Goal: Task Accomplishment & Management: Complete application form

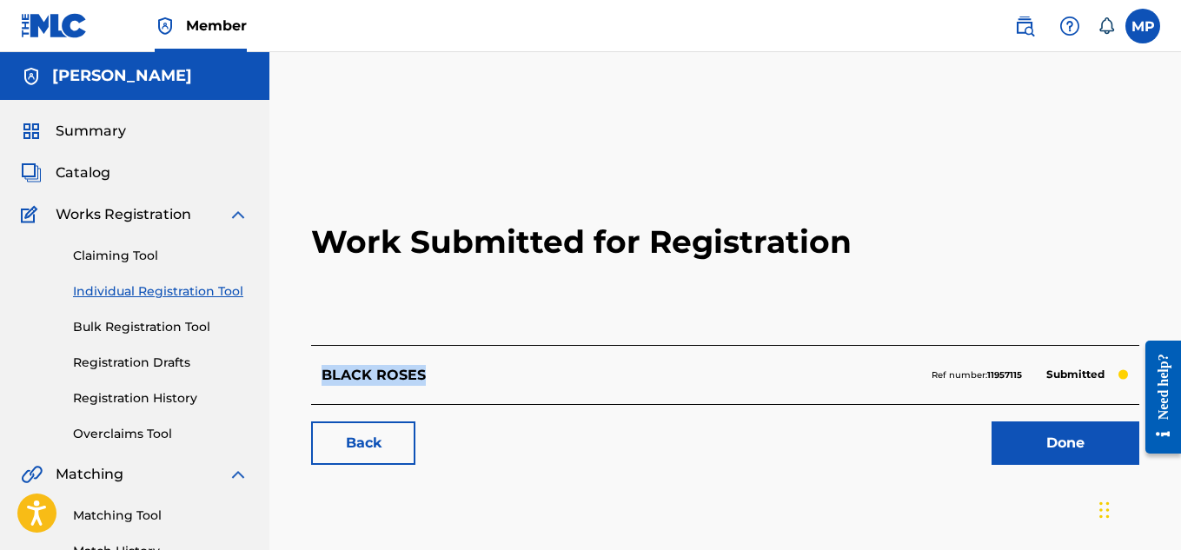
click at [381, 431] on link "Back" at bounding box center [363, 442] width 104 height 43
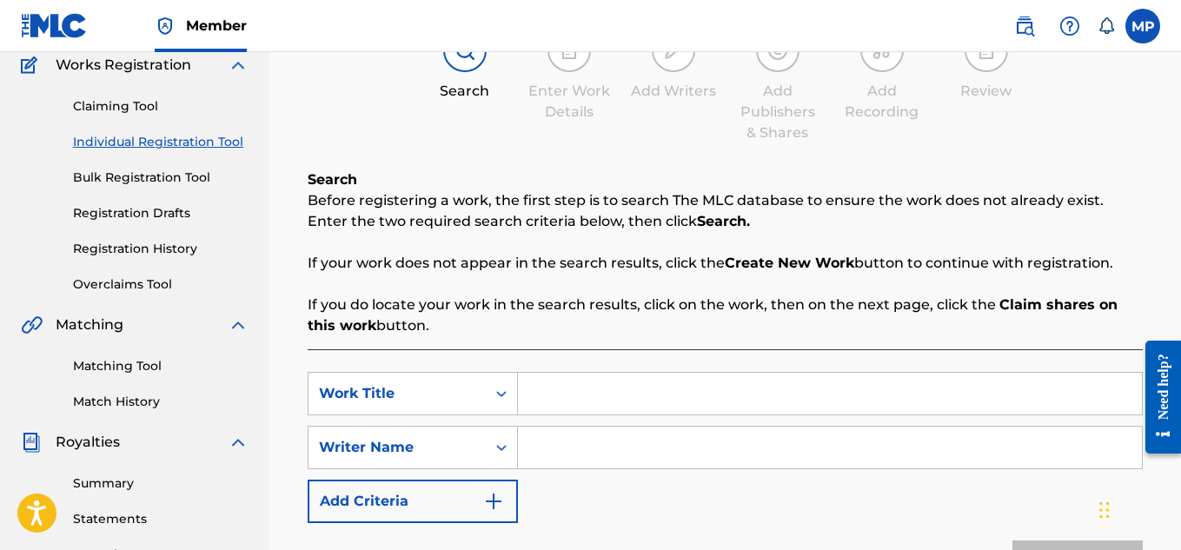
scroll to position [151, 0]
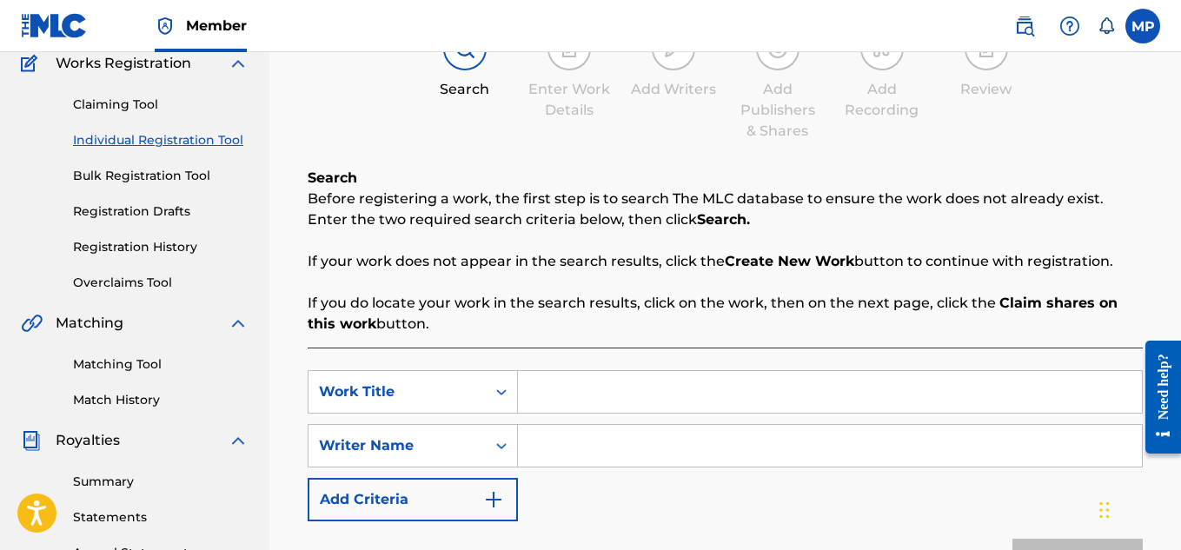
click at [692, 368] on div "SearchWithCriteriaafb93cff-fad6-4d34-aa9b-5b5eb67fa90d Work Title SearchWithCri…" at bounding box center [725, 489] width 835 height 285
click at [737, 397] on input "Search Form" at bounding box center [830, 392] width 624 height 42
paste input "BASS"
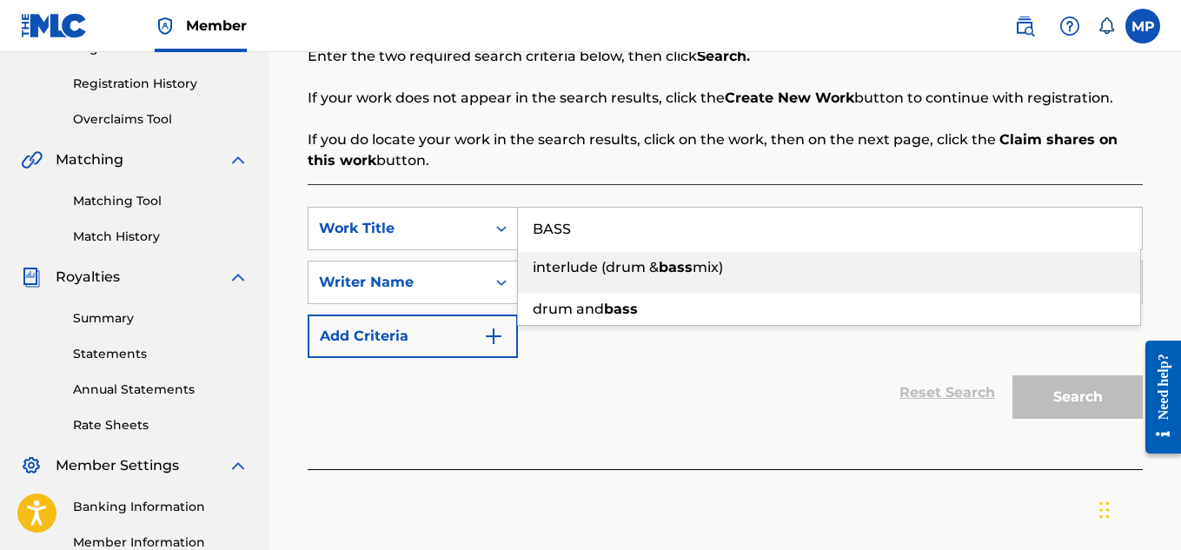
scroll to position [336, 0]
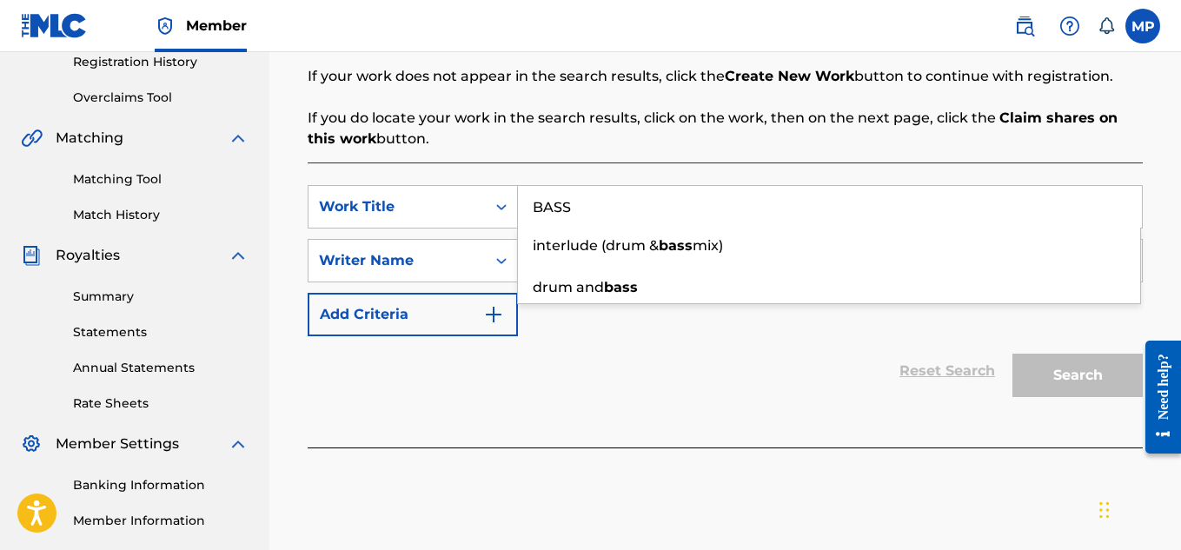
type input "BASS"
click at [768, 380] on div "Reset Search Search" at bounding box center [725, 370] width 835 height 69
click at [722, 262] on input "Search Form" at bounding box center [830, 261] width 624 height 42
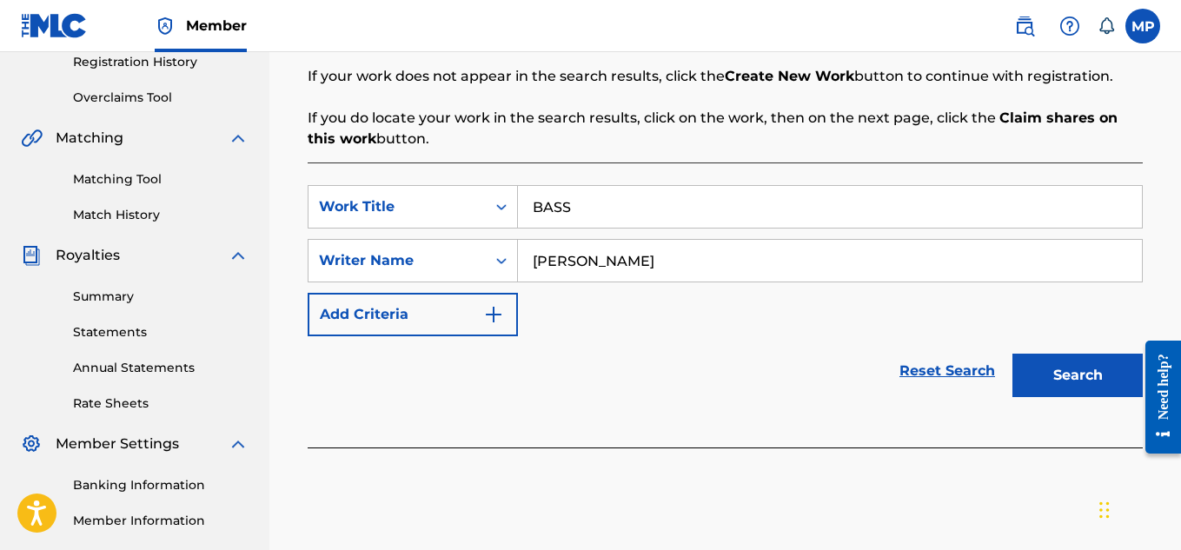
type input "[PERSON_NAME]"
click at [1061, 377] on button "Search" at bounding box center [1077, 375] width 130 height 43
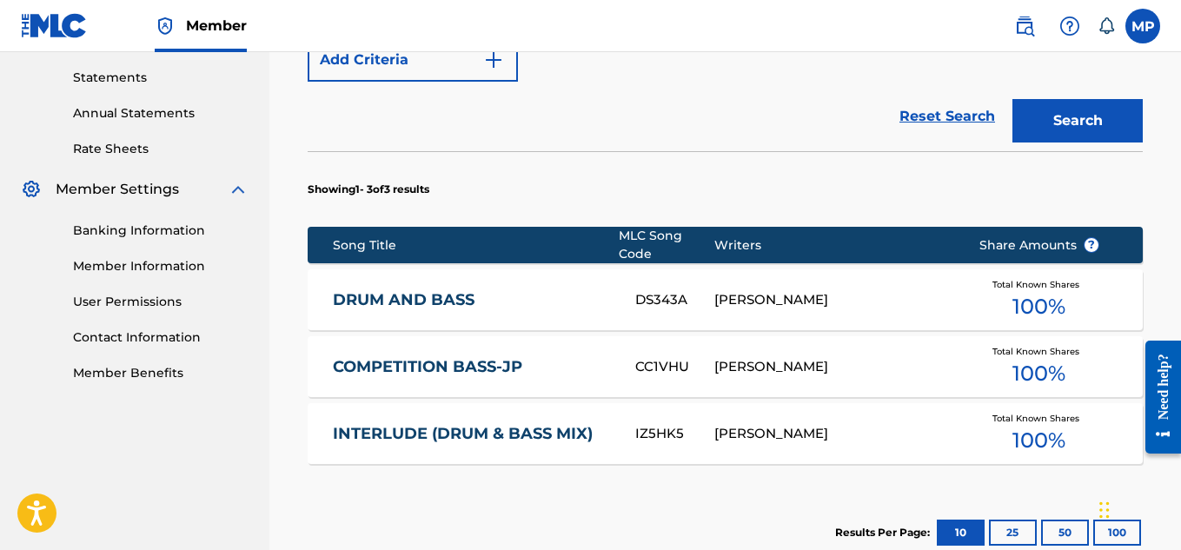
scroll to position [818, 0]
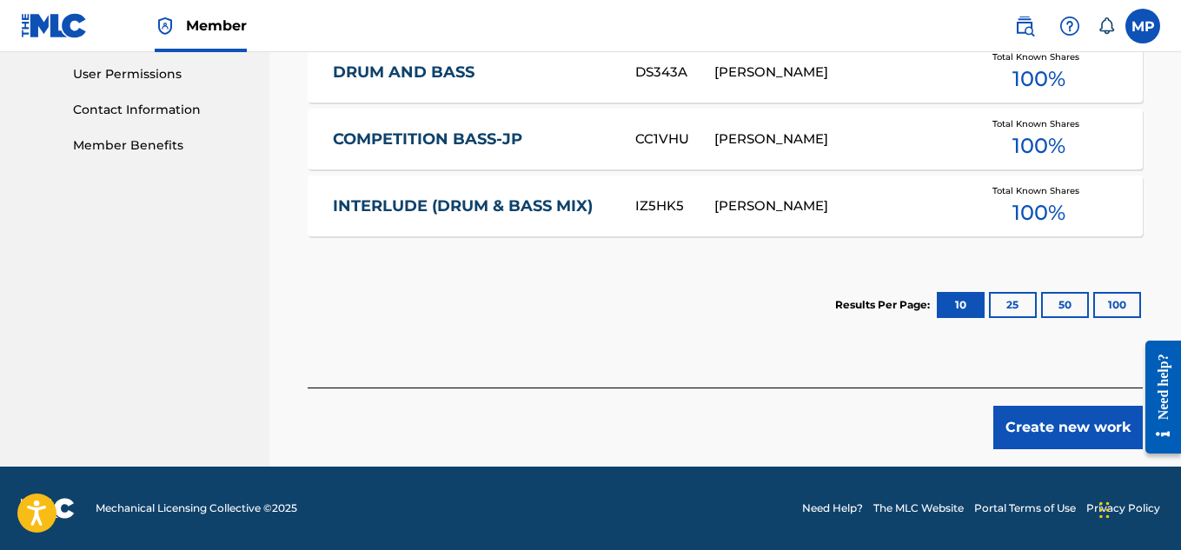
click at [1020, 423] on button "Create new work" at bounding box center [1067, 427] width 149 height 43
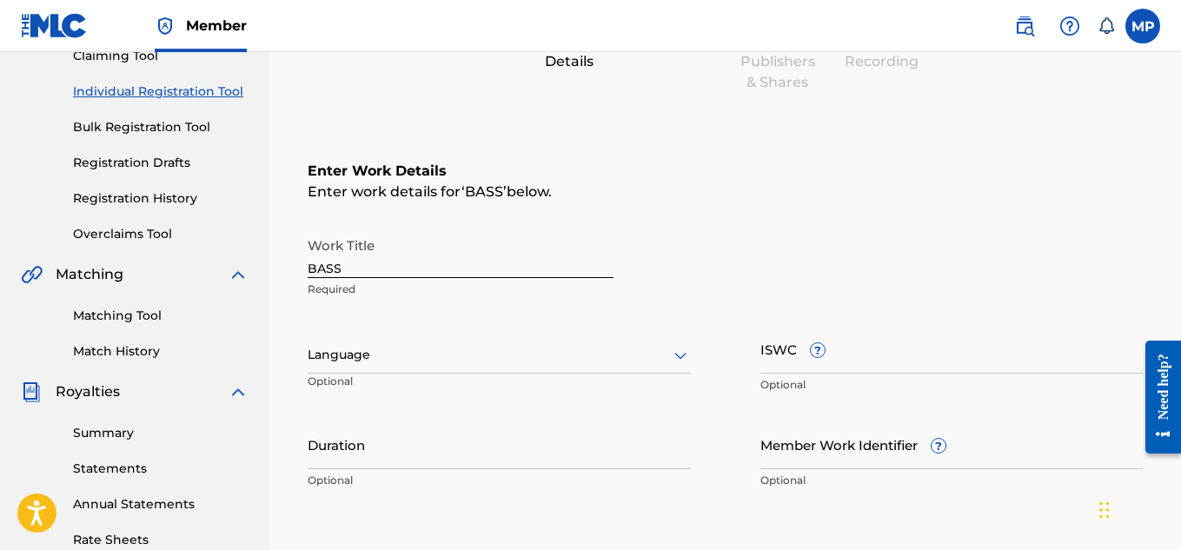
scroll to position [290, 0]
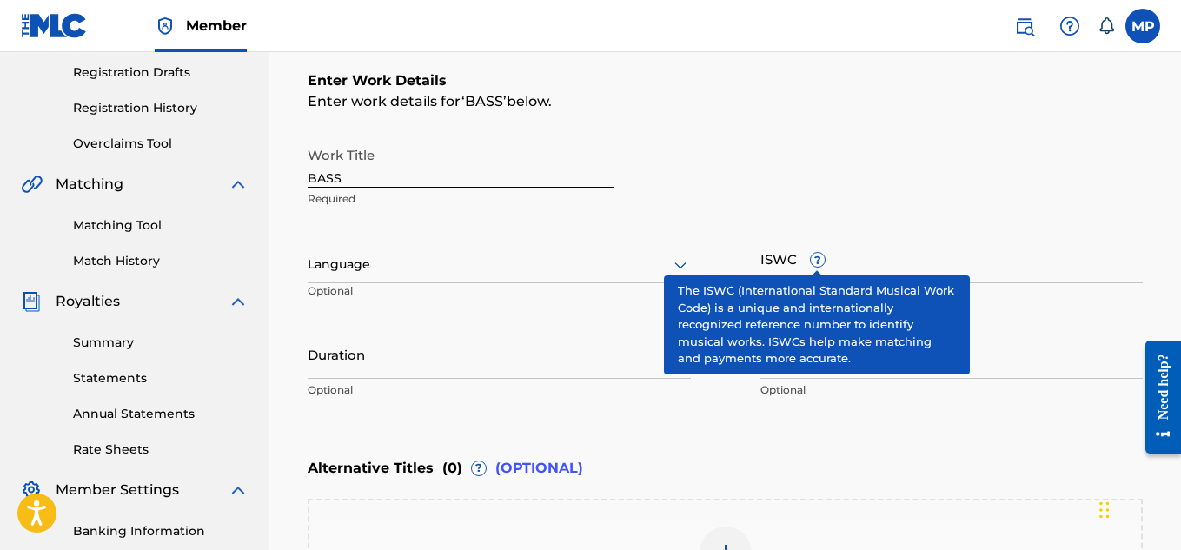
click at [890, 260] on input "ISWC ?" at bounding box center [951, 259] width 383 height 50
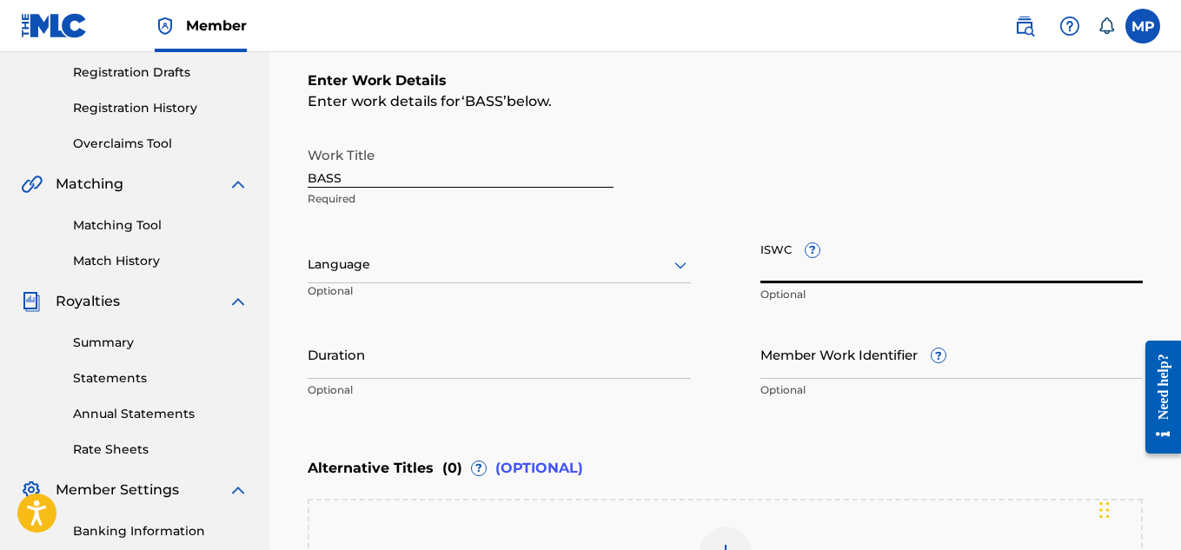
paste input "QZ8251855858"
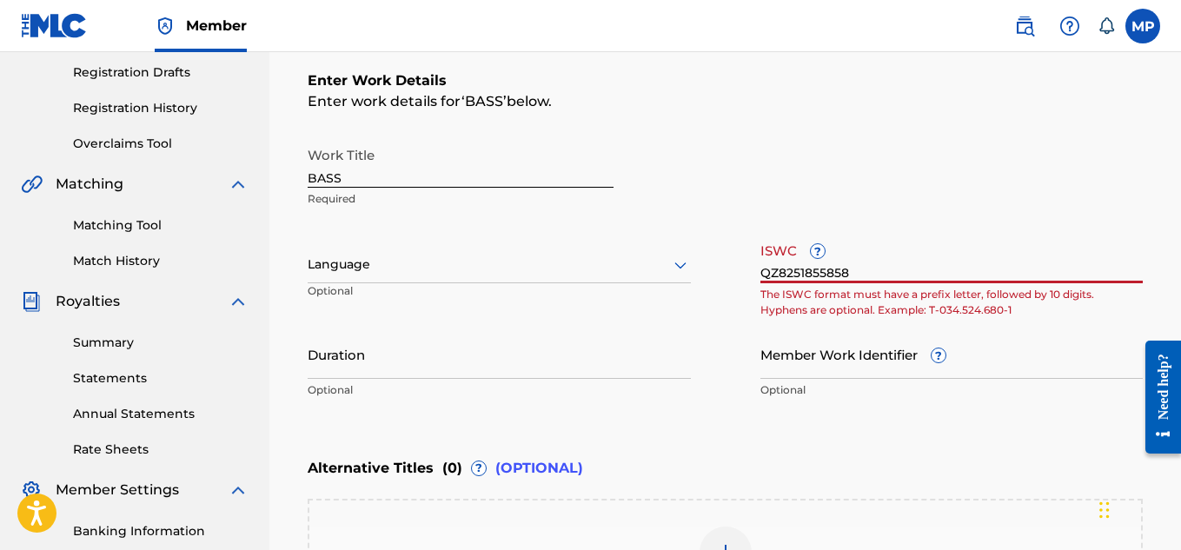
click at [776, 270] on input "QZ8251855858" at bounding box center [951, 259] width 383 height 50
paste input "T9229747426"
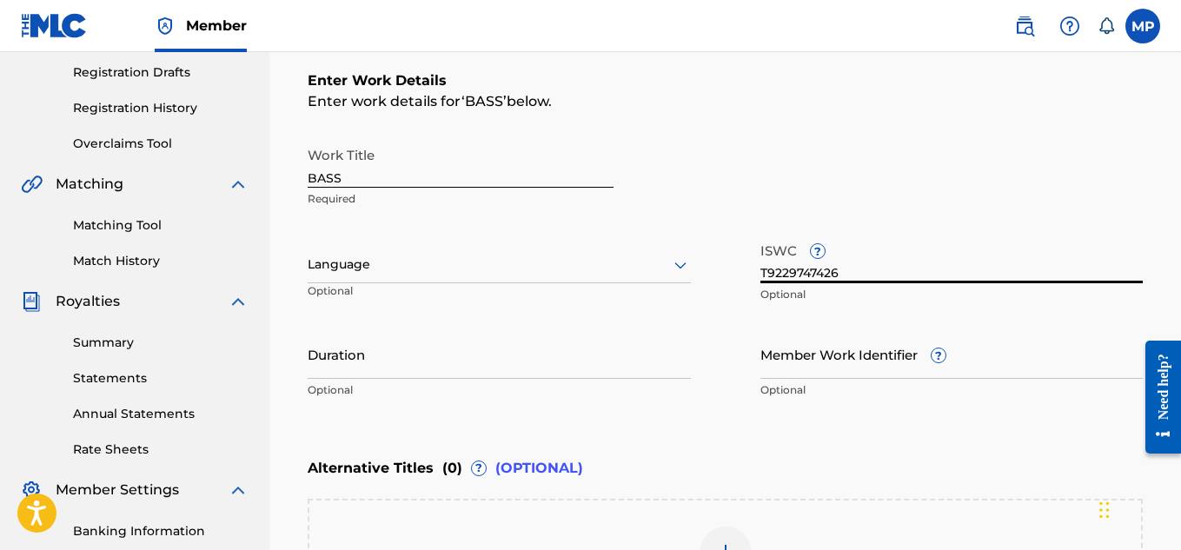
type input "T9229747426"
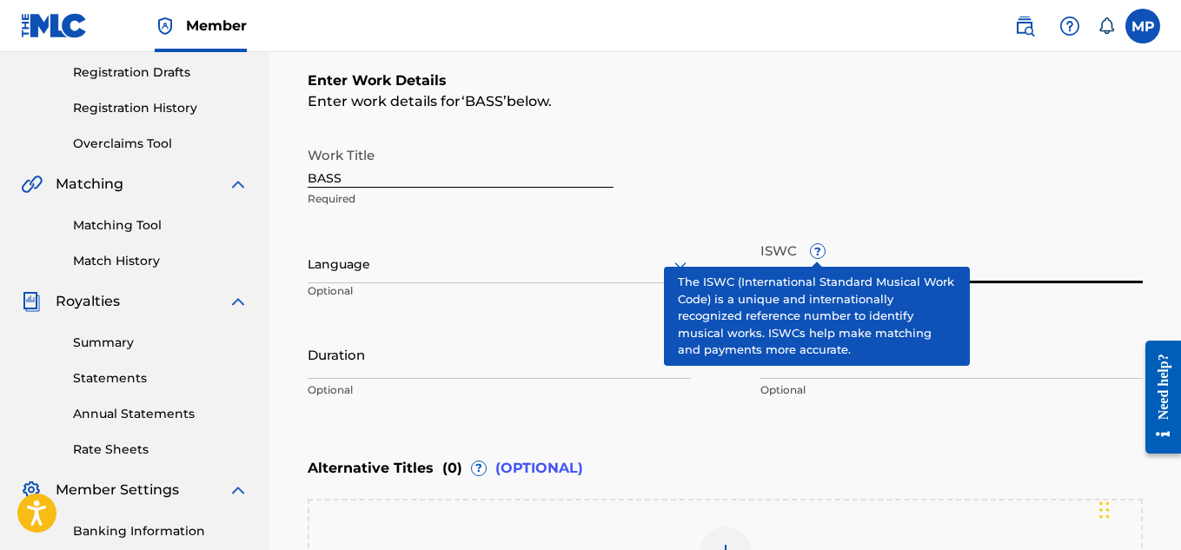
click at [863, 370] on input "Member Work Identifier ?" at bounding box center [951, 354] width 383 height 50
paste input "893488104"
type input "893488104"
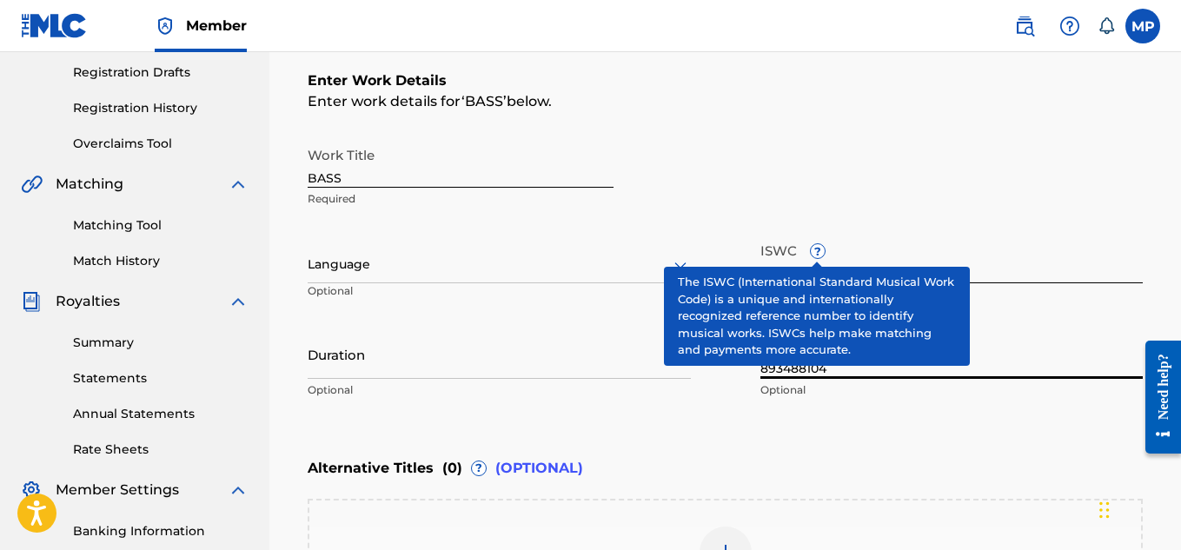
scroll to position [511, 0]
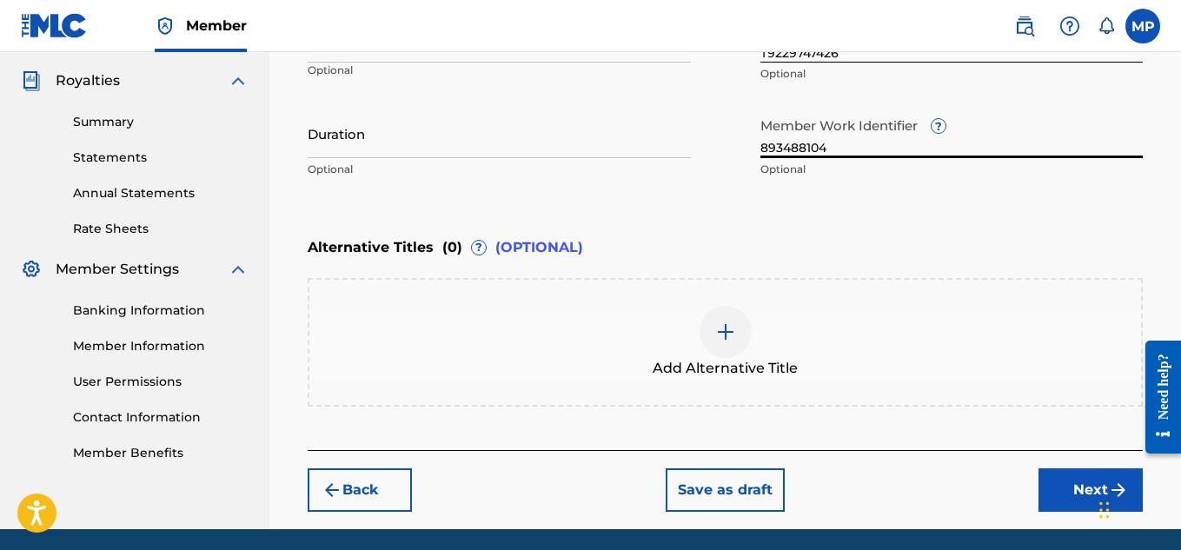
click at [1078, 468] on button "Next" at bounding box center [1090, 489] width 104 height 43
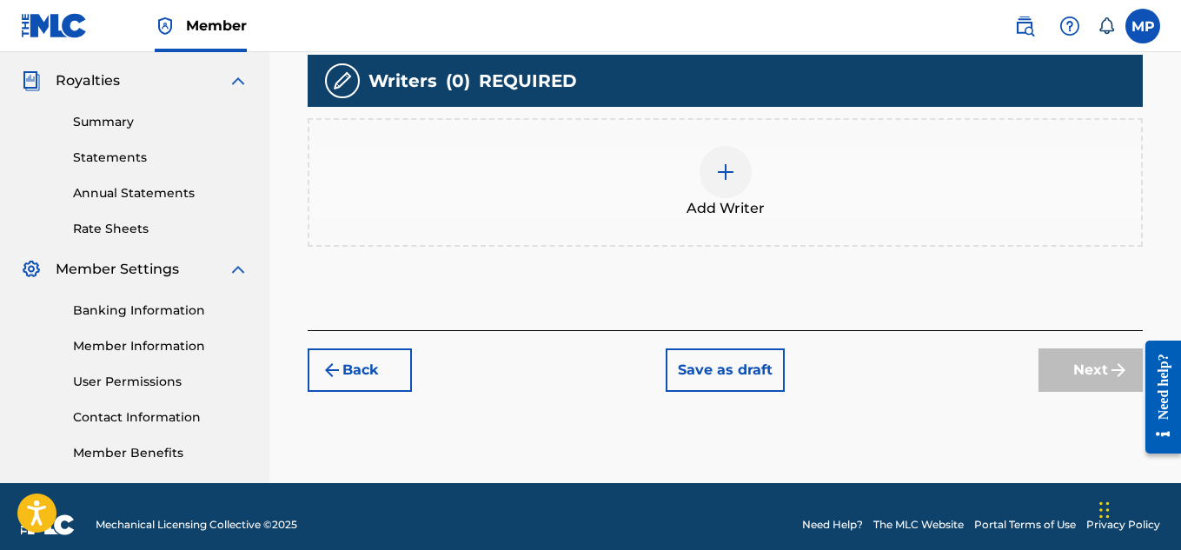
scroll to position [78, 0]
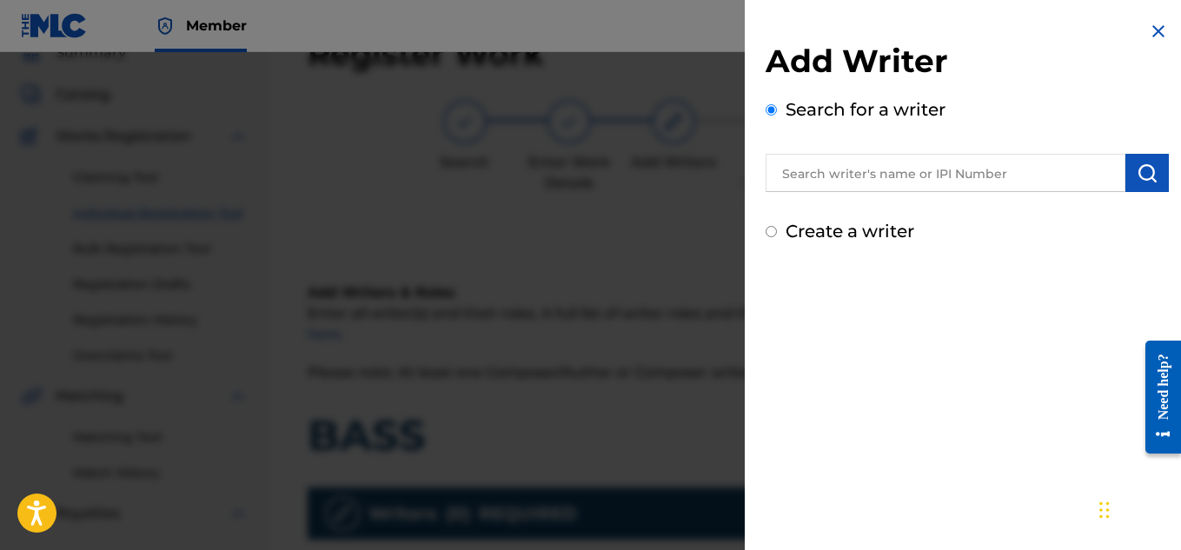
scroll to position [382, 0]
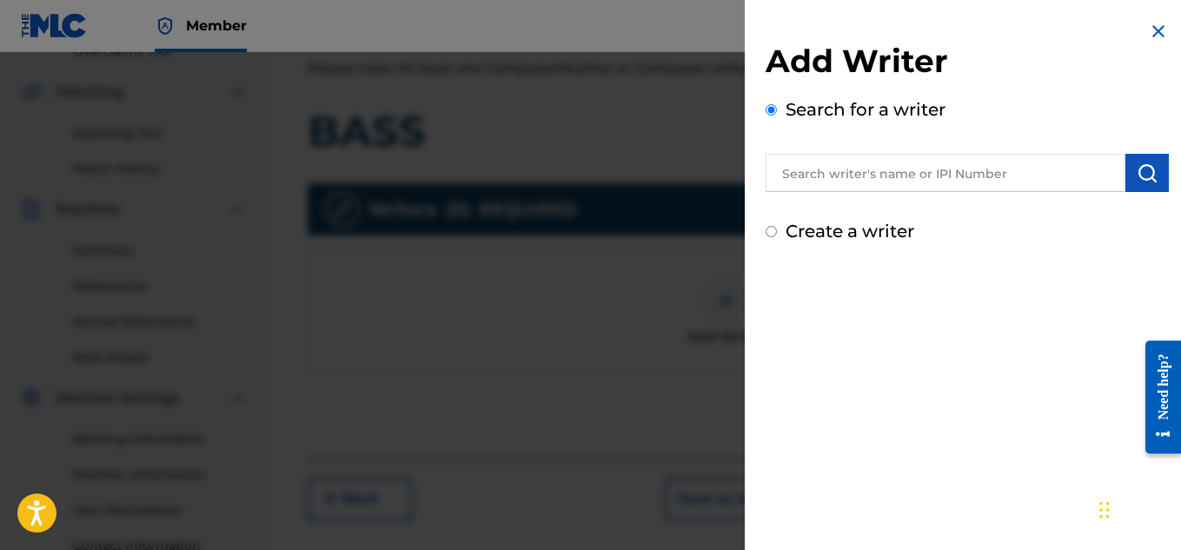
click at [1128, 172] on button "submit" at bounding box center [1146, 173] width 43 height 38
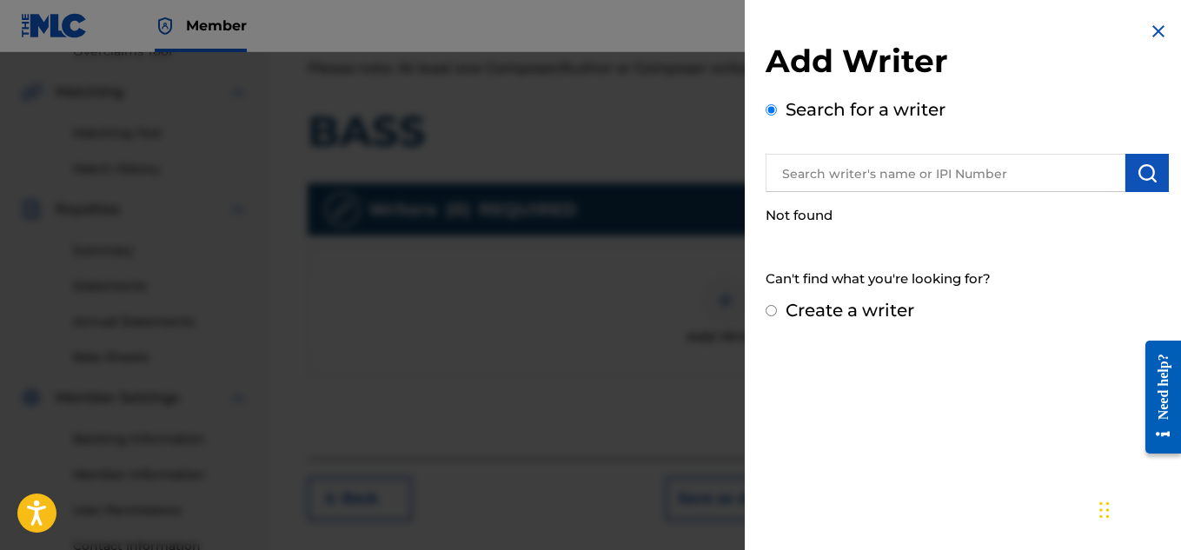
click at [911, 172] on input "text" at bounding box center [945, 173] width 360 height 38
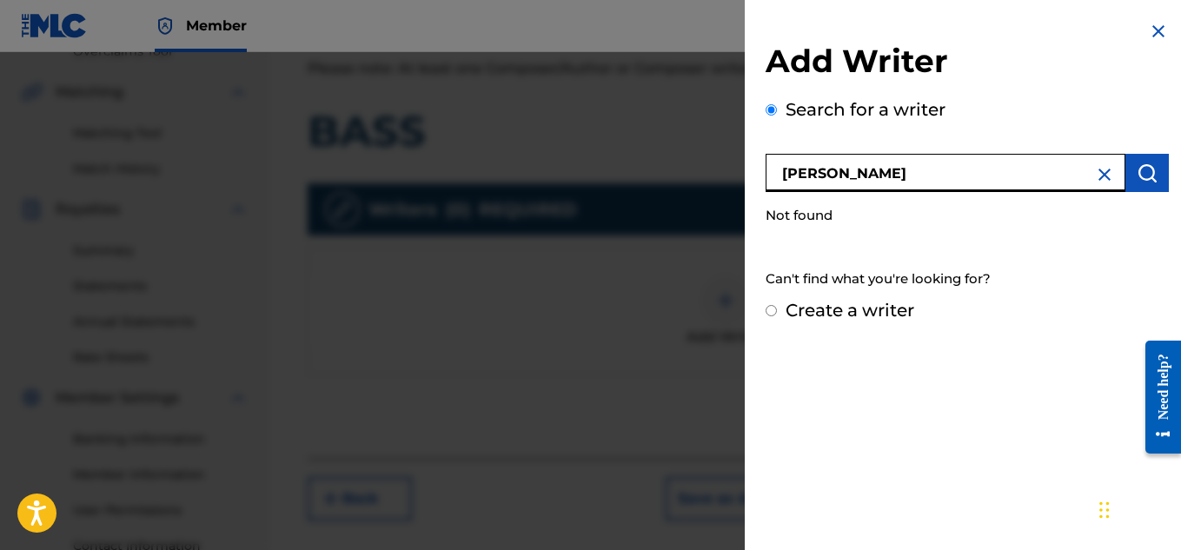
type input "[PERSON_NAME]"
click at [1125, 182] on button "submit" at bounding box center [1146, 173] width 43 height 38
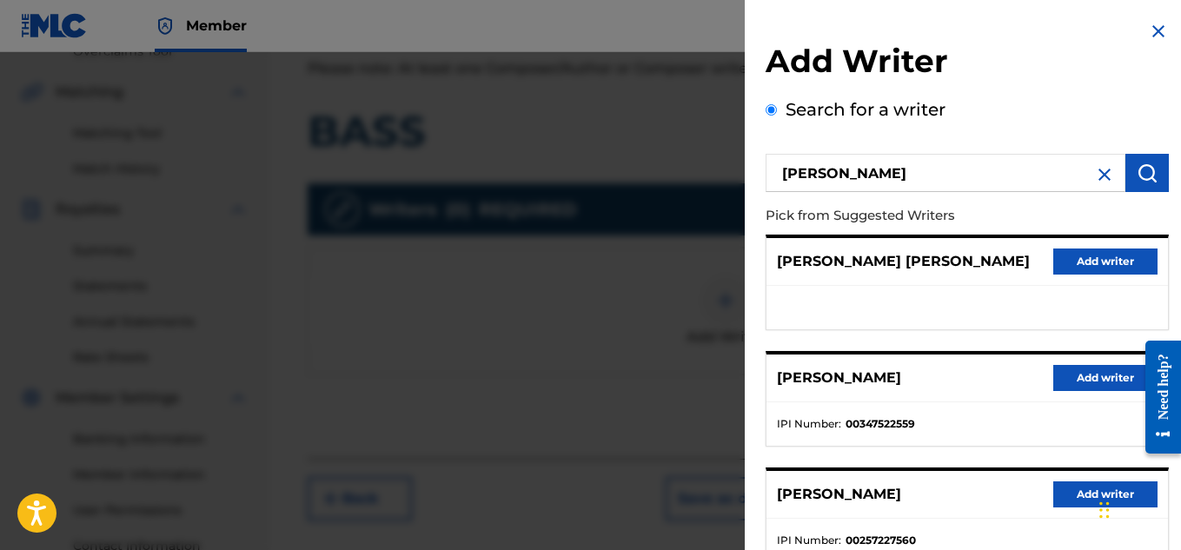
click at [1077, 387] on button "Add writer" at bounding box center [1105, 378] width 104 height 26
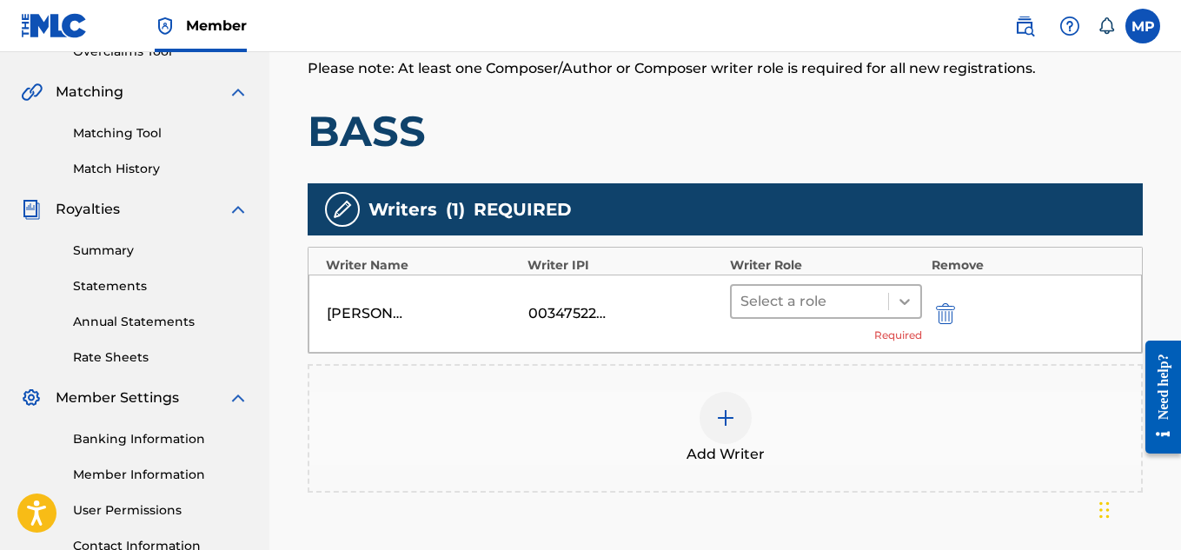
click at [906, 290] on div at bounding box center [904, 301] width 31 height 31
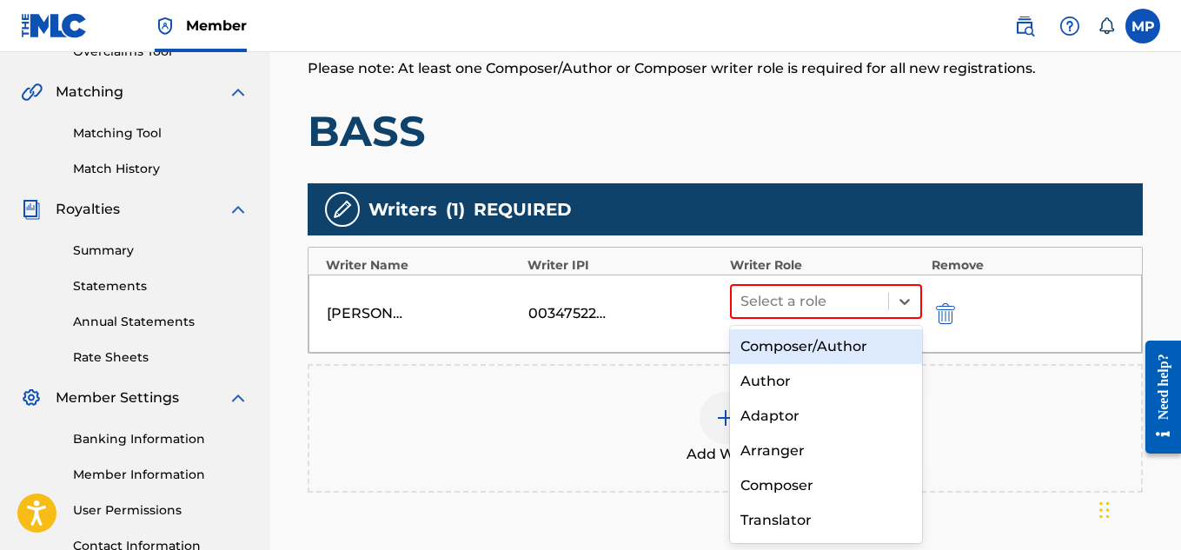
click at [871, 341] on div "Composer/Author" at bounding box center [826, 346] width 193 height 35
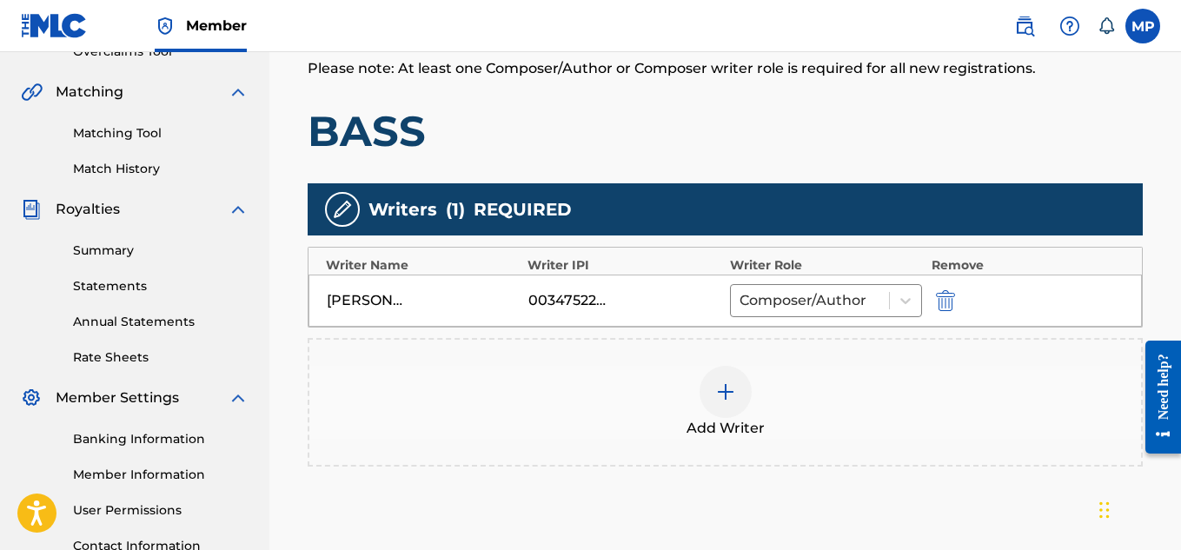
scroll to position [545, 0]
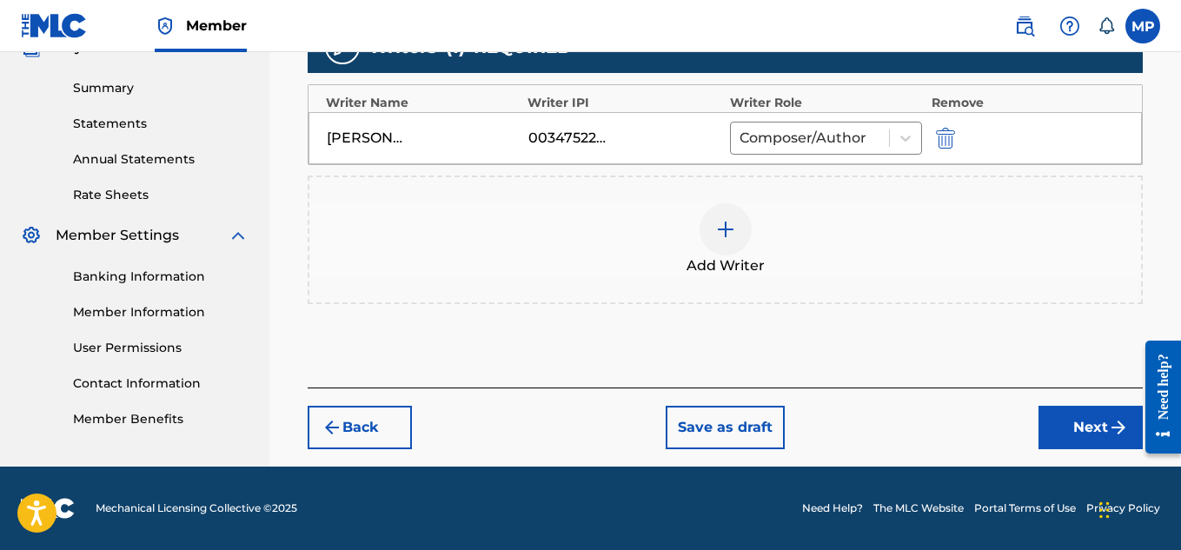
click at [1070, 411] on button "Next" at bounding box center [1090, 427] width 104 height 43
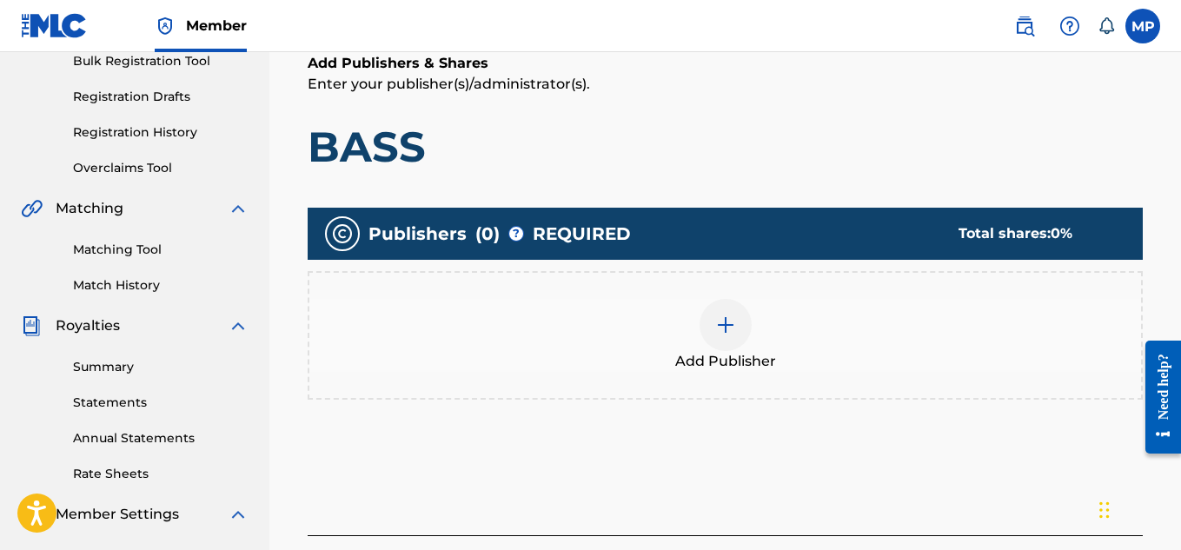
scroll to position [203, 0]
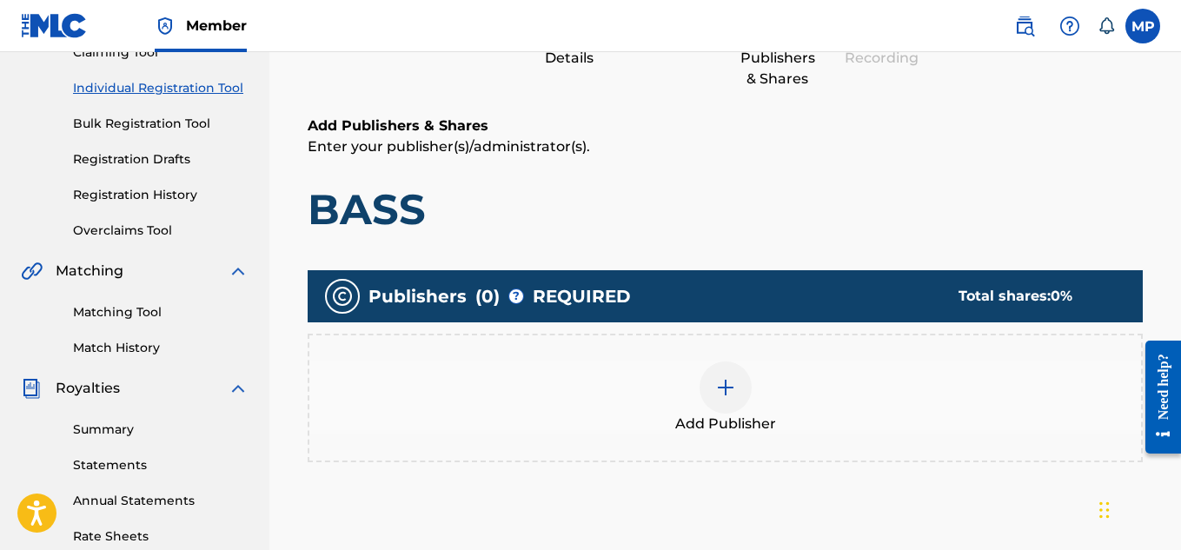
click at [749, 407] on div "Add Publisher" at bounding box center [724, 397] width 831 height 73
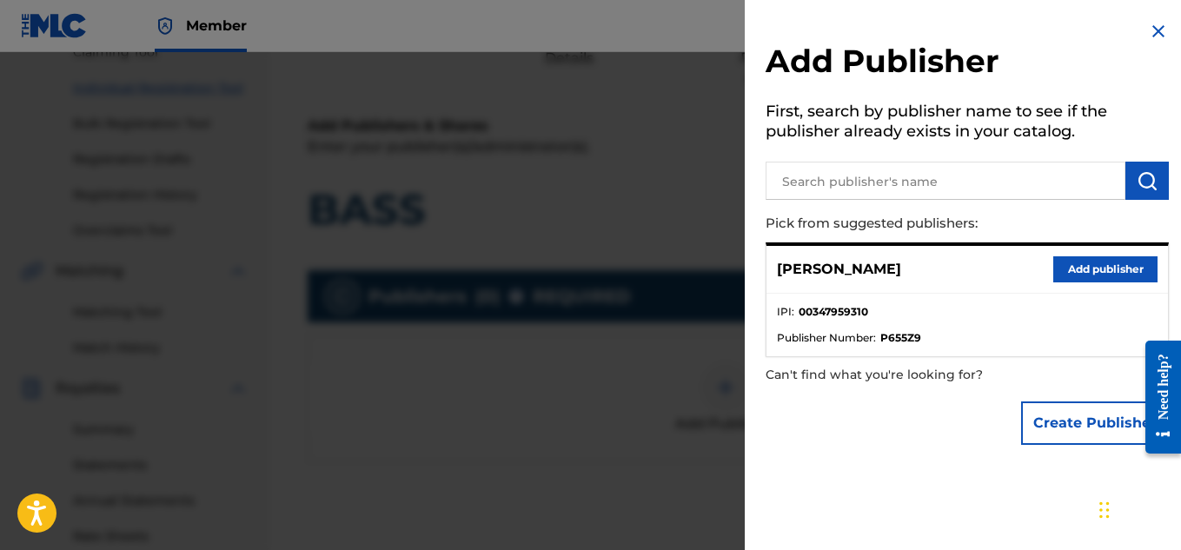
drag, startPoint x: 1138, startPoint y: 191, endPoint x: 971, endPoint y: 200, distance: 167.0
click at [971, 200] on div "Add Publisher First, search by publisher name to see if the publisher already e…" at bounding box center [966, 237] width 445 height 474
click at [1092, 261] on button "Add publisher" at bounding box center [1105, 269] width 104 height 26
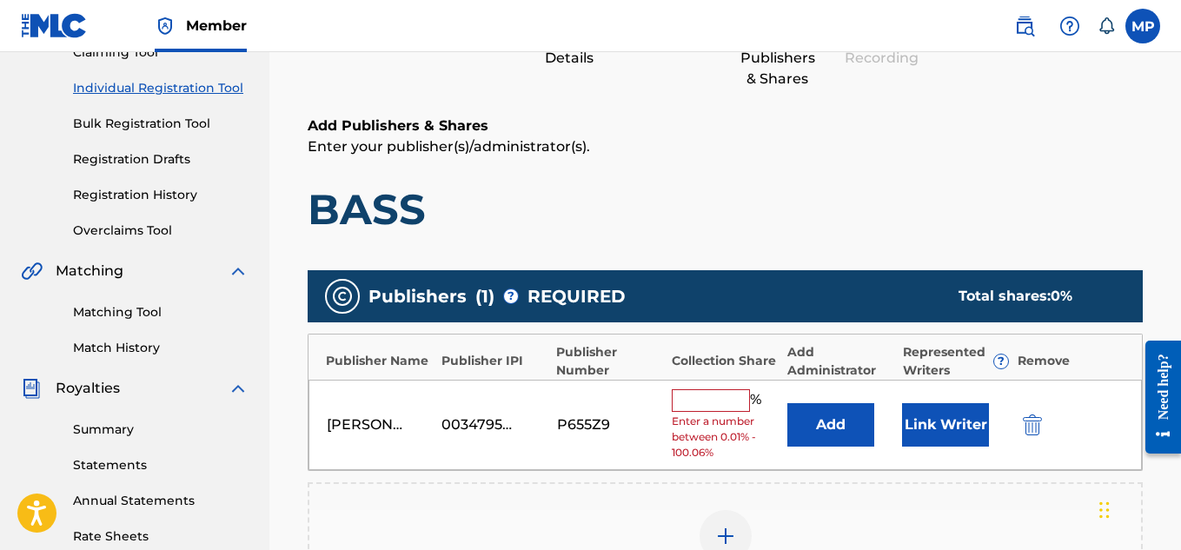
click at [701, 404] on input "text" at bounding box center [711, 400] width 78 height 23
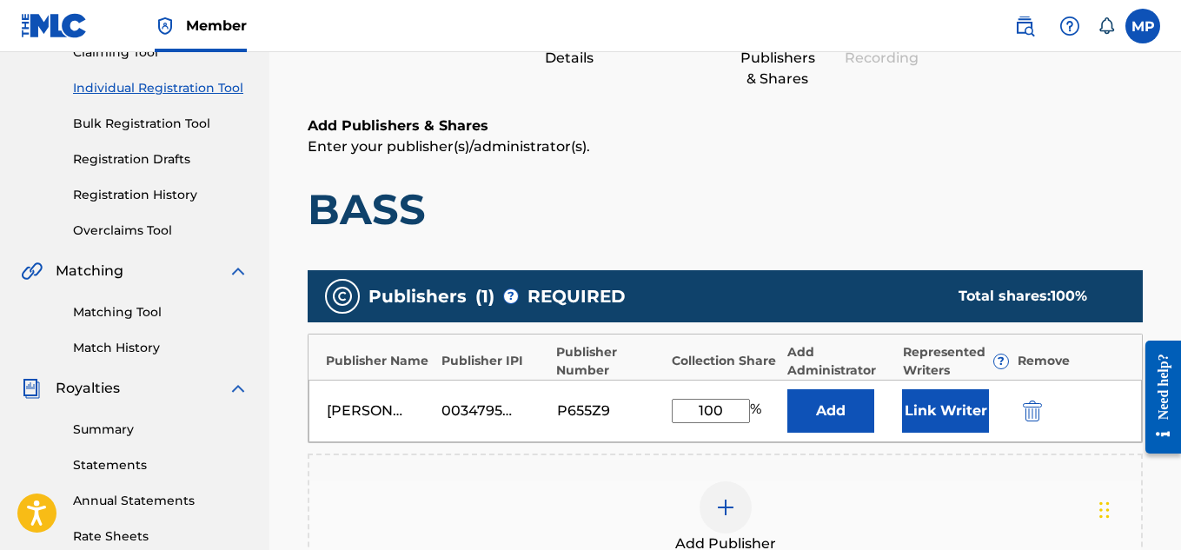
type input "100"
click at [935, 408] on button "Link Writer" at bounding box center [945, 410] width 87 height 43
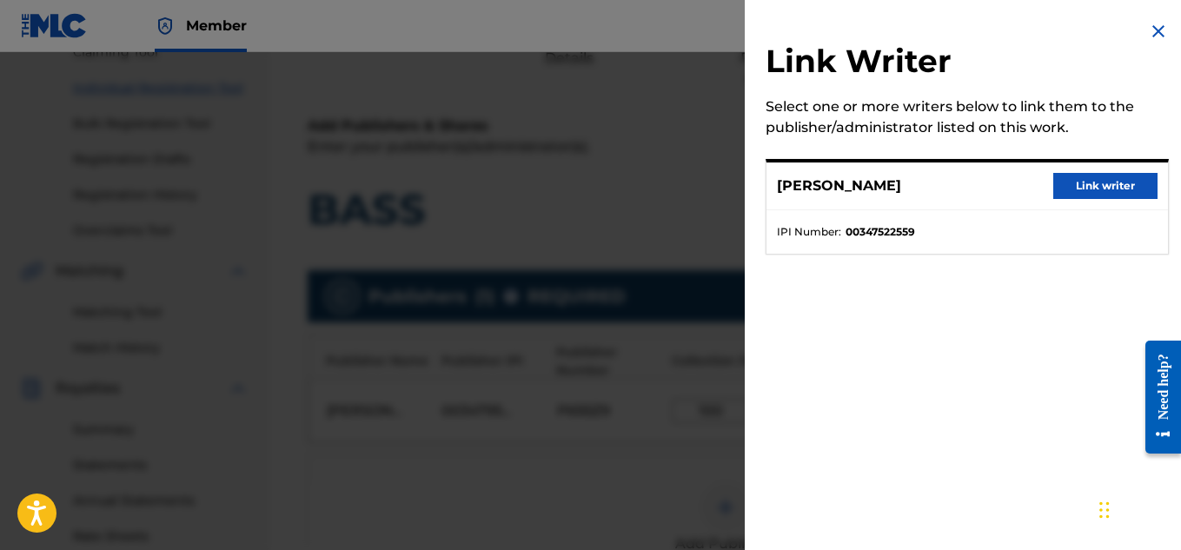
click at [1092, 184] on button "Link writer" at bounding box center [1105, 186] width 104 height 26
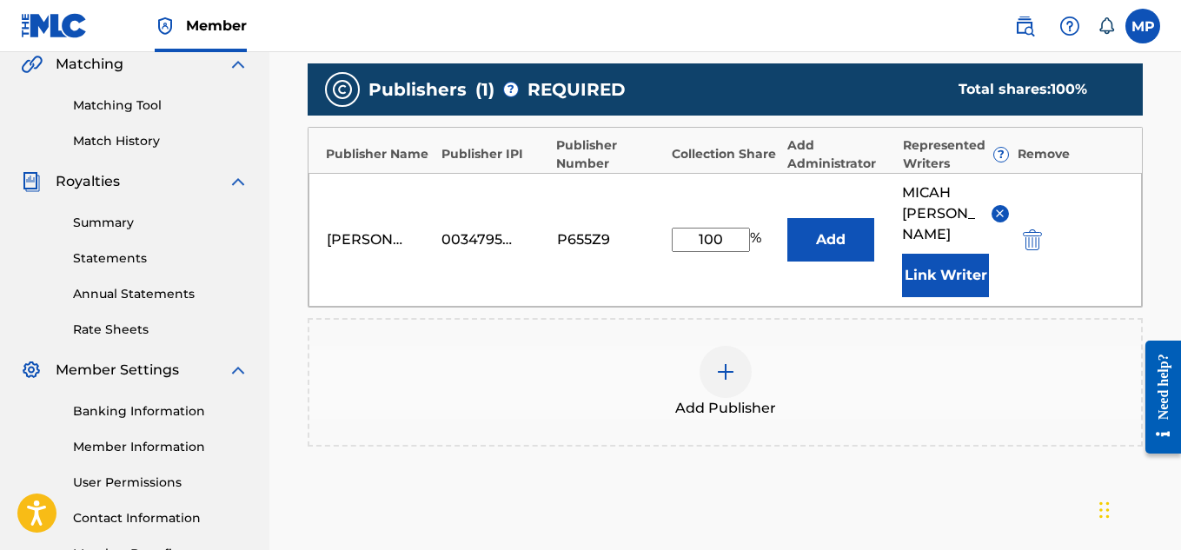
scroll to position [584, 0]
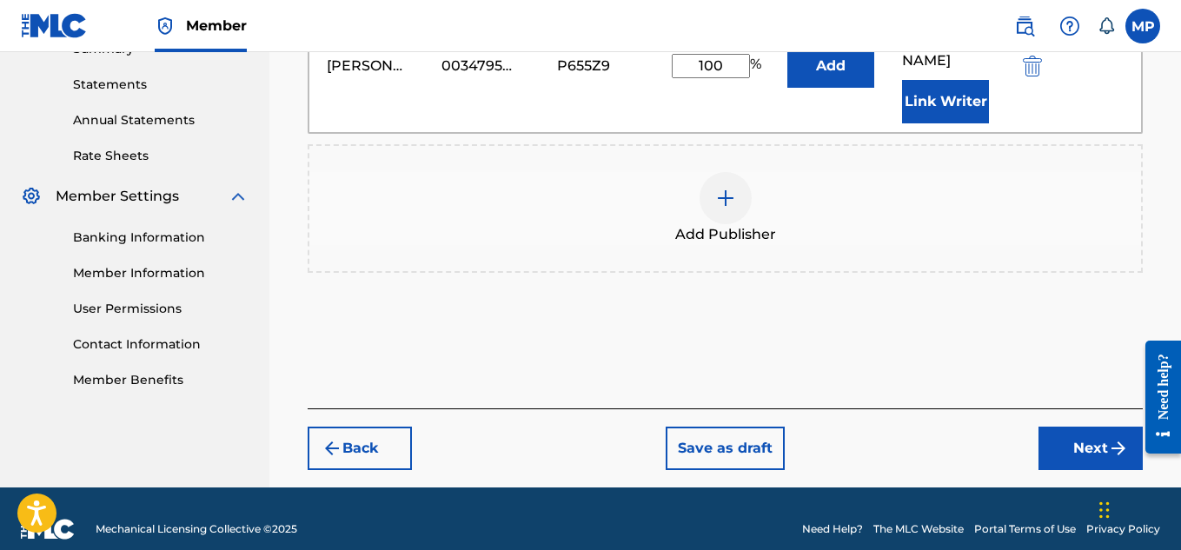
click at [1073, 427] on button "Next" at bounding box center [1090, 448] width 104 height 43
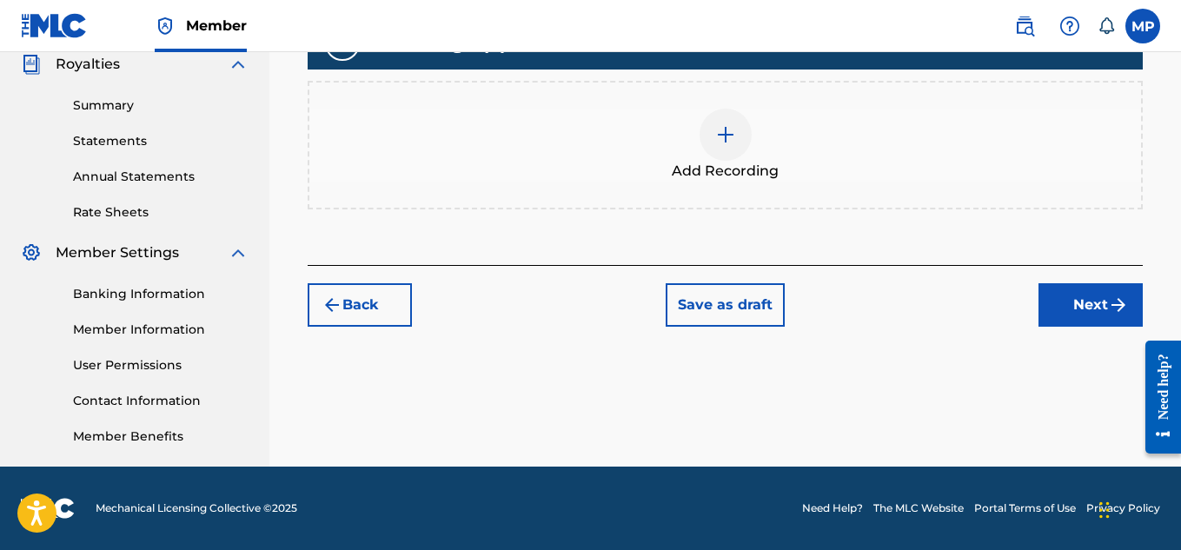
scroll to position [527, 0]
click at [730, 136] on img at bounding box center [725, 134] width 21 height 21
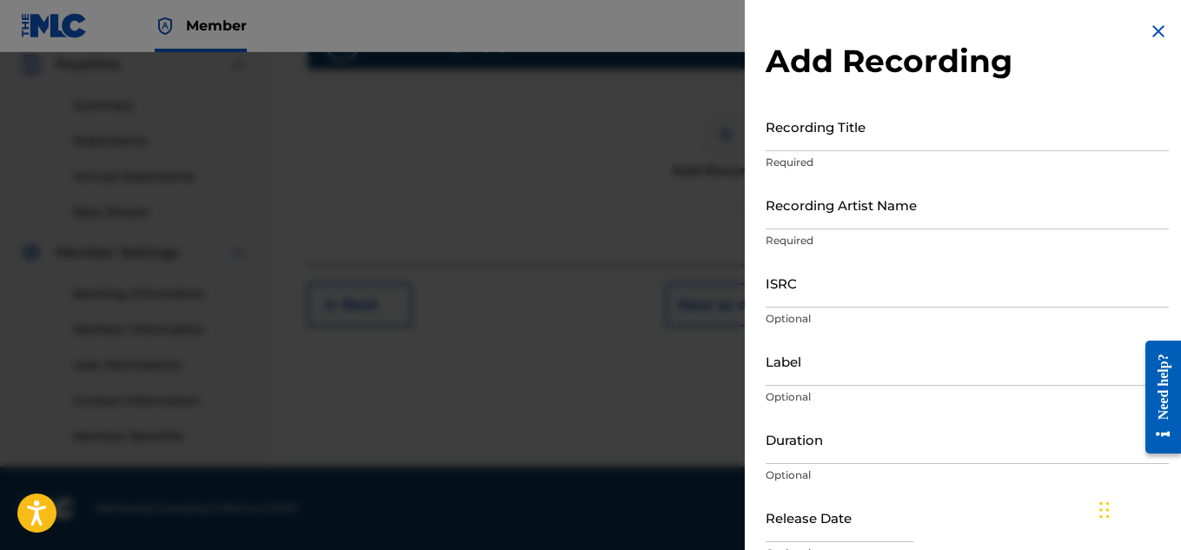
click at [804, 305] on input "ISRC" at bounding box center [966, 283] width 403 height 50
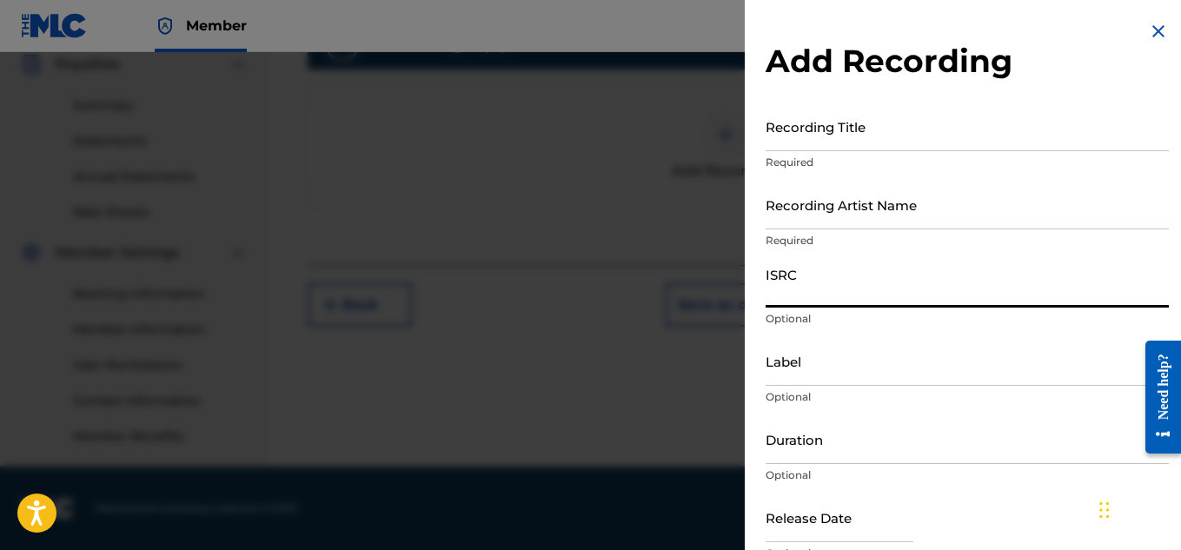
paste input "QZ8251855858"
type input "QZ8251855858"
click at [813, 220] on input "Recording Artist Name" at bounding box center [966, 205] width 403 height 50
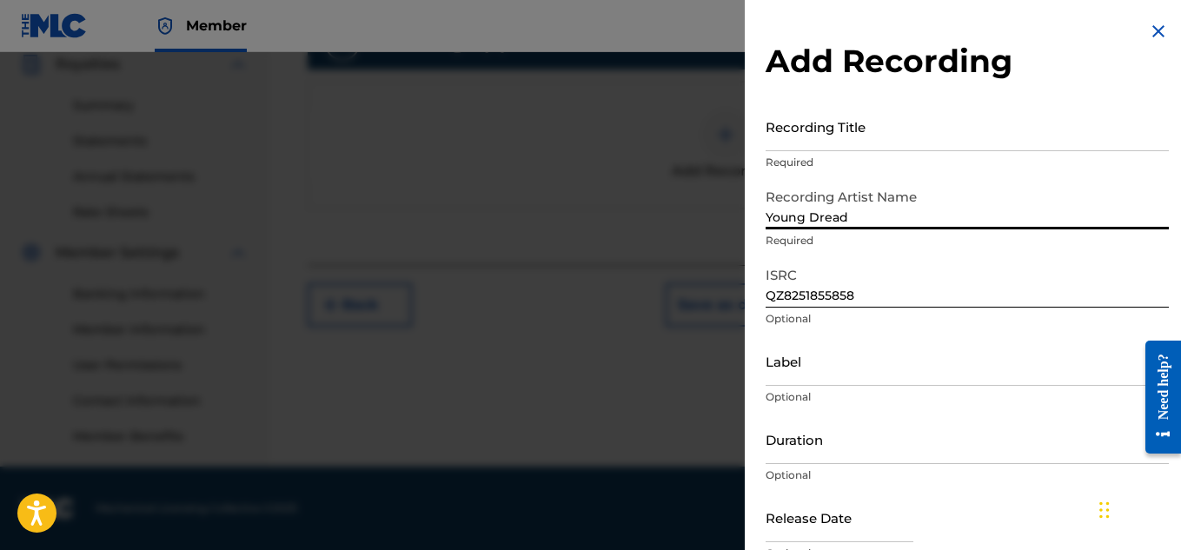
type input "Young Dread"
click at [801, 139] on input "Recording Title" at bounding box center [966, 127] width 403 height 50
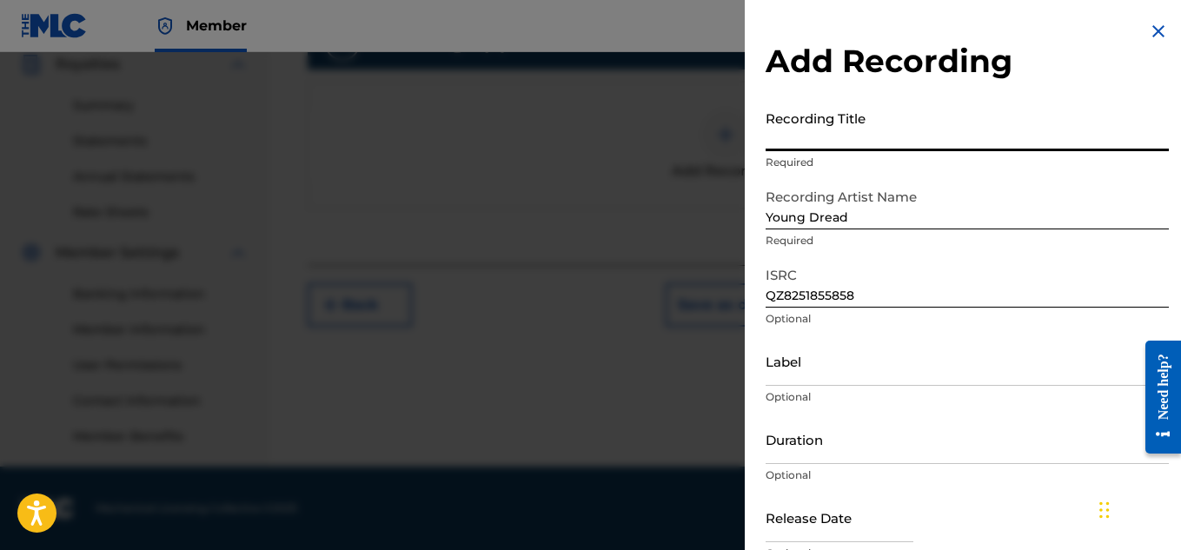
paste input "BASS"
type input "BASS"
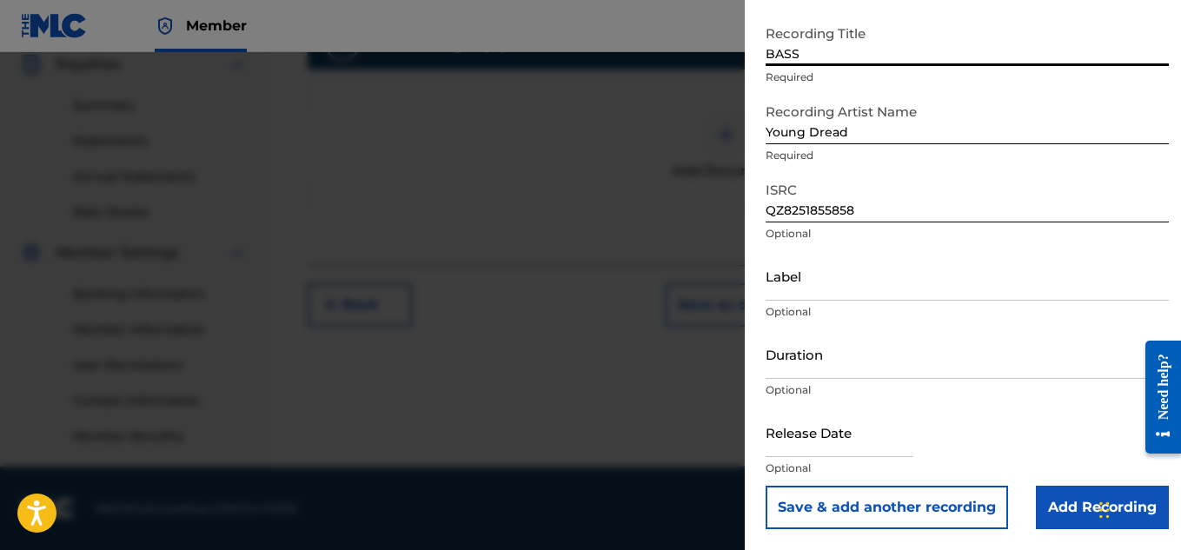
click at [1067, 519] on input "Add Recording" at bounding box center [1101, 507] width 133 height 43
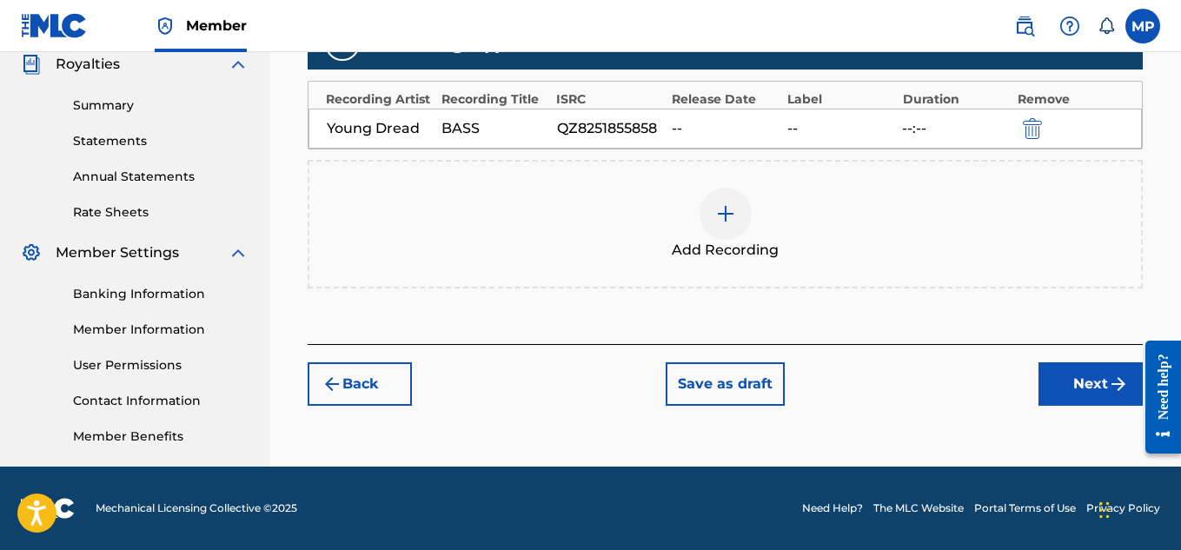
click at [711, 215] on div at bounding box center [725, 214] width 52 height 52
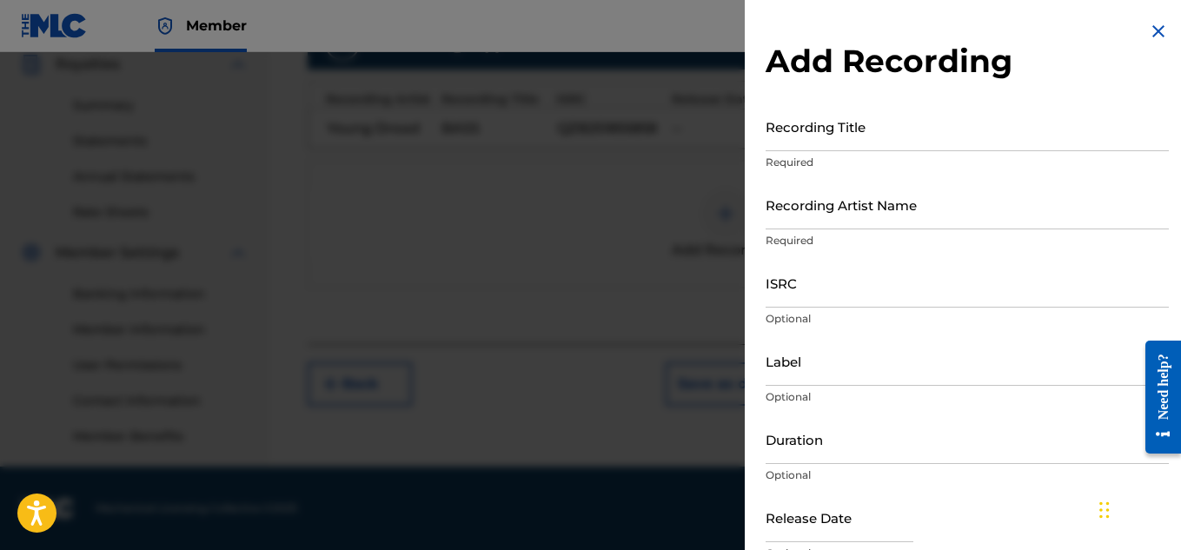
click at [870, 299] on input "ISRC" at bounding box center [966, 283] width 403 height 50
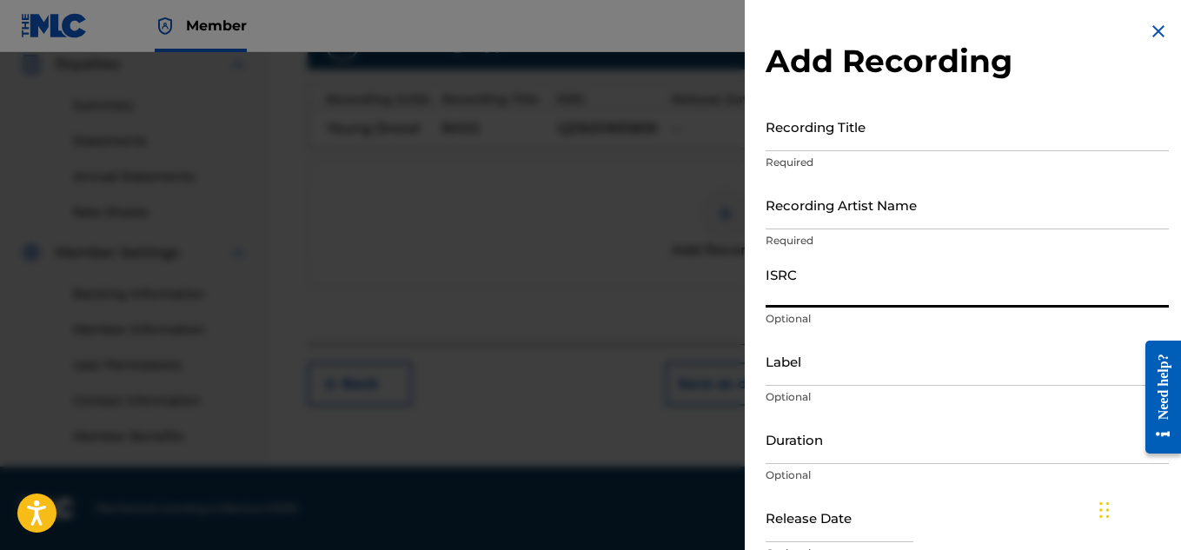
paste input "USQY51595846"
type input "USQY51595846"
click at [878, 121] on input "Recording Title" at bounding box center [966, 127] width 403 height 50
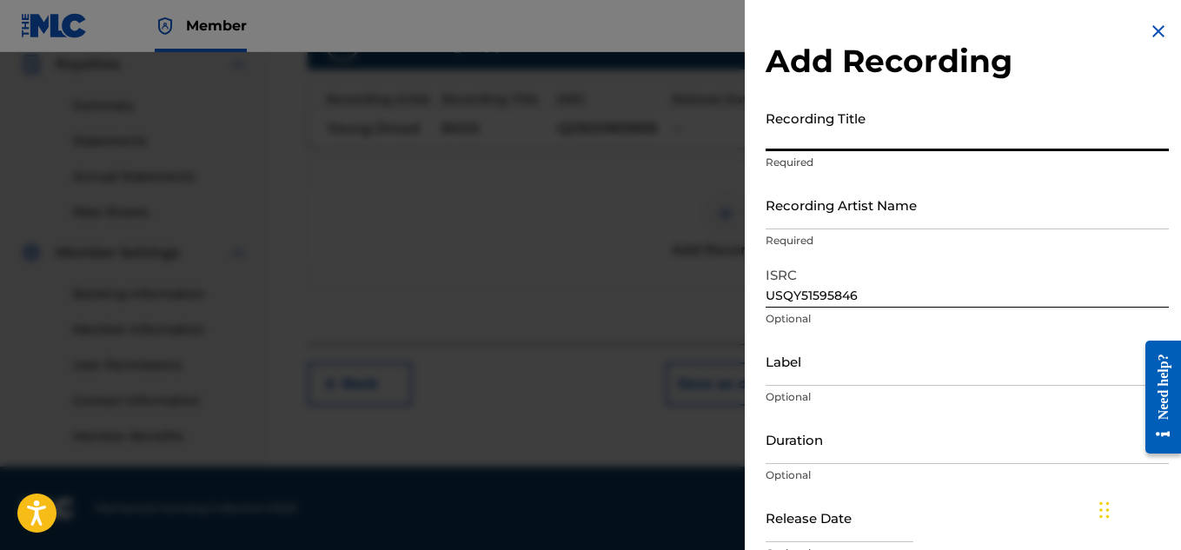
paste input "BASS"
type input "BASS"
click at [824, 215] on input "Recording Artist Name" at bounding box center [966, 205] width 403 height 50
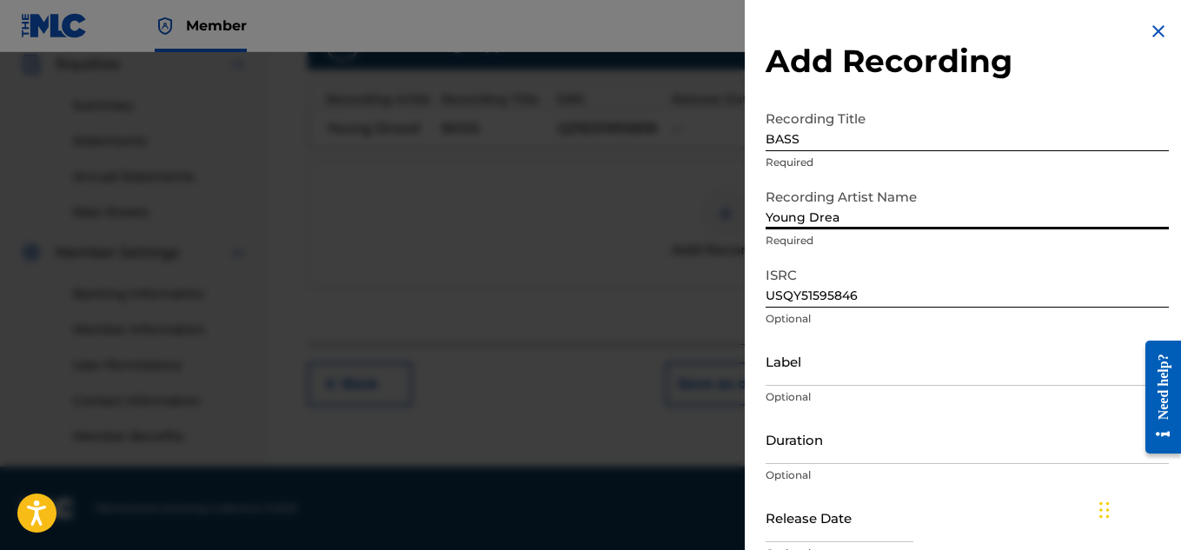
type input "Young Dread"
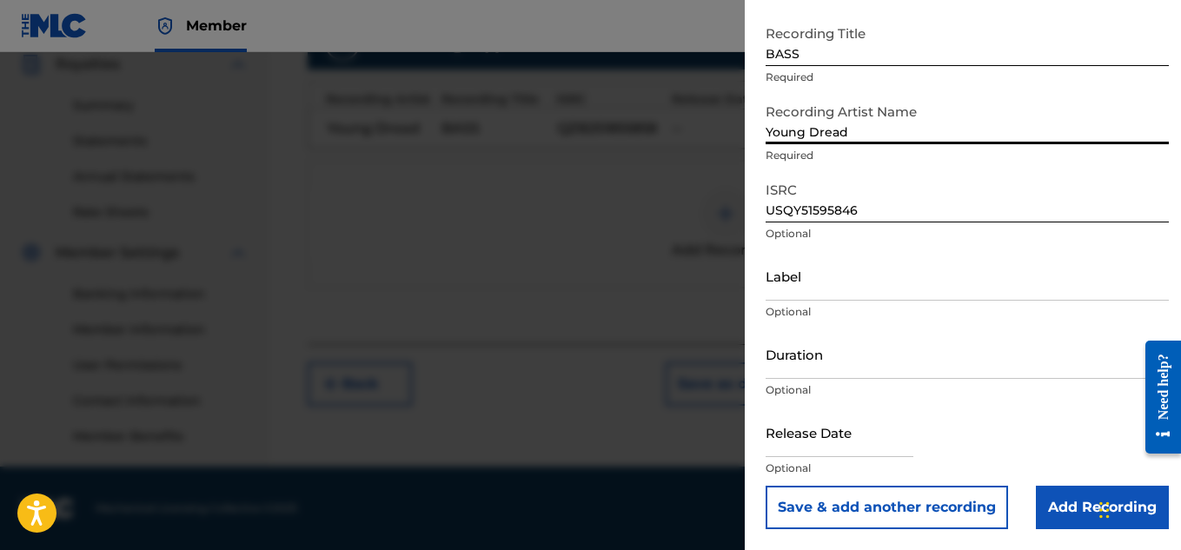
click at [1035, 494] on input "Add Recording" at bounding box center [1101, 507] width 133 height 43
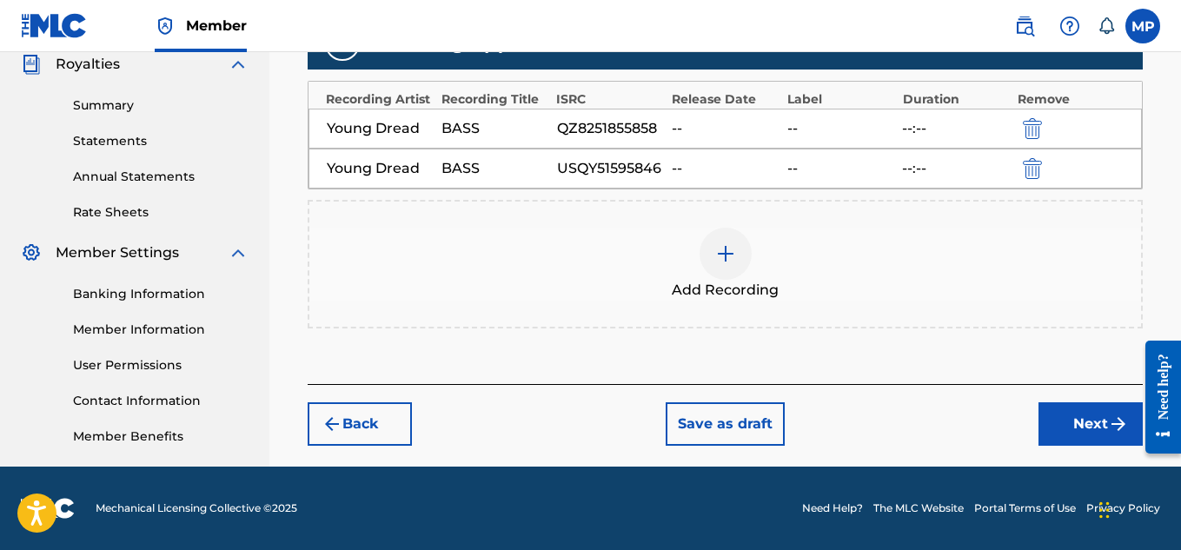
click at [732, 248] on img at bounding box center [725, 253] width 21 height 21
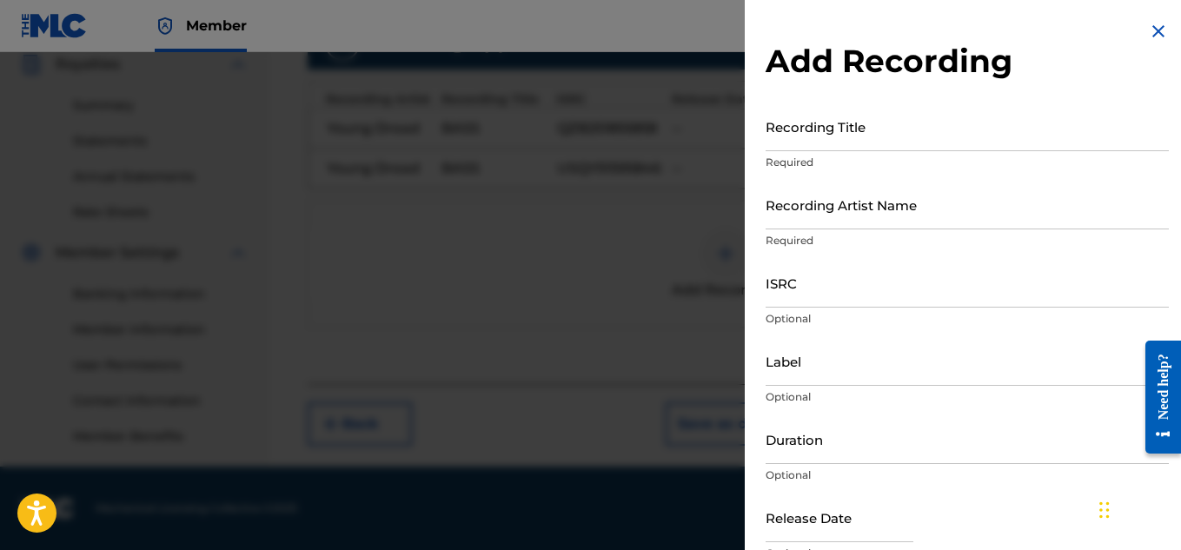
click at [791, 274] on input "ISRC" at bounding box center [966, 283] width 403 height 50
paste input "USJ3V1192334"
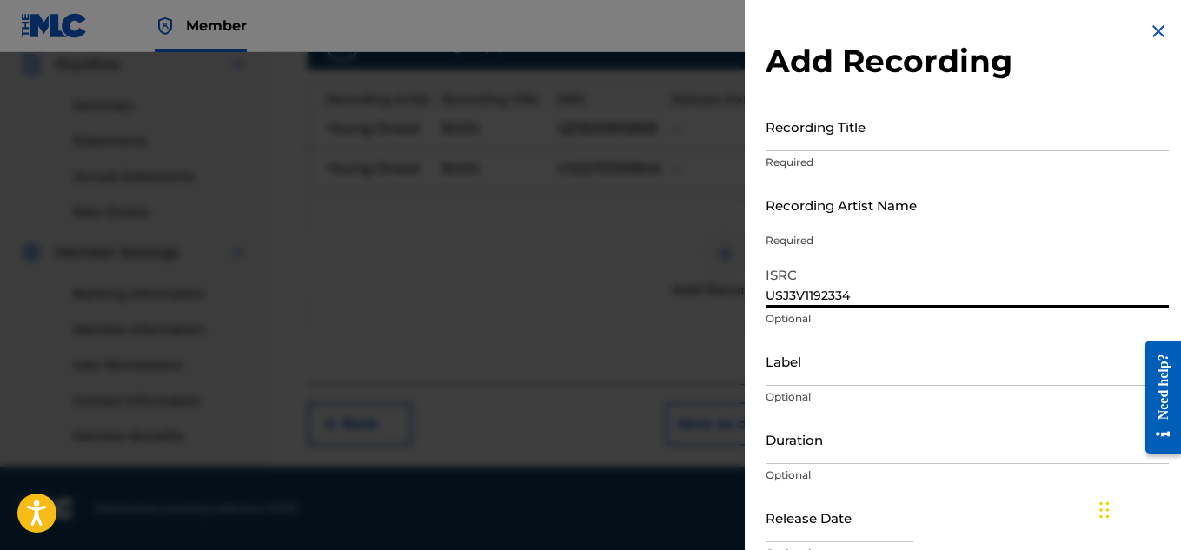
type input "USJ3V1192334"
click at [949, 142] on input "Recording Title" at bounding box center [966, 127] width 403 height 50
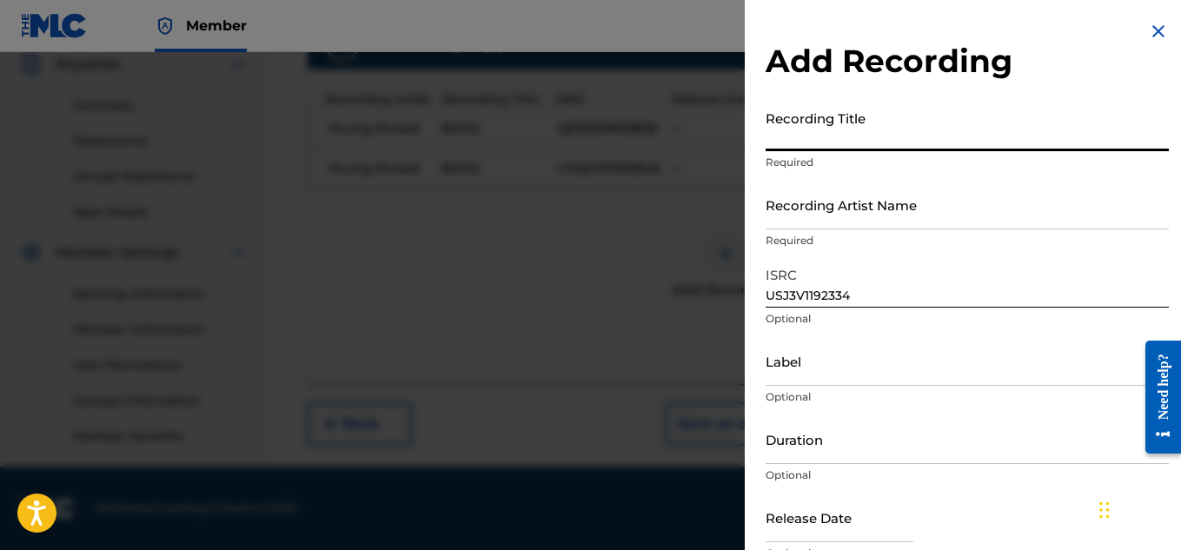
paste input "BASS"
type input "BASS"
click at [894, 214] on input "Recording Artist Name" at bounding box center [966, 205] width 403 height 50
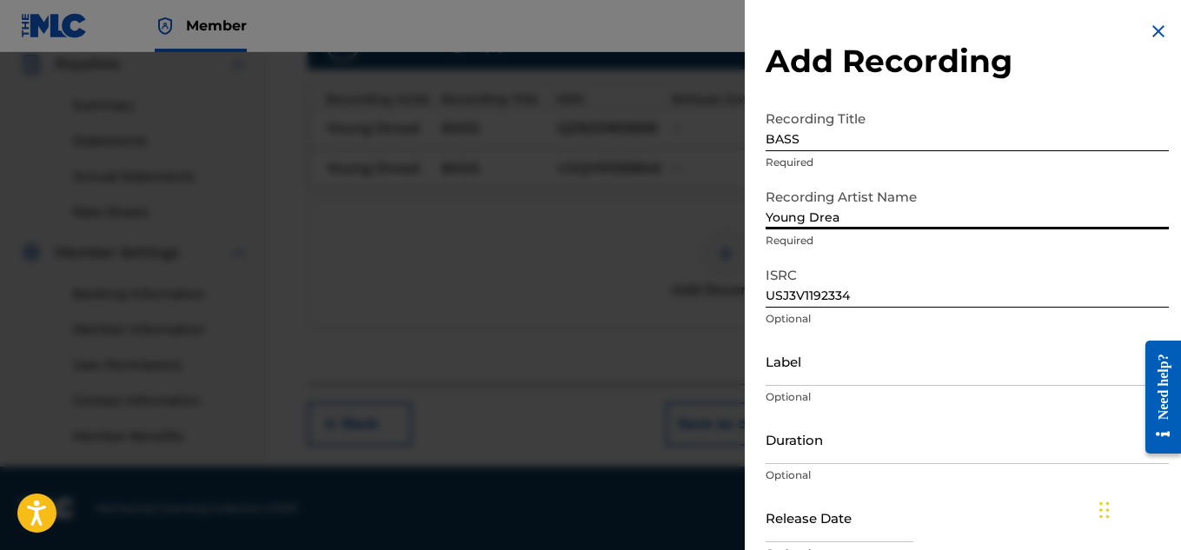
type input "Young Dread"
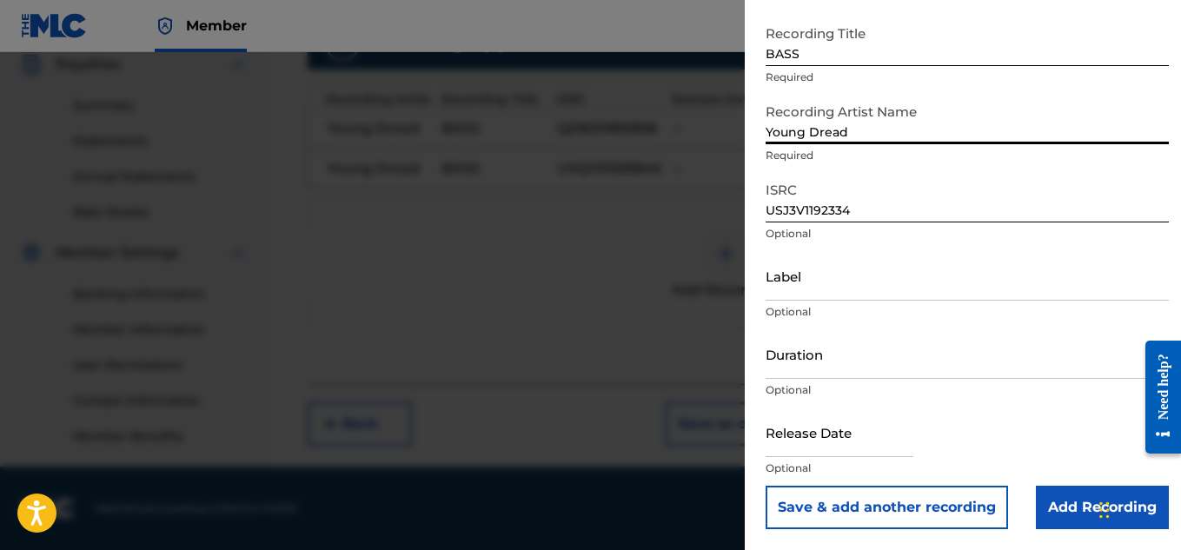
click at [1074, 501] on input "Add Recording" at bounding box center [1101, 507] width 133 height 43
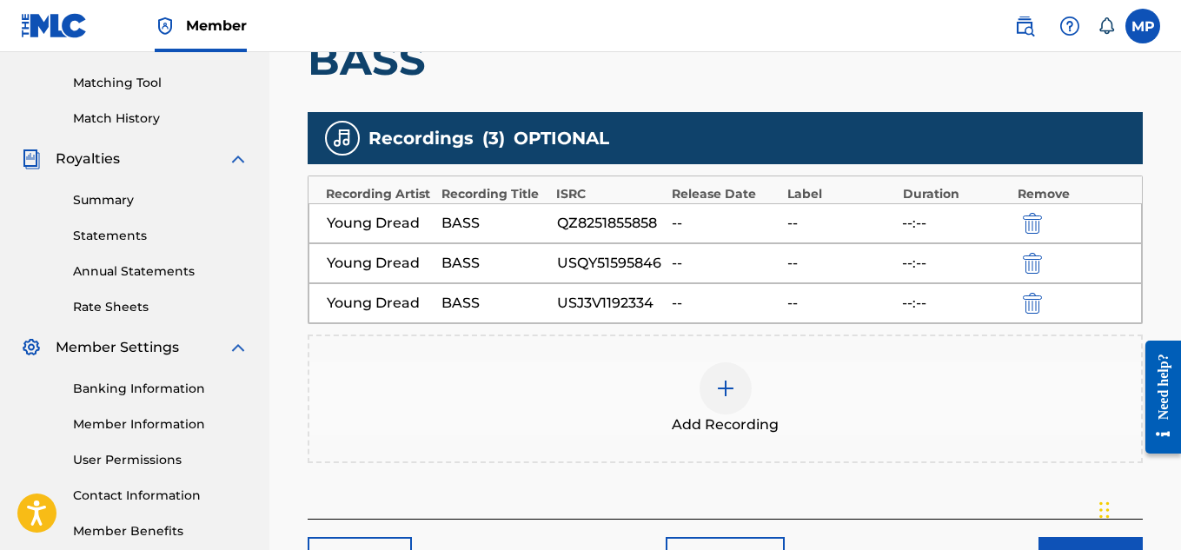
scroll to position [564, 0]
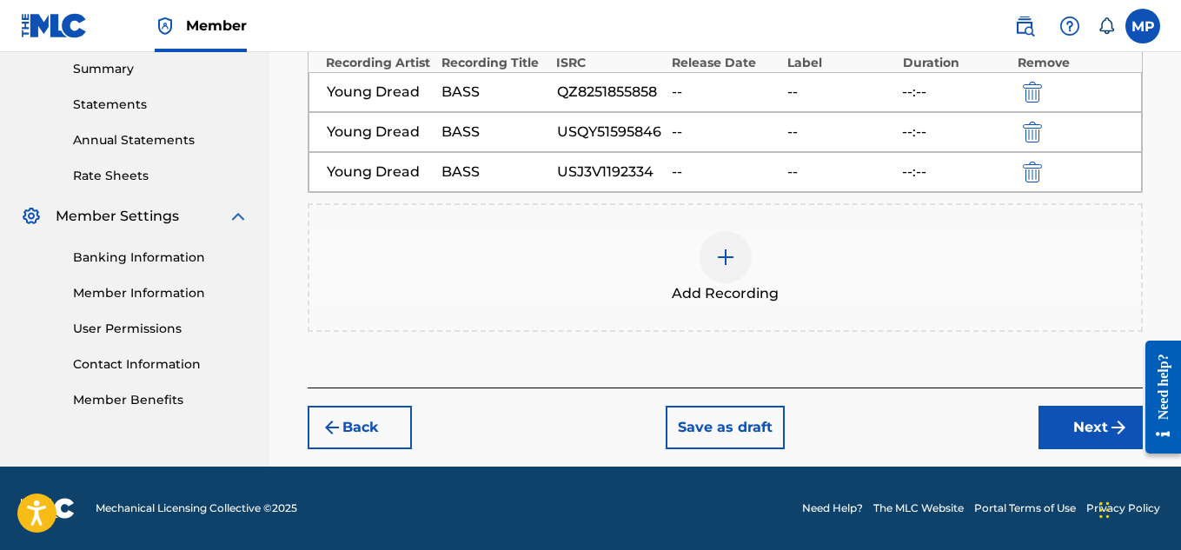
click at [1055, 418] on button "Next" at bounding box center [1090, 427] width 104 height 43
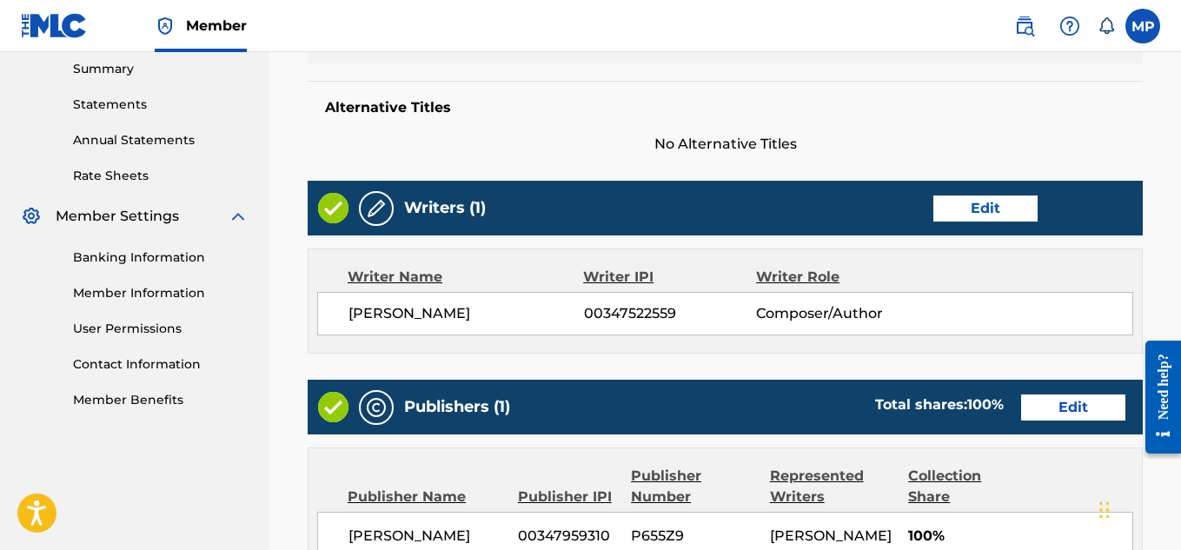
scroll to position [1062, 0]
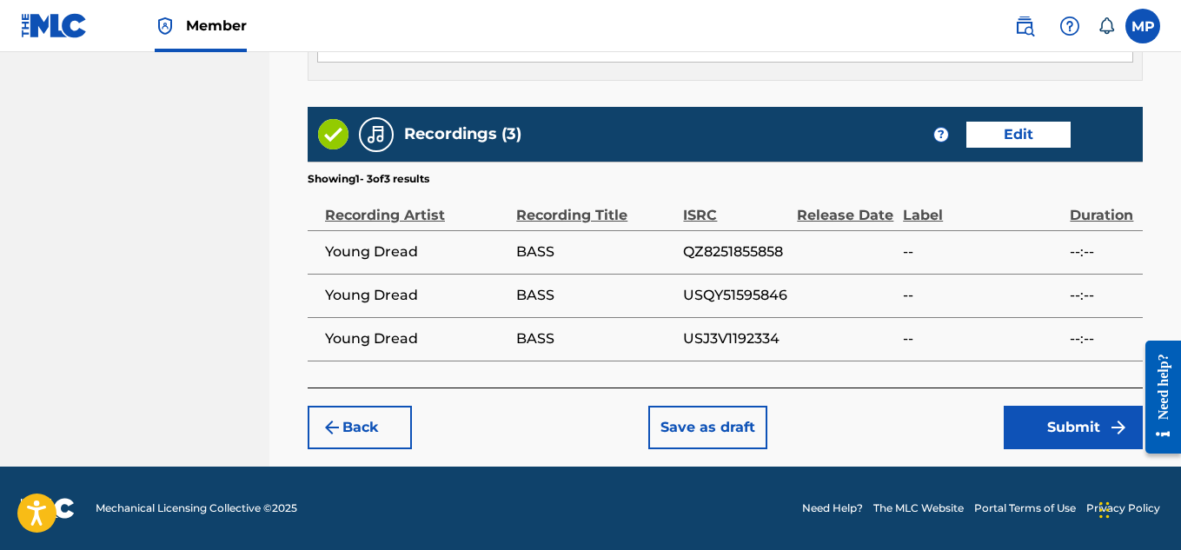
click at [1035, 424] on button "Submit" at bounding box center [1072, 427] width 139 height 43
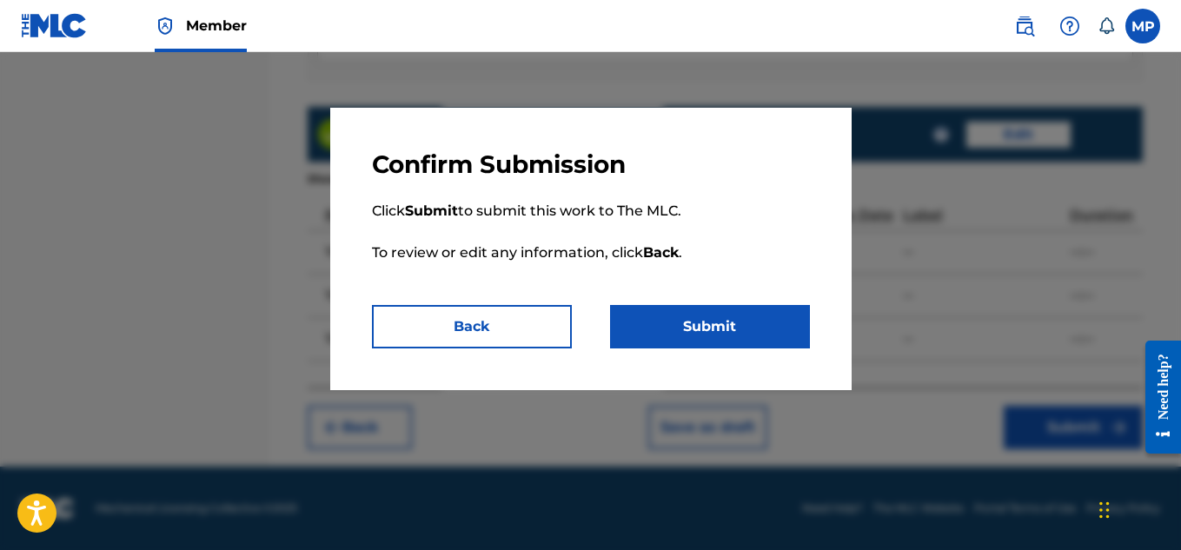
click at [771, 314] on button "Submit" at bounding box center [710, 326] width 200 height 43
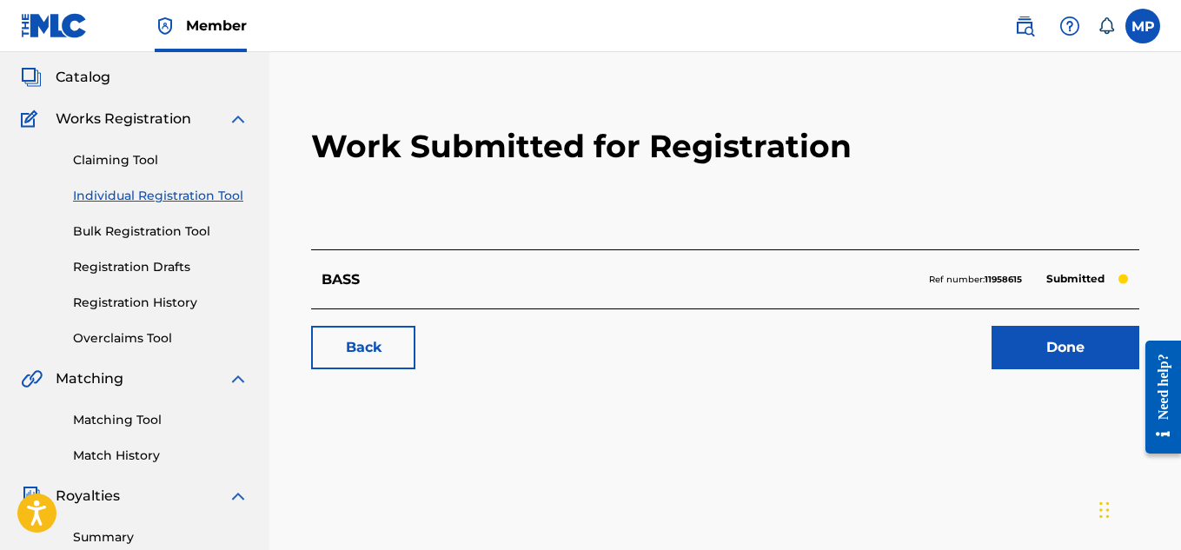
scroll to position [96, 0]
click at [350, 364] on link "Back" at bounding box center [363, 346] width 104 height 43
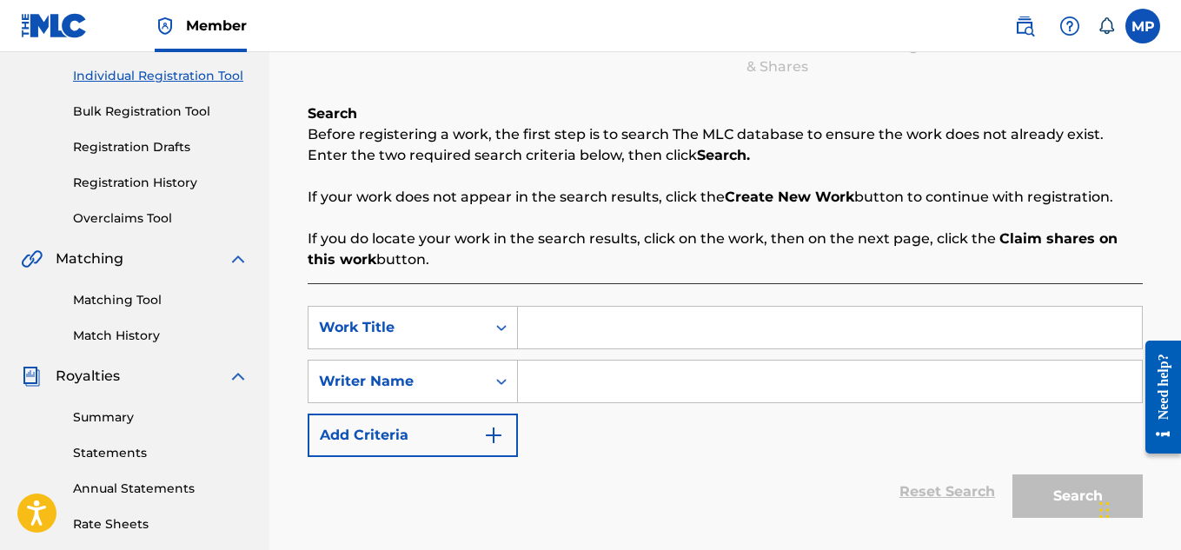
scroll to position [272, 0]
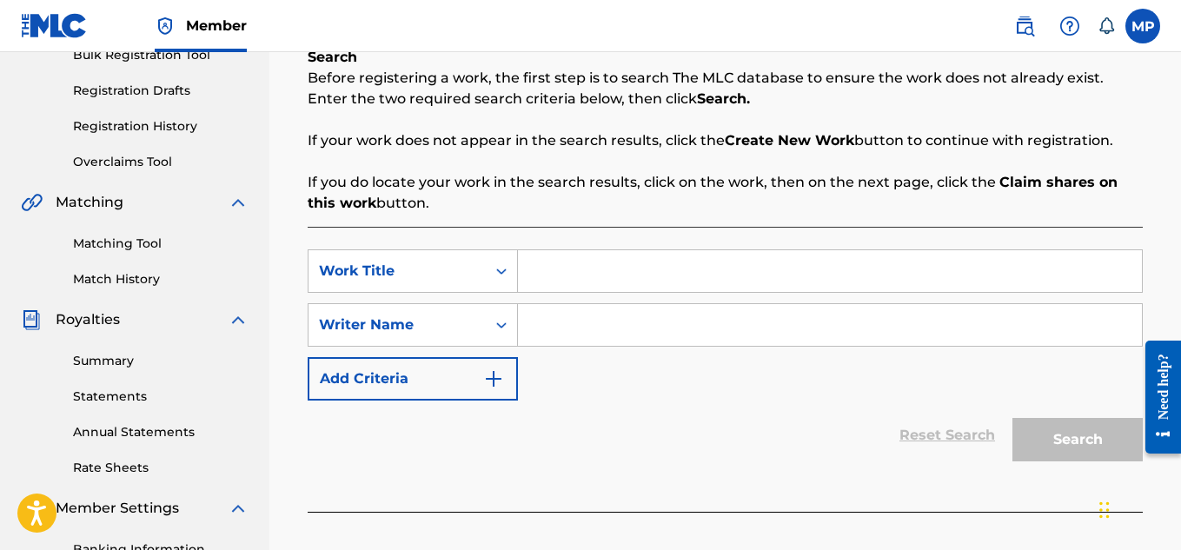
click at [552, 255] on input "Search Form" at bounding box center [830, 271] width 624 height 42
paste input "BANDED UP"
type input "BANDED UP"
click at [654, 333] on input "Search Form" at bounding box center [830, 325] width 624 height 42
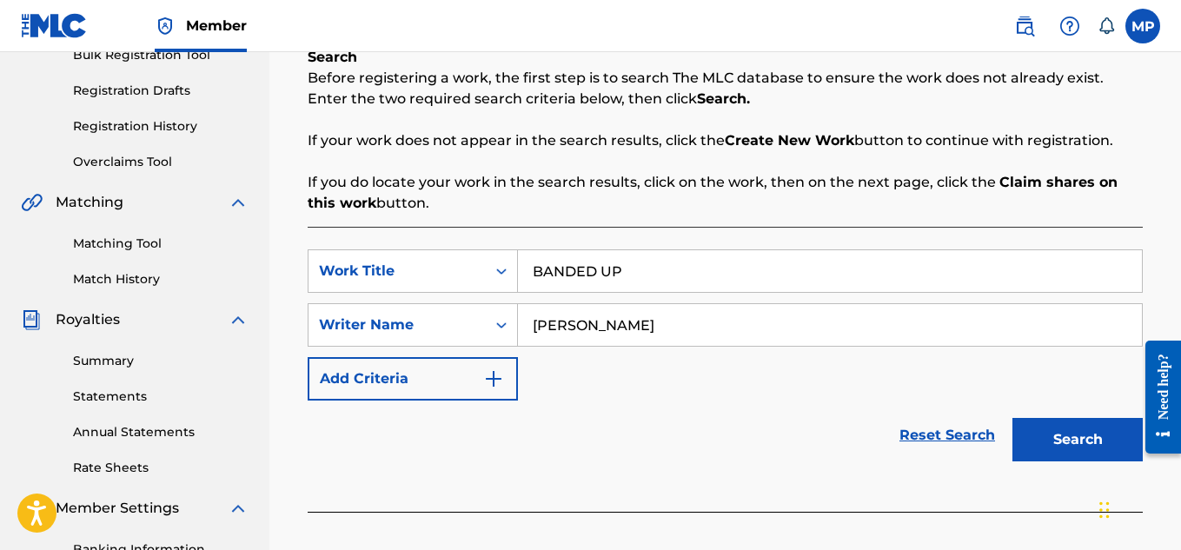
type input "[PERSON_NAME]"
click at [1072, 433] on button "Search" at bounding box center [1077, 439] width 130 height 43
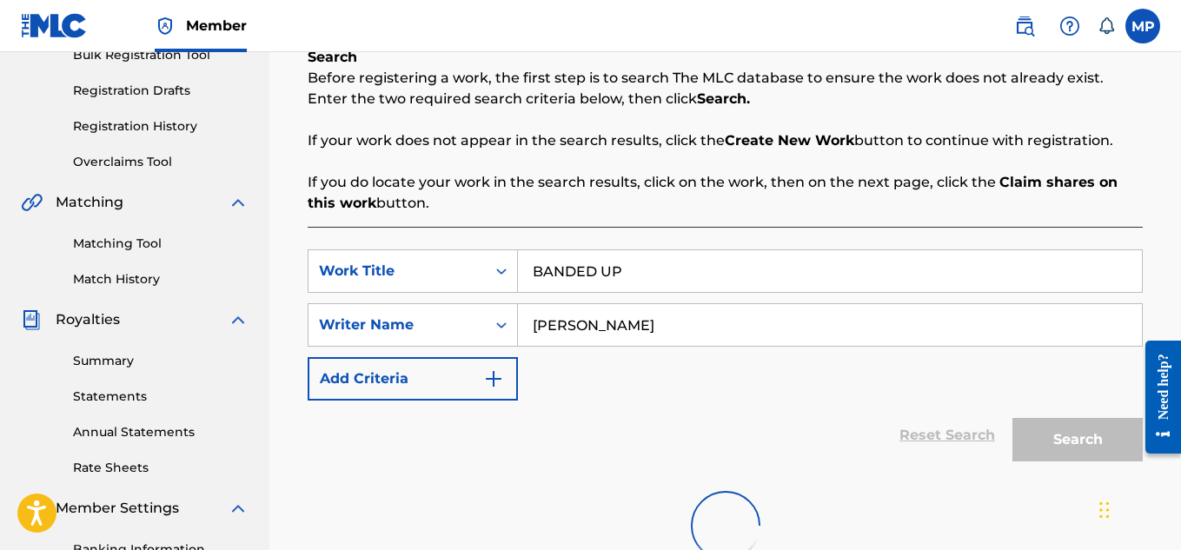
scroll to position [527, 0]
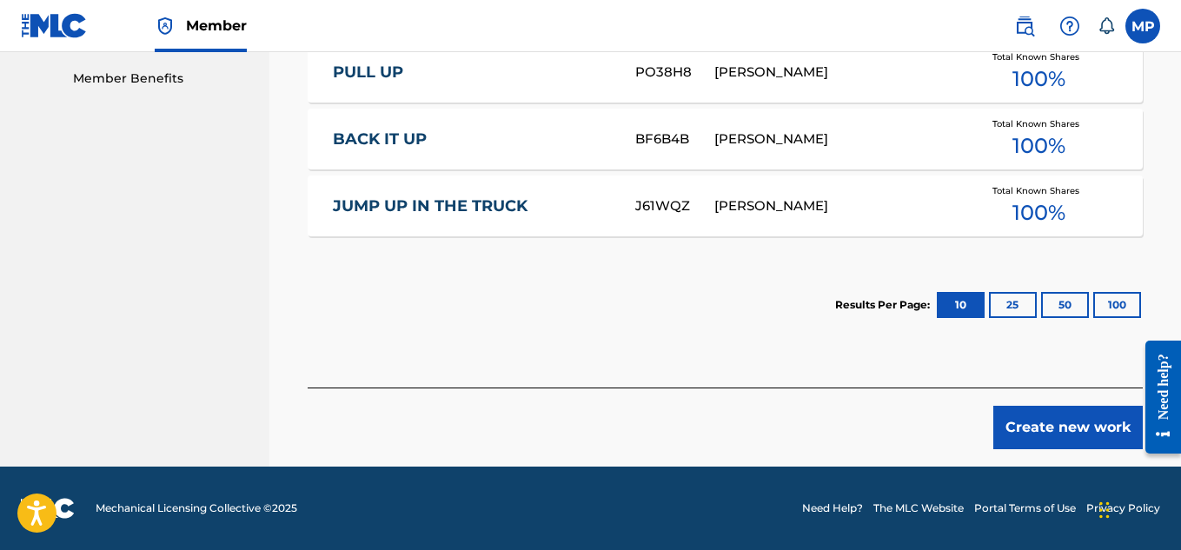
click at [1048, 436] on button "Create new work" at bounding box center [1067, 427] width 149 height 43
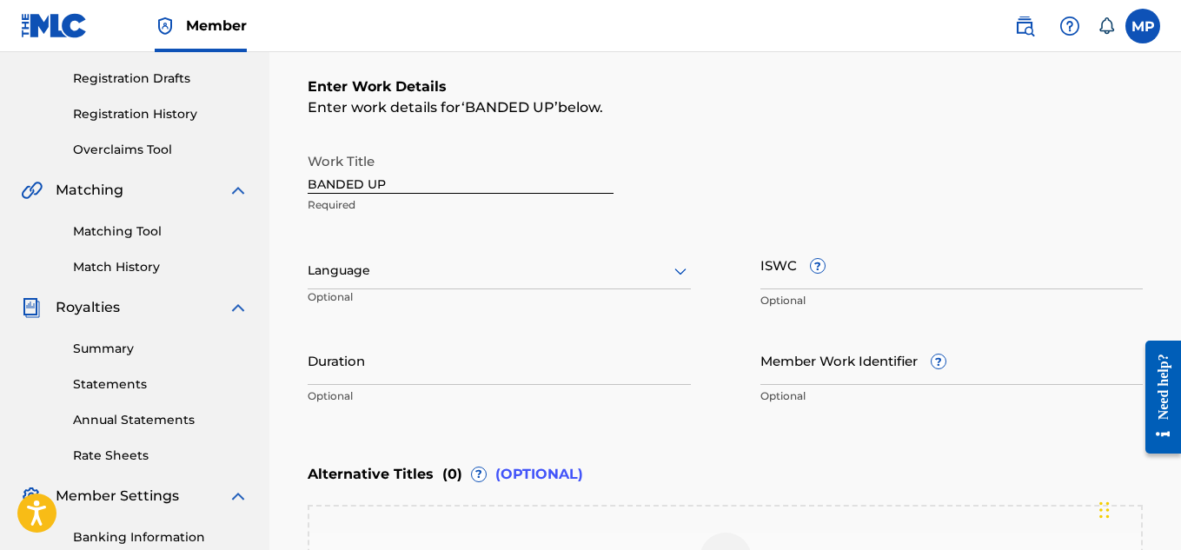
scroll to position [257, 0]
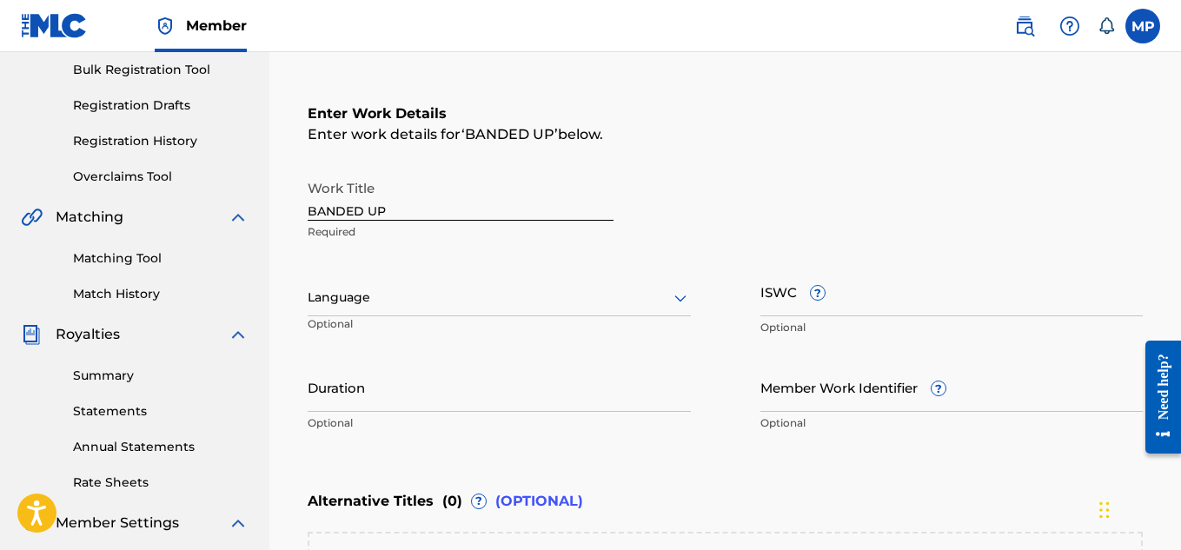
click at [660, 293] on div at bounding box center [499, 298] width 383 height 22
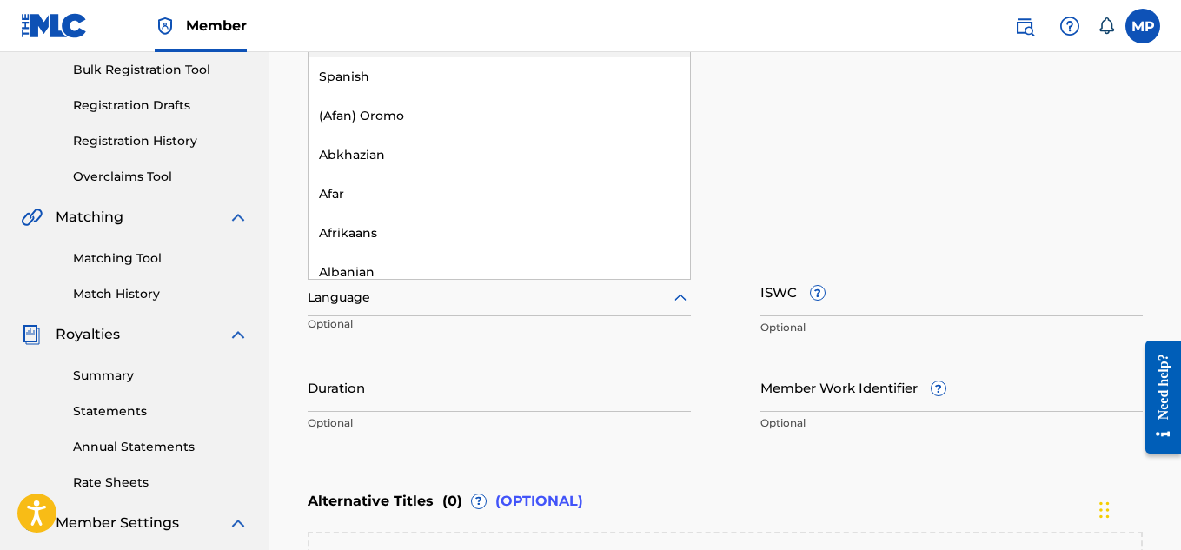
scroll to position [50, 0]
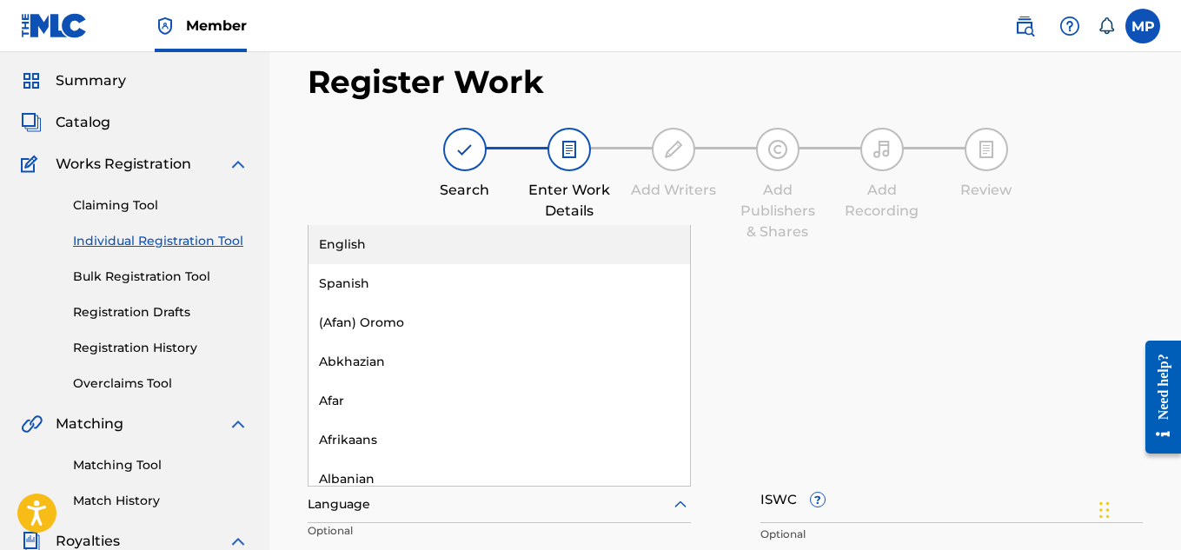
click at [483, 251] on div "English" at bounding box center [498, 244] width 381 height 39
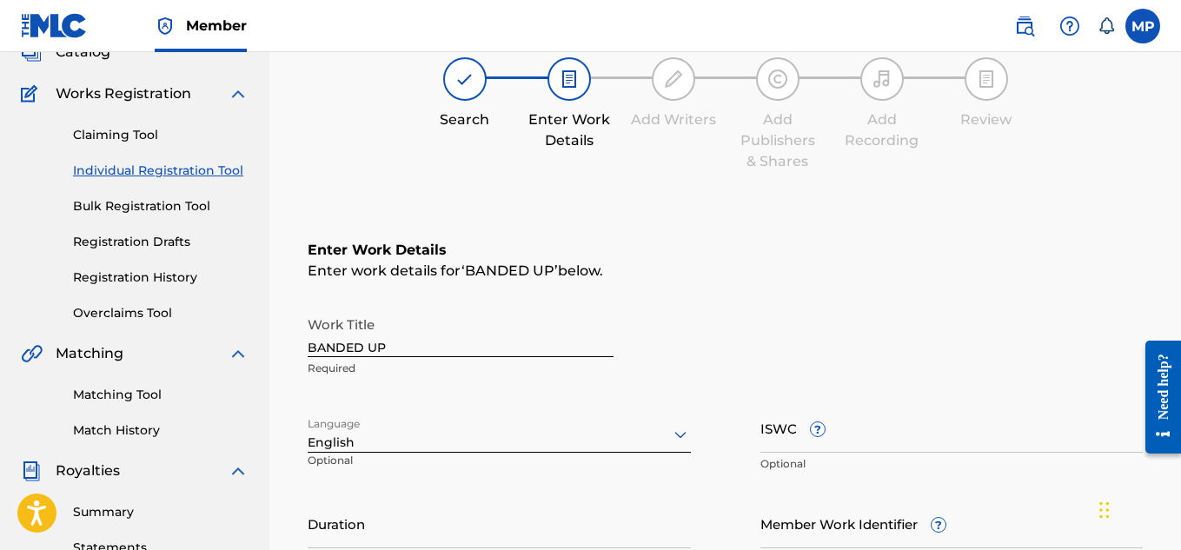
scroll to position [343, 0]
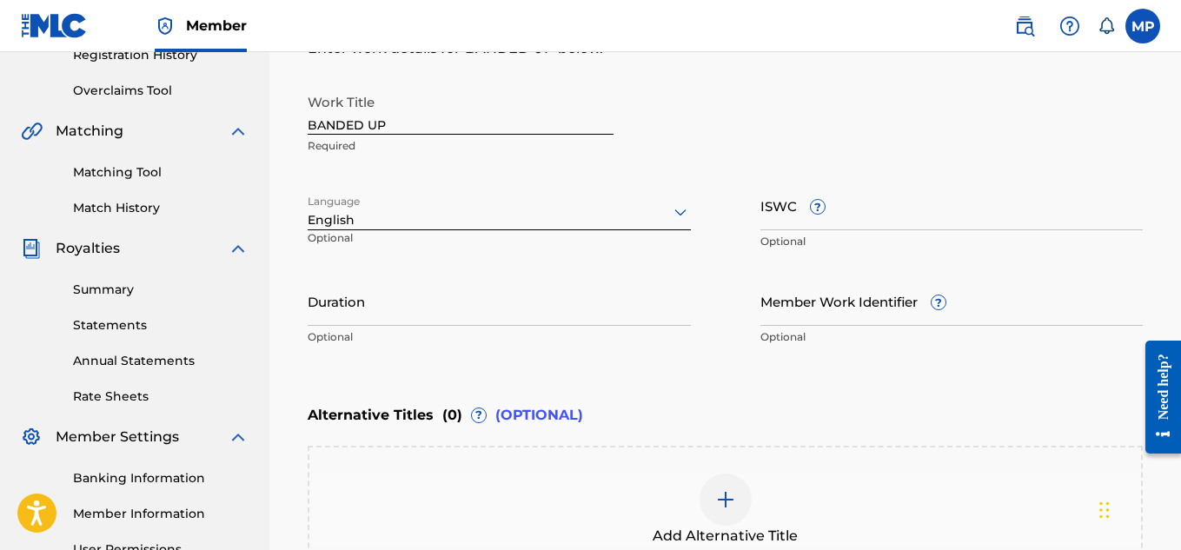
click at [882, 316] on input "Member Work Identifier ?" at bounding box center [951, 301] width 383 height 50
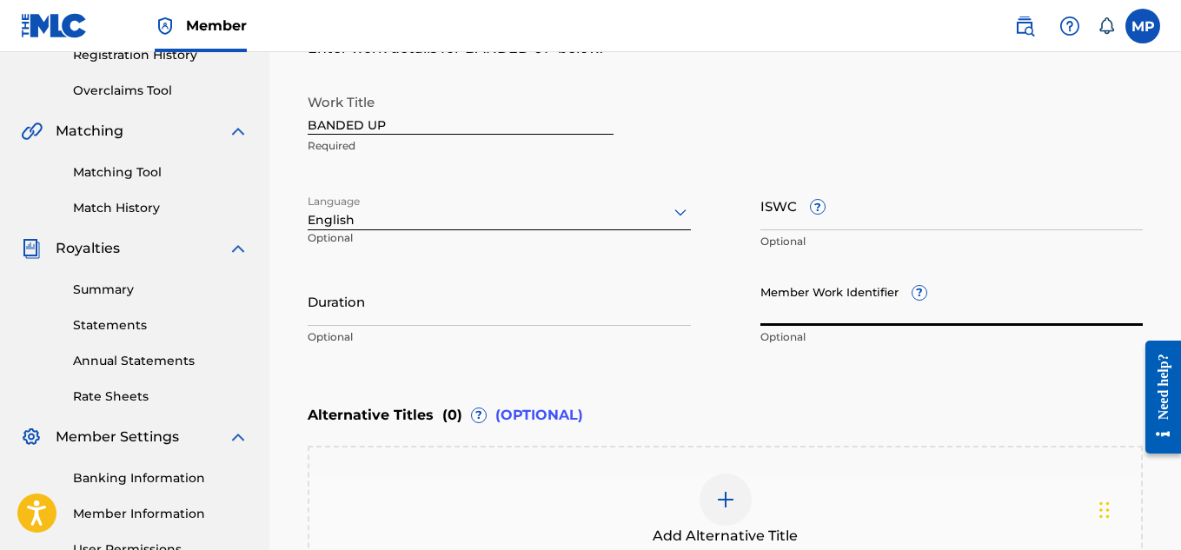
paste input "T9229750861"
type input "T9229750861"
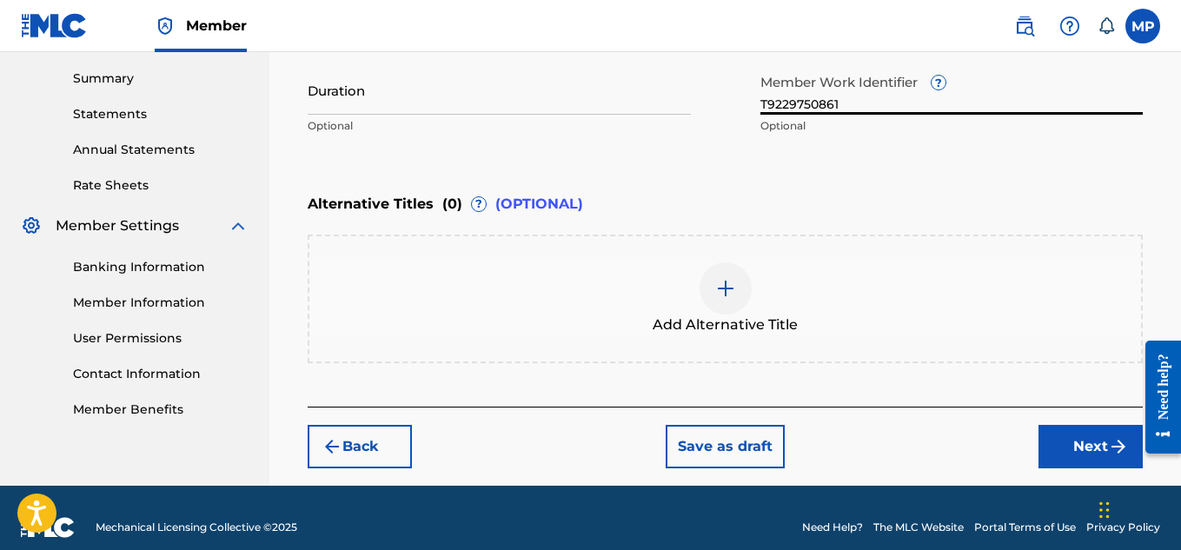
scroll to position [573, 0]
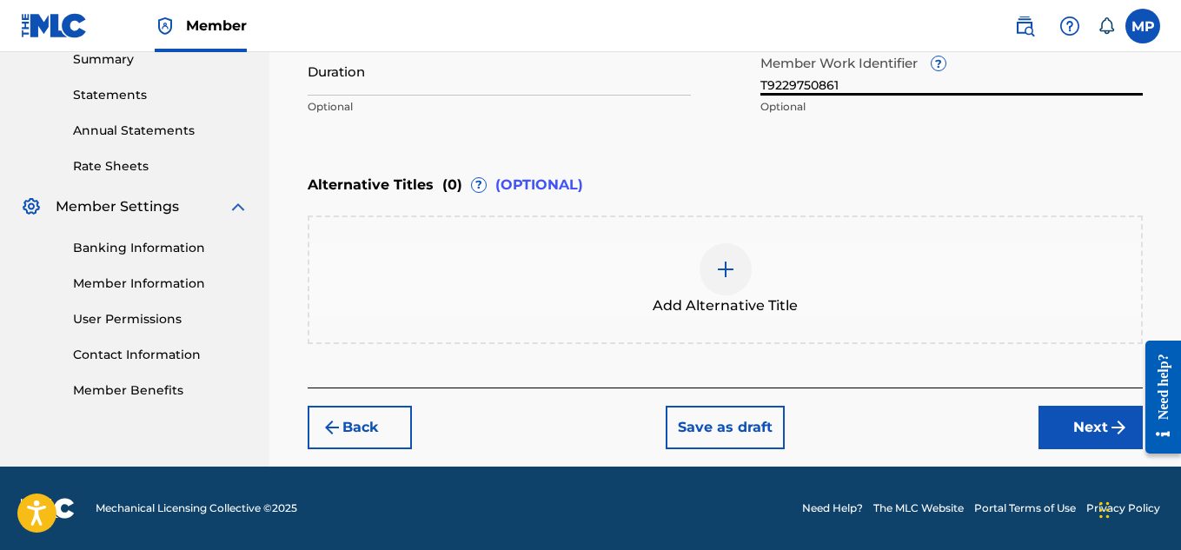
click at [1073, 430] on button "Next" at bounding box center [1090, 427] width 104 height 43
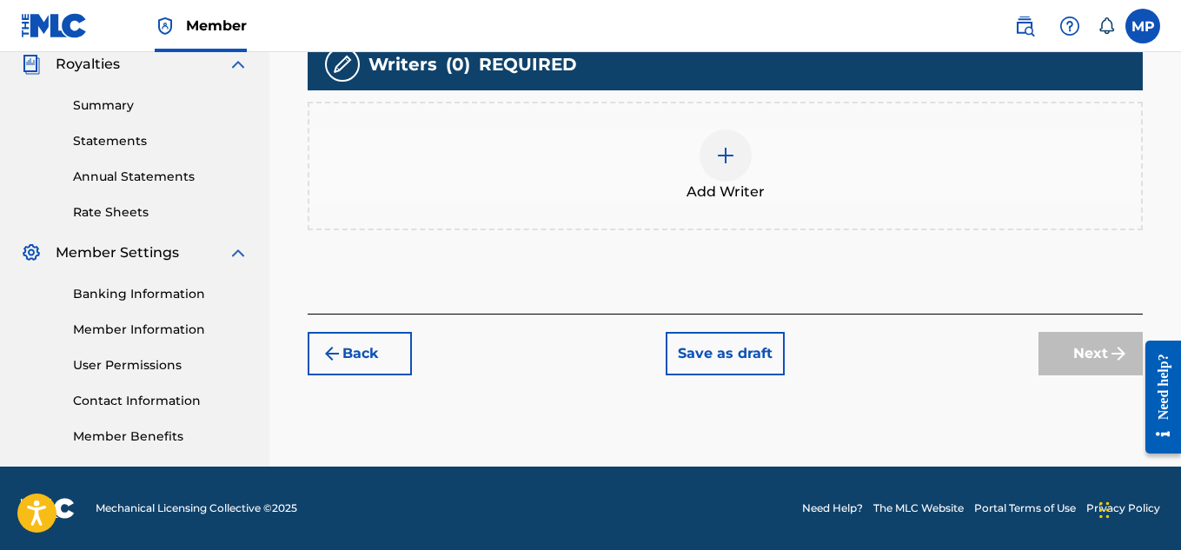
scroll to position [280, 0]
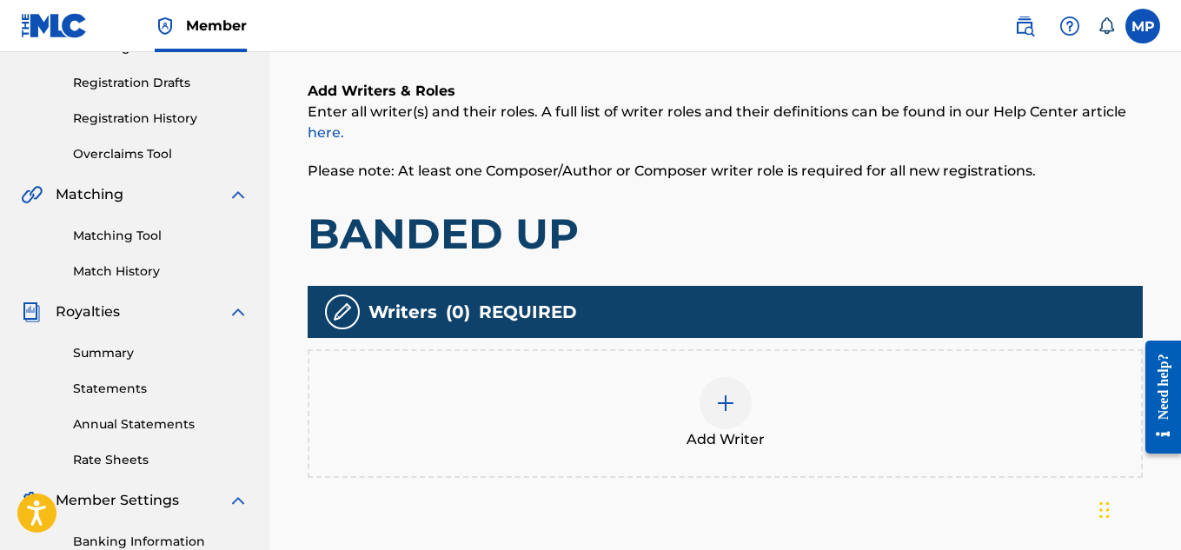
click at [736, 388] on div at bounding box center [725, 403] width 52 height 52
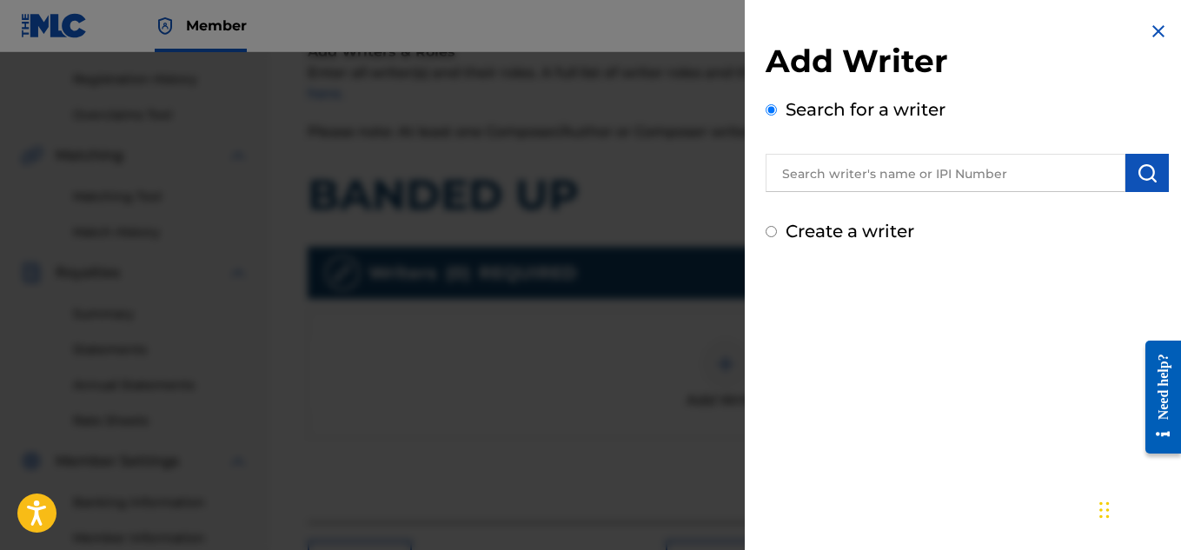
scroll to position [321, 0]
click at [857, 185] on input "text" at bounding box center [945, 173] width 360 height 38
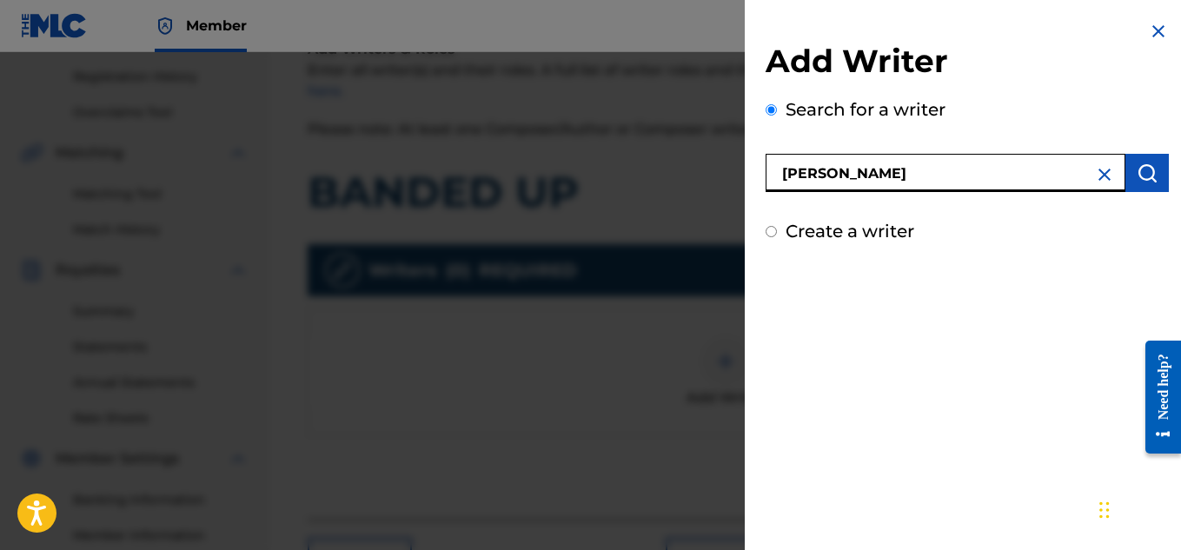
type input "[PERSON_NAME]"
click at [1154, 187] on button "submit" at bounding box center [1146, 173] width 43 height 38
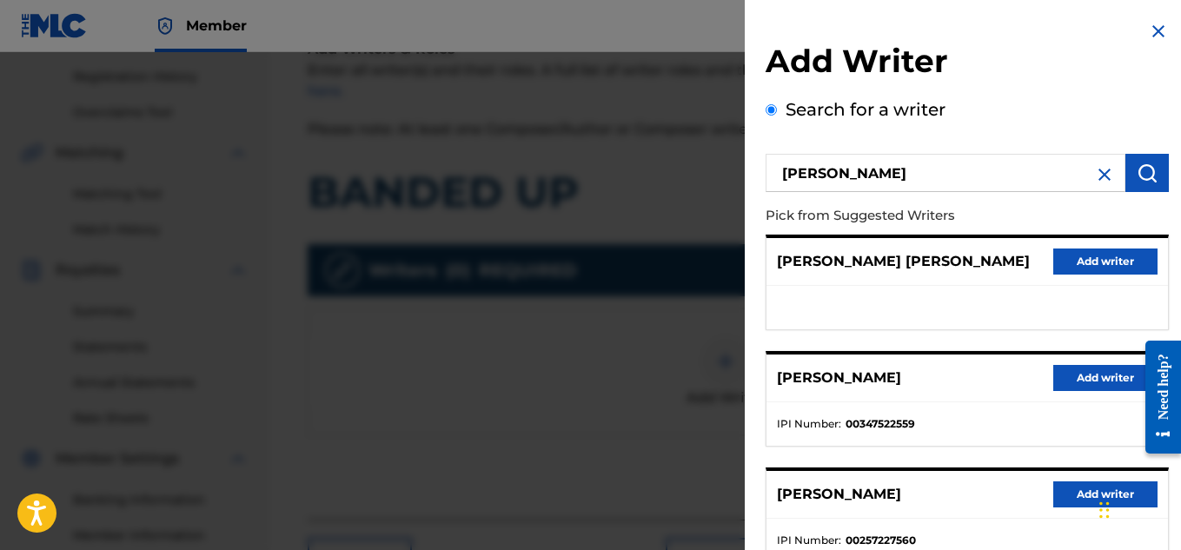
click at [1062, 380] on button "Add writer" at bounding box center [1105, 378] width 104 height 26
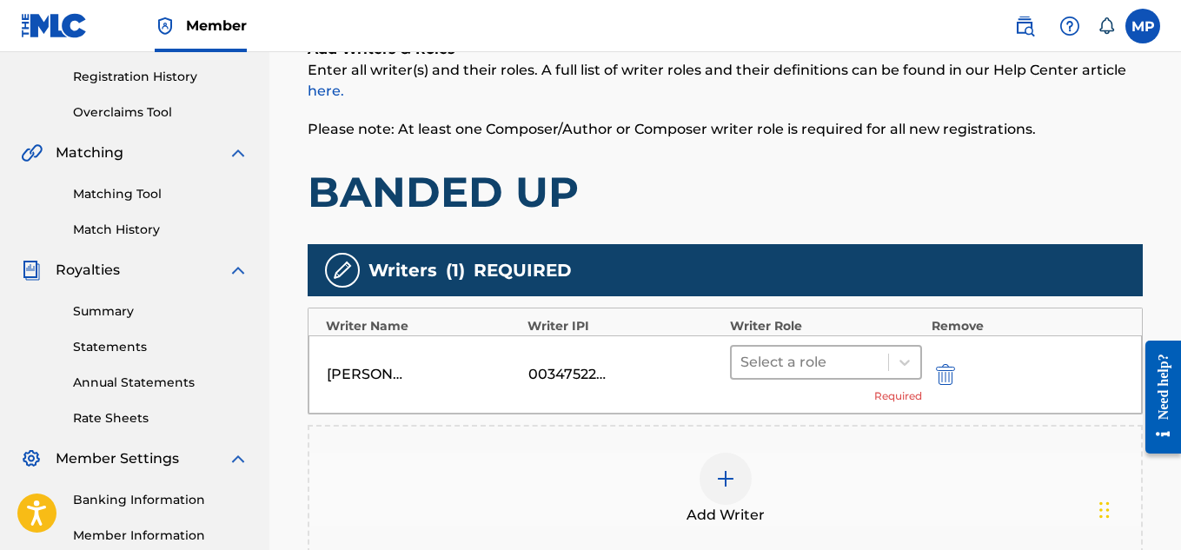
click at [808, 369] on div at bounding box center [810, 362] width 140 height 24
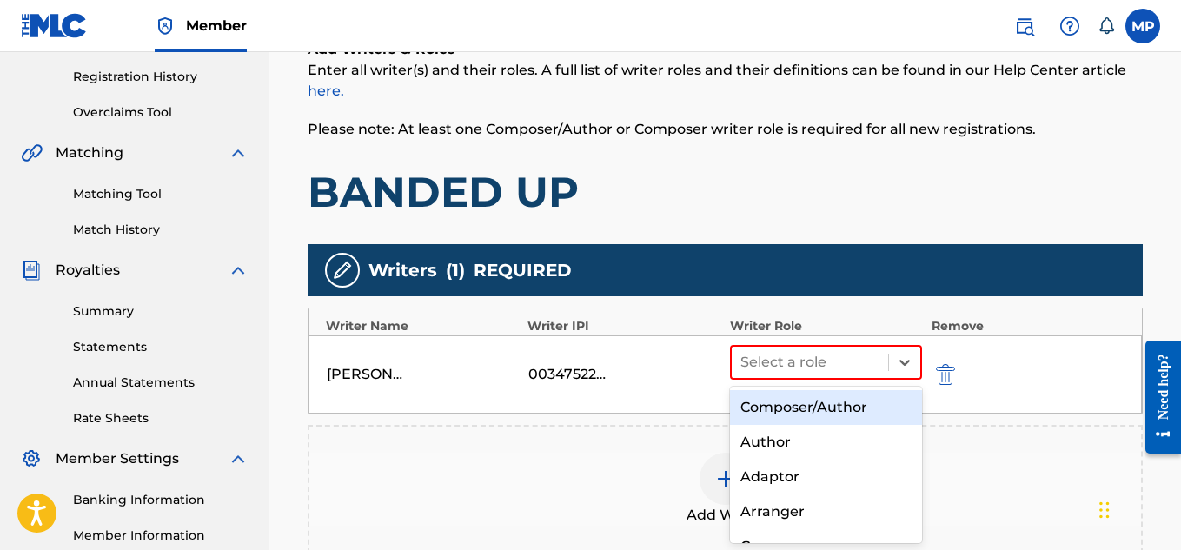
click at [787, 419] on div "Composer/Author" at bounding box center [826, 407] width 193 height 35
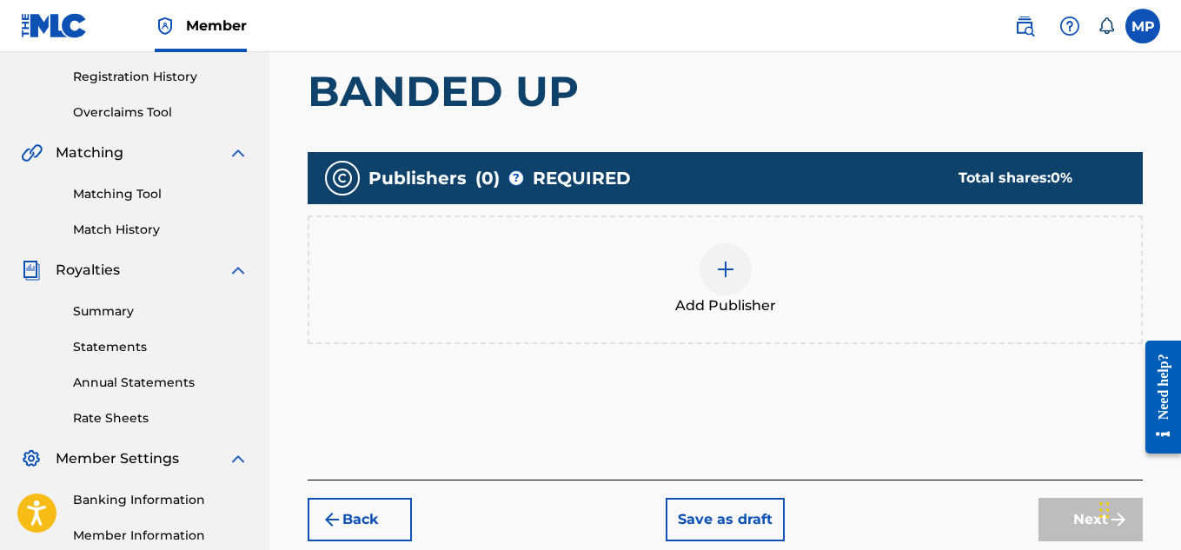
scroll to position [527, 0]
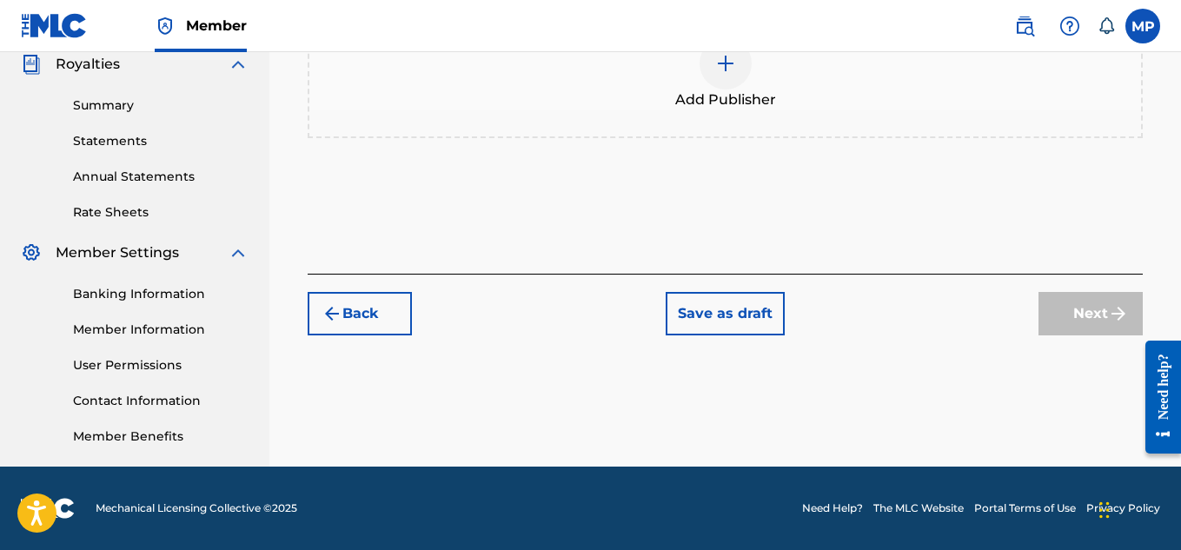
click at [724, 74] on img at bounding box center [725, 63] width 21 height 21
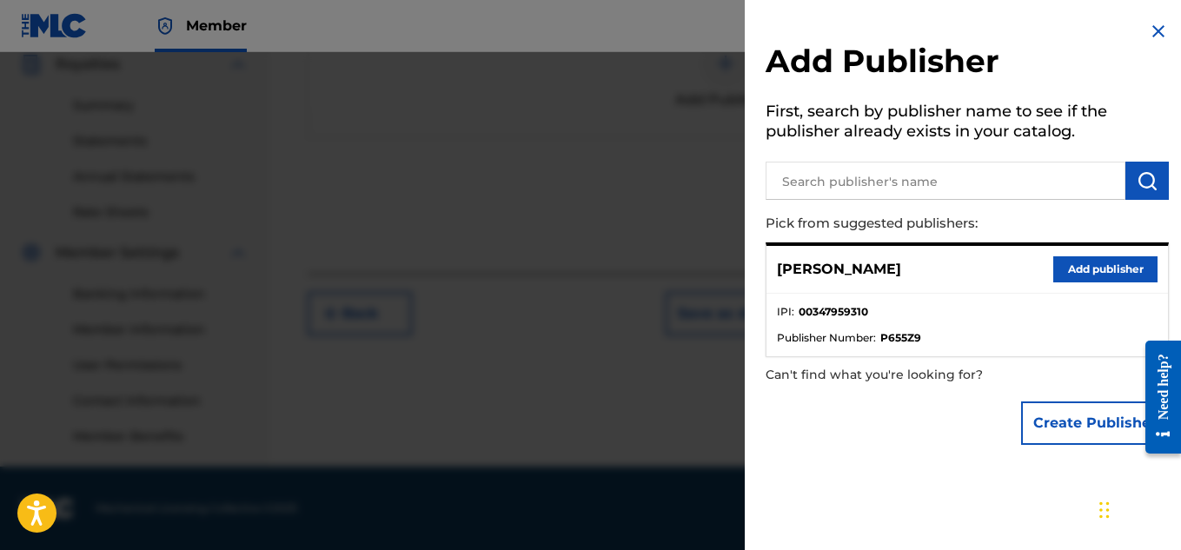
click at [1093, 267] on button "Add publisher" at bounding box center [1105, 269] width 104 height 26
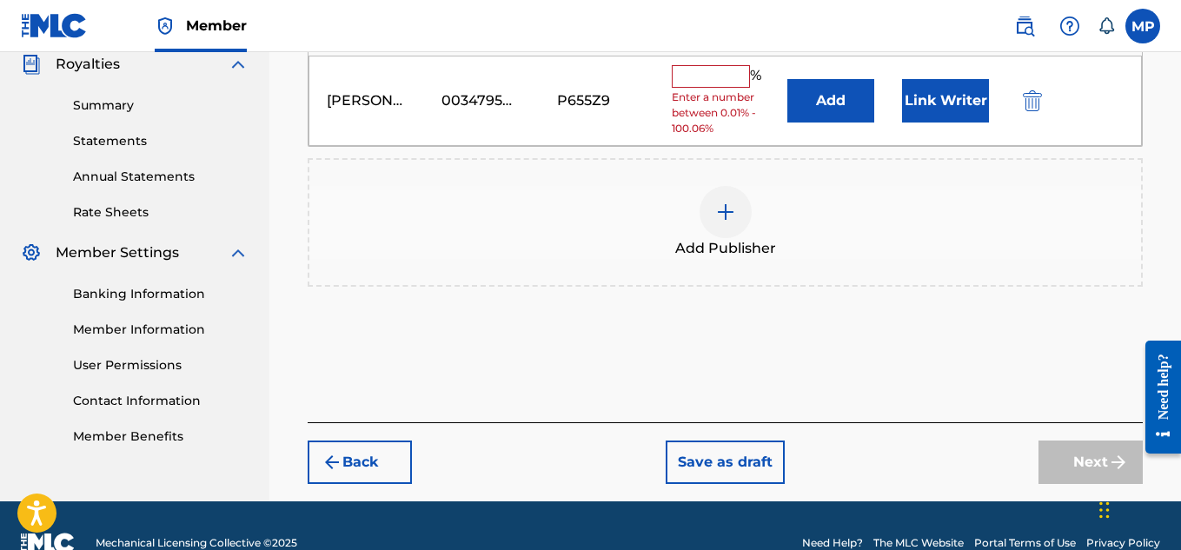
click at [724, 68] on input "text" at bounding box center [711, 76] width 78 height 23
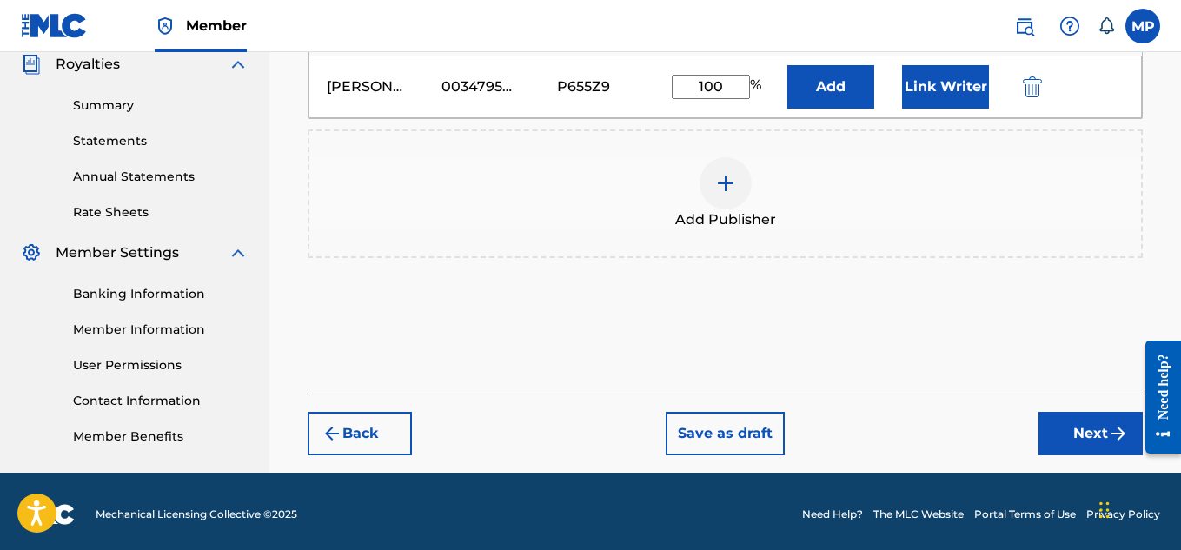
type input "100"
click at [909, 75] on button "Link Writer" at bounding box center [945, 86] width 87 height 43
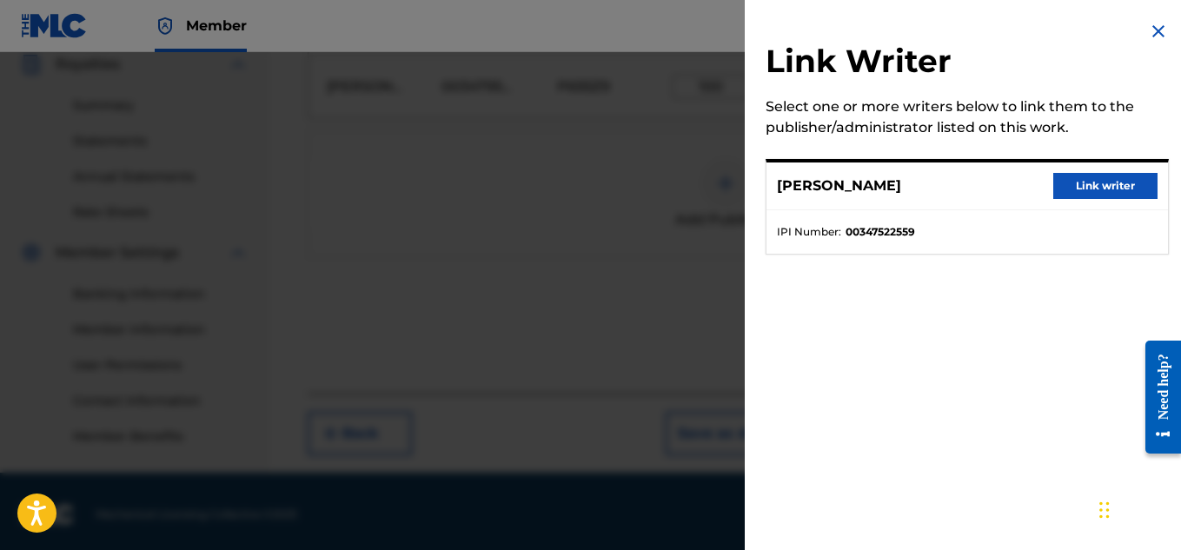
click at [1065, 194] on button "Link writer" at bounding box center [1105, 186] width 104 height 26
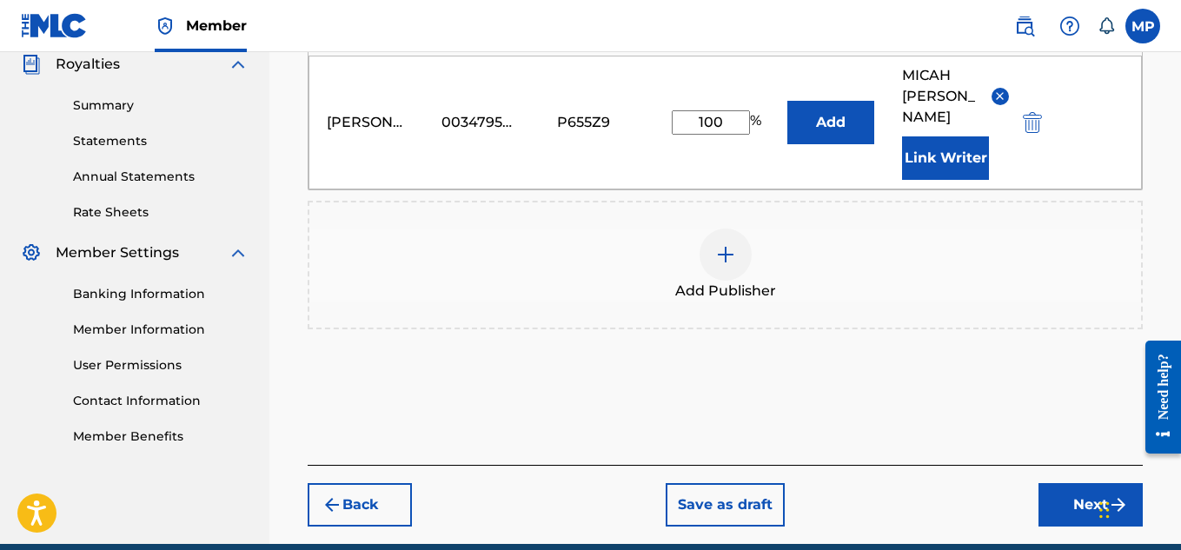
click at [1085, 483] on button "Next" at bounding box center [1090, 504] width 104 height 43
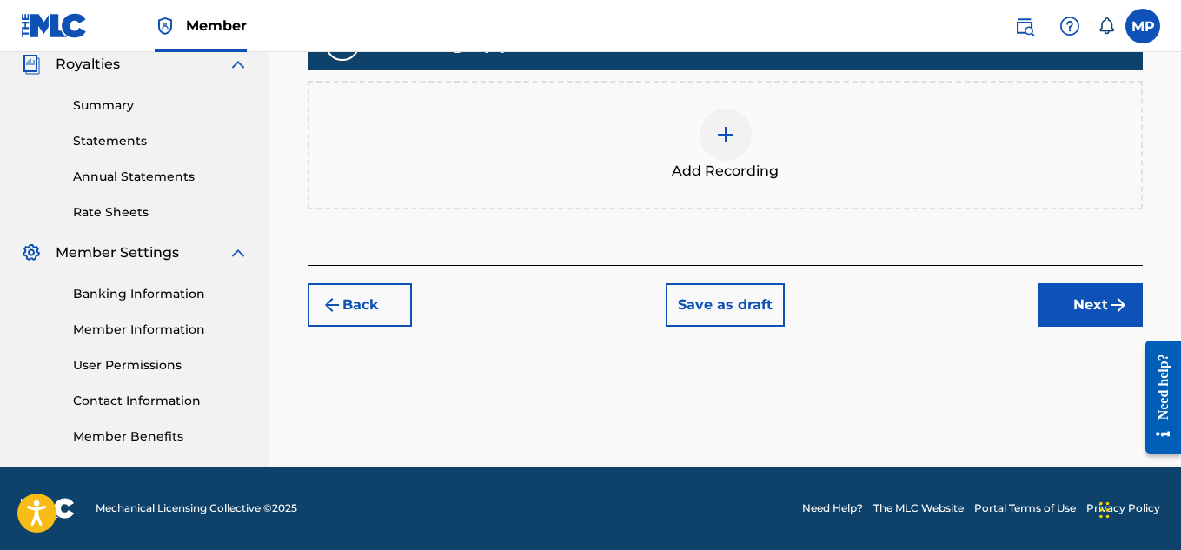
scroll to position [279, 0]
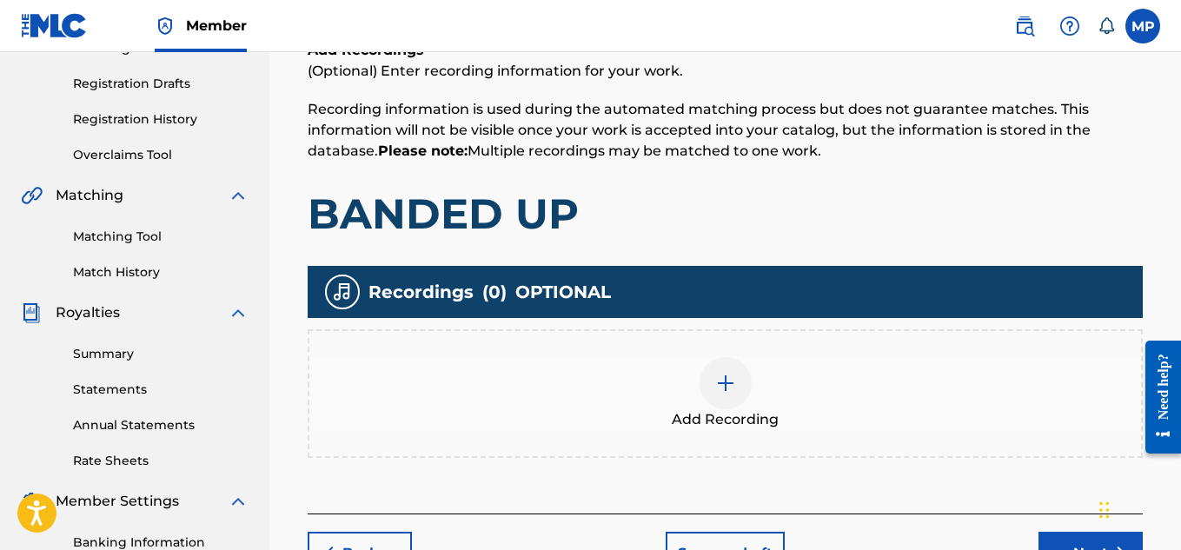
click at [720, 373] on img at bounding box center [725, 383] width 21 height 21
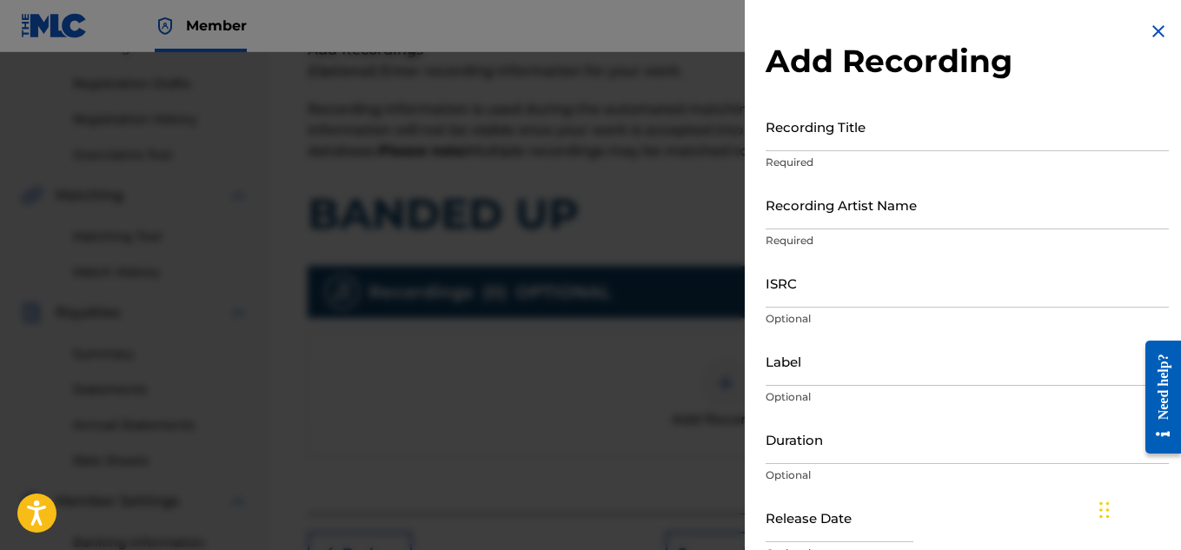
scroll to position [382, 0]
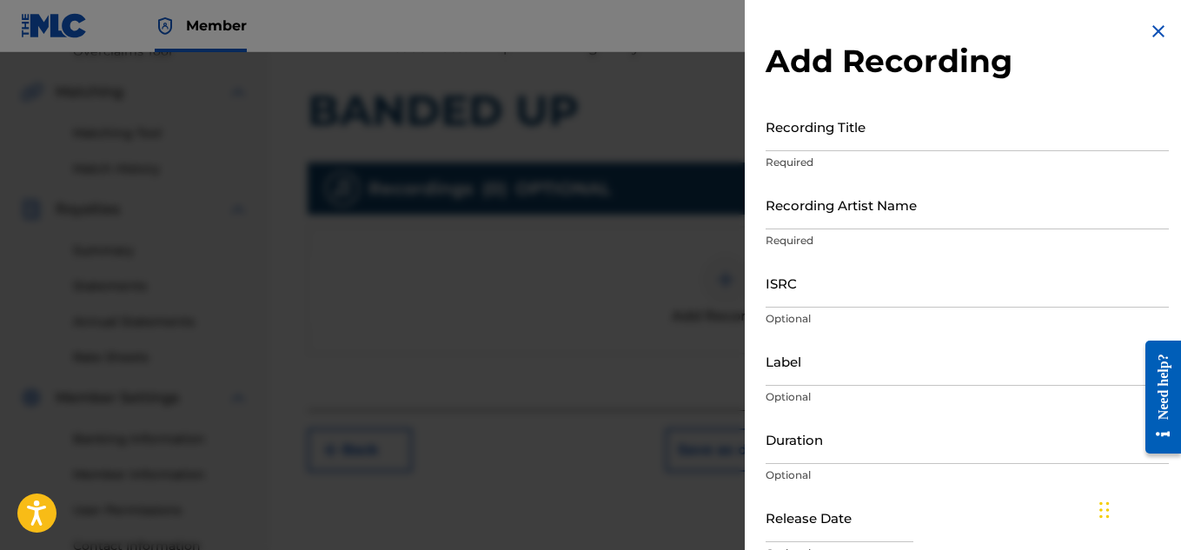
click at [830, 143] on input "Recording Title" at bounding box center [966, 127] width 403 height 50
paste input "BANDED UP"
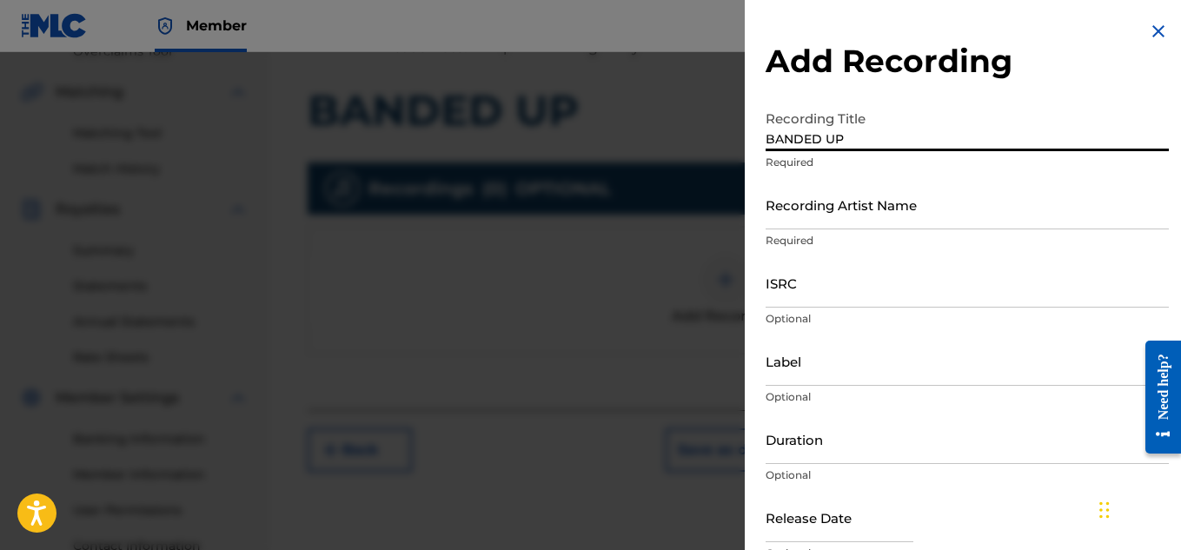
type input "BANDED UP"
click at [856, 213] on input "Recording Artist Name" at bounding box center [966, 205] width 403 height 50
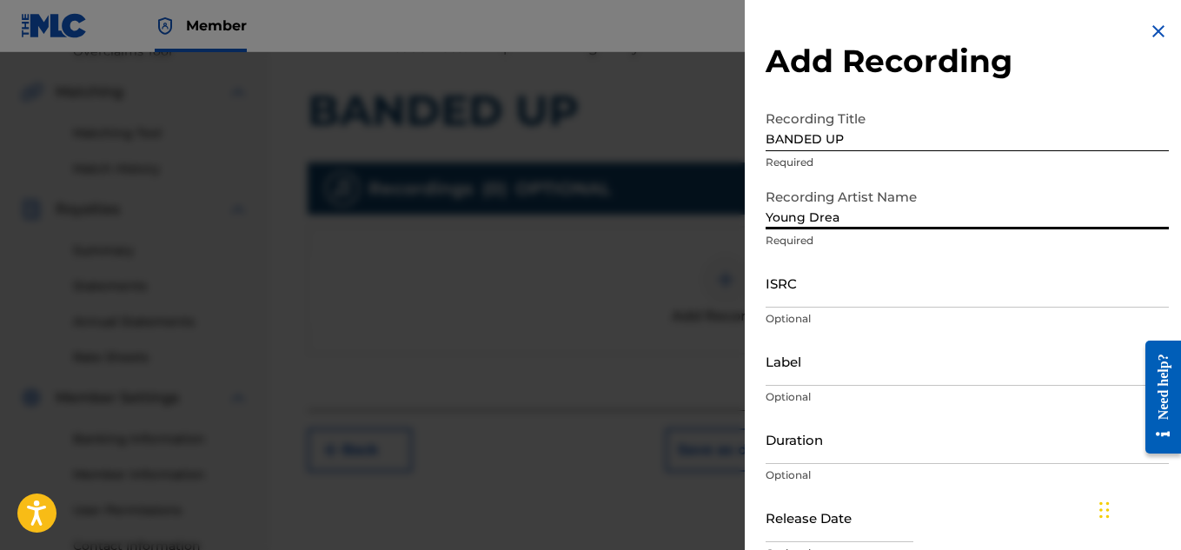
type input "Young Dread"
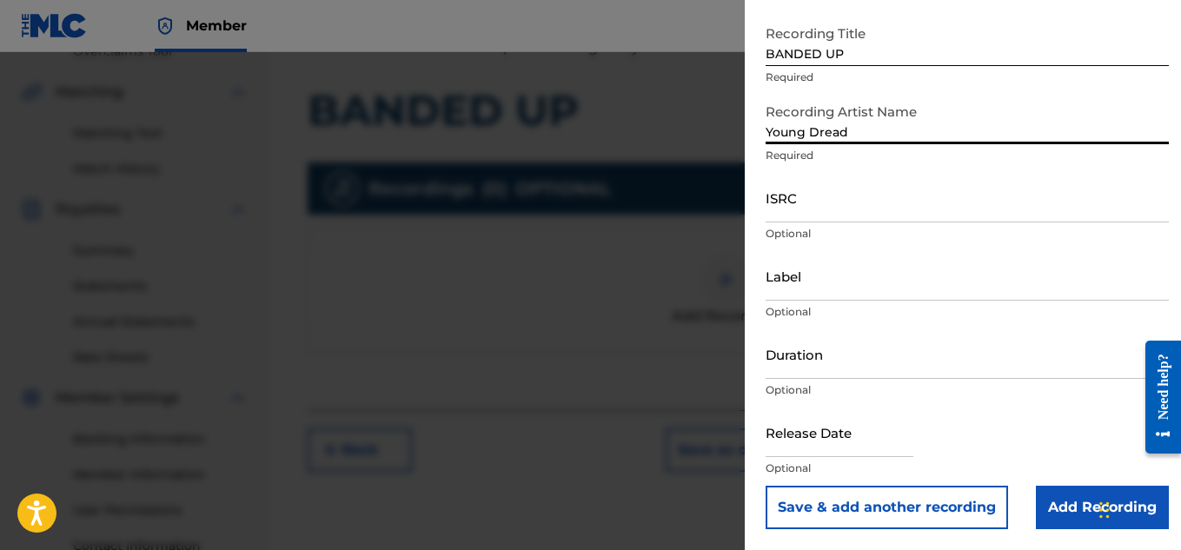
click at [1057, 497] on input "Add Recording" at bounding box center [1101, 507] width 133 height 43
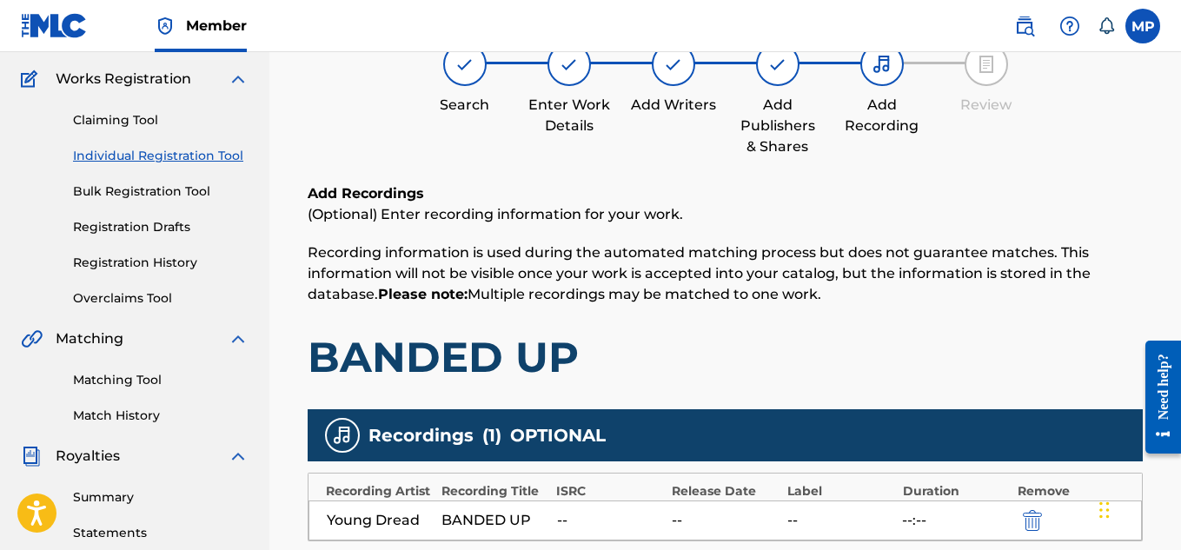
scroll to position [527, 0]
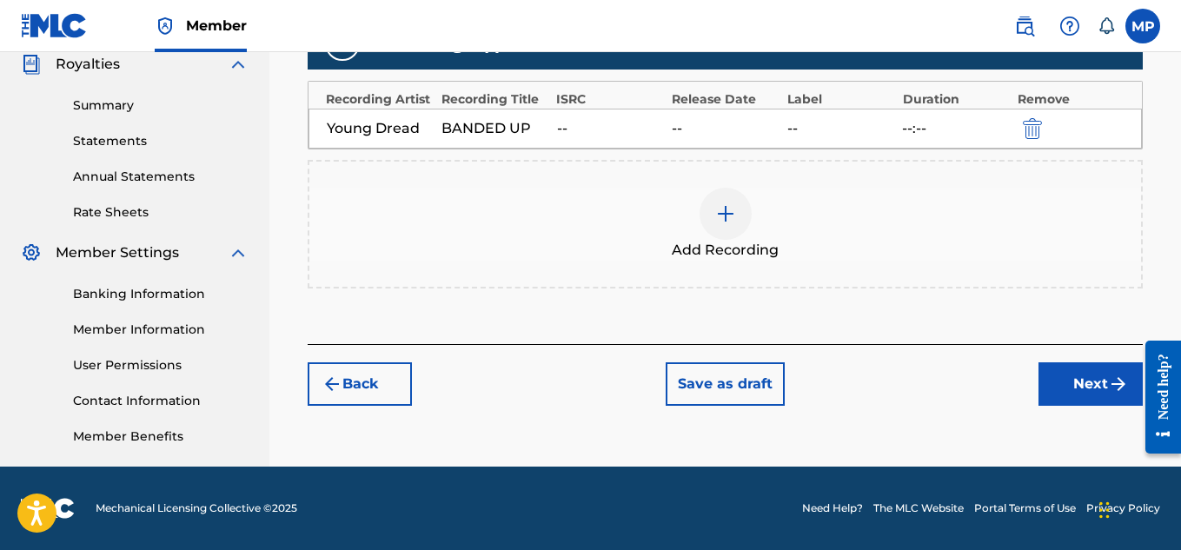
click at [1082, 373] on button "Next" at bounding box center [1090, 383] width 104 height 43
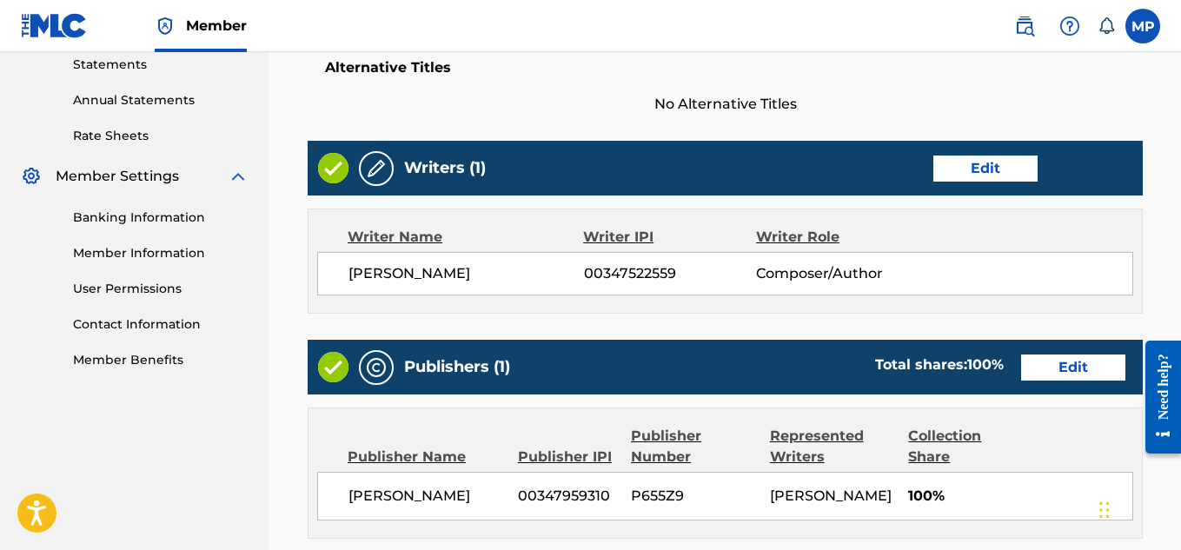
scroll to position [975, 0]
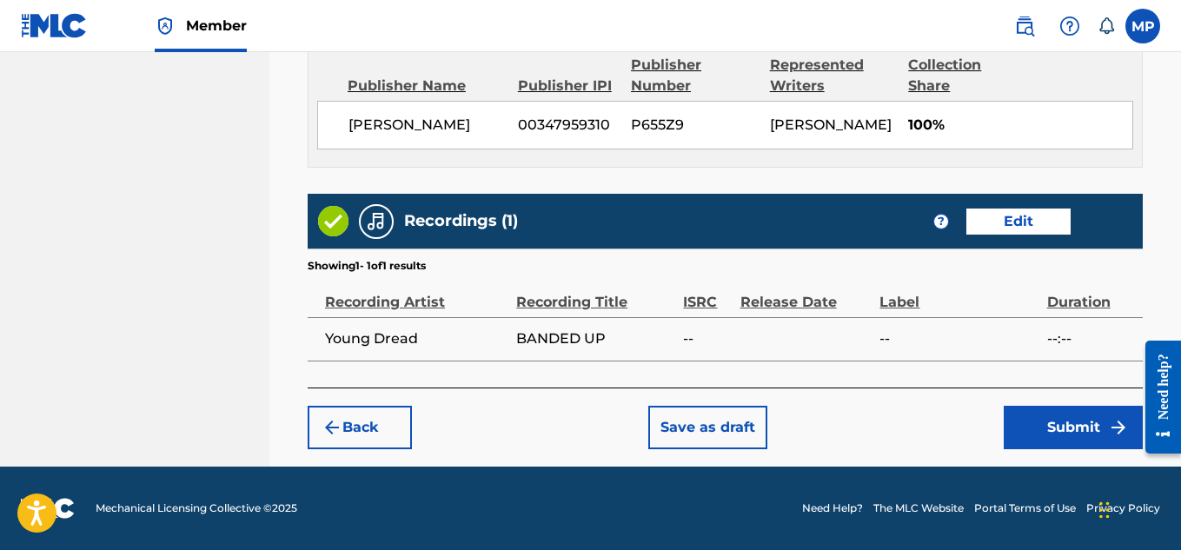
click at [1055, 418] on button "Submit" at bounding box center [1072, 427] width 139 height 43
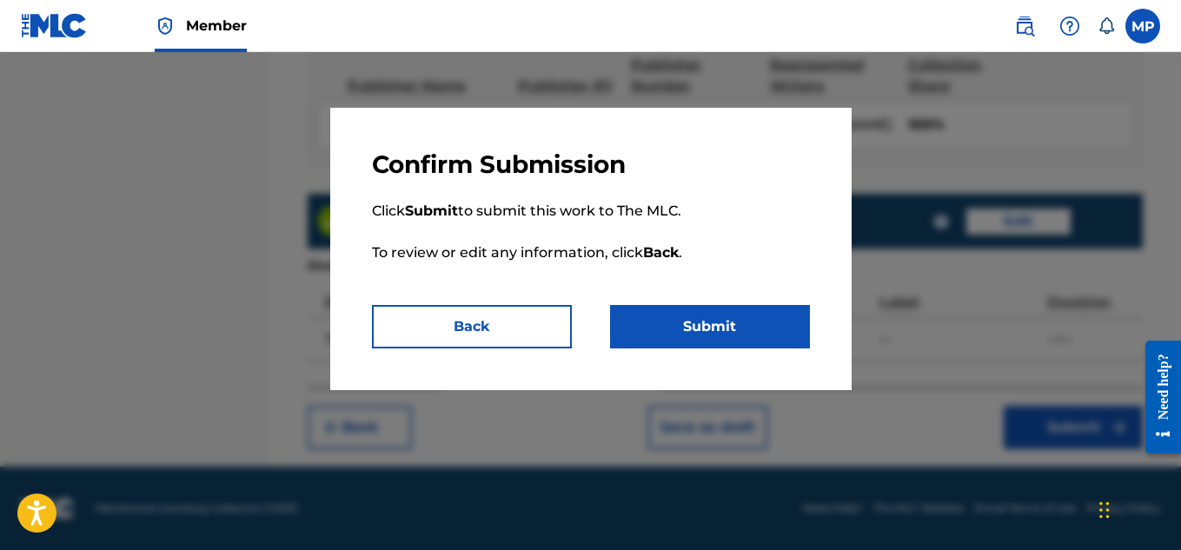
click at [732, 328] on button "Submit" at bounding box center [710, 326] width 200 height 43
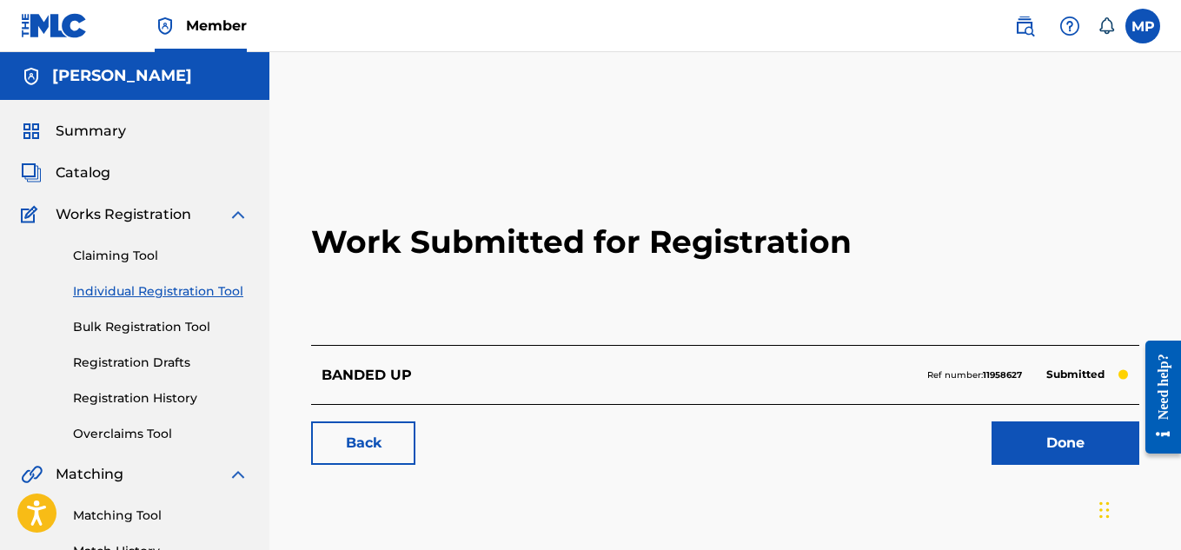
click at [363, 453] on link "Back" at bounding box center [363, 442] width 104 height 43
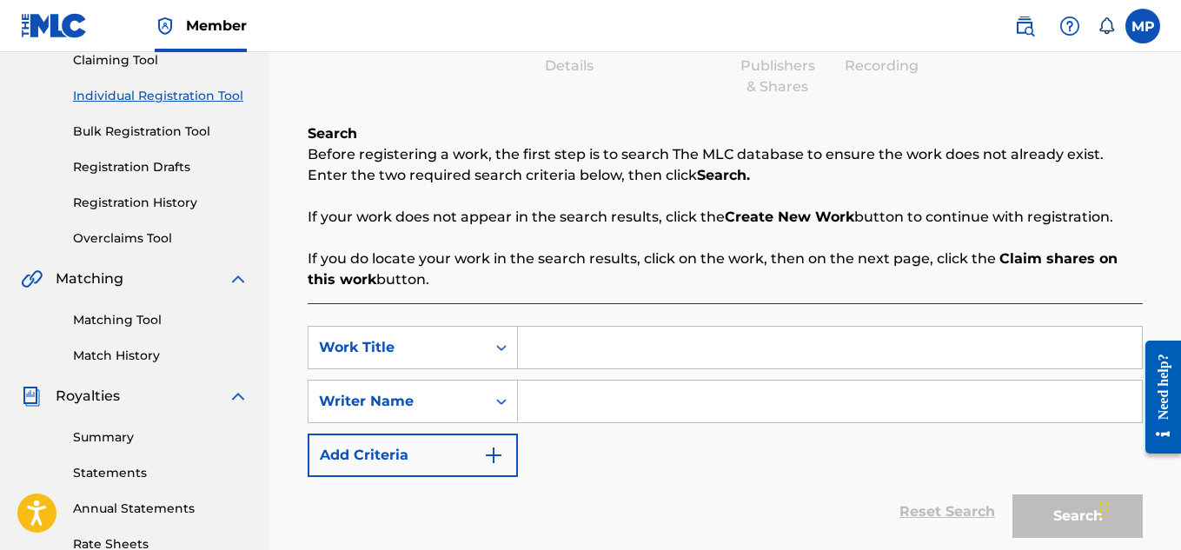
scroll to position [201, 0]
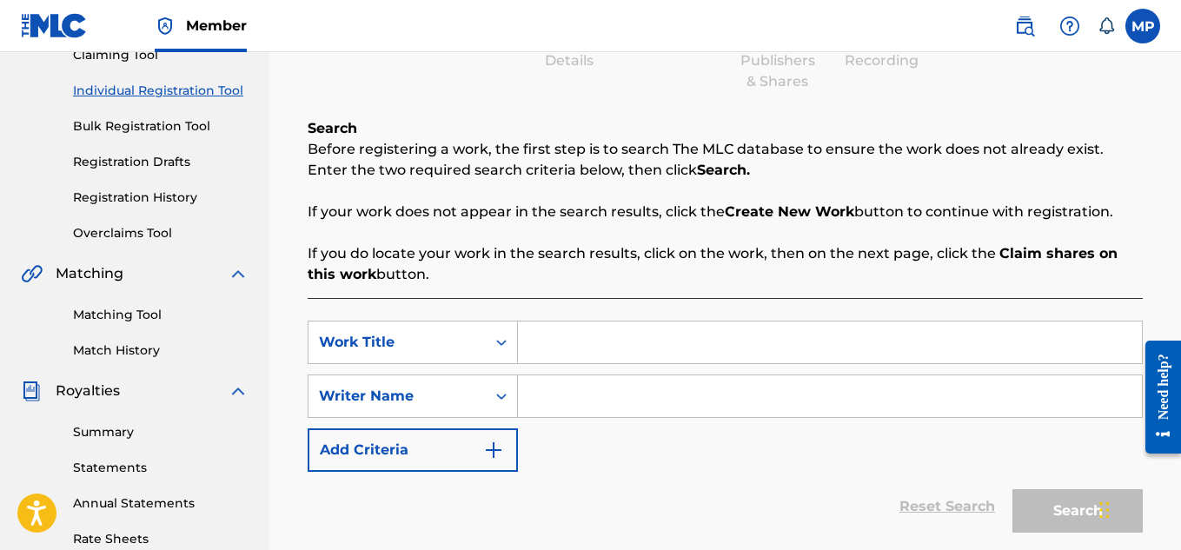
click at [698, 334] on input "Search Form" at bounding box center [830, 342] width 624 height 42
paste input "BANDED UP"
type input "BANDED UP"
click at [700, 389] on input "Search Form" at bounding box center [830, 396] width 624 height 42
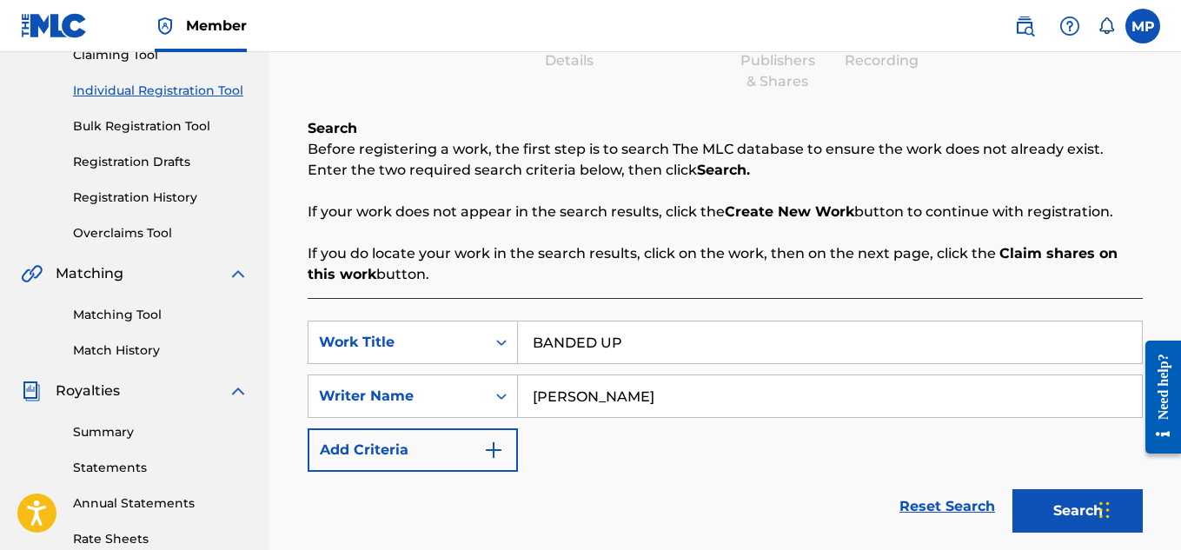
type input "[PERSON_NAME]"
click at [1057, 499] on button "Search" at bounding box center [1077, 510] width 130 height 43
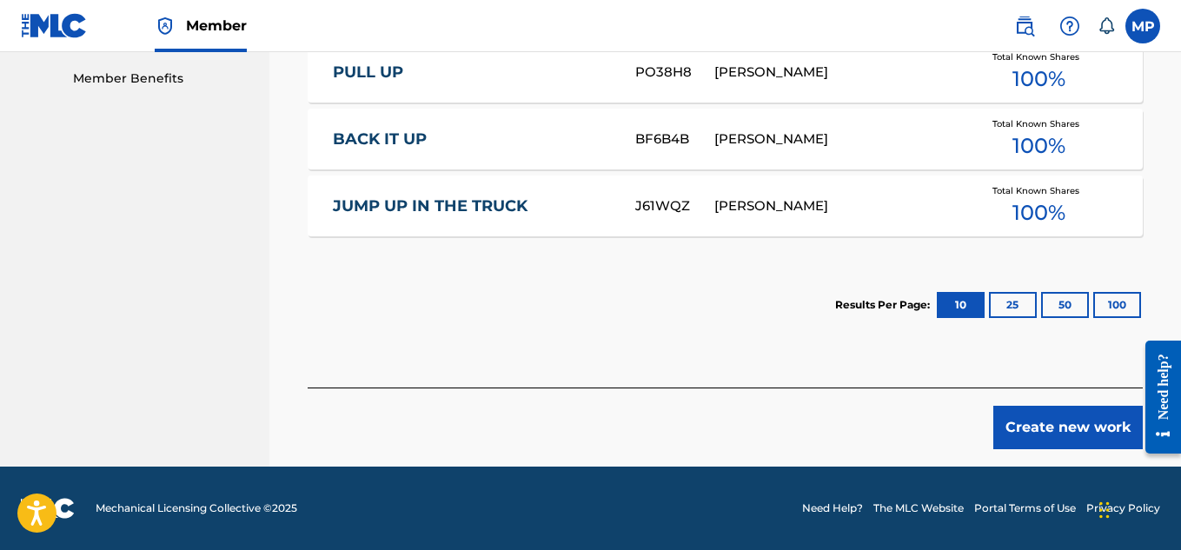
click at [1008, 427] on button "Create new work" at bounding box center [1067, 427] width 149 height 43
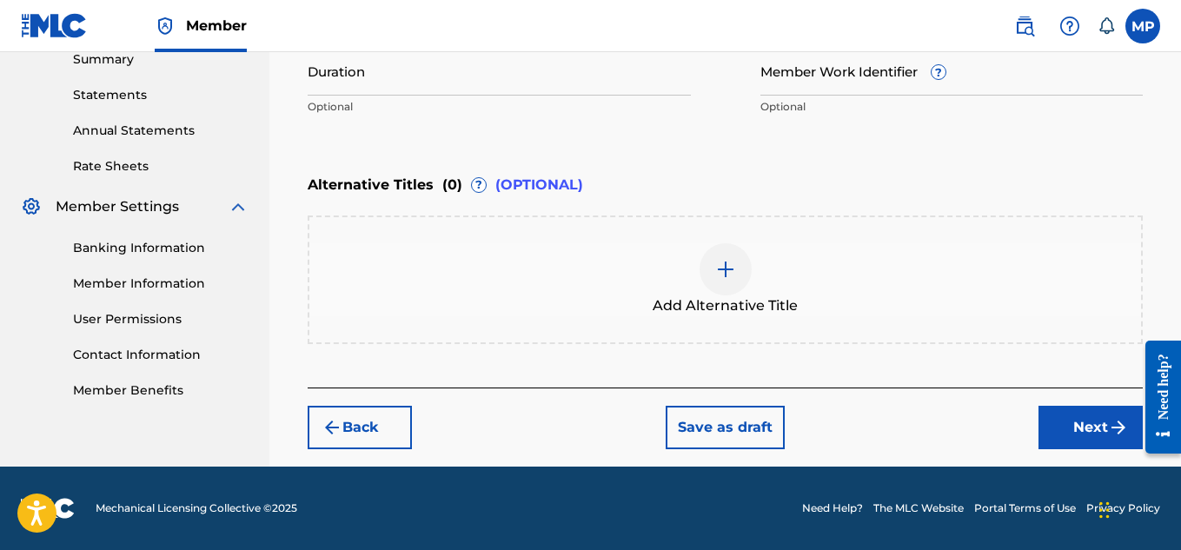
scroll to position [256, 0]
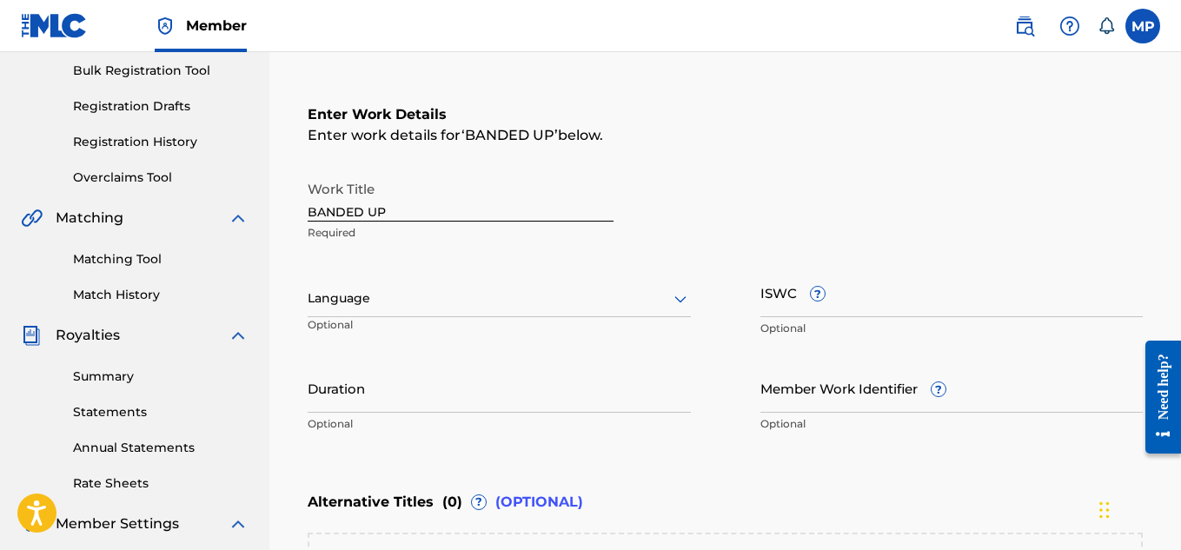
click at [995, 285] on input "ISWC ?" at bounding box center [951, 293] width 383 height 50
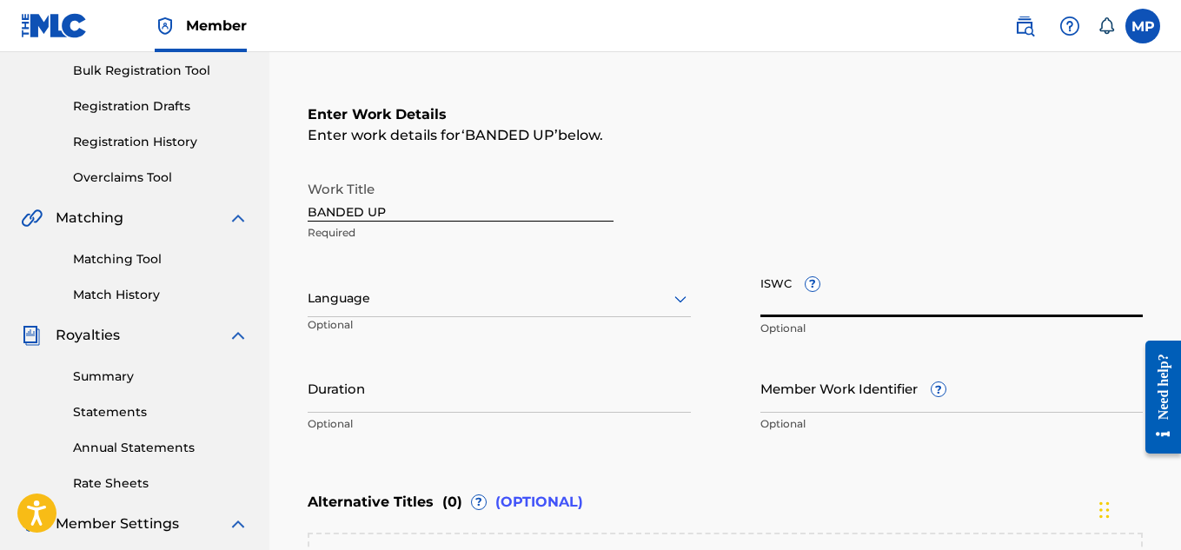
paste input "T9229750861"
type input "T9229750861"
click at [807, 401] on input "Member Work Identifier ?" at bounding box center [951, 388] width 383 height 50
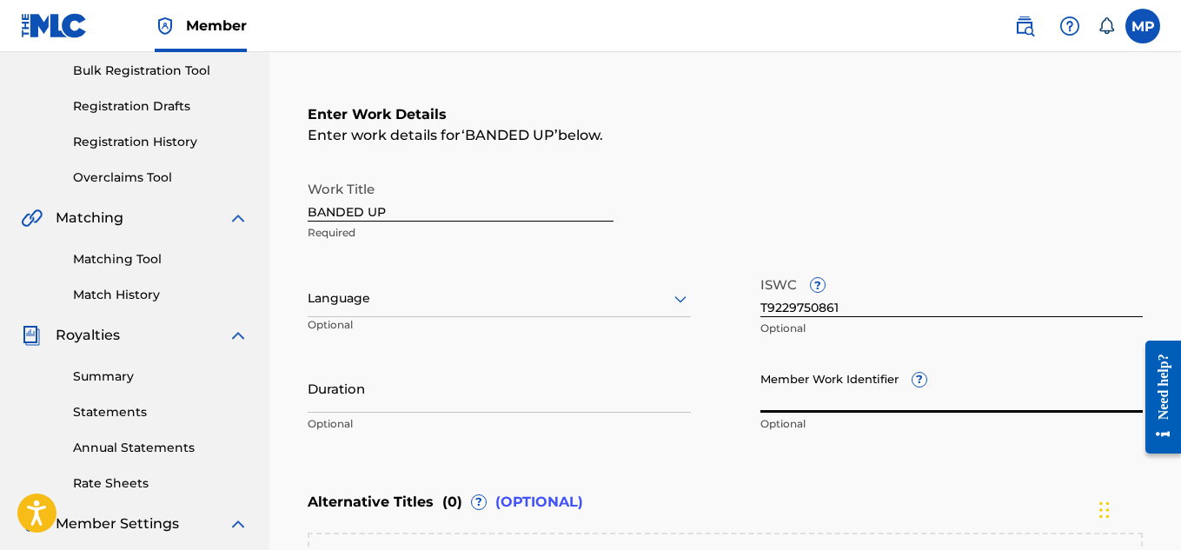
paste input "893488268"
type input "893488268"
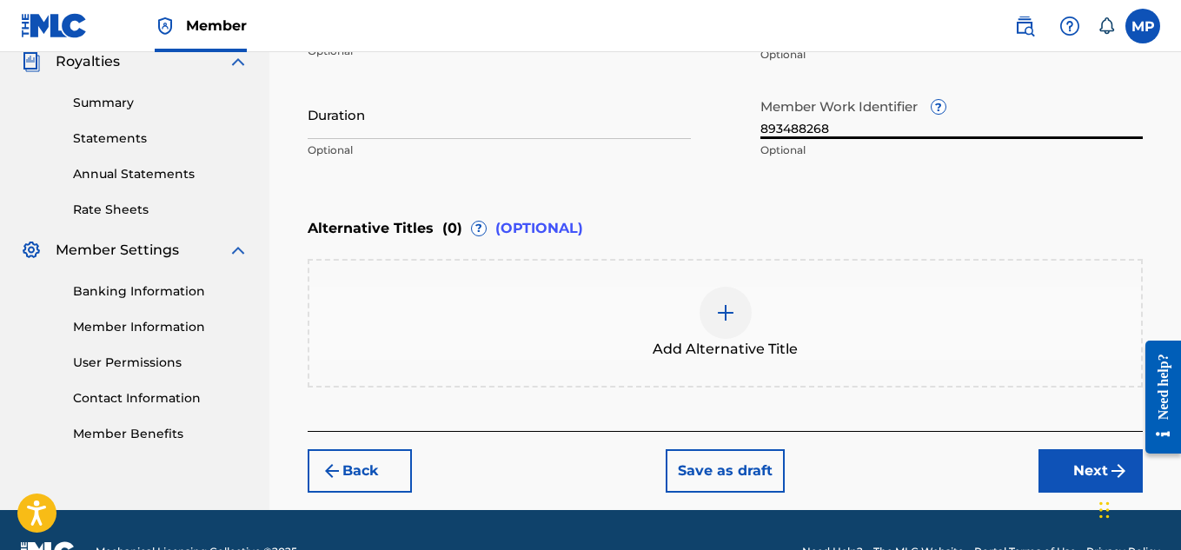
click at [1072, 449] on button "Next" at bounding box center [1090, 470] width 104 height 43
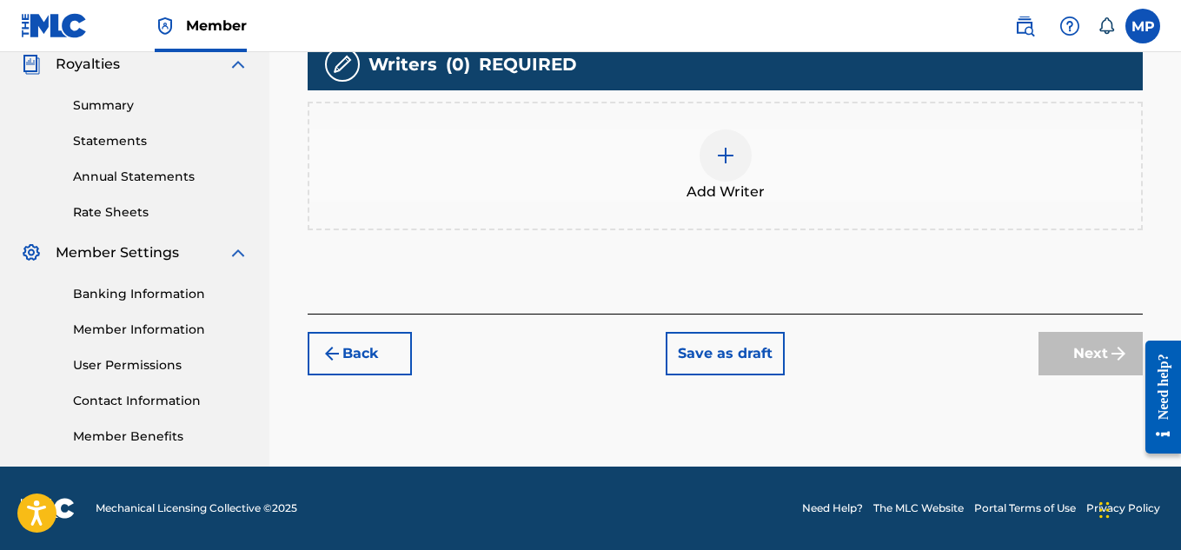
click at [732, 166] on img at bounding box center [725, 155] width 21 height 21
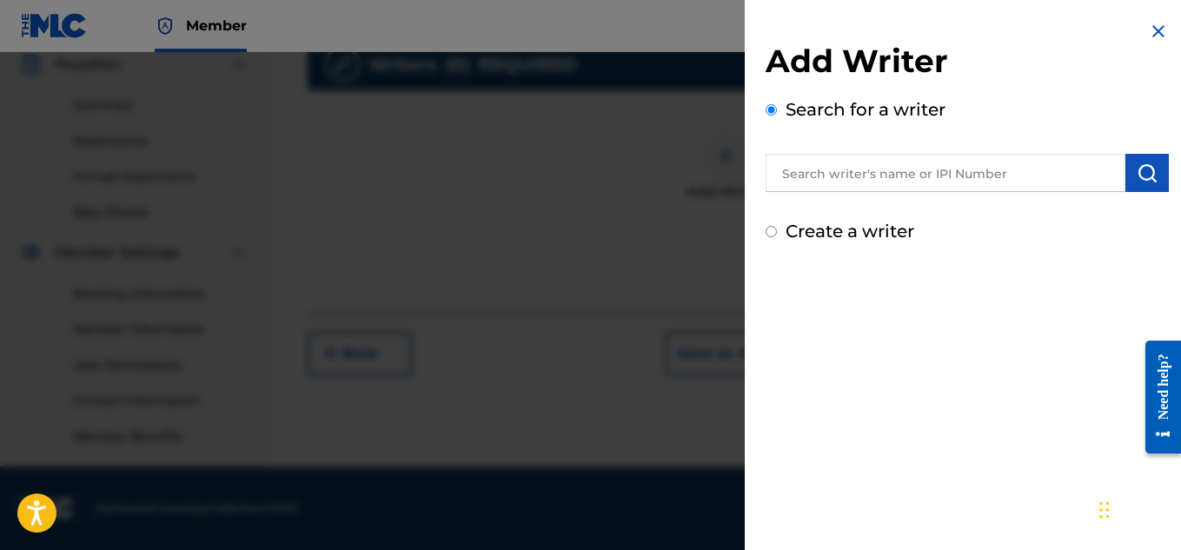
scroll to position [393, 0]
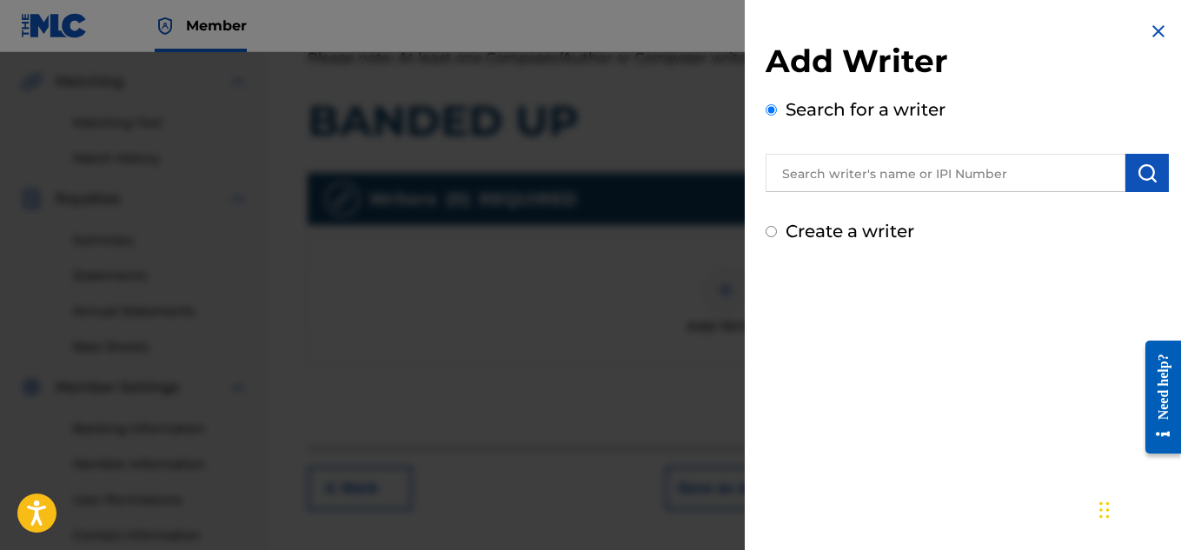
click at [833, 168] on input "text" at bounding box center [945, 173] width 360 height 38
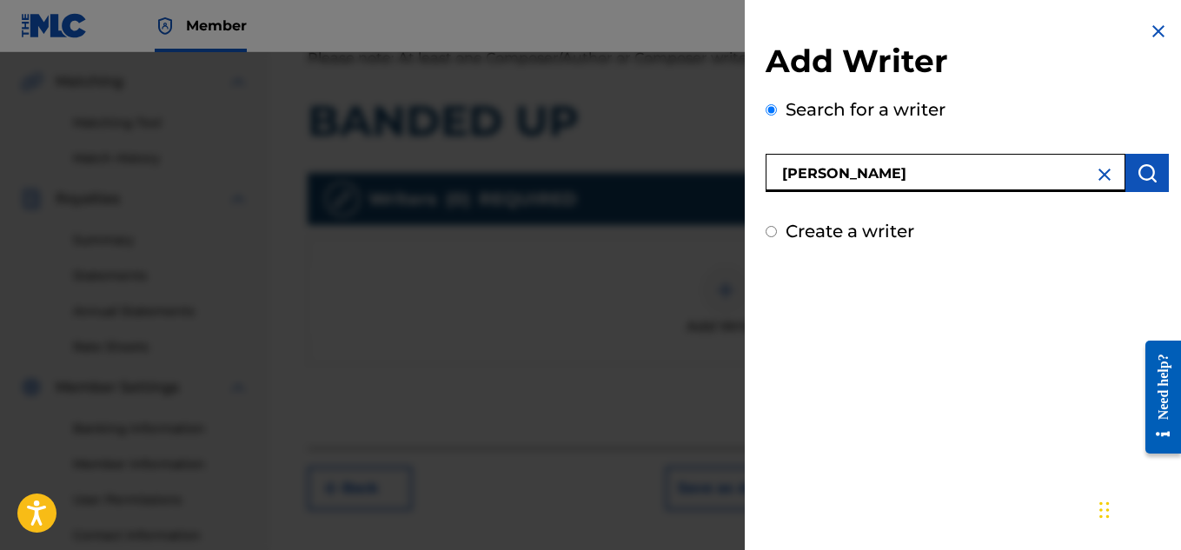
type input "[PERSON_NAME]"
click at [1140, 170] on img "submit" at bounding box center [1146, 172] width 21 height 21
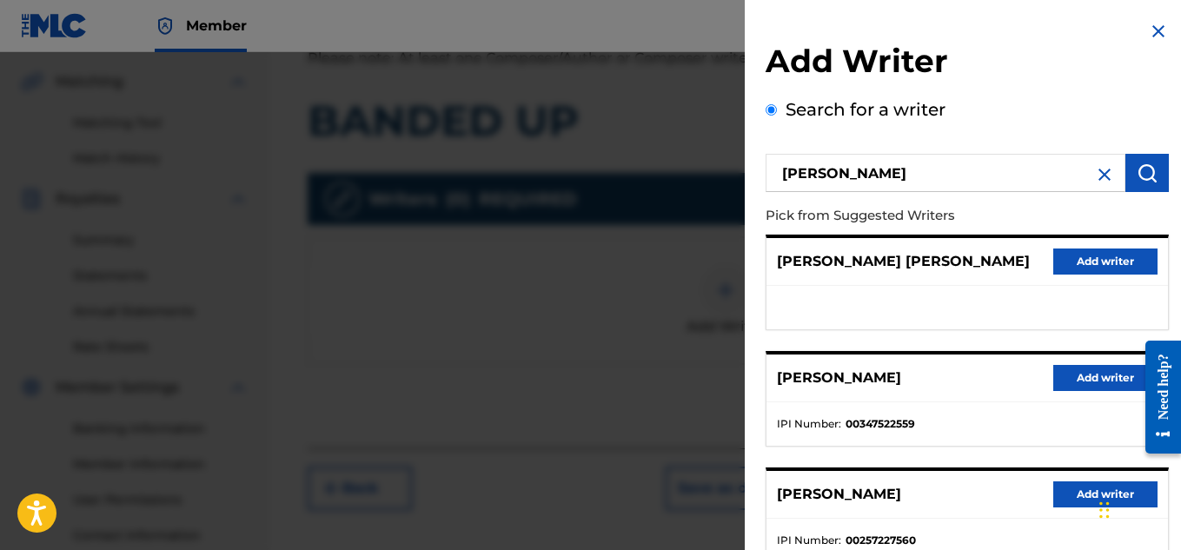
click at [1117, 380] on button "Add writer" at bounding box center [1105, 378] width 104 height 26
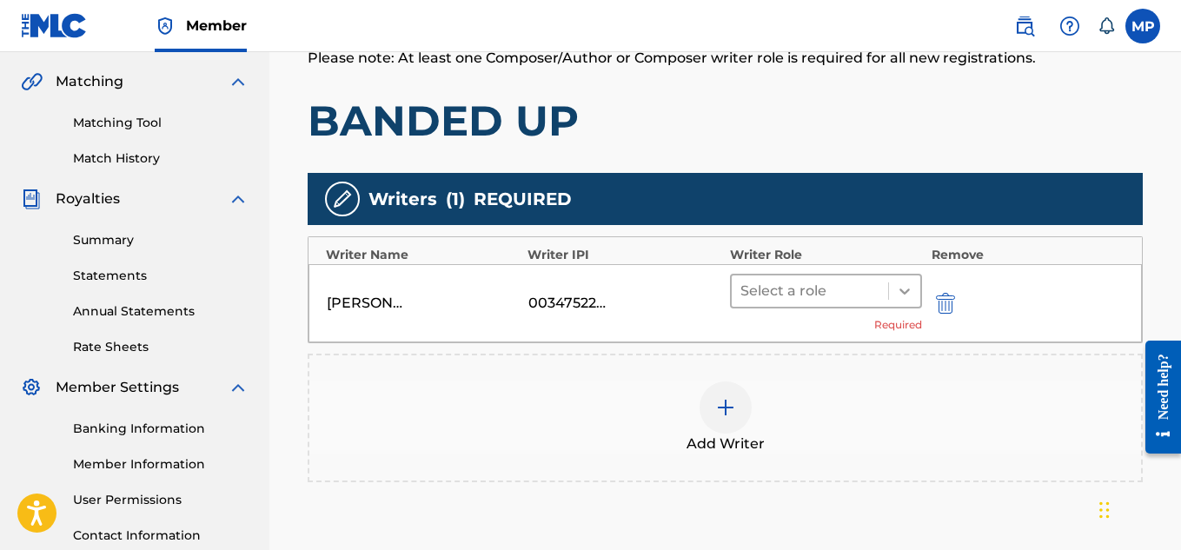
click at [910, 296] on icon at bounding box center [904, 290] width 17 height 17
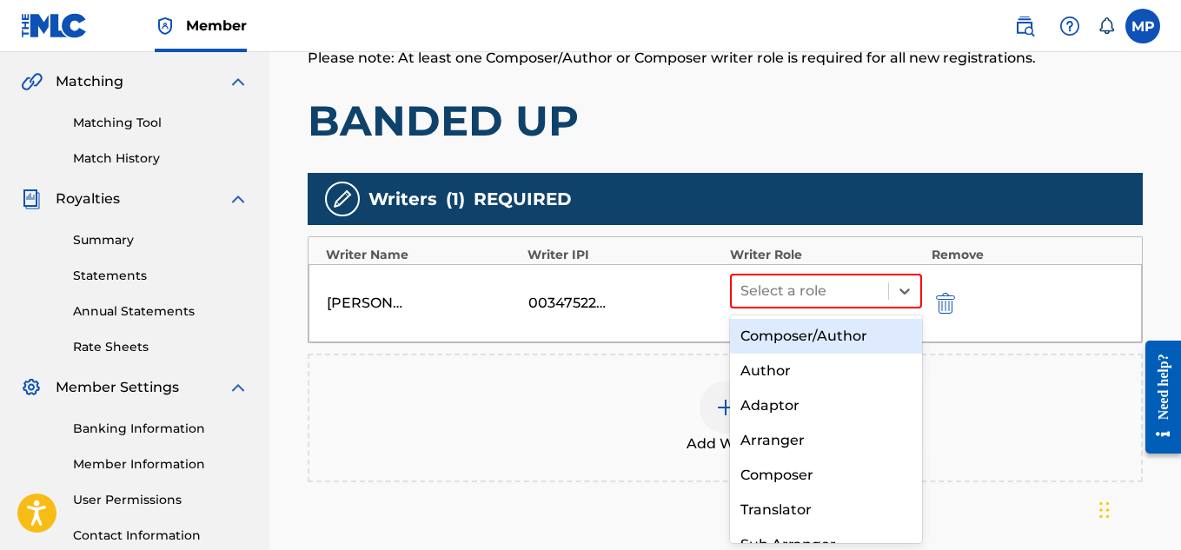
click at [820, 328] on div "Composer/Author" at bounding box center [826, 336] width 193 height 35
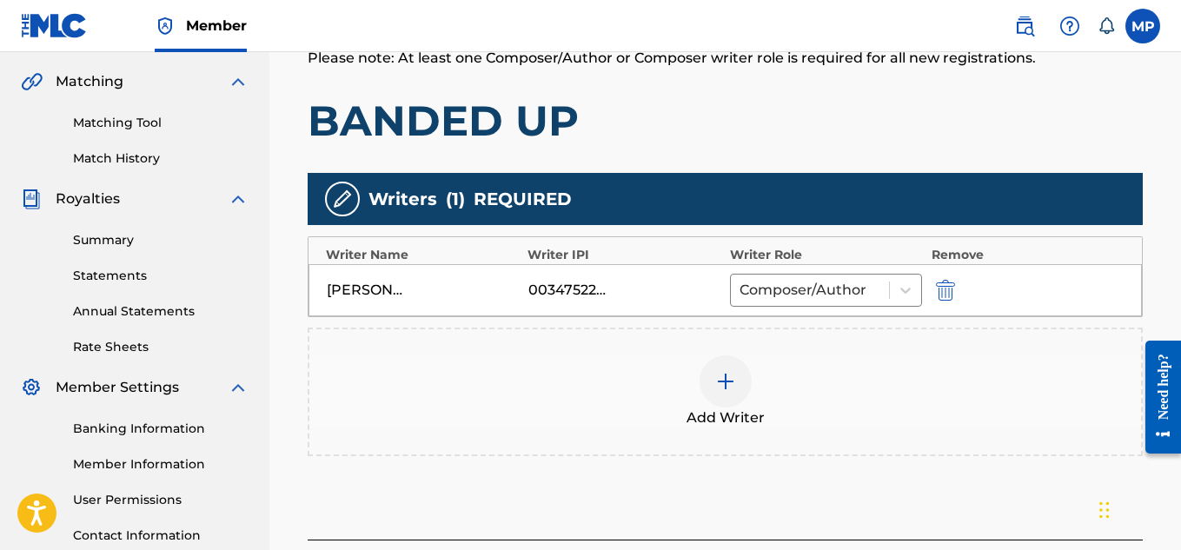
scroll to position [545, 0]
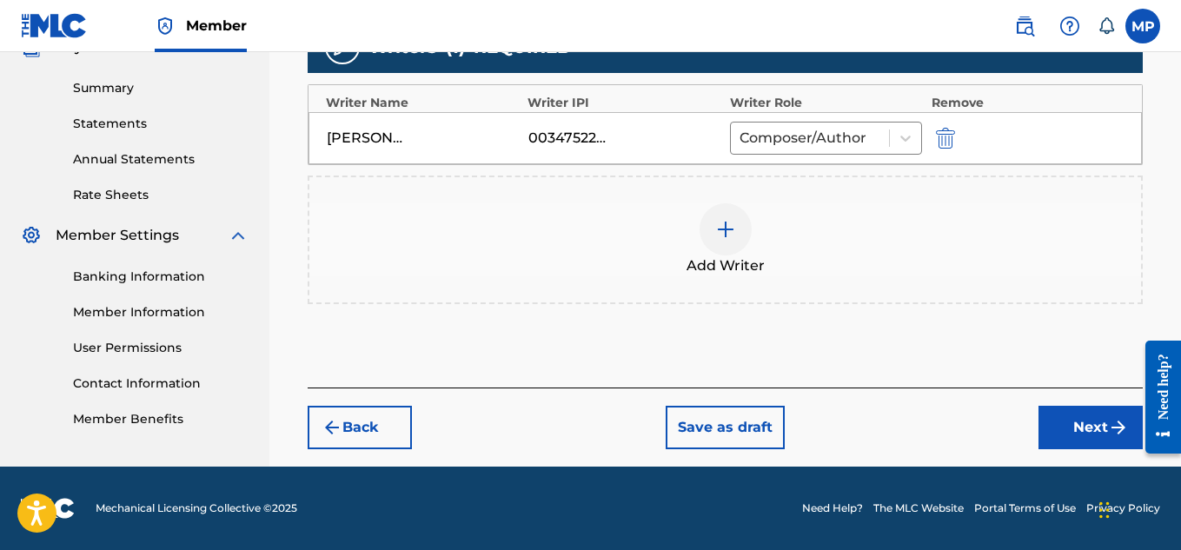
click at [1062, 429] on button "Next" at bounding box center [1090, 427] width 104 height 43
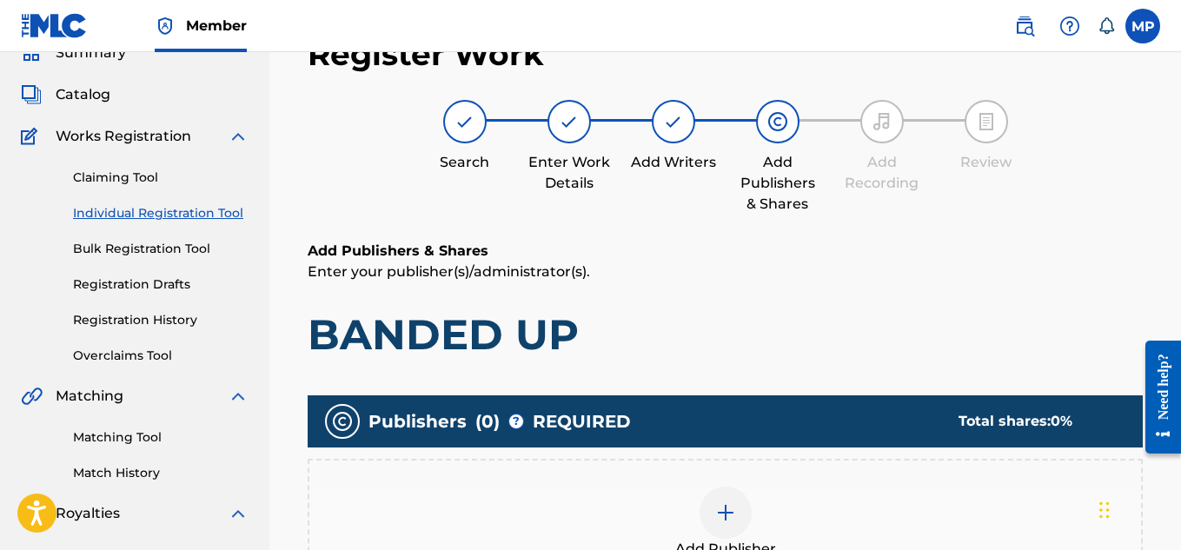
scroll to position [412, 0]
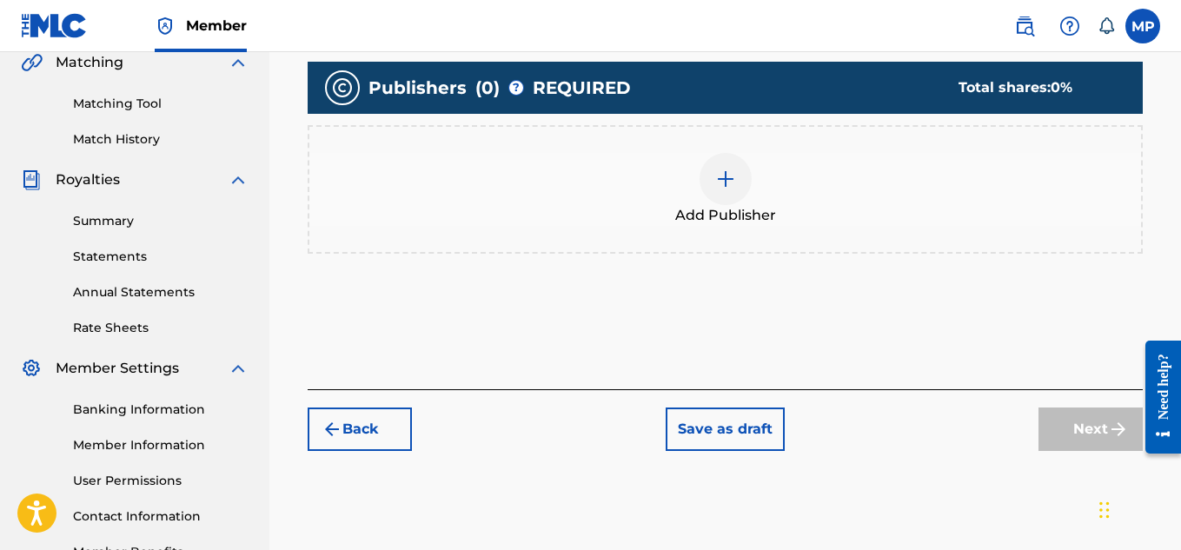
click at [723, 183] on img at bounding box center [725, 179] width 21 height 21
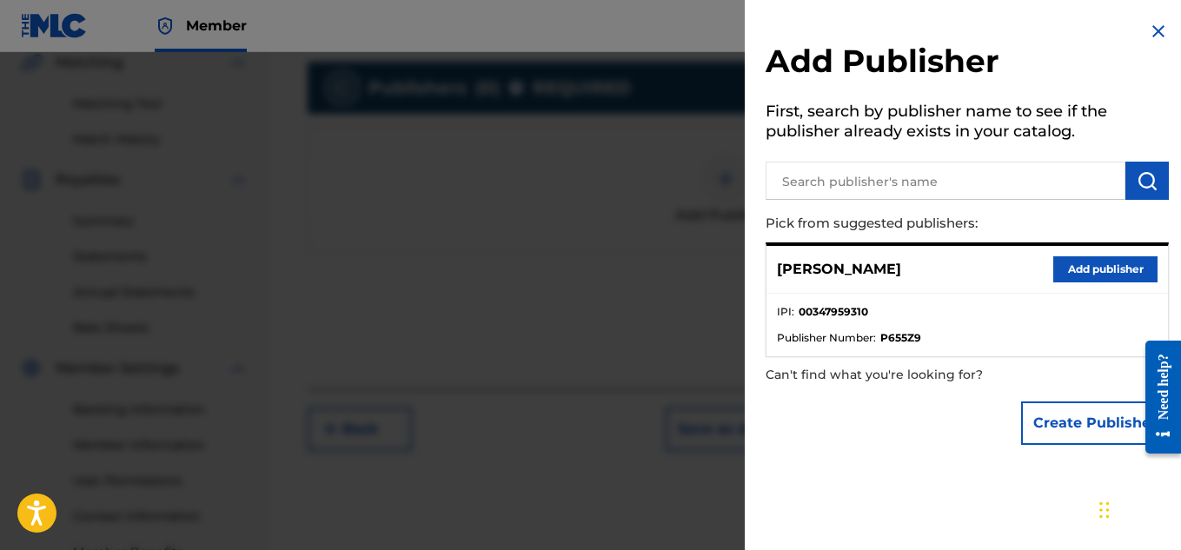
click at [1152, 261] on div "[PERSON_NAME] Add publisher" at bounding box center [966, 270] width 401 height 48
click at [1095, 262] on button "Add publisher" at bounding box center [1105, 269] width 104 height 26
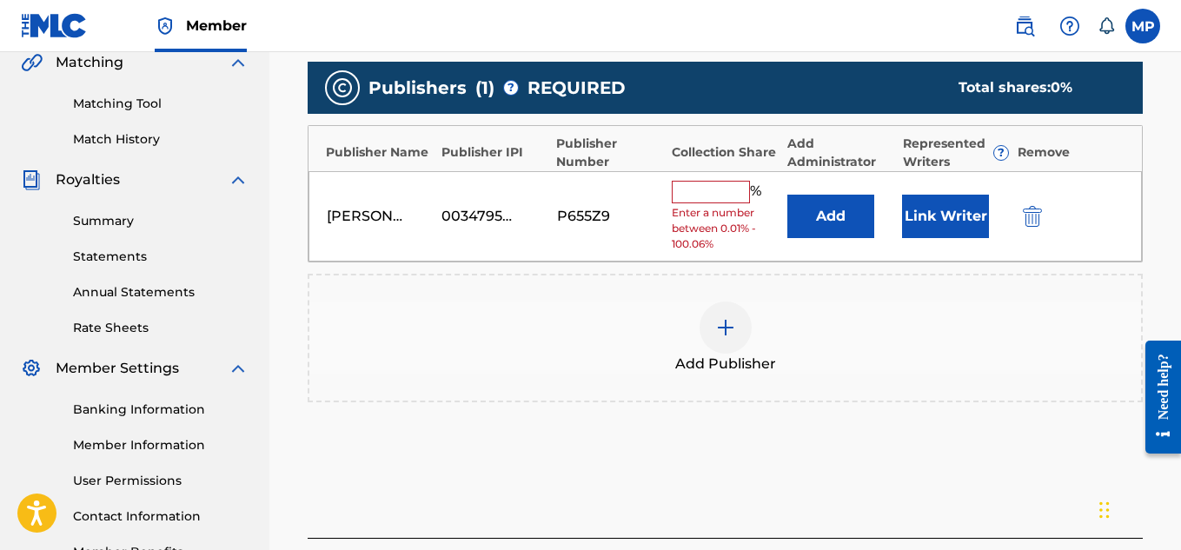
click at [685, 188] on input "text" at bounding box center [711, 192] width 78 height 23
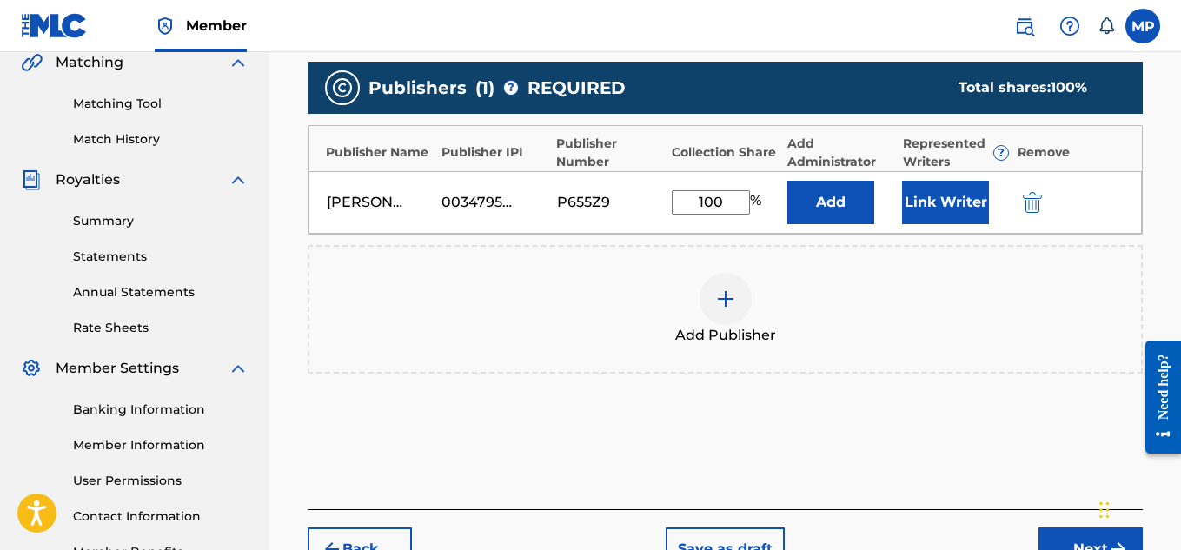
type input "100"
click at [941, 184] on button "Link Writer" at bounding box center [945, 202] width 87 height 43
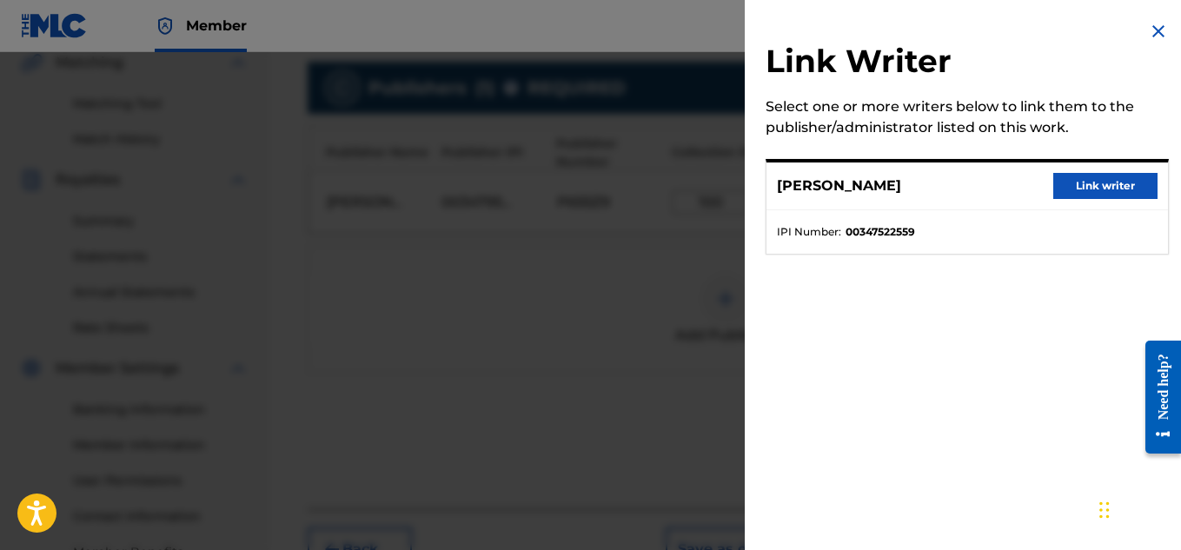
click at [1129, 177] on button "Link writer" at bounding box center [1105, 186] width 104 height 26
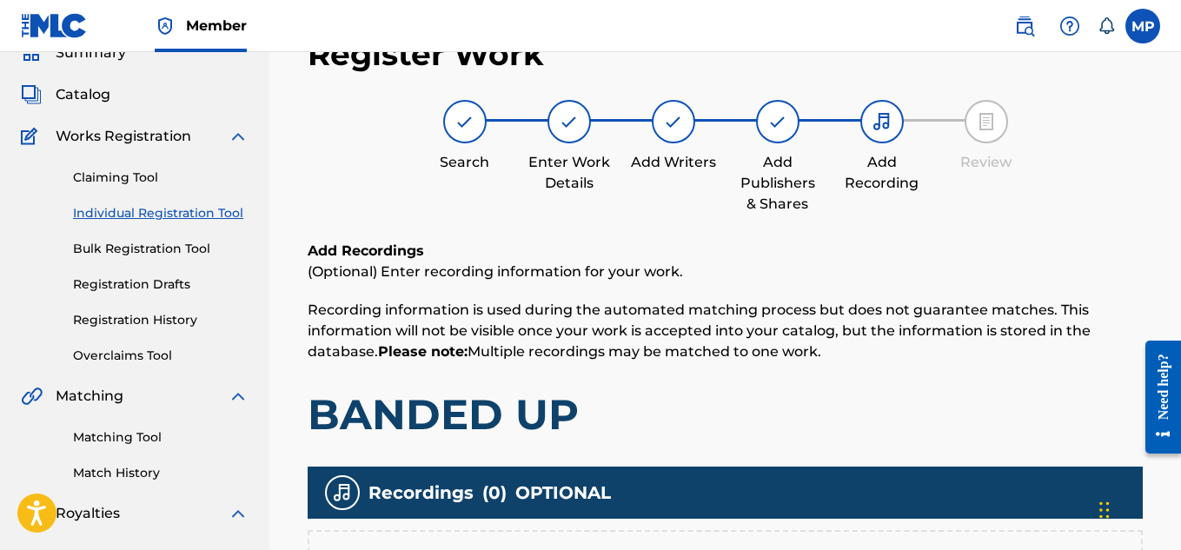
scroll to position [527, 0]
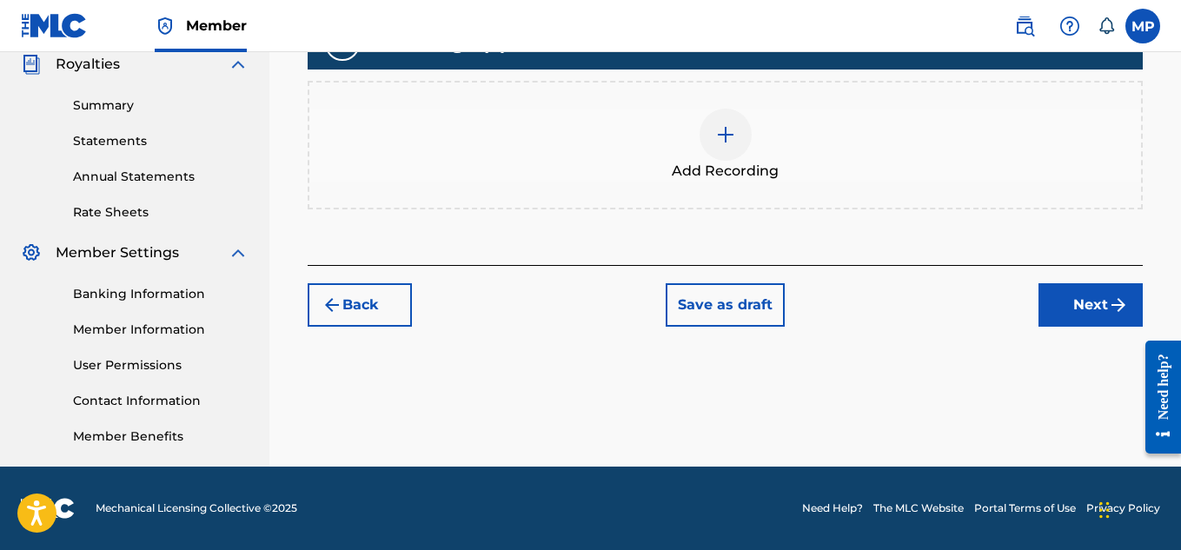
click at [726, 117] on div at bounding box center [725, 135] width 52 height 52
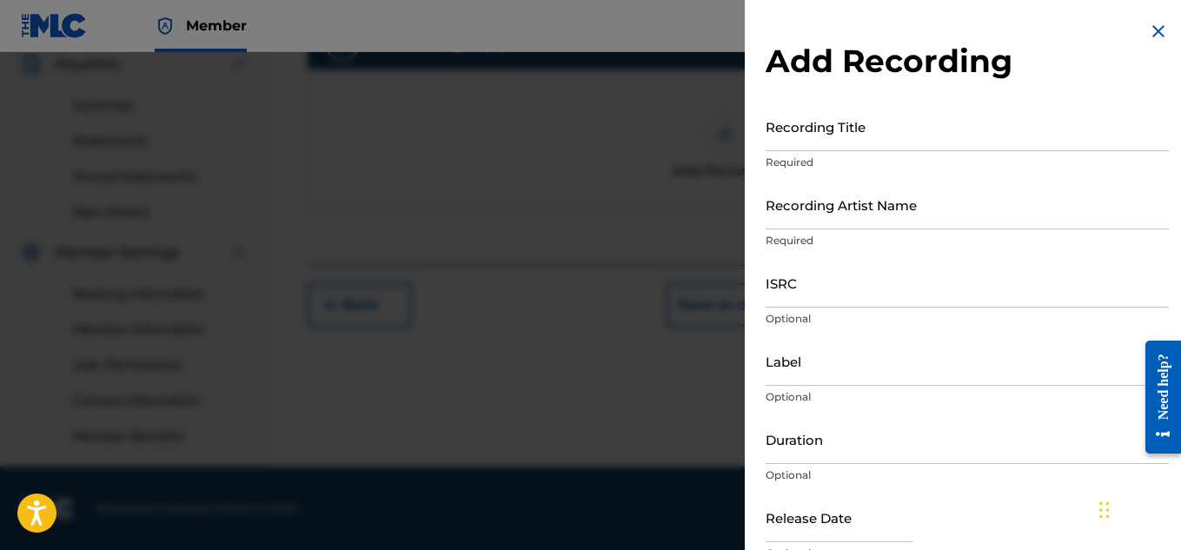
click at [837, 139] on input "Recording Title" at bounding box center [966, 127] width 403 height 50
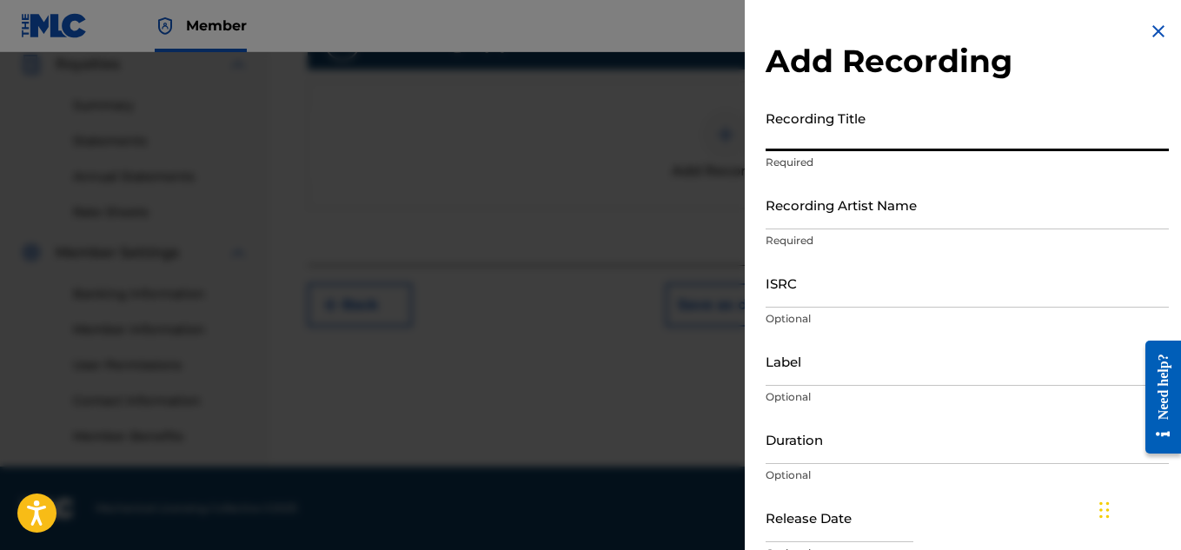
click at [806, 148] on input "Recording Title" at bounding box center [966, 127] width 403 height 50
paste input "BANDED UP"
type input "BANDED UP"
click at [865, 223] on input "Recording Artist Name" at bounding box center [966, 205] width 403 height 50
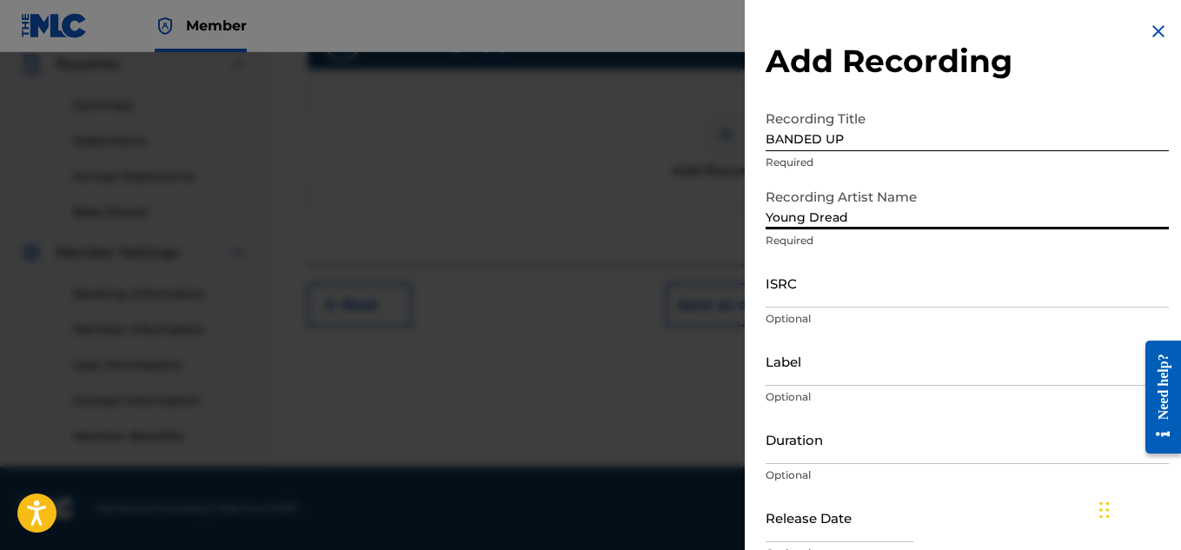
type input "Young Dread"
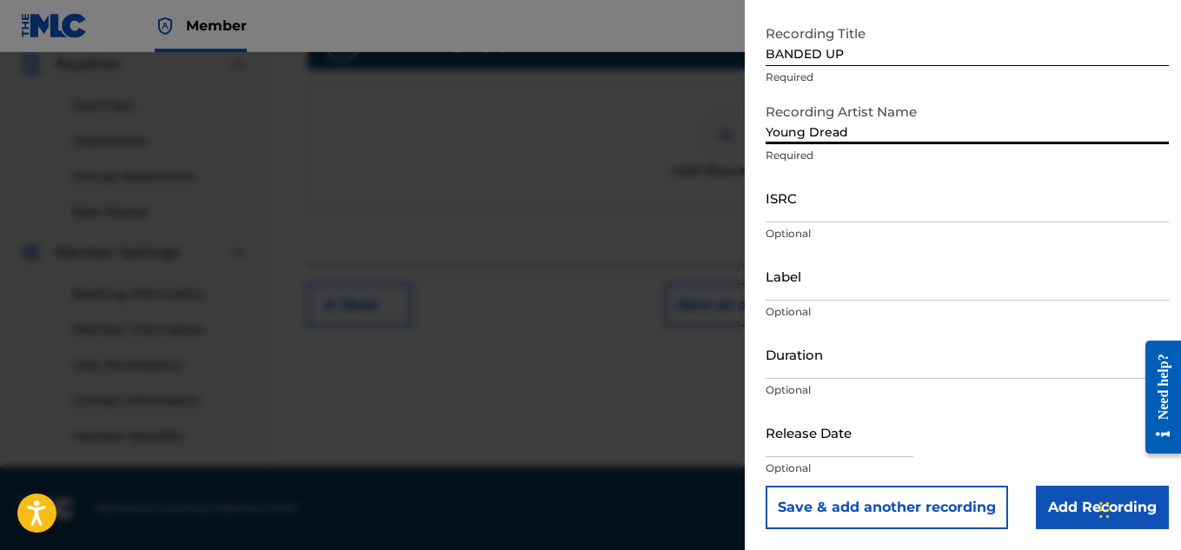
click at [1077, 501] on input "Add Recording" at bounding box center [1101, 507] width 133 height 43
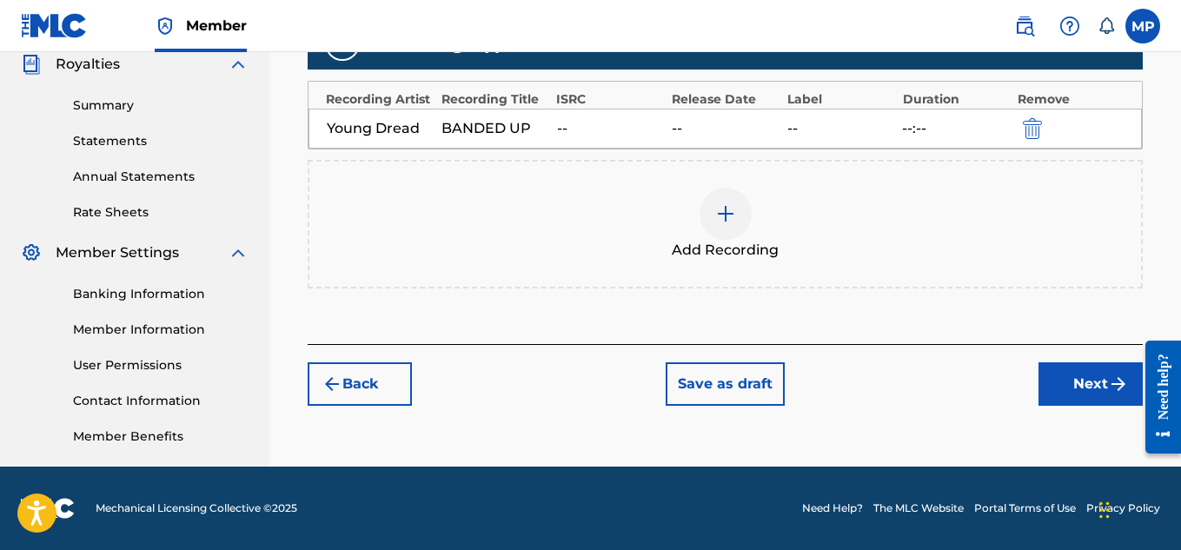
click at [1092, 371] on button "Next" at bounding box center [1090, 383] width 104 height 43
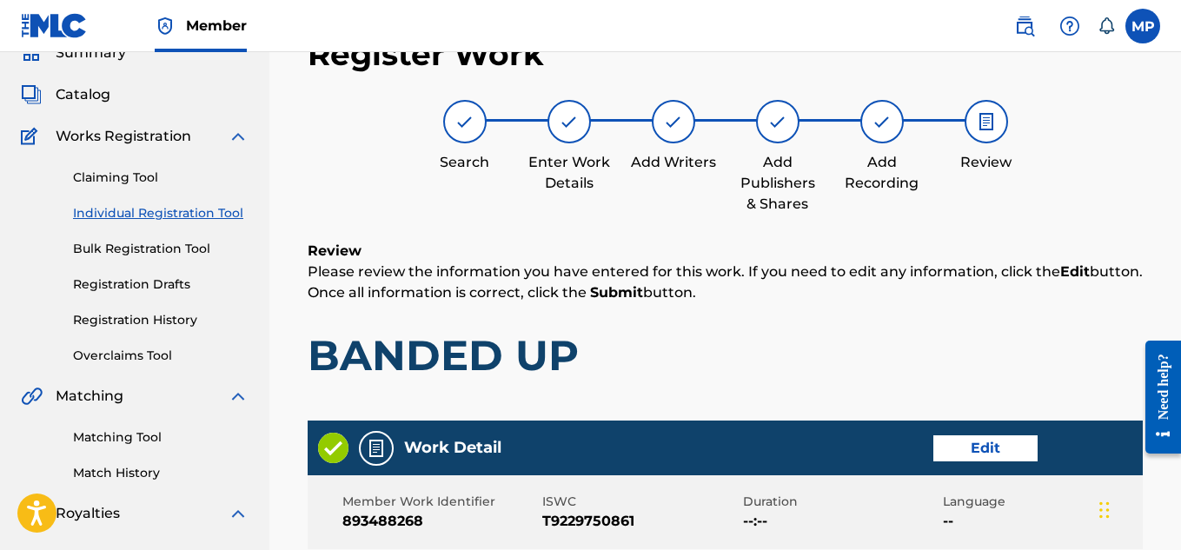
scroll to position [975, 0]
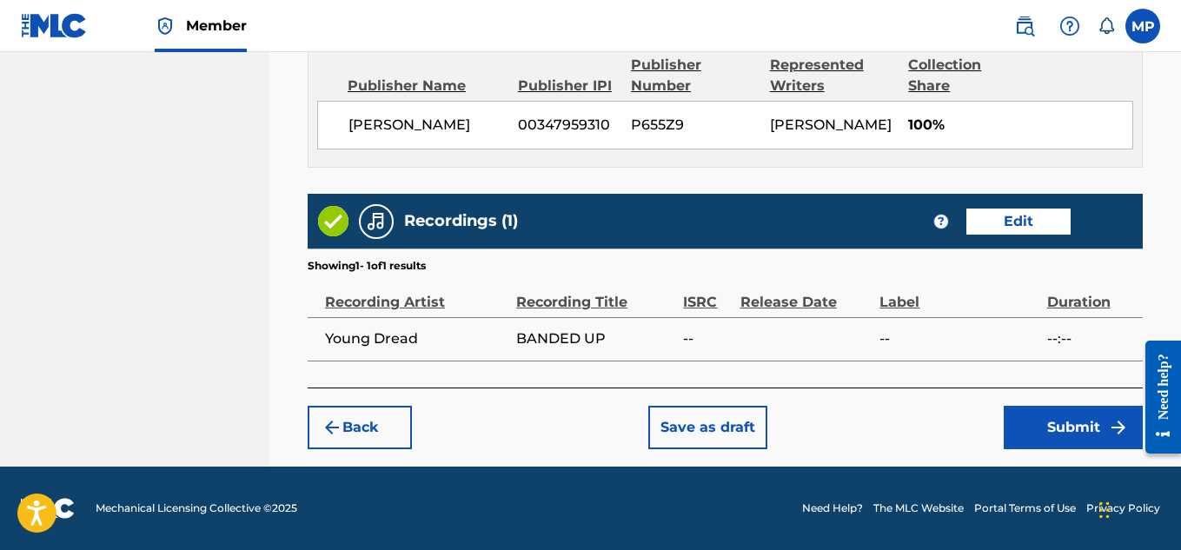
click at [1069, 441] on button "Submit" at bounding box center [1072, 427] width 139 height 43
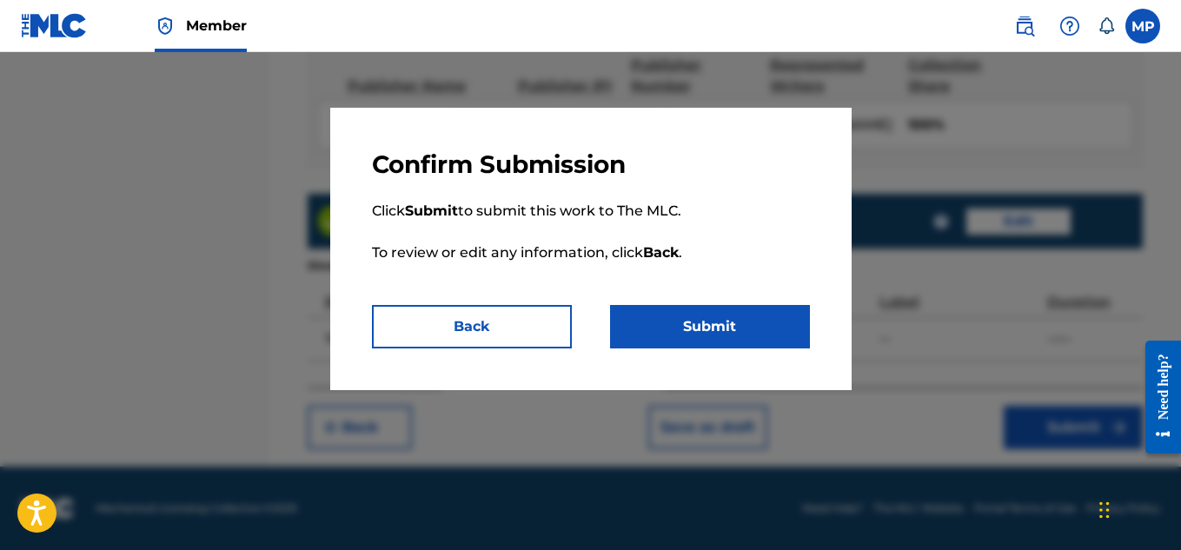
click at [746, 328] on button "Submit" at bounding box center [710, 326] width 200 height 43
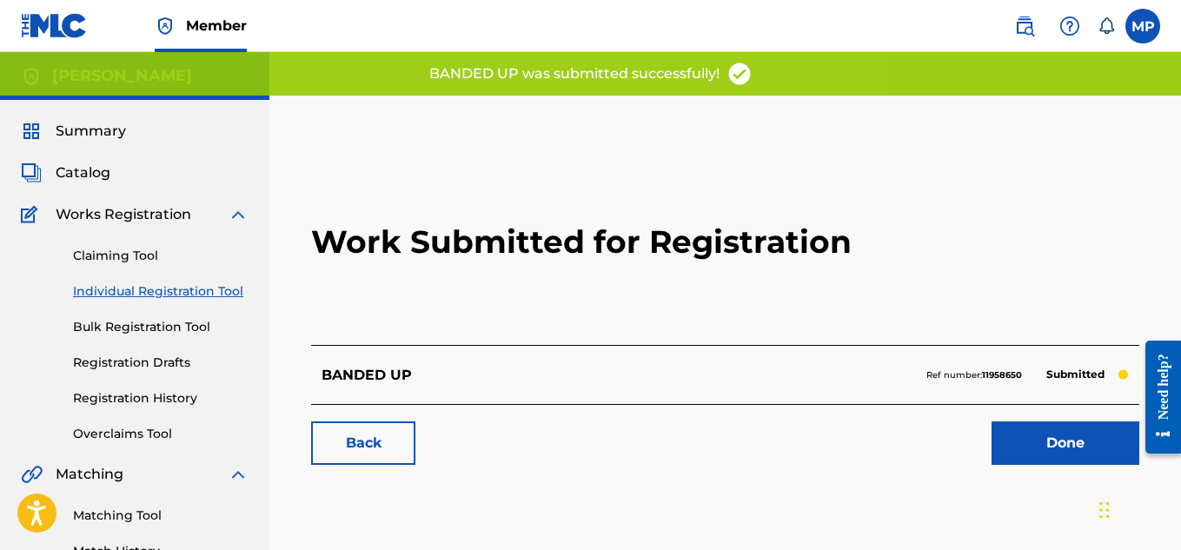
click at [369, 447] on link "Back" at bounding box center [363, 442] width 104 height 43
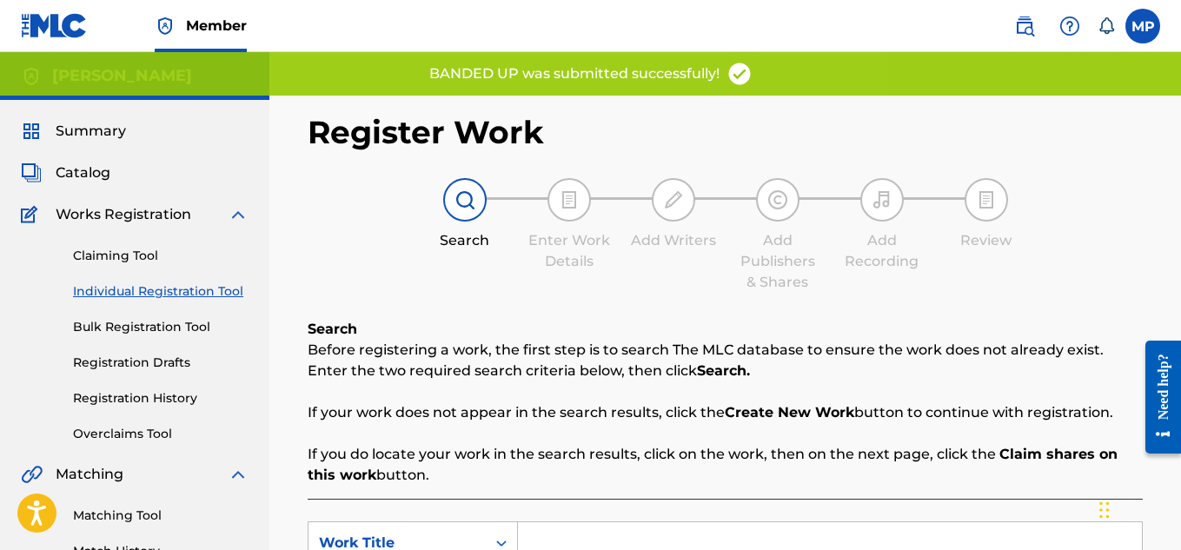
scroll to position [227, 0]
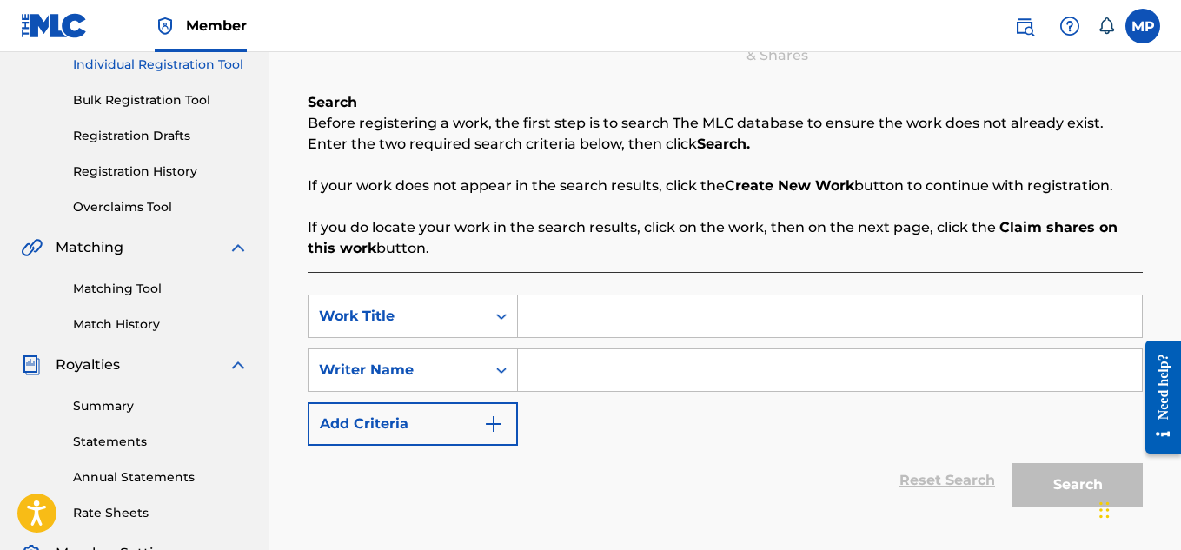
click at [149, 173] on link "Registration History" at bounding box center [160, 171] width 175 height 18
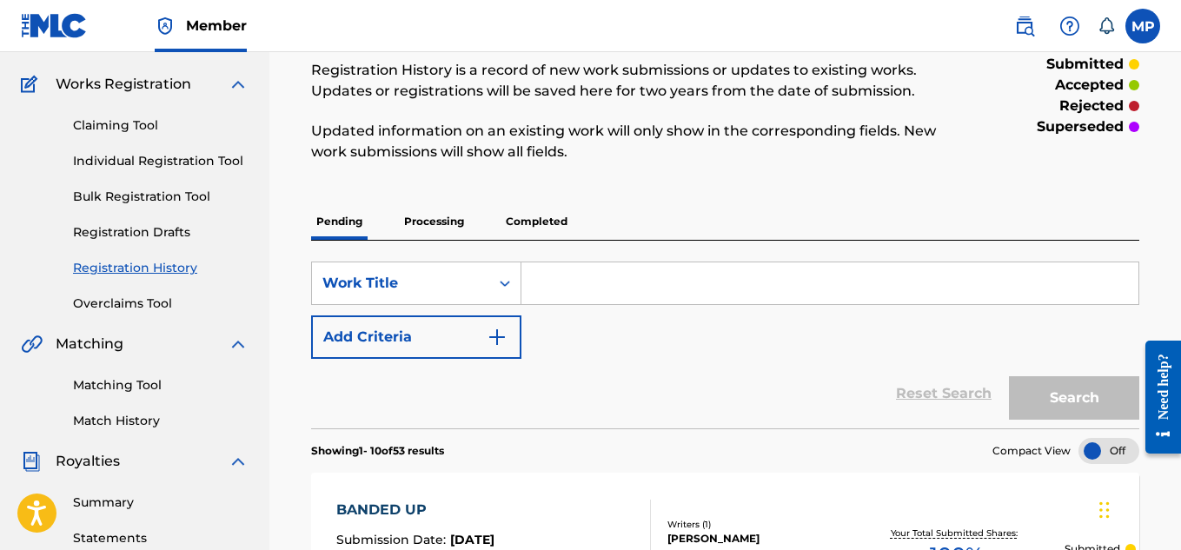
scroll to position [110, 0]
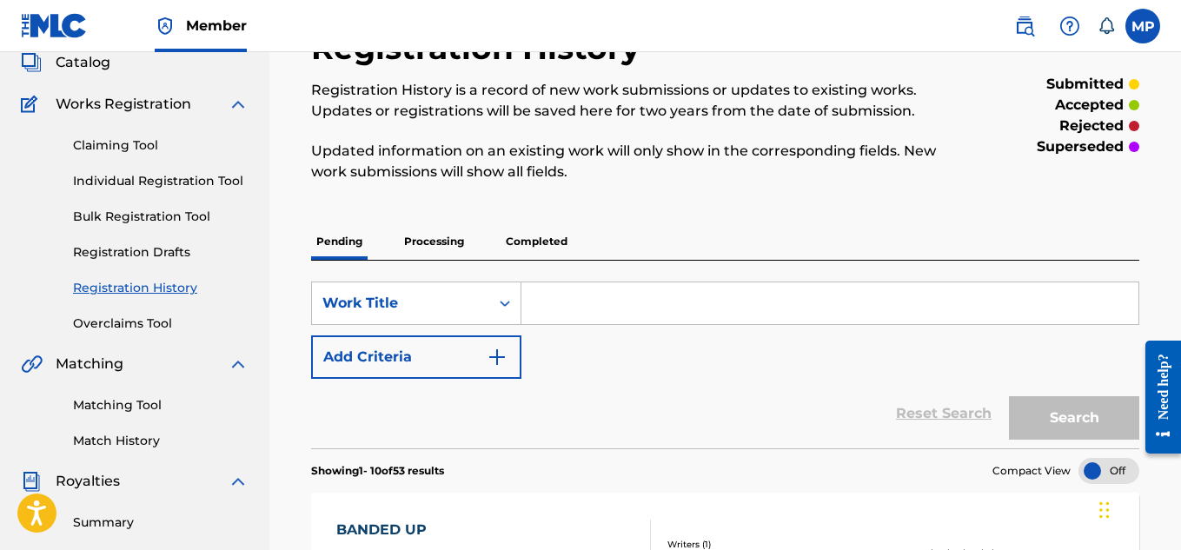
click at [202, 173] on link "Individual Registration Tool" at bounding box center [160, 181] width 175 height 18
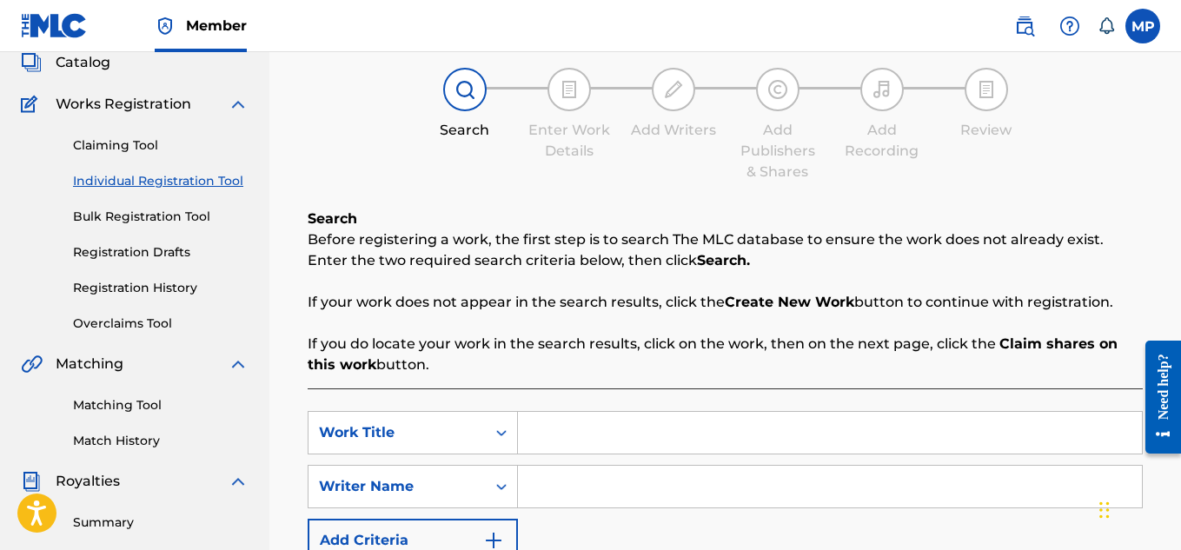
scroll to position [242, 0]
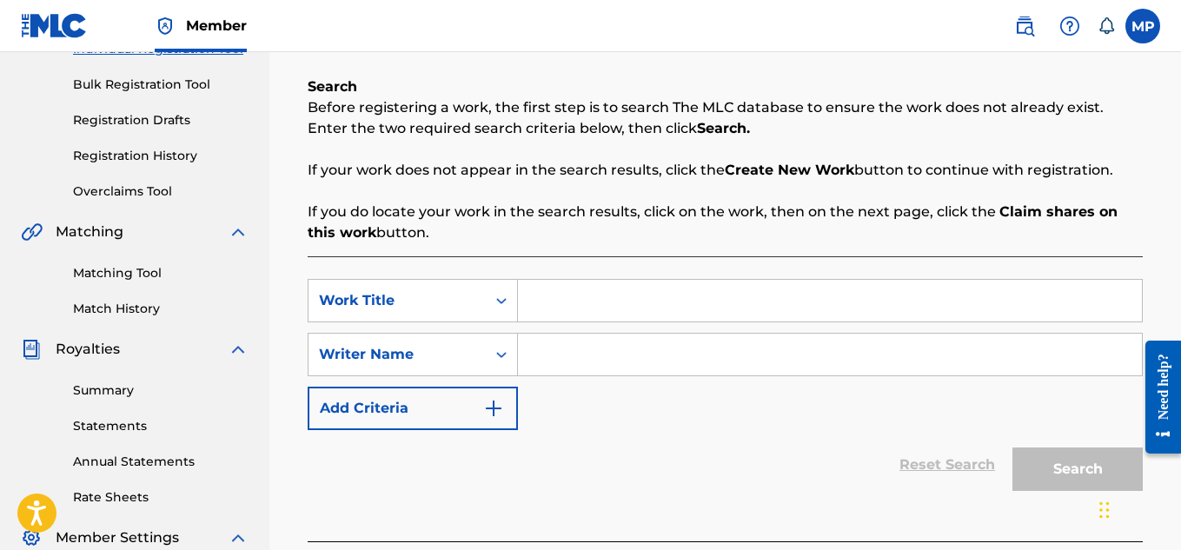
click at [620, 295] on input "Search Form" at bounding box center [830, 301] width 624 height 42
paste input "BACK FI HER"
type input "BACK FI HER"
click at [674, 362] on input "Search Form" at bounding box center [830, 355] width 624 height 42
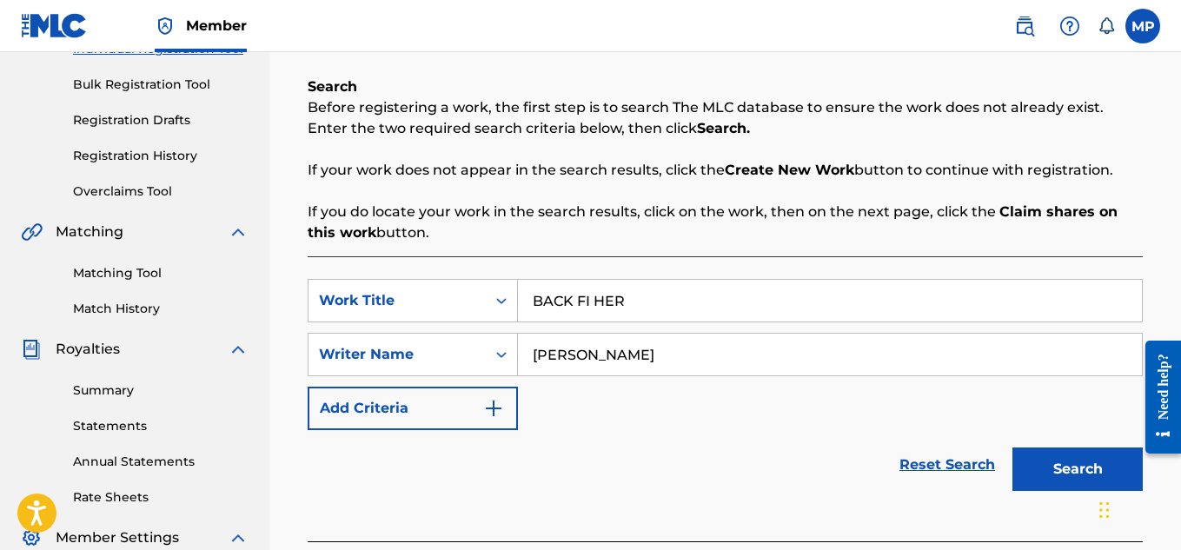
type input "[PERSON_NAME]"
click at [1049, 471] on button "Search" at bounding box center [1077, 468] width 130 height 43
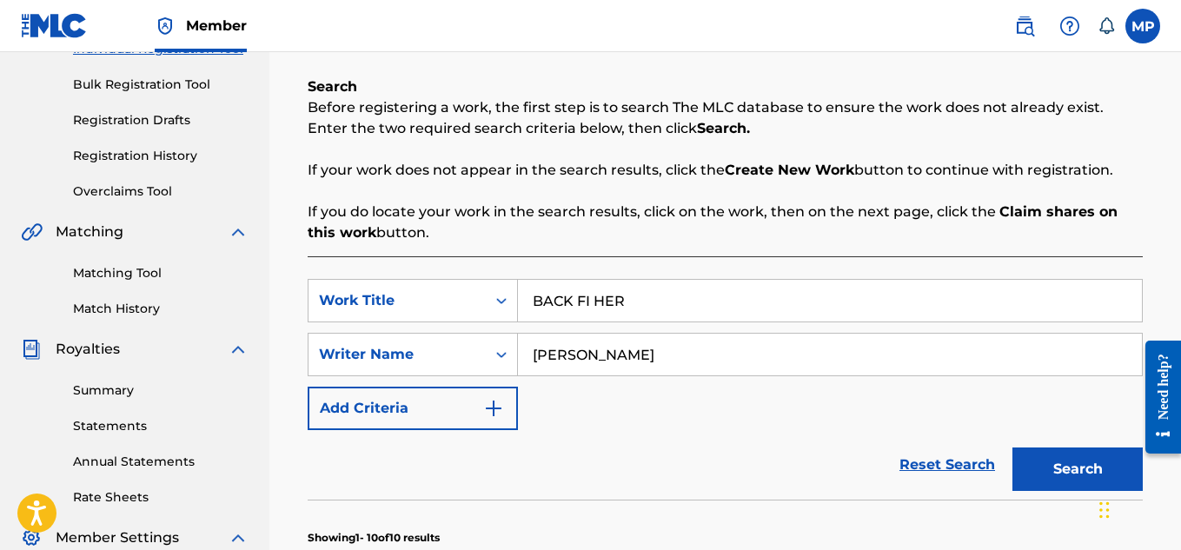
scroll to position [1287, 0]
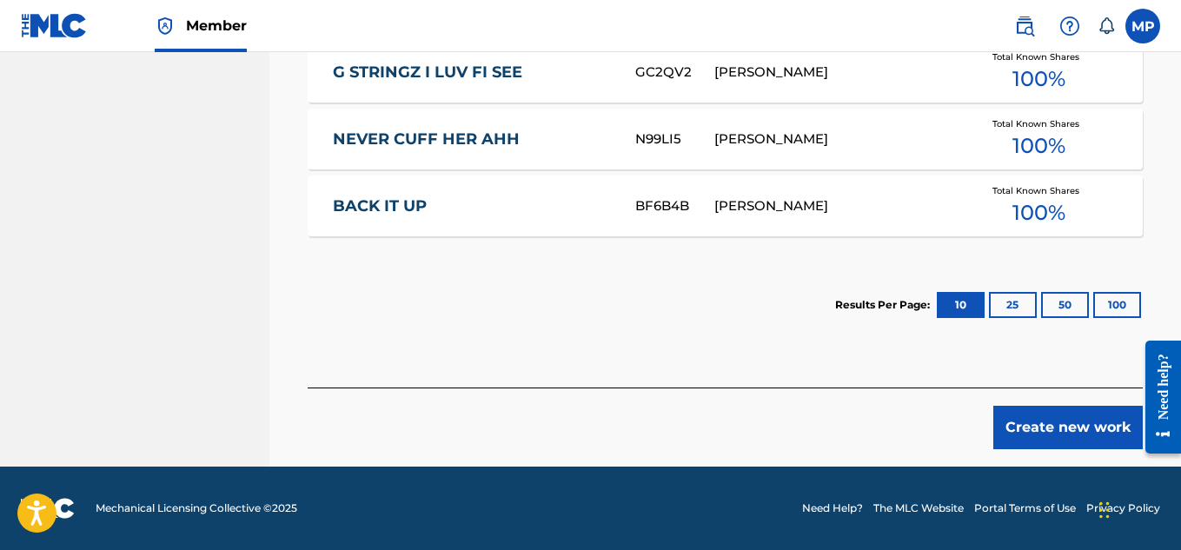
click at [1016, 433] on button "Create new work" at bounding box center [1067, 427] width 149 height 43
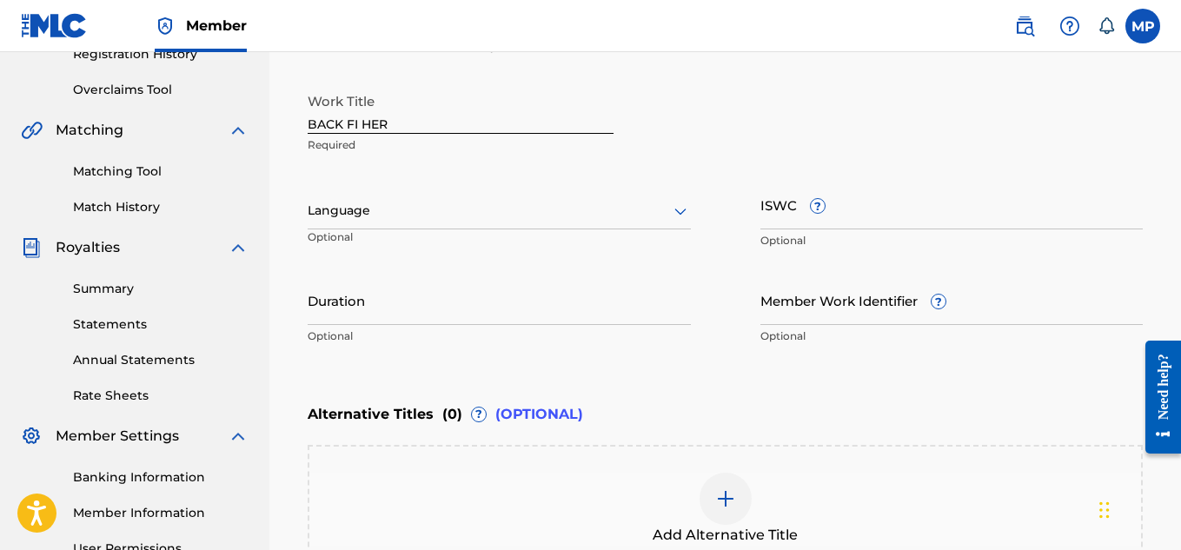
scroll to position [342, 0]
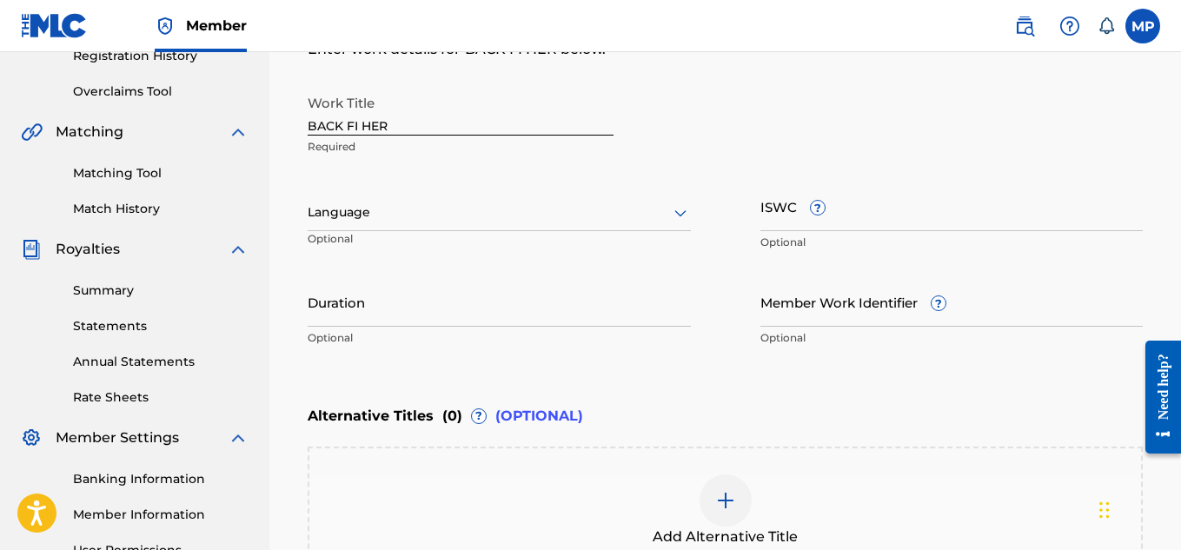
click at [944, 215] on input "ISWC ?" at bounding box center [951, 207] width 383 height 50
paste input "T9229748656"
type input "T9229748656"
click at [837, 310] on input "Member Work Identifier ?" at bounding box center [951, 302] width 383 height 50
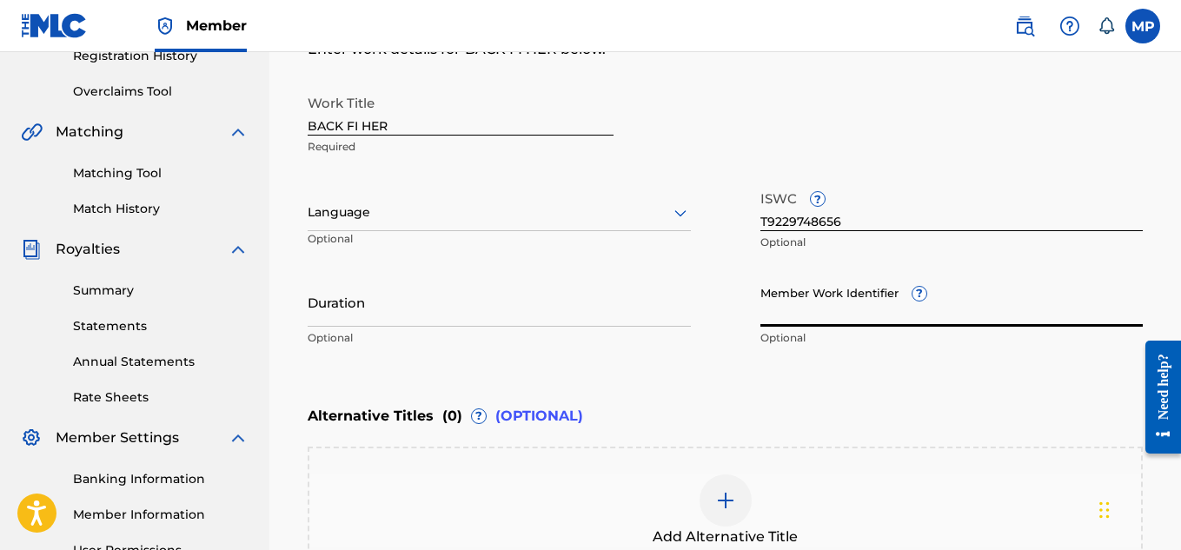
paste input "893488158"
type input "893488158"
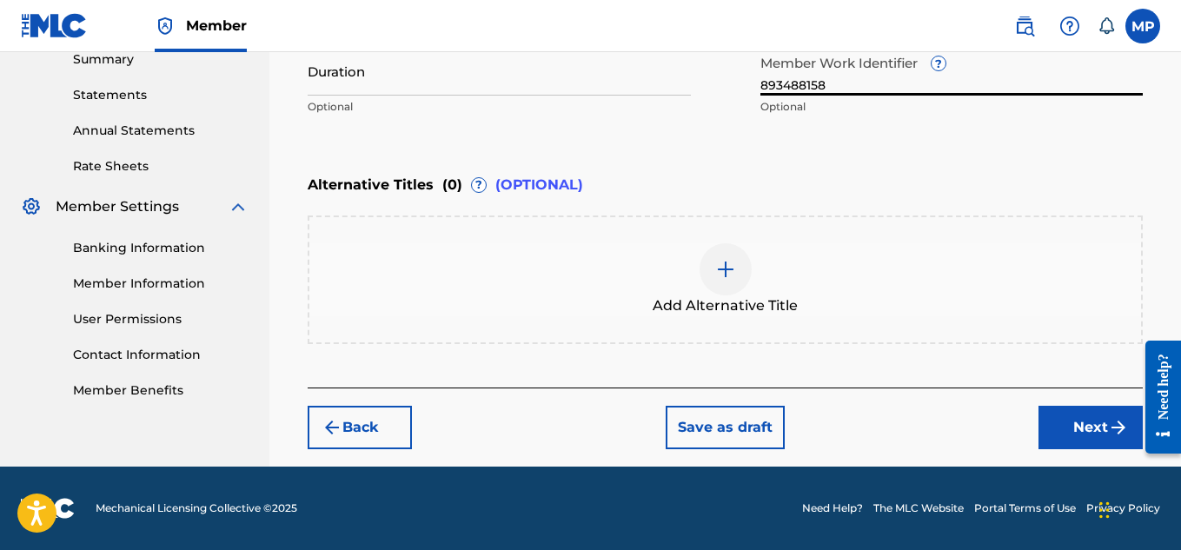
click at [1079, 428] on button "Next" at bounding box center [1090, 427] width 104 height 43
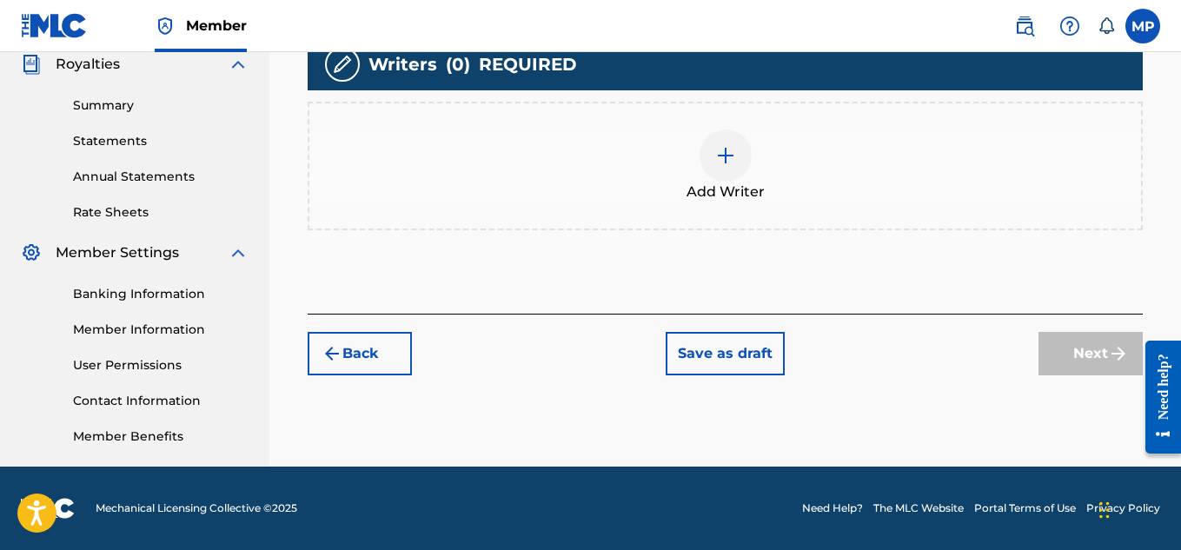
scroll to position [387, 0]
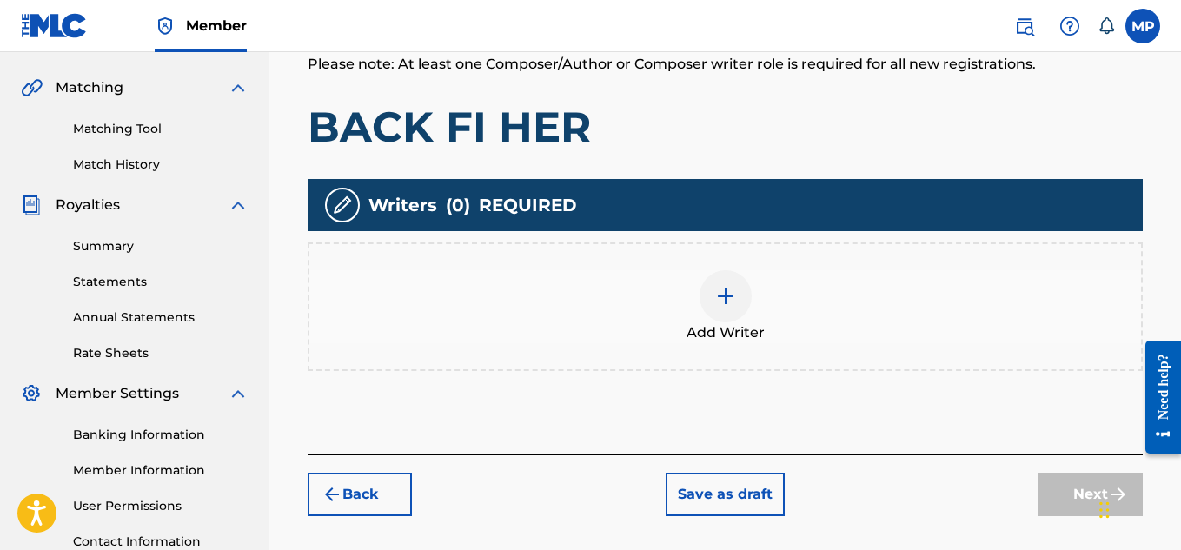
click at [718, 322] on span "Add Writer" at bounding box center [725, 332] width 78 height 21
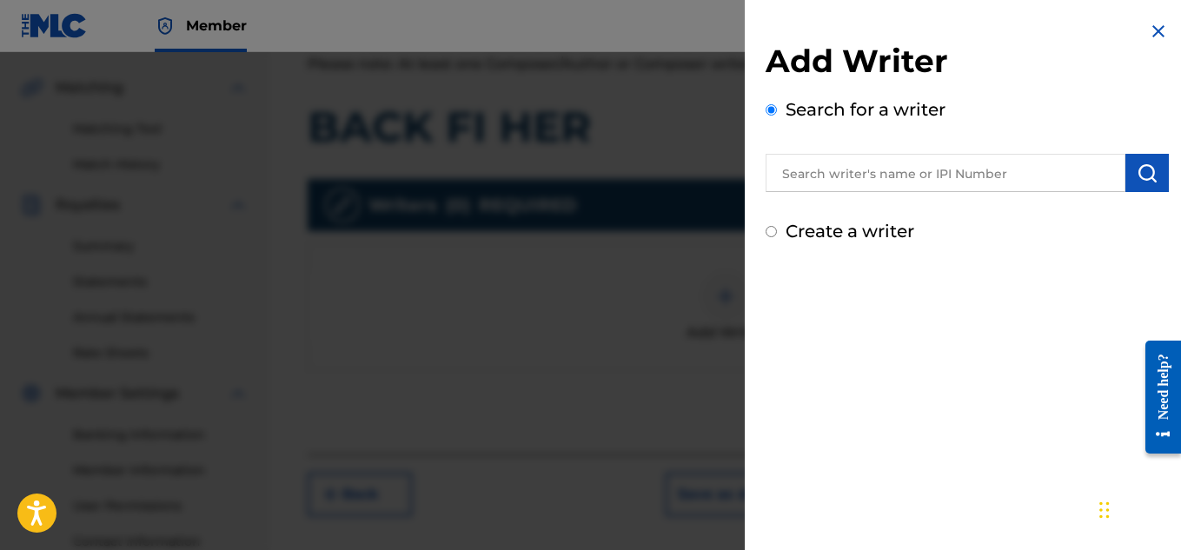
click at [914, 175] on input "text" at bounding box center [945, 173] width 360 height 38
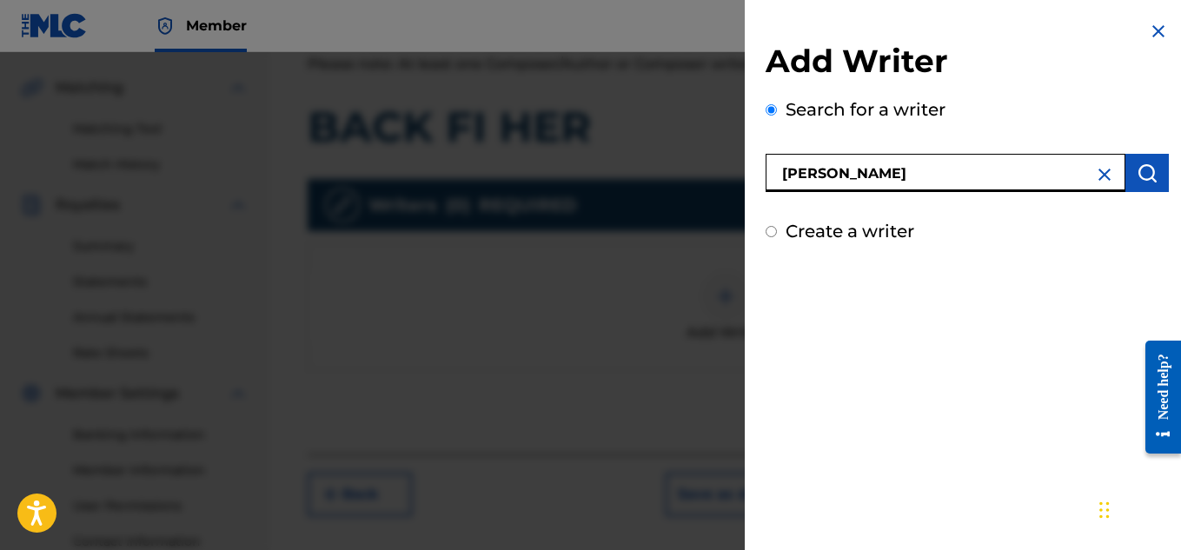
type input "[PERSON_NAME]"
click at [1151, 175] on button "submit" at bounding box center [1146, 173] width 43 height 38
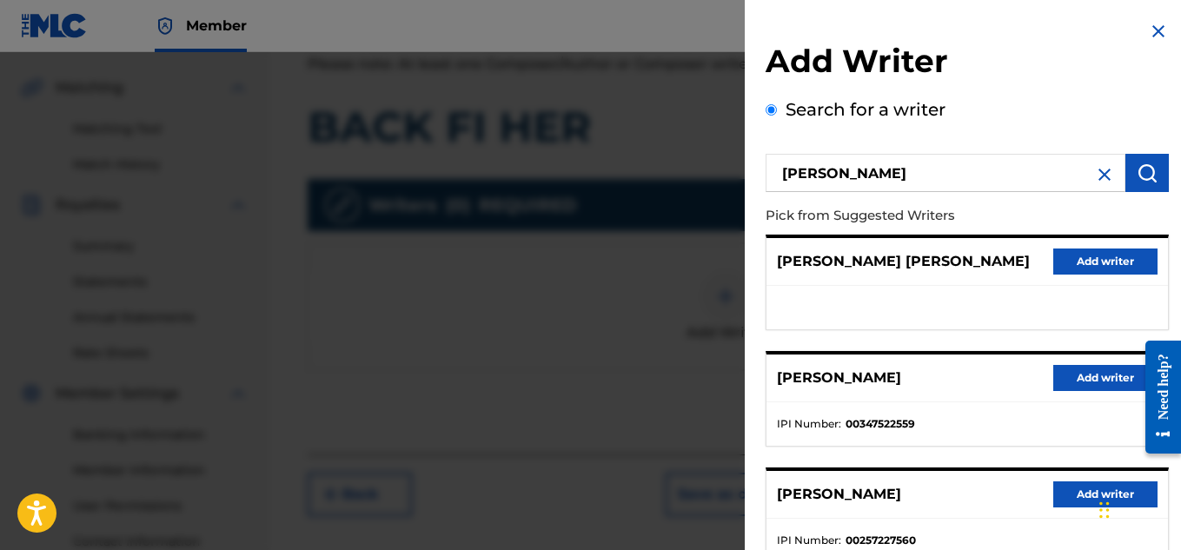
click at [1079, 382] on button "Add writer" at bounding box center [1105, 378] width 104 height 26
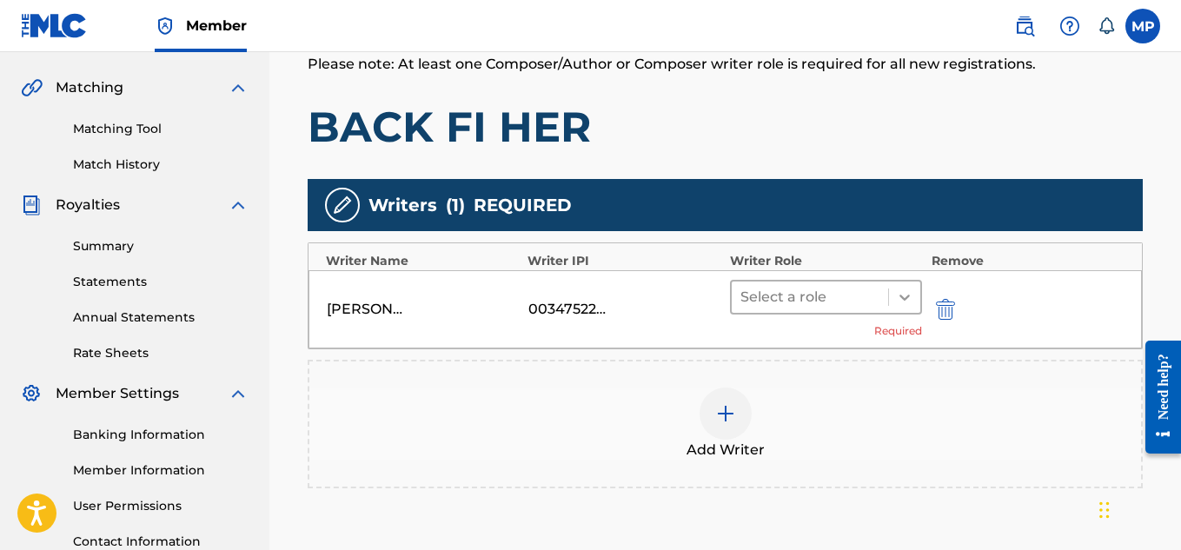
click at [906, 294] on icon at bounding box center [904, 296] width 17 height 17
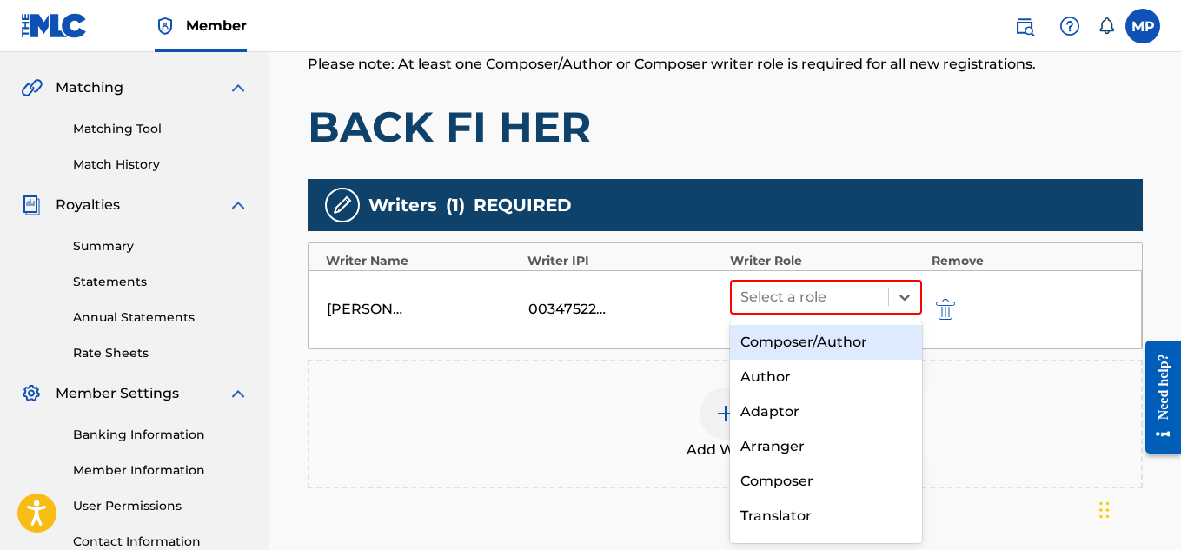
click at [808, 343] on div "Composer/Author" at bounding box center [826, 342] width 193 height 35
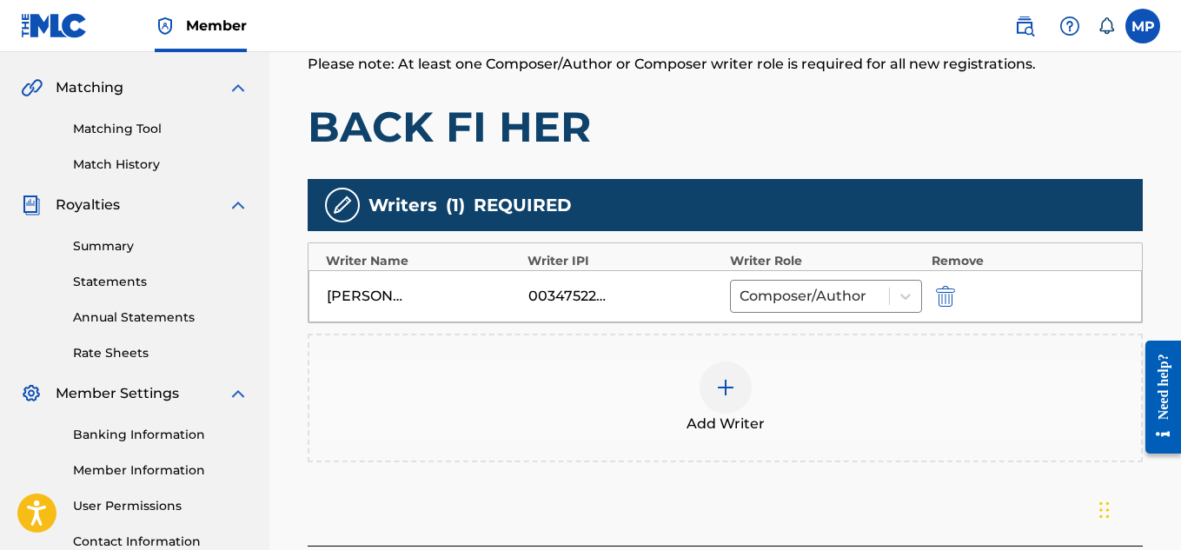
scroll to position [545, 0]
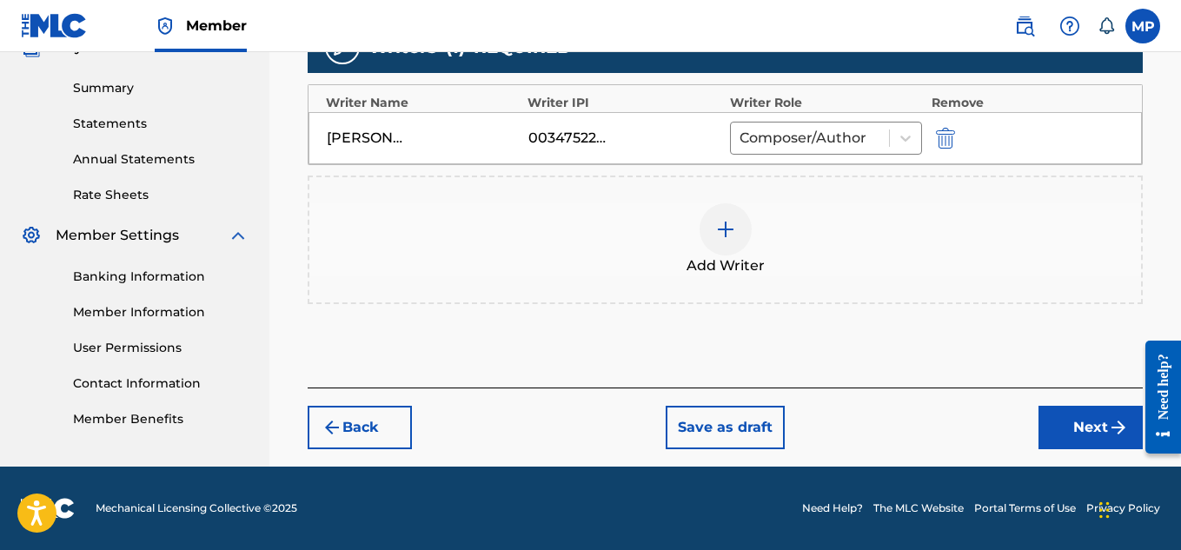
click at [1059, 438] on button "Next" at bounding box center [1090, 427] width 104 height 43
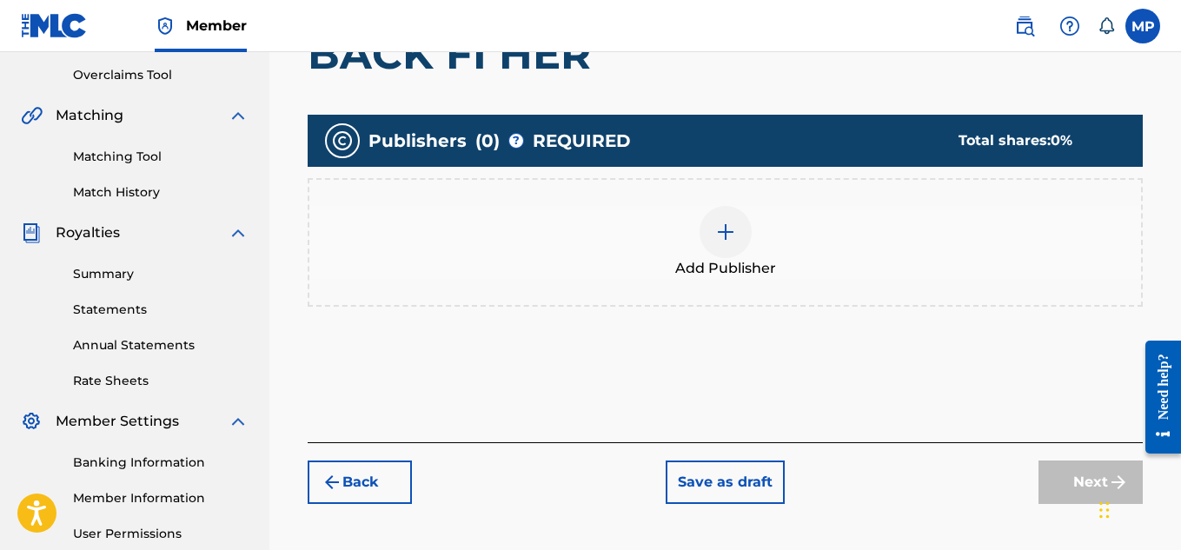
scroll to position [308, 0]
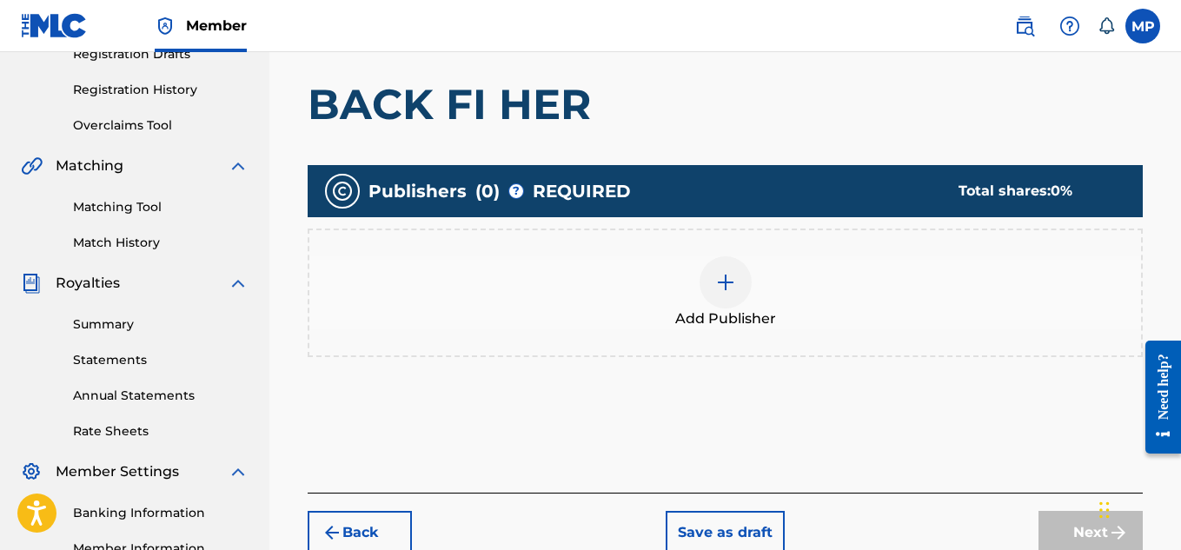
click at [728, 297] on div at bounding box center [725, 282] width 52 height 52
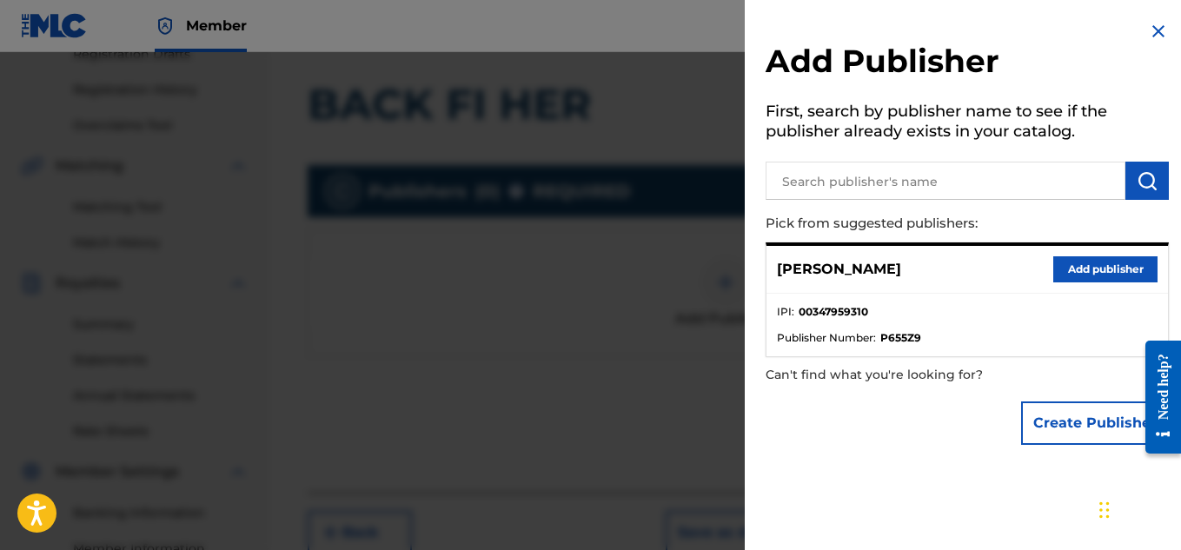
click at [1064, 272] on button "Add publisher" at bounding box center [1105, 269] width 104 height 26
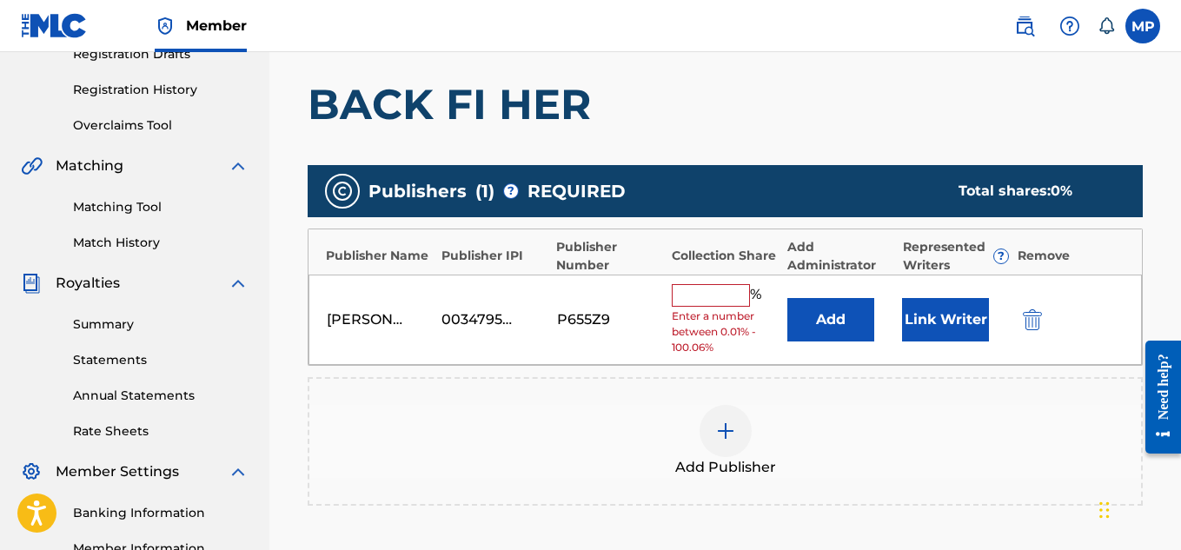
click at [728, 291] on input "text" at bounding box center [711, 295] width 78 height 23
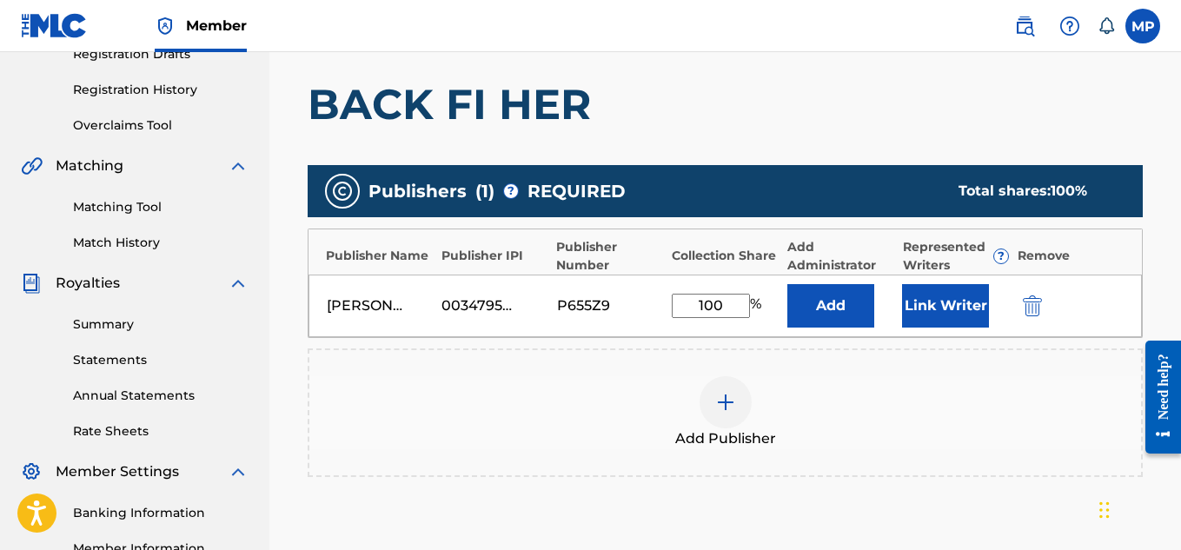
type input "100"
click at [937, 298] on button "Link Writer" at bounding box center [945, 305] width 87 height 43
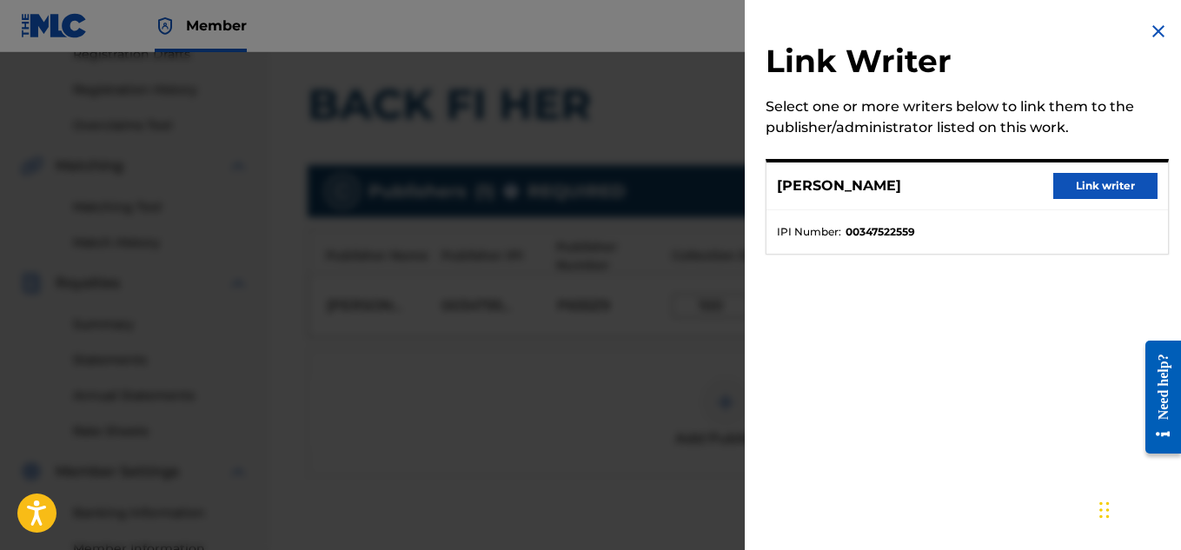
click at [1088, 181] on button "Link writer" at bounding box center [1105, 186] width 104 height 26
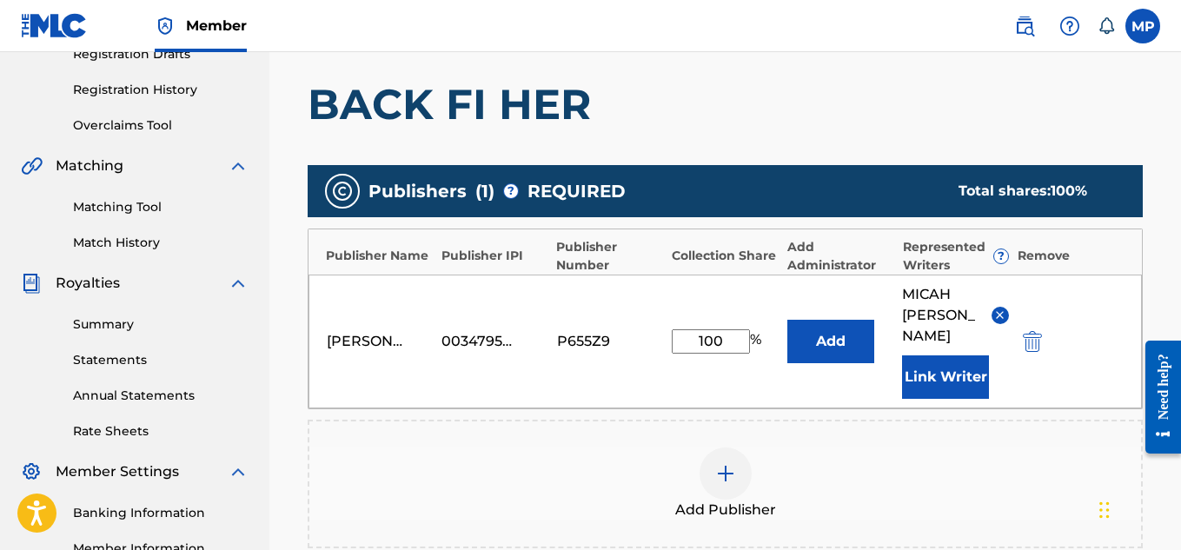
scroll to position [584, 0]
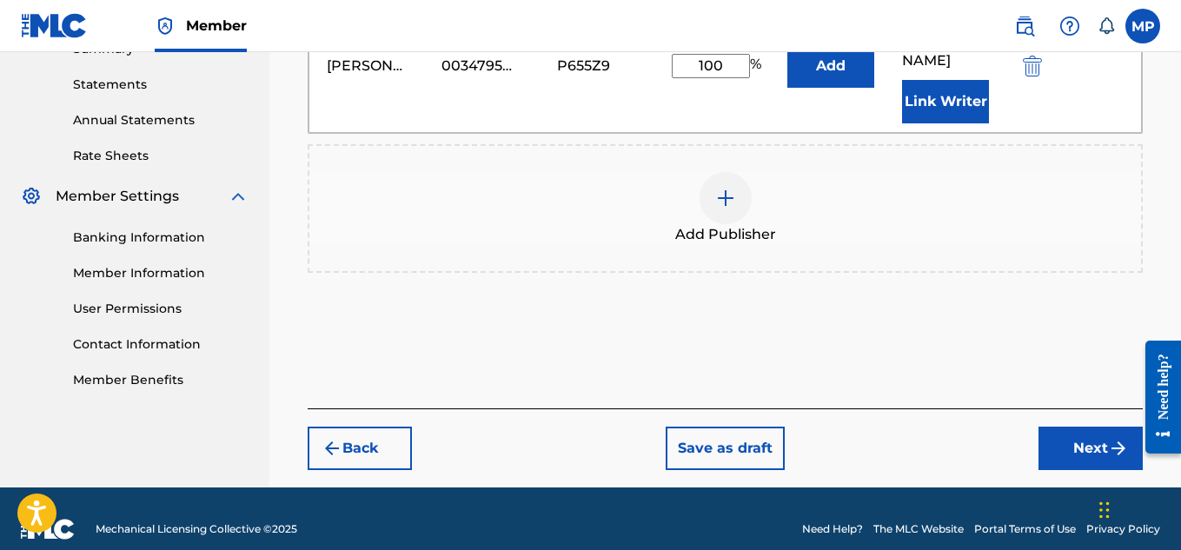
click at [1065, 437] on button "Next" at bounding box center [1090, 448] width 104 height 43
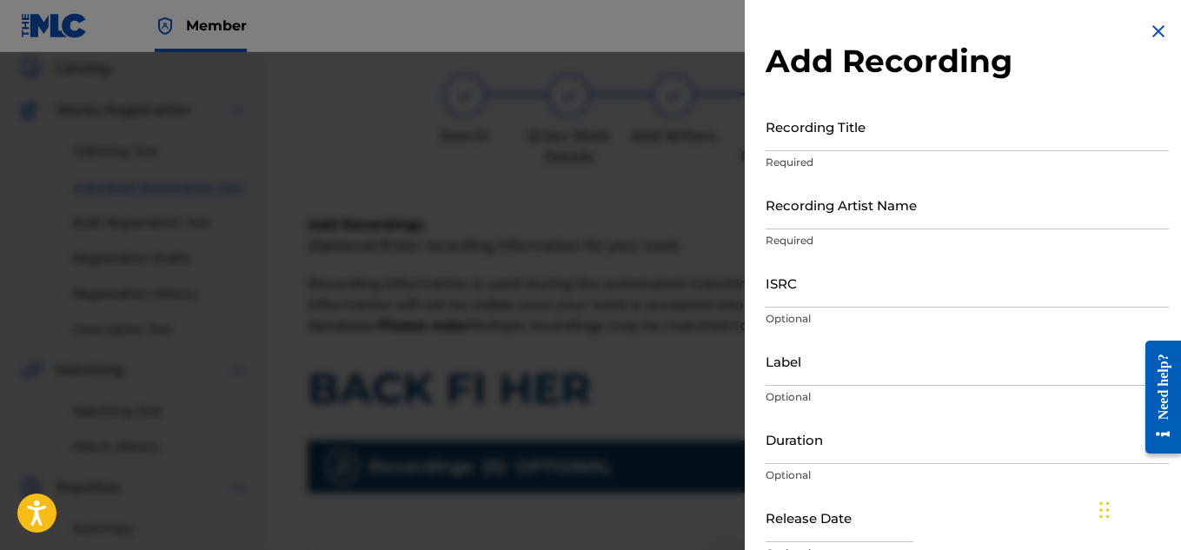
scroll to position [519, 0]
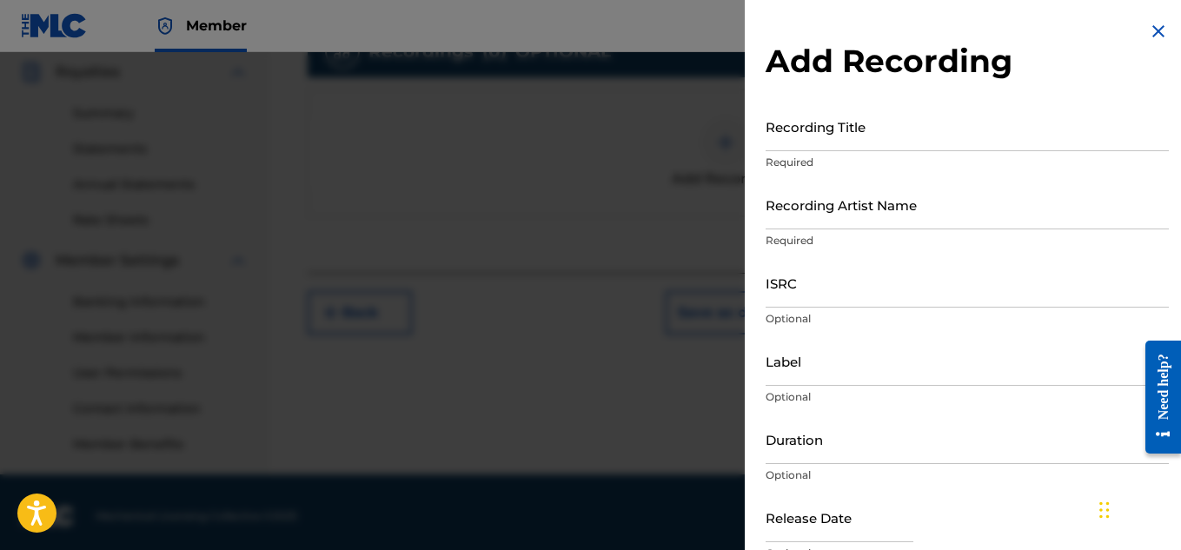
click at [784, 123] on input "Recording Title" at bounding box center [966, 127] width 403 height 50
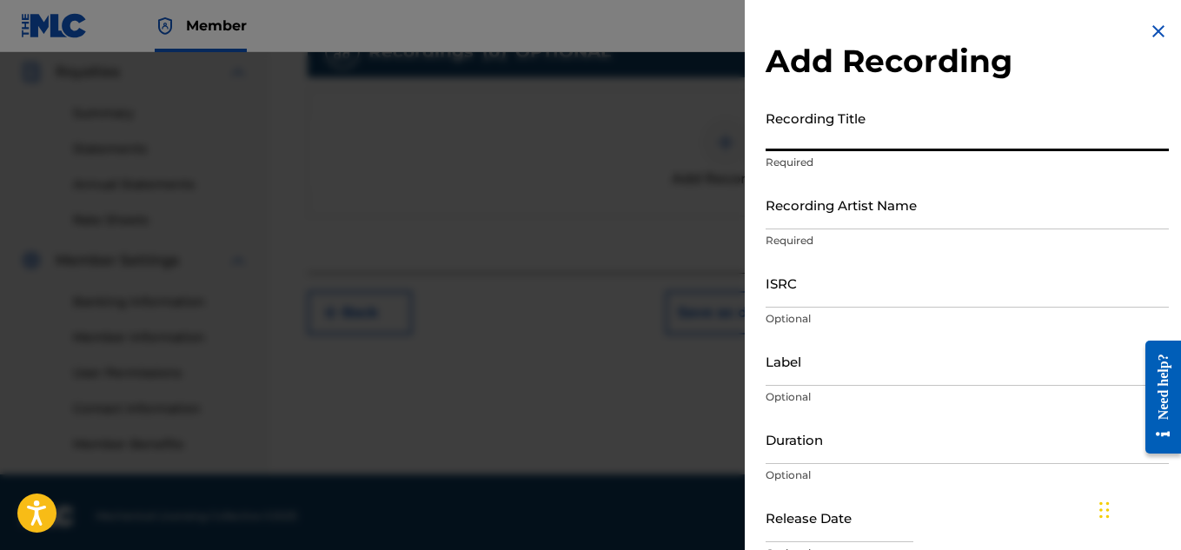
paste input "BACK FI HER"
type input "BACK FI HER"
click at [819, 210] on input "Recording Artist Name" at bounding box center [966, 205] width 403 height 50
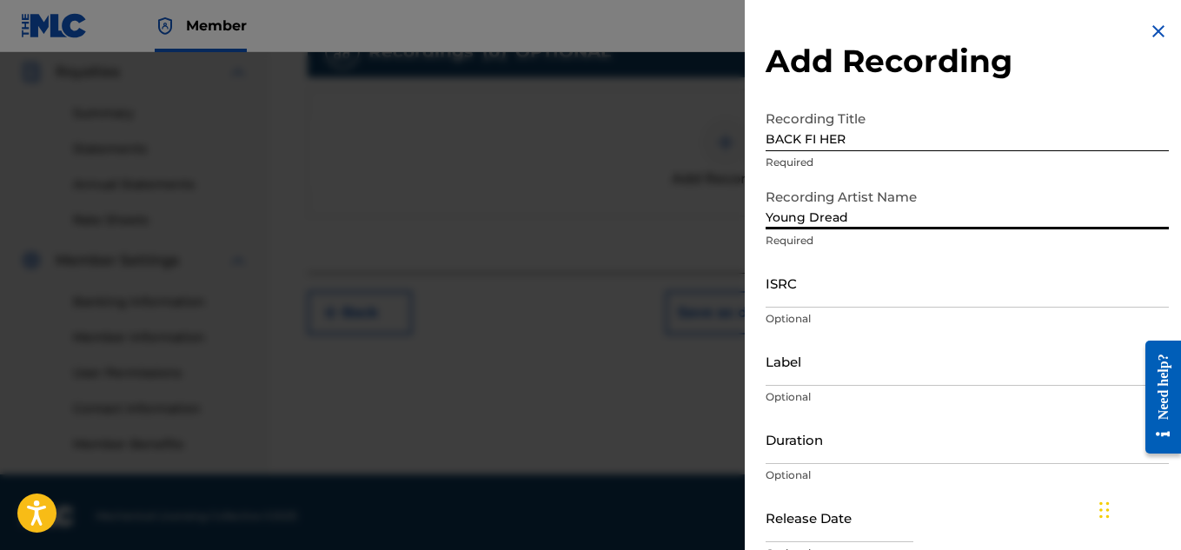
type input "Young Dread"
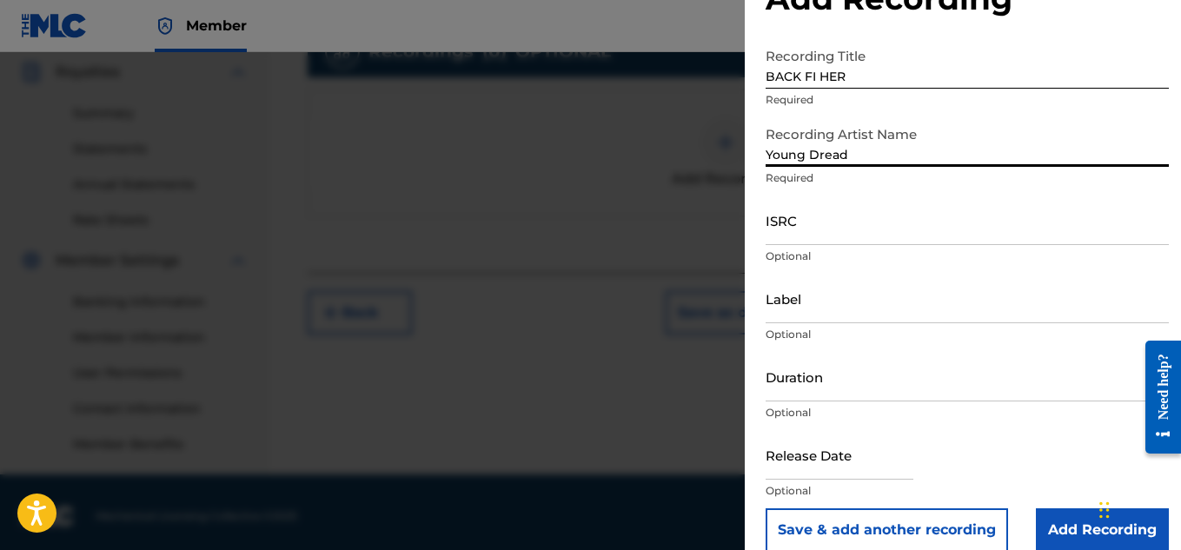
scroll to position [85, 0]
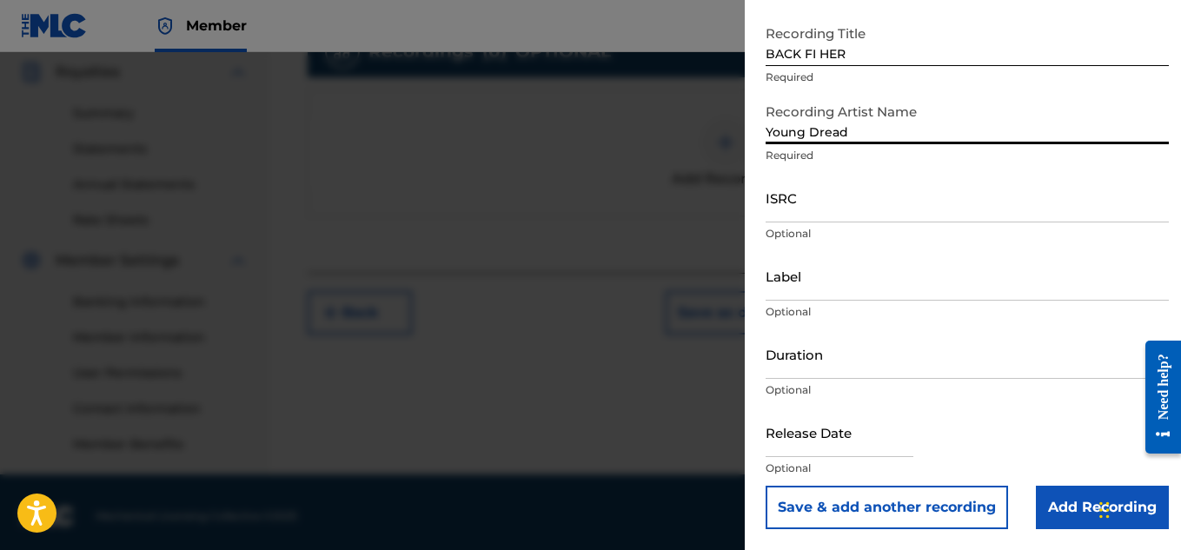
click at [1067, 512] on input "Add Recording" at bounding box center [1101, 507] width 133 height 43
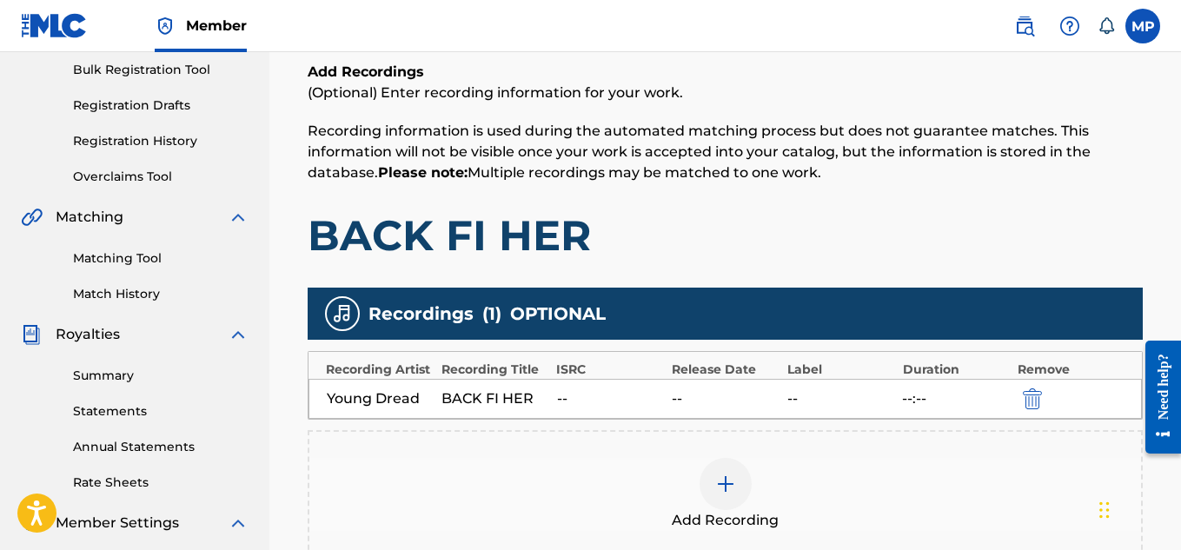
scroll to position [527, 0]
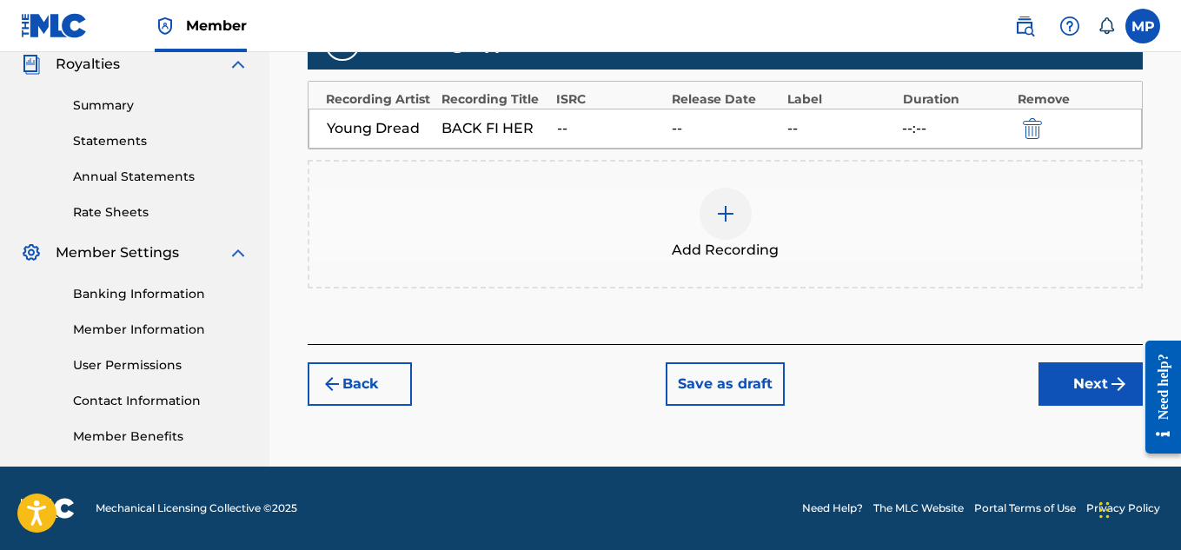
click at [1108, 371] on button "Next" at bounding box center [1090, 383] width 104 height 43
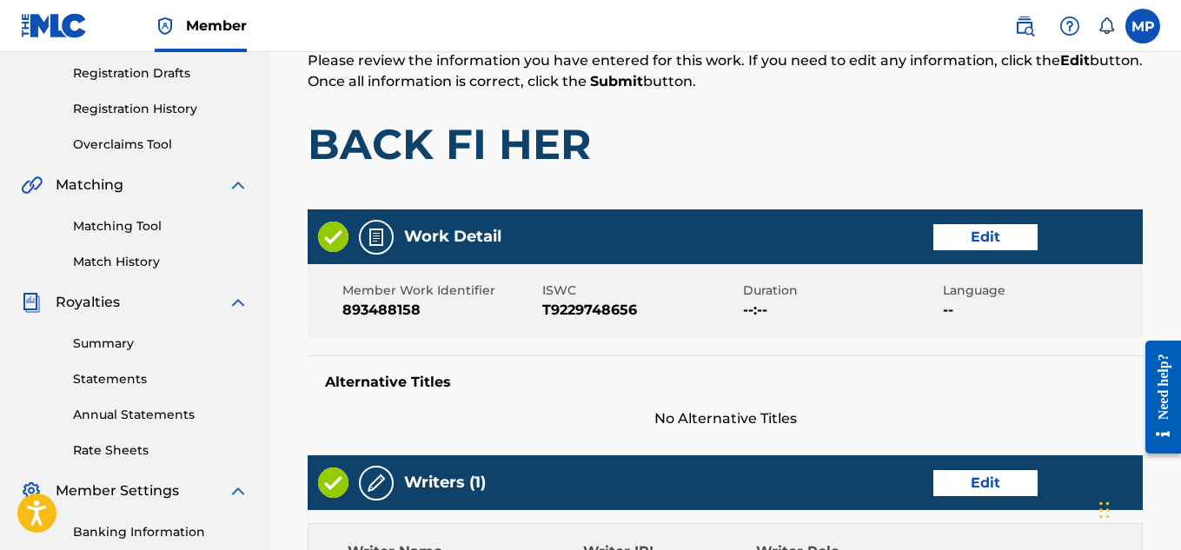
scroll to position [975, 0]
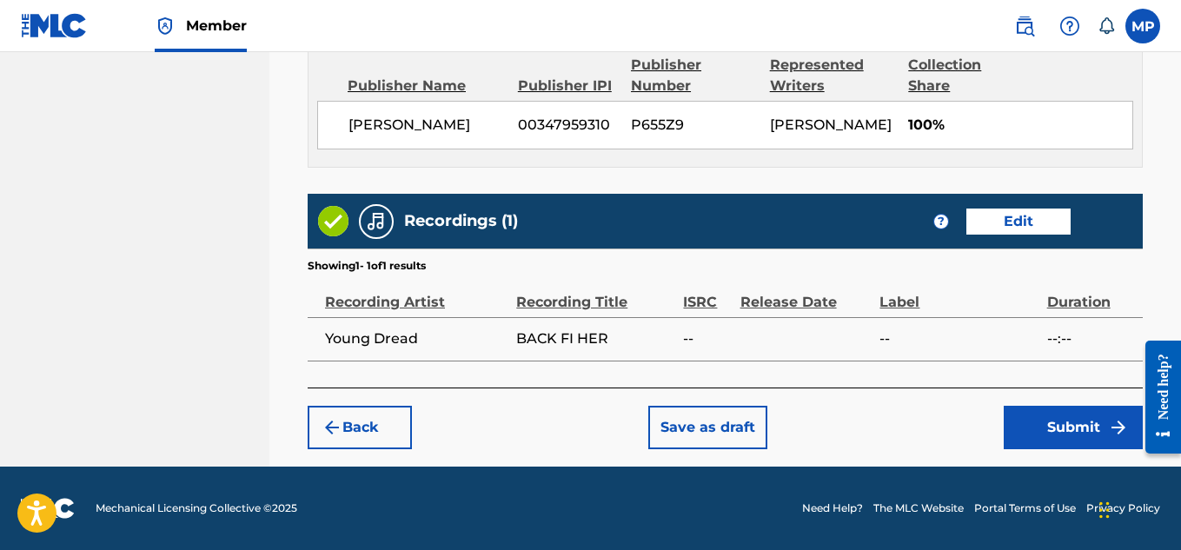
click at [1073, 433] on button "Submit" at bounding box center [1072, 427] width 139 height 43
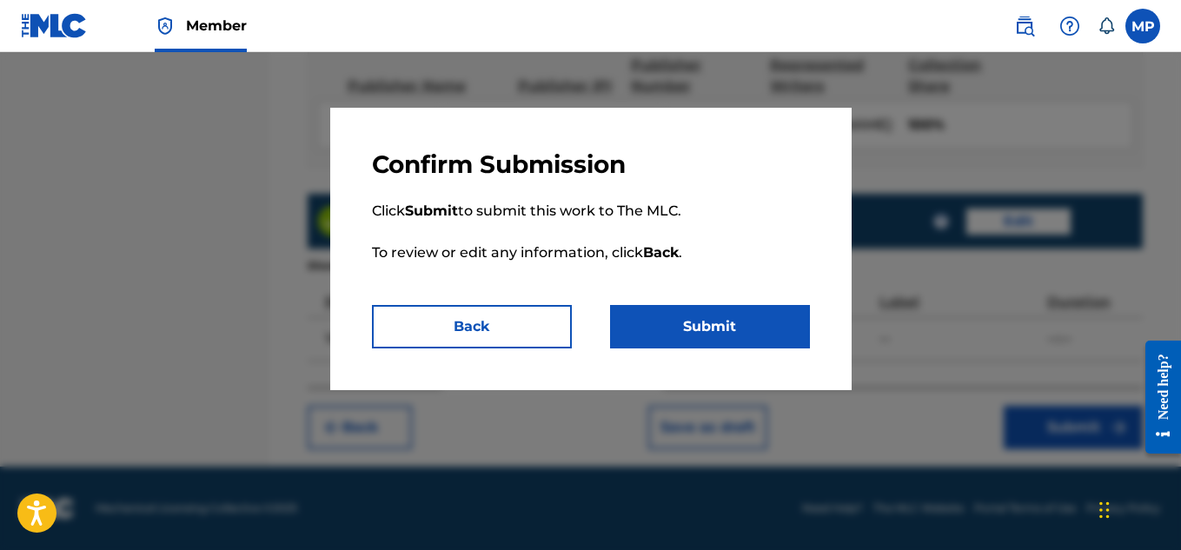
click at [758, 308] on button "Submit" at bounding box center [710, 326] width 200 height 43
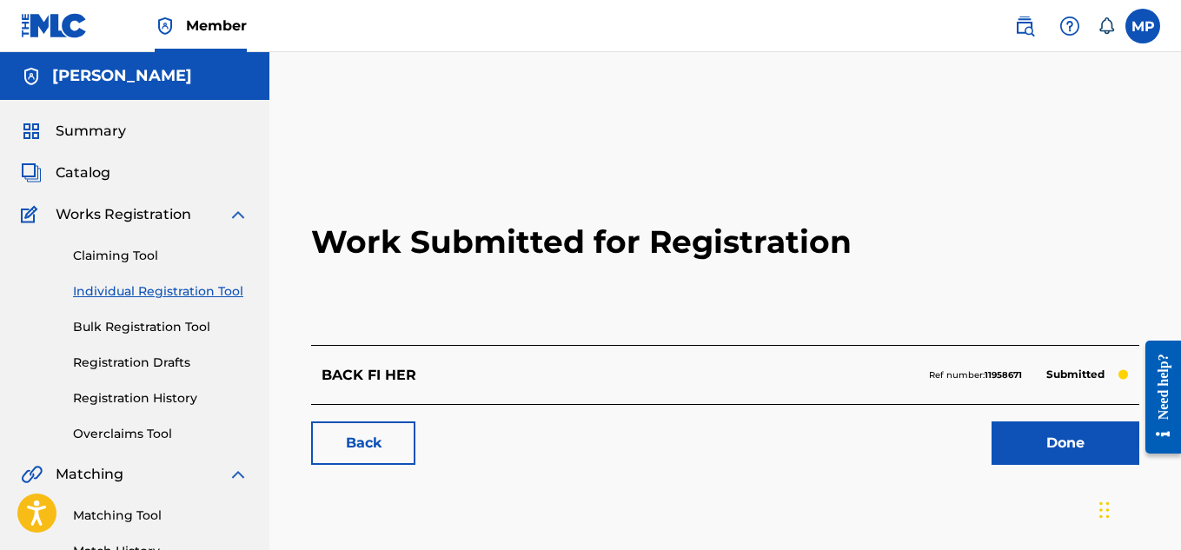
scroll to position [160, 0]
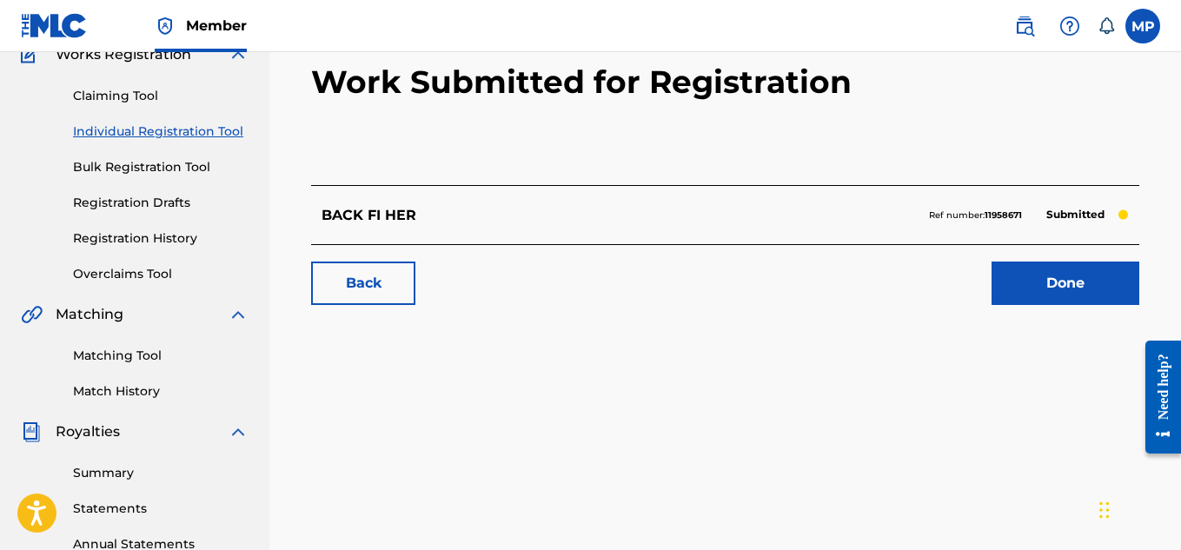
click at [404, 284] on link "Back" at bounding box center [363, 282] width 104 height 43
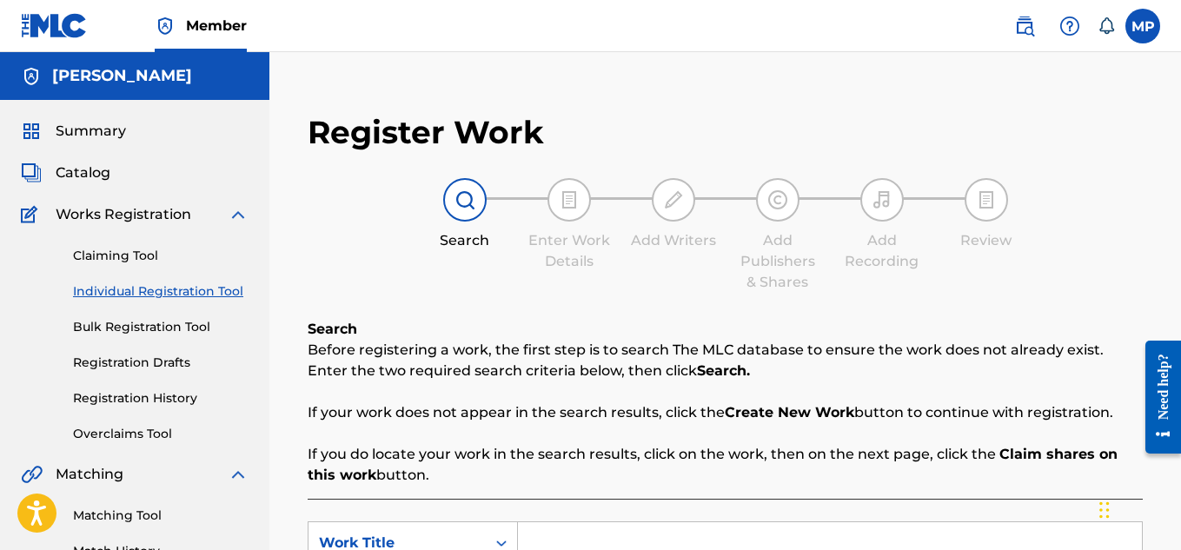
click at [603, 522] on input "Search Form" at bounding box center [830, 543] width 624 height 42
paste input "ATM CASH"
type input "ATM CASH"
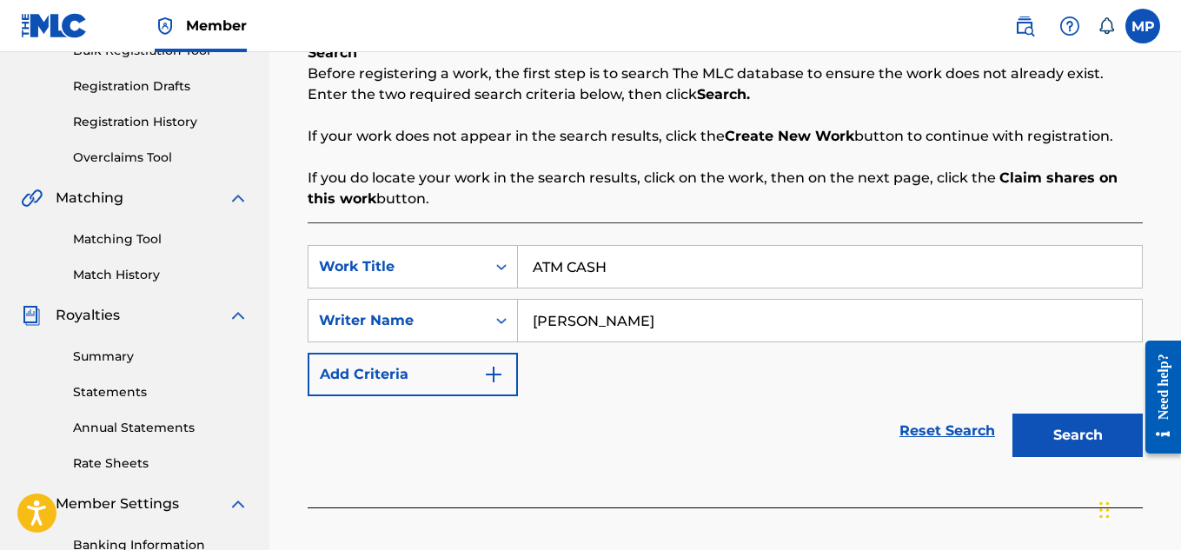
type input "[PERSON_NAME]"
click at [1079, 417] on button "Search" at bounding box center [1077, 435] width 130 height 43
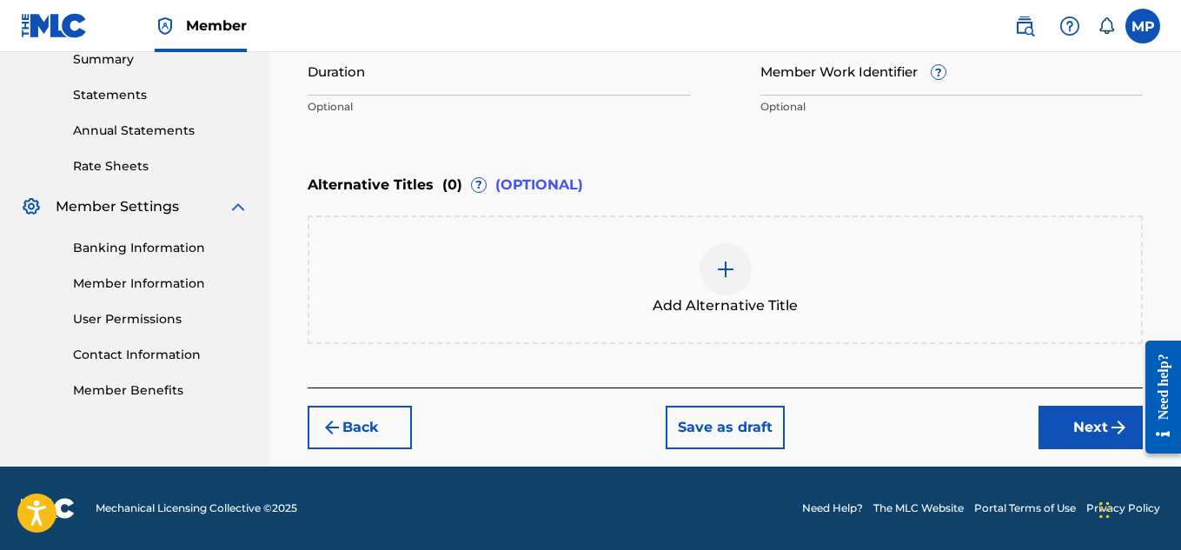
scroll to position [298, 0]
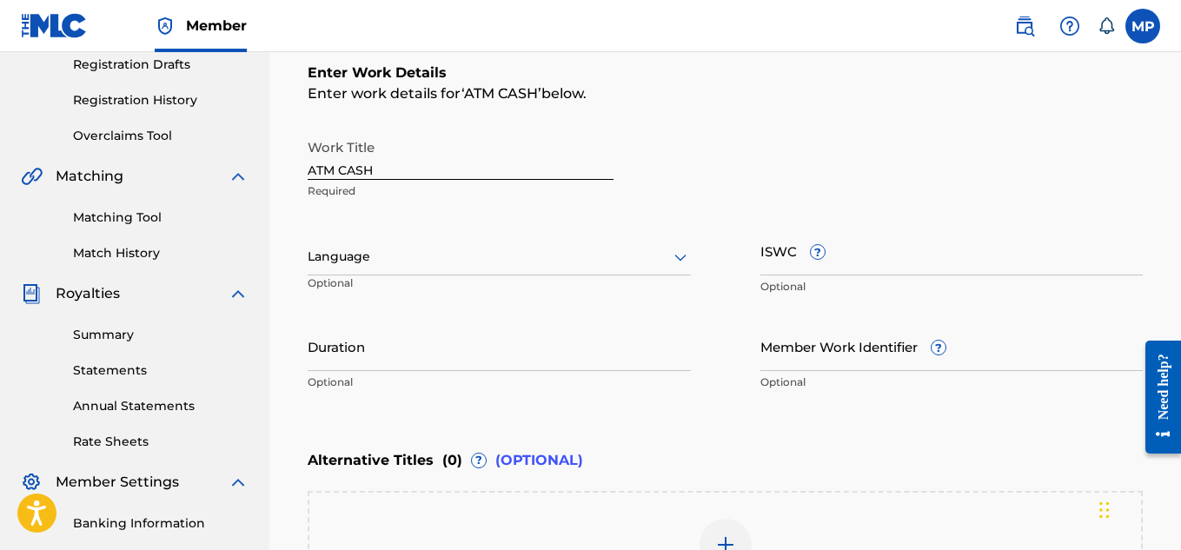
click at [961, 269] on input "ISWC ?" at bounding box center [951, 251] width 383 height 50
paste input "T9229750872"
type input "T9229750872"
click at [791, 342] on input "Member Work Identifier ?" at bounding box center [951, 346] width 383 height 50
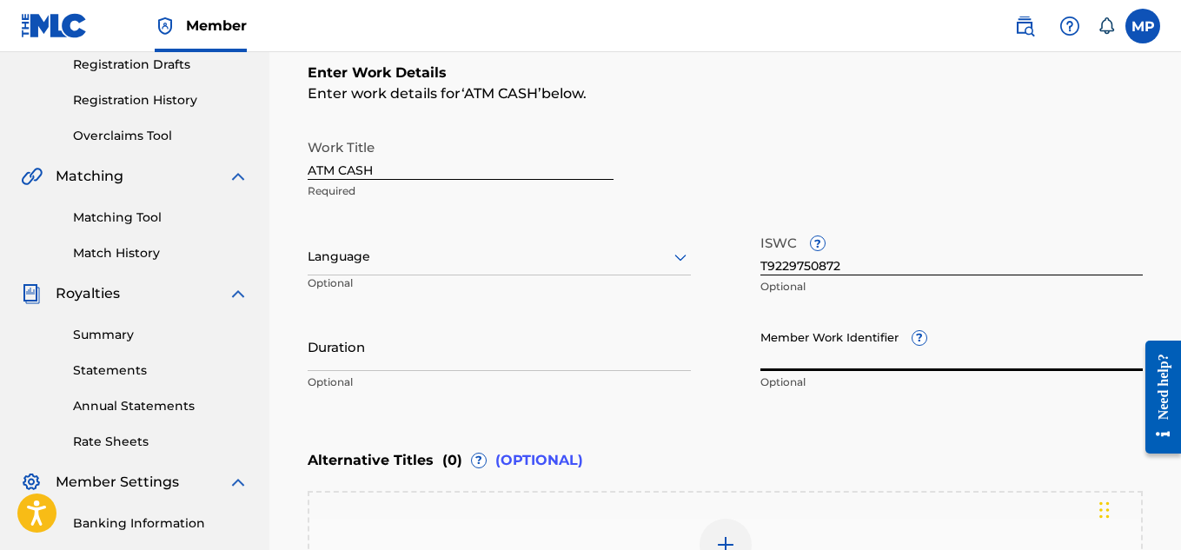
paste input "ATM CASH"
type input "ATM CASH"
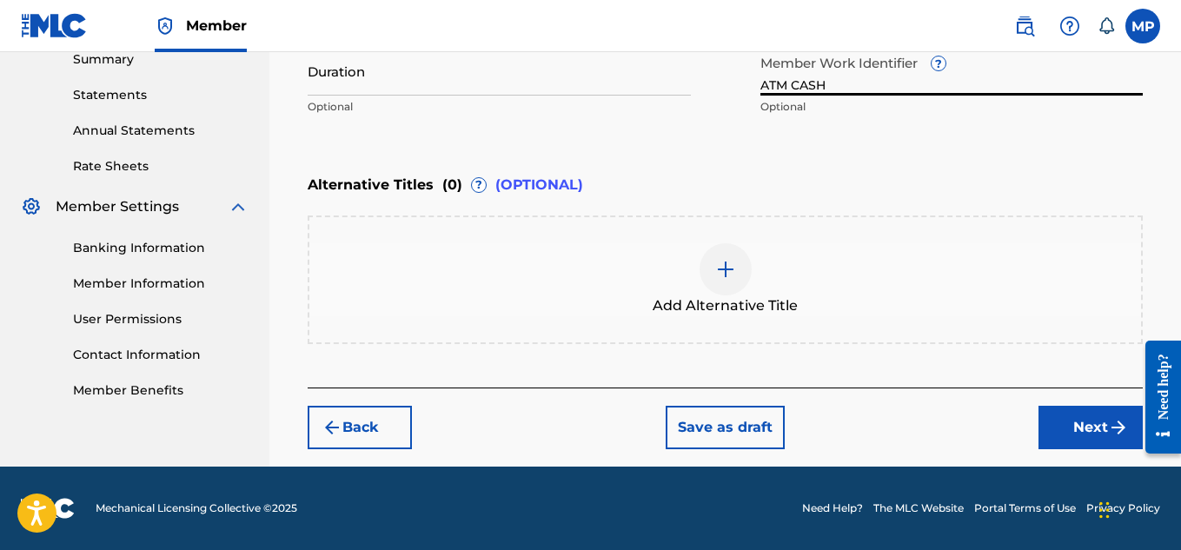
click at [1059, 425] on button "Next" at bounding box center [1090, 427] width 104 height 43
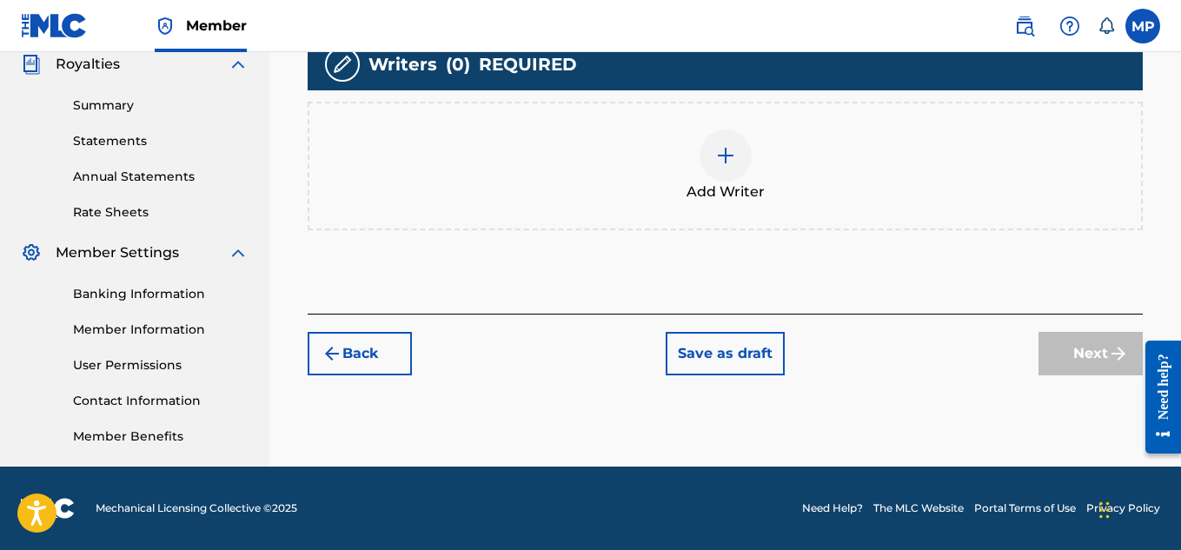
click at [751, 202] on div "Add Writer" at bounding box center [724, 165] width 831 height 73
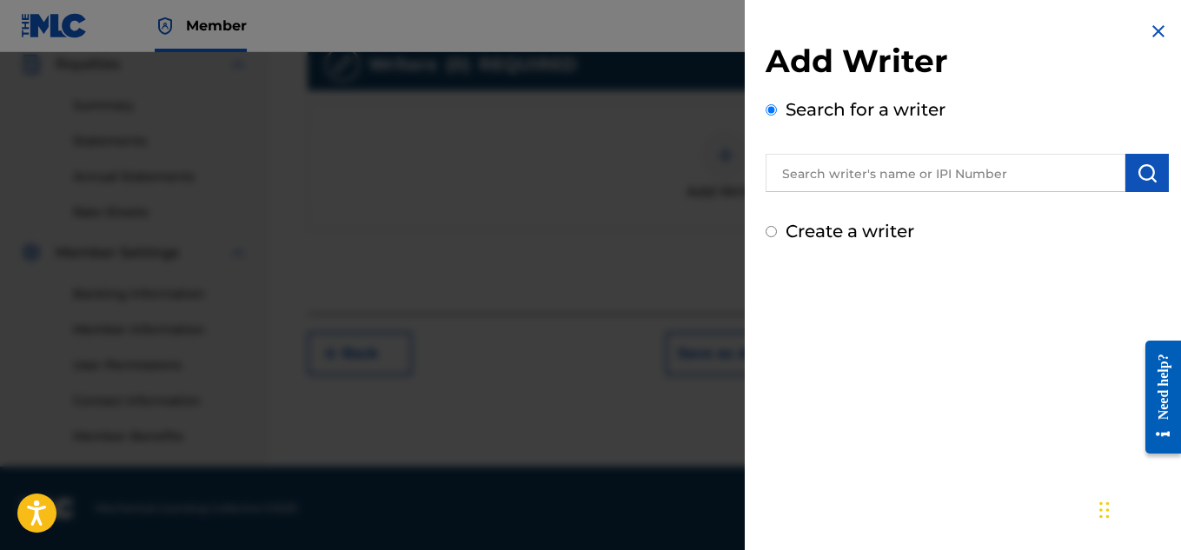
scroll to position [386, 0]
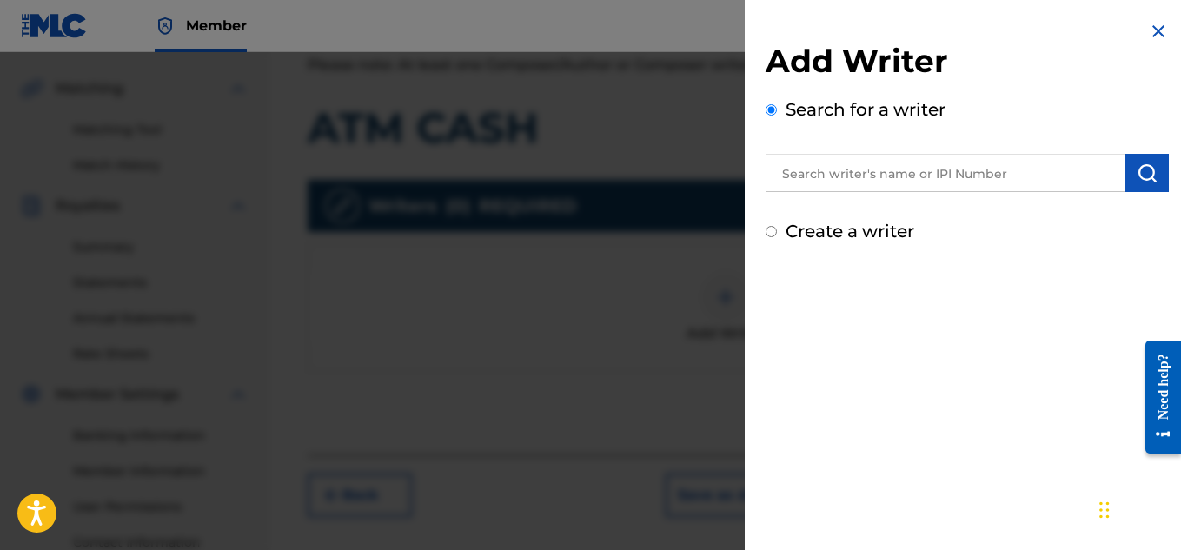
click at [1062, 177] on input "text" at bounding box center [945, 173] width 360 height 38
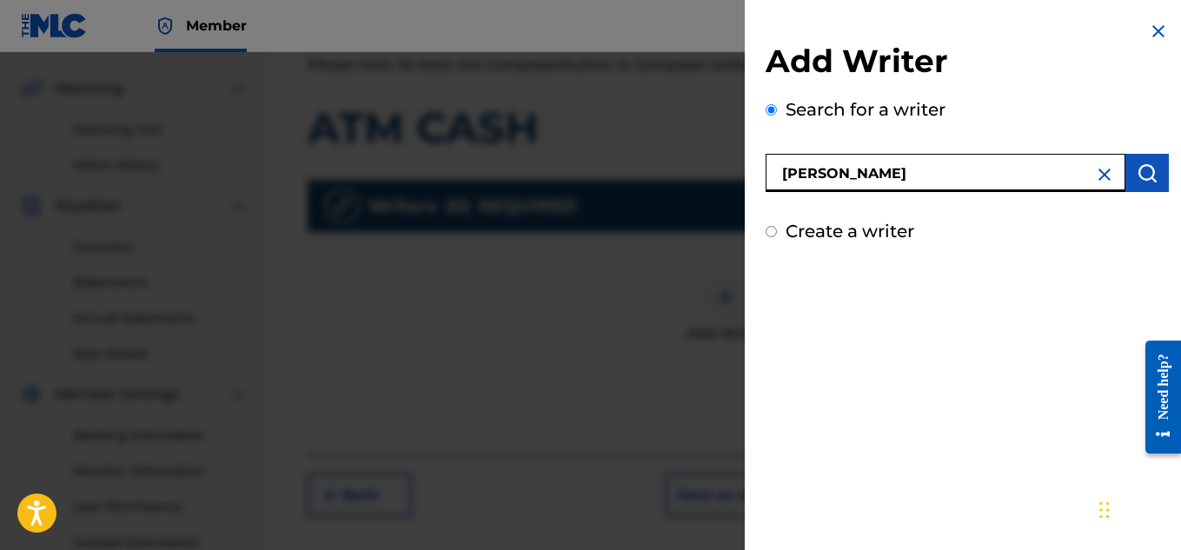
type input "[PERSON_NAME]"
click at [1148, 175] on img "submit" at bounding box center [1146, 172] width 21 height 21
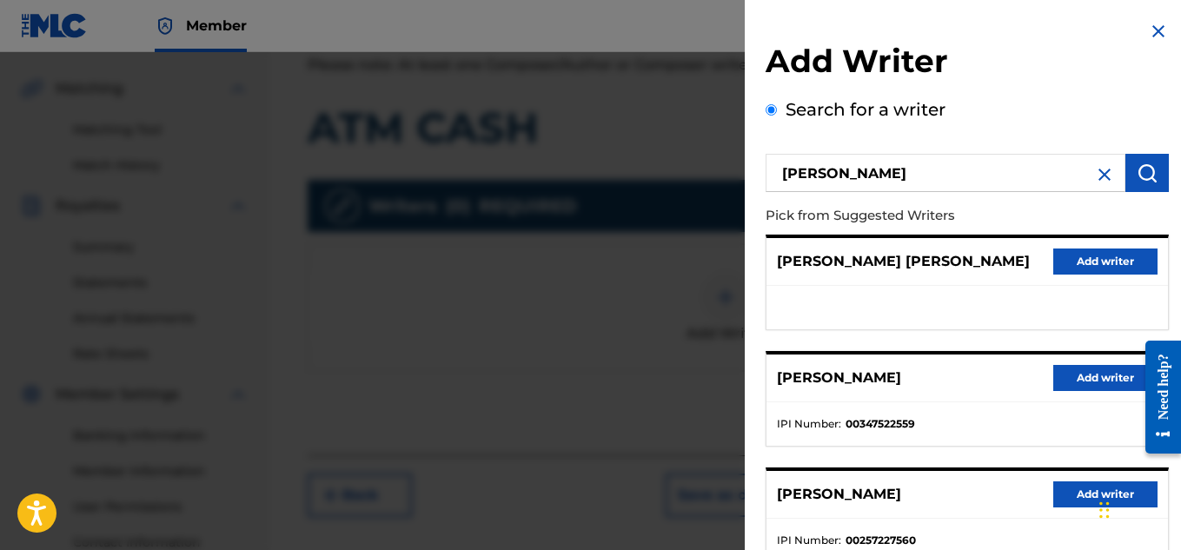
click at [1087, 373] on button "Add writer" at bounding box center [1105, 378] width 104 height 26
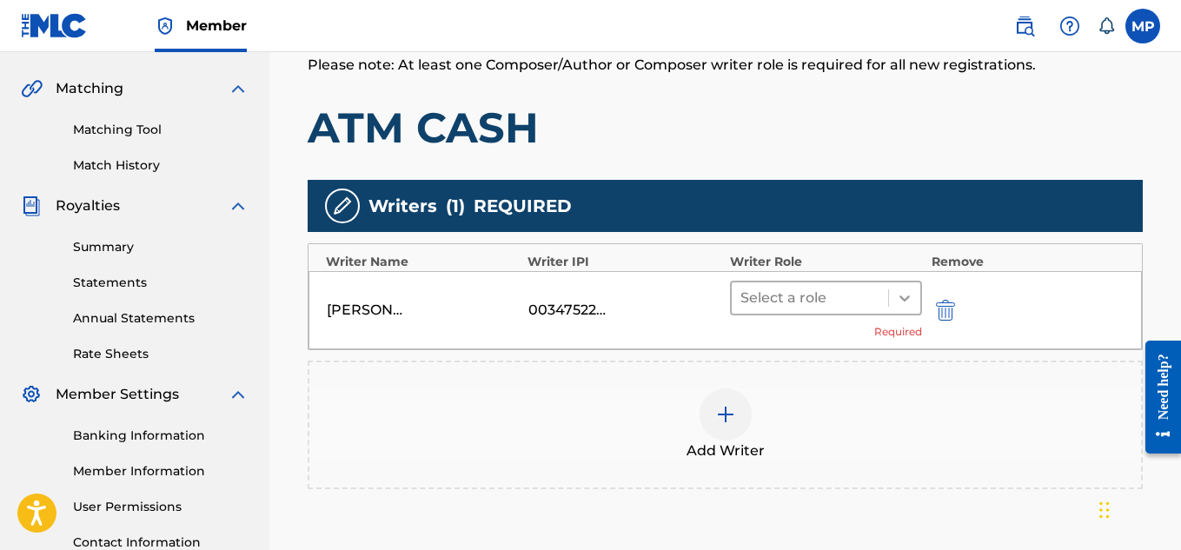
click at [899, 289] on icon at bounding box center [904, 297] width 17 height 17
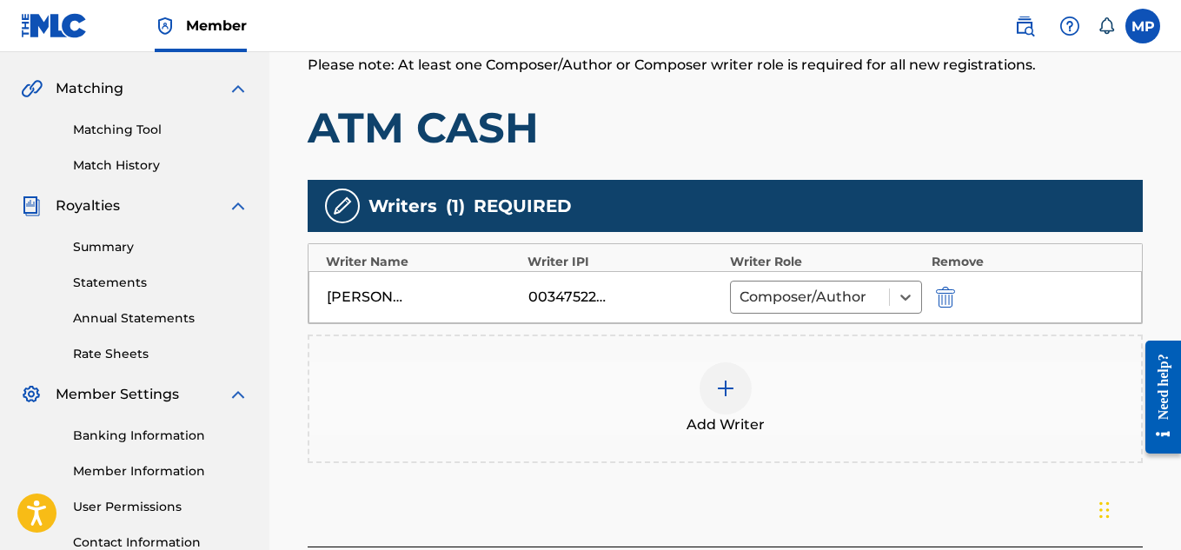
scroll to position [514, 0]
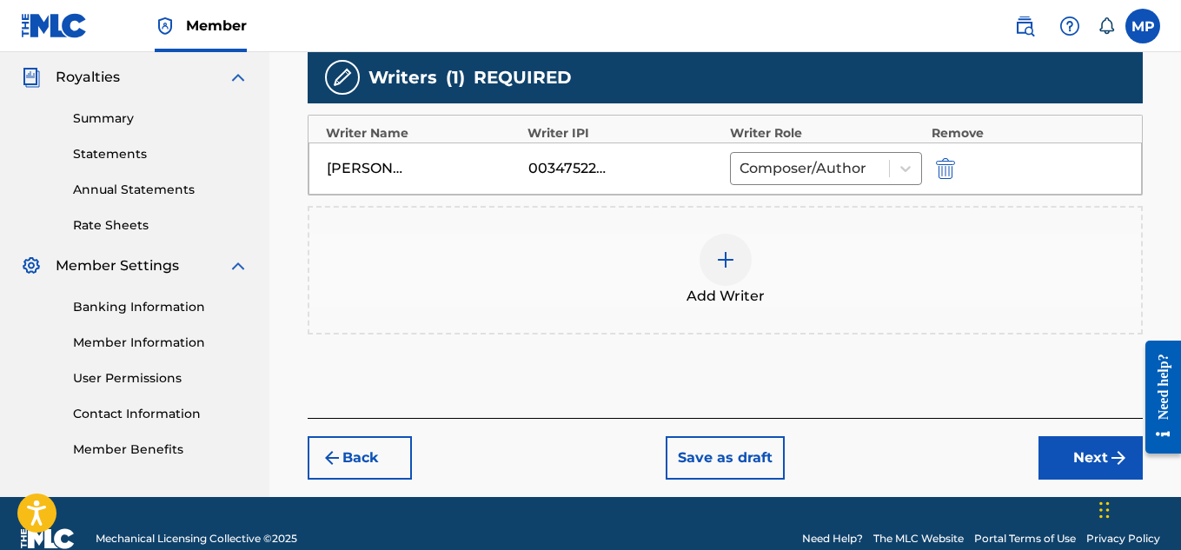
click at [1047, 436] on button "Next" at bounding box center [1090, 457] width 104 height 43
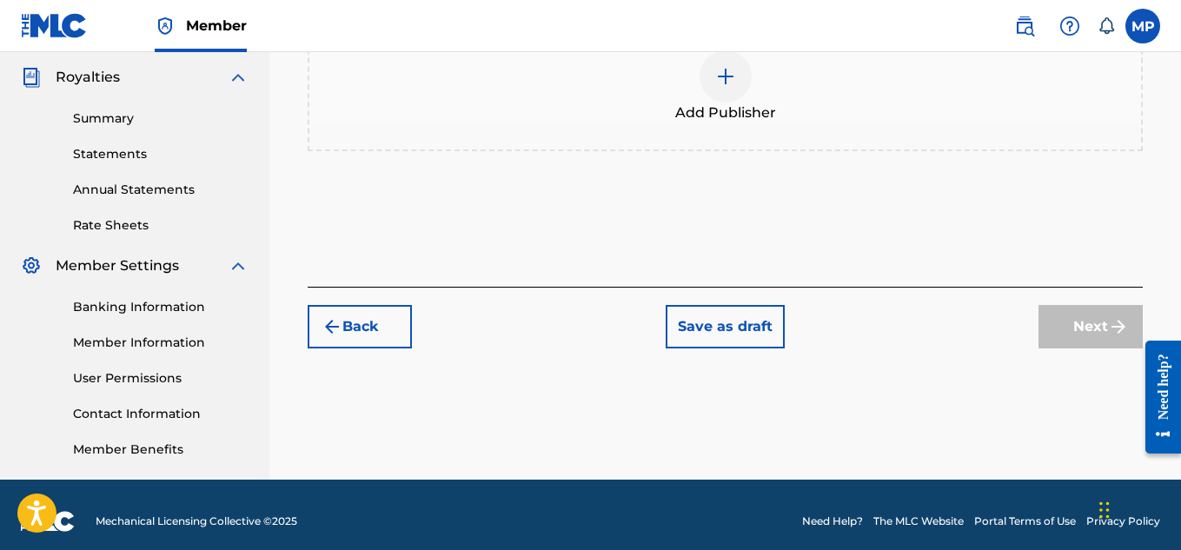
click at [731, 87] on img at bounding box center [725, 76] width 21 height 21
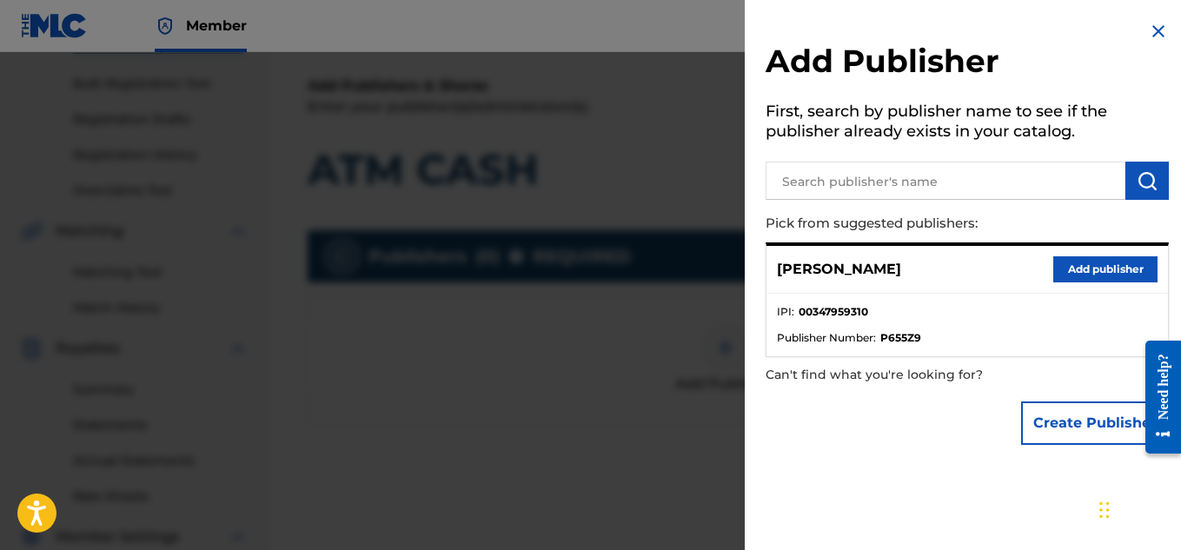
click at [1120, 271] on button "Add publisher" at bounding box center [1105, 269] width 104 height 26
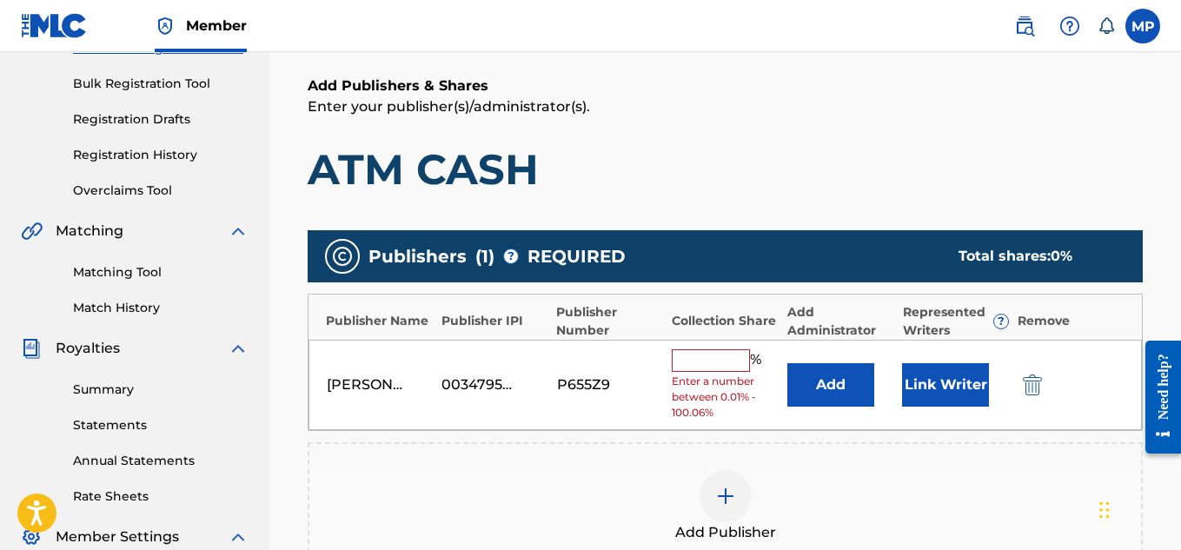
click at [722, 366] on input "text" at bounding box center [711, 360] width 78 height 23
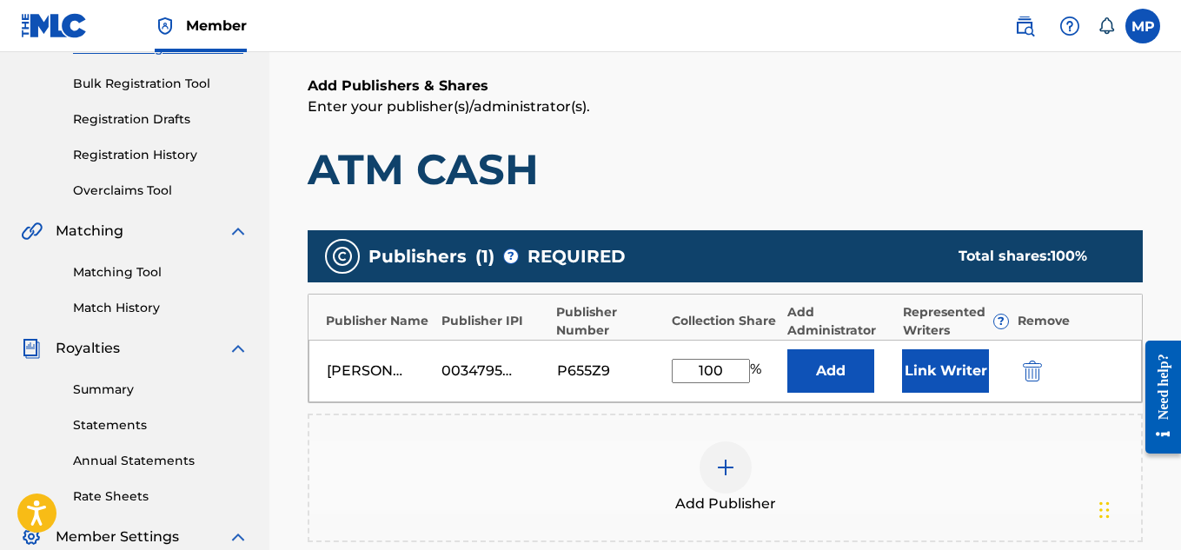
type input "100"
click at [943, 364] on button "Link Writer" at bounding box center [945, 370] width 87 height 43
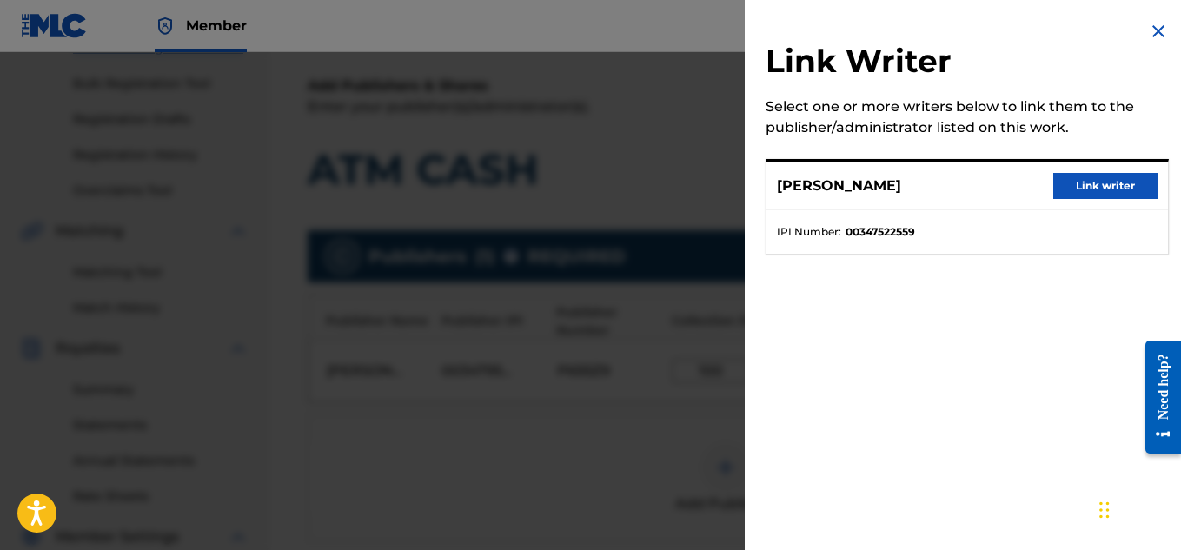
click at [1113, 180] on button "Link writer" at bounding box center [1105, 186] width 104 height 26
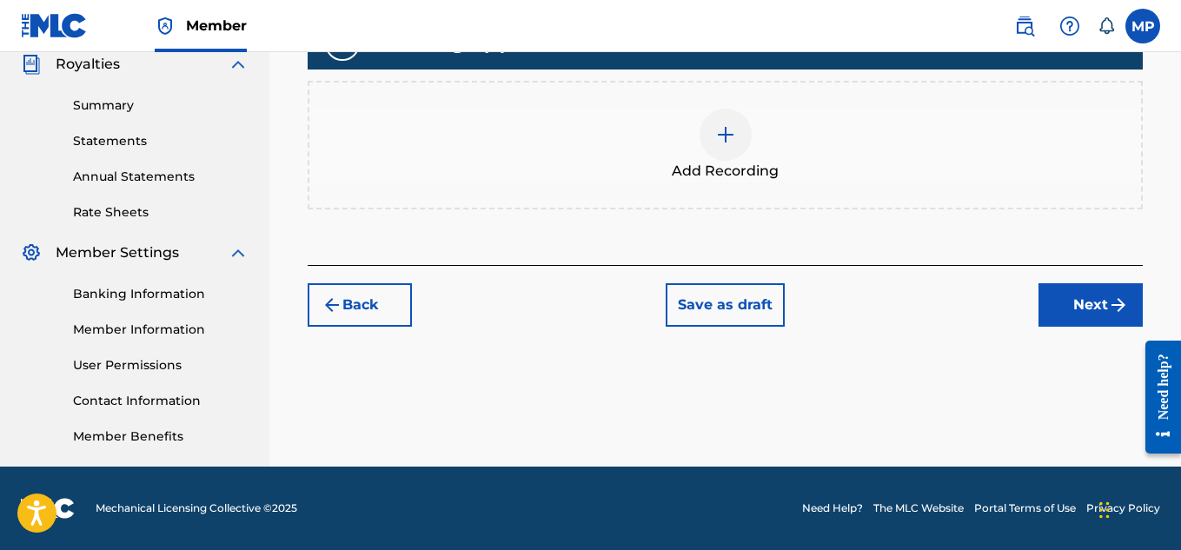
click at [740, 161] on div at bounding box center [725, 135] width 52 height 52
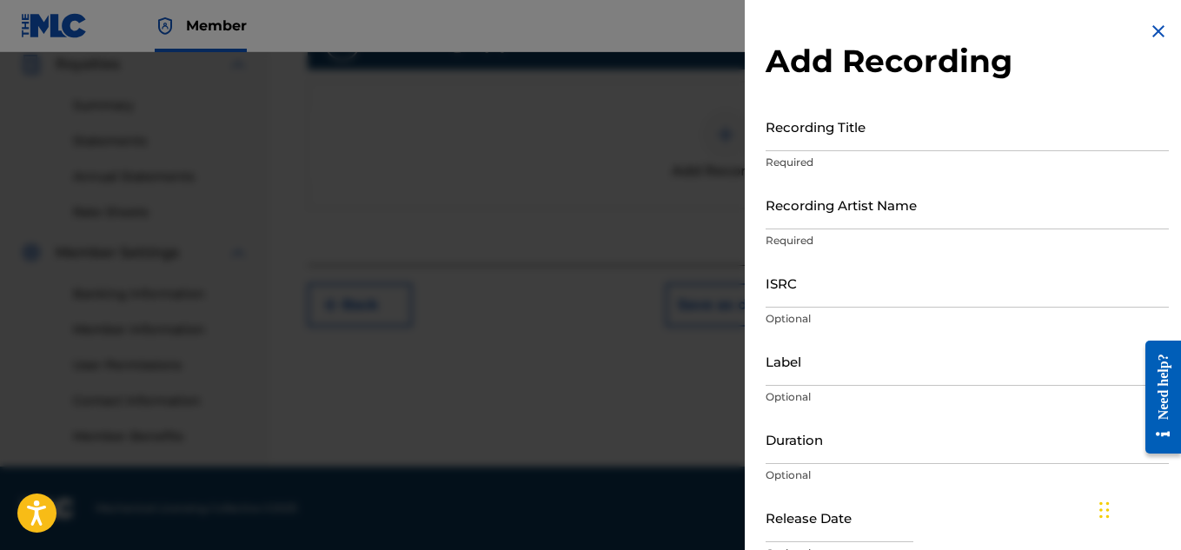
scroll to position [395, 0]
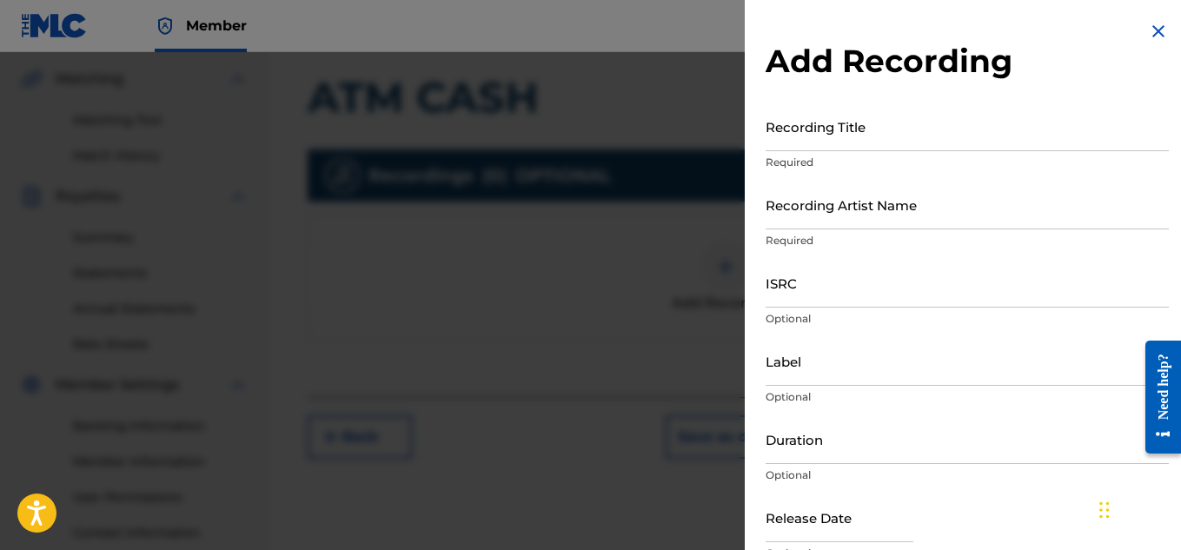
click at [873, 145] on input "Recording Title" at bounding box center [966, 127] width 403 height 50
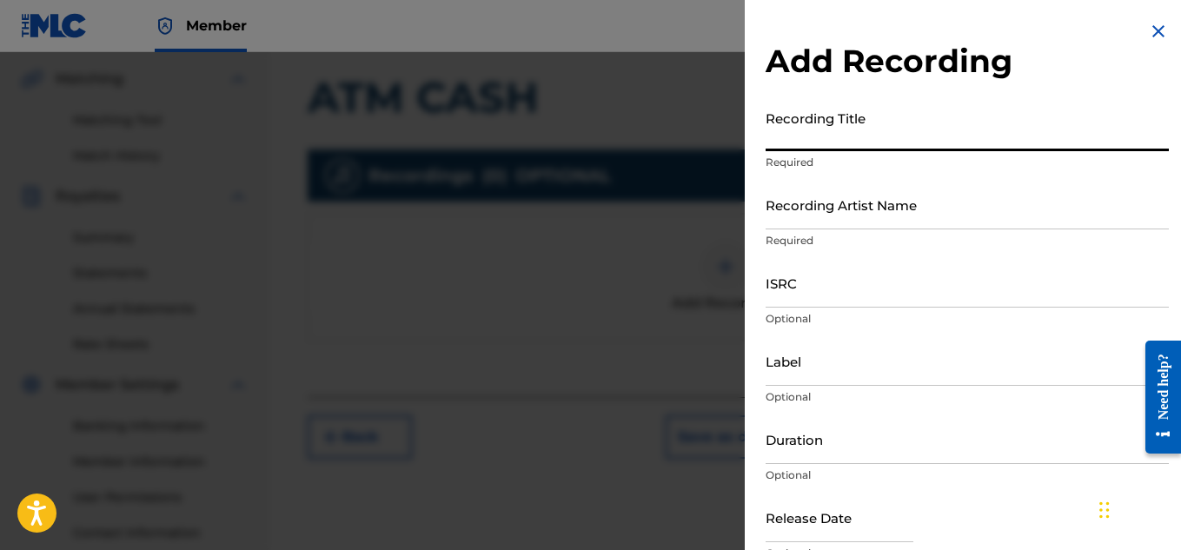
paste input "ATM CASH"
type input "ATM CASH"
click at [906, 212] on input "Recording Artist Name" at bounding box center [966, 205] width 403 height 50
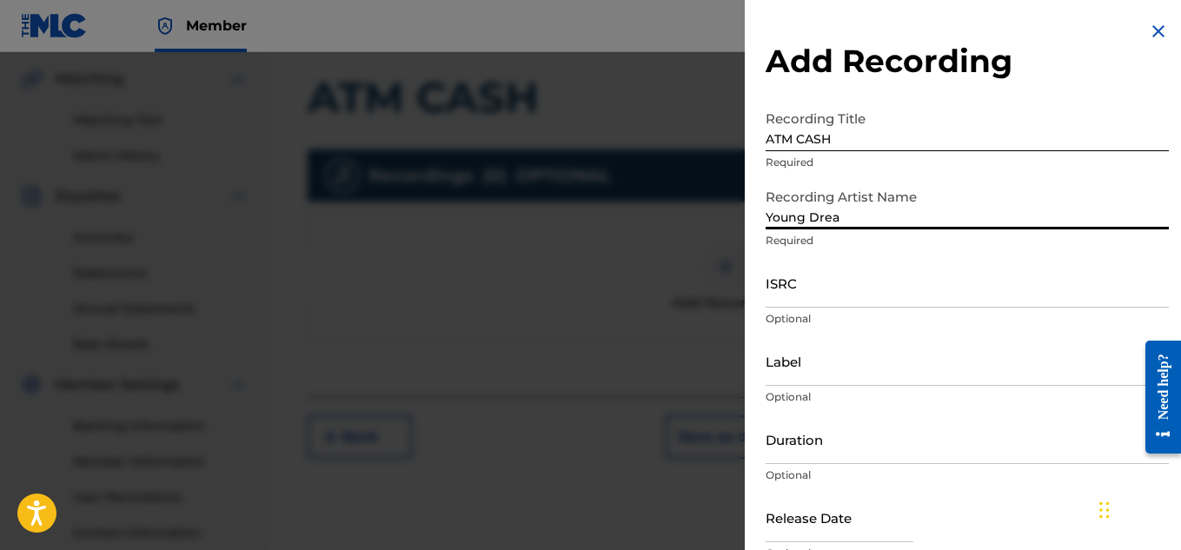
type input "Young Dread"
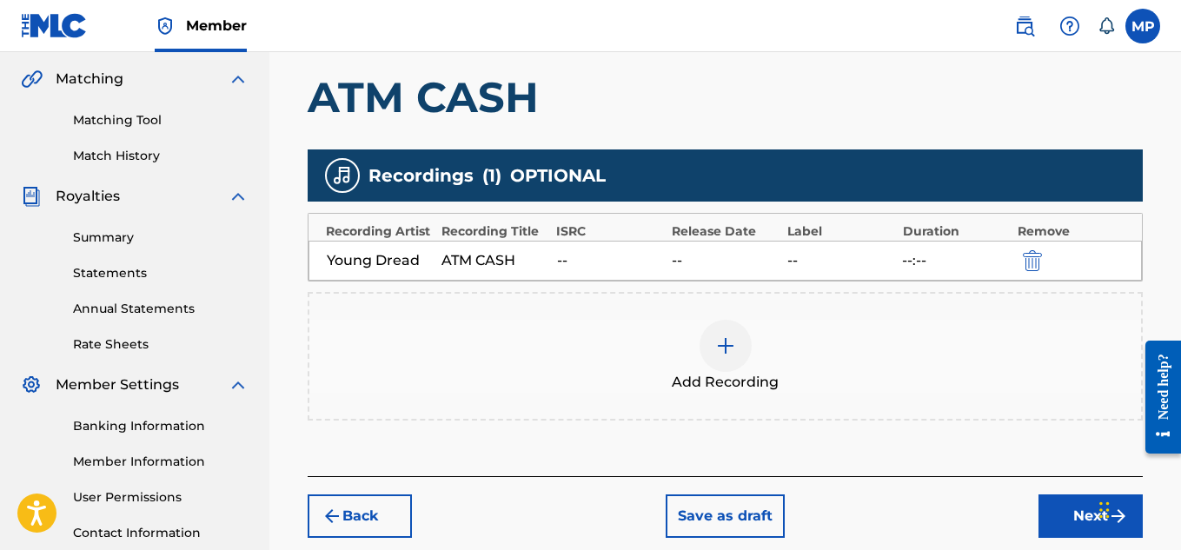
click at [1051, 494] on button "Next" at bounding box center [1090, 515] width 104 height 43
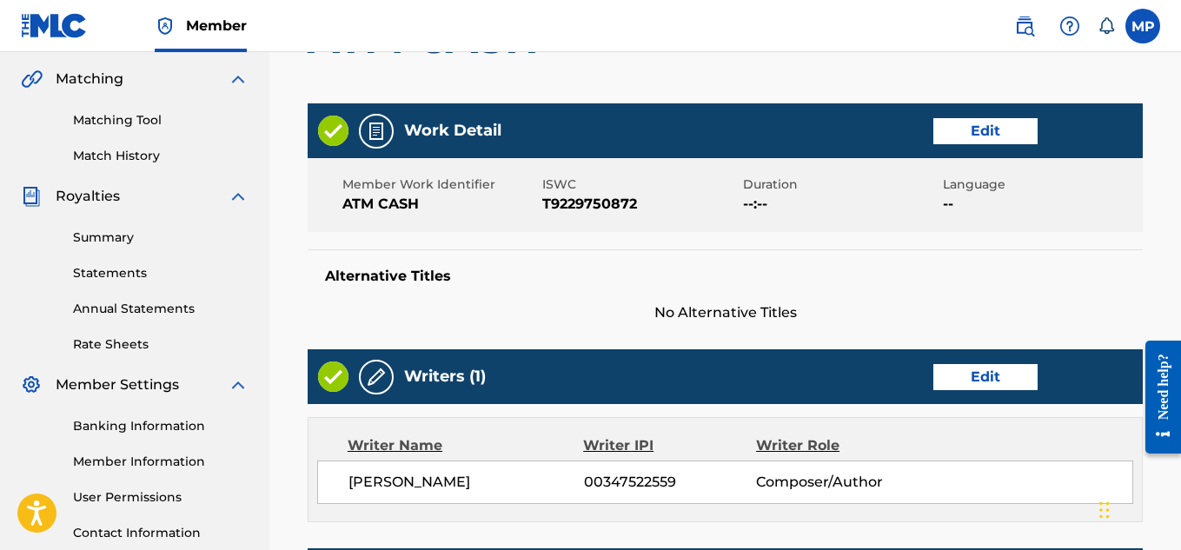
scroll to position [975, 0]
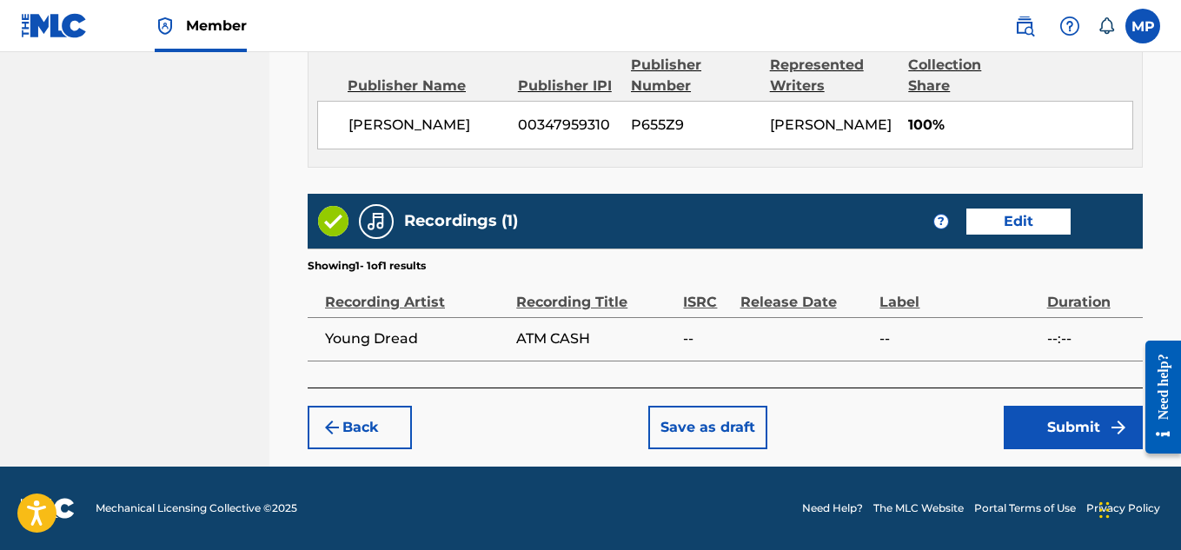
click at [1073, 444] on button "Submit" at bounding box center [1072, 427] width 139 height 43
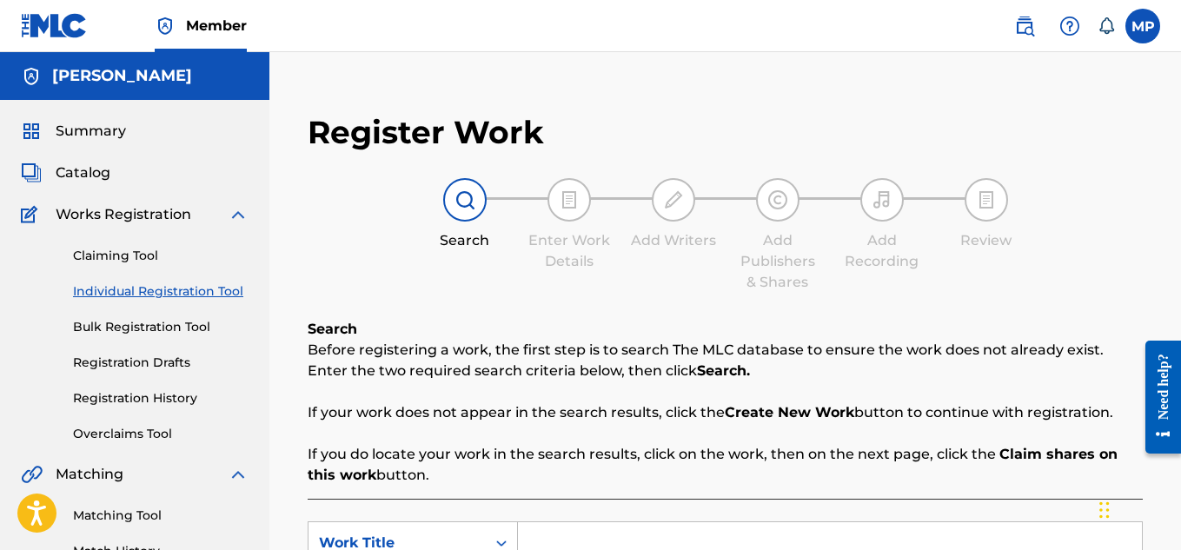
scroll to position [275, 0]
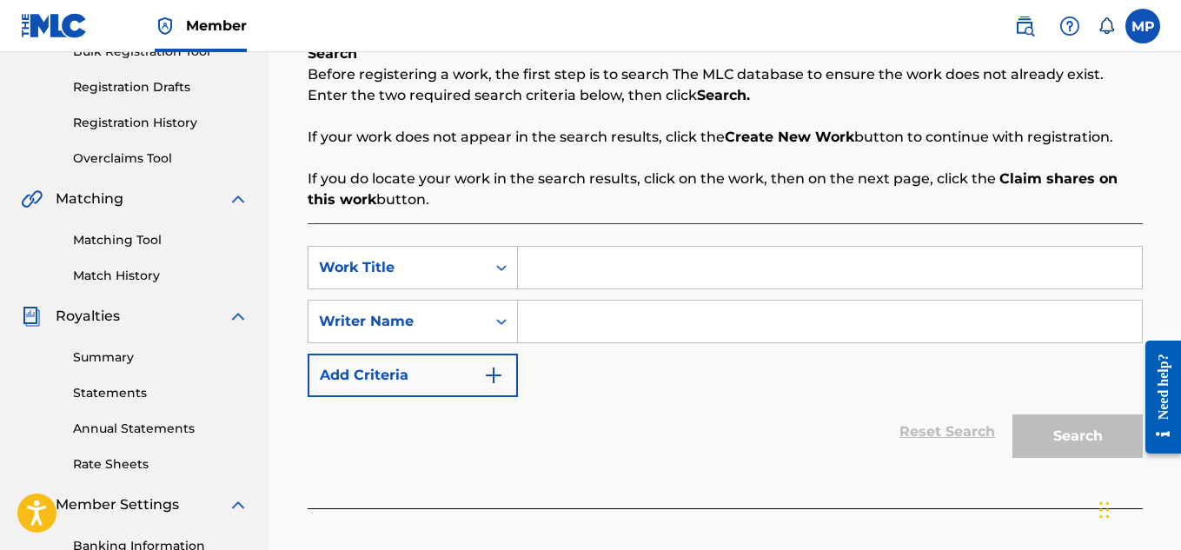
click at [573, 255] on input "Search Form" at bounding box center [830, 268] width 624 height 42
paste input "ANTI BABLYON"
type input "ANTI BABLYON"
click at [614, 327] on input "Search Form" at bounding box center [830, 322] width 624 height 42
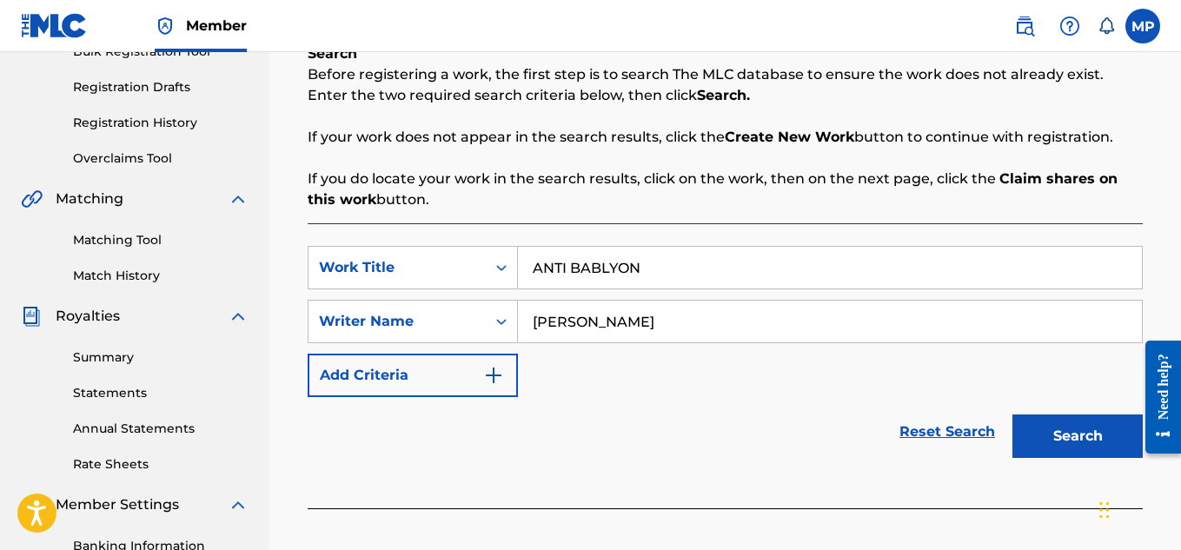
type input "[PERSON_NAME]"
click at [1071, 433] on button "Search" at bounding box center [1077, 435] width 130 height 43
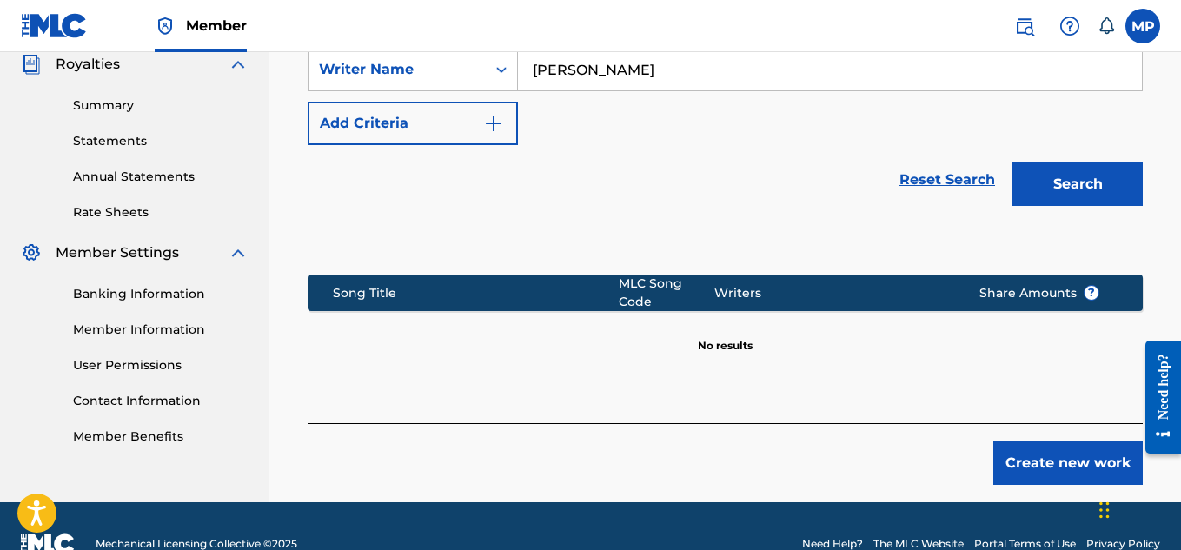
scroll to position [563, 0]
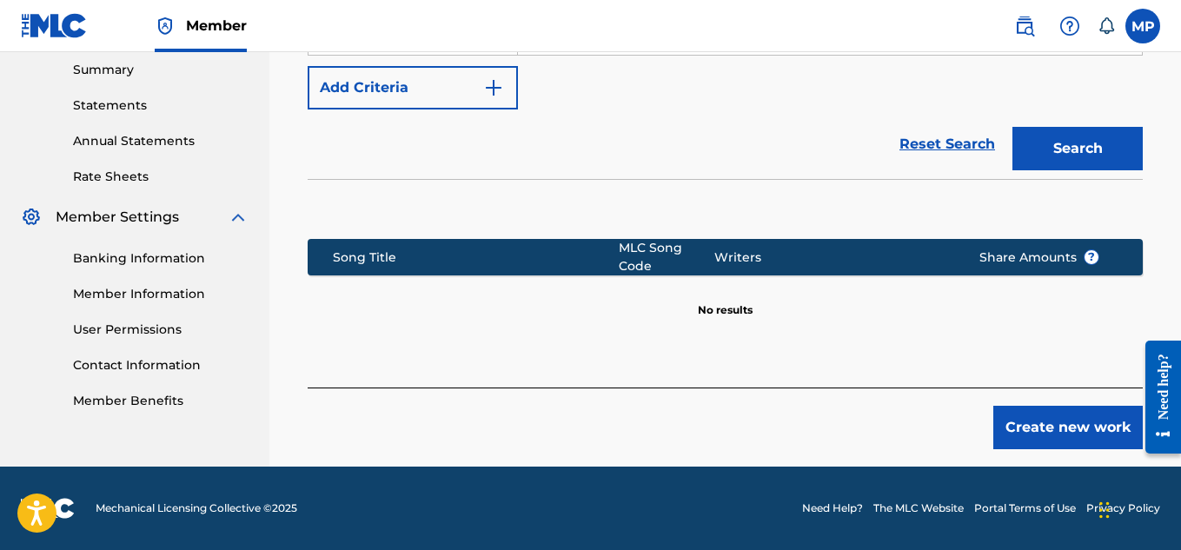
click at [1029, 425] on button "Create new work" at bounding box center [1067, 427] width 149 height 43
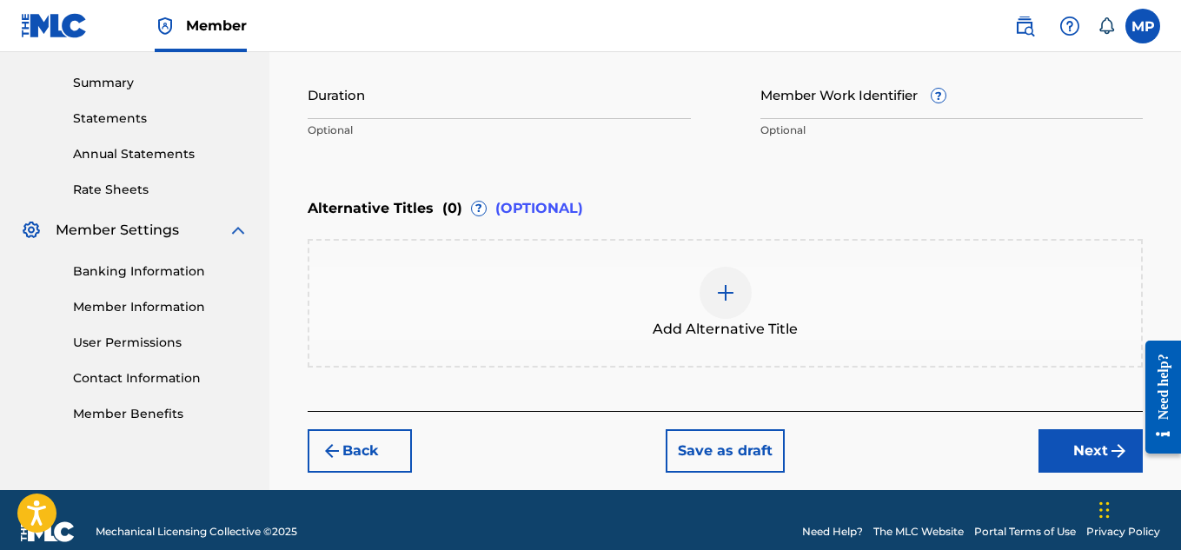
scroll to position [257, 0]
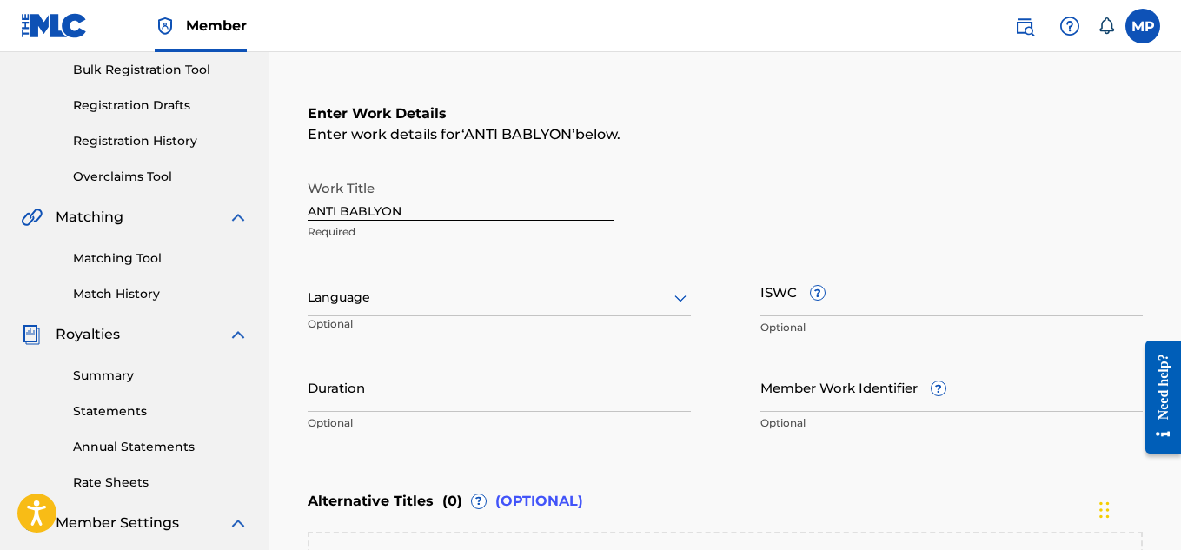
click at [883, 298] on input "ISWC ?" at bounding box center [951, 292] width 383 height 50
paste input "T9229748678"
type input "T9229748678"
click at [798, 407] on input "Member Work Identifier ?" at bounding box center [951, 387] width 383 height 50
paste input "T9229748678"
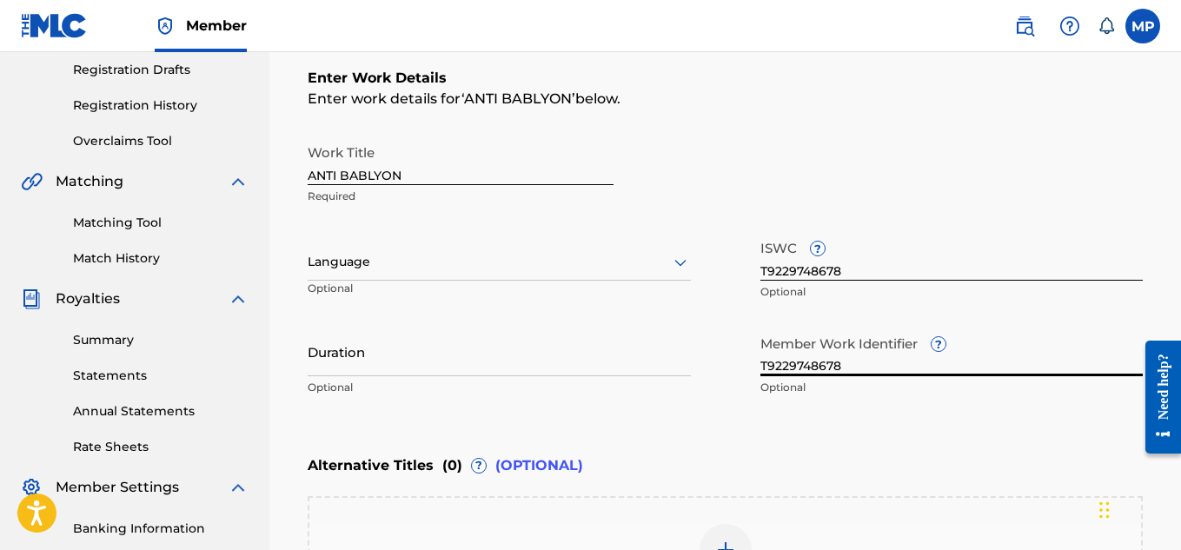
scroll to position [431, 0]
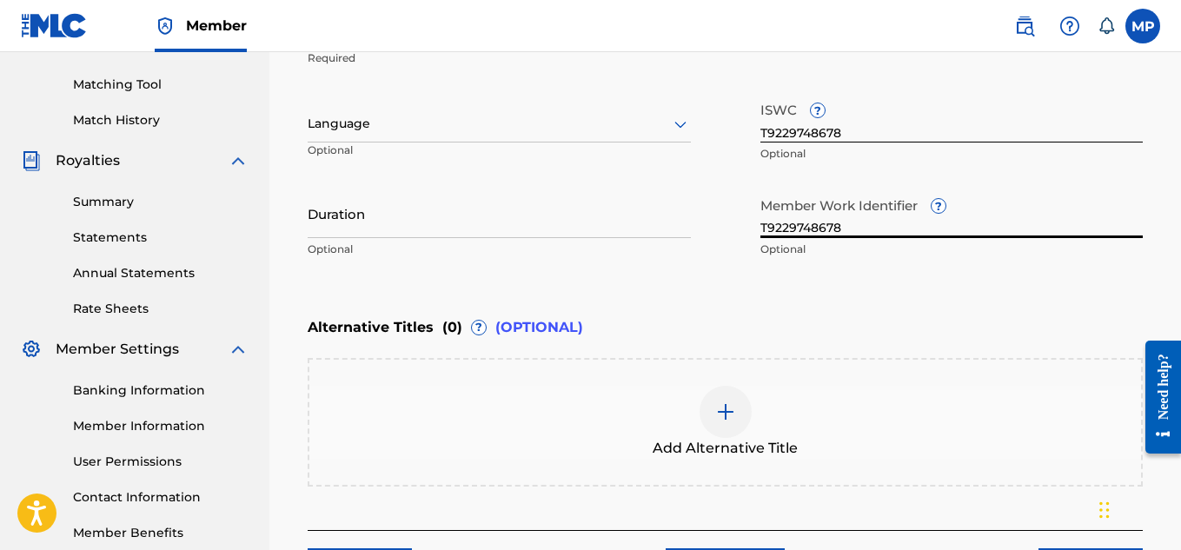
click at [817, 231] on input "T9229748678" at bounding box center [951, 214] width 383 height 50
click at [878, 226] on input "T9229748678" at bounding box center [951, 214] width 383 height 50
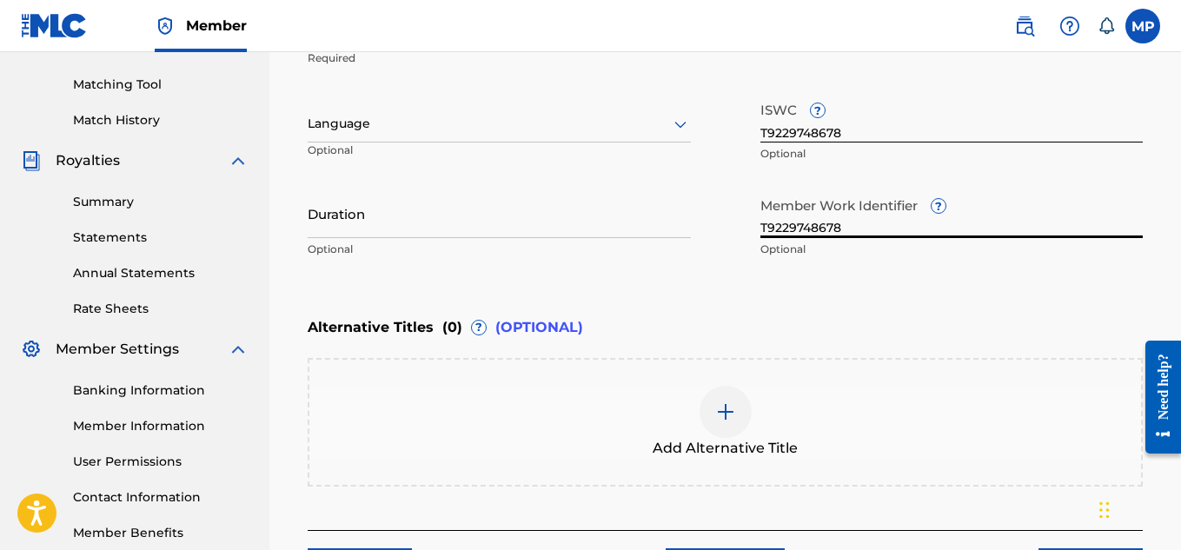
click at [878, 226] on input "T9229748678" at bounding box center [951, 214] width 383 height 50
paste input "893488159"
type input "893488159"
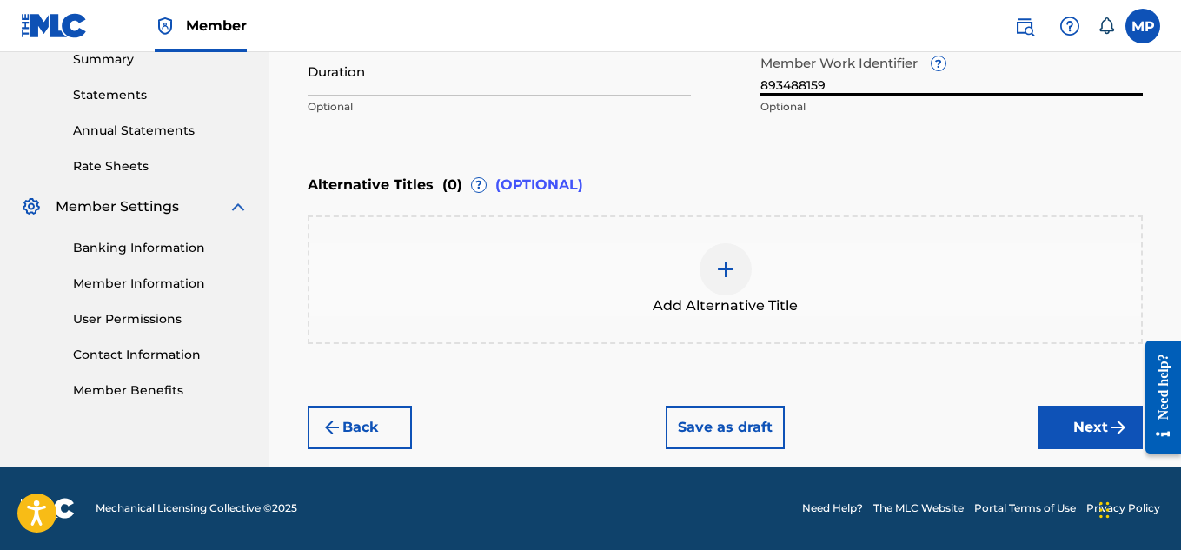
click at [1057, 437] on button "Next" at bounding box center [1090, 427] width 104 height 43
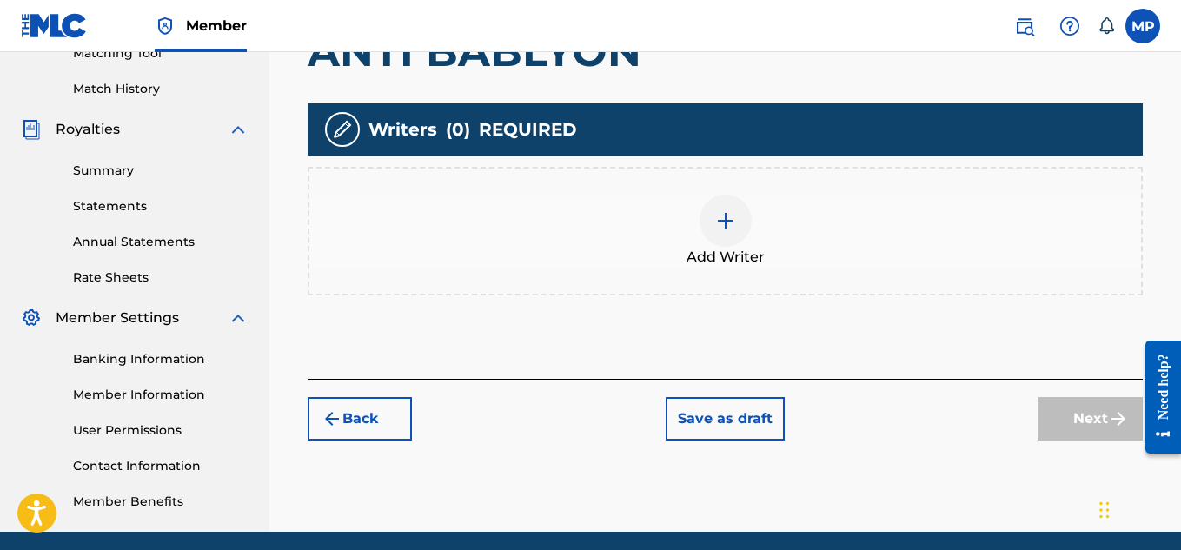
scroll to position [377, 0]
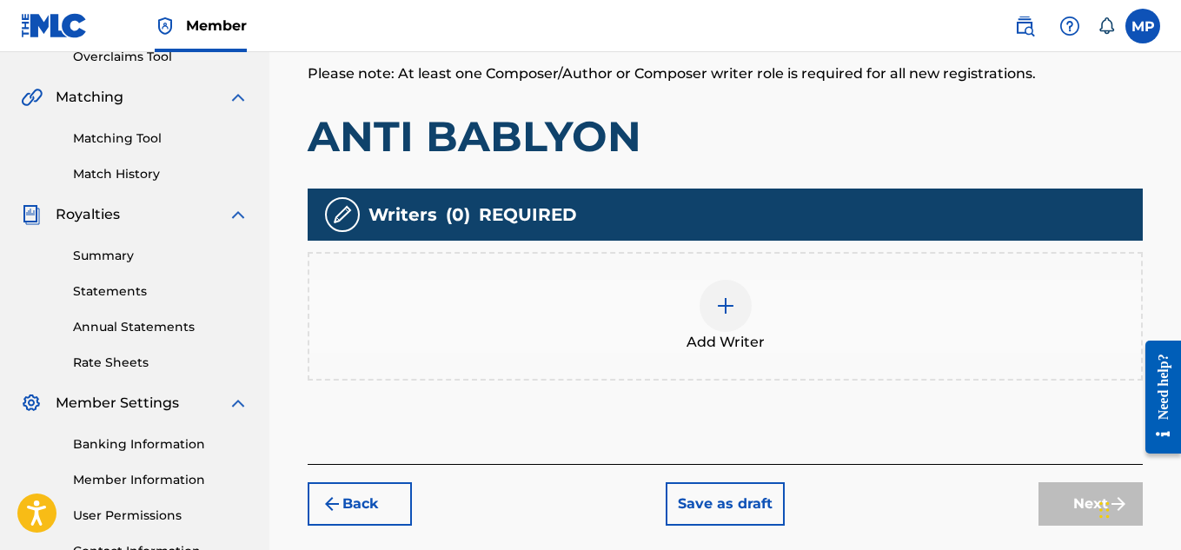
click at [736, 307] on div at bounding box center [725, 306] width 52 height 52
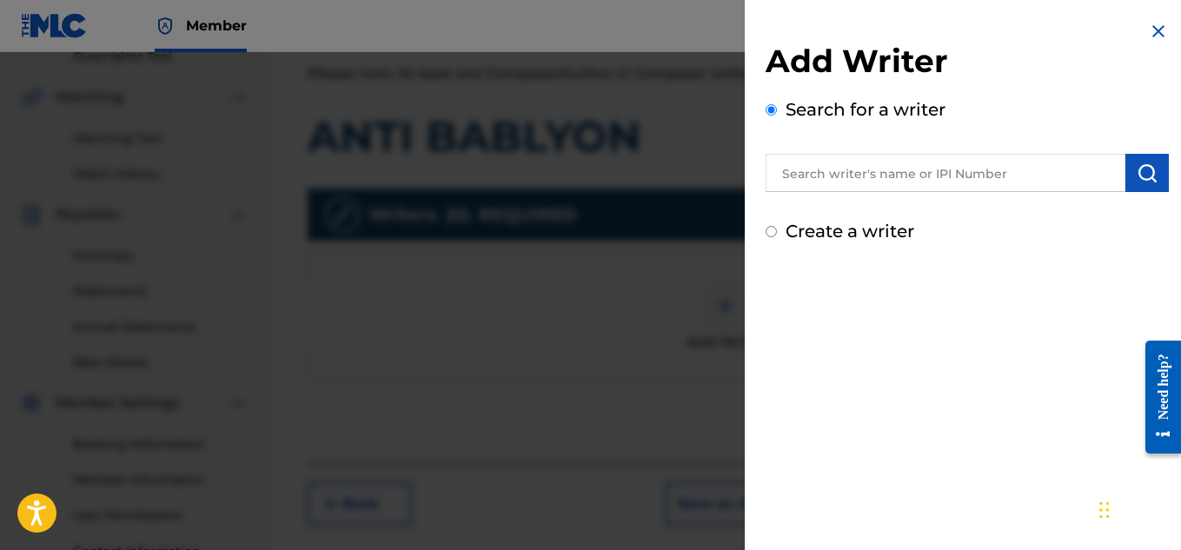
click at [902, 164] on input "text" at bounding box center [945, 173] width 360 height 38
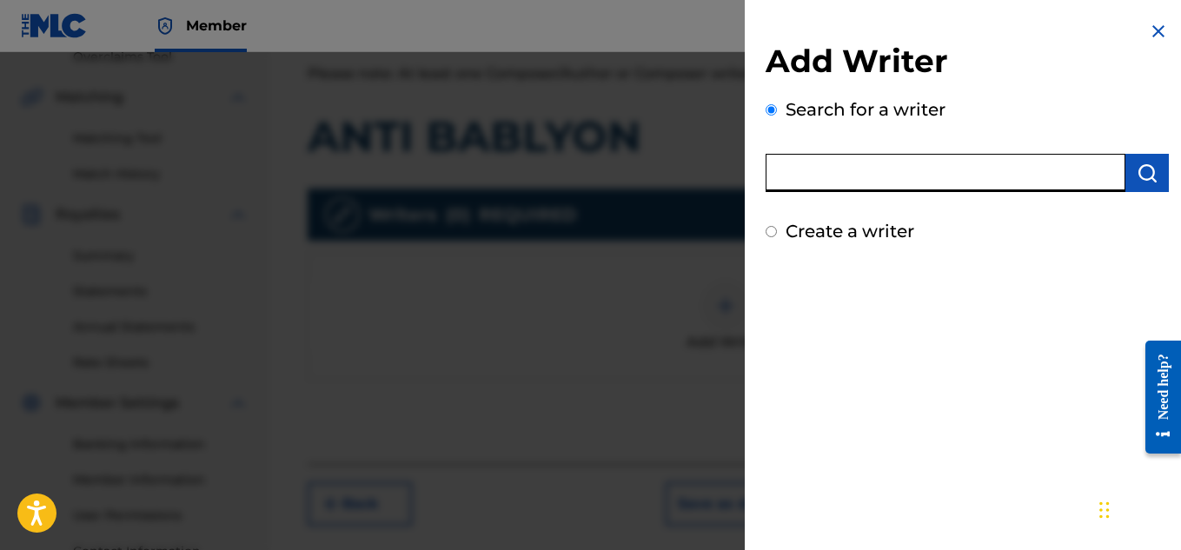
click at [1007, 169] on input "text" at bounding box center [945, 173] width 360 height 38
type input "[PERSON_NAME]"
click at [1131, 183] on button "submit" at bounding box center [1146, 173] width 43 height 38
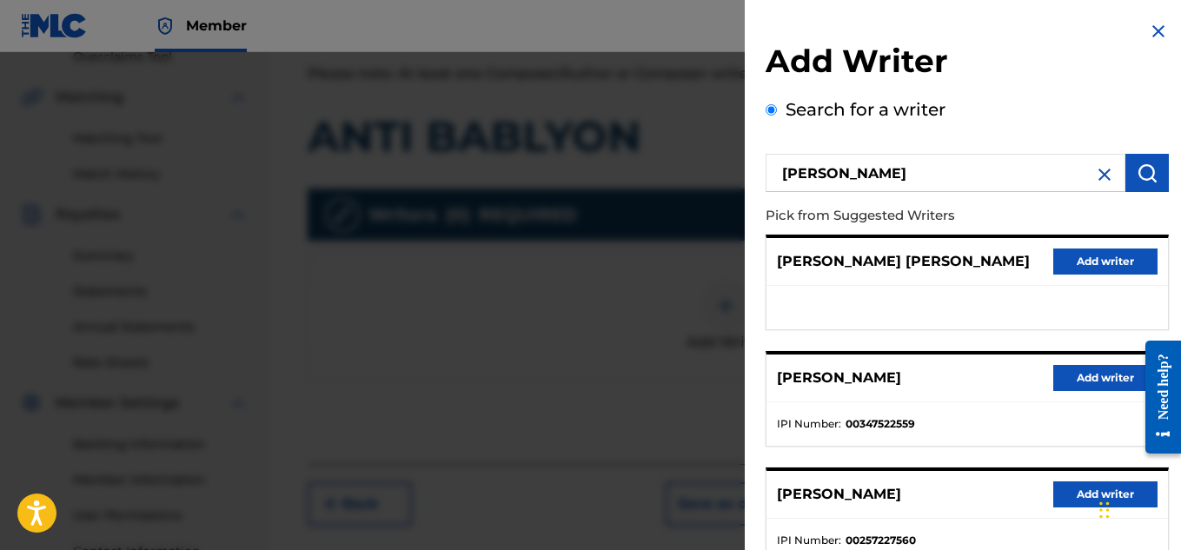
click at [1078, 386] on button "Add writer" at bounding box center [1105, 378] width 104 height 26
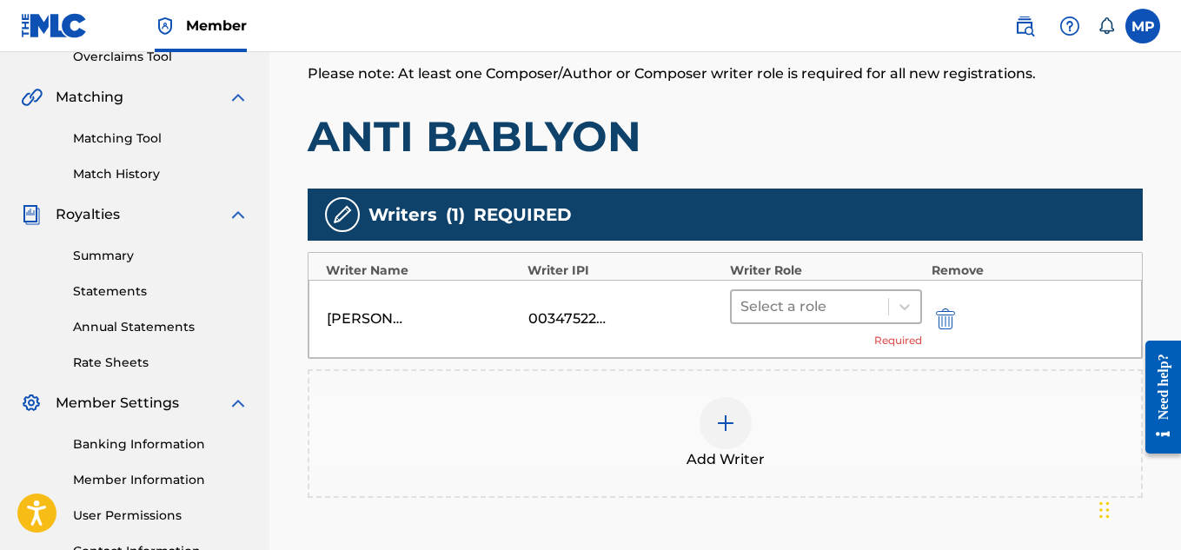
click at [823, 291] on div "Select a role" at bounding box center [809, 306] width 157 height 31
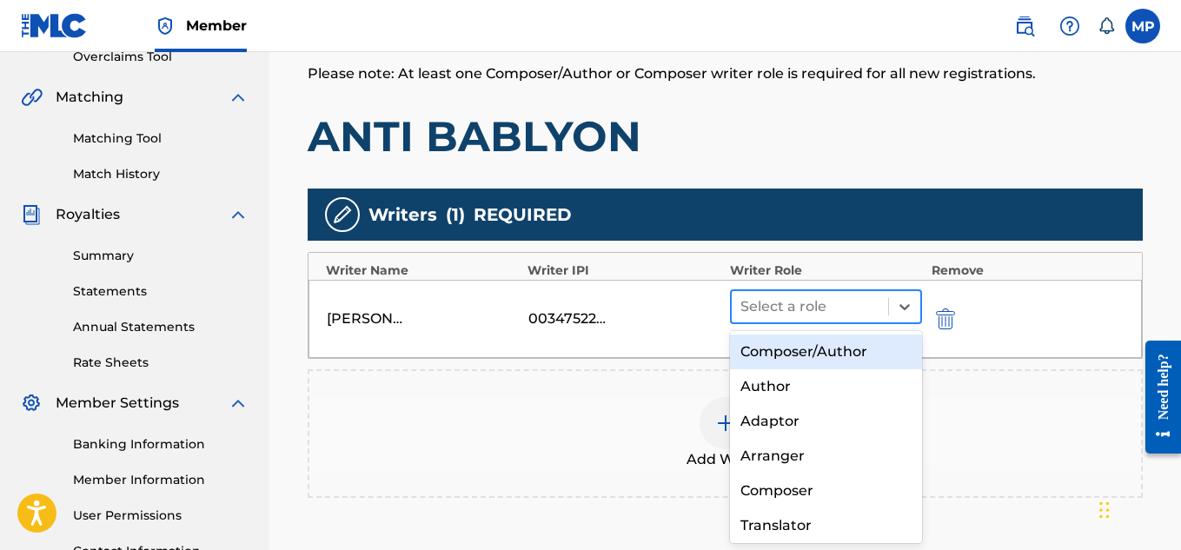
click at [776, 359] on div "Composer/Author" at bounding box center [826, 351] width 193 height 35
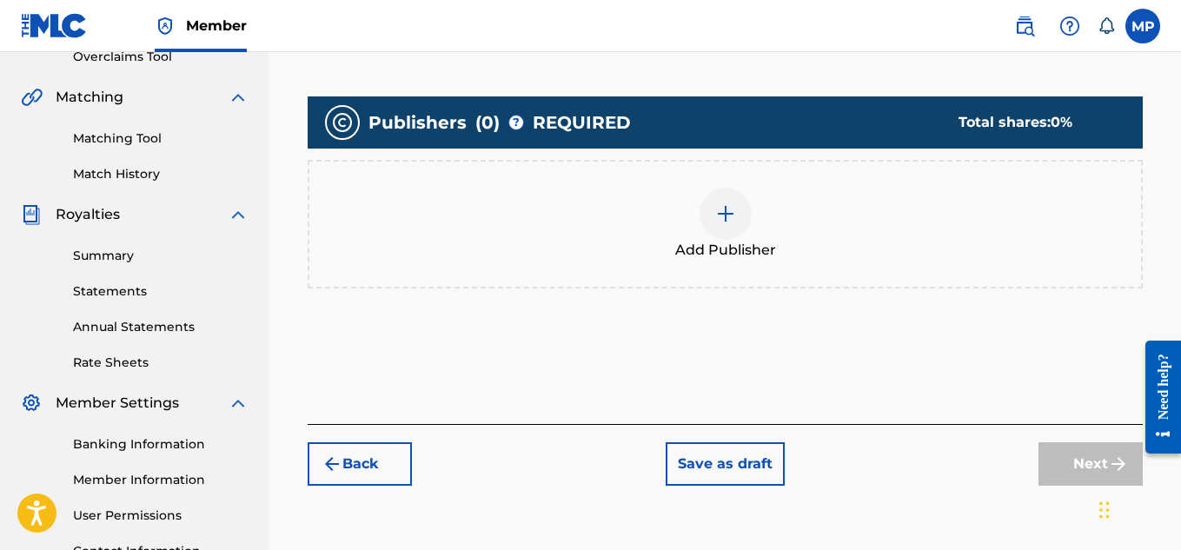
click at [728, 224] on img at bounding box center [725, 213] width 21 height 21
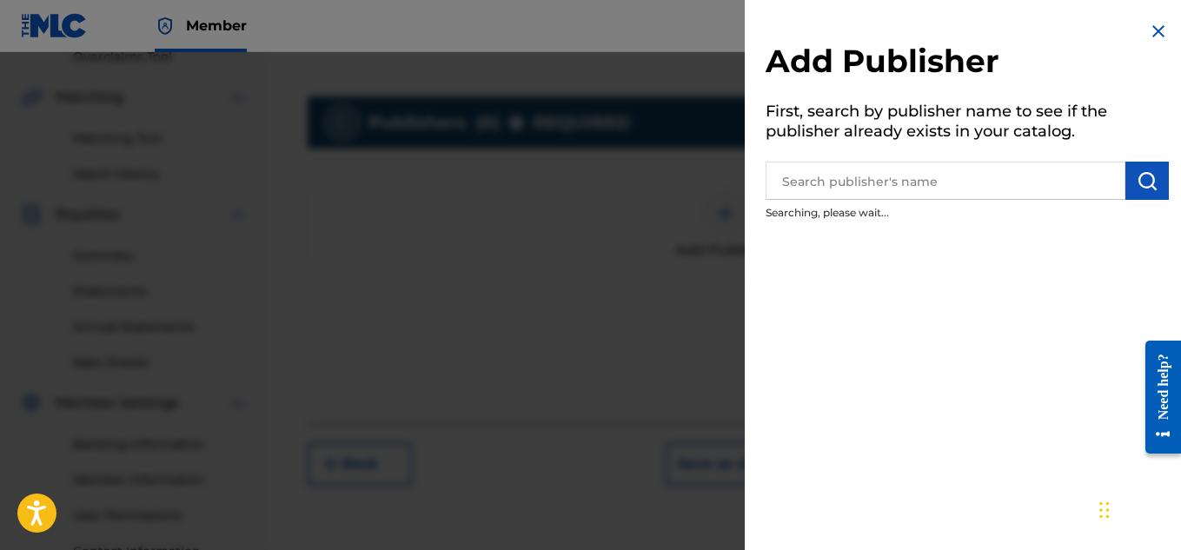
scroll to position [322, 0]
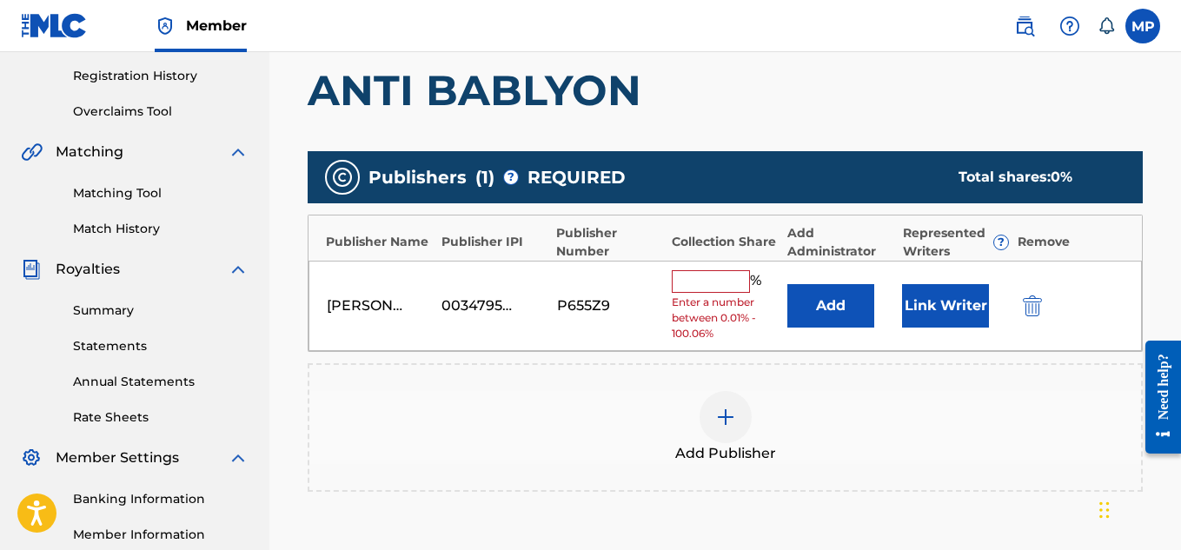
click at [723, 267] on div "[PERSON_NAME] 00347959310 P655Z9 % Enter a number between 0.01% - 100.06% Add L…" at bounding box center [724, 306] width 833 height 91
click at [723, 270] on input "text" at bounding box center [711, 281] width 78 height 23
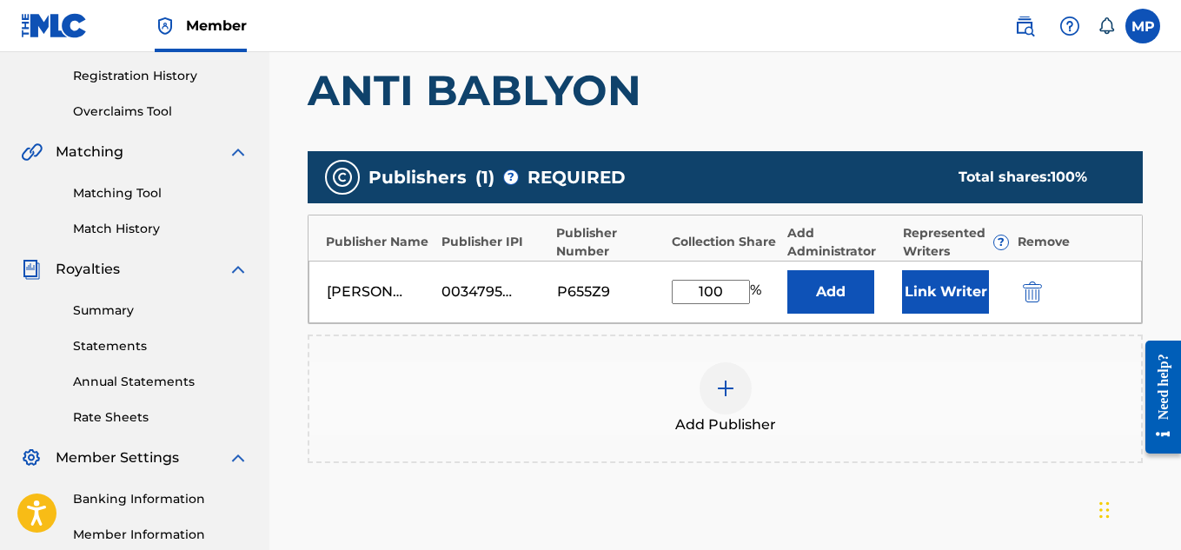
type input "100"
click at [983, 285] on button "Link Writer" at bounding box center [945, 291] width 87 height 43
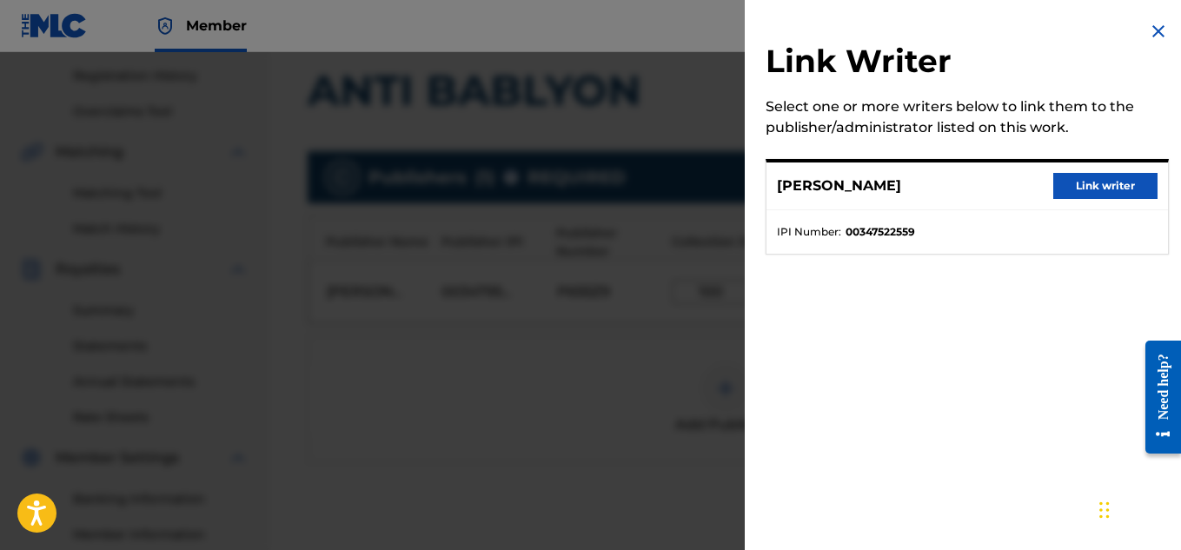
click at [1095, 186] on button "Link writer" at bounding box center [1105, 186] width 104 height 26
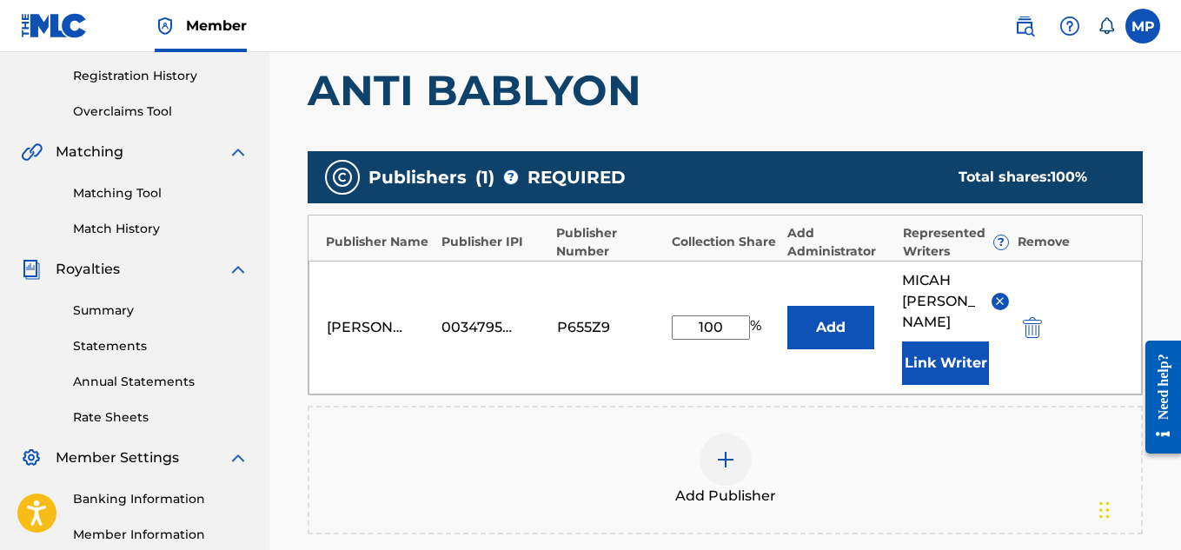
scroll to position [584, 0]
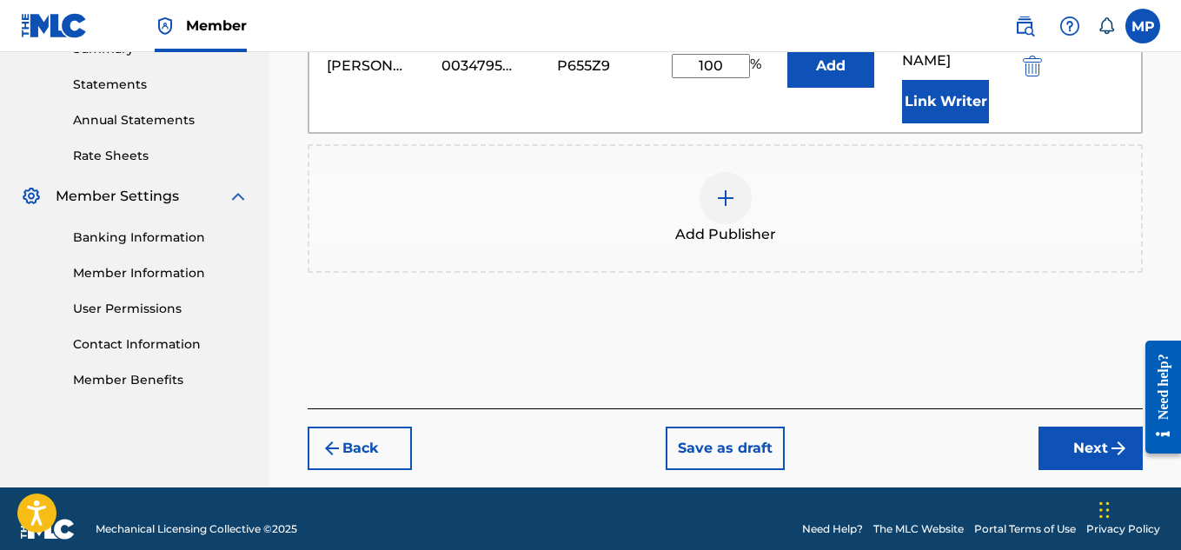
click at [1056, 440] on button "Next" at bounding box center [1090, 448] width 104 height 43
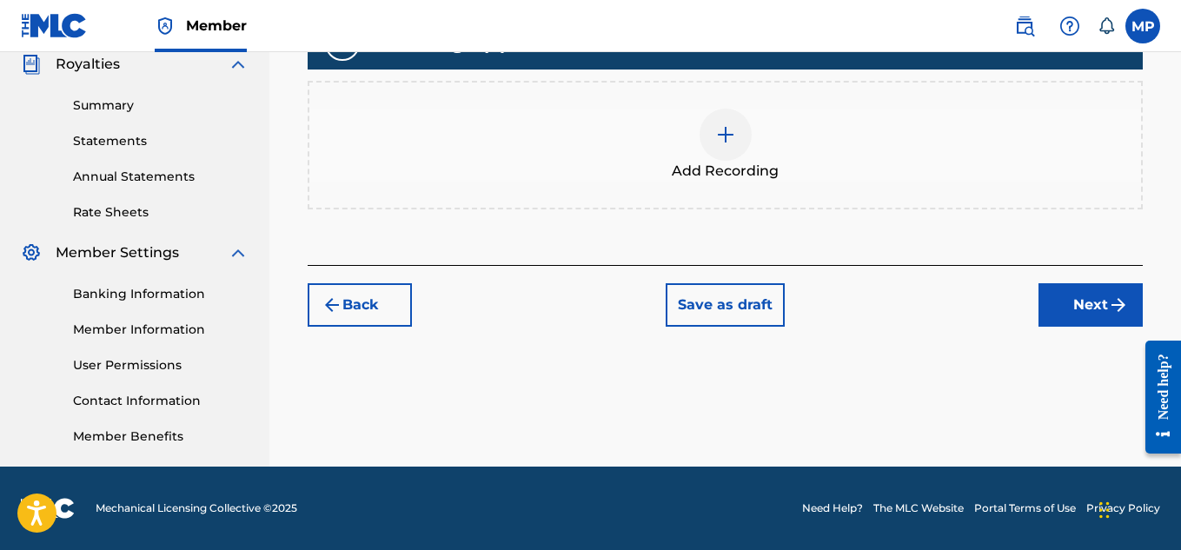
scroll to position [396, 0]
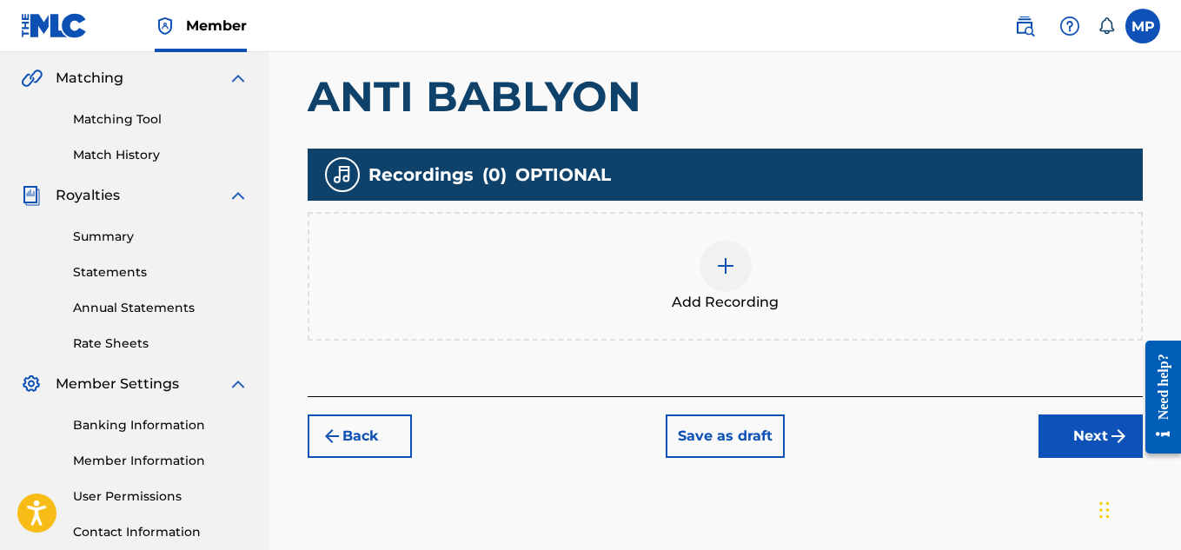
click at [744, 262] on div at bounding box center [725, 266] width 52 height 52
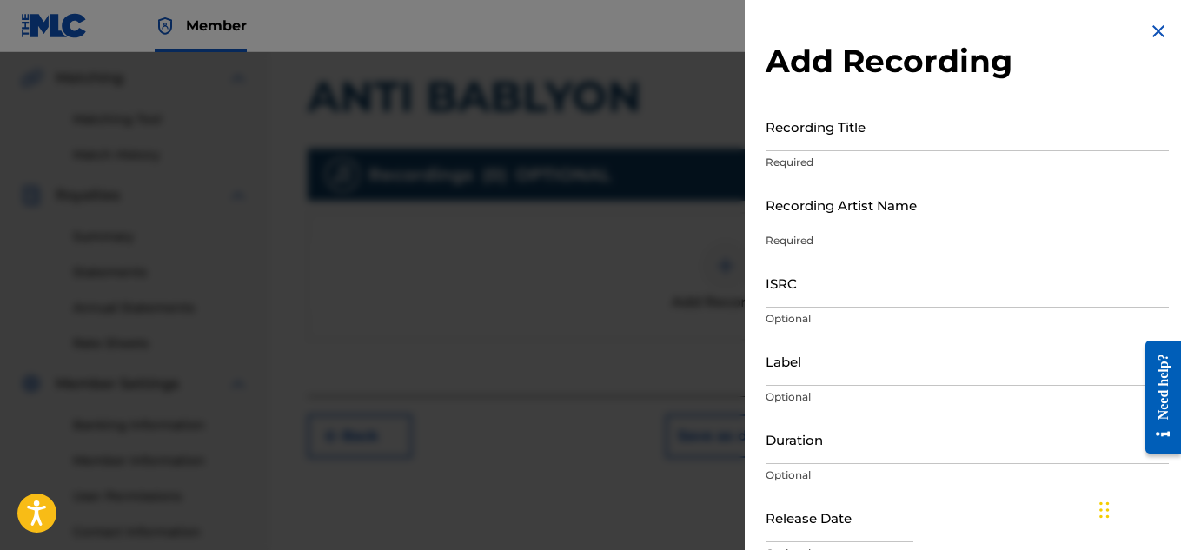
click at [915, 142] on input "Recording Title" at bounding box center [966, 127] width 403 height 50
paste input "ANTI BABLYON"
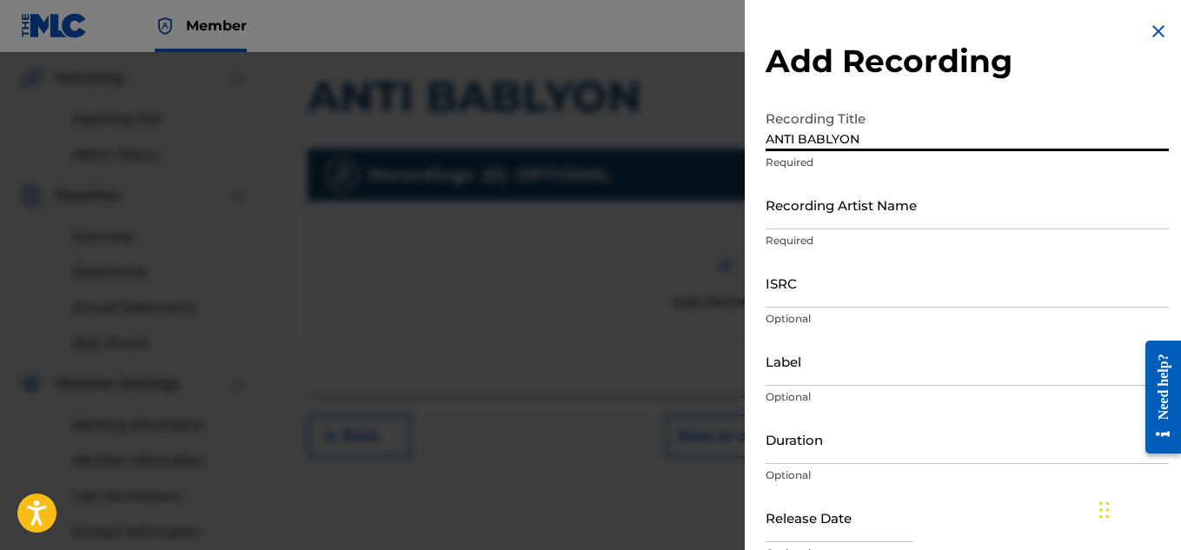
type input "ANTI BABLYON"
click at [845, 195] on input "Recording Artist Name" at bounding box center [966, 205] width 403 height 50
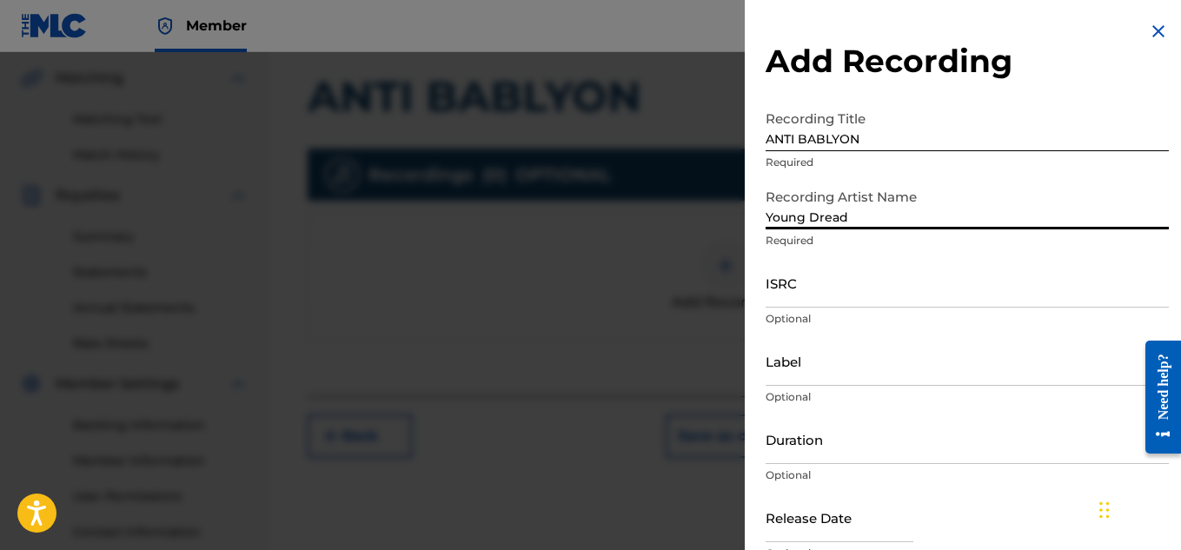
type input "Young Dread"
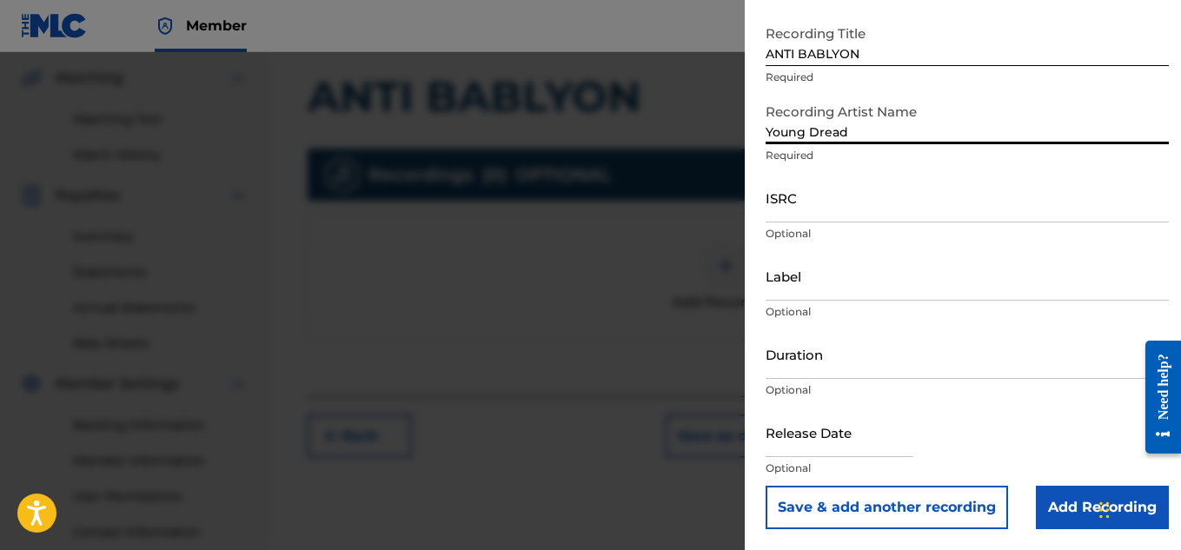
scroll to position [510, 0]
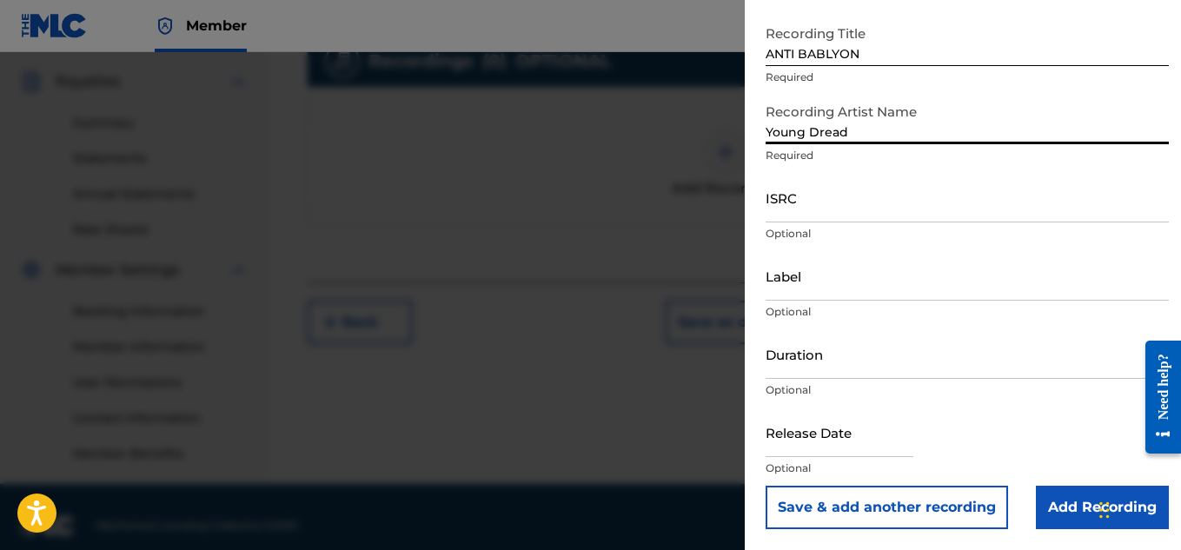
click at [1079, 495] on input "Add Recording" at bounding box center [1101, 507] width 133 height 43
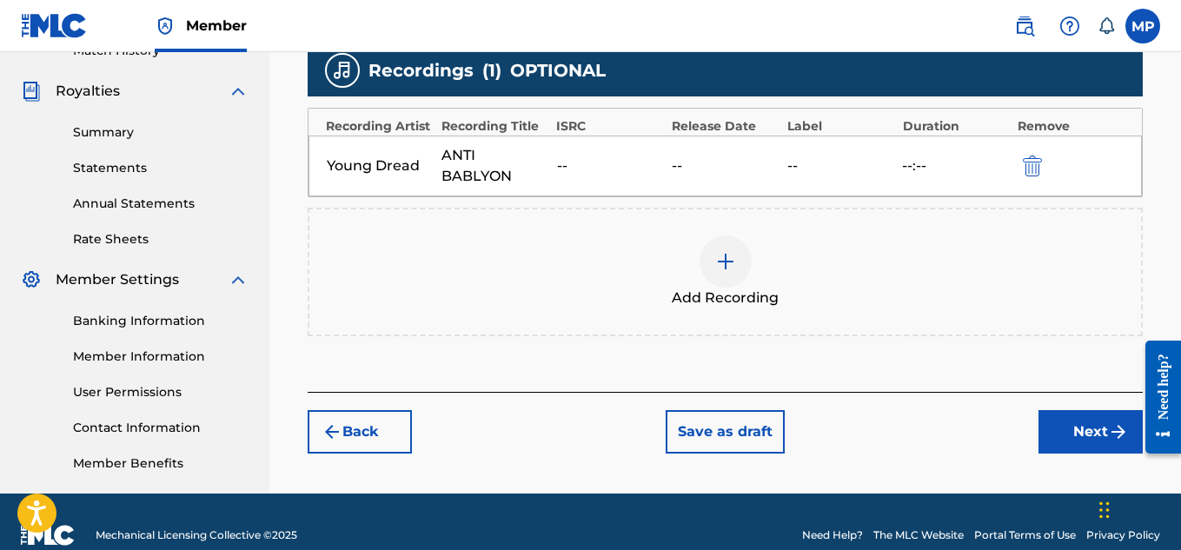
scroll to position [527, 0]
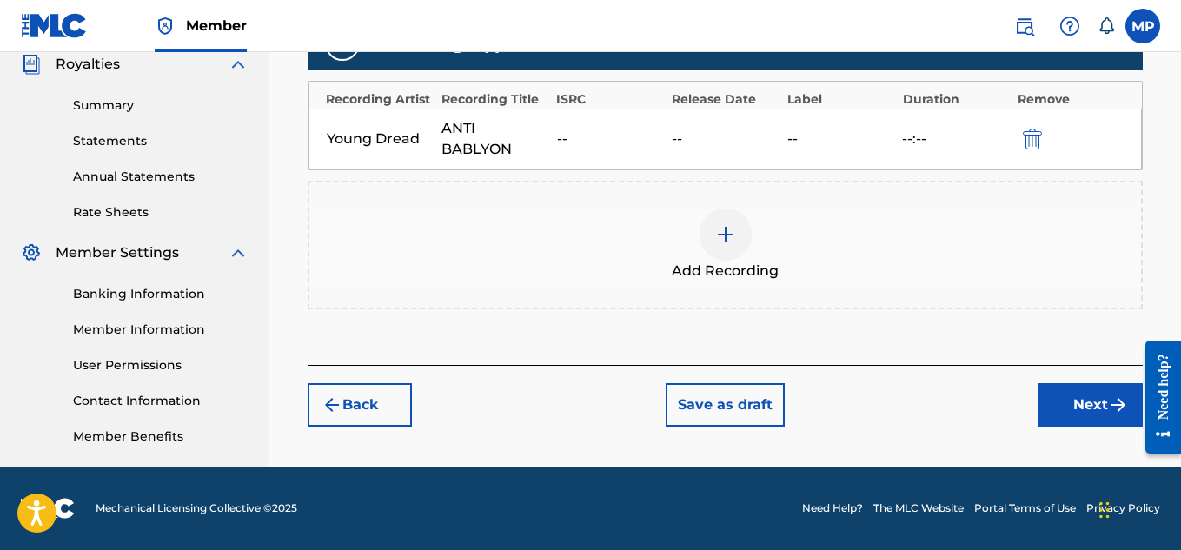
click at [1056, 396] on button "Next" at bounding box center [1090, 404] width 104 height 43
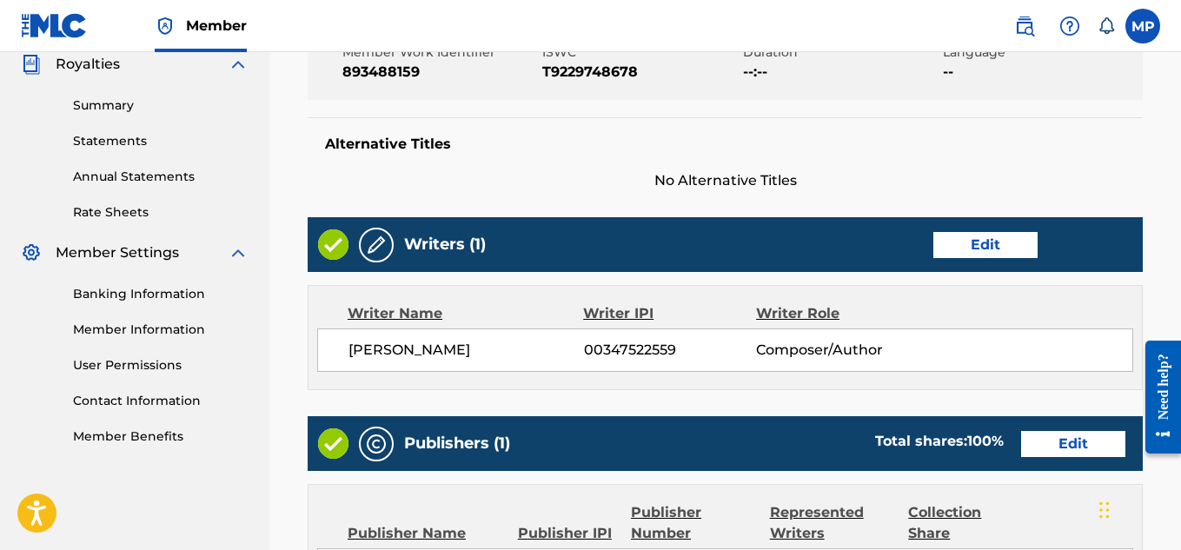
scroll to position [975, 0]
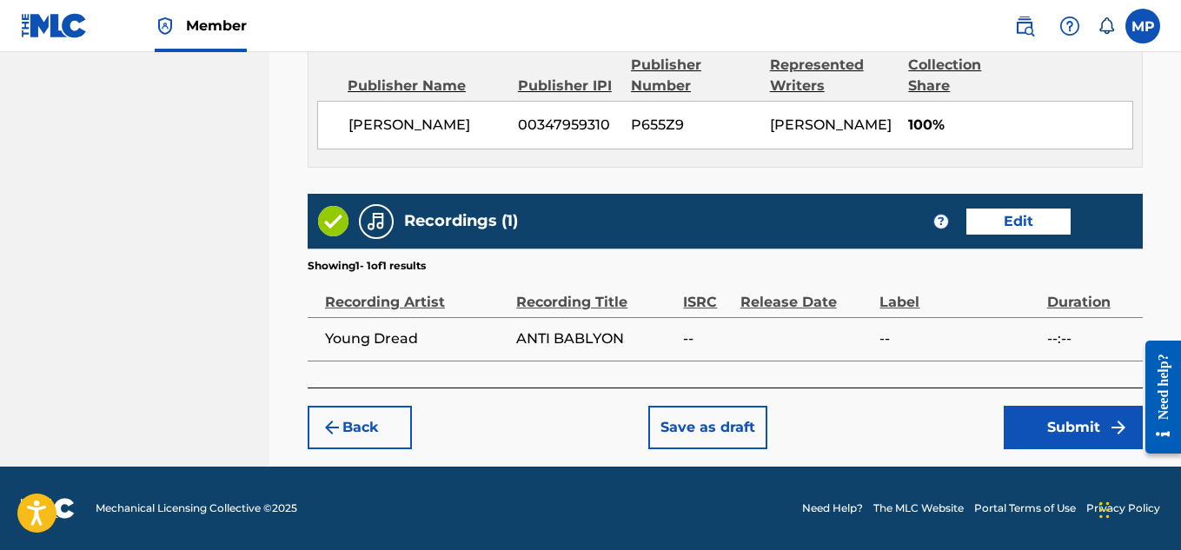
click at [1042, 430] on button "Submit" at bounding box center [1072, 427] width 139 height 43
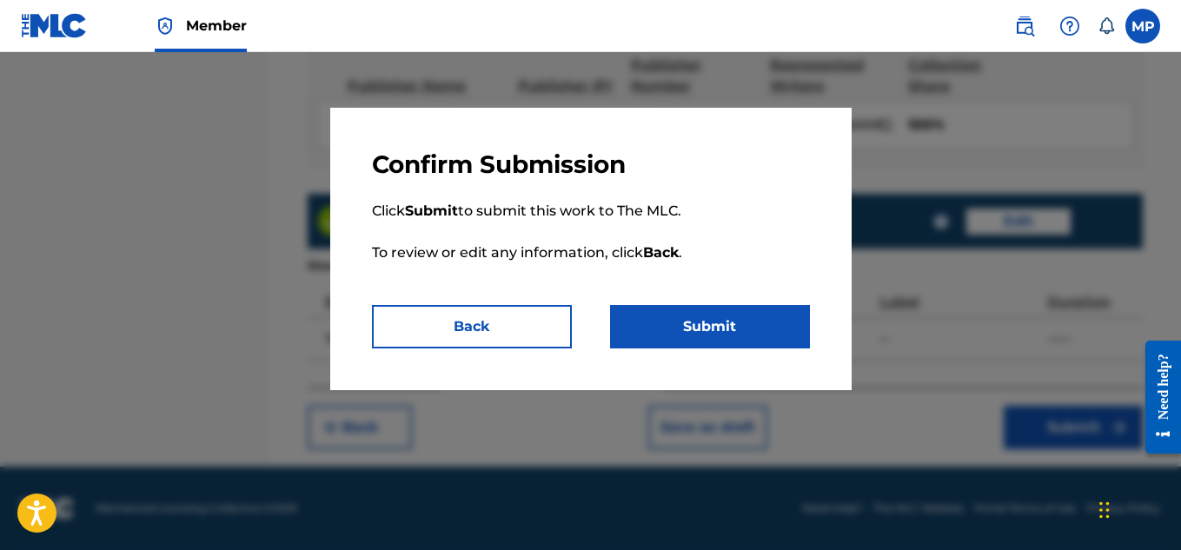
click at [749, 317] on button "Submit" at bounding box center [710, 326] width 200 height 43
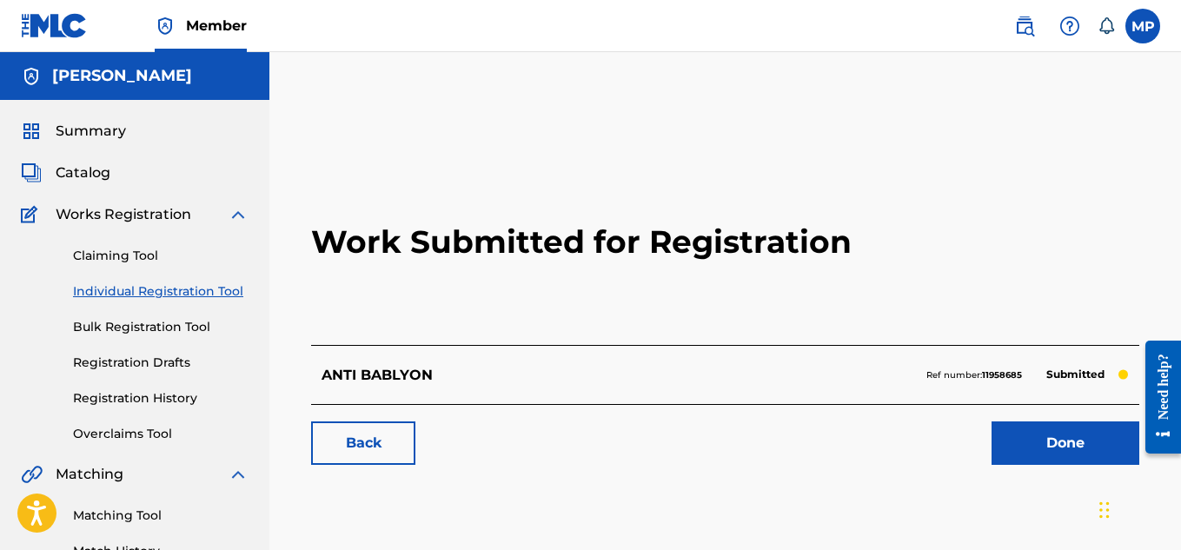
scroll to position [208, 0]
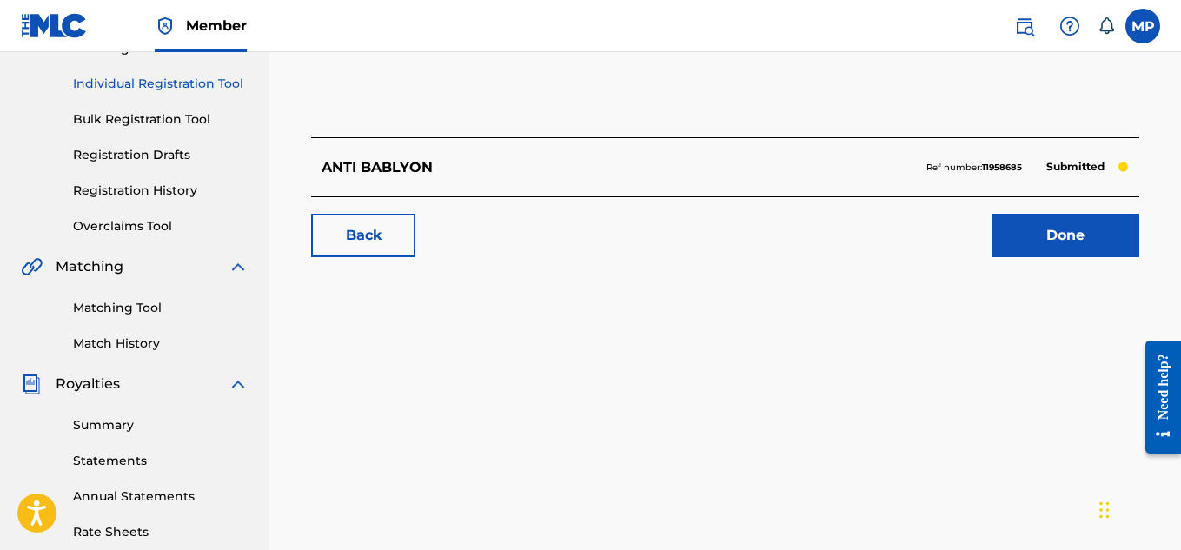
click at [407, 231] on link "Back" at bounding box center [363, 235] width 104 height 43
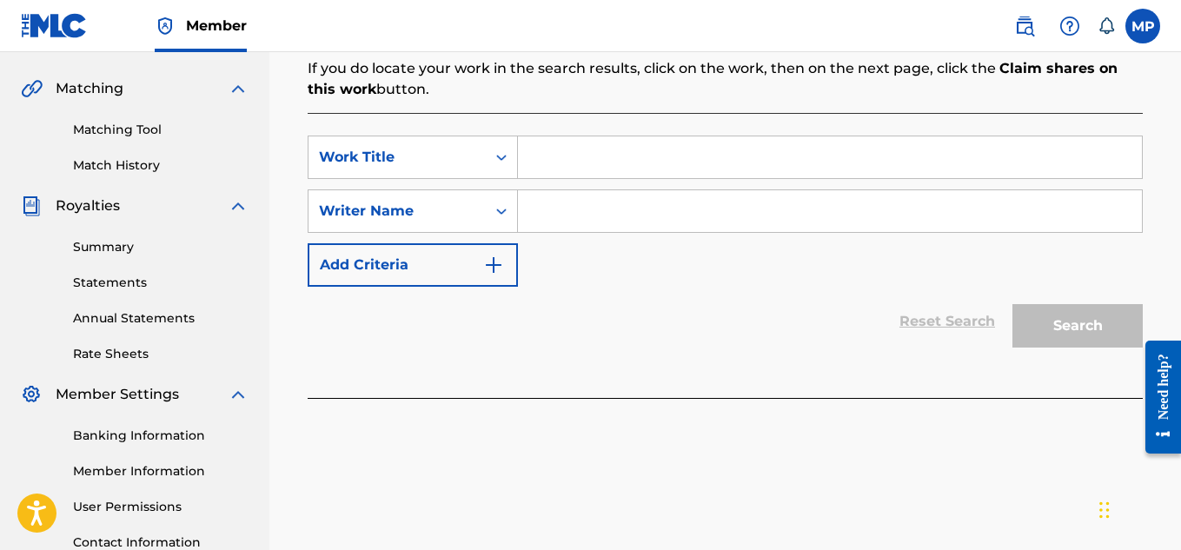
scroll to position [113, 0]
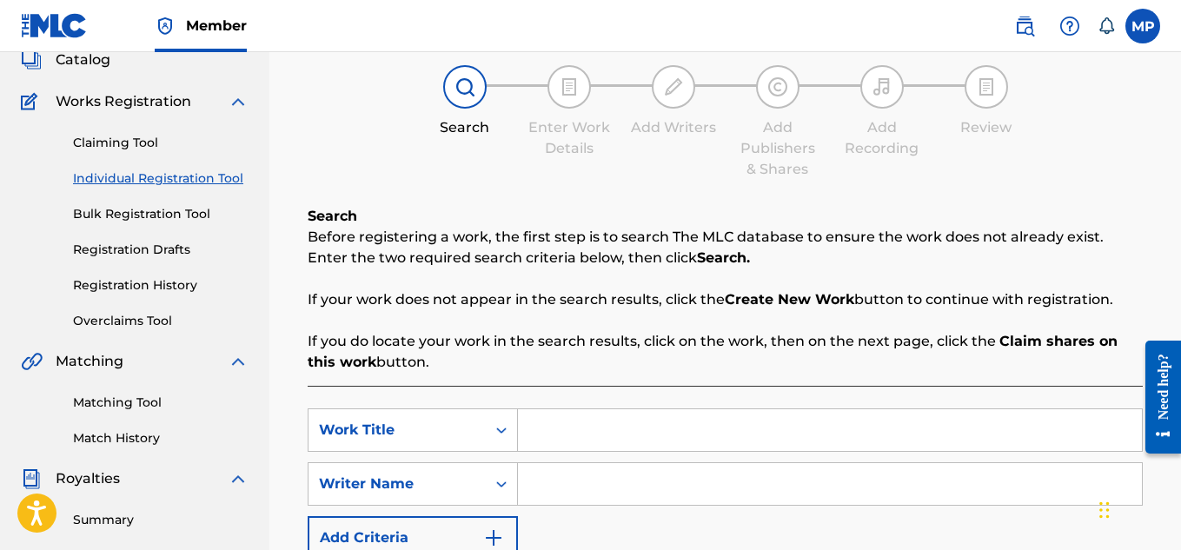
click at [147, 277] on link "Registration History" at bounding box center [160, 285] width 175 height 18
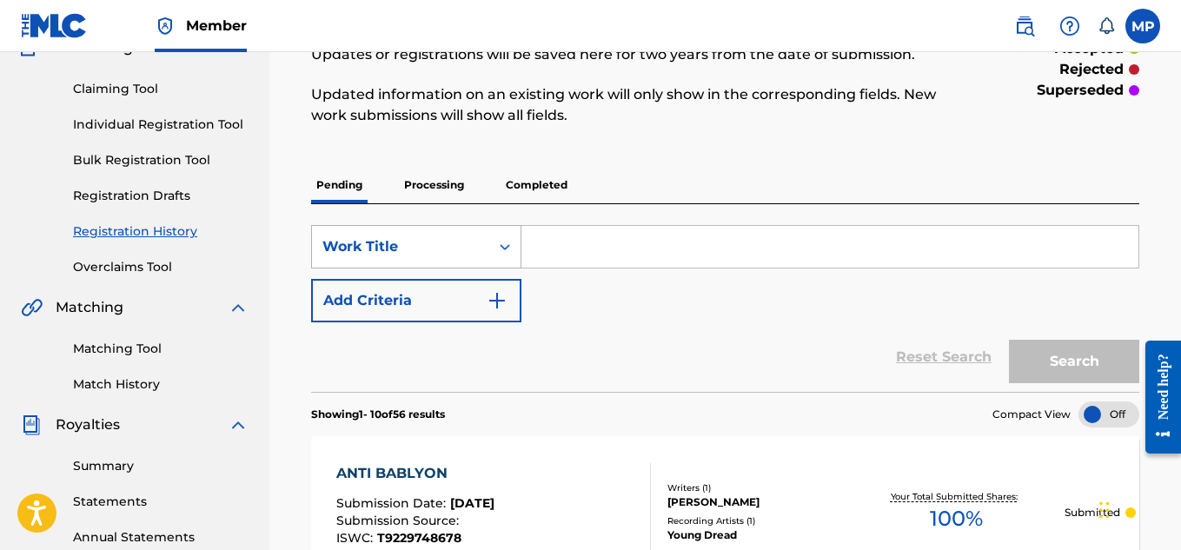
scroll to position [129, 0]
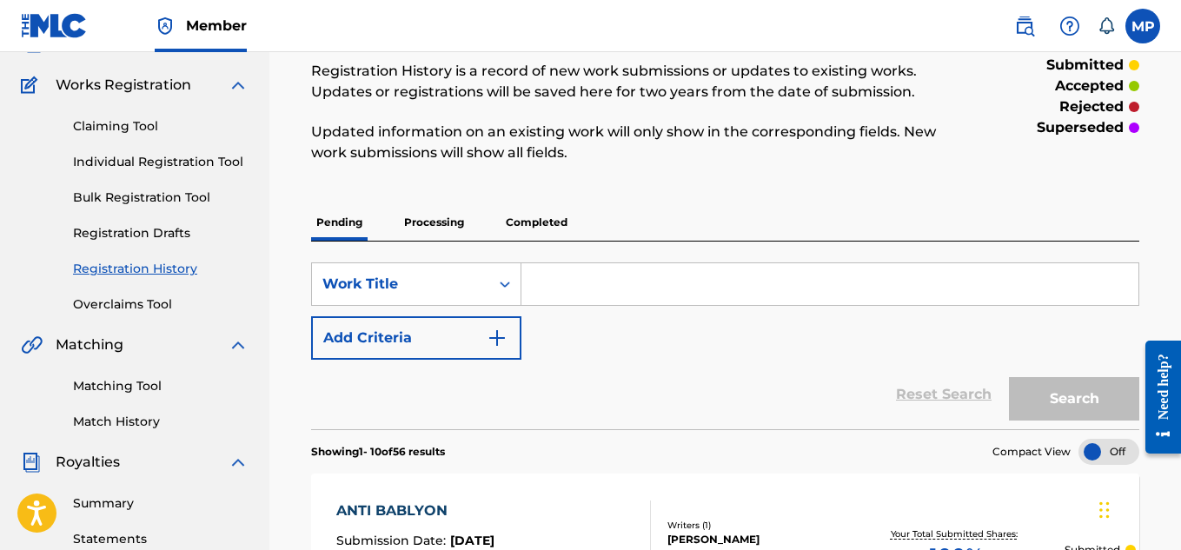
click at [122, 167] on link "Individual Registration Tool" at bounding box center [160, 162] width 175 height 18
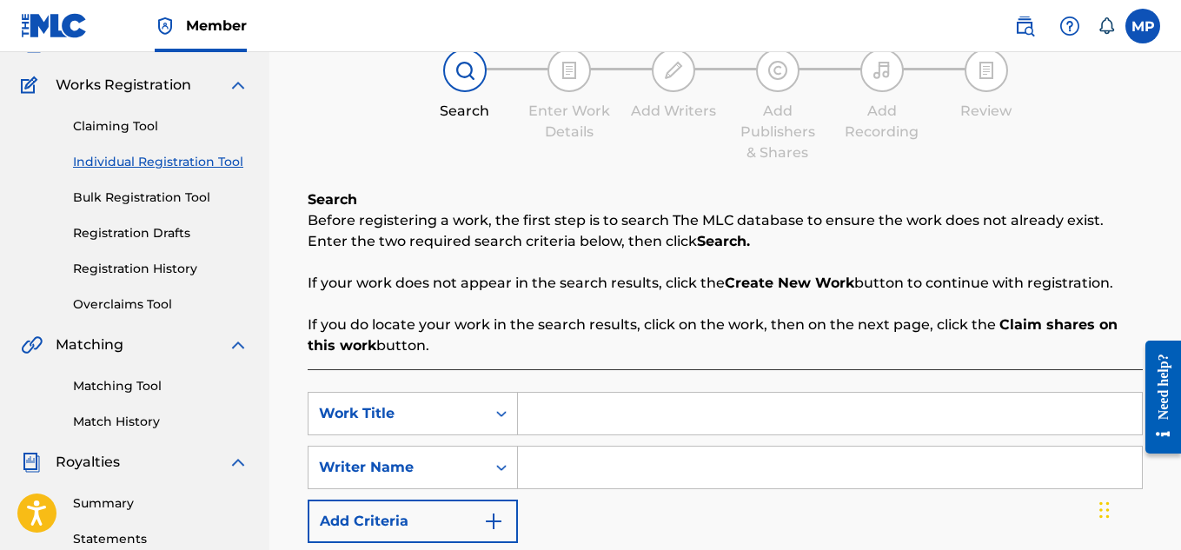
click at [575, 393] on input "Search Form" at bounding box center [830, 414] width 624 height 42
paste input "ALWAYS AROUND"
type input "ALWAYS AROUND"
click at [638, 447] on input "Search Form" at bounding box center [830, 468] width 624 height 42
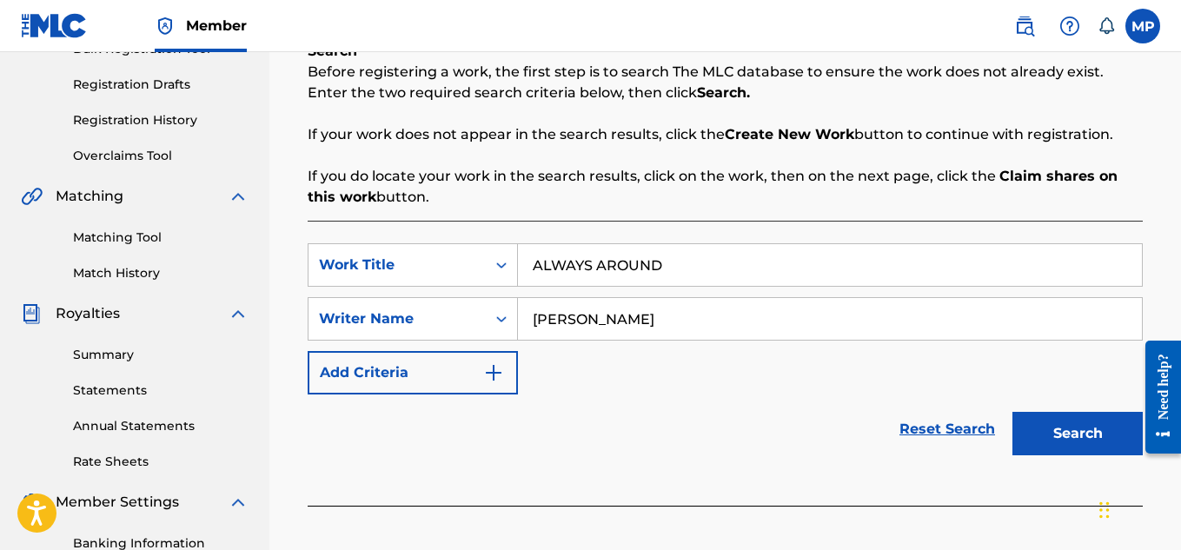
type input "[PERSON_NAME]"
click at [1036, 447] on button "Search" at bounding box center [1077, 433] width 130 height 43
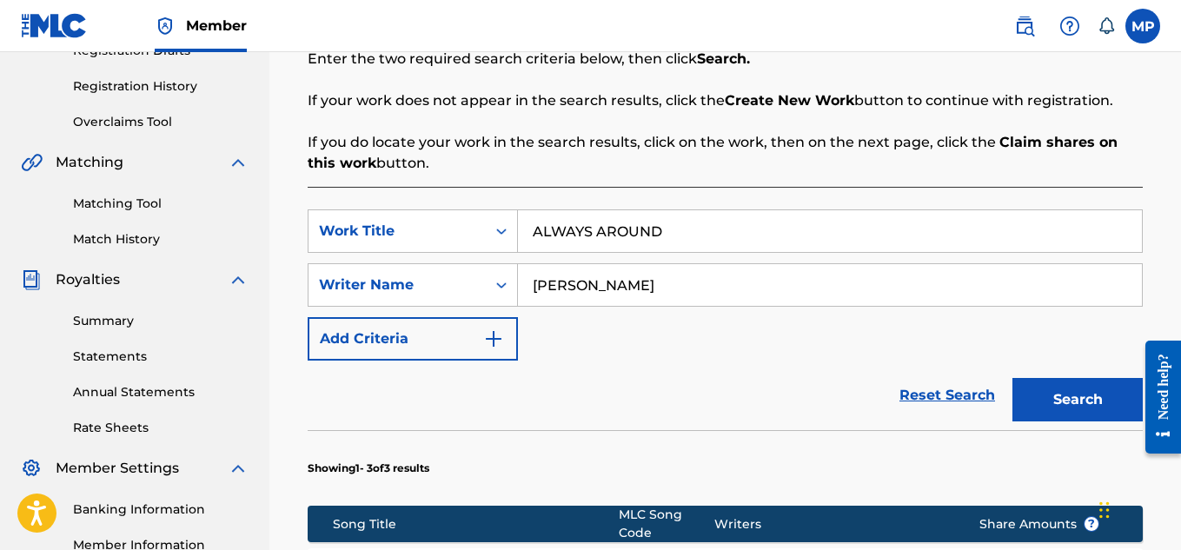
scroll to position [818, 0]
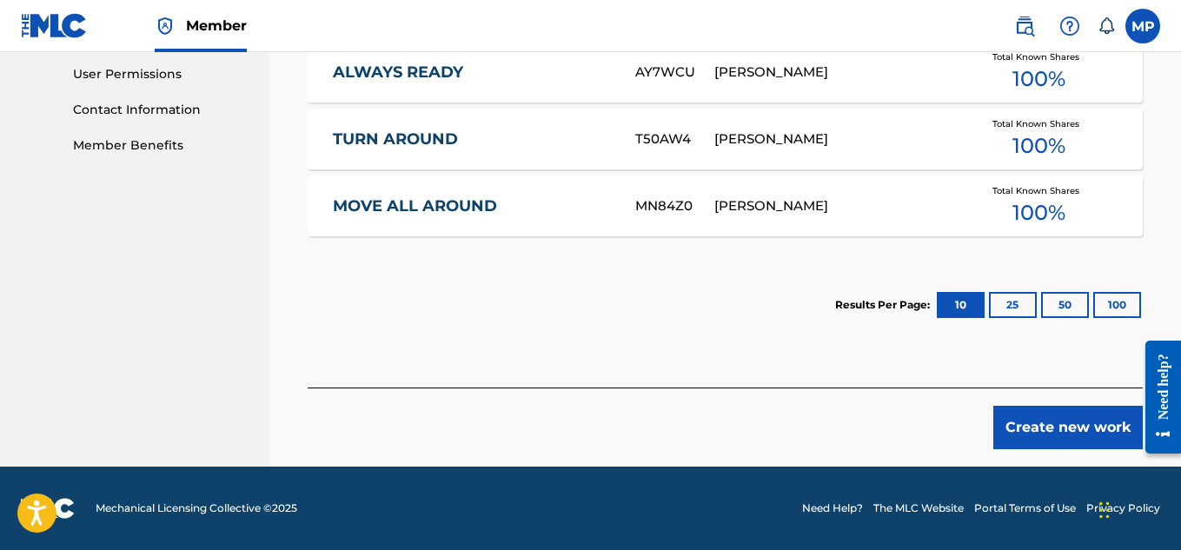
click at [1061, 424] on button "Create new work" at bounding box center [1067, 427] width 149 height 43
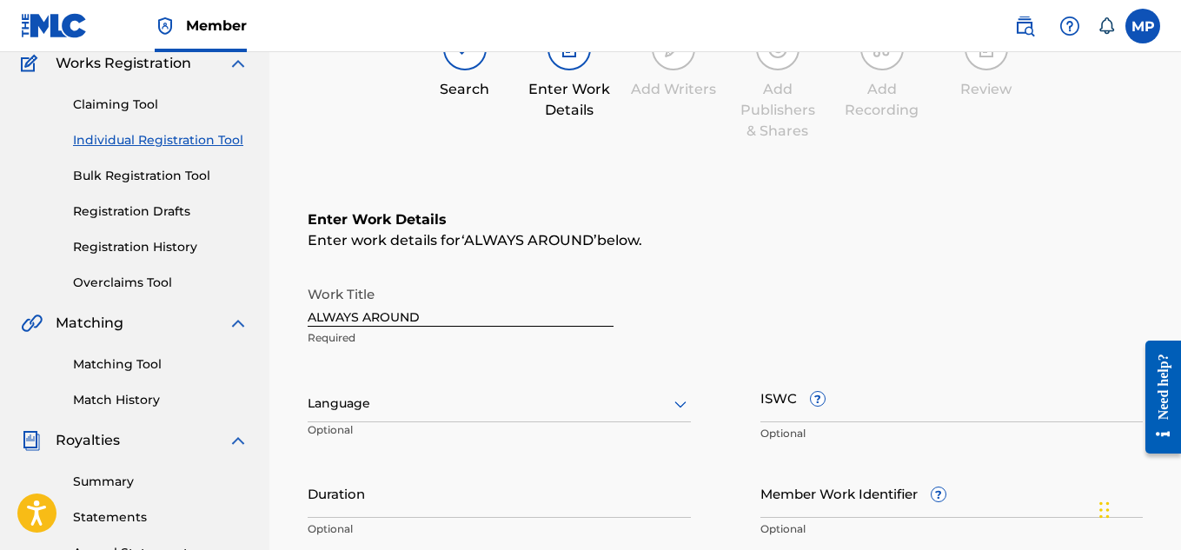
scroll to position [265, 0]
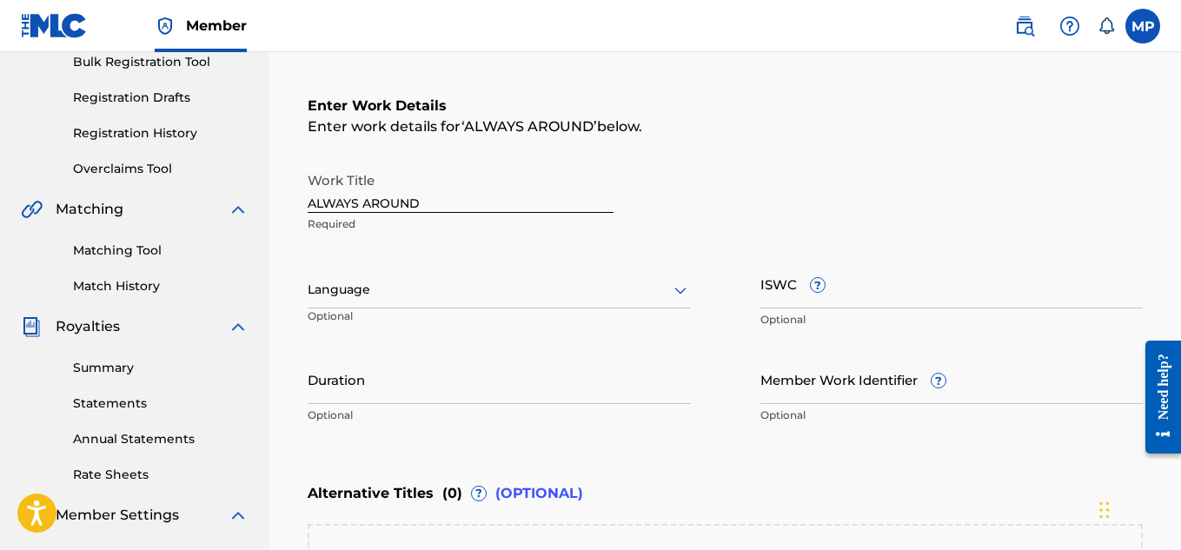
click at [915, 298] on input "ISWC ?" at bounding box center [951, 284] width 383 height 50
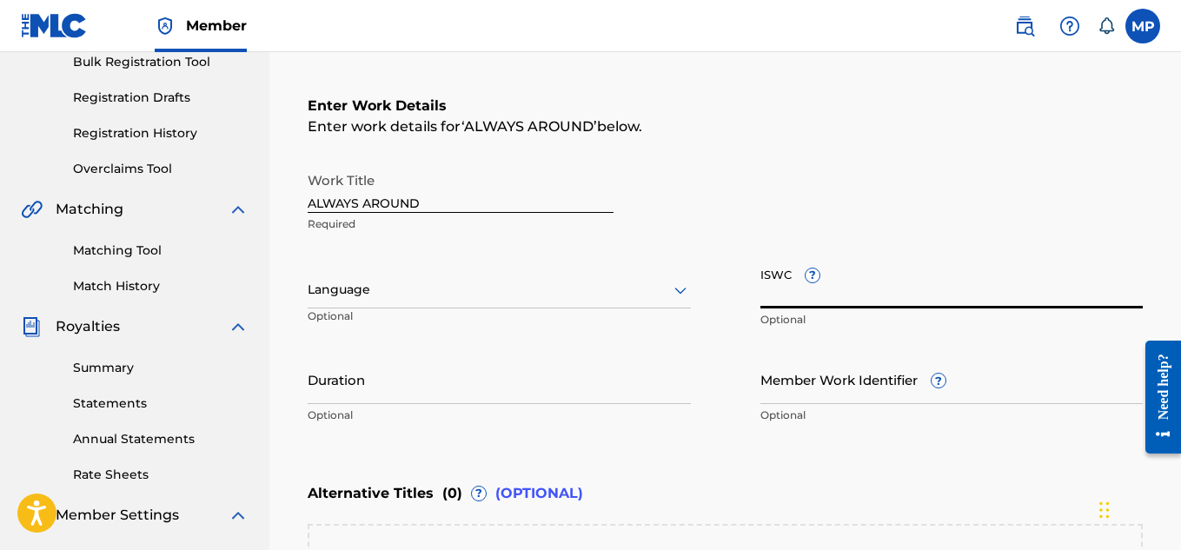
paste input "T9229749626"
type input "T9229749626"
click at [779, 387] on input "Member Work Identifier ?" at bounding box center [951, 379] width 383 height 50
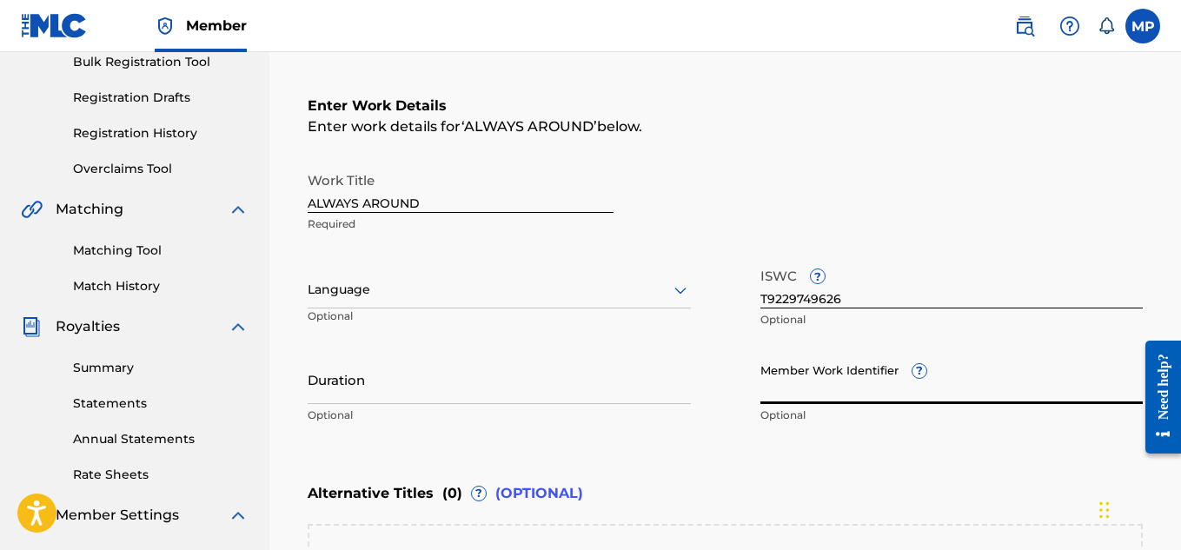
paste input "893487974"
type input "893487974"
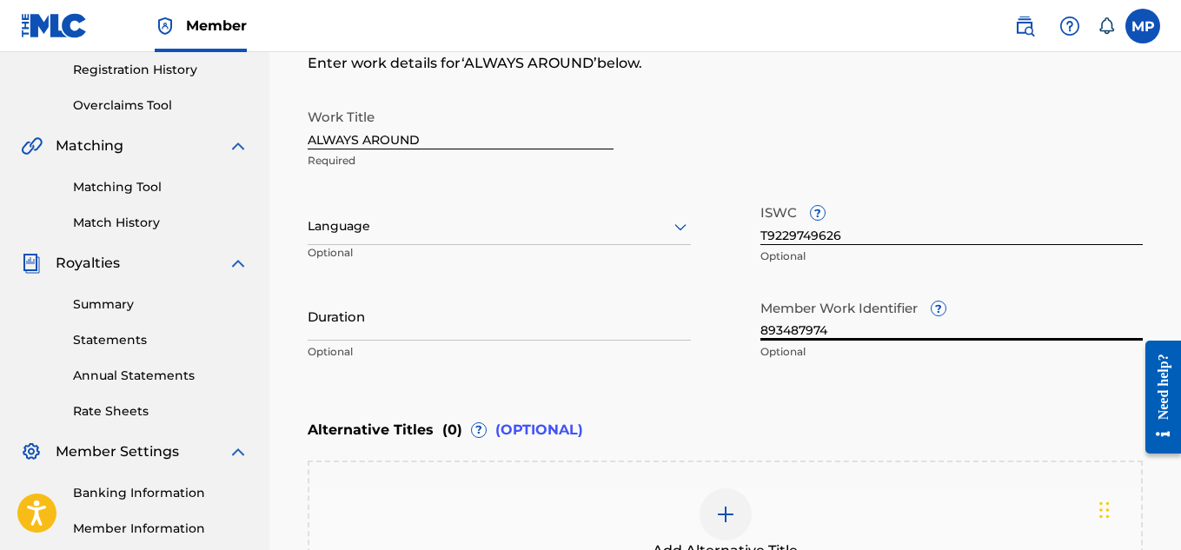
scroll to position [513, 0]
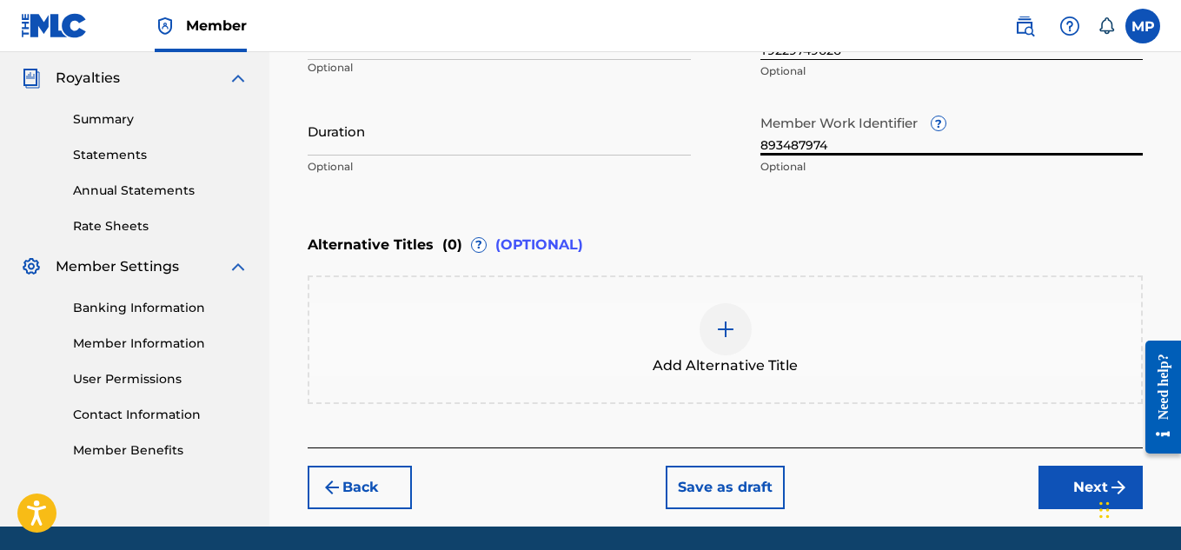
click at [1049, 482] on button "Next" at bounding box center [1090, 487] width 104 height 43
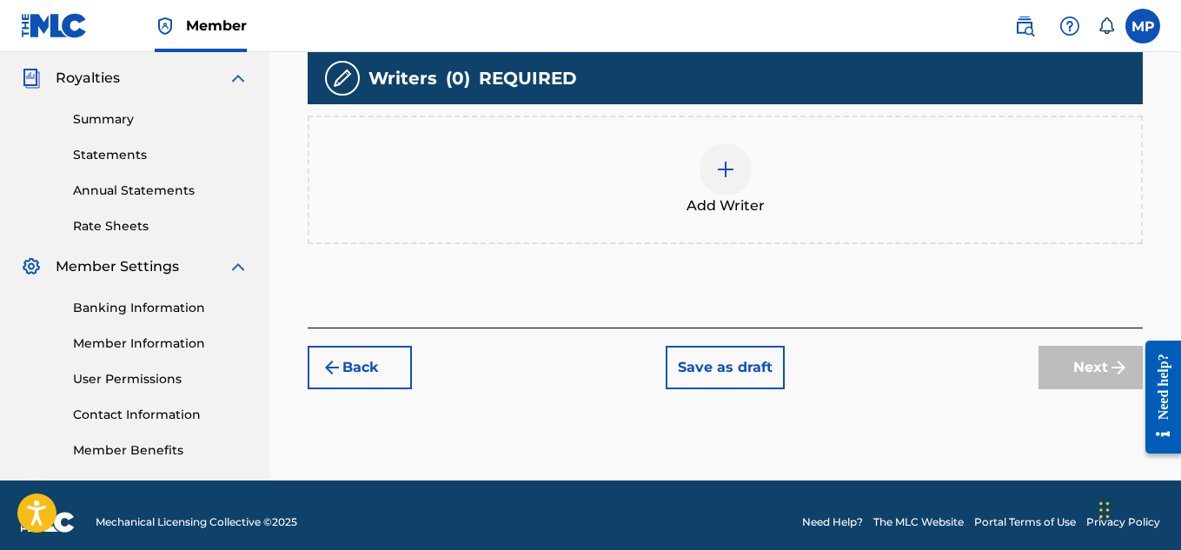
scroll to position [527, 0]
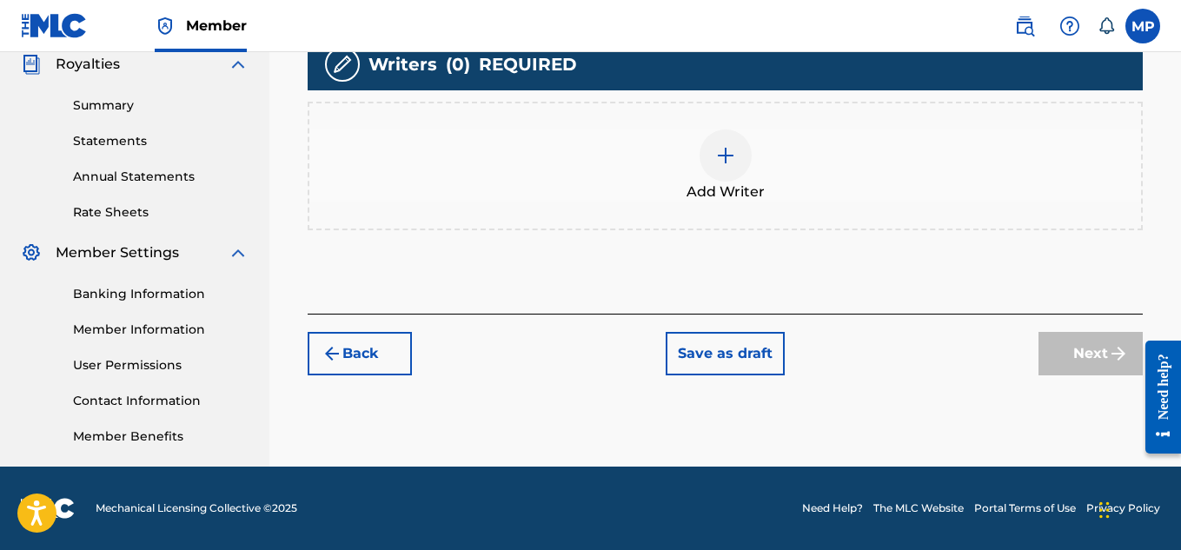
click at [739, 169] on div at bounding box center [725, 155] width 52 height 52
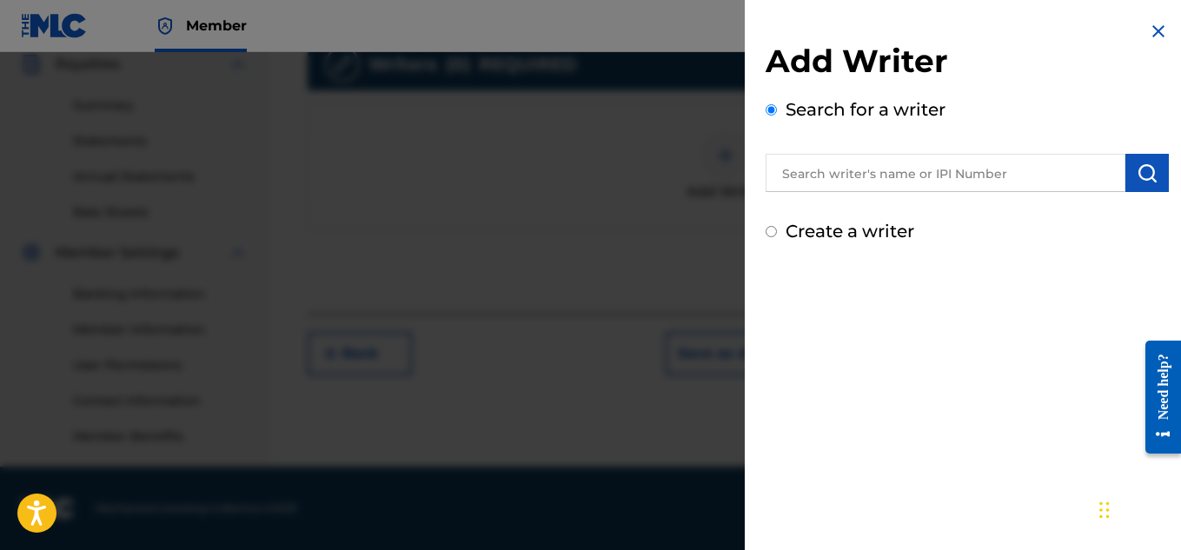
click at [916, 175] on input "text" at bounding box center [945, 173] width 360 height 38
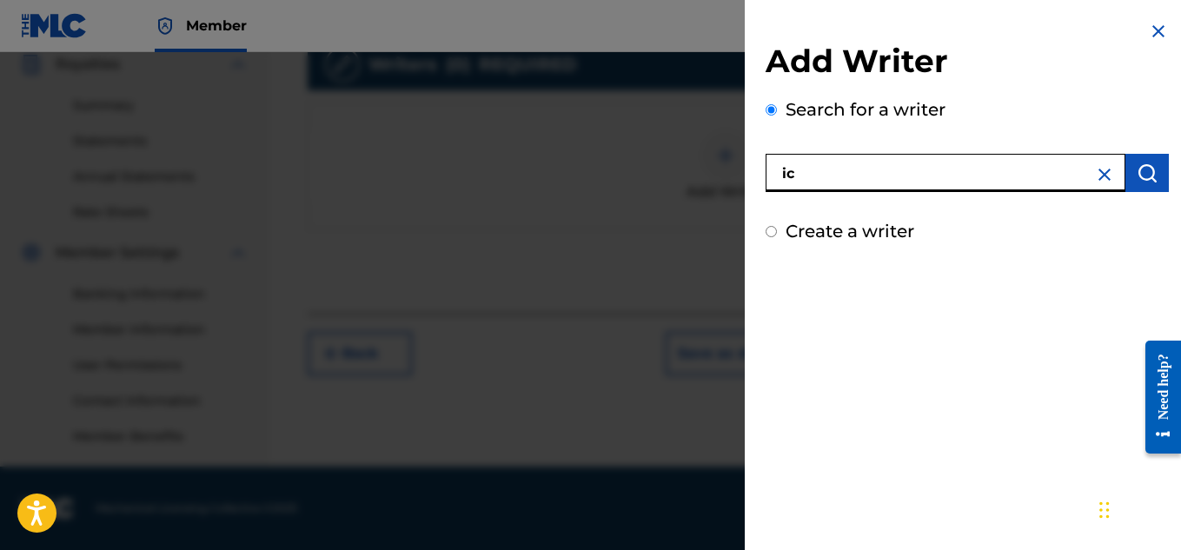
type input "i"
type input "[PERSON_NAME]"
click at [1138, 186] on button "submit" at bounding box center [1146, 173] width 43 height 38
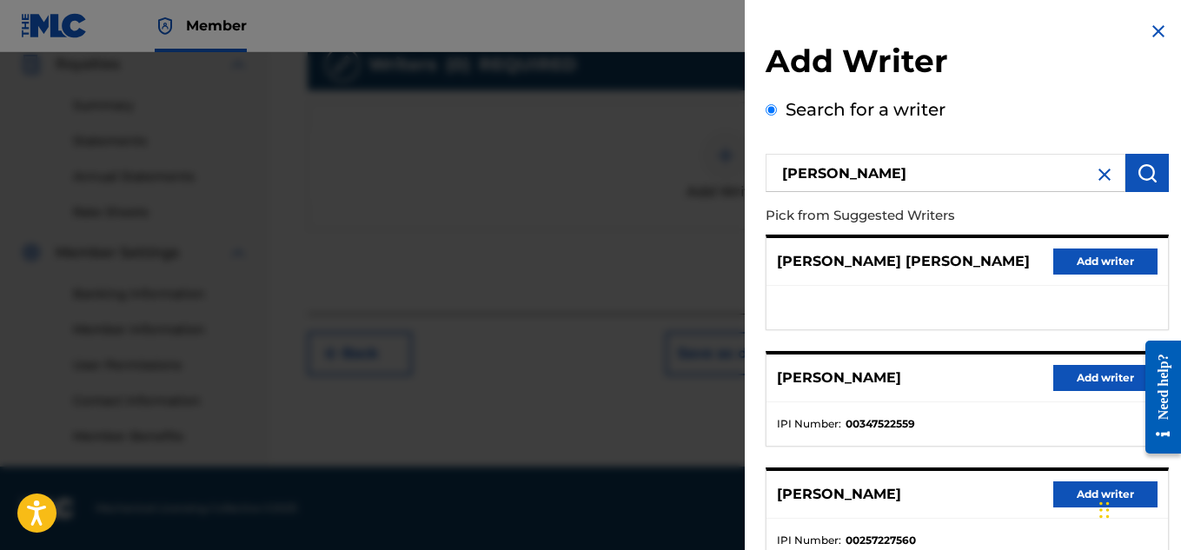
click at [1086, 367] on button "Add writer" at bounding box center [1105, 378] width 104 height 26
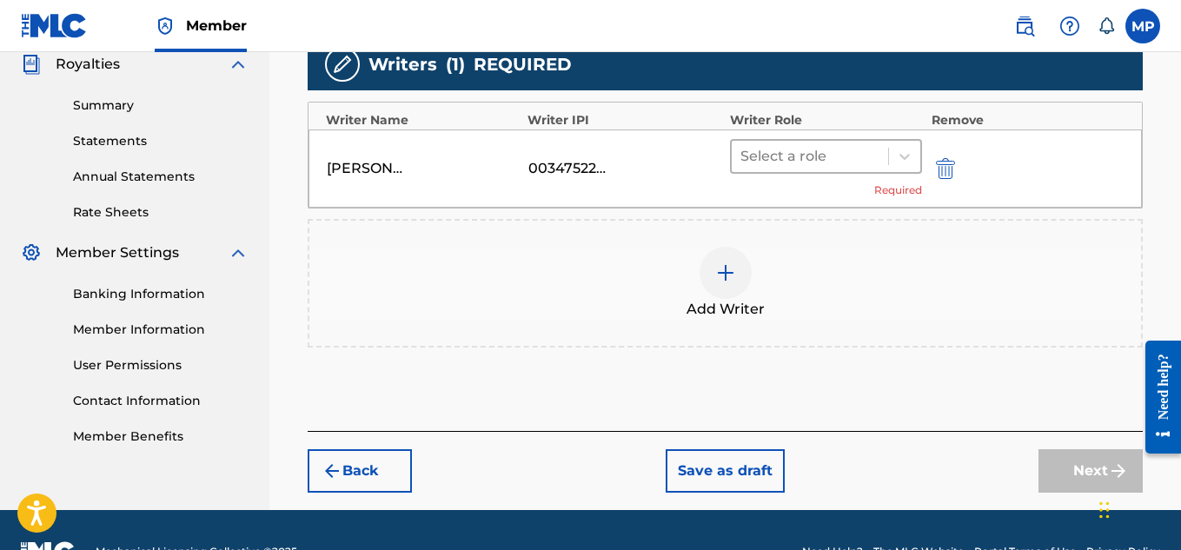
click at [813, 150] on div at bounding box center [810, 156] width 140 height 24
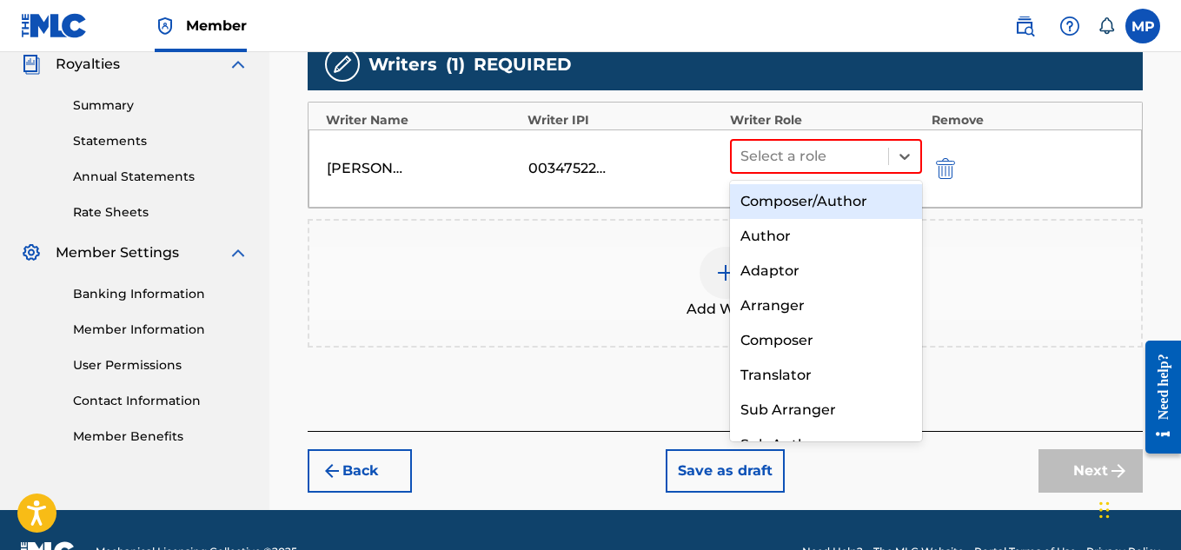
click at [792, 189] on div "Composer/Author" at bounding box center [826, 201] width 193 height 35
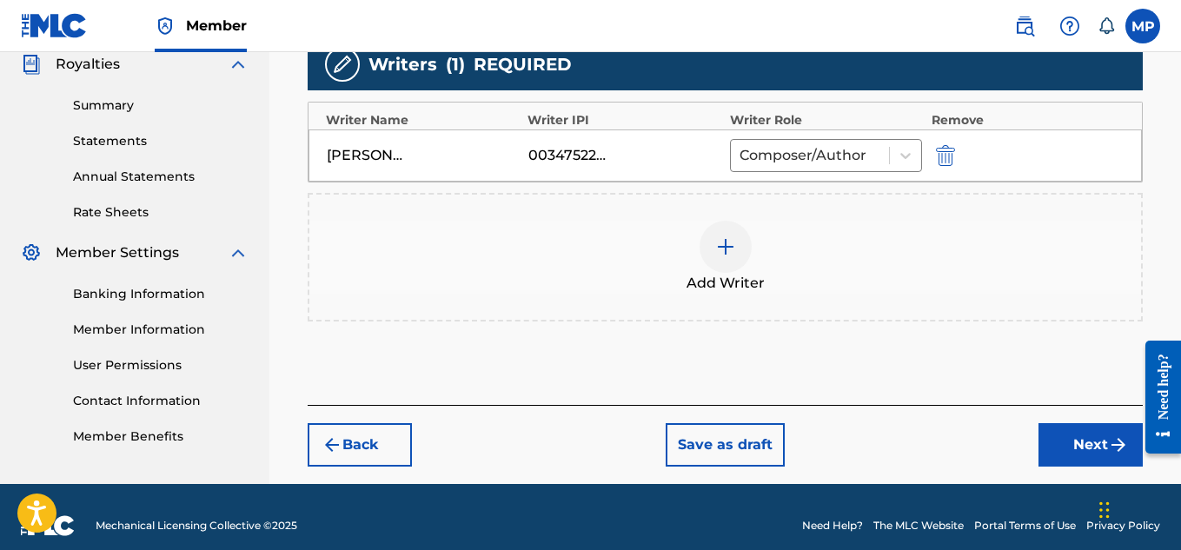
click at [1058, 433] on button "Next" at bounding box center [1090, 444] width 104 height 43
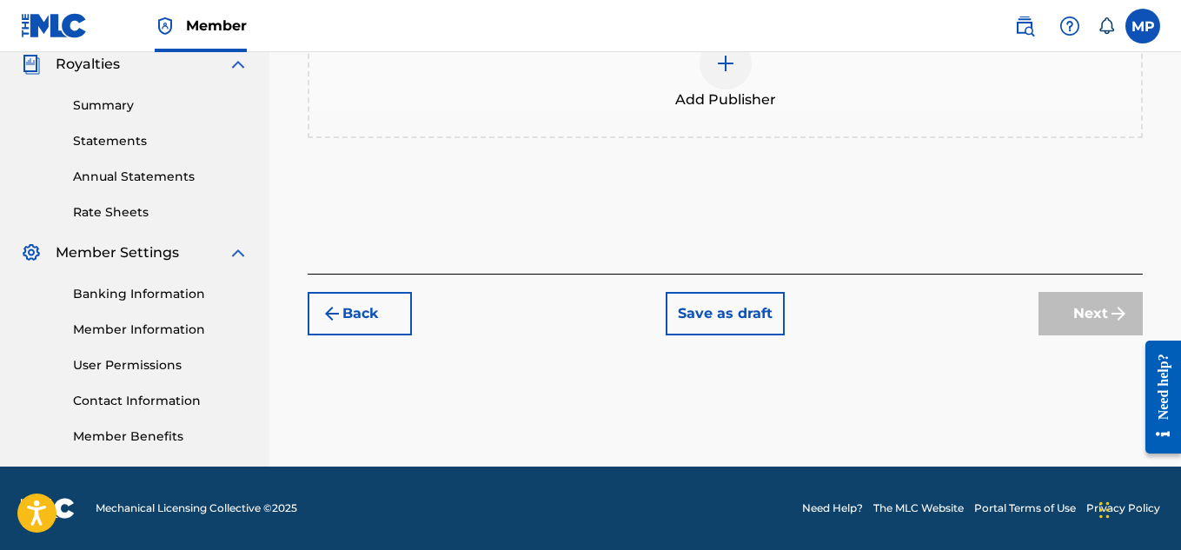
scroll to position [149, 0]
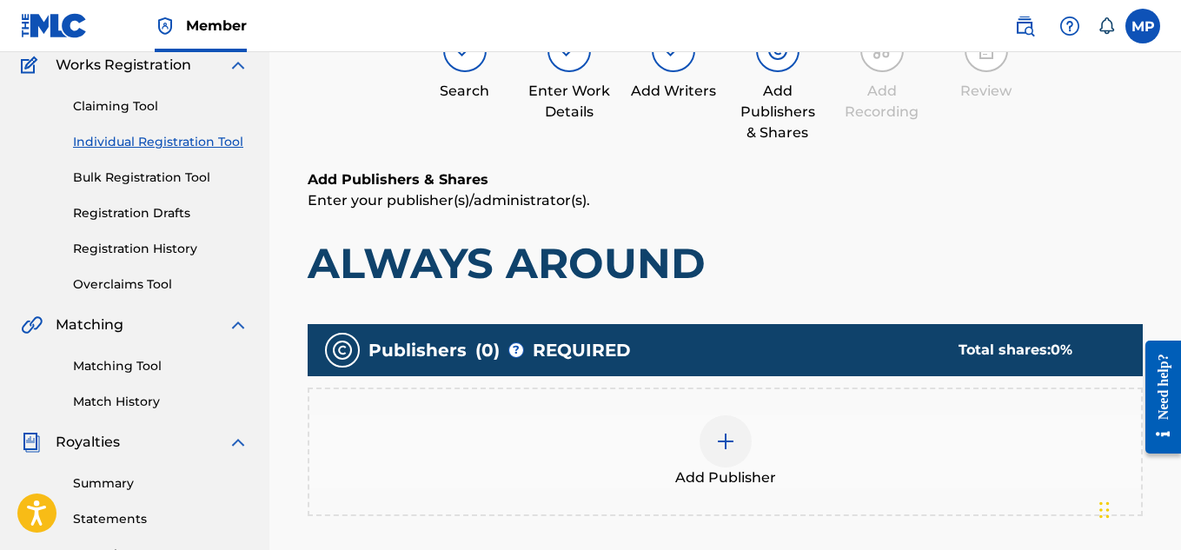
click at [721, 434] on img at bounding box center [725, 441] width 21 height 21
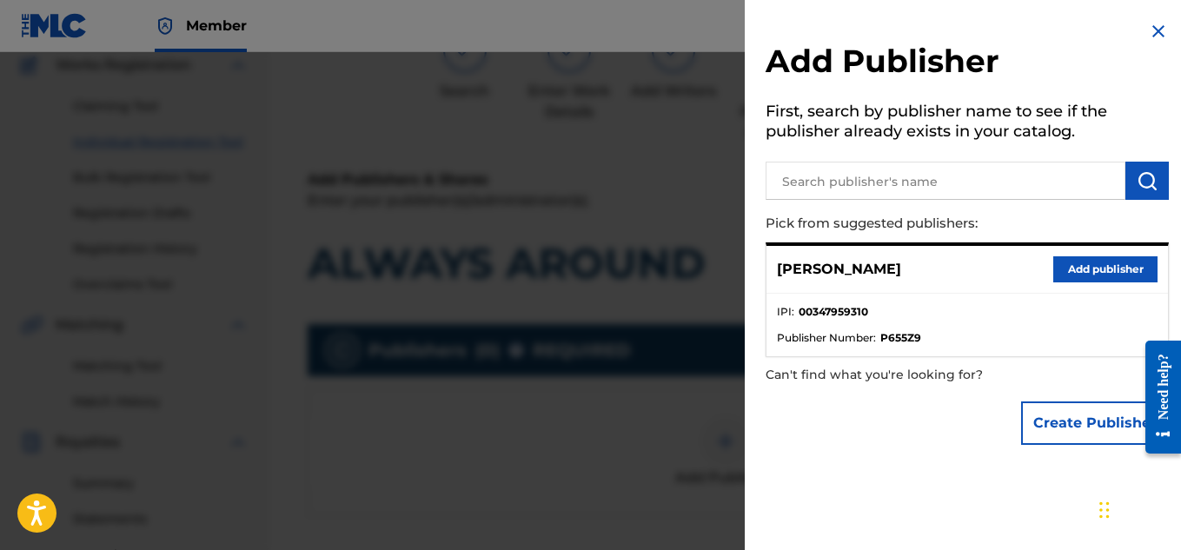
click at [1062, 266] on button "Add publisher" at bounding box center [1105, 269] width 104 height 26
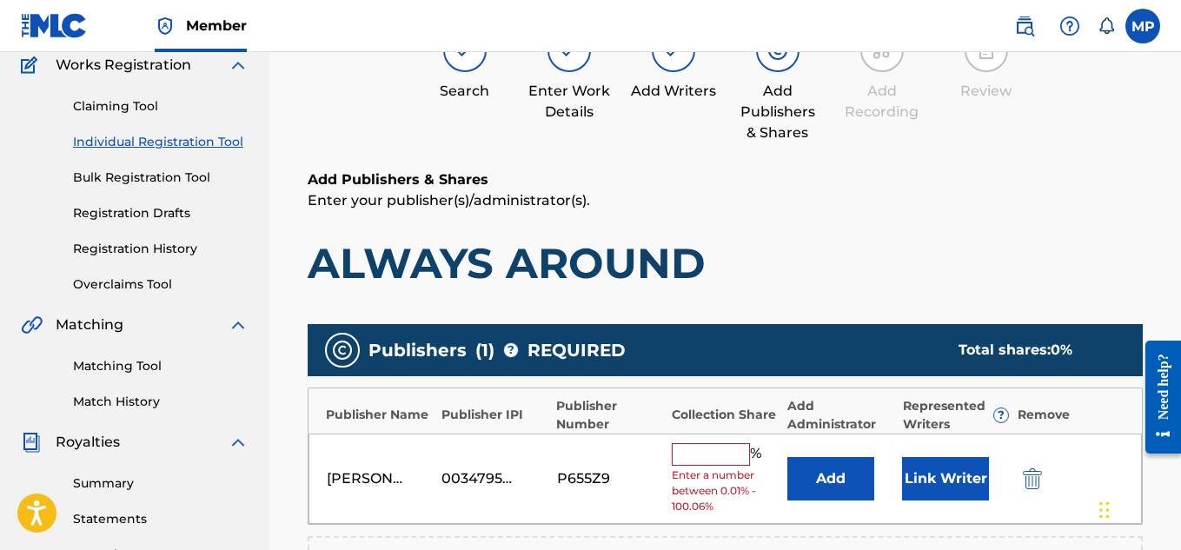
scroll to position [289, 0]
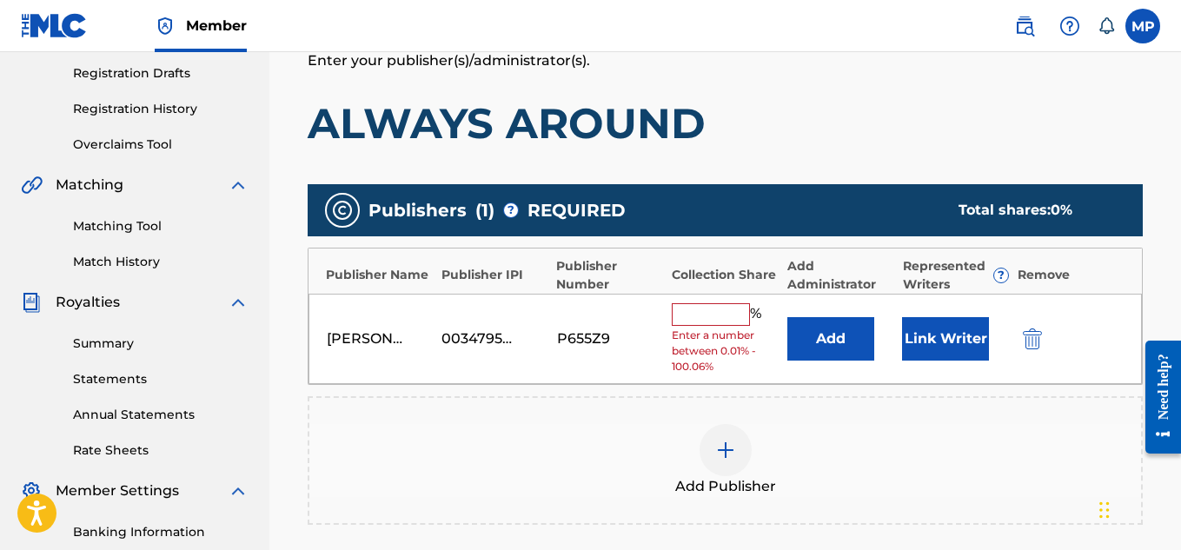
click at [711, 315] on input "text" at bounding box center [711, 314] width 78 height 23
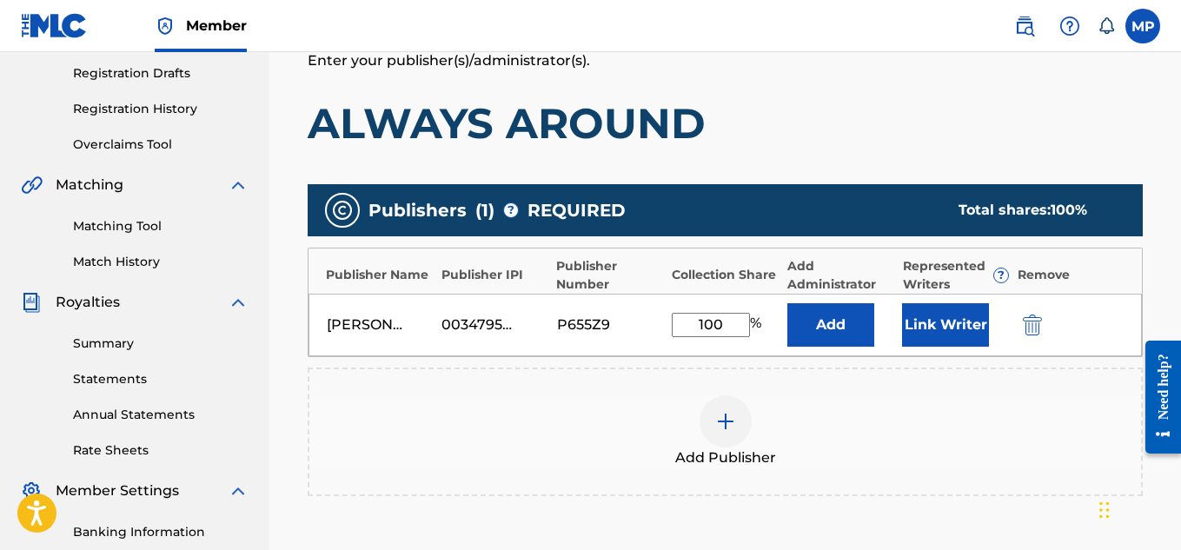
type input "100"
click at [947, 328] on button "Link Writer" at bounding box center [945, 324] width 87 height 43
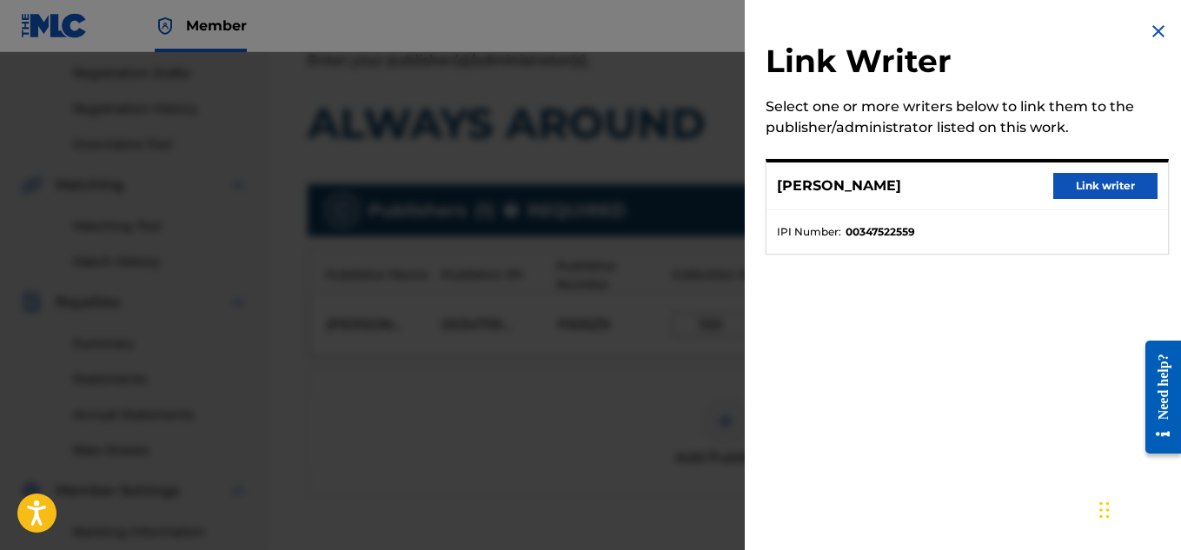
click at [1080, 182] on button "Link writer" at bounding box center [1105, 186] width 104 height 26
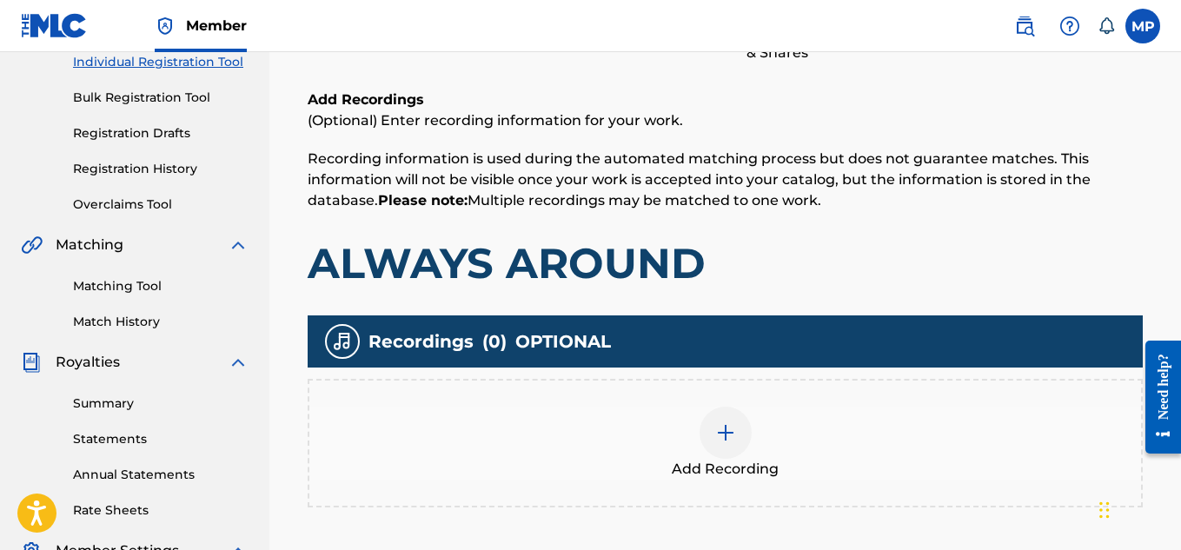
scroll to position [527, 0]
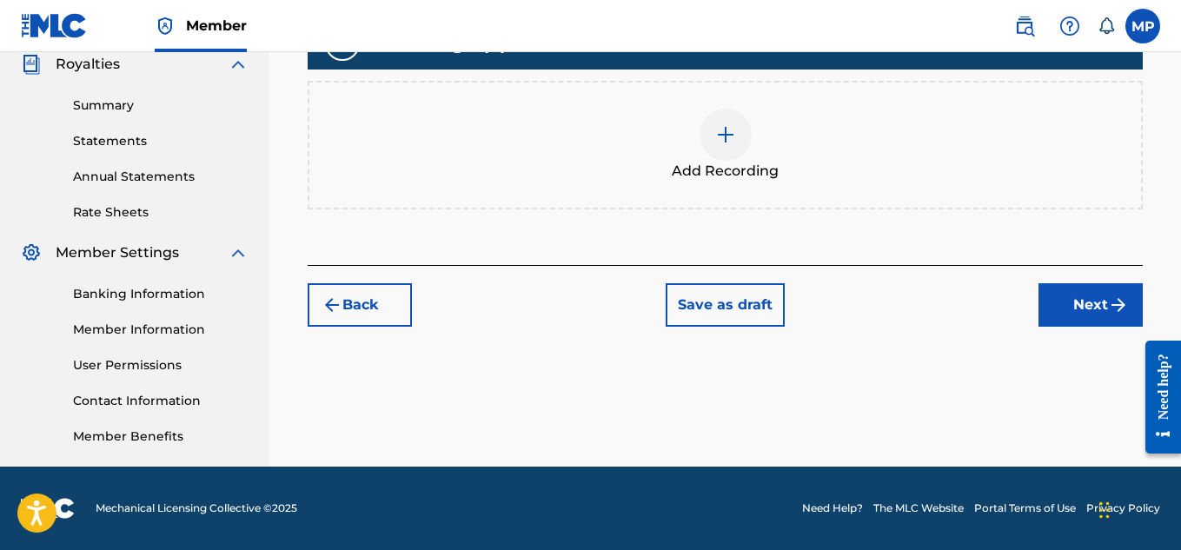
click at [724, 136] on img at bounding box center [725, 134] width 21 height 21
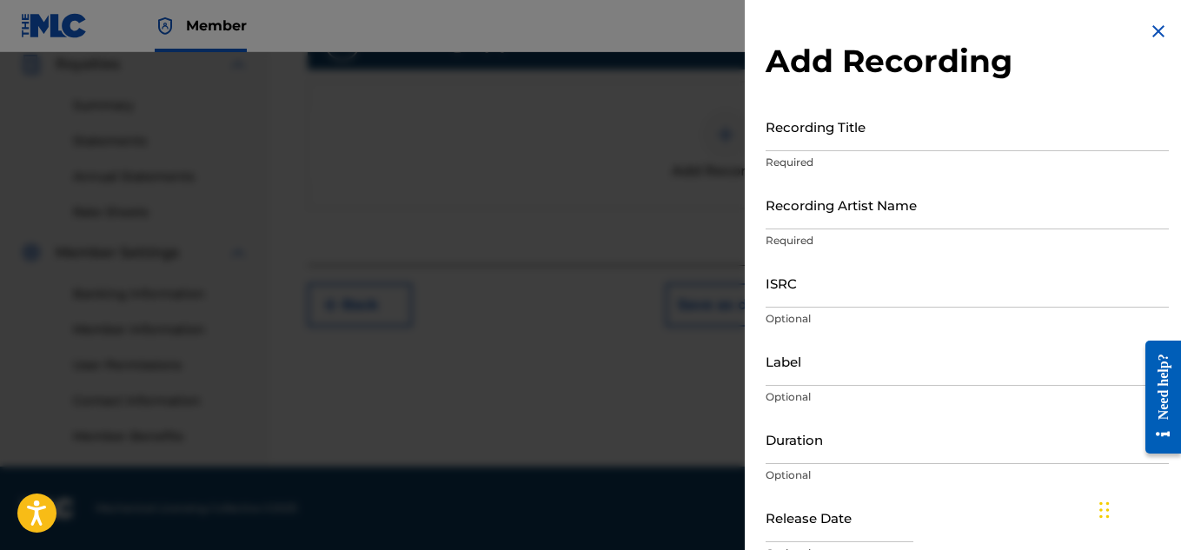
click at [890, 149] on input "Recording Title" at bounding box center [966, 127] width 403 height 50
paste input "893487974"
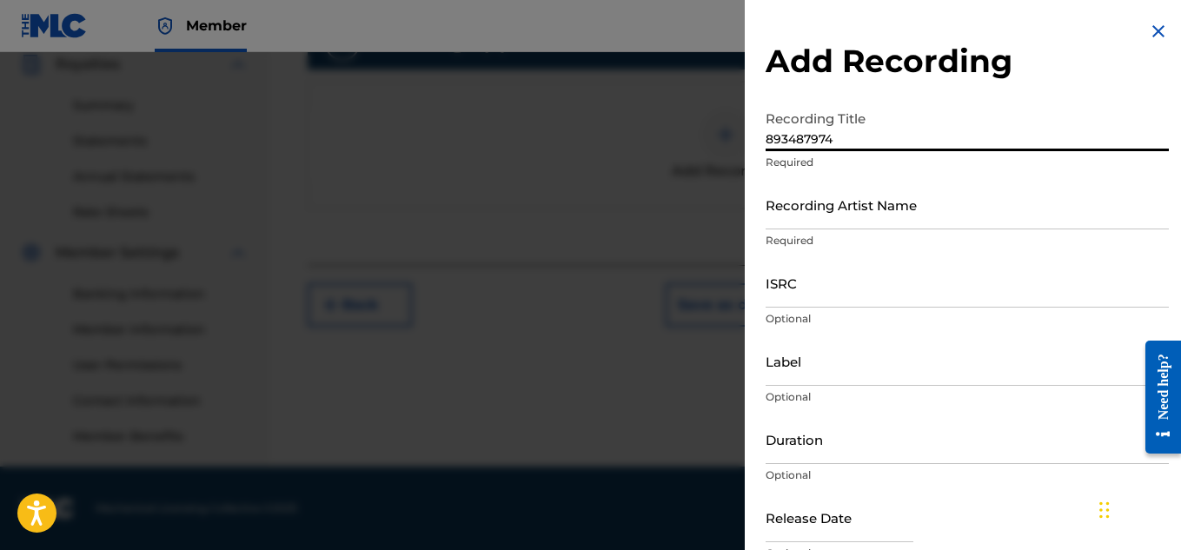
click at [857, 139] on input "893487974" at bounding box center [966, 127] width 403 height 50
paste input "ALWAYS AROUND"
type input "ALWAYS AROUND"
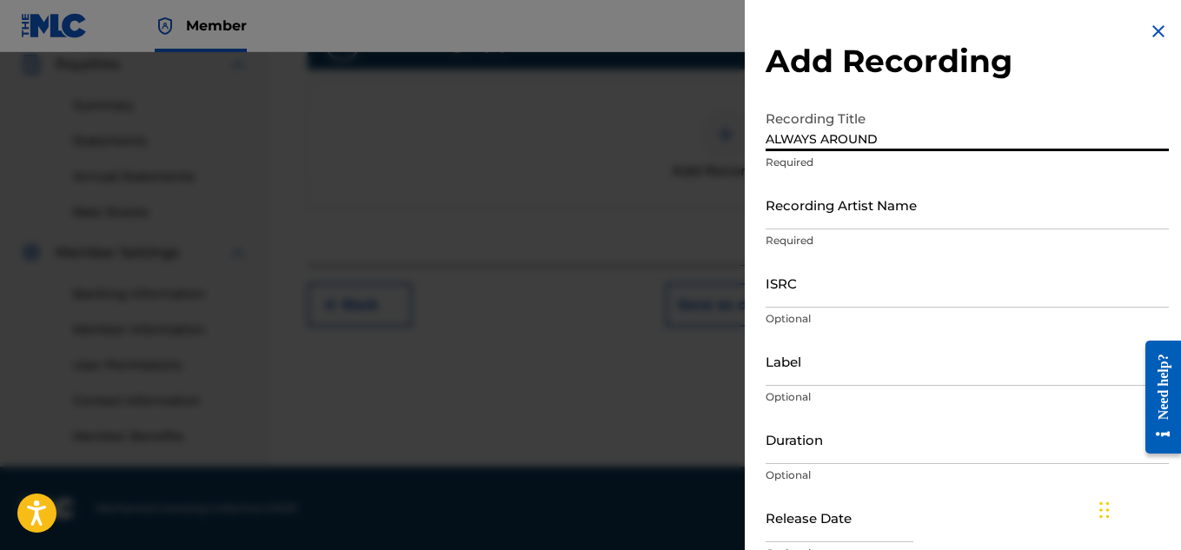
click at [855, 219] on input "Recording Artist Name" at bounding box center [966, 205] width 403 height 50
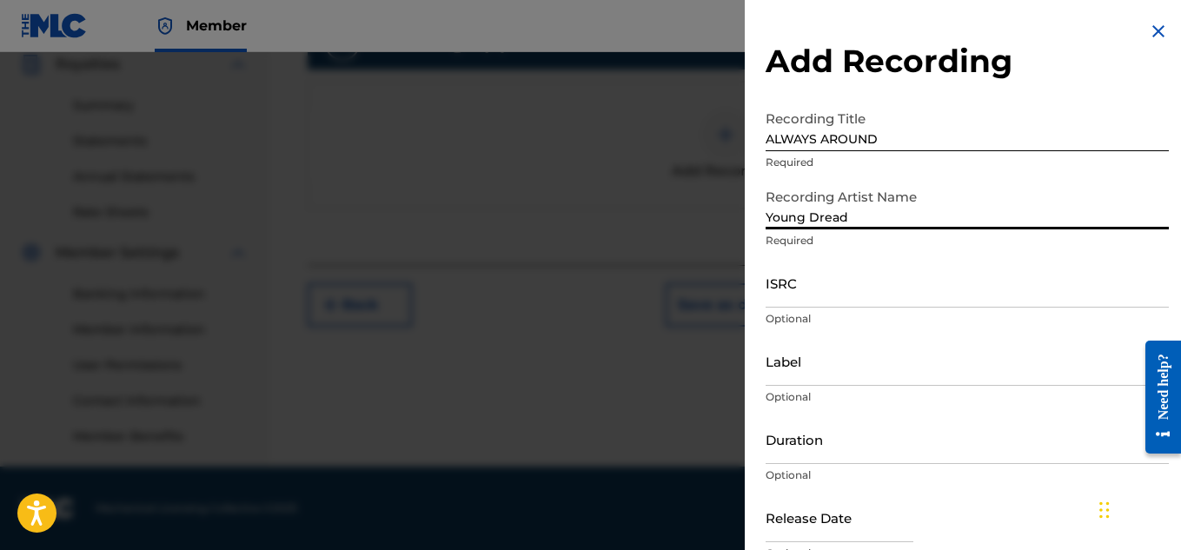
type input "Young Dread"
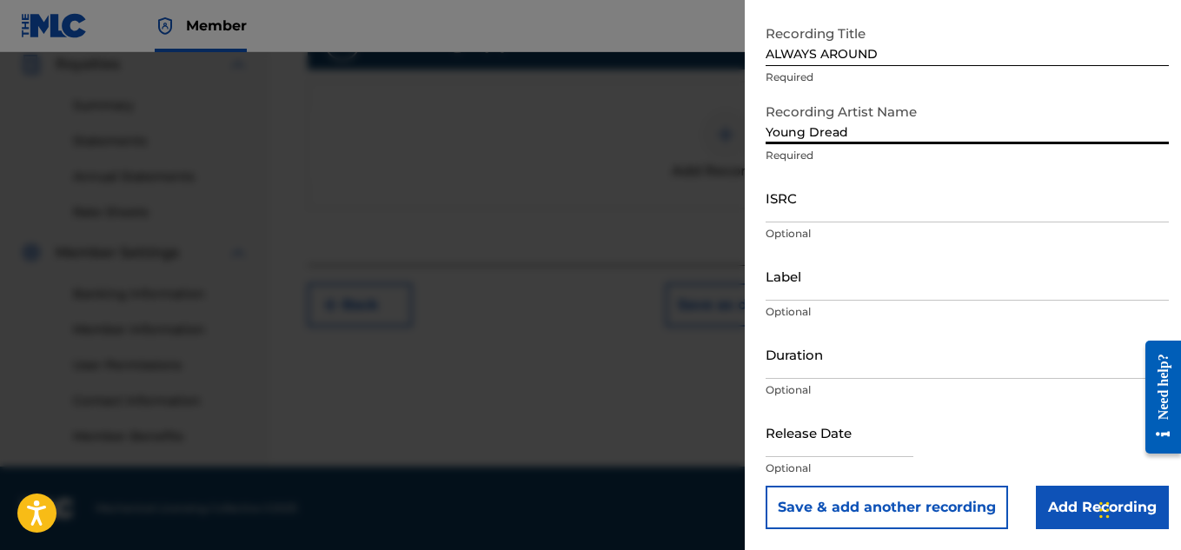
click at [1065, 517] on input "Add Recording" at bounding box center [1101, 507] width 133 height 43
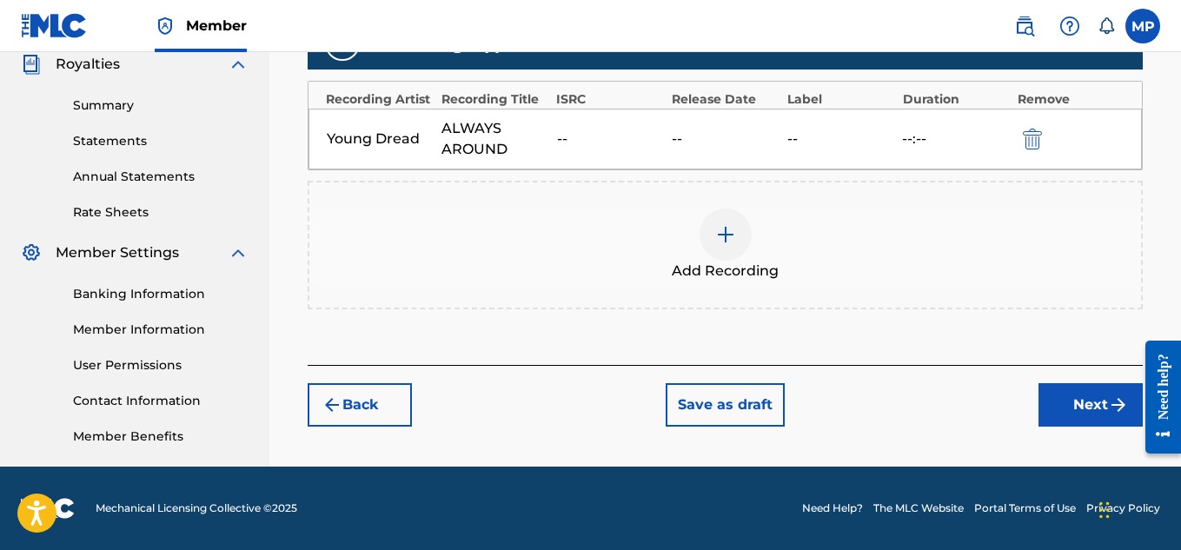
click at [1116, 408] on img "submit" at bounding box center [1118, 404] width 21 height 21
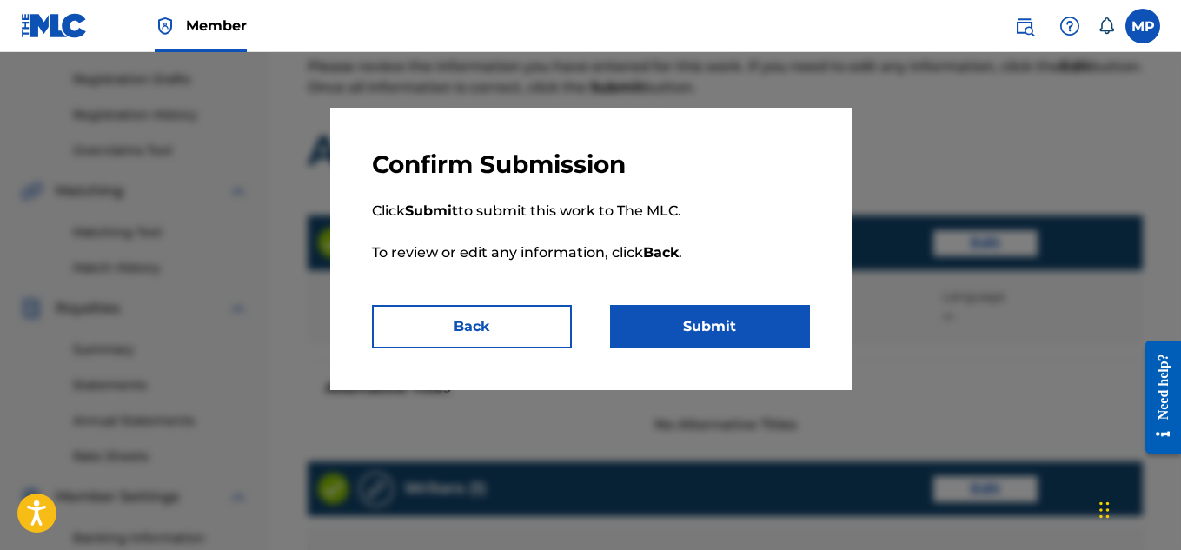
click at [741, 319] on button "Submit" at bounding box center [710, 326] width 200 height 43
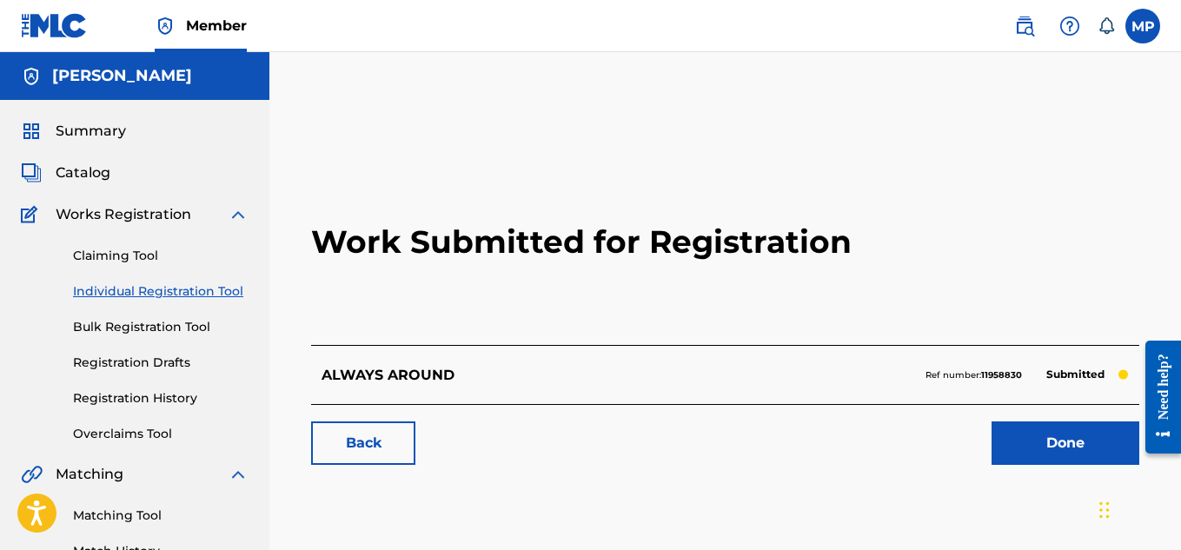
click at [373, 430] on link "Back" at bounding box center [363, 442] width 104 height 43
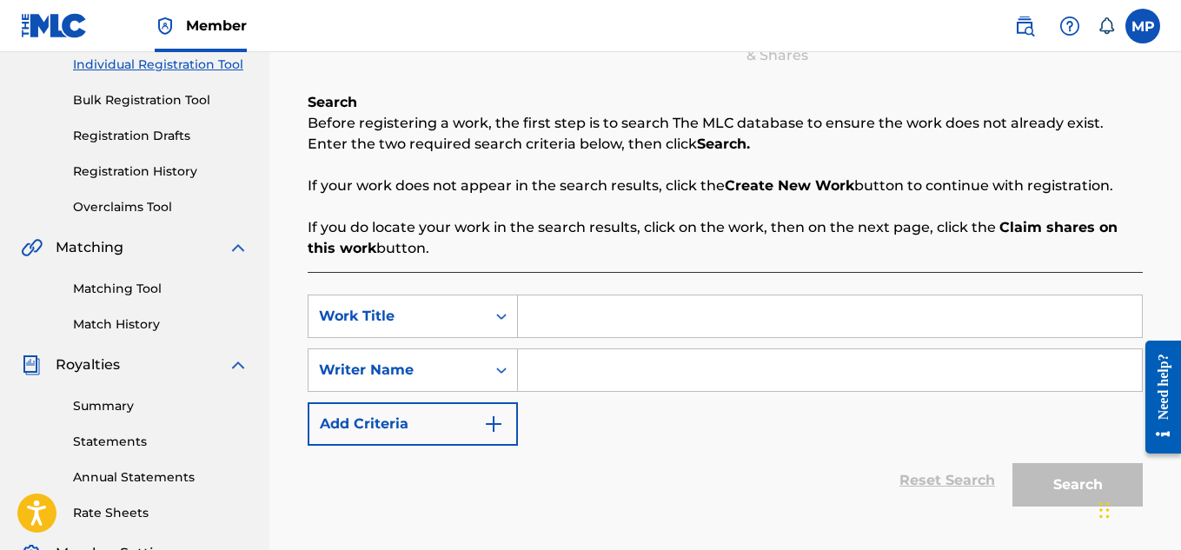
scroll to position [144, 0]
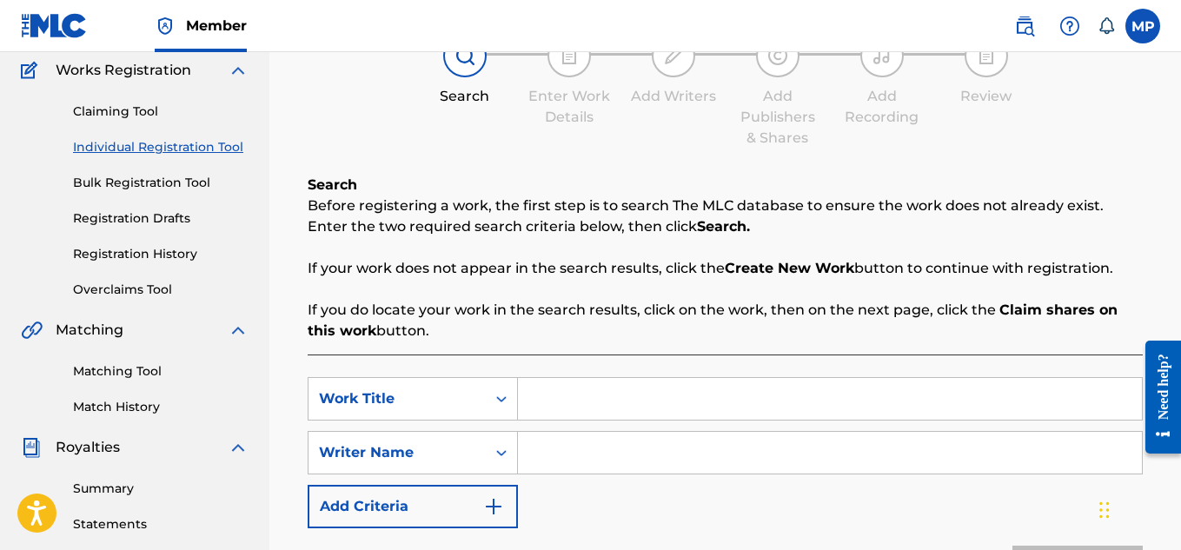
click at [153, 248] on link "Registration History" at bounding box center [160, 254] width 175 height 18
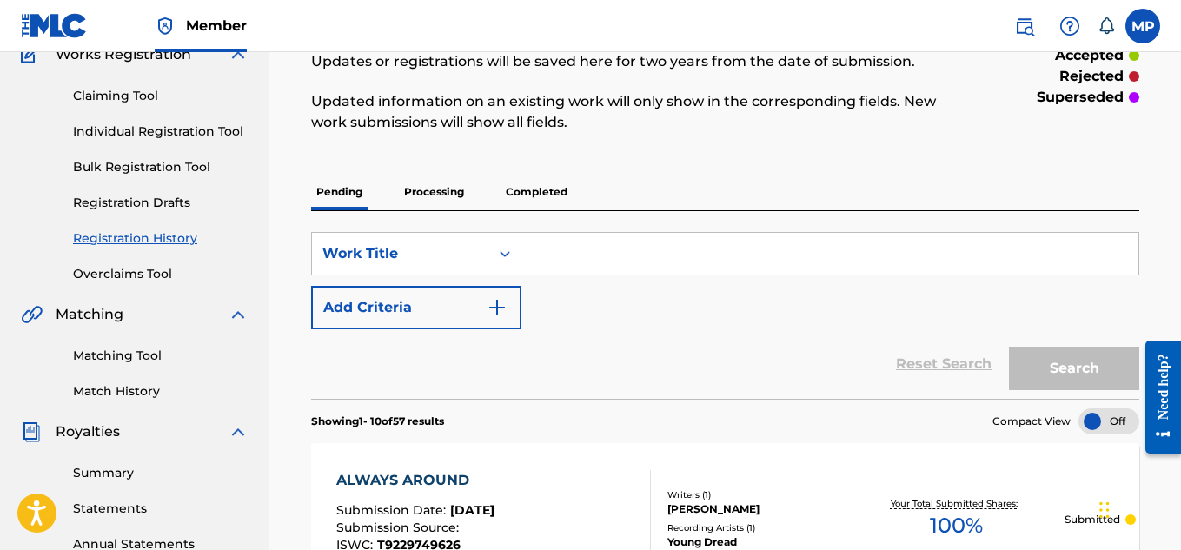
scroll to position [21, 0]
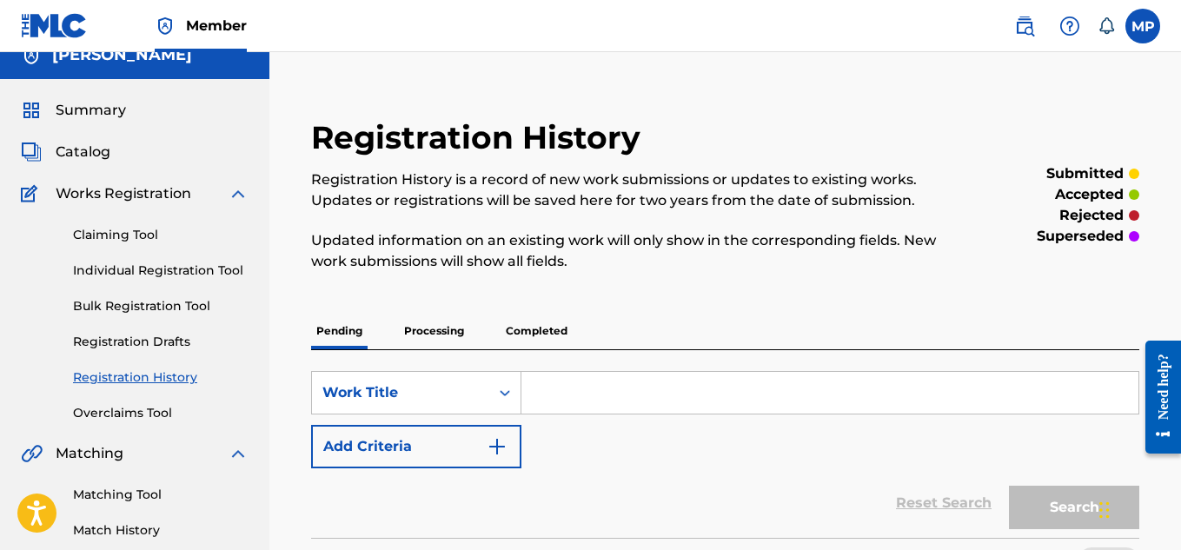
click at [109, 272] on link "Individual Registration Tool" at bounding box center [160, 270] width 175 height 18
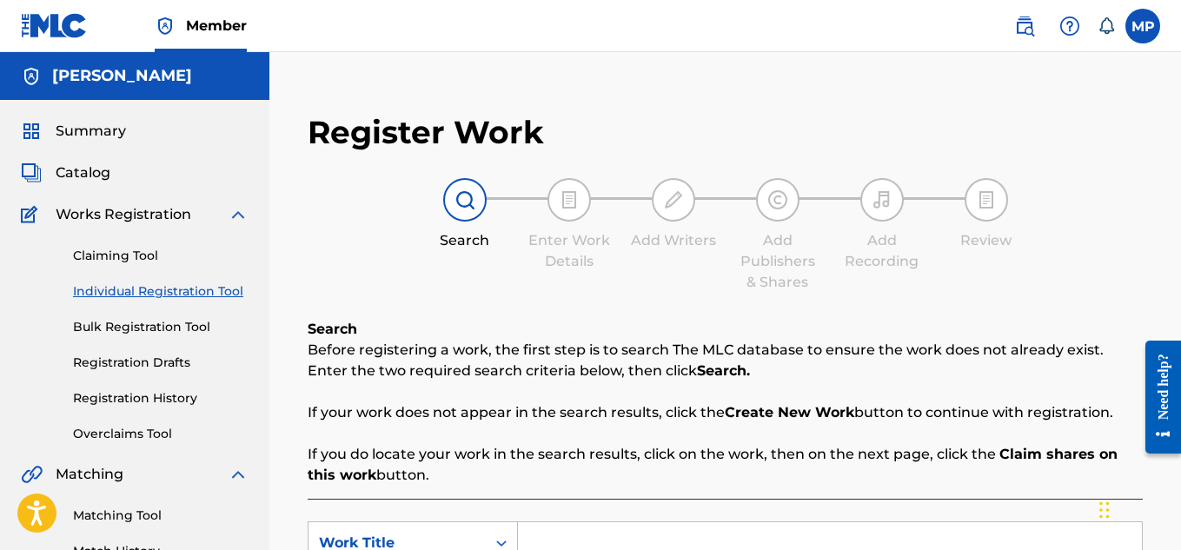
scroll to position [334, 0]
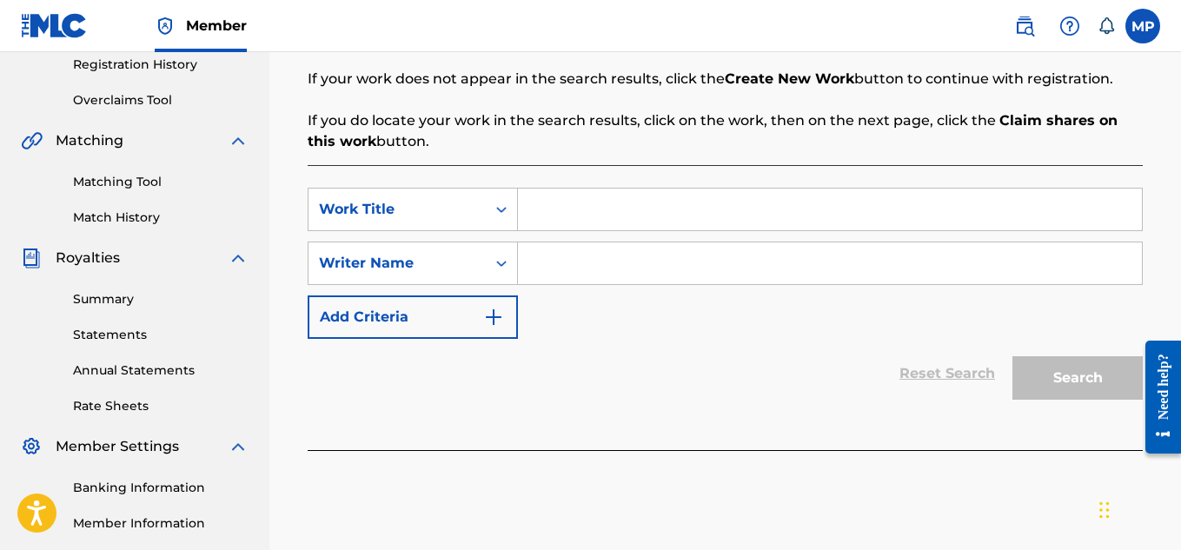
click at [631, 203] on input "Search Form" at bounding box center [830, 210] width 624 height 42
type input "Y"
paste input "ALWAYS"
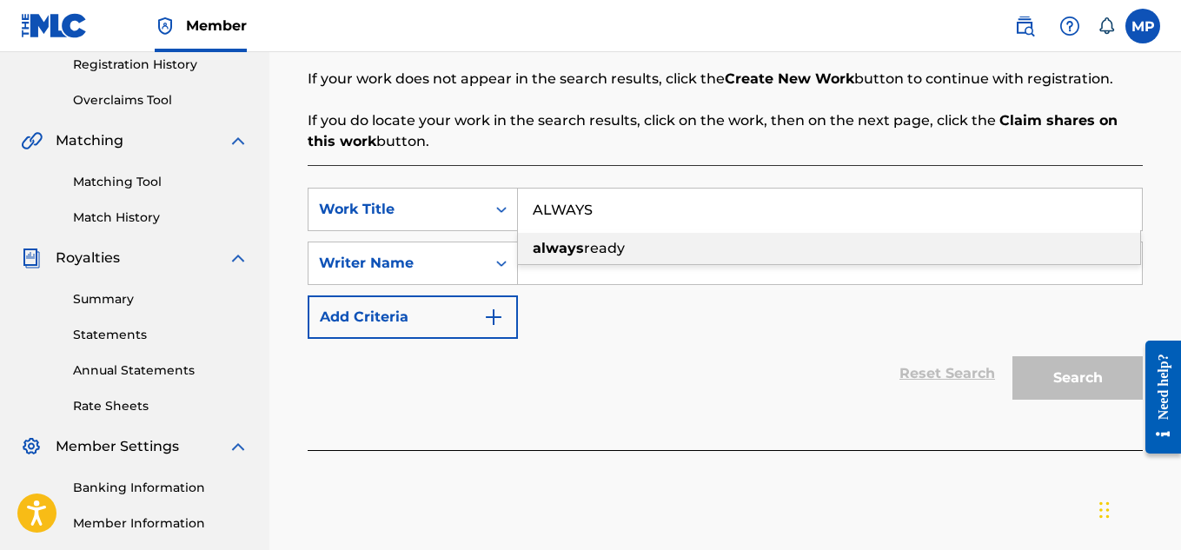
type input "ALWAYS"
click at [490, 404] on div "Reset Search Search" at bounding box center [725, 373] width 835 height 69
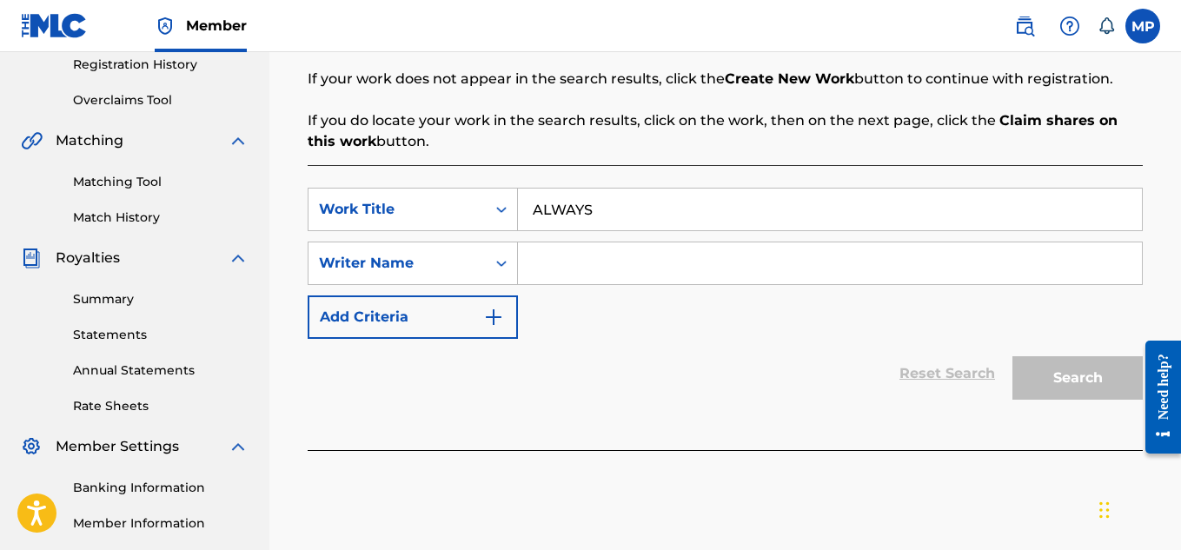
click at [644, 255] on input "Search Form" at bounding box center [830, 263] width 624 height 42
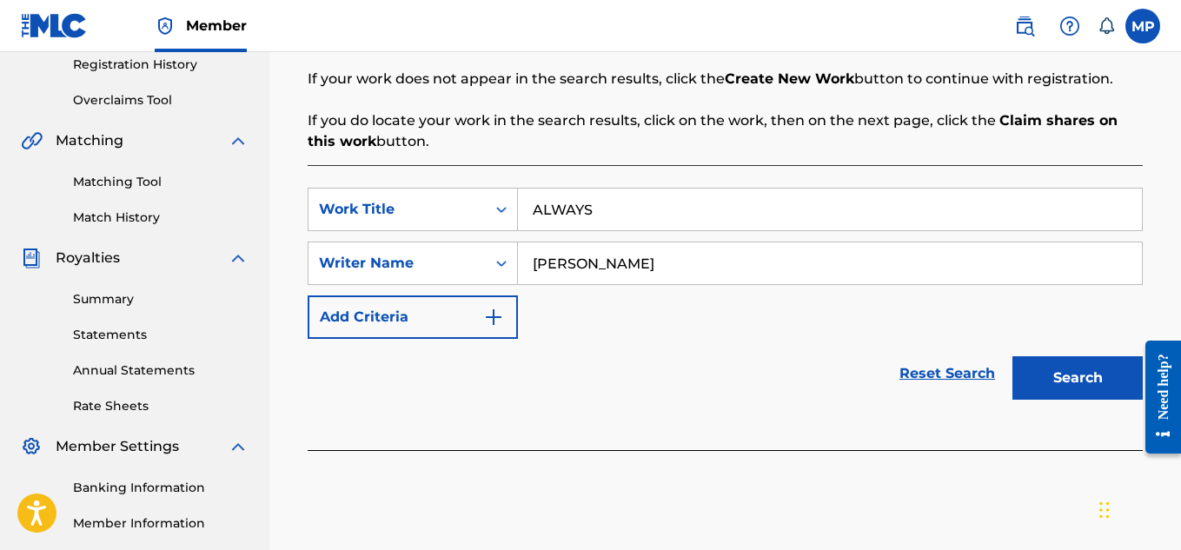
type input "[PERSON_NAME]"
click at [1068, 373] on button "Search" at bounding box center [1077, 377] width 130 height 43
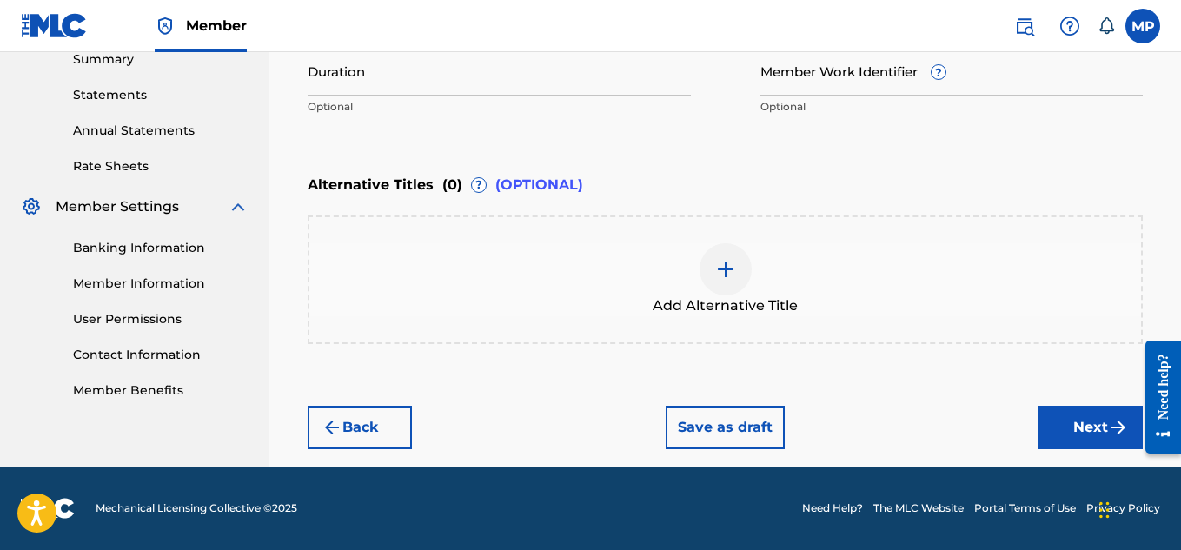
scroll to position [311, 0]
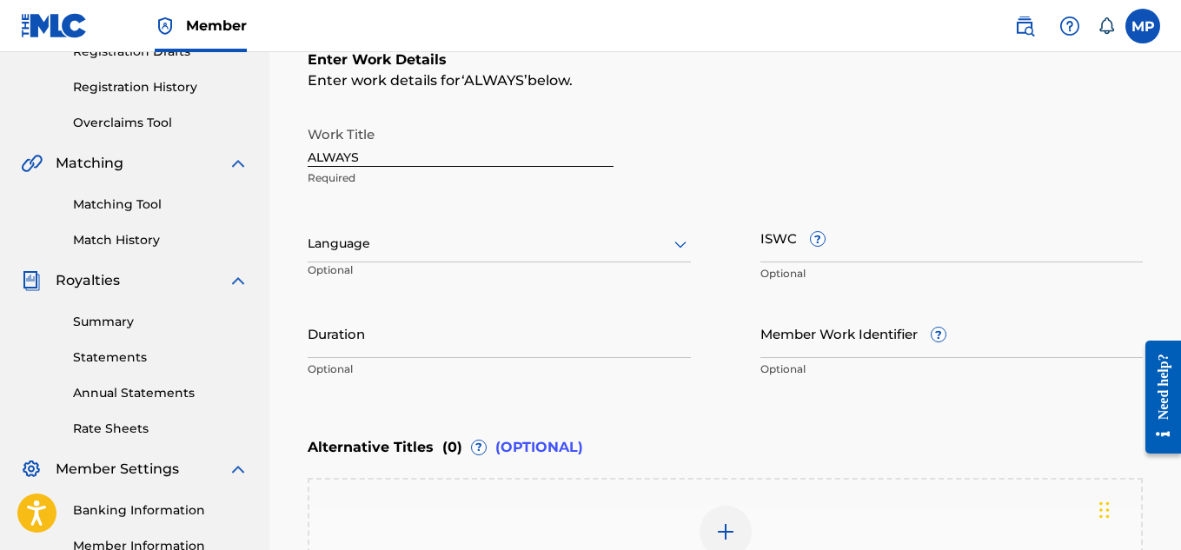
click at [876, 249] on input "ISWC ?" at bounding box center [951, 238] width 383 height 50
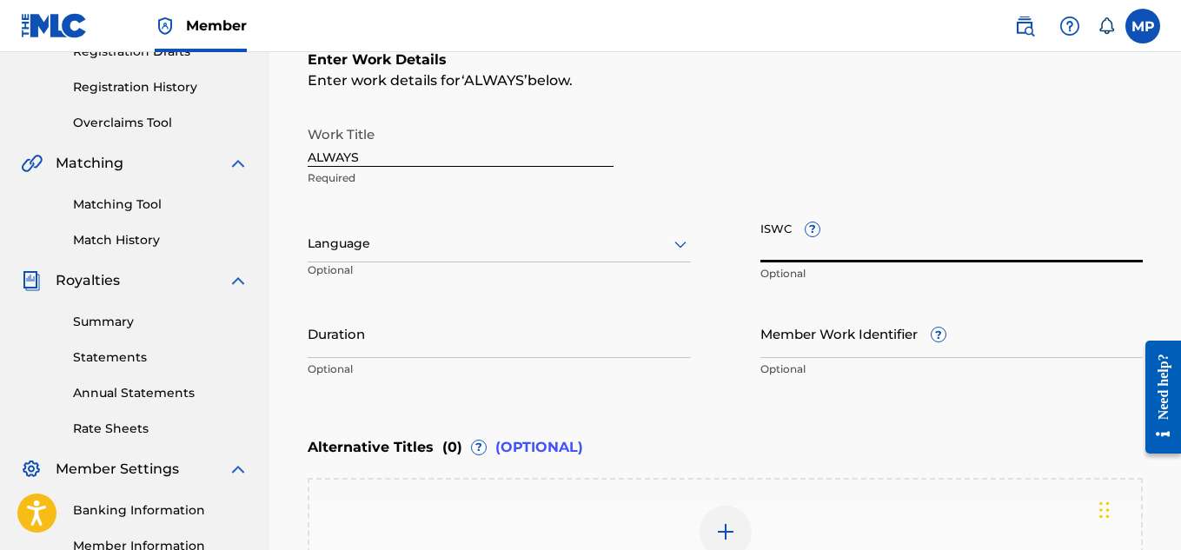
paste input "T9229742318"
type input "T9229742318"
click at [682, 245] on icon at bounding box center [680, 244] width 12 height 7
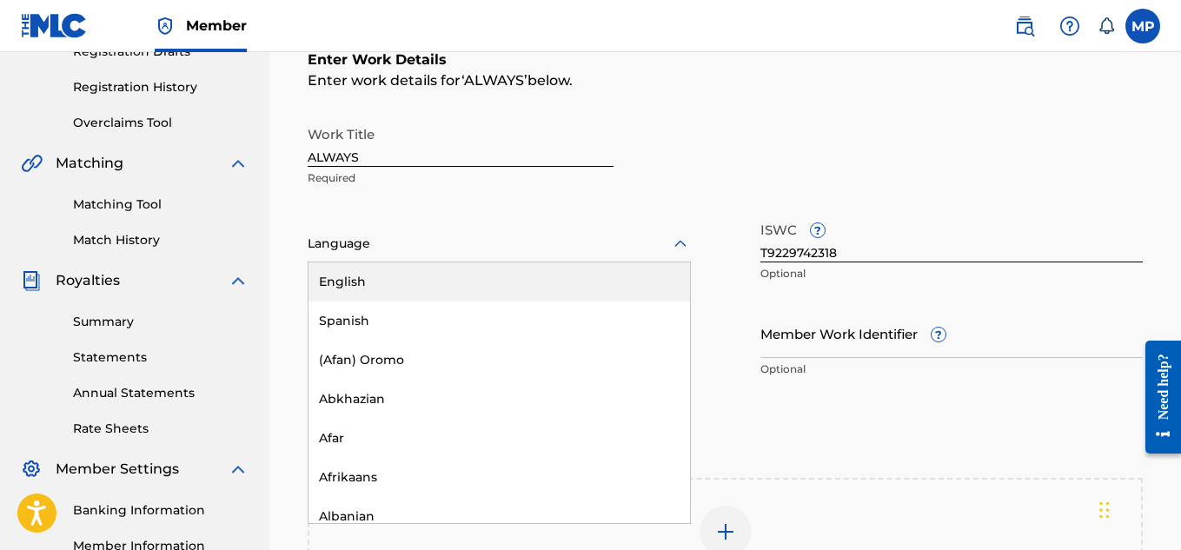
click at [449, 281] on div "English" at bounding box center [498, 281] width 381 height 39
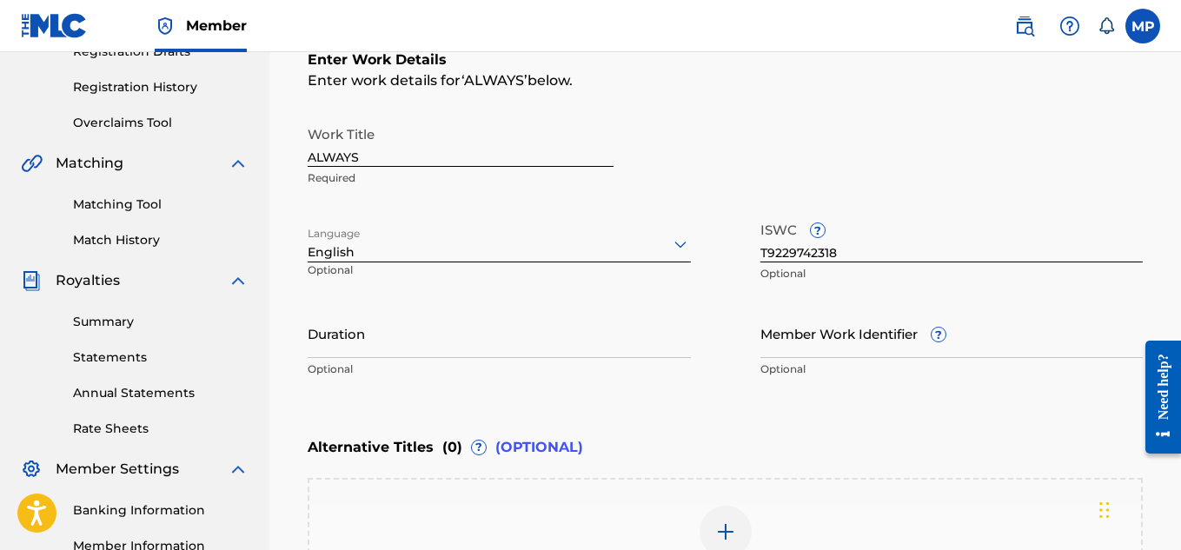
click at [780, 347] on input "Member Work Identifier ?" at bounding box center [951, 333] width 383 height 50
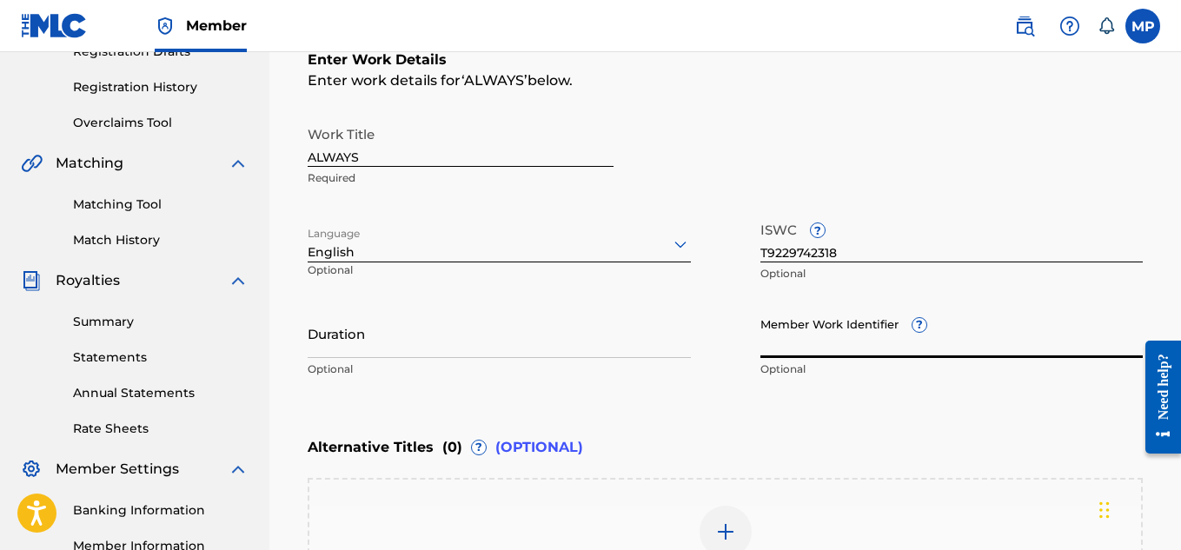
paste input "893487365"
type input "893487365"
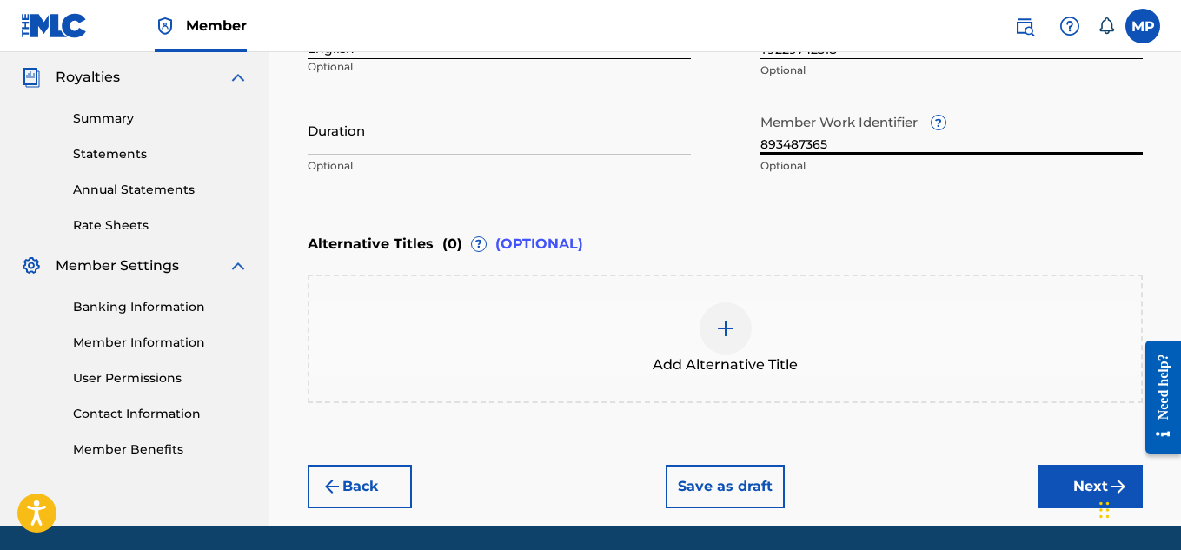
scroll to position [573, 0]
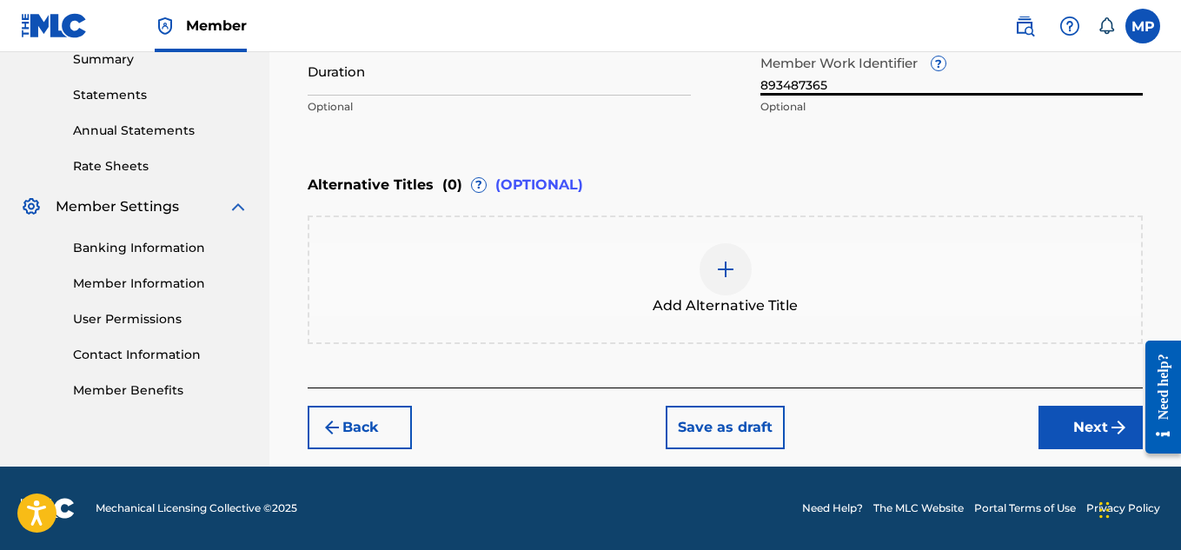
click at [1054, 414] on button "Next" at bounding box center [1090, 427] width 104 height 43
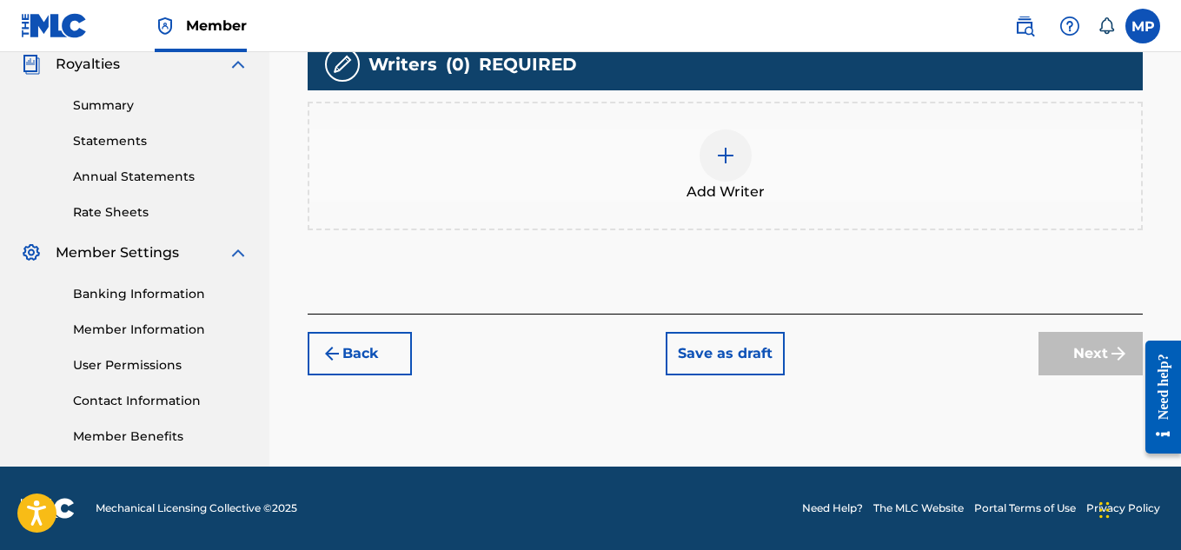
scroll to position [332, 0]
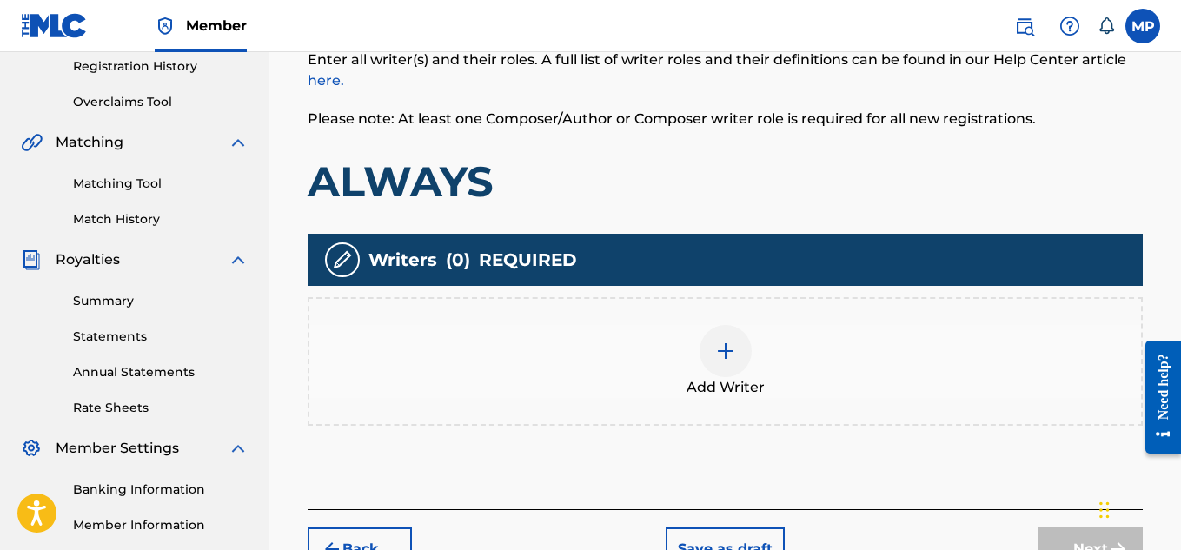
click at [716, 341] on img at bounding box center [725, 351] width 21 height 21
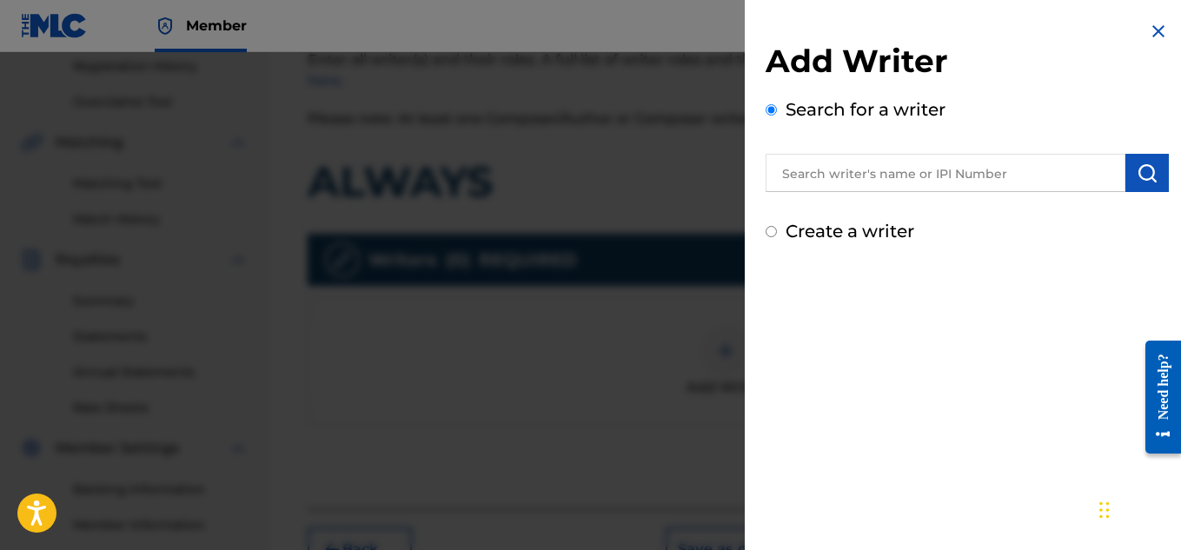
scroll to position [418, 0]
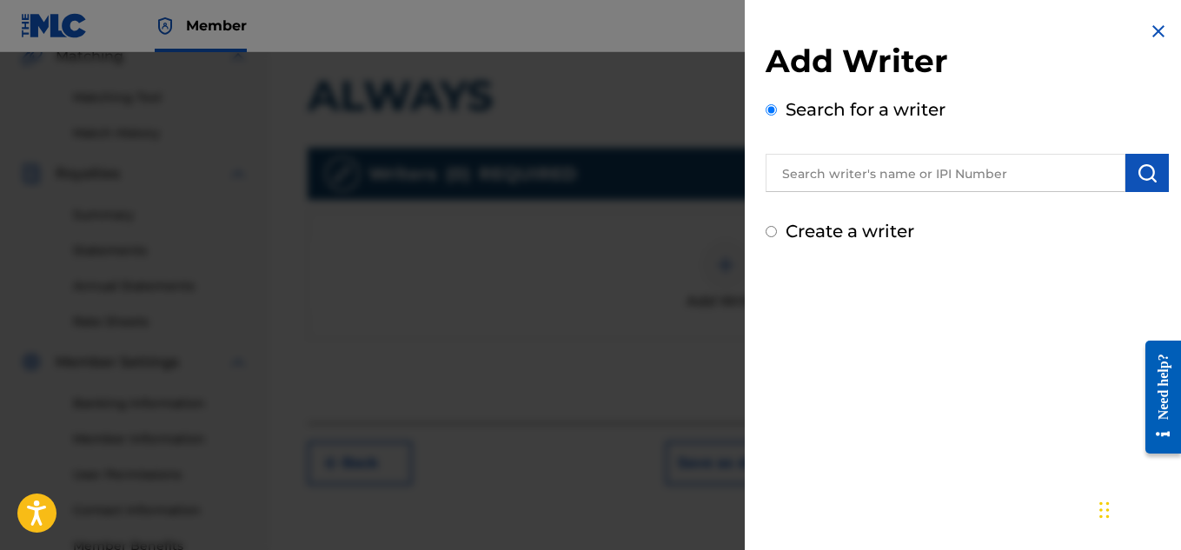
click at [977, 191] on input "text" at bounding box center [945, 173] width 360 height 38
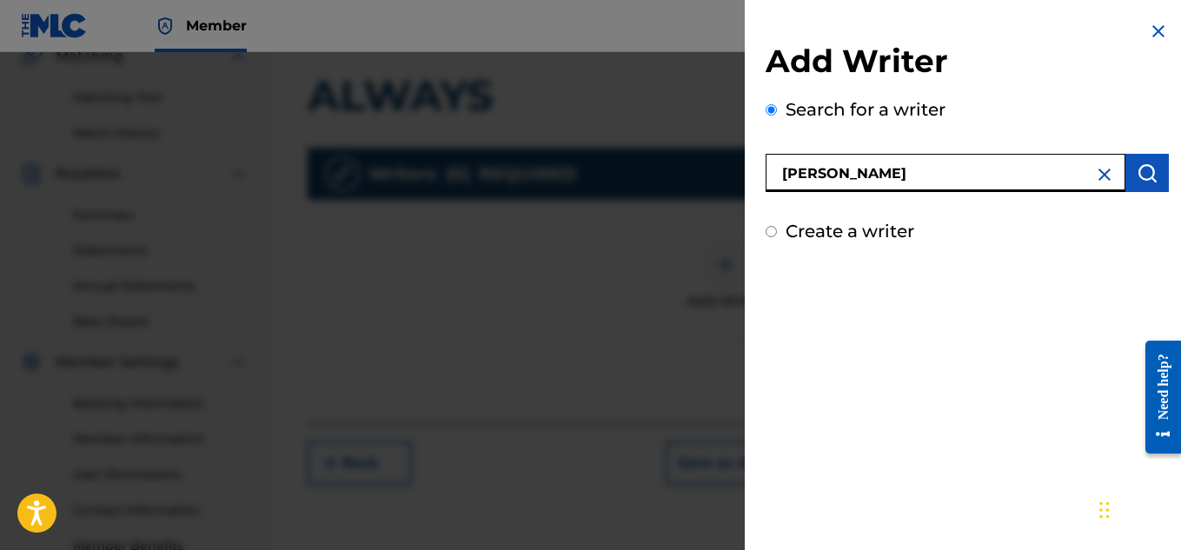
type input "[PERSON_NAME]"
click at [1153, 168] on button "submit" at bounding box center [1146, 173] width 43 height 38
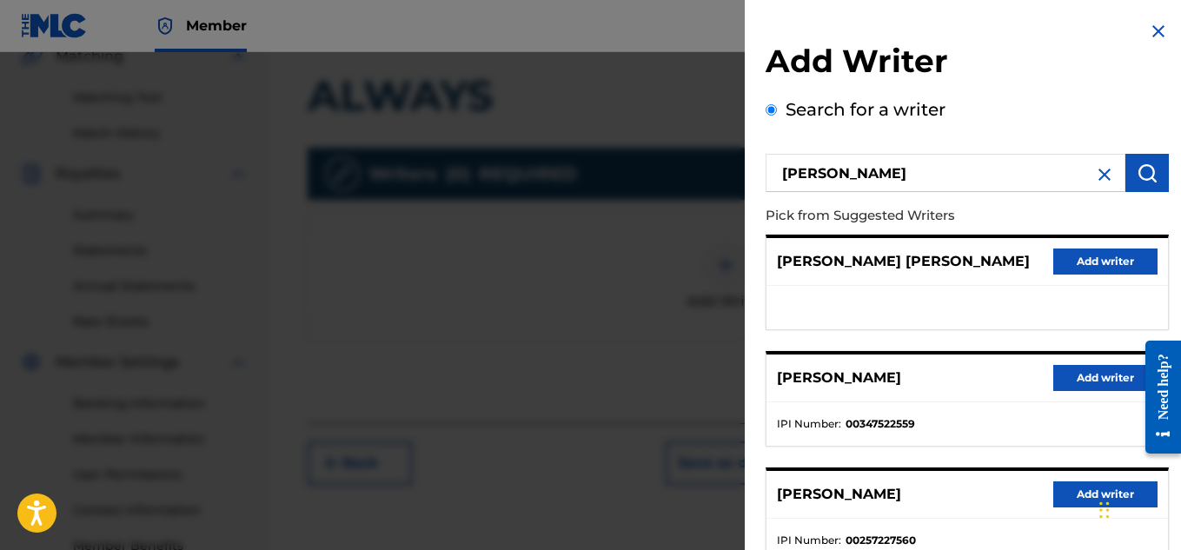
click at [1110, 381] on button "Add writer" at bounding box center [1105, 378] width 104 height 26
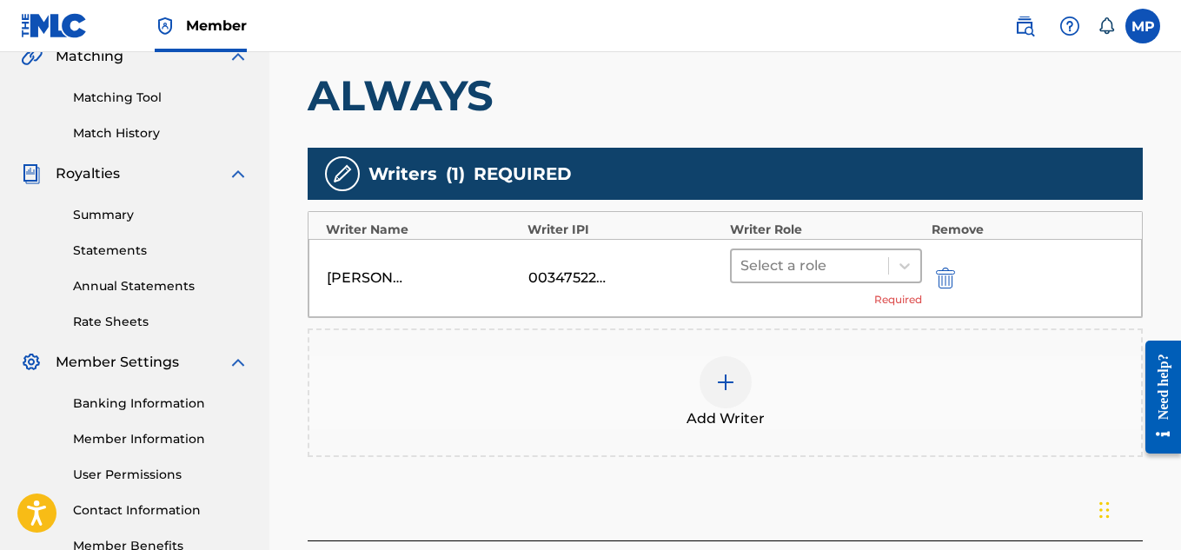
click at [852, 267] on div at bounding box center [810, 266] width 140 height 24
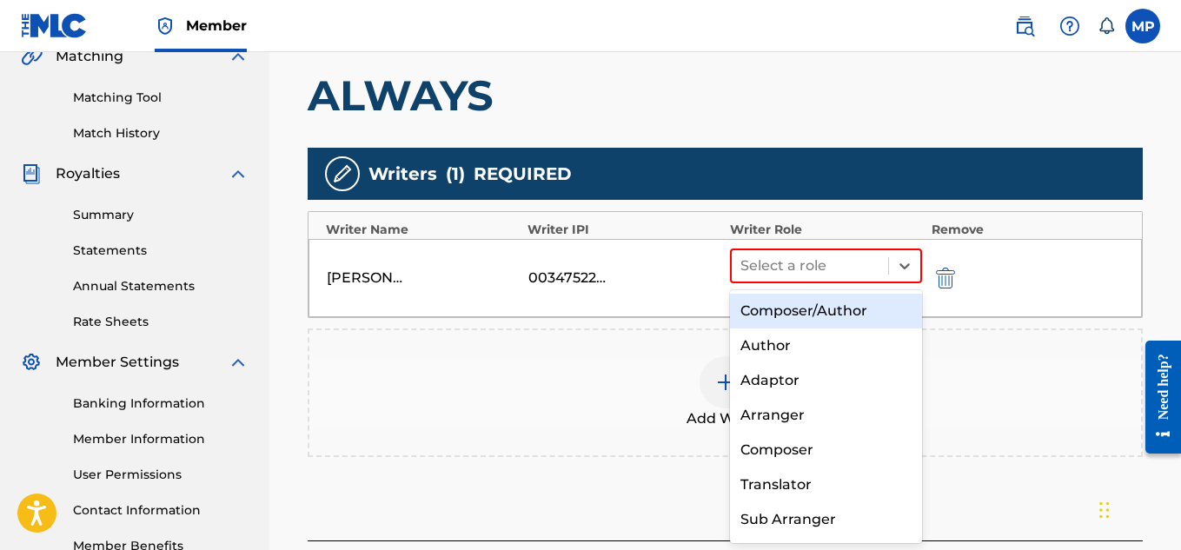
click at [821, 309] on div "Composer/Author" at bounding box center [826, 311] width 193 height 35
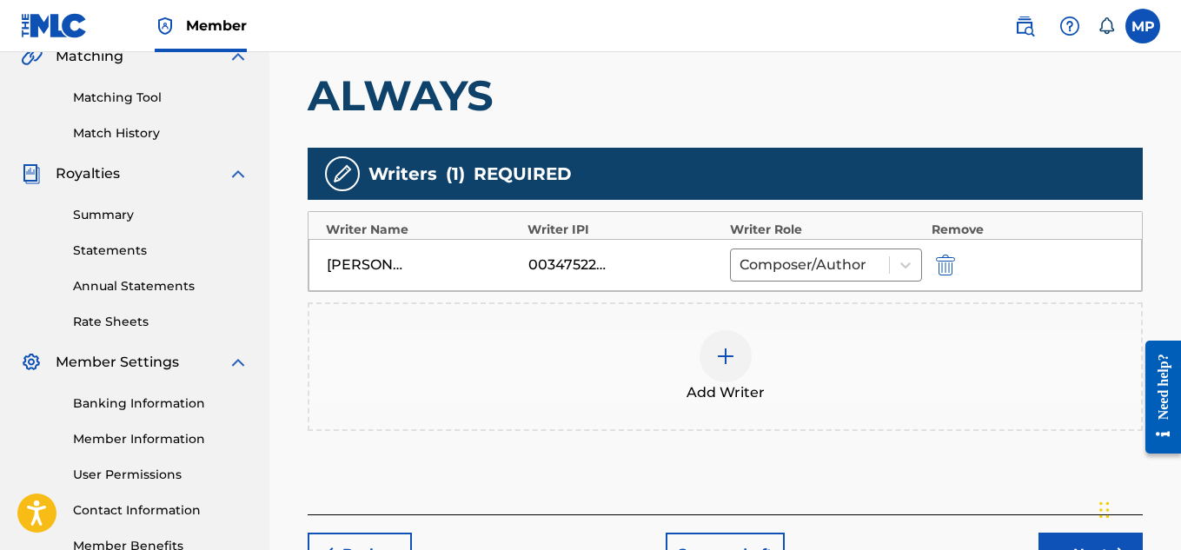
scroll to position [545, 0]
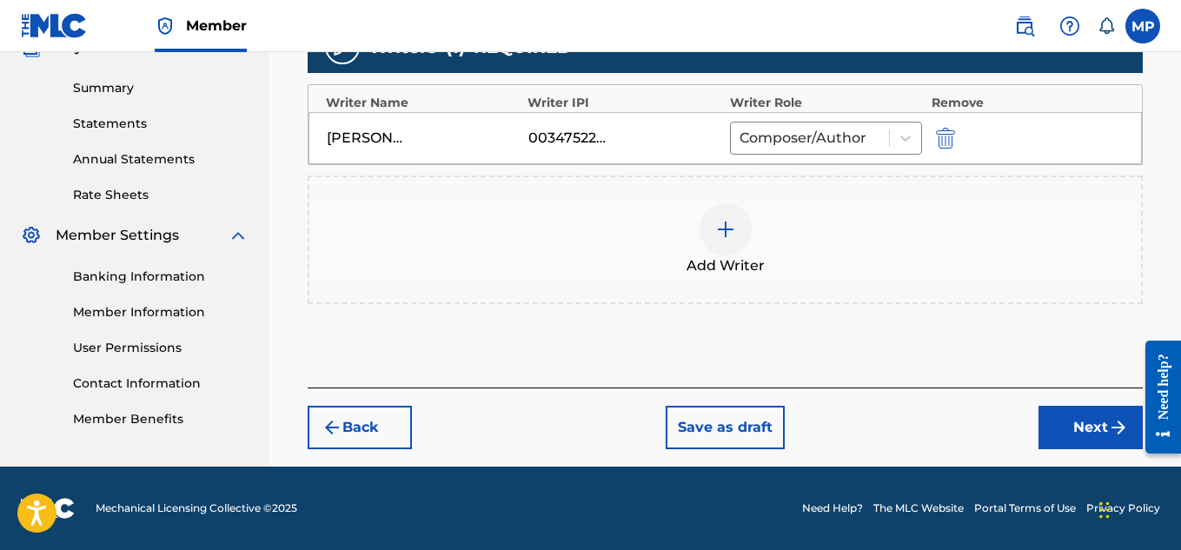
click at [1077, 425] on button "Next" at bounding box center [1090, 427] width 104 height 43
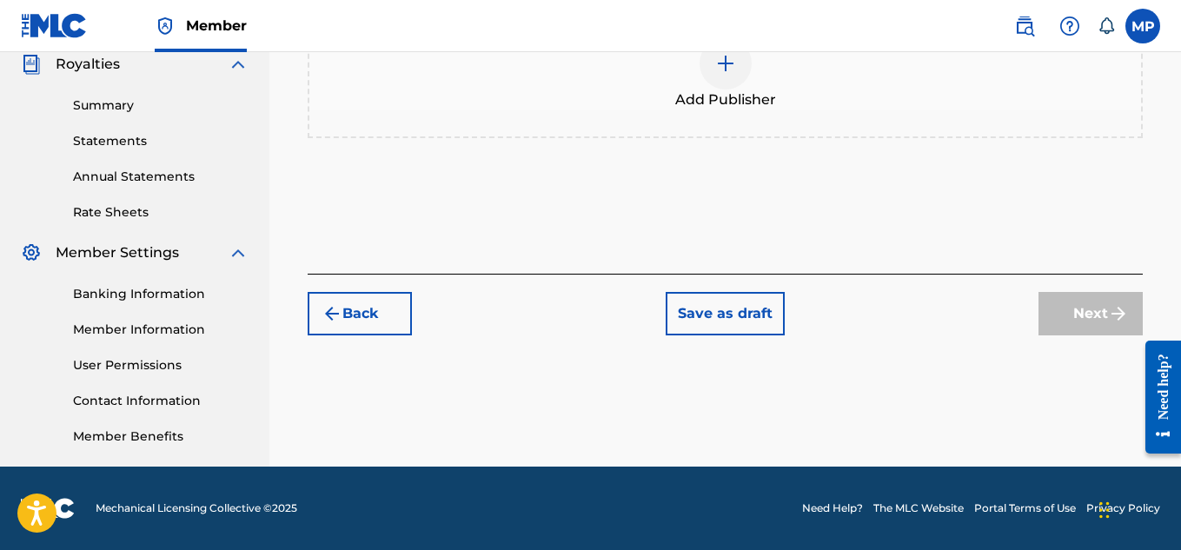
scroll to position [135, 0]
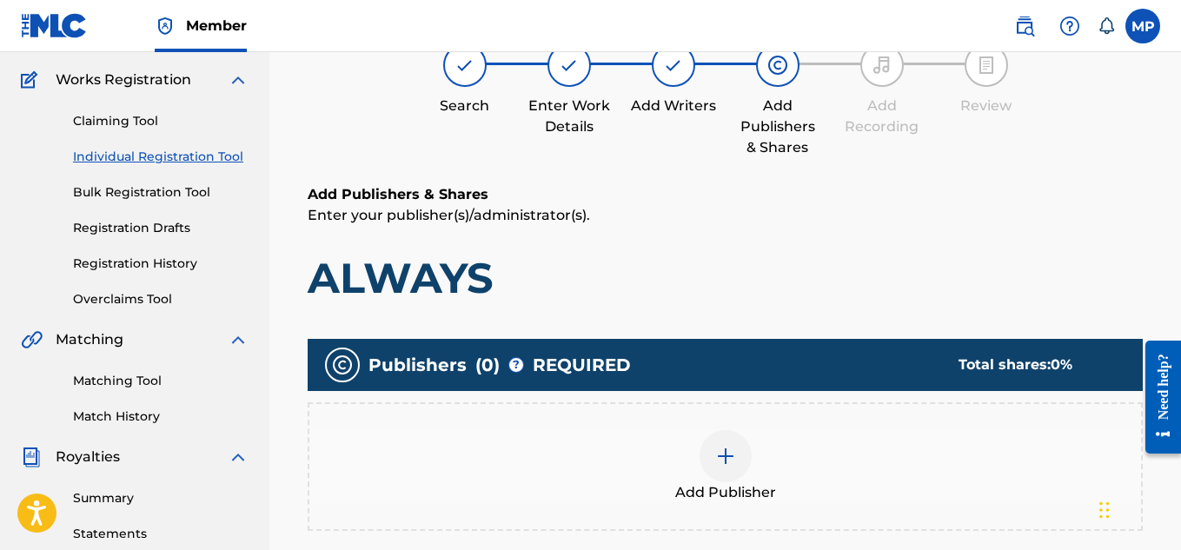
click at [733, 446] on img at bounding box center [725, 456] width 21 height 21
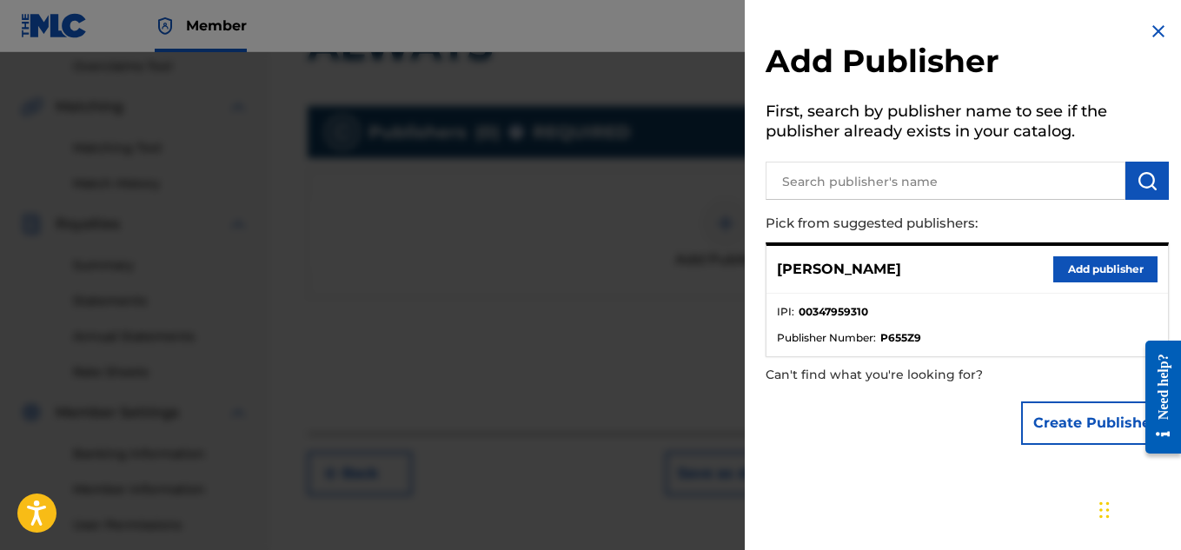
click at [1078, 274] on button "Add publisher" at bounding box center [1105, 269] width 104 height 26
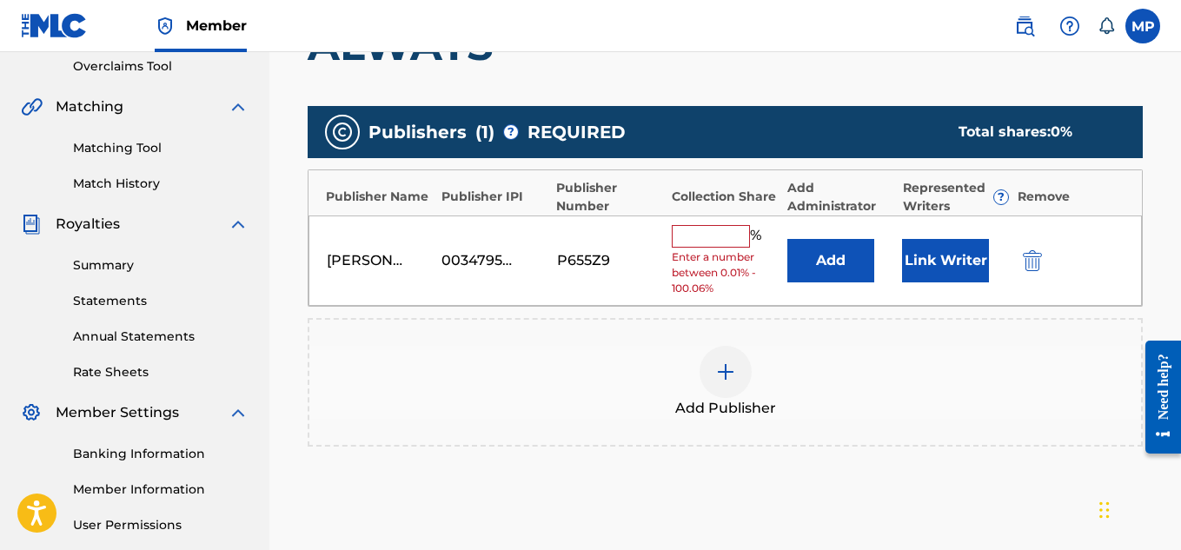
click at [728, 235] on input "text" at bounding box center [711, 236] width 78 height 23
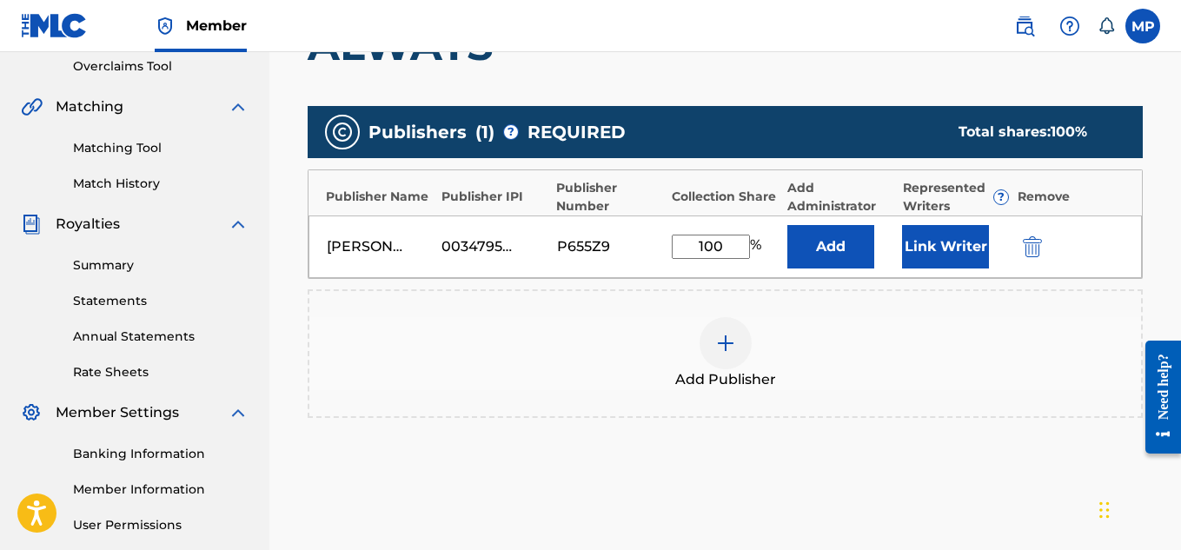
type input "100"
click at [967, 235] on button "Link Writer" at bounding box center [945, 246] width 87 height 43
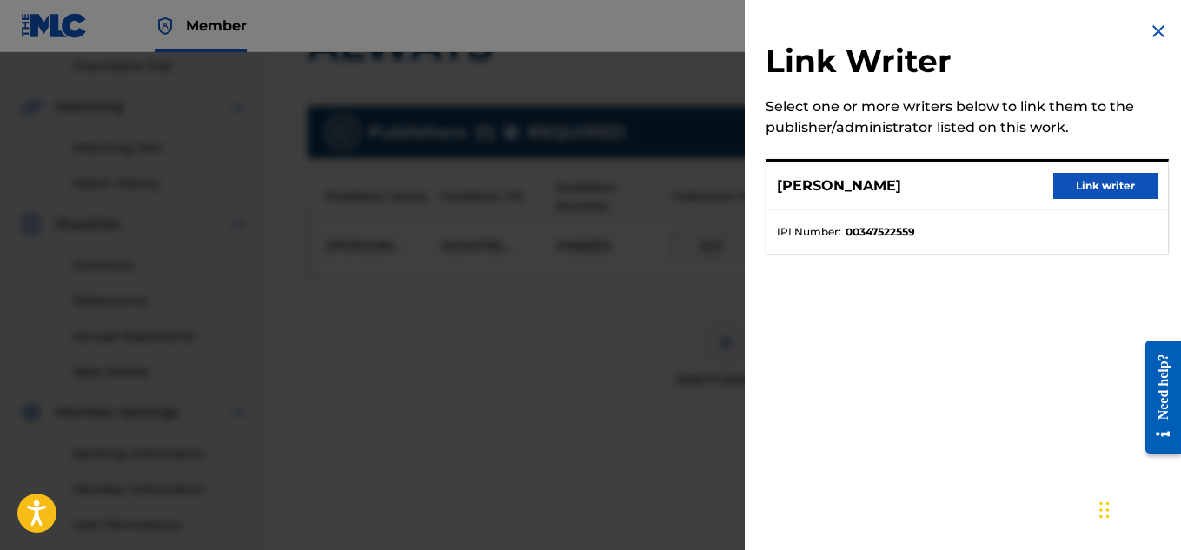
click at [1095, 192] on button "Link writer" at bounding box center [1105, 186] width 104 height 26
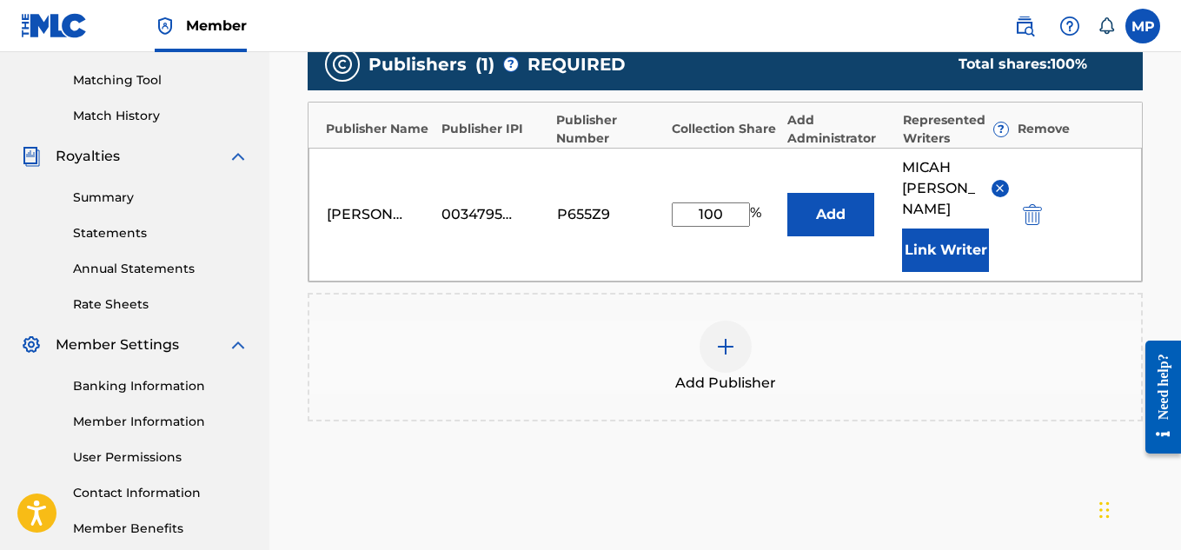
scroll to position [584, 0]
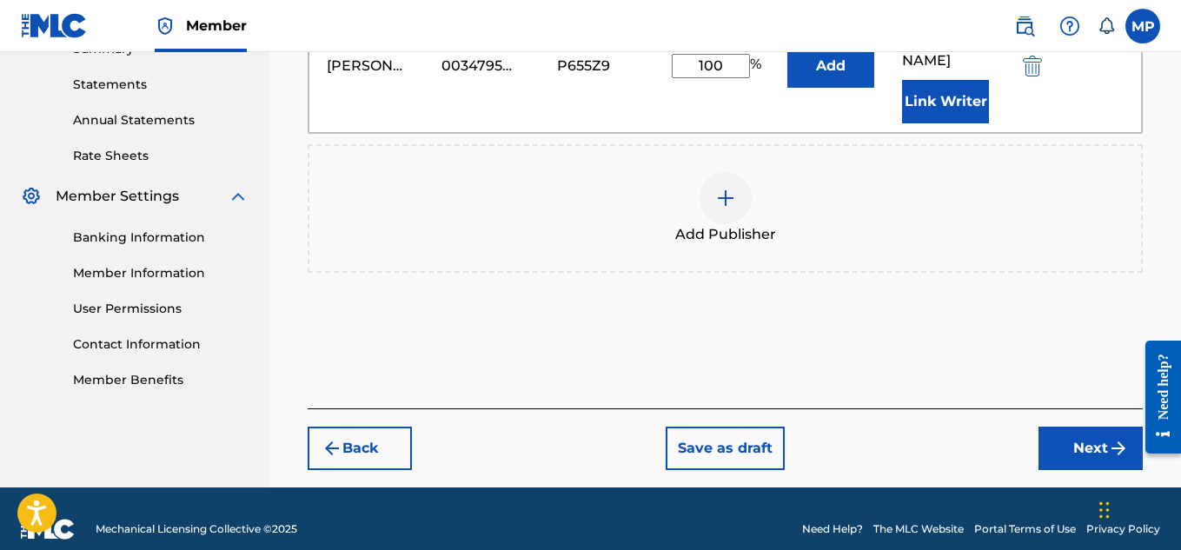
click at [1071, 427] on button "Next" at bounding box center [1090, 448] width 104 height 43
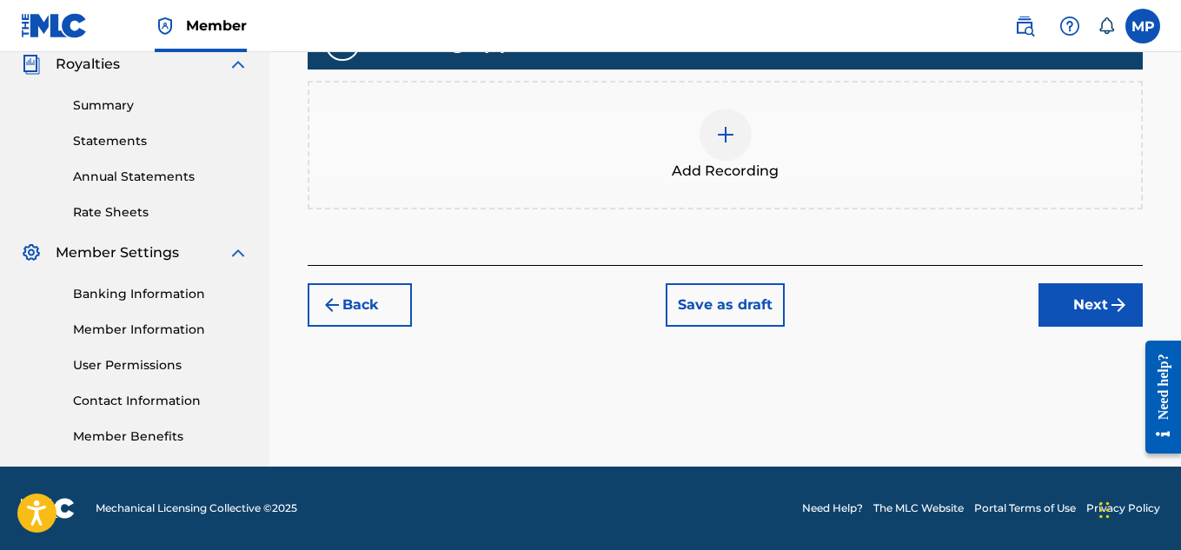
scroll to position [412, 0]
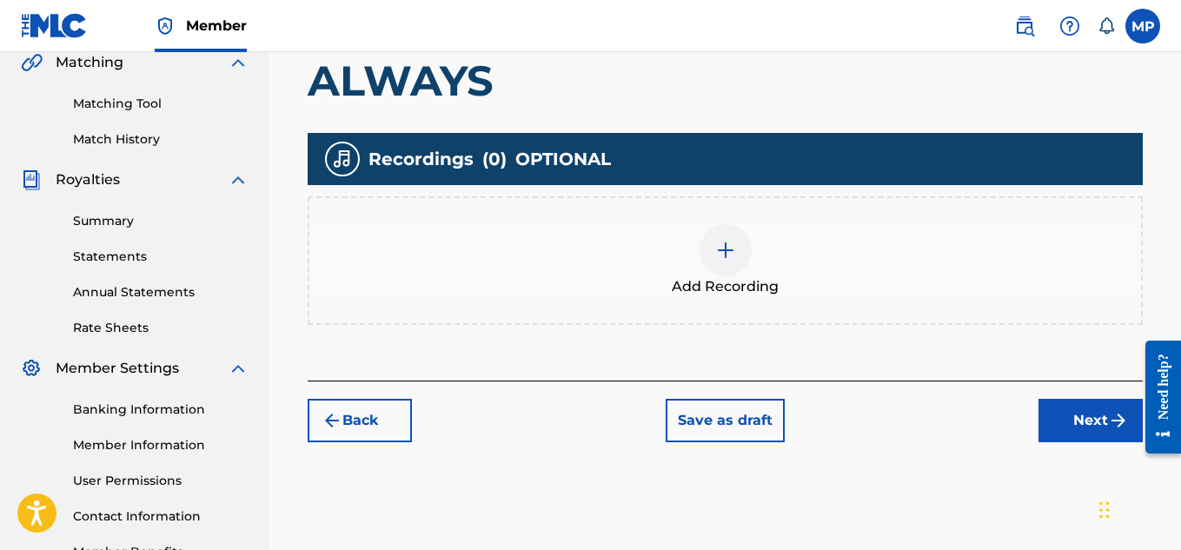
click at [722, 241] on img at bounding box center [725, 250] width 21 height 21
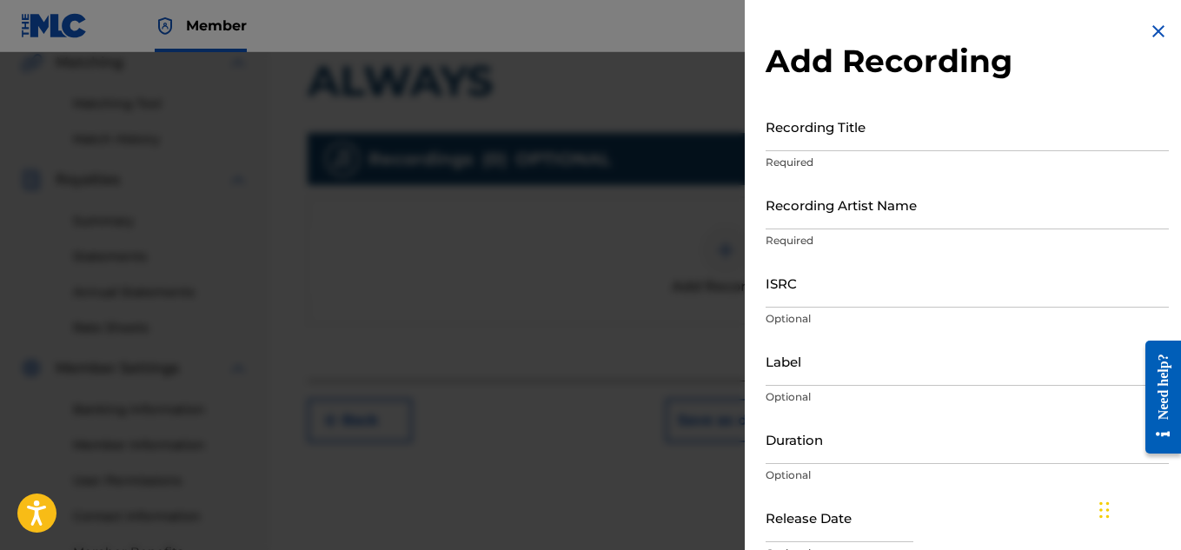
click at [871, 136] on input "Recording Title" at bounding box center [966, 127] width 403 height 50
paste input "ALWAYS"
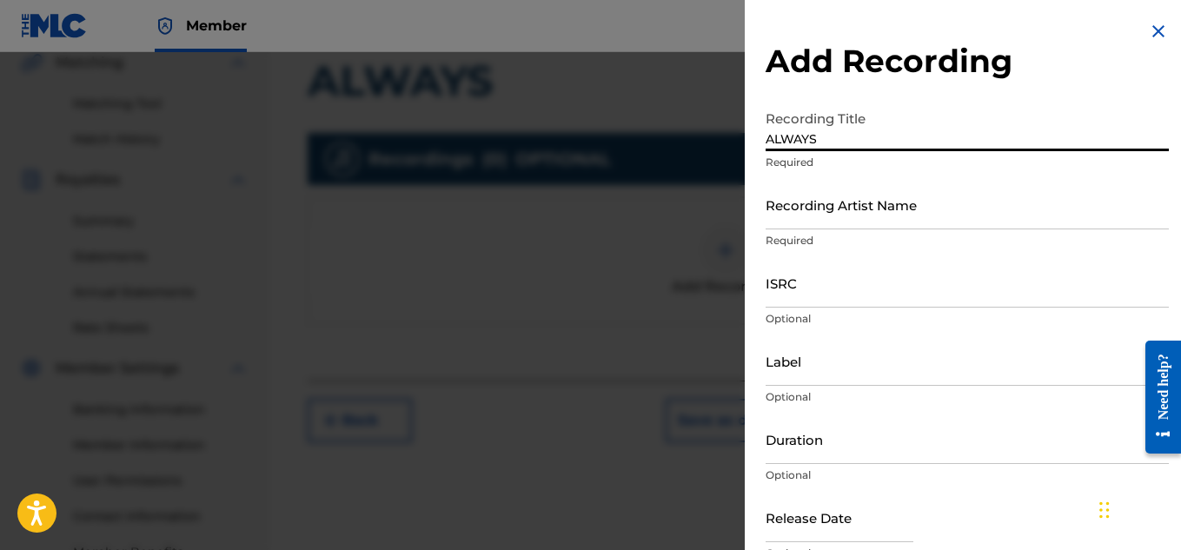
type input "ALWAYS"
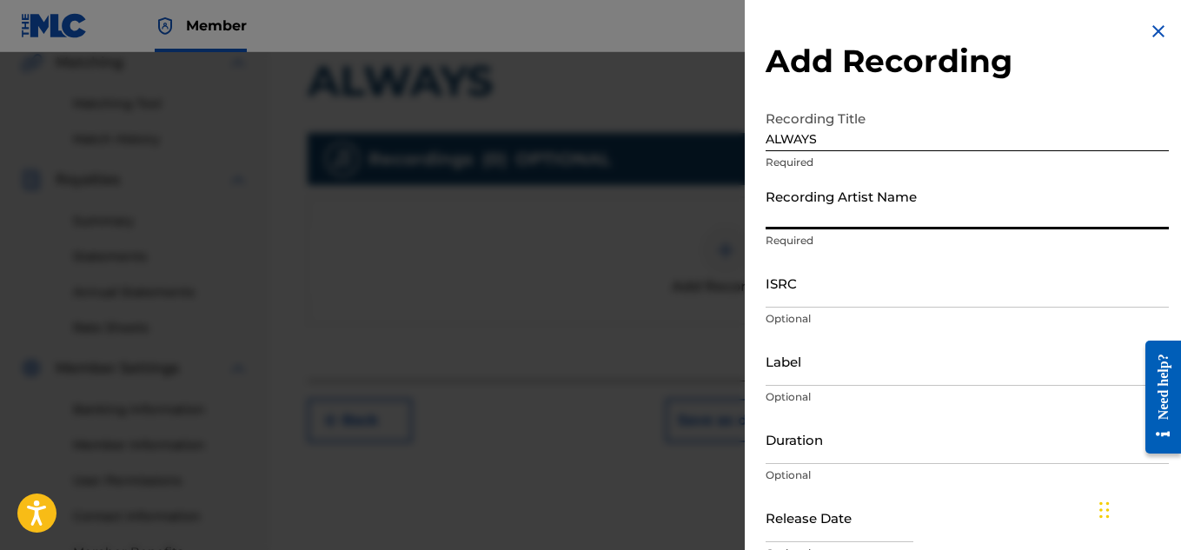
click at [803, 214] on input "Recording Artist Name" at bounding box center [966, 205] width 403 height 50
type input "Young Dread"
click at [811, 288] on input "ISRC" at bounding box center [966, 283] width 403 height 50
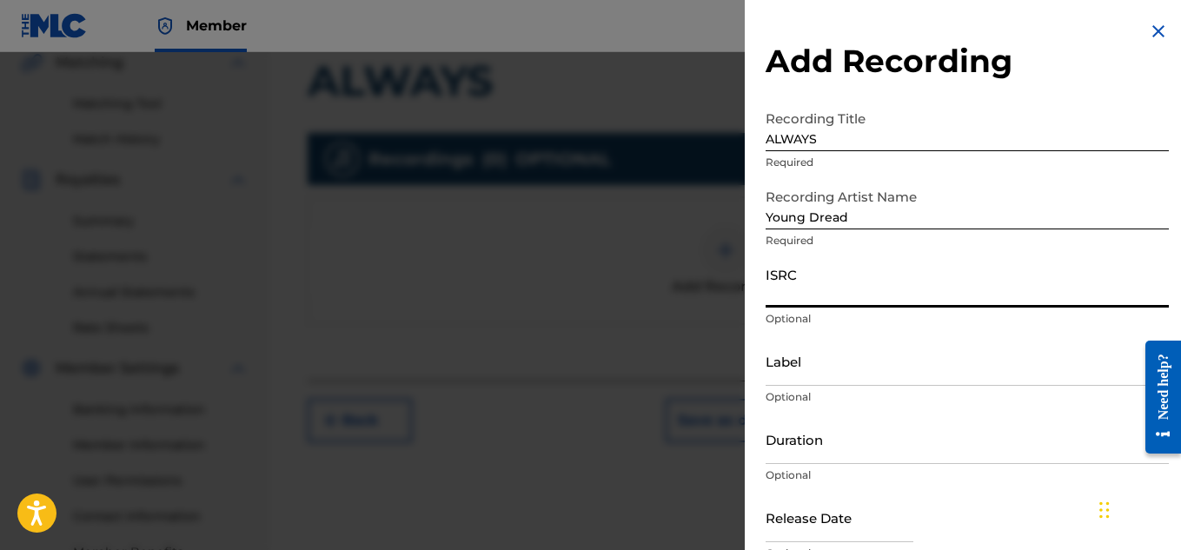
paste input "USJ3V1836267"
type input "USJ3V1836267"
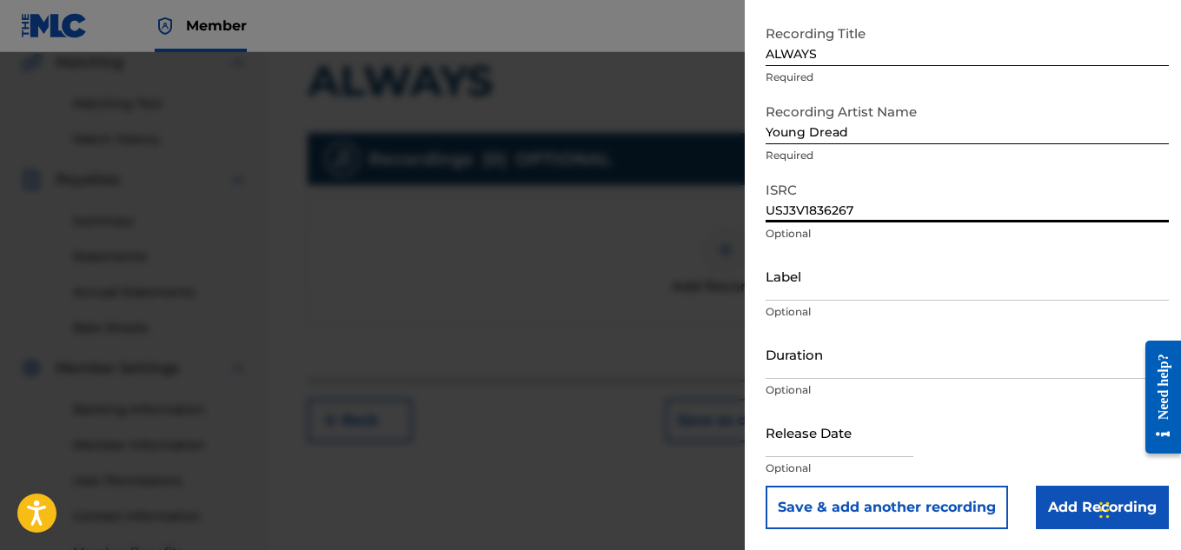
click at [1073, 517] on input "Add Recording" at bounding box center [1101, 507] width 133 height 43
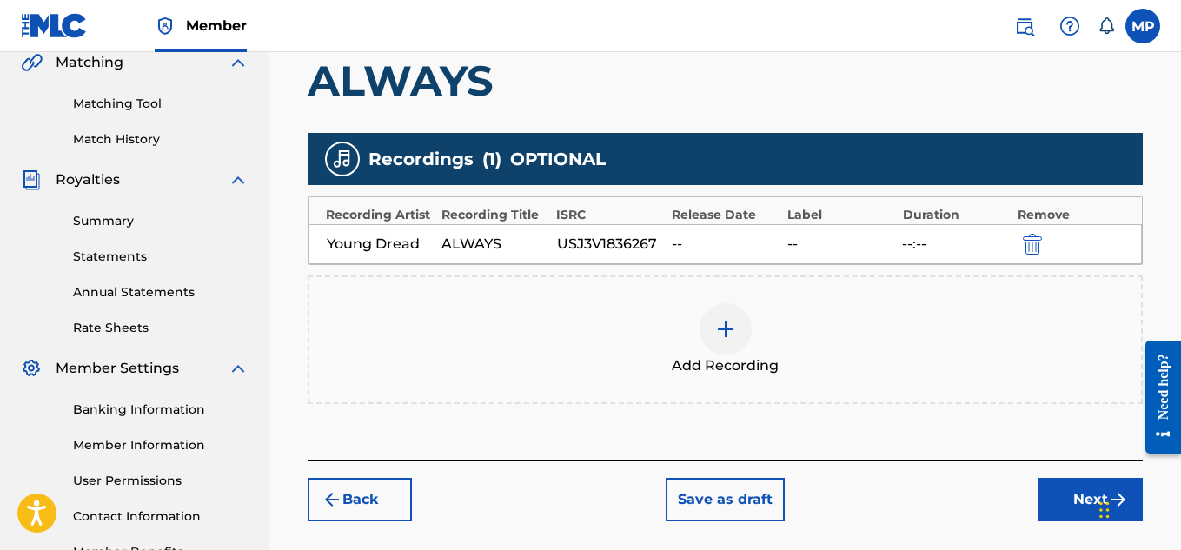
scroll to position [527, 0]
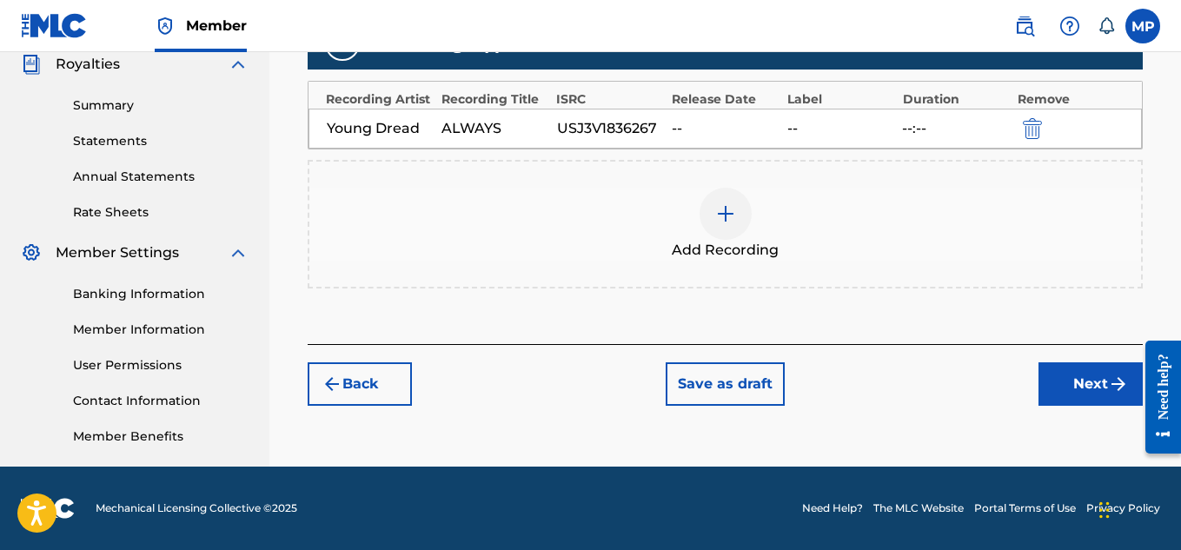
click at [1081, 381] on button "Next" at bounding box center [1090, 383] width 104 height 43
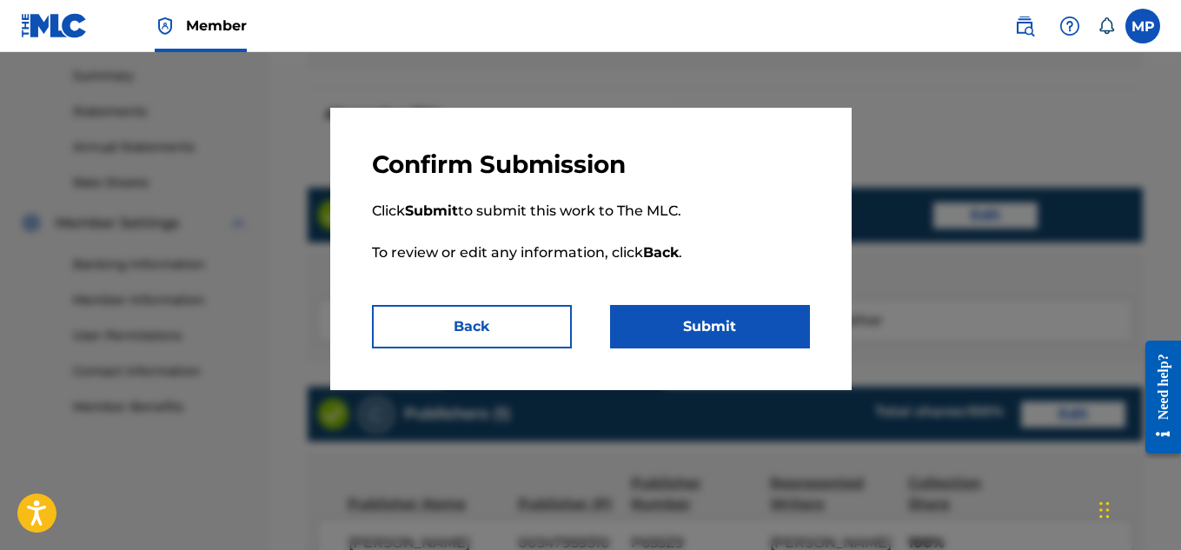
scroll to position [975, 0]
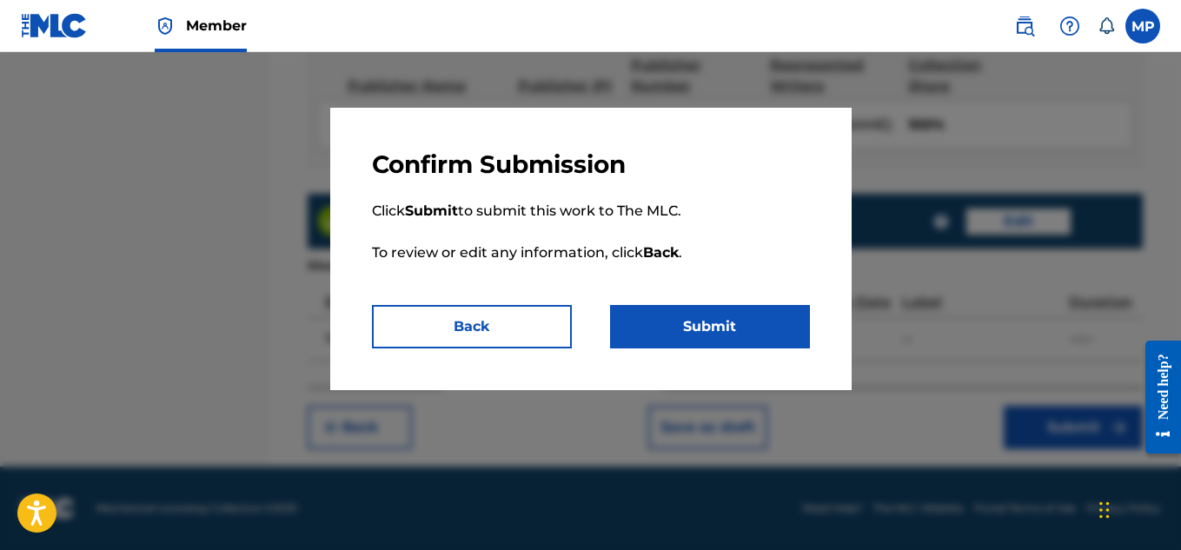
click at [772, 316] on button "Submit" at bounding box center [710, 326] width 200 height 43
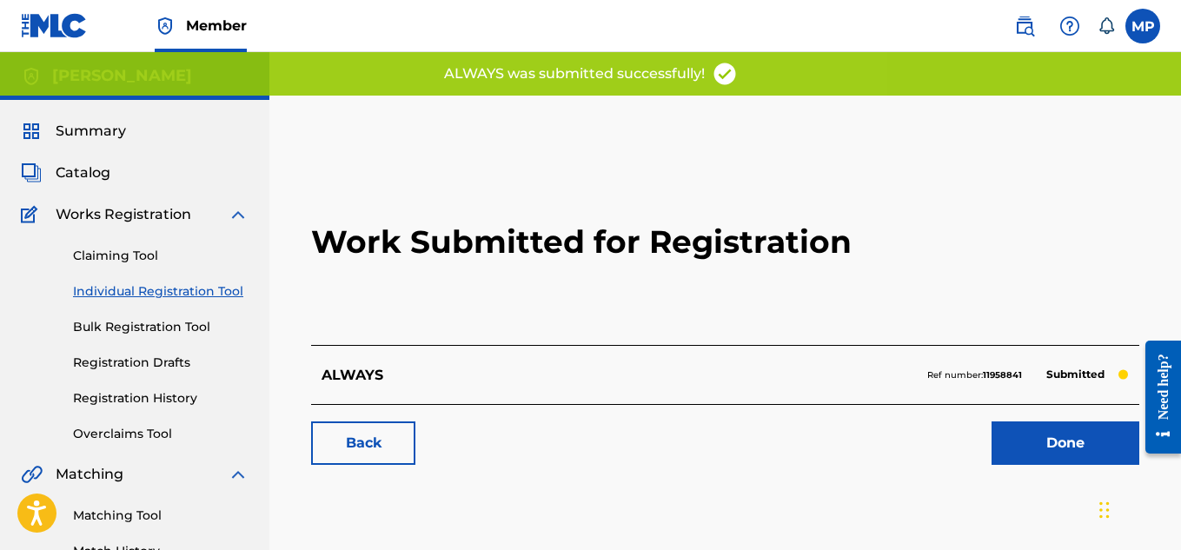
click at [357, 434] on link "Back" at bounding box center [363, 442] width 104 height 43
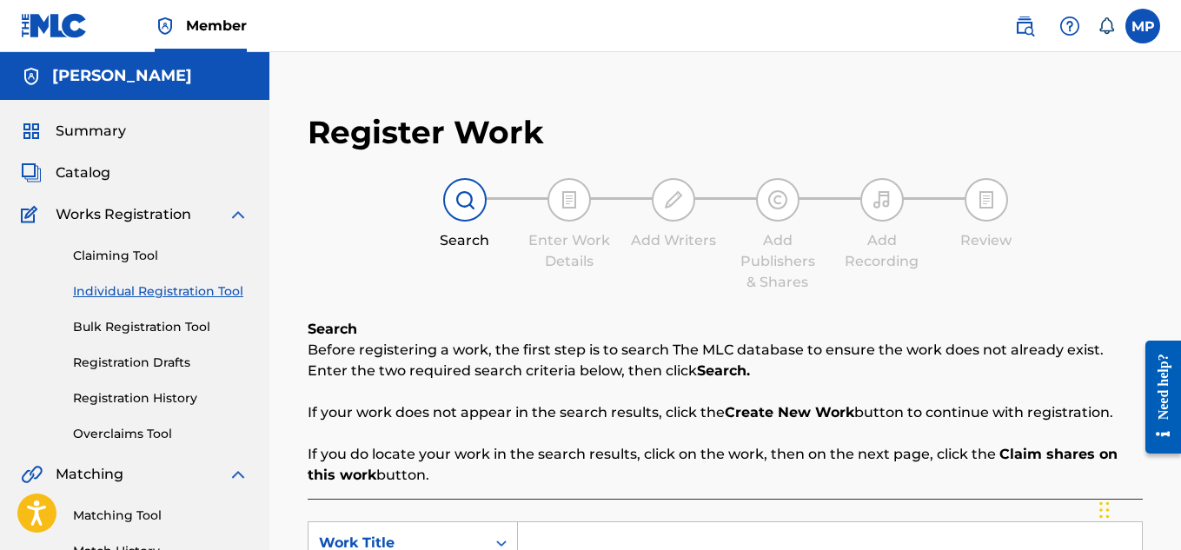
scroll to position [159, 0]
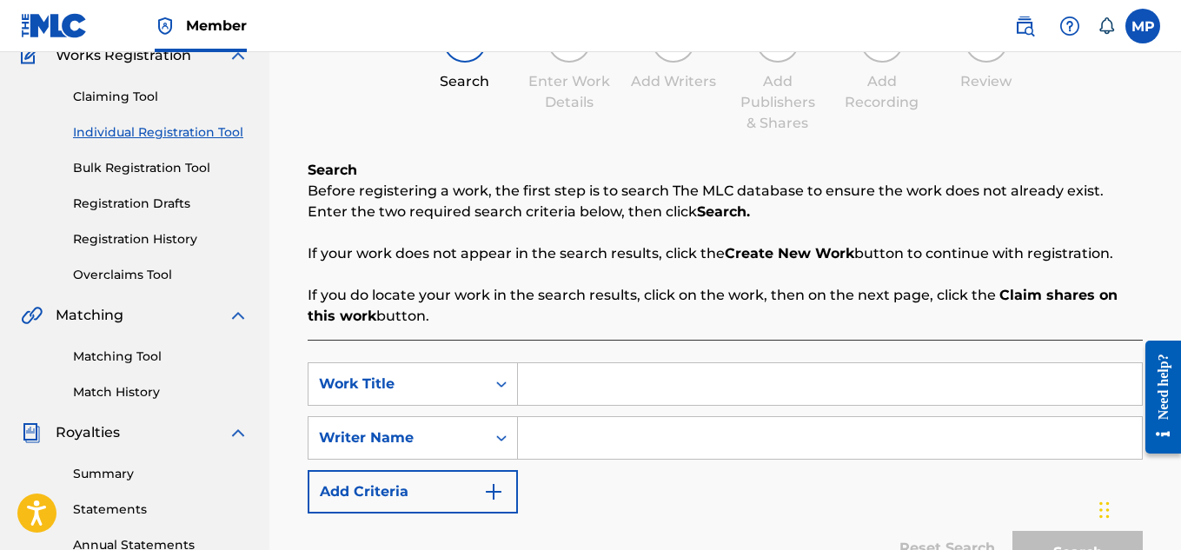
click at [678, 391] on input "Search Form" at bounding box center [830, 384] width 624 height 42
paste input "ALL THINGS"
type input "ALL THINGS"
click at [699, 429] on input "Search Form" at bounding box center [830, 438] width 624 height 42
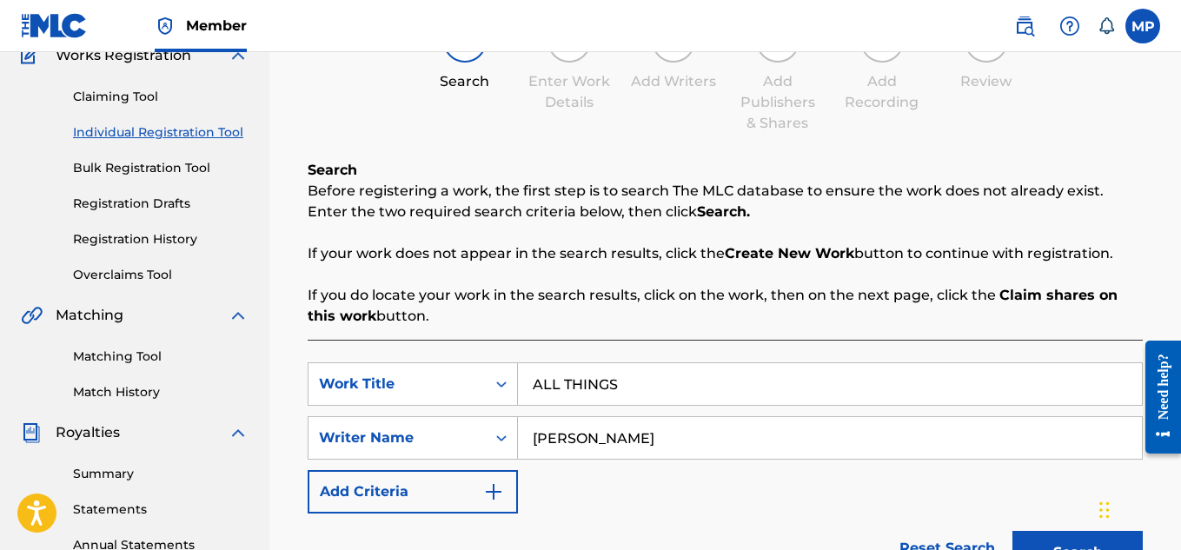
scroll to position [386, 0]
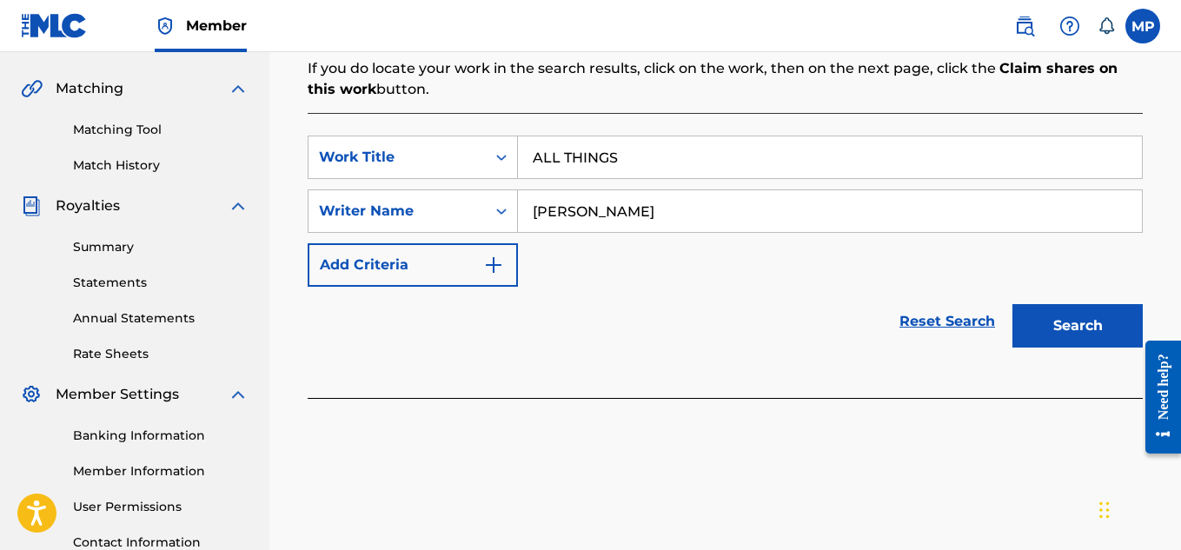
type input "[PERSON_NAME]"
click at [1030, 322] on button "Search" at bounding box center [1077, 325] width 130 height 43
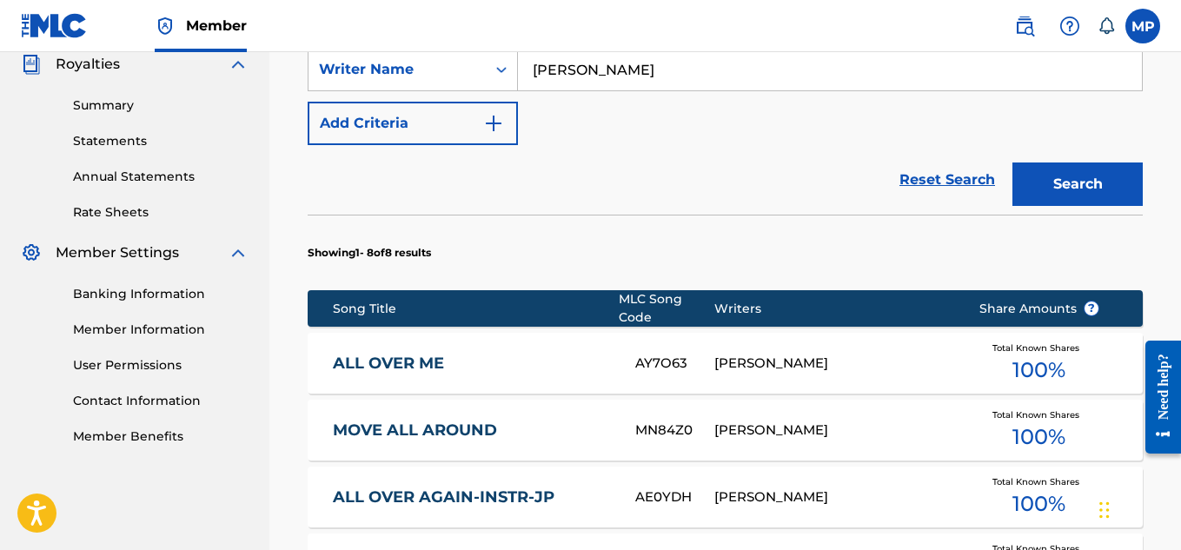
scroll to position [1153, 0]
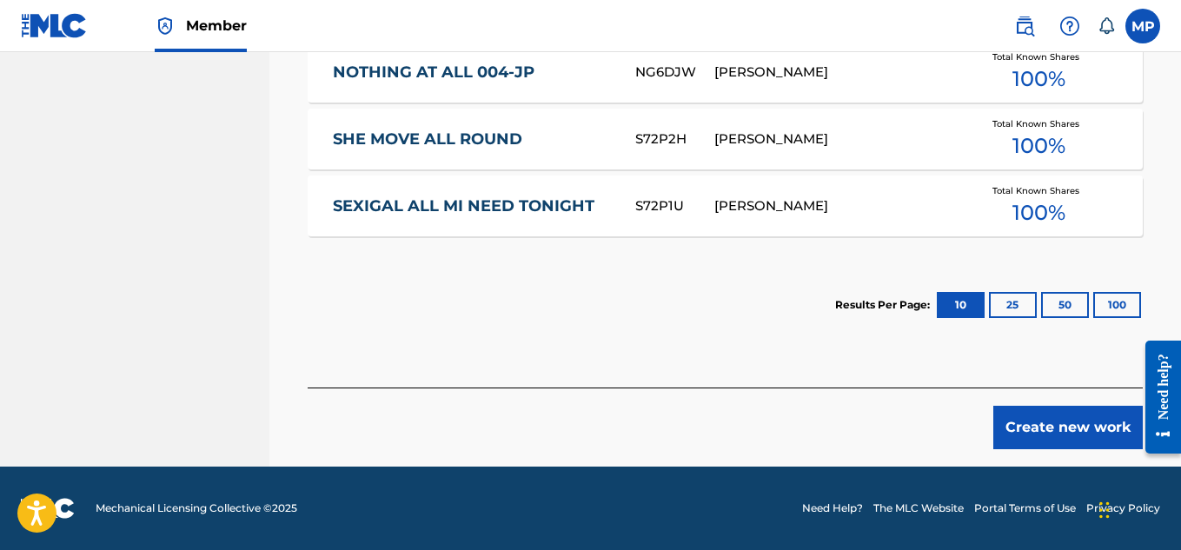
click at [1053, 424] on button "Create new work" at bounding box center [1067, 427] width 149 height 43
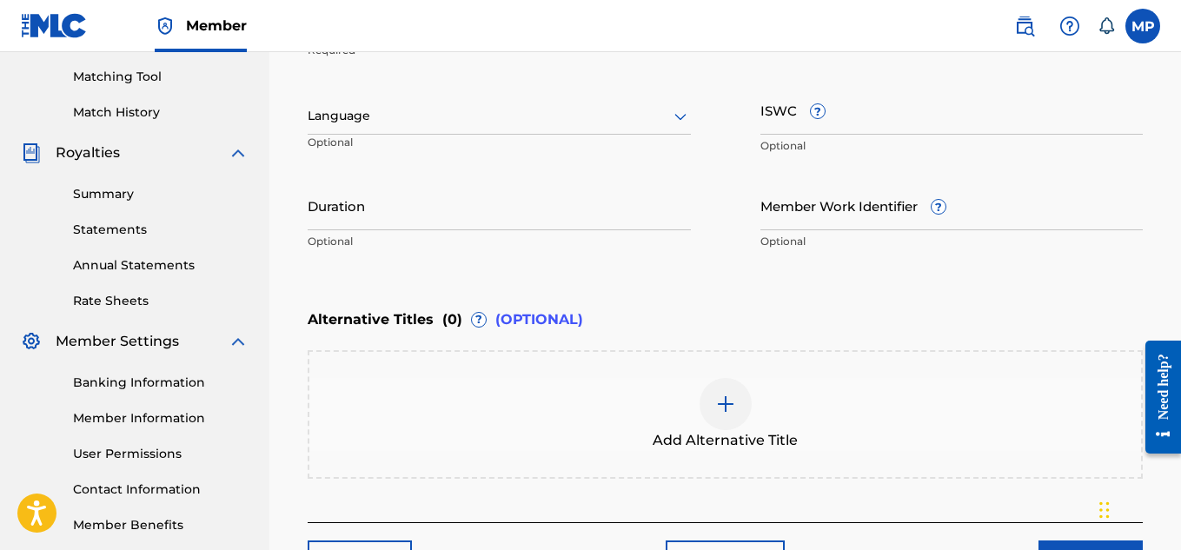
scroll to position [366, 0]
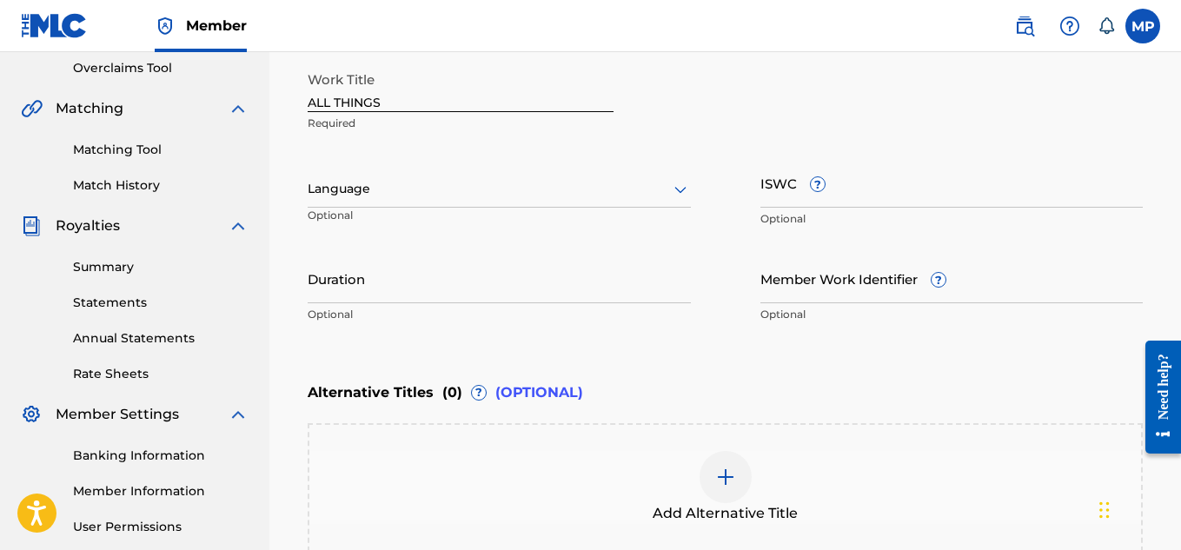
click at [817, 200] on input "ISWC ?" at bounding box center [951, 183] width 383 height 50
paste input "T9229748690"
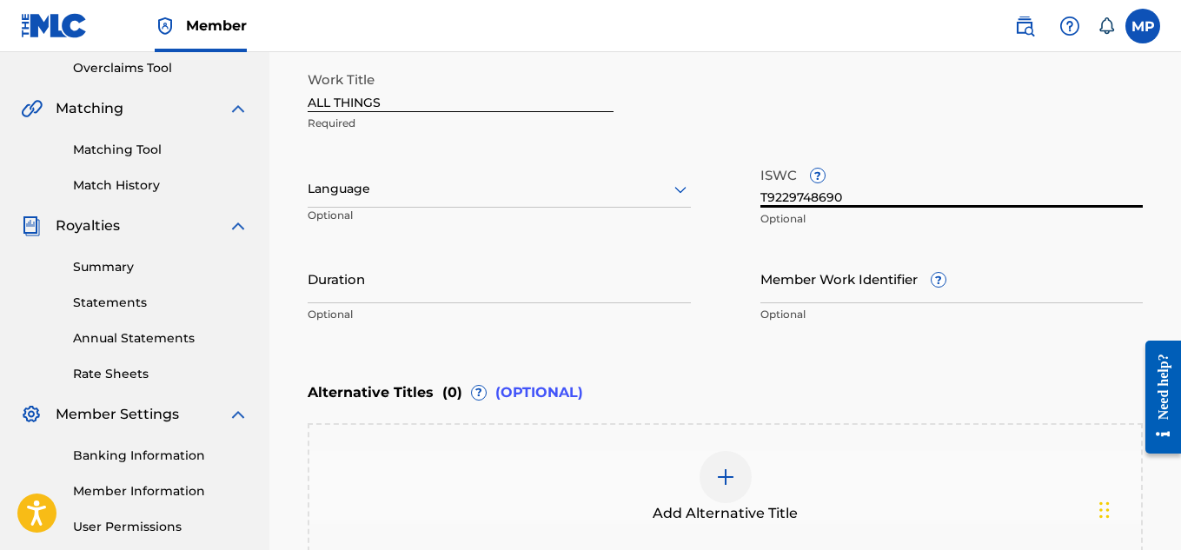
type input "T9229748690"
click at [817, 292] on input "Member Work Identifier ?" at bounding box center [951, 279] width 383 height 50
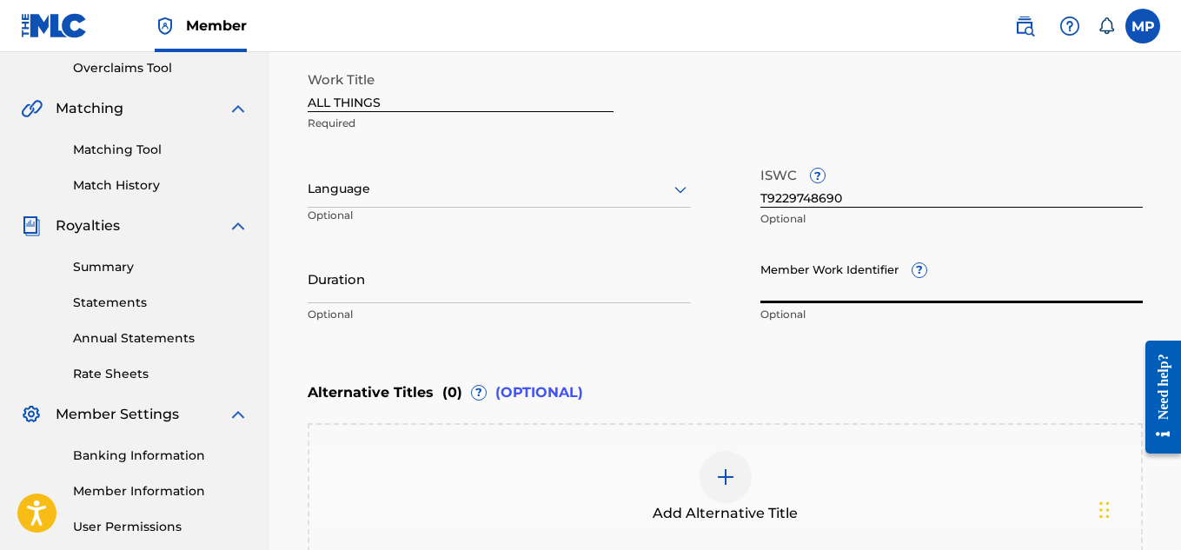
paste input "893488160"
type input "893488160"
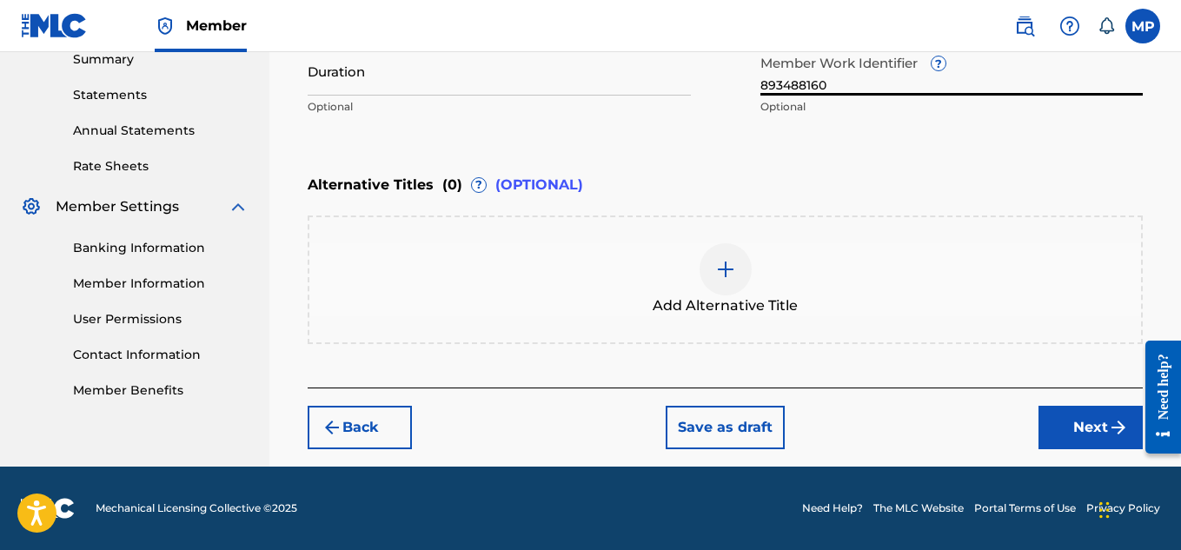
click at [1064, 429] on button "Next" at bounding box center [1090, 427] width 104 height 43
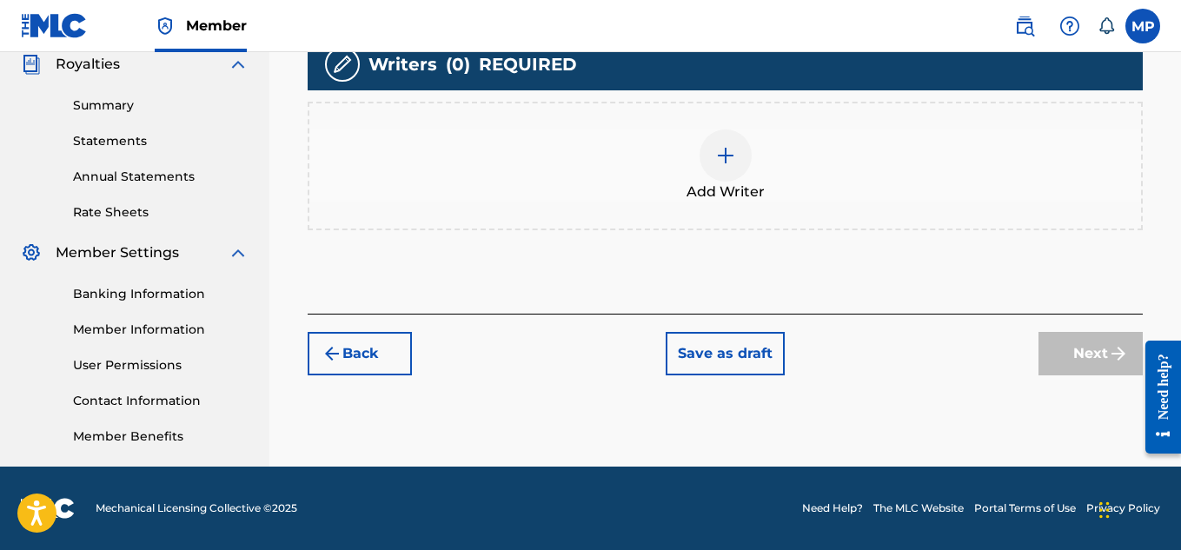
click at [724, 166] on img at bounding box center [725, 155] width 21 height 21
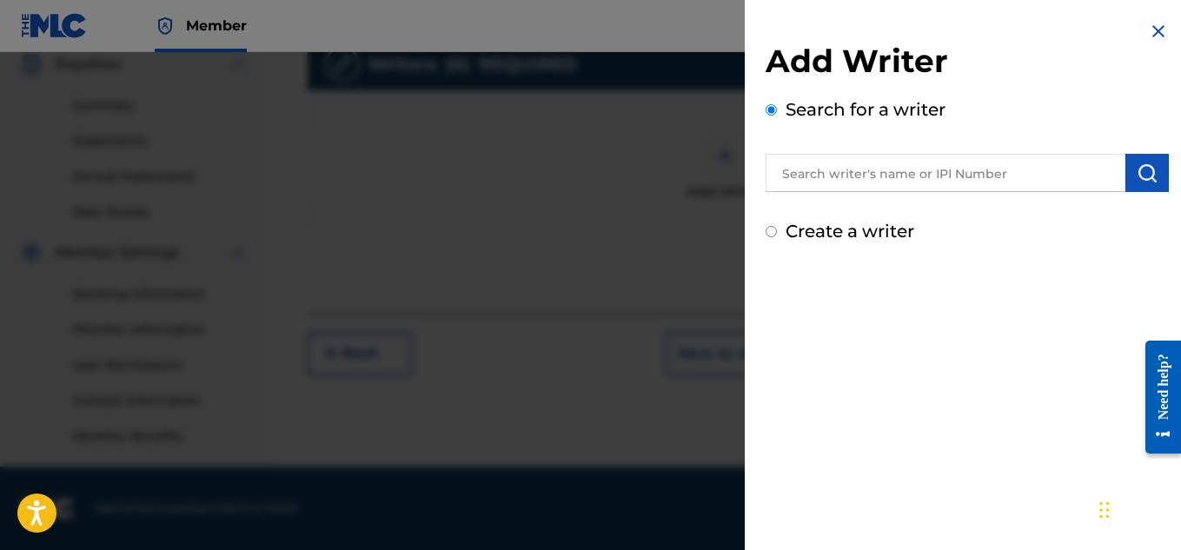
scroll to position [372, 0]
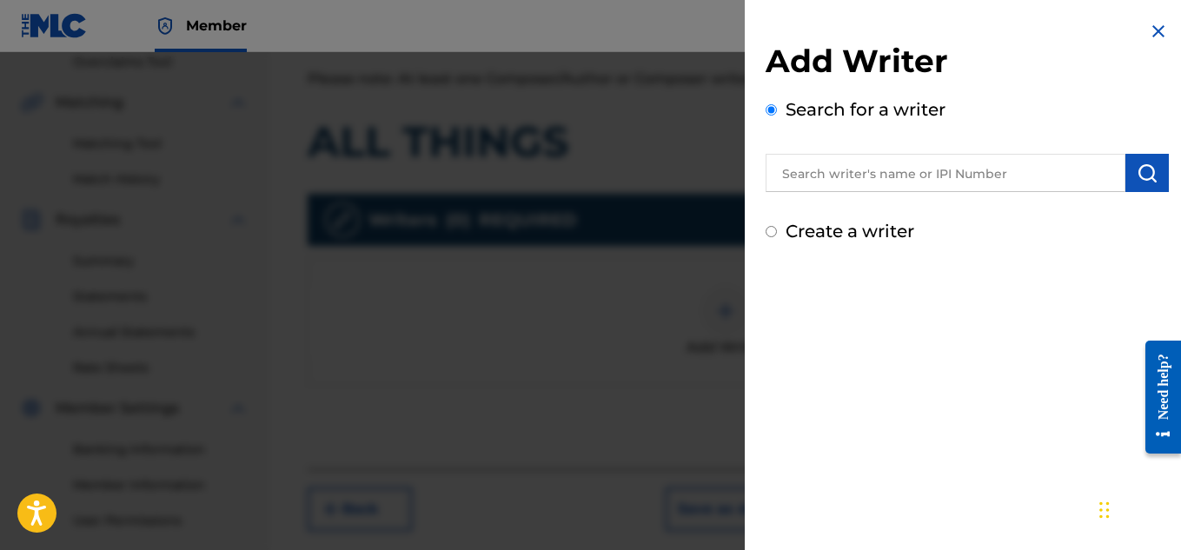
click at [956, 186] on input "text" at bounding box center [945, 173] width 360 height 38
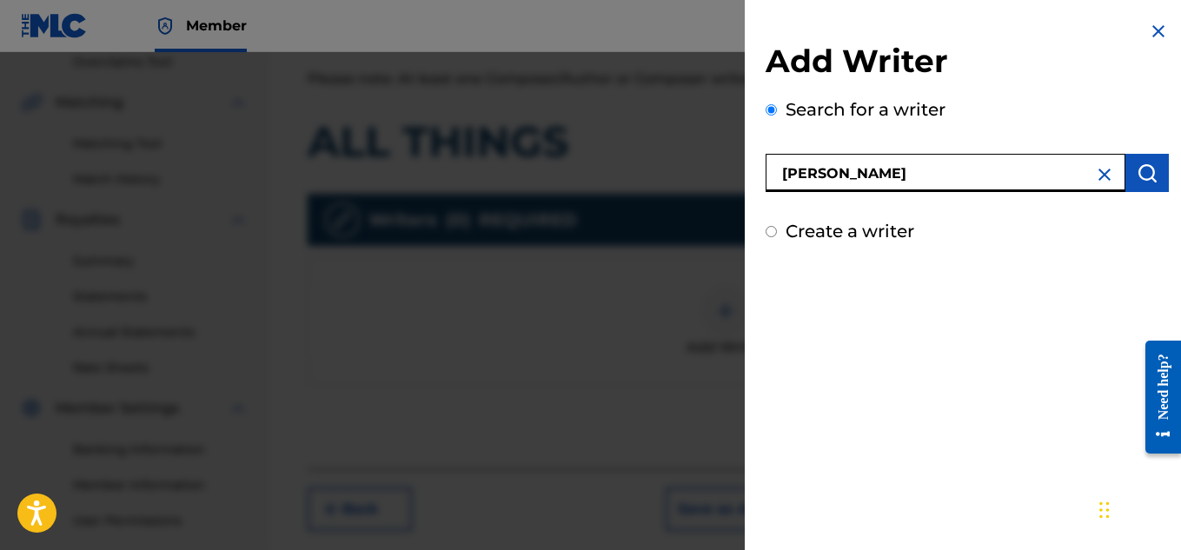
type input "[PERSON_NAME]"
click at [1148, 175] on img "submit" at bounding box center [1146, 172] width 21 height 21
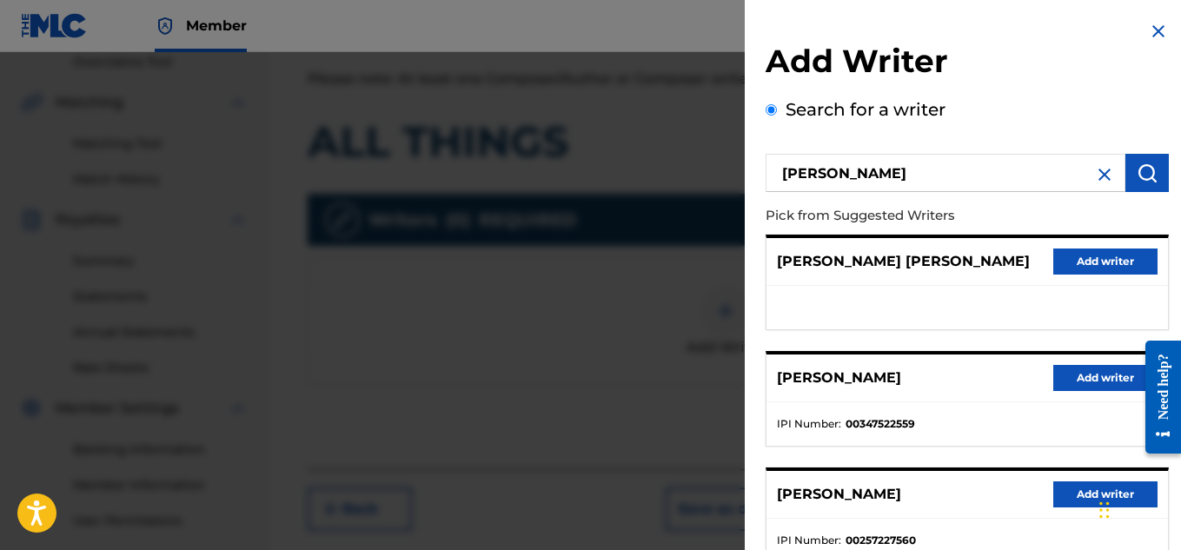
click at [1095, 380] on button "Add writer" at bounding box center [1105, 378] width 104 height 26
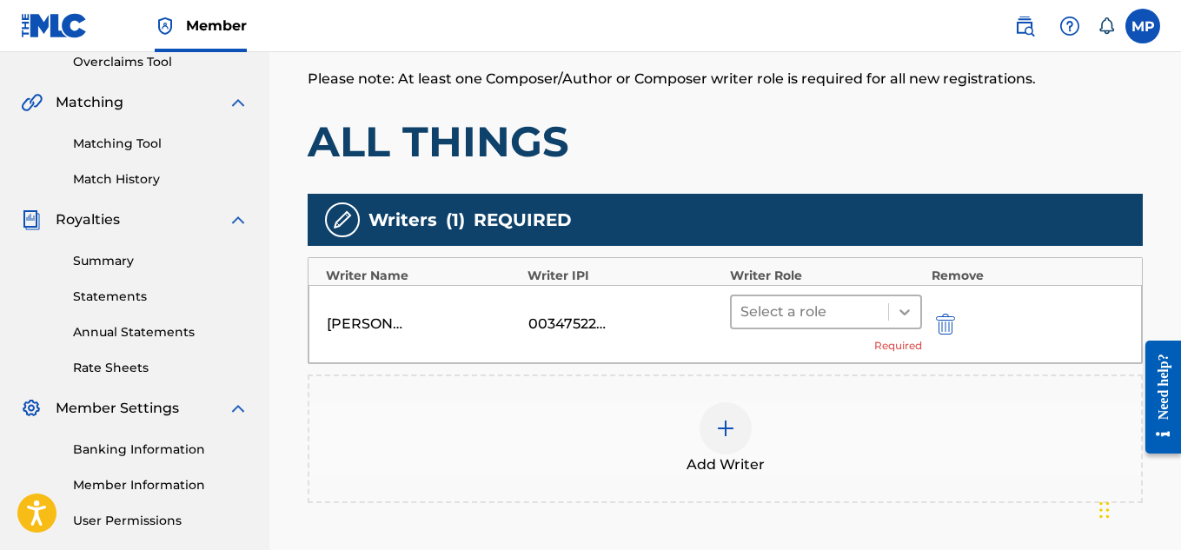
click at [903, 316] on icon at bounding box center [904, 311] width 17 height 17
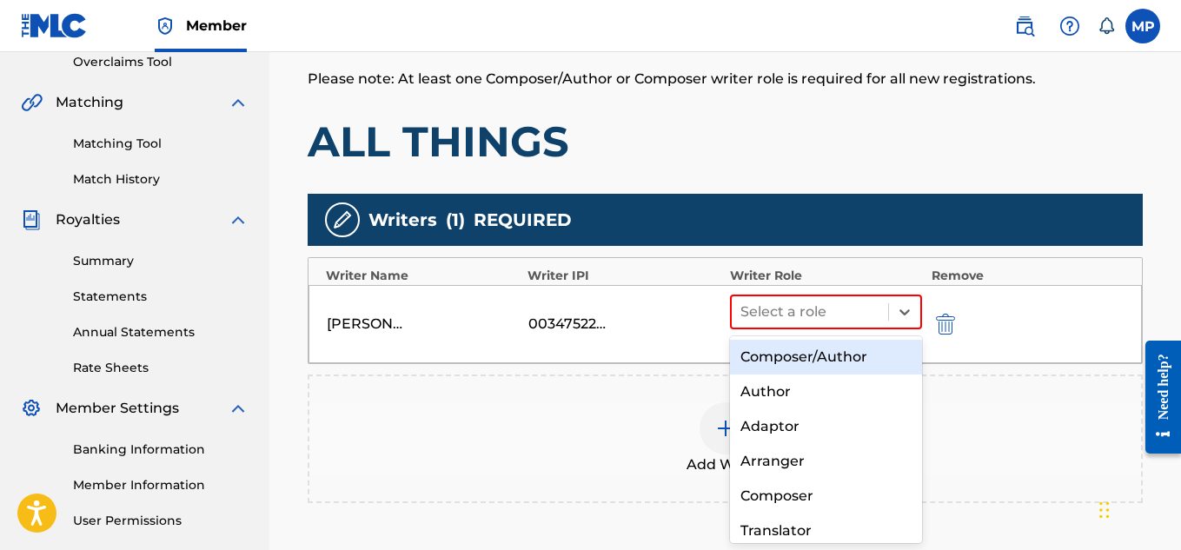
click at [777, 352] on div "Composer/Author" at bounding box center [826, 357] width 193 height 35
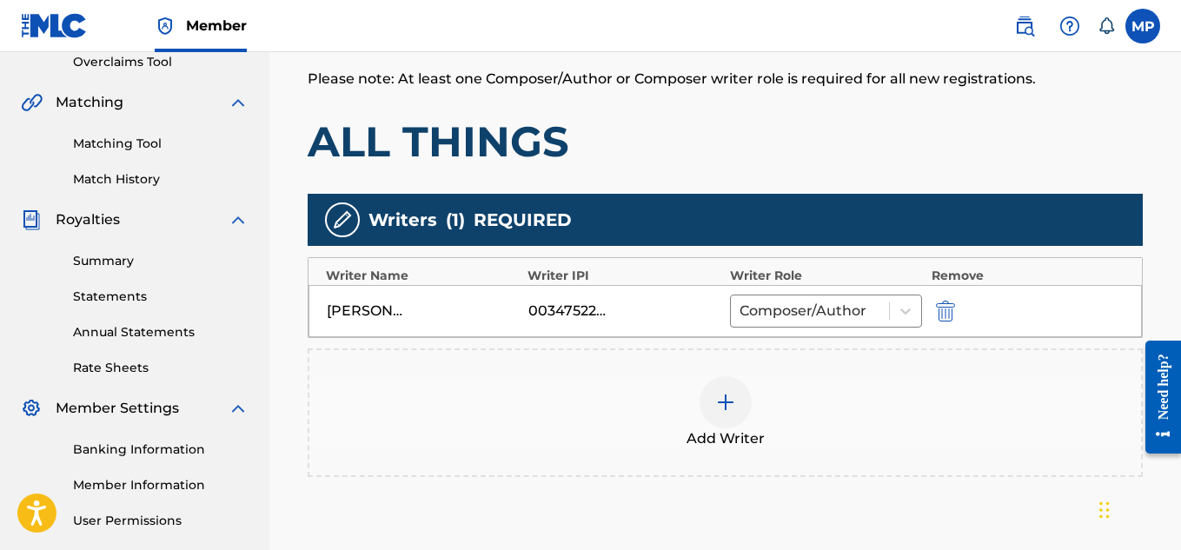
scroll to position [545, 0]
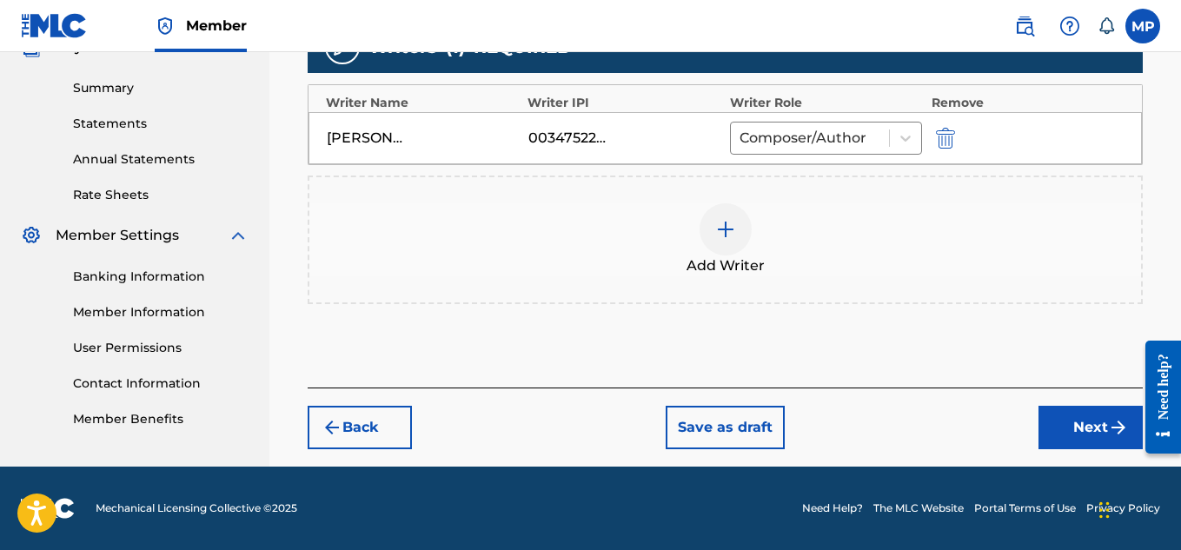
click at [1055, 414] on button "Next" at bounding box center [1090, 427] width 104 height 43
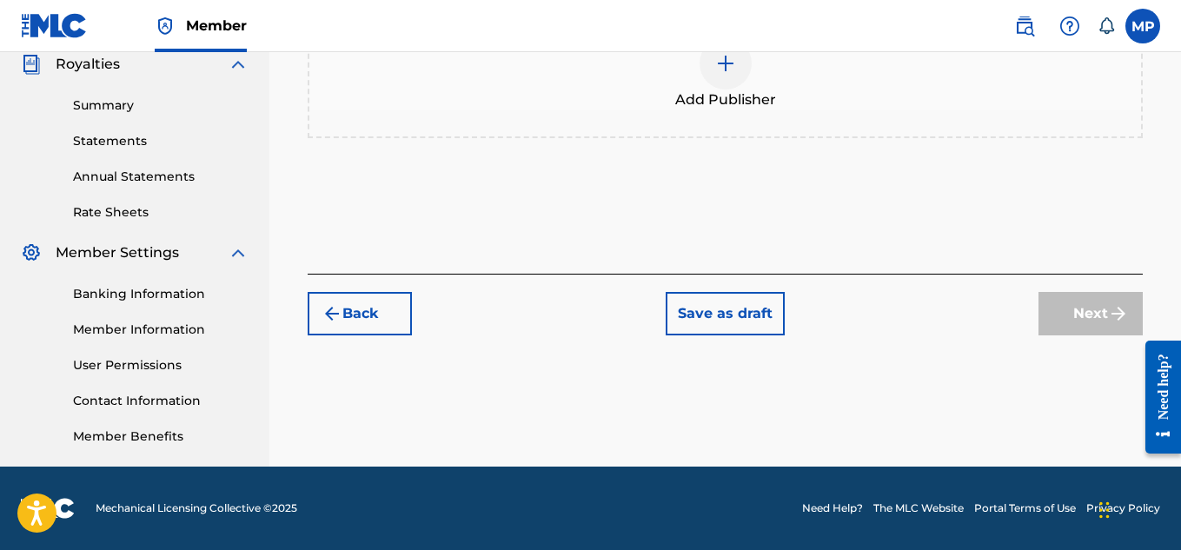
scroll to position [169, 0]
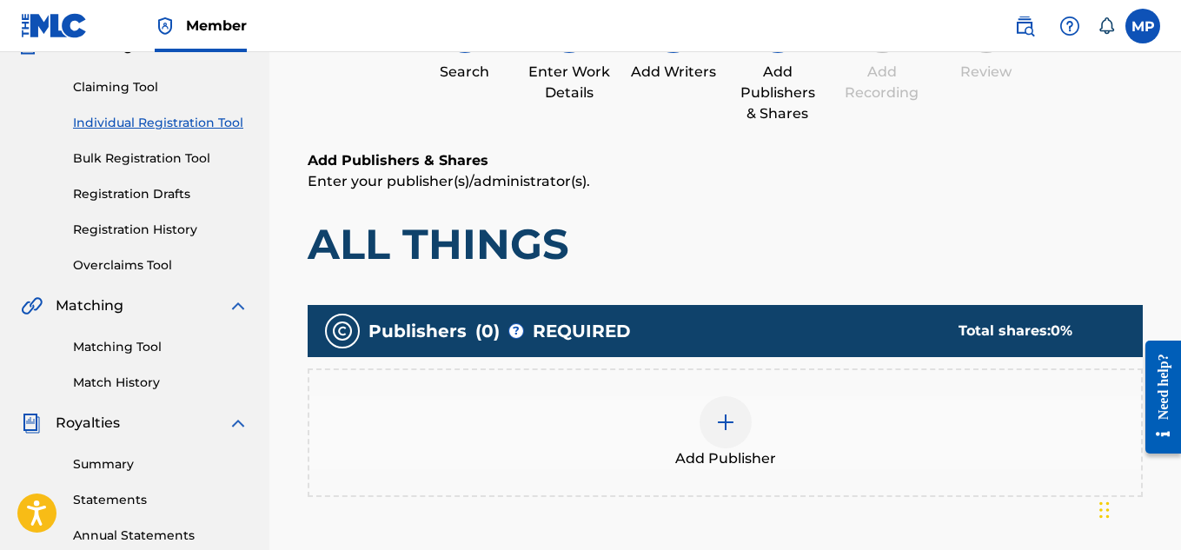
click at [718, 412] on img at bounding box center [725, 422] width 21 height 21
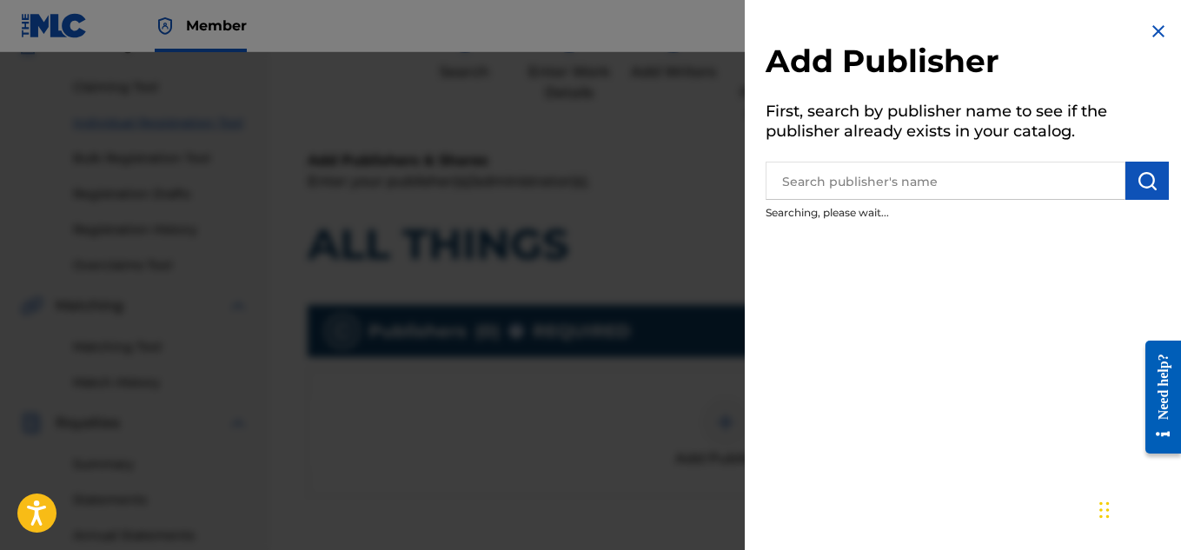
scroll to position [212, 0]
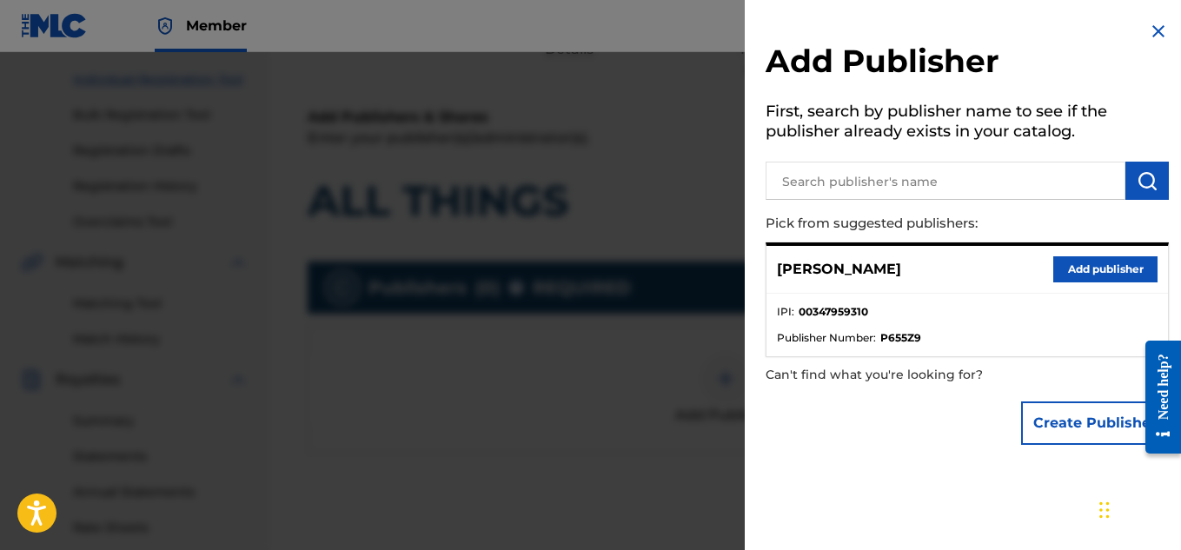
click at [1094, 269] on button "Add publisher" at bounding box center [1105, 269] width 104 height 26
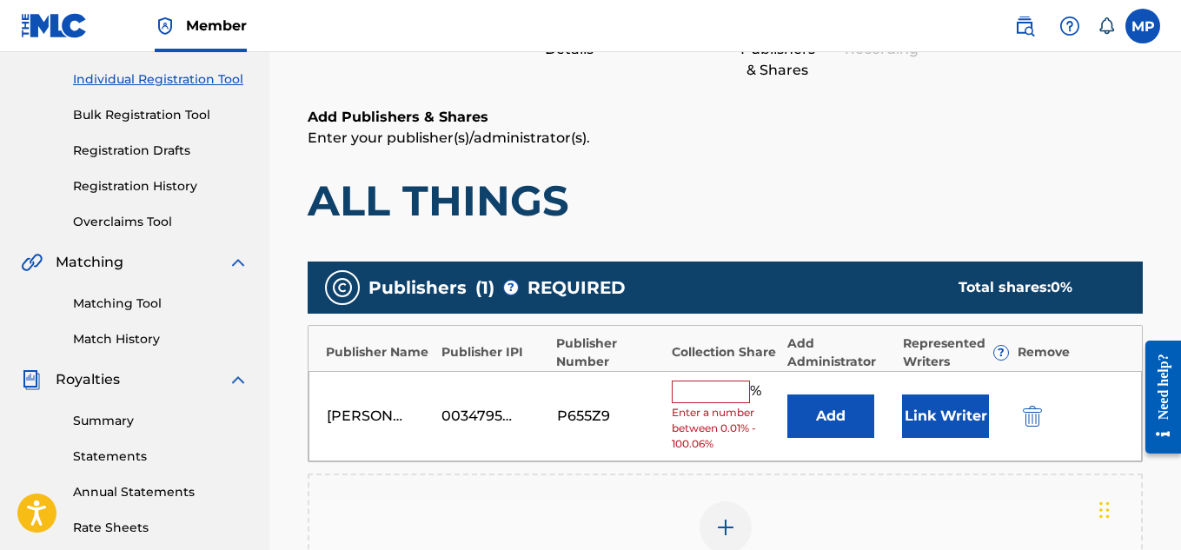
scroll to position [373, 0]
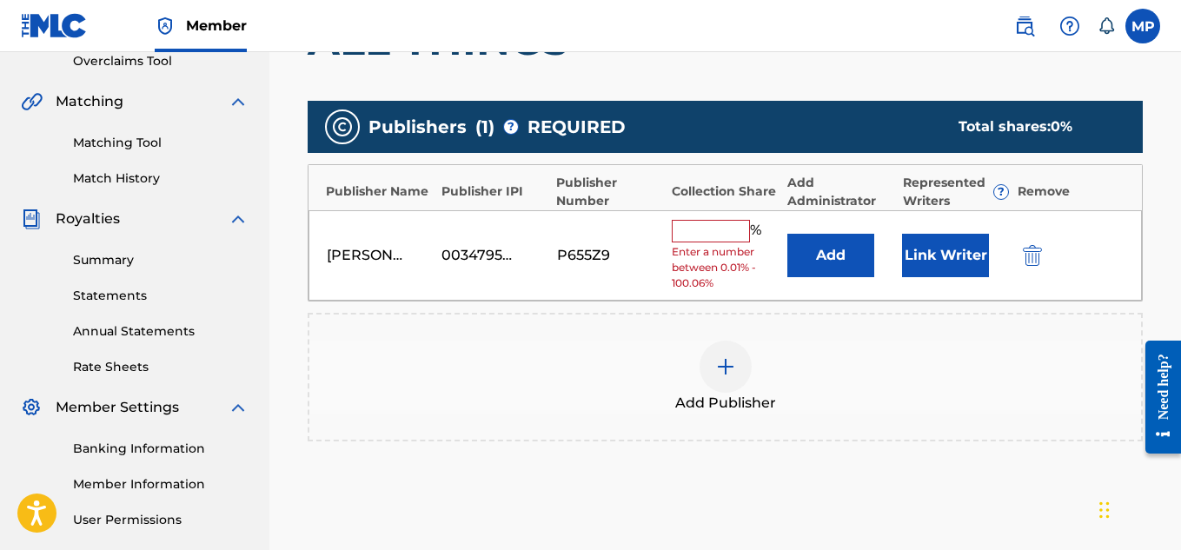
click at [737, 233] on input "text" at bounding box center [711, 231] width 78 height 23
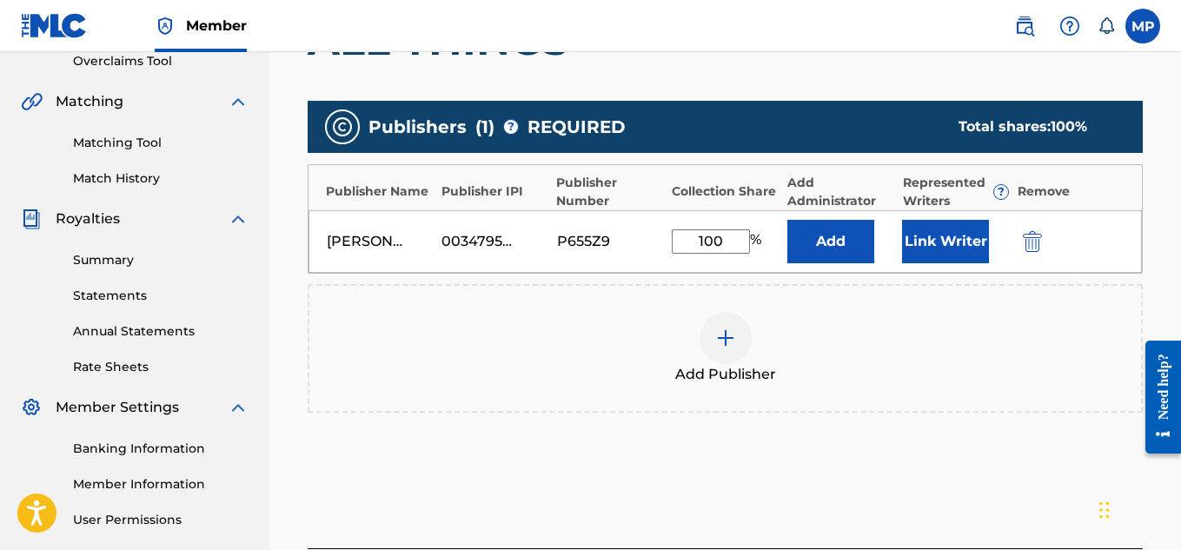
type input "100"
click at [935, 238] on button "Link Writer" at bounding box center [945, 241] width 87 height 43
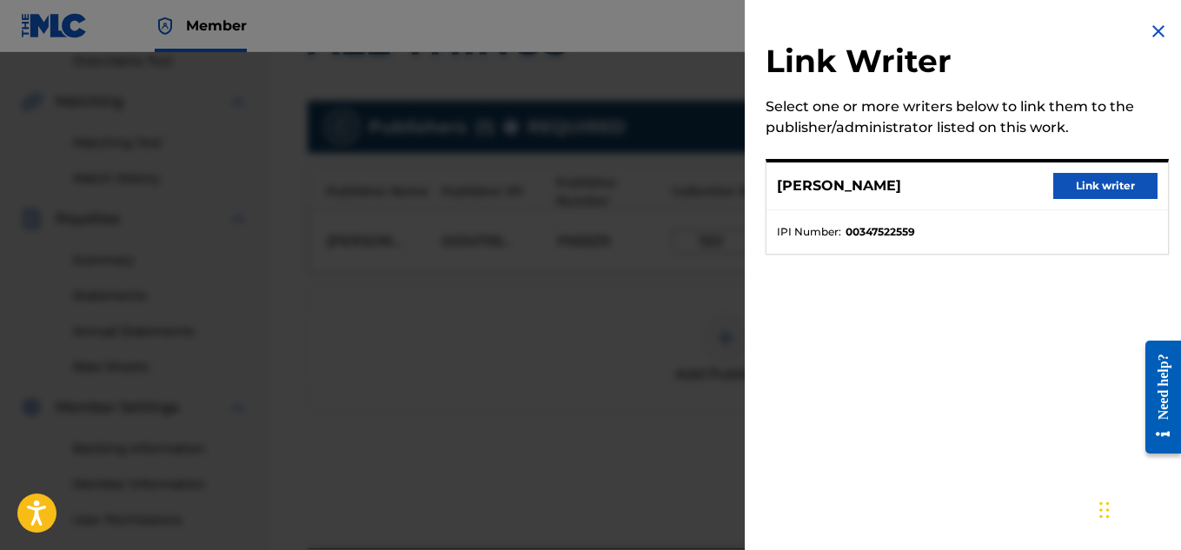
click at [1114, 190] on button "Link writer" at bounding box center [1105, 186] width 104 height 26
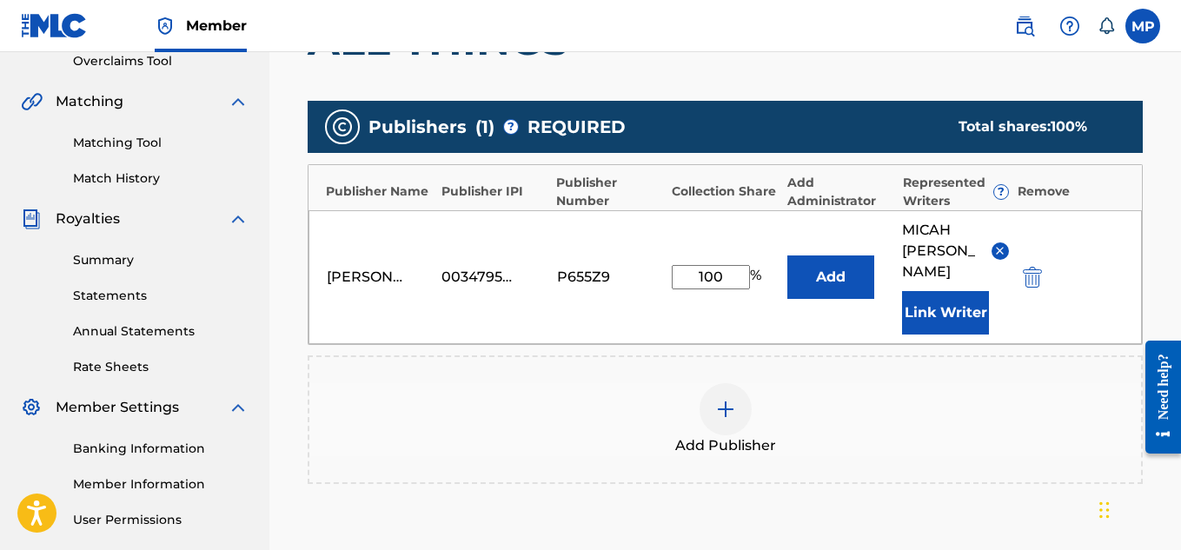
scroll to position [584, 0]
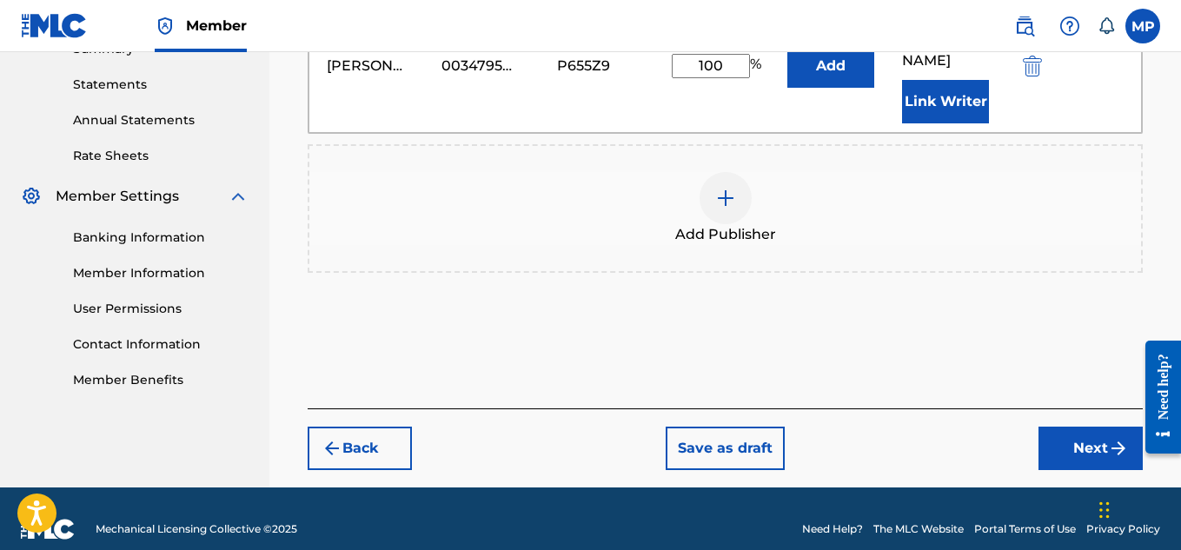
click at [1064, 438] on button "Next" at bounding box center [1090, 448] width 104 height 43
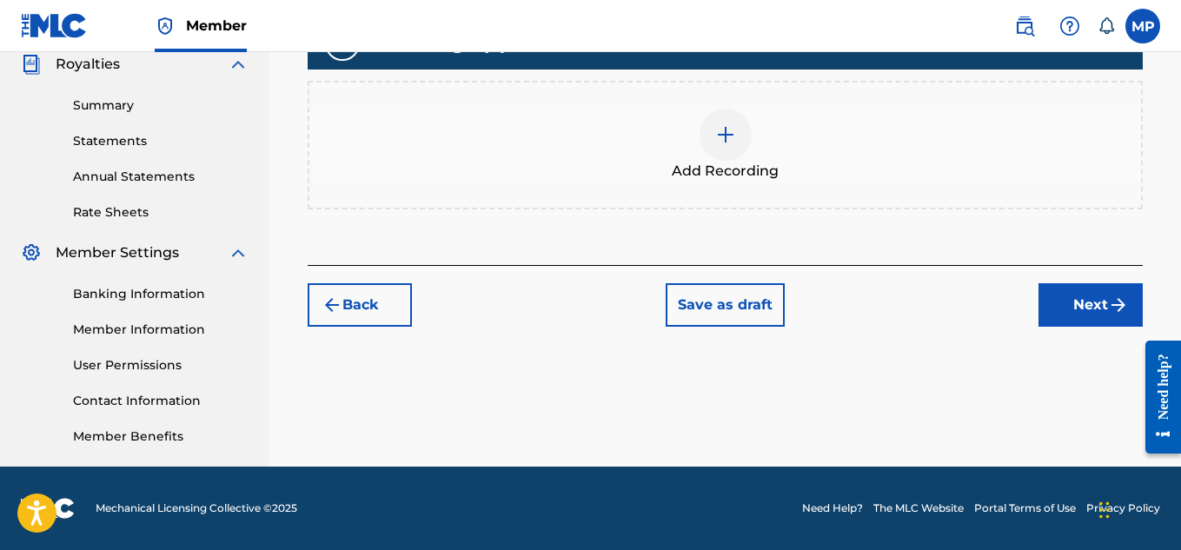
scroll to position [78, 0]
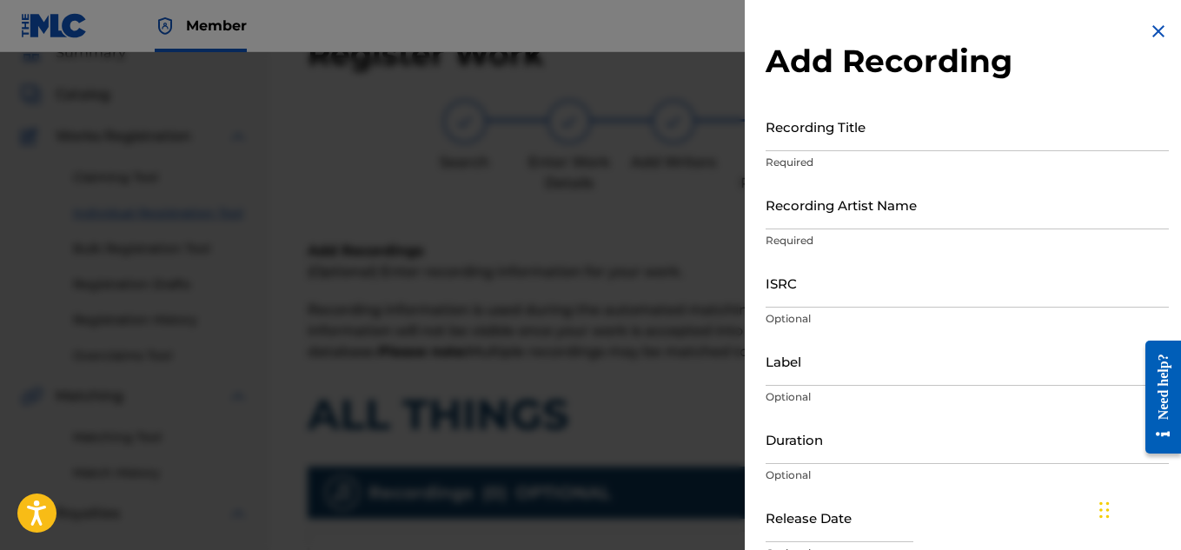
scroll to position [361, 0]
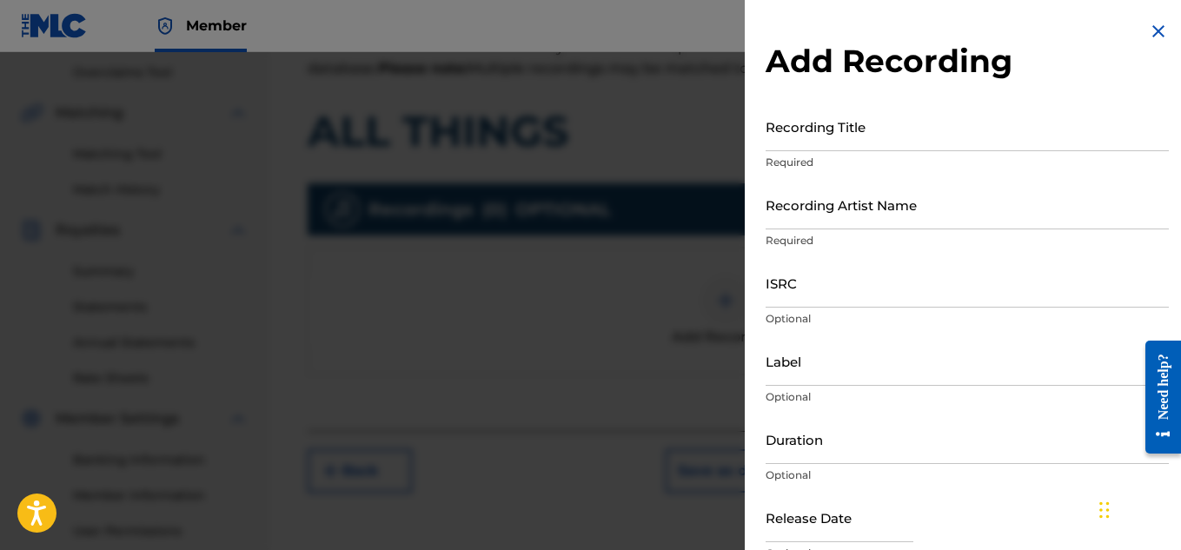
click at [919, 145] on input "Recording Title" at bounding box center [966, 127] width 403 height 50
paste input "ALL THINGS"
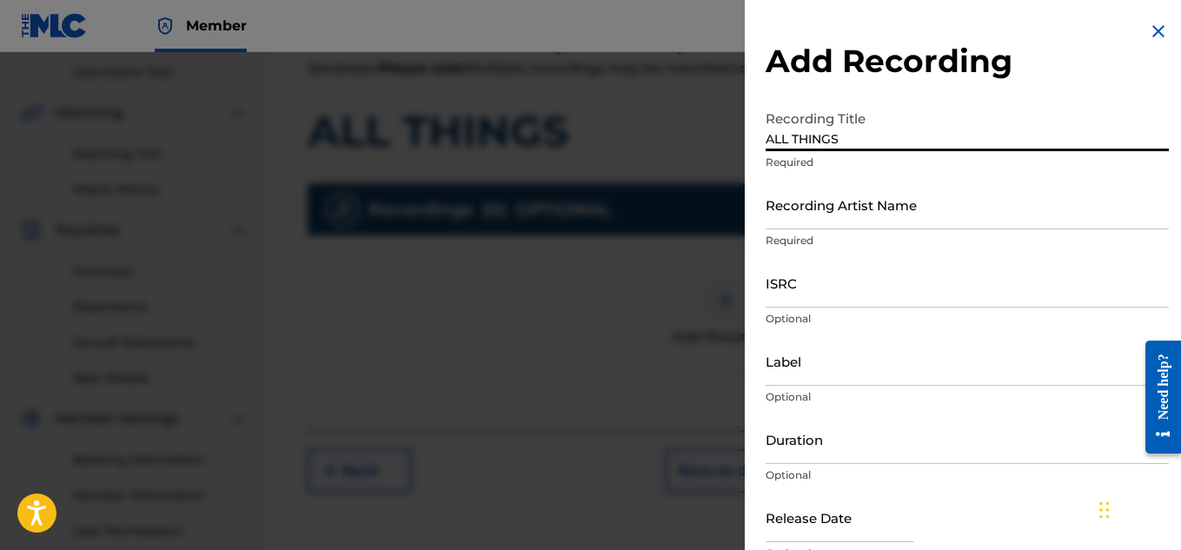
type input "ALL THINGS"
click at [878, 201] on input "Recording Artist Name" at bounding box center [966, 205] width 403 height 50
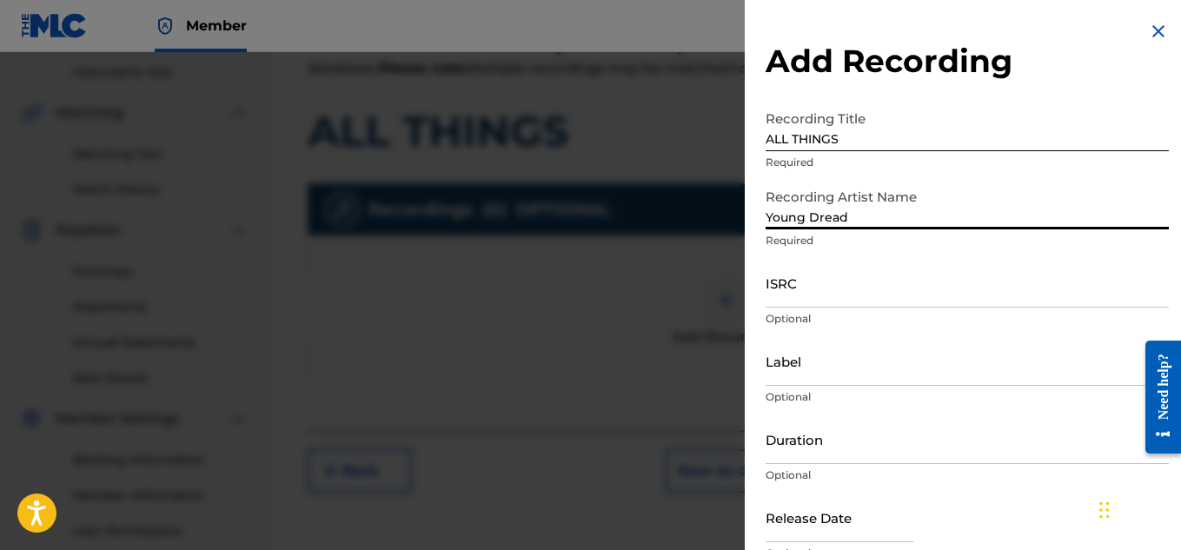
type input "Young Dread"
click at [827, 308] on div "ISRC Optional" at bounding box center [966, 297] width 403 height 78
click at [823, 301] on input "ISRC" at bounding box center [966, 283] width 403 height 50
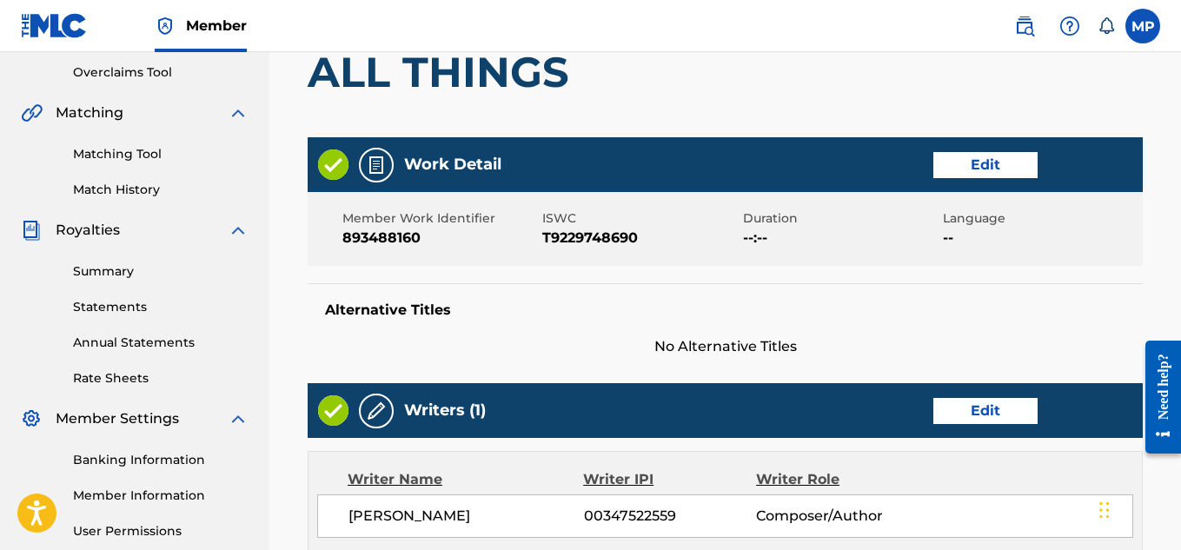
scroll to position [975, 0]
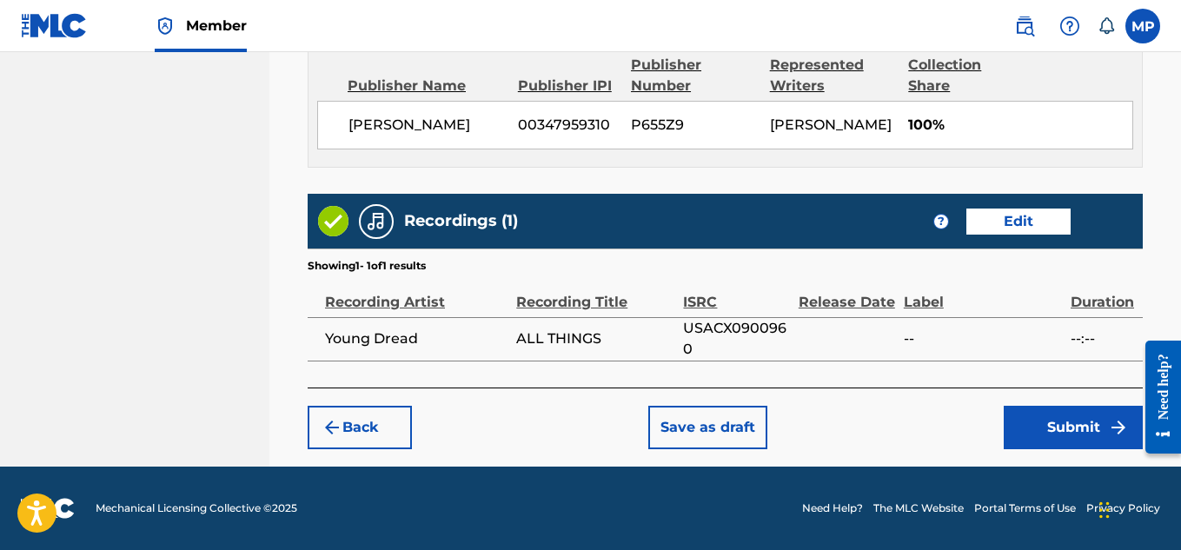
click at [1064, 412] on button "Submit" at bounding box center [1072, 427] width 139 height 43
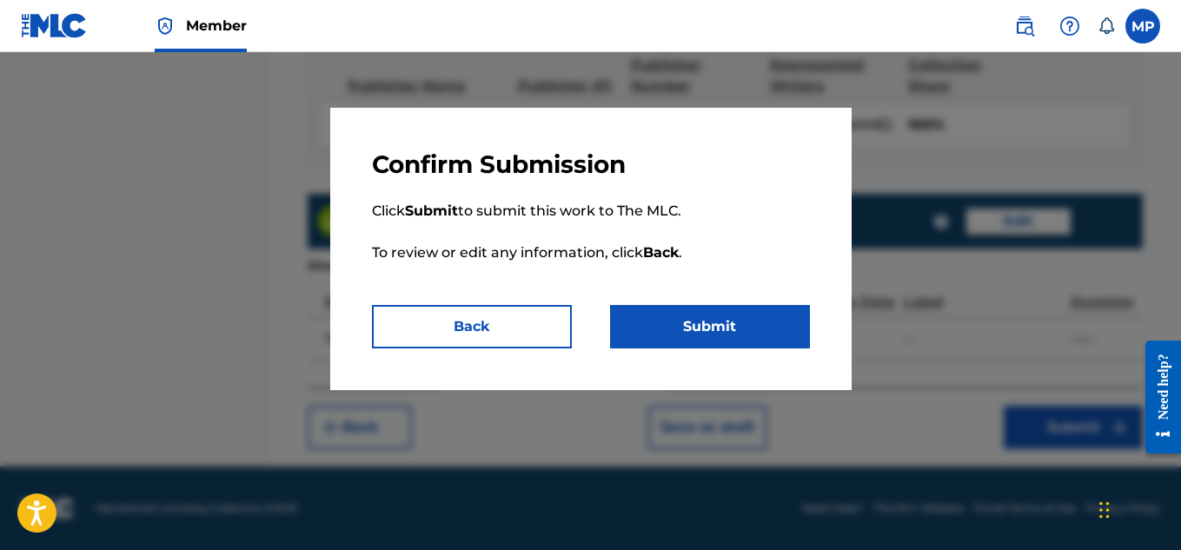
click at [724, 340] on button "Submit" at bounding box center [710, 326] width 200 height 43
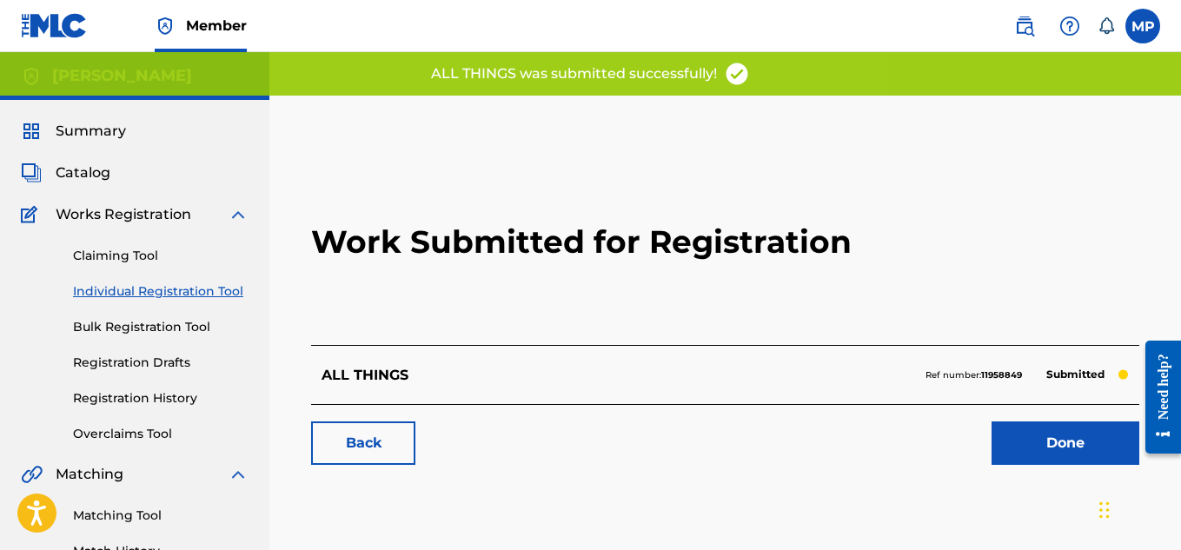
click at [363, 437] on link "Back" at bounding box center [363, 442] width 104 height 43
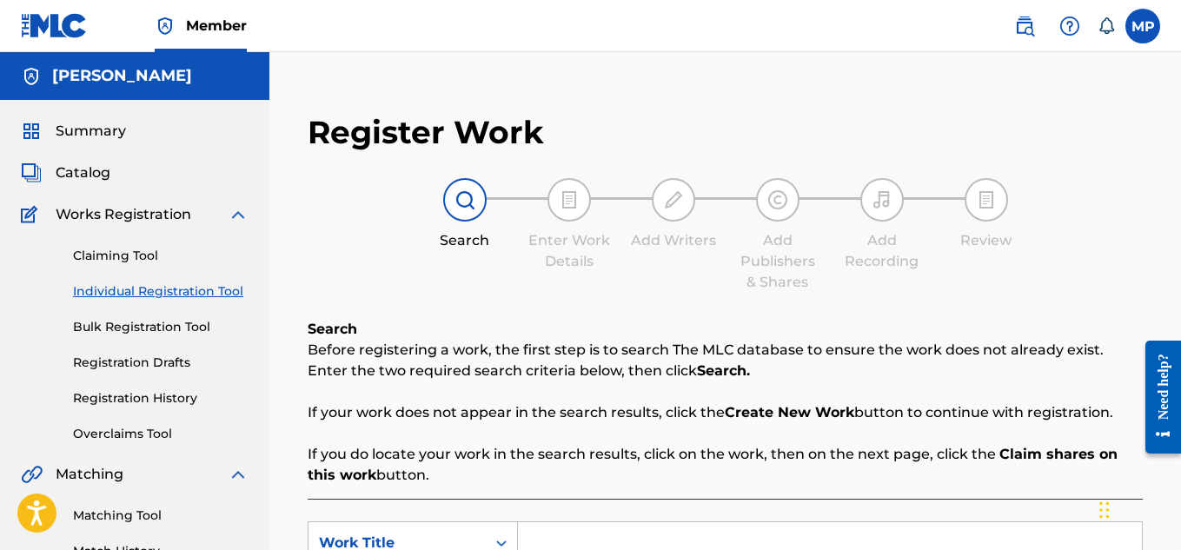
scroll to position [304, 0]
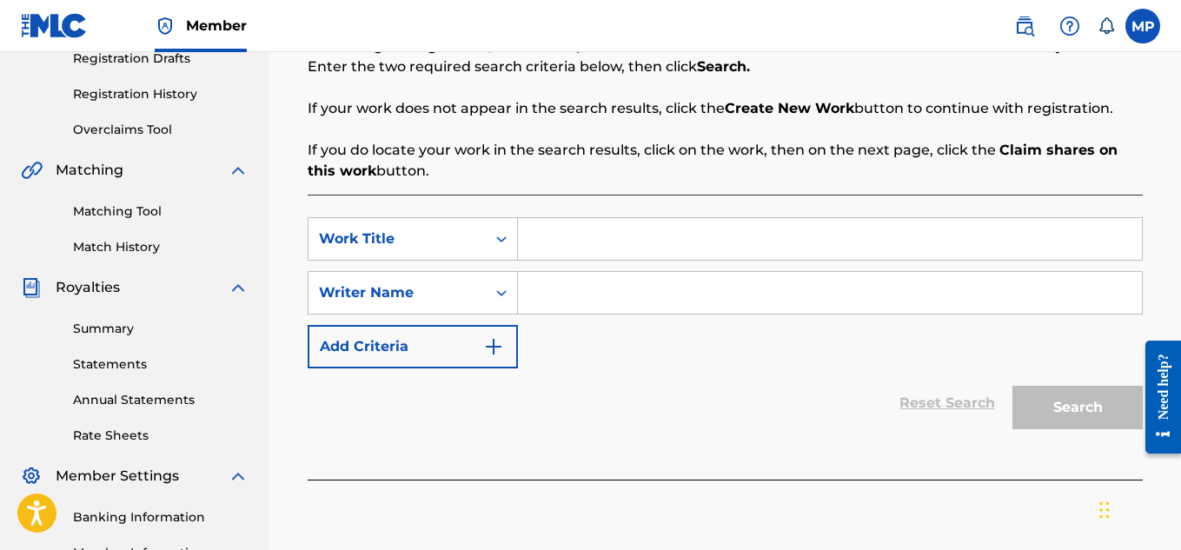
click at [829, 244] on input "Search Form" at bounding box center [830, 239] width 624 height 42
paste input "ALL MI GALS"
type input "ALL MI GALS"
click at [738, 300] on input "Search Form" at bounding box center [830, 293] width 624 height 42
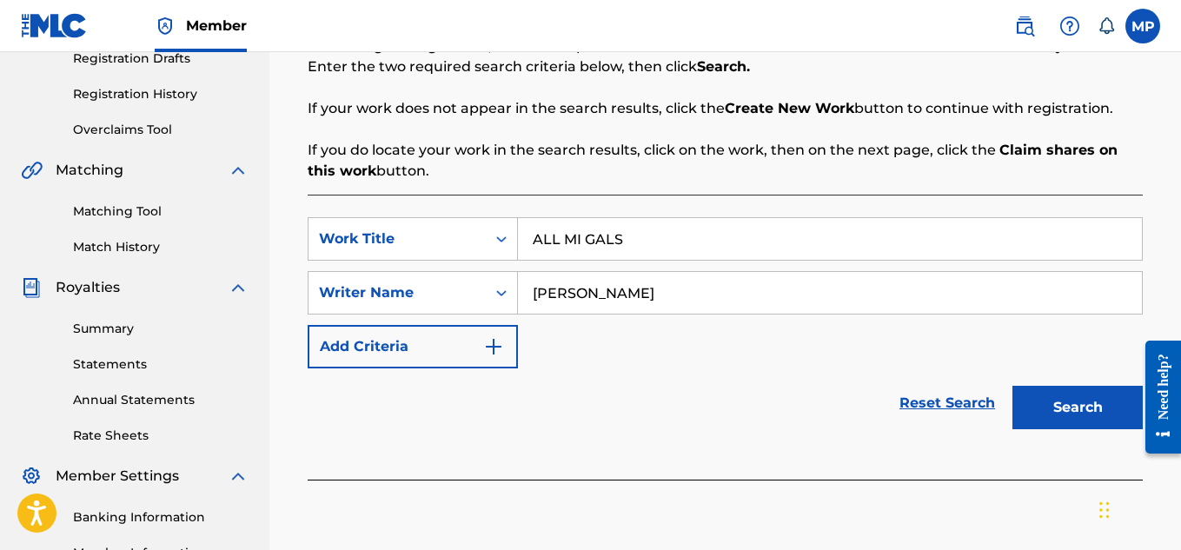
type input "[PERSON_NAME]"
click at [1057, 414] on button "Search" at bounding box center [1077, 407] width 130 height 43
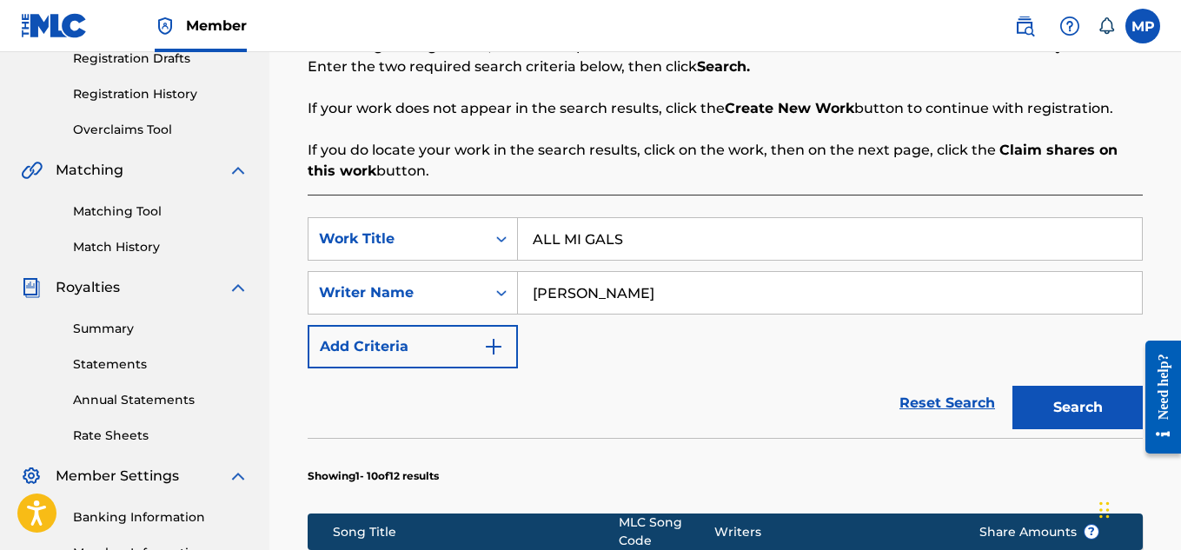
scroll to position [1294, 0]
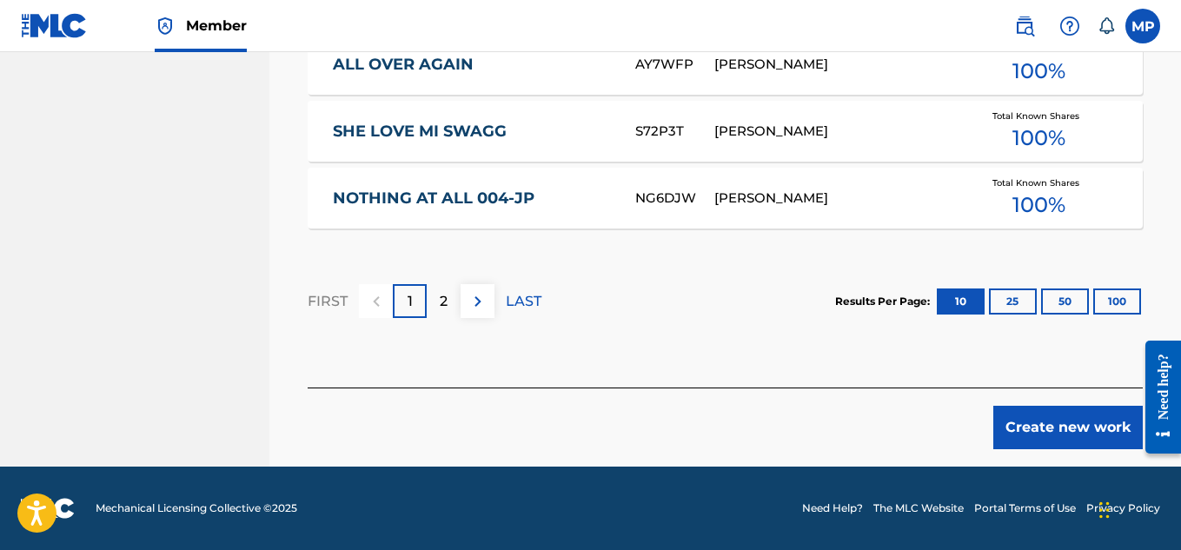
click at [1081, 414] on button "Create new work" at bounding box center [1067, 427] width 149 height 43
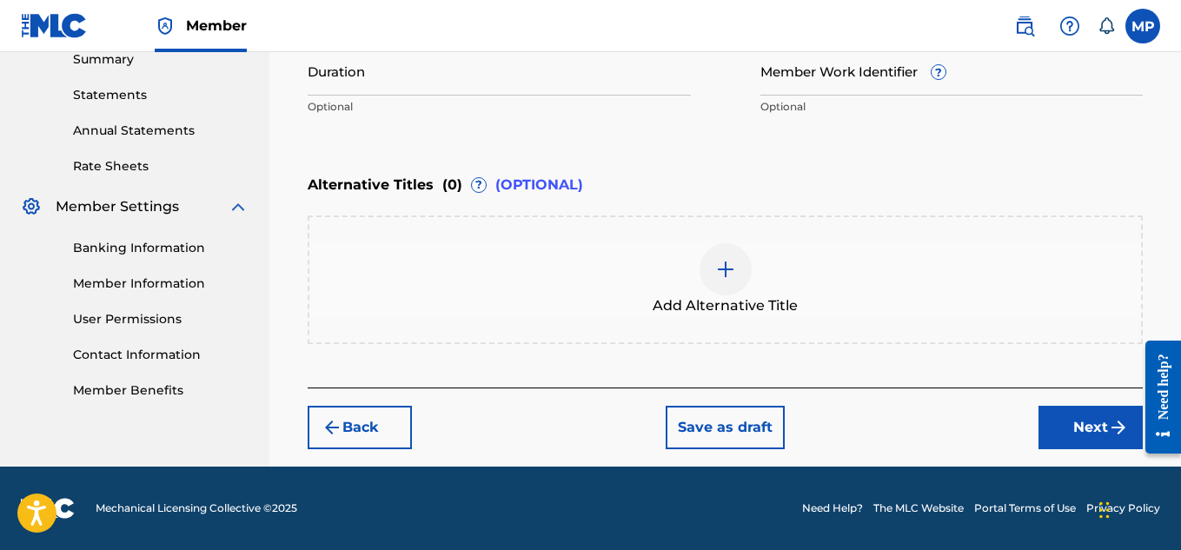
scroll to position [222, 0]
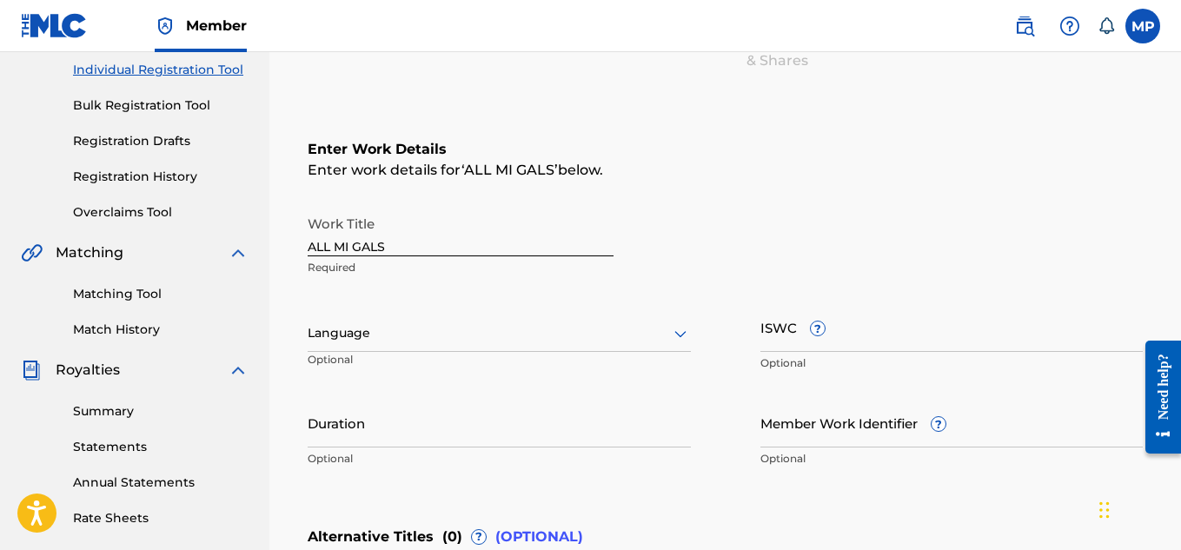
click at [951, 346] on input "ISWC ?" at bounding box center [951, 327] width 383 height 50
paste input "T9229748361"
type input "T9229748361"
click at [808, 434] on input "Member Work Identifier ?" at bounding box center [951, 423] width 383 height 50
paste input "T9229748361"
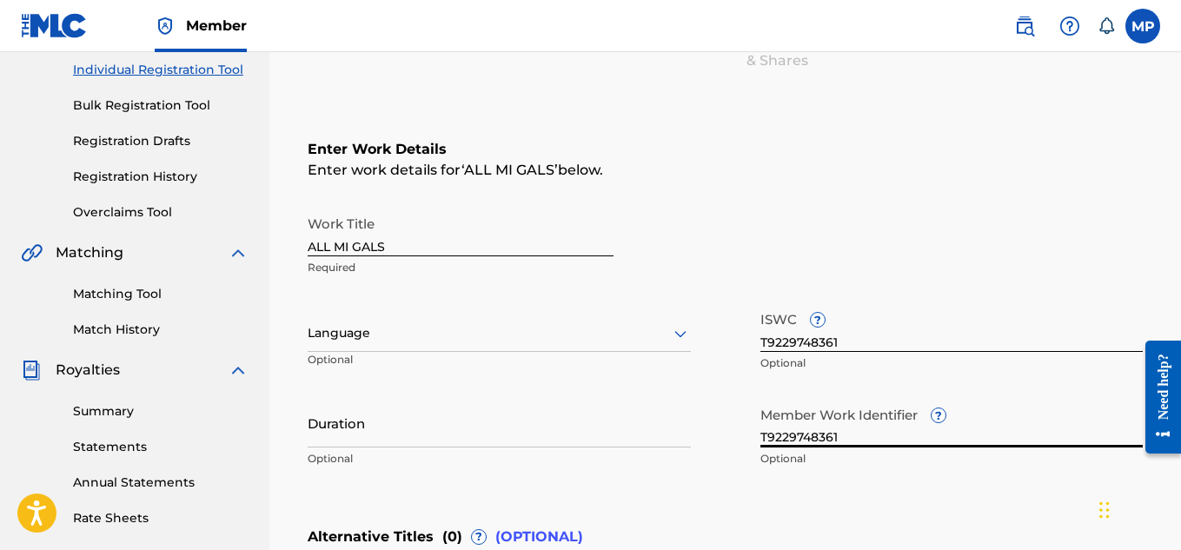
scroll to position [293, 0]
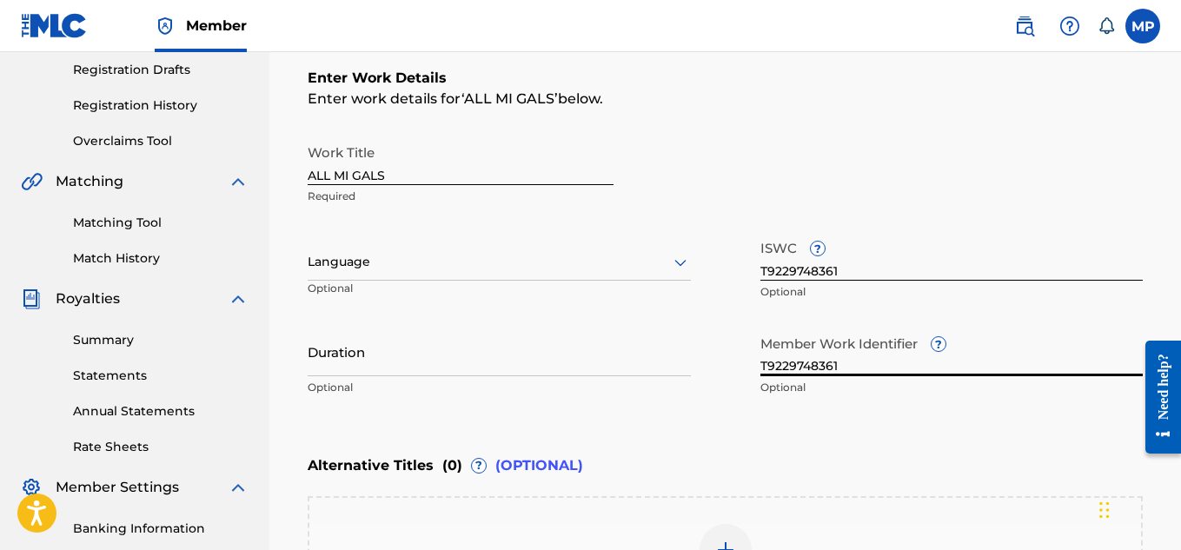
click at [855, 354] on input "T9229748361" at bounding box center [951, 352] width 383 height 50
paste input "893487905"
type input "893487905"
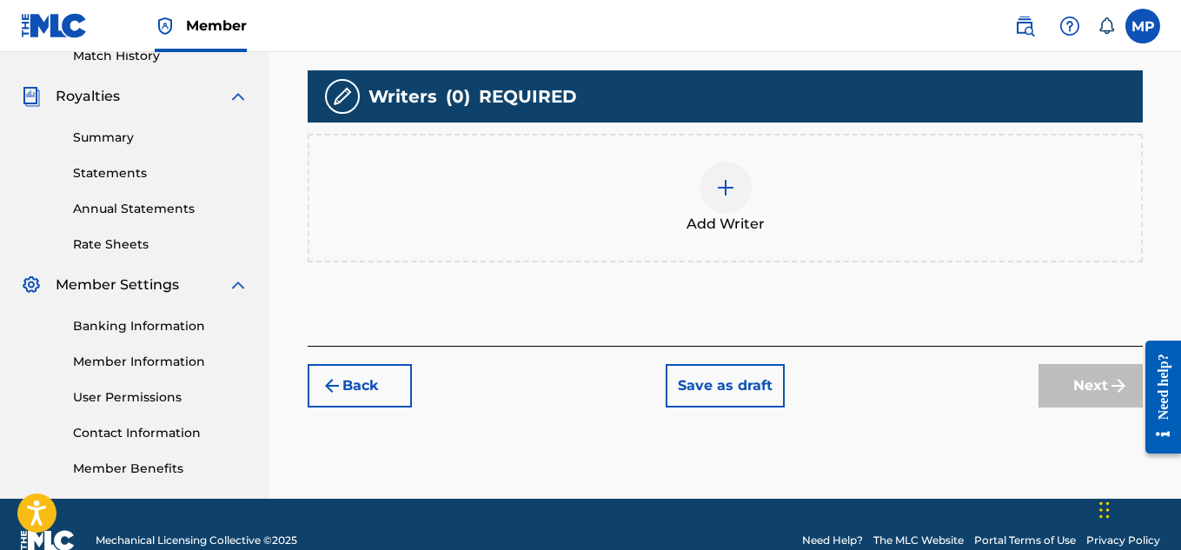
scroll to position [496, 0]
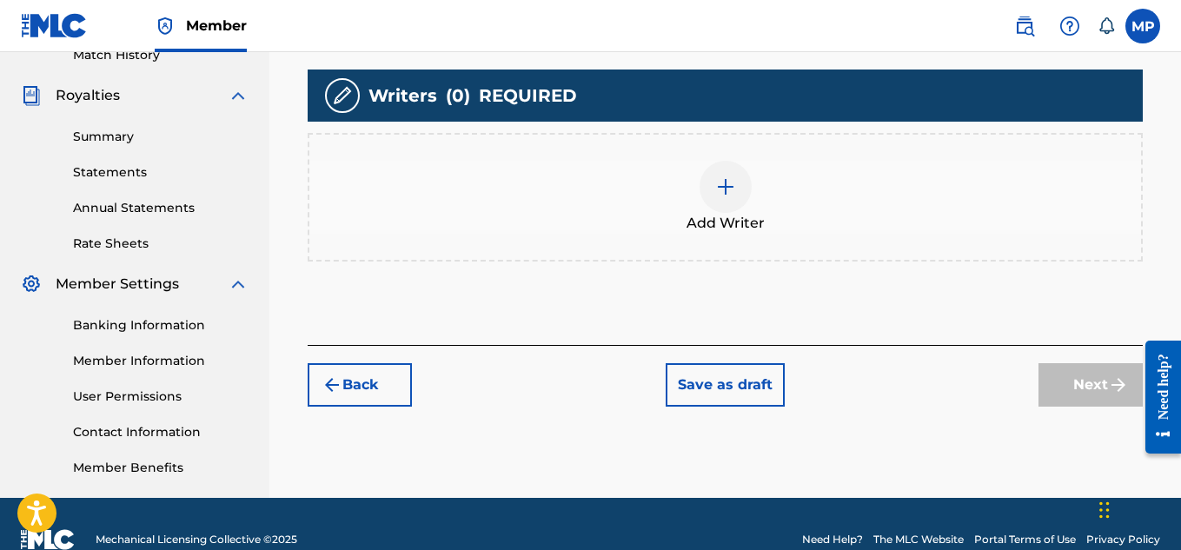
click at [744, 193] on div at bounding box center [725, 187] width 52 height 52
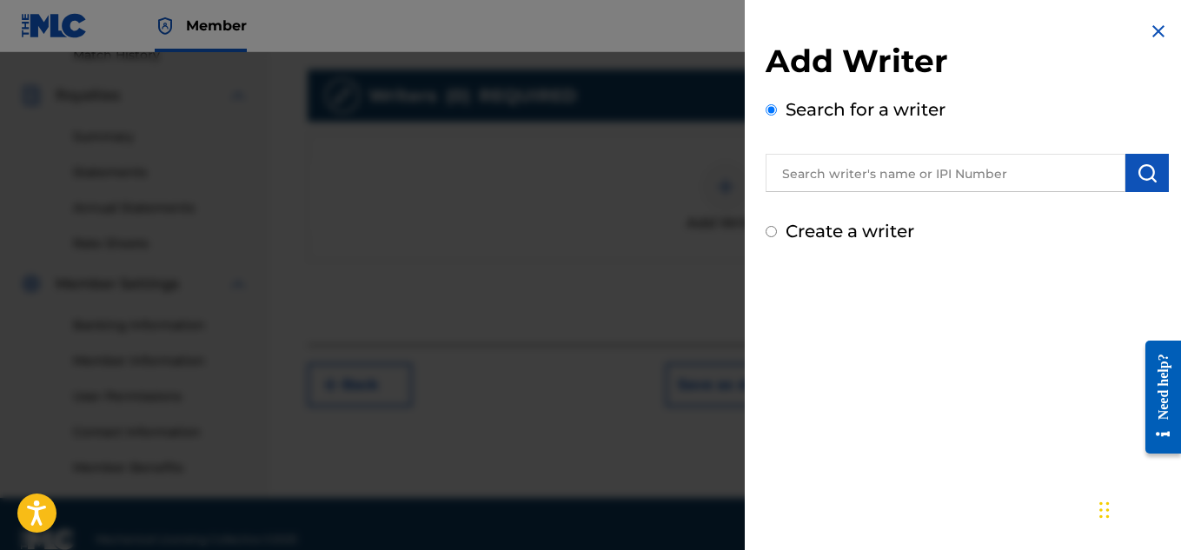
click at [923, 181] on input "text" at bounding box center [945, 173] width 360 height 38
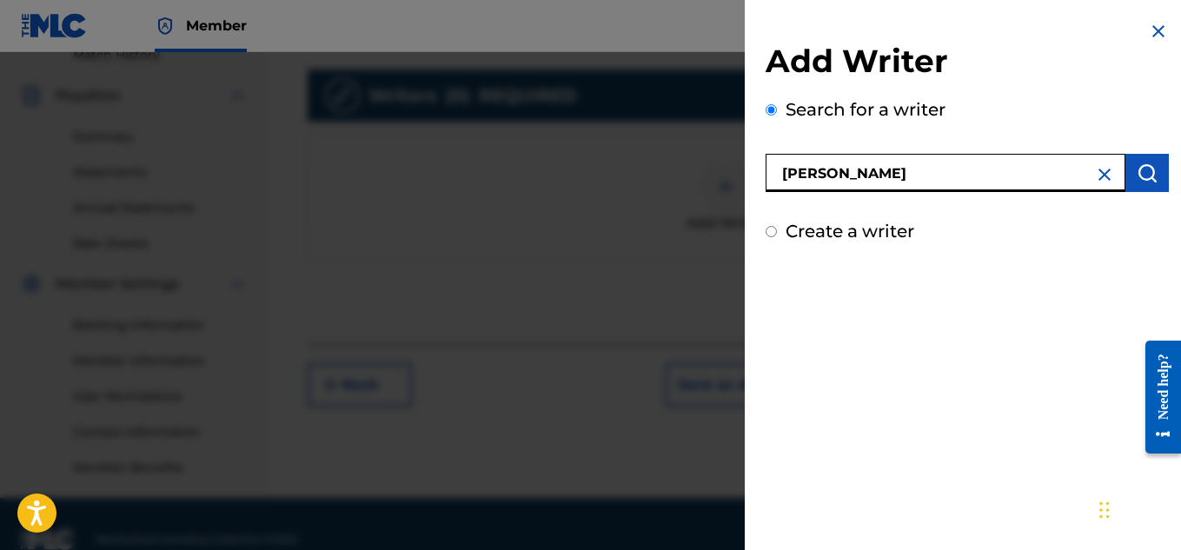
type input "[PERSON_NAME]"
click at [1127, 173] on button "submit" at bounding box center [1146, 173] width 43 height 38
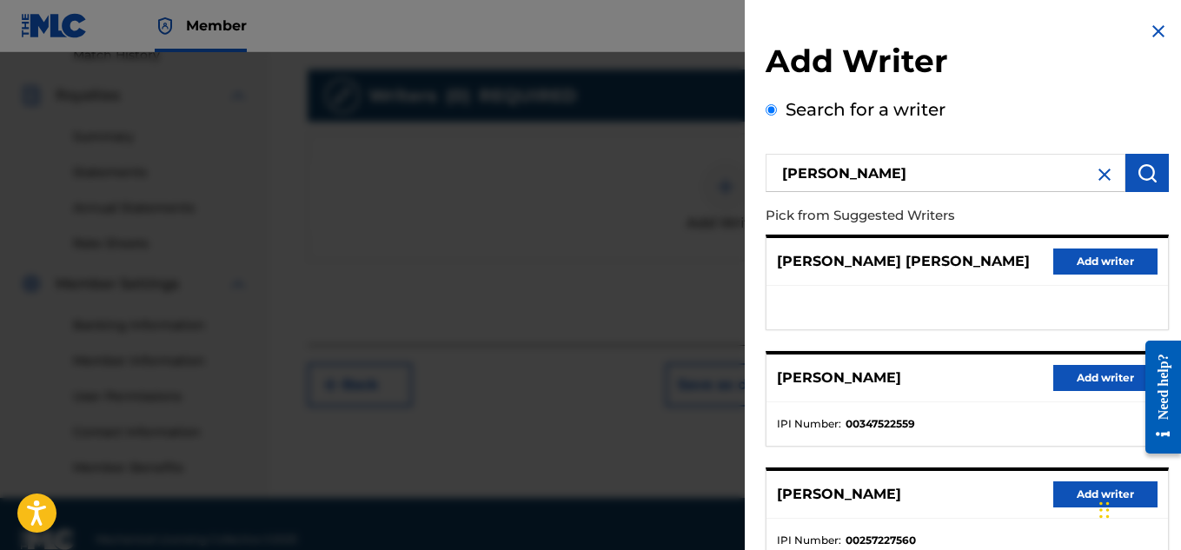
click at [1064, 372] on button "Add writer" at bounding box center [1105, 378] width 104 height 26
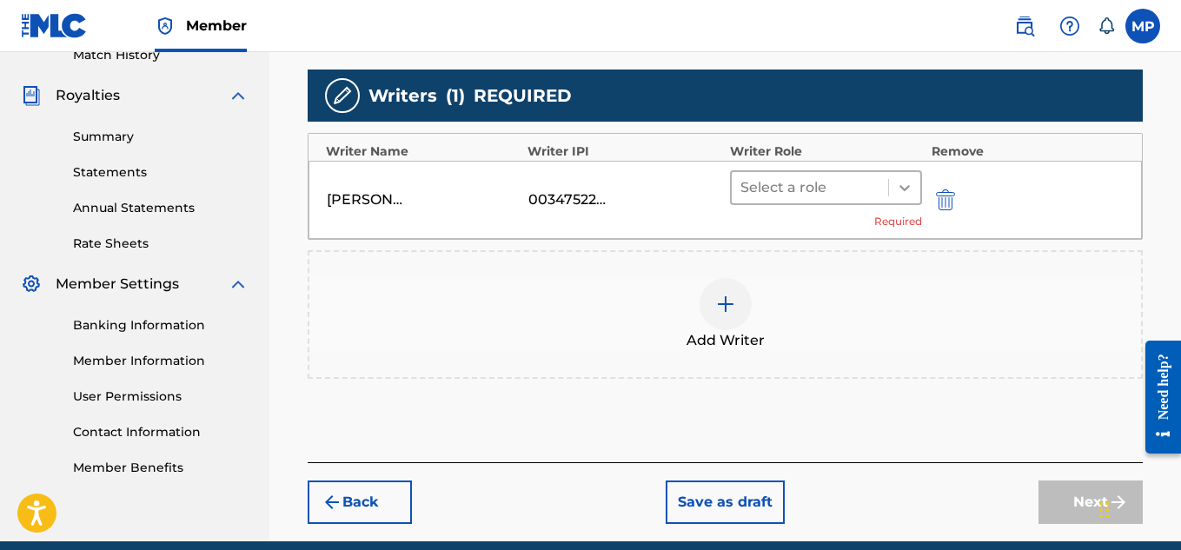
click at [902, 183] on icon at bounding box center [904, 187] width 17 height 17
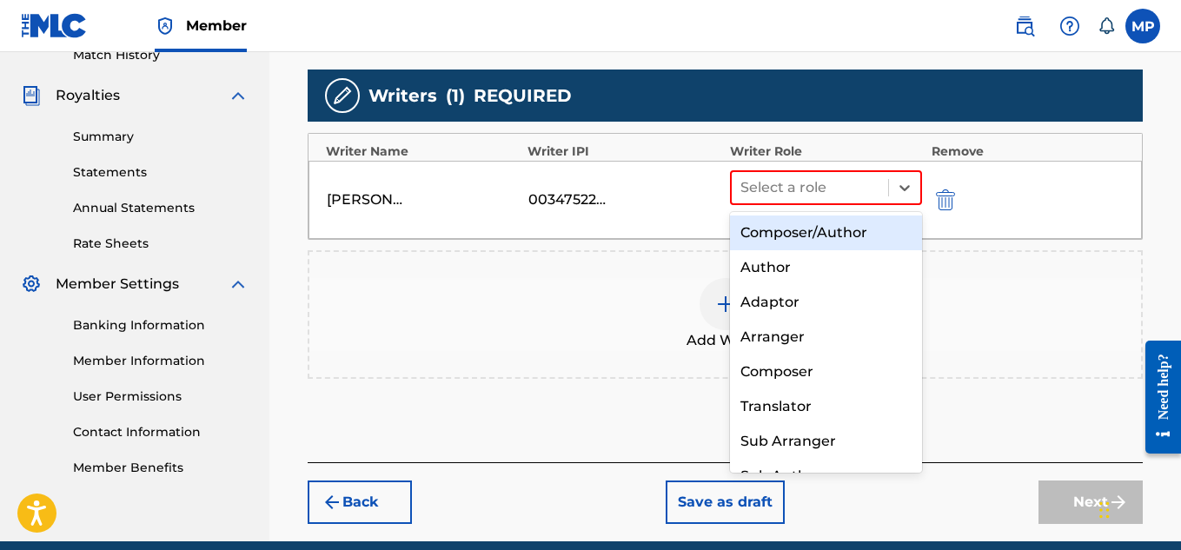
click at [830, 228] on div "Composer/Author" at bounding box center [826, 232] width 193 height 35
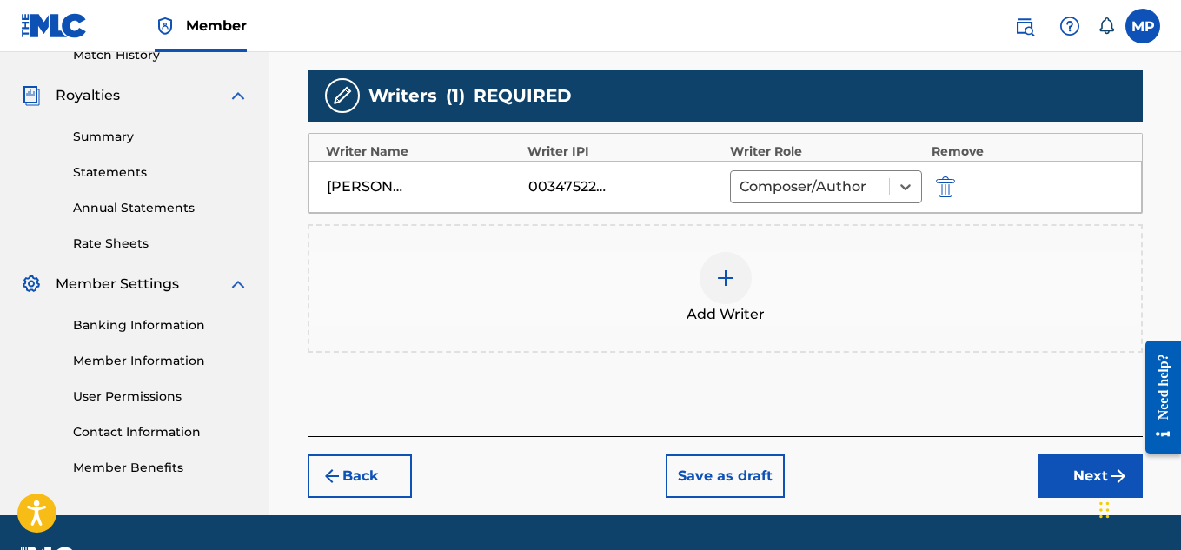
click at [1042, 492] on button "Next" at bounding box center [1090, 475] width 104 height 43
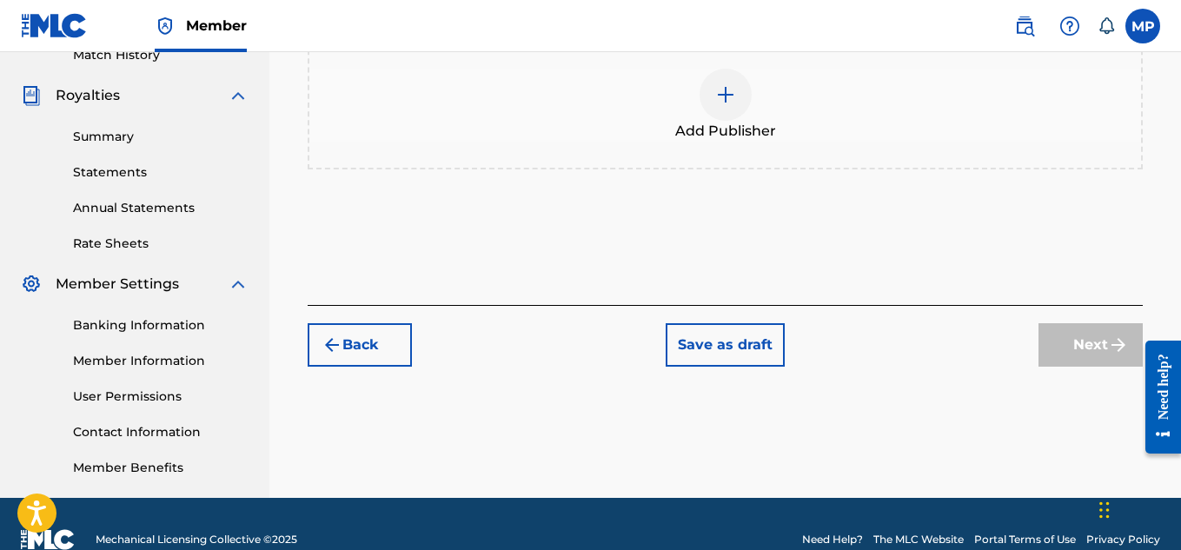
click at [721, 105] on img at bounding box center [725, 94] width 21 height 21
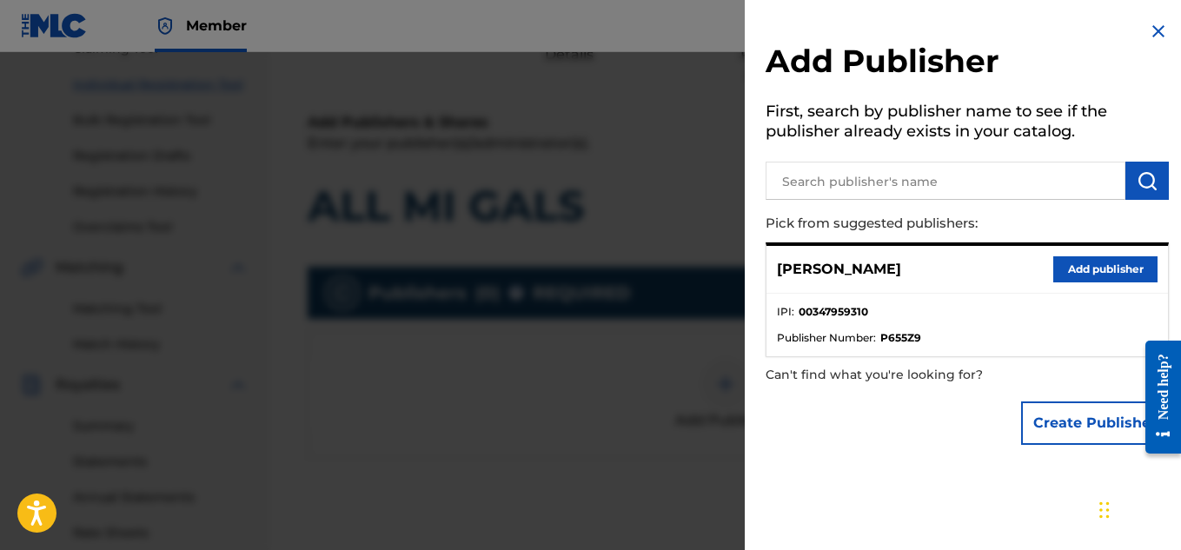
click at [1092, 266] on button "Add publisher" at bounding box center [1105, 269] width 104 height 26
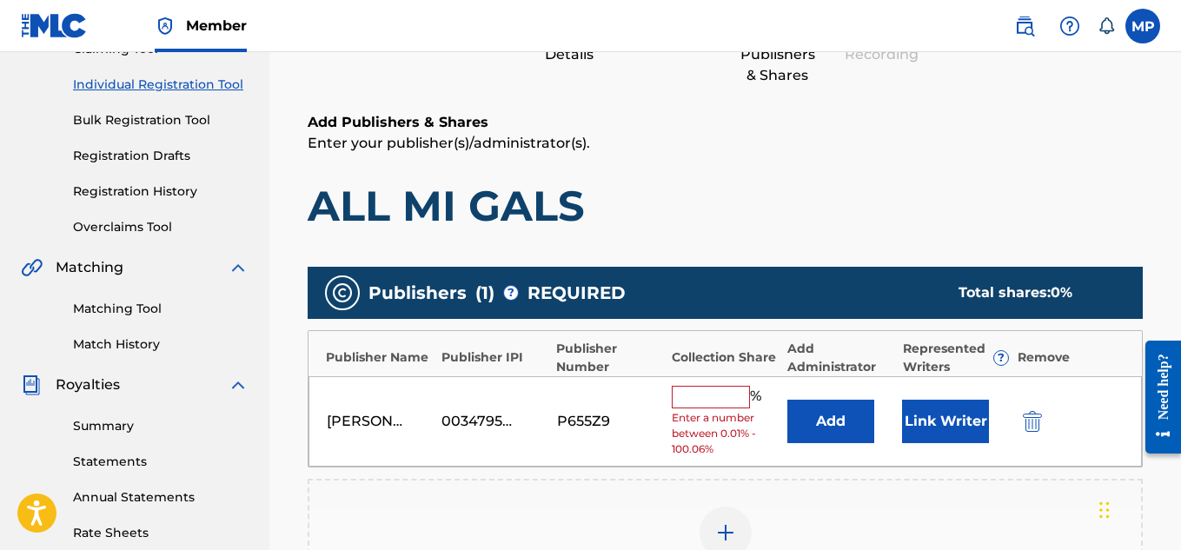
click at [734, 388] on input "text" at bounding box center [711, 397] width 78 height 23
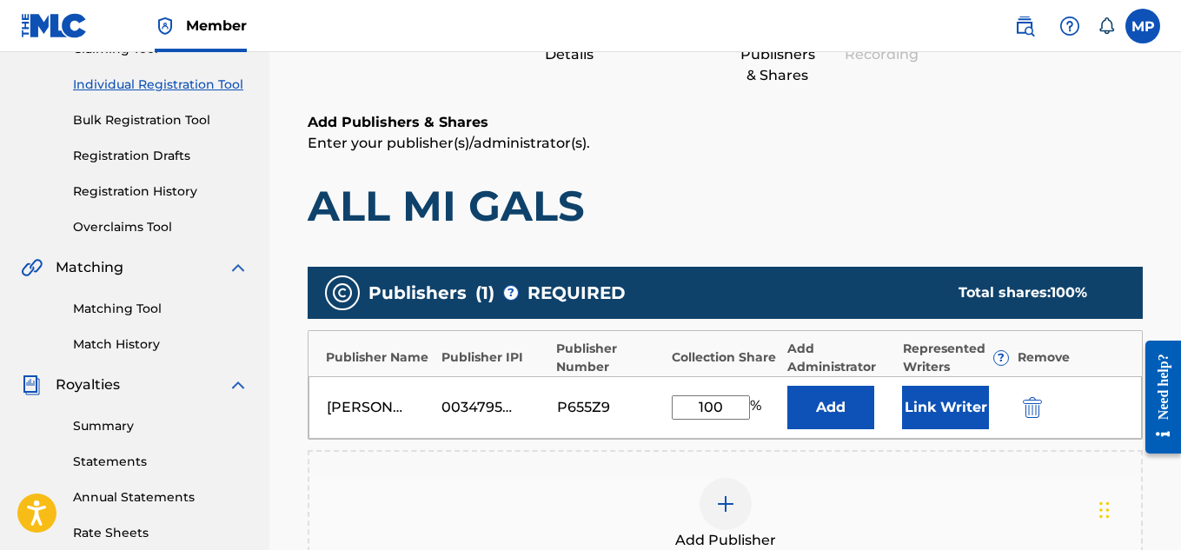
type input "100"
click at [942, 394] on button "Link Writer" at bounding box center [945, 407] width 87 height 43
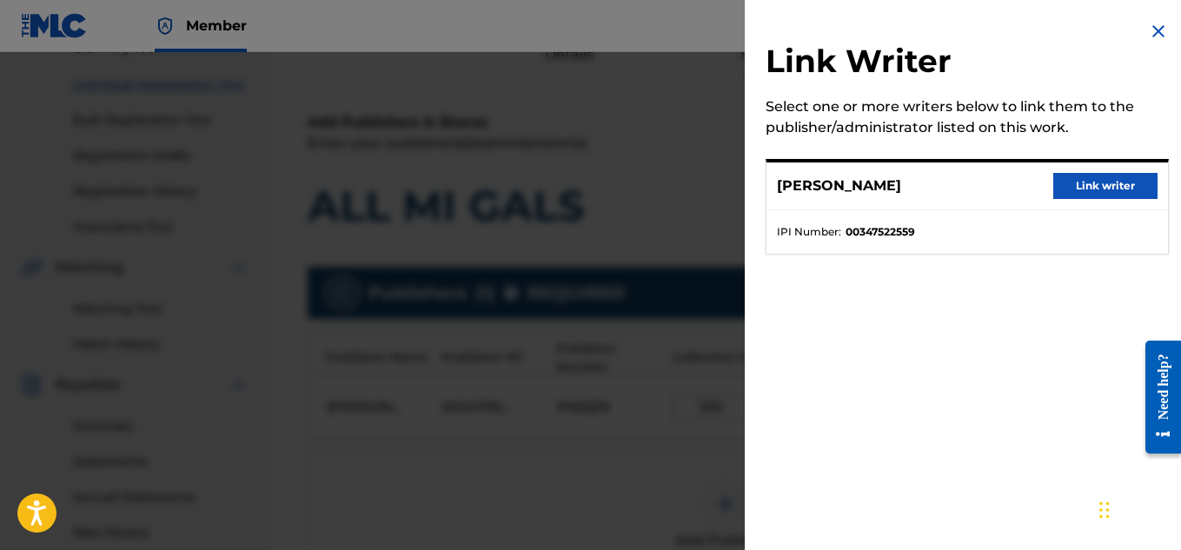
click at [1102, 175] on button "Link writer" at bounding box center [1105, 186] width 104 height 26
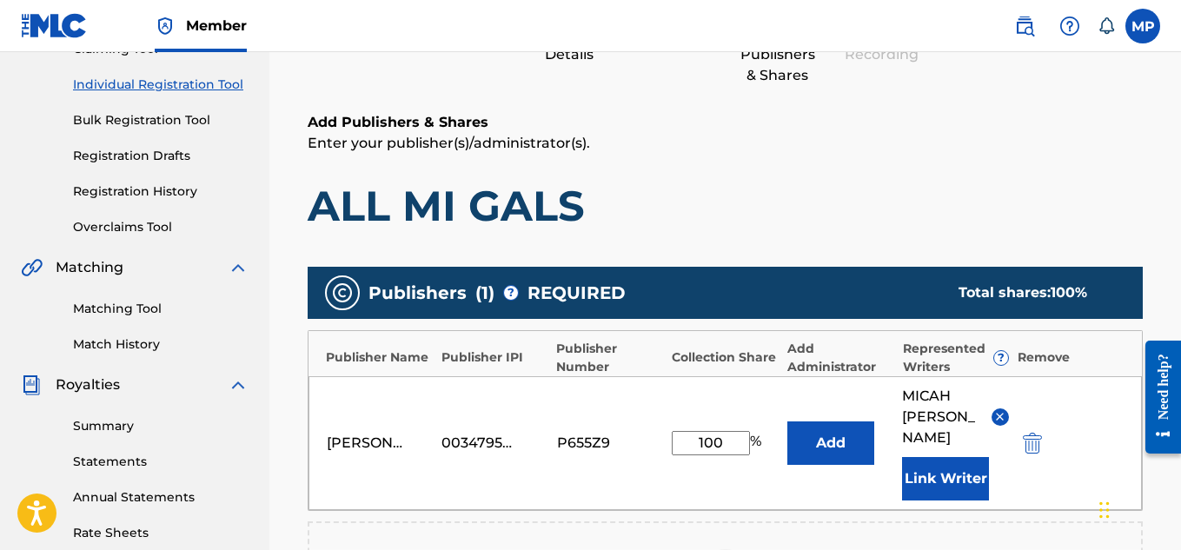
scroll to position [584, 0]
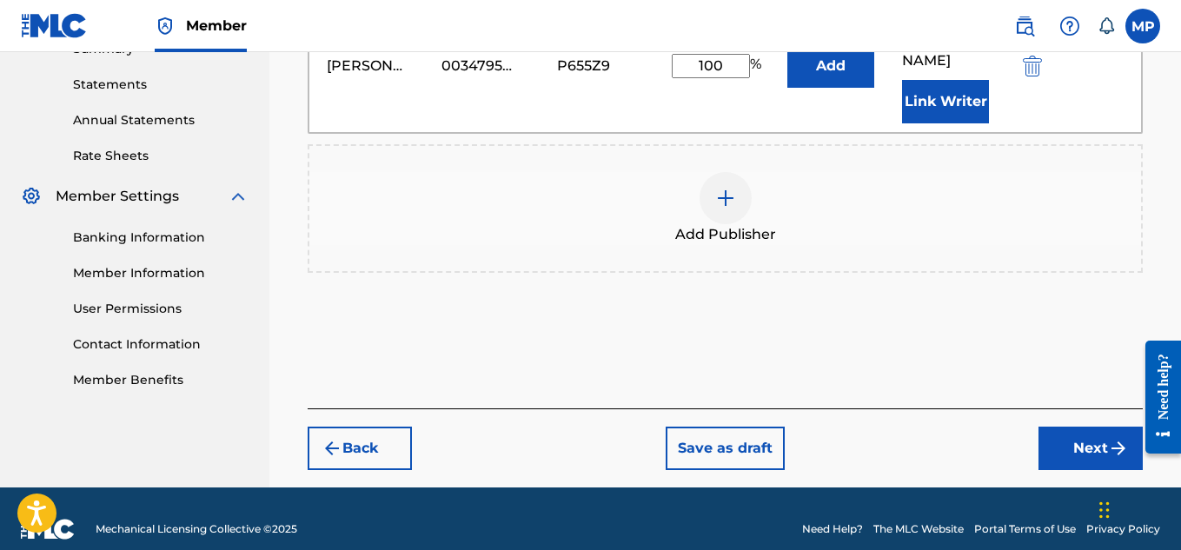
click at [1069, 427] on button "Next" at bounding box center [1090, 448] width 104 height 43
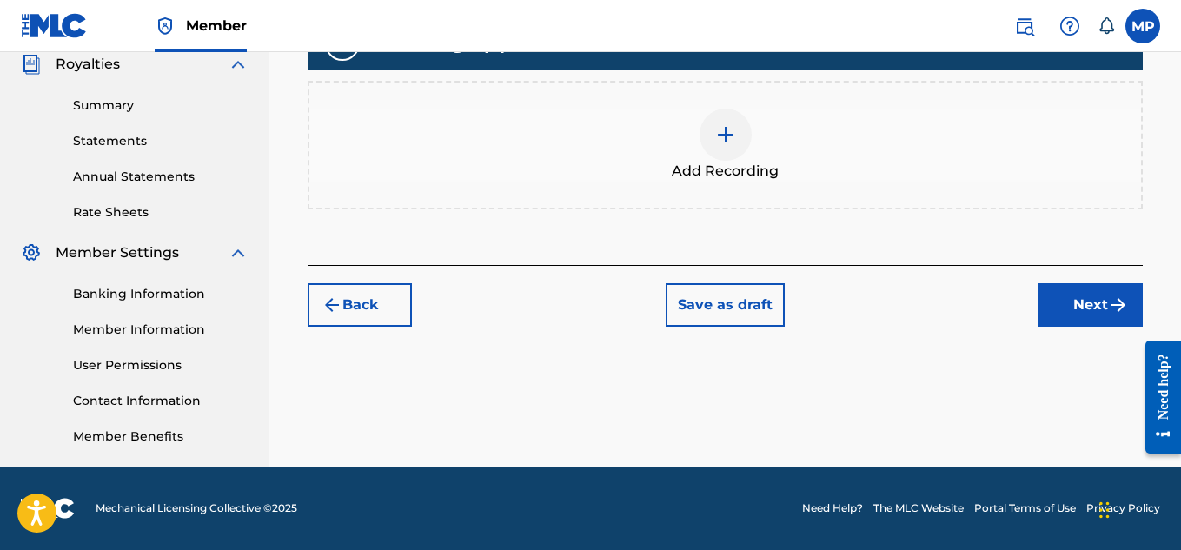
scroll to position [354, 0]
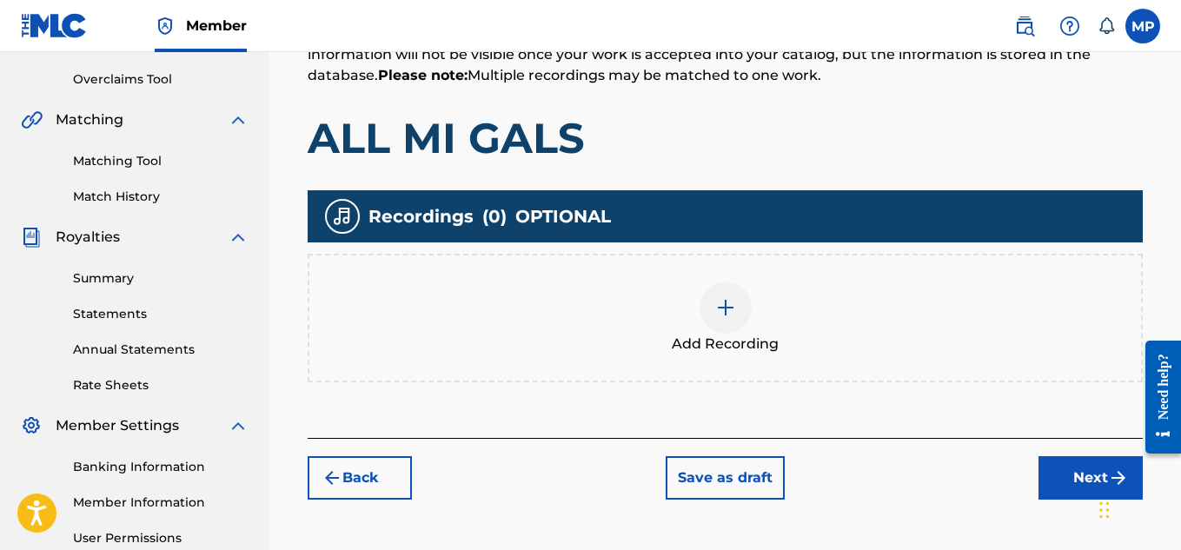
click at [736, 300] on div at bounding box center [725, 307] width 52 height 52
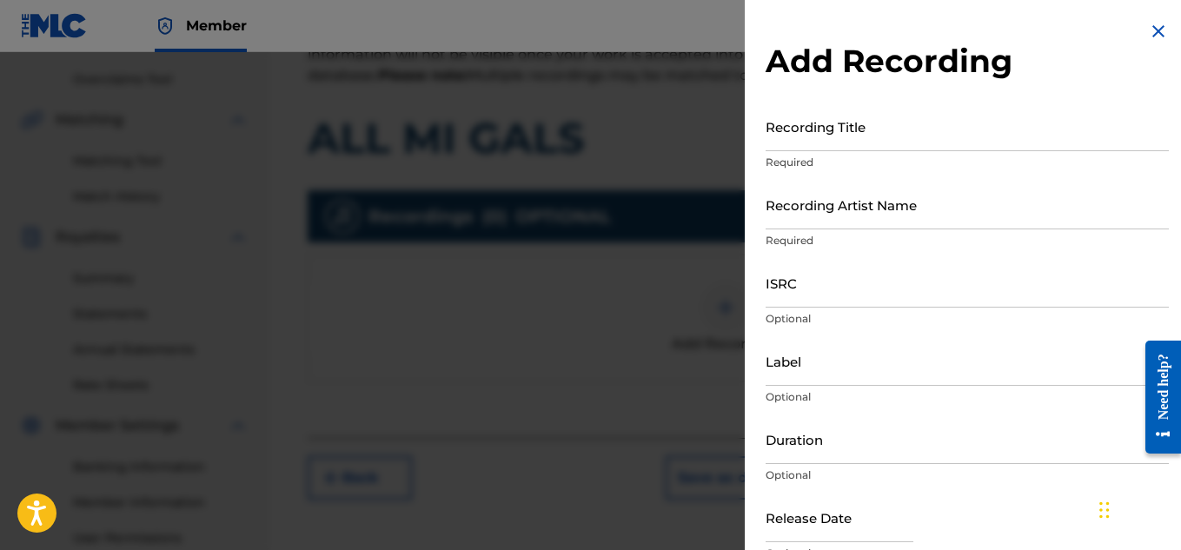
click at [903, 140] on input "Recording Title" at bounding box center [966, 127] width 403 height 50
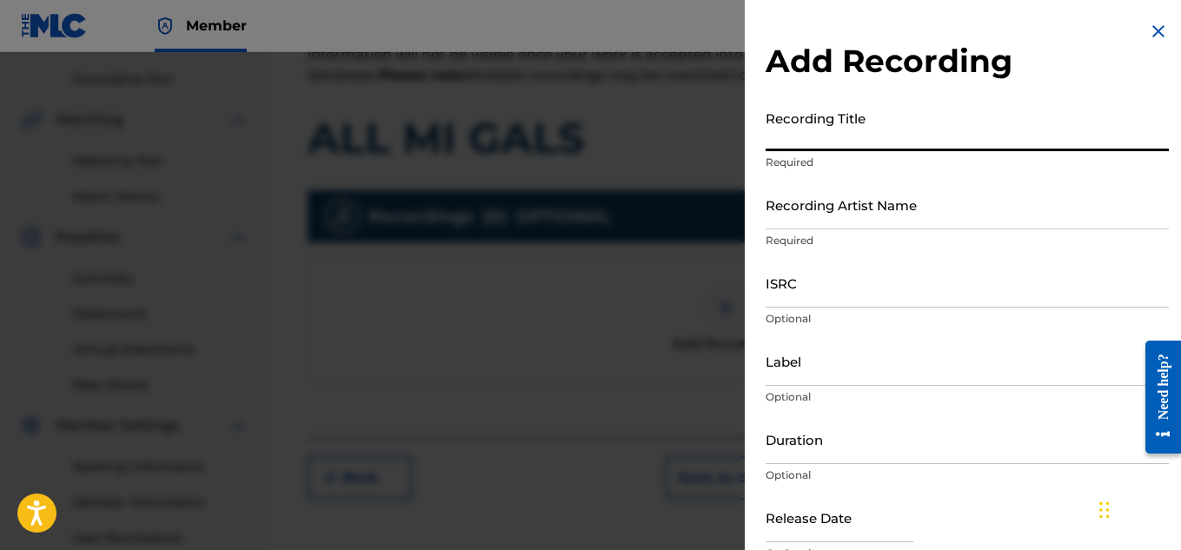
paste input "ALL MI GALS"
type input "ALL MI GALS"
click at [850, 202] on input "Recording Artist Name" at bounding box center [966, 205] width 403 height 50
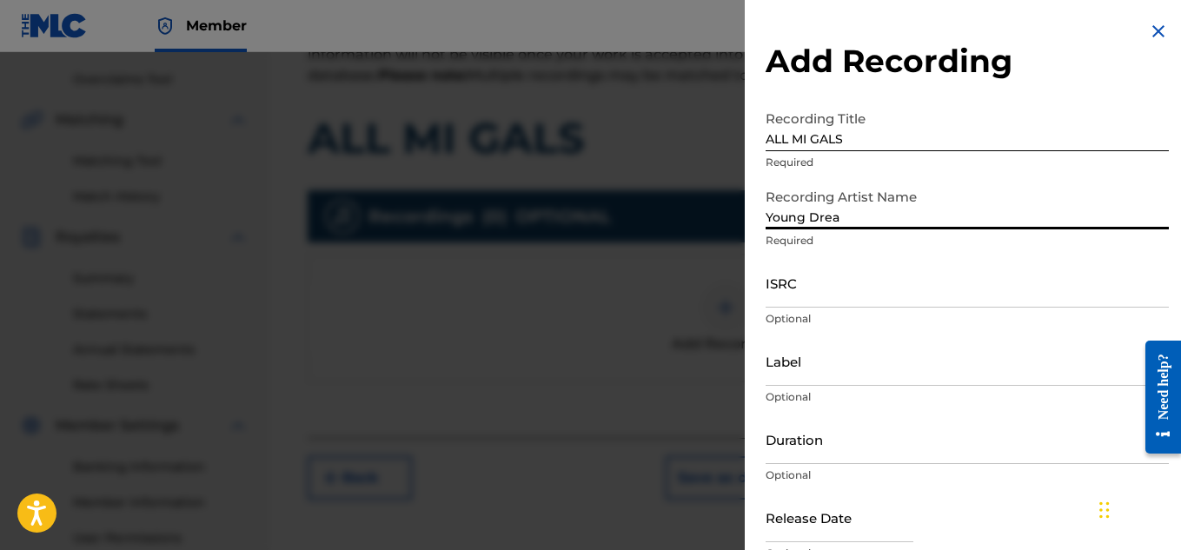
type input "Young Dread"
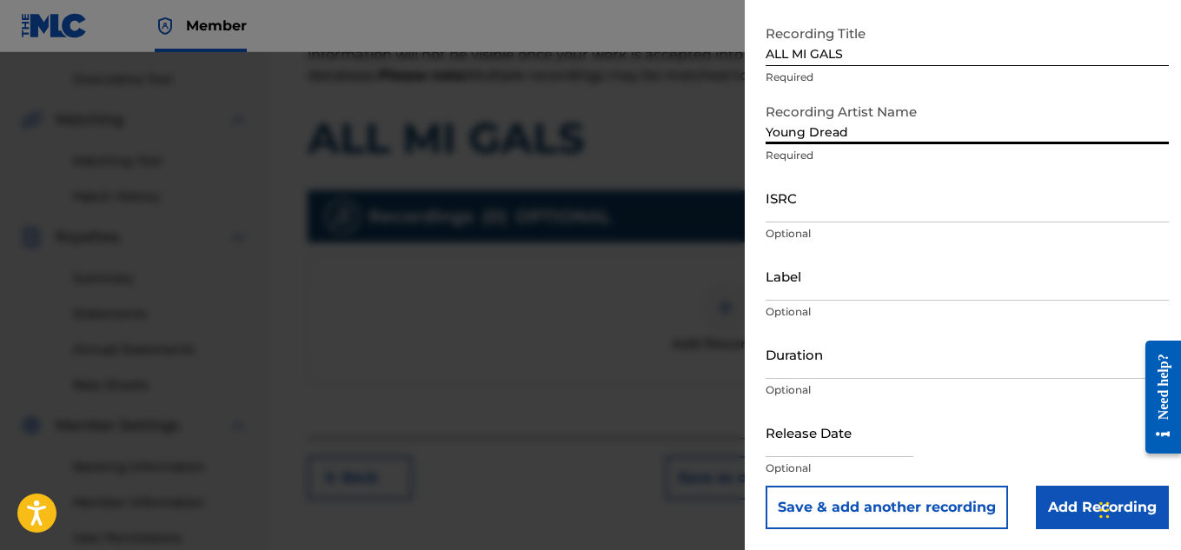
click at [1050, 512] on input "Add Recording" at bounding box center [1101, 507] width 133 height 43
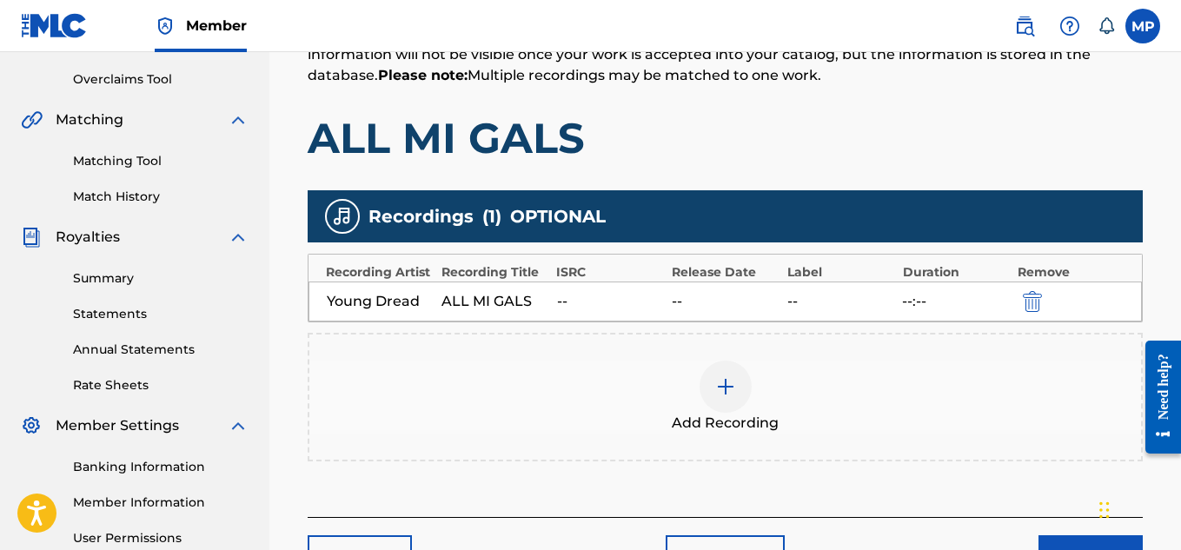
scroll to position [527, 0]
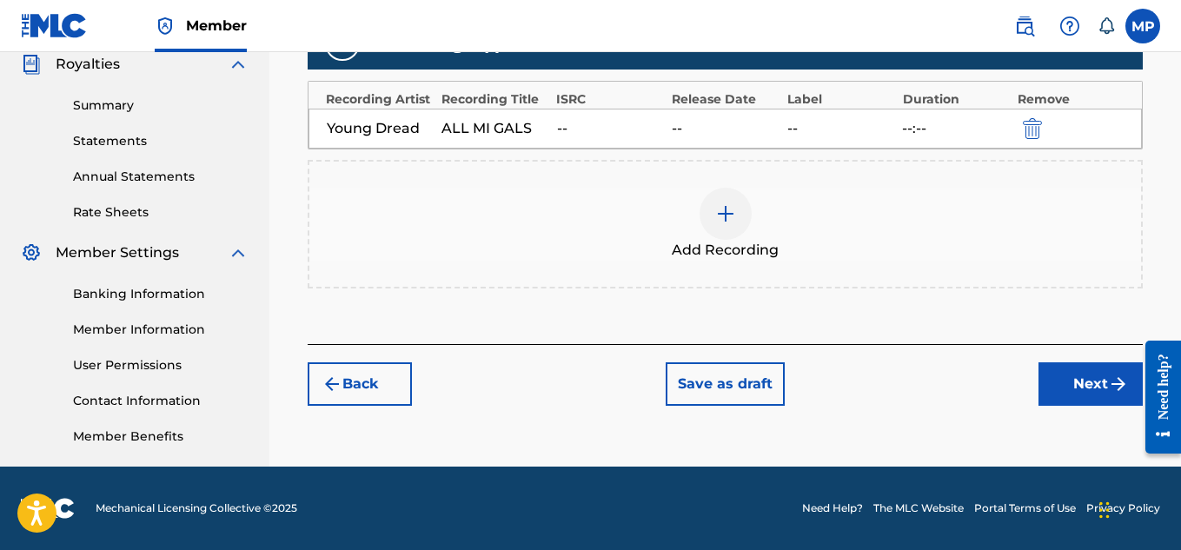
click at [1068, 395] on button "Next" at bounding box center [1090, 383] width 104 height 43
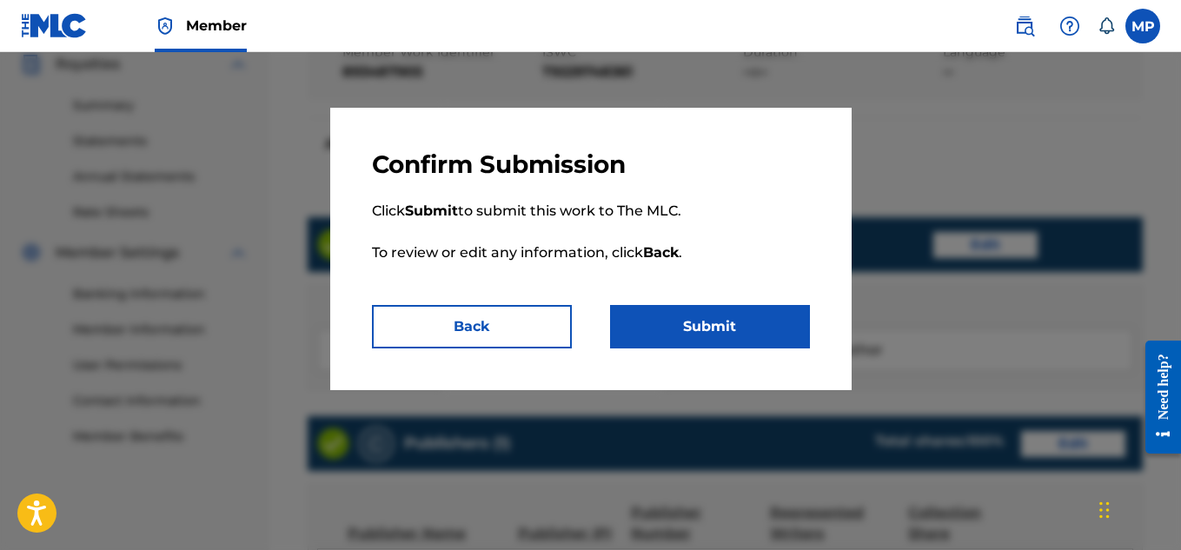
click at [733, 316] on button "Submit" at bounding box center [710, 326] width 200 height 43
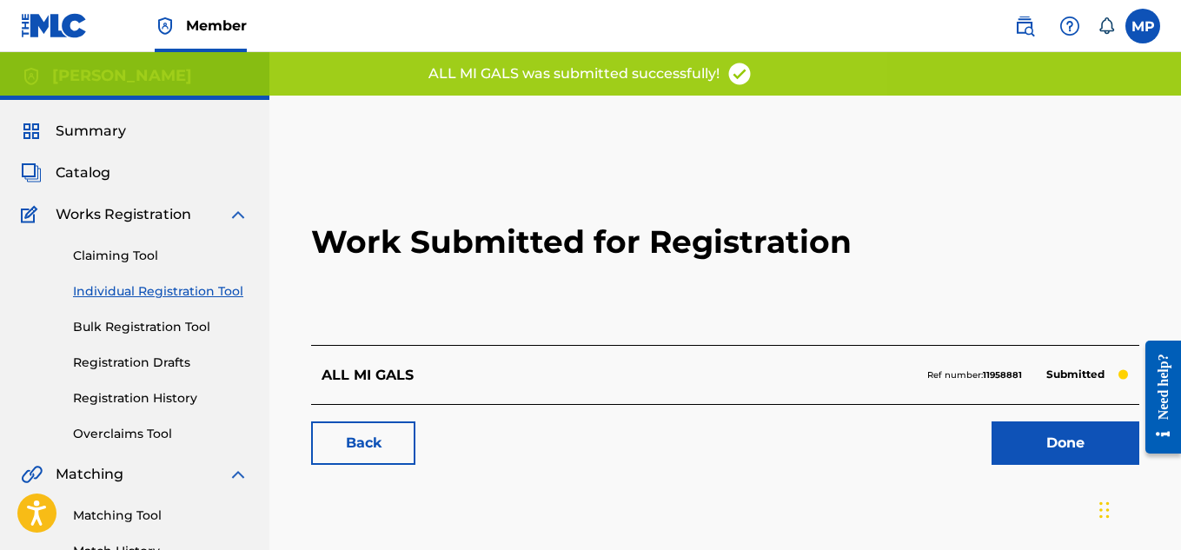
click at [383, 457] on link "Back" at bounding box center [363, 442] width 104 height 43
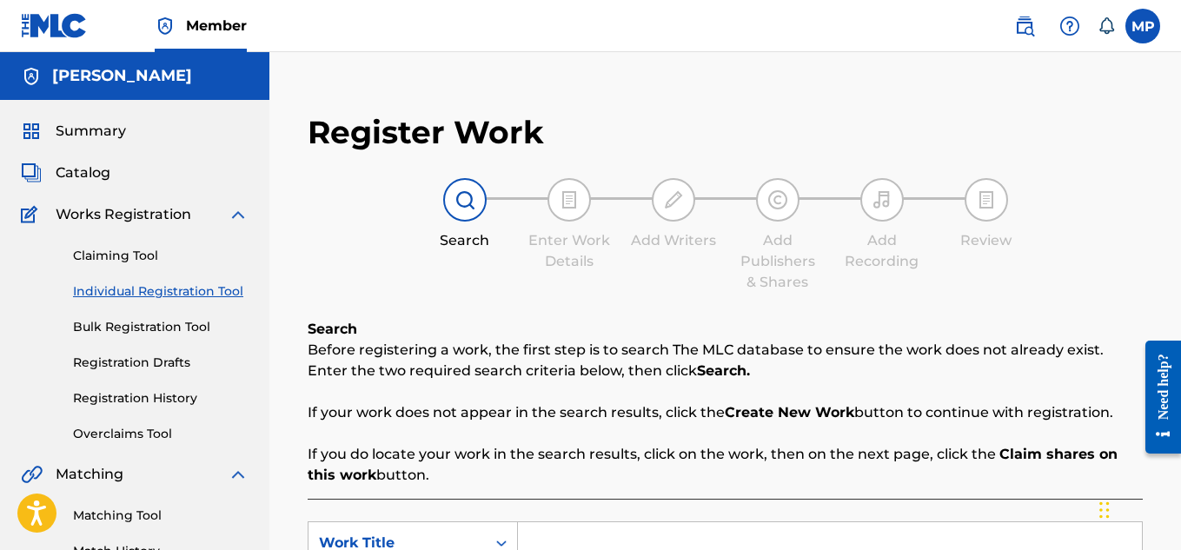
scroll to position [288, 0]
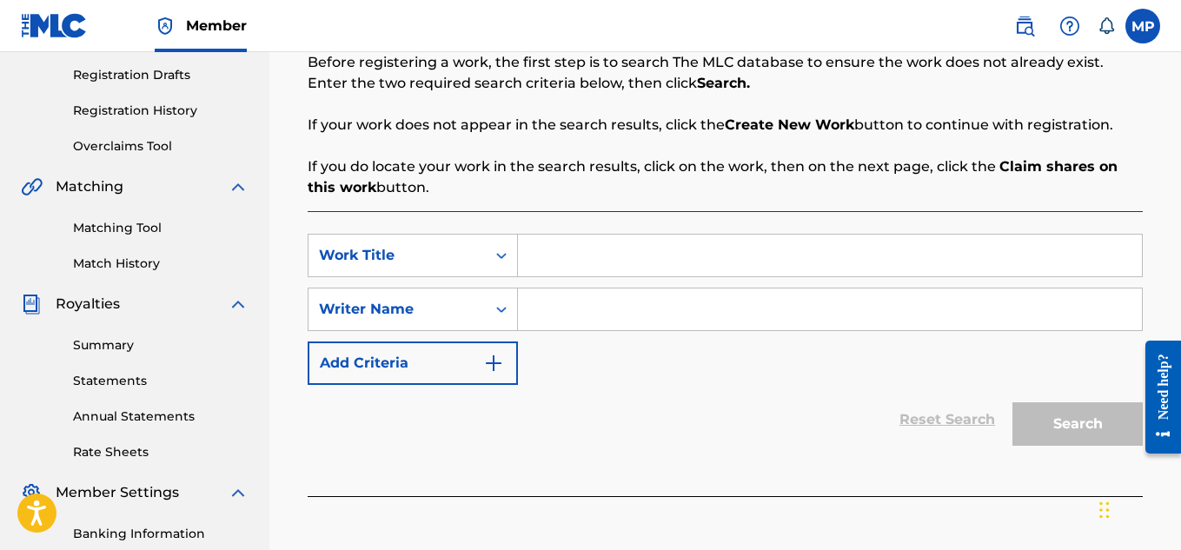
click at [637, 249] on input "Search Form" at bounding box center [830, 256] width 624 height 42
paste input "AK SPRAYS"
type input "AK SPRAYS"
click at [634, 308] on input "Search Form" at bounding box center [830, 309] width 624 height 42
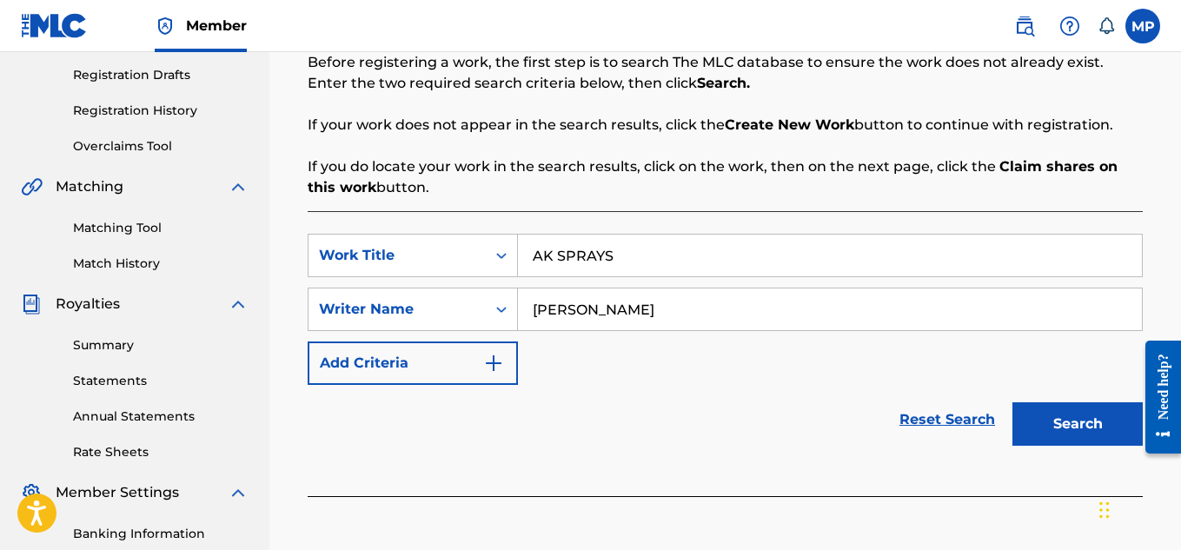
type input "[PERSON_NAME]"
click at [1043, 420] on button "Search" at bounding box center [1077, 423] width 130 height 43
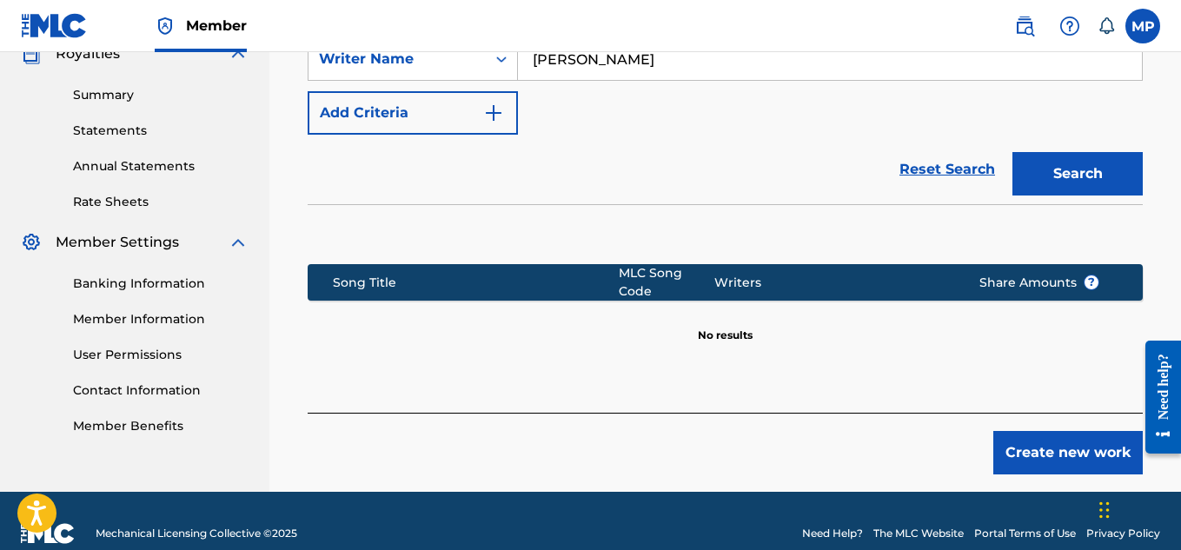
scroll to position [563, 0]
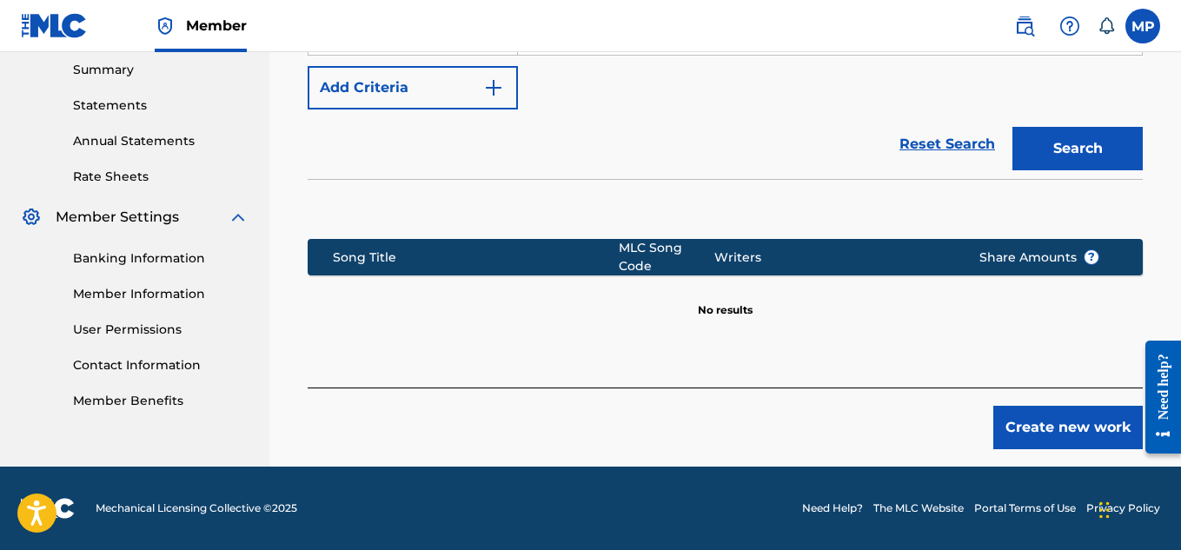
click at [1029, 420] on button "Create new work" at bounding box center [1067, 427] width 149 height 43
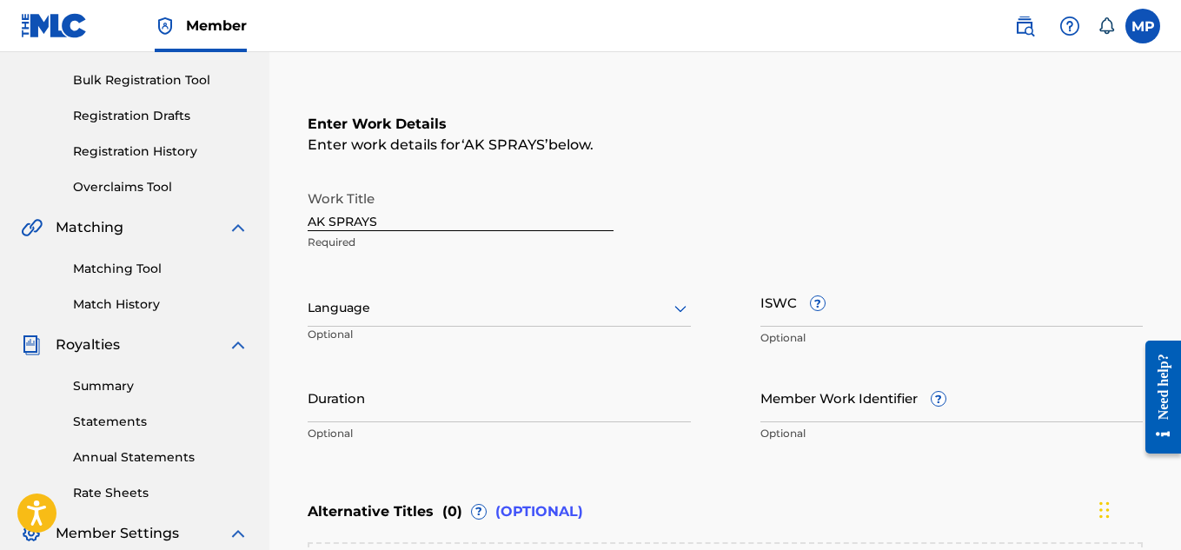
scroll to position [265, 0]
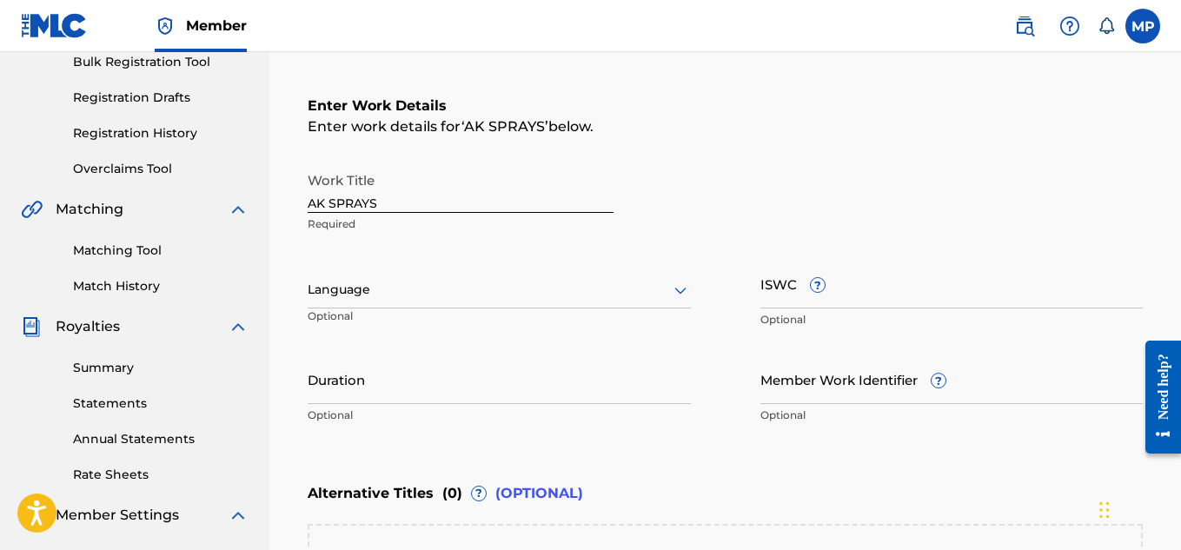
click at [904, 290] on input "ISWC ?" at bounding box center [951, 284] width 383 height 50
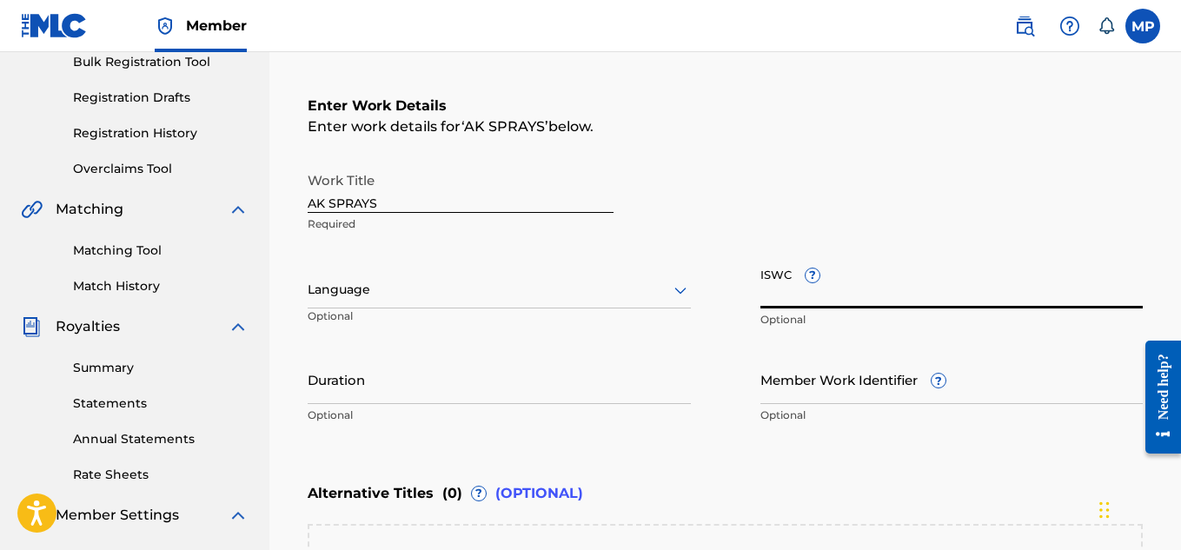
paste input "T9229747244"
type input "T9229747244"
click at [850, 382] on input "Member Work Identifier ?" at bounding box center [951, 379] width 383 height 50
paste input "893487833"
type input "893487833"
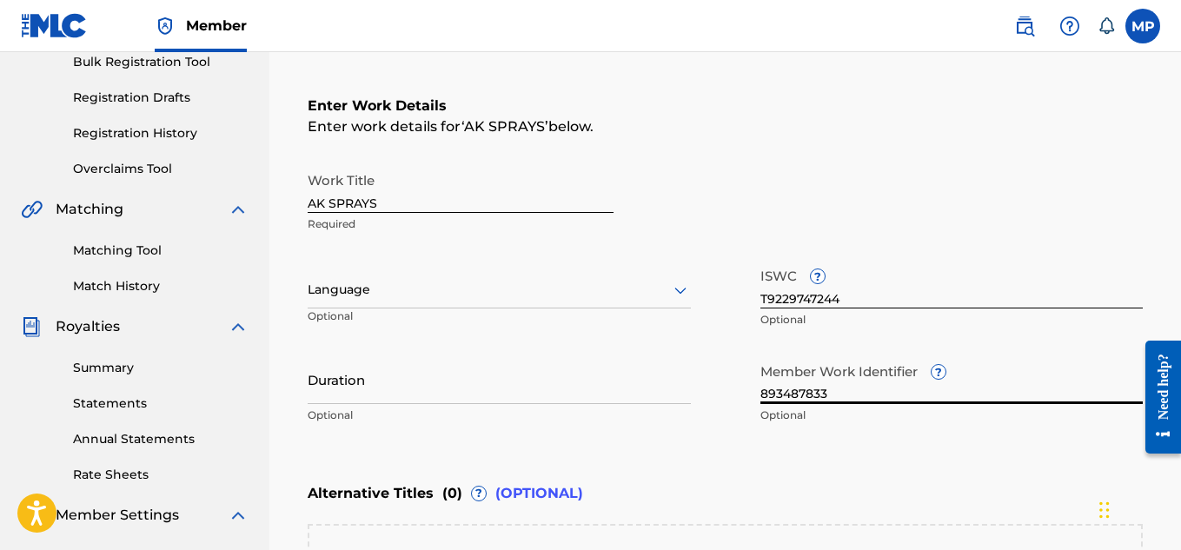
scroll to position [573, 0]
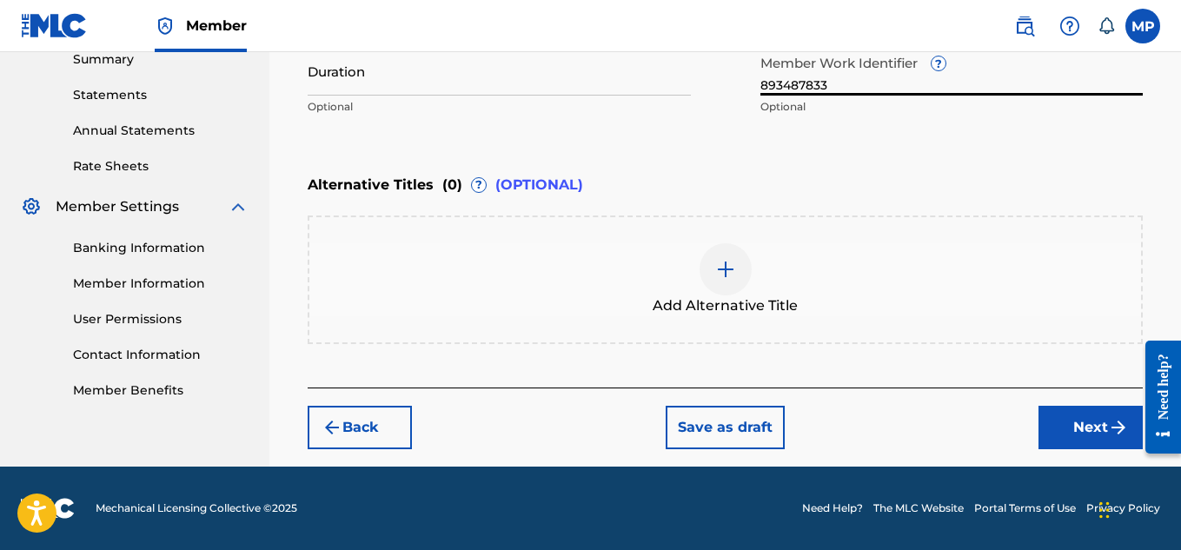
click at [1070, 426] on button "Next" at bounding box center [1090, 427] width 104 height 43
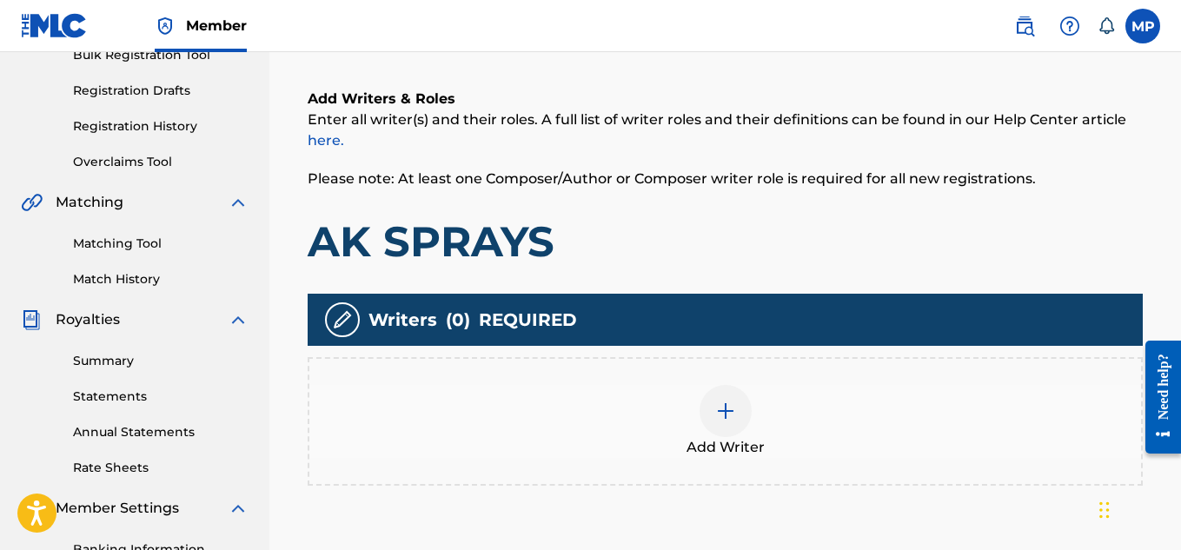
scroll to position [439, 0]
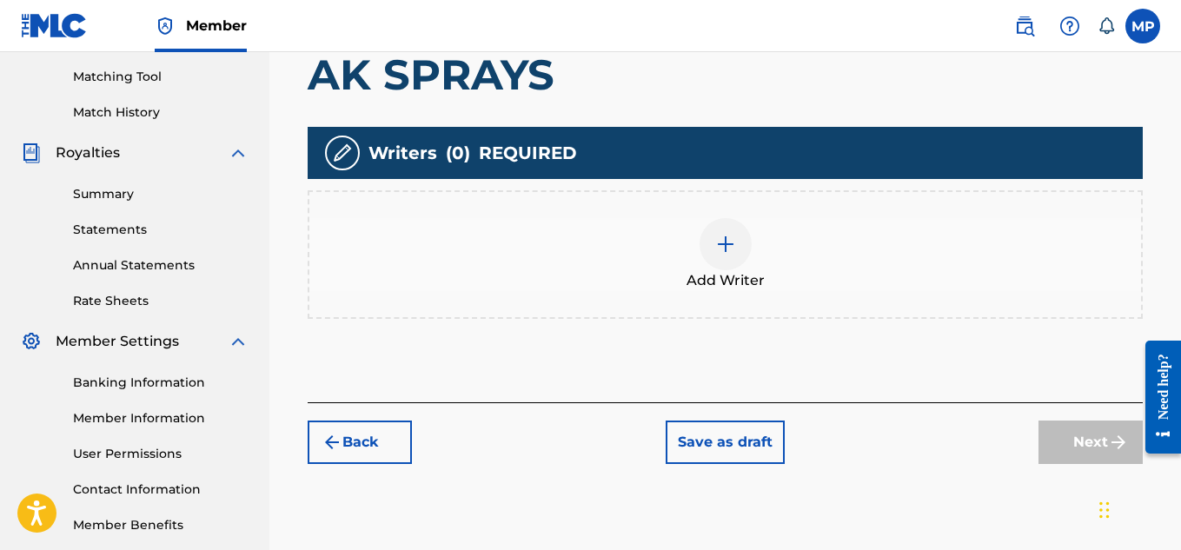
click at [731, 267] on div at bounding box center [725, 244] width 52 height 52
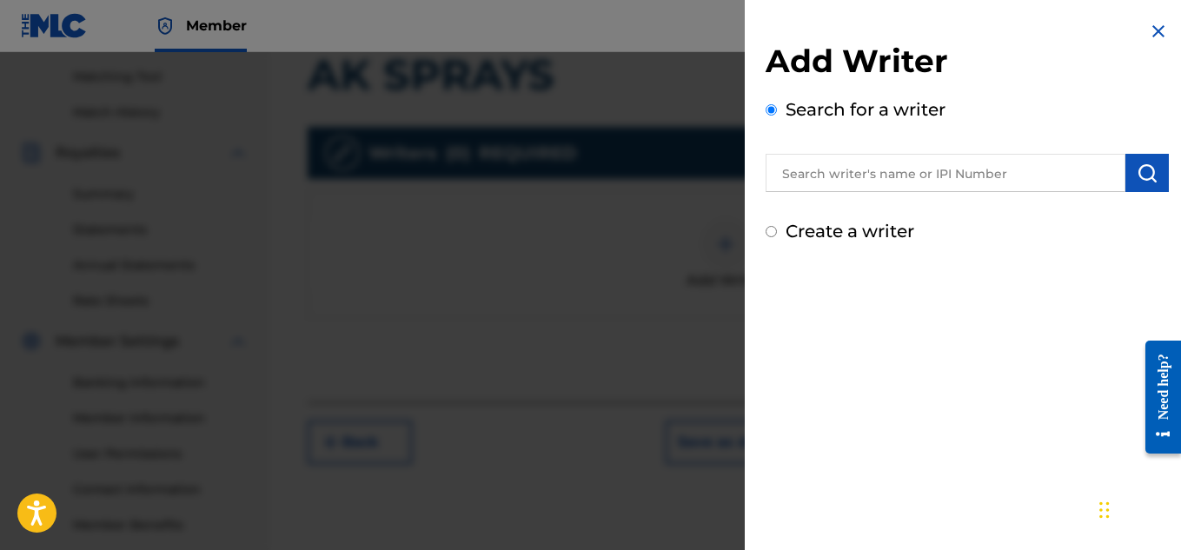
click at [904, 133] on div "Search for a writer" at bounding box center [966, 144] width 403 height 96
click at [903, 162] on input "text" at bounding box center [945, 173] width 360 height 38
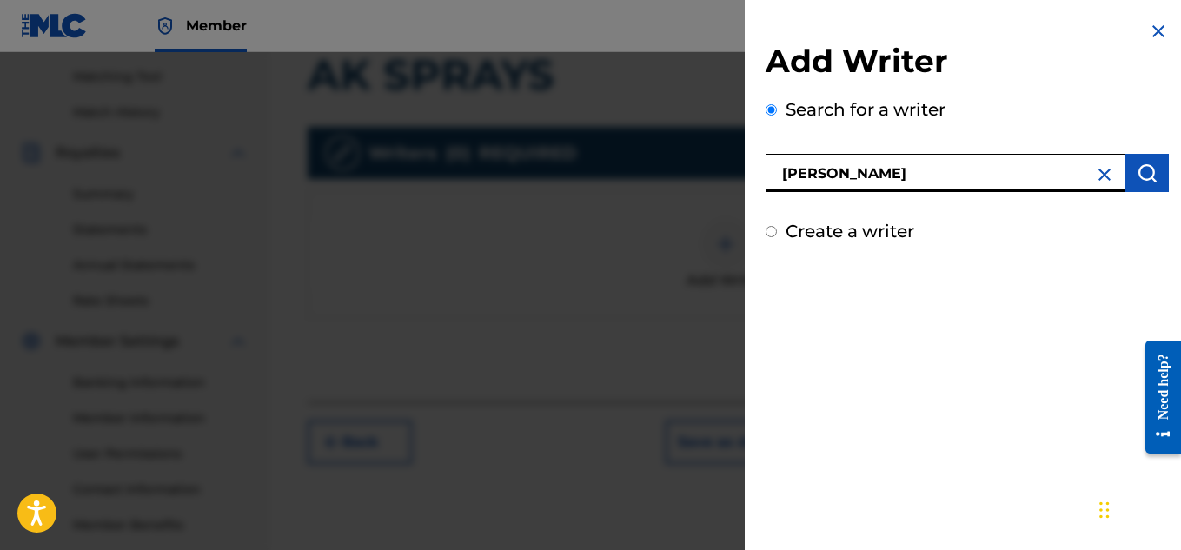
type input "[PERSON_NAME]"
click at [1150, 184] on button "submit" at bounding box center [1146, 173] width 43 height 38
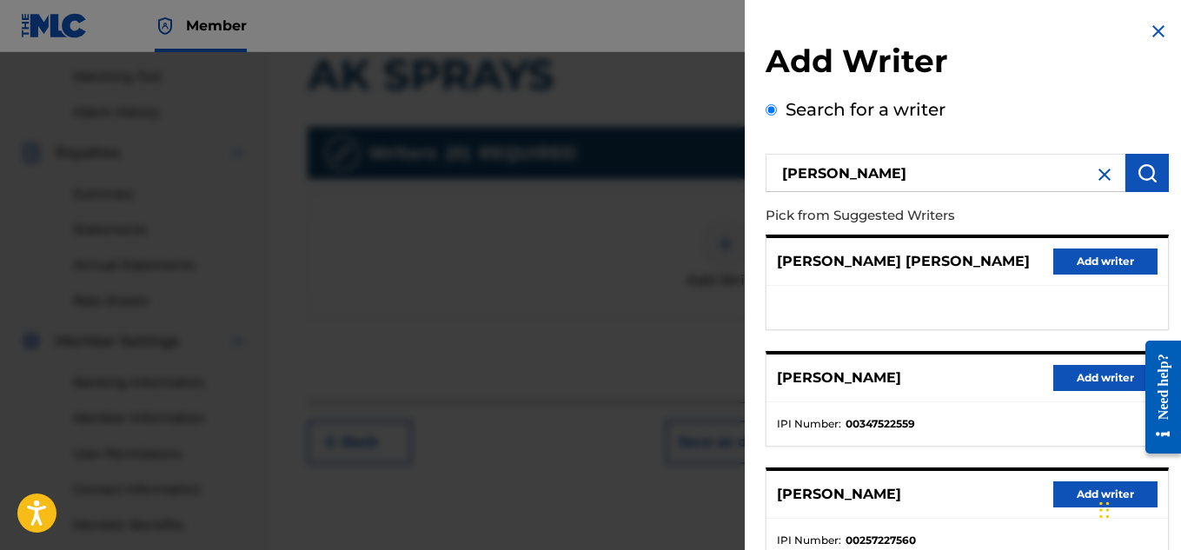
click at [1063, 380] on button "Add writer" at bounding box center [1105, 378] width 104 height 26
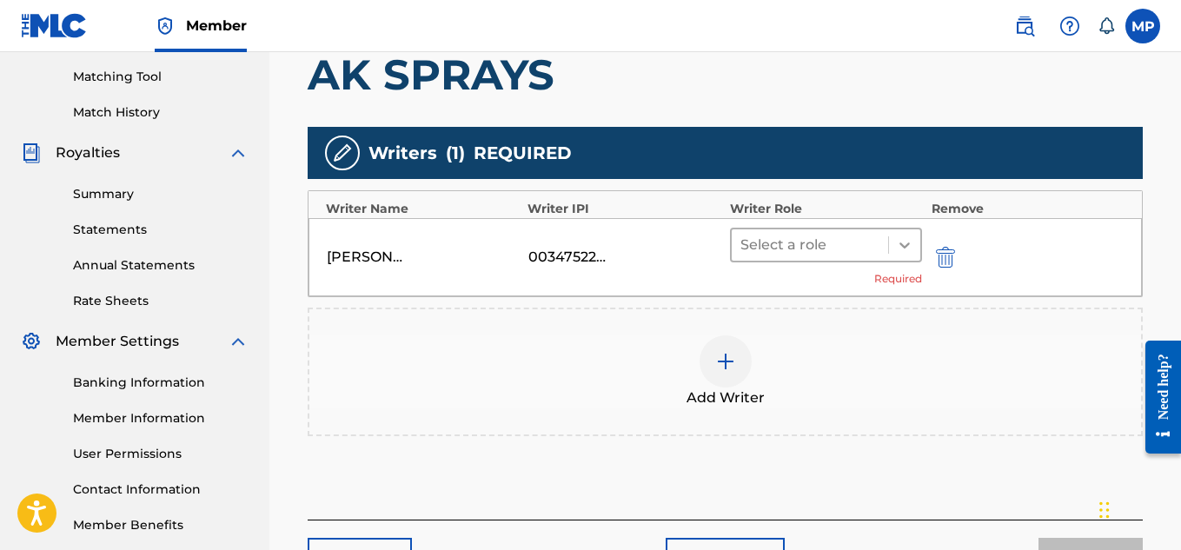
click at [906, 244] on icon at bounding box center [904, 245] width 10 height 6
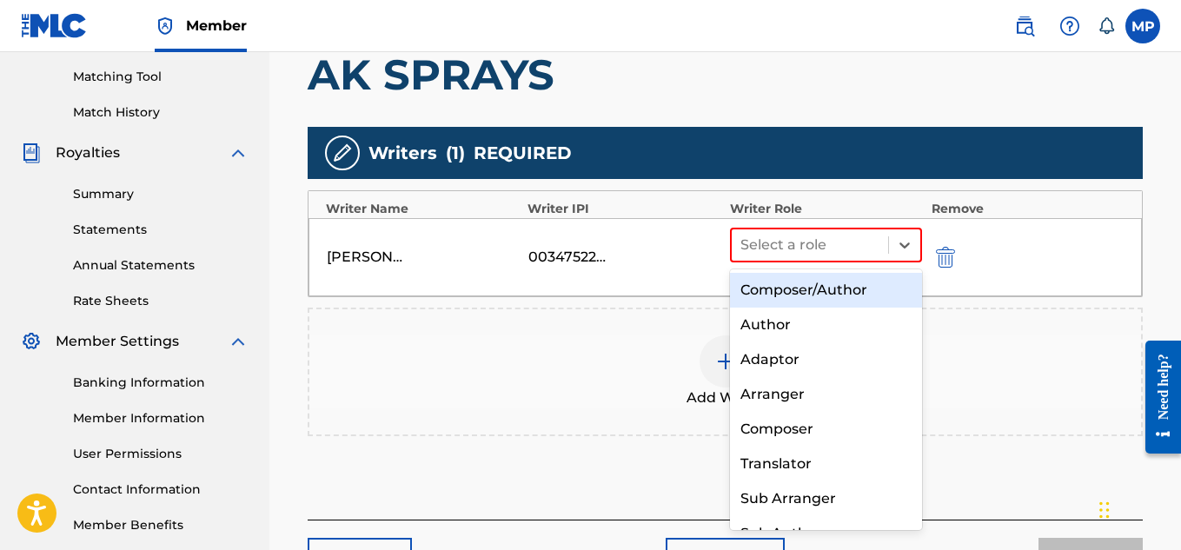
click at [779, 285] on div "Composer/Author" at bounding box center [826, 290] width 193 height 35
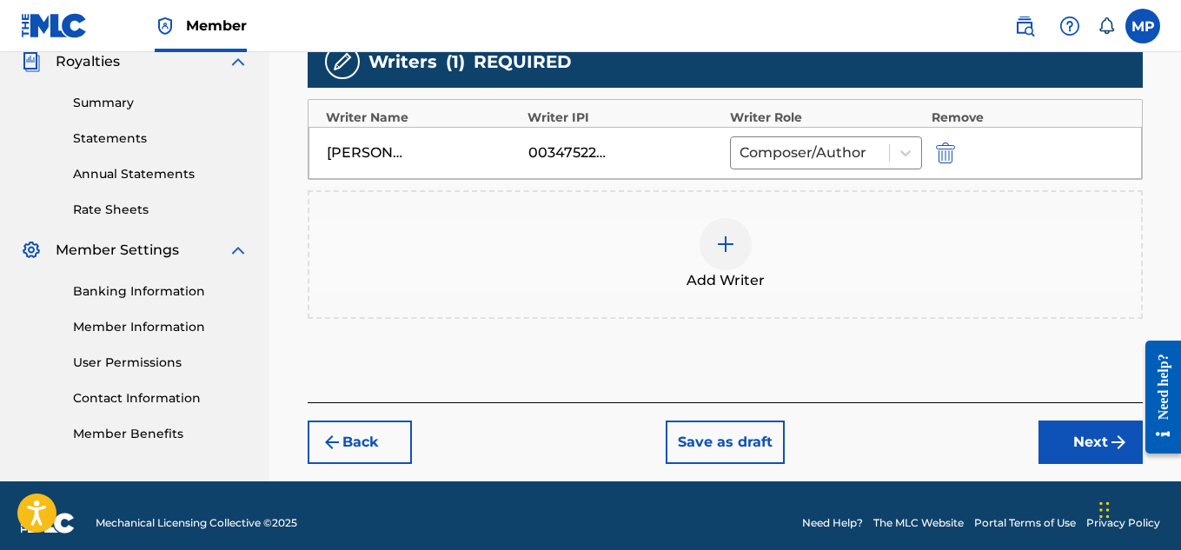
scroll to position [545, 0]
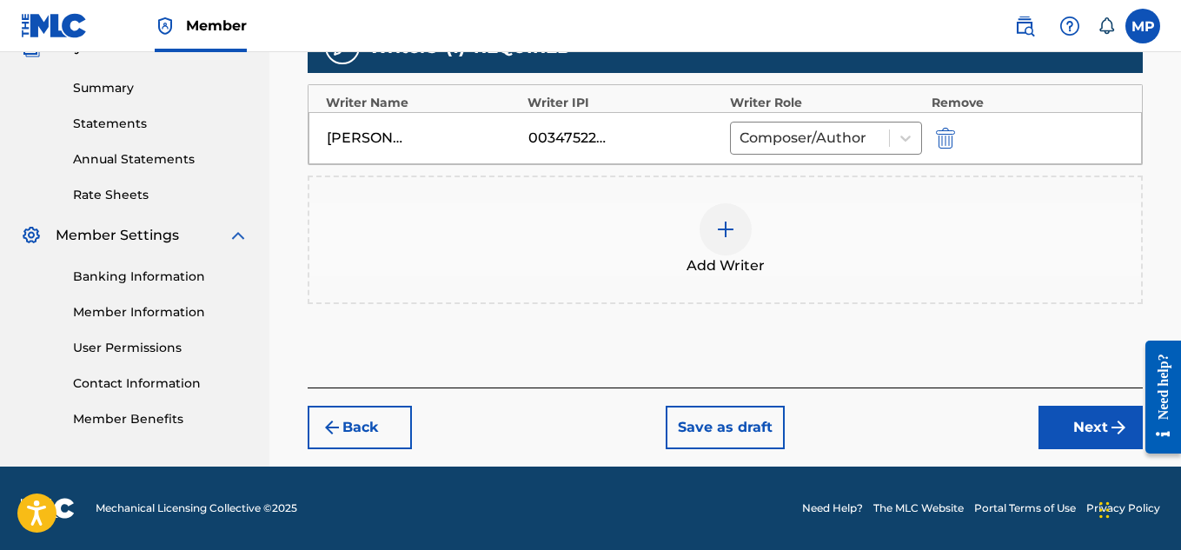
click at [1069, 409] on button "Next" at bounding box center [1090, 427] width 104 height 43
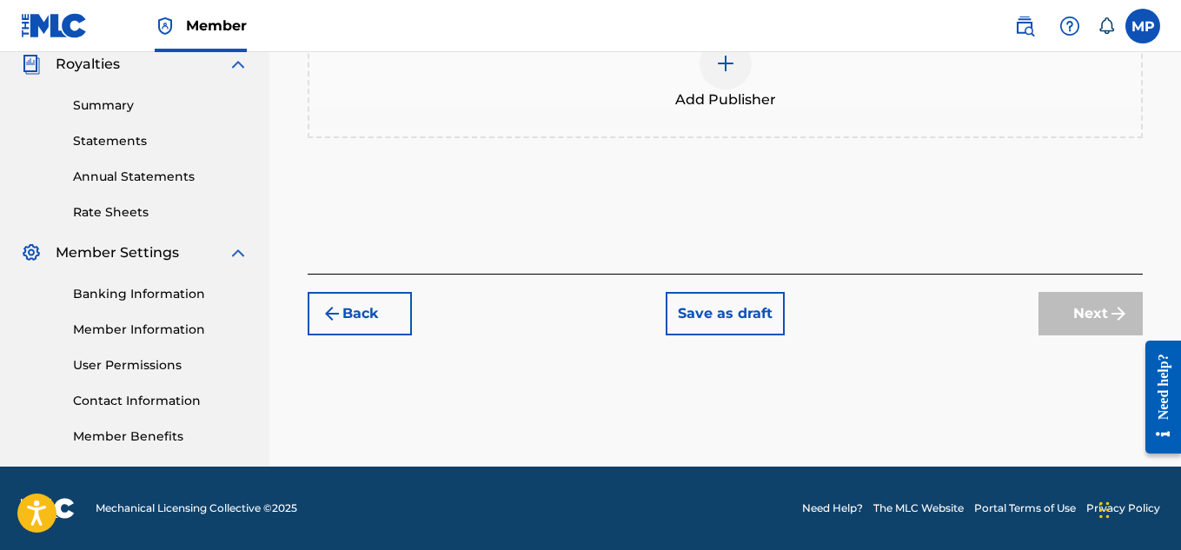
scroll to position [334, 0]
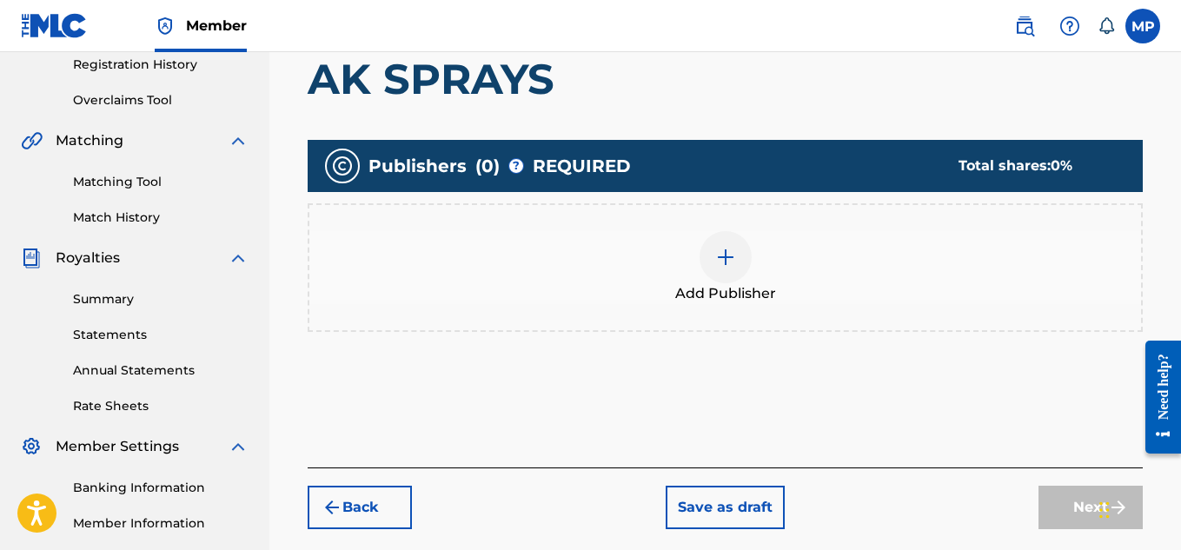
click at [739, 269] on div at bounding box center [725, 257] width 52 height 52
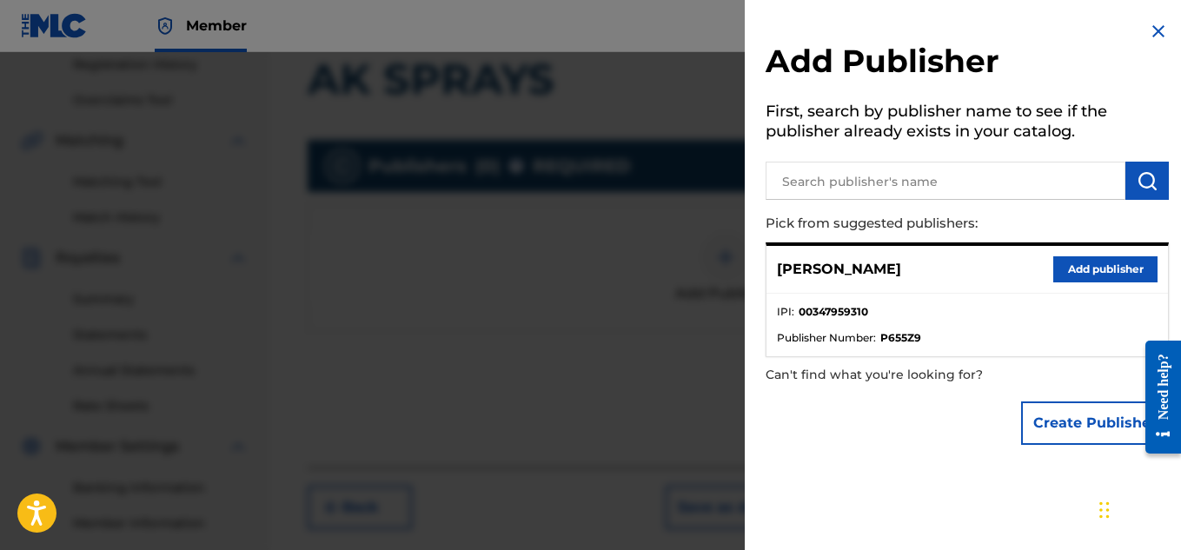
click at [882, 189] on input "text" at bounding box center [945, 181] width 360 height 38
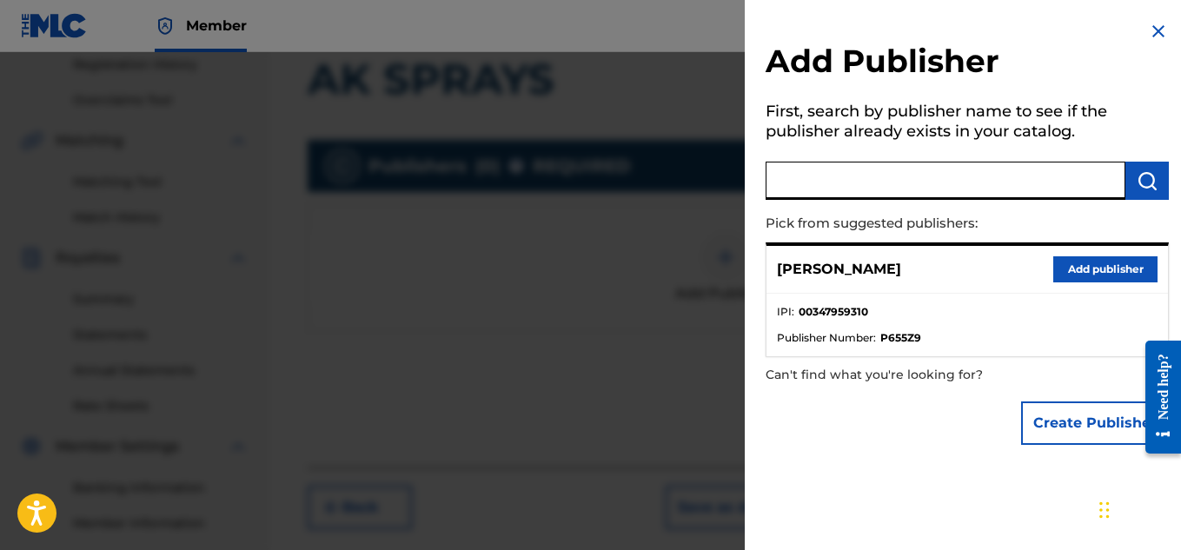
click at [1072, 276] on button "Add publisher" at bounding box center [1105, 269] width 104 height 26
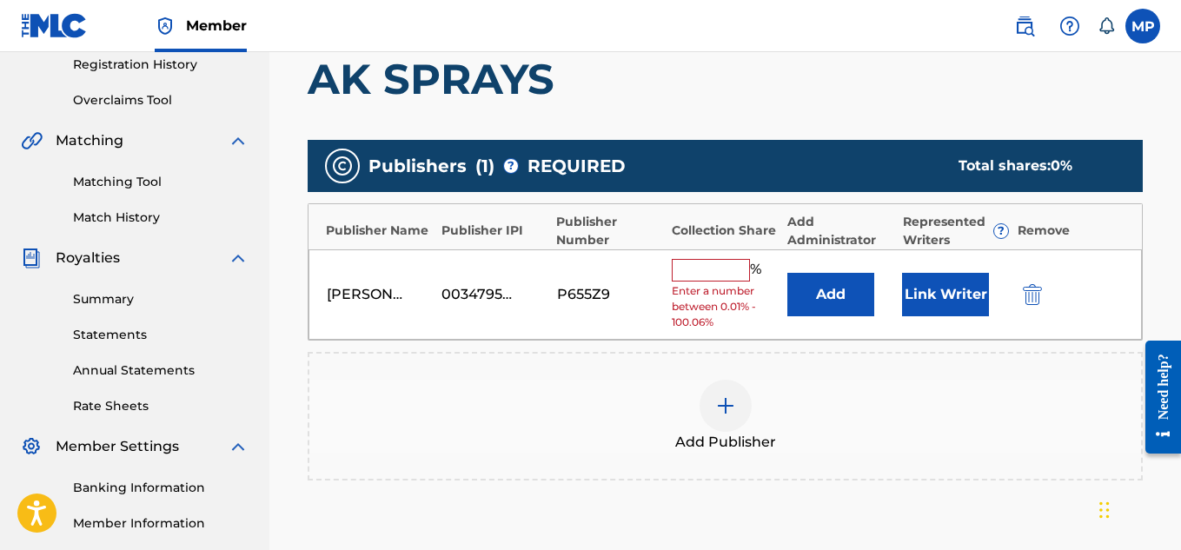
click at [721, 275] on input "text" at bounding box center [711, 270] width 78 height 23
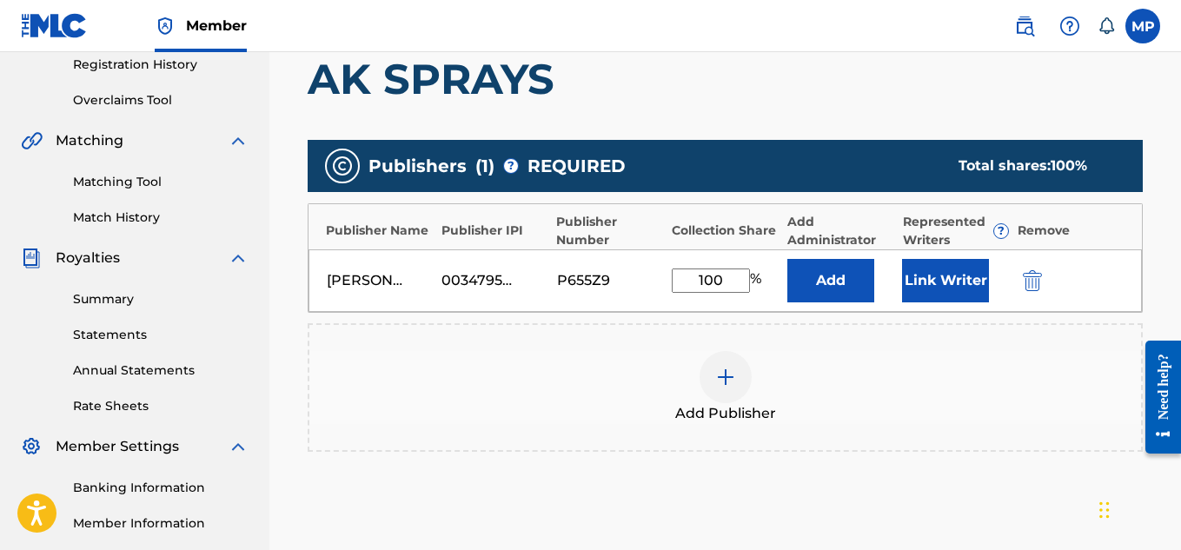
type input "100"
click at [929, 278] on button "Link Writer" at bounding box center [945, 280] width 87 height 43
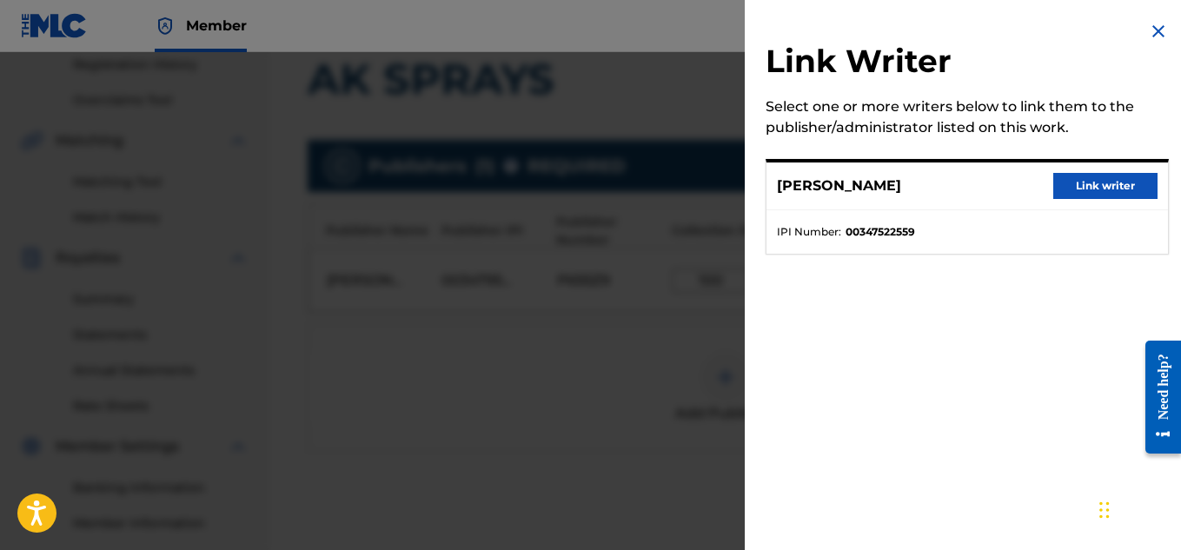
click at [1075, 195] on button "Link writer" at bounding box center [1105, 186] width 104 height 26
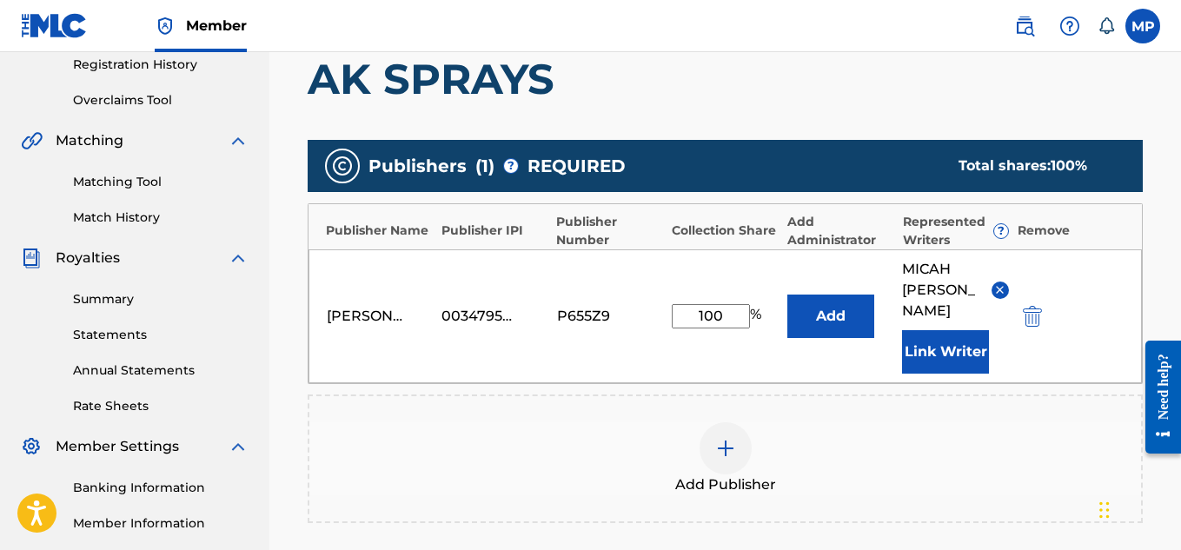
scroll to position [584, 0]
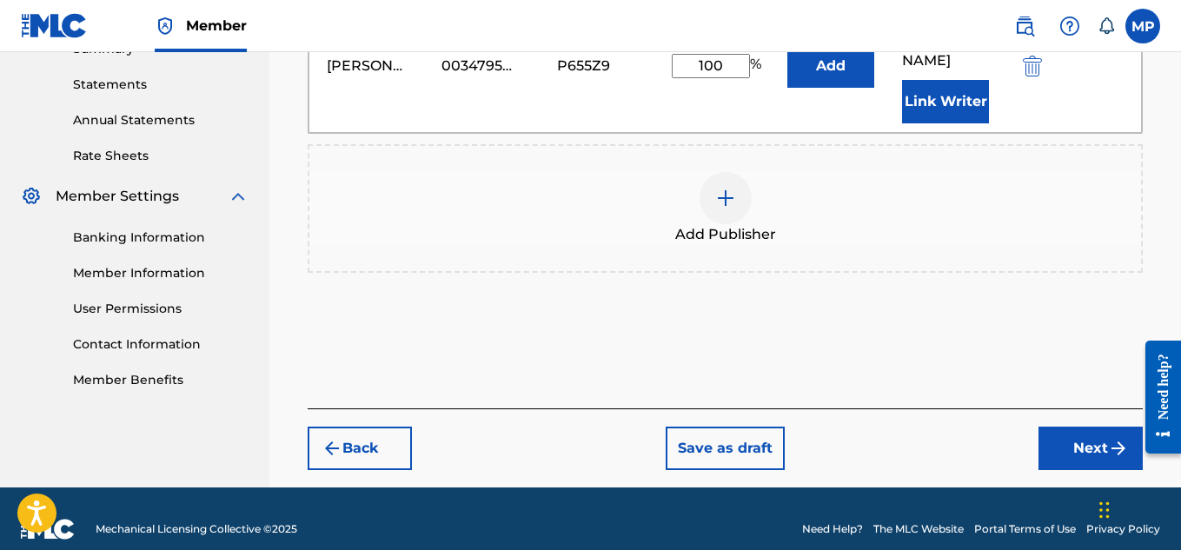
click at [1076, 427] on button "Next" at bounding box center [1090, 448] width 104 height 43
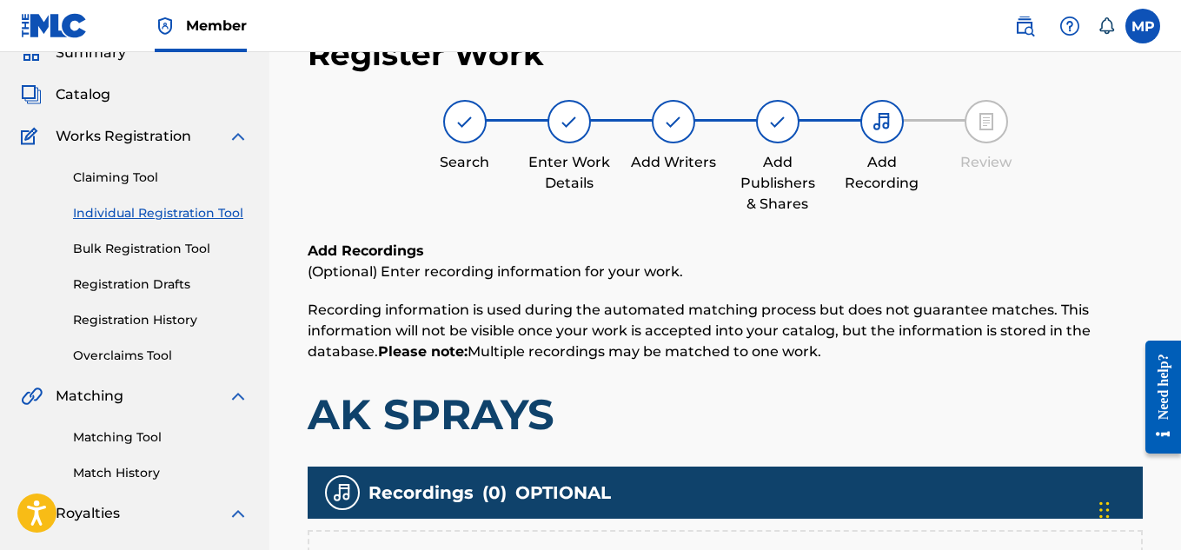
scroll to position [341, 0]
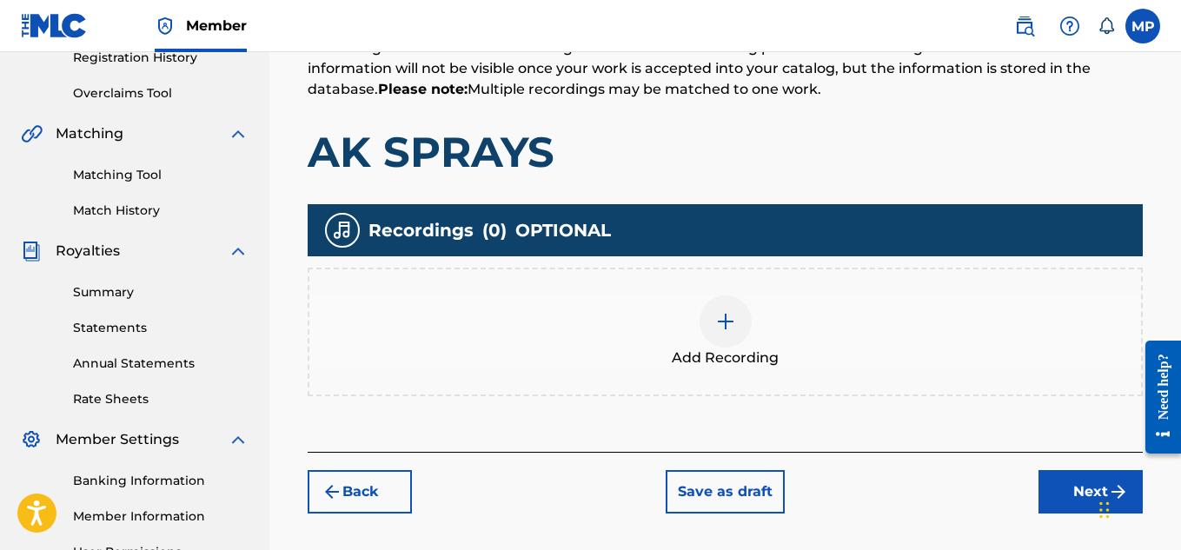
click at [724, 331] on div at bounding box center [725, 321] width 52 height 52
click at [718, 315] on img at bounding box center [725, 321] width 21 height 21
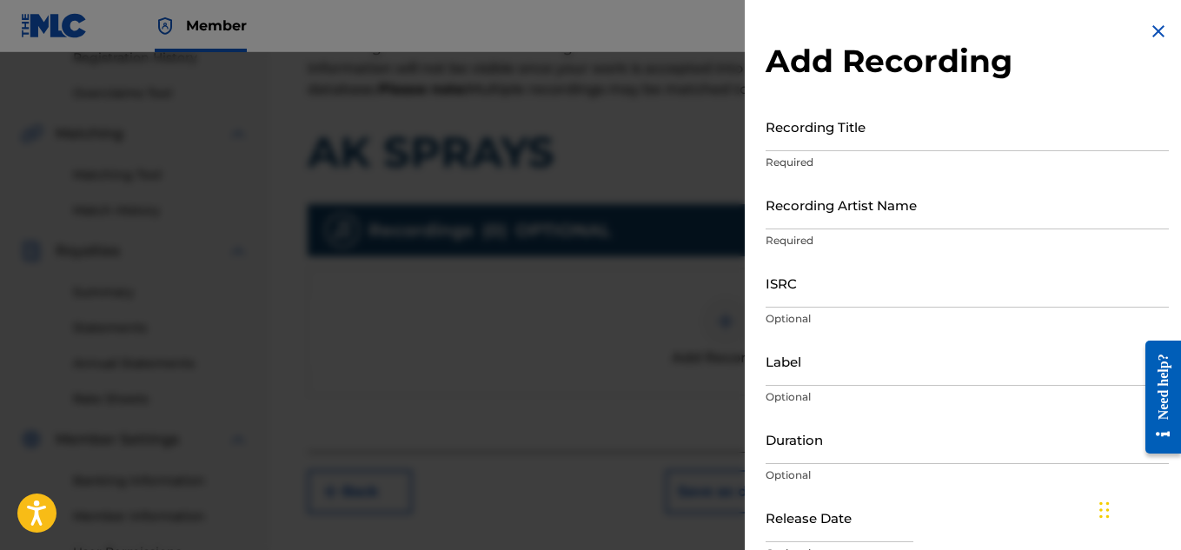
click at [842, 141] on input "Recording Title" at bounding box center [966, 127] width 403 height 50
paste input "AK SPRAYS"
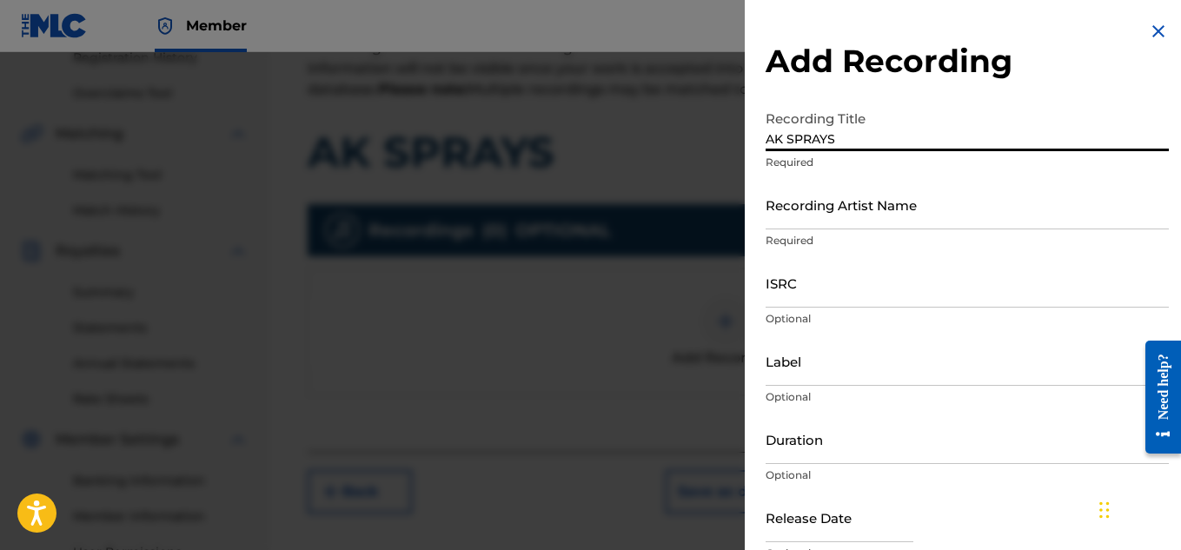
type input "AK SPRAYS"
click at [835, 213] on input "Recording Artist Name" at bounding box center [966, 205] width 403 height 50
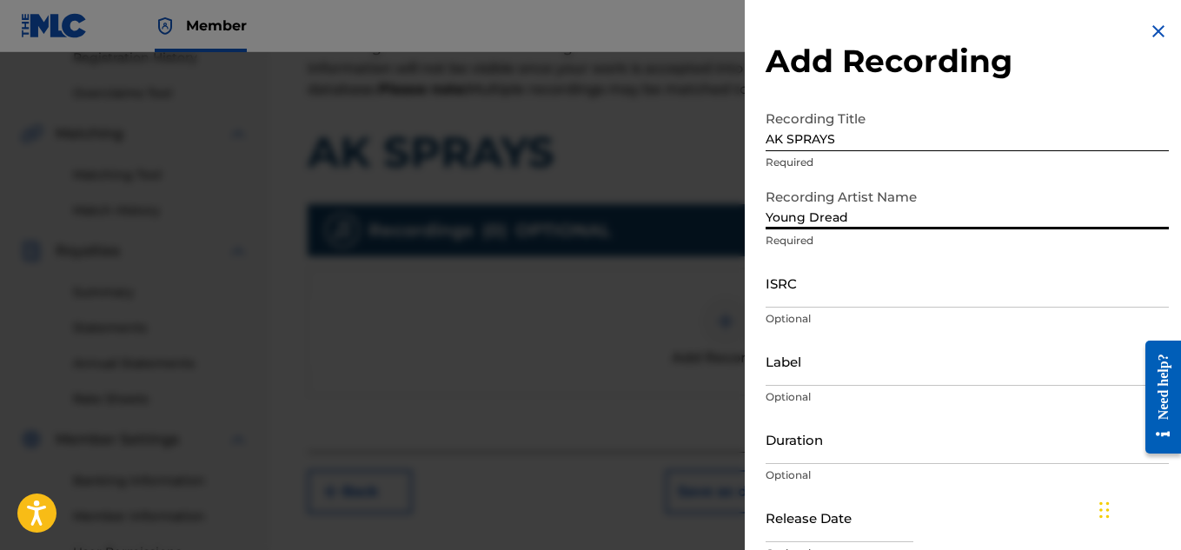
type input "Young Dread"
click at [803, 297] on input "ISRC" at bounding box center [966, 283] width 403 height 50
paste input "US7DA1763603"
type input "US7DA1763603"
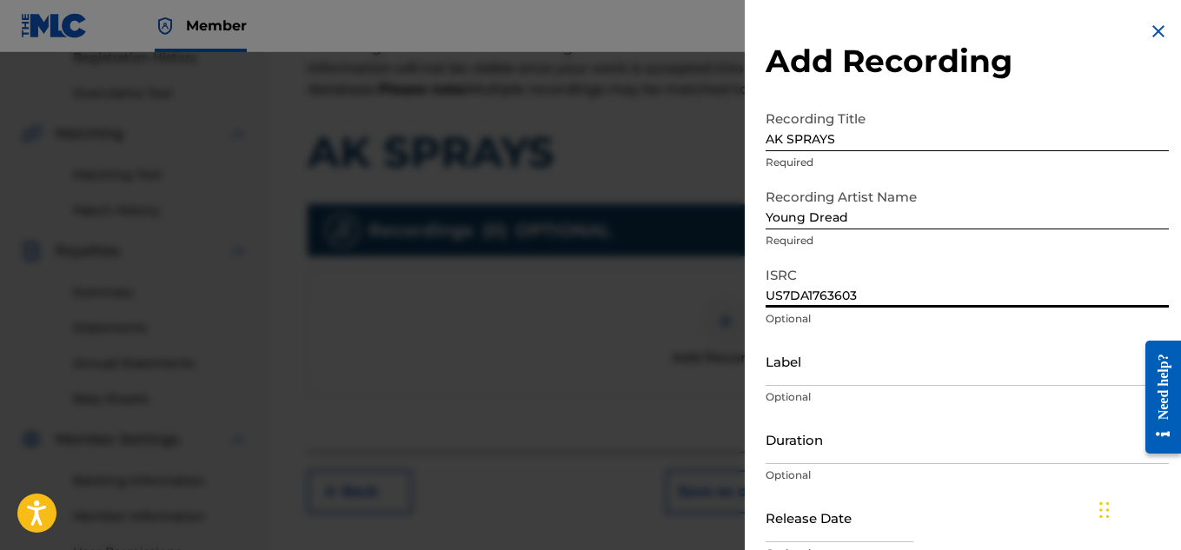
scroll to position [85, 0]
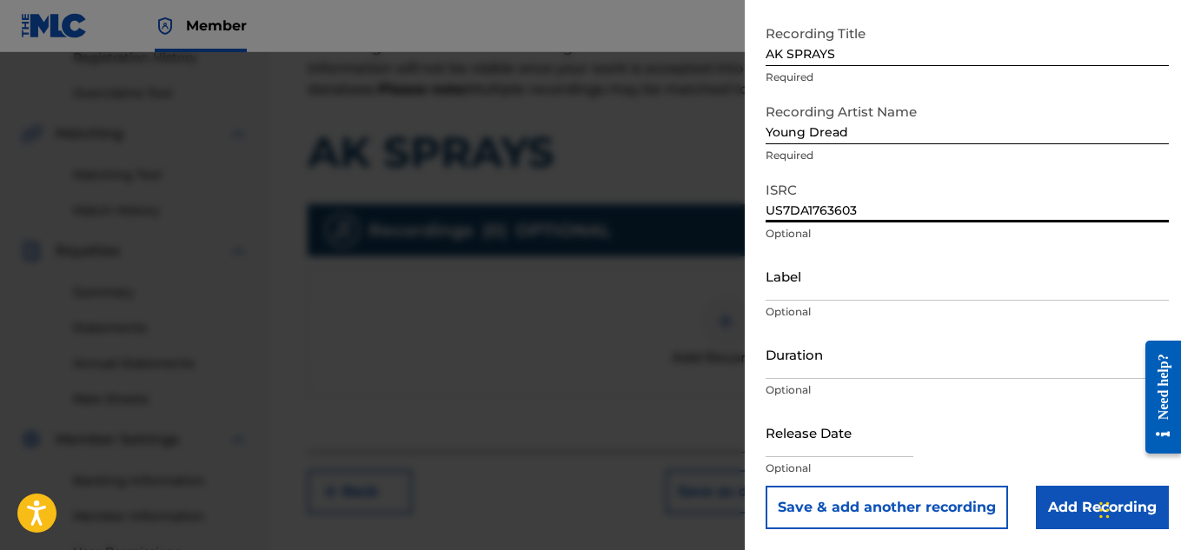
click at [1047, 500] on input "Add Recording" at bounding box center [1101, 507] width 133 height 43
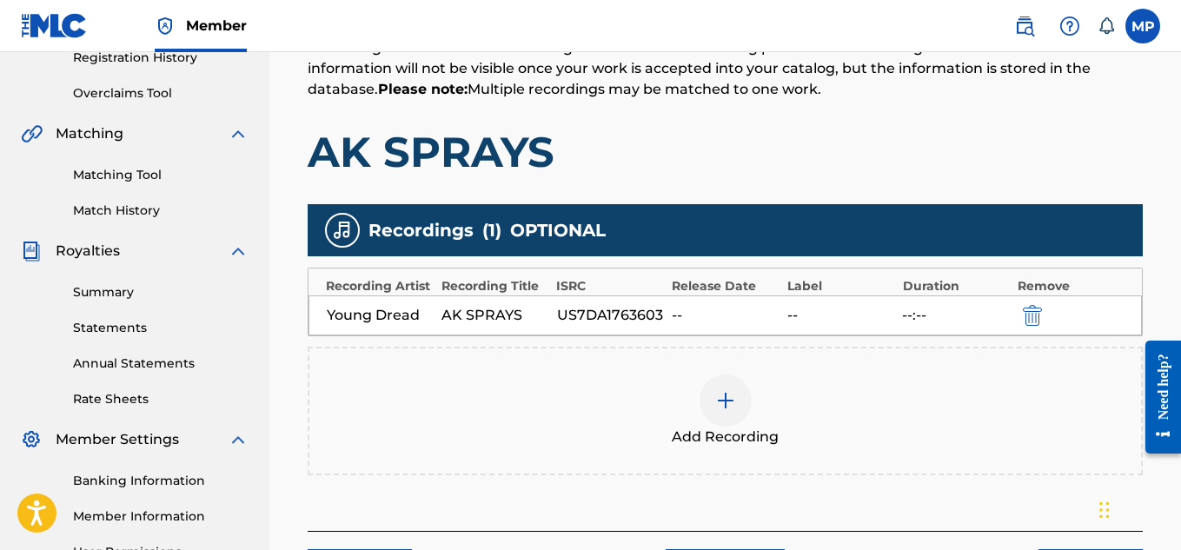
scroll to position [527, 0]
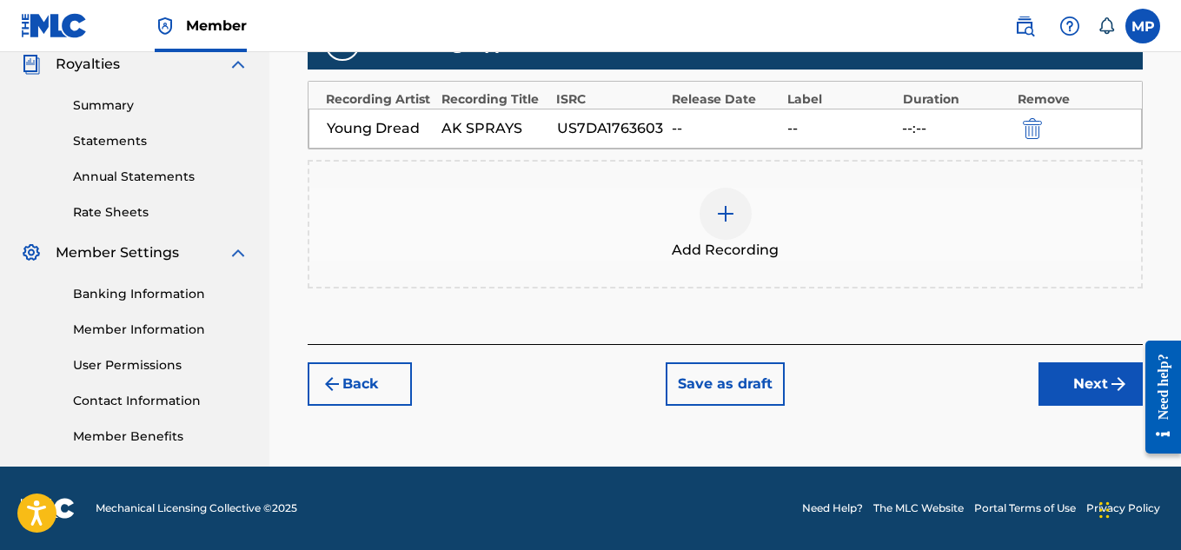
click at [1069, 389] on button "Next" at bounding box center [1090, 383] width 104 height 43
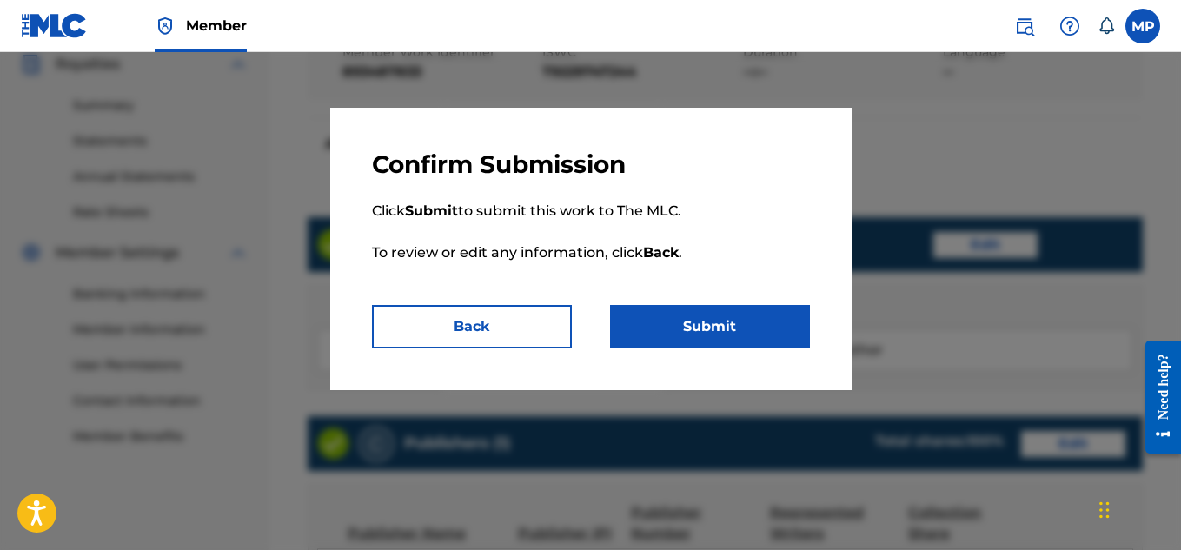
scroll to position [975, 0]
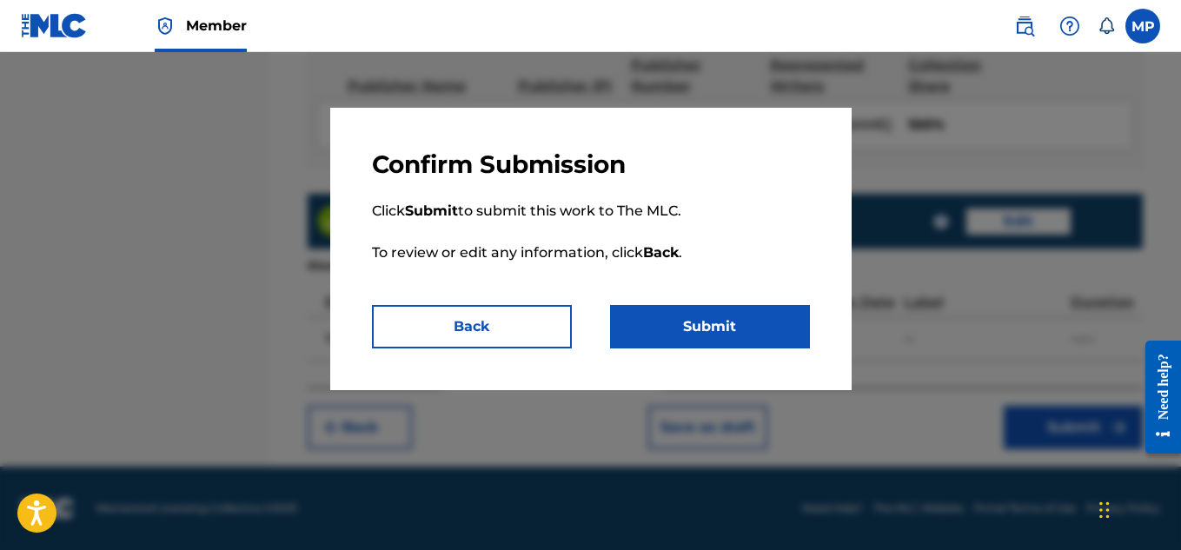
click at [738, 326] on button "Submit" at bounding box center [710, 326] width 200 height 43
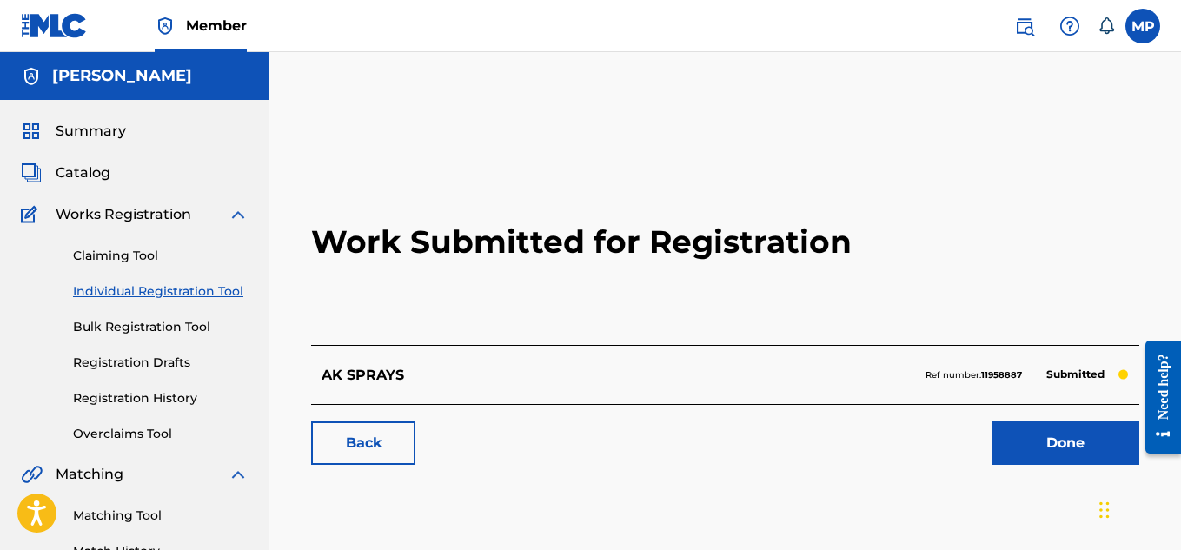
click at [385, 456] on link "Back" at bounding box center [363, 442] width 104 height 43
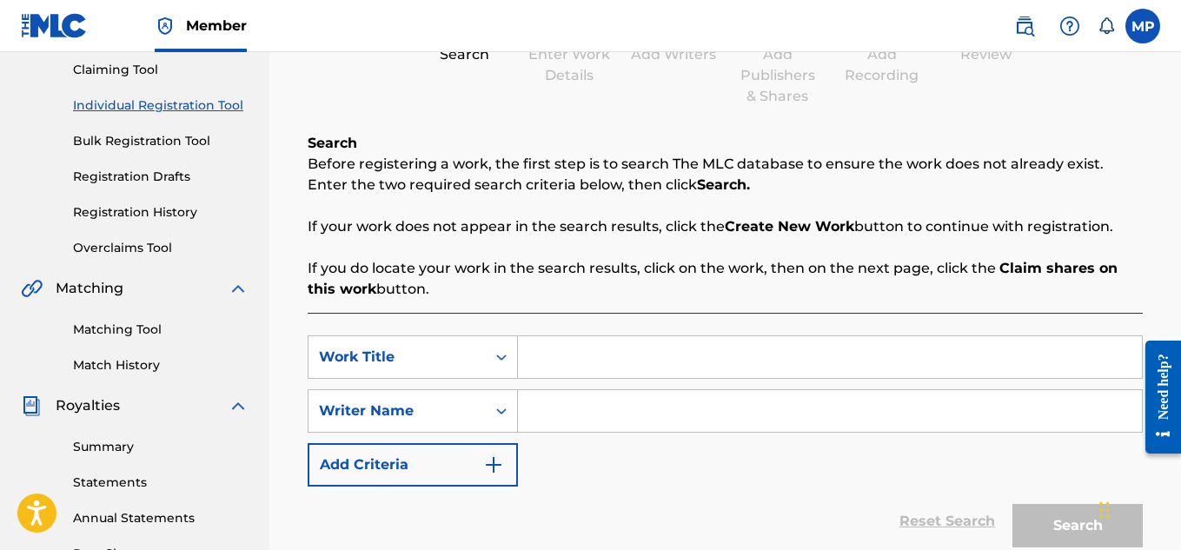
scroll to position [211, 0]
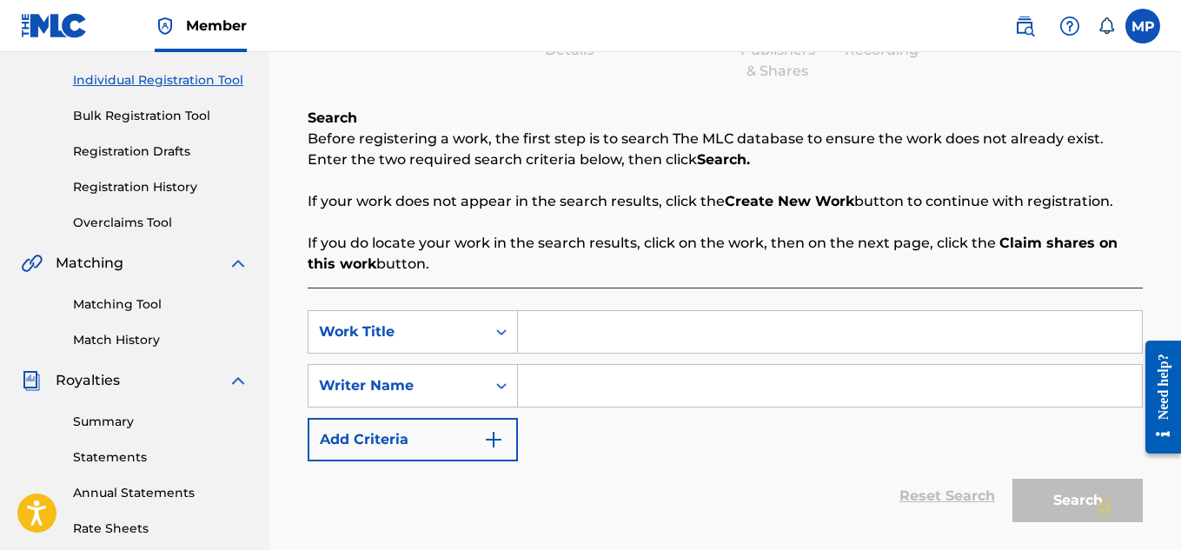
click at [621, 323] on input "Search Form" at bounding box center [830, 332] width 624 height 42
paste input "AAHH HA YEAH"
type input "AAHH HA YEAH"
click at [588, 394] on input "Search Form" at bounding box center [830, 386] width 624 height 42
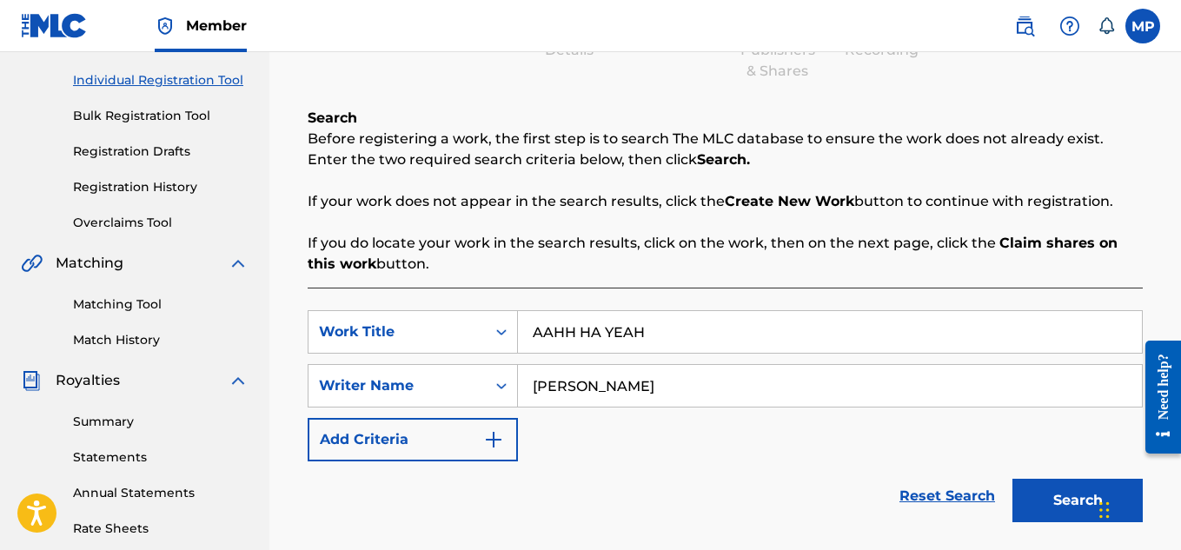
type input "[PERSON_NAME]"
click at [1058, 507] on button "Search" at bounding box center [1077, 500] width 130 height 43
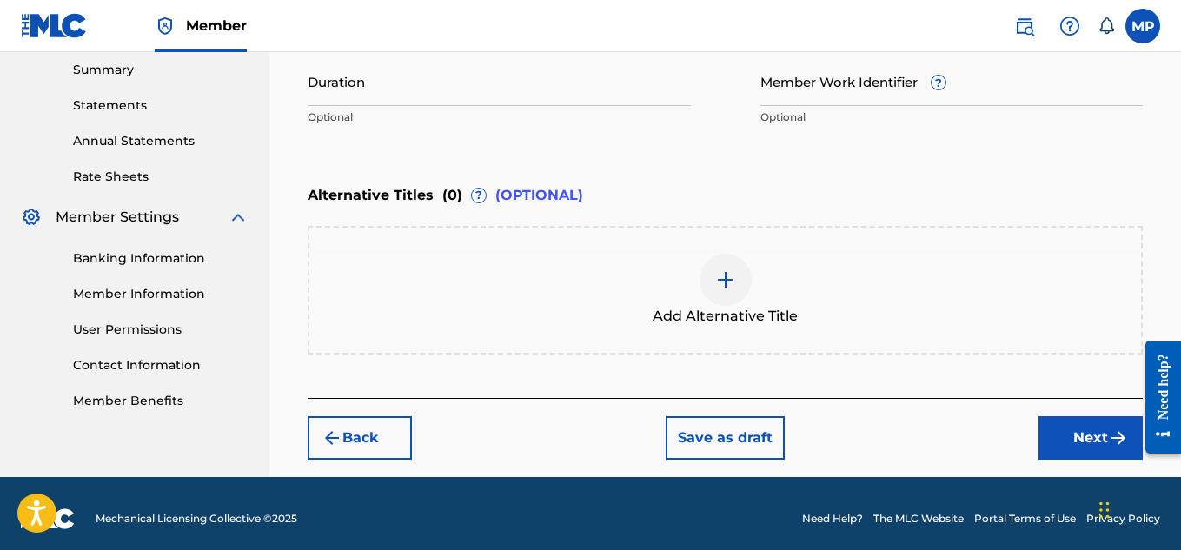
scroll to position [382, 0]
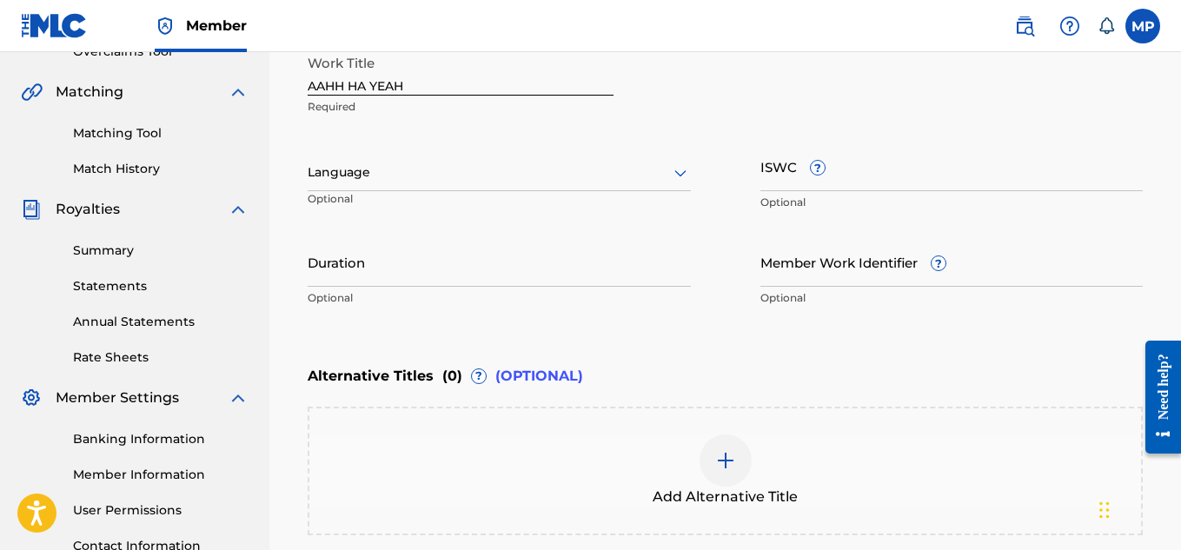
click at [916, 180] on input "ISWC ?" at bounding box center [951, 167] width 383 height 50
paste input "T9229744165"
type input "T9229744165"
click at [811, 267] on input "Member Work Identifier ?" at bounding box center [951, 262] width 383 height 50
paste input "893487475"
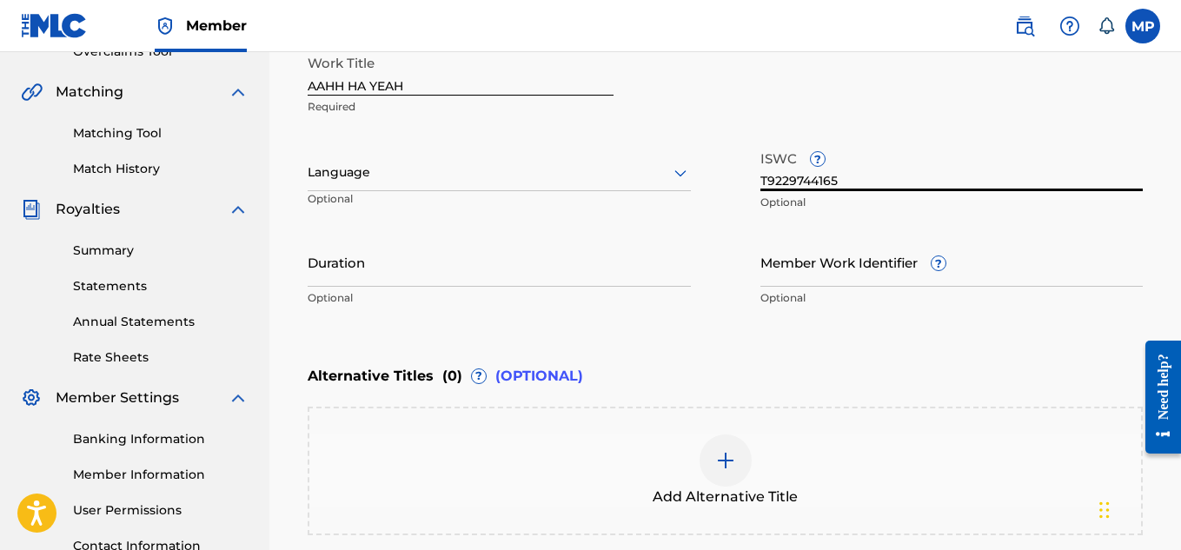
type input "893487475"
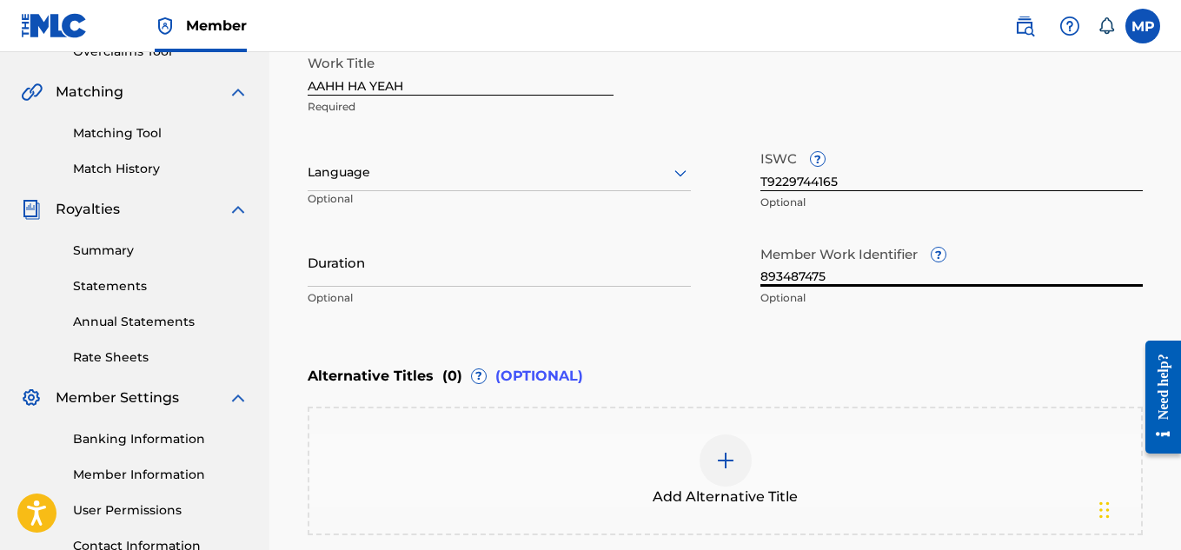
scroll to position [573, 0]
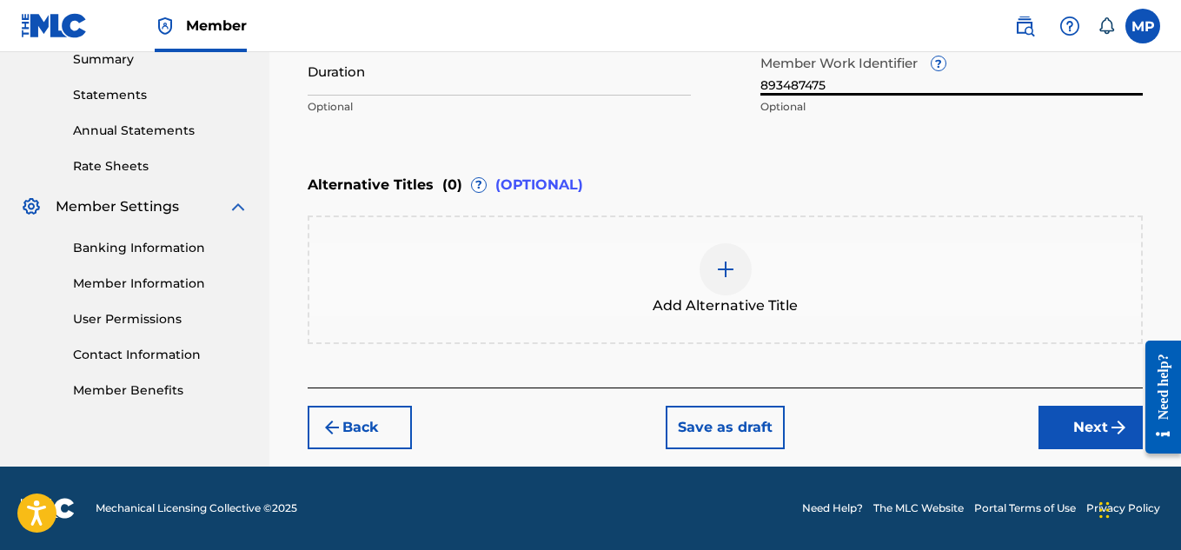
click at [1075, 425] on button "Next" at bounding box center [1090, 427] width 104 height 43
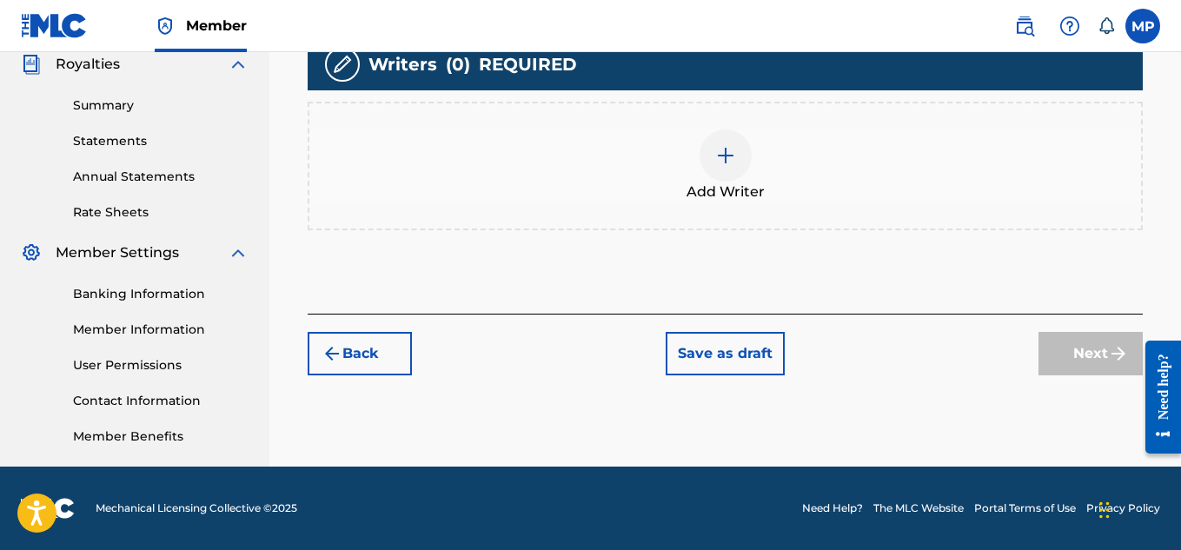
click at [730, 182] on div at bounding box center [725, 155] width 52 height 52
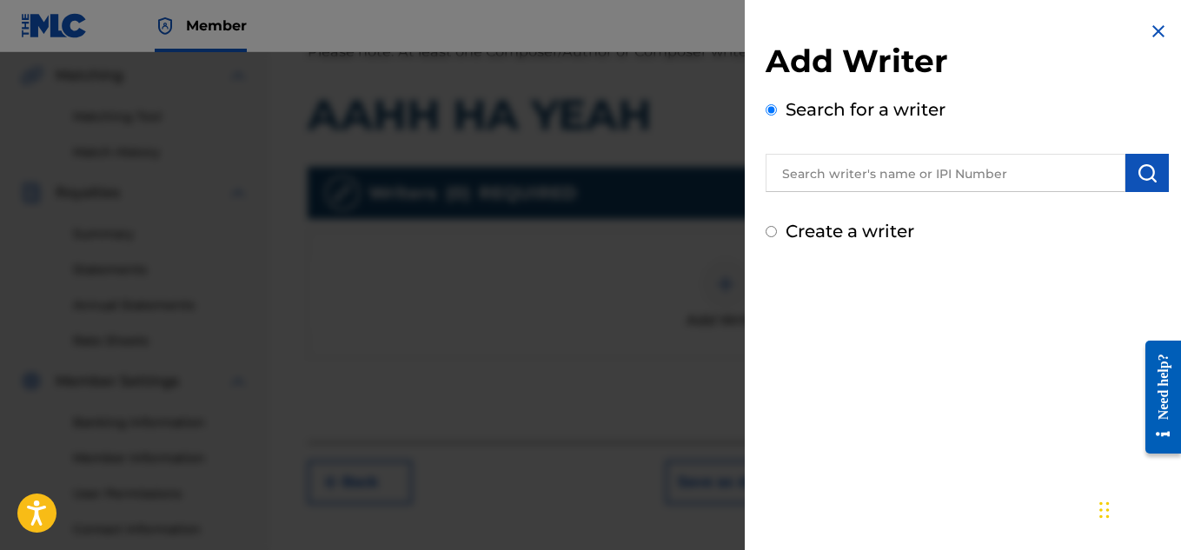
click at [844, 175] on input "text" at bounding box center [945, 173] width 360 height 38
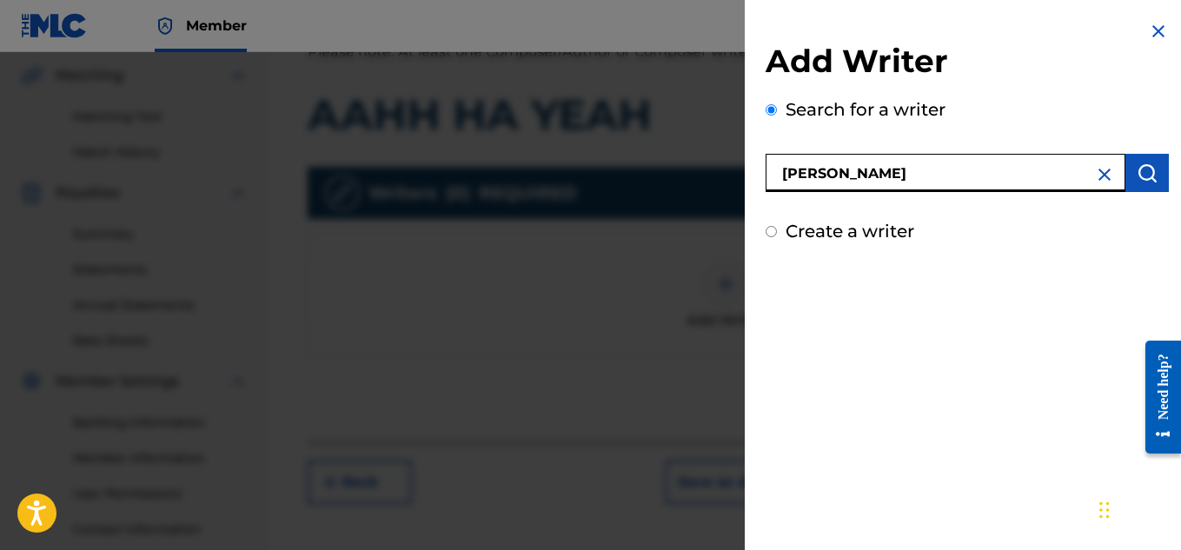
type input "[PERSON_NAME]"
click at [1136, 177] on img "submit" at bounding box center [1146, 172] width 21 height 21
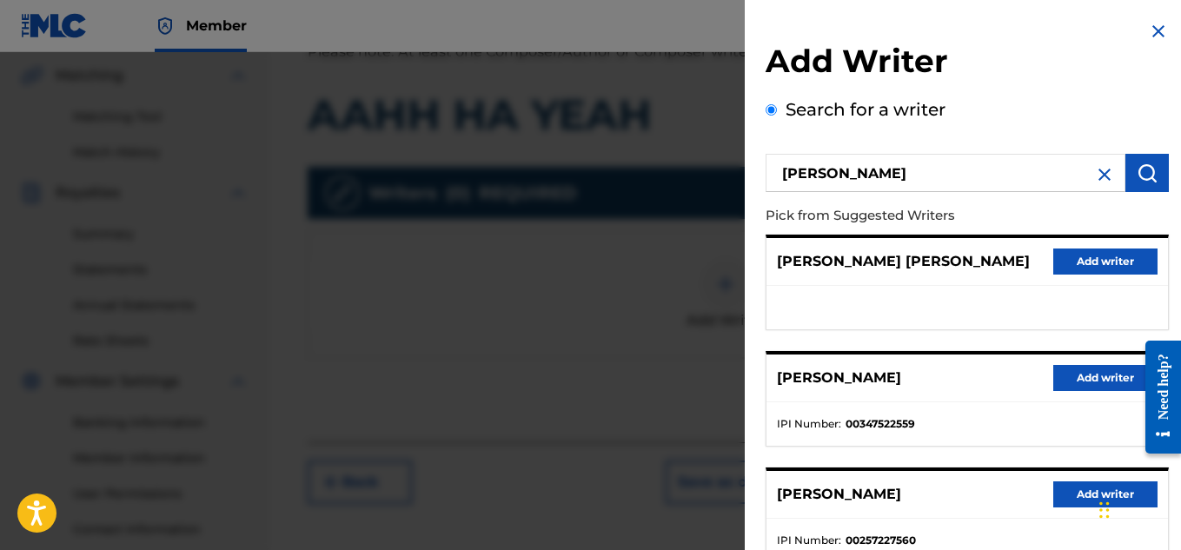
click at [1053, 375] on button "Add writer" at bounding box center [1105, 378] width 104 height 26
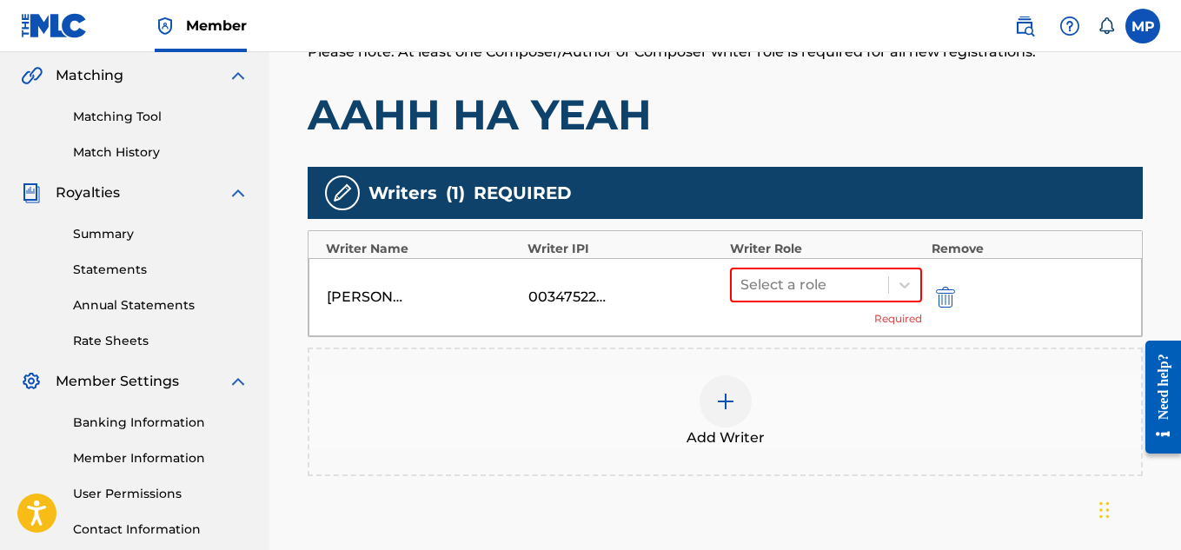
click at [826, 281] on div at bounding box center [810, 285] width 140 height 24
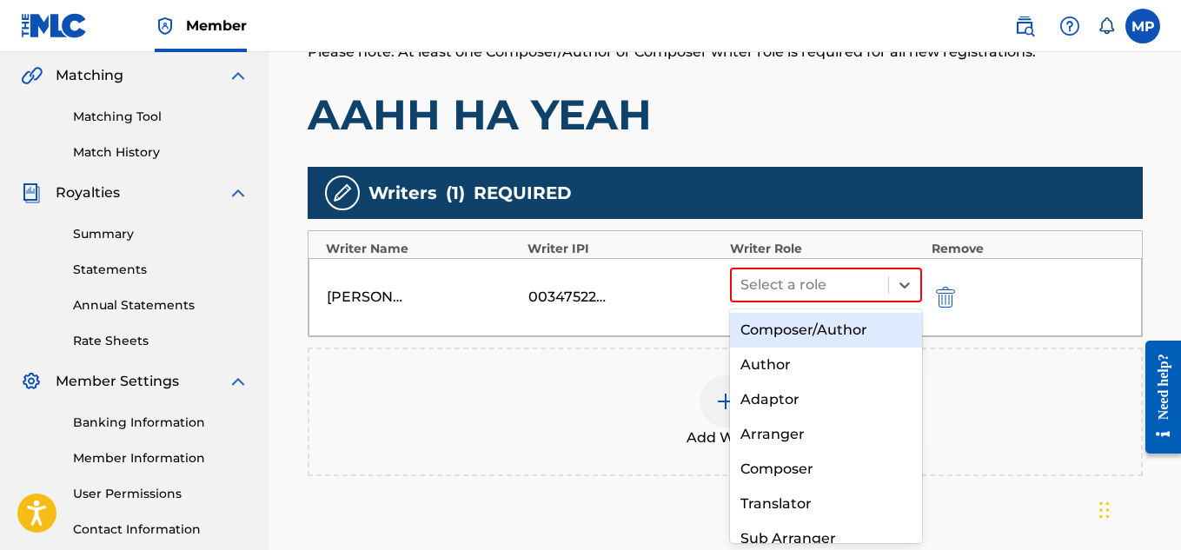
click at [773, 323] on div "Composer/Author" at bounding box center [826, 330] width 193 height 35
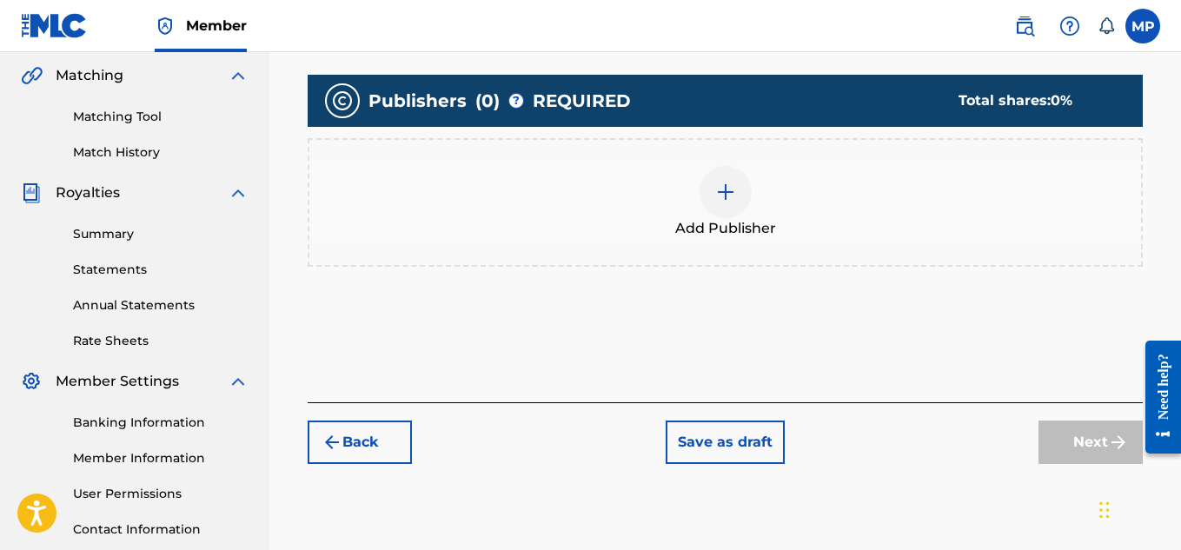
scroll to position [78, 0]
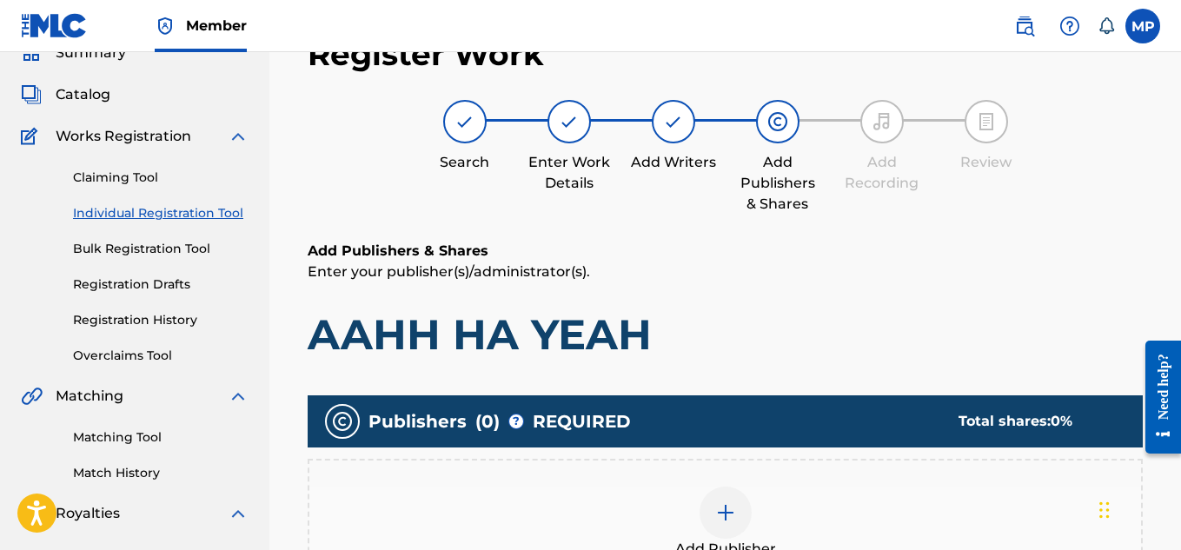
click at [756, 486] on div "Add Publisher" at bounding box center [724, 522] width 831 height 73
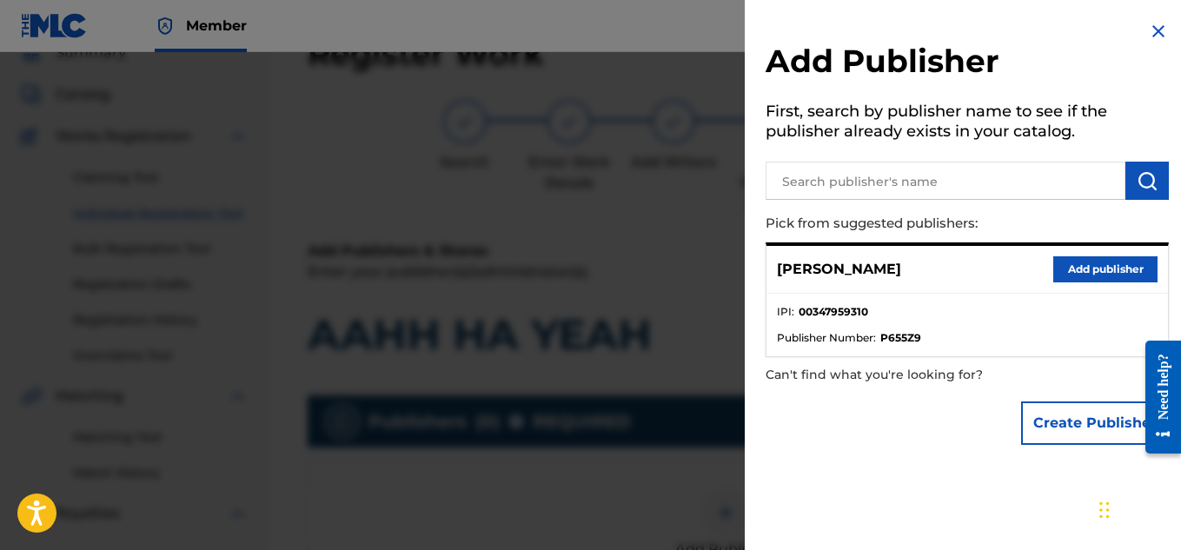
scroll to position [223, 0]
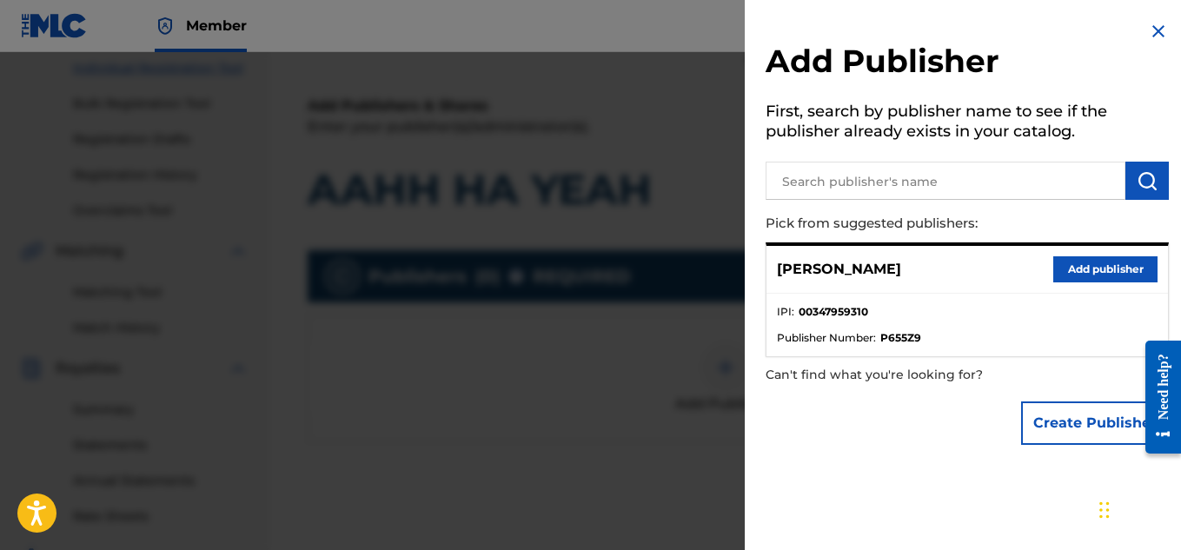
click at [1077, 261] on button "Add publisher" at bounding box center [1105, 269] width 104 height 26
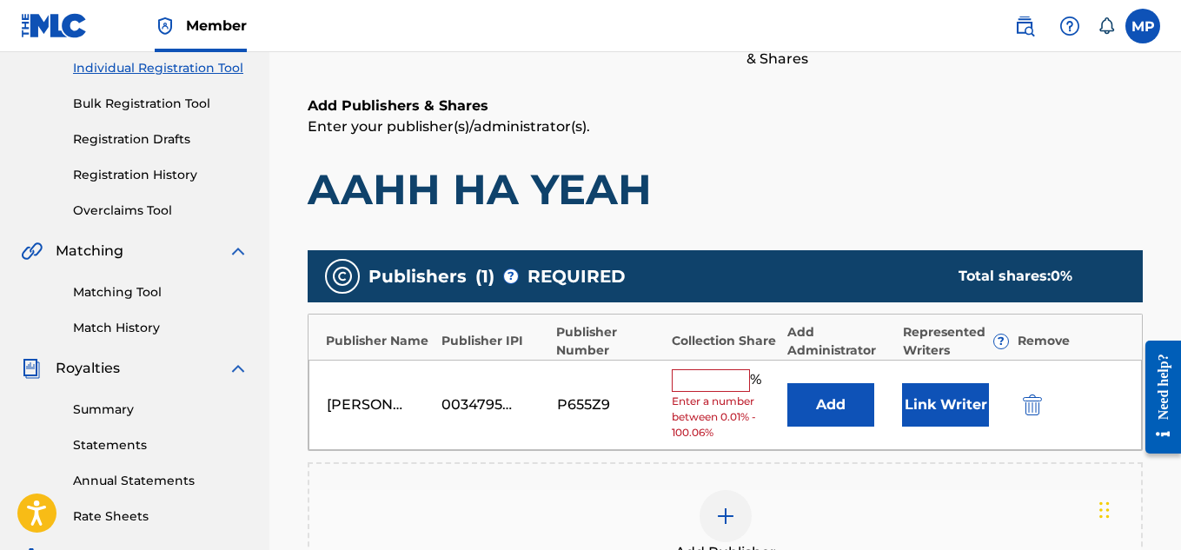
click at [705, 378] on input "text" at bounding box center [711, 380] width 78 height 23
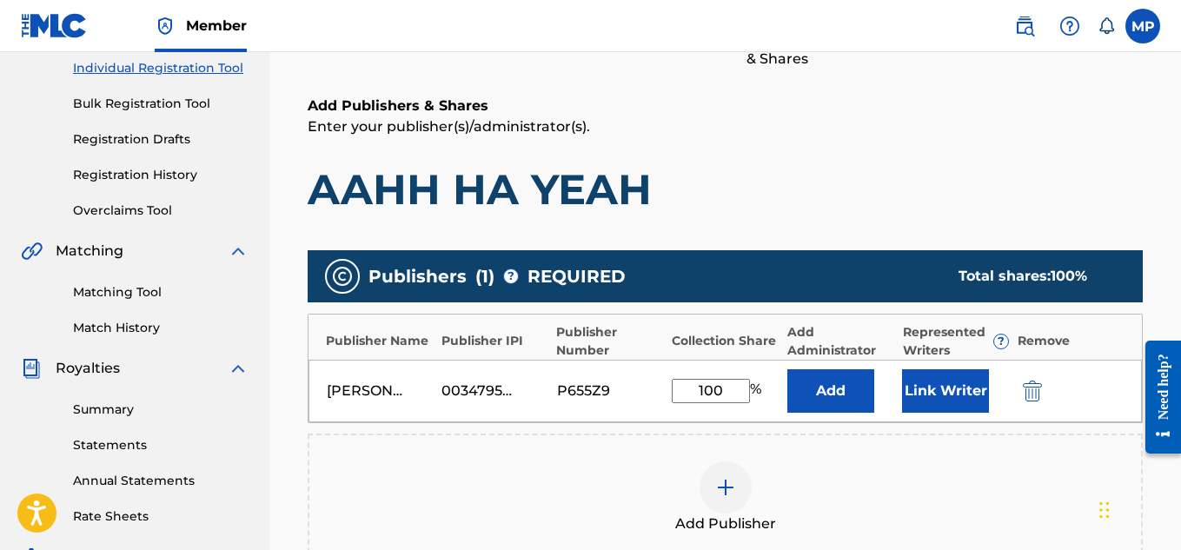
type input "100"
click at [943, 386] on button "Link Writer" at bounding box center [945, 390] width 87 height 43
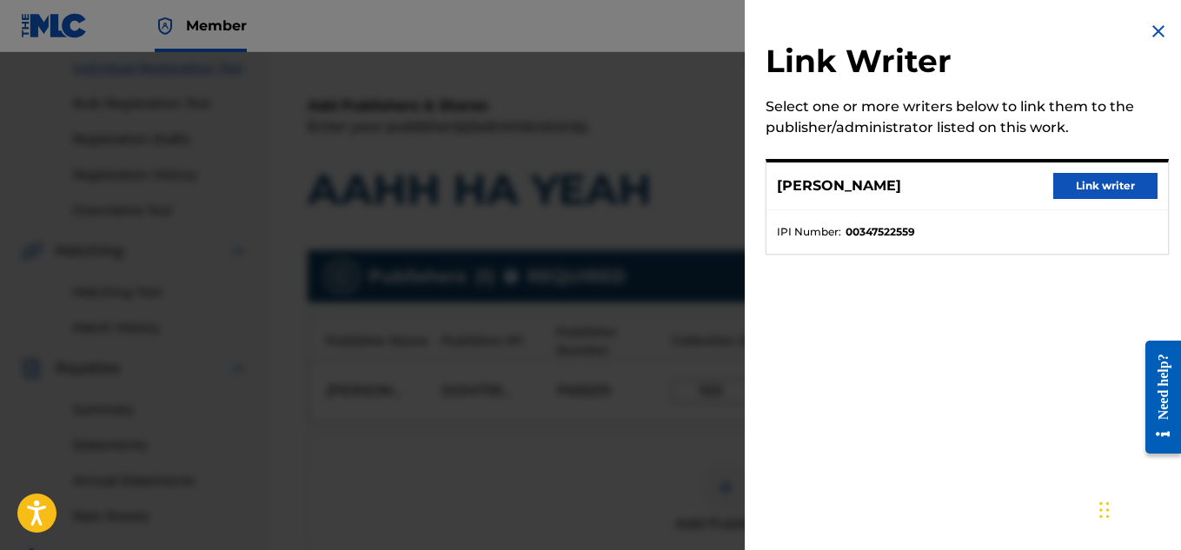
click at [1091, 188] on button "Link writer" at bounding box center [1105, 186] width 104 height 26
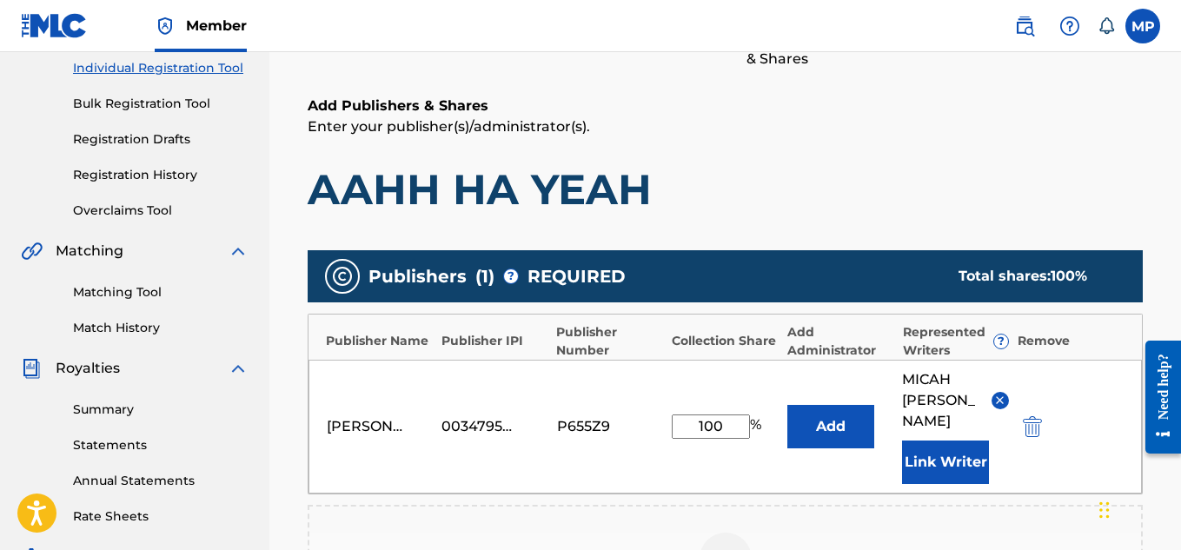
scroll to position [584, 0]
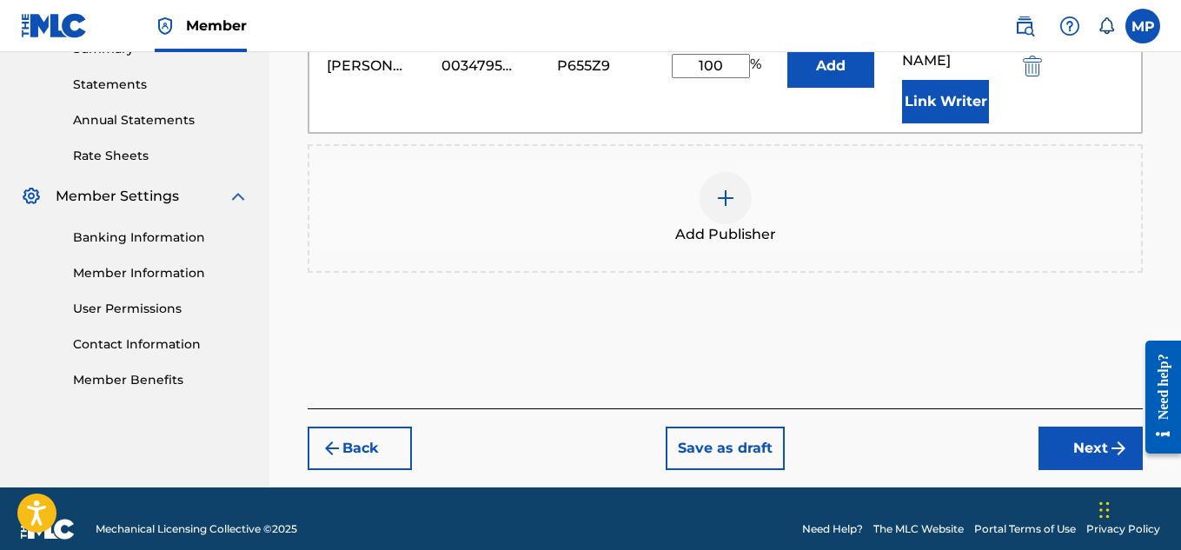
click at [1085, 427] on button "Next" at bounding box center [1090, 448] width 104 height 43
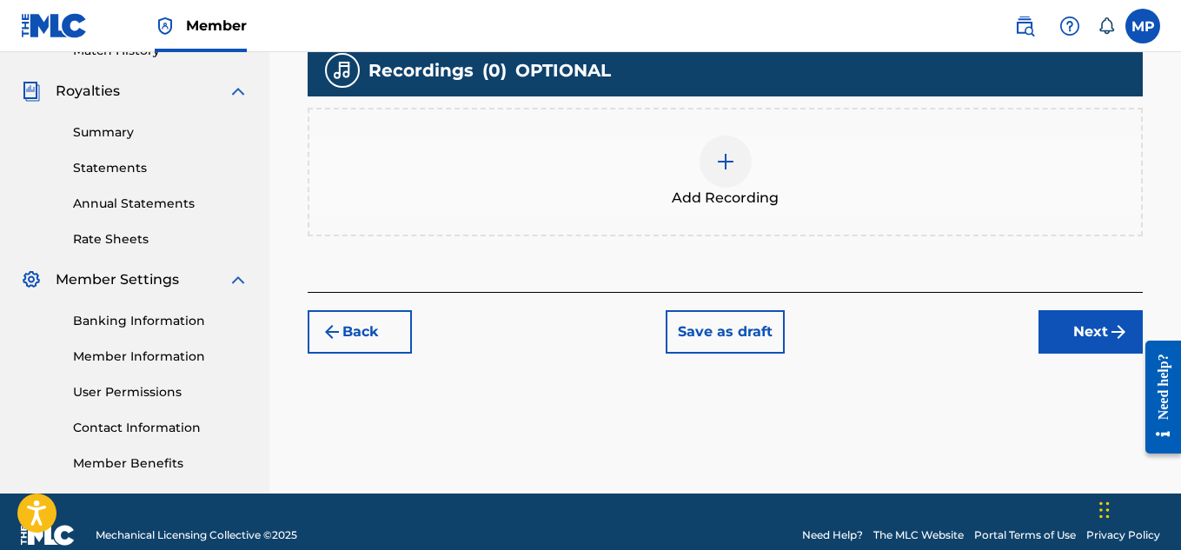
click at [722, 151] on img at bounding box center [725, 161] width 21 height 21
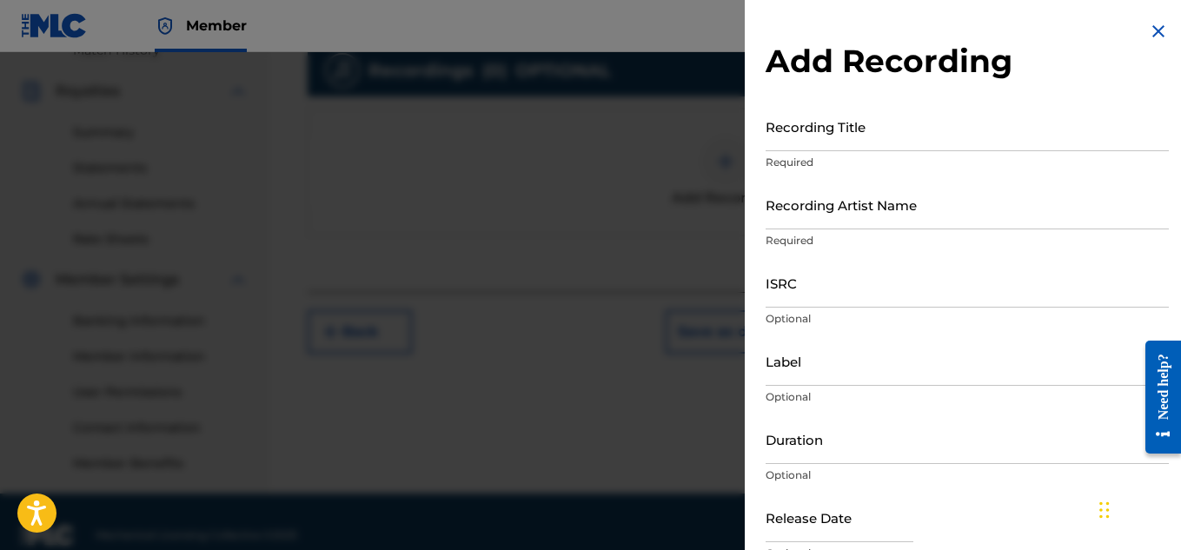
scroll to position [527, 0]
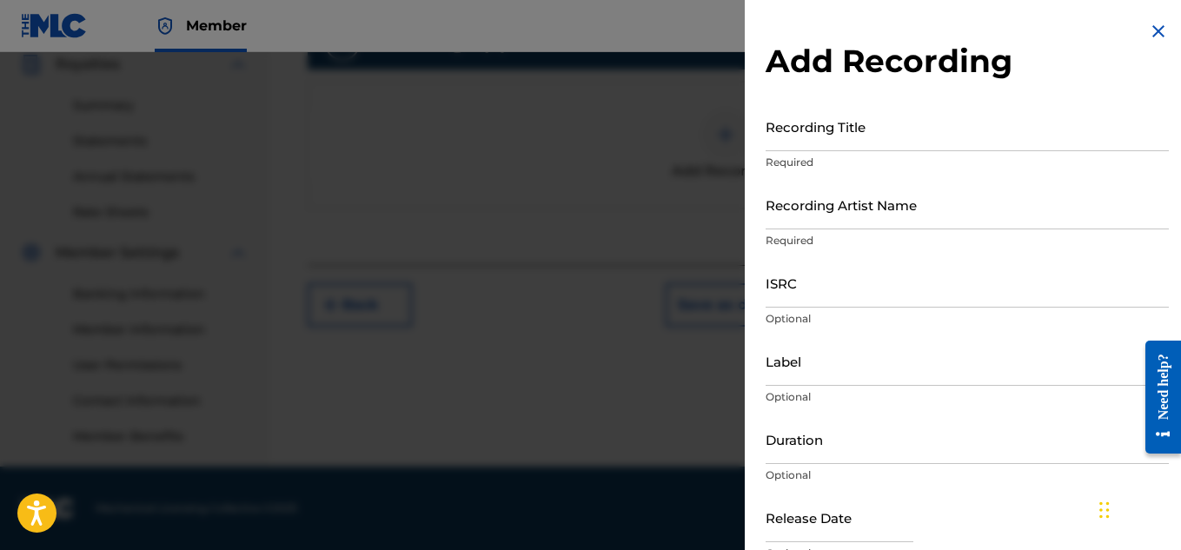
click at [849, 136] on input "Recording Title" at bounding box center [966, 127] width 403 height 50
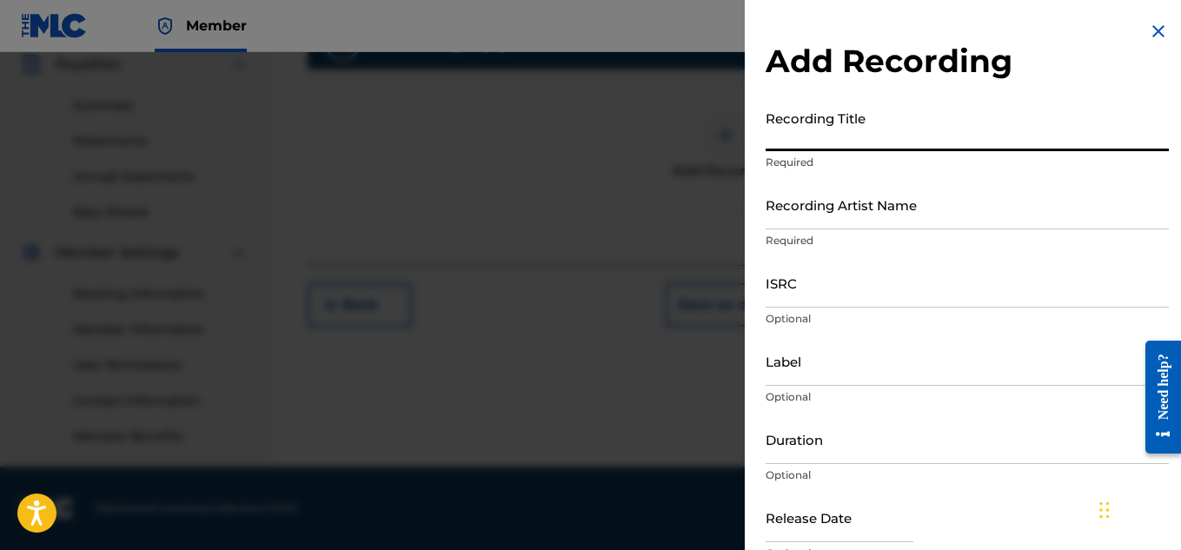
paste input "AAHH HA YEAH"
type input "AAHH HA YEAH"
click at [815, 202] on input "Recording Artist Name" at bounding box center [966, 205] width 403 height 50
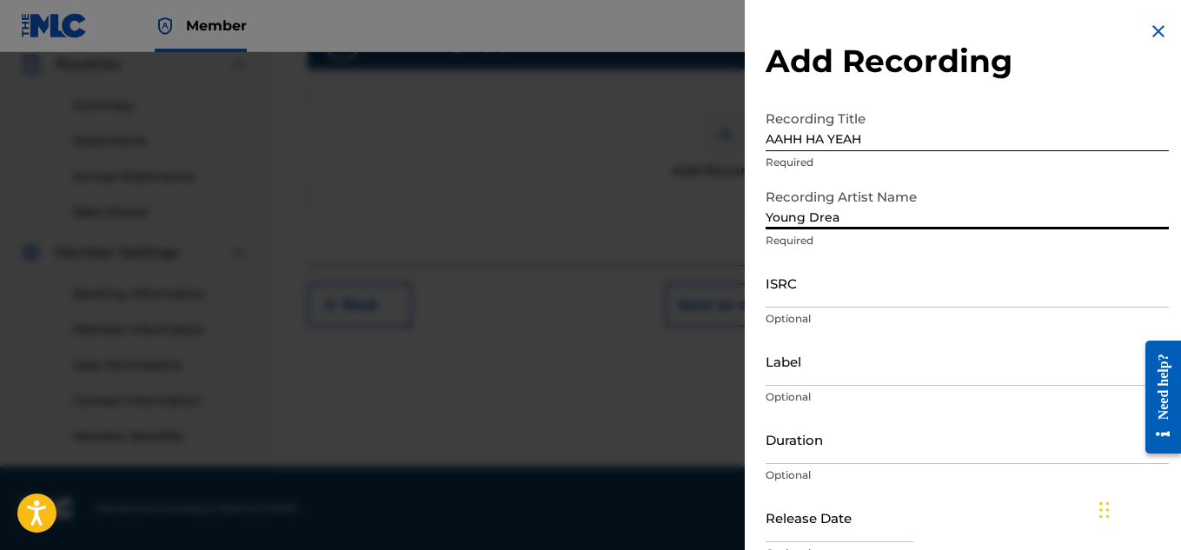
type input "Young Dread"
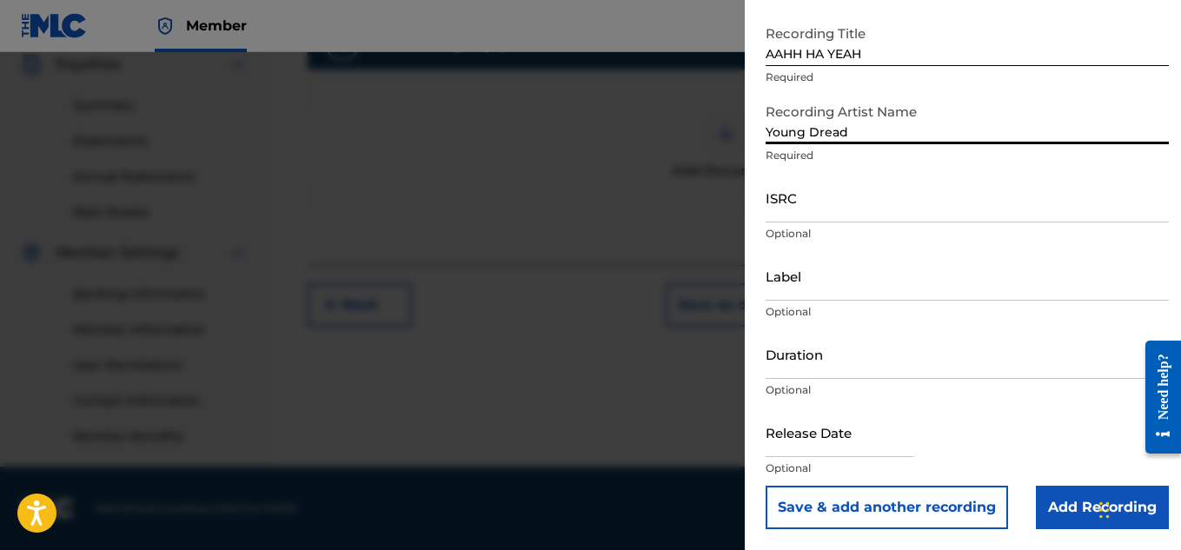
click at [1047, 491] on input "Add Recording" at bounding box center [1101, 507] width 133 height 43
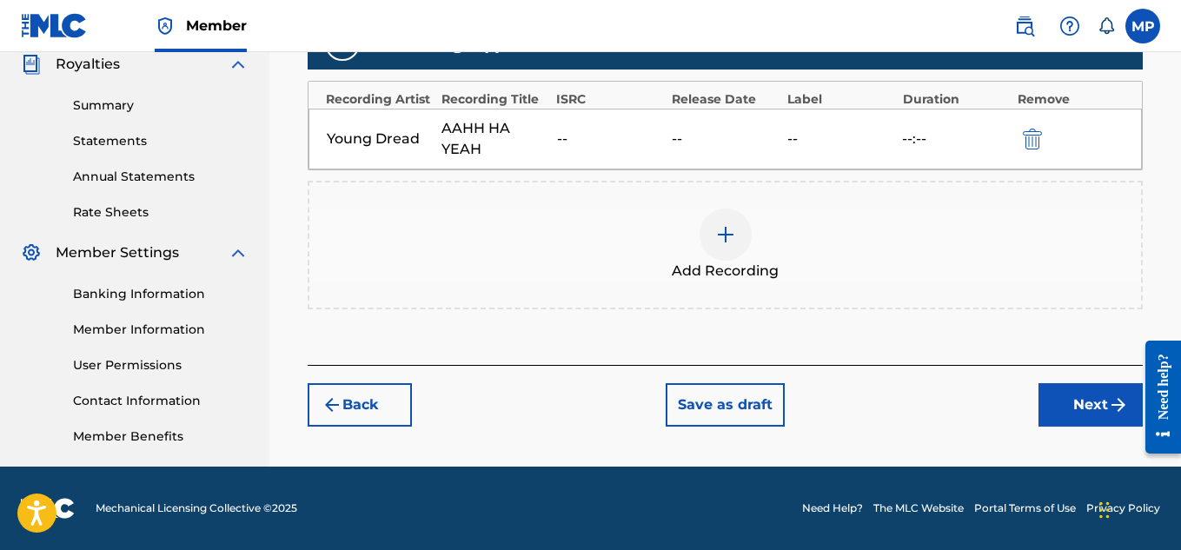
click at [1054, 401] on button "Next" at bounding box center [1090, 404] width 104 height 43
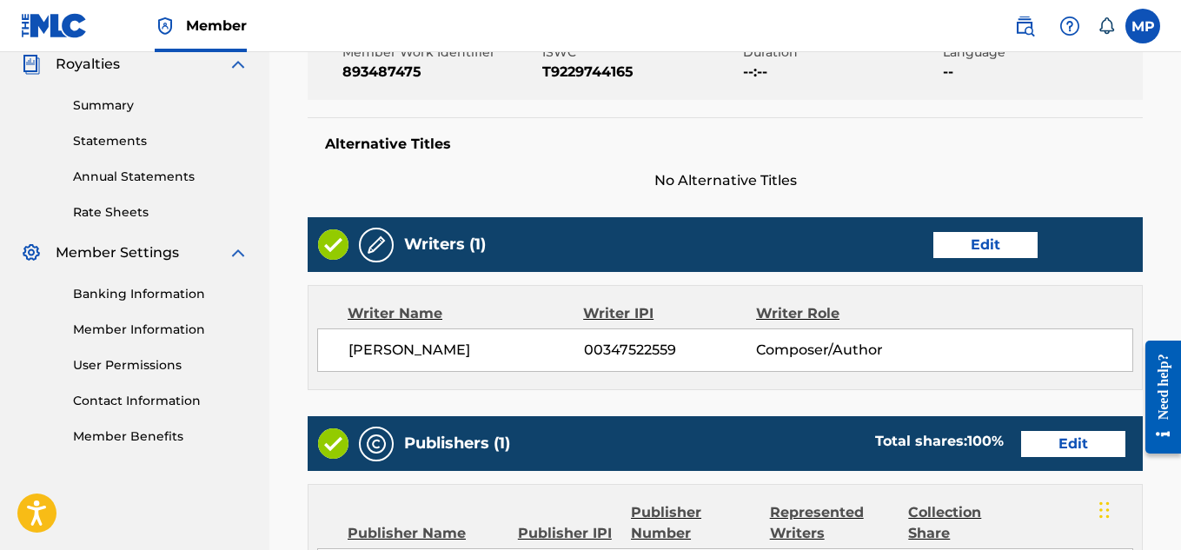
scroll to position [975, 0]
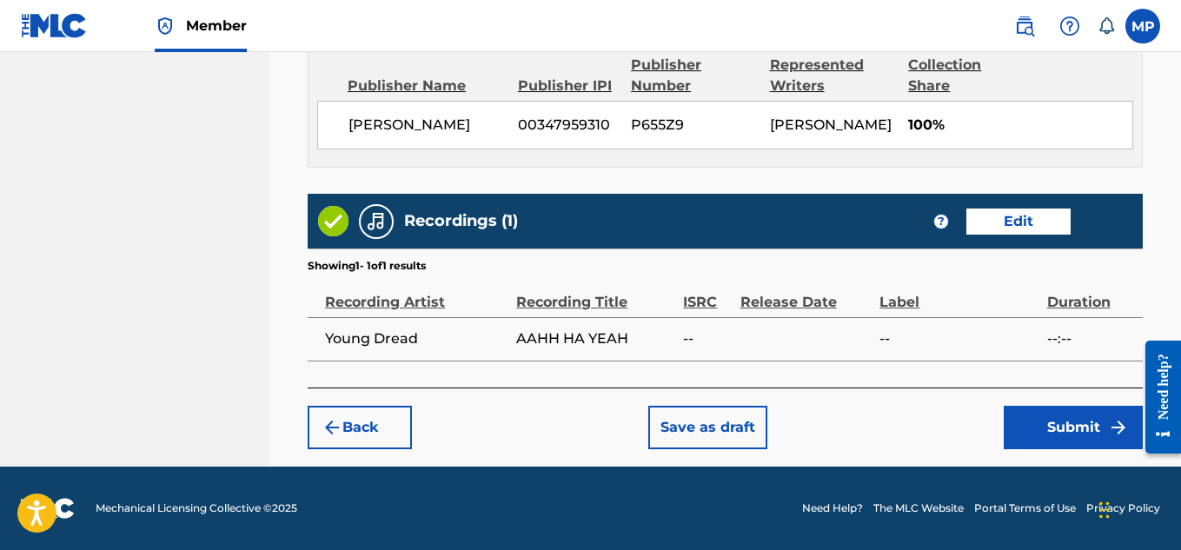
click at [1040, 418] on button "Submit" at bounding box center [1072, 427] width 139 height 43
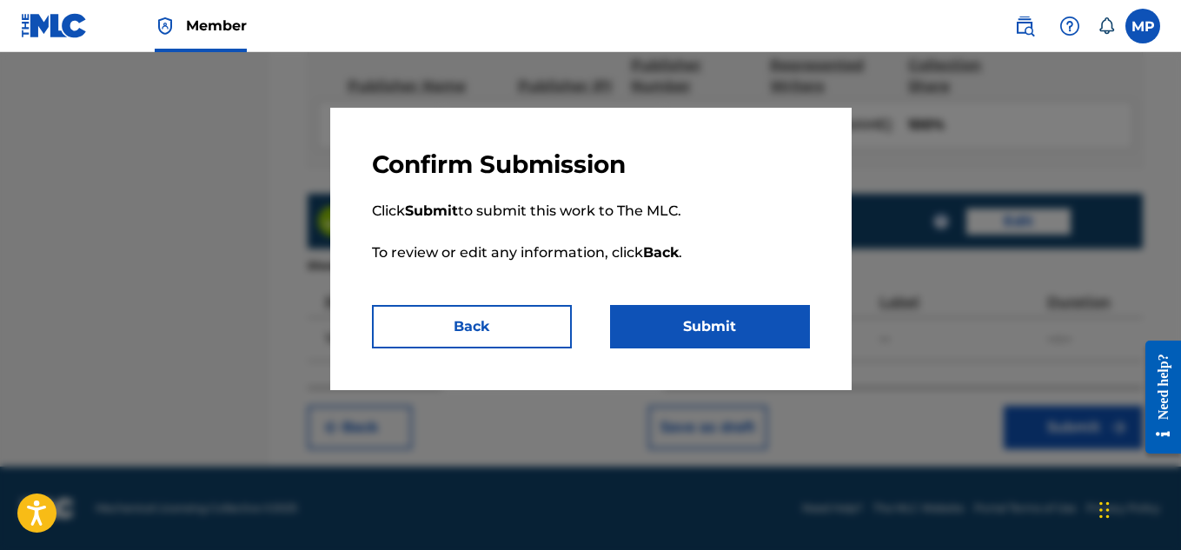
click at [755, 340] on button "Submit" at bounding box center [710, 326] width 200 height 43
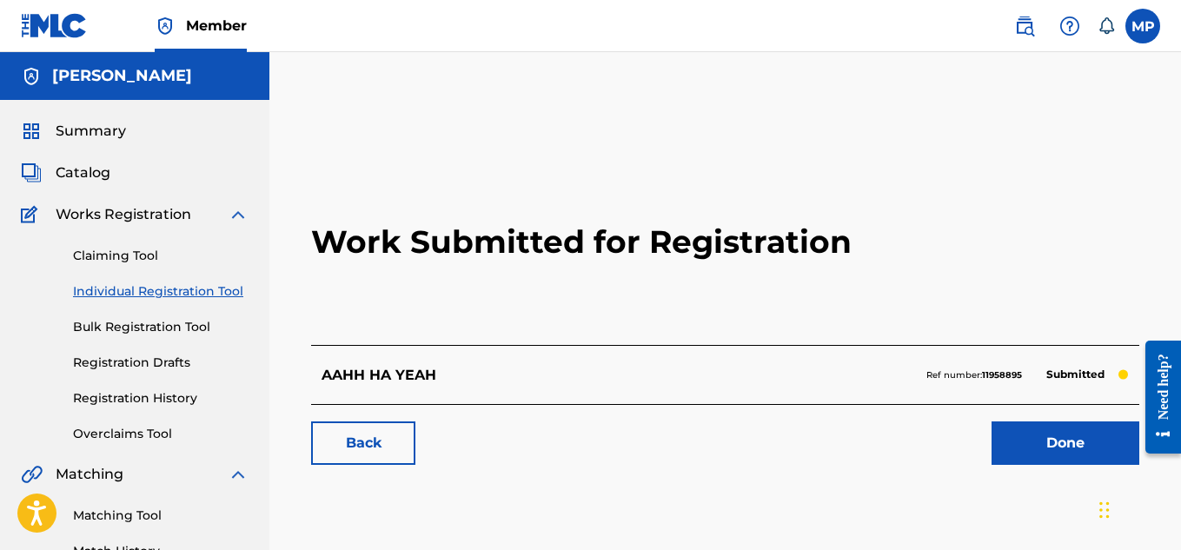
click at [374, 437] on link "Back" at bounding box center [363, 442] width 104 height 43
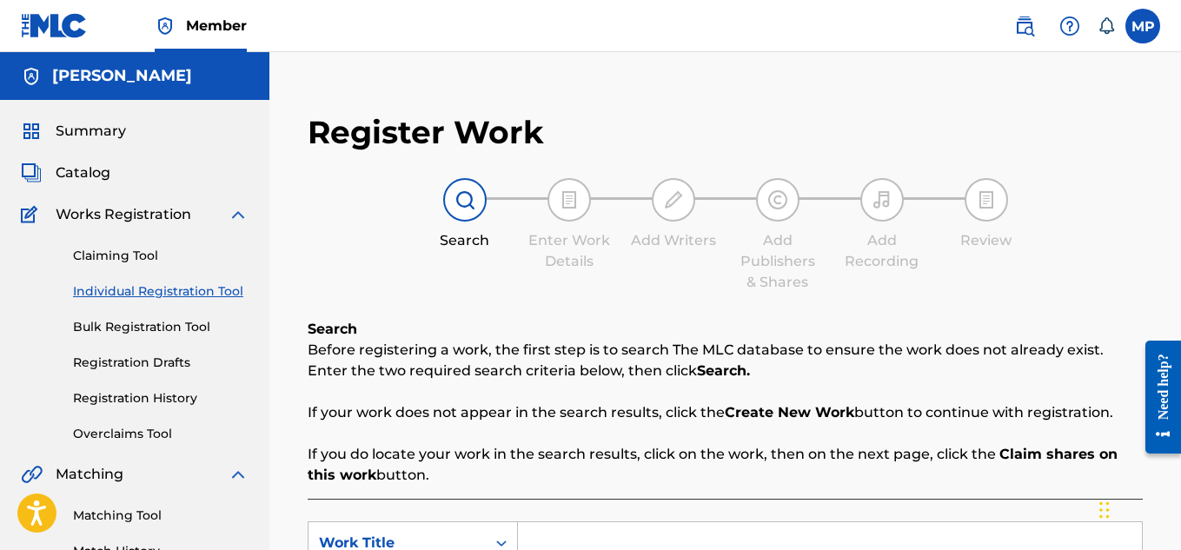
scroll to position [76, 0]
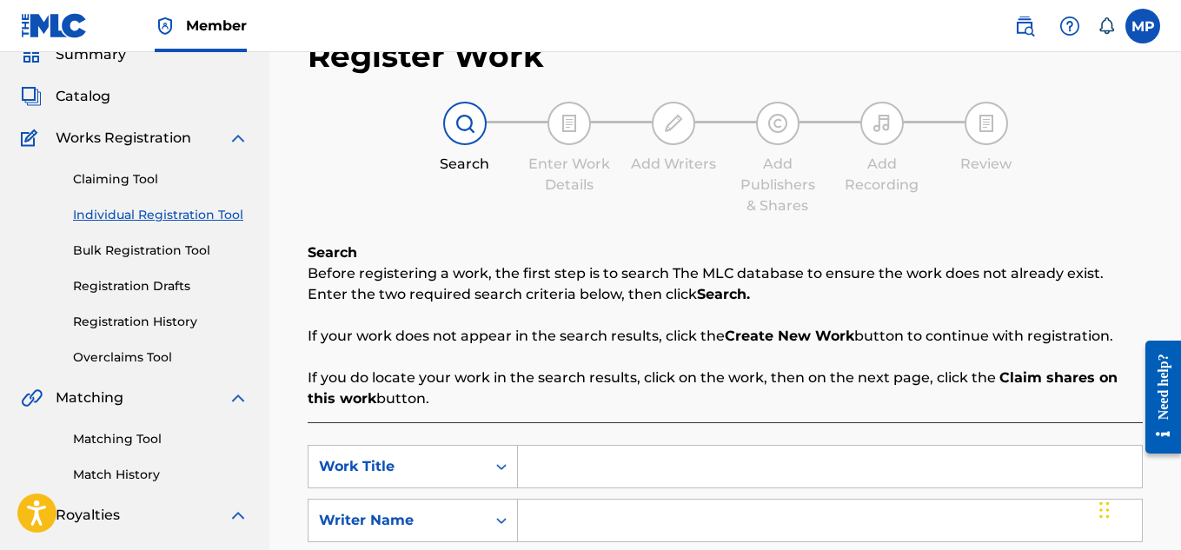
click at [610, 446] on input "Search Form" at bounding box center [830, 467] width 624 height 42
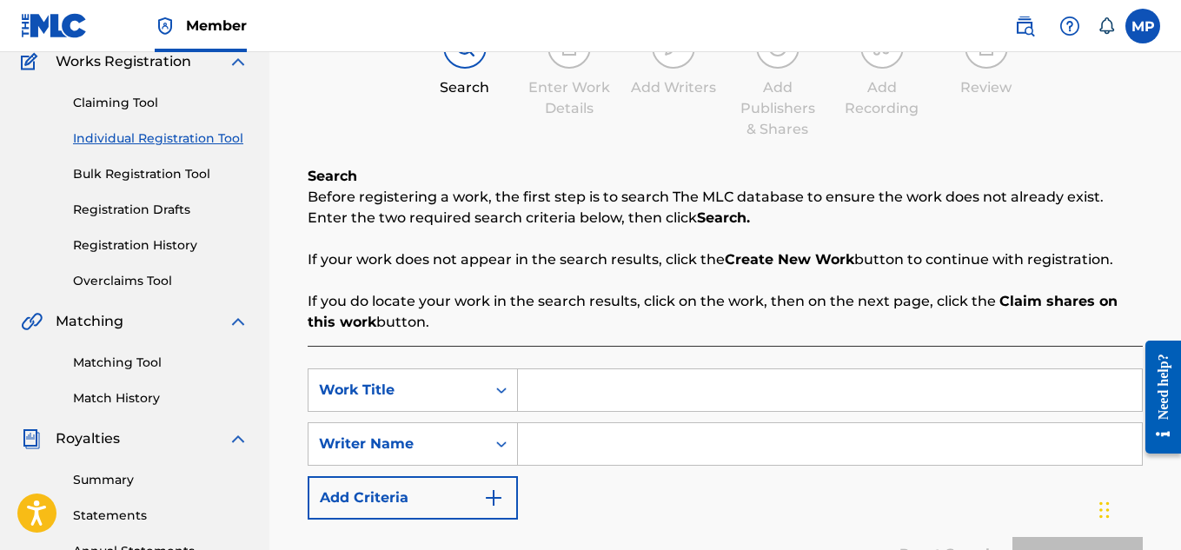
paste input "A BLAST"
type input "A BLAST"
click at [609, 429] on input "Search Form" at bounding box center [830, 444] width 624 height 42
type input "[PERSON_NAME]"
click at [1060, 537] on button "Search" at bounding box center [1077, 558] width 130 height 43
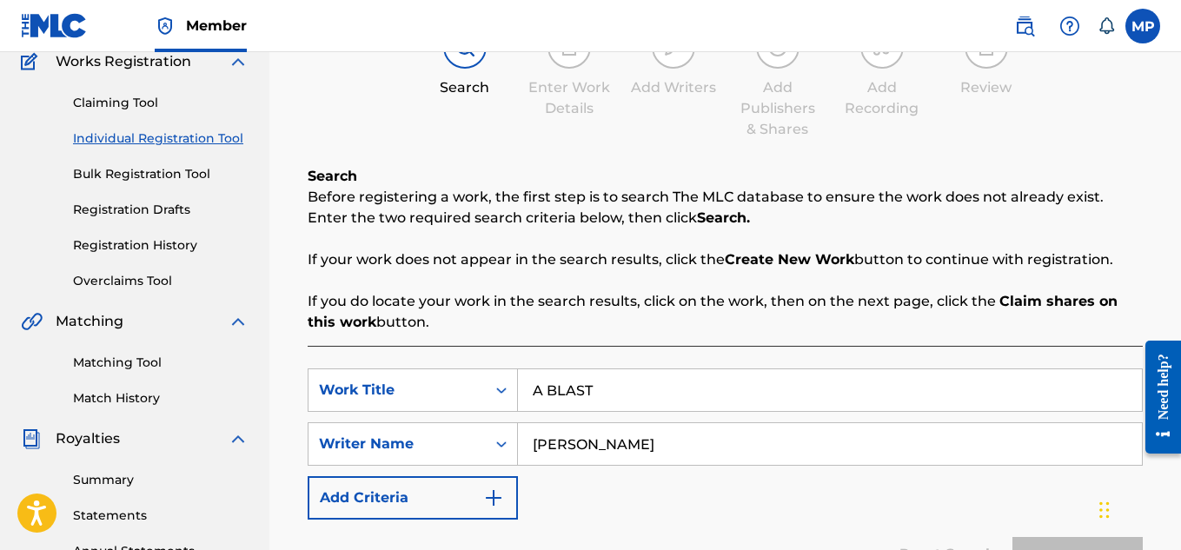
scroll to position [365, 0]
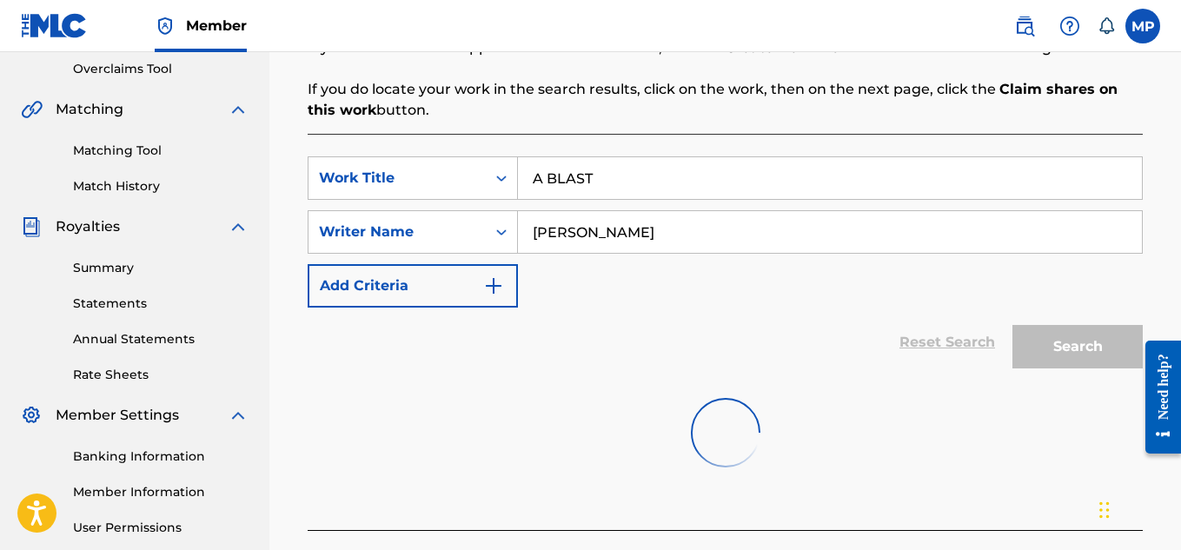
click at [1060, 359] on div "Search" at bounding box center [1072, 342] width 139 height 69
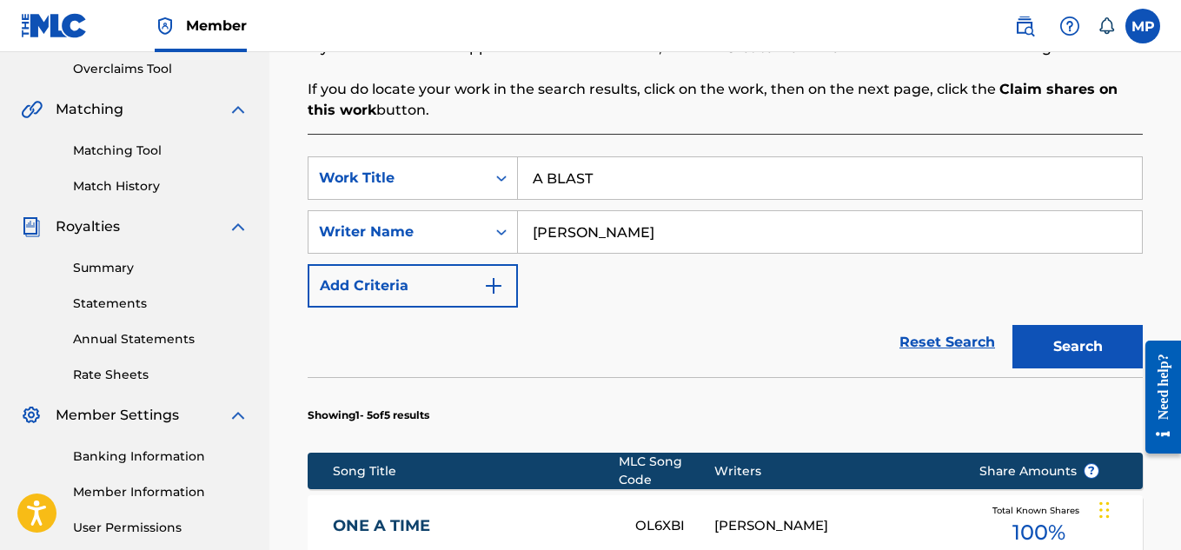
scroll to position [724, 0]
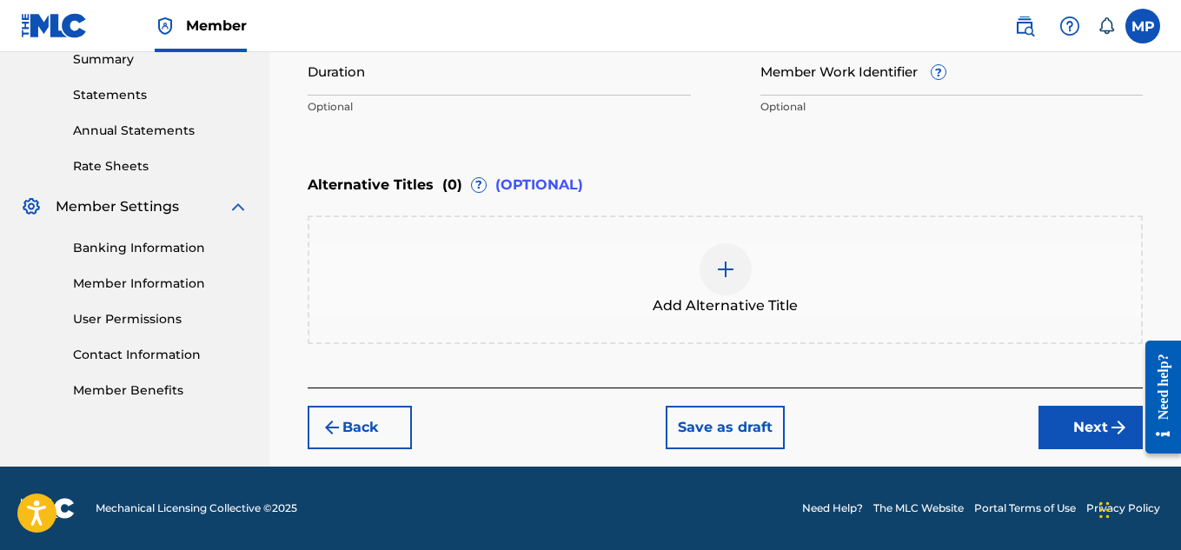
scroll to position [265, 0]
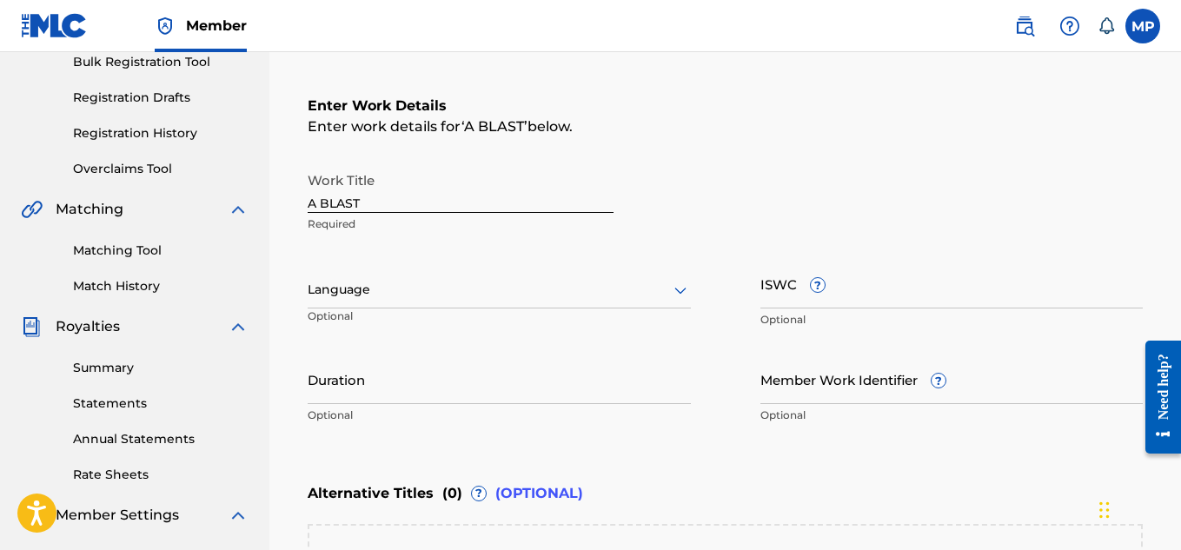
click at [889, 301] on input "ISWC ?" at bounding box center [951, 284] width 383 height 50
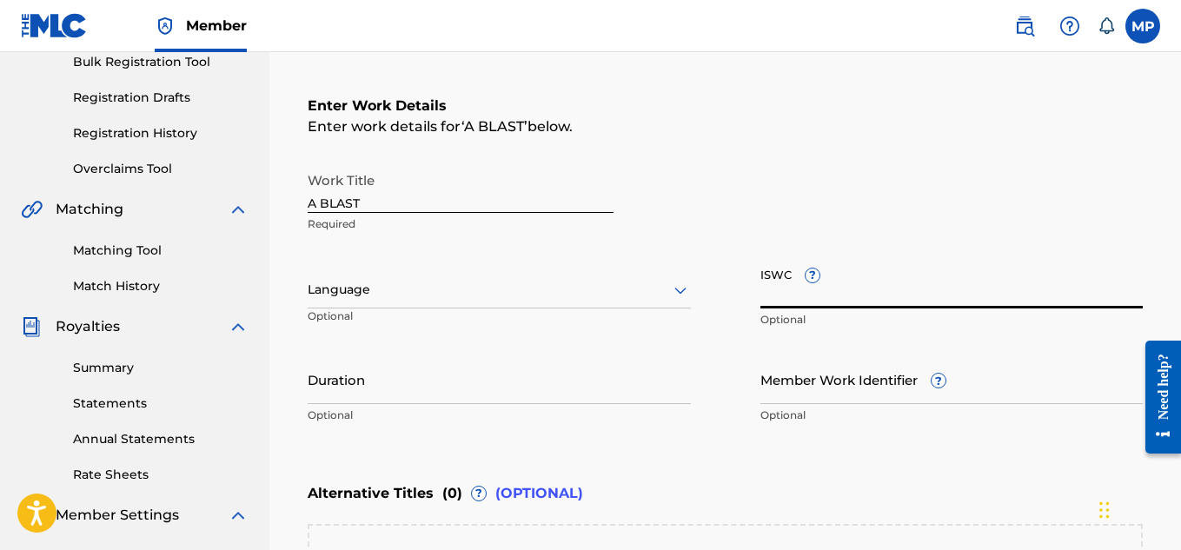
paste input "T9229747131"
type input "T9229747131"
click at [1034, 388] on input "Member Work Identifier ?" at bounding box center [951, 379] width 383 height 50
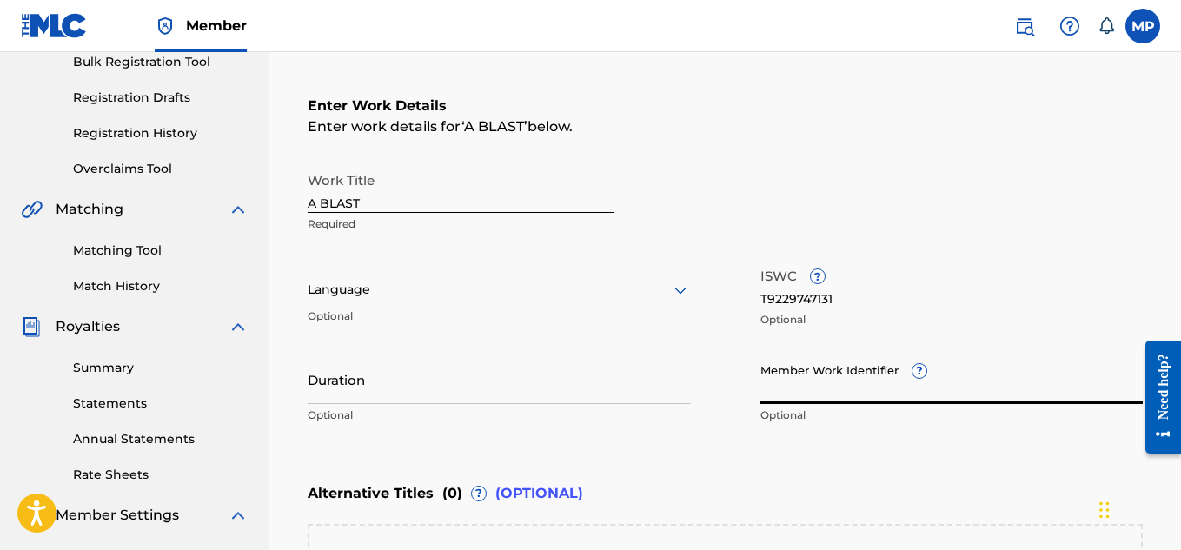
paste input "893487828"
type input "893487828"
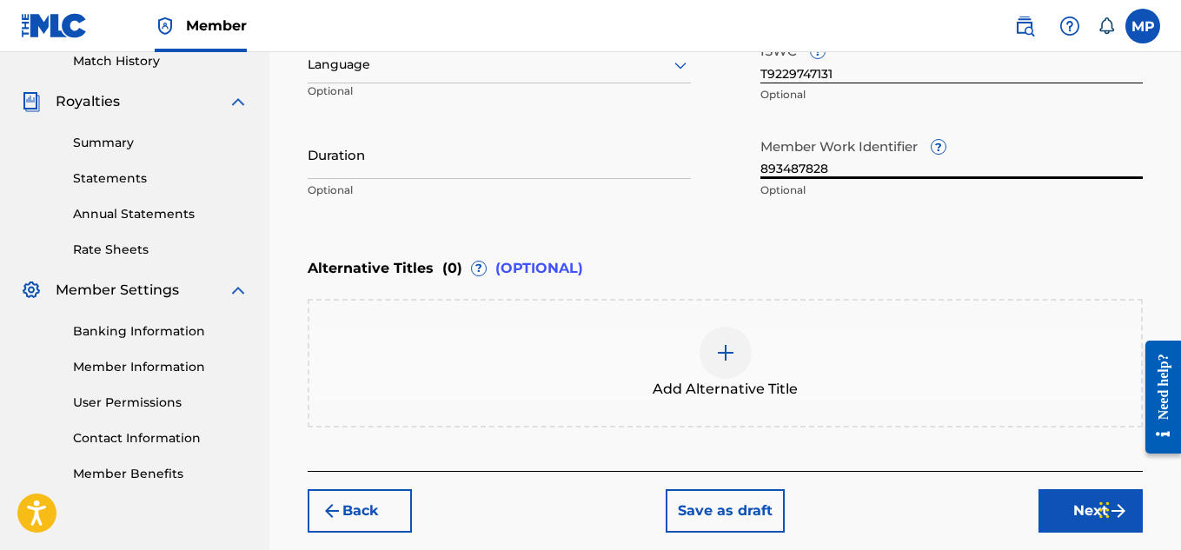
click at [1057, 511] on button "Next" at bounding box center [1090, 510] width 104 height 43
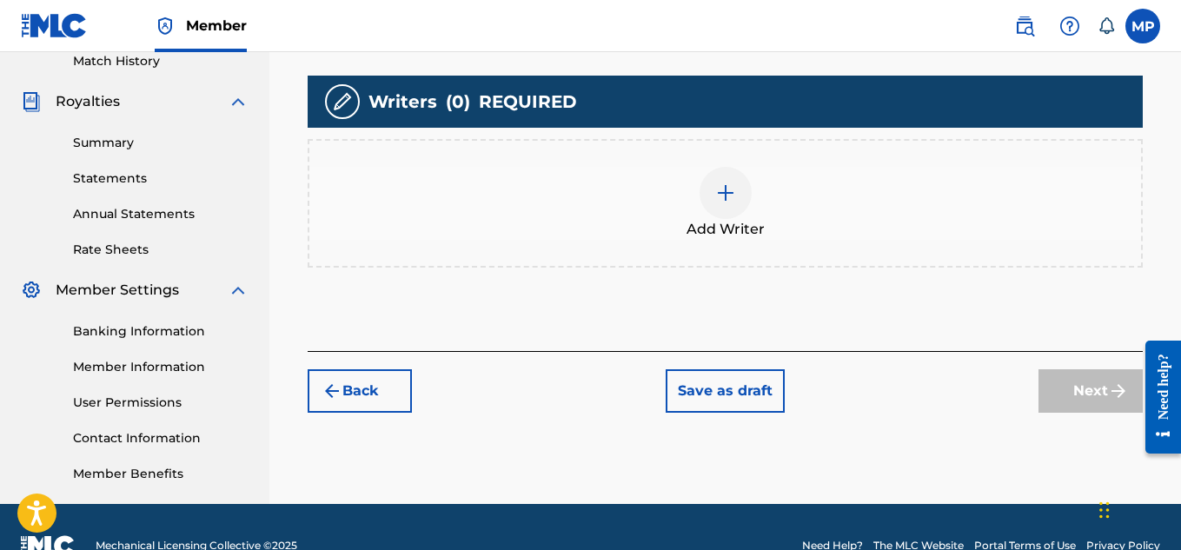
click at [726, 219] on div at bounding box center [725, 193] width 52 height 52
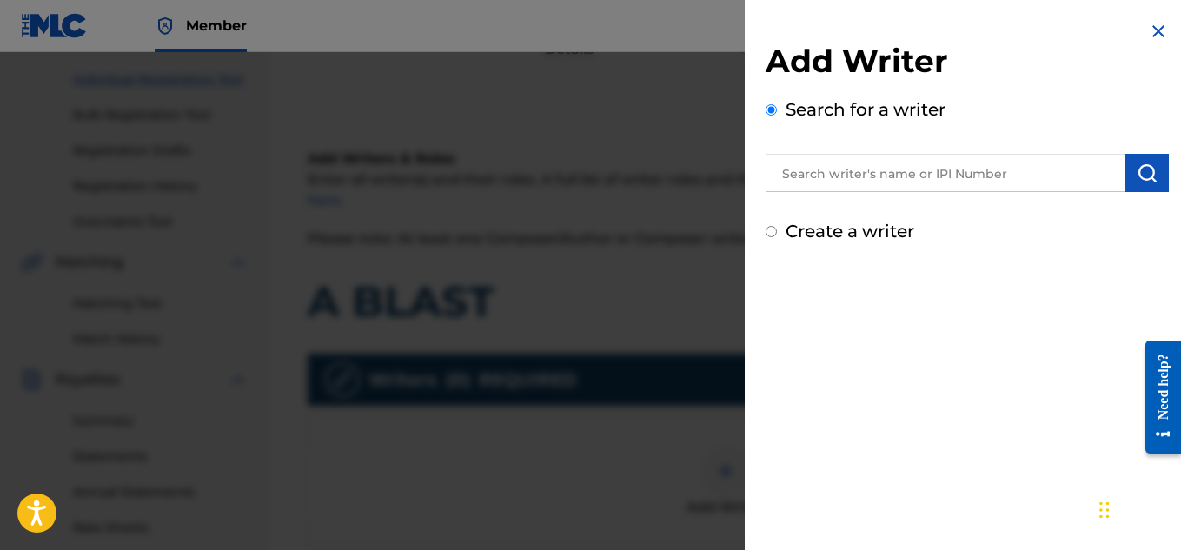
click at [818, 164] on input "text" at bounding box center [945, 173] width 360 height 38
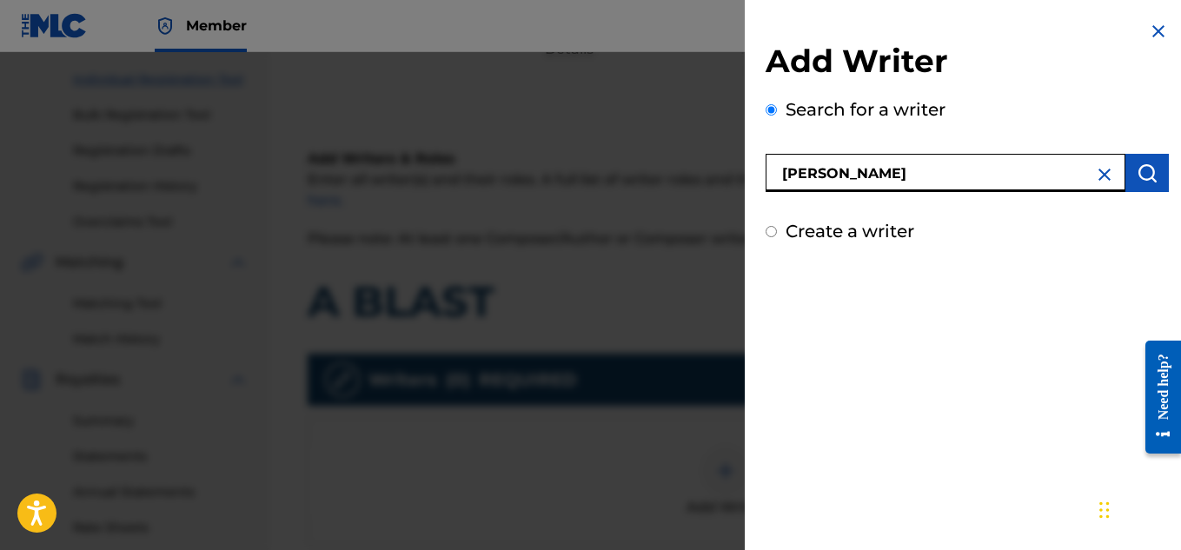
type input "[PERSON_NAME]"
click at [1155, 171] on button "submit" at bounding box center [1146, 173] width 43 height 38
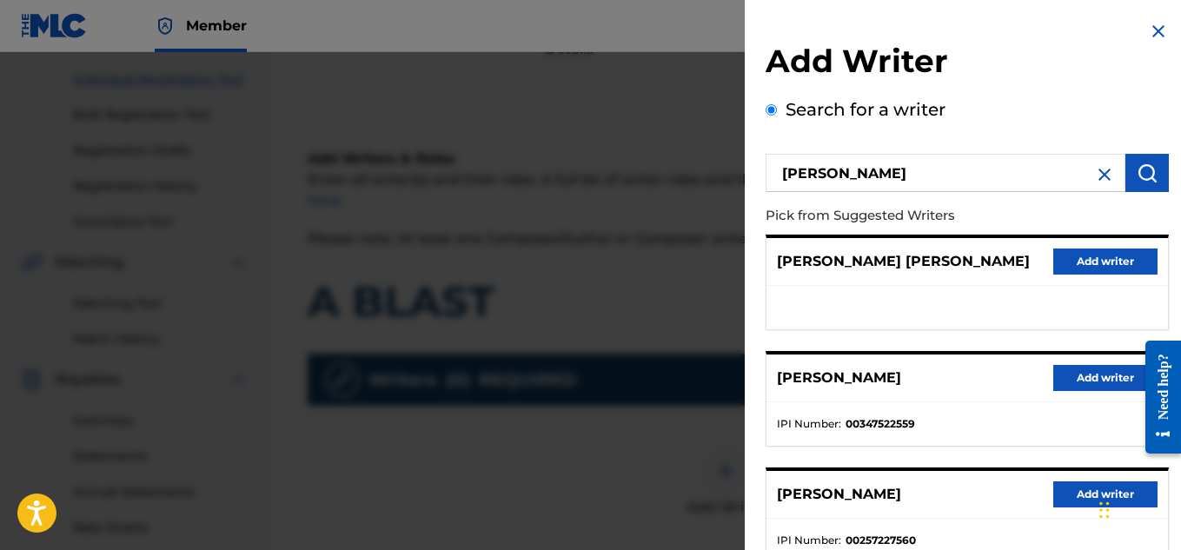
click at [1096, 376] on button "Add writer" at bounding box center [1105, 378] width 104 height 26
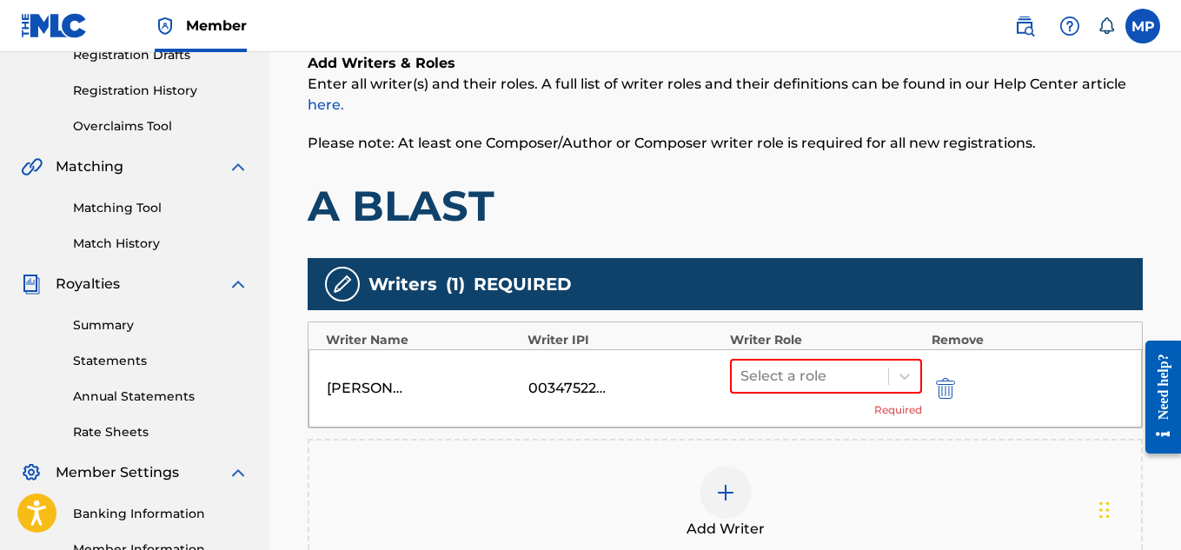
scroll to position [314, 0]
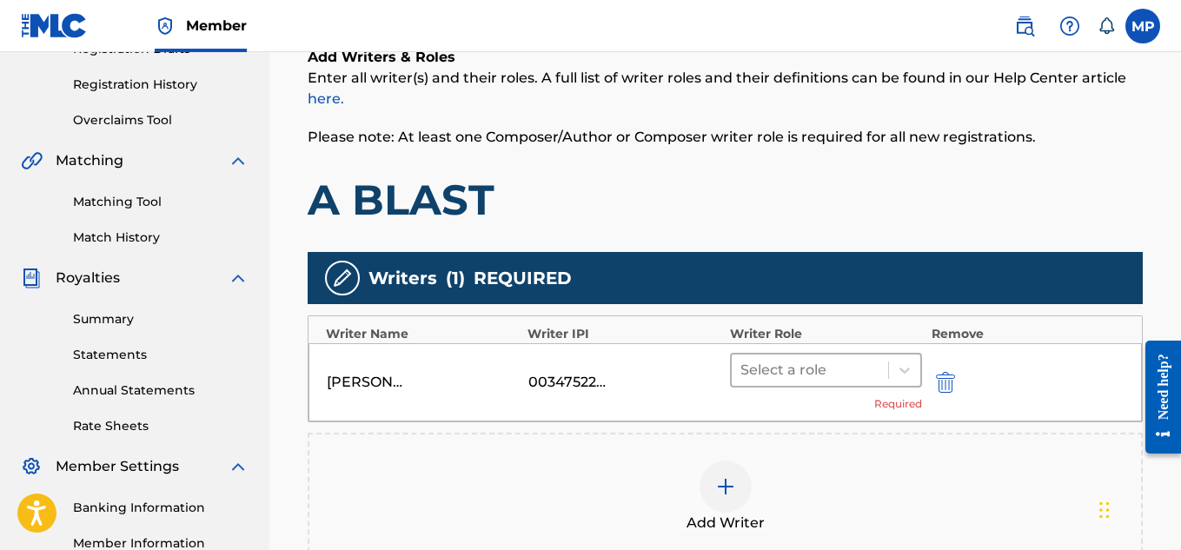
click at [897, 377] on icon at bounding box center [904, 369] width 17 height 17
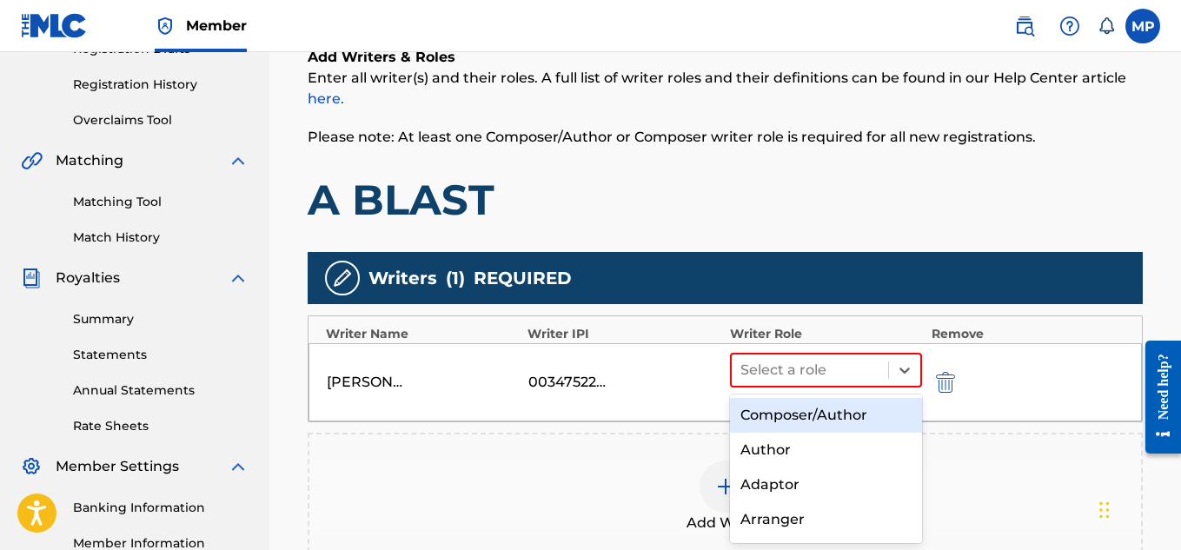
click at [804, 410] on div "Composer/Author" at bounding box center [826, 415] width 193 height 35
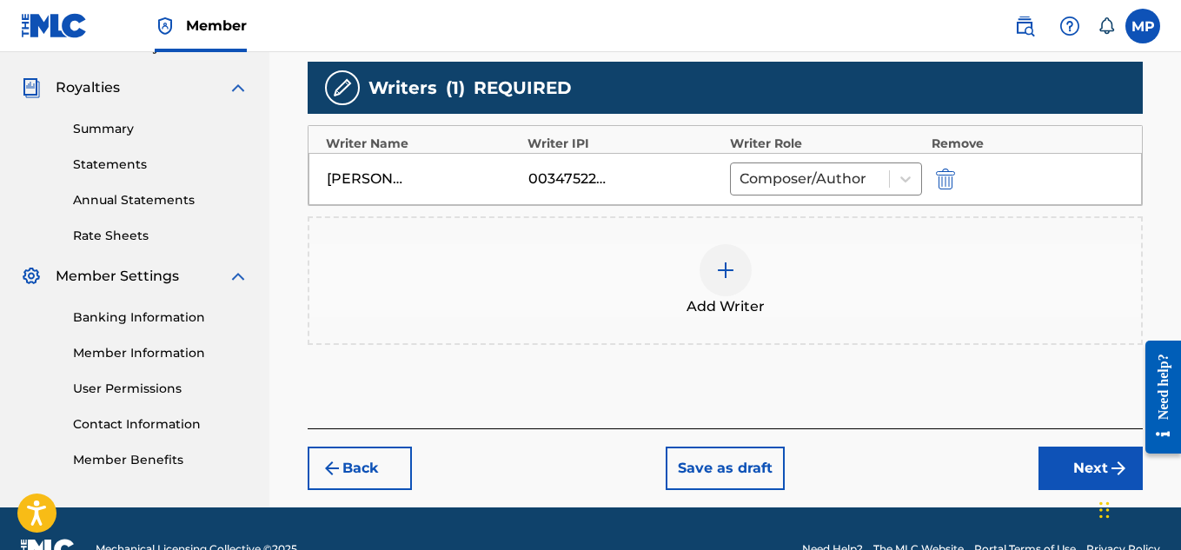
scroll to position [545, 0]
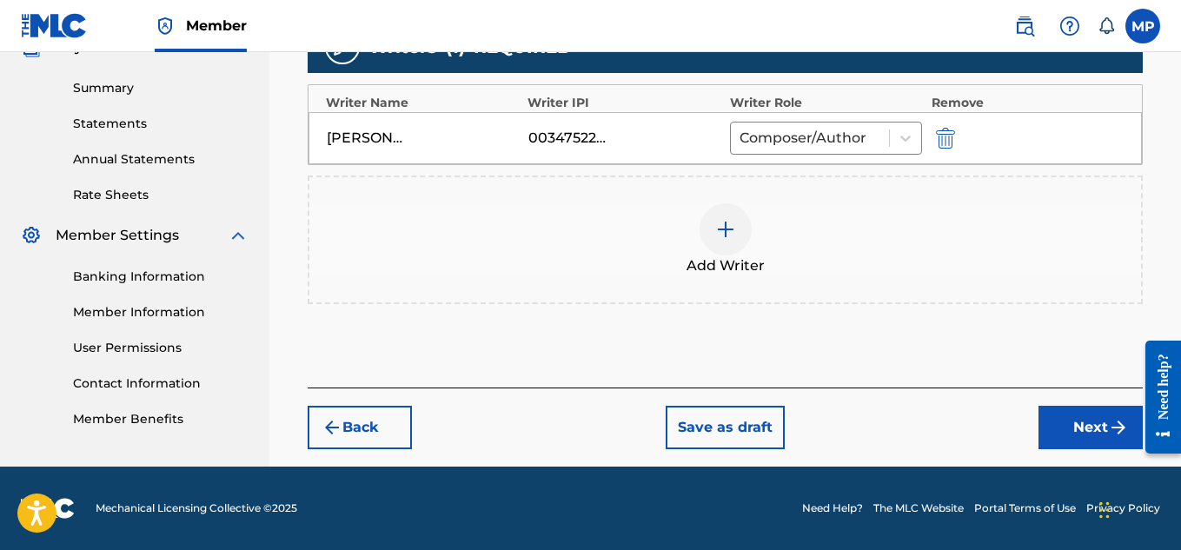
click at [1059, 420] on button "Next" at bounding box center [1090, 427] width 104 height 43
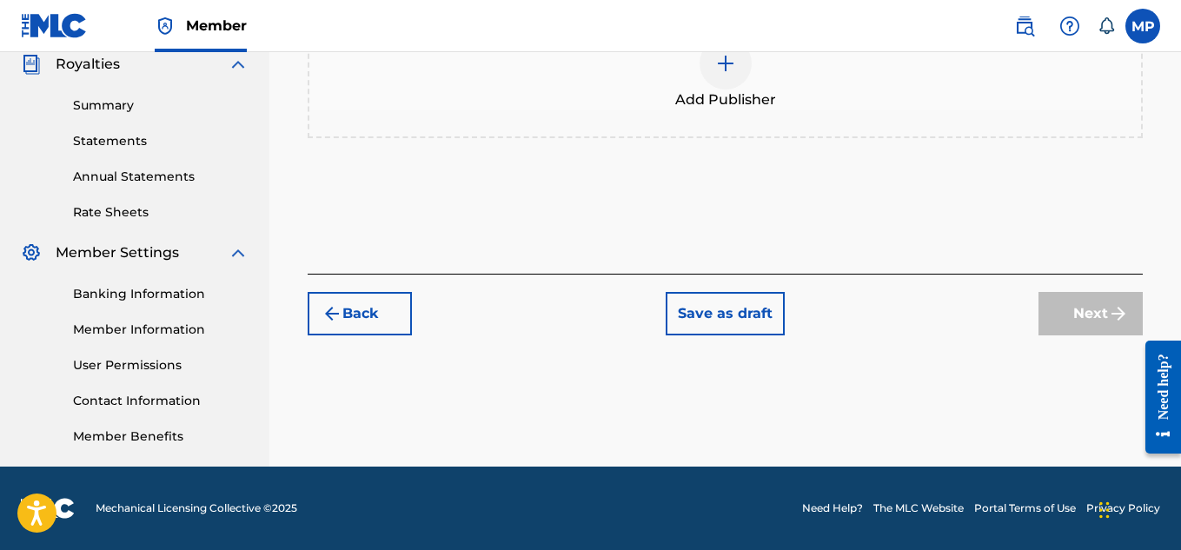
click at [743, 89] on div at bounding box center [725, 63] width 52 height 52
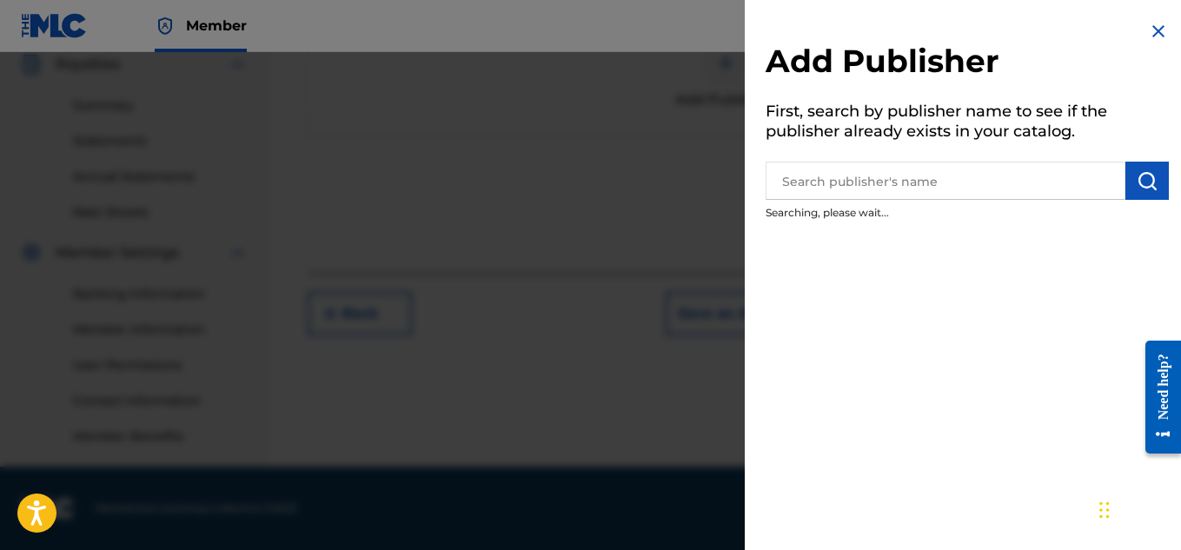
scroll to position [338, 0]
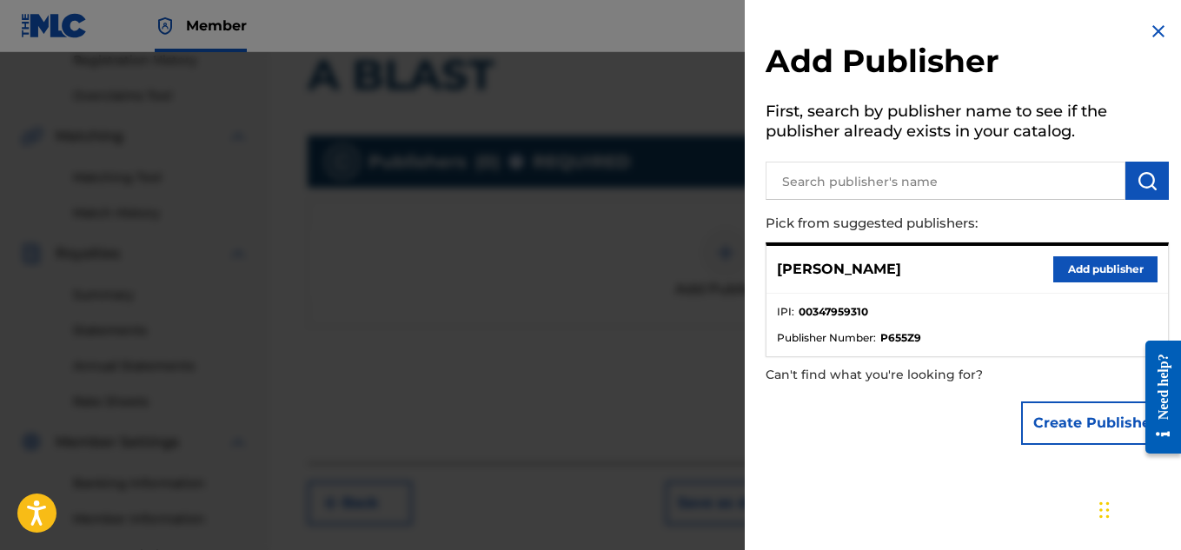
click at [1087, 271] on button "Add publisher" at bounding box center [1105, 269] width 104 height 26
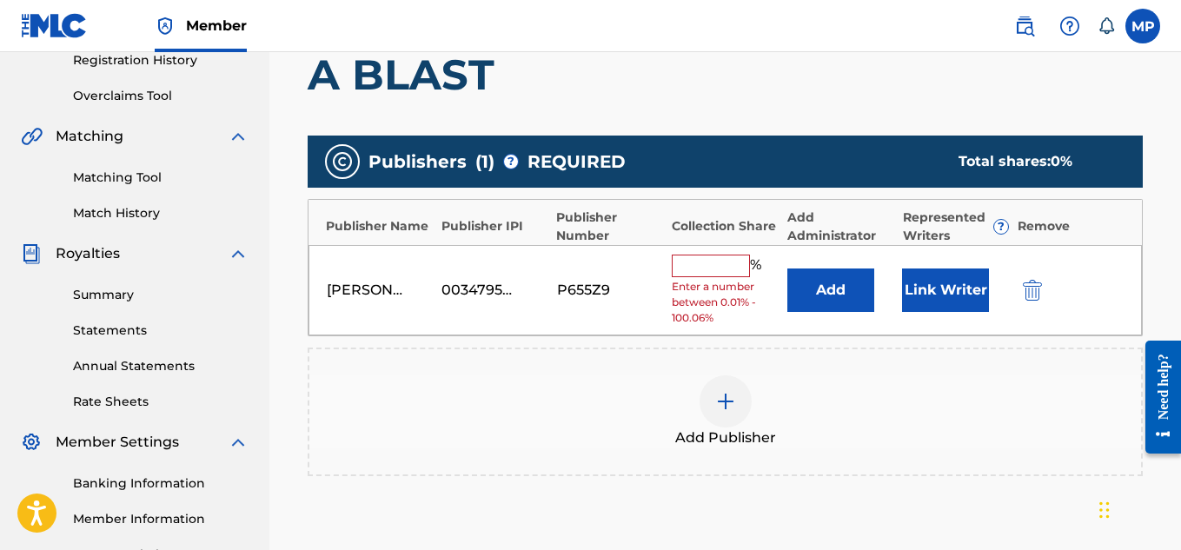
click at [717, 255] on input "text" at bounding box center [711, 266] width 78 height 23
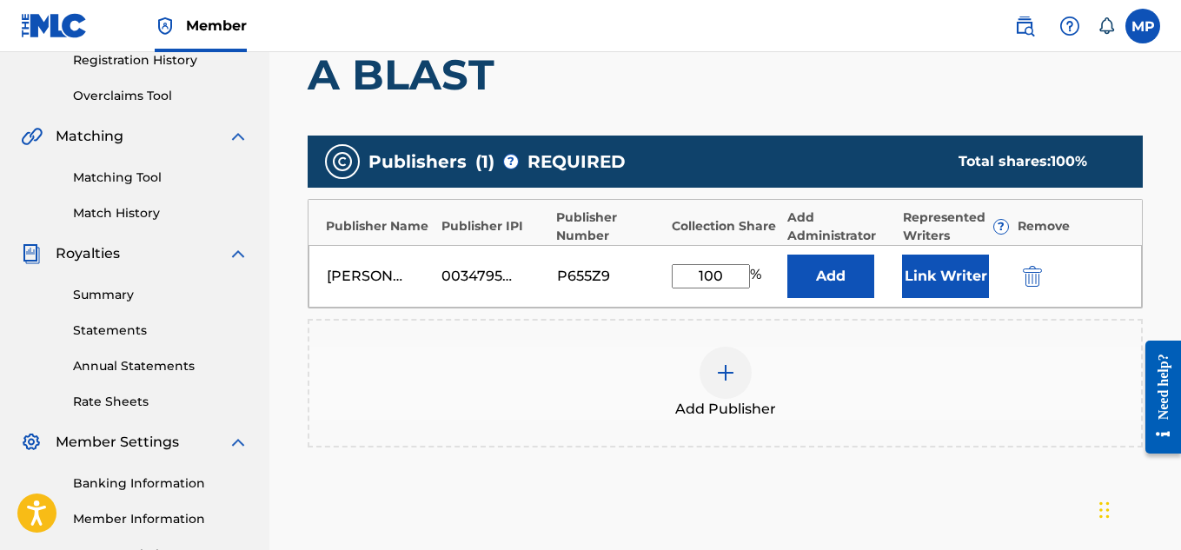
type input "100"
click at [934, 283] on button "Link Writer" at bounding box center [945, 276] width 87 height 43
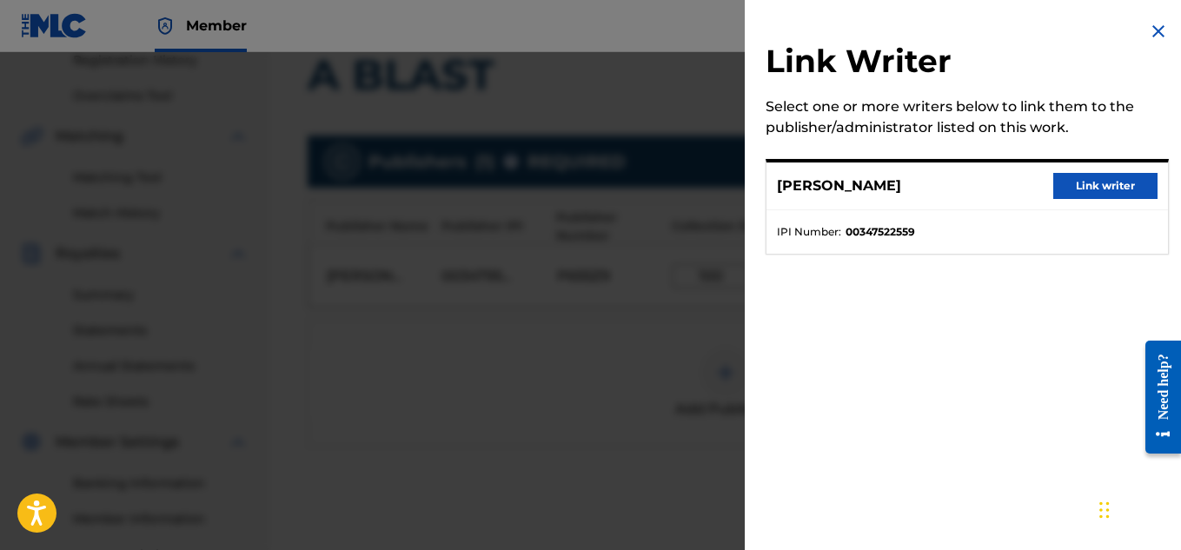
click at [1078, 191] on button "Link writer" at bounding box center [1105, 186] width 104 height 26
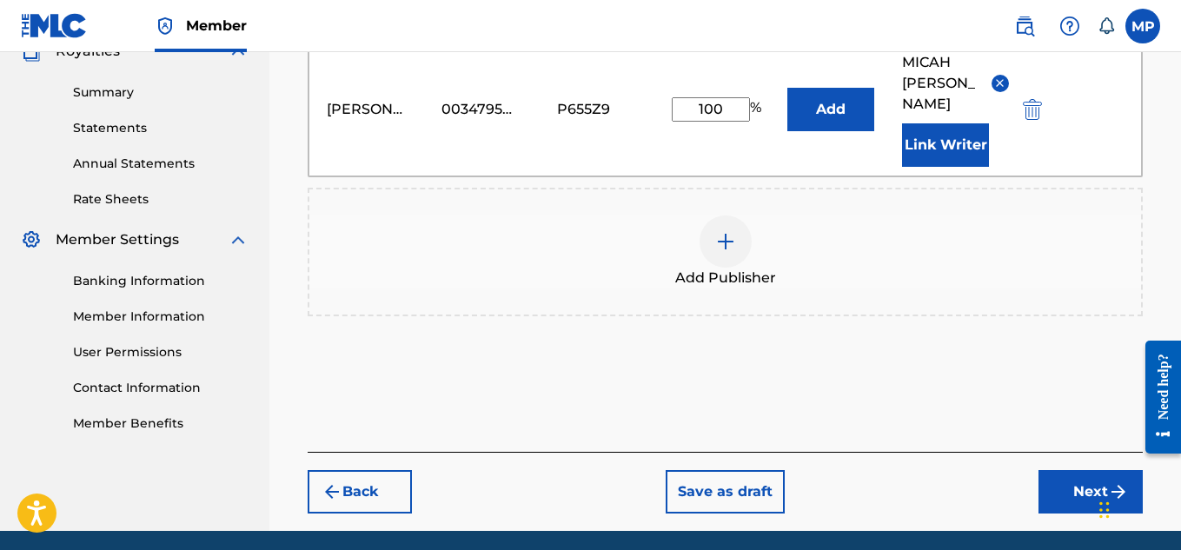
scroll to position [584, 0]
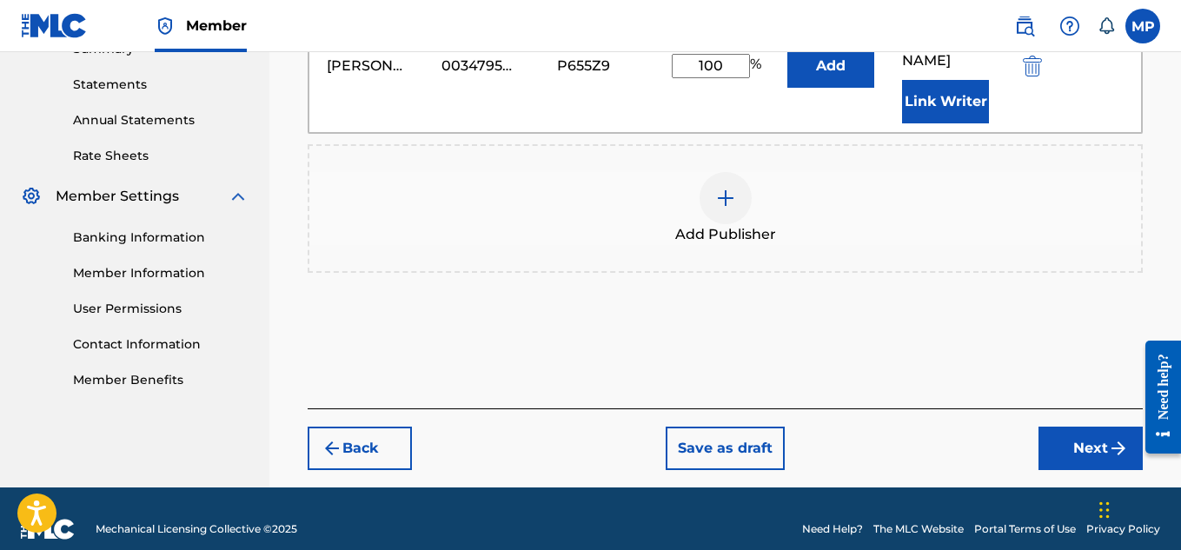
click at [1069, 427] on button "Next" at bounding box center [1090, 448] width 104 height 43
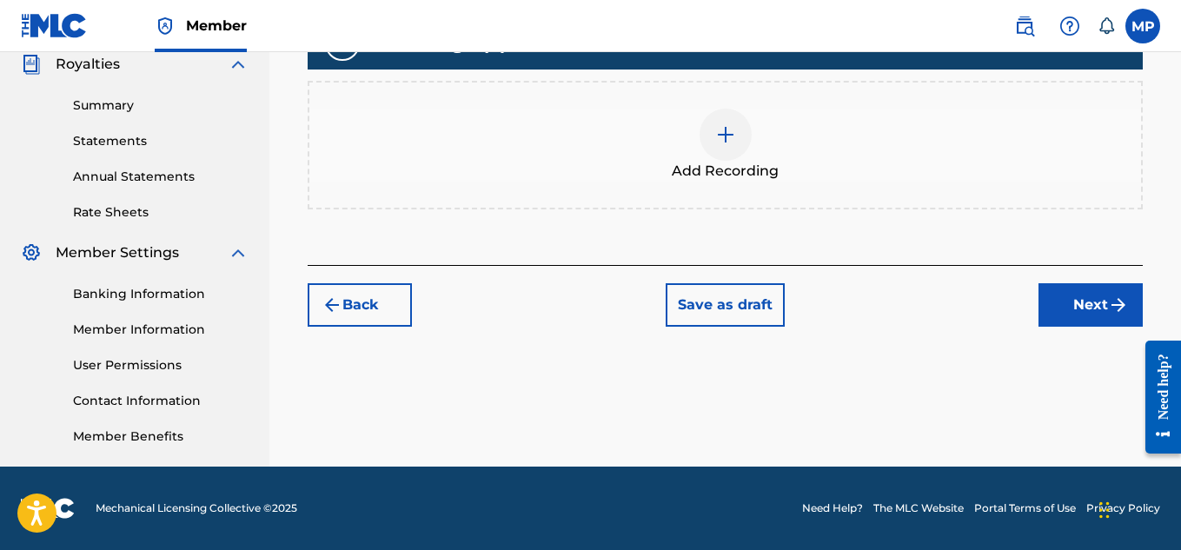
scroll to position [406, 0]
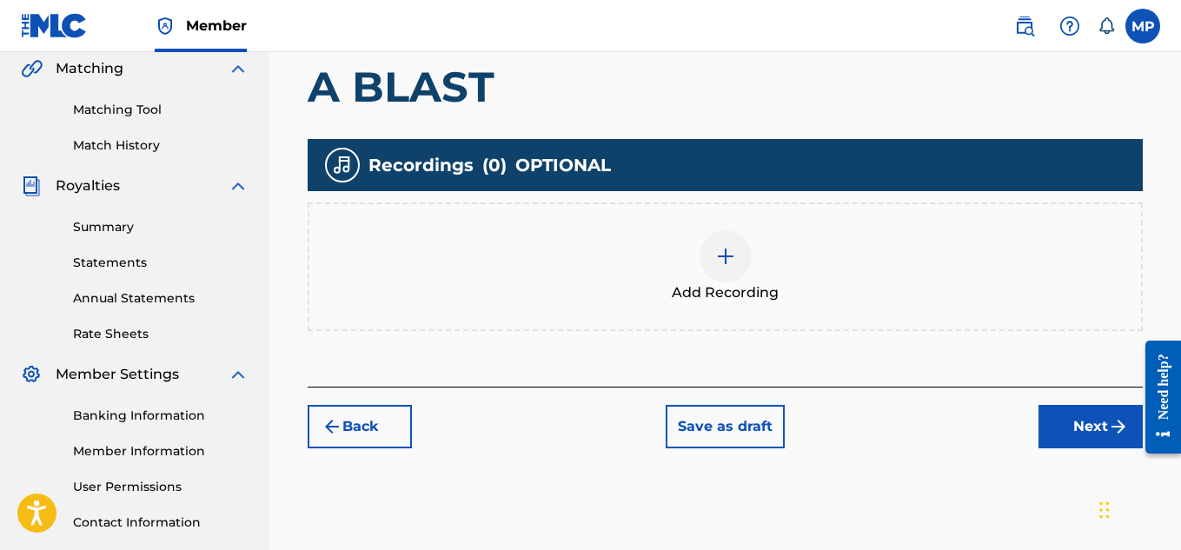
click at [730, 261] on img at bounding box center [725, 256] width 21 height 21
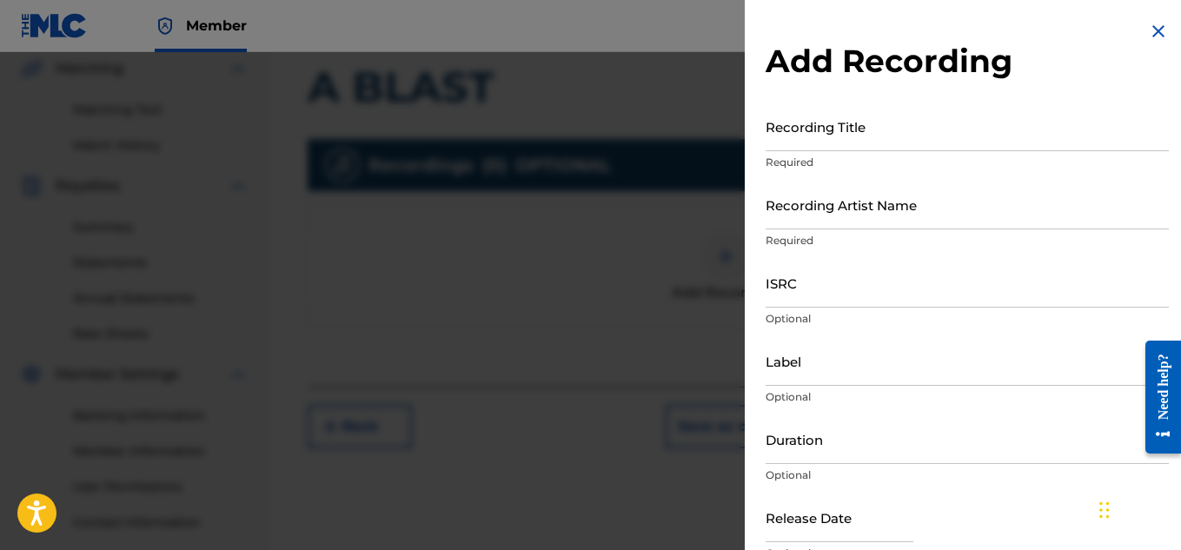
click at [844, 143] on input "Recording Title" at bounding box center [966, 127] width 403 height 50
paste input "A BLAST"
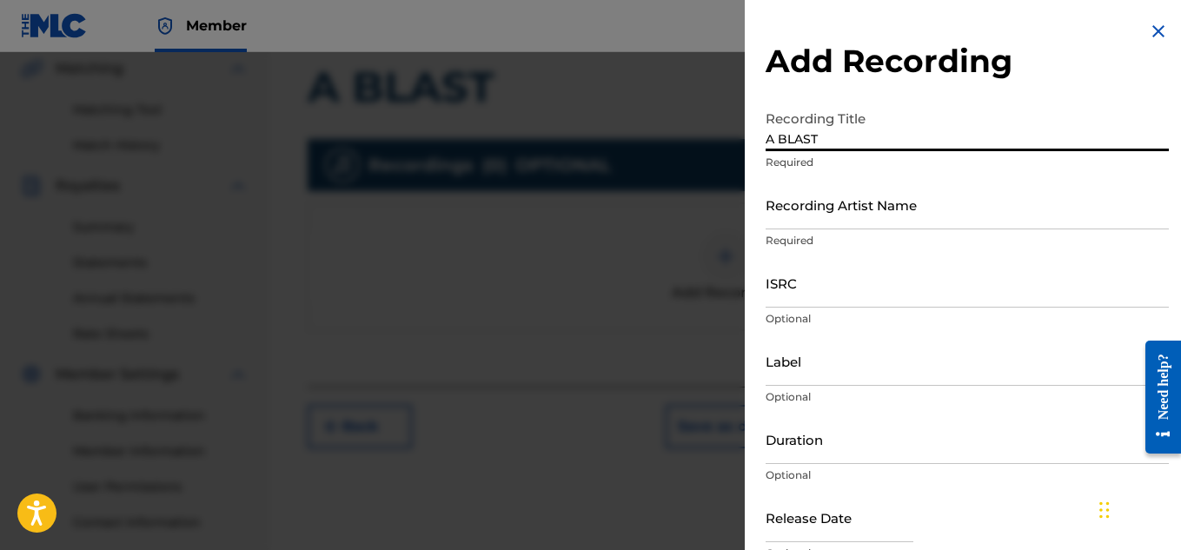
type input "A BLAST"
click at [847, 216] on input "Recording Artist Name" at bounding box center [966, 205] width 403 height 50
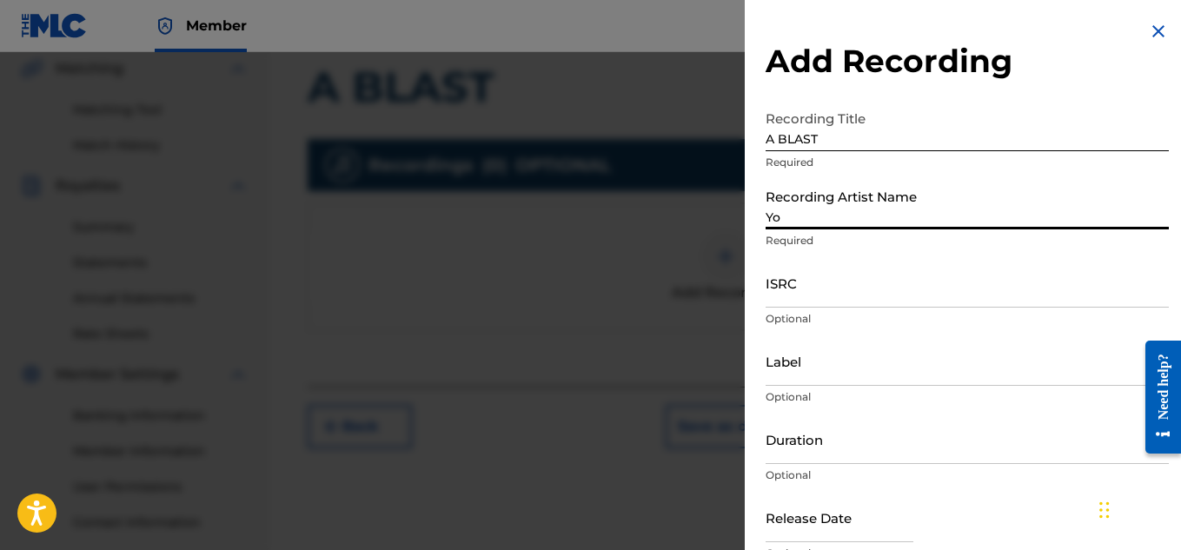
type input "You"
type input "Young Dread"
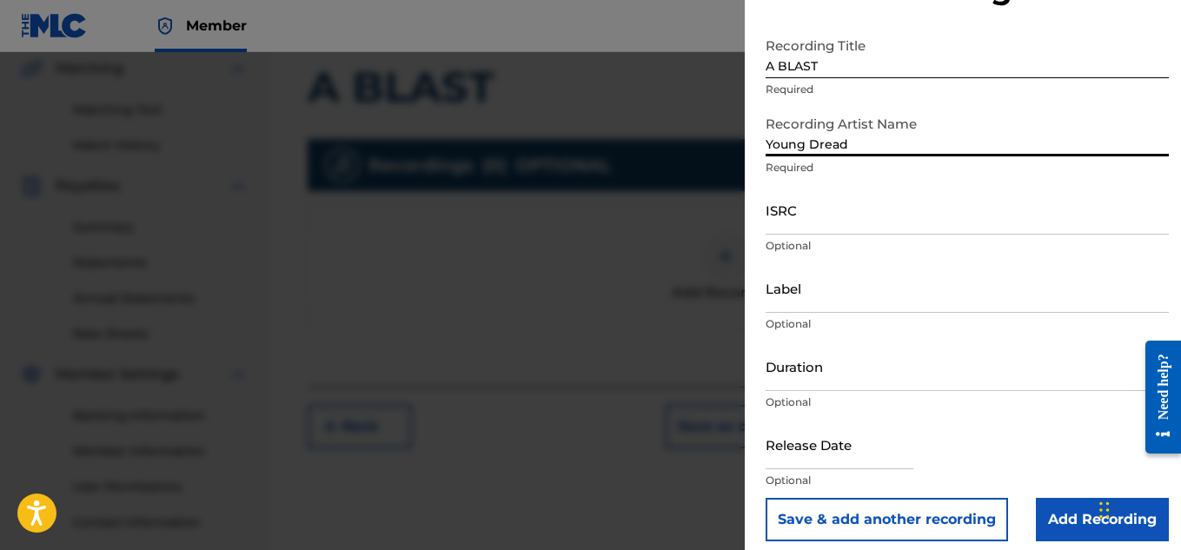
scroll to position [85, 0]
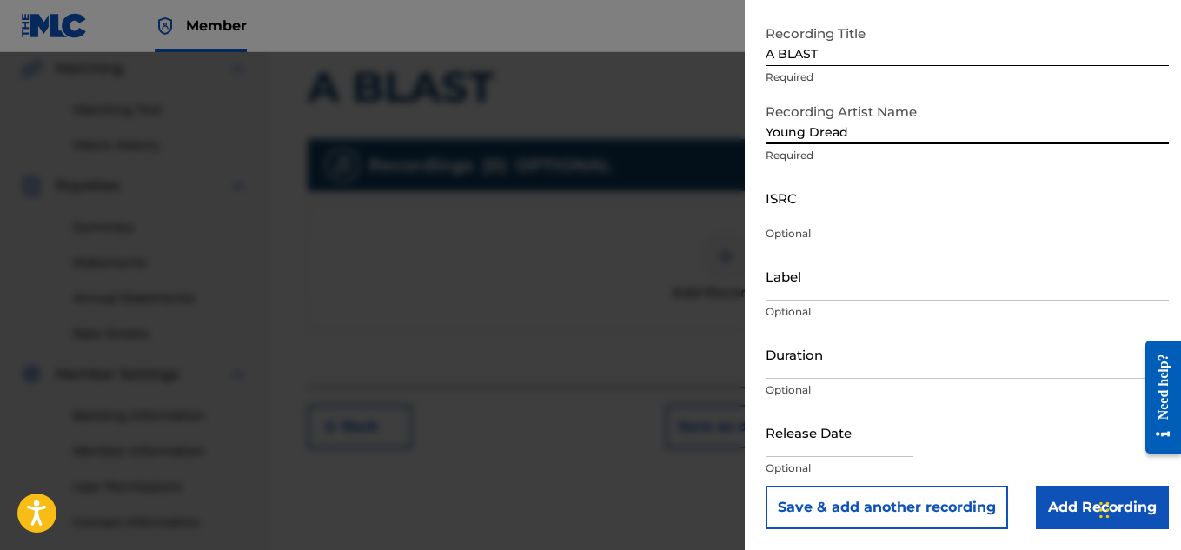
click at [1075, 507] on input "Add Recording" at bounding box center [1101, 507] width 133 height 43
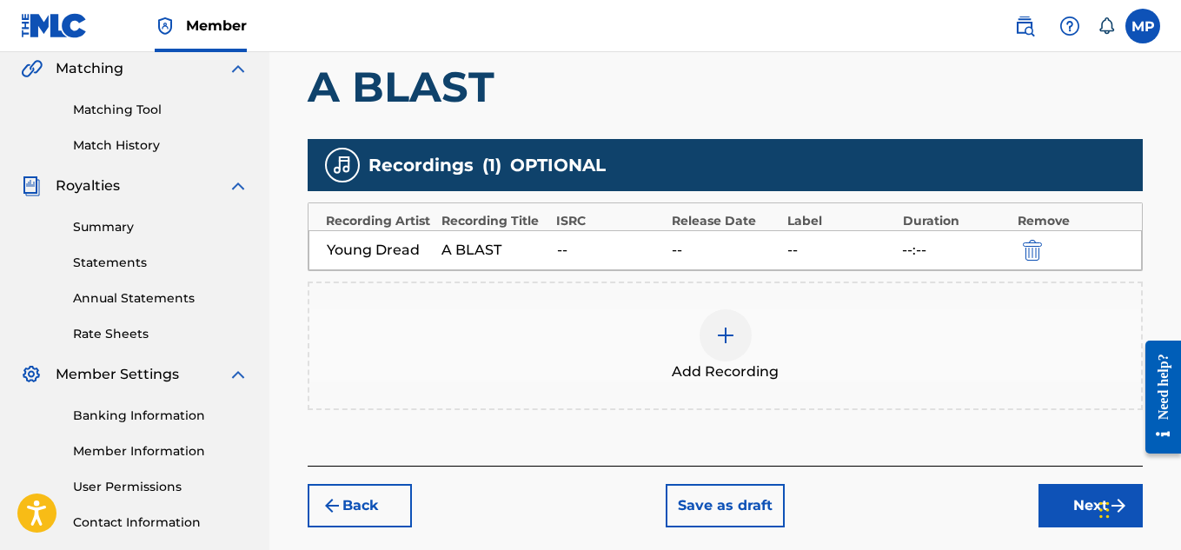
scroll to position [527, 0]
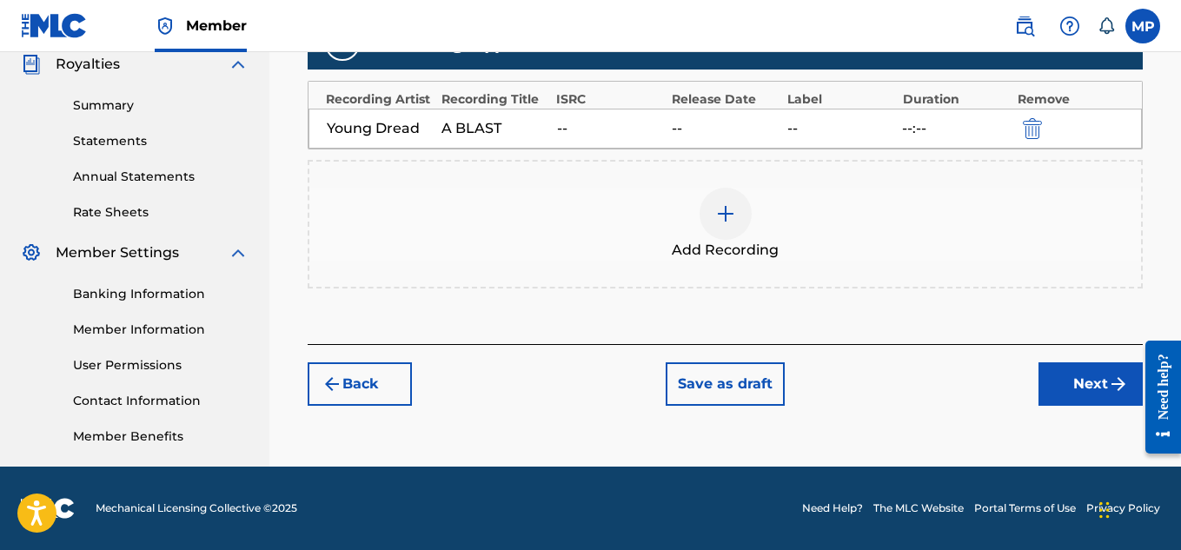
click at [1082, 380] on button "Next" at bounding box center [1090, 383] width 104 height 43
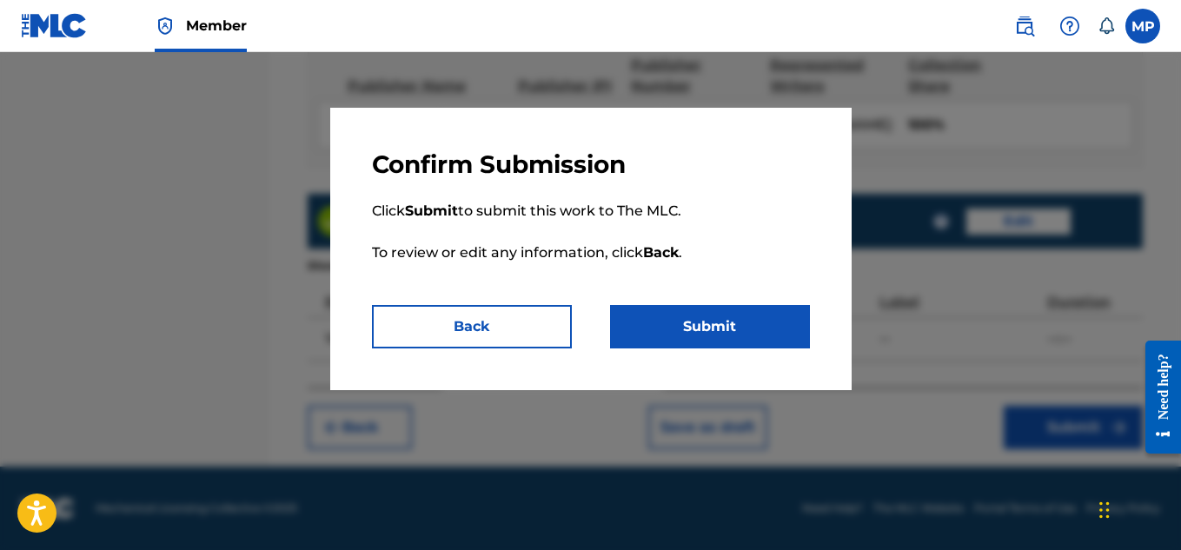
click at [767, 327] on button "Submit" at bounding box center [710, 326] width 200 height 43
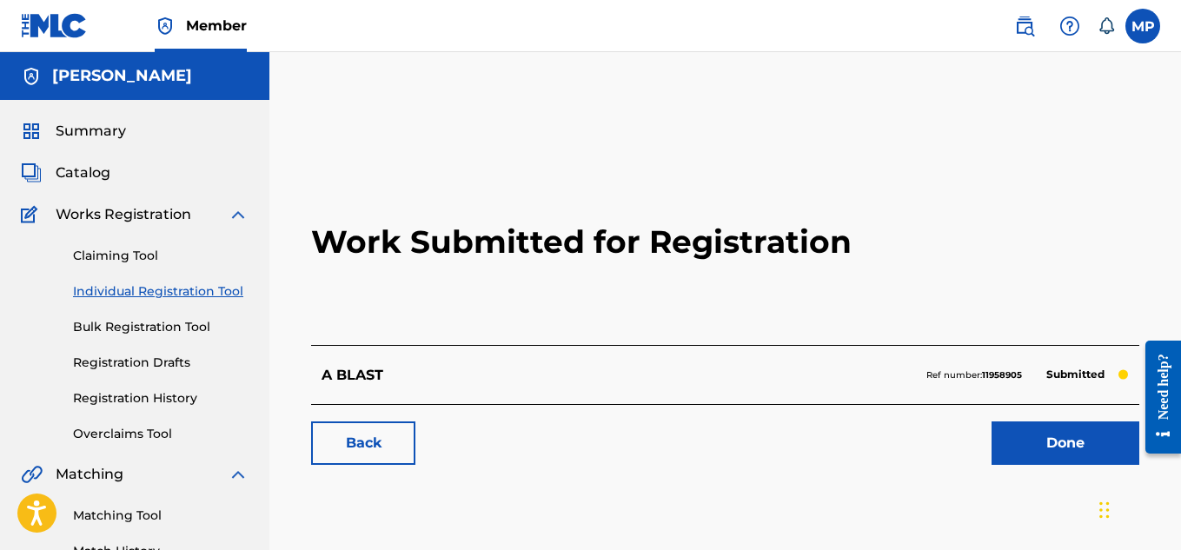
click at [366, 438] on link "Back" at bounding box center [363, 442] width 104 height 43
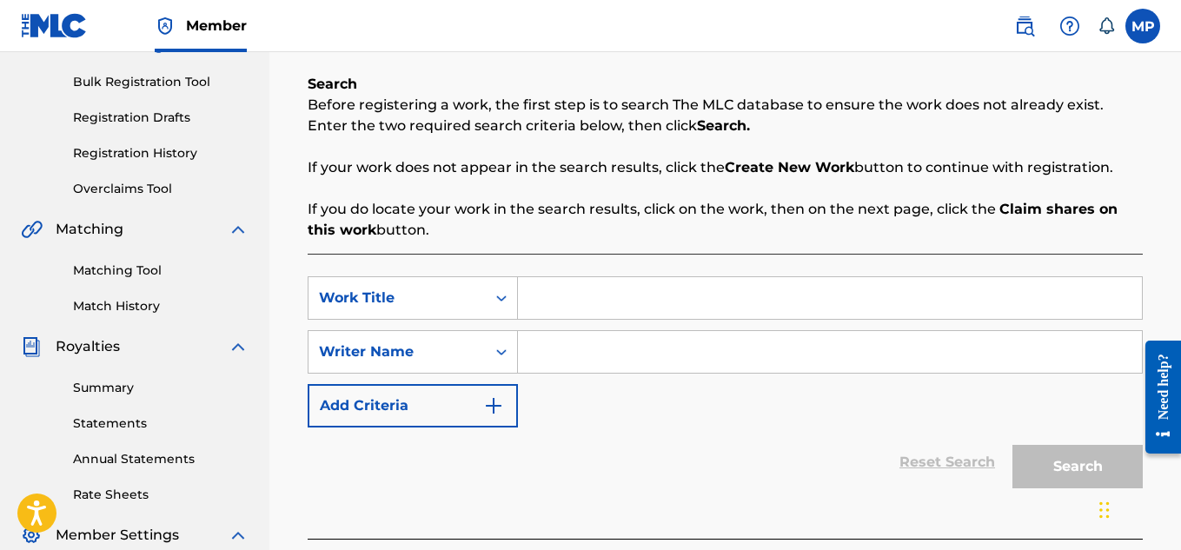
scroll to position [275, 0]
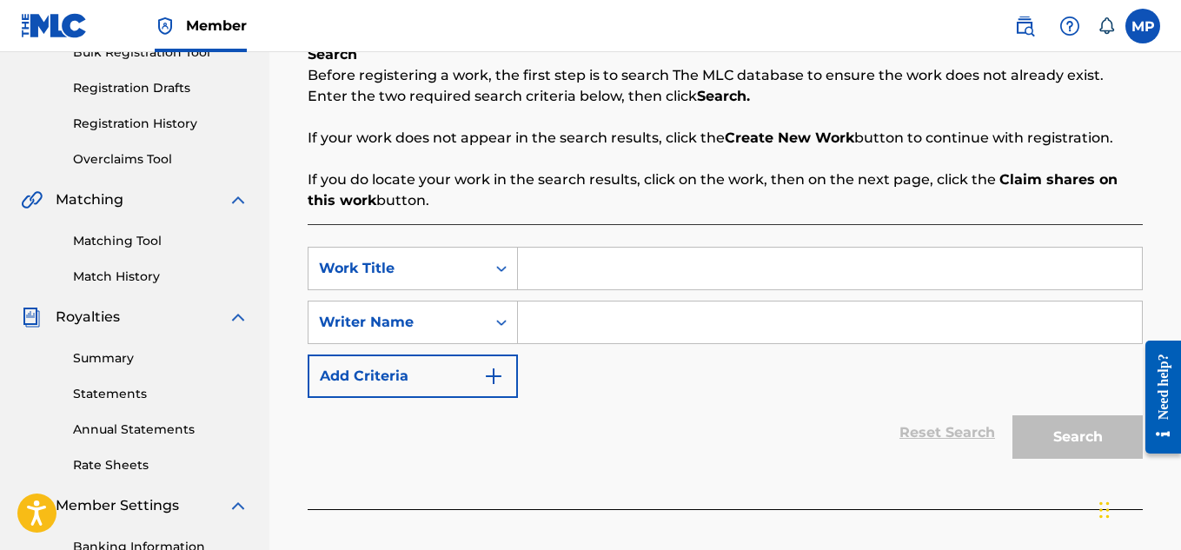
click at [626, 261] on input "Search Form" at bounding box center [830, 269] width 624 height 42
paste input "60 SECONDS"
type input "60 SECONDS"
click at [619, 313] on input "Search Form" at bounding box center [830, 322] width 624 height 42
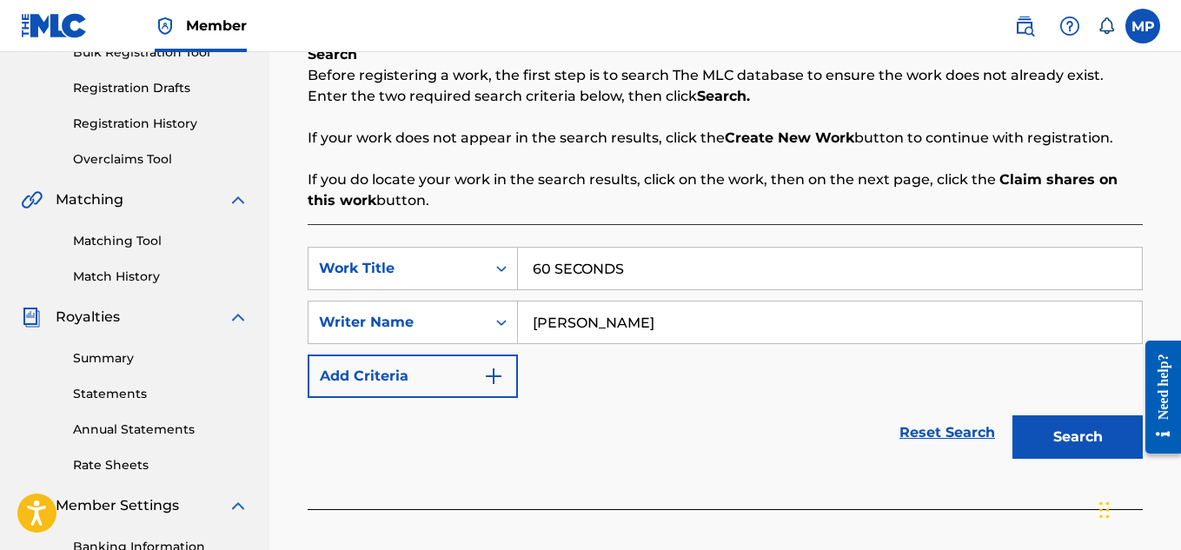
type input "[PERSON_NAME]"
click at [1069, 445] on button "Search" at bounding box center [1077, 436] width 130 height 43
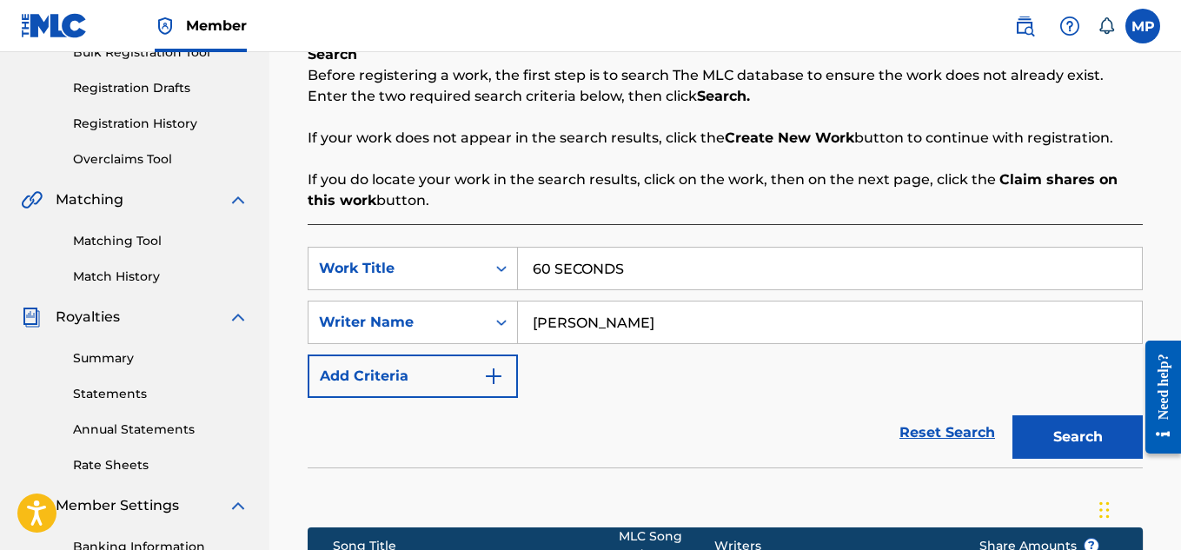
scroll to position [563, 0]
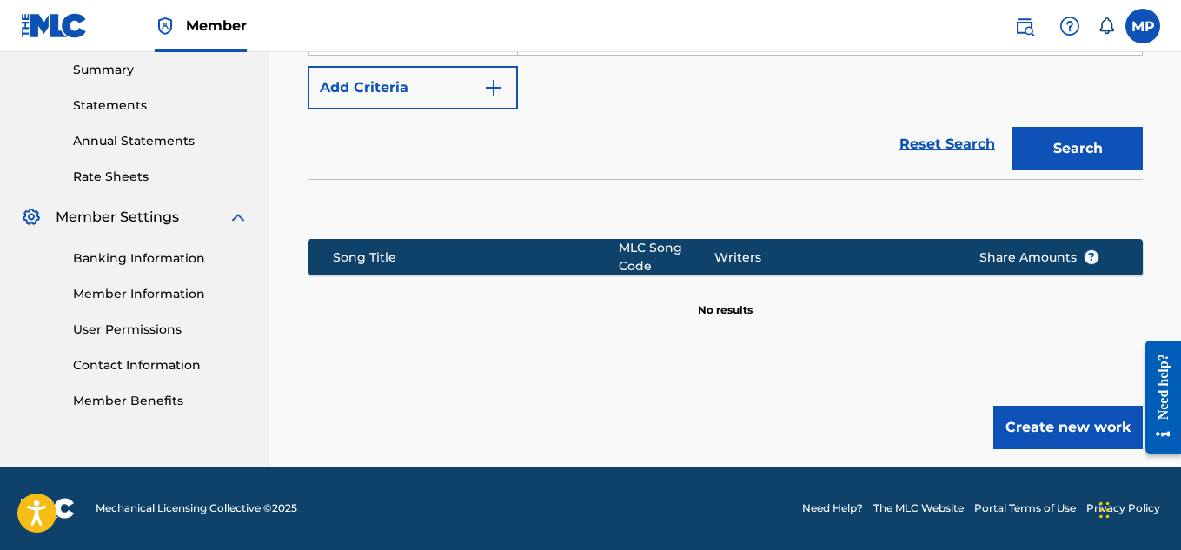
click at [1047, 437] on button "Create new work" at bounding box center [1067, 427] width 149 height 43
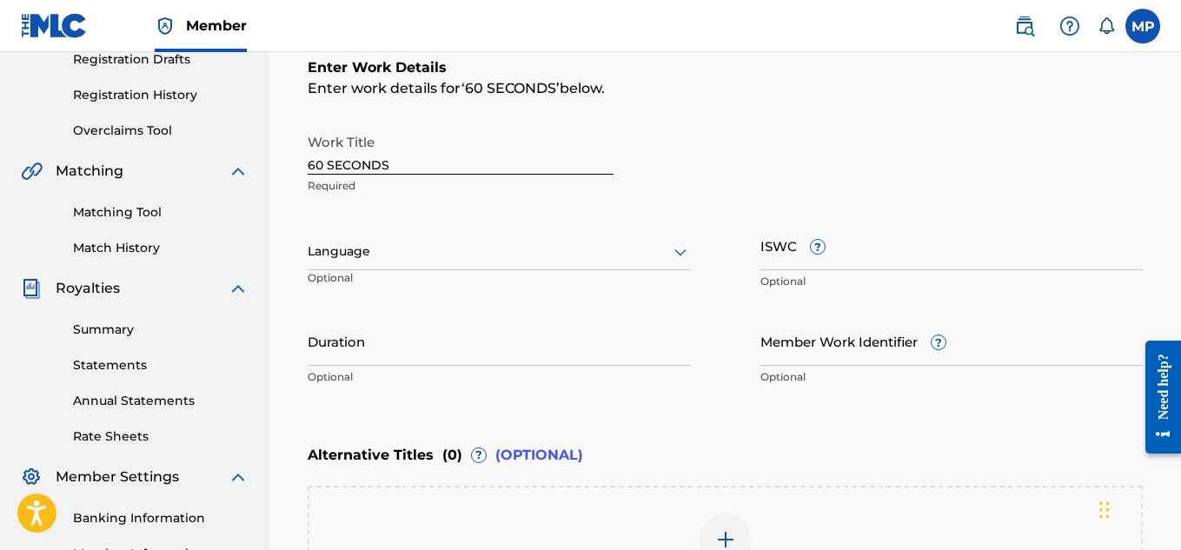
scroll to position [270, 0]
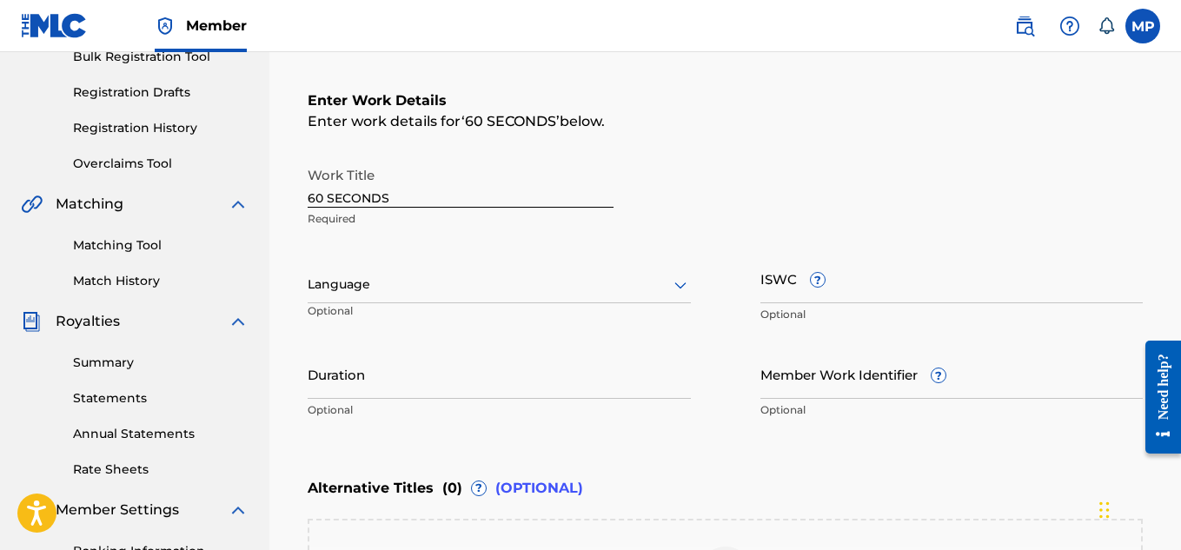
click at [913, 284] on input "ISWC ?" at bounding box center [951, 279] width 383 height 50
paste input "T9229749488"
type input "T9229749488"
click at [785, 390] on input "Member Work Identifier ?" at bounding box center [951, 374] width 383 height 50
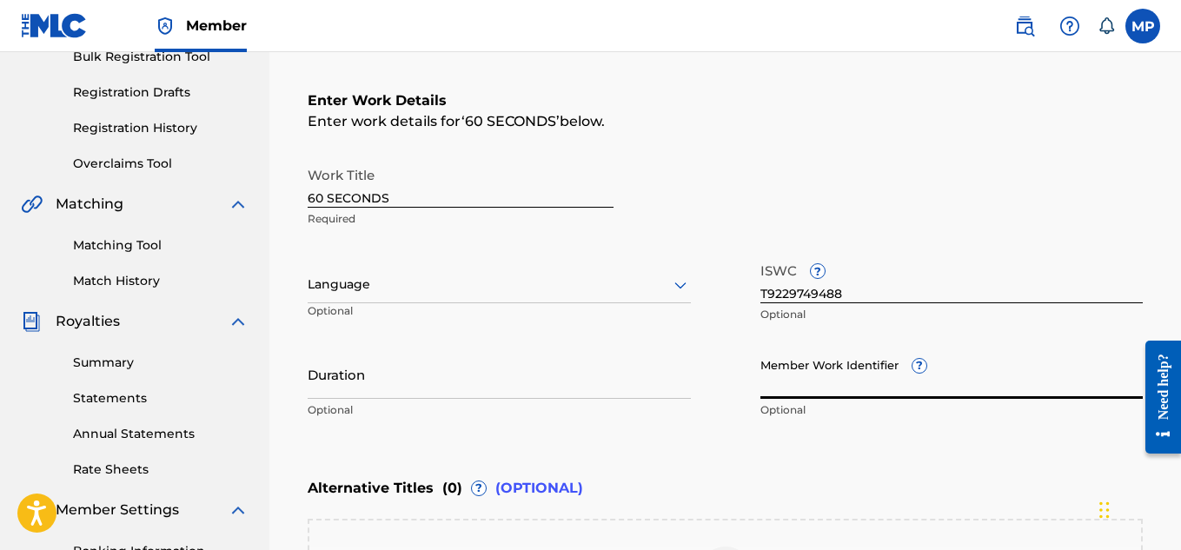
paste input "893487968"
type input "893487968"
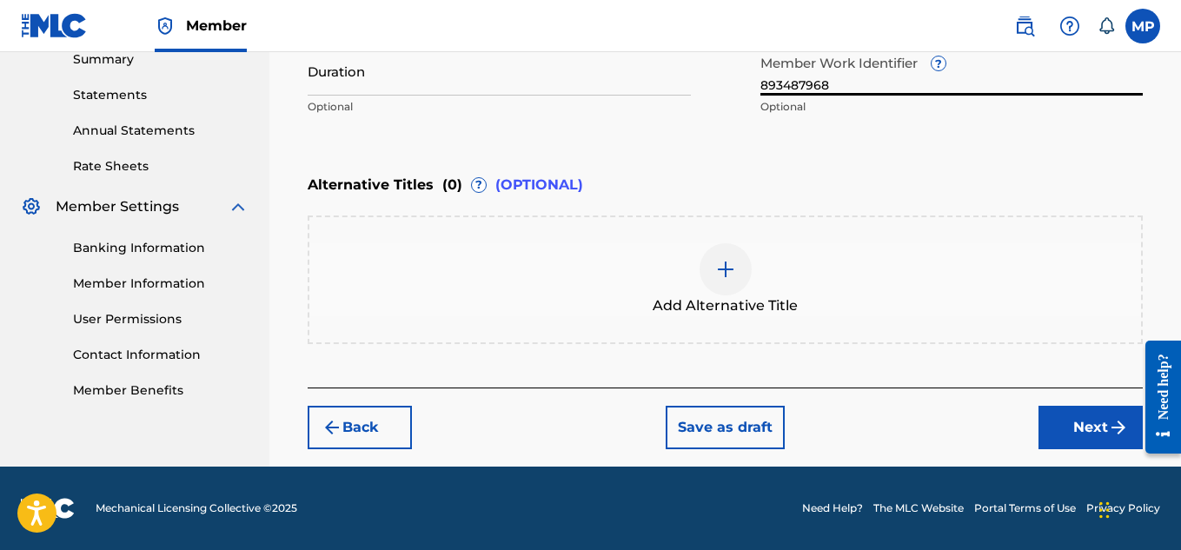
click at [1073, 434] on button "Next" at bounding box center [1090, 427] width 104 height 43
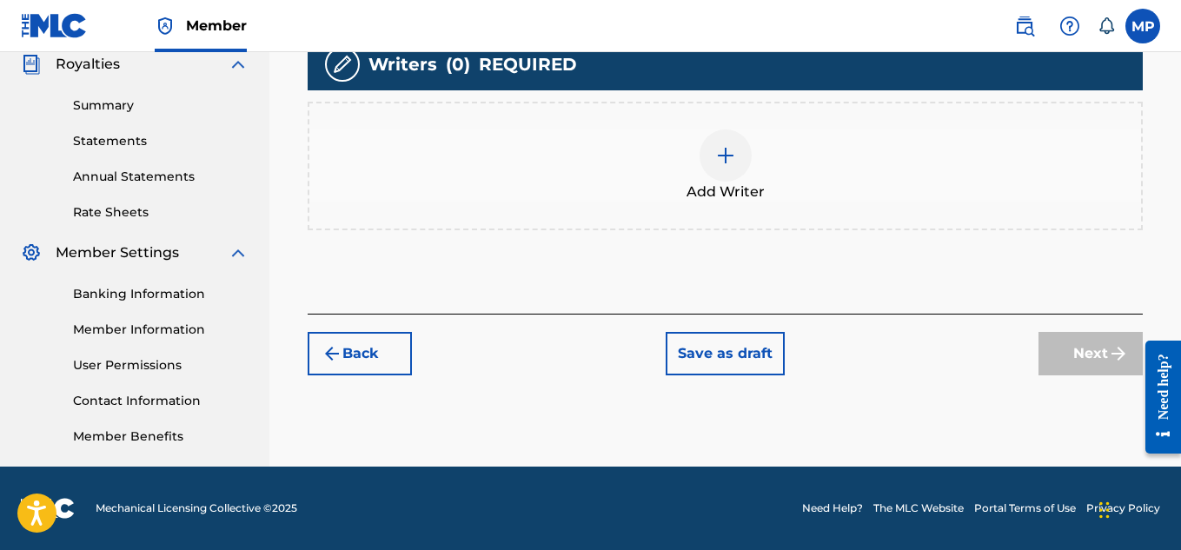
scroll to position [345, 0]
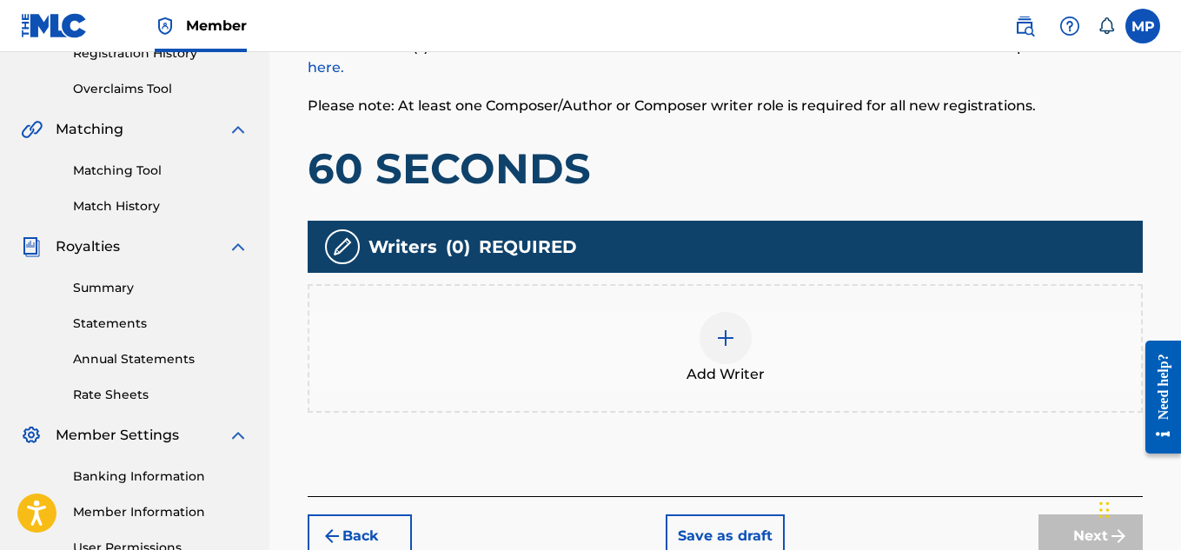
click at [745, 333] on div at bounding box center [725, 338] width 52 height 52
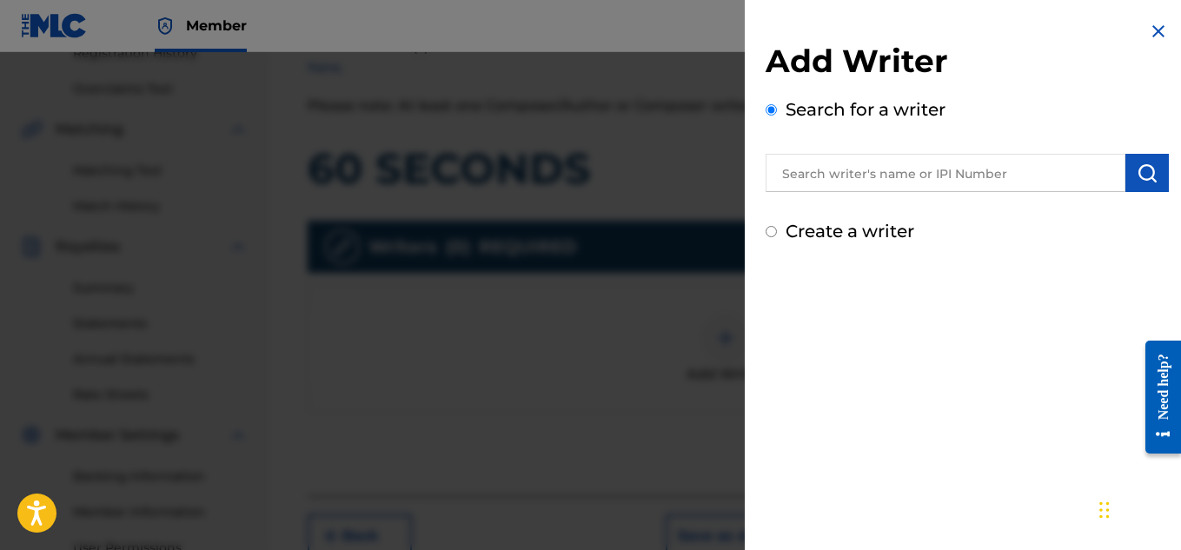
scroll to position [348, 0]
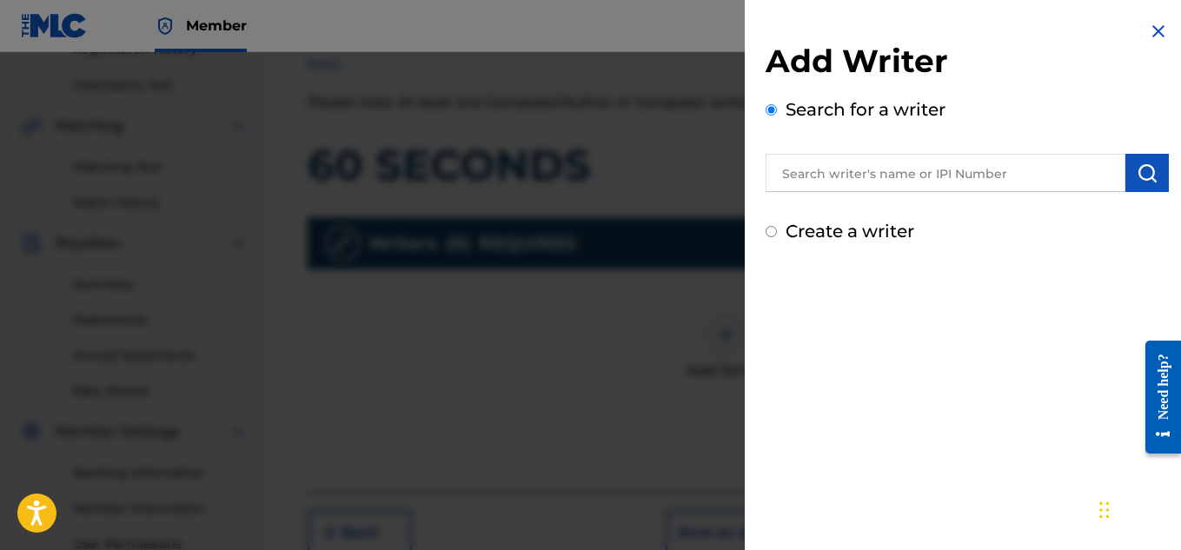
click at [857, 188] on input "text" at bounding box center [945, 173] width 360 height 38
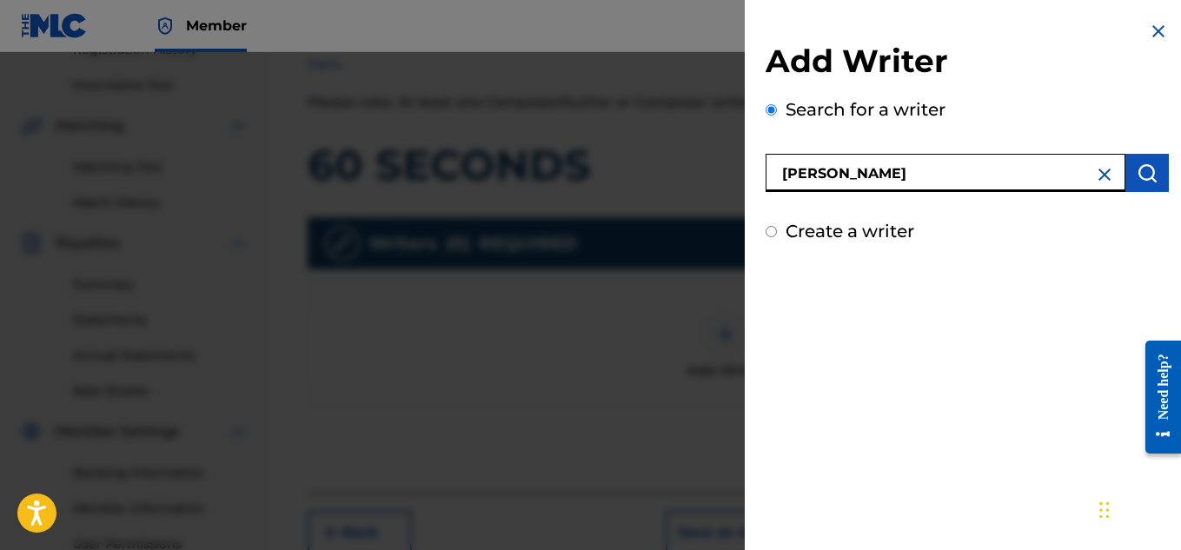
type input "[PERSON_NAME]"
click at [1145, 181] on img "submit" at bounding box center [1146, 172] width 21 height 21
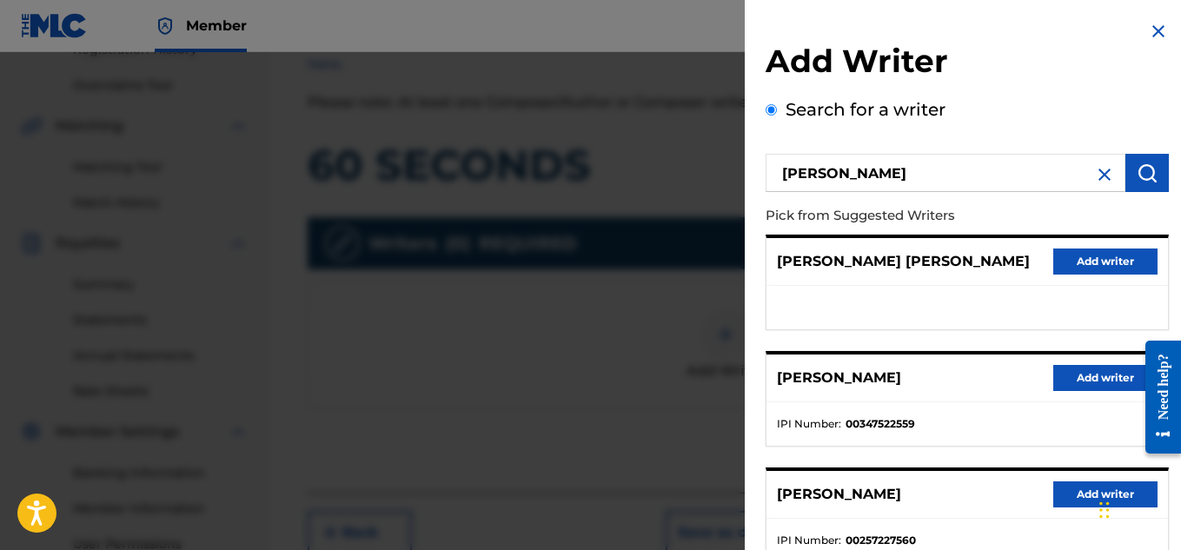
click at [1072, 369] on button "Add writer" at bounding box center [1105, 378] width 104 height 26
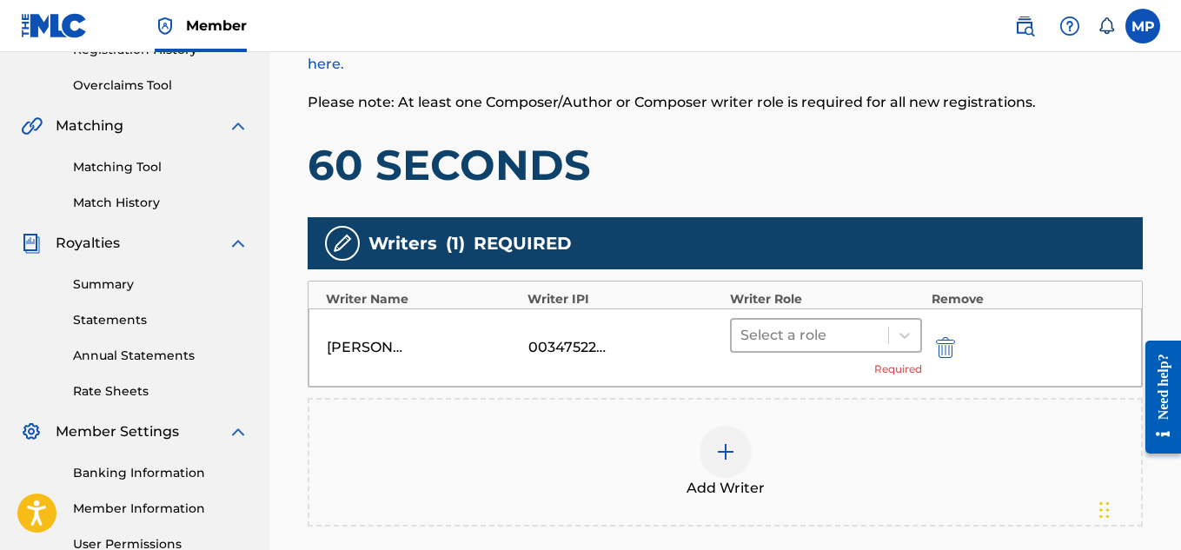
click at [812, 324] on div at bounding box center [810, 335] width 140 height 24
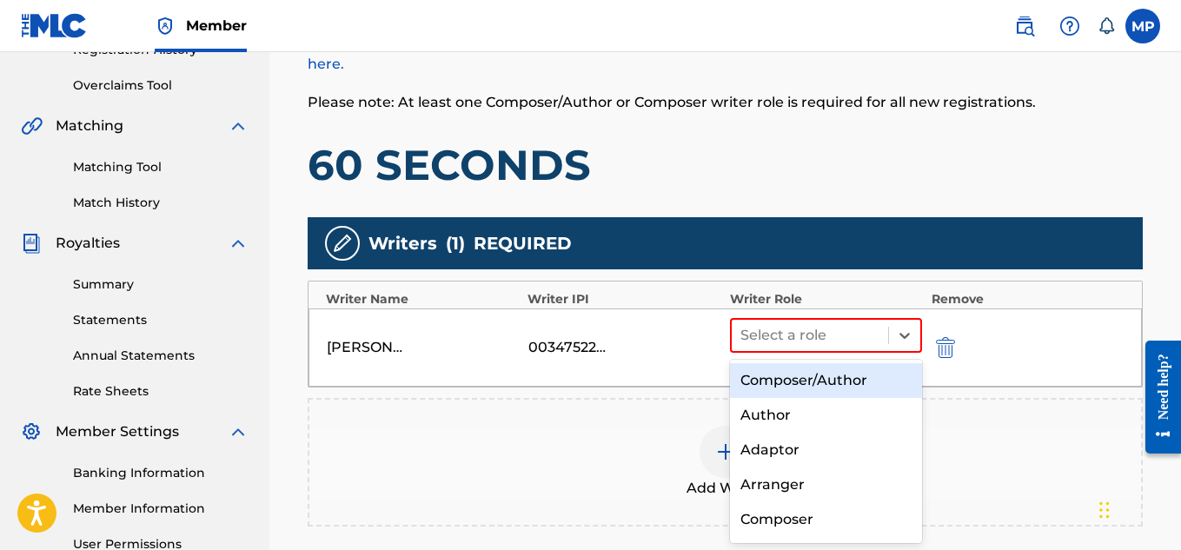
click at [763, 374] on div "Composer/Author" at bounding box center [826, 380] width 193 height 35
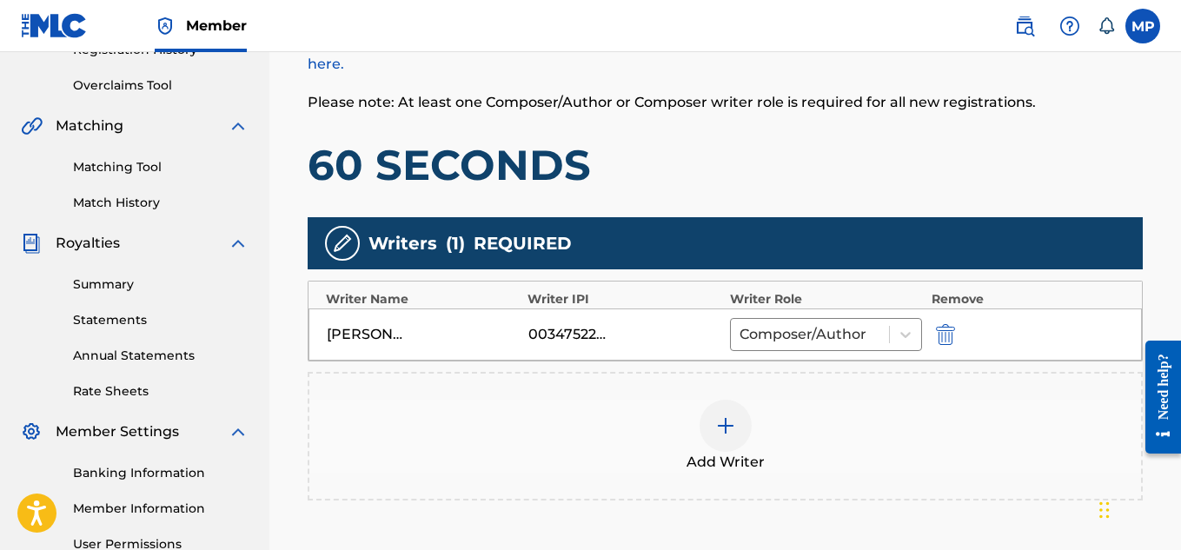
scroll to position [486, 0]
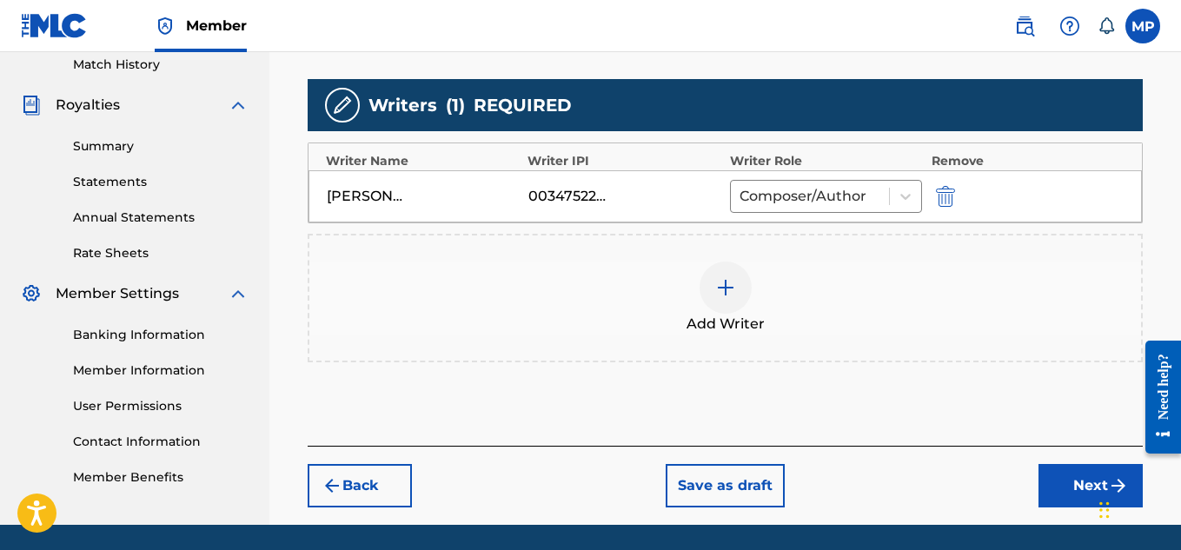
click at [1085, 464] on button "Next" at bounding box center [1090, 485] width 104 height 43
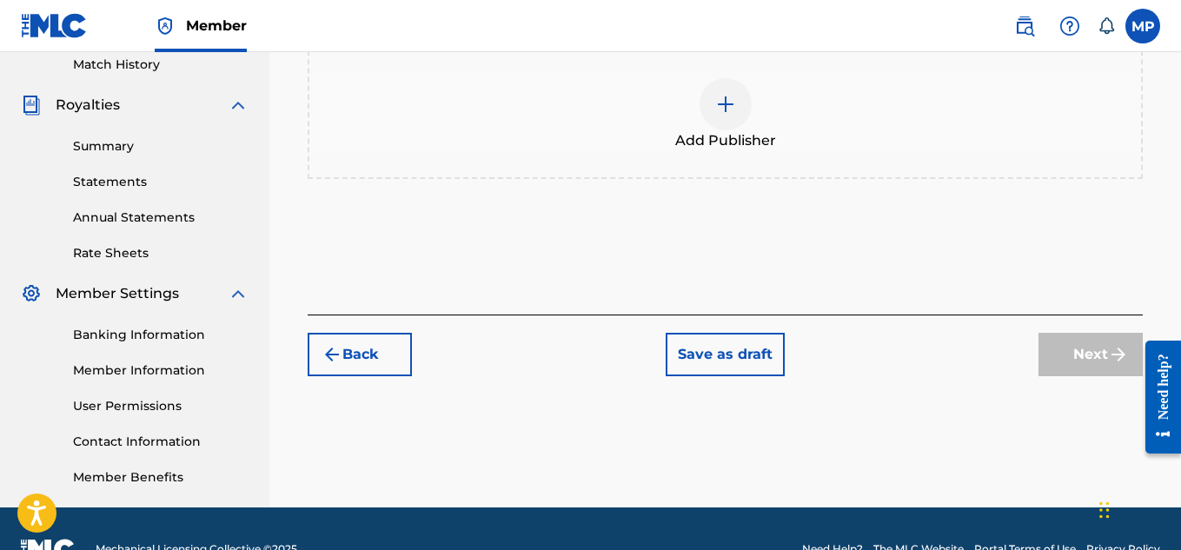
click at [739, 130] on div at bounding box center [725, 104] width 52 height 52
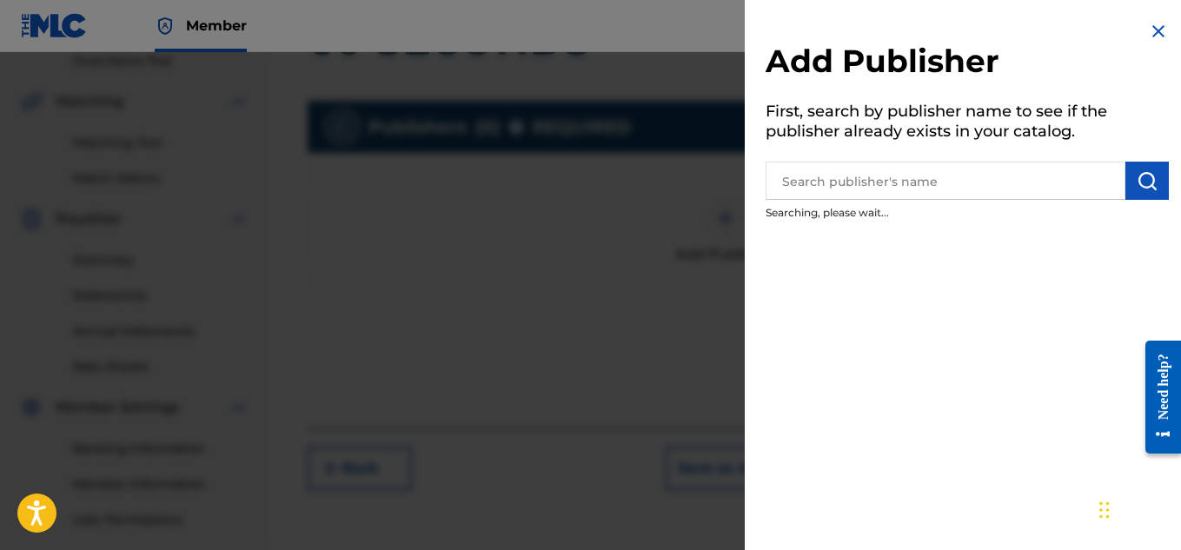
click at [837, 202] on div "Add Publisher First, search by publisher name to see if the publisher already e…" at bounding box center [966, 125] width 445 height 250
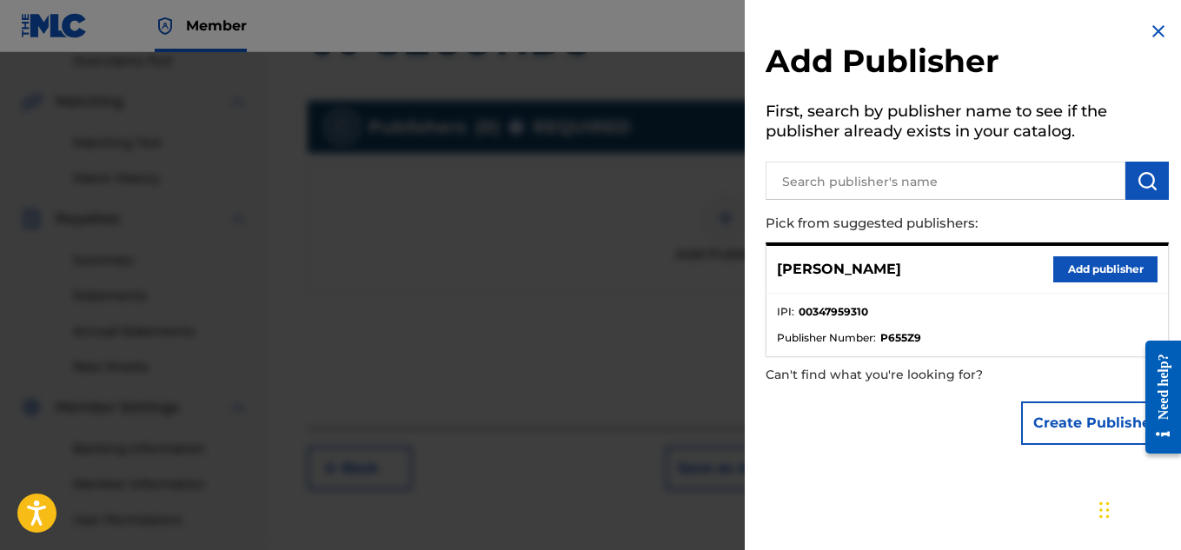
click at [1082, 276] on button "Add publisher" at bounding box center [1105, 269] width 104 height 26
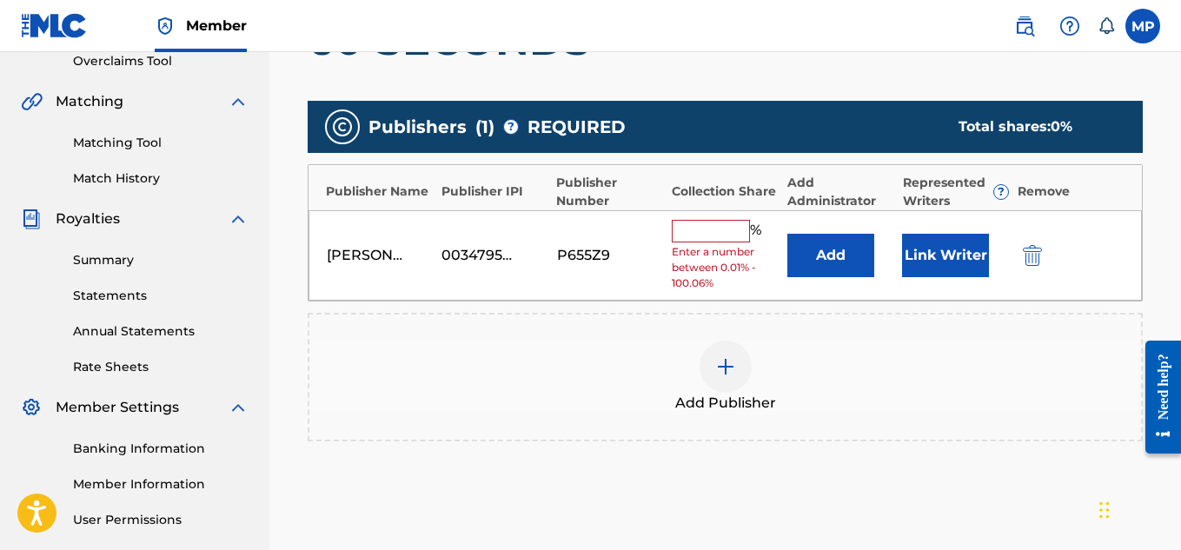
click at [715, 228] on input "text" at bounding box center [711, 231] width 78 height 23
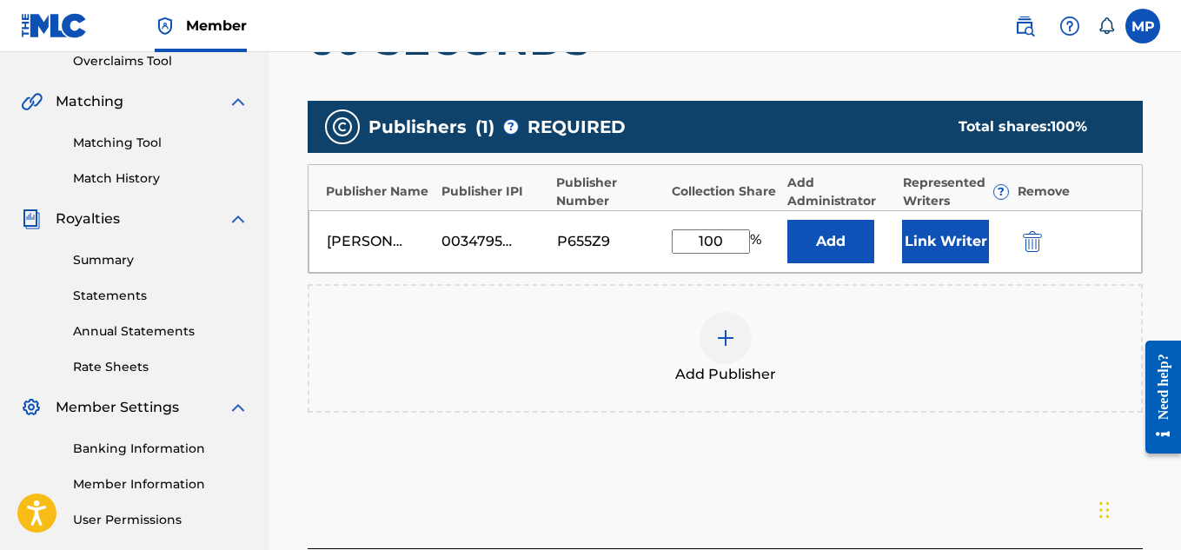
type input "100"
click at [940, 248] on button "Link Writer" at bounding box center [945, 241] width 87 height 43
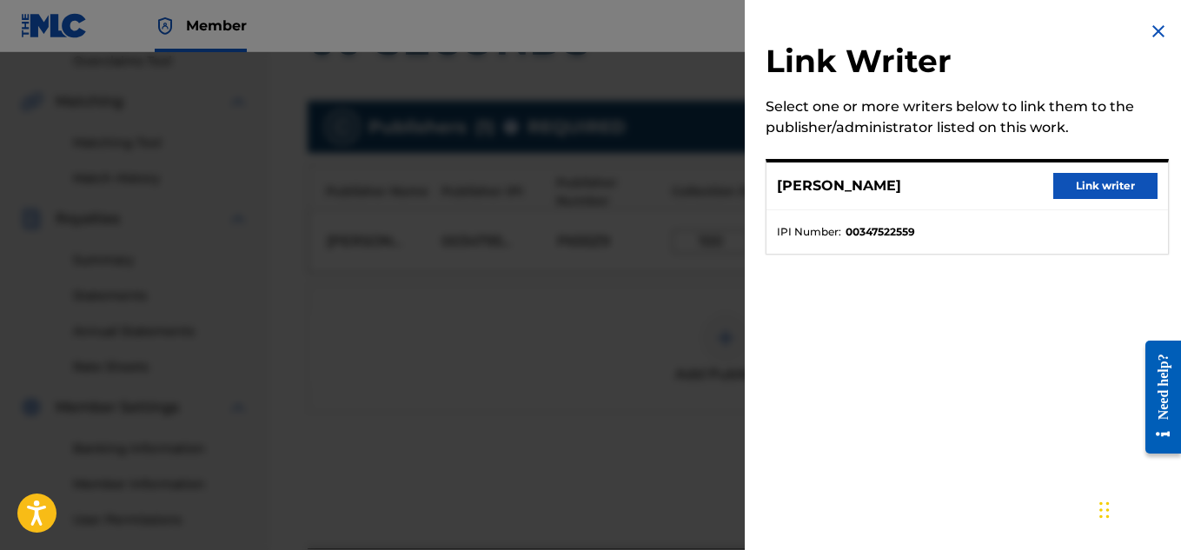
click at [1089, 195] on button "Link writer" at bounding box center [1105, 186] width 104 height 26
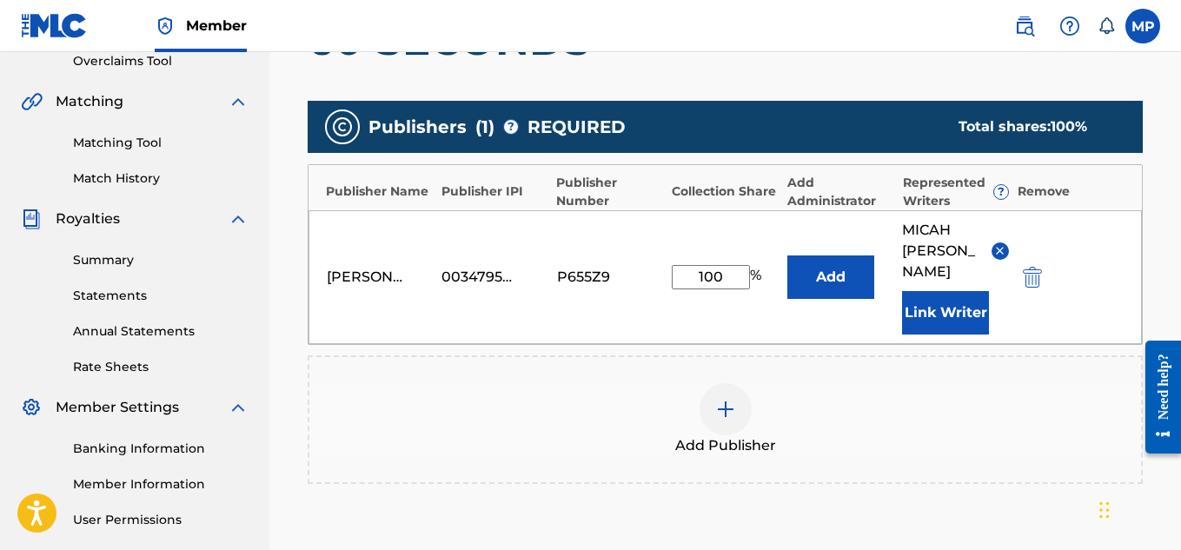
scroll to position [584, 0]
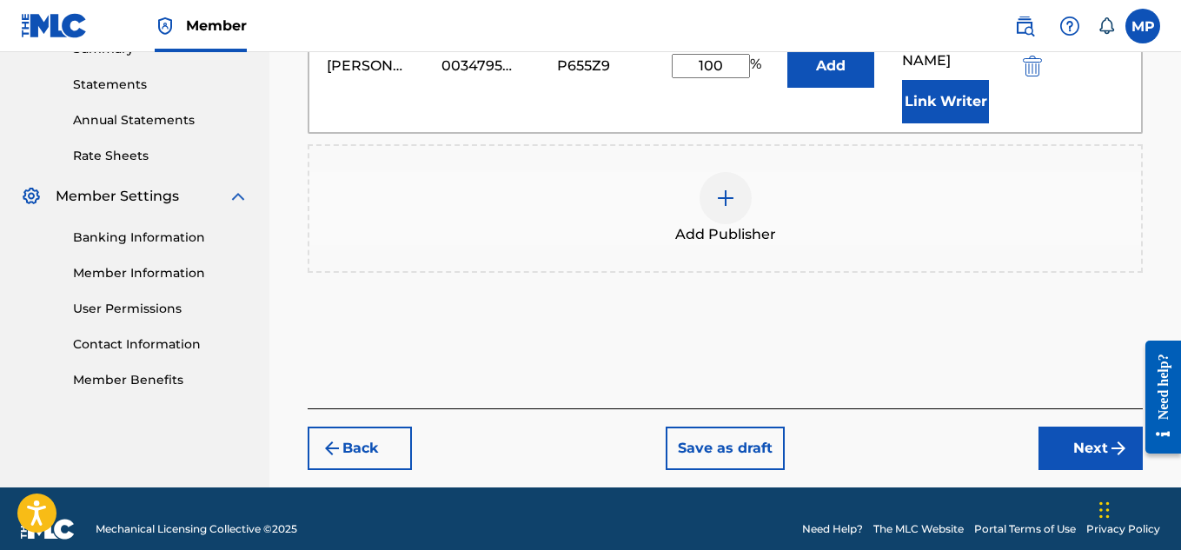
click at [1069, 427] on button "Next" at bounding box center [1090, 448] width 104 height 43
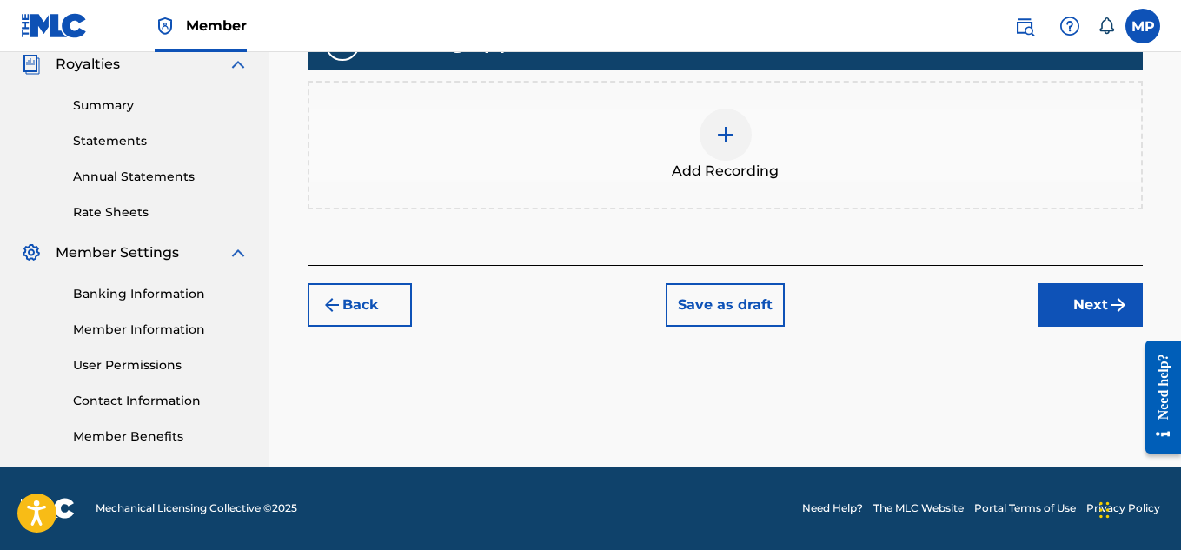
click at [736, 143] on div at bounding box center [725, 135] width 52 height 52
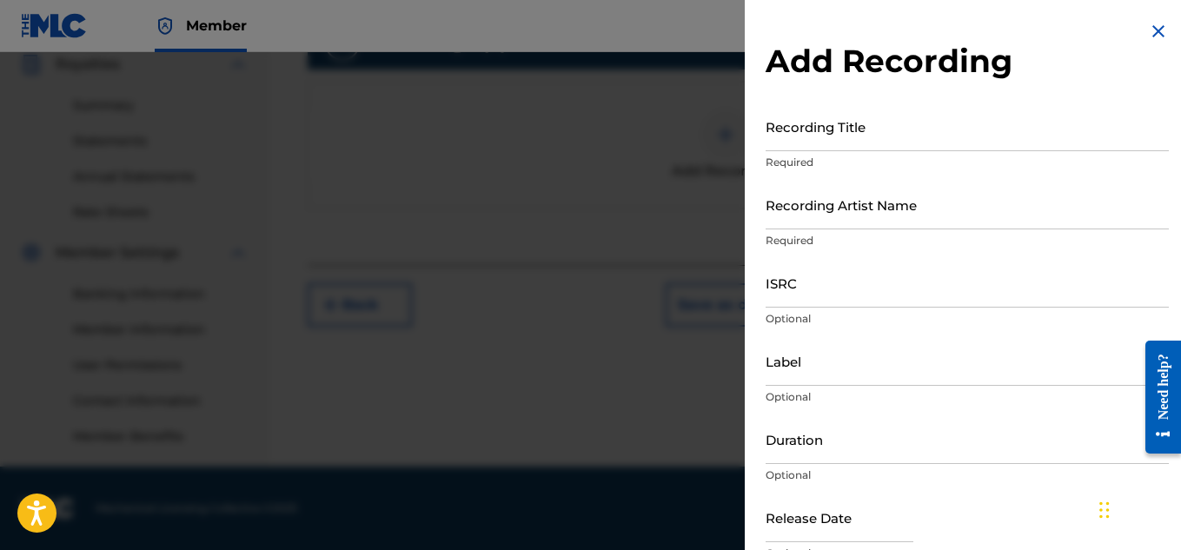
click at [815, 137] on input "Recording Title" at bounding box center [966, 127] width 403 height 50
paste input "60 SECONDS"
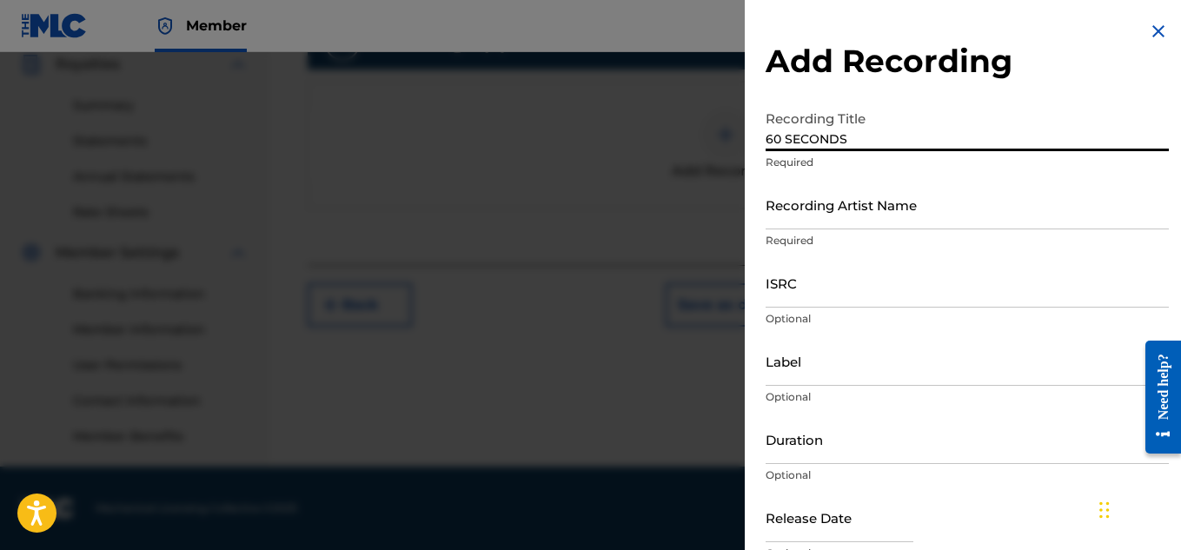
type input "60 SECONDS"
click at [897, 238] on p "Required" at bounding box center [966, 241] width 403 height 16
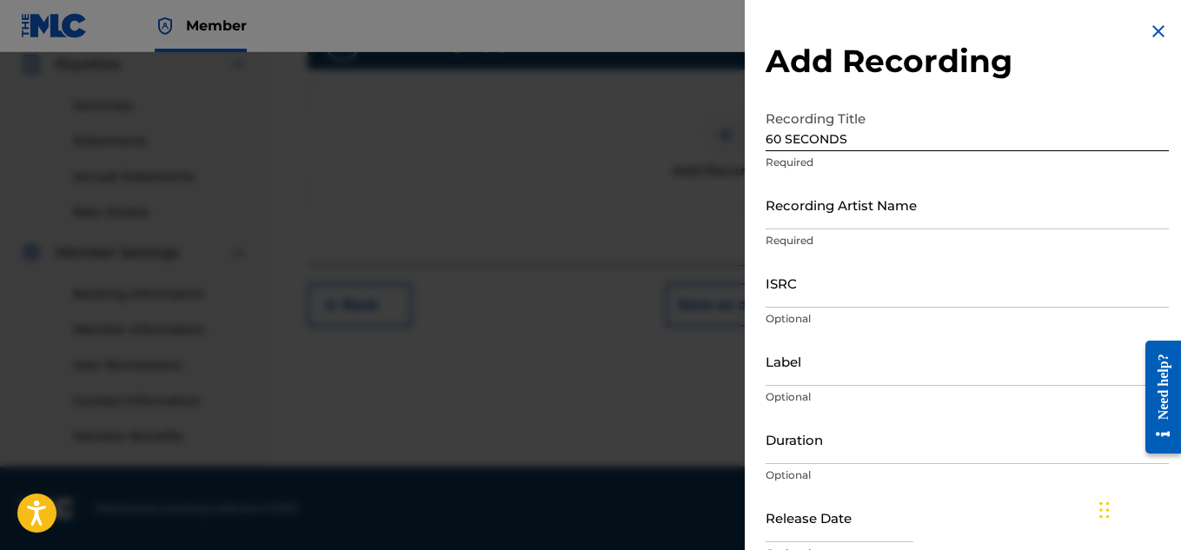
click at [888, 230] on div "Recording Artist Name Required" at bounding box center [966, 219] width 403 height 78
click at [874, 222] on input "Recording Artist Name" at bounding box center [966, 205] width 403 height 50
type input "Young Dread"
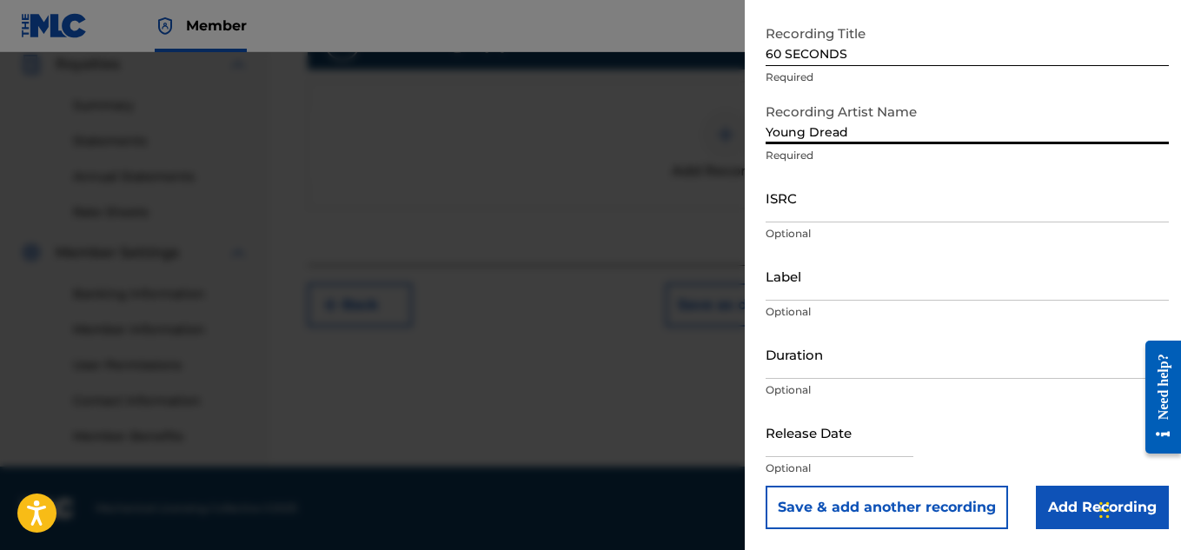
click at [1047, 506] on input "Add Recording" at bounding box center [1101, 507] width 133 height 43
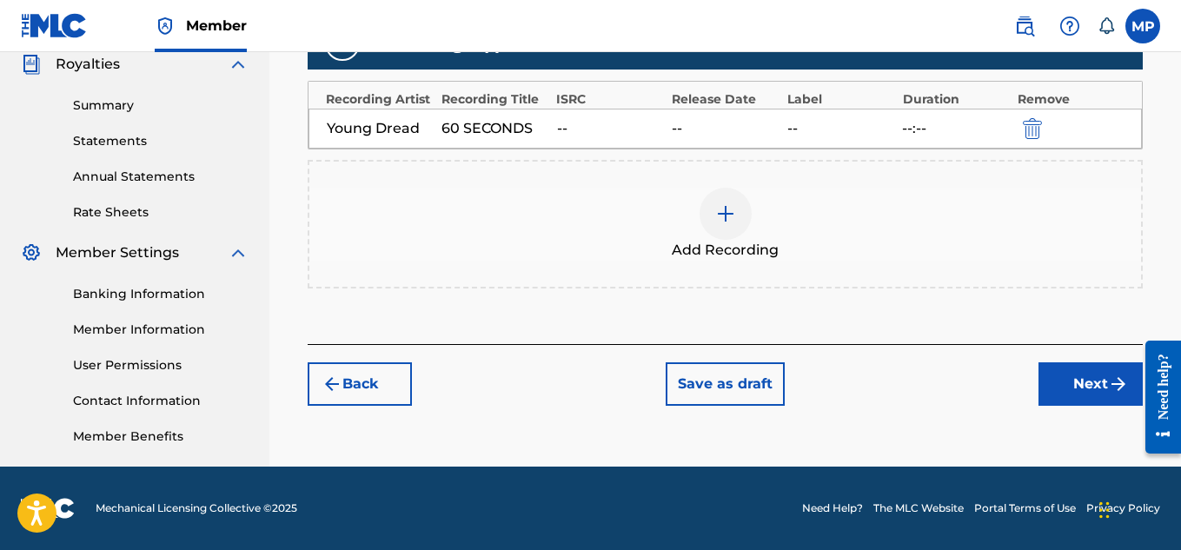
click at [1096, 380] on button "Next" at bounding box center [1090, 383] width 104 height 43
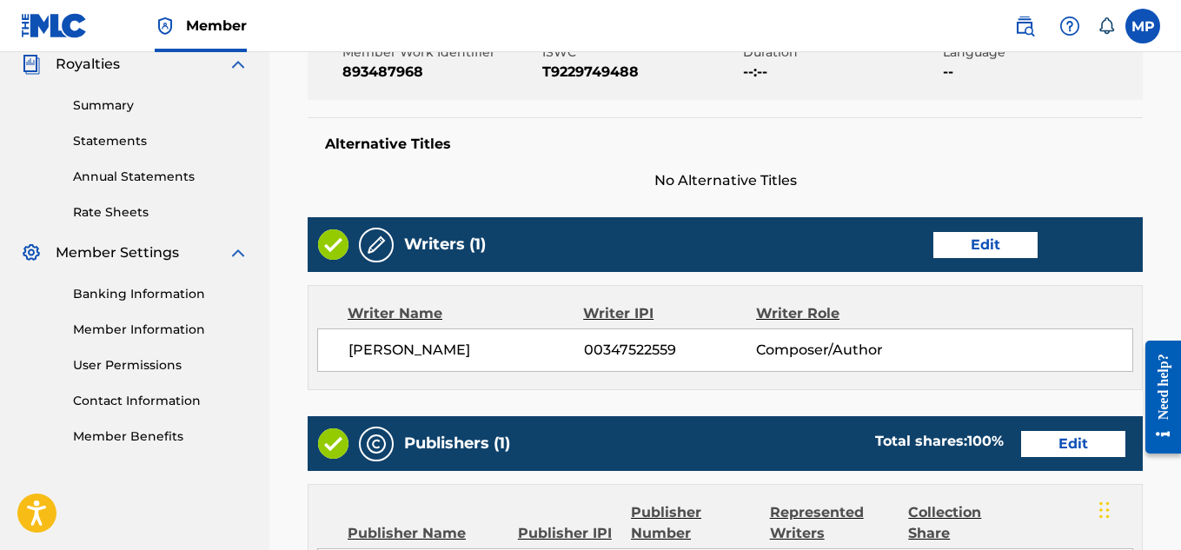
scroll to position [975, 0]
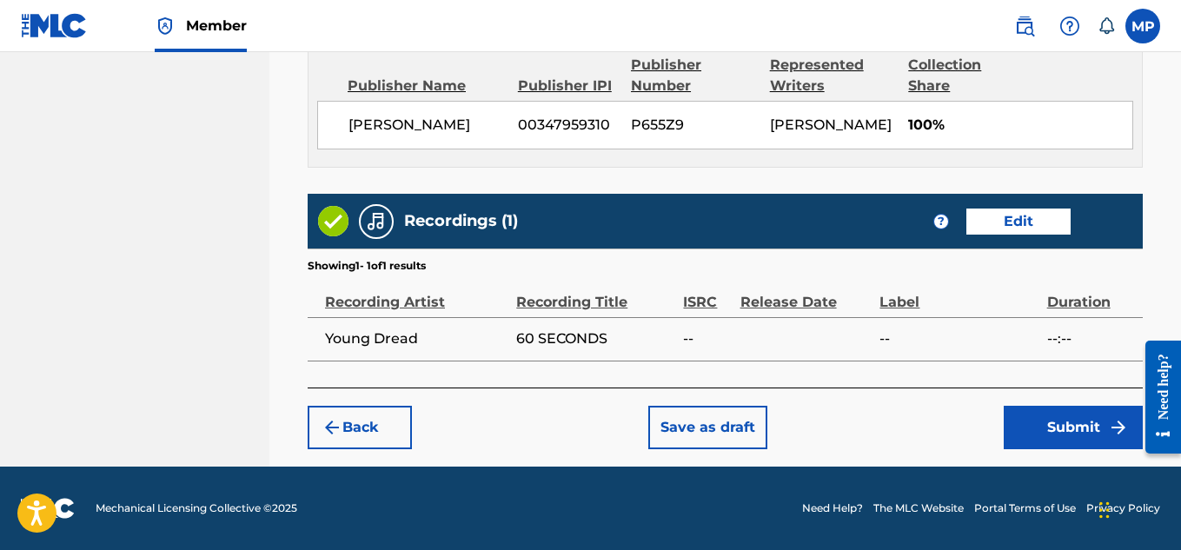
click at [1048, 415] on button "Submit" at bounding box center [1072, 427] width 139 height 43
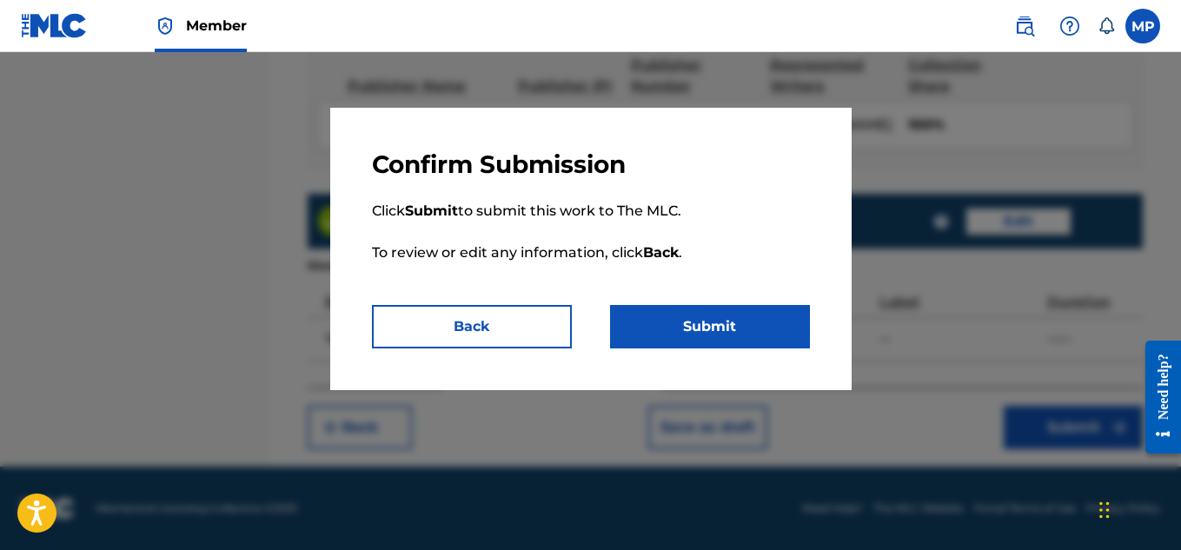
click at [725, 338] on button "Submit" at bounding box center [710, 326] width 200 height 43
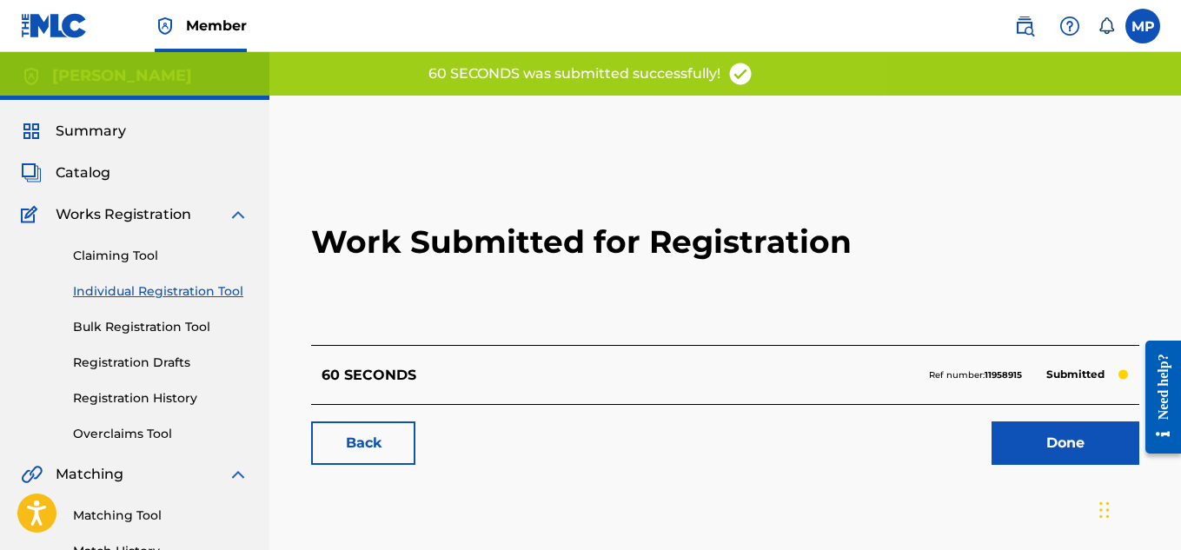
click at [358, 445] on link "Back" at bounding box center [363, 442] width 104 height 43
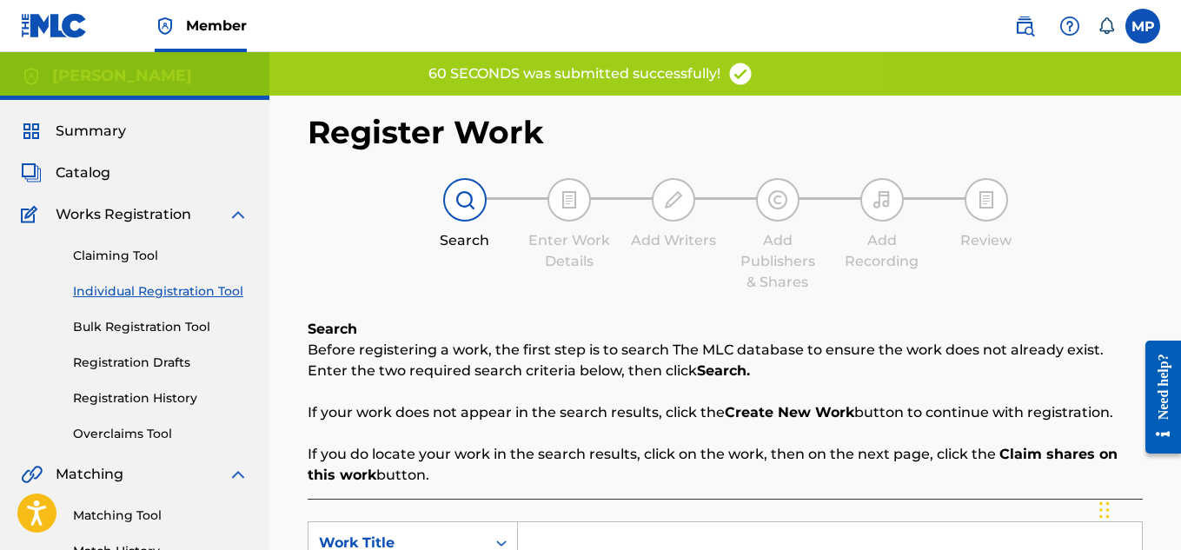
scroll to position [215, 0]
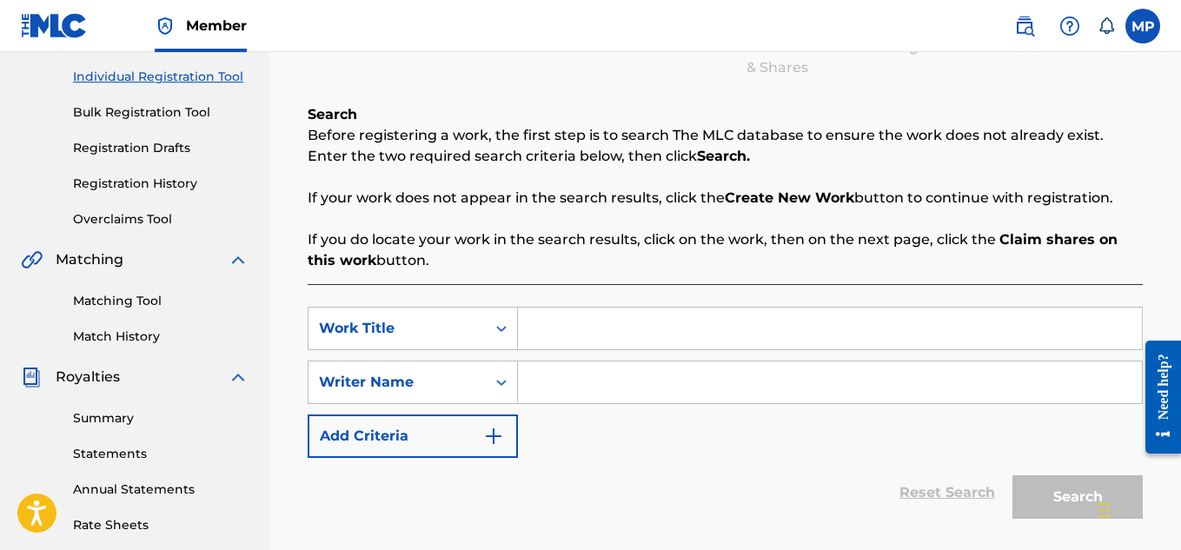
click at [659, 314] on input "Search Form" at bounding box center [830, 329] width 624 height 42
paste input "REGGAE EDM"
type input "REGGAE EDM"
click at [702, 367] on input "Search Form" at bounding box center [830, 382] width 624 height 42
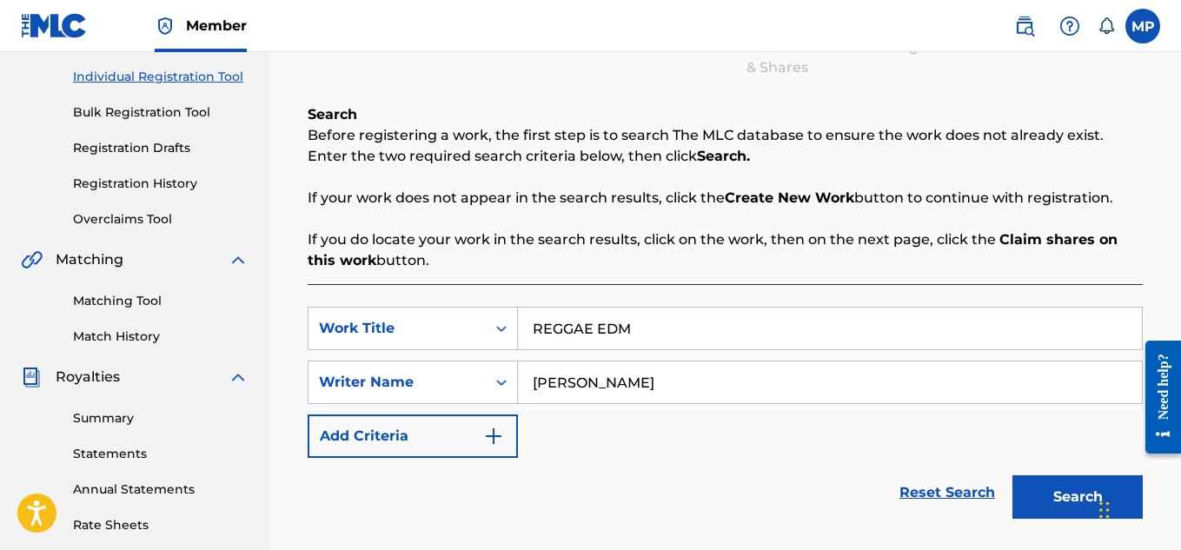
type input "[PERSON_NAME]"
click at [1054, 479] on button "Search" at bounding box center [1077, 496] width 130 height 43
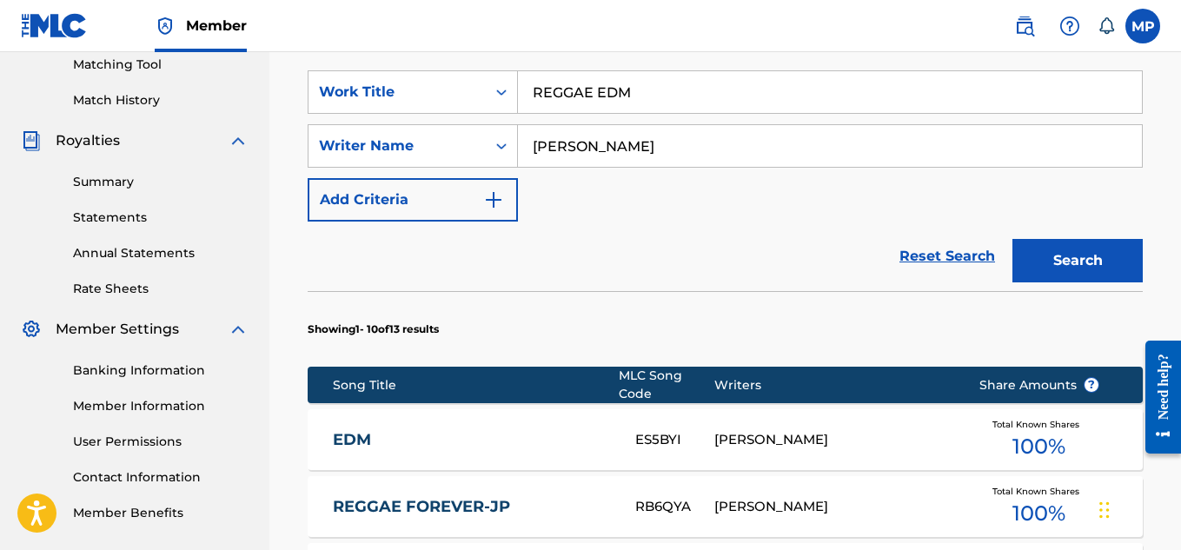
click at [1086, 268] on button "Search" at bounding box center [1077, 260] width 130 height 43
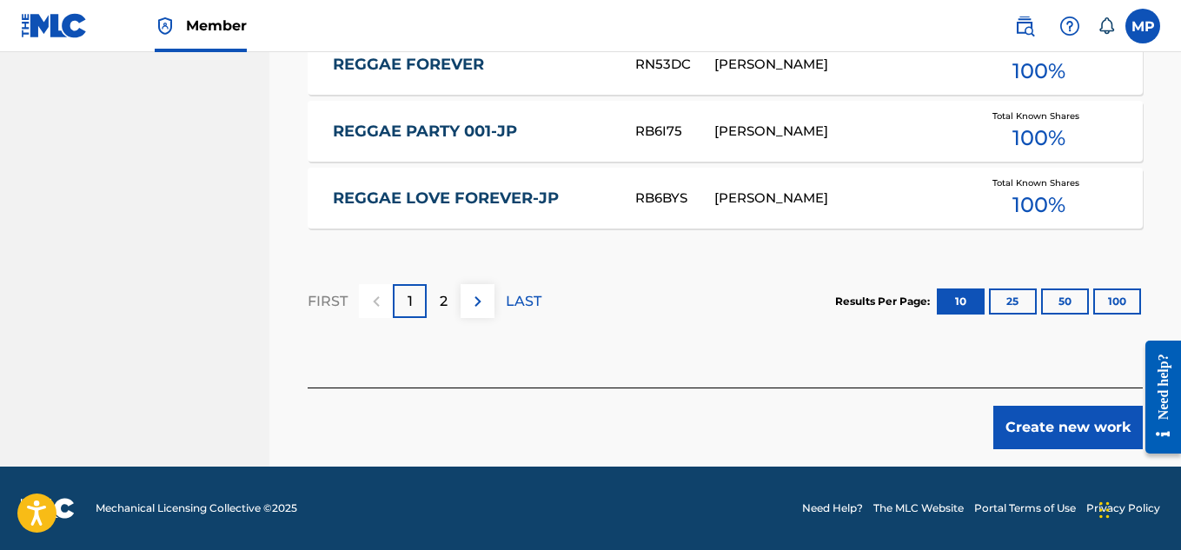
click at [1066, 429] on button "Create new work" at bounding box center [1067, 427] width 149 height 43
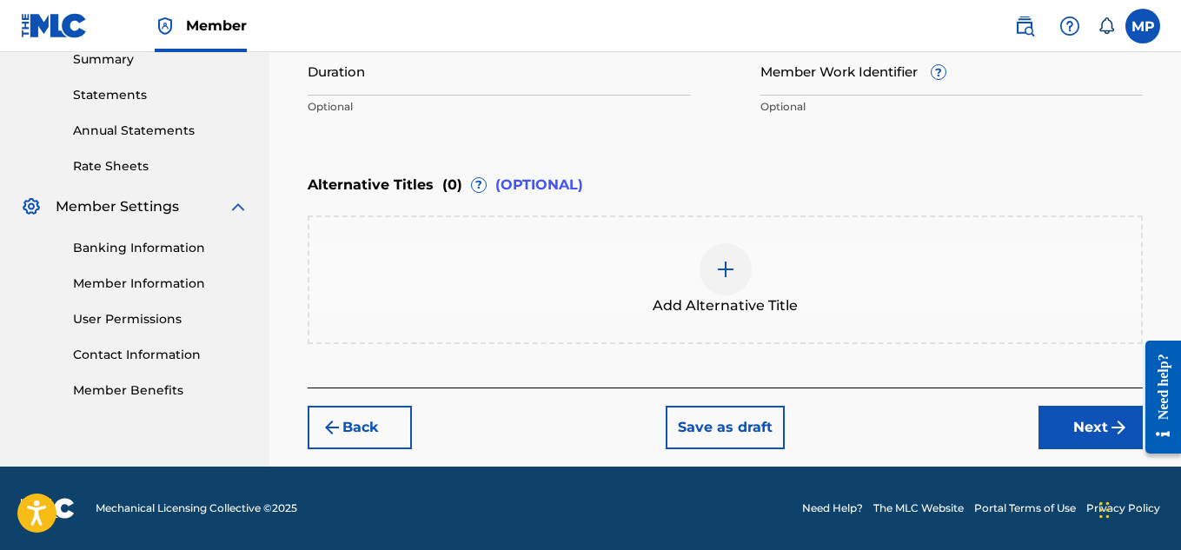
scroll to position [438, 0]
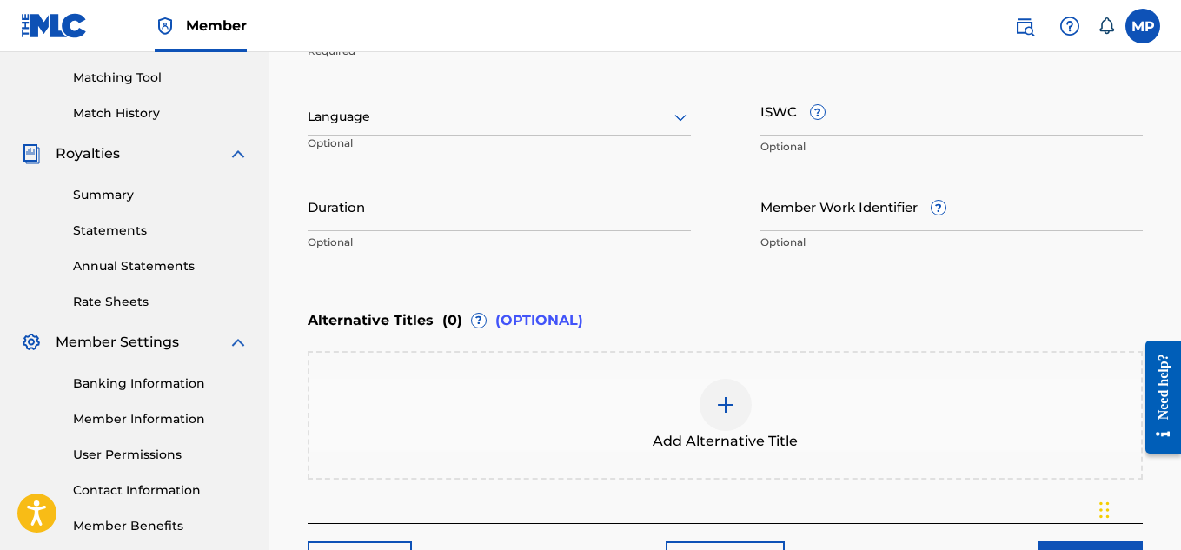
click at [902, 118] on input "ISWC ?" at bounding box center [951, 111] width 383 height 50
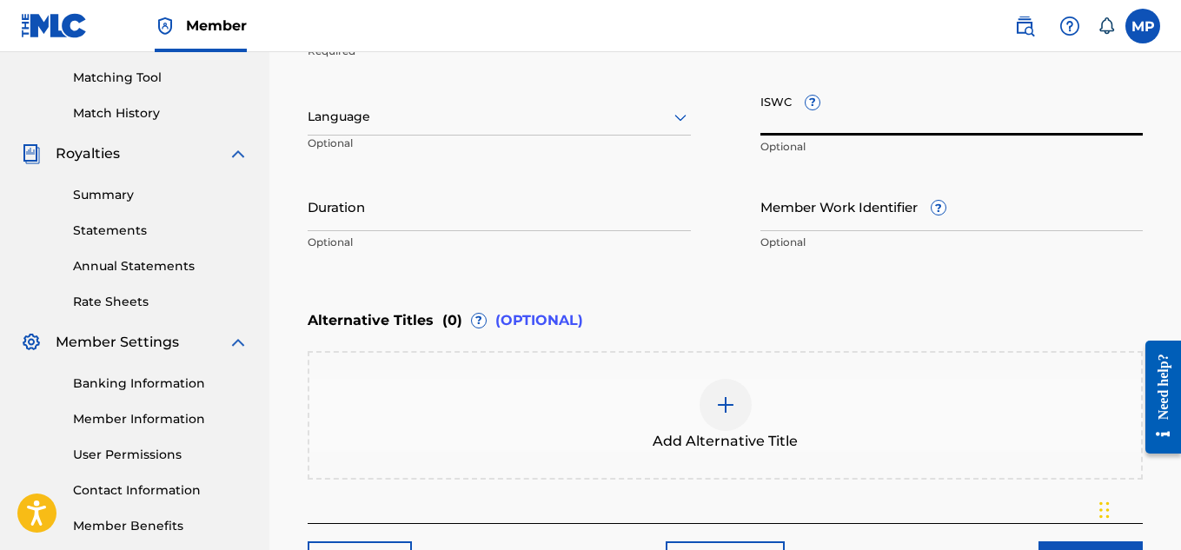
paste input "T9229853398"
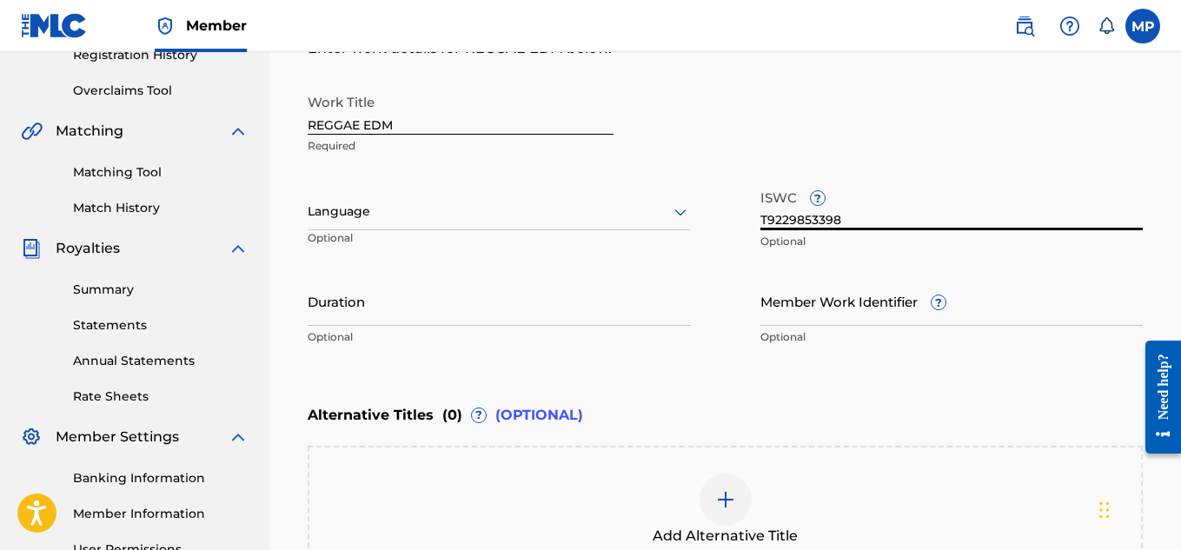
scroll to position [327, 0]
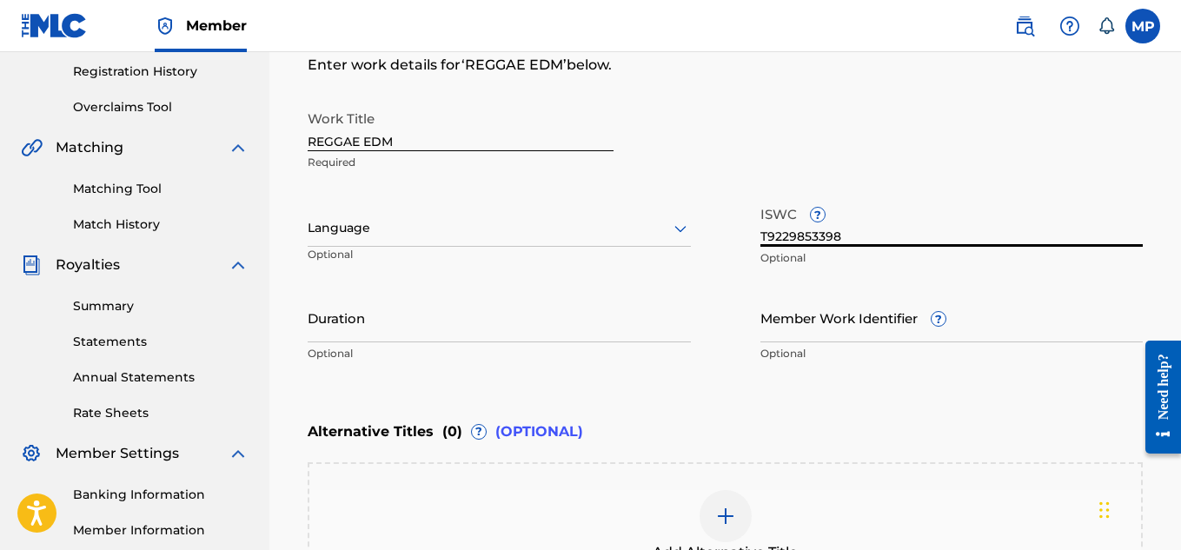
type input "T9229853398"
click at [1005, 334] on input "Member Work Identifier ?" at bounding box center [951, 318] width 383 height 50
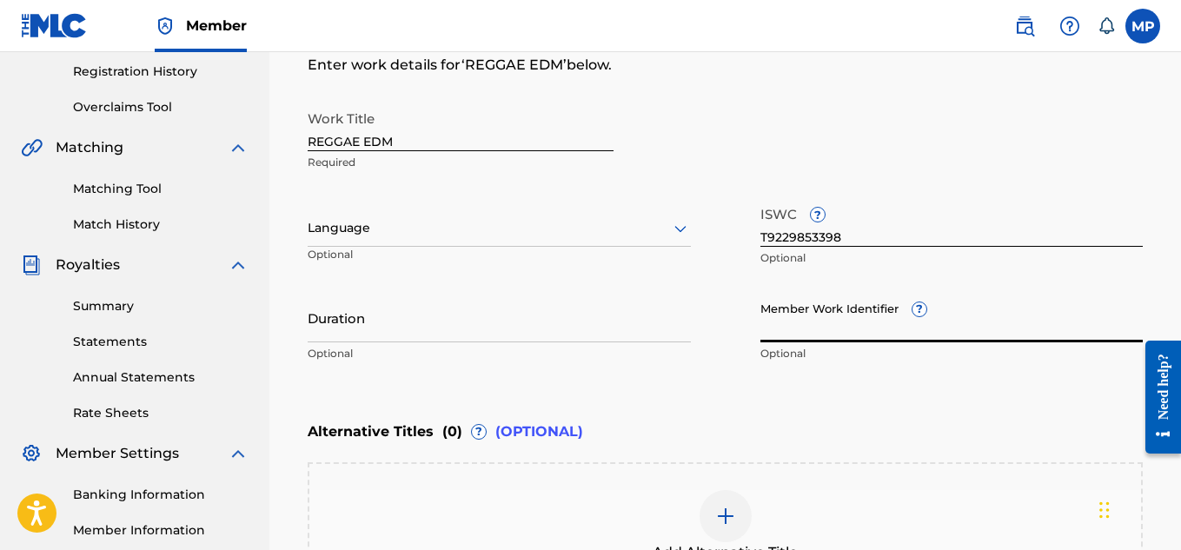
paste input "893542430"
type input "893542430"
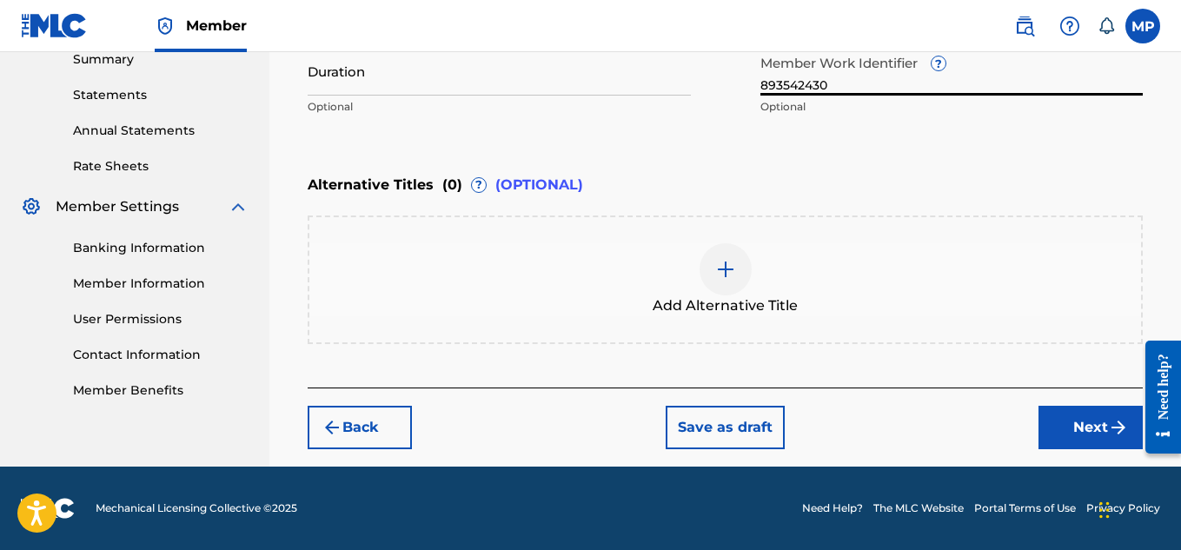
click at [1058, 440] on button "Next" at bounding box center [1090, 427] width 104 height 43
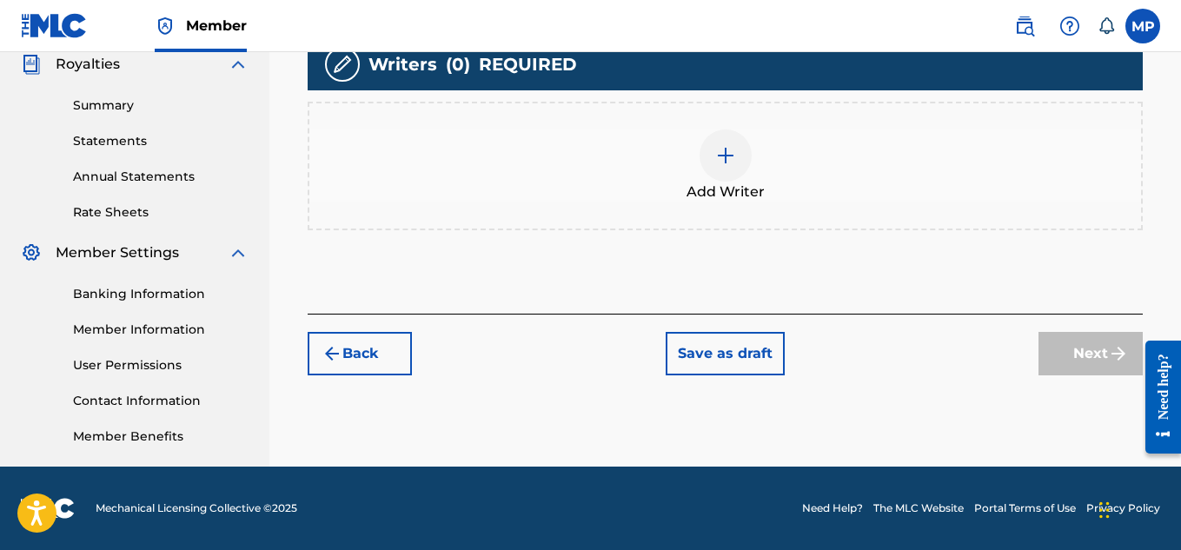
scroll to position [383, 0]
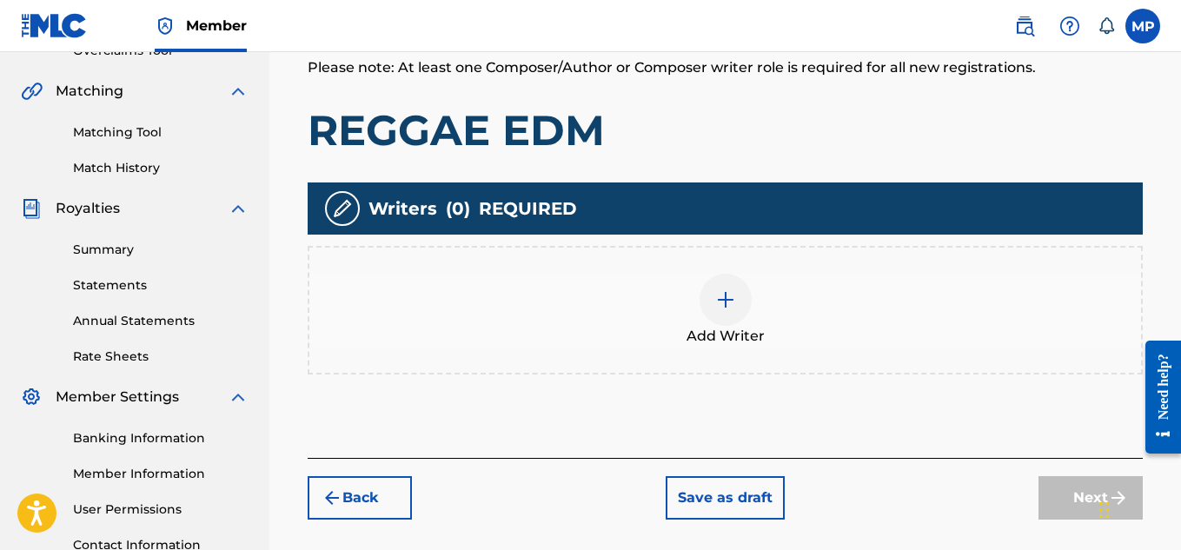
click at [727, 302] on img at bounding box center [725, 299] width 21 height 21
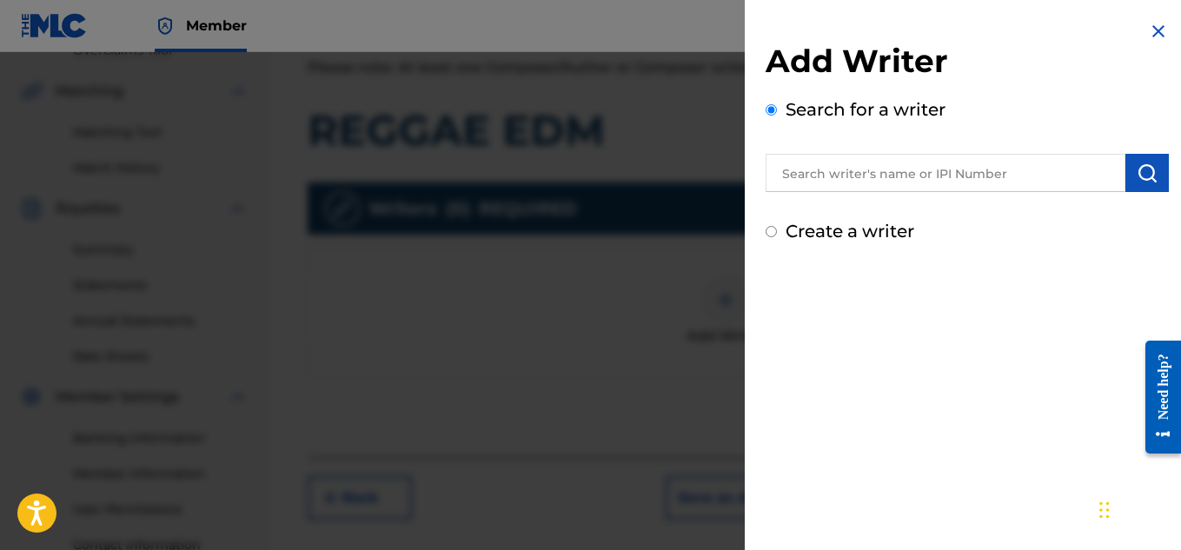
click at [893, 180] on input "text" at bounding box center [945, 173] width 360 height 38
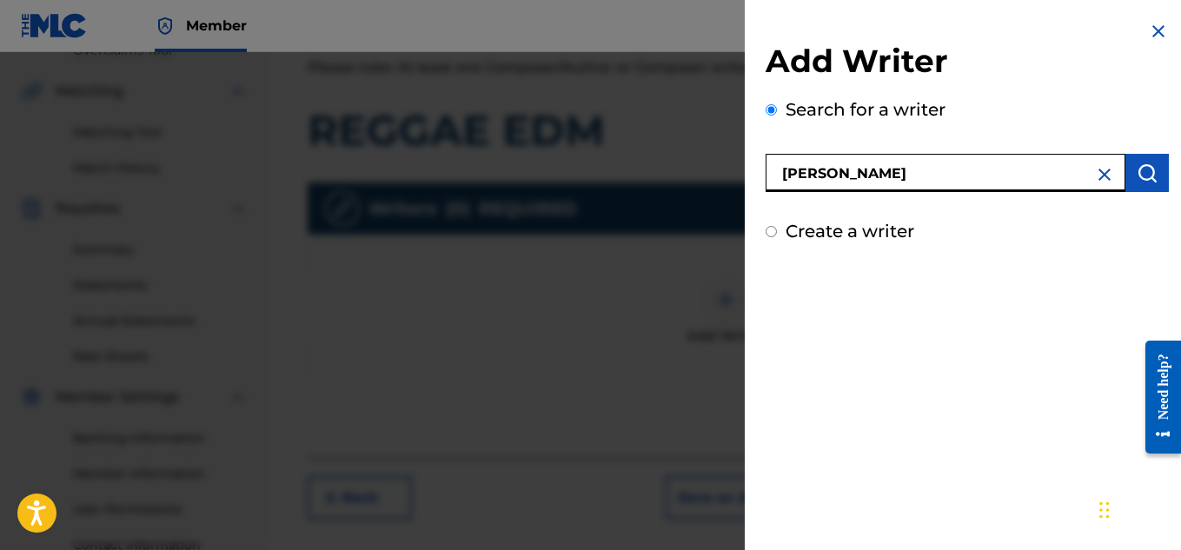
type input "[PERSON_NAME]"
click at [1137, 163] on img "submit" at bounding box center [1146, 172] width 21 height 21
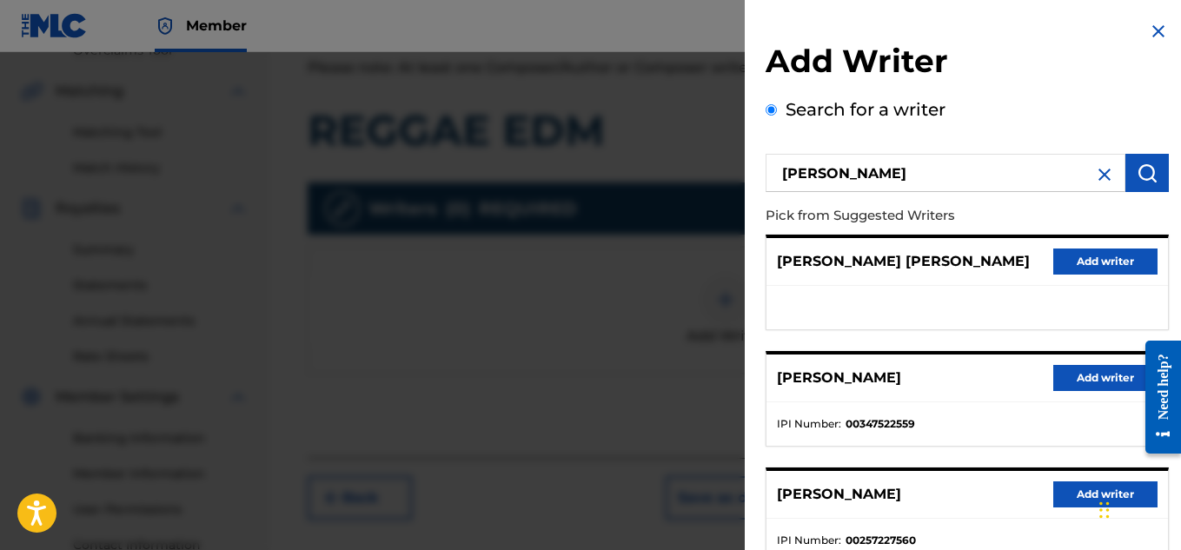
click at [1058, 374] on button "Add writer" at bounding box center [1105, 378] width 104 height 26
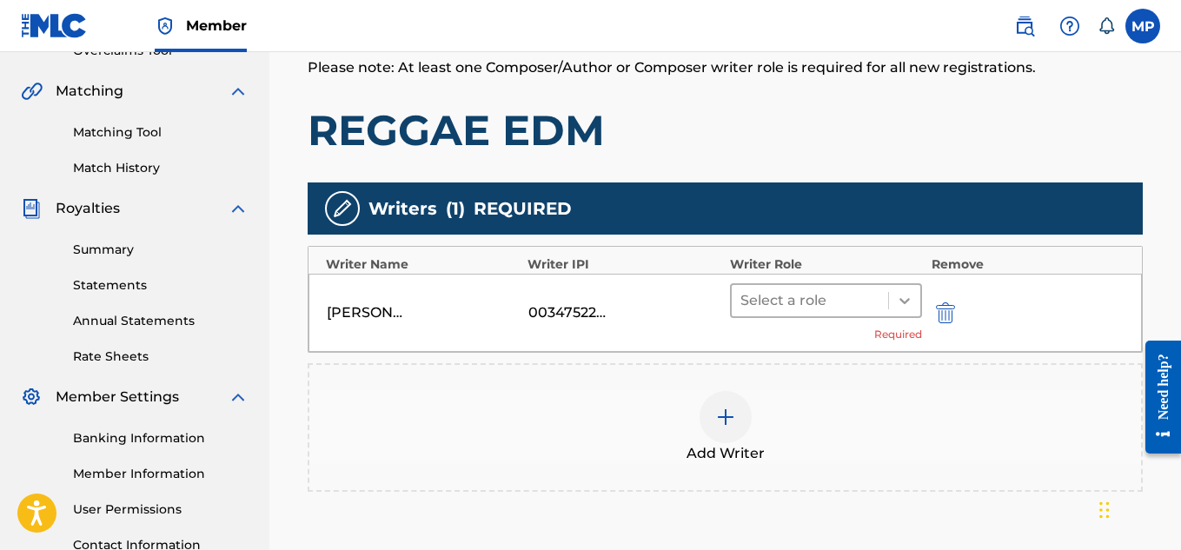
click at [903, 305] on icon at bounding box center [904, 300] width 17 height 17
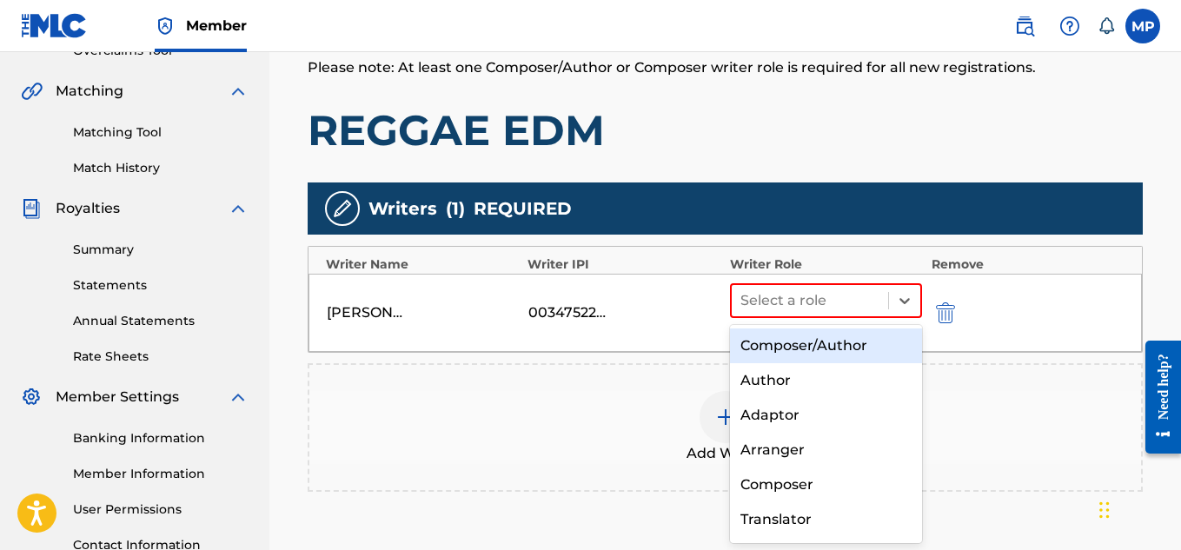
click at [785, 345] on div "Composer/Author" at bounding box center [826, 345] width 193 height 35
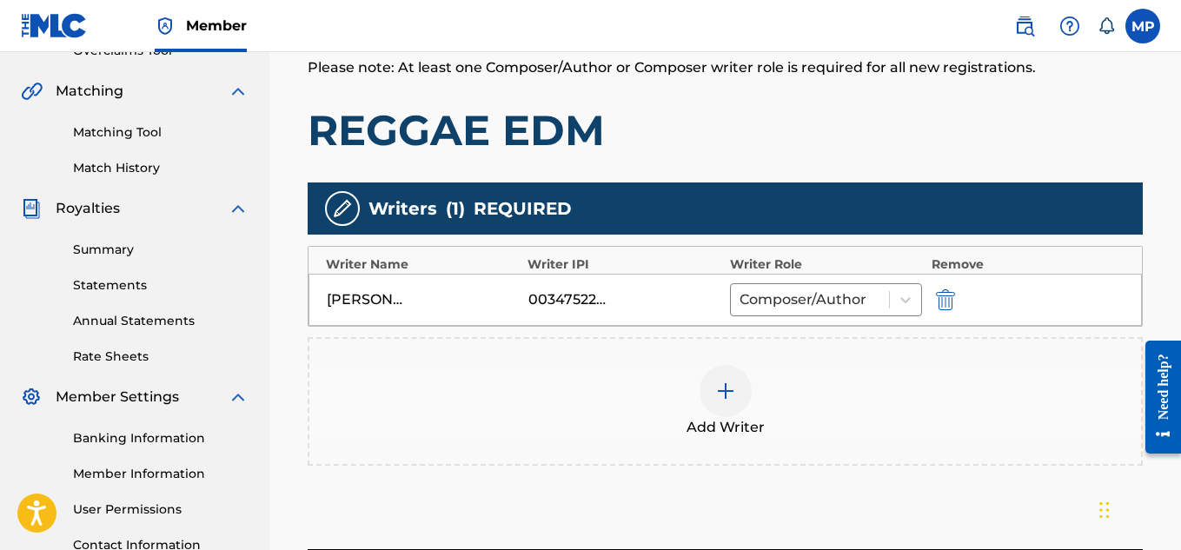
scroll to position [545, 0]
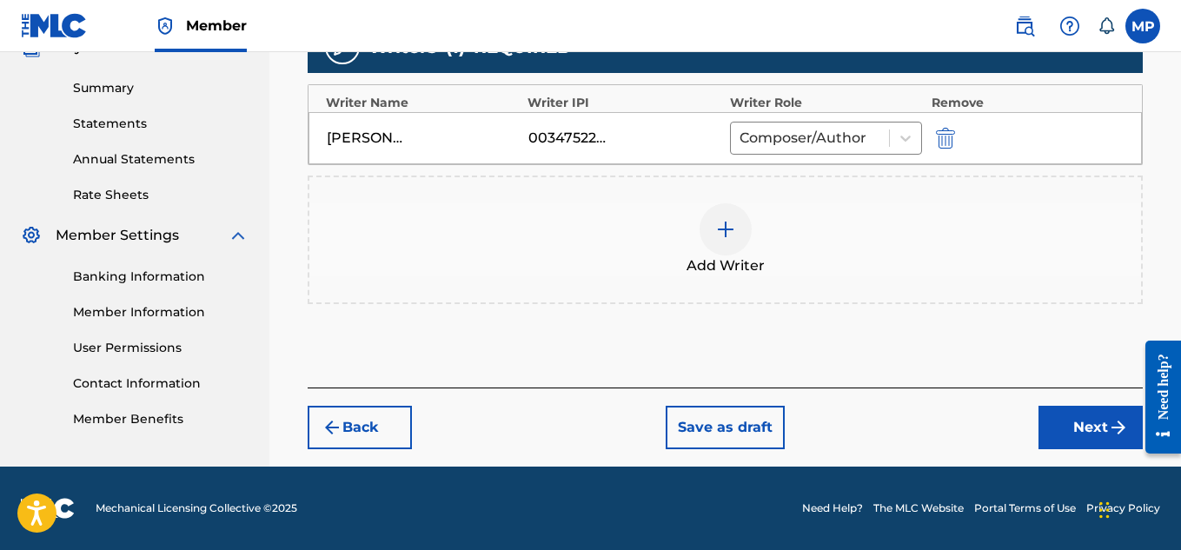
click at [1051, 432] on button "Next" at bounding box center [1090, 427] width 104 height 43
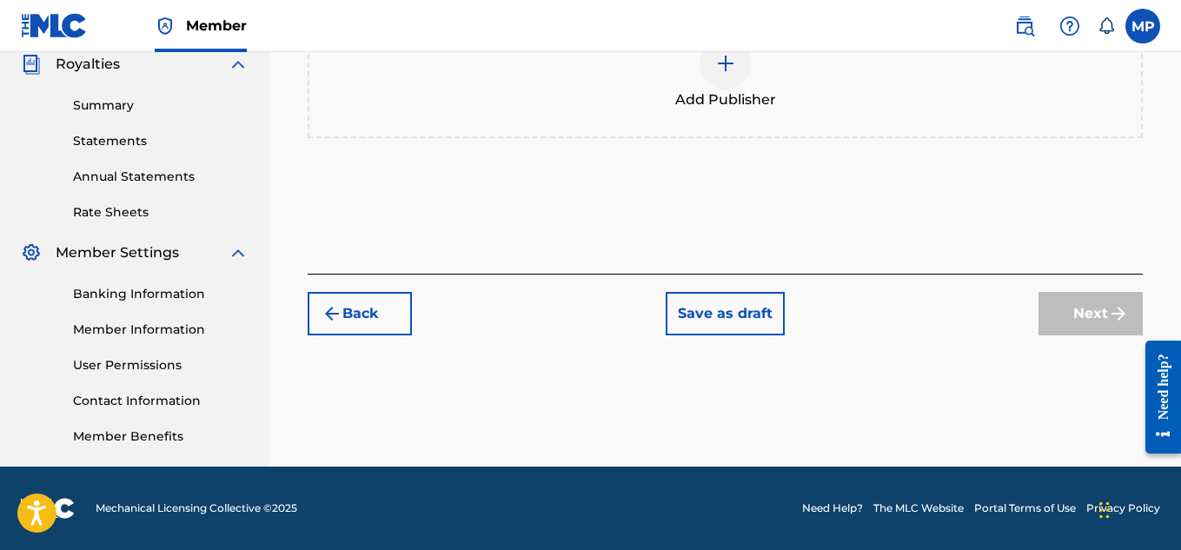
scroll to position [350, 0]
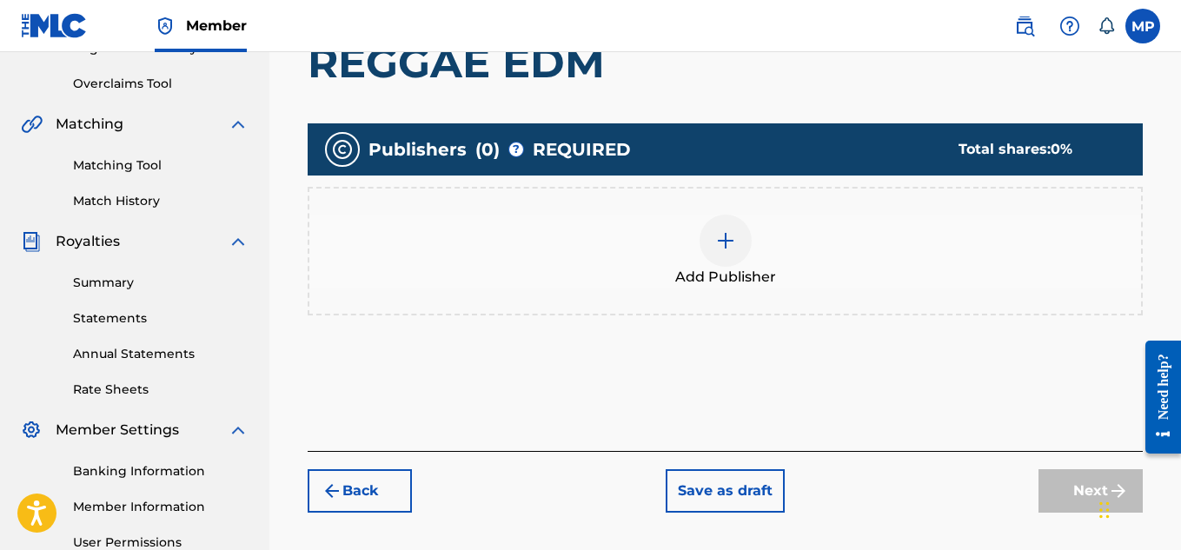
click at [724, 251] on div at bounding box center [725, 241] width 52 height 52
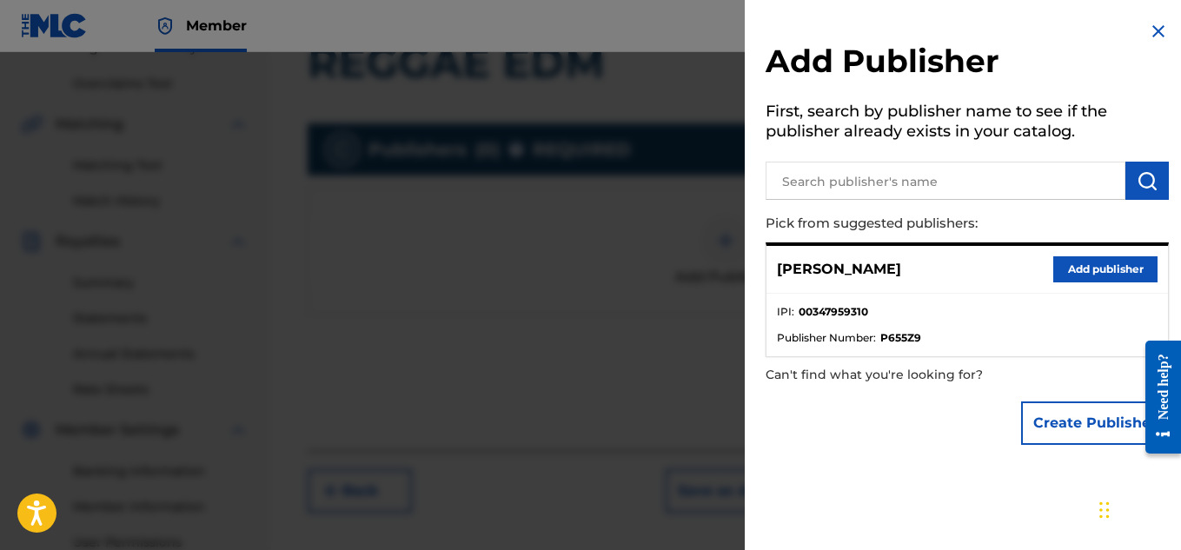
click at [1115, 274] on button "Add publisher" at bounding box center [1105, 269] width 104 height 26
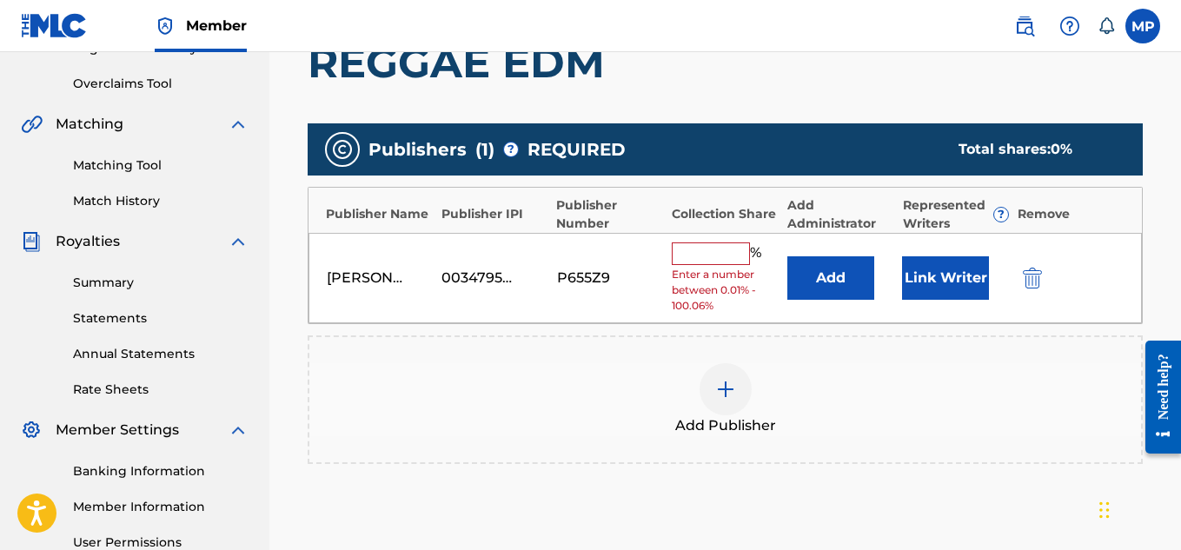
click at [723, 256] on input "text" at bounding box center [711, 253] width 78 height 23
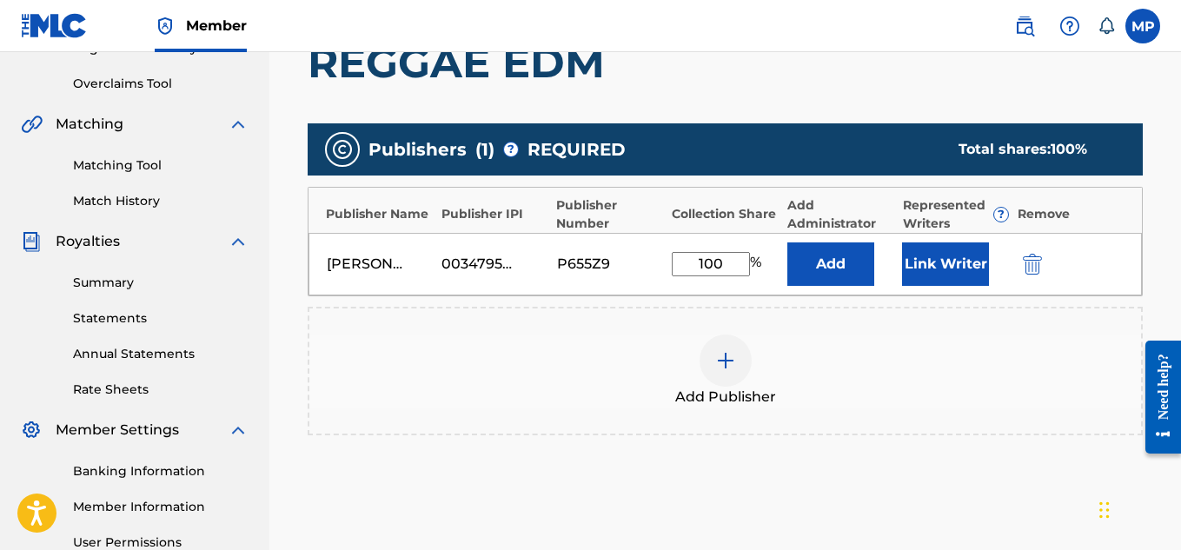
type input "100"
click at [937, 248] on button "Link Writer" at bounding box center [945, 263] width 87 height 43
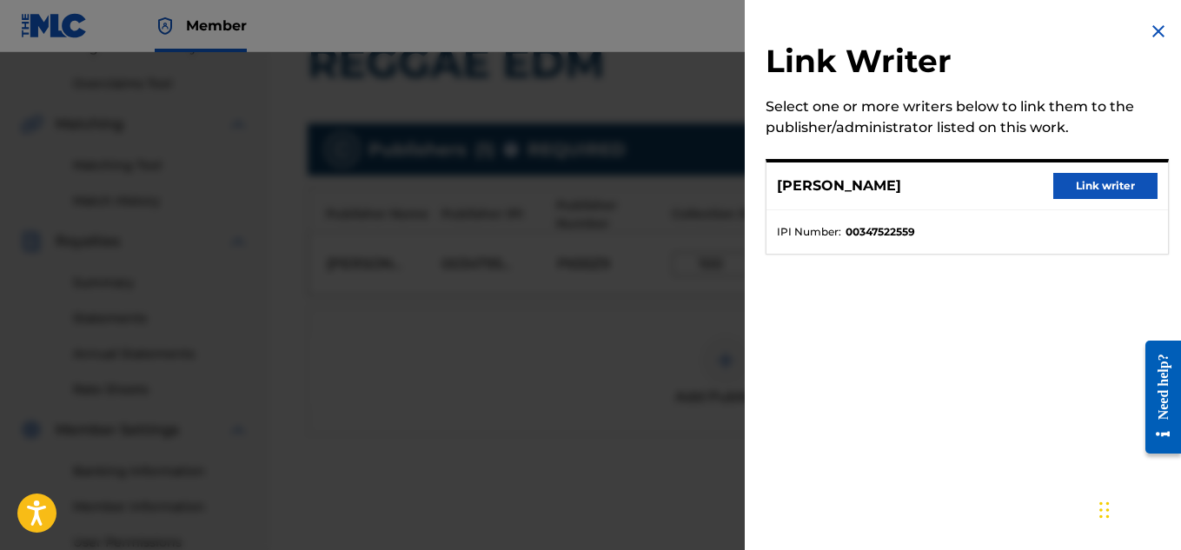
click at [1069, 192] on button "Link writer" at bounding box center [1105, 186] width 104 height 26
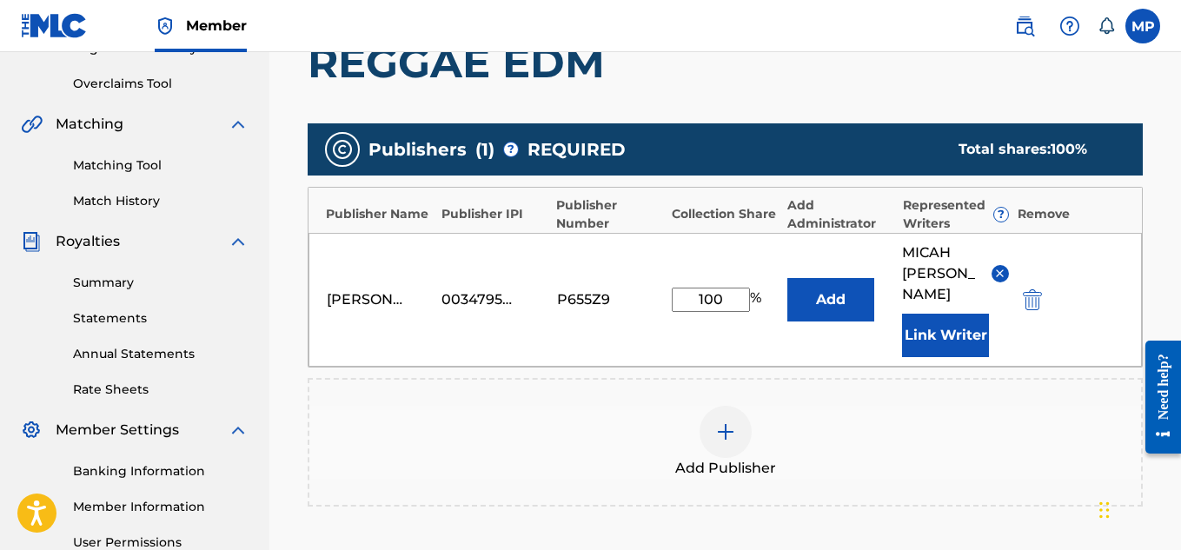
scroll to position [584, 0]
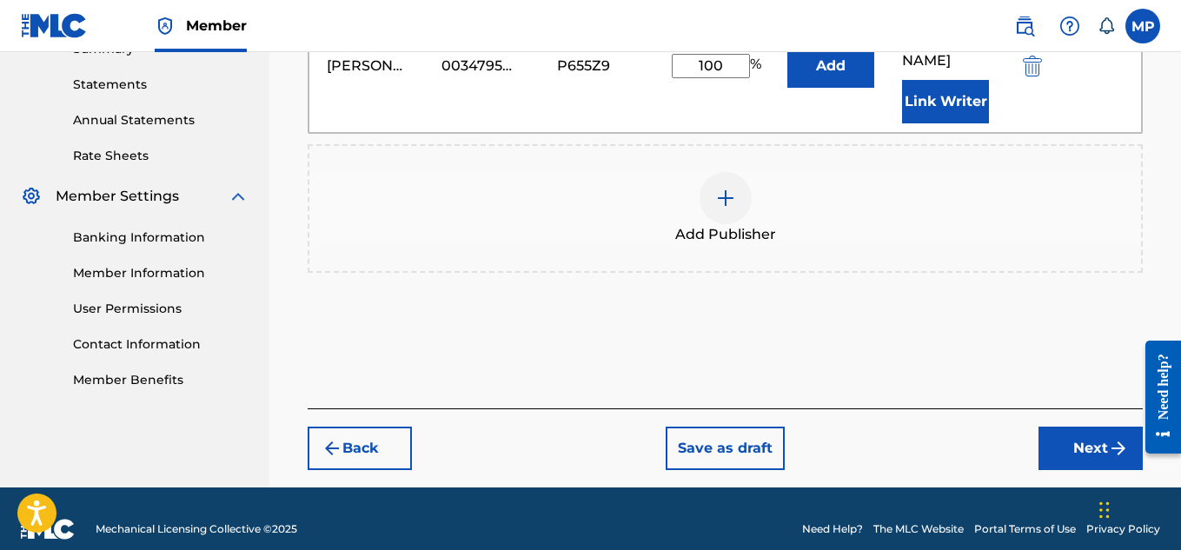
click at [1059, 427] on button "Next" at bounding box center [1090, 448] width 104 height 43
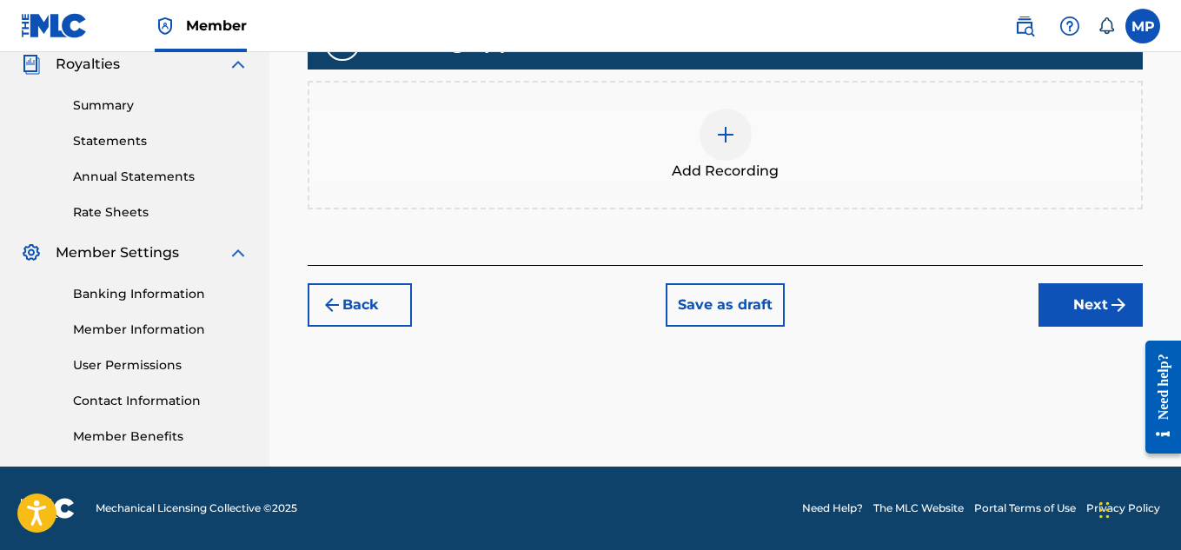
scroll to position [392, 0]
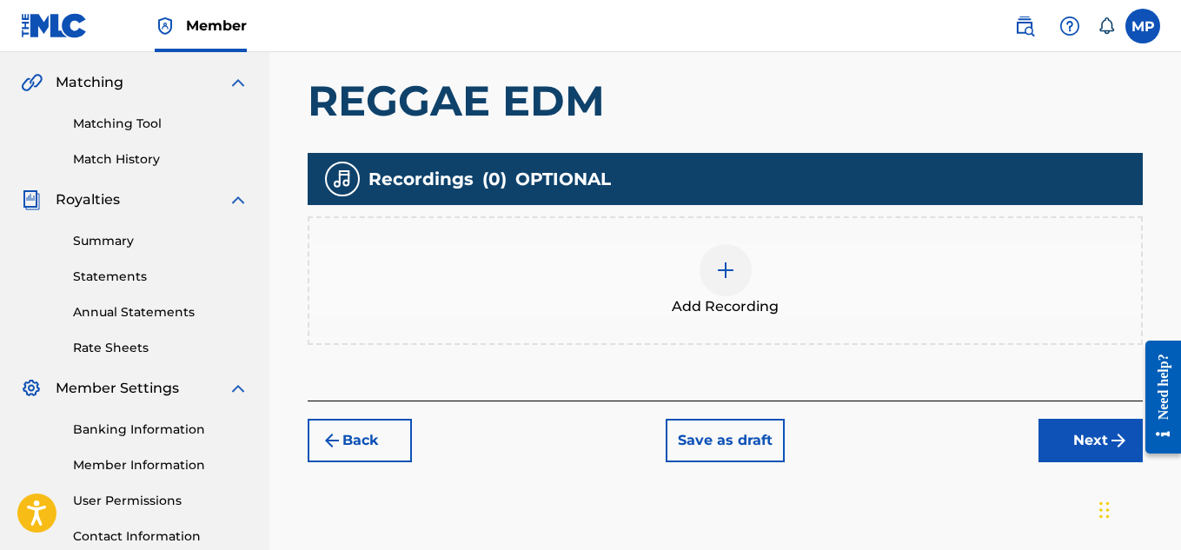
click at [718, 275] on img at bounding box center [725, 270] width 21 height 21
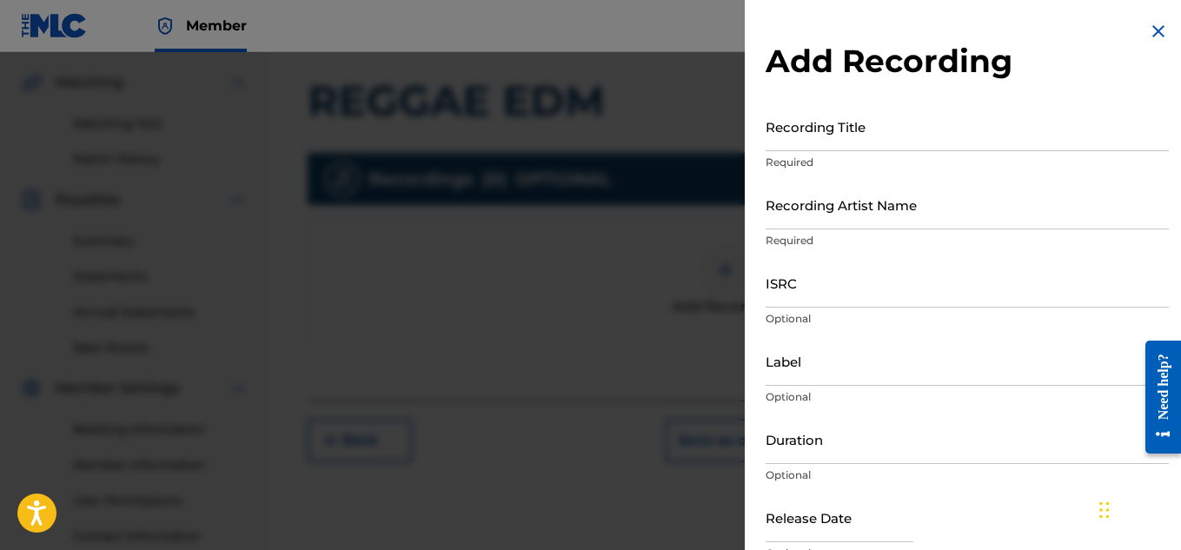
click at [807, 288] on input "ISRC" at bounding box center [966, 283] width 403 height 50
paste input "US7DA1732591"
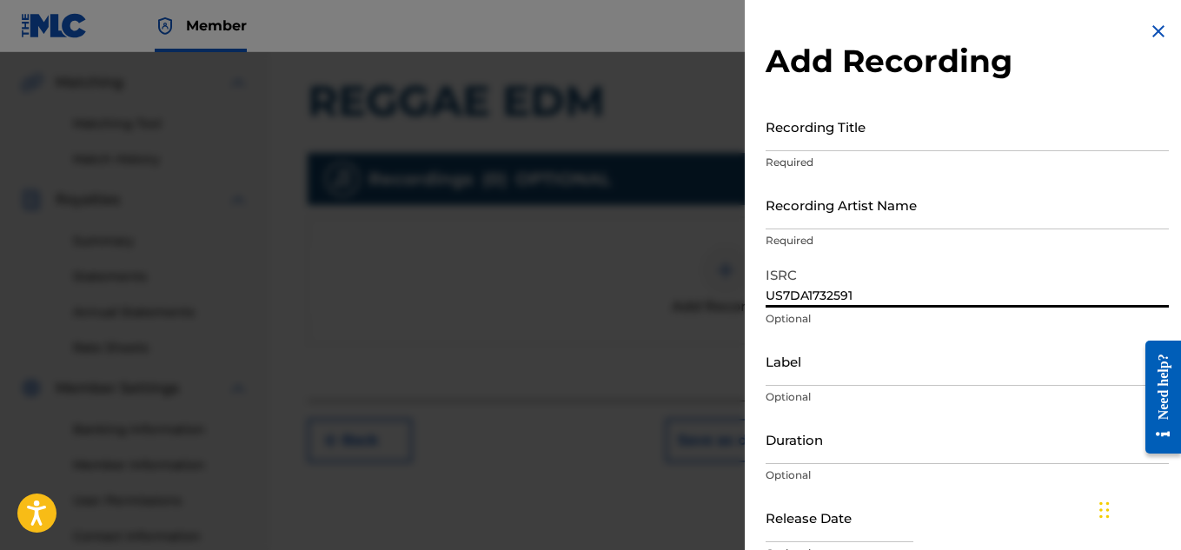
type input "US7DA1732591"
click at [828, 202] on input "Recording Artist Name" at bounding box center [966, 205] width 403 height 50
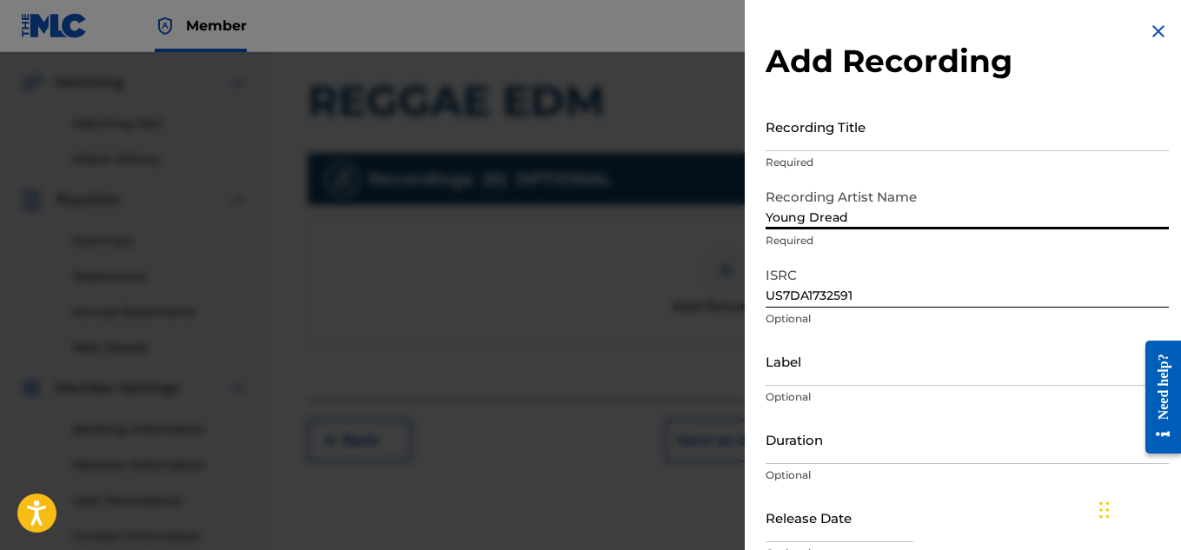
type input "Young Dread"
click at [810, 142] on input "Recording Title" at bounding box center [966, 127] width 403 height 50
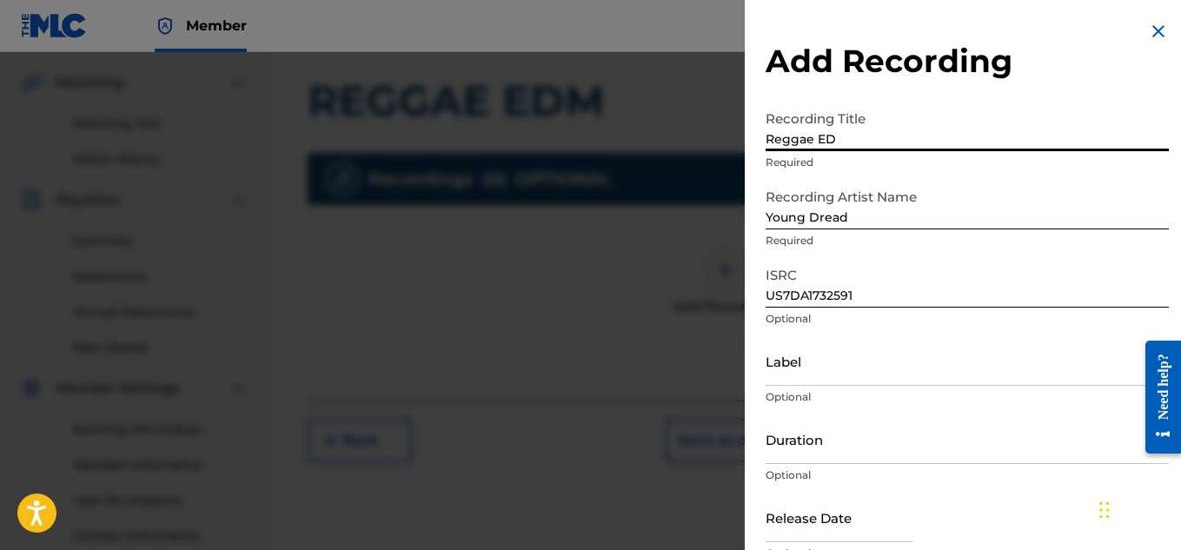
type input "Reggae EDM"
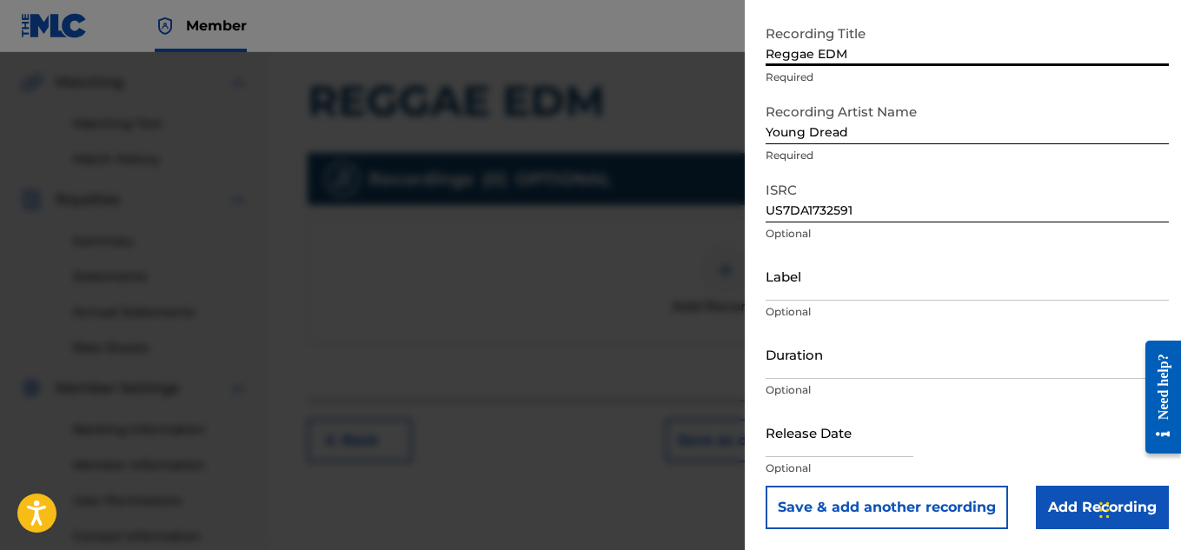
click at [1047, 495] on input "Add Recording" at bounding box center [1101, 507] width 133 height 43
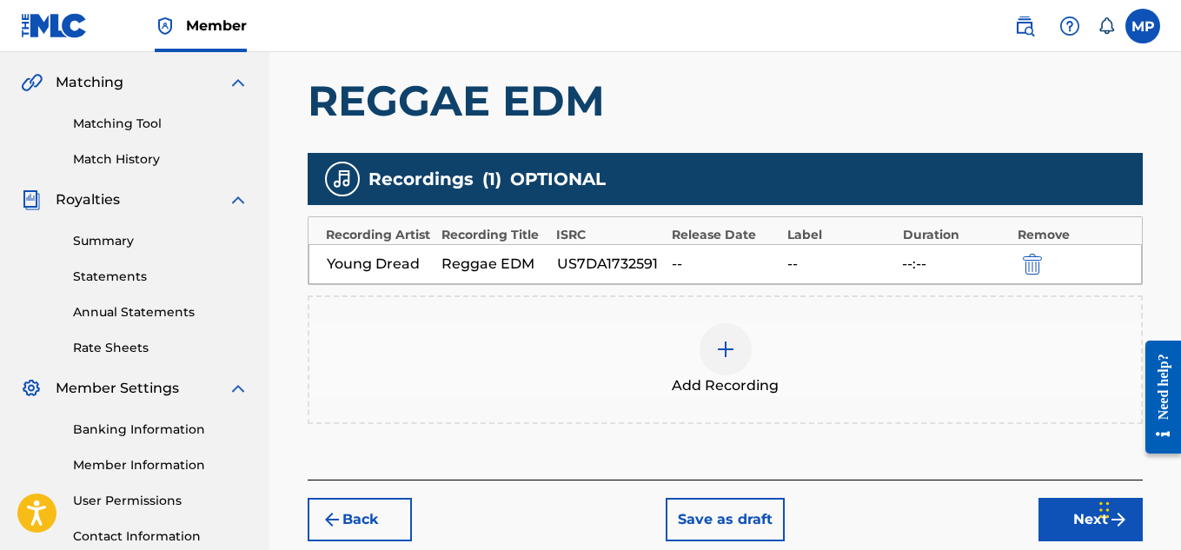
scroll to position [527, 0]
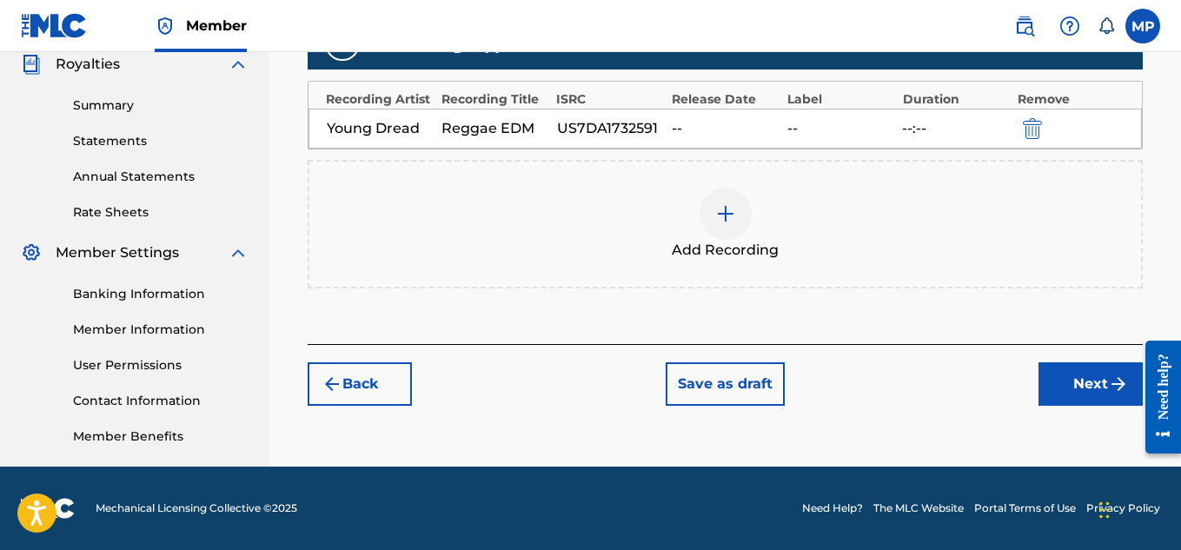
click at [1091, 381] on button "Next" at bounding box center [1090, 383] width 104 height 43
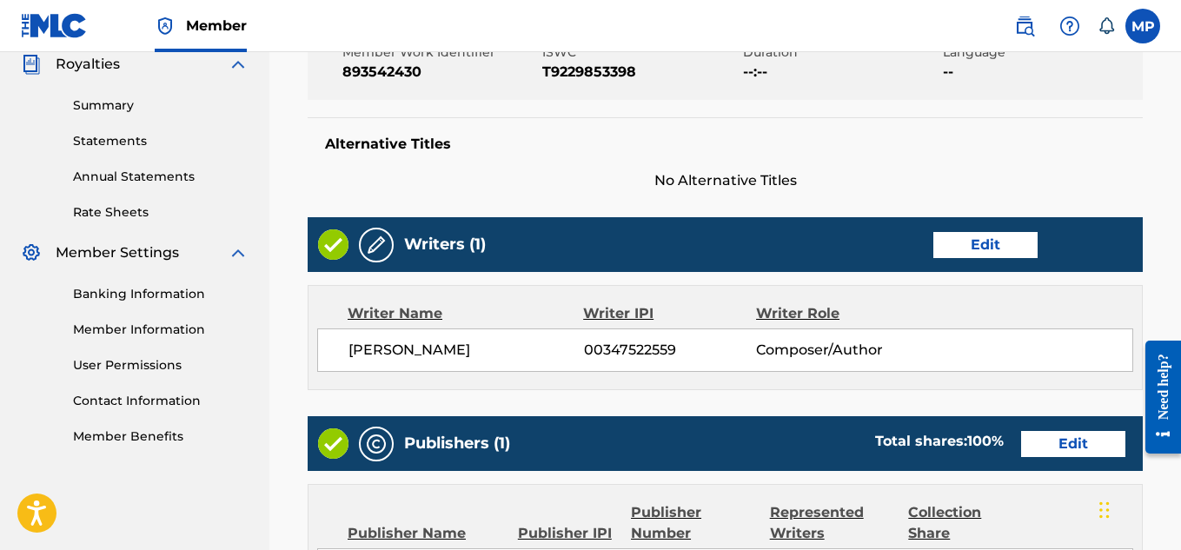
scroll to position [975, 0]
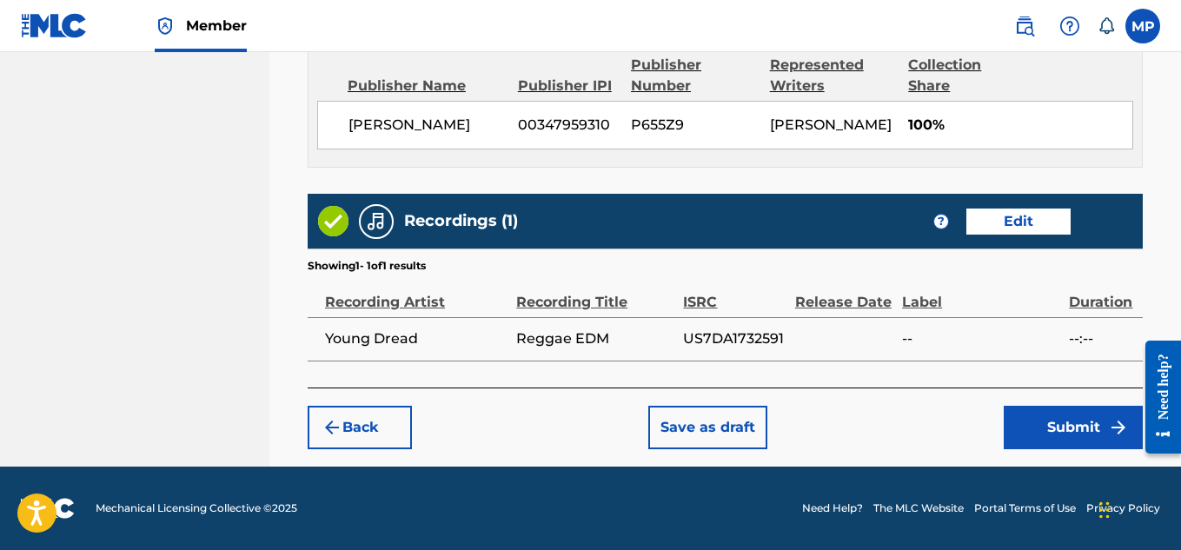
click at [1064, 420] on button "Submit" at bounding box center [1072, 427] width 139 height 43
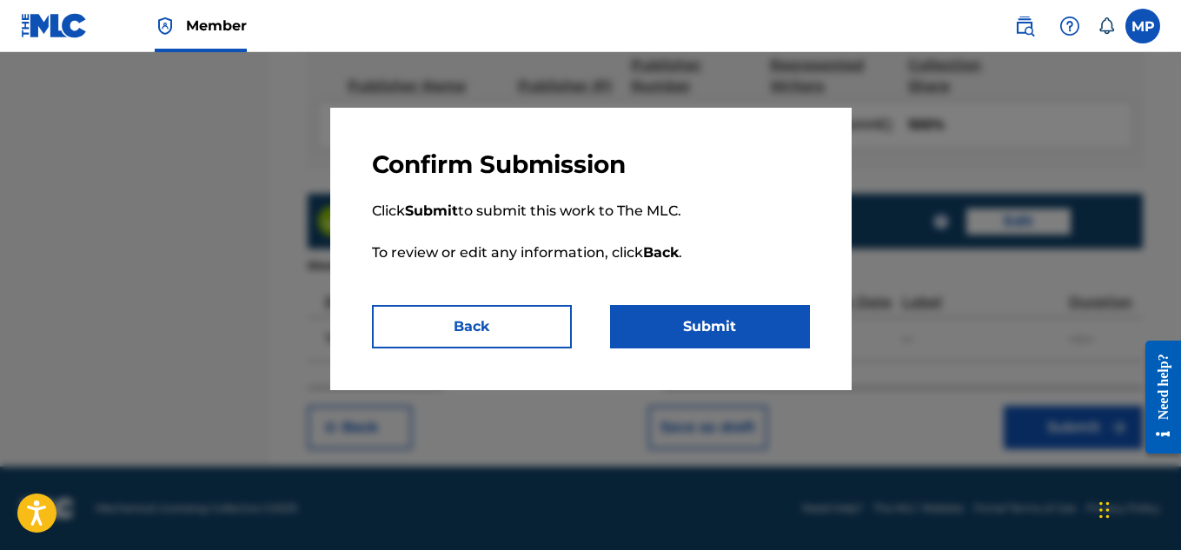
click at [685, 328] on button "Submit" at bounding box center [710, 326] width 200 height 43
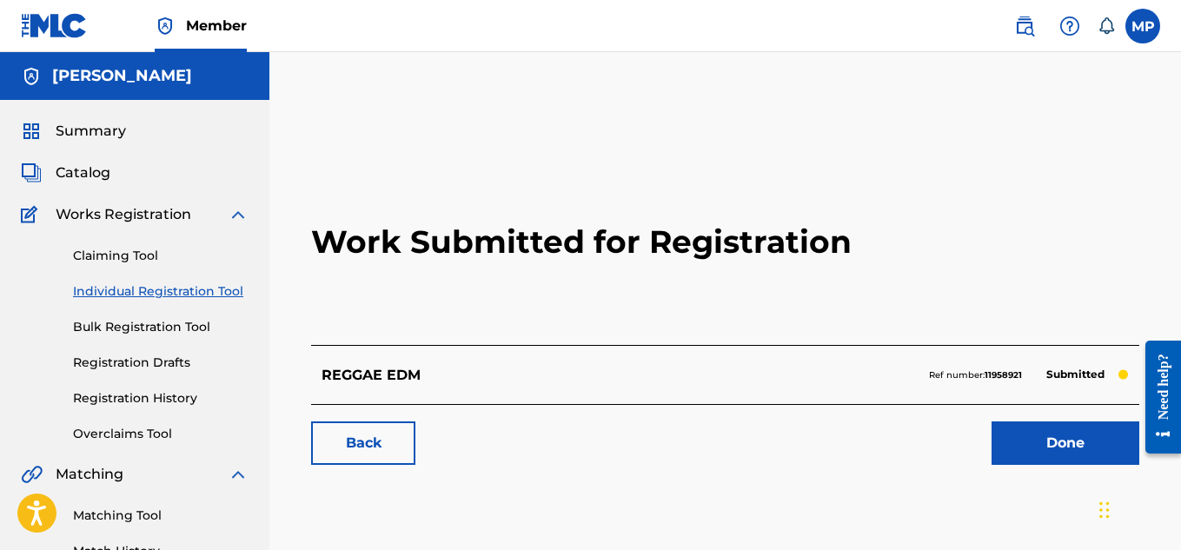
click at [384, 454] on link "Back" at bounding box center [363, 442] width 104 height 43
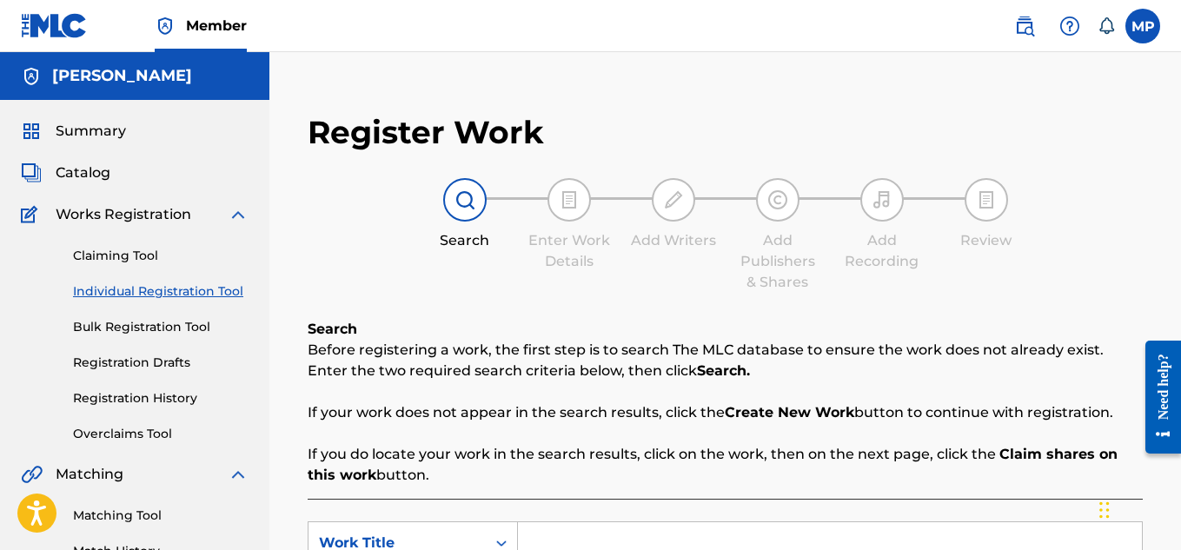
scroll to position [314, 0]
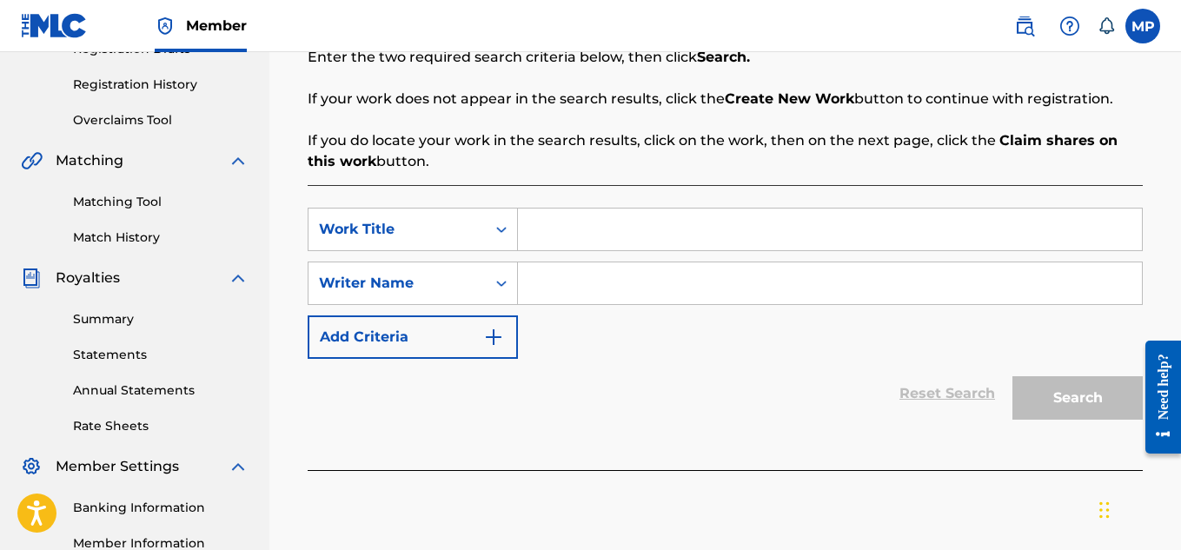
click at [632, 224] on input "Search Form" at bounding box center [830, 229] width 624 height 42
click at [631, 228] on input "[DATE]" at bounding box center [830, 229] width 624 height 42
paste input "EXT [DATE]"
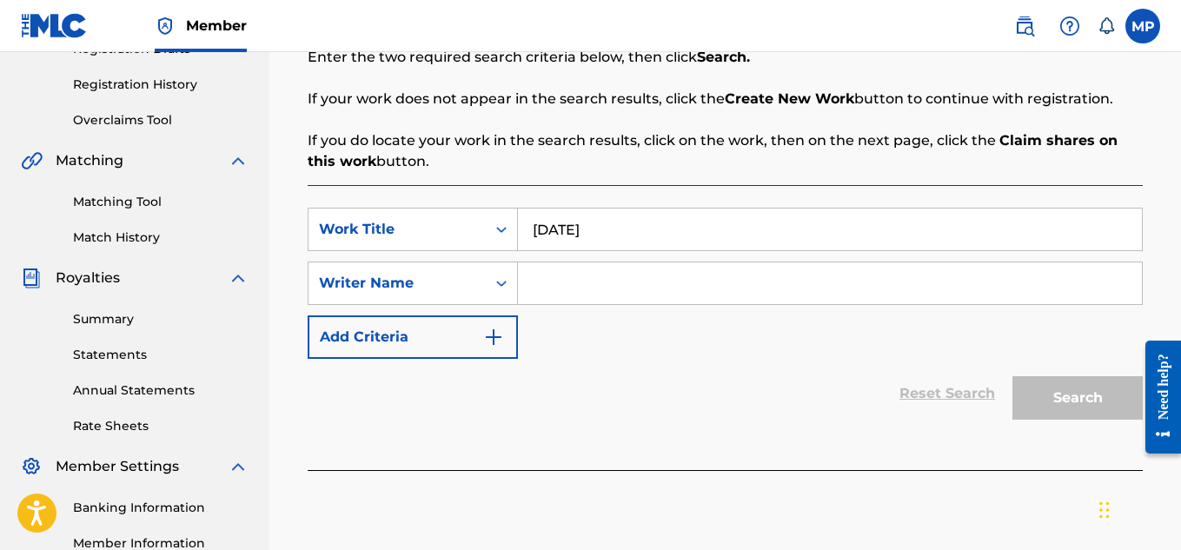
type input "[DATE]"
click at [926, 295] on input "Search Form" at bounding box center [830, 283] width 624 height 42
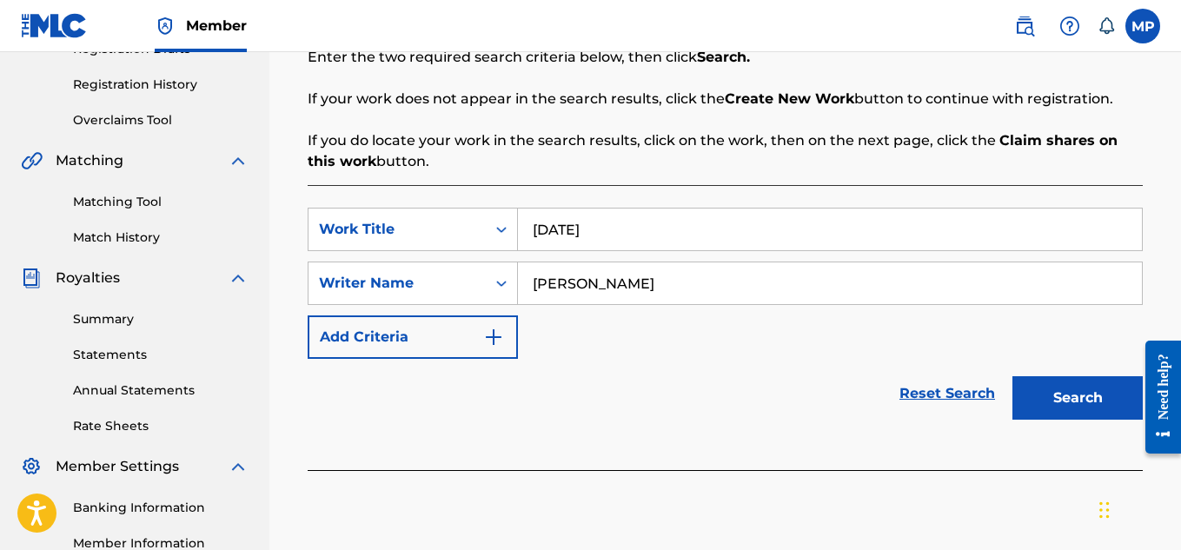
type input "[PERSON_NAME]"
click at [1095, 402] on button "Search" at bounding box center [1077, 397] width 130 height 43
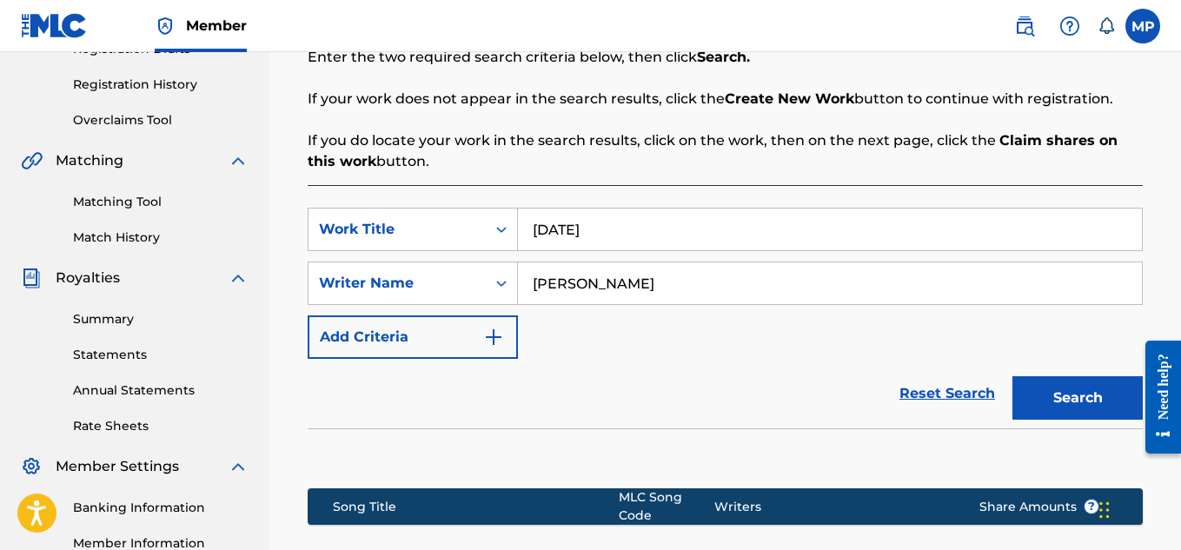
scroll to position [563, 0]
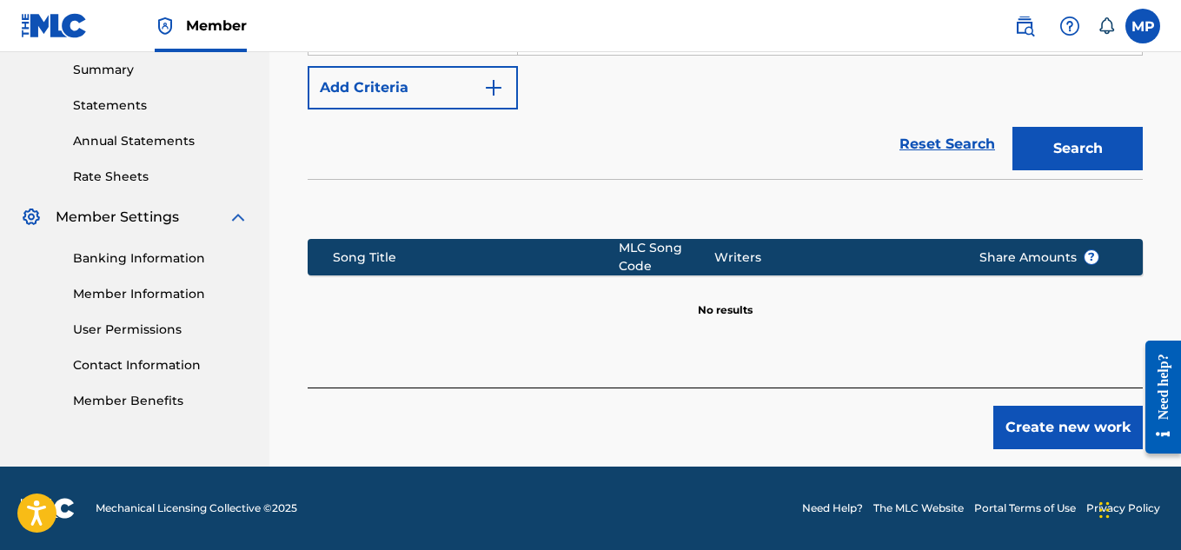
click at [1077, 423] on button "Create new work" at bounding box center [1067, 427] width 149 height 43
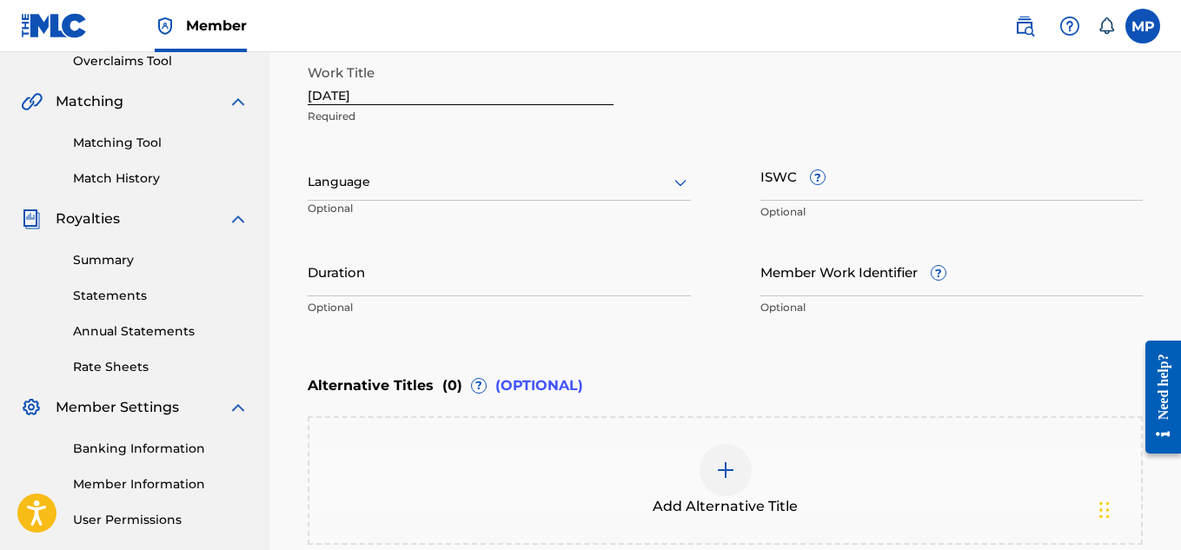
scroll to position [301, 0]
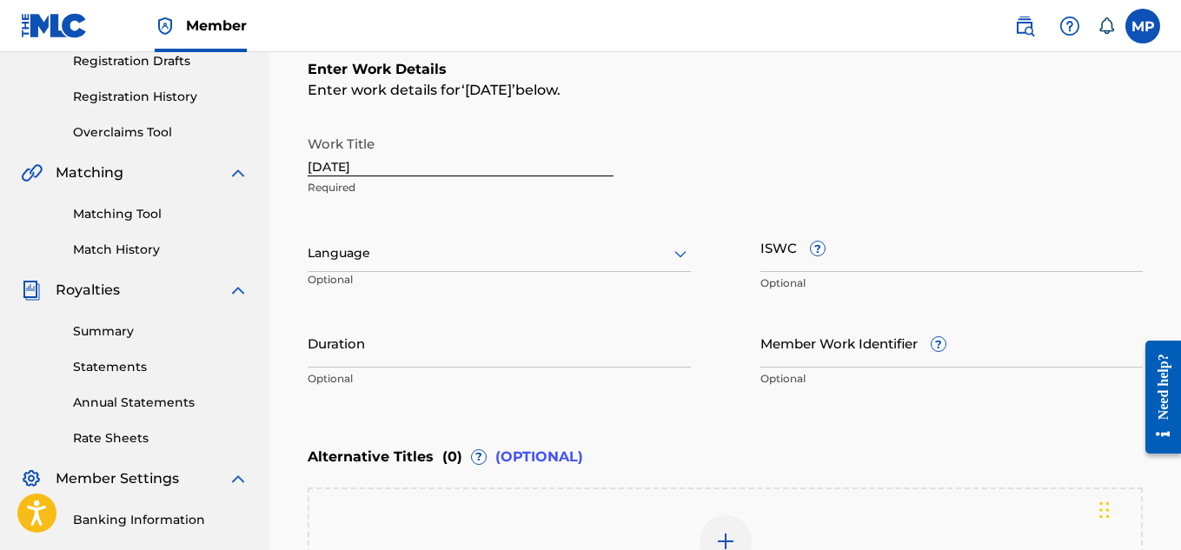
click at [973, 253] on input "ISWC ?" at bounding box center [951, 247] width 383 height 50
paste input "T9229853387"
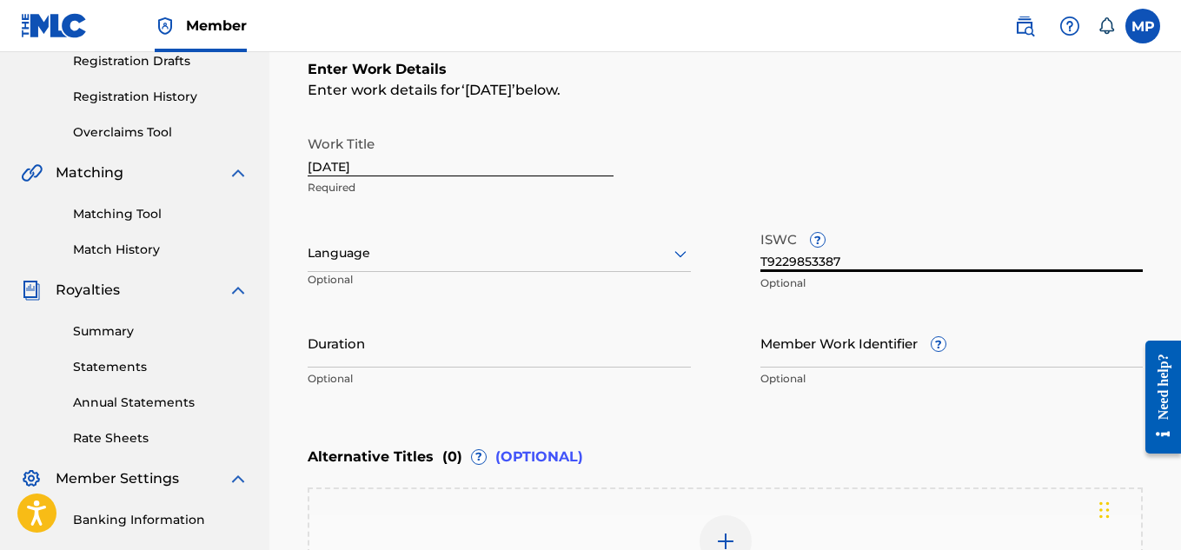
type input "T9229853387"
click at [777, 346] on input "Member Work Identifier ?" at bounding box center [951, 343] width 383 height 50
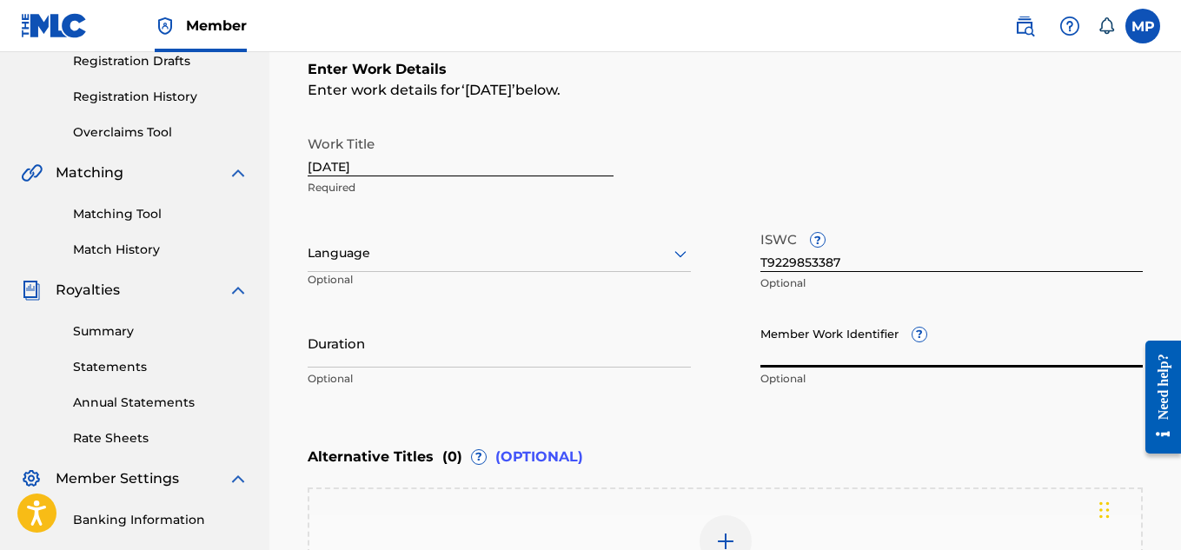
paste input "893542429"
type input "893542429"
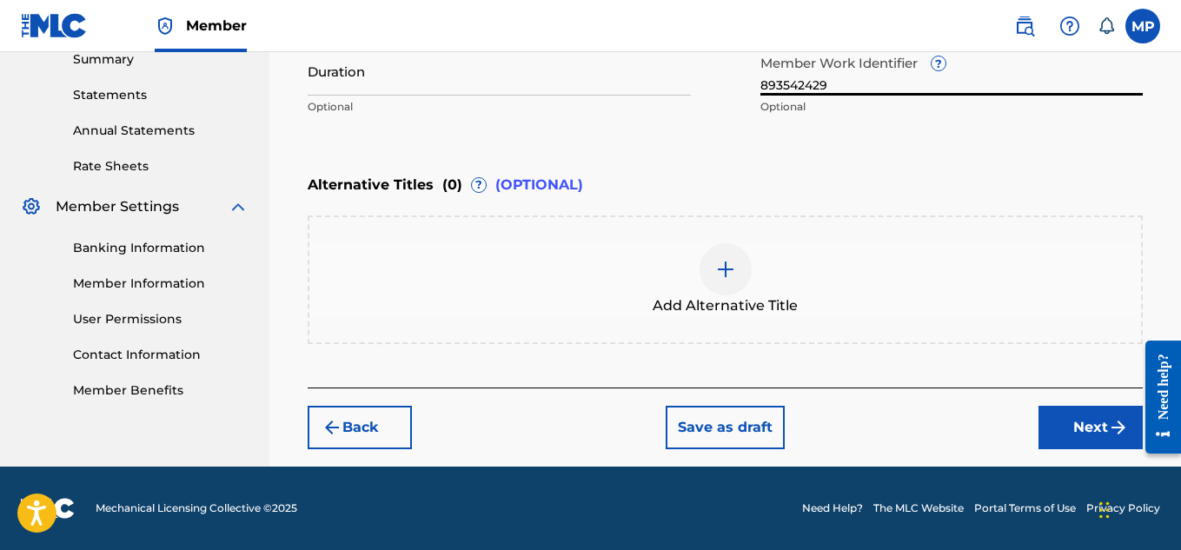
click at [1055, 420] on button "Next" at bounding box center [1090, 427] width 104 height 43
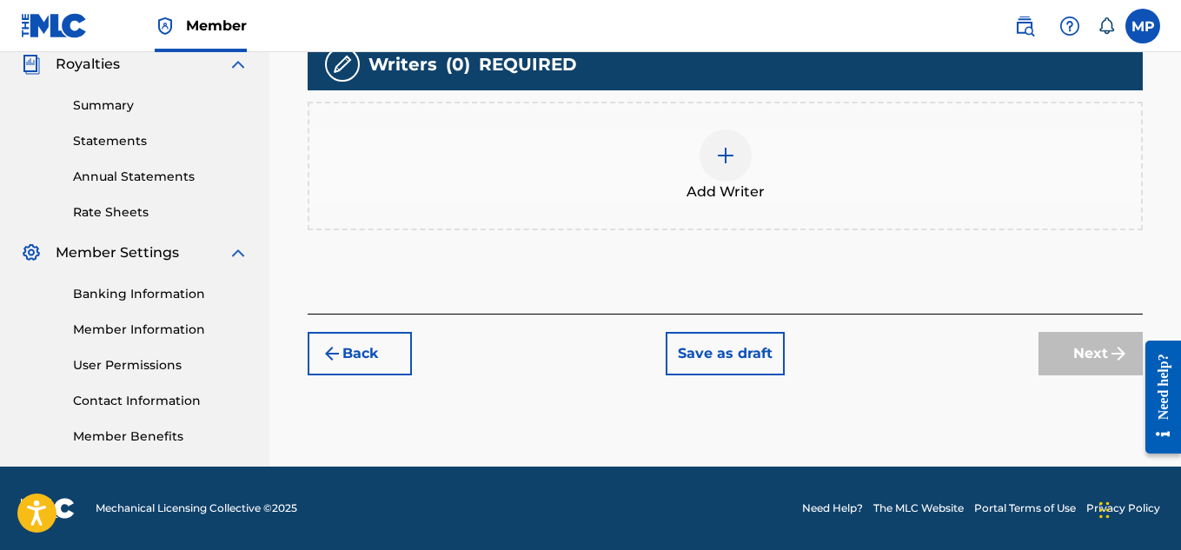
scroll to position [414, 0]
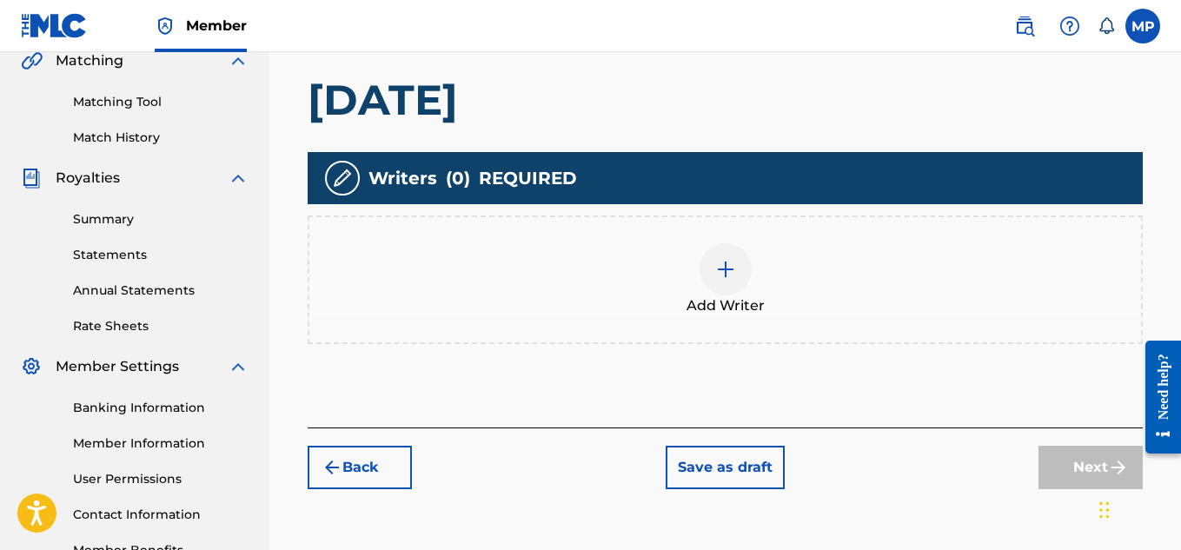
click at [730, 281] on div at bounding box center [725, 269] width 52 height 52
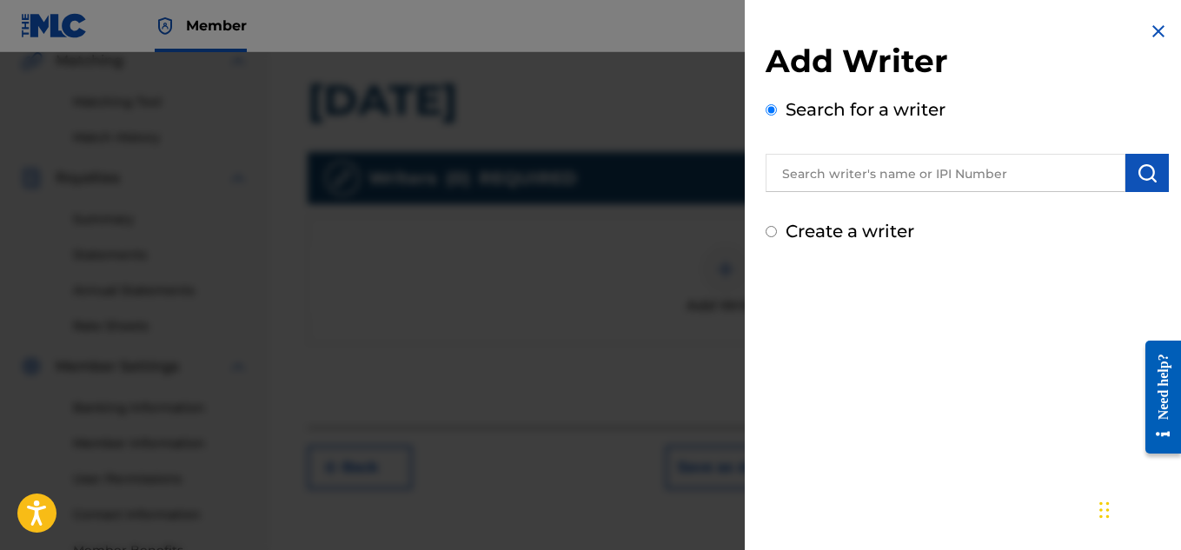
click at [868, 173] on input "text" at bounding box center [945, 173] width 360 height 38
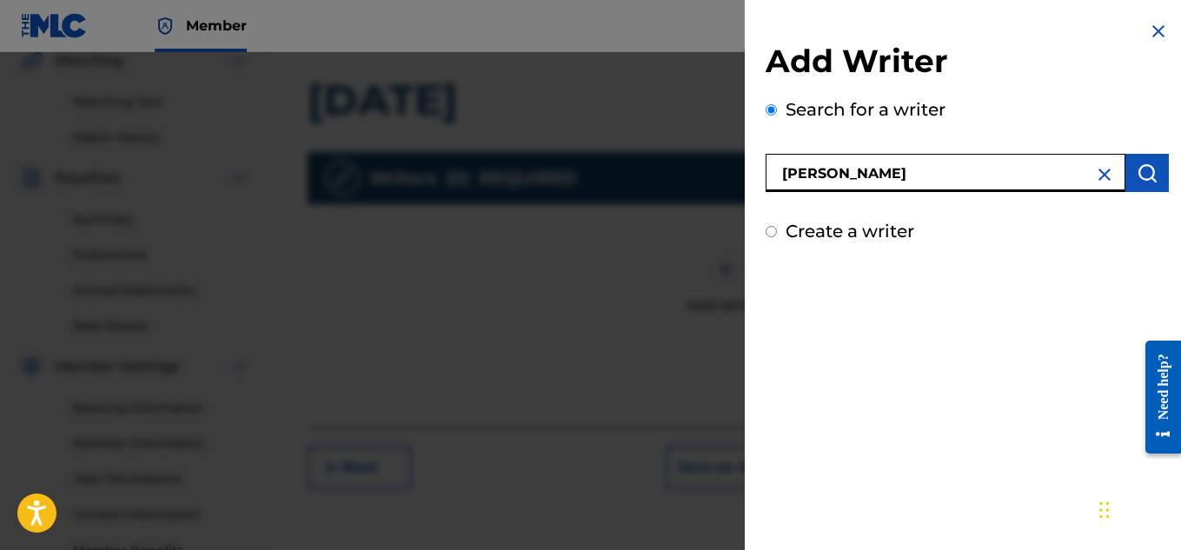
type input "[PERSON_NAME]"
click at [1139, 160] on button "submit" at bounding box center [1146, 173] width 43 height 38
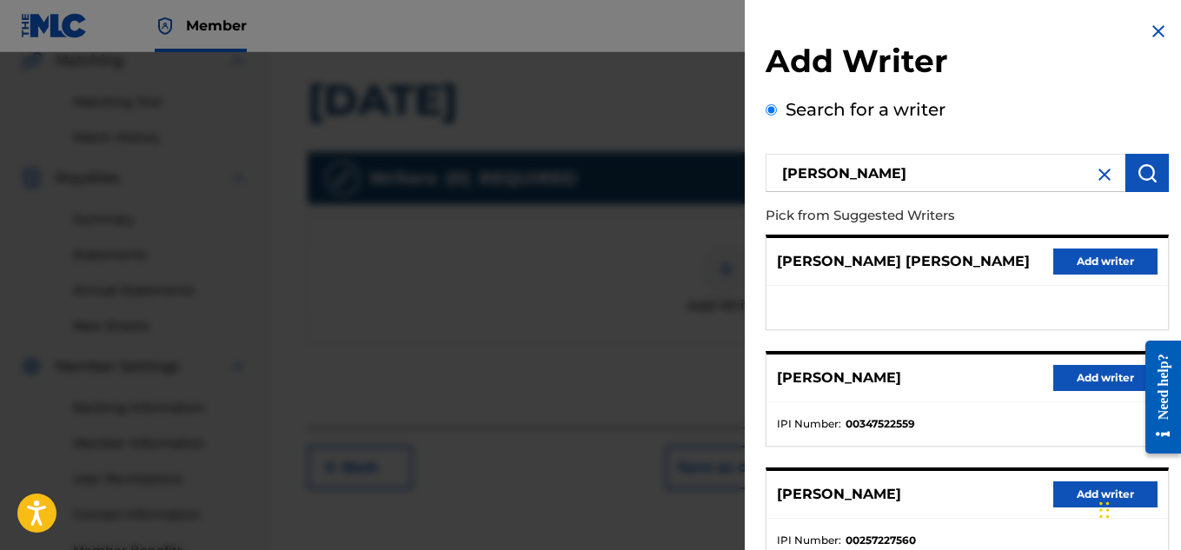
click at [1071, 373] on button "Add writer" at bounding box center [1105, 378] width 104 height 26
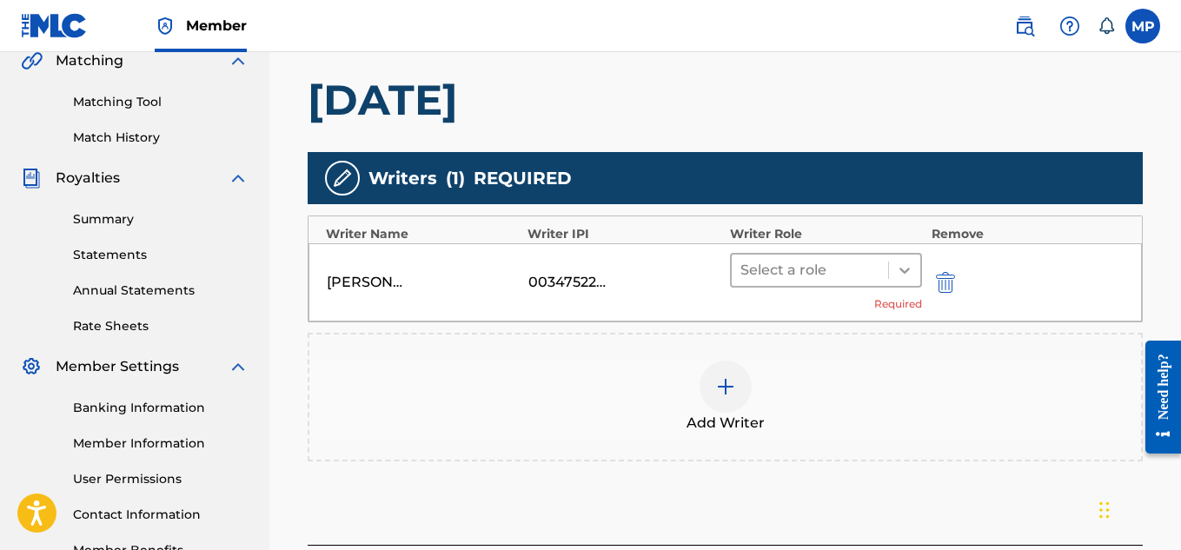
click at [905, 268] on icon at bounding box center [904, 269] width 17 height 17
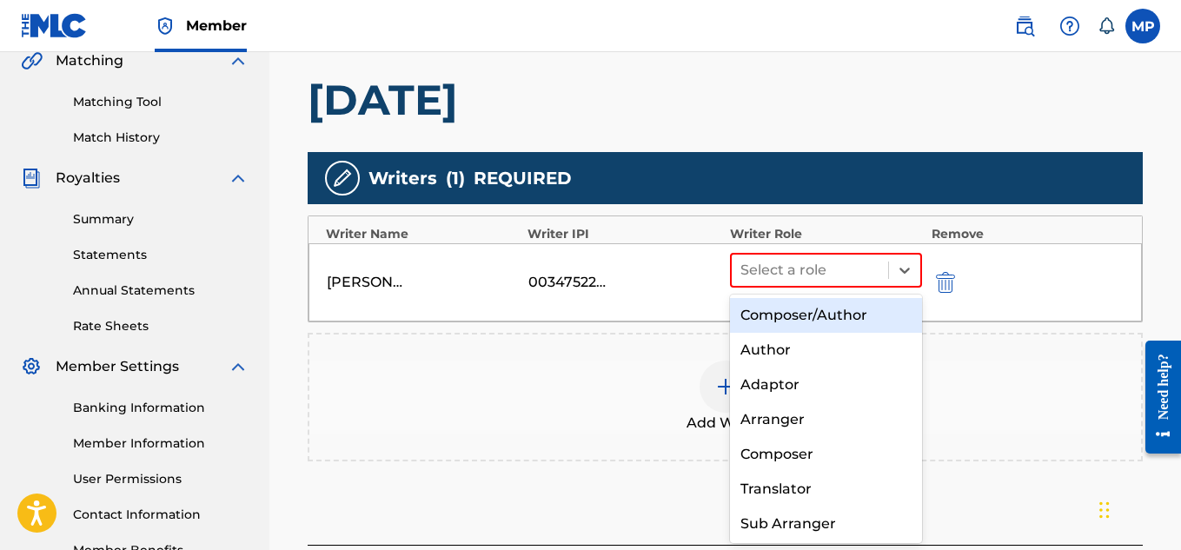
click at [820, 311] on div "Composer/Author" at bounding box center [826, 315] width 193 height 35
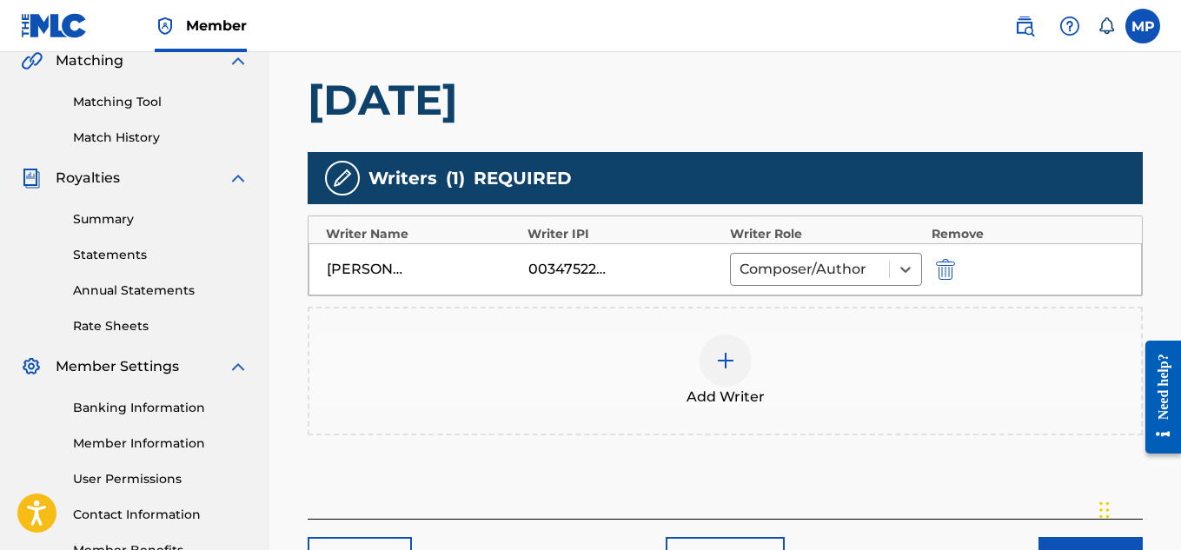
click at [1053, 537] on button "Next" at bounding box center [1090, 558] width 104 height 43
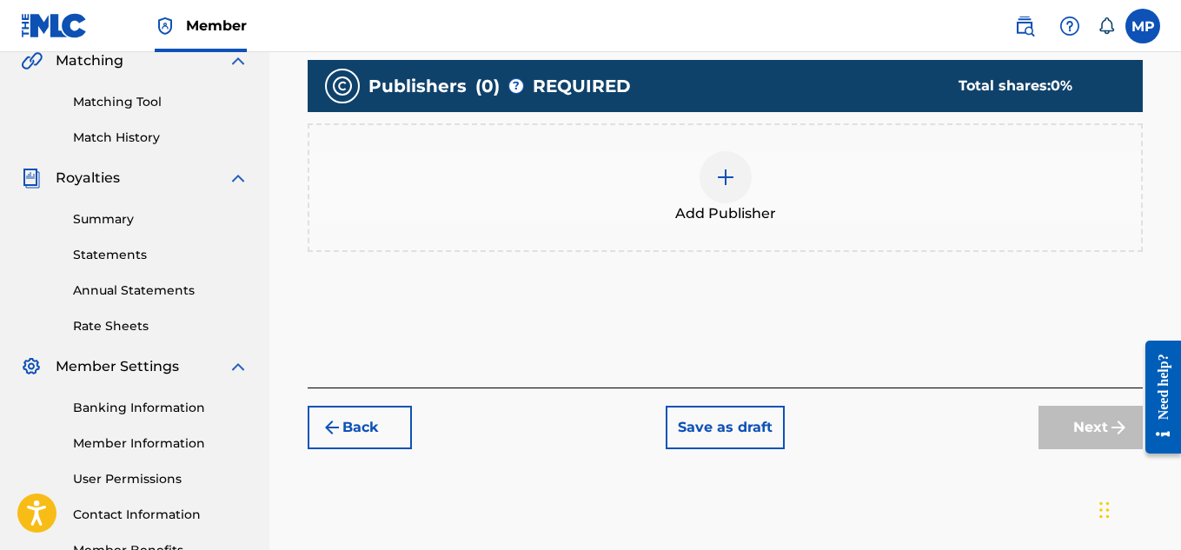
click at [737, 203] on span "Add Publisher" at bounding box center [725, 213] width 101 height 21
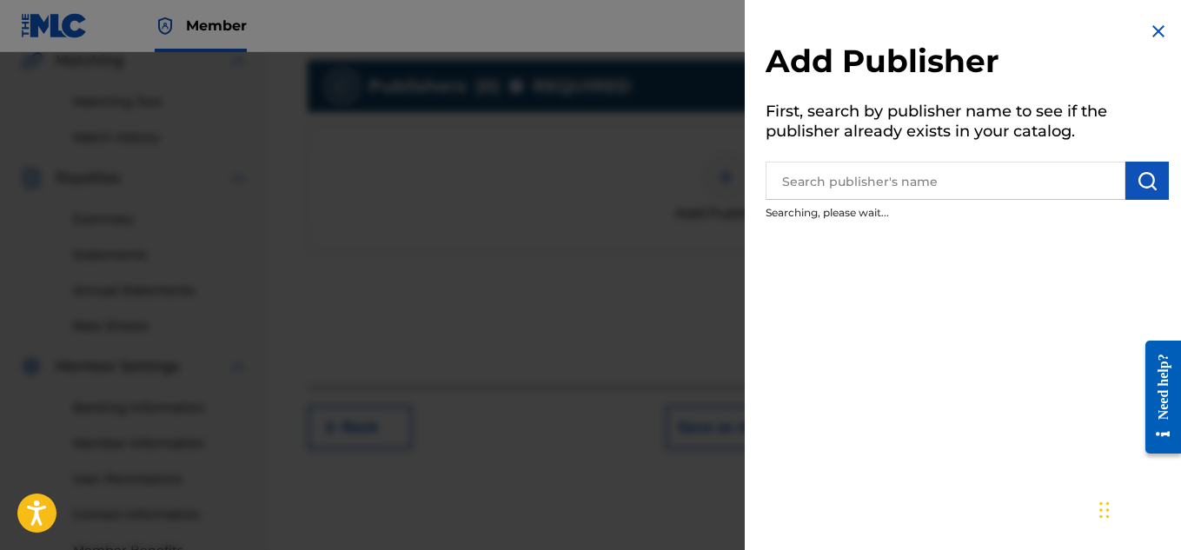
scroll to position [527, 0]
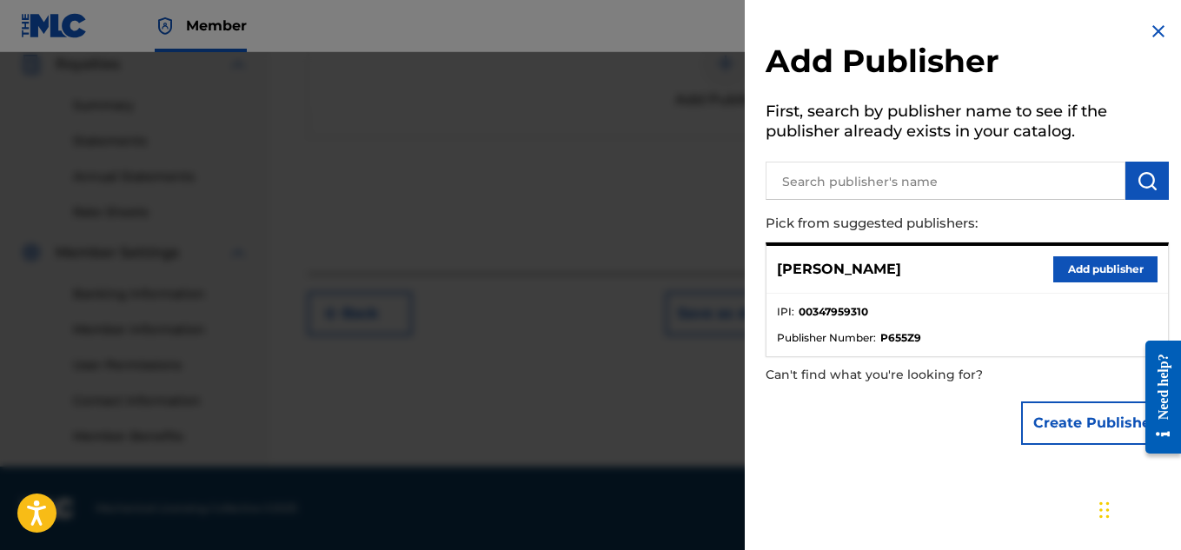
click at [1100, 273] on button "Add publisher" at bounding box center [1105, 269] width 104 height 26
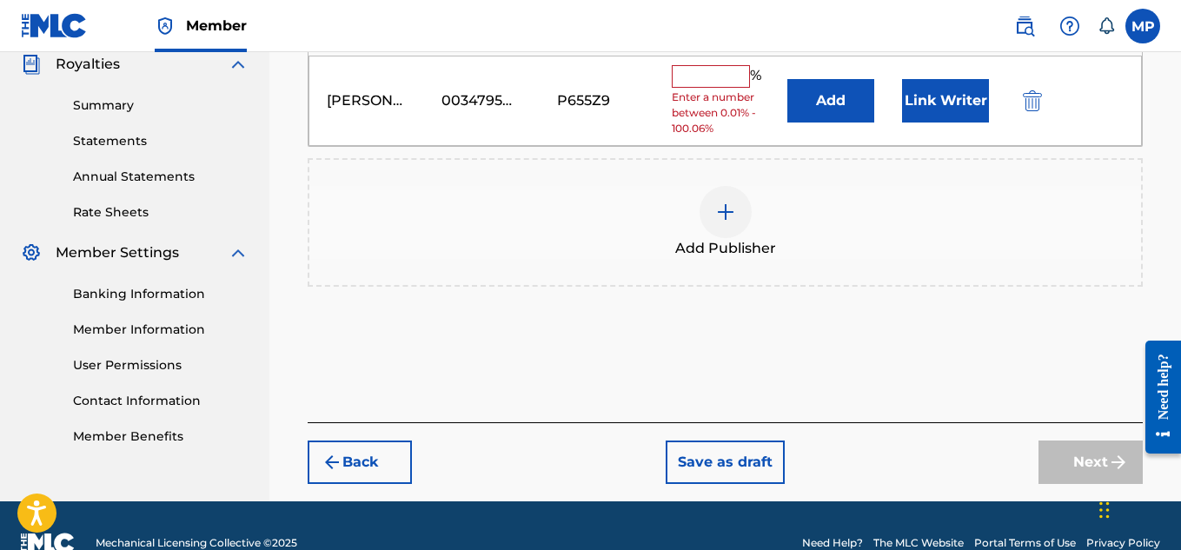
click at [736, 84] on input "text" at bounding box center [711, 76] width 78 height 23
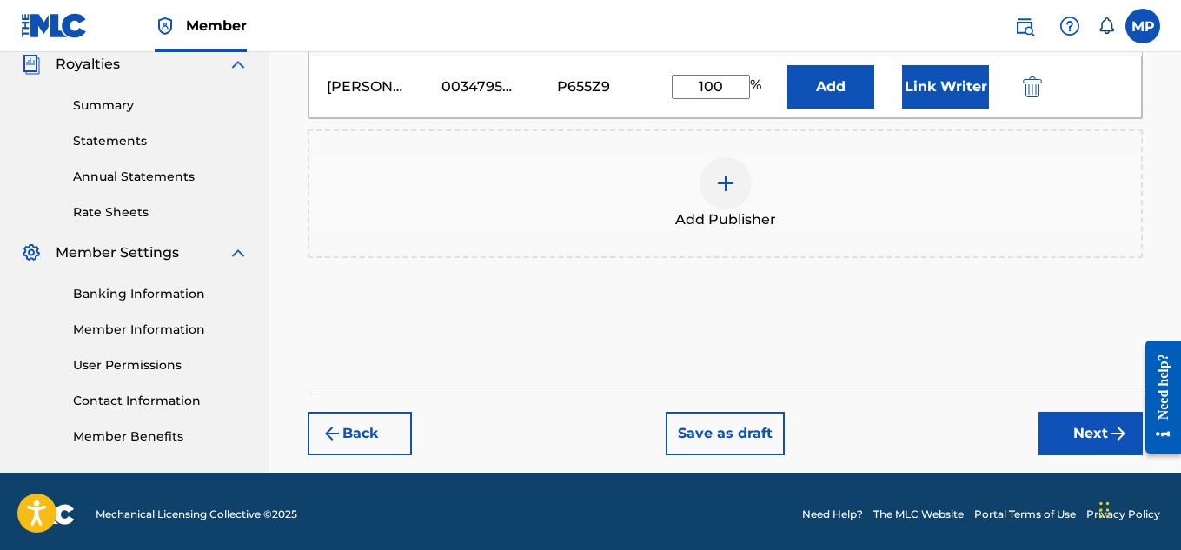
type input "100"
click at [936, 93] on button "Link Writer" at bounding box center [945, 86] width 87 height 43
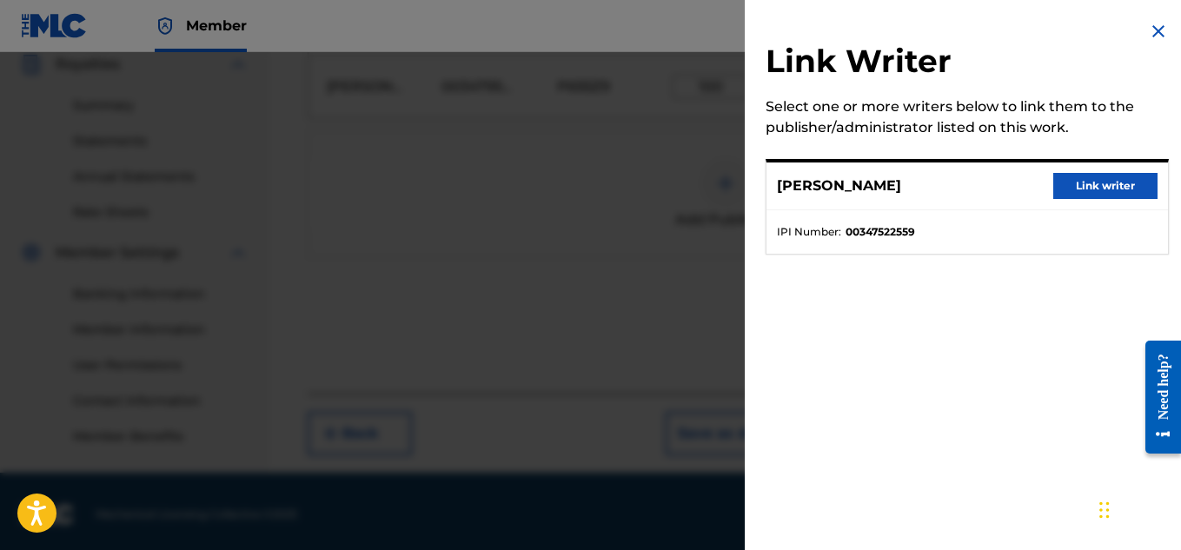
scroll to position [533, 0]
click at [1097, 171] on div "[PERSON_NAME] Link writer" at bounding box center [966, 186] width 401 height 48
click at [1083, 184] on button "Link writer" at bounding box center [1105, 186] width 104 height 26
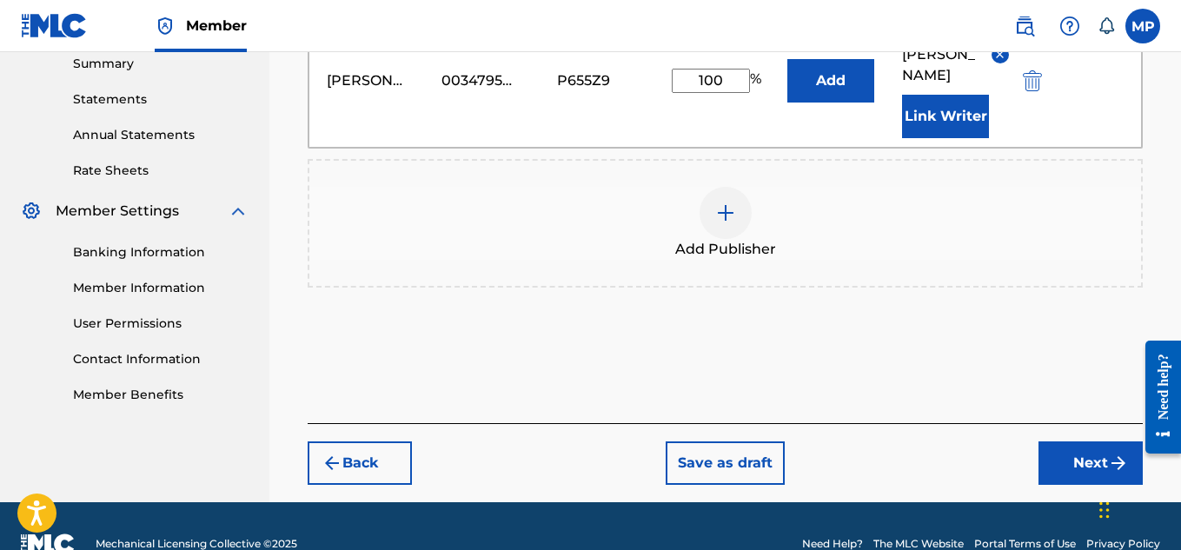
scroll to position [584, 0]
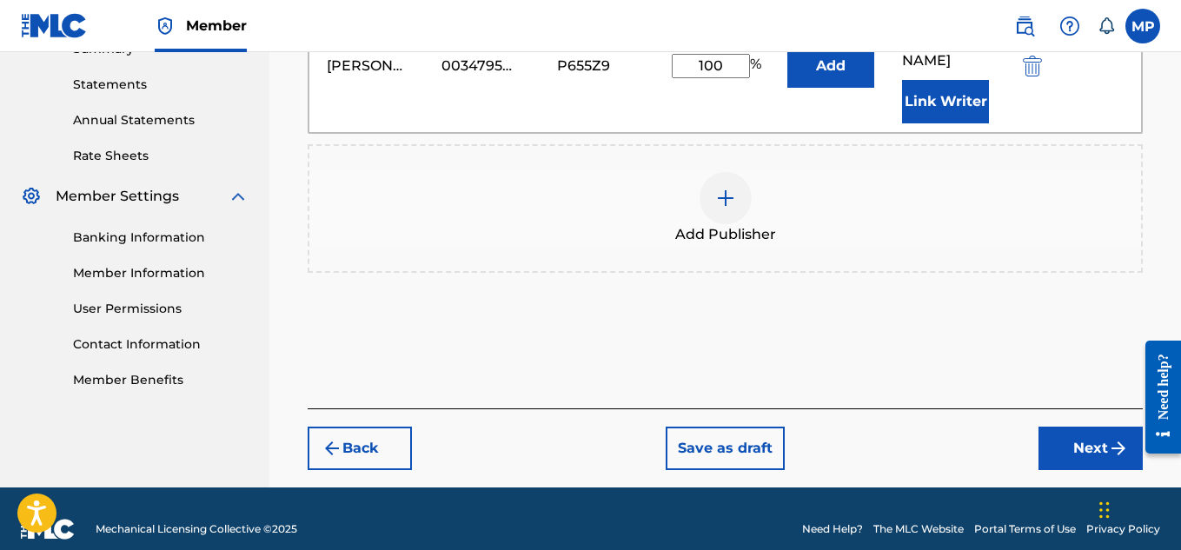
click at [1064, 427] on button "Next" at bounding box center [1090, 448] width 104 height 43
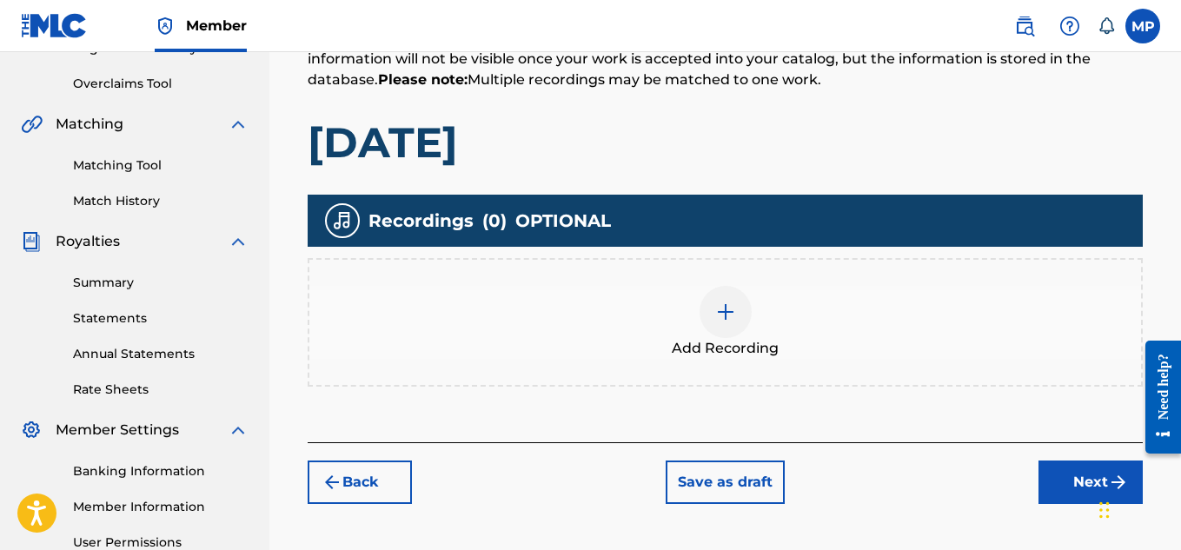
scroll to position [408, 0]
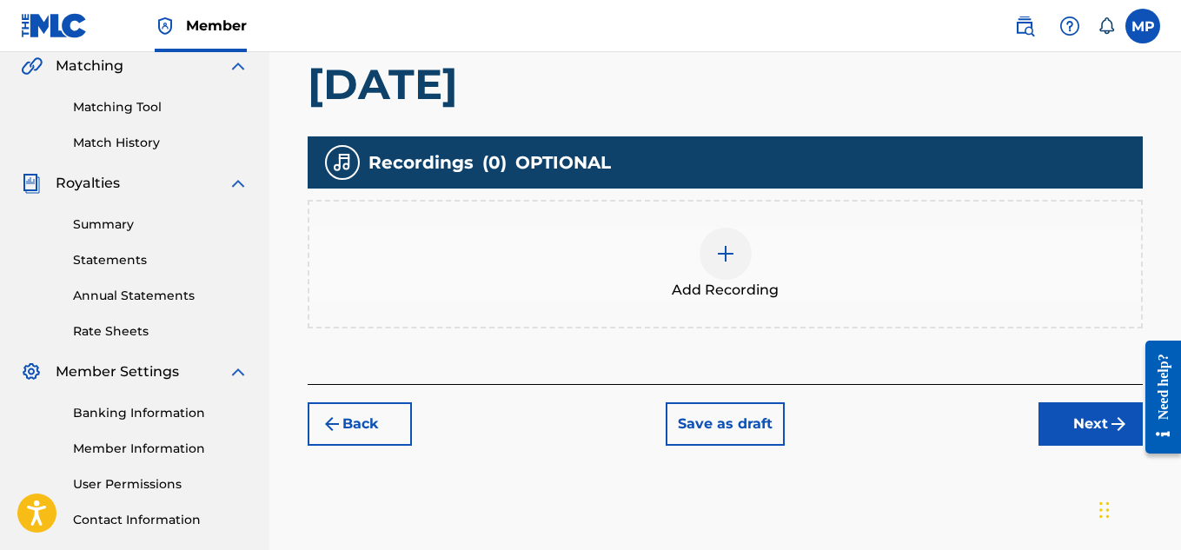
click at [744, 259] on div at bounding box center [725, 254] width 52 height 52
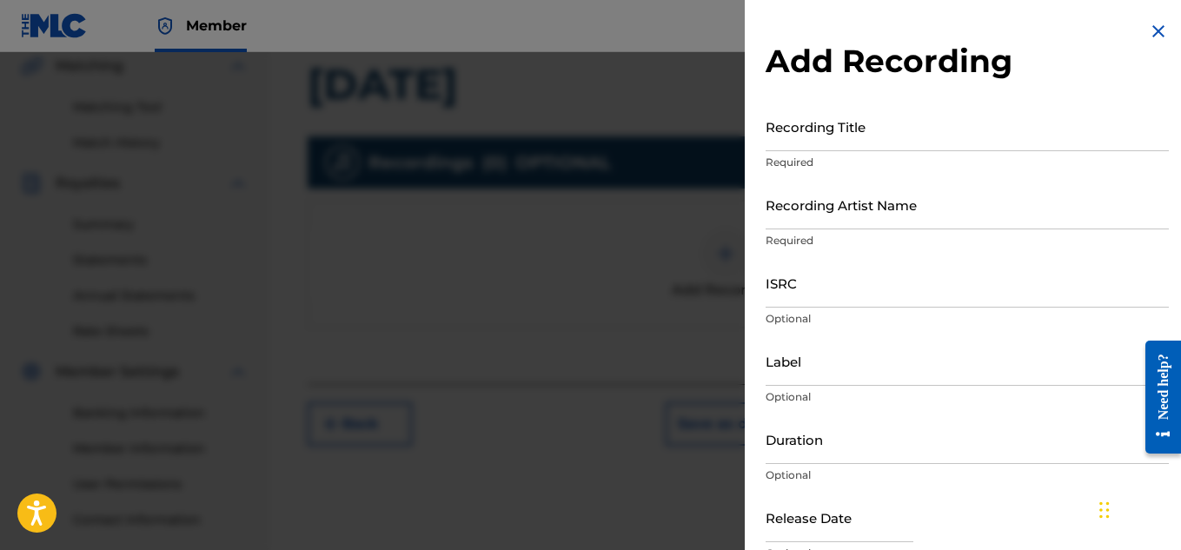
click at [841, 137] on input "Recording Title" at bounding box center [966, 127] width 403 height 50
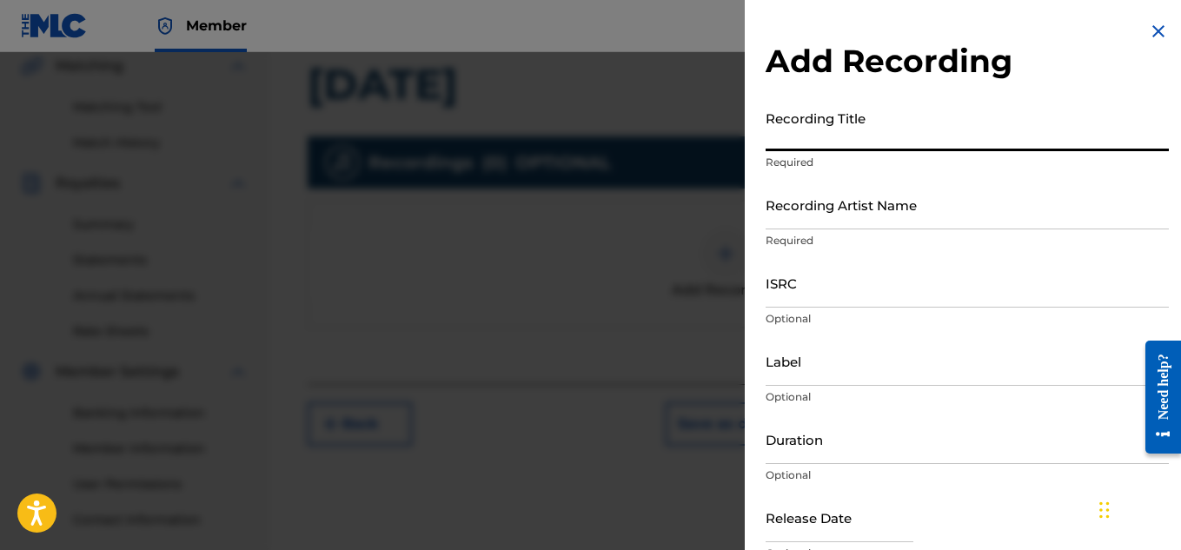
paste input "[DATE]"
type input "[DATE]"
click at [826, 220] on input "Recording Artist Name" at bounding box center [966, 205] width 403 height 50
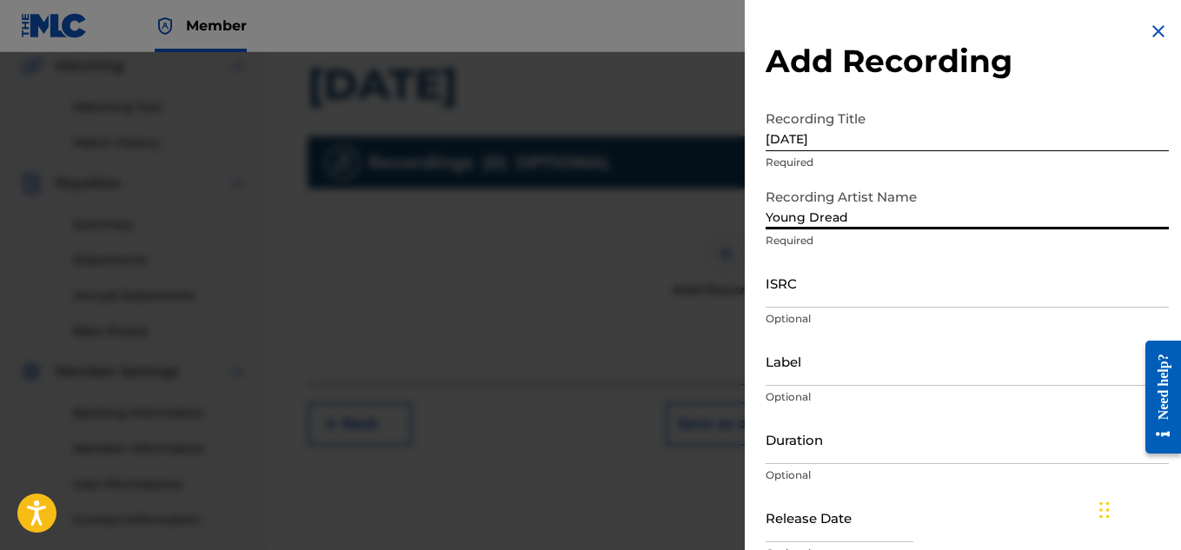
type input "Young Dread"
click at [817, 286] on input "ISRC" at bounding box center [966, 283] width 403 height 50
paste input "US7DA1743299"
type input "US7DA1743299"
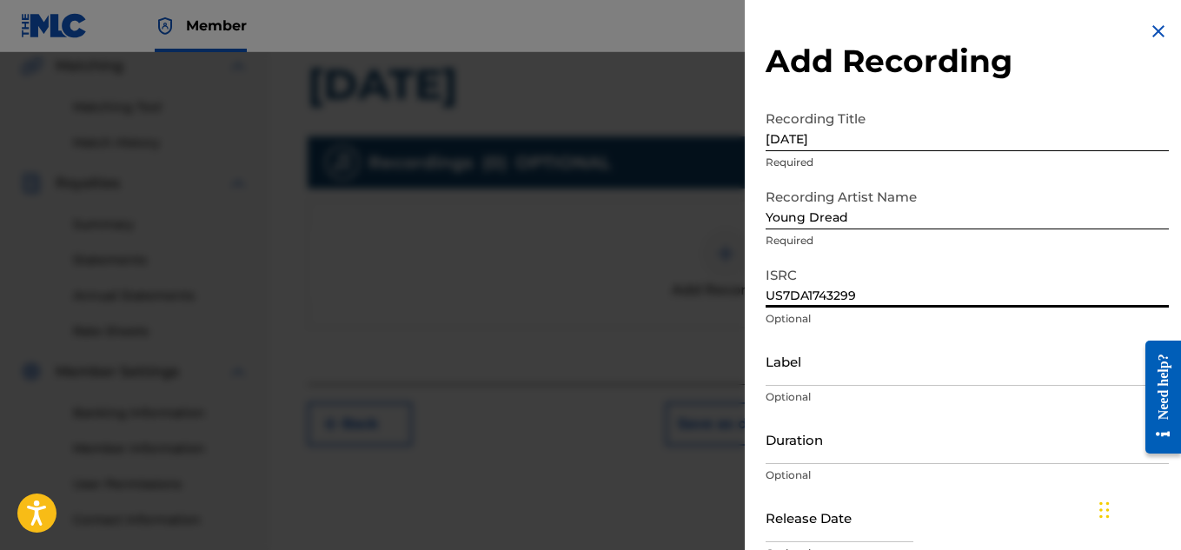
scroll to position [85, 0]
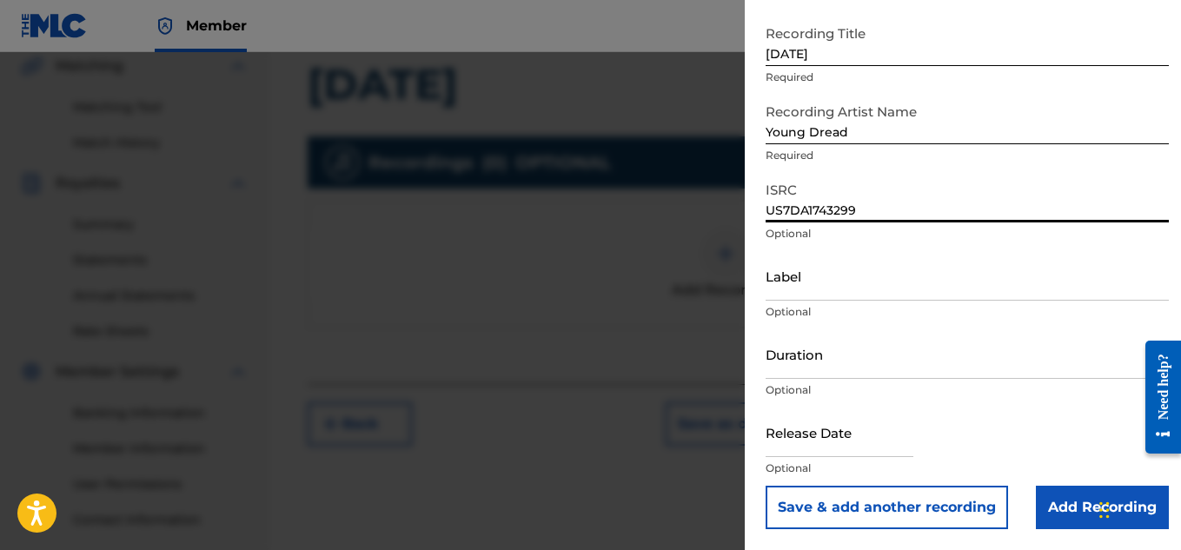
click at [1053, 492] on input "Add Recording" at bounding box center [1101, 507] width 133 height 43
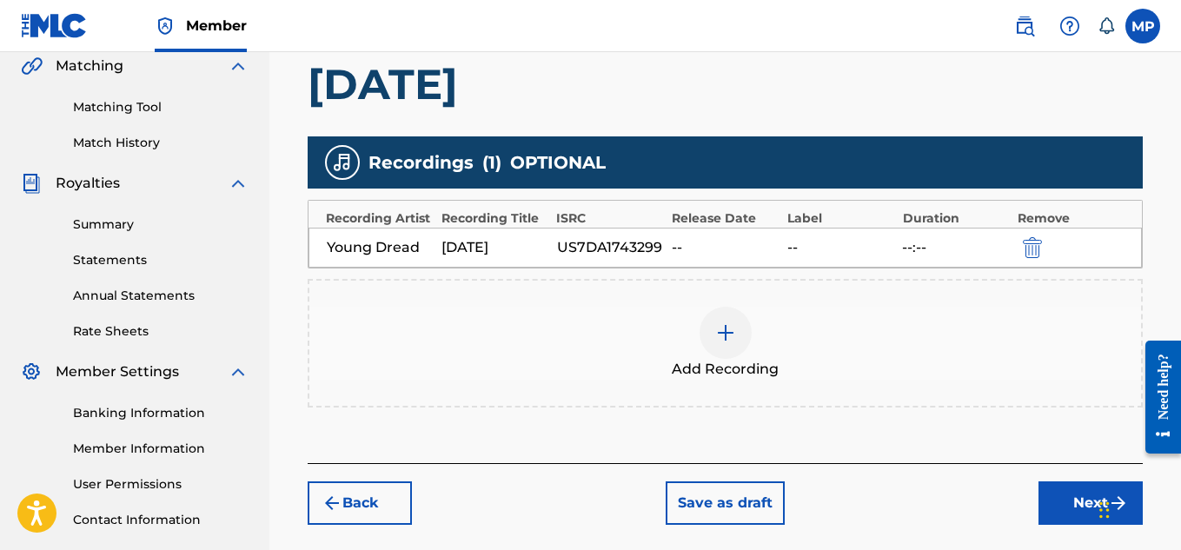
scroll to position [527, 0]
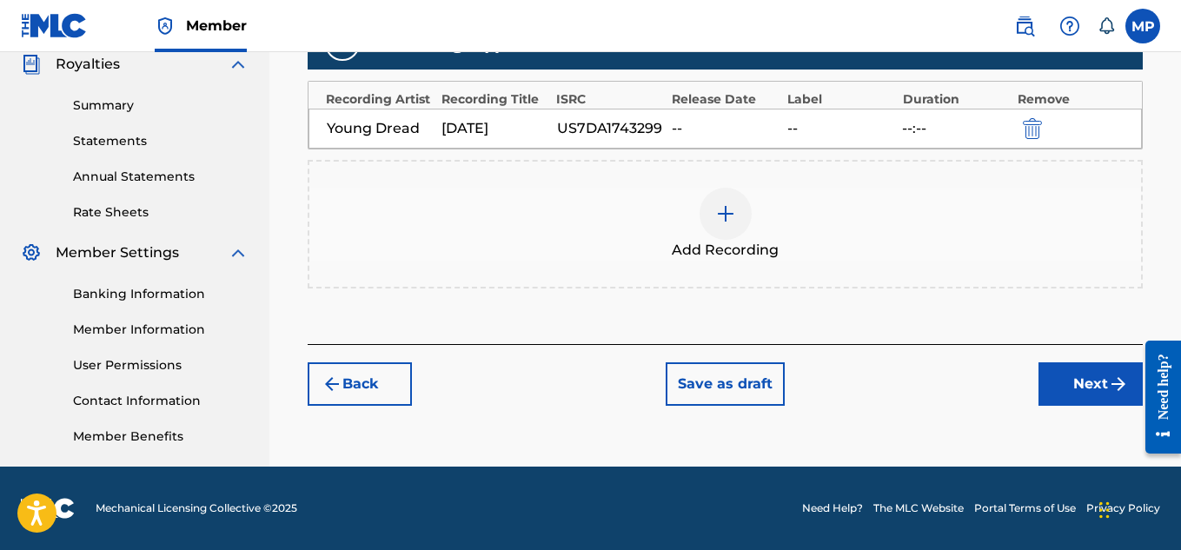
click at [1065, 394] on button "Next" at bounding box center [1090, 383] width 104 height 43
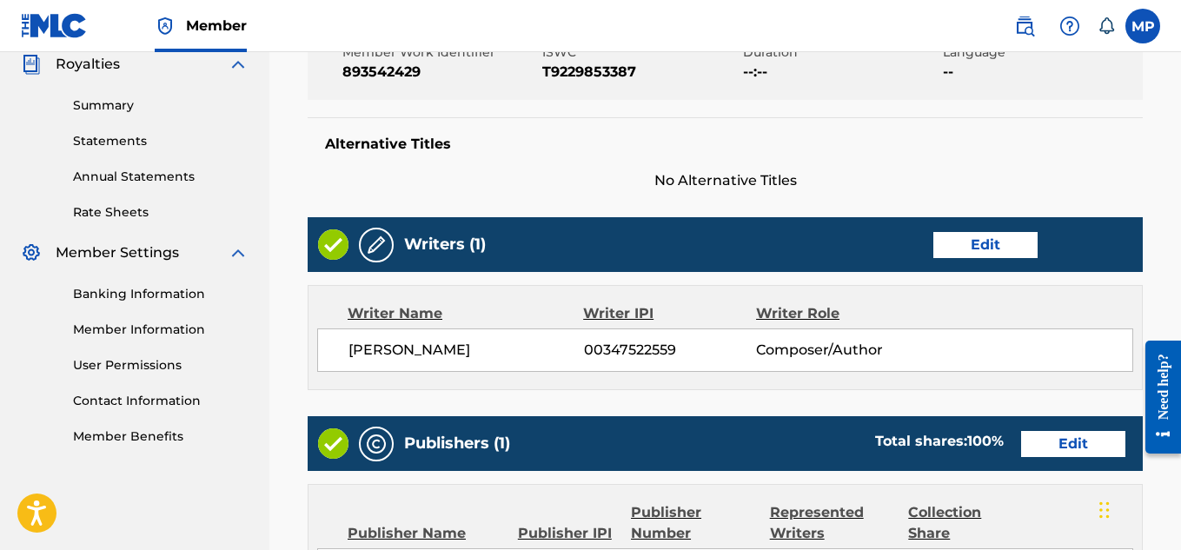
scroll to position [932, 0]
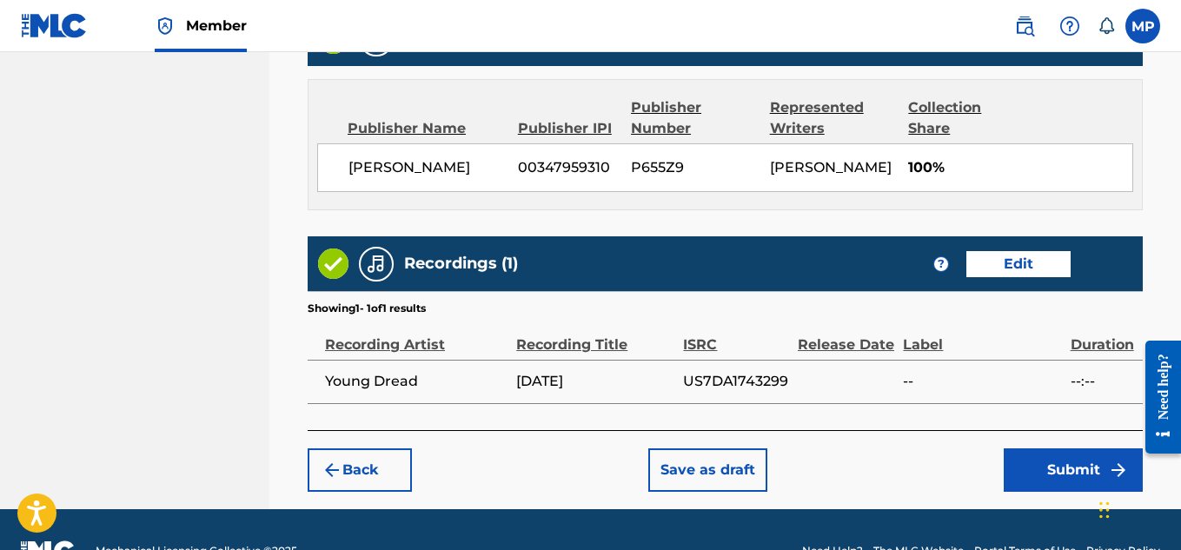
click at [1042, 448] on button "Submit" at bounding box center [1072, 469] width 139 height 43
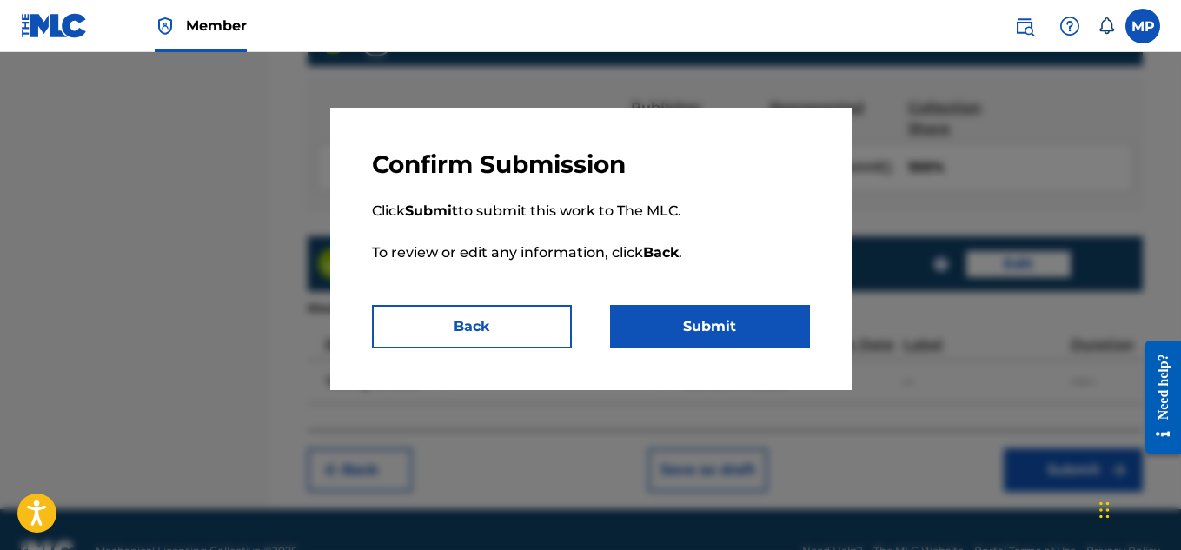
scroll to position [975, 0]
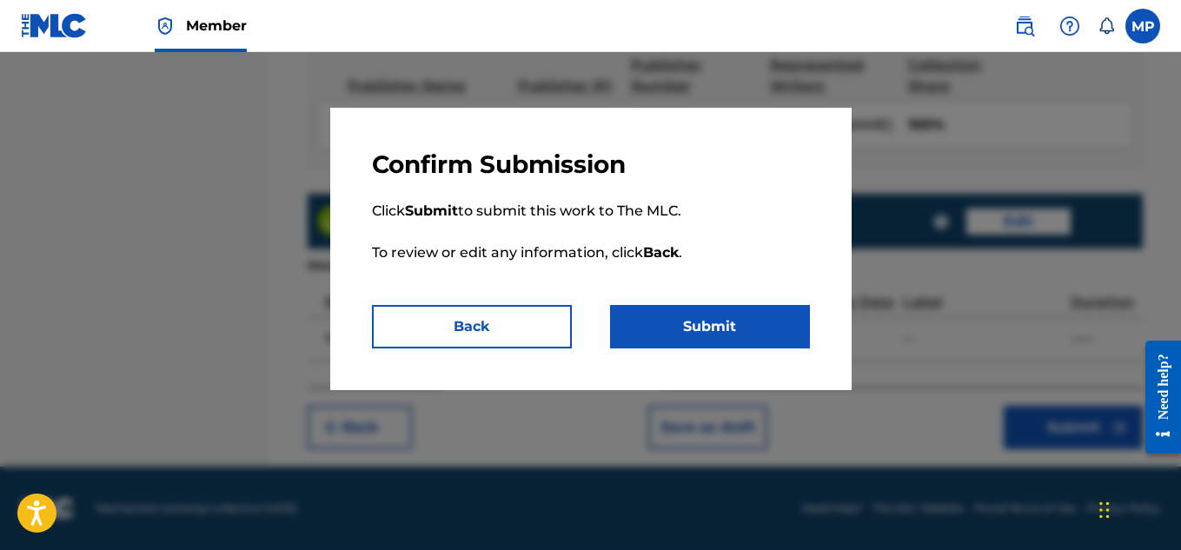
click at [761, 332] on button "Submit" at bounding box center [710, 326] width 200 height 43
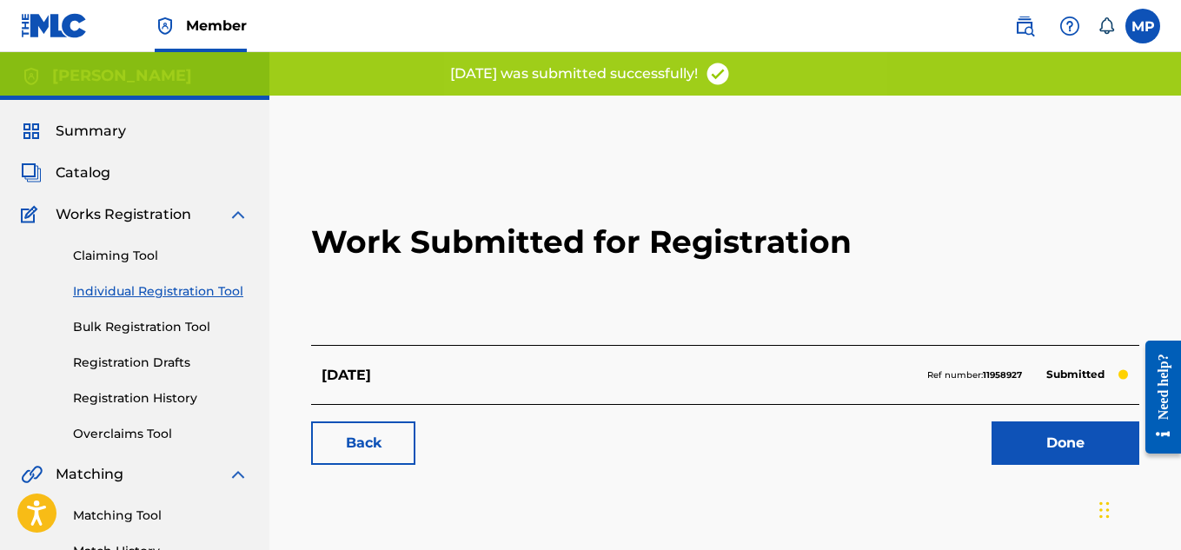
click at [374, 453] on link "Back" at bounding box center [363, 442] width 104 height 43
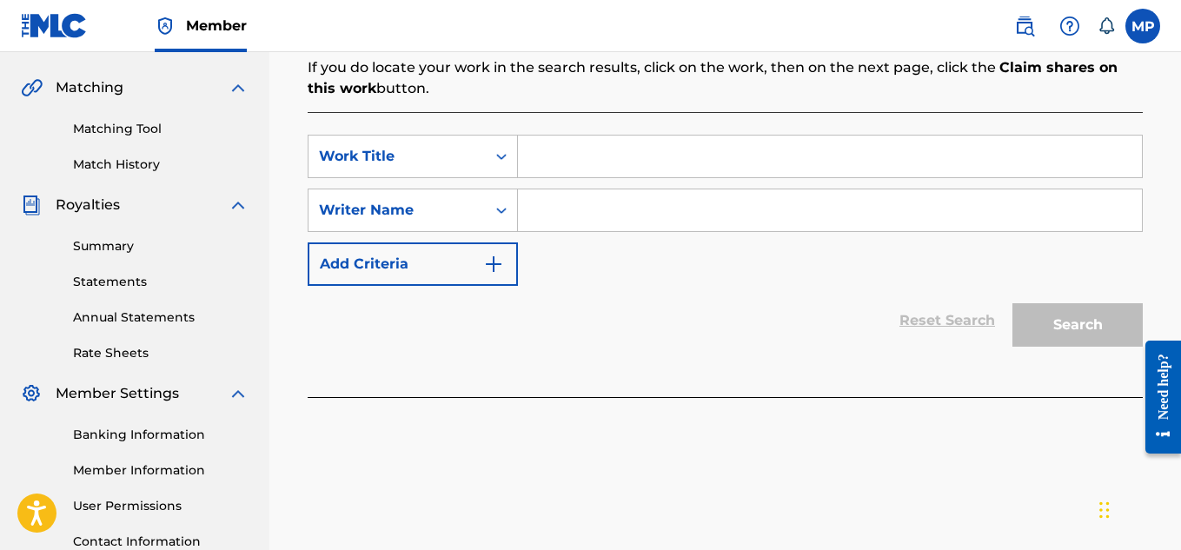
scroll to position [285, 0]
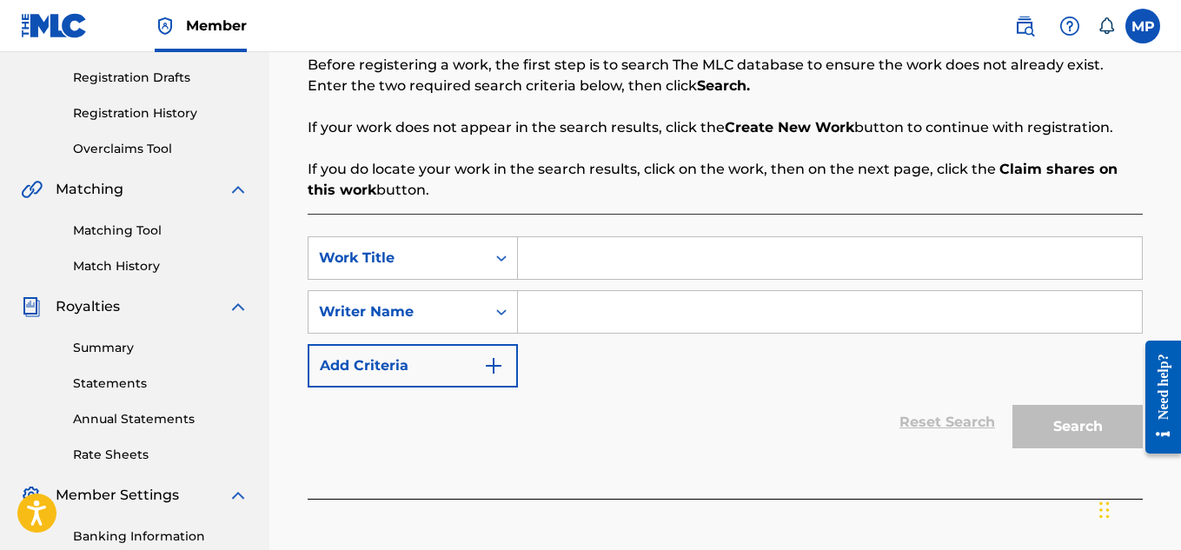
click at [595, 261] on input "Search Form" at bounding box center [830, 258] width 624 height 42
paste input "[PERSON_NAME]"
type input "[PERSON_NAME]"
click at [584, 299] on input "Search Form" at bounding box center [830, 312] width 624 height 42
type input "<"
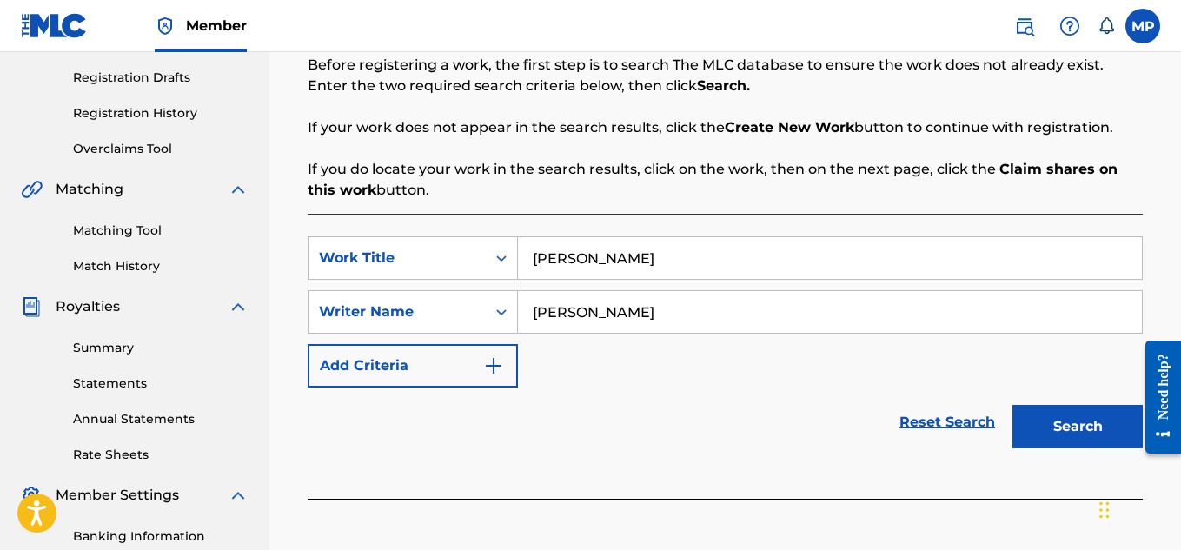
type input "[PERSON_NAME]"
click at [1046, 418] on button "Search" at bounding box center [1077, 426] width 130 height 43
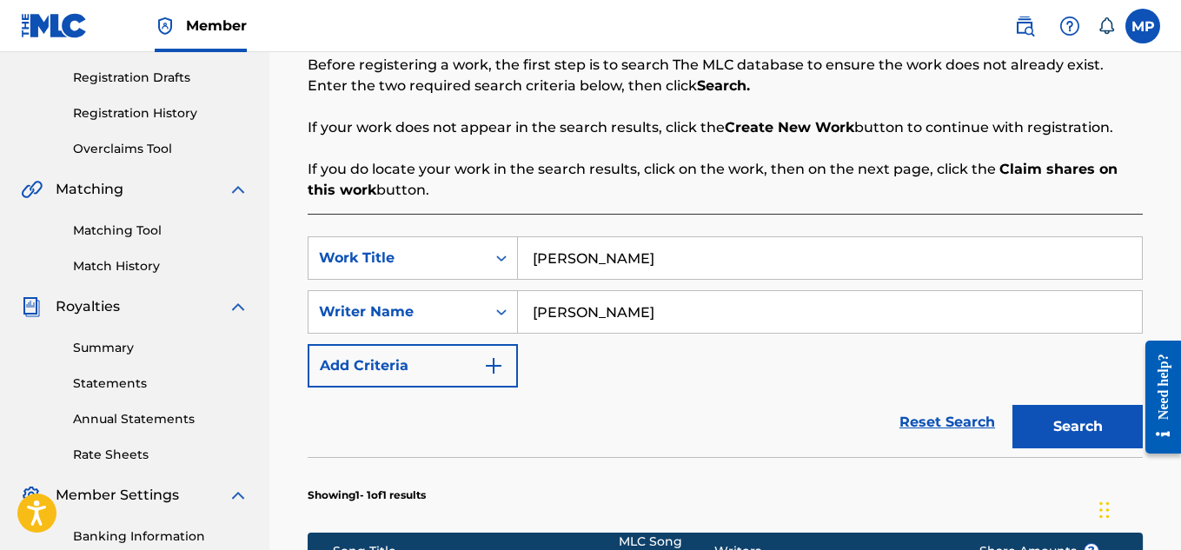
scroll to position [685, 0]
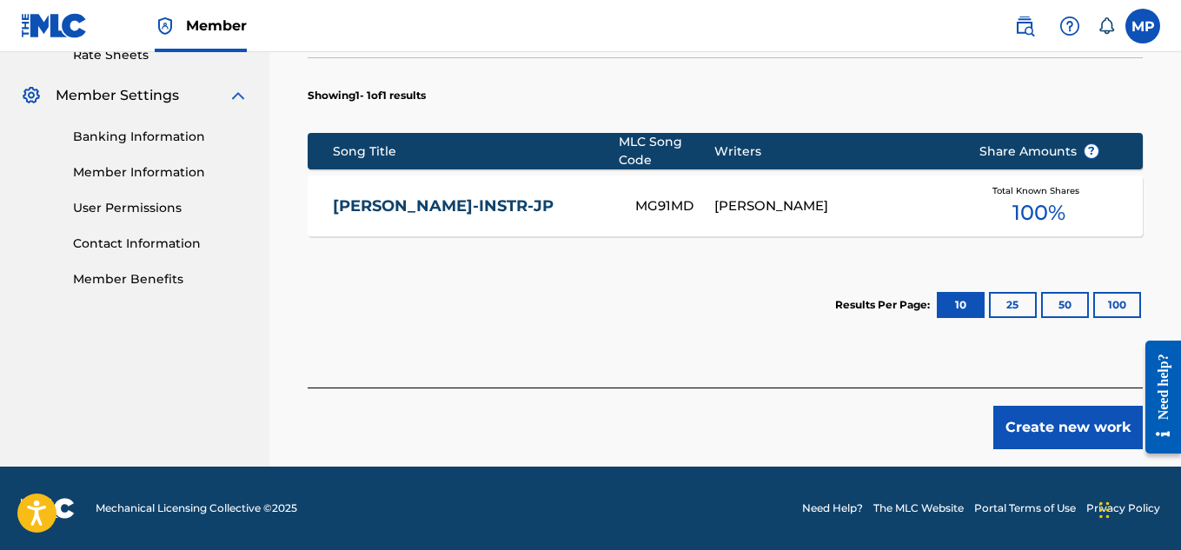
click at [1081, 432] on button "Create new work" at bounding box center [1067, 427] width 149 height 43
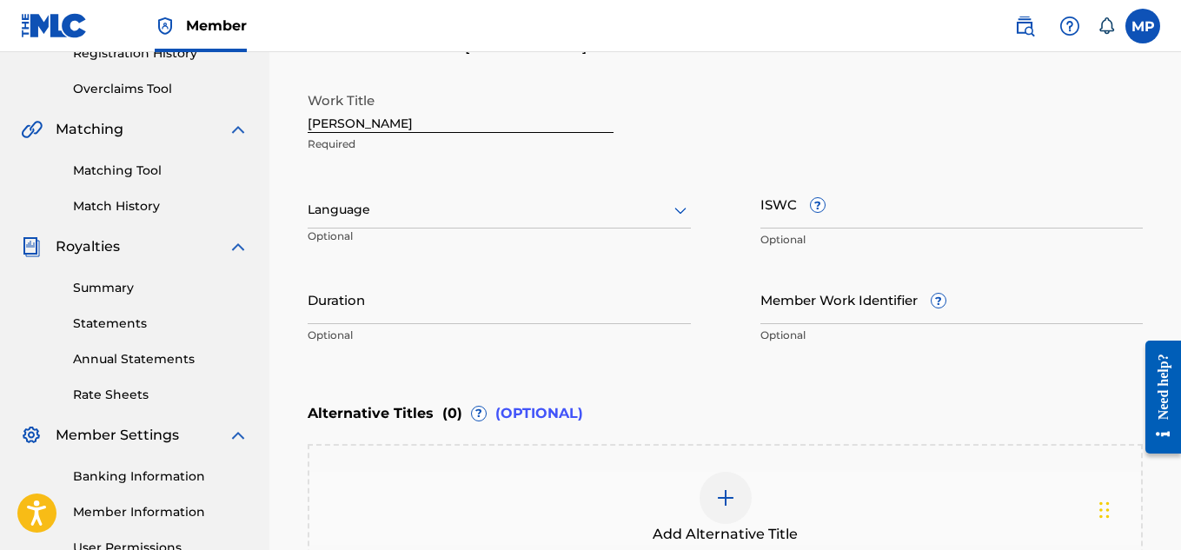
scroll to position [221, 0]
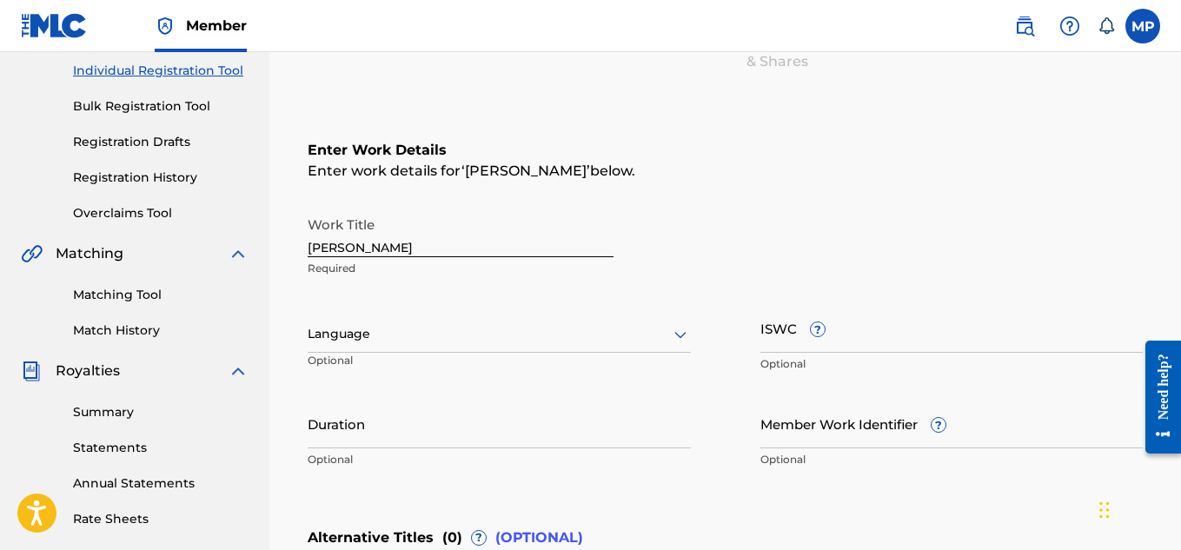
click at [917, 342] on input "ISWC ?" at bounding box center [951, 328] width 383 height 50
paste input "T9229851745"
type input "T9229851745"
click at [822, 429] on input "Member Work Identifier ?" at bounding box center [951, 424] width 383 height 50
paste input "893542340"
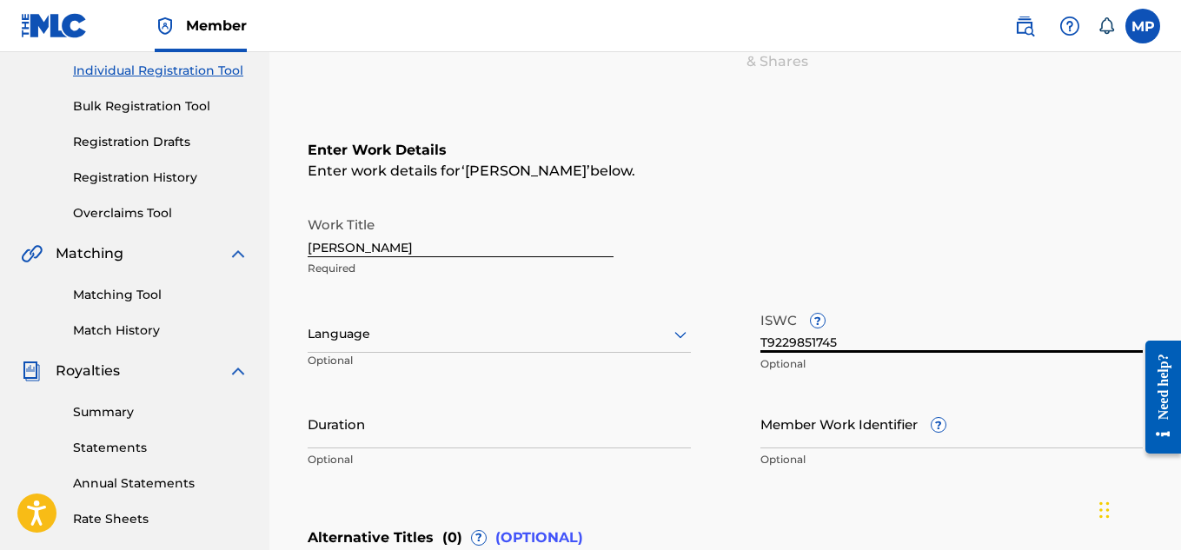
type input "893542340"
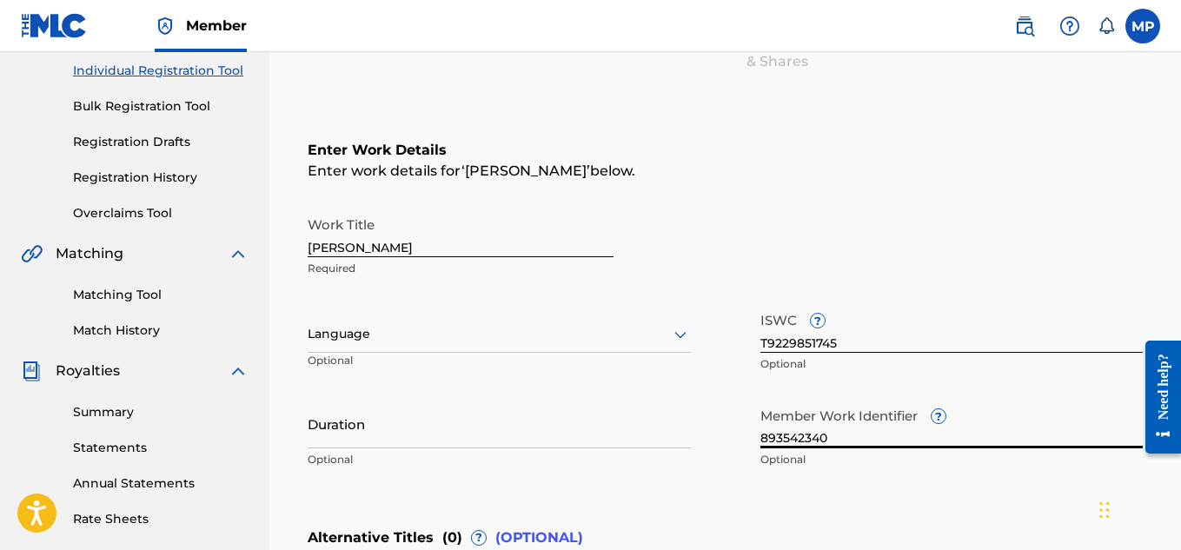
scroll to position [573, 0]
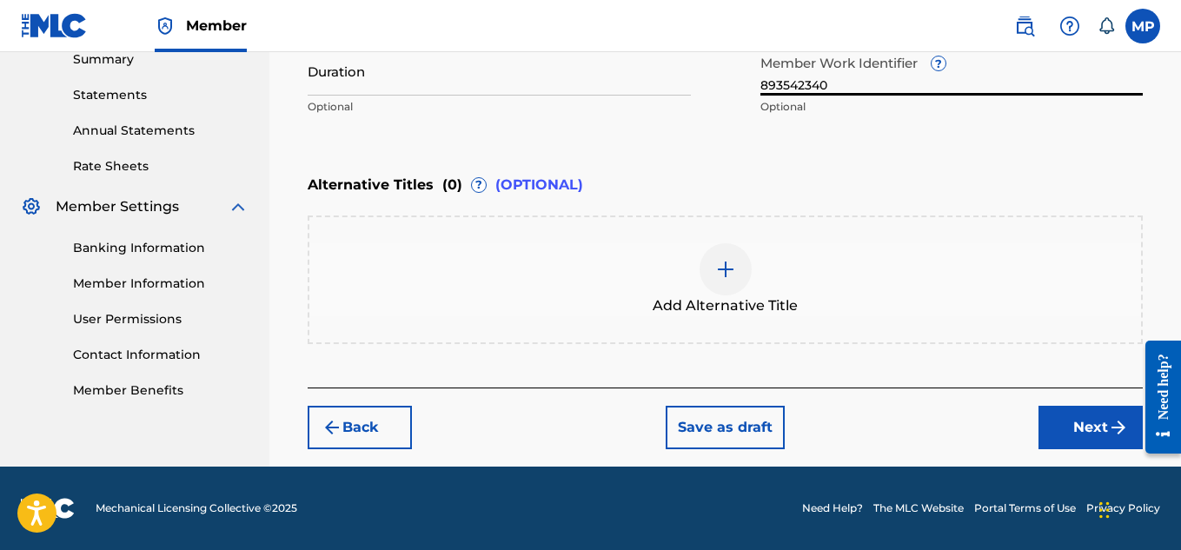
click at [1084, 431] on button "Next" at bounding box center [1090, 427] width 104 height 43
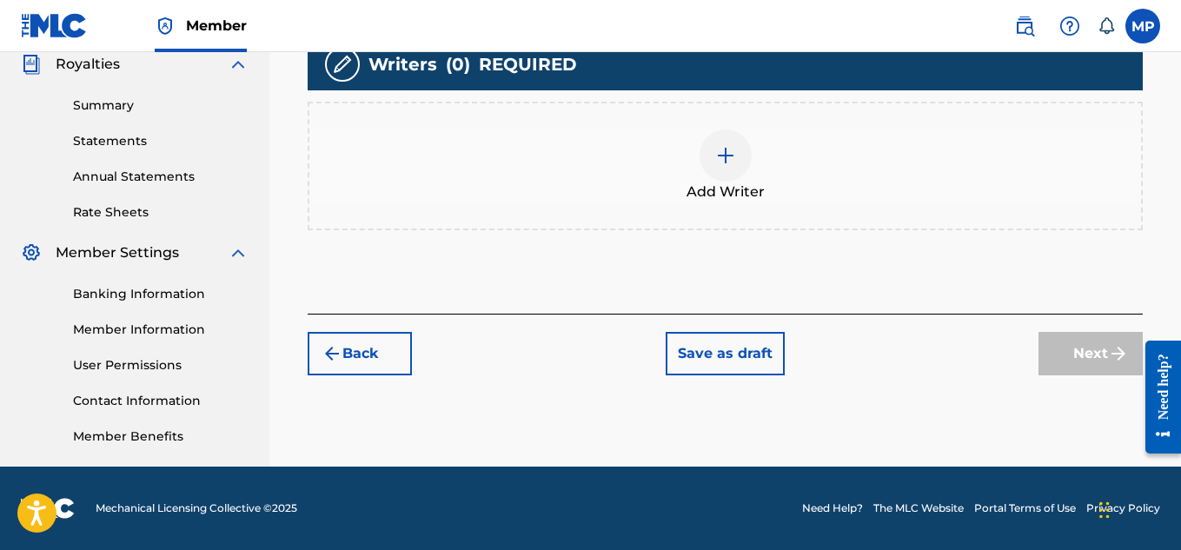
scroll to position [308, 0]
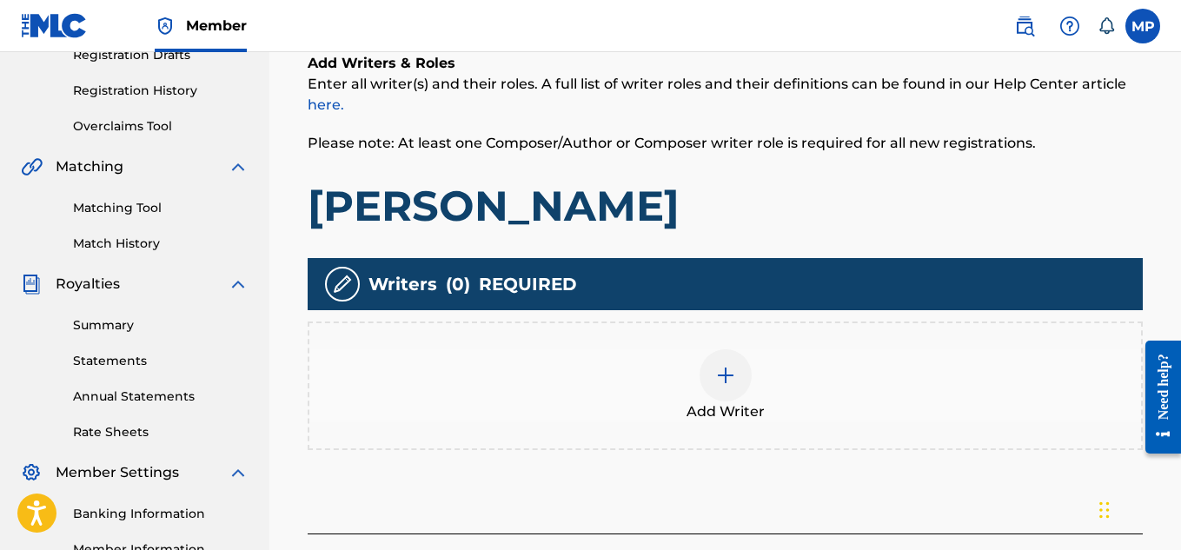
click at [720, 365] on img at bounding box center [725, 375] width 21 height 21
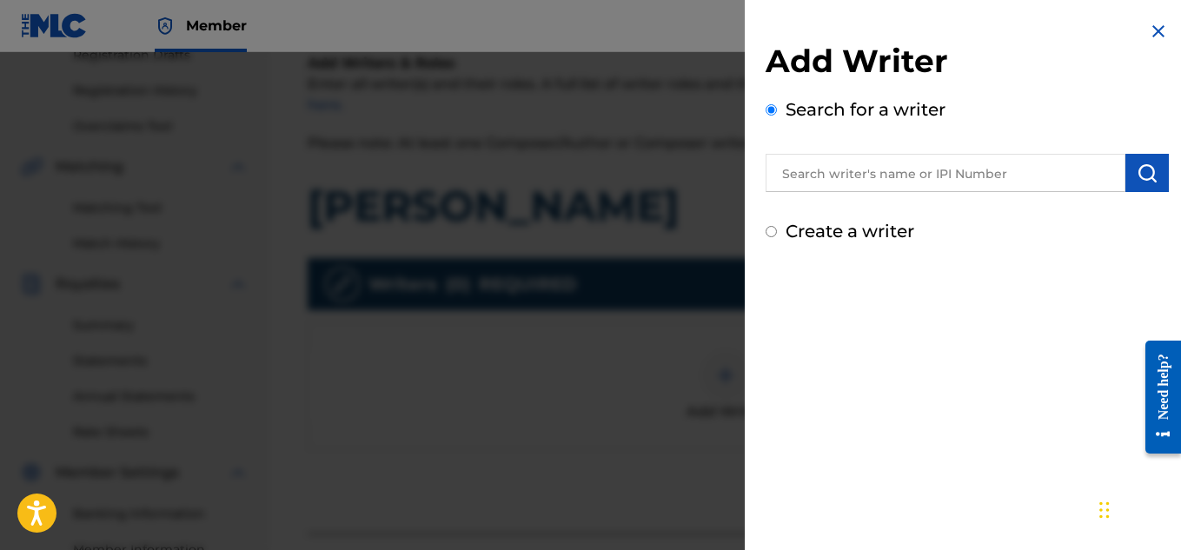
click at [837, 171] on input "text" at bounding box center [945, 173] width 360 height 38
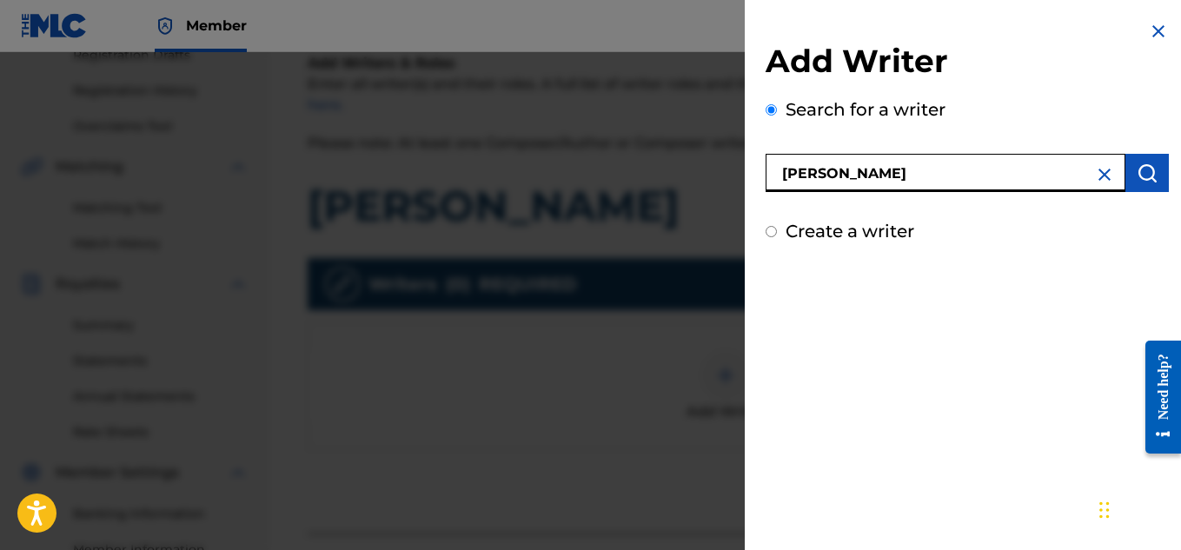
scroll to position [387, 0]
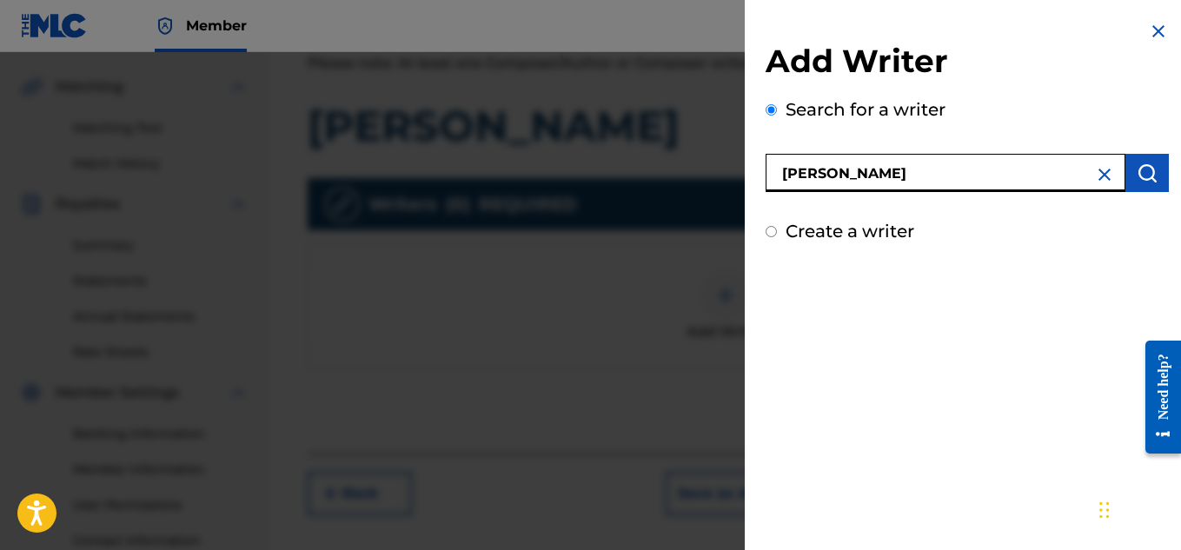
type input "[PERSON_NAME]"
click at [1140, 180] on img "submit" at bounding box center [1146, 172] width 21 height 21
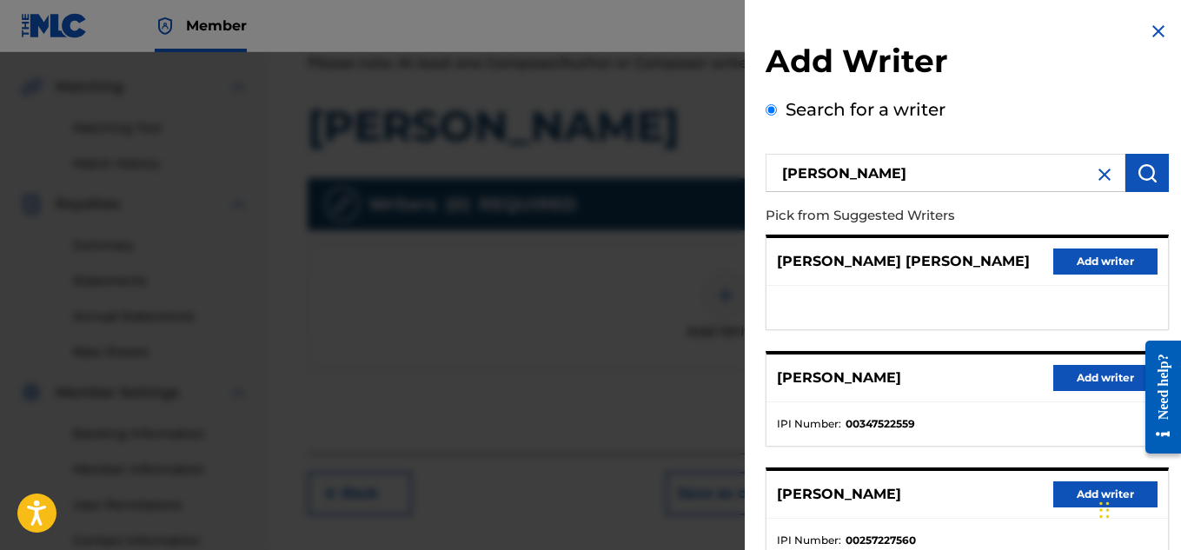
click at [1053, 368] on button "Add writer" at bounding box center [1105, 378] width 104 height 26
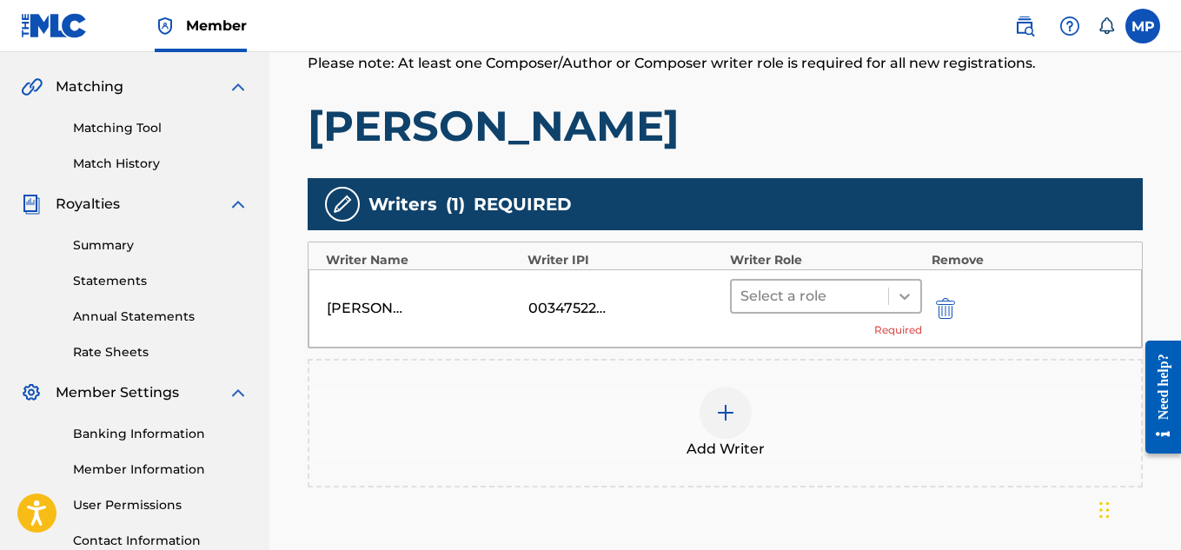
click at [899, 296] on icon at bounding box center [904, 296] width 17 height 17
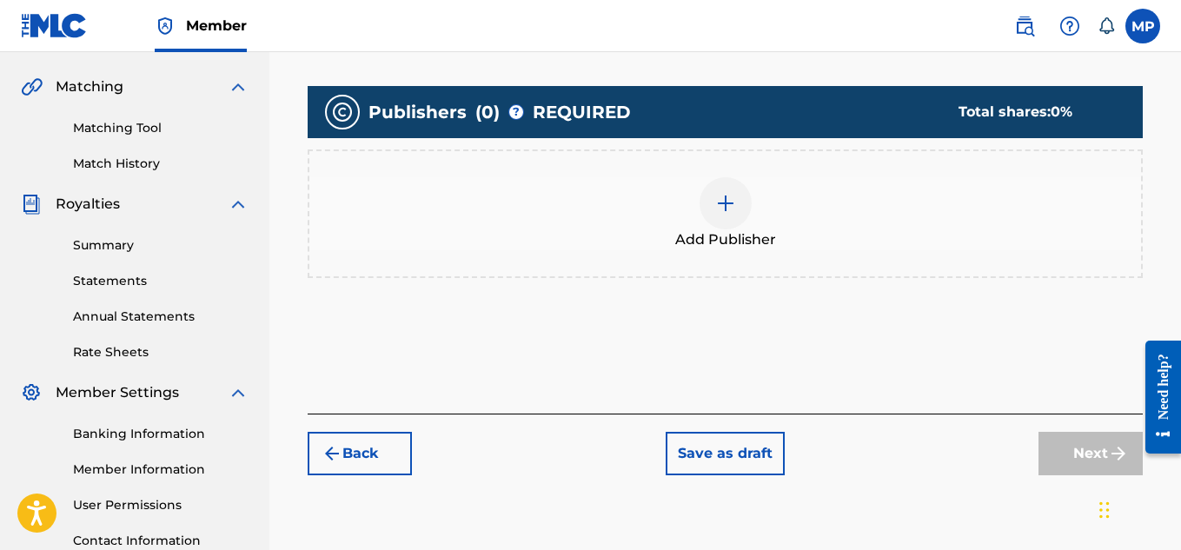
click at [738, 229] on div at bounding box center [725, 203] width 52 height 52
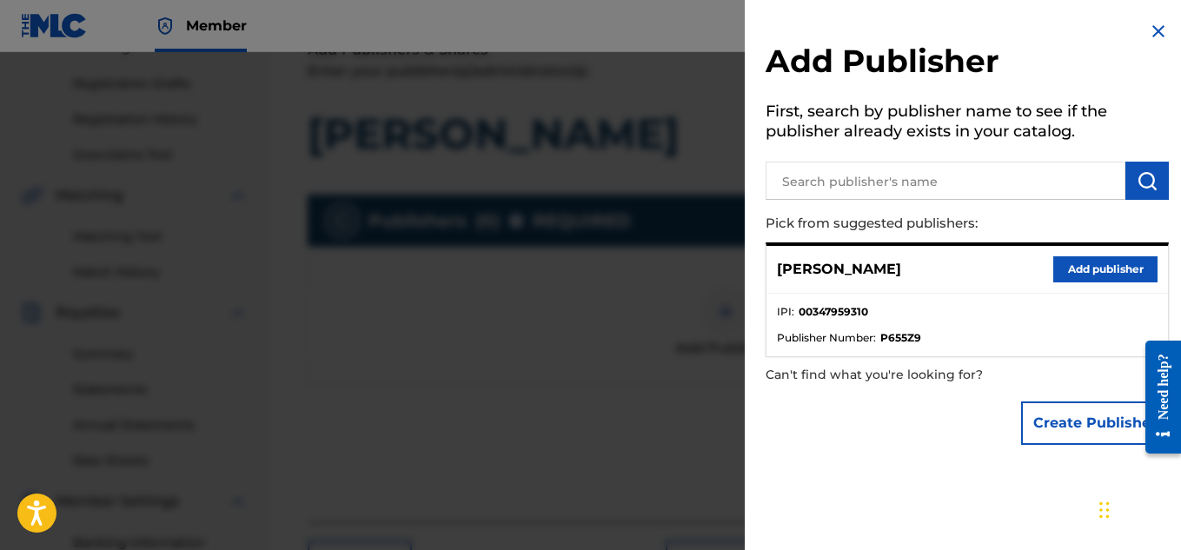
click at [1081, 261] on button "Add publisher" at bounding box center [1105, 269] width 104 height 26
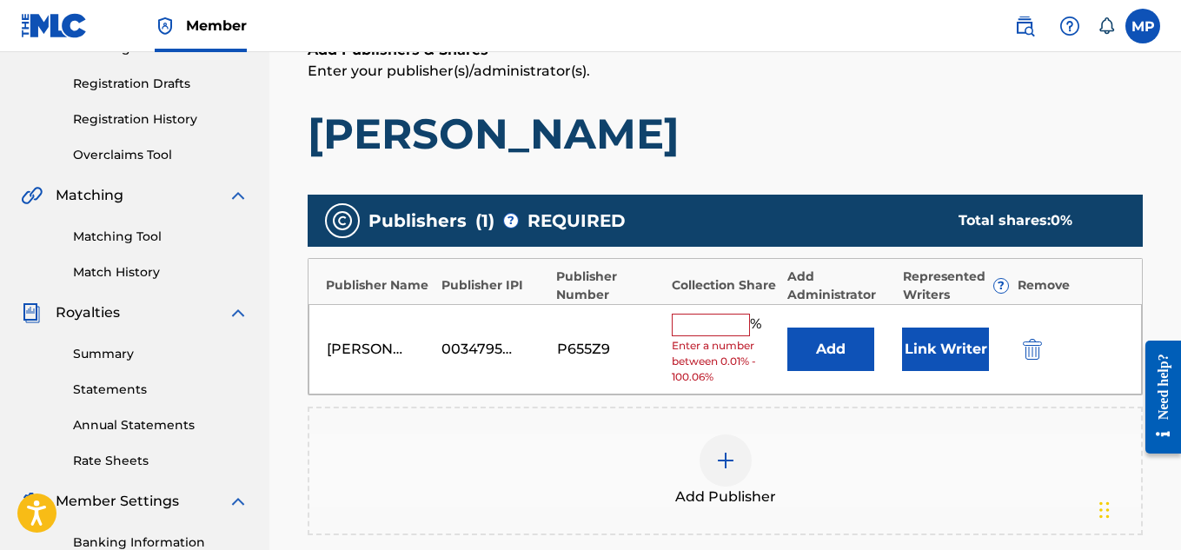
click at [731, 316] on input "text" at bounding box center [711, 325] width 78 height 23
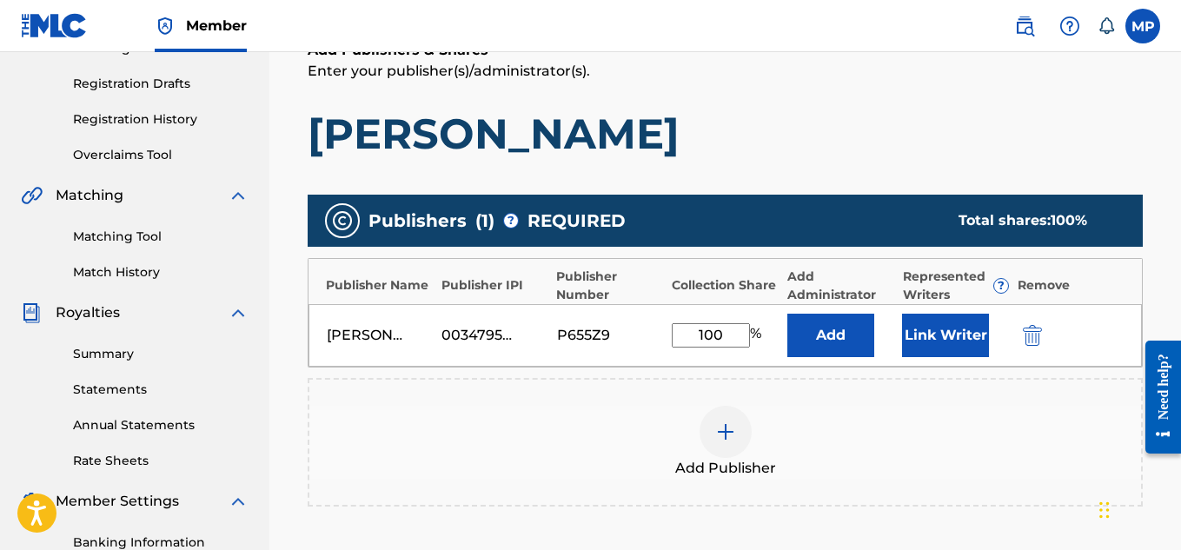
type input "100"
click at [930, 337] on button "Link Writer" at bounding box center [945, 335] width 87 height 43
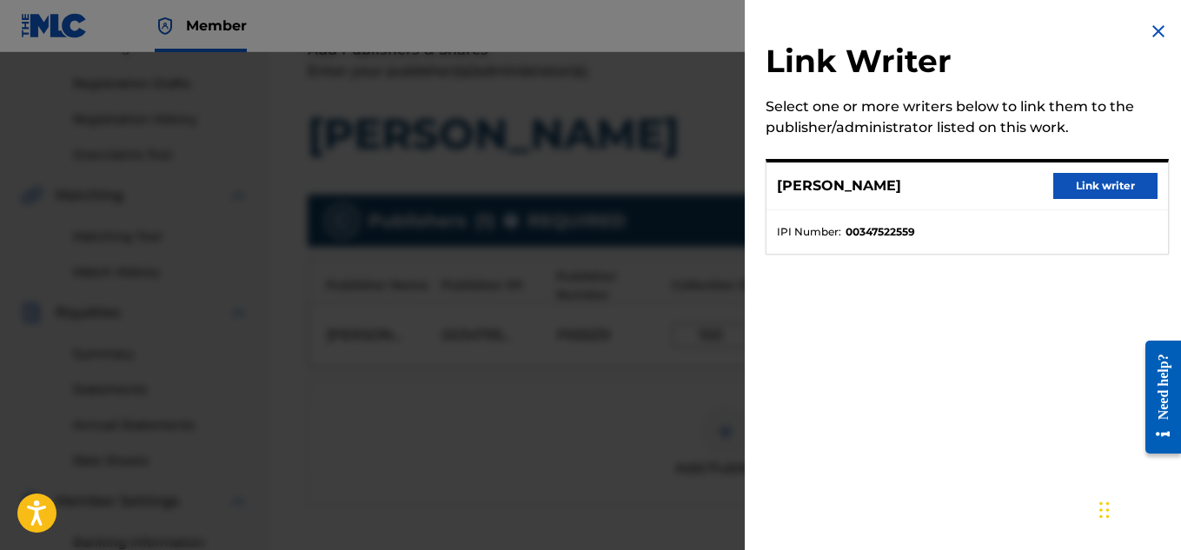
click at [1091, 179] on button "Link writer" at bounding box center [1105, 186] width 104 height 26
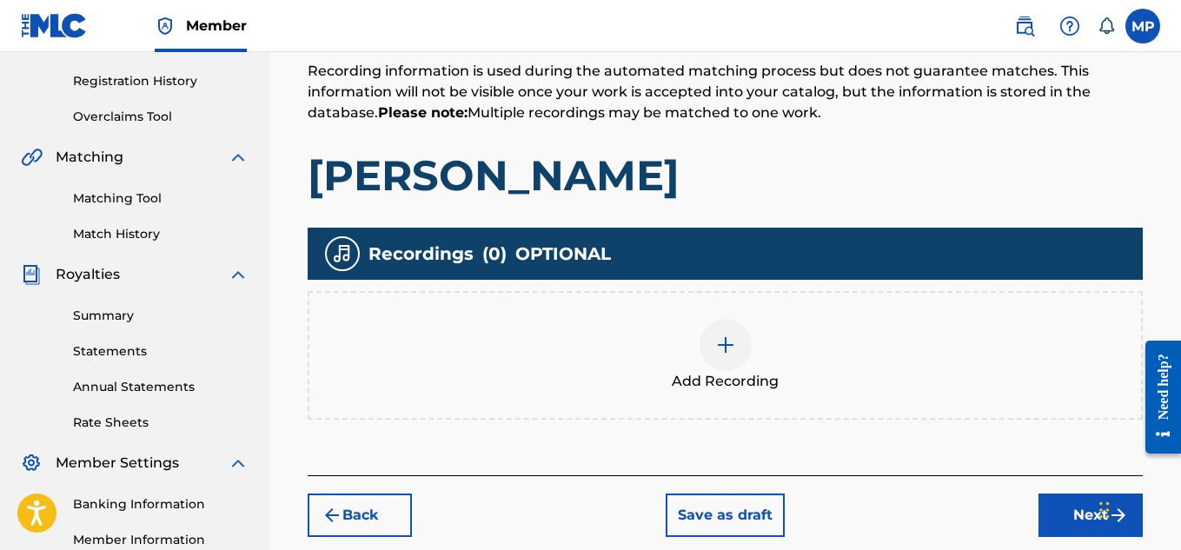
click at [727, 335] on img at bounding box center [725, 344] width 21 height 21
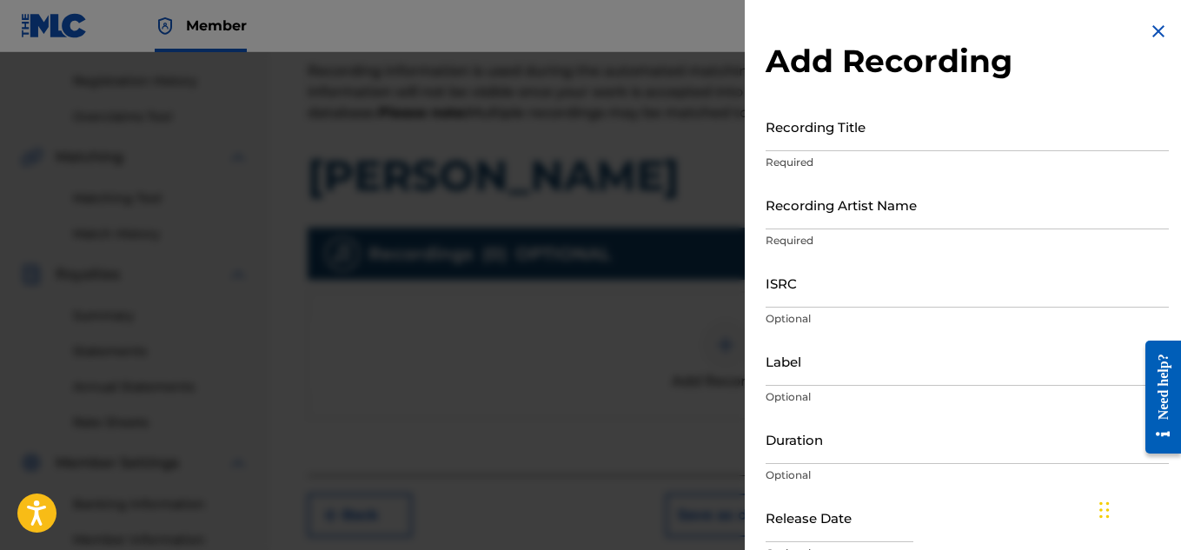
scroll to position [330, 0]
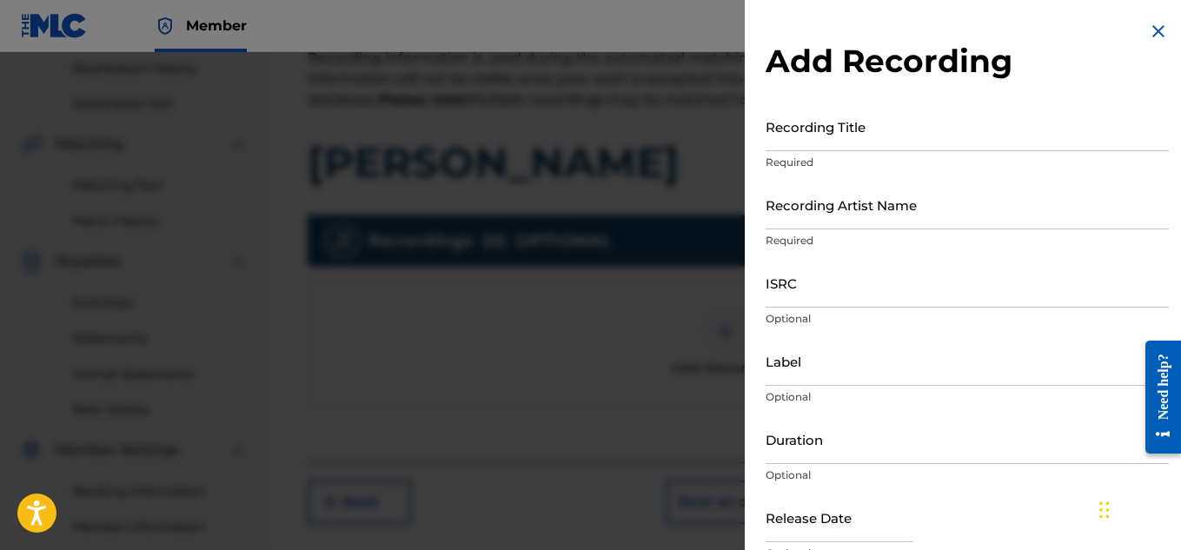
click at [870, 134] on input "Recording Title" at bounding box center [966, 127] width 403 height 50
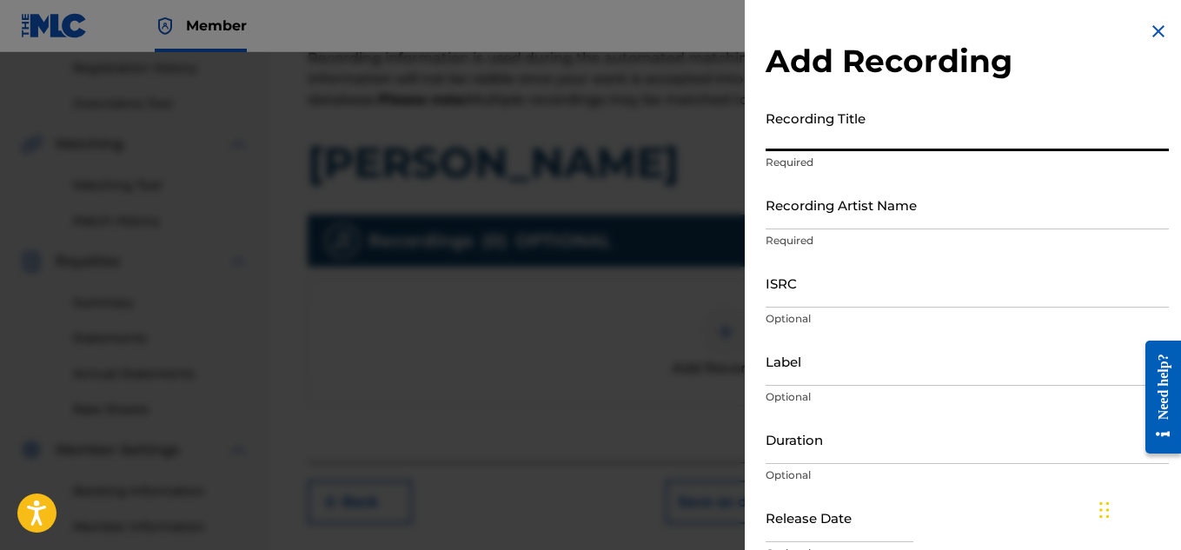
paste input "[PERSON_NAME]"
type input "[PERSON_NAME]"
click at [811, 202] on input "Recording Artist Name" at bounding box center [966, 205] width 403 height 50
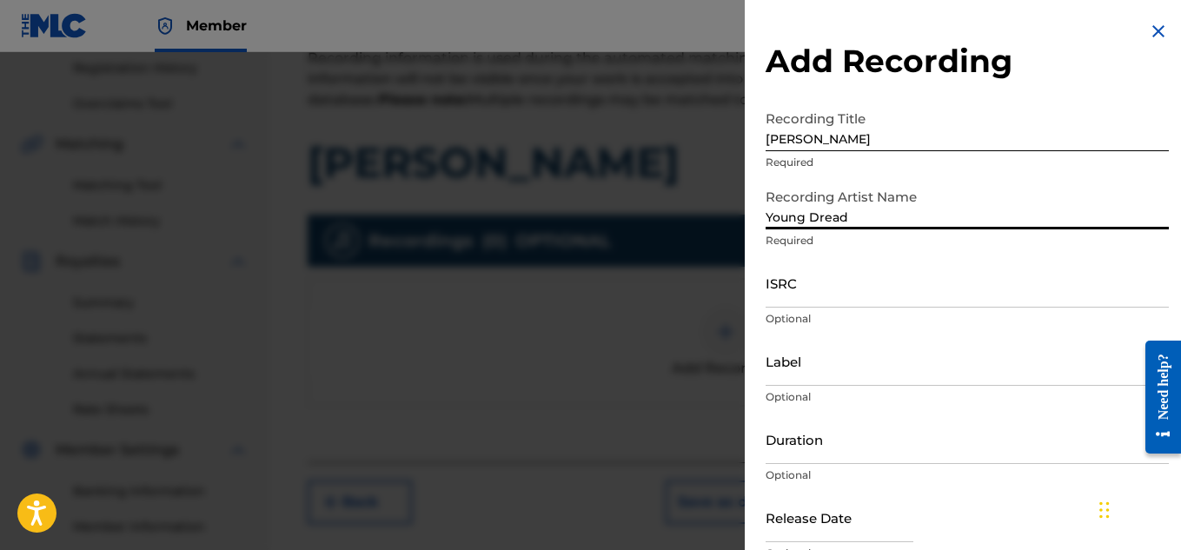
type input "Young Dread"
click at [826, 293] on input "ISRC" at bounding box center [966, 283] width 403 height 50
paste input "US7DA1735291"
type input "US7DA1735291"
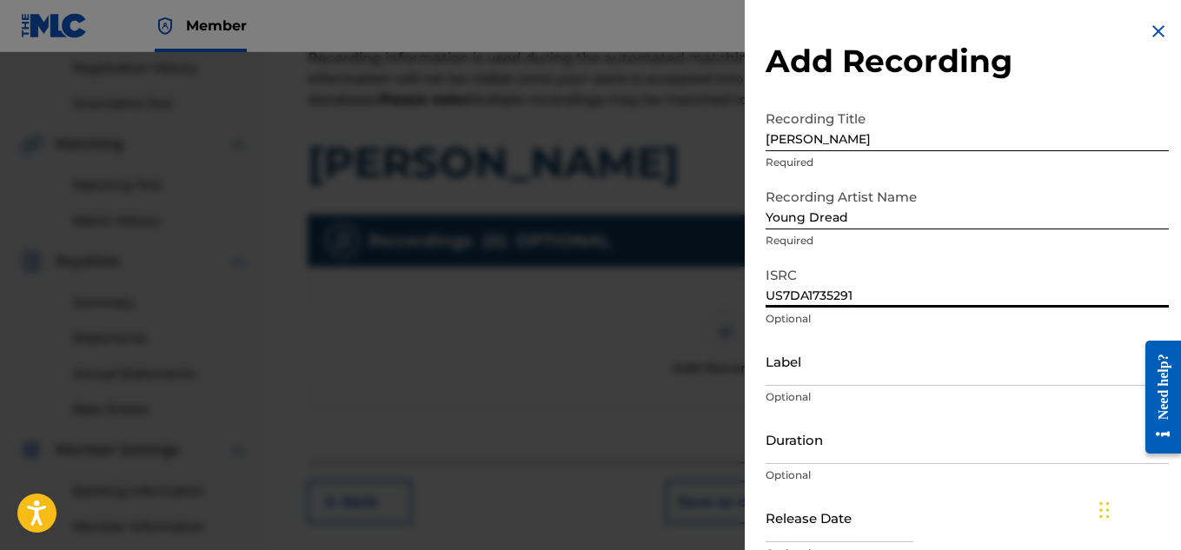
scroll to position [85, 0]
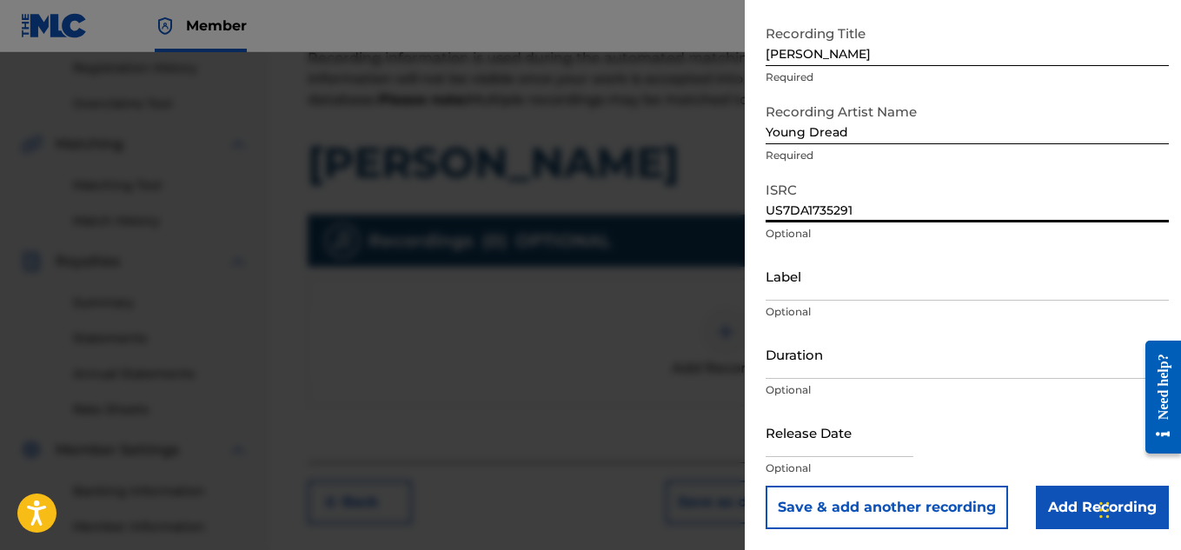
click at [1058, 501] on input "Add Recording" at bounding box center [1101, 507] width 133 height 43
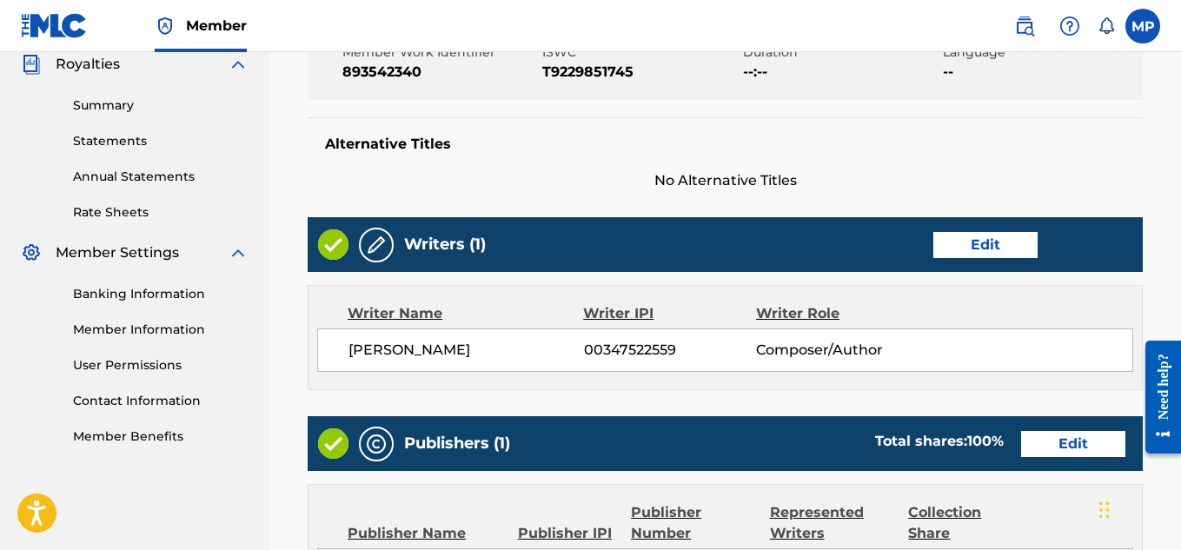
scroll to position [975, 0]
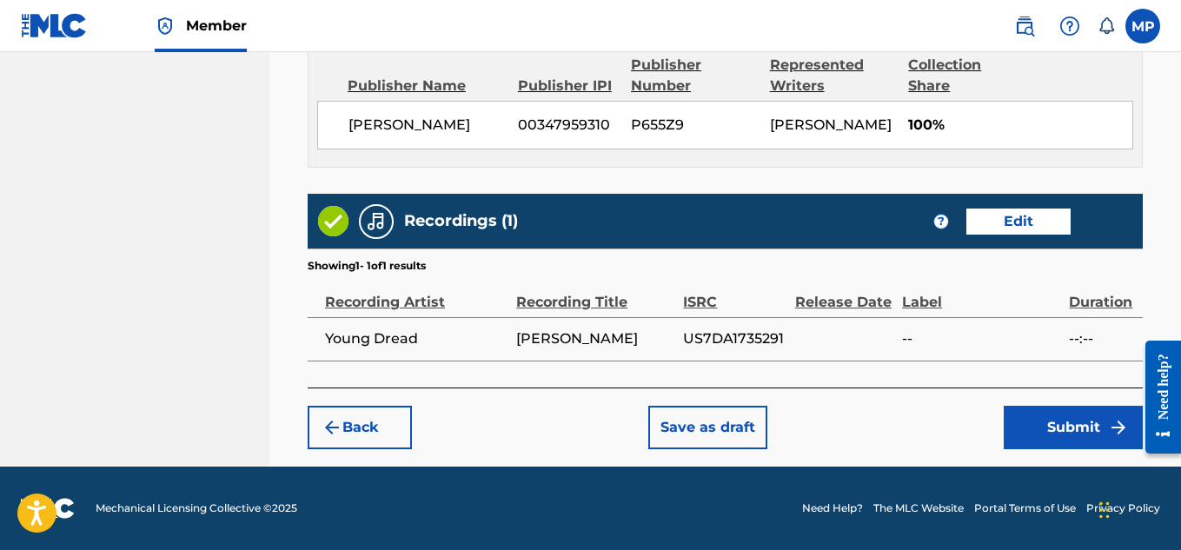
click at [1075, 424] on button "Submit" at bounding box center [1072, 427] width 139 height 43
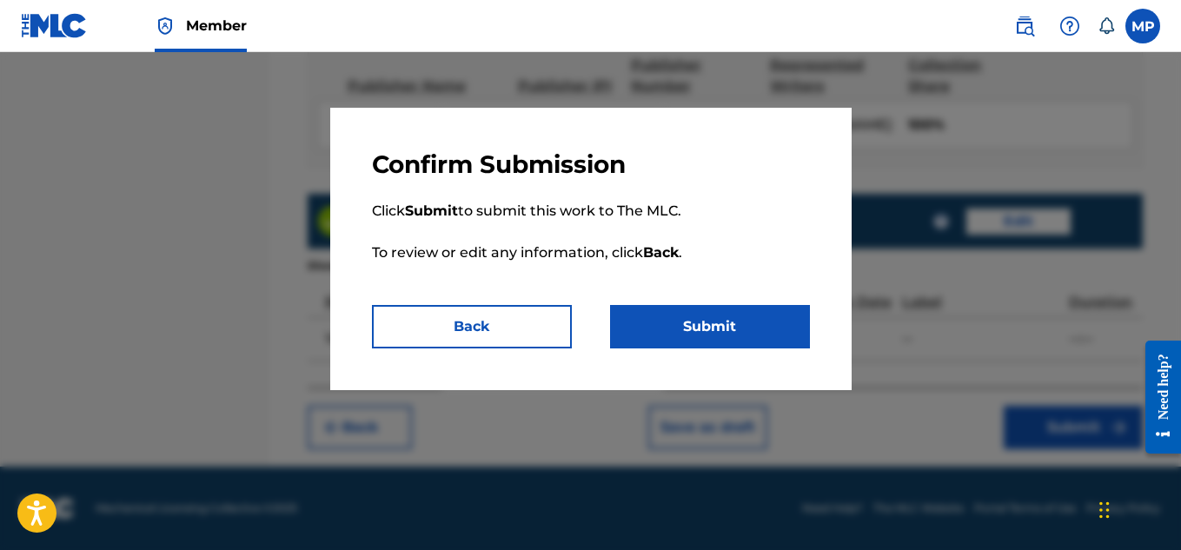
click at [747, 312] on button "Submit" at bounding box center [710, 326] width 200 height 43
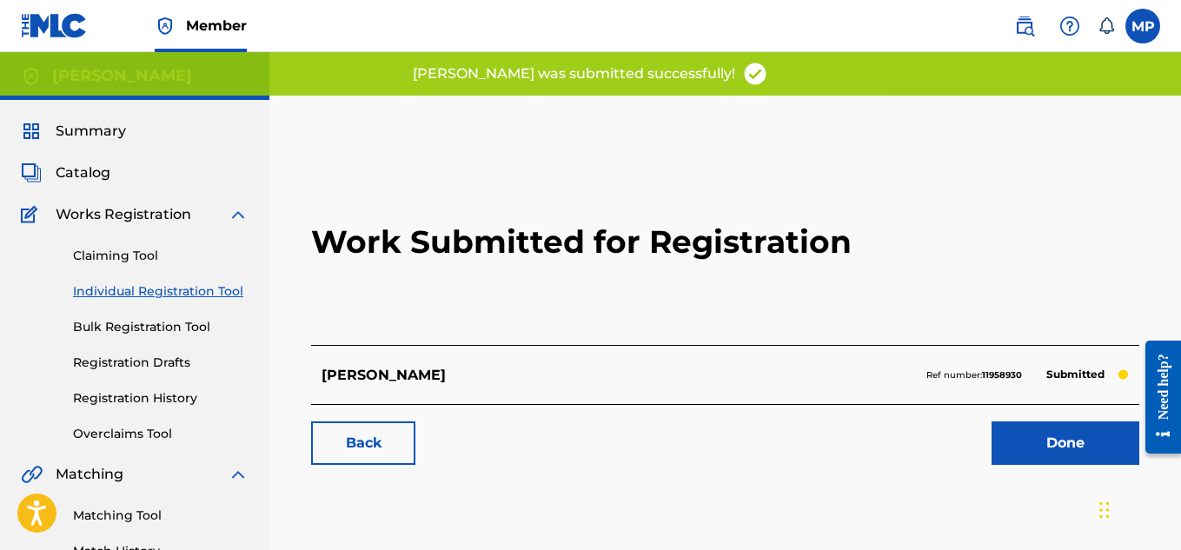
click at [360, 456] on link "Back" at bounding box center [363, 442] width 104 height 43
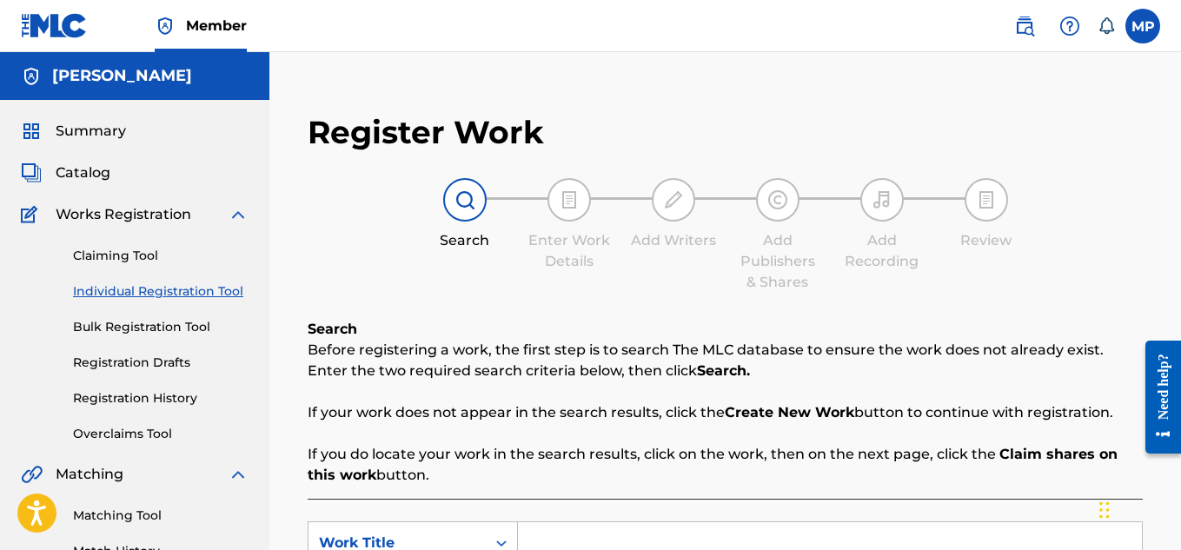
scroll to position [331, 0]
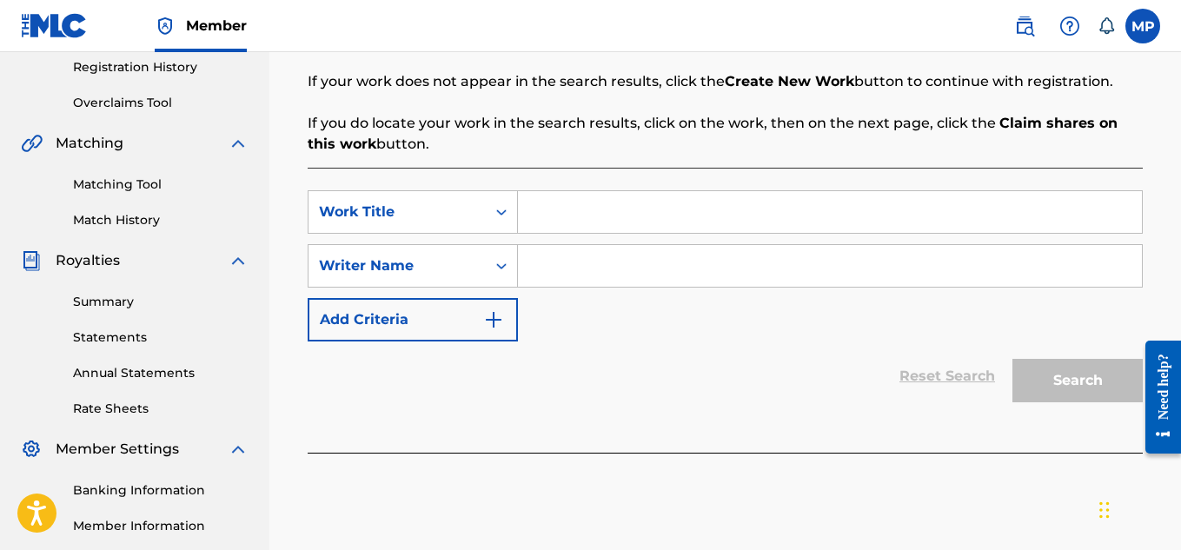
click at [613, 214] on input "Search Form" at bounding box center [830, 212] width 624 height 42
paste input "FULL PROOF PLAN"
type input "FULL PROOF PLAN"
click at [586, 270] on input "Search Form" at bounding box center [830, 266] width 624 height 42
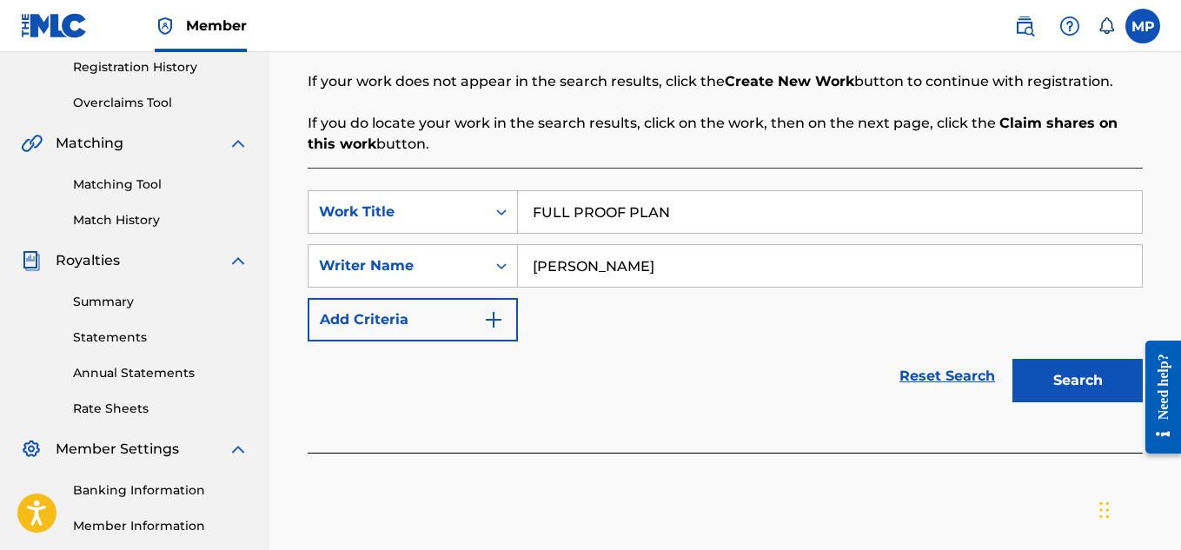
type input "[PERSON_NAME]"
click at [1050, 379] on button "Search" at bounding box center [1077, 380] width 130 height 43
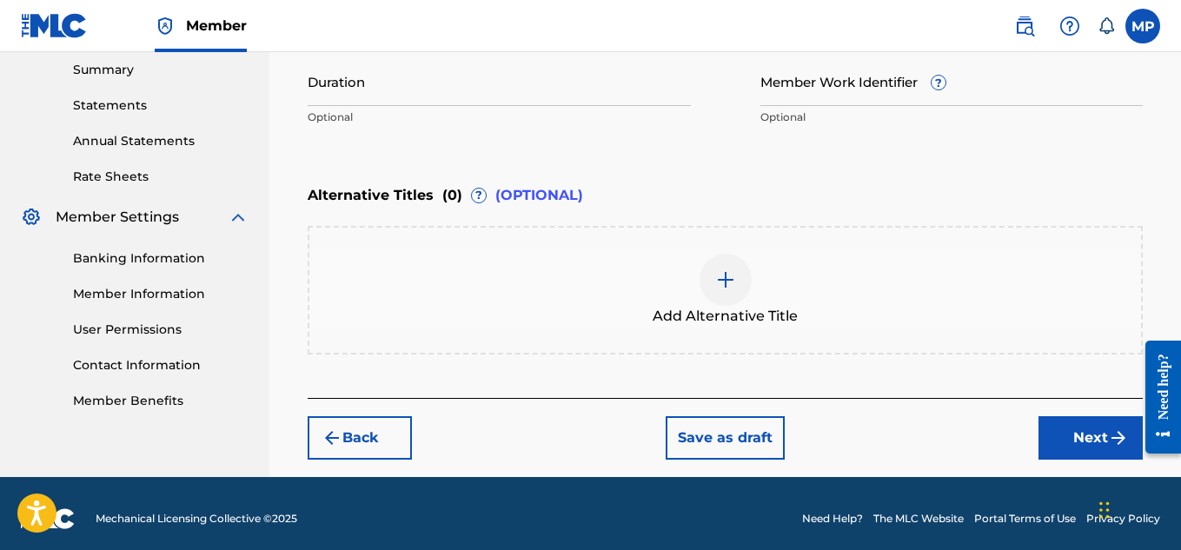
scroll to position [284, 0]
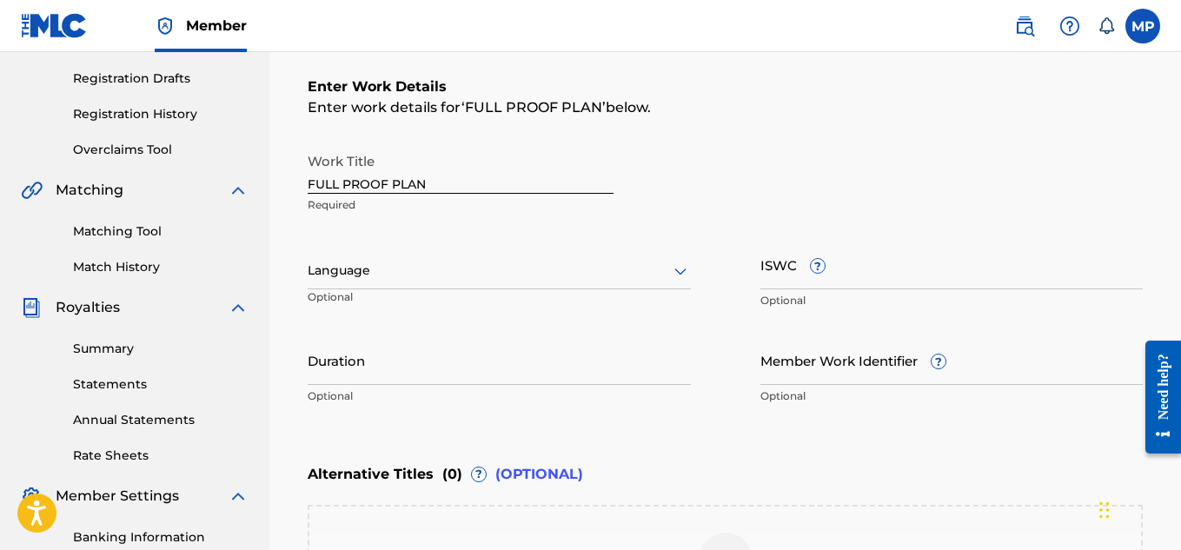
click at [844, 271] on input "ISWC ?" at bounding box center [951, 265] width 383 height 50
paste input "T9229851723"
type input "T9229851723"
click at [792, 376] on input "Member Work Identifier ?" at bounding box center [951, 360] width 383 height 50
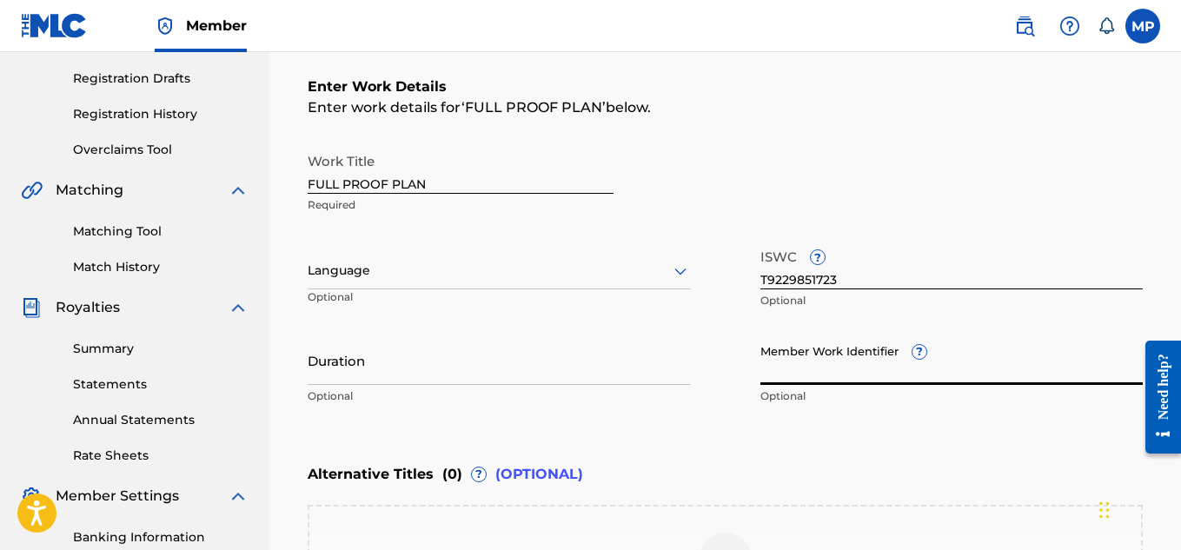
paste input "893542339"
type input "893542339"
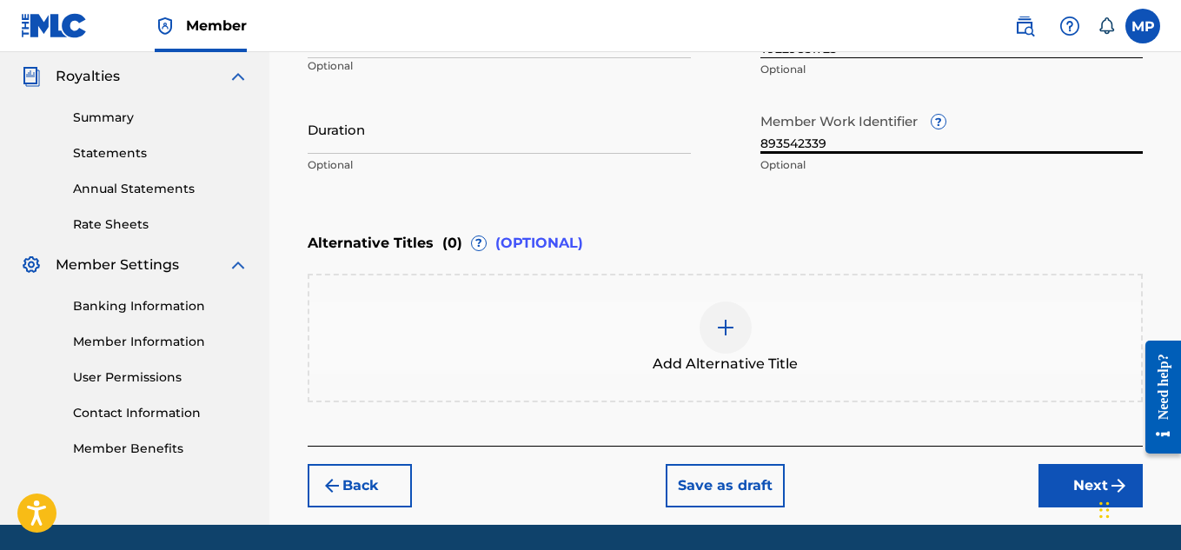
click at [1069, 464] on button "Next" at bounding box center [1090, 485] width 104 height 43
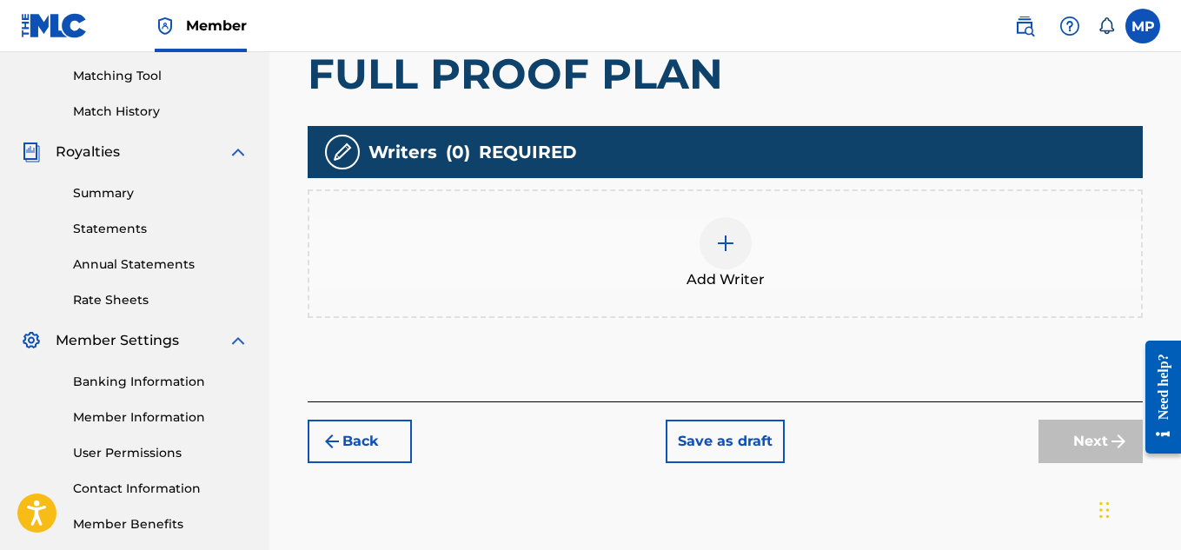
scroll to position [527, 0]
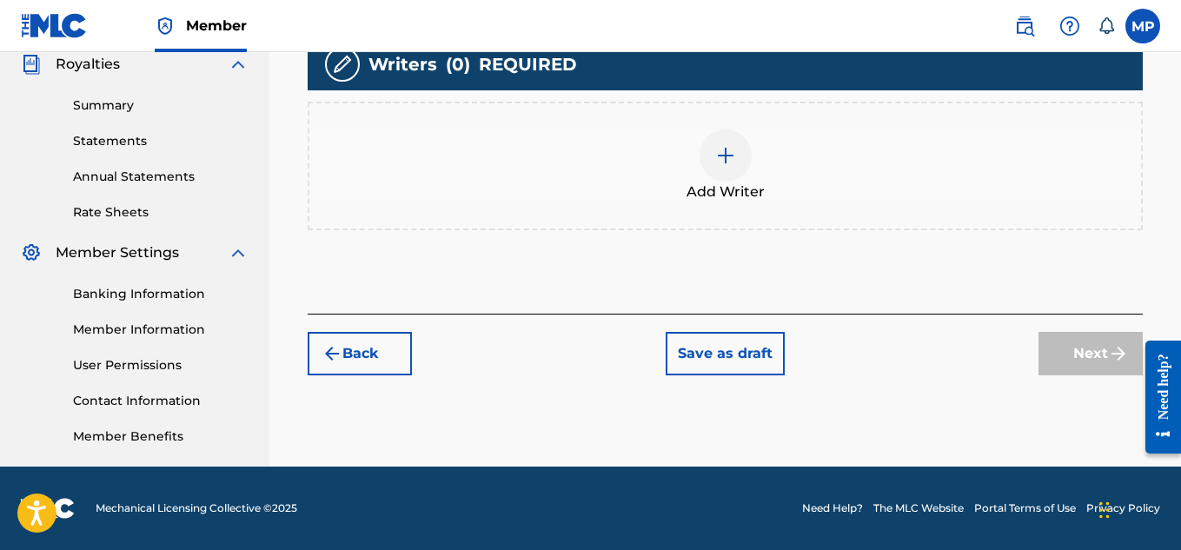
click at [705, 168] on div at bounding box center [725, 155] width 52 height 52
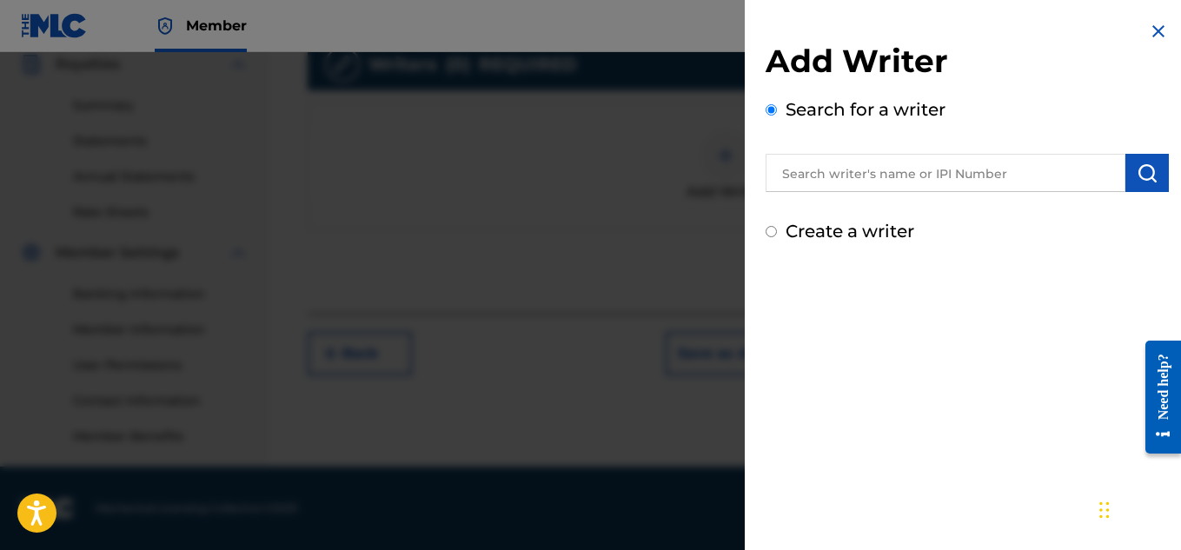
click at [871, 169] on input "text" at bounding box center [945, 173] width 360 height 38
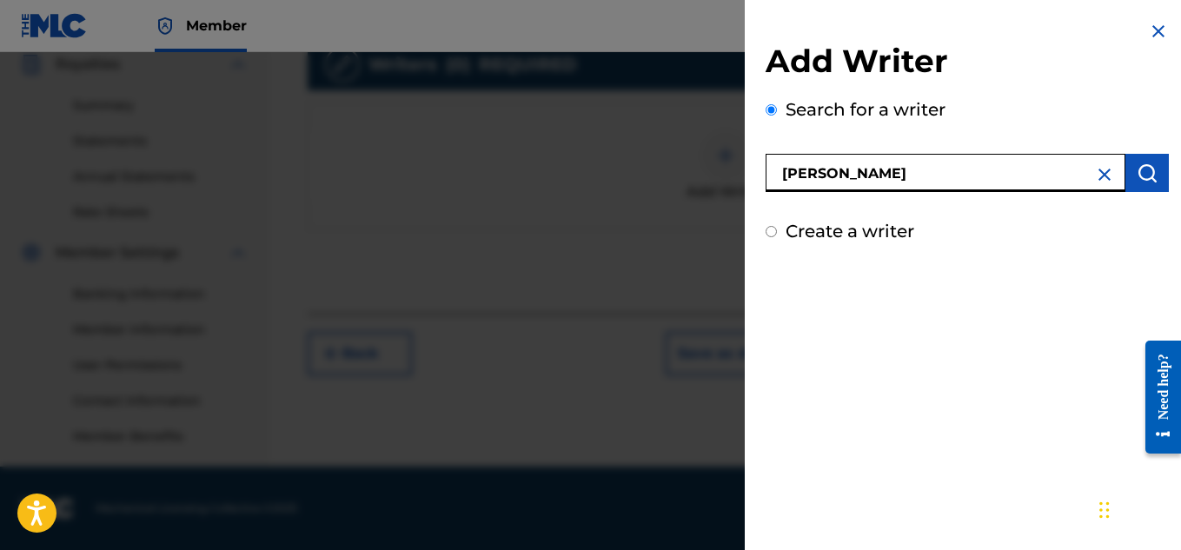
type input "[PERSON_NAME]"
click at [1142, 174] on img "submit" at bounding box center [1146, 172] width 21 height 21
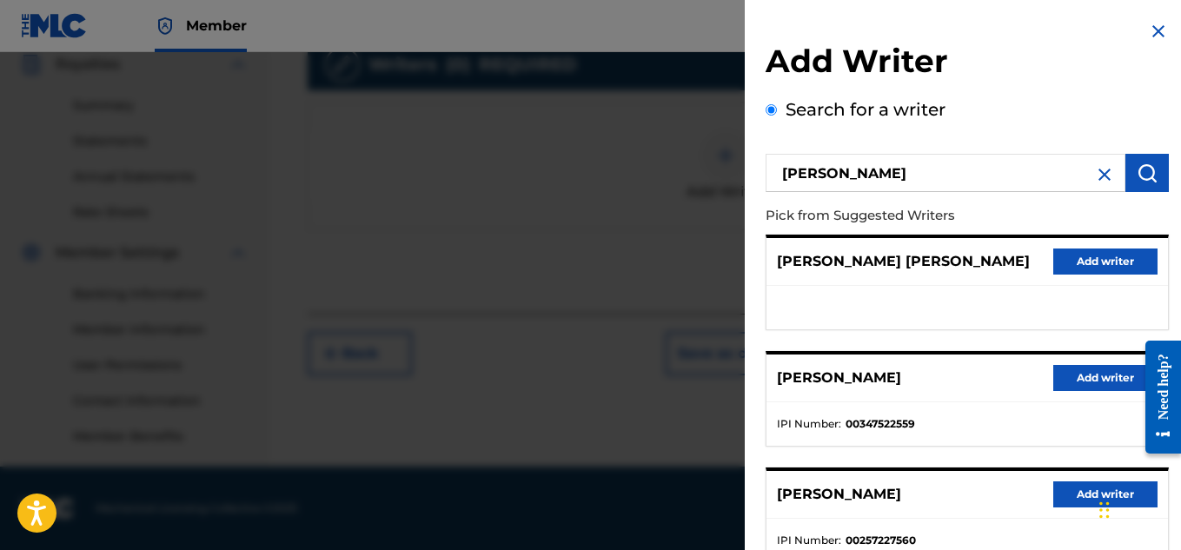
click at [1108, 370] on button "Add writer" at bounding box center [1105, 378] width 104 height 26
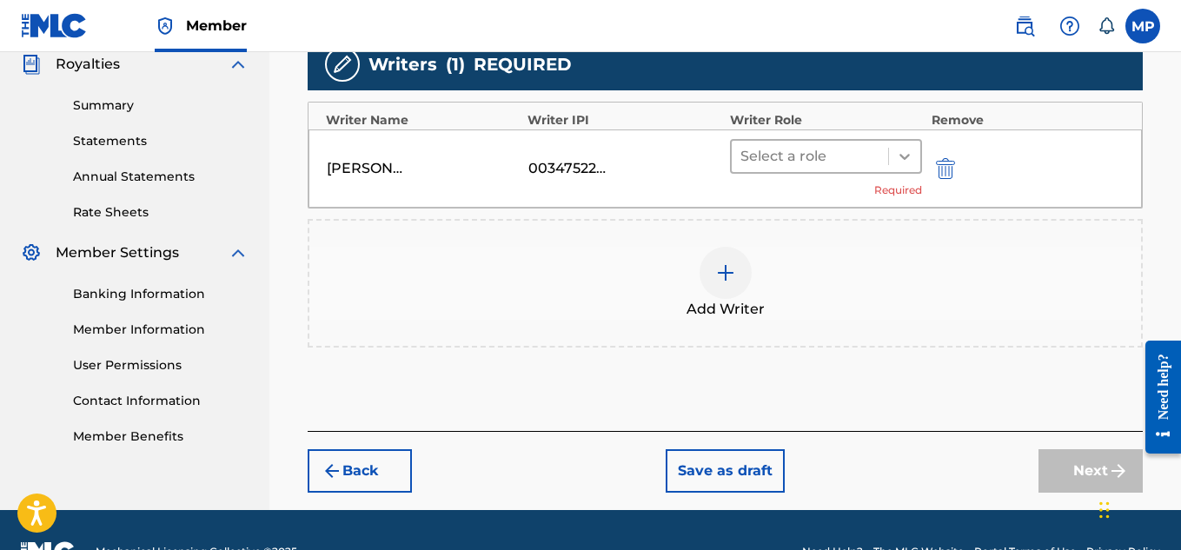
click at [908, 157] on icon at bounding box center [904, 156] width 17 height 17
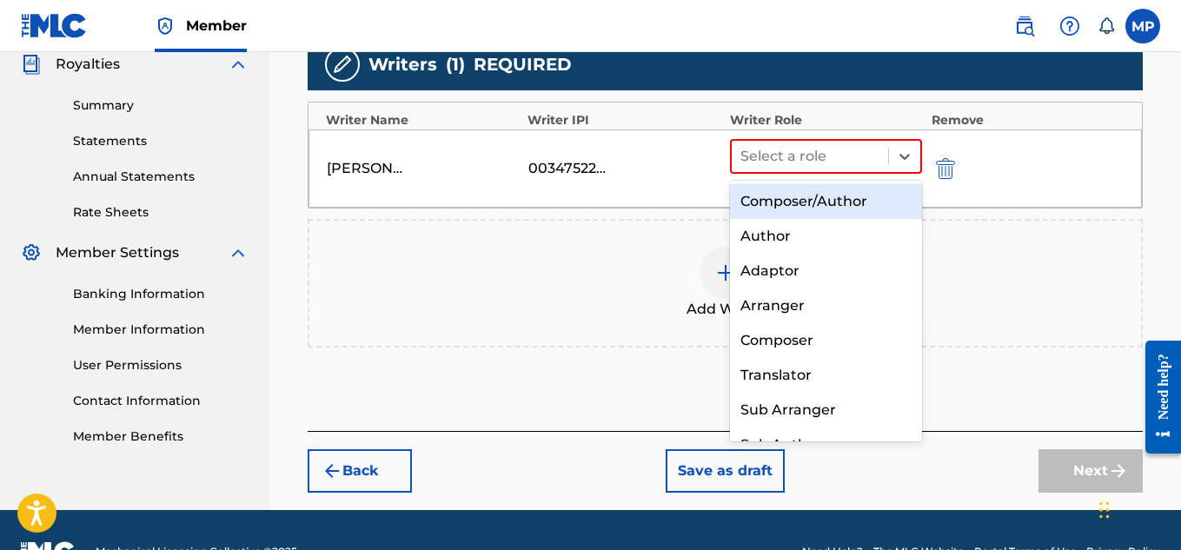
click at [800, 190] on div "Composer/Author" at bounding box center [826, 201] width 193 height 35
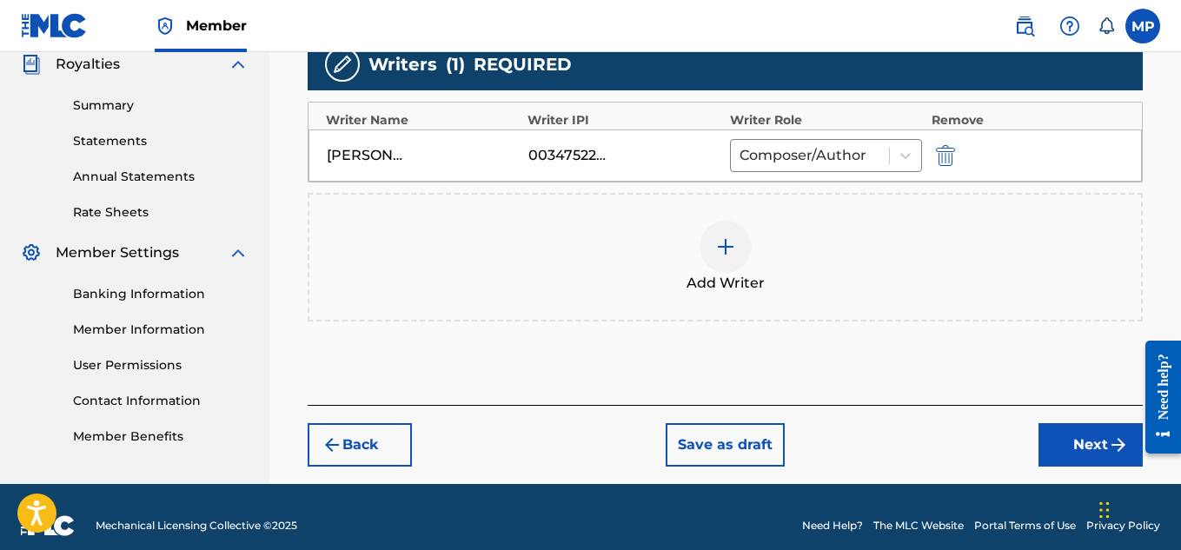
click at [1051, 437] on button "Next" at bounding box center [1090, 444] width 104 height 43
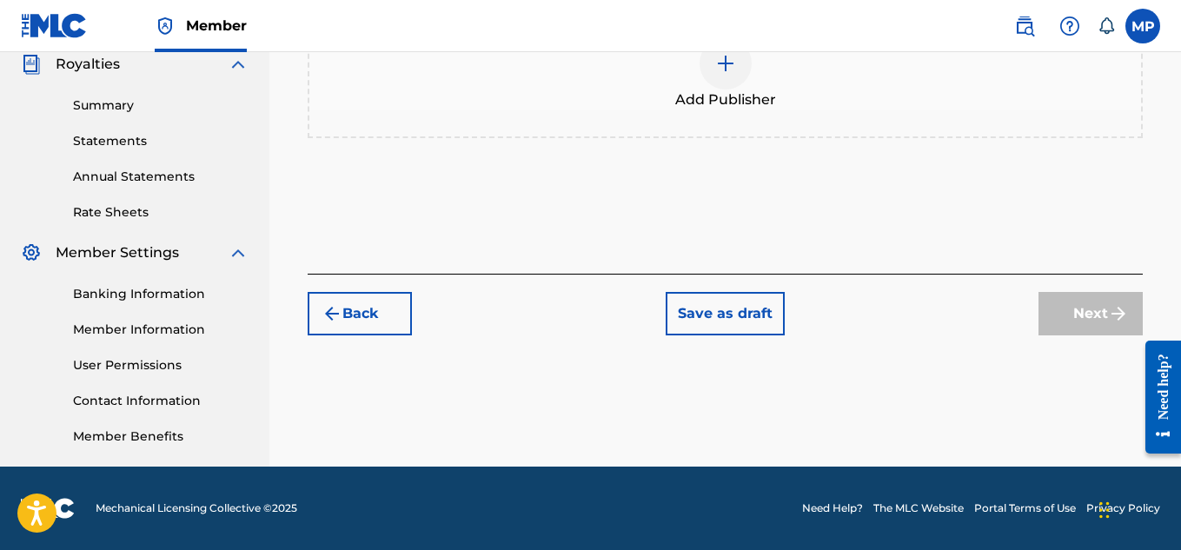
click at [731, 76] on div at bounding box center [725, 63] width 52 height 52
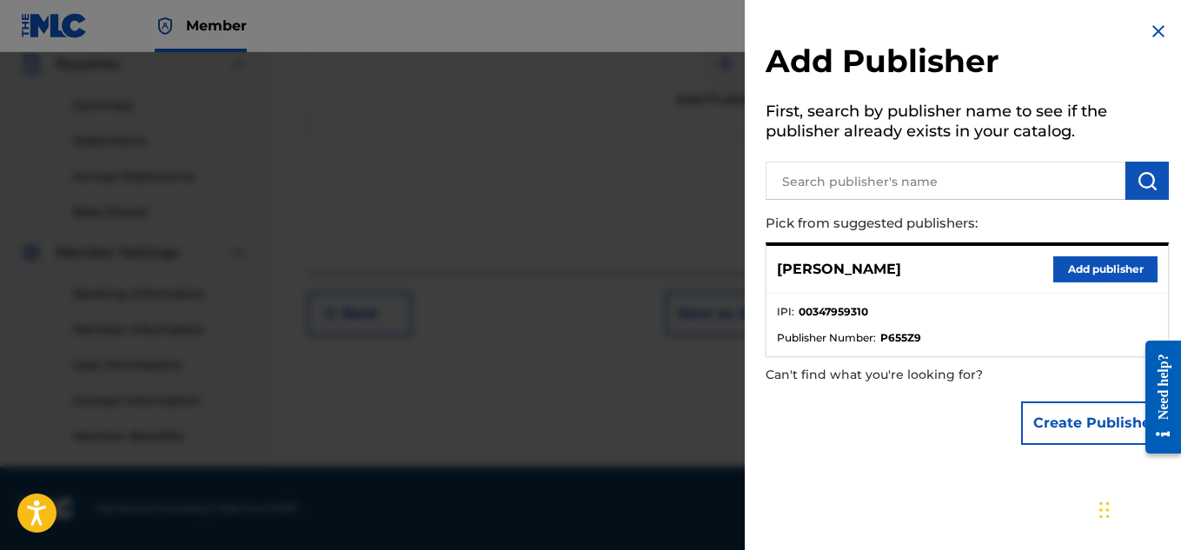
click at [1066, 275] on button "Add publisher" at bounding box center [1105, 269] width 104 height 26
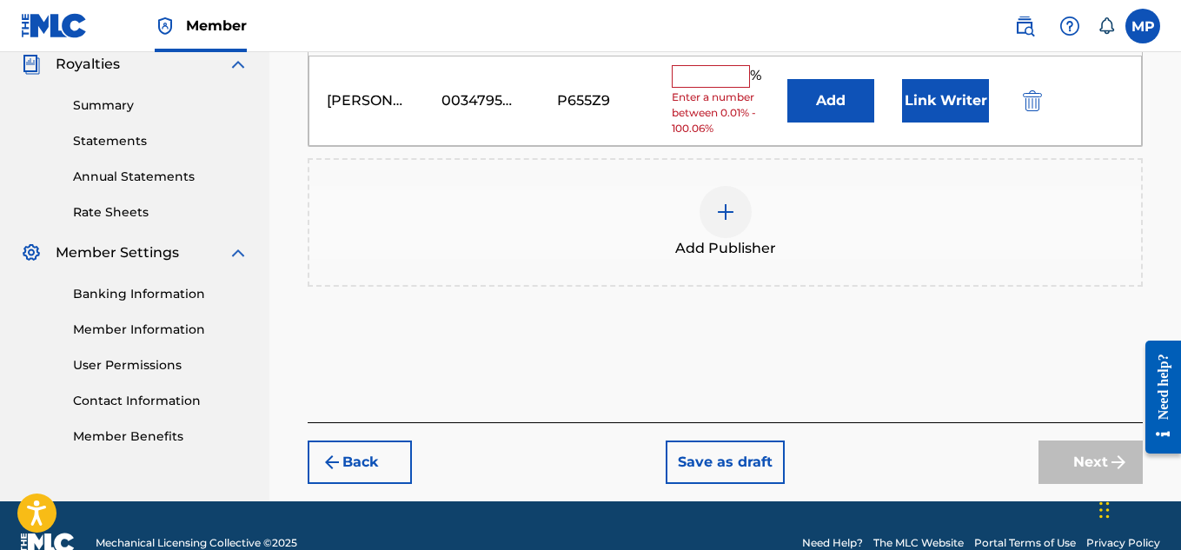
click at [721, 85] on input "text" at bounding box center [711, 76] width 78 height 23
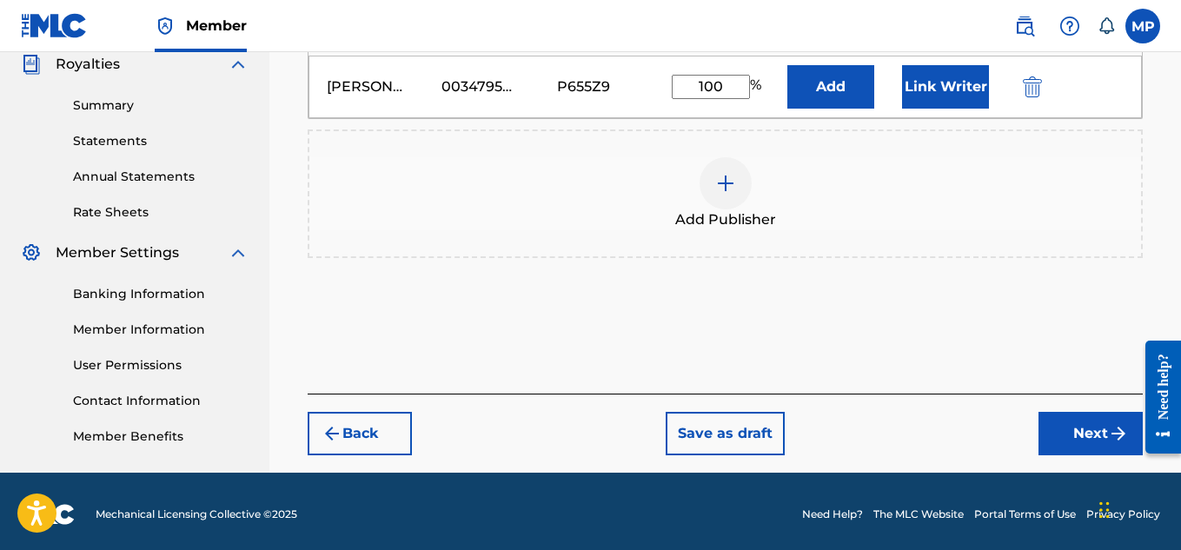
type input "100"
click at [937, 81] on button "Link Writer" at bounding box center [945, 86] width 87 height 43
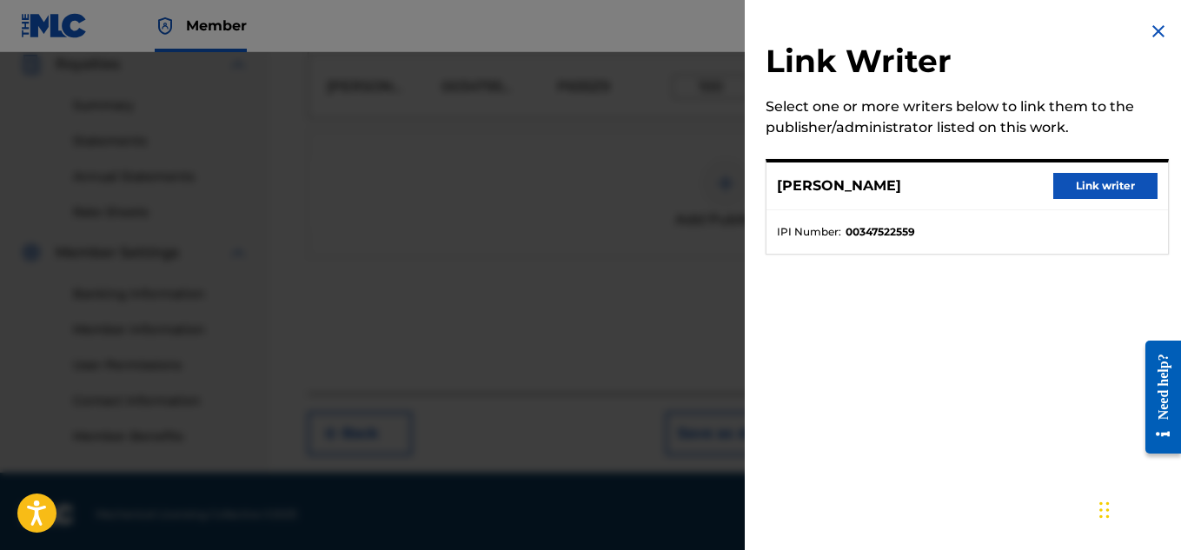
click at [1088, 195] on button "Link writer" at bounding box center [1105, 186] width 104 height 26
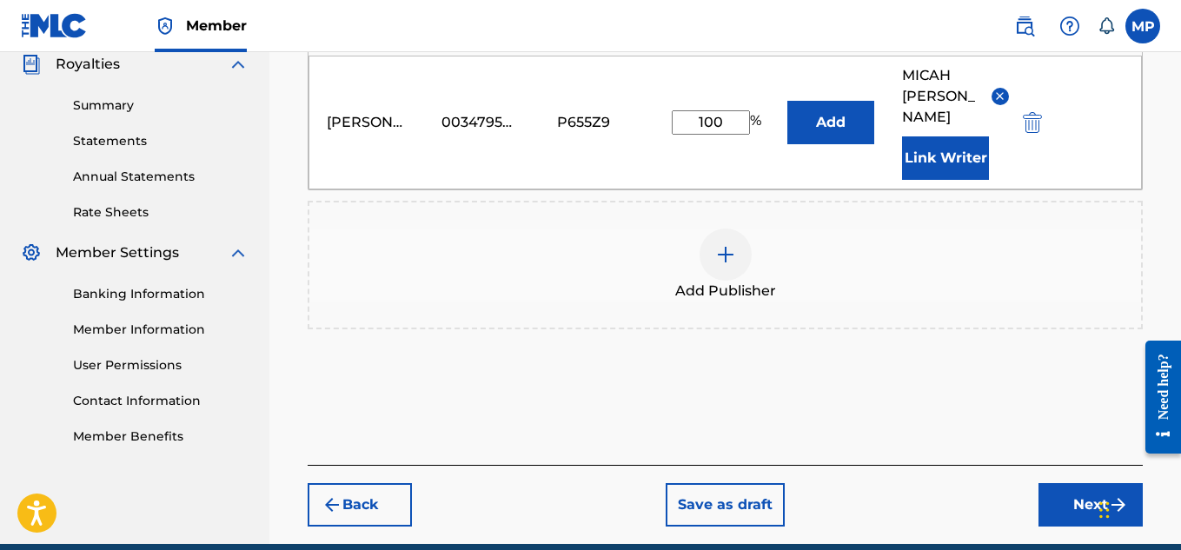
click at [1065, 484] on button "Next" at bounding box center [1090, 504] width 104 height 43
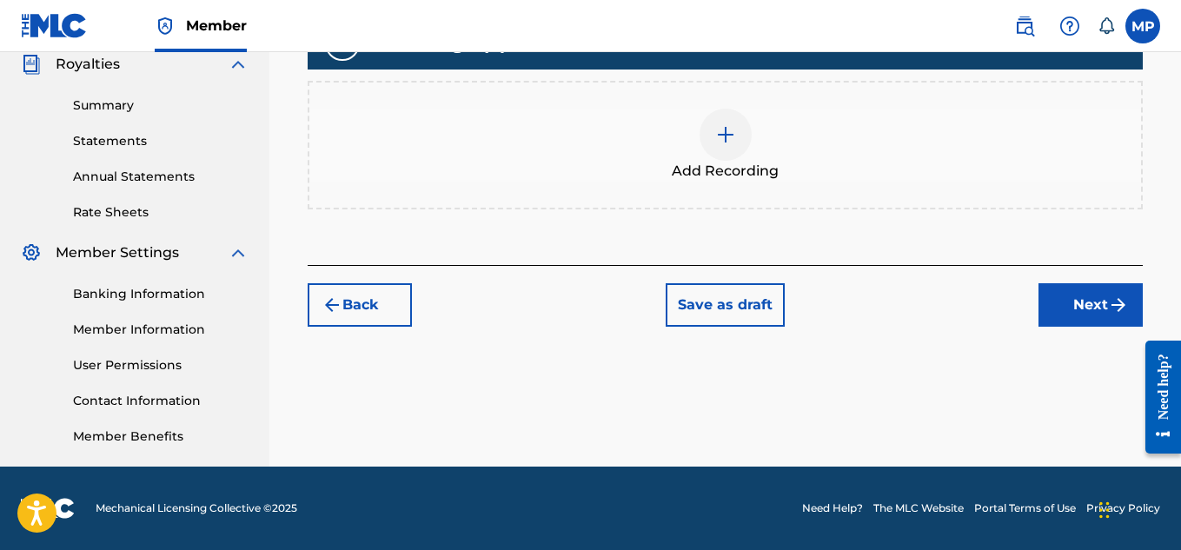
scroll to position [353, 0]
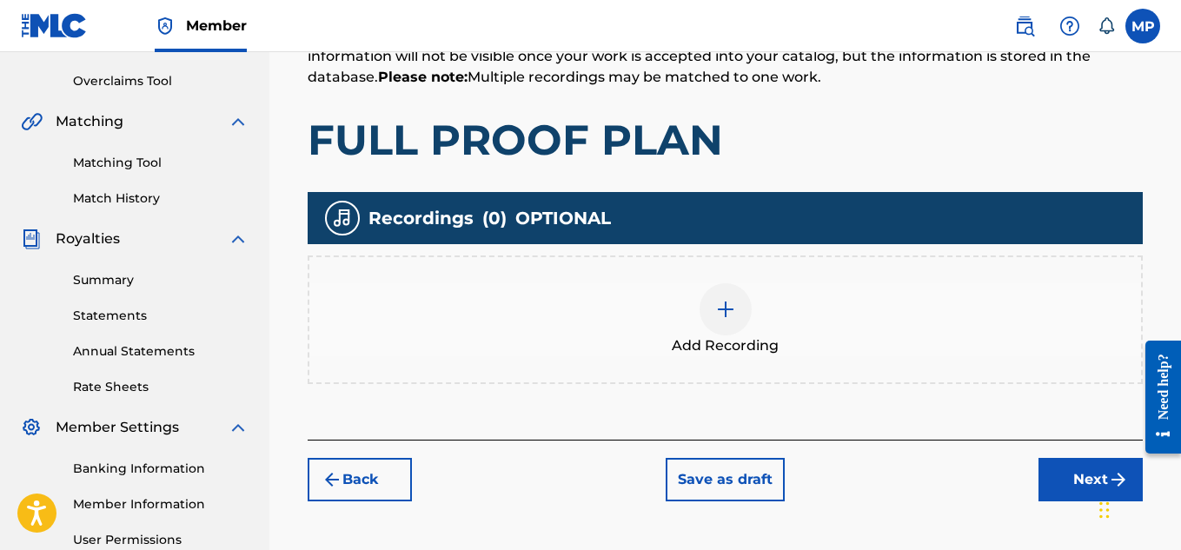
click at [731, 316] on img at bounding box center [725, 309] width 21 height 21
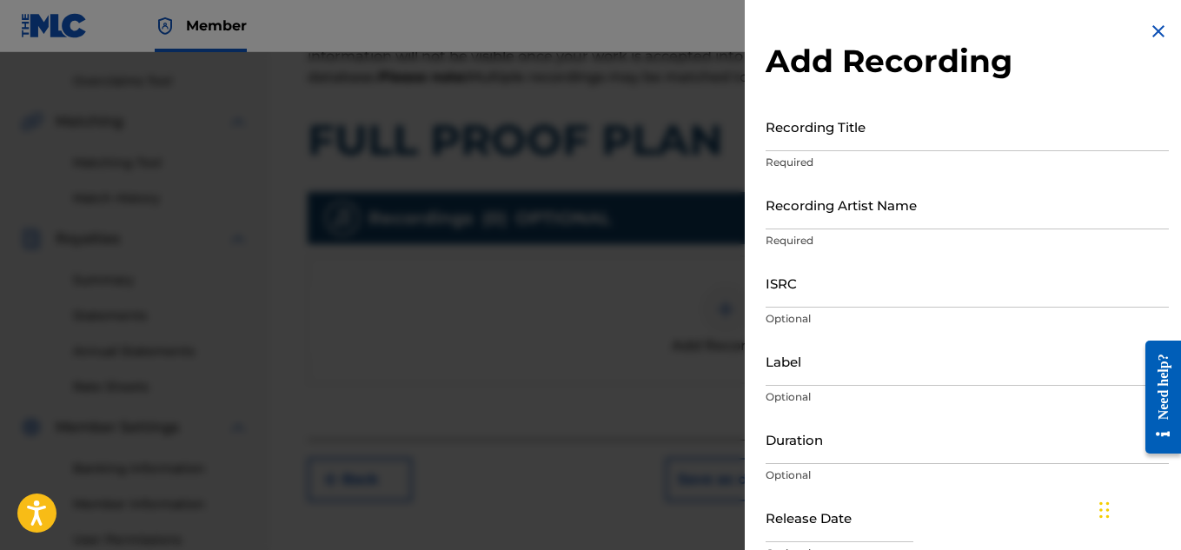
click at [793, 144] on input "Recording Title" at bounding box center [966, 127] width 403 height 50
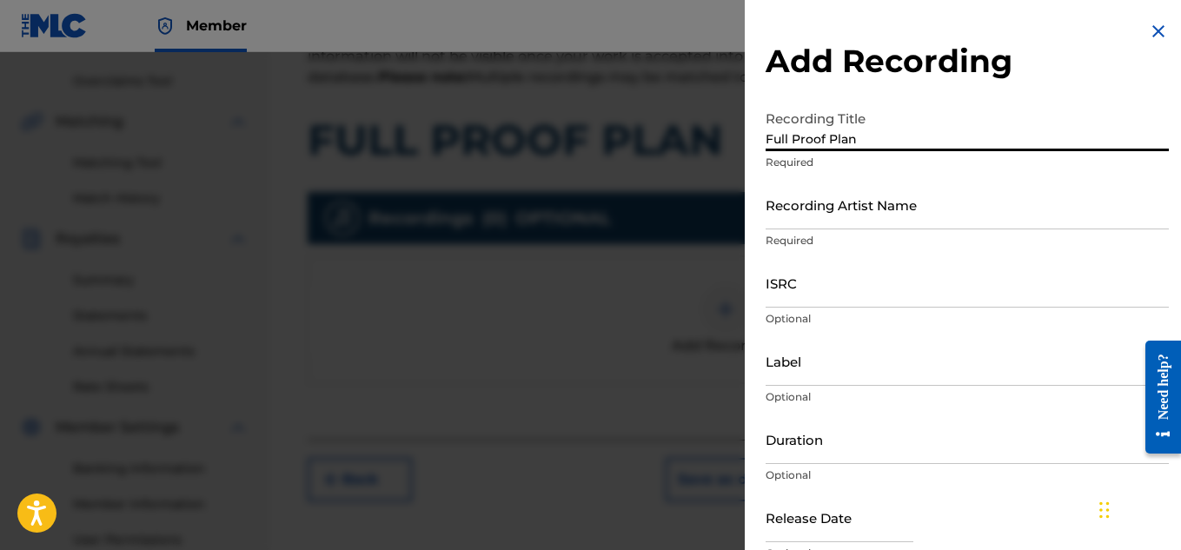
type input "Full Proof Plan"
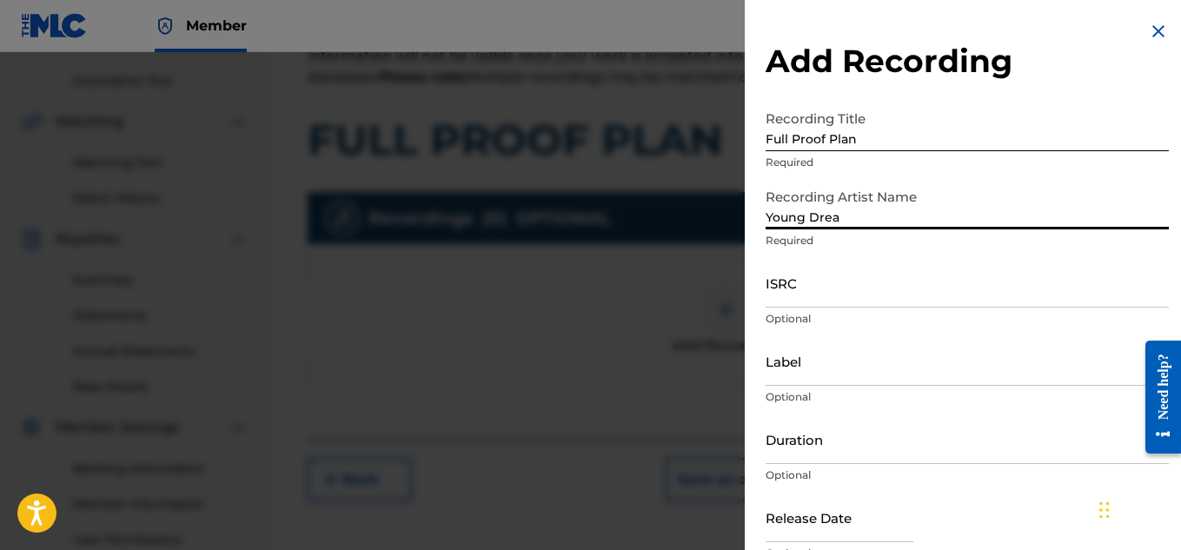
type input "Young Dread"
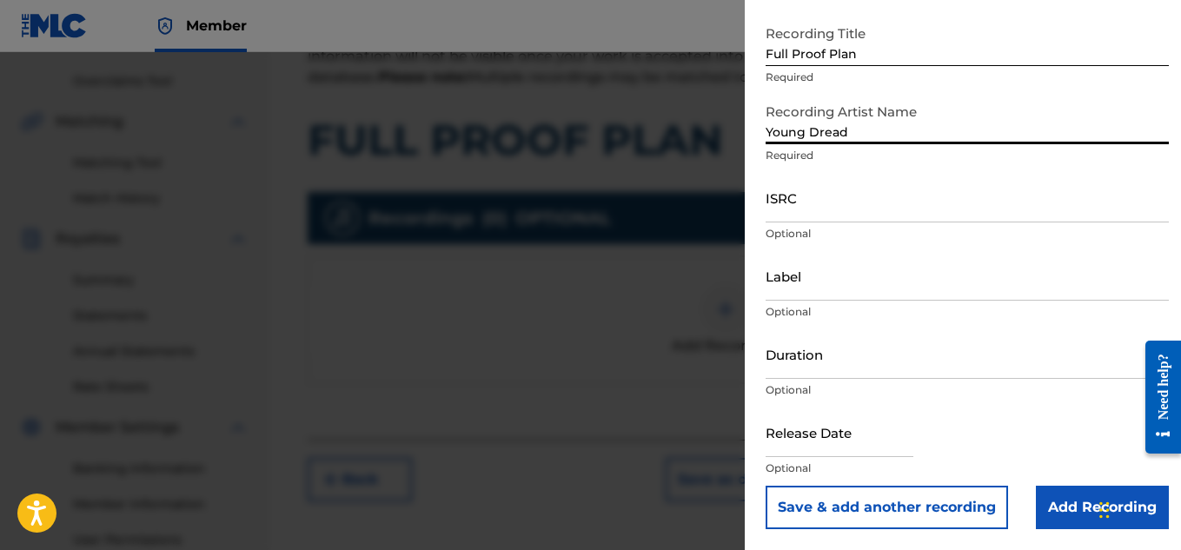
click at [1067, 515] on input "Add Recording" at bounding box center [1101, 507] width 133 height 43
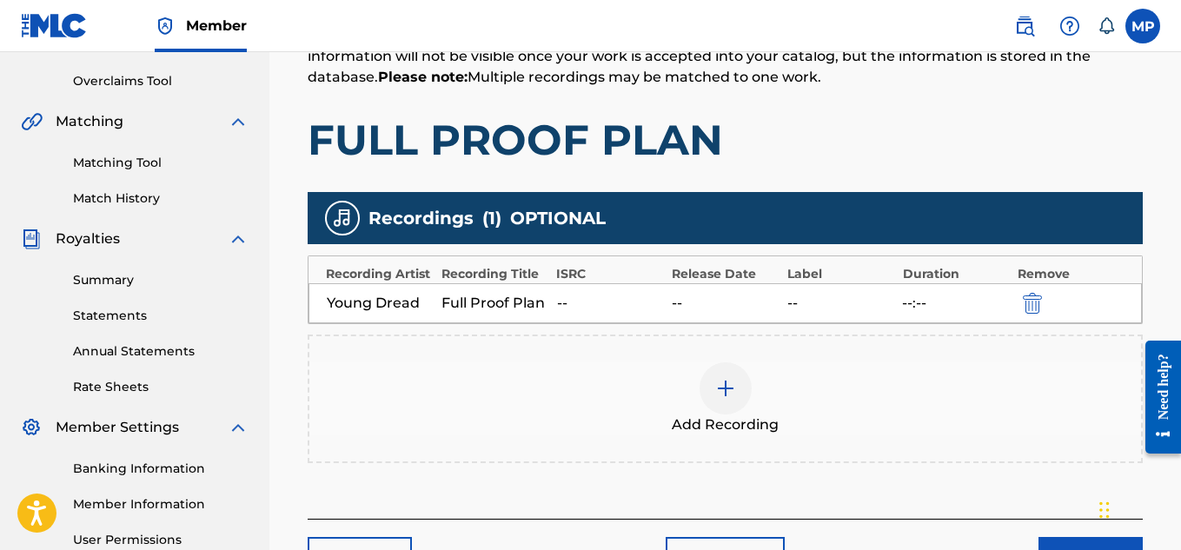
scroll to position [527, 0]
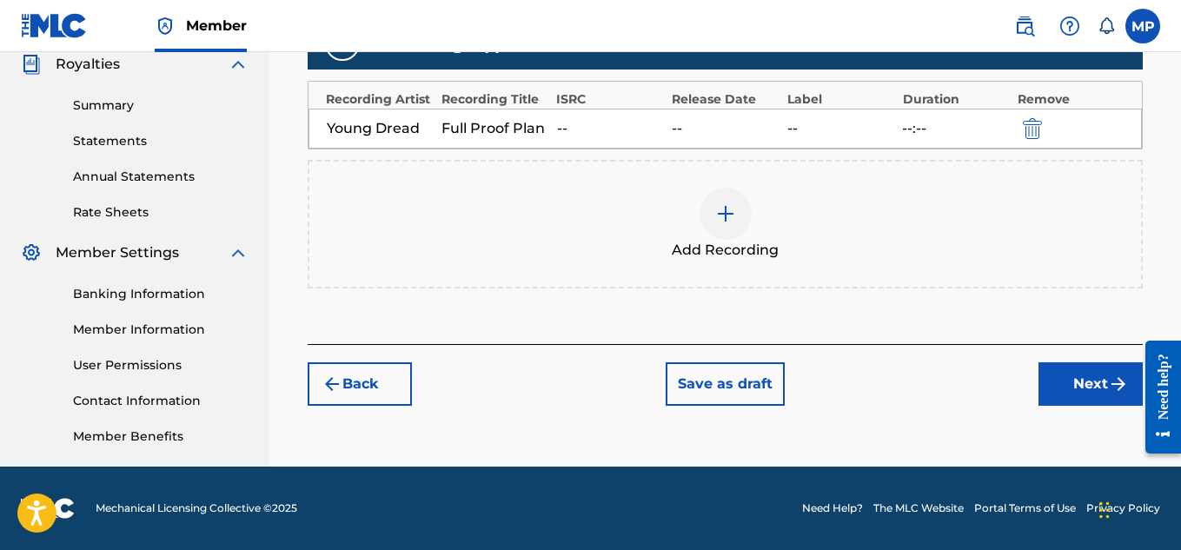
click at [1067, 398] on button "Next" at bounding box center [1090, 383] width 104 height 43
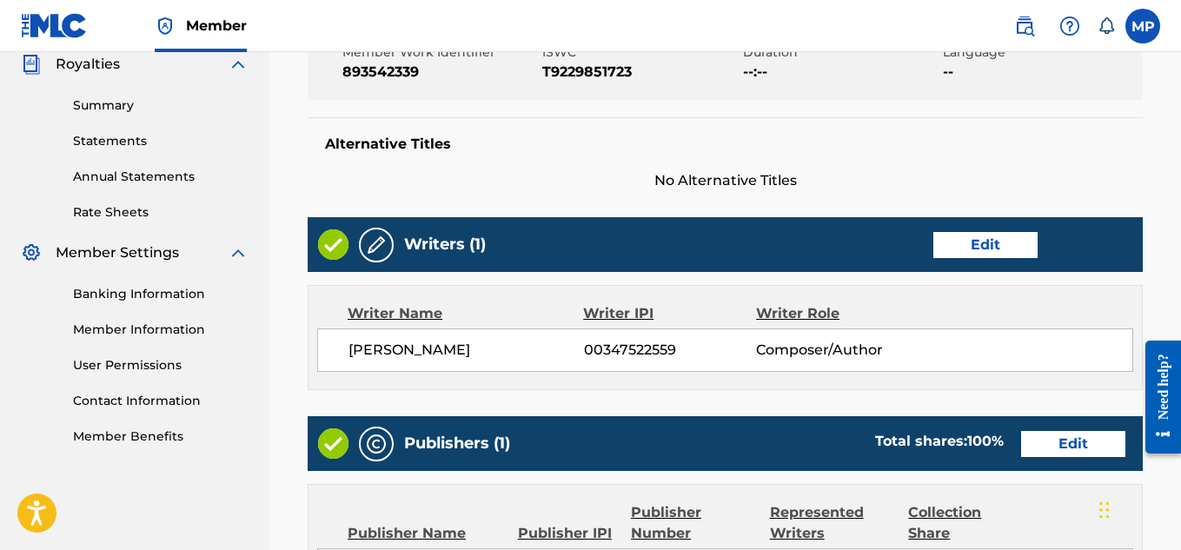
scroll to position [975, 0]
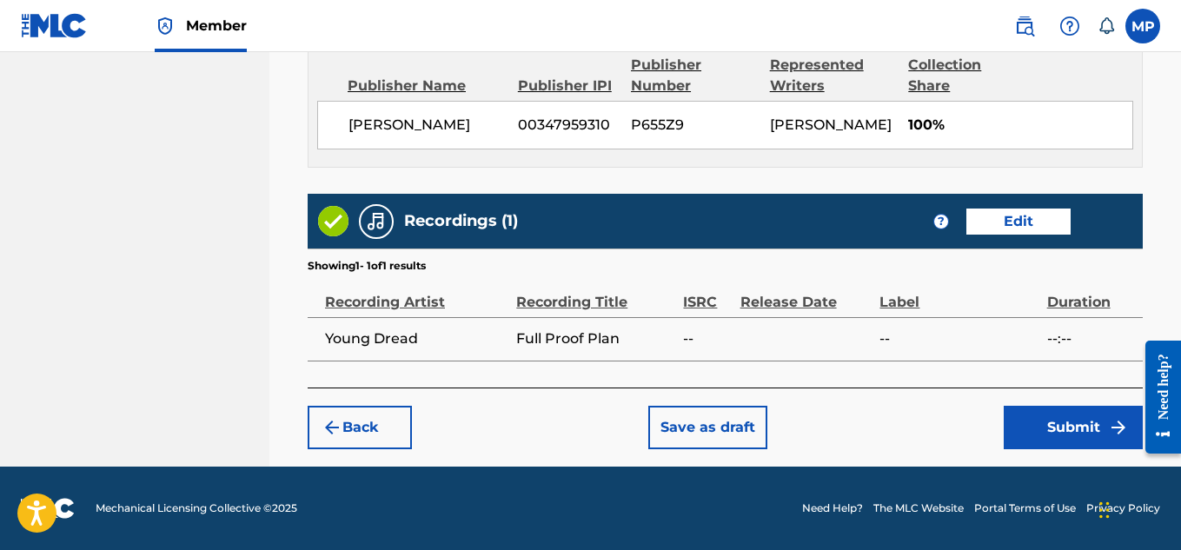
click at [1046, 437] on button "Submit" at bounding box center [1072, 427] width 139 height 43
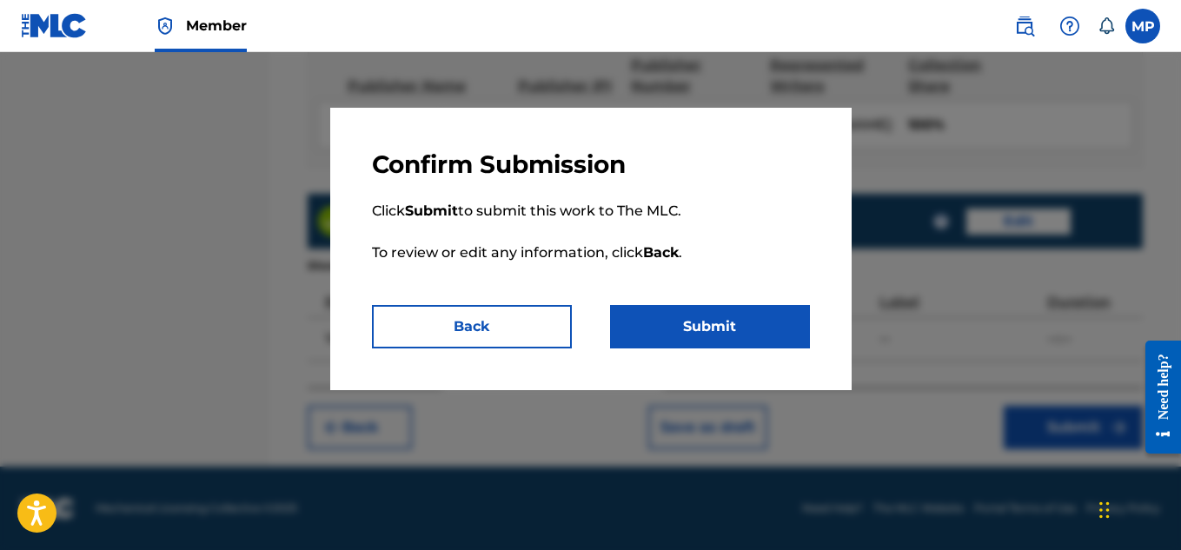
click at [708, 321] on button "Submit" at bounding box center [710, 326] width 200 height 43
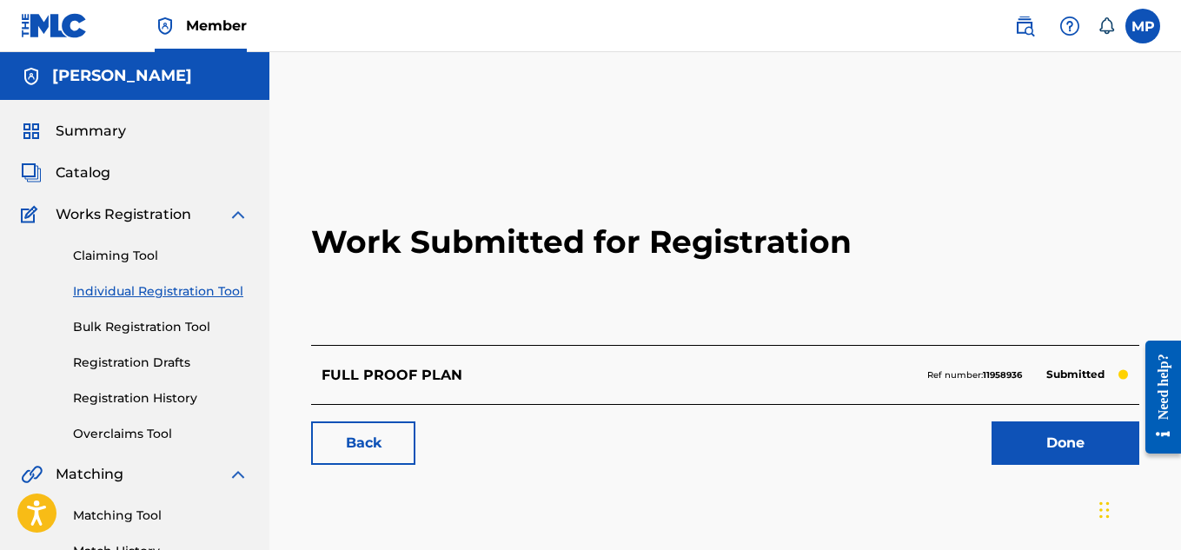
click at [379, 440] on link "Back" at bounding box center [363, 442] width 104 height 43
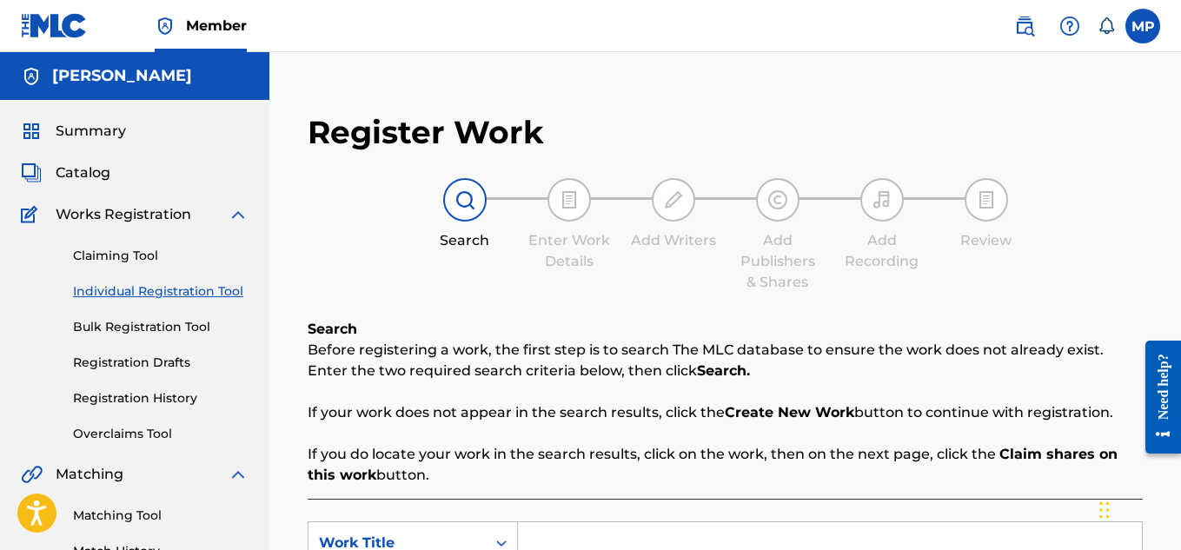
scroll to position [304, 0]
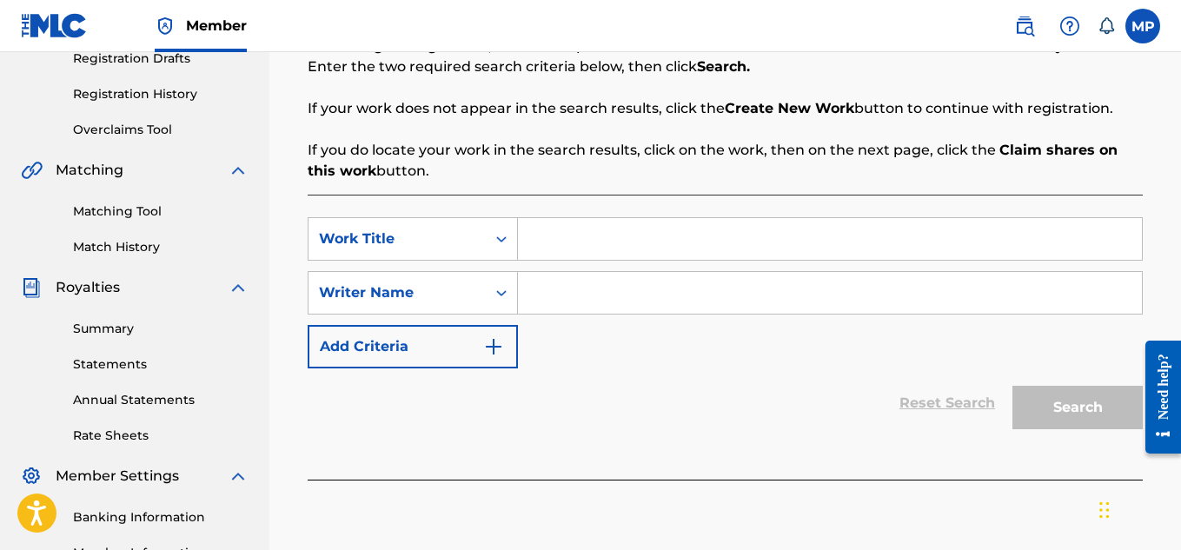
click at [577, 241] on input "Search Form" at bounding box center [830, 239] width 624 height 42
paste input "ENTERTAINMENT MUSIC"
type input "ENTERTAINMENT MUSIC"
click at [566, 293] on input "Search Form" at bounding box center [830, 293] width 624 height 42
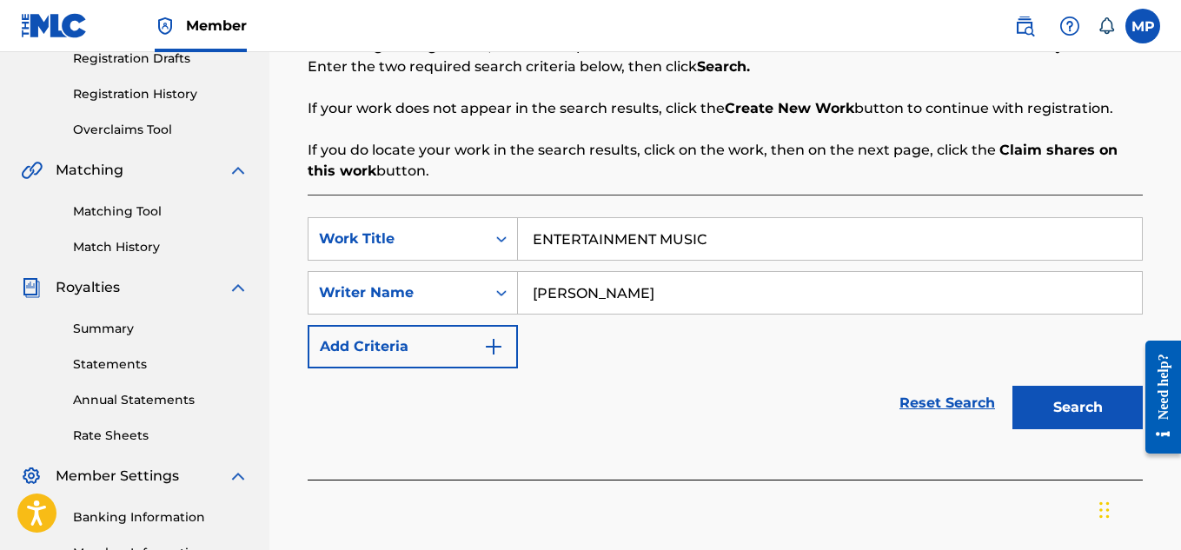
type input "[PERSON_NAME]"
click at [1059, 401] on button "Search" at bounding box center [1077, 407] width 130 height 43
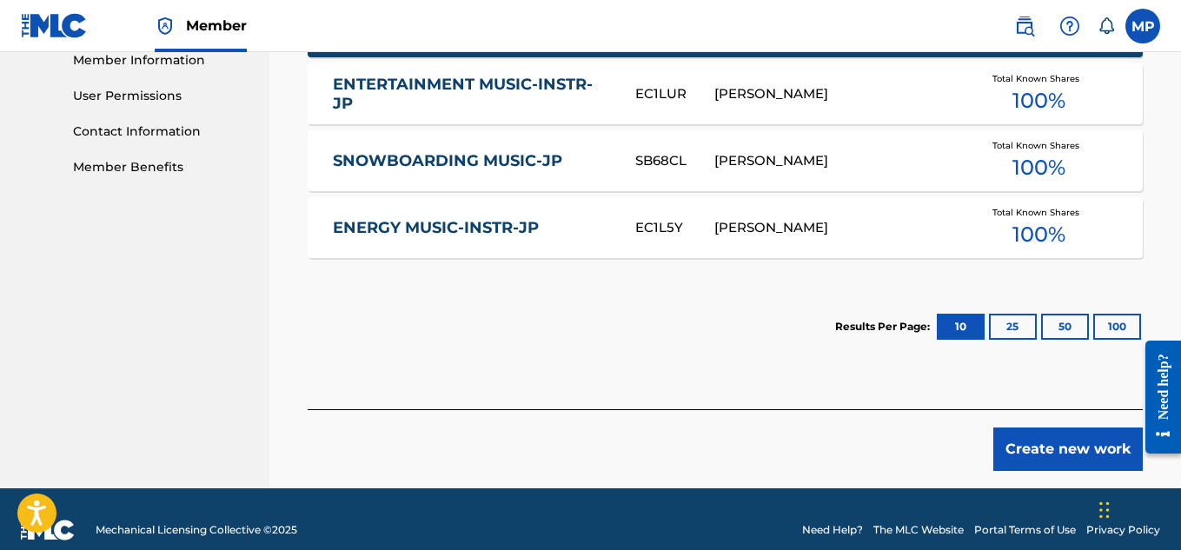
scroll to position [818, 0]
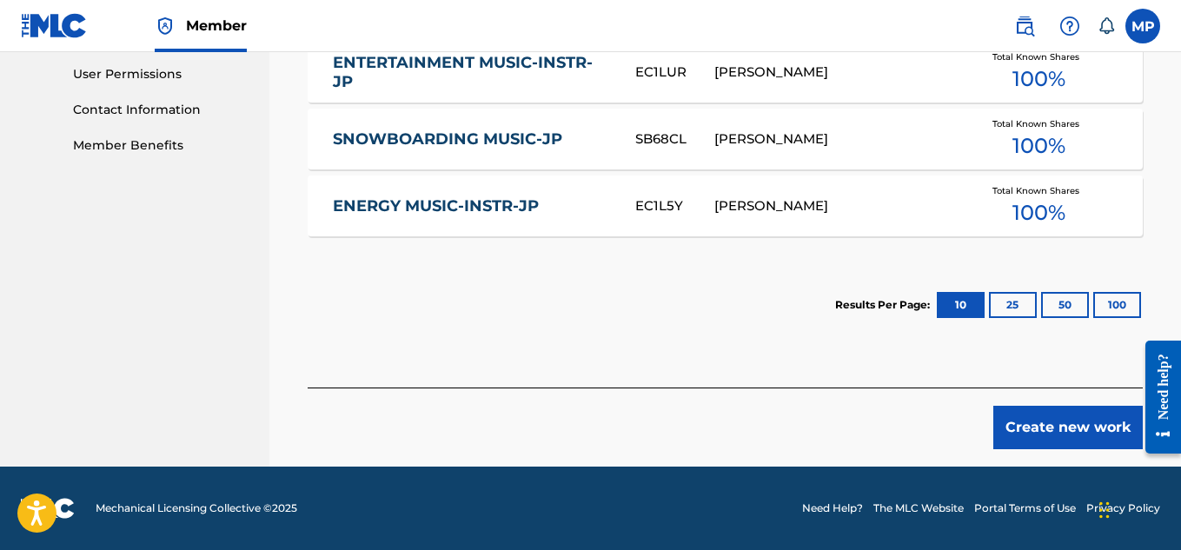
click at [1039, 421] on button "Create new work" at bounding box center [1067, 427] width 149 height 43
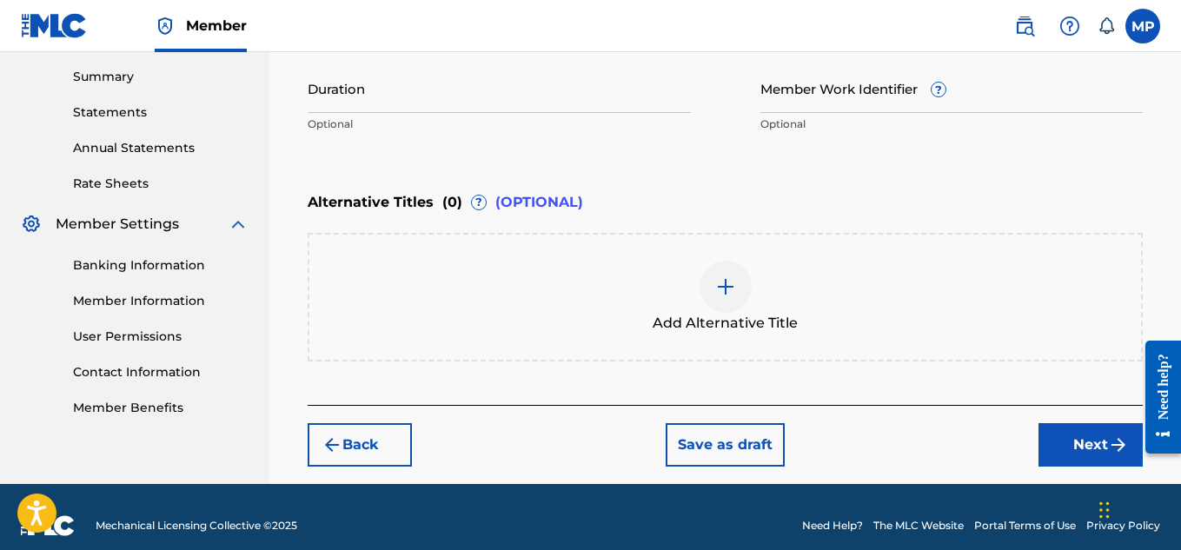
scroll to position [273, 0]
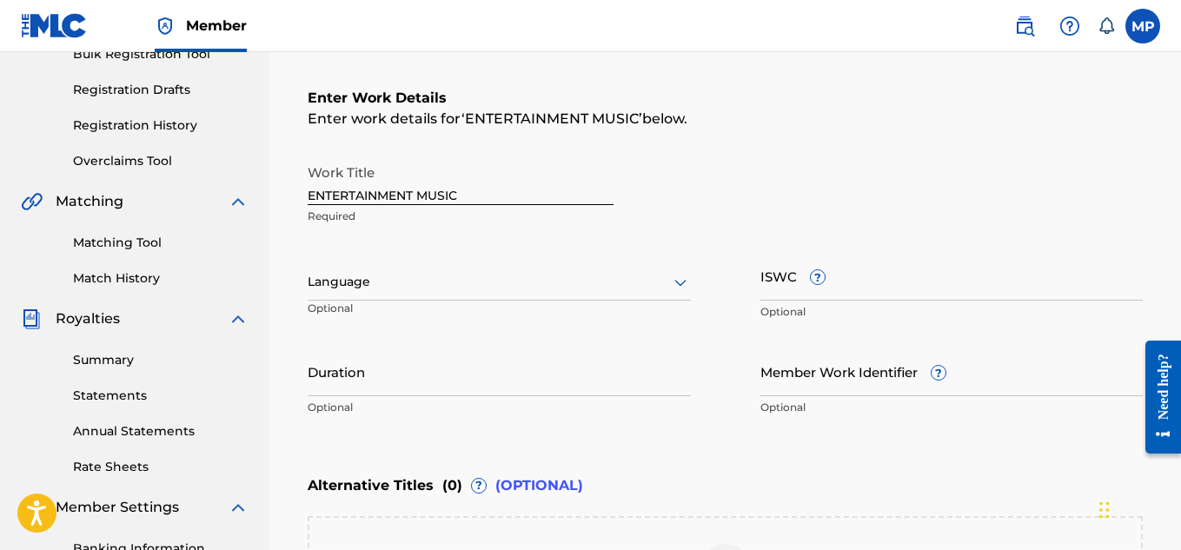
click at [872, 294] on input "ISWC ?" at bounding box center [951, 276] width 383 height 50
paste input "T9229851701"
type input "T9229851701"
click at [819, 387] on input "Member Work Identifier ?" at bounding box center [951, 372] width 383 height 50
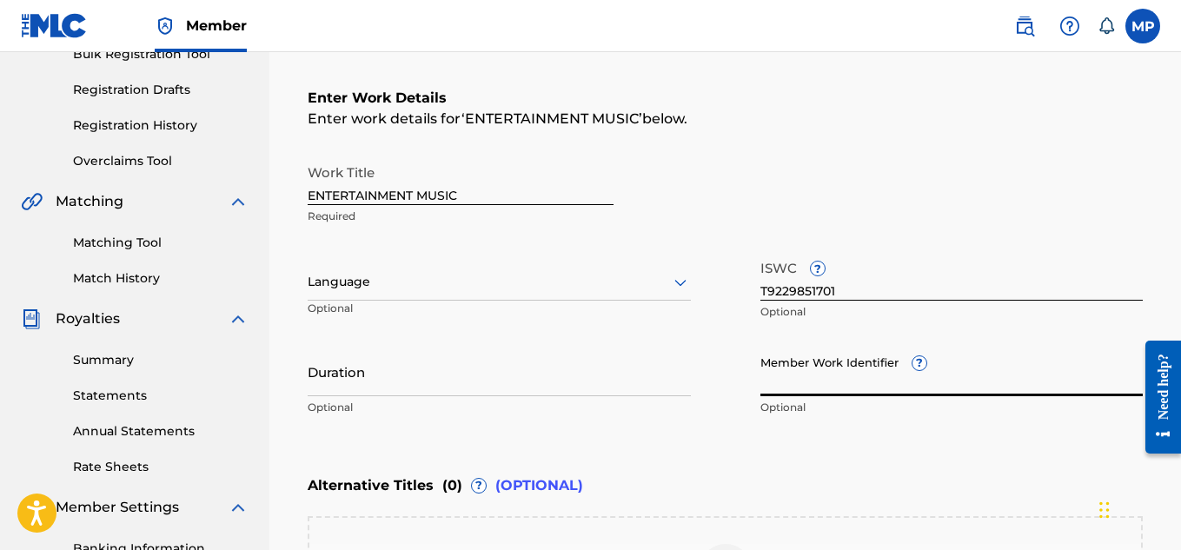
paste input "893542338"
type input "893542338"
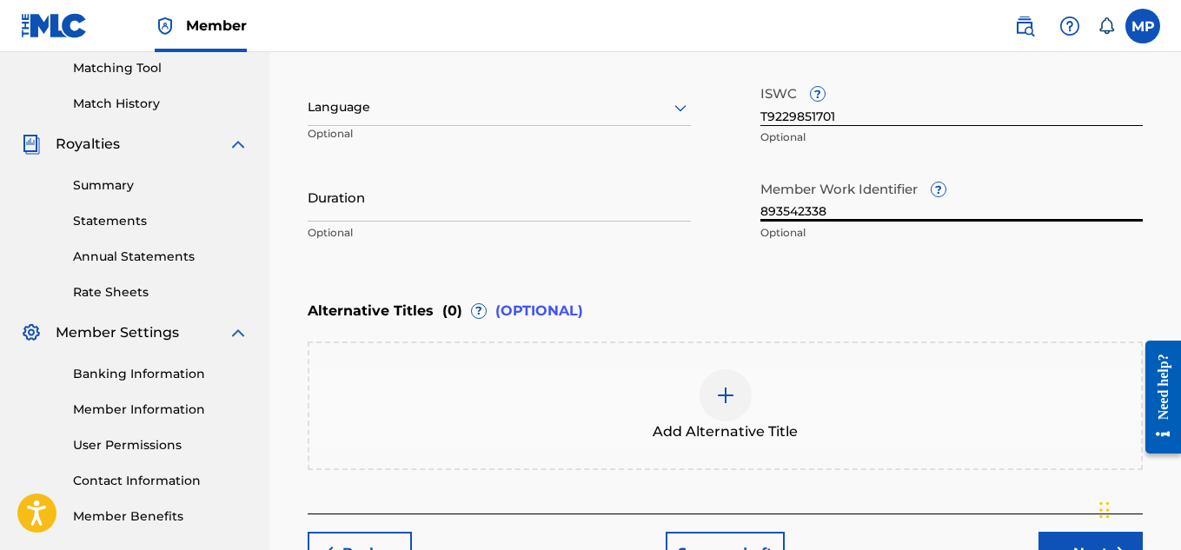
scroll to position [535, 0]
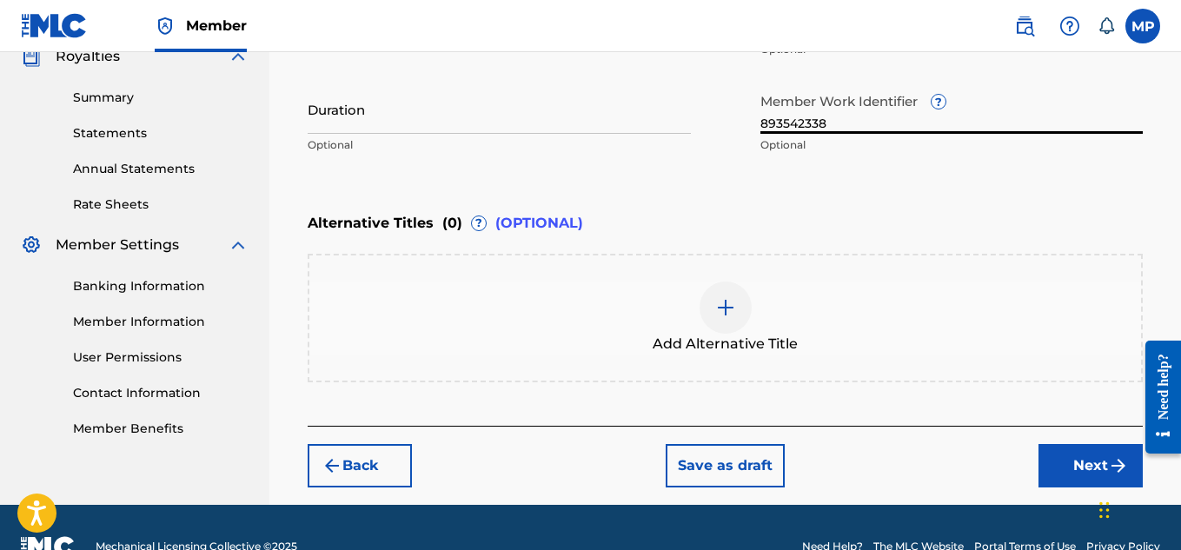
click at [1083, 468] on button "Next" at bounding box center [1090, 465] width 104 height 43
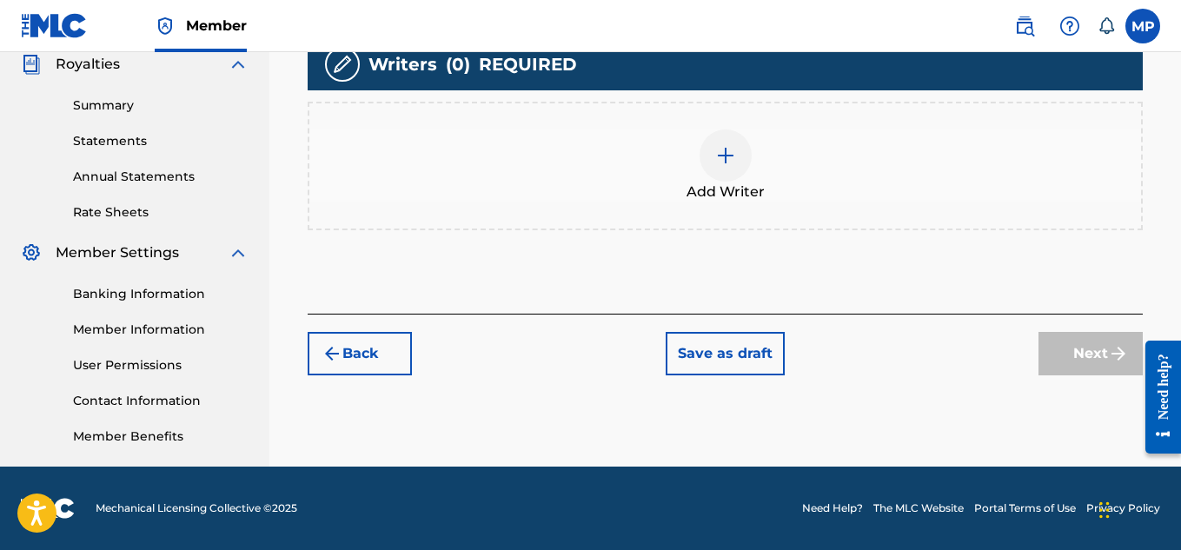
scroll to position [527, 0]
click at [737, 172] on div at bounding box center [725, 155] width 52 height 52
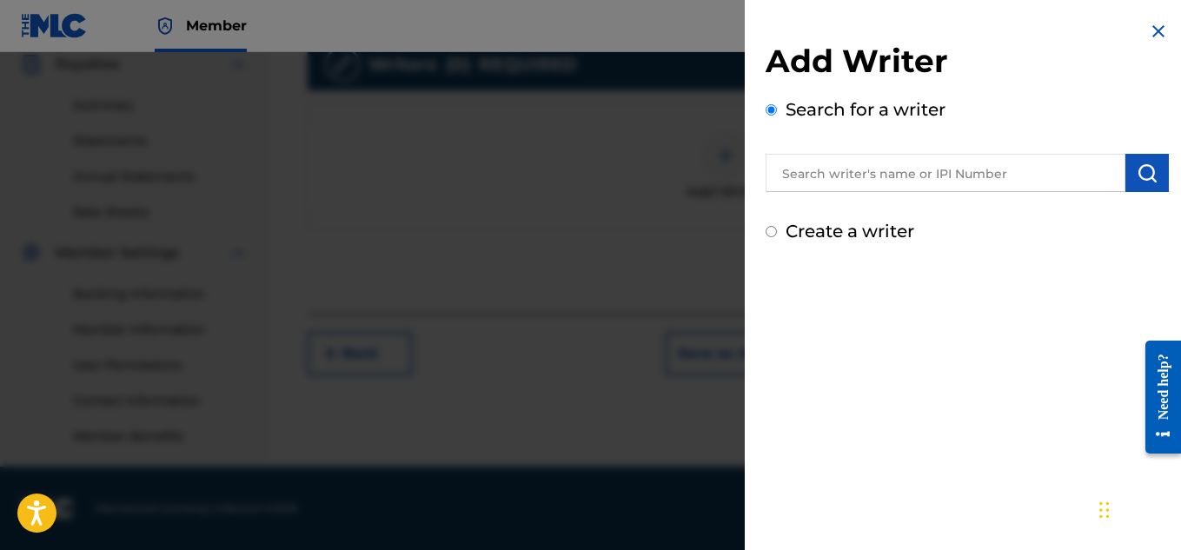
click at [870, 169] on input "text" at bounding box center [945, 173] width 360 height 38
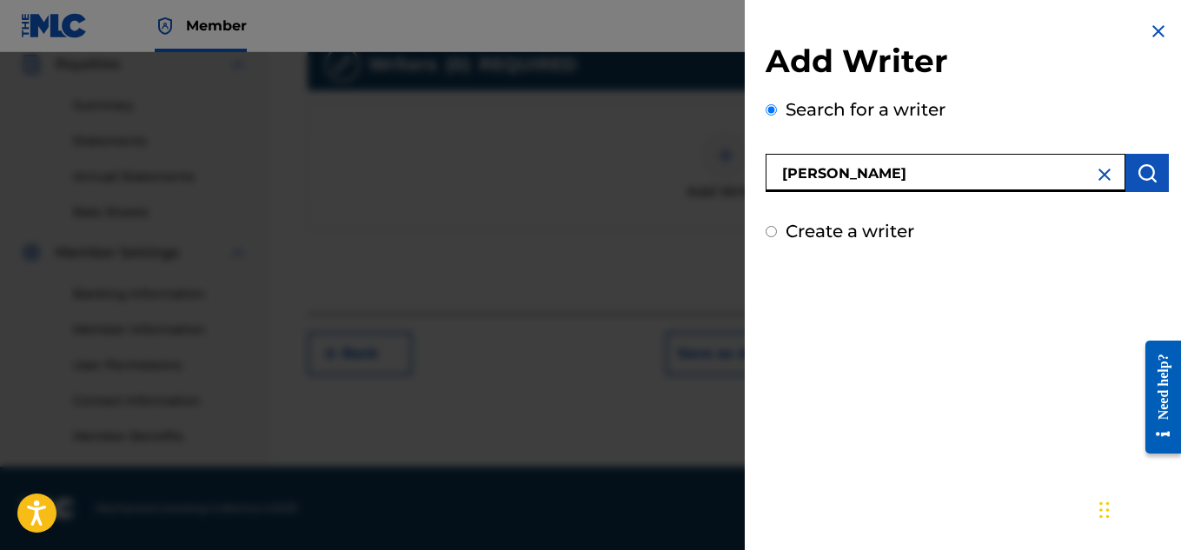
type input "[PERSON_NAME]"
click at [1148, 175] on img "submit" at bounding box center [1146, 172] width 21 height 21
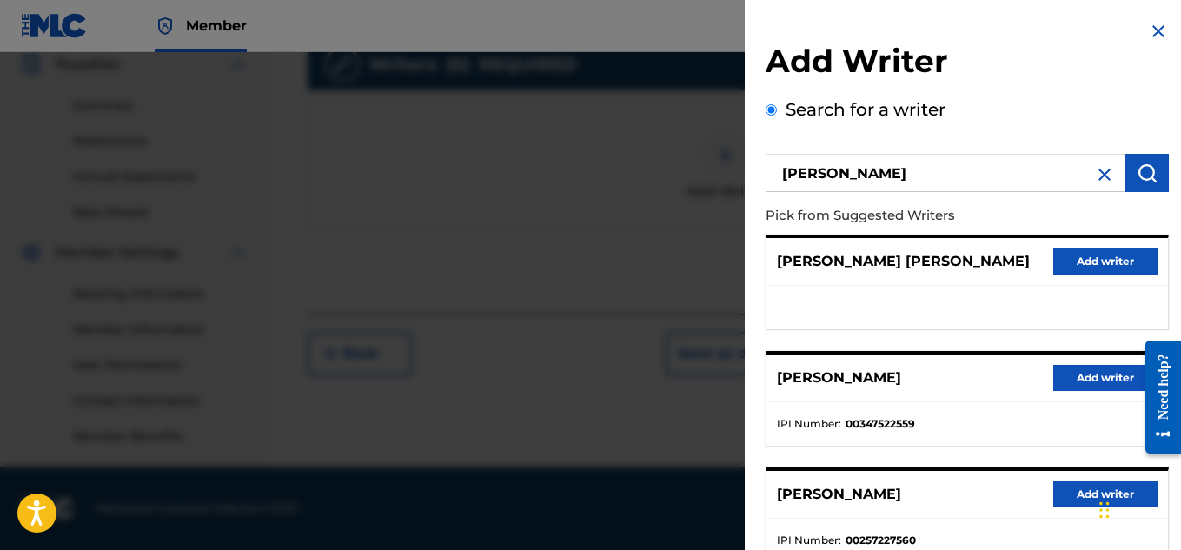
scroll to position [93, 0]
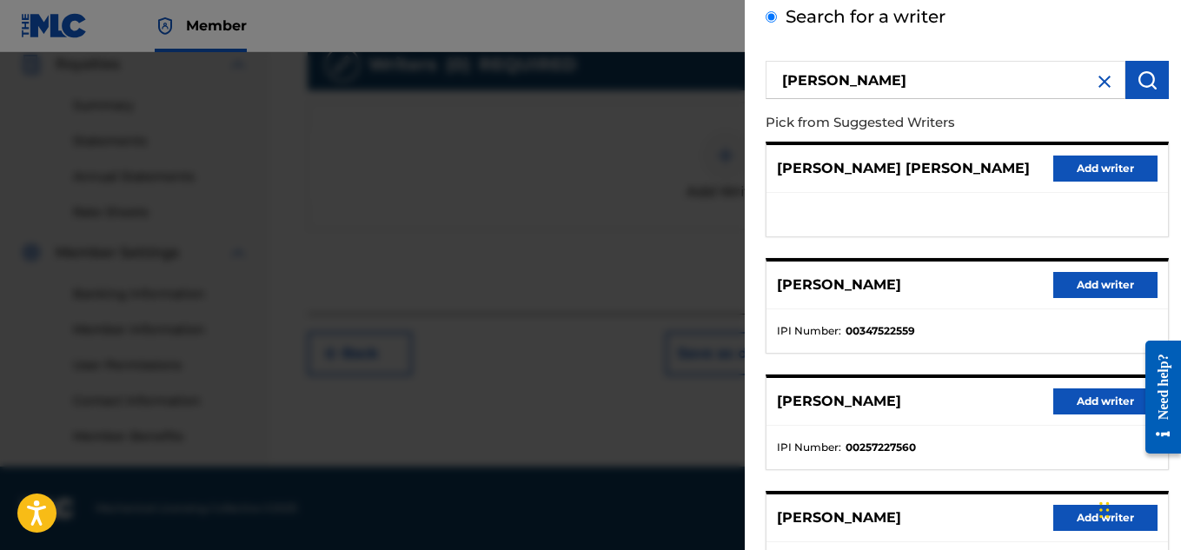
click at [1062, 283] on button "Add writer" at bounding box center [1105, 285] width 104 height 26
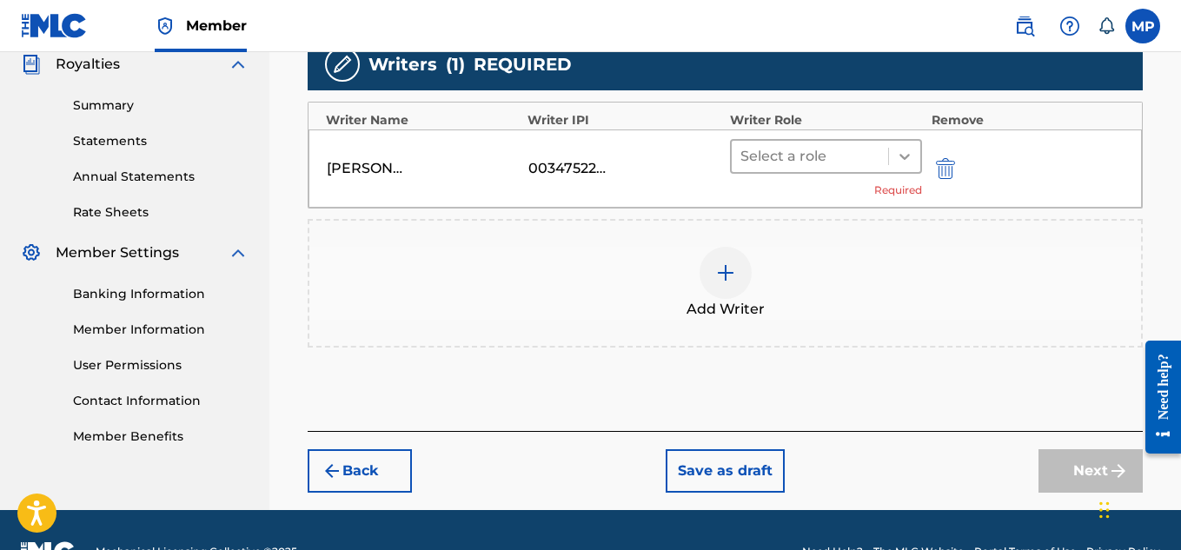
click at [909, 153] on icon at bounding box center [904, 156] width 17 height 17
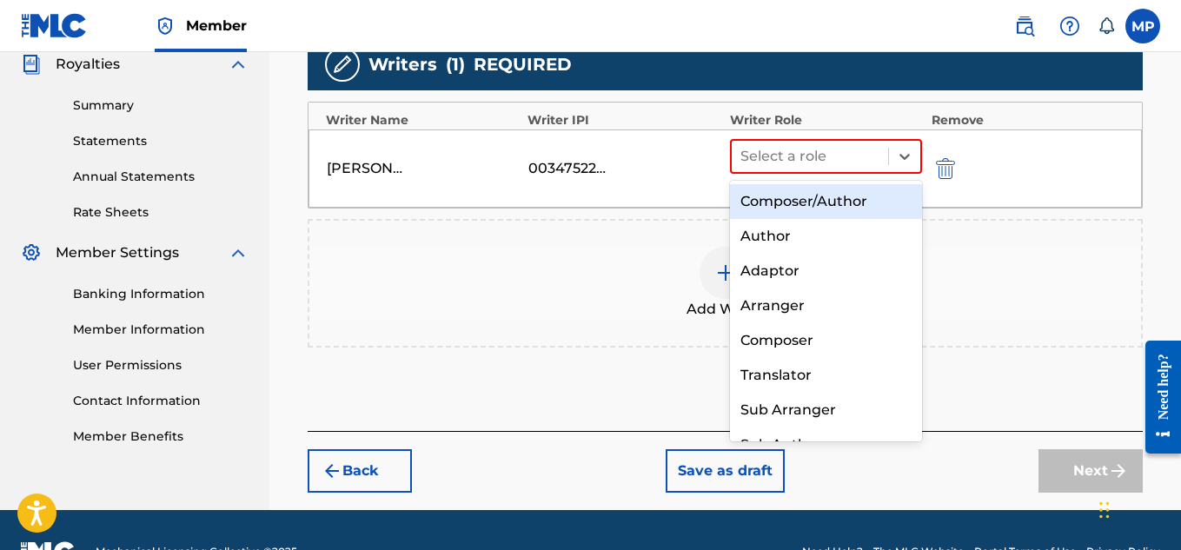
click at [834, 201] on div "Composer/Author" at bounding box center [826, 201] width 193 height 35
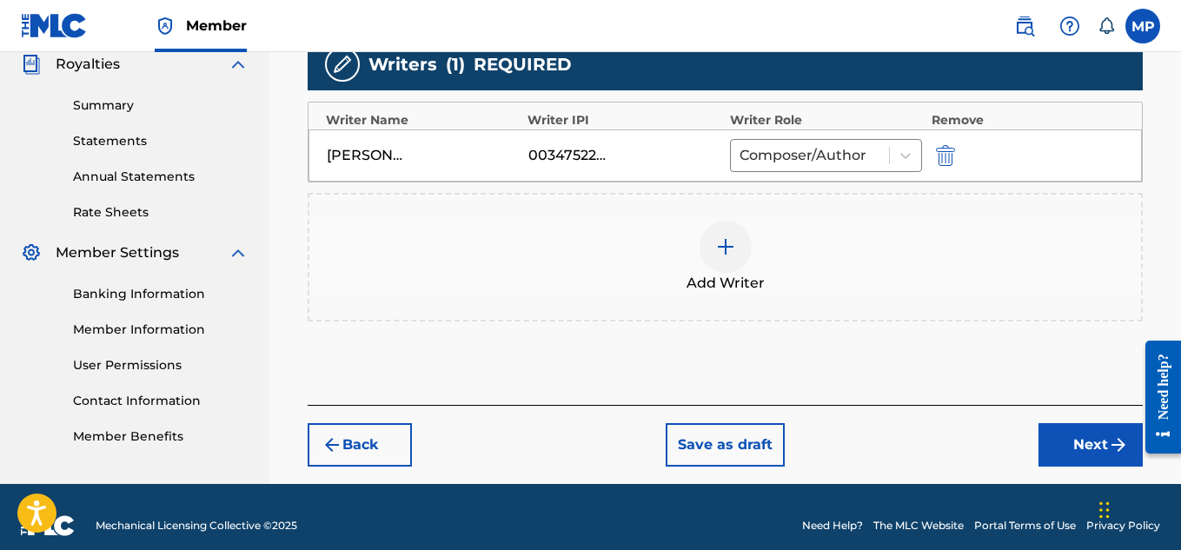
click at [1052, 439] on button "Next" at bounding box center [1090, 444] width 104 height 43
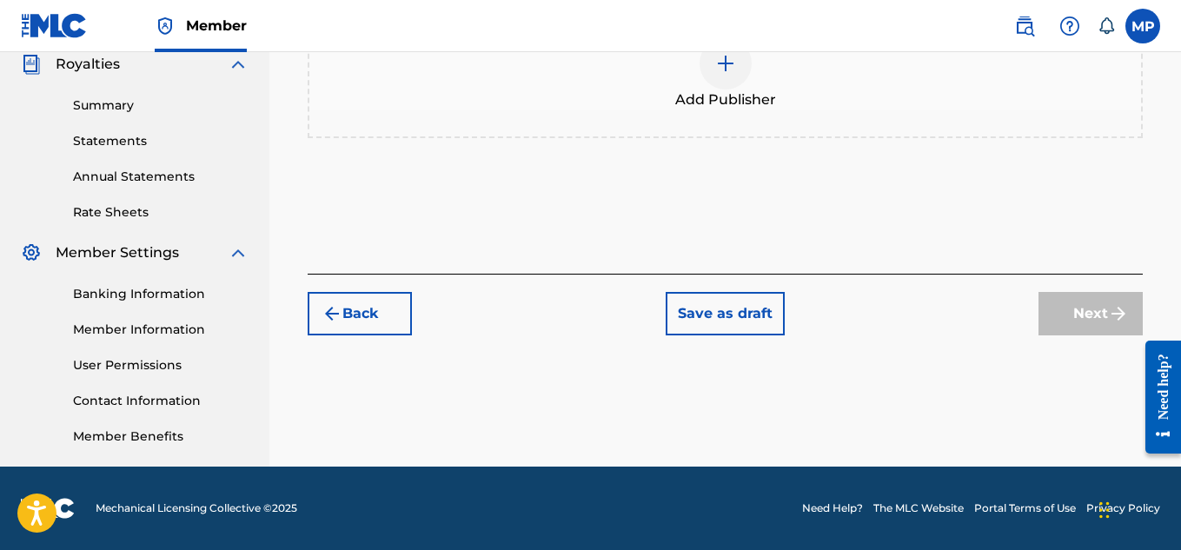
scroll to position [361, 0]
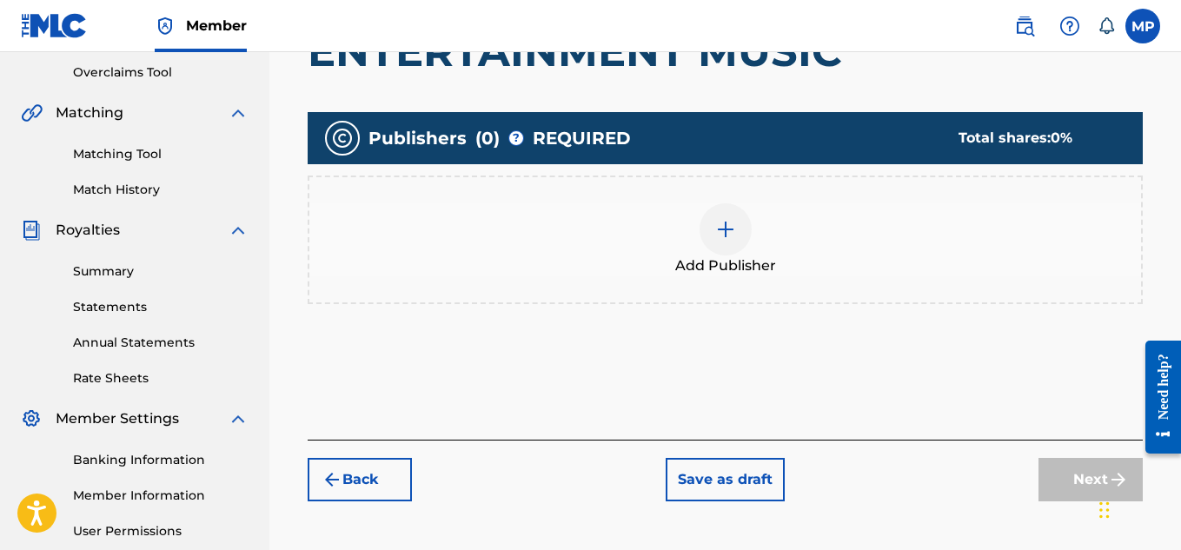
click at [716, 219] on img at bounding box center [725, 229] width 21 height 21
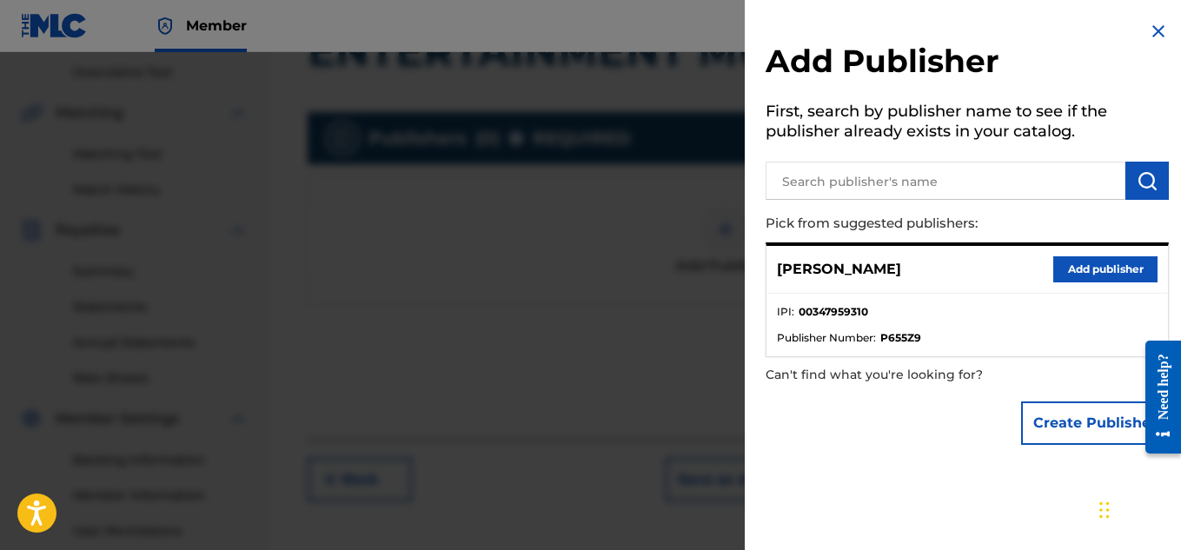
scroll to position [383, 0]
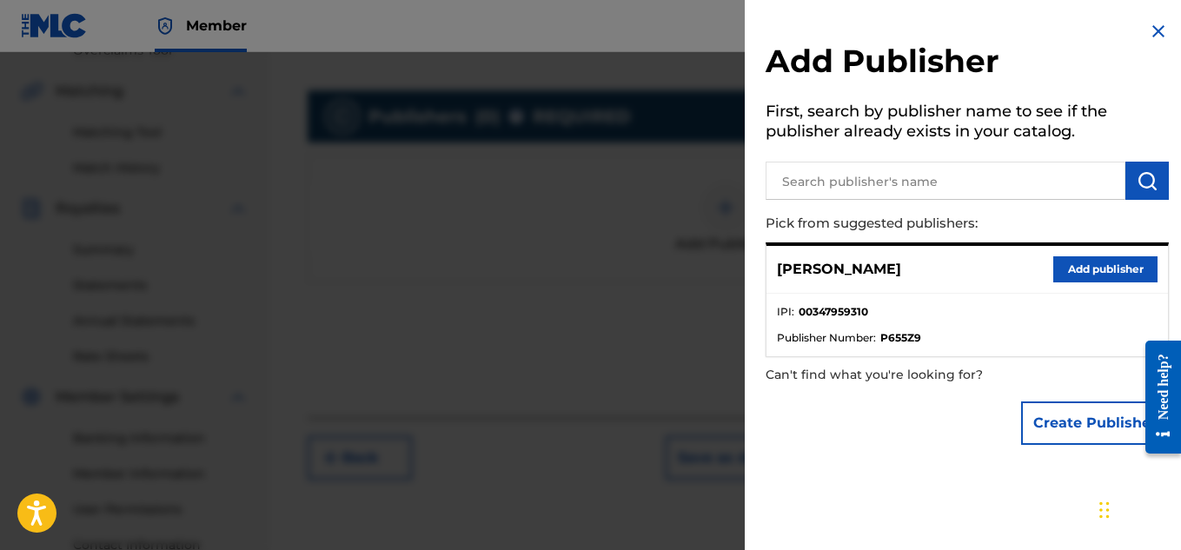
click at [1069, 267] on button "Add publisher" at bounding box center [1105, 269] width 104 height 26
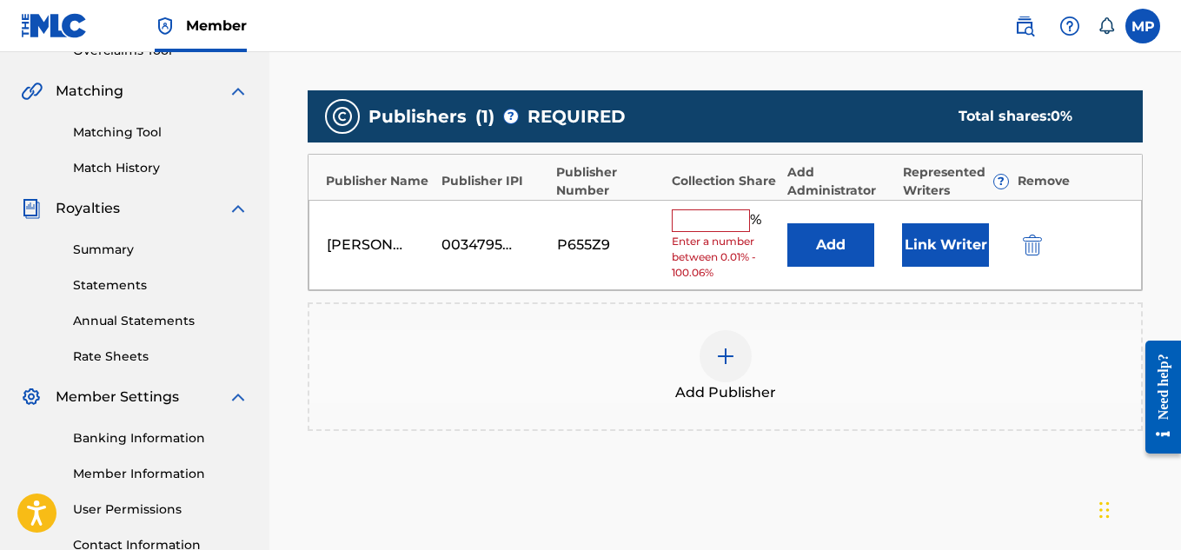
click at [727, 227] on input "text" at bounding box center [711, 220] width 78 height 23
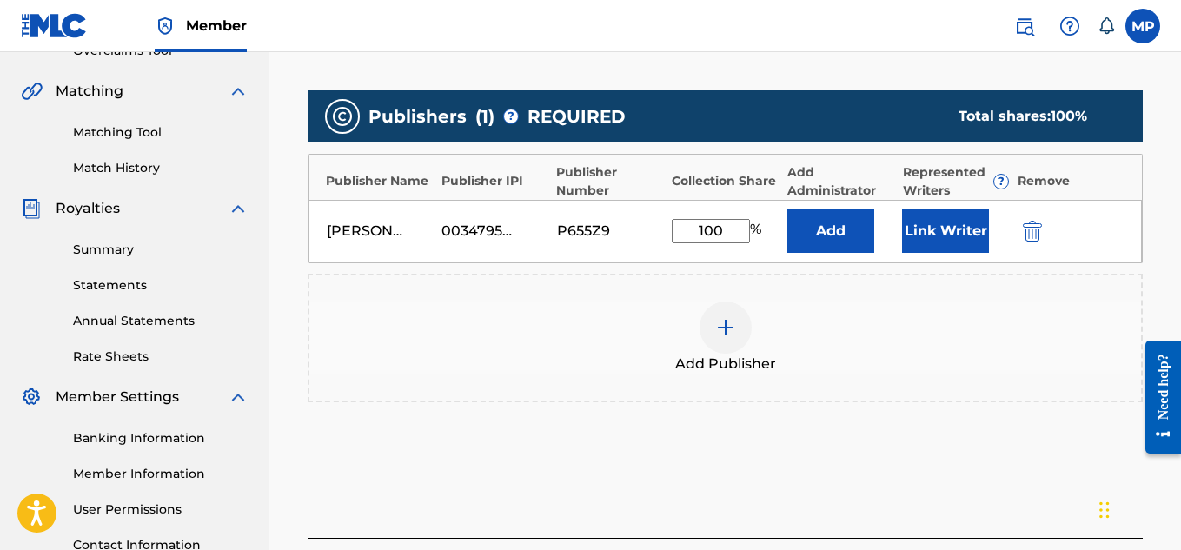
type input "100"
click at [936, 237] on button "Link Writer" at bounding box center [945, 230] width 87 height 43
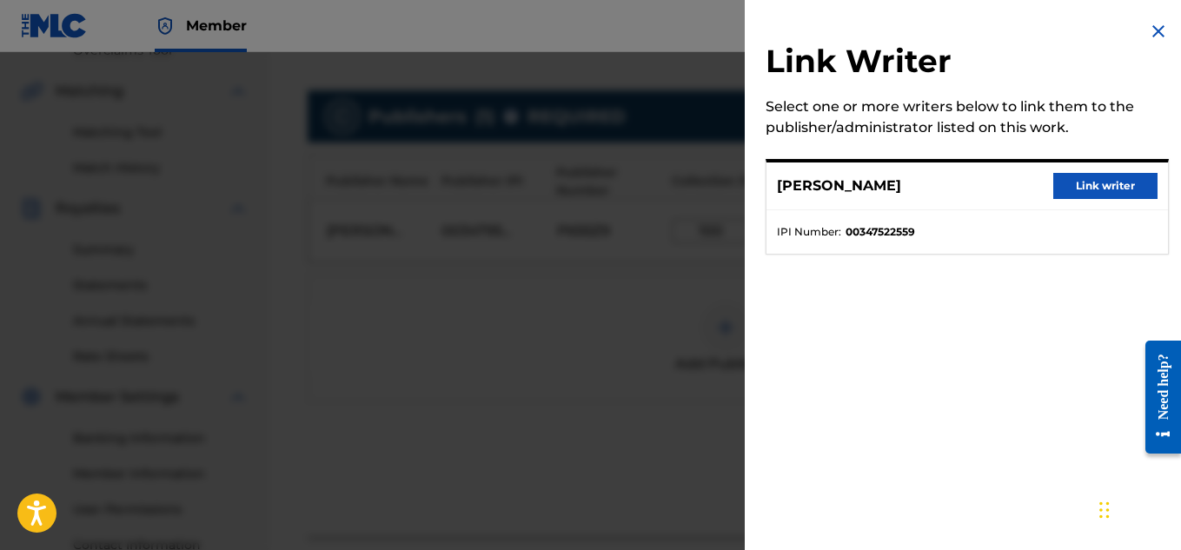
click at [1075, 190] on button "Link writer" at bounding box center [1105, 186] width 104 height 26
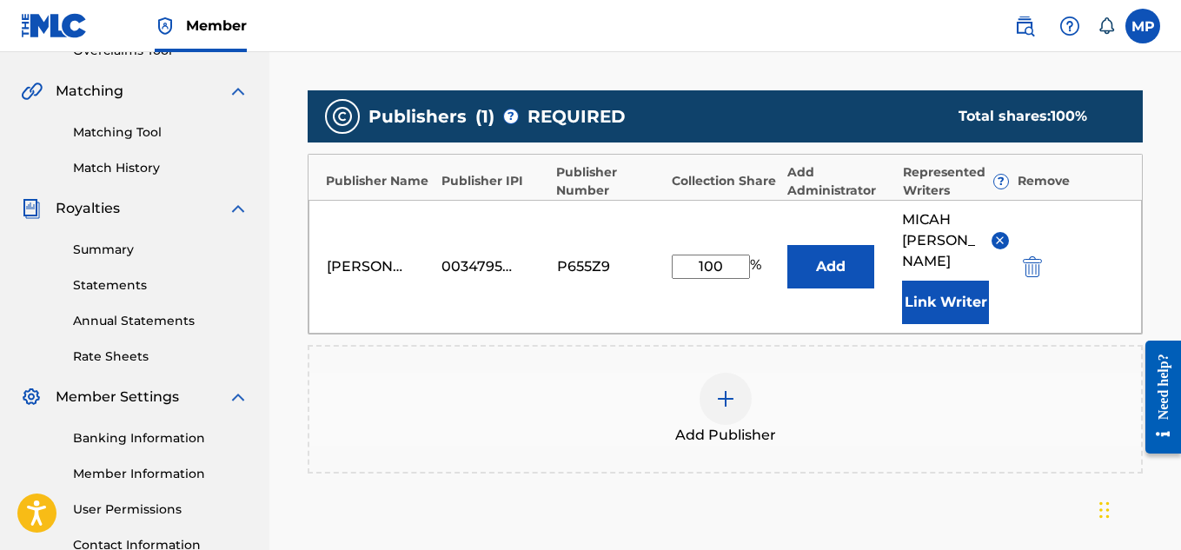
scroll to position [584, 0]
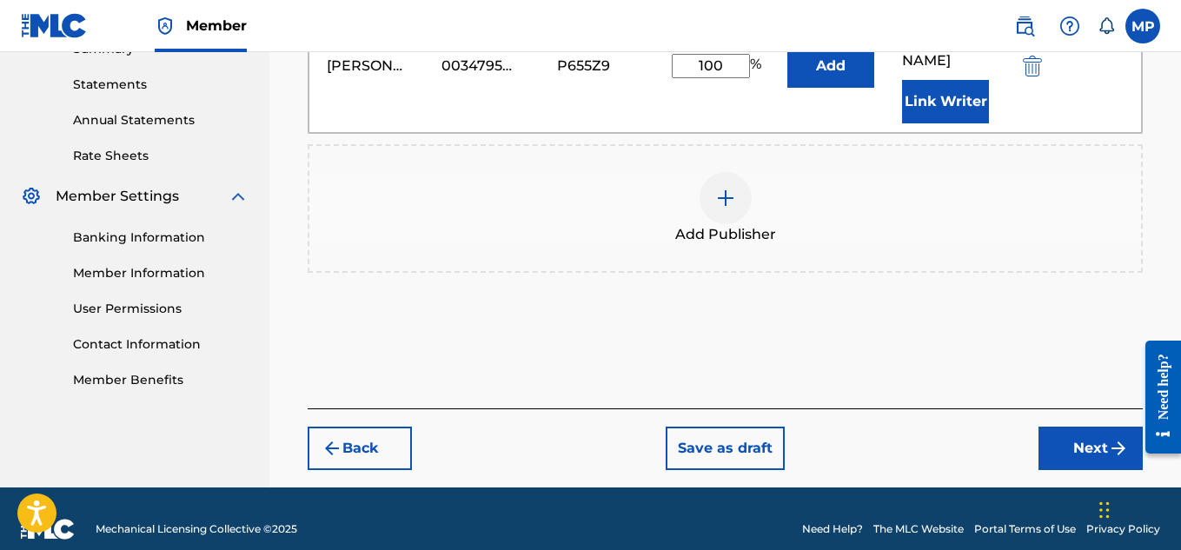
click at [1069, 427] on button "Next" at bounding box center [1090, 448] width 104 height 43
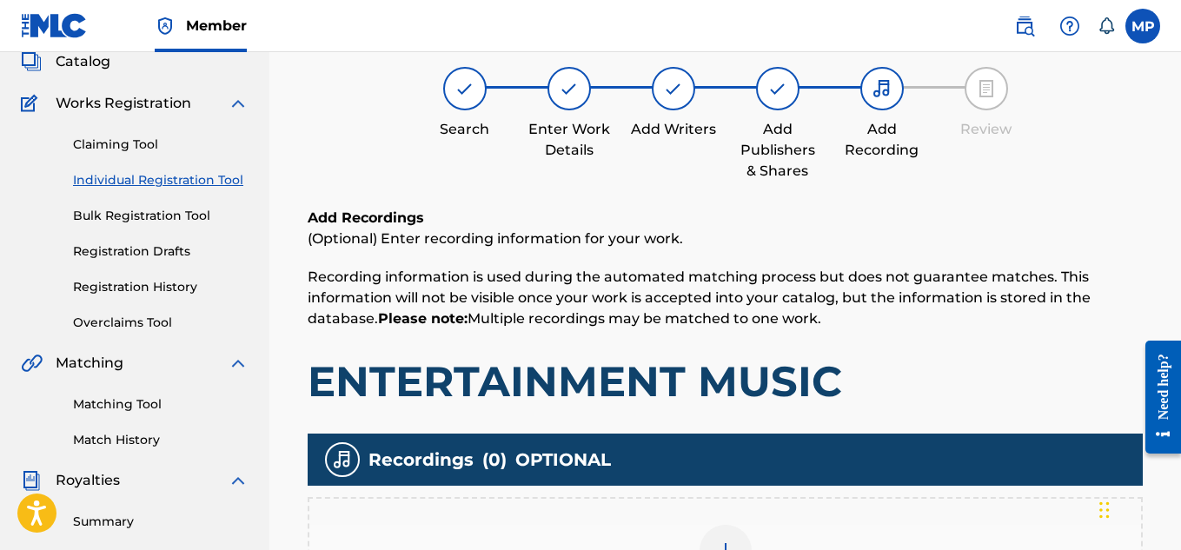
scroll to position [527, 0]
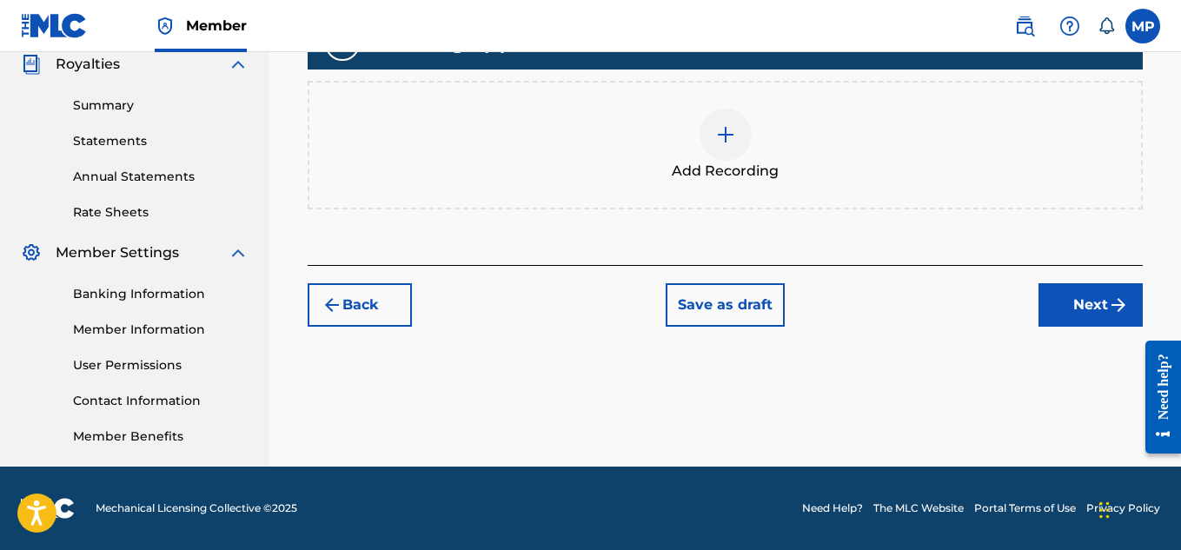
click at [731, 146] on div at bounding box center [725, 135] width 52 height 52
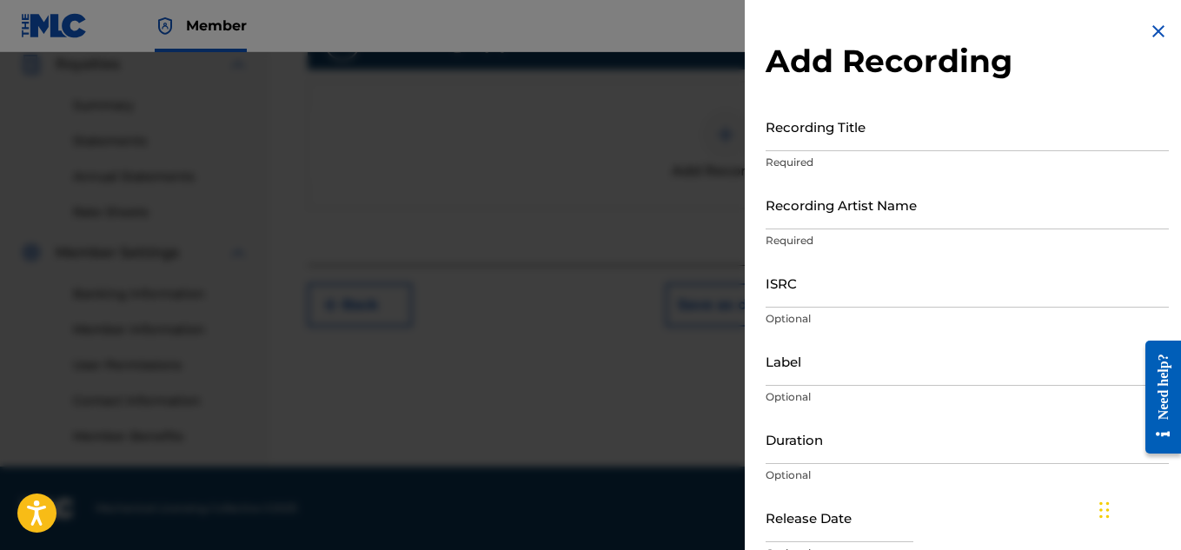
click at [816, 145] on input "Recording Title" at bounding box center [966, 127] width 403 height 50
paste input "ENTERTAINMENT MUSIC"
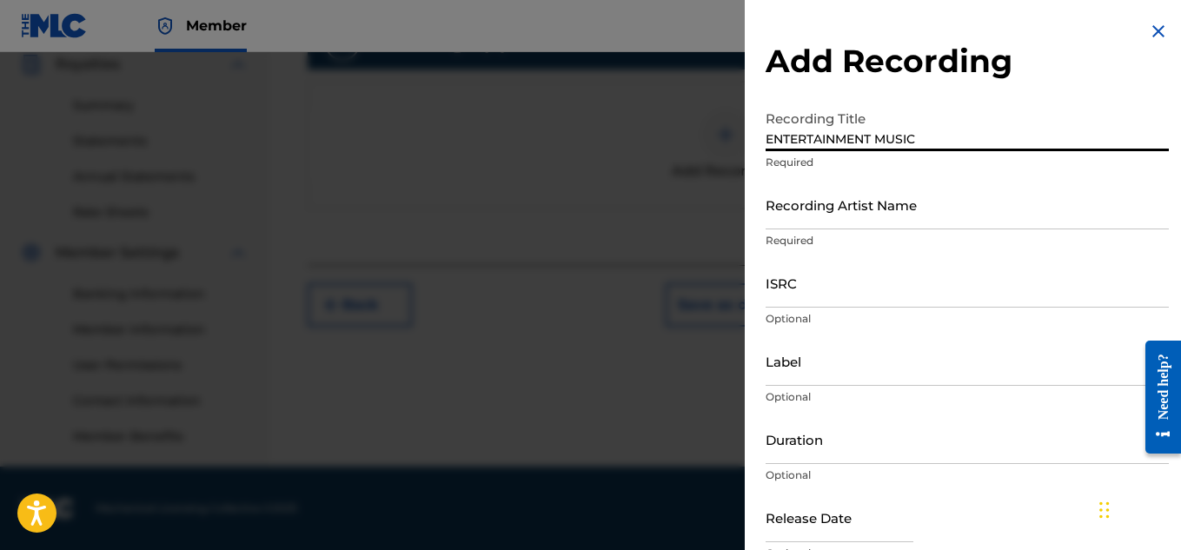
type input "ENTERTAINMENT MUSIC"
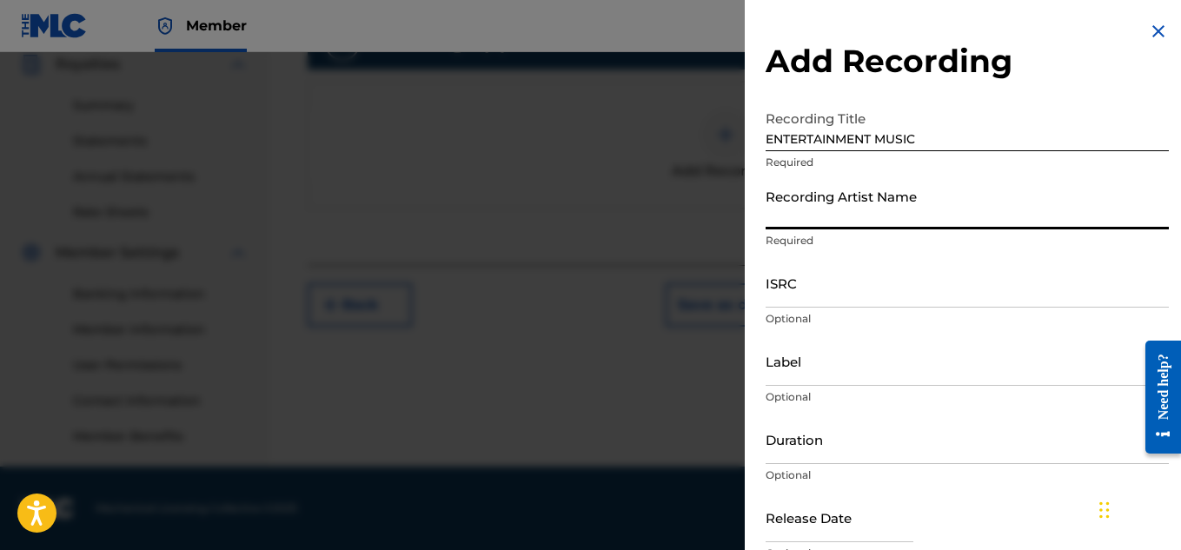
click at [803, 197] on input "Recording Artist Name" at bounding box center [966, 205] width 403 height 50
type input "Young Dread"
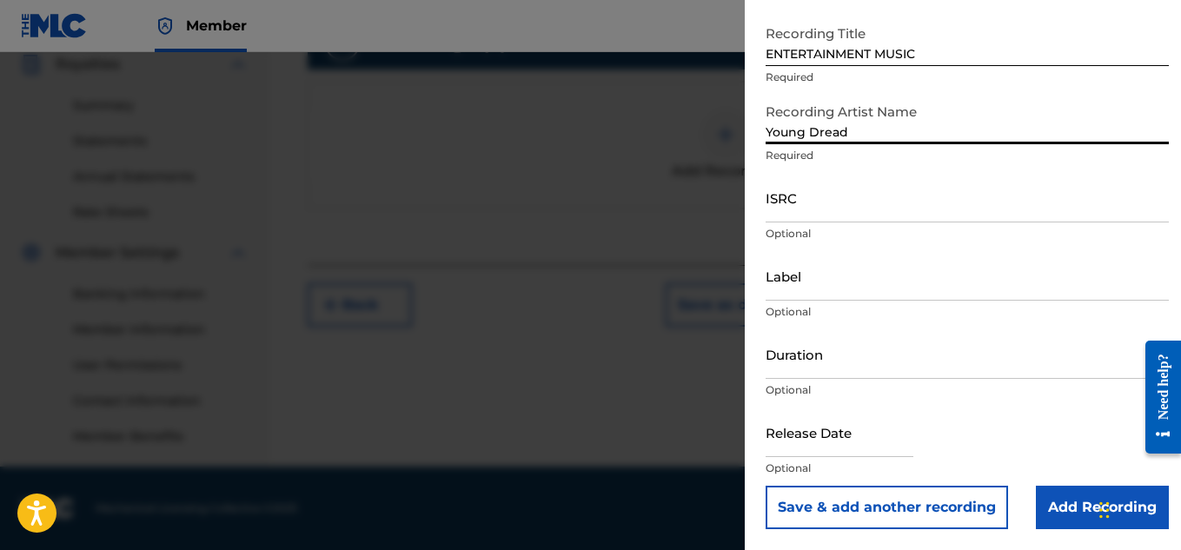
click at [1049, 497] on input "Add Recording" at bounding box center [1101, 507] width 133 height 43
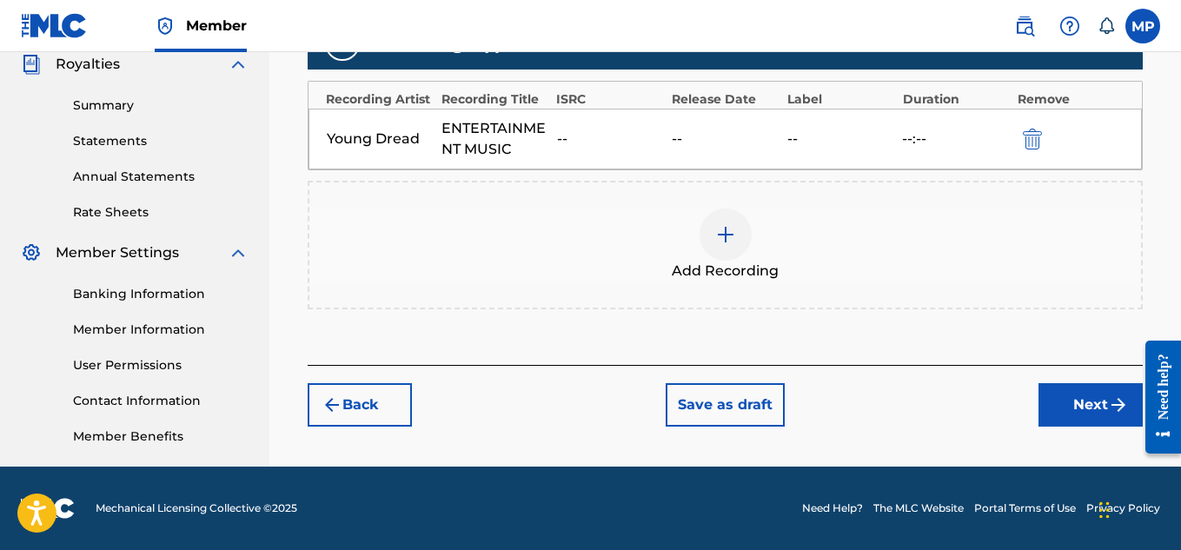
click at [1061, 417] on button "Next" at bounding box center [1090, 404] width 104 height 43
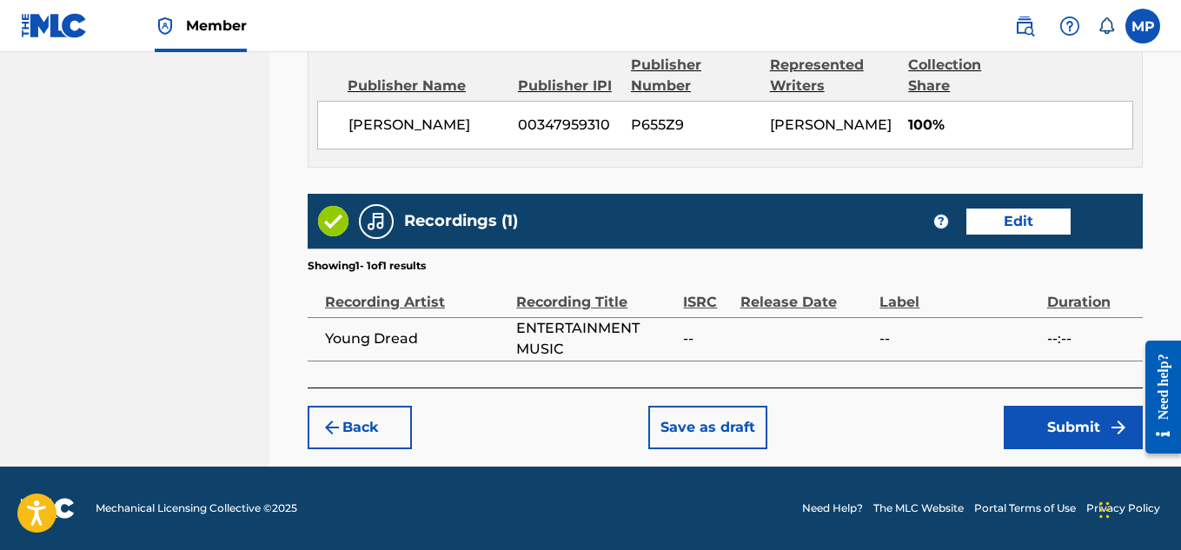
click at [1075, 430] on button "Submit" at bounding box center [1072, 427] width 139 height 43
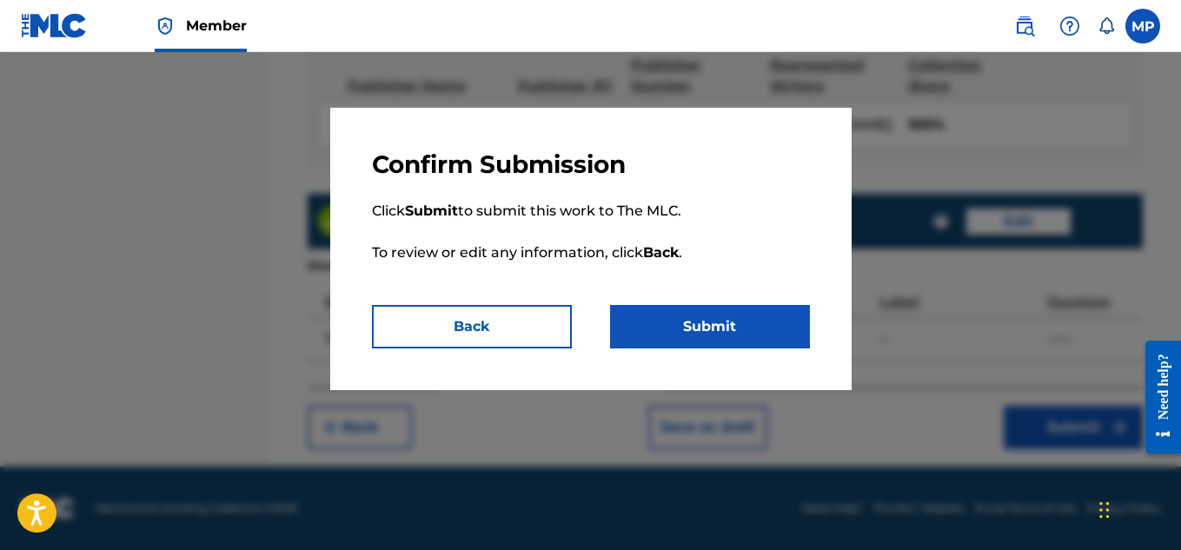
click at [744, 324] on button "Submit" at bounding box center [710, 326] width 200 height 43
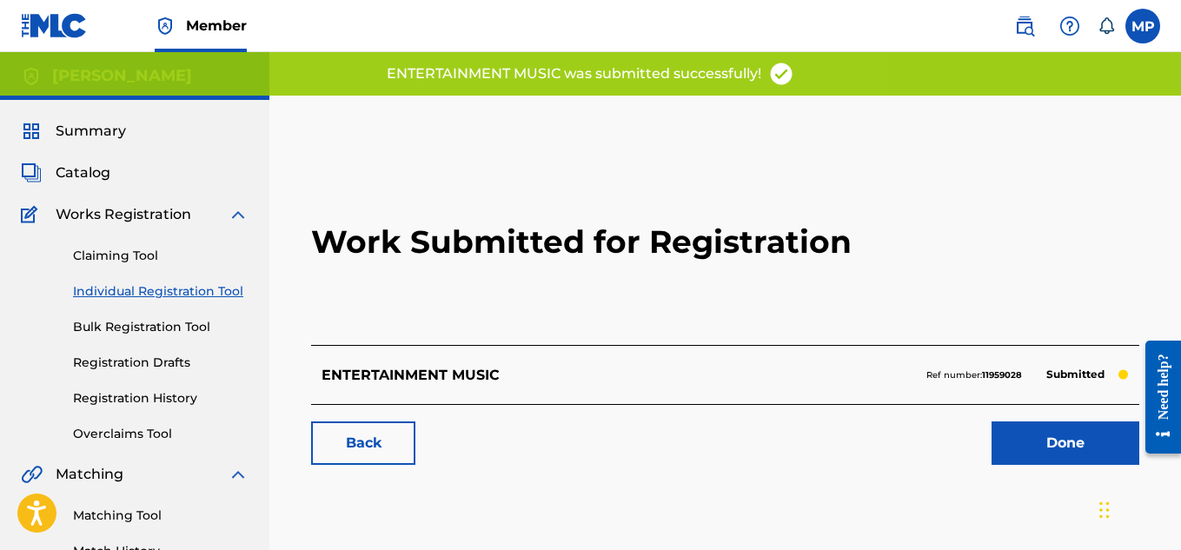
click at [362, 431] on link "Back" at bounding box center [363, 442] width 104 height 43
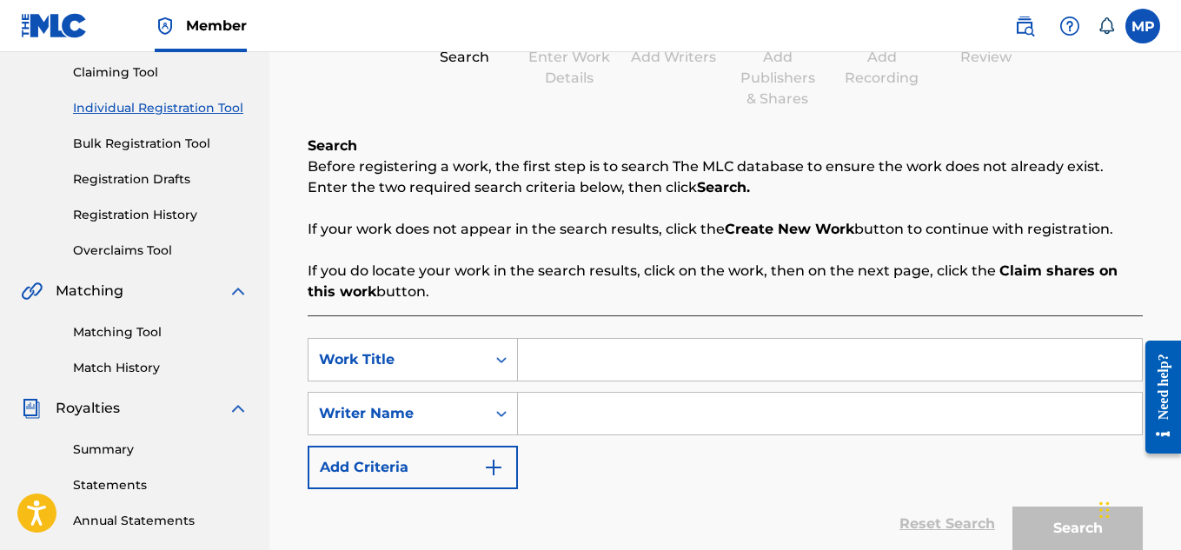
scroll to position [352, 0]
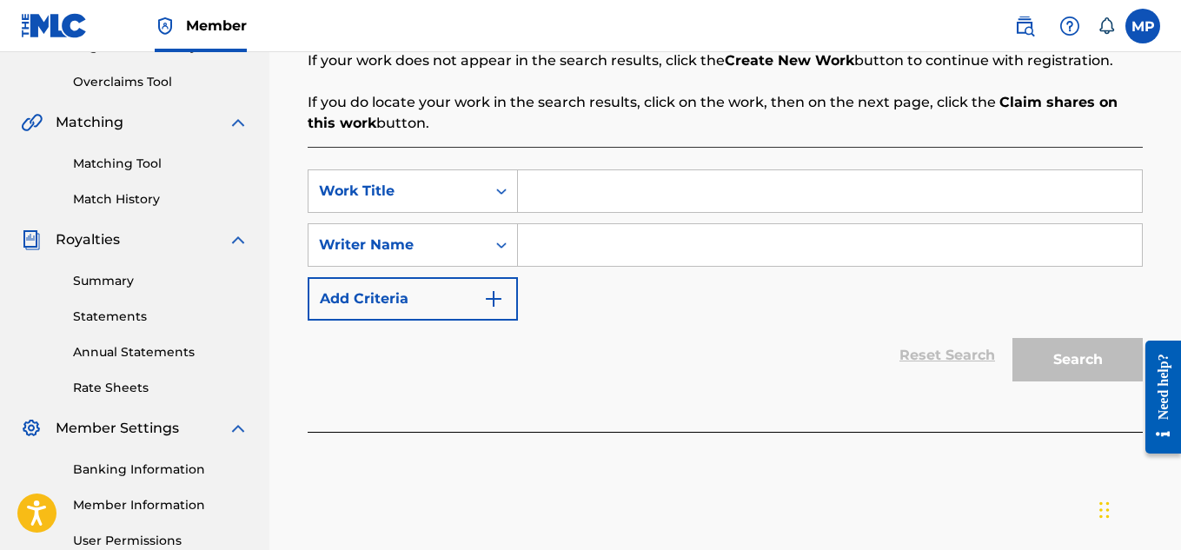
click at [592, 197] on input "Search Form" at bounding box center [830, 191] width 624 height 42
paste input "ELECTRONICA JAM"
type input "ELECTRONICA JAM"
click at [586, 239] on input "Search Form" at bounding box center [830, 245] width 624 height 42
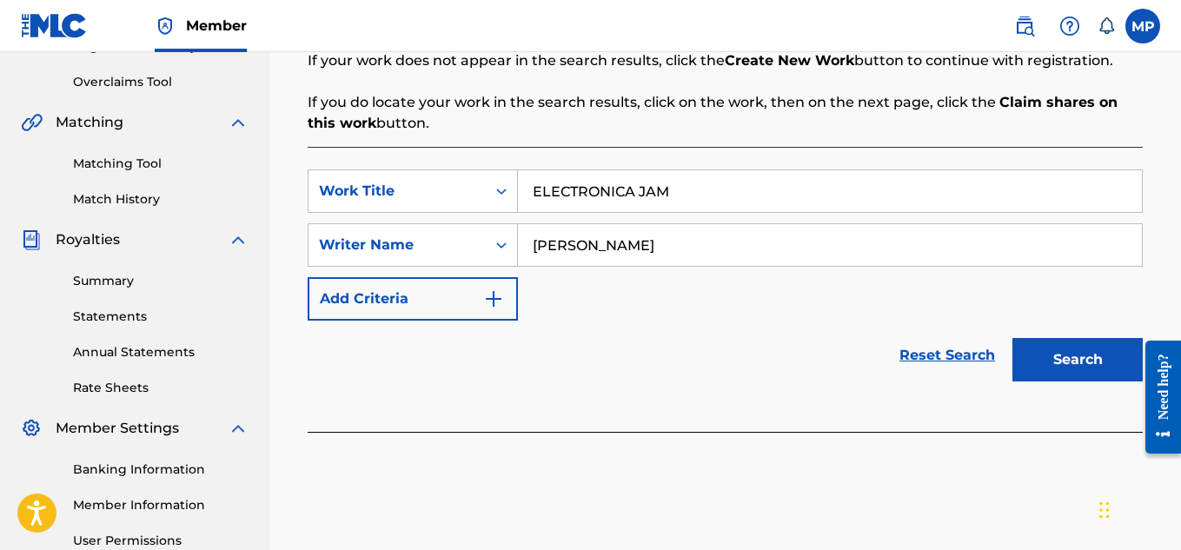
type input "[PERSON_NAME]"
click at [1084, 364] on button "Search" at bounding box center [1077, 359] width 130 height 43
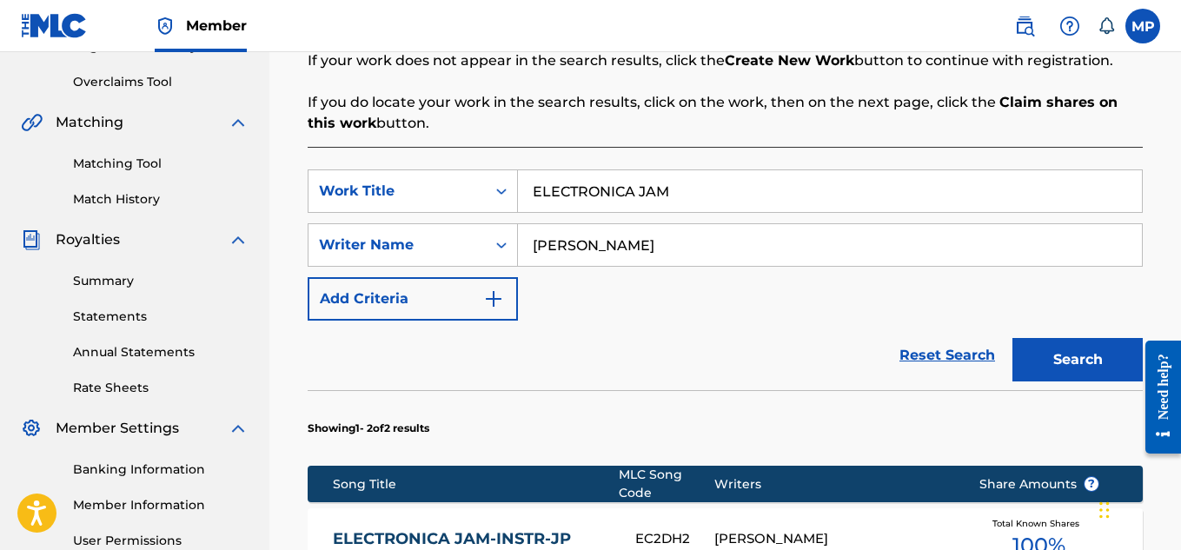
scroll to position [751, 0]
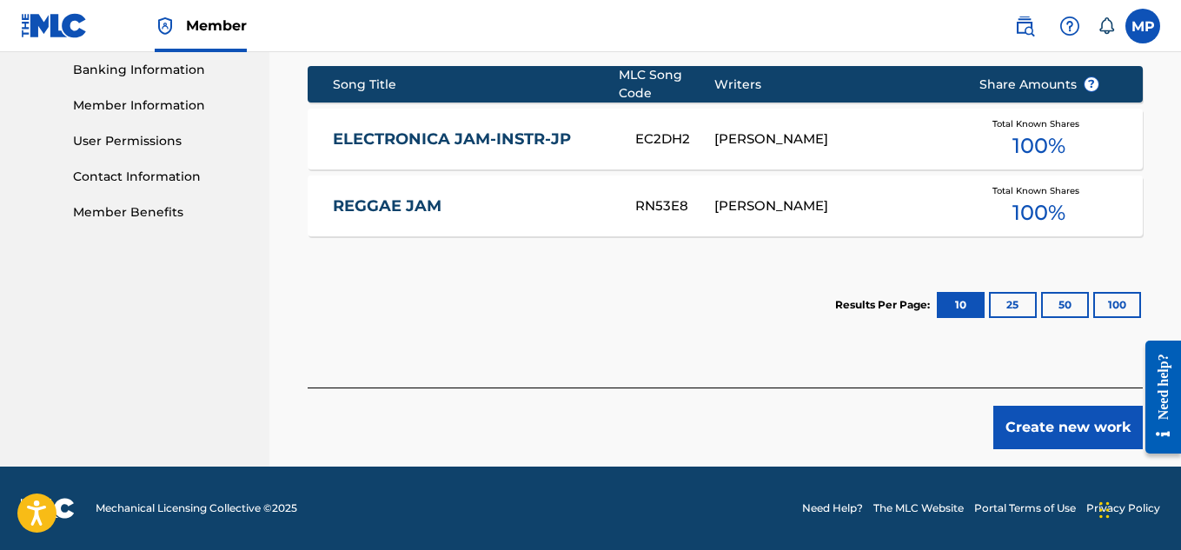
click at [1041, 420] on button "Create new work" at bounding box center [1067, 427] width 149 height 43
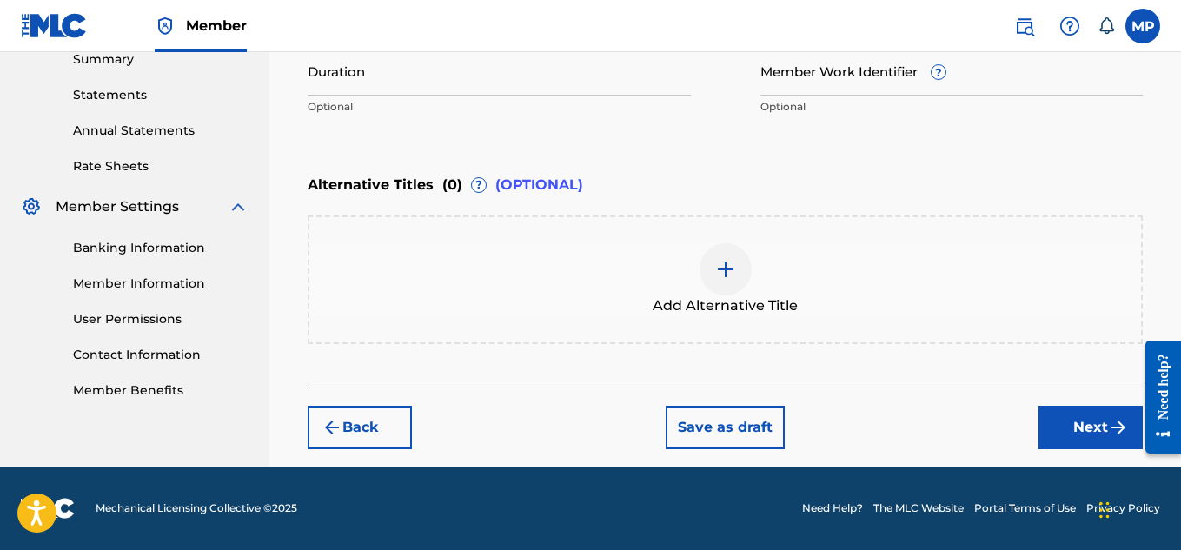
scroll to position [263, 0]
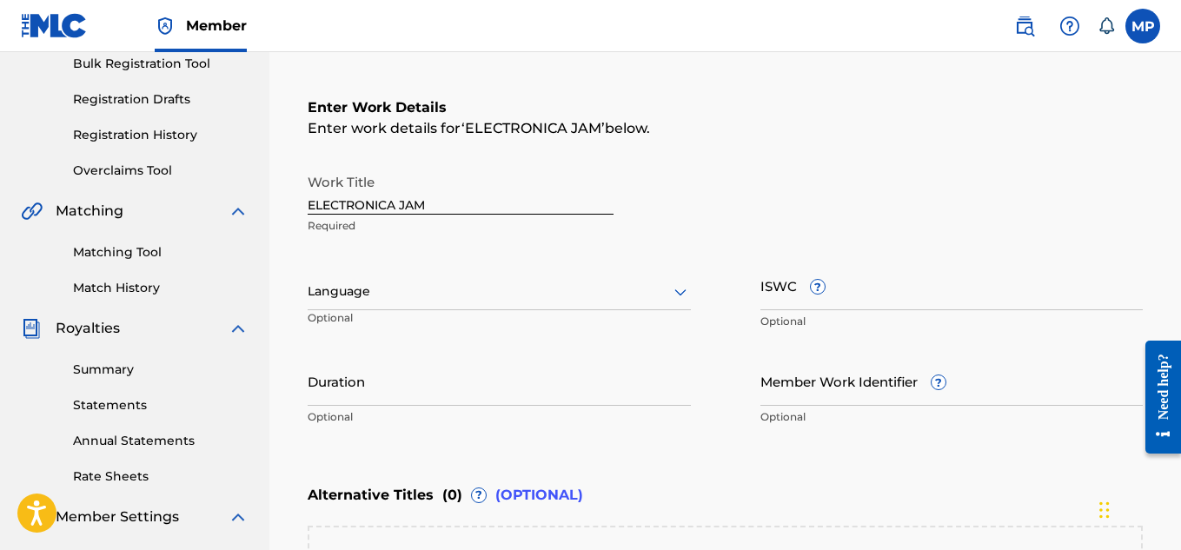
click at [892, 296] on input "ISWC ?" at bounding box center [951, 286] width 383 height 50
paste input "T9229850311"
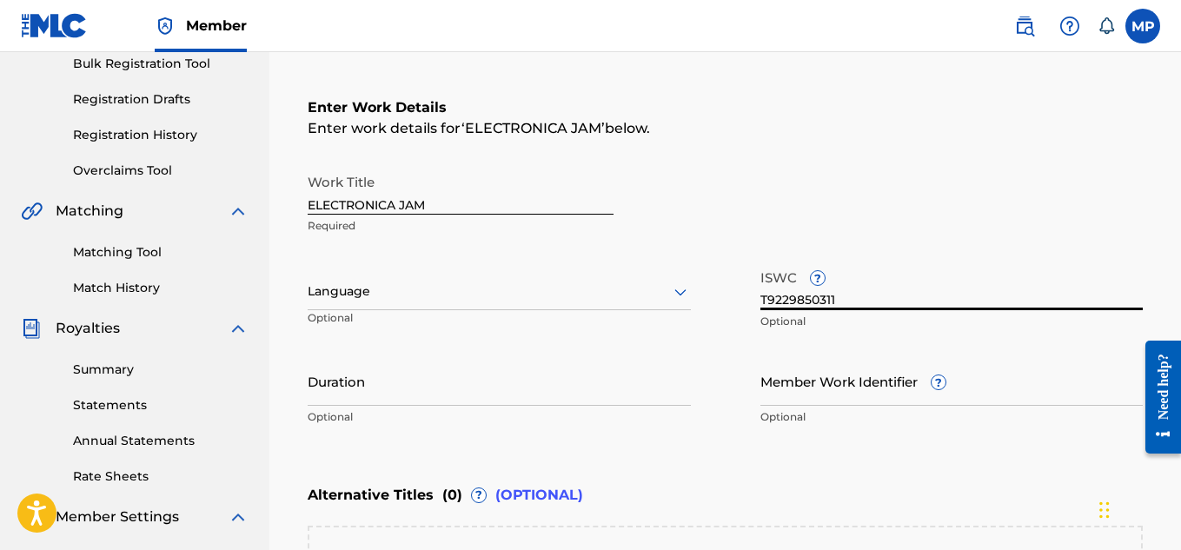
type input "T9229850311"
click at [830, 390] on input "Member Work Identifier ?" at bounding box center [951, 381] width 383 height 50
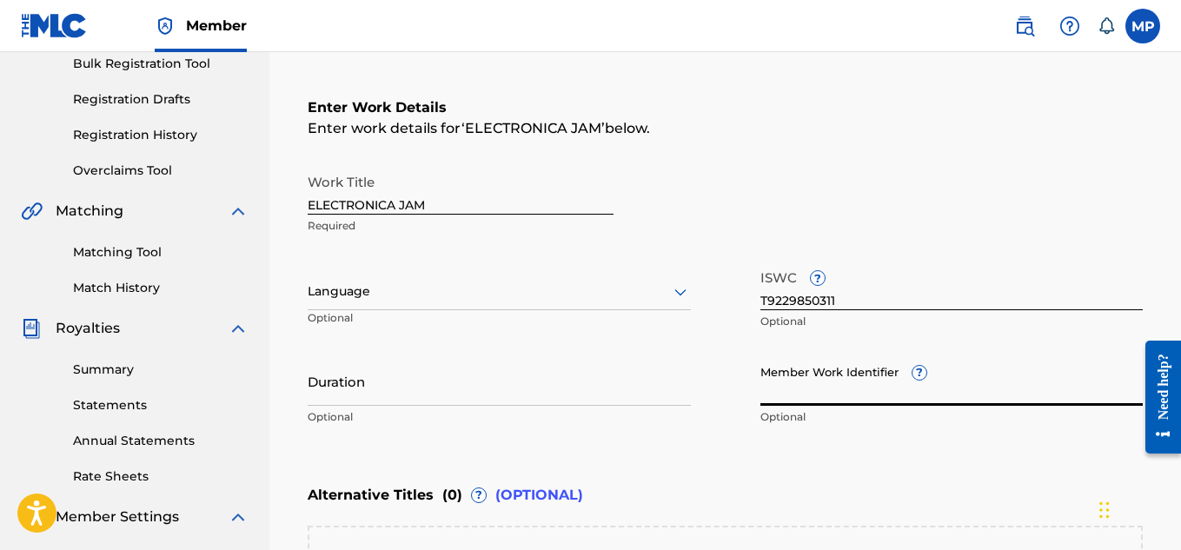
paste input "893542250"
type input "893542250"
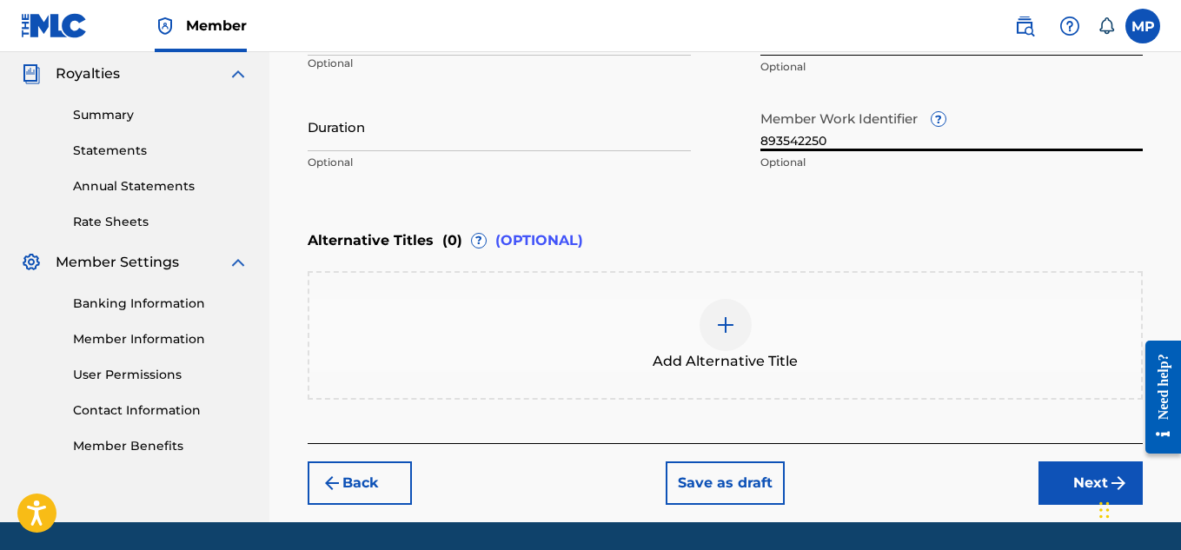
scroll to position [555, 0]
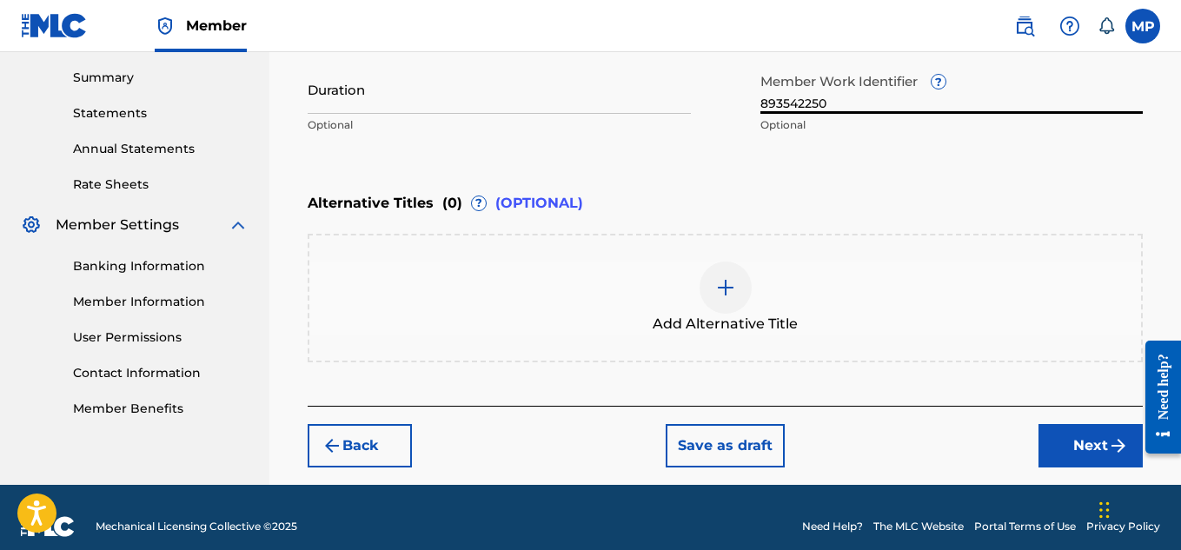
click at [1066, 443] on button "Next" at bounding box center [1090, 445] width 104 height 43
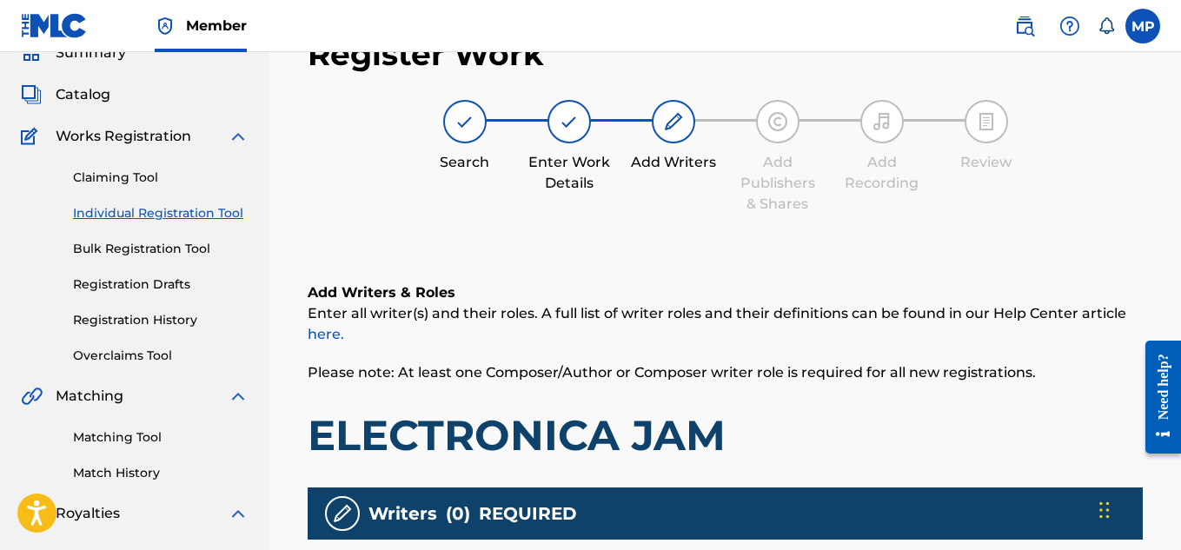
scroll to position [387, 0]
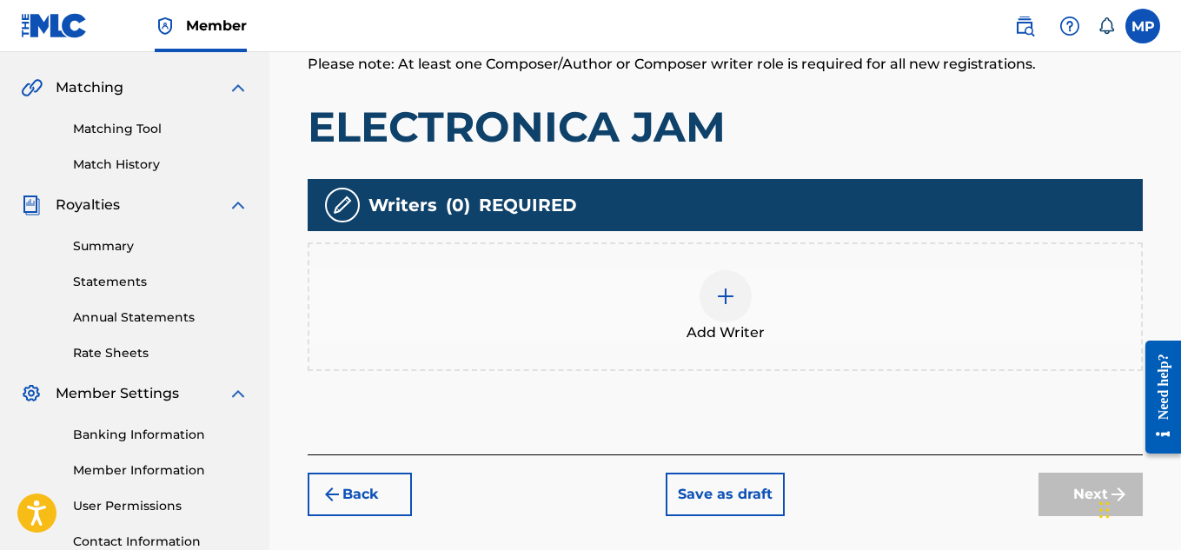
click at [730, 279] on div at bounding box center [725, 296] width 52 height 52
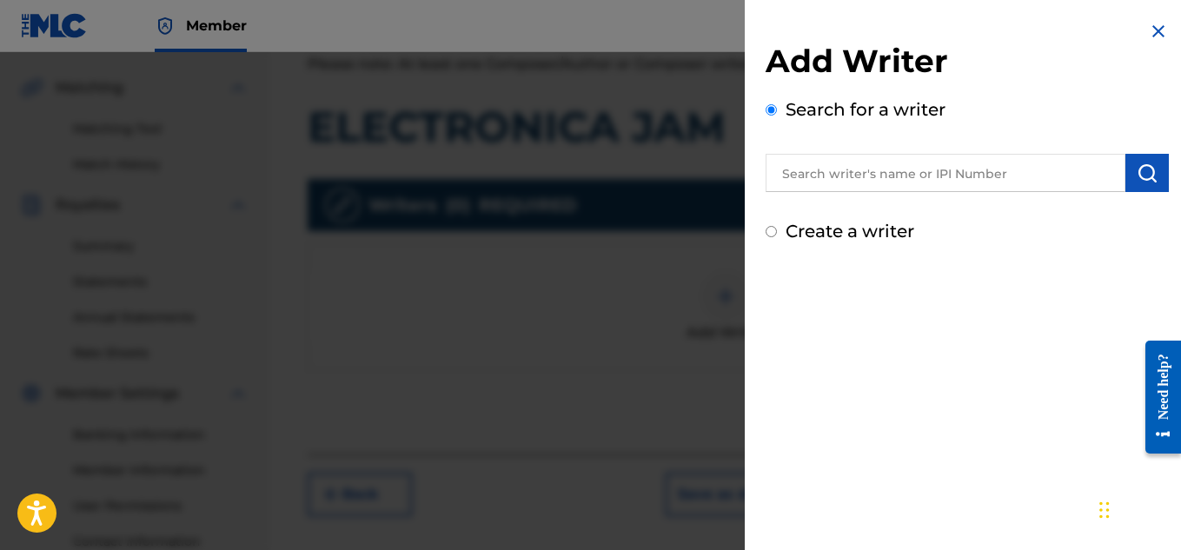
click at [861, 180] on input "text" at bounding box center [945, 173] width 360 height 38
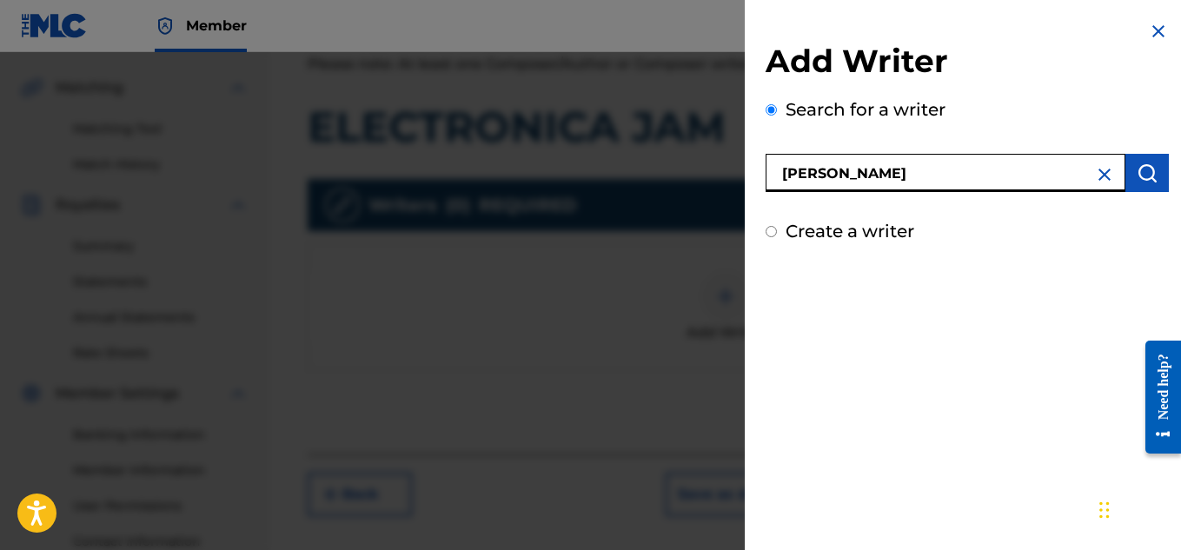
type input "[PERSON_NAME]"
click at [1142, 170] on img "submit" at bounding box center [1146, 172] width 21 height 21
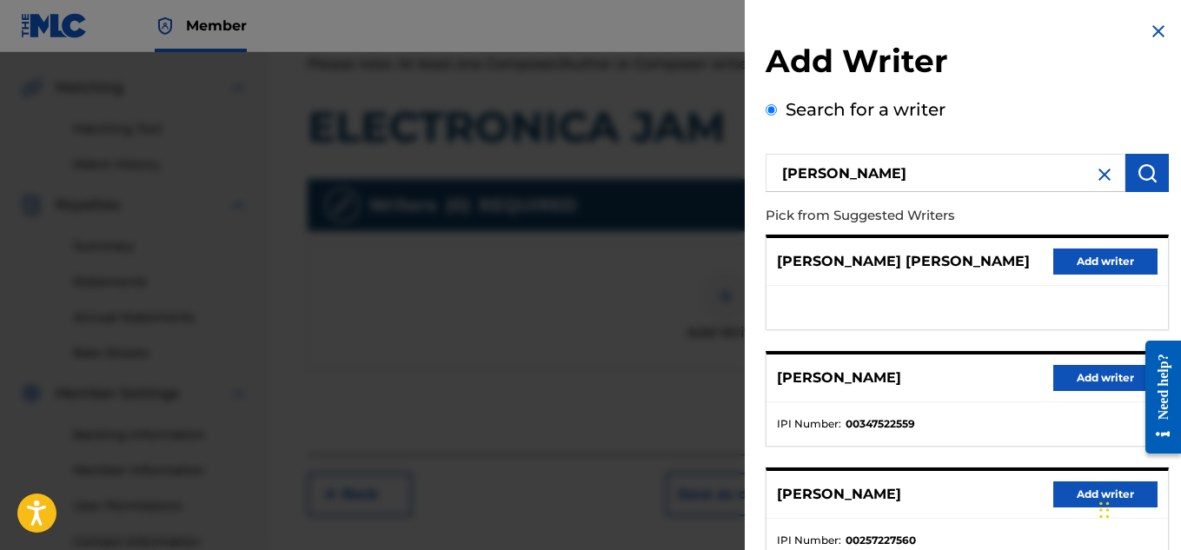
click at [1115, 379] on button "Add writer" at bounding box center [1105, 378] width 104 height 26
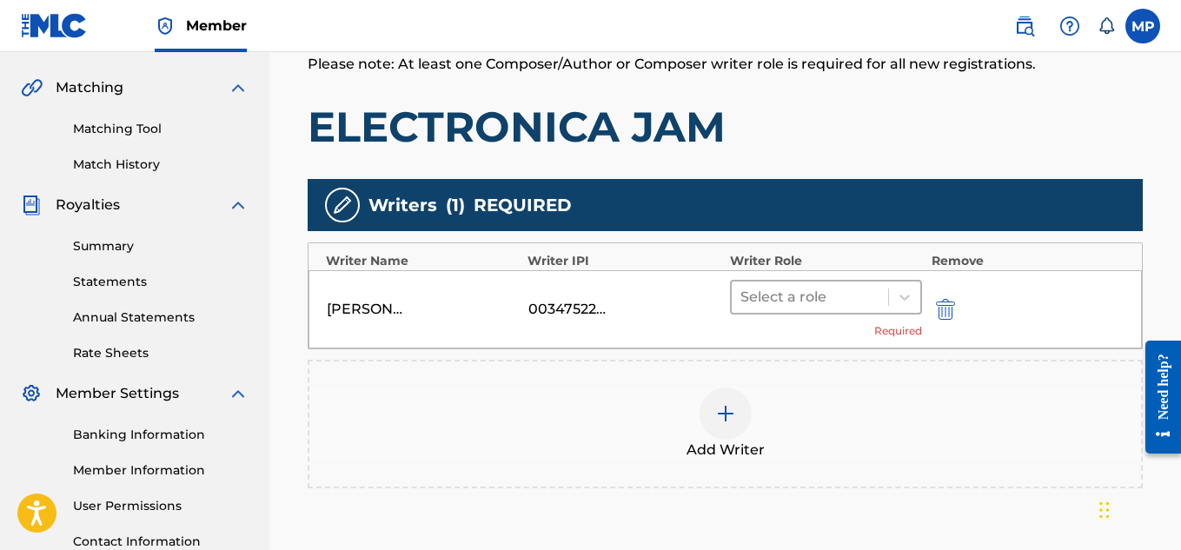
click at [819, 310] on div "Select a role" at bounding box center [809, 296] width 157 height 31
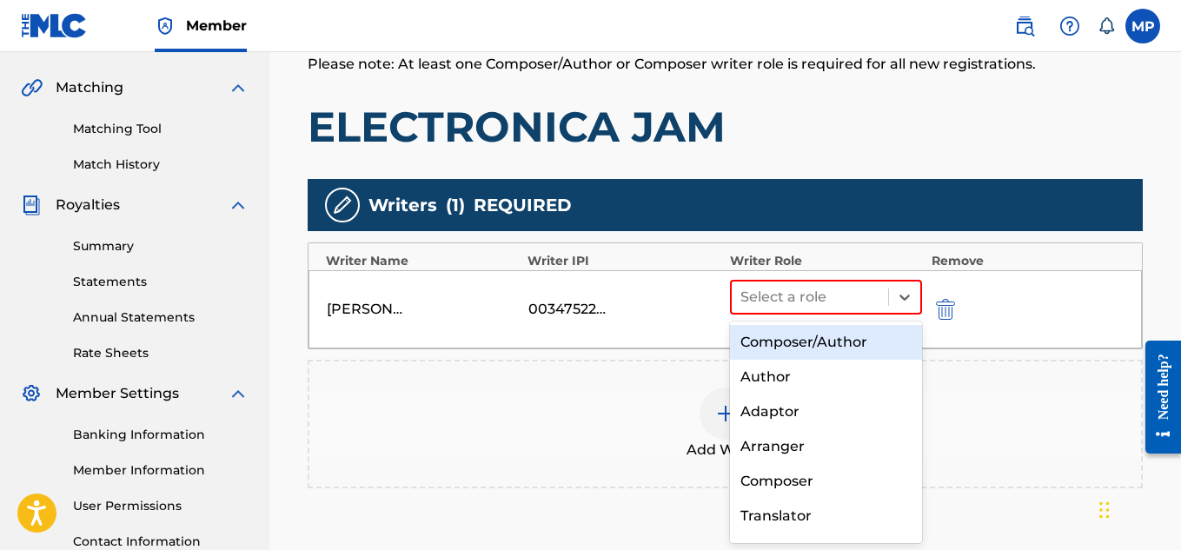
click at [795, 335] on div "Composer/Author" at bounding box center [826, 342] width 193 height 35
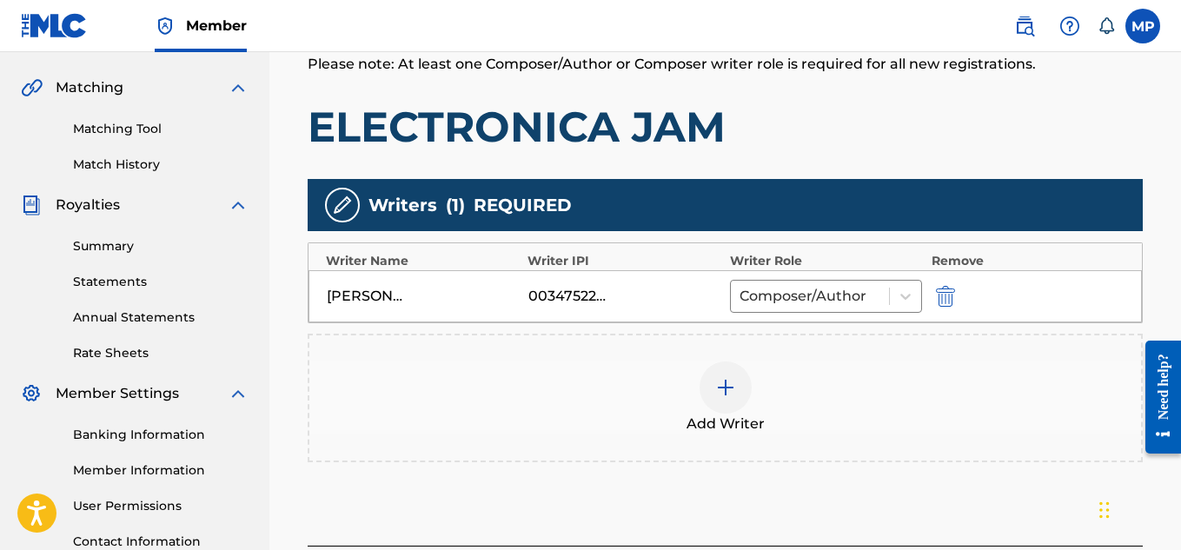
scroll to position [545, 0]
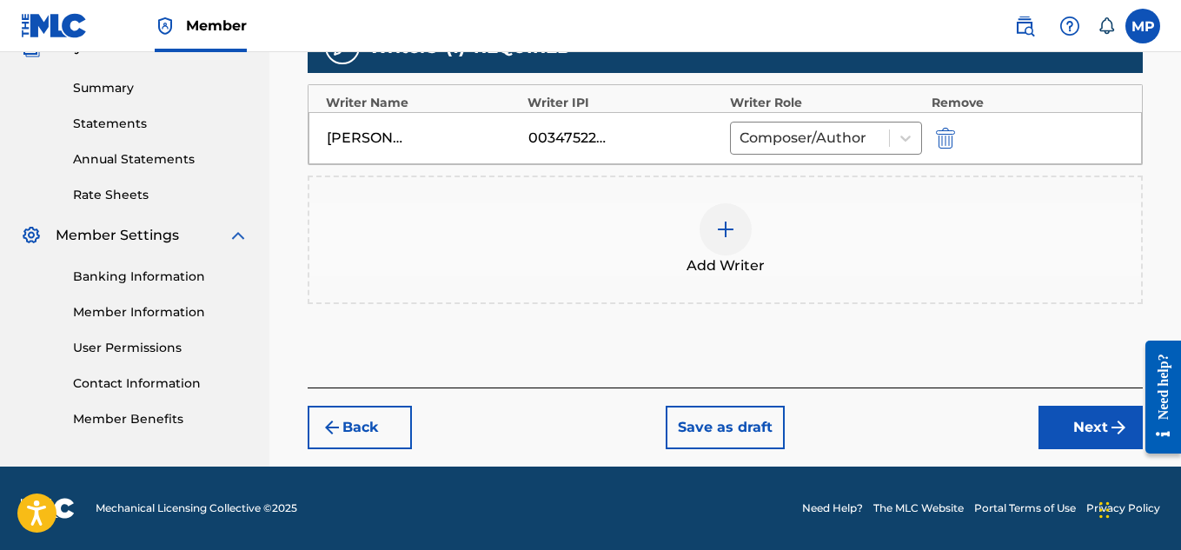
click at [1096, 420] on button "Next" at bounding box center [1090, 427] width 104 height 43
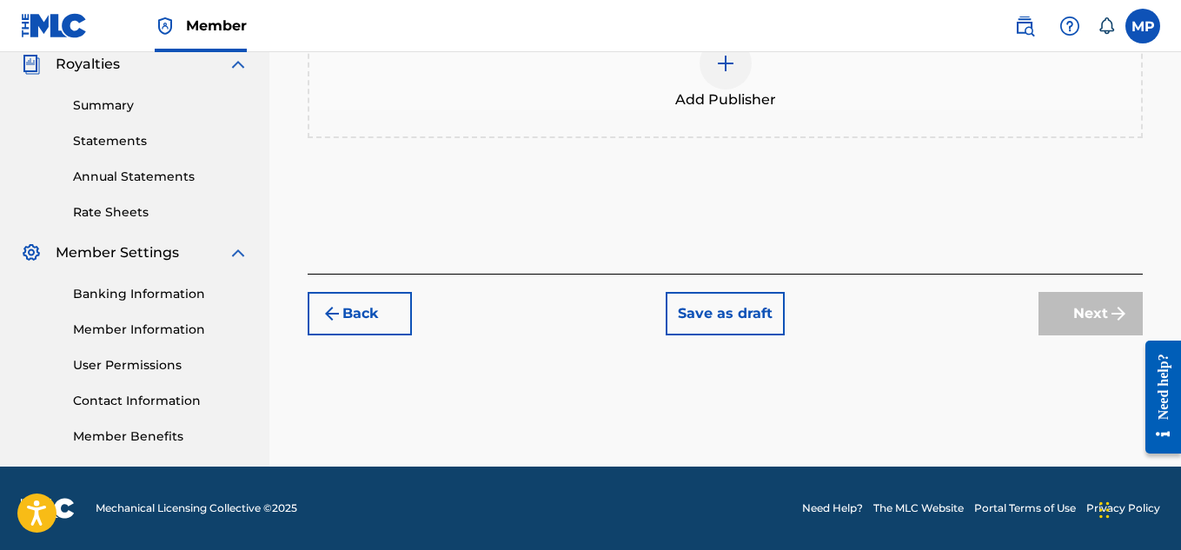
scroll to position [89, 0]
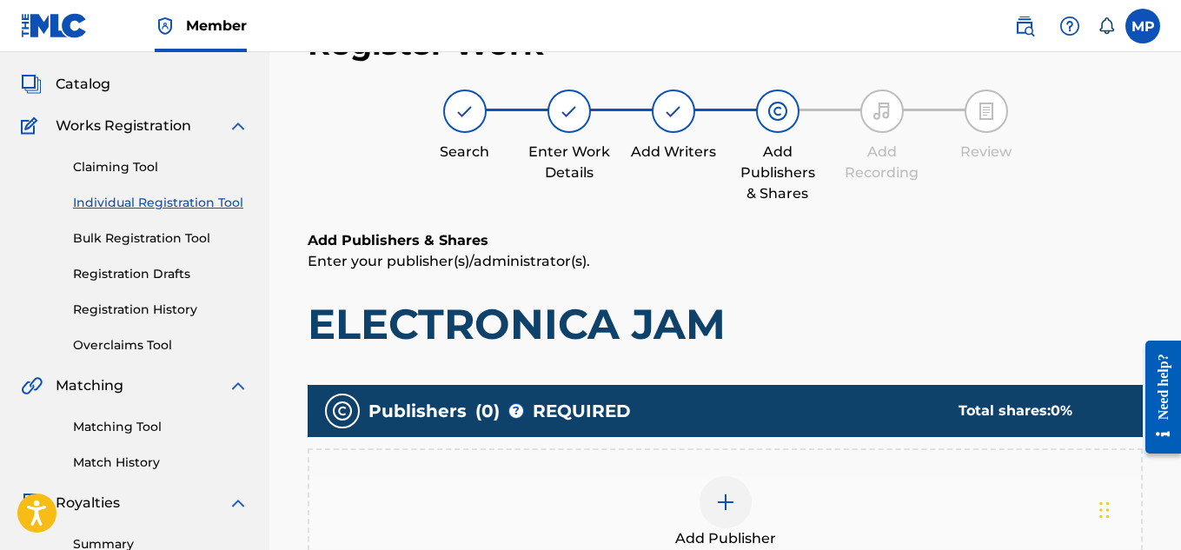
click at [738, 476] on div at bounding box center [725, 502] width 52 height 52
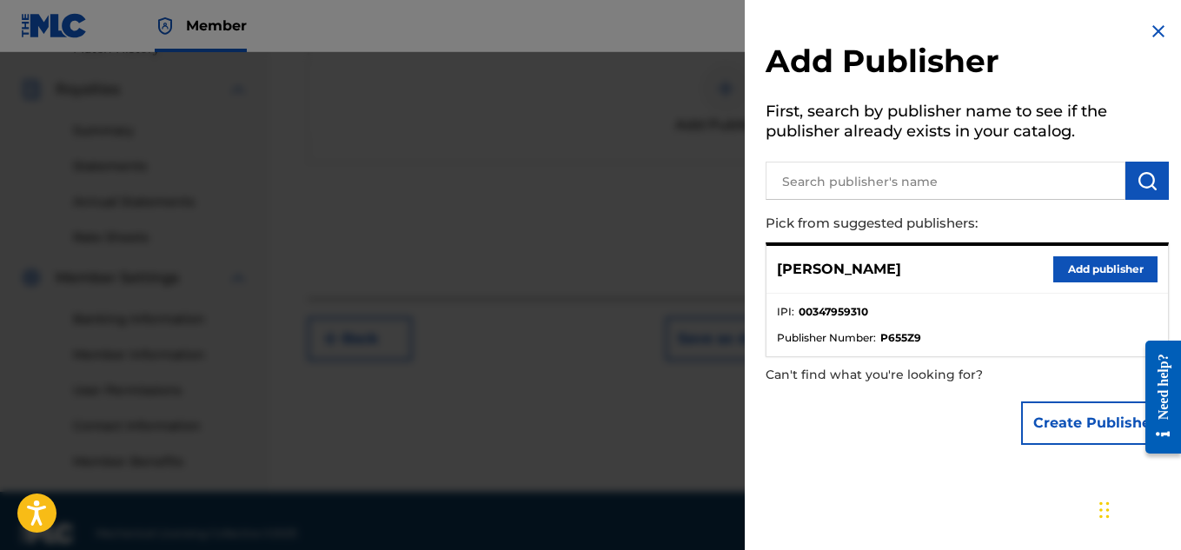
click at [1062, 267] on button "Add publisher" at bounding box center [1105, 269] width 104 height 26
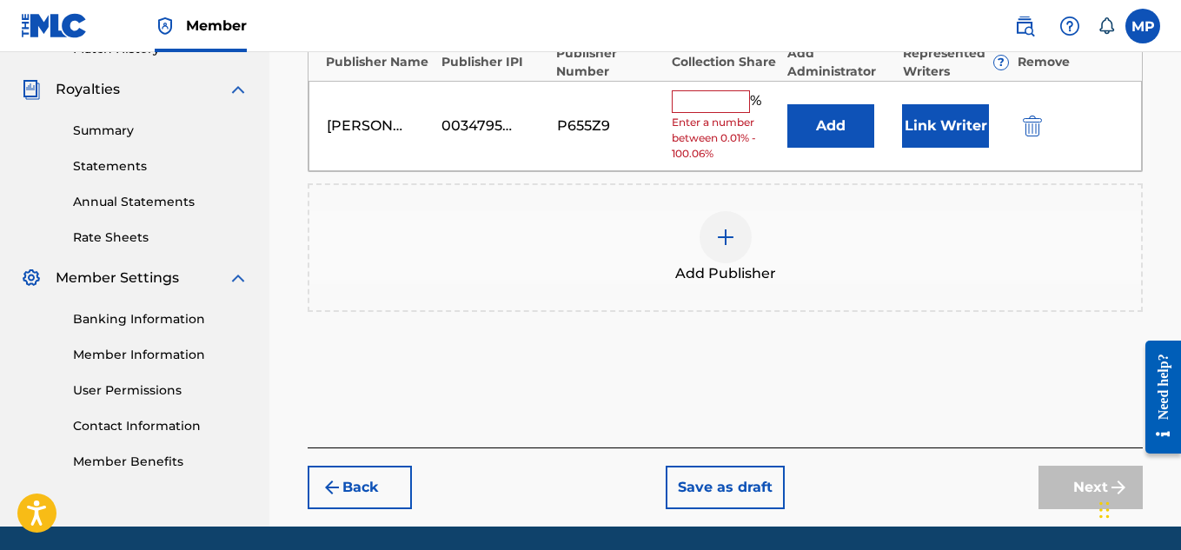
click at [739, 86] on div "[PERSON_NAME] 00347959310 P655Z9 % Enter a number between 0.01% - 100.06% Add L…" at bounding box center [724, 126] width 833 height 91
click at [718, 104] on input "text" at bounding box center [711, 101] width 78 height 23
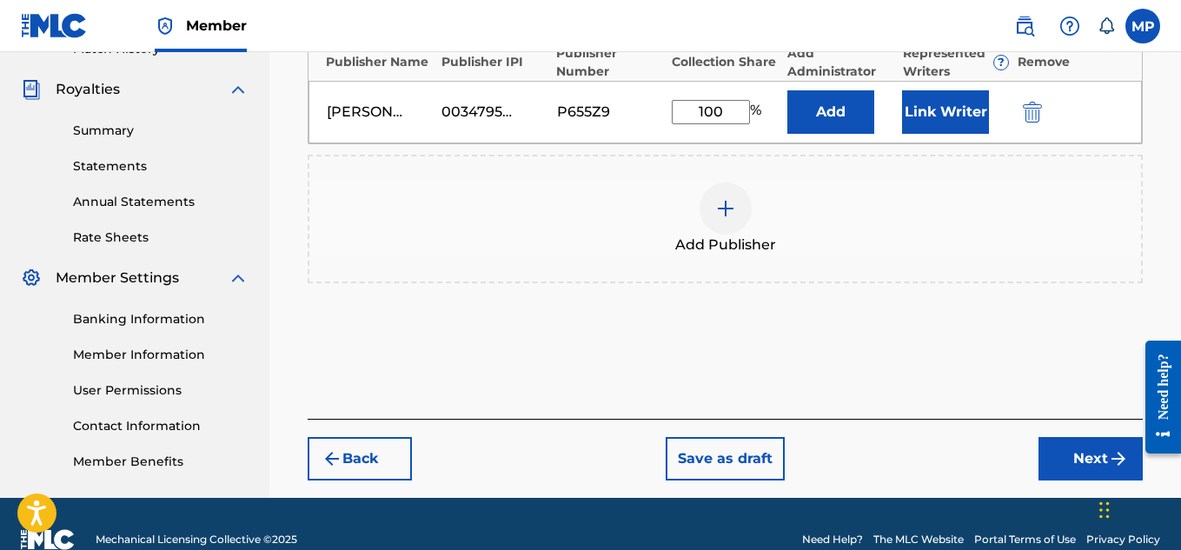
type input "100"
click at [944, 105] on button "Link Writer" at bounding box center [945, 111] width 87 height 43
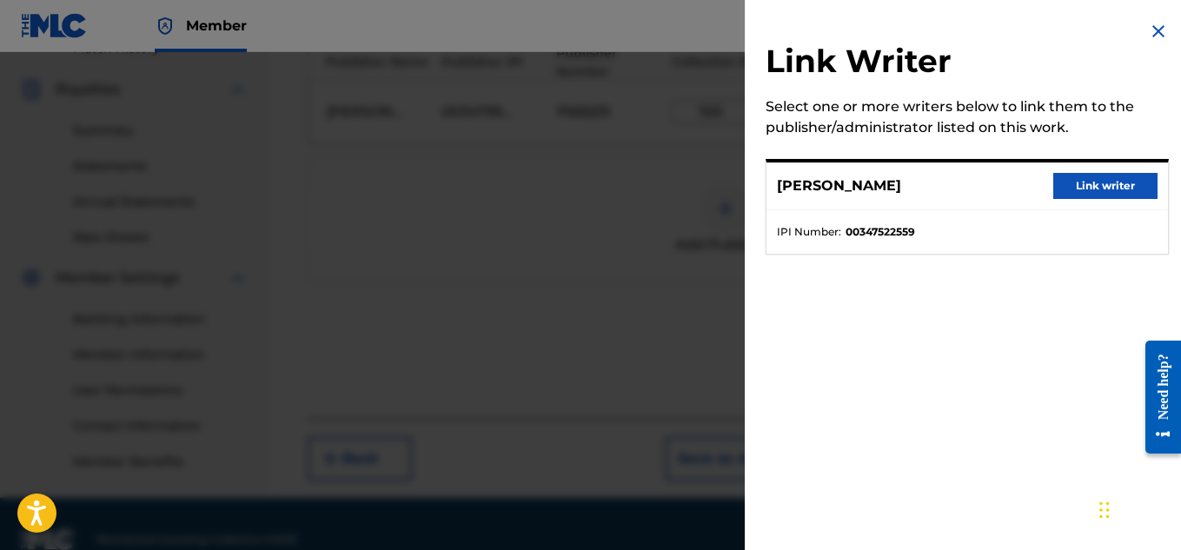
click at [1099, 183] on button "Link writer" at bounding box center [1105, 186] width 104 height 26
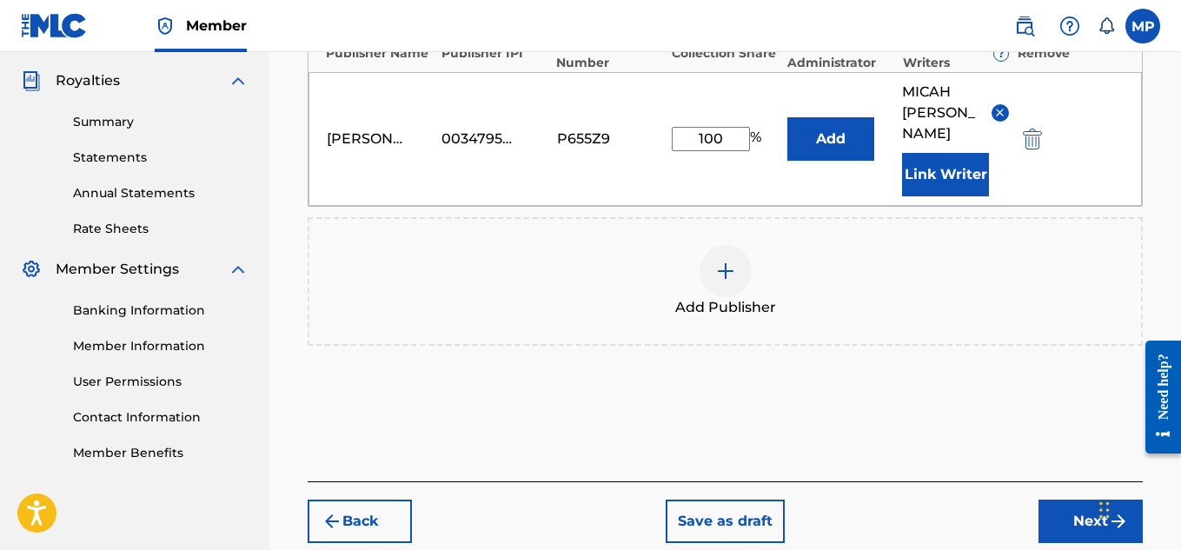
scroll to position [584, 0]
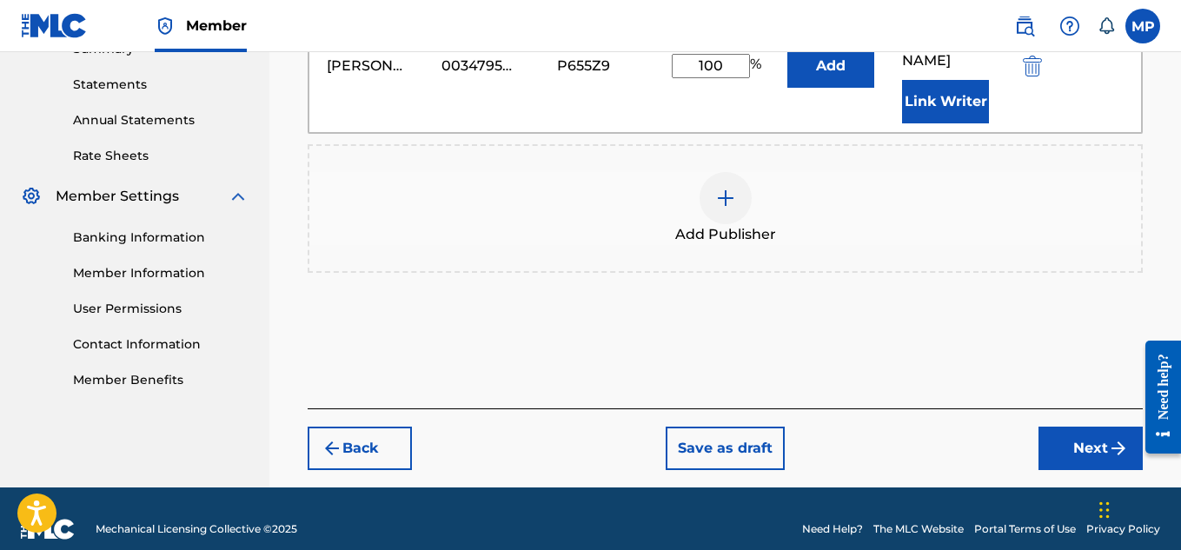
click at [1066, 434] on button "Next" at bounding box center [1090, 448] width 104 height 43
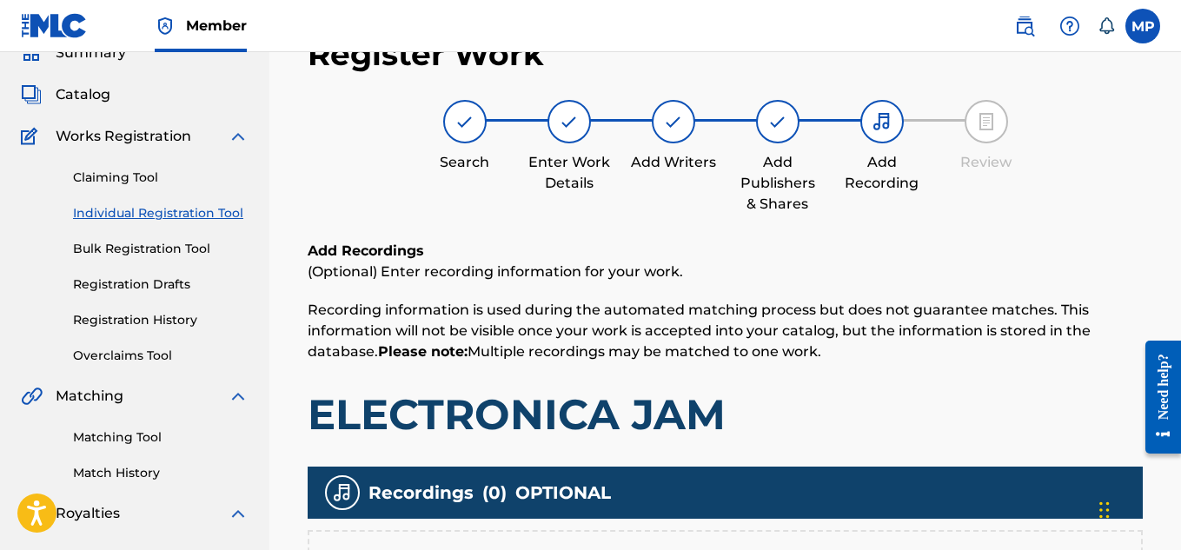
scroll to position [527, 0]
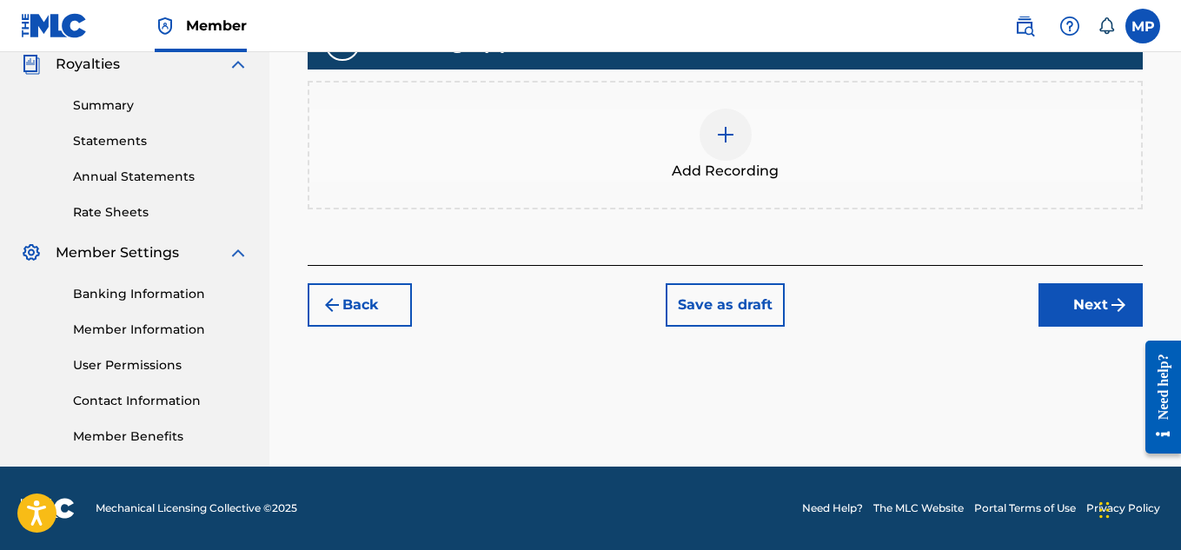
click at [719, 148] on div at bounding box center [725, 135] width 52 height 52
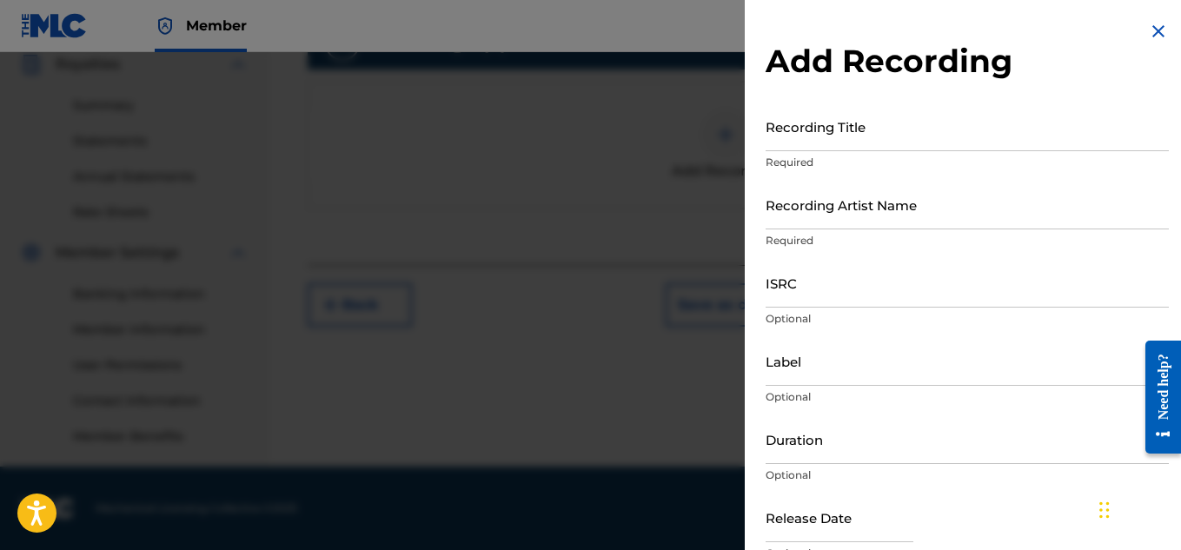
click at [852, 139] on input "Recording Title" at bounding box center [966, 127] width 403 height 50
paste input "ELECTRONICA JAM"
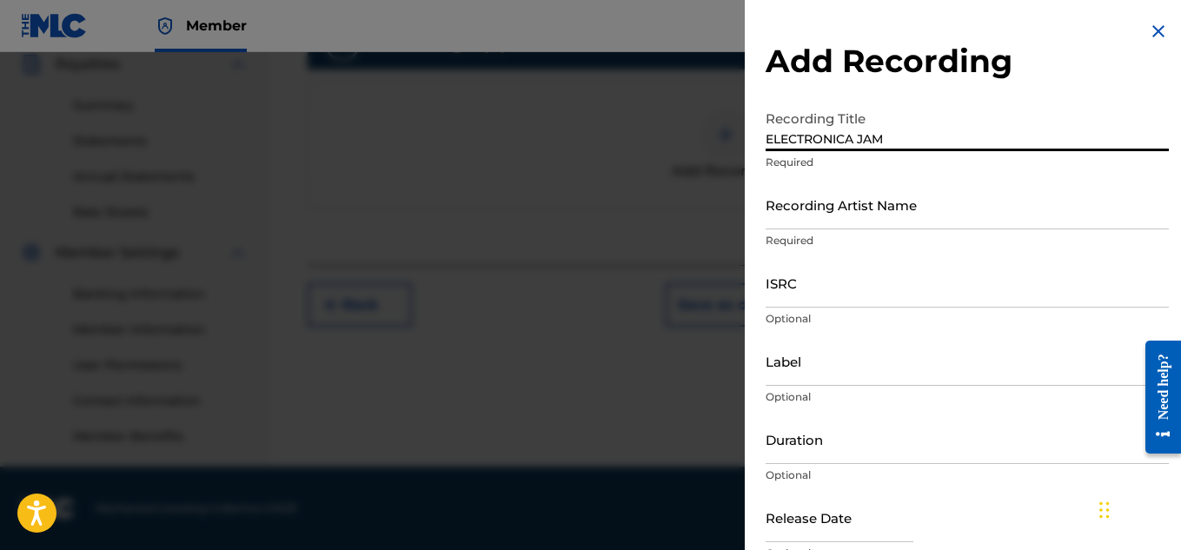
type input "ELECTRONICA JAM"
click at [804, 202] on input "Recording Artist Name" at bounding box center [966, 205] width 403 height 50
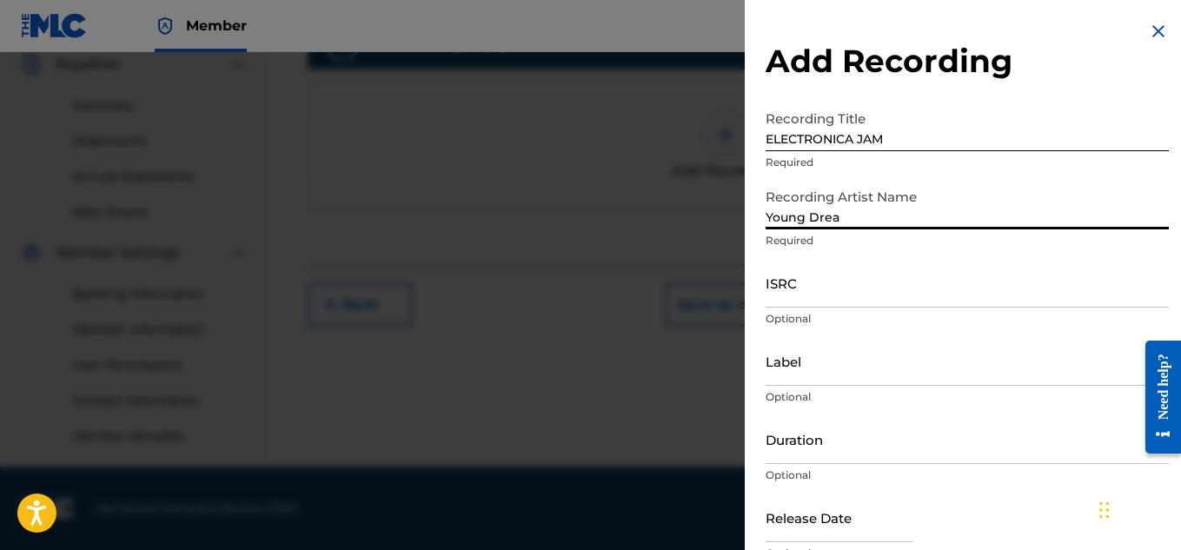
type input "Young Dread"
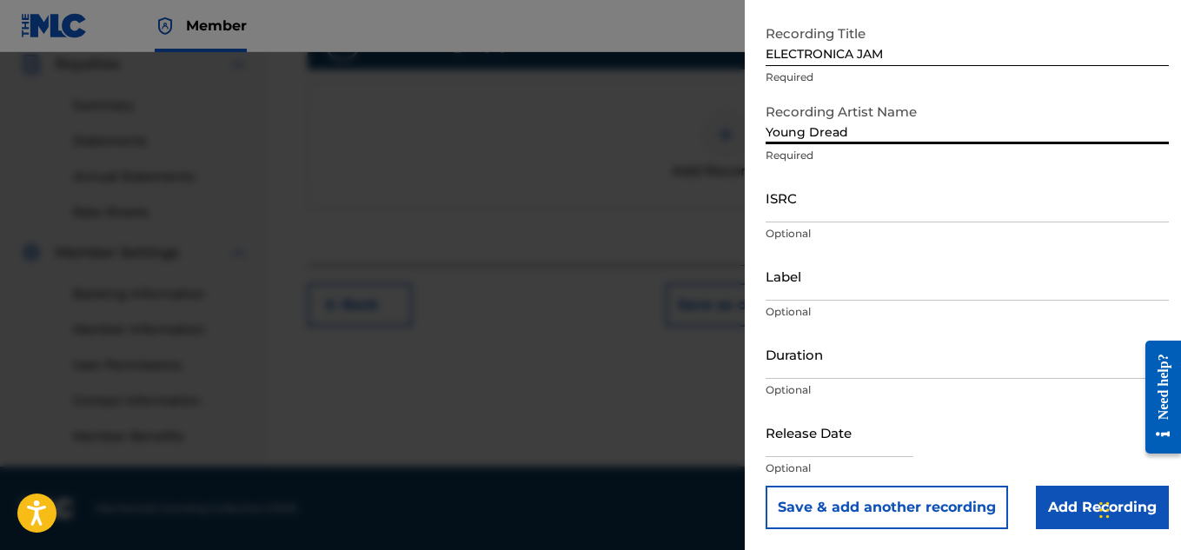
click at [1055, 492] on input "Add Recording" at bounding box center [1101, 507] width 133 height 43
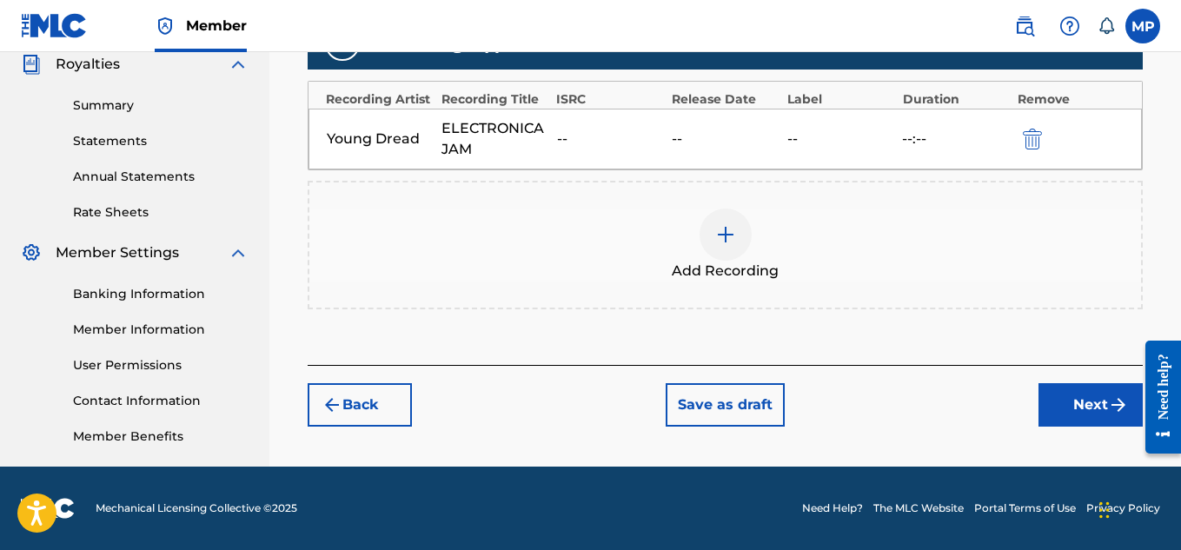
click at [1057, 410] on button "Next" at bounding box center [1090, 404] width 104 height 43
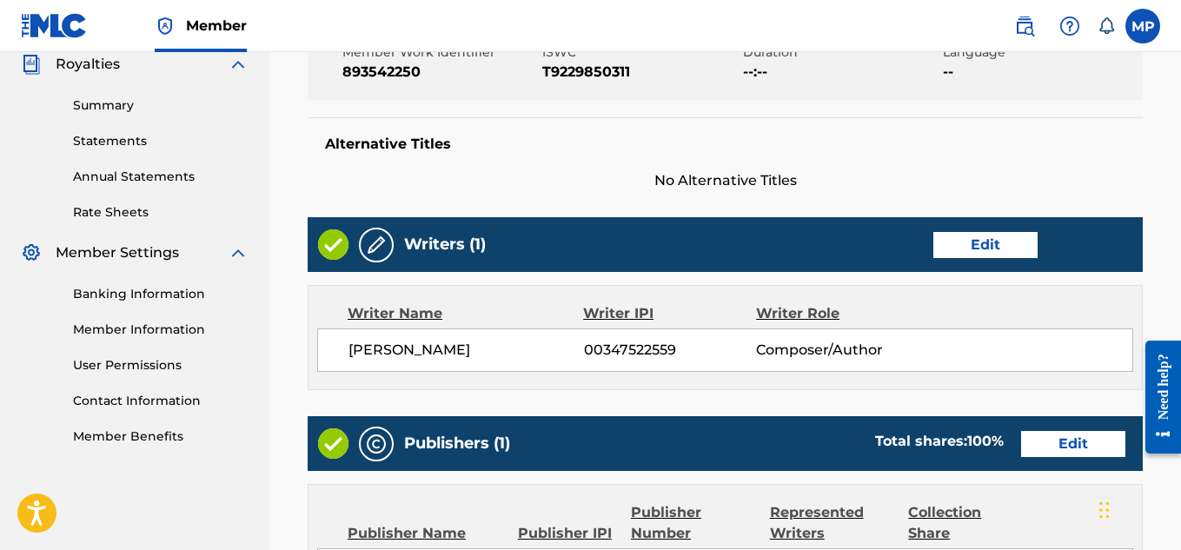
scroll to position [975, 0]
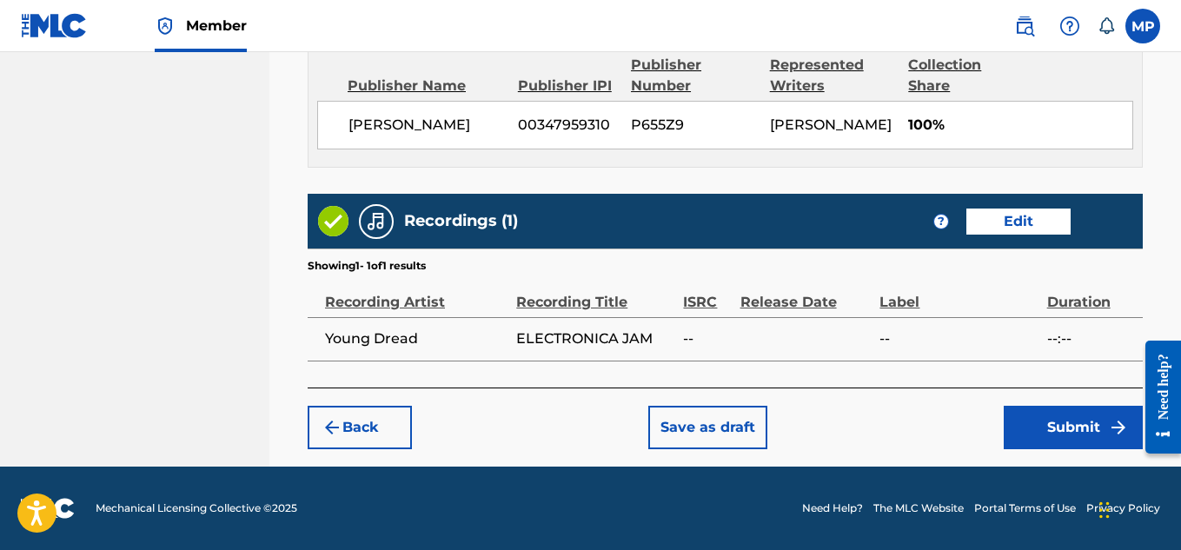
click at [1065, 420] on button "Submit" at bounding box center [1072, 427] width 139 height 43
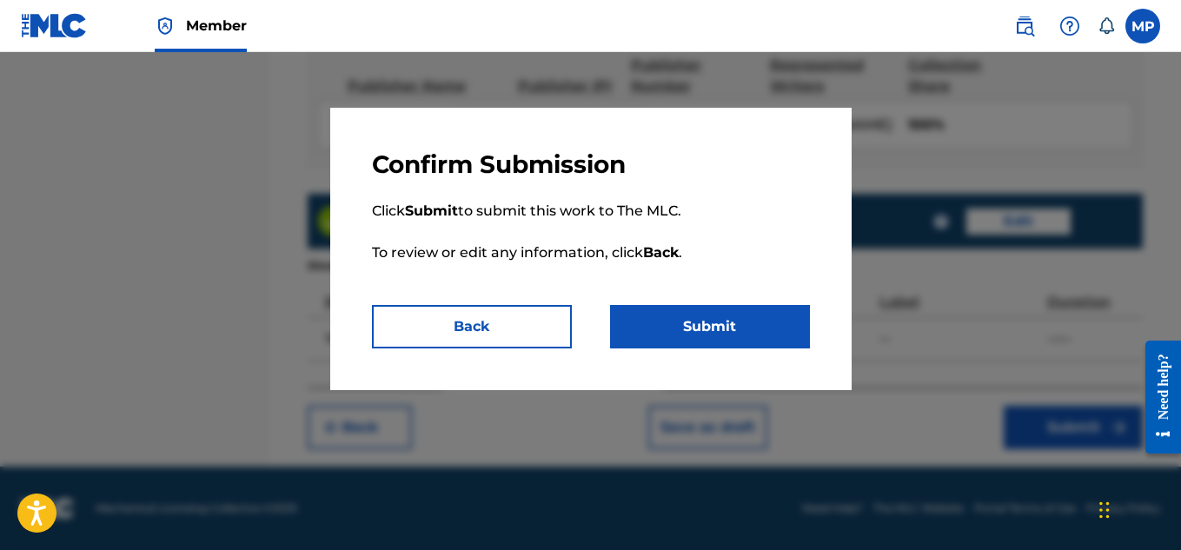
click at [736, 330] on button "Submit" at bounding box center [710, 326] width 200 height 43
click at [658, 326] on button "Submit" at bounding box center [710, 326] width 200 height 43
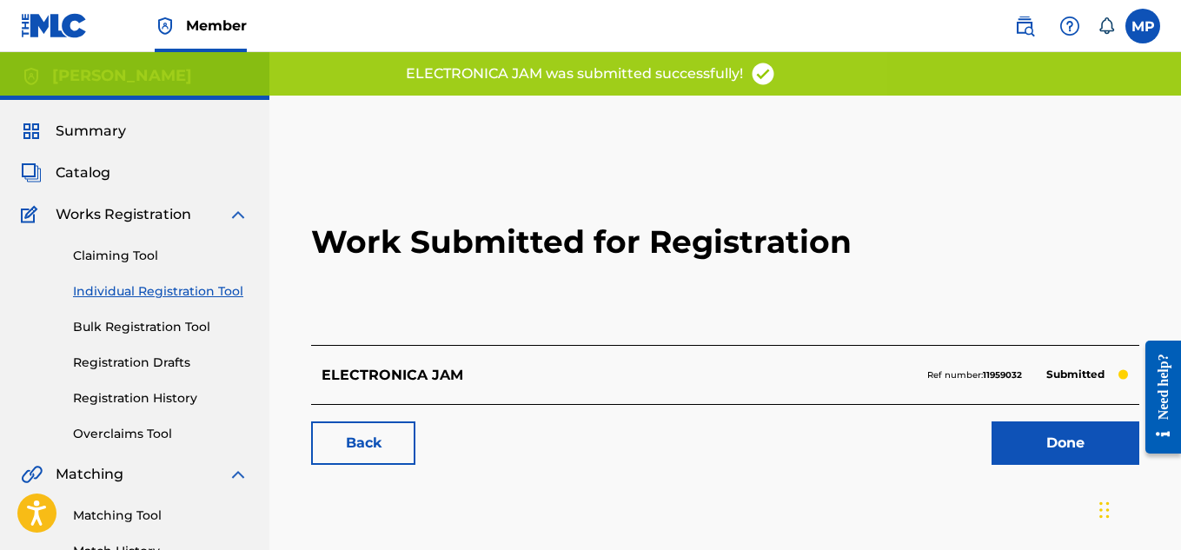
click at [382, 445] on link "Back" at bounding box center [363, 442] width 104 height 43
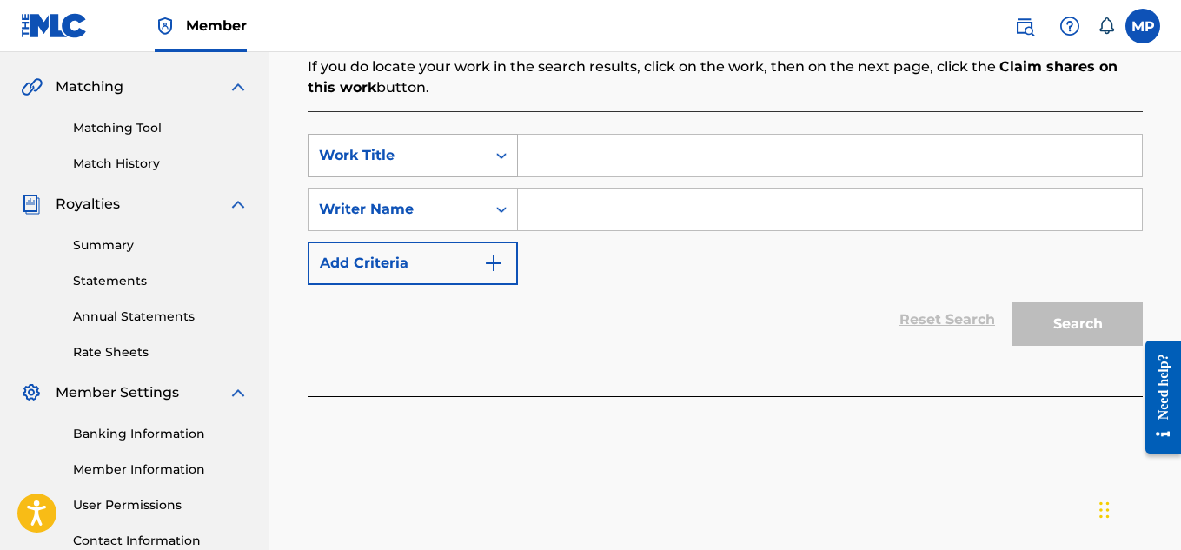
scroll to position [410, 0]
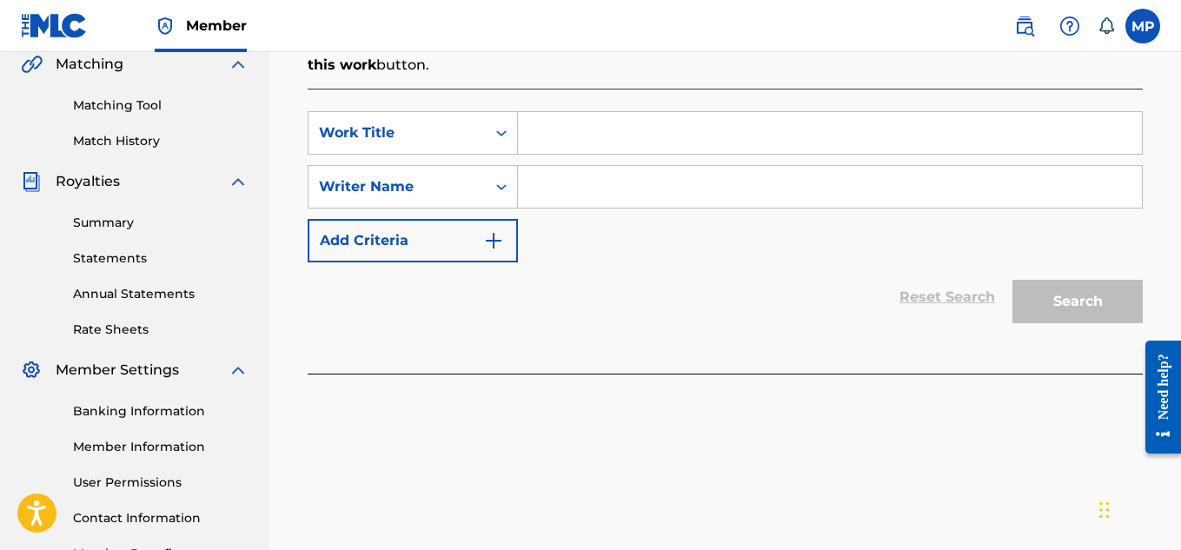
click at [559, 139] on input "Search Form" at bounding box center [830, 133] width 624 height 42
paste input "SOCA E.D.M."
type input "SOCA E.D.M."
click at [579, 183] on input "Search Form" at bounding box center [830, 187] width 624 height 42
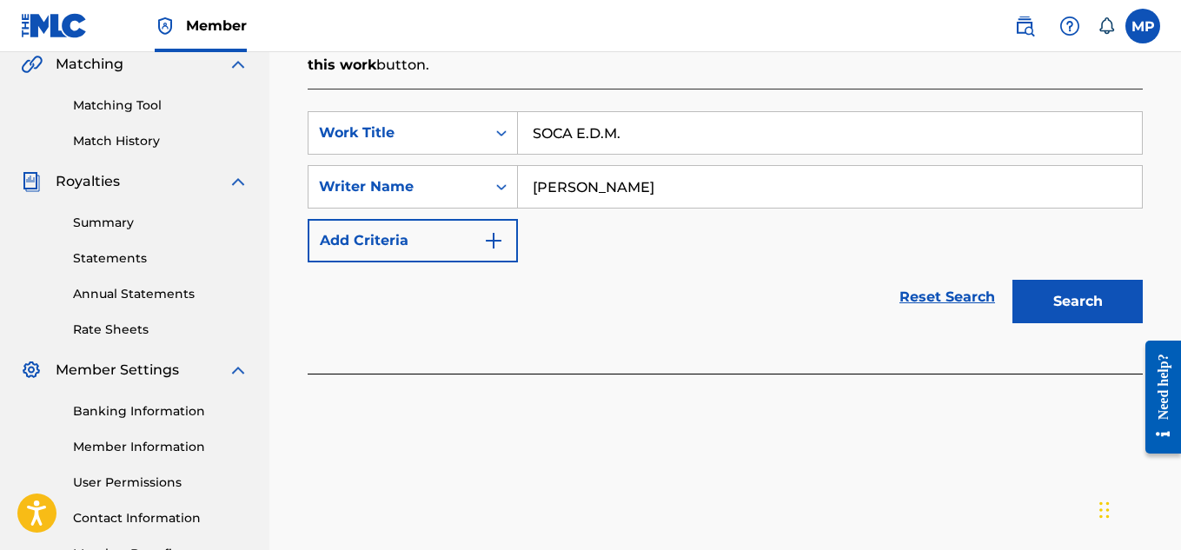
type input "[PERSON_NAME]"
click at [1035, 315] on button "Search" at bounding box center [1077, 301] width 130 height 43
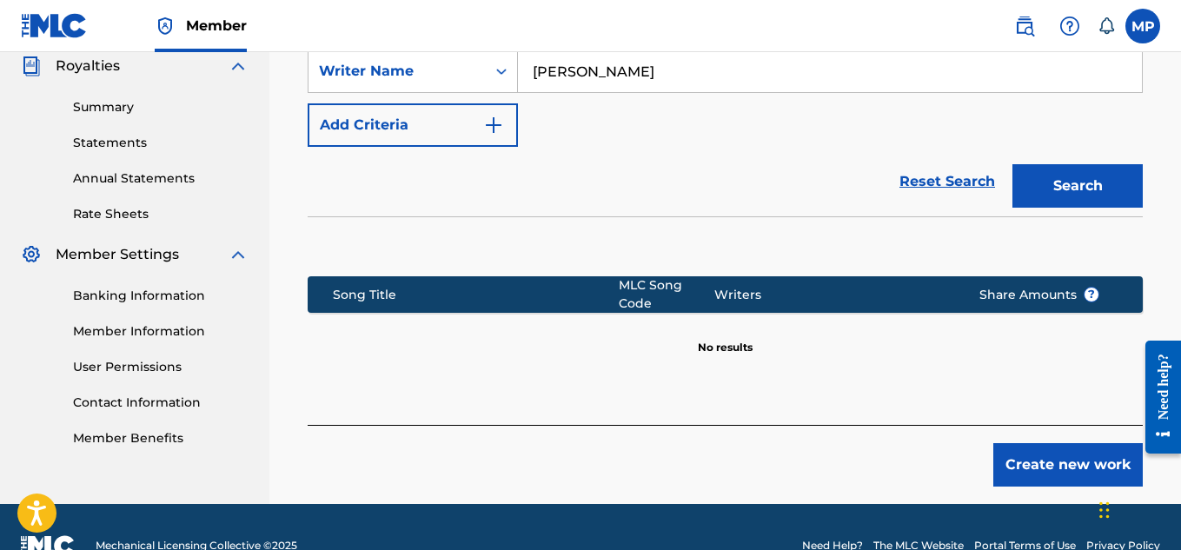
scroll to position [563, 0]
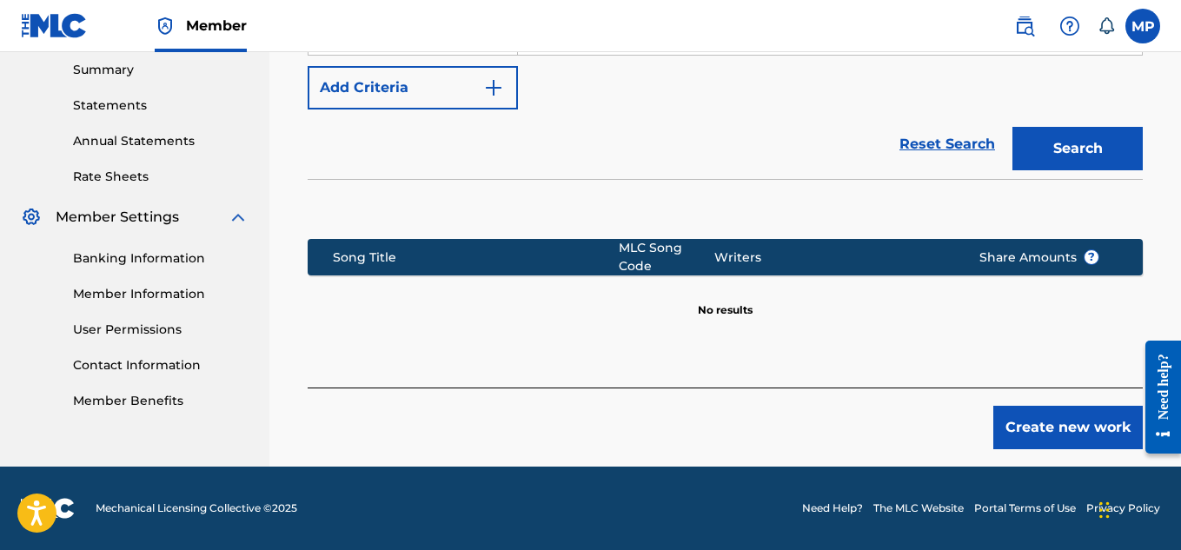
click at [1019, 413] on button "Create new work" at bounding box center [1067, 427] width 149 height 43
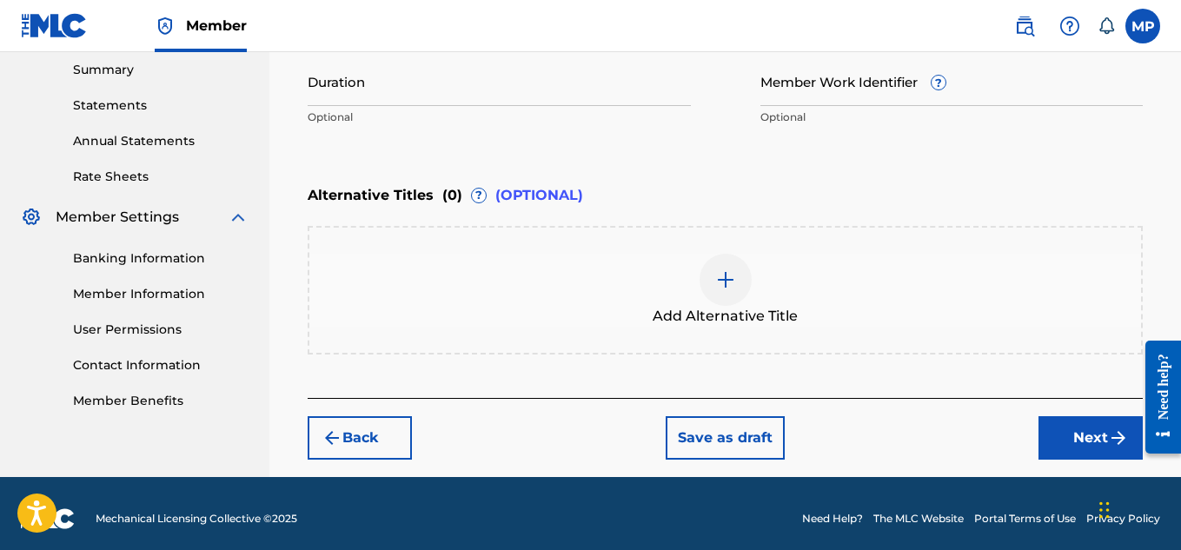
scroll to position [255, 0]
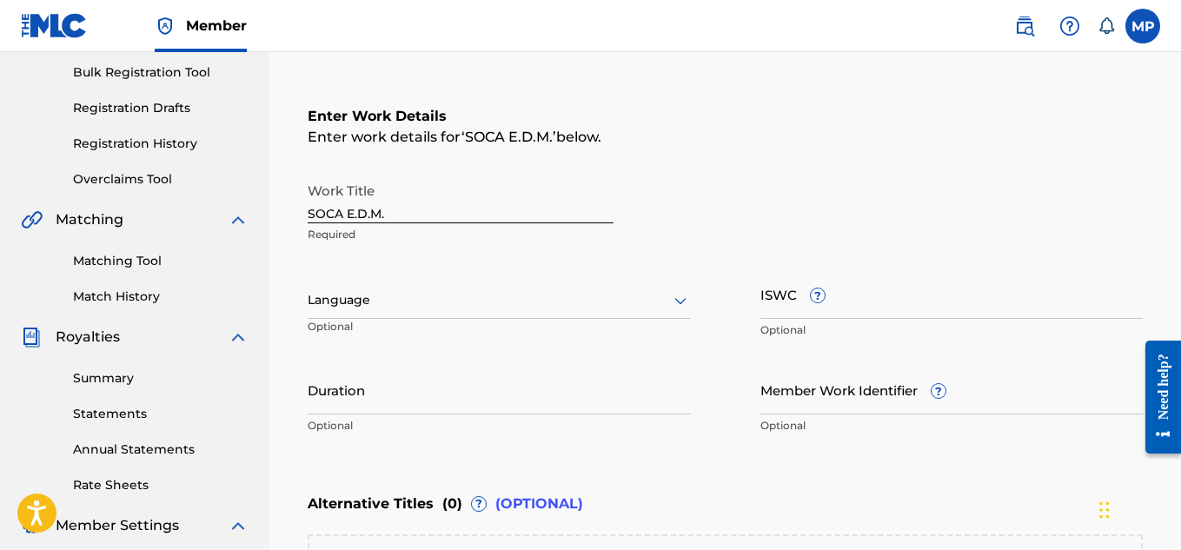
click at [939, 302] on input "ISWC ?" at bounding box center [951, 294] width 383 height 50
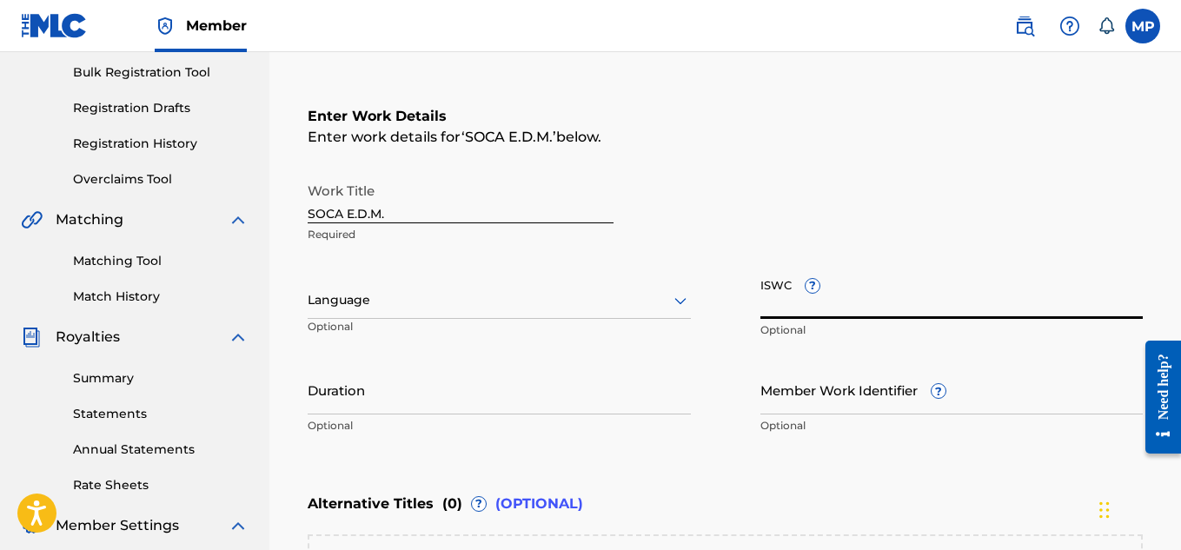
paste input "T9232277166"
type input "T9232277166"
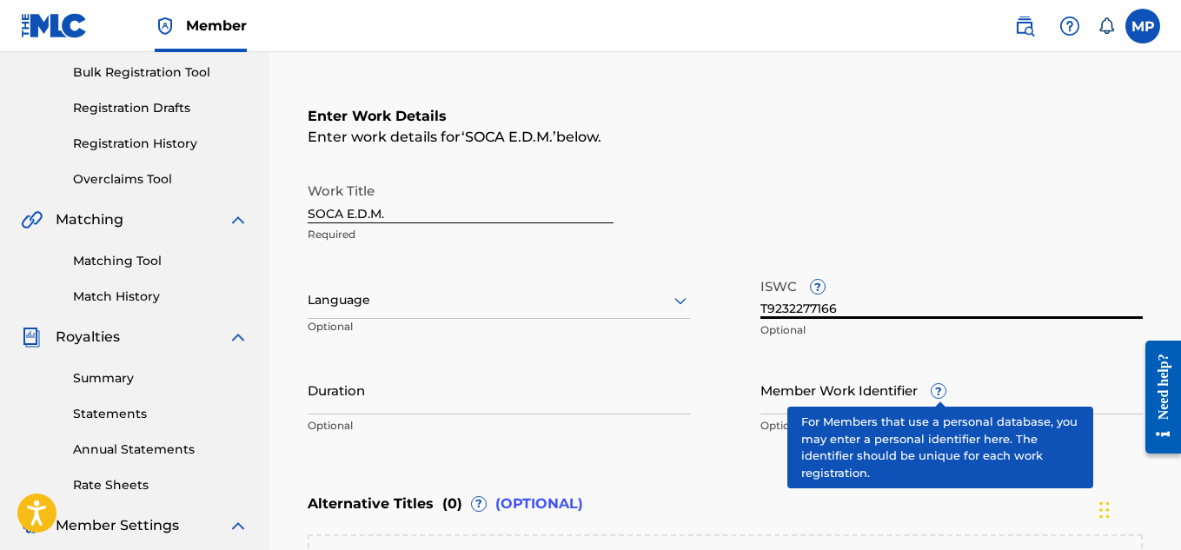
click at [892, 398] on input "Member Work Identifier ?" at bounding box center [951, 390] width 383 height 50
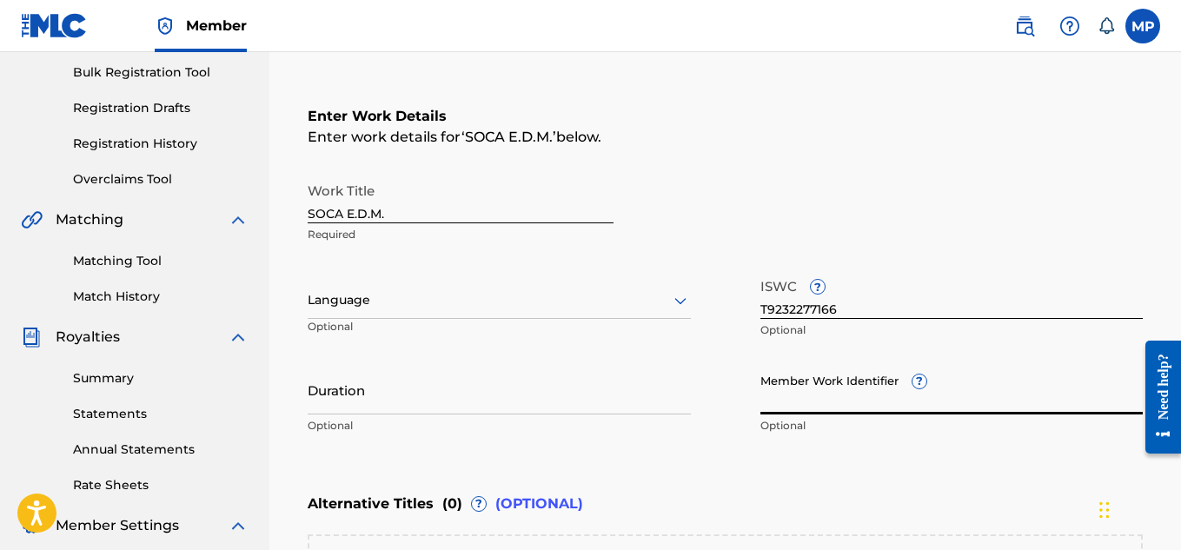
paste input "893686072"
type input "893686072"
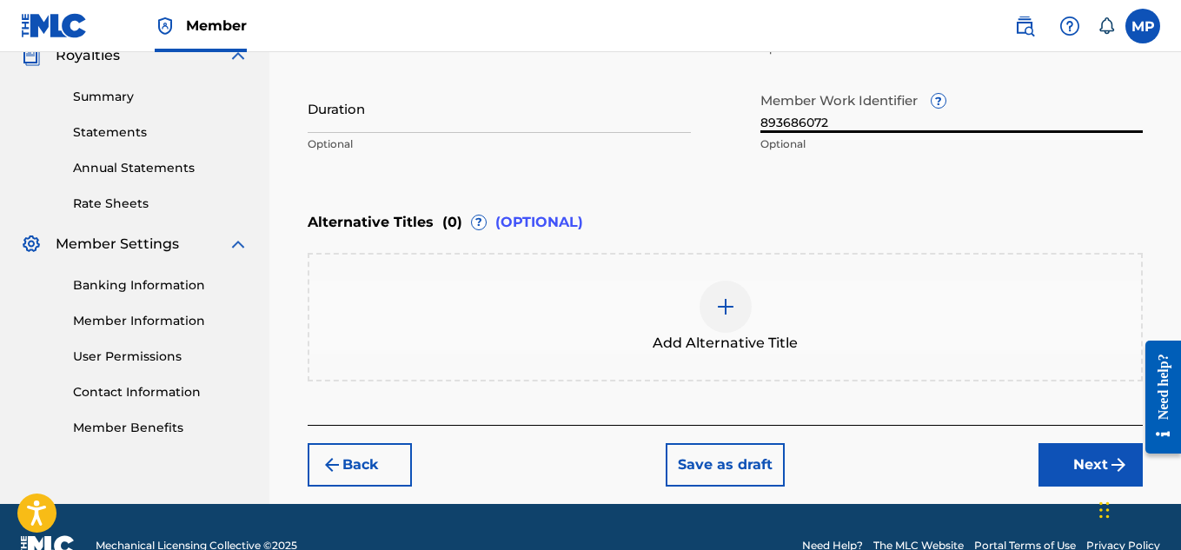
click at [1061, 466] on button "Next" at bounding box center [1090, 464] width 104 height 43
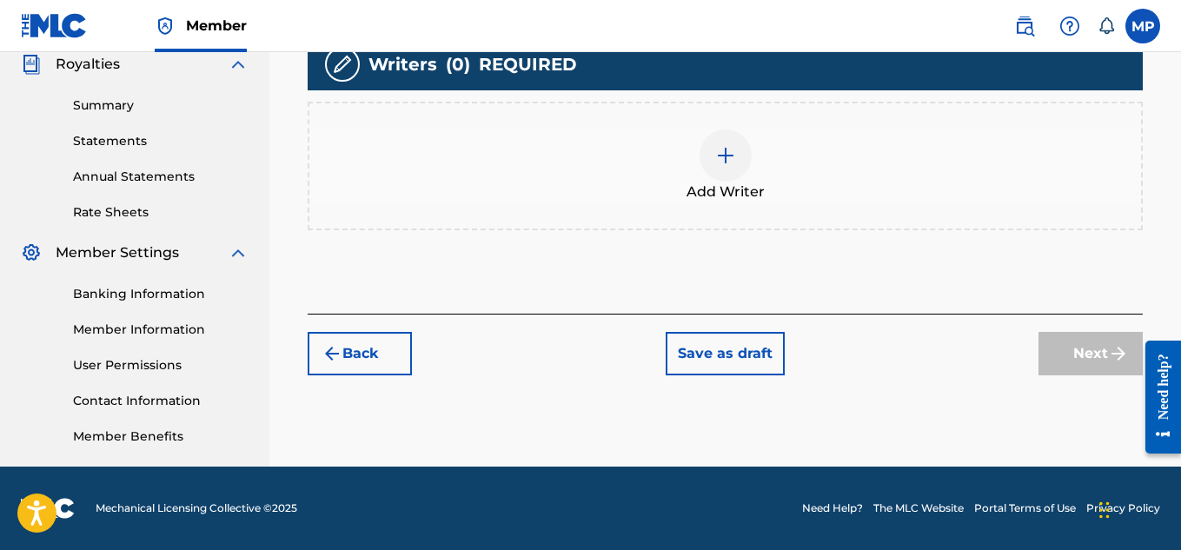
scroll to position [189, 0]
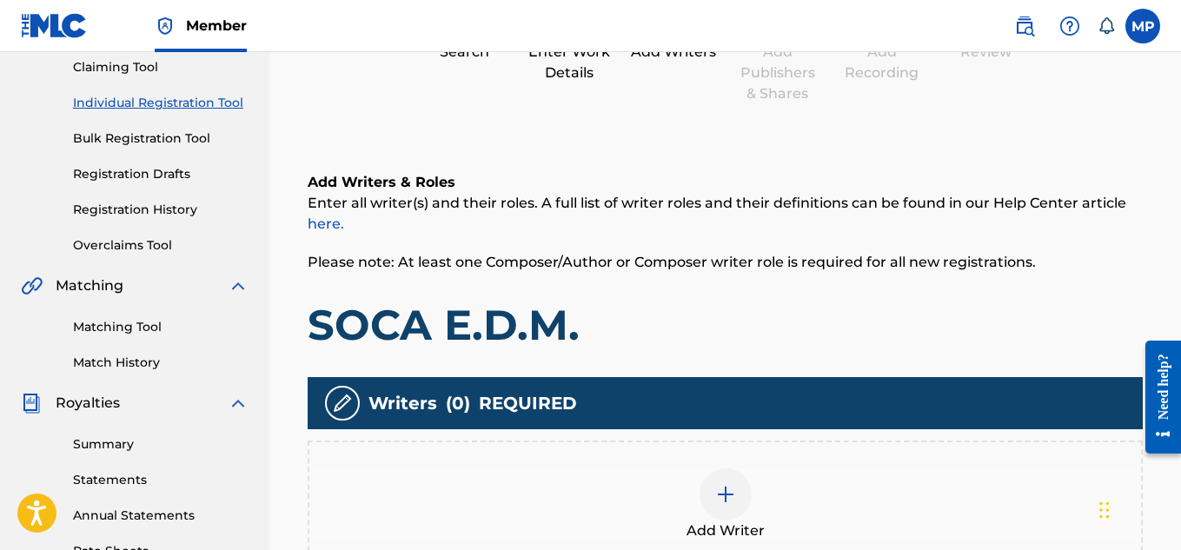
click at [728, 484] on img at bounding box center [725, 494] width 21 height 21
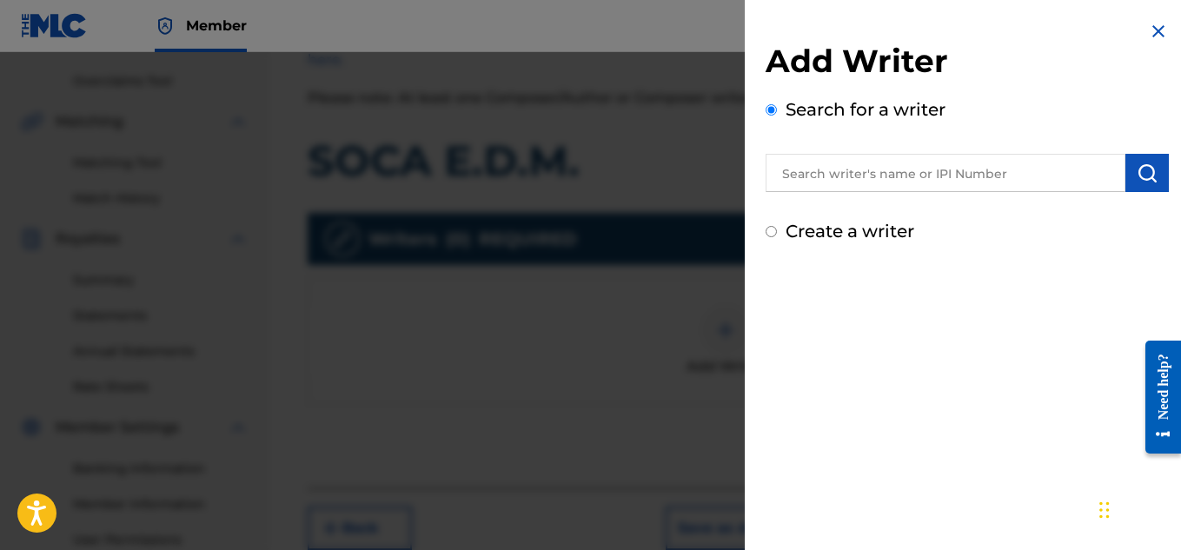
click at [893, 171] on input "text" at bounding box center [945, 173] width 360 height 38
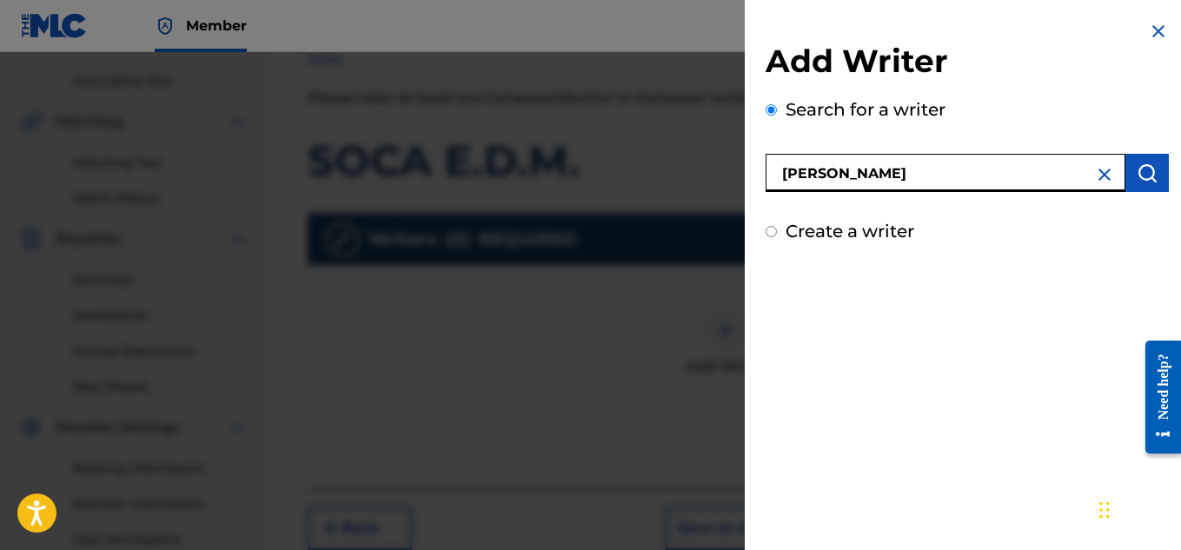
type input "[PERSON_NAME]"
click at [1138, 179] on img "submit" at bounding box center [1146, 172] width 21 height 21
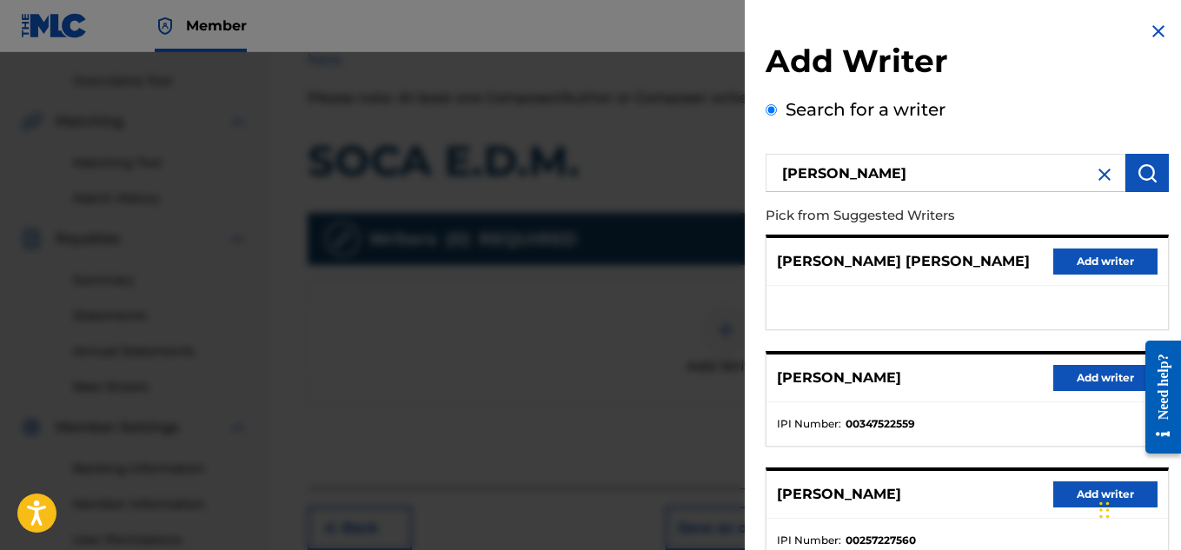
click at [1054, 370] on button "Add writer" at bounding box center [1105, 378] width 104 height 26
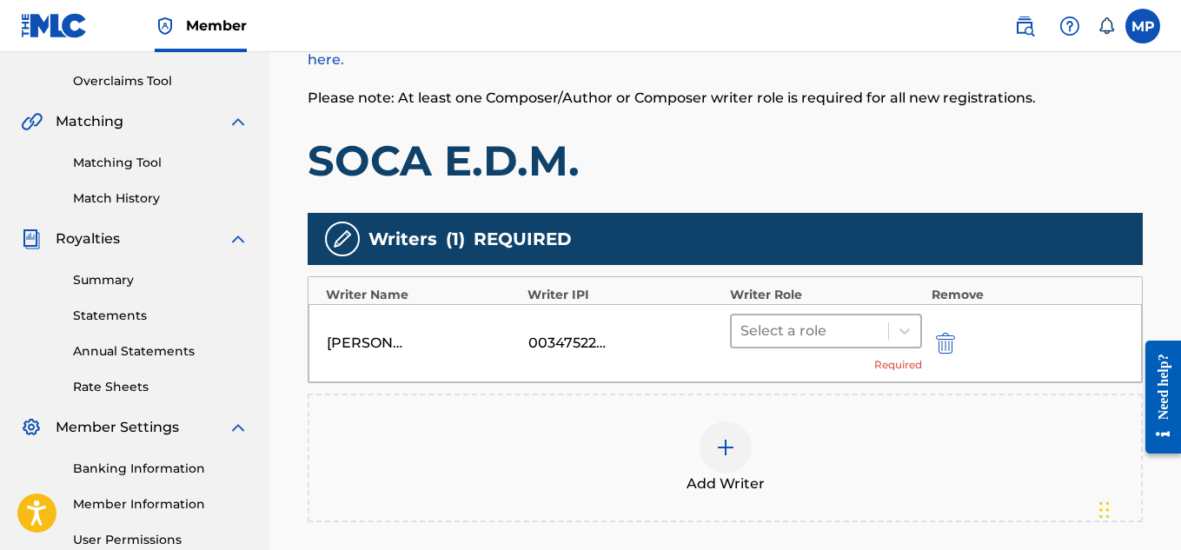
click at [825, 317] on div "Select a role" at bounding box center [809, 330] width 157 height 31
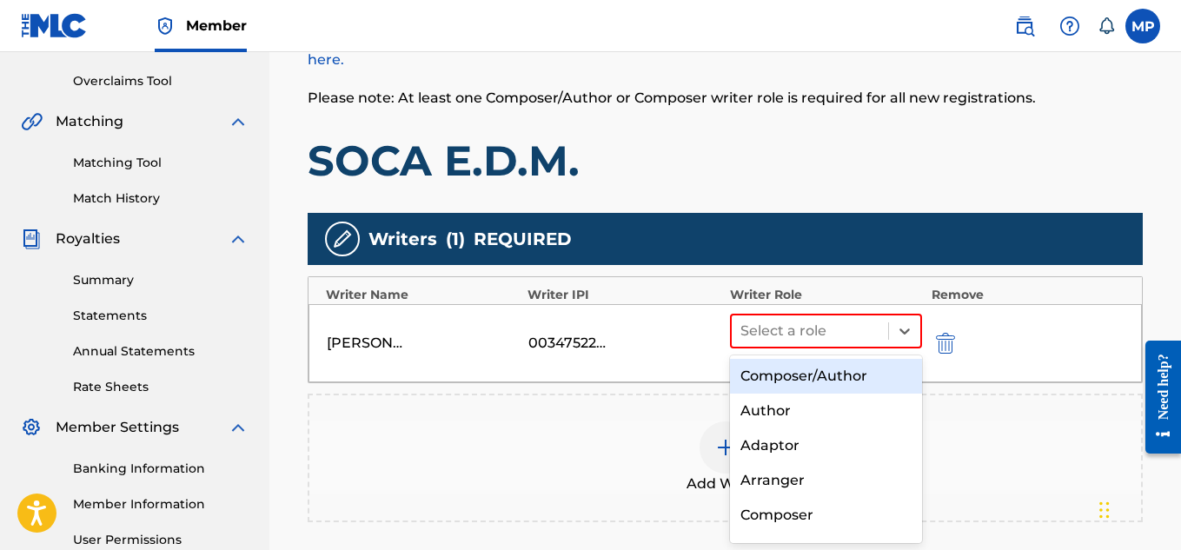
click at [788, 365] on div "Composer/Author" at bounding box center [826, 376] width 193 height 35
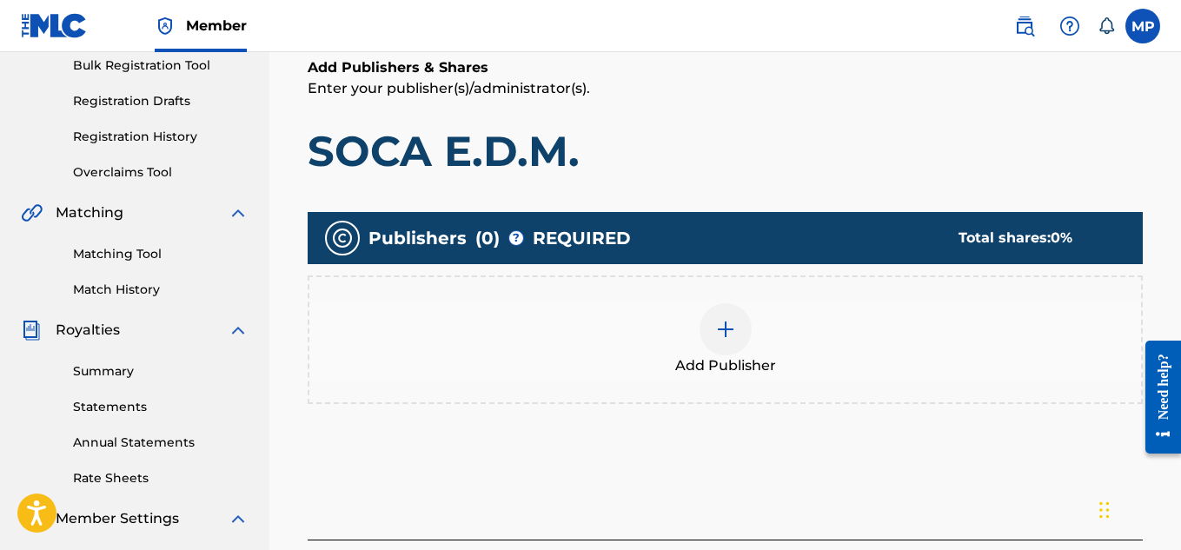
click at [730, 319] on img at bounding box center [725, 329] width 21 height 21
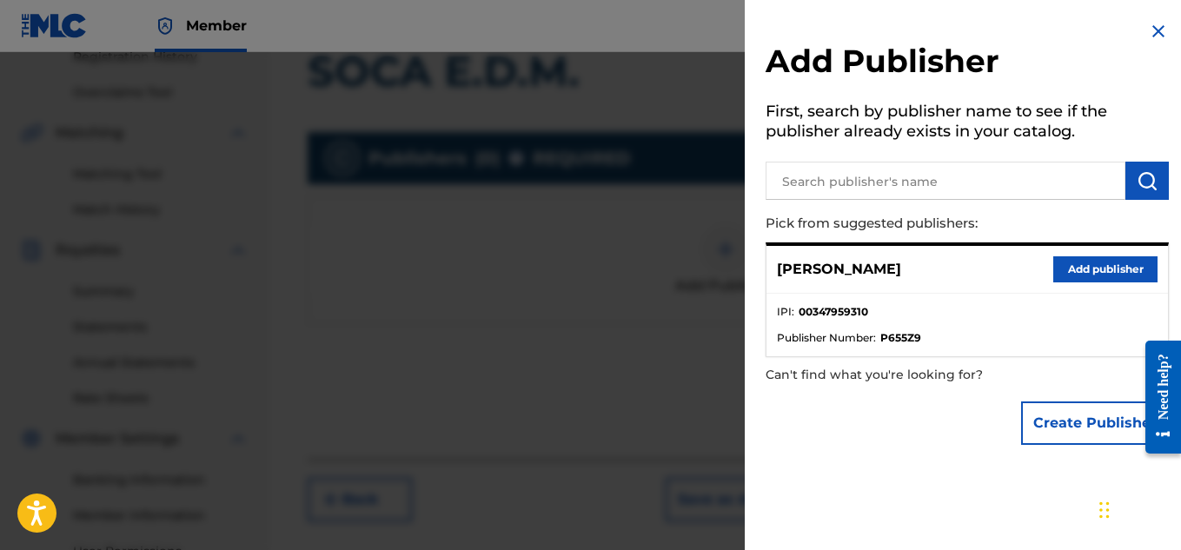
click at [1073, 275] on button "Add publisher" at bounding box center [1105, 269] width 104 height 26
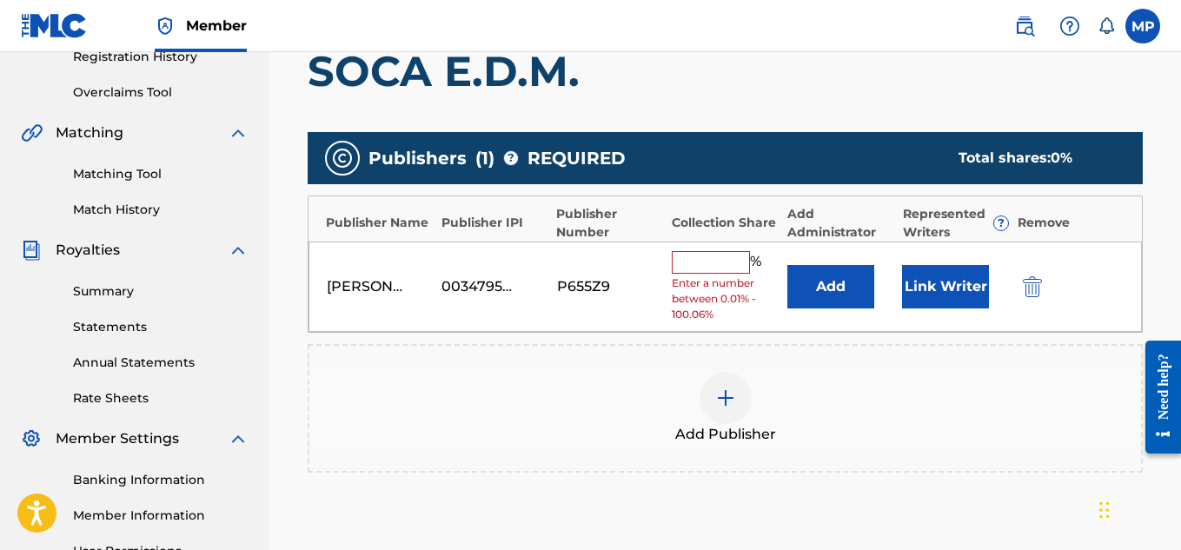
click at [726, 255] on input "text" at bounding box center [711, 262] width 78 height 23
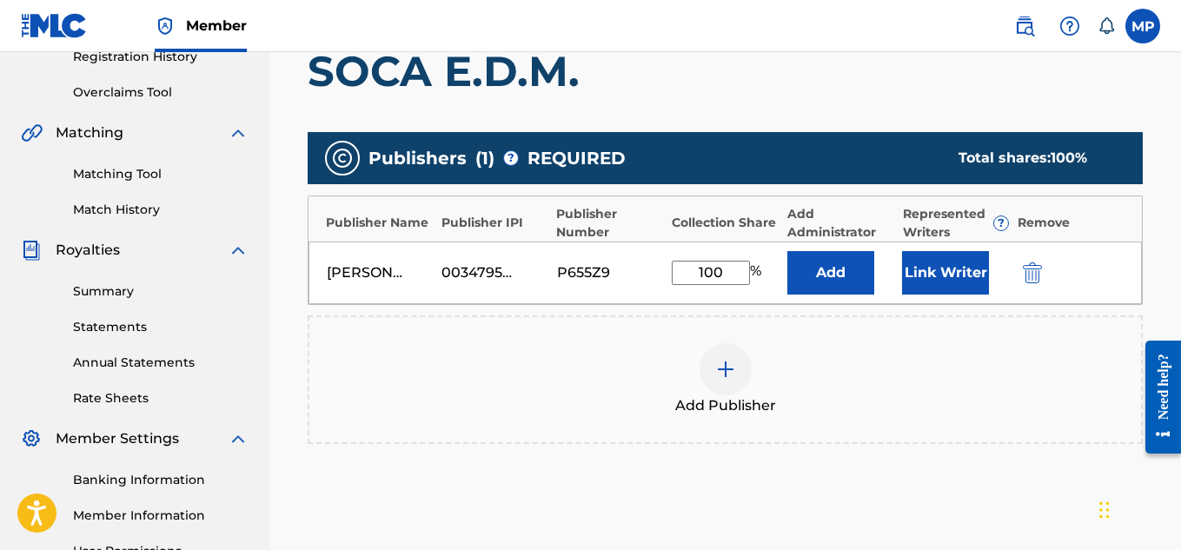
type input "100"
click at [943, 275] on button "Link Writer" at bounding box center [945, 272] width 87 height 43
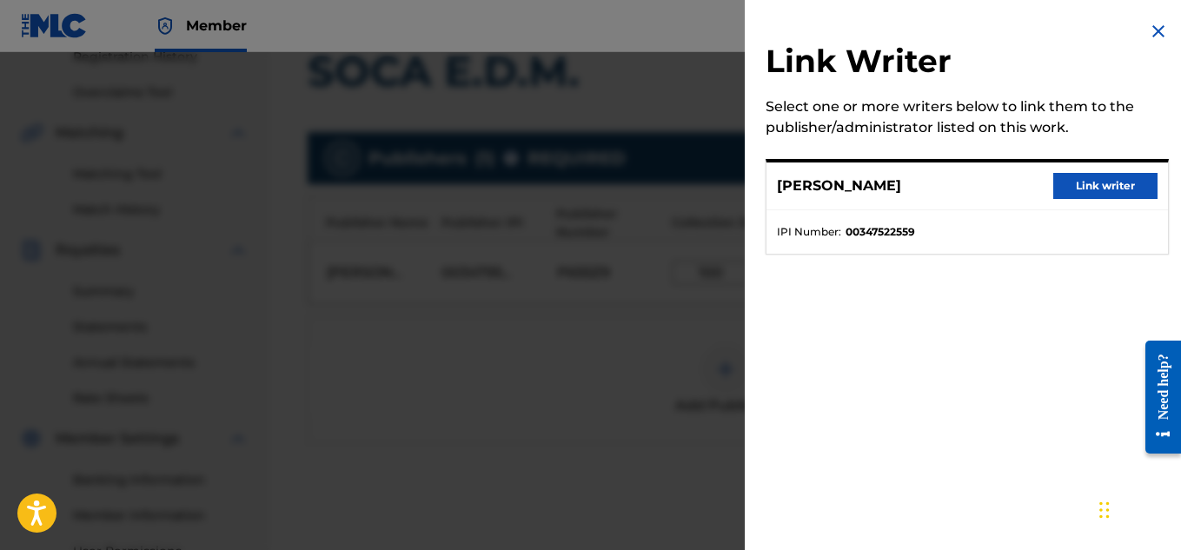
click at [1053, 179] on button "Link writer" at bounding box center [1105, 186] width 104 height 26
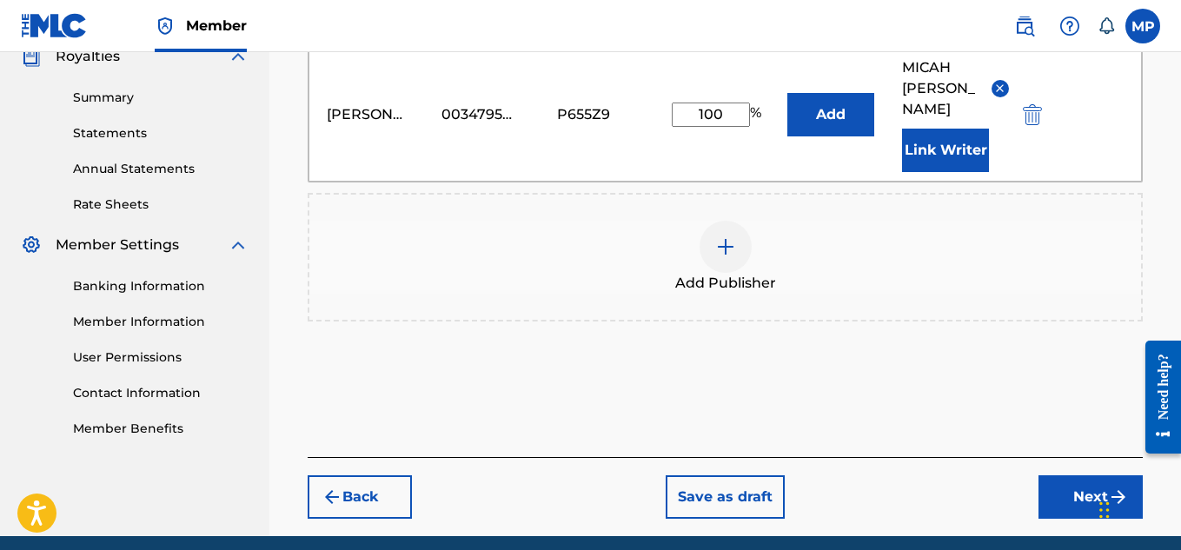
click at [1031, 457] on div "Back Save as draft Next" at bounding box center [725, 488] width 835 height 62
click at [1049, 475] on button "Next" at bounding box center [1090, 496] width 104 height 43
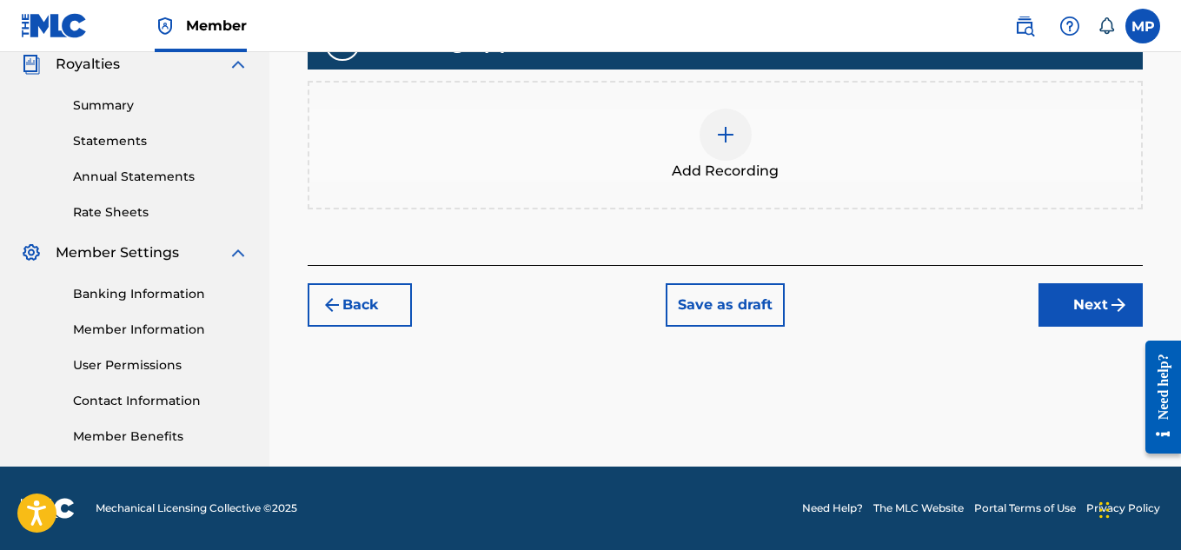
click at [764, 182] on div "Add Recording" at bounding box center [724, 145] width 831 height 73
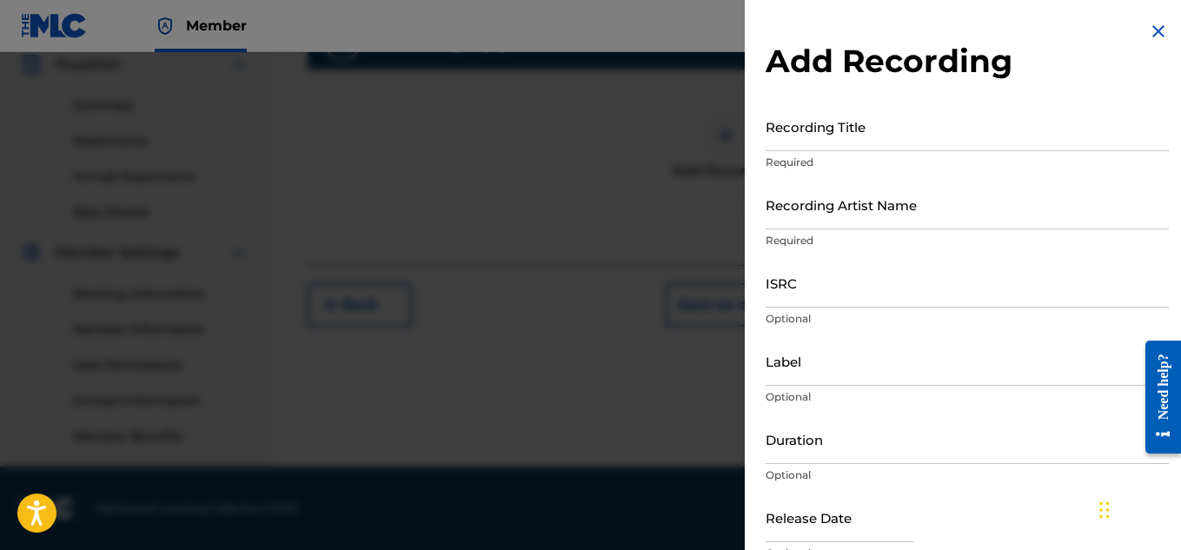
scroll to position [355, 0]
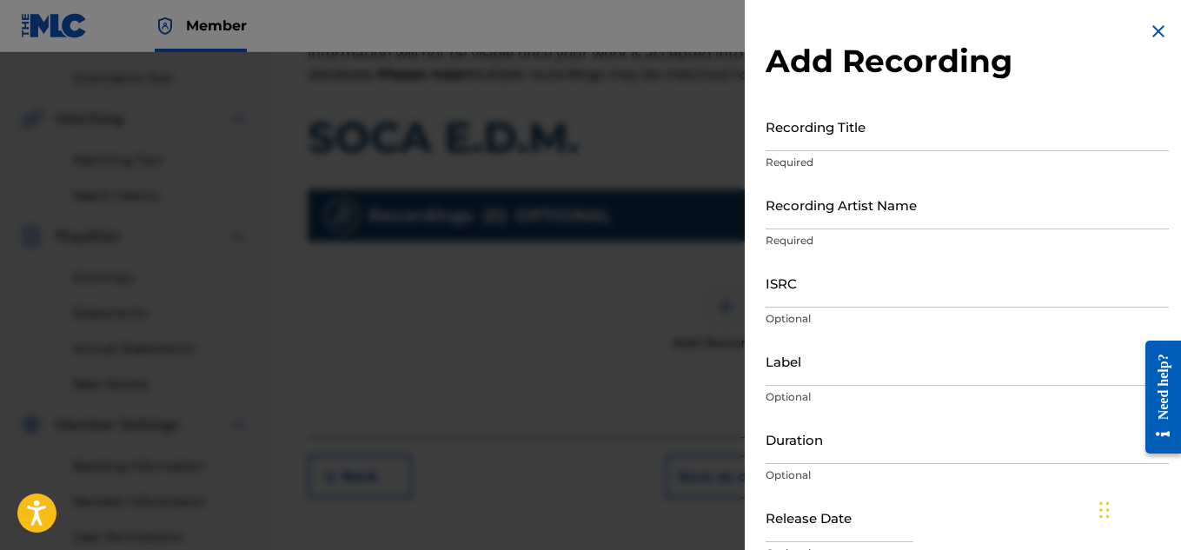
click at [808, 145] on input "Recording Title" at bounding box center [966, 127] width 403 height 50
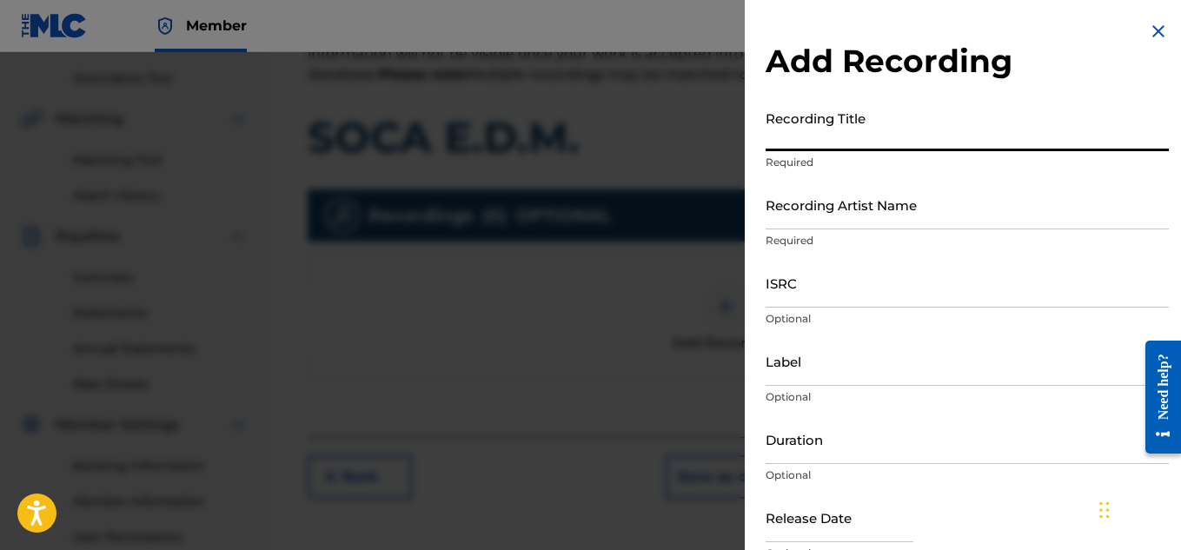
paste input "SOCA E.D.M."
type input "SOCA E.D.M."
click at [890, 227] on input "Recording Artist Name" at bounding box center [966, 205] width 403 height 50
paste input "FLUNKY JUNKY"
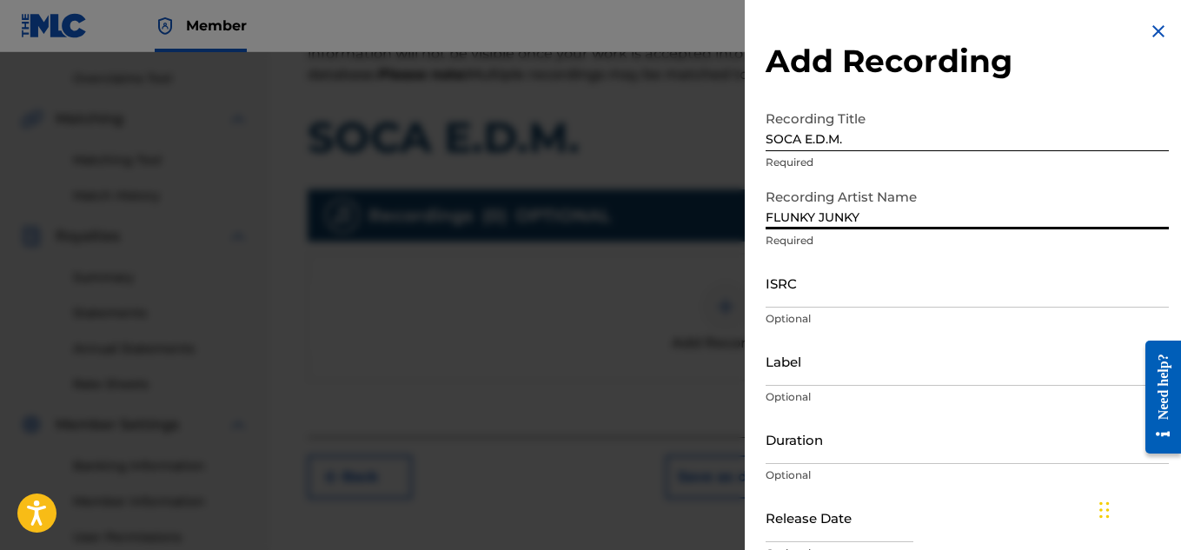
type input "FLUNKY JUNKY"
click at [836, 296] on input "ISRC" at bounding box center [966, 283] width 403 height 50
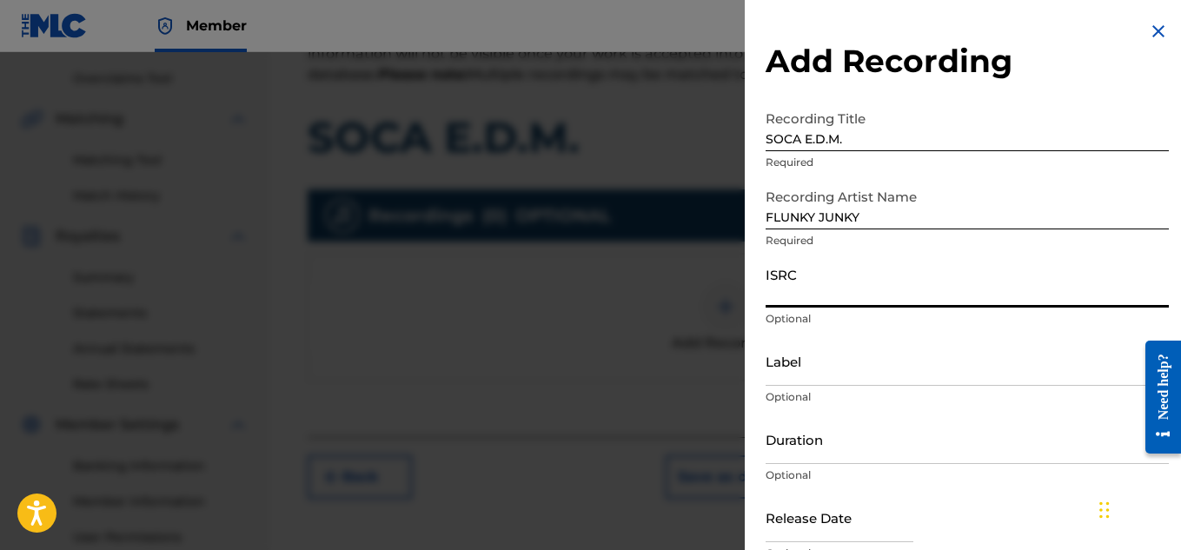
paste input "QZAPG1702491"
type input "QZAPG1702491"
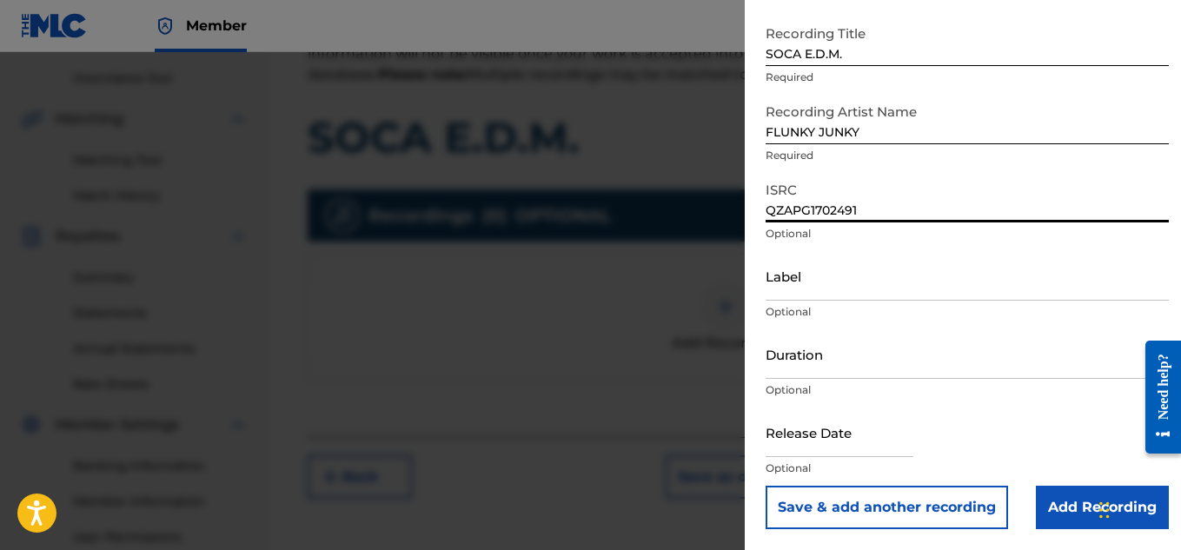
click at [1047, 504] on input "Add Recording" at bounding box center [1101, 507] width 133 height 43
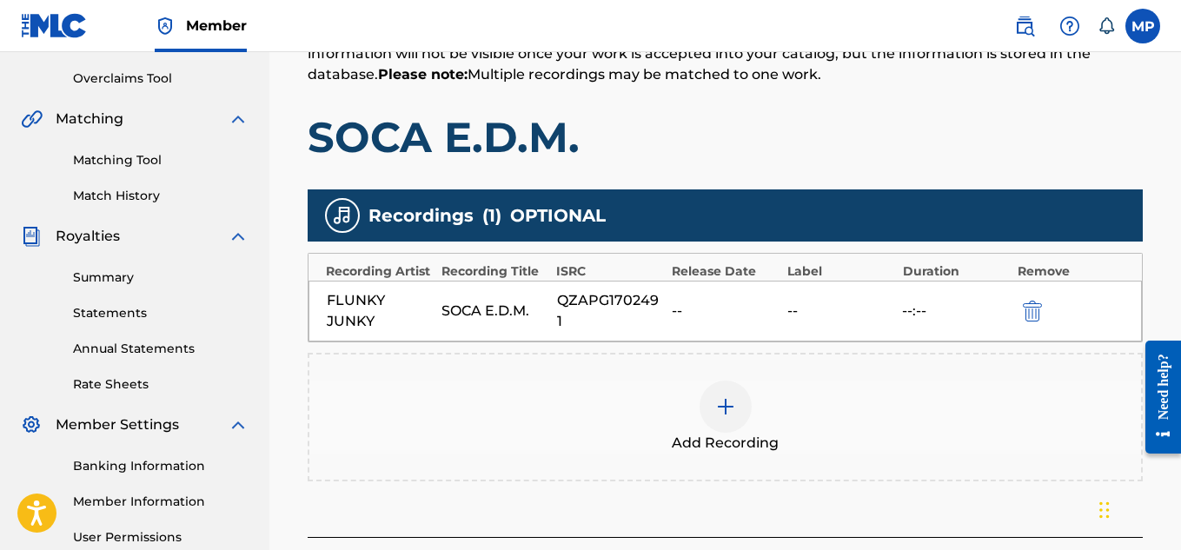
scroll to position [527, 0]
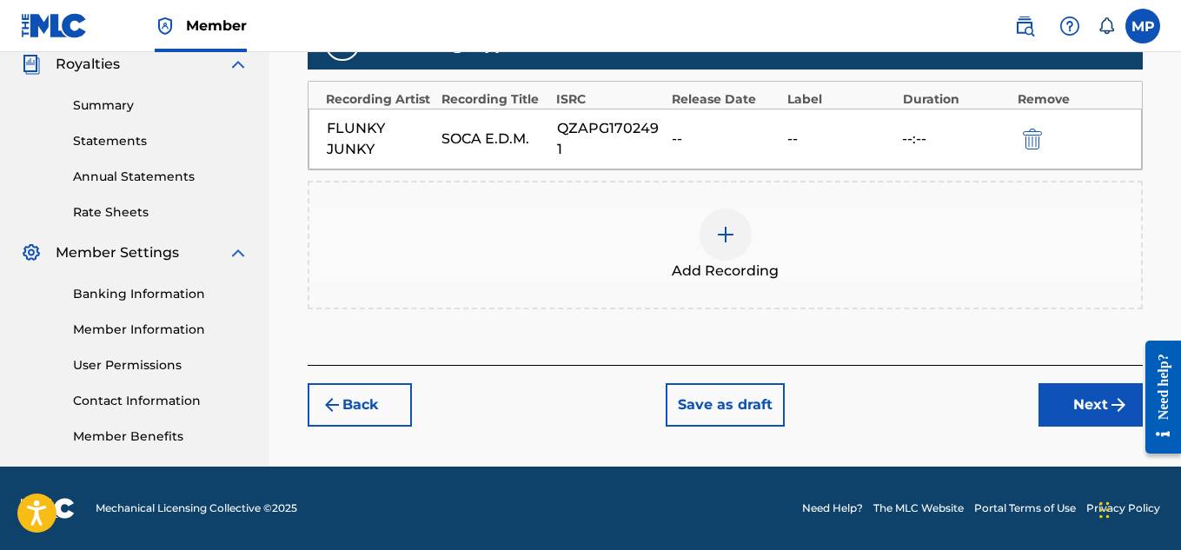
click at [1075, 415] on button "Next" at bounding box center [1090, 404] width 104 height 43
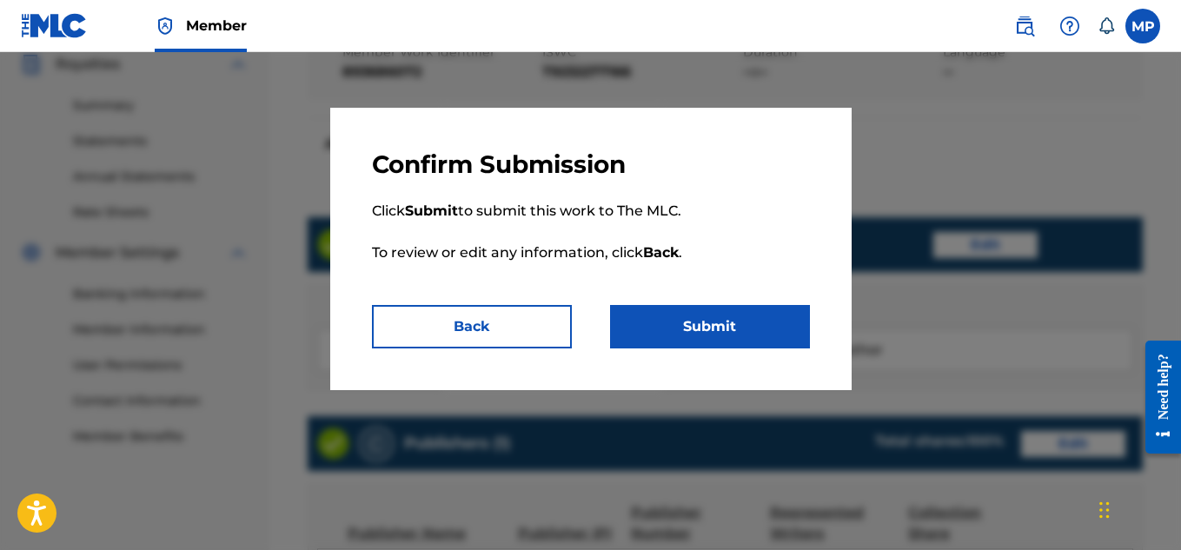
scroll to position [975, 0]
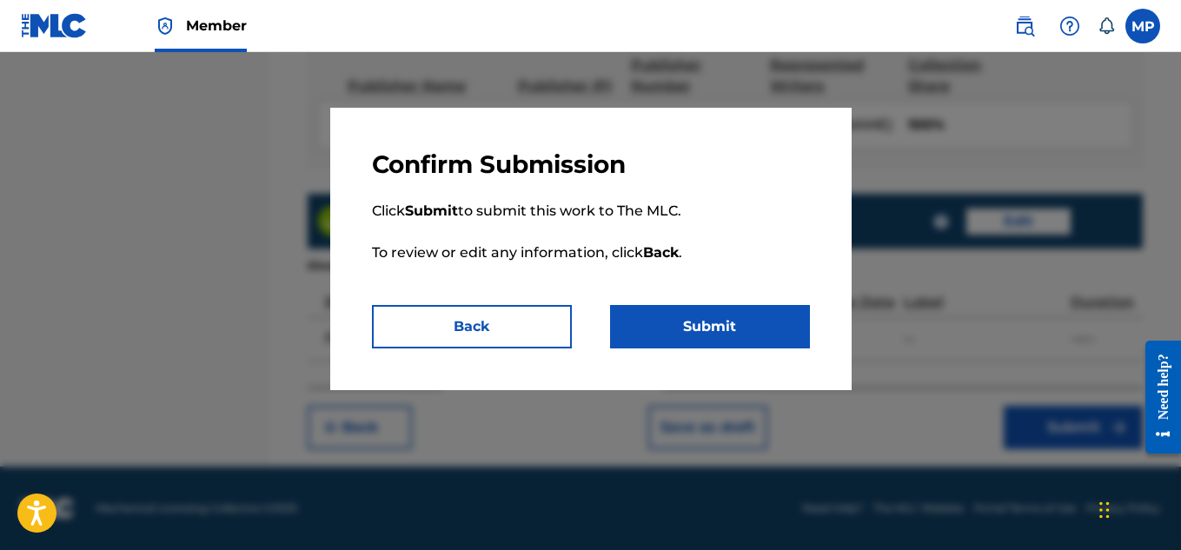
click at [777, 329] on button "Submit" at bounding box center [710, 326] width 200 height 43
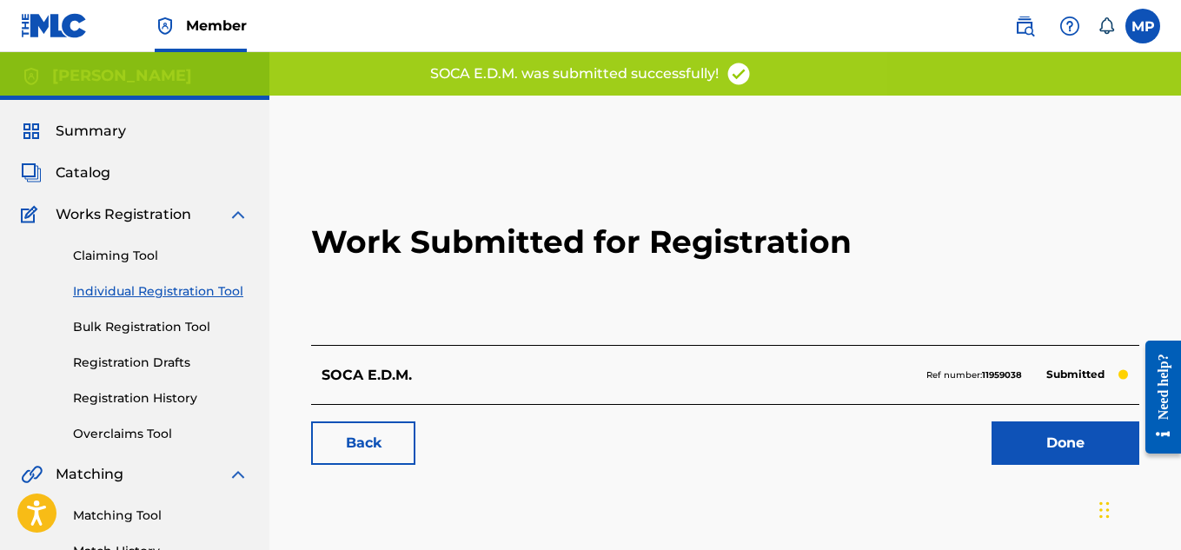
click at [419, 435] on div "Back Done" at bounding box center [725, 434] width 828 height 61
click at [398, 435] on link "Back" at bounding box center [363, 442] width 104 height 43
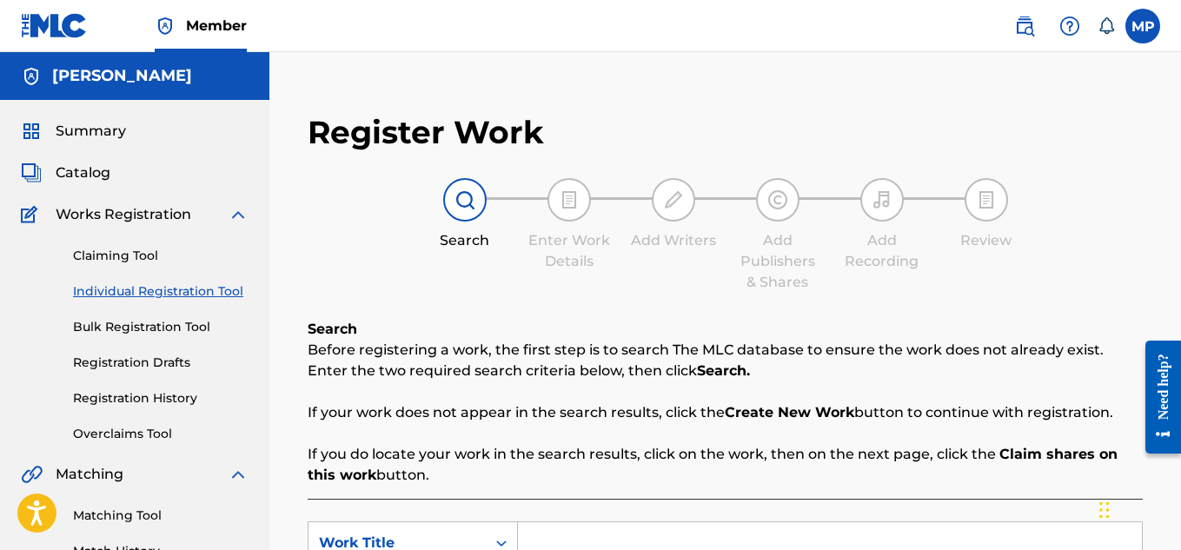
scroll to position [280, 0]
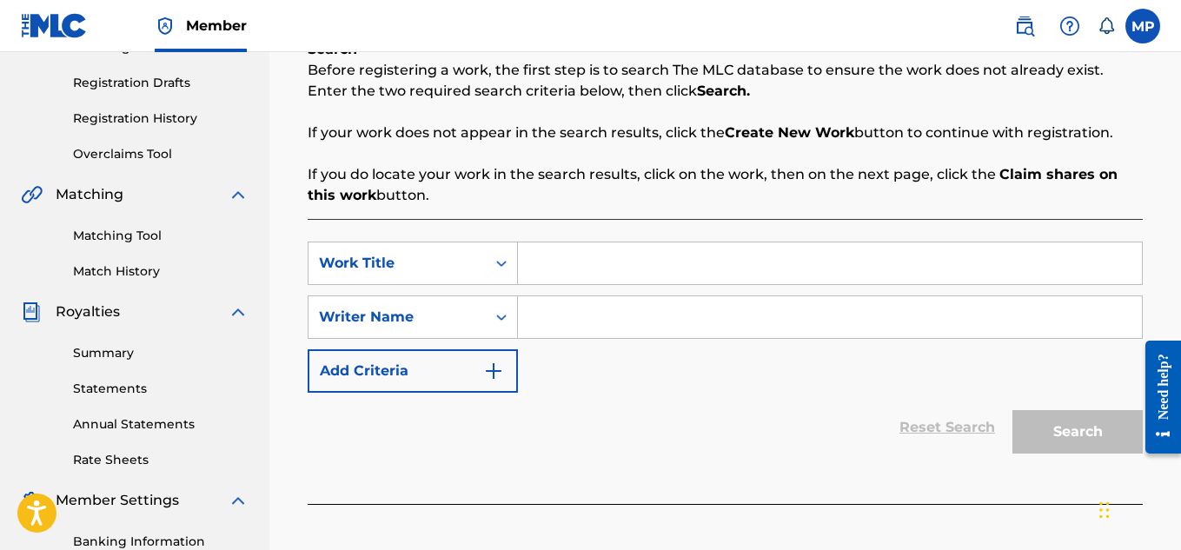
click at [641, 255] on input "Search Form" at bounding box center [830, 263] width 624 height 42
paste input "MAKE EM SAY"
type input "MAKE EM SAY"
click at [611, 314] on input "Search Form" at bounding box center [830, 317] width 624 height 42
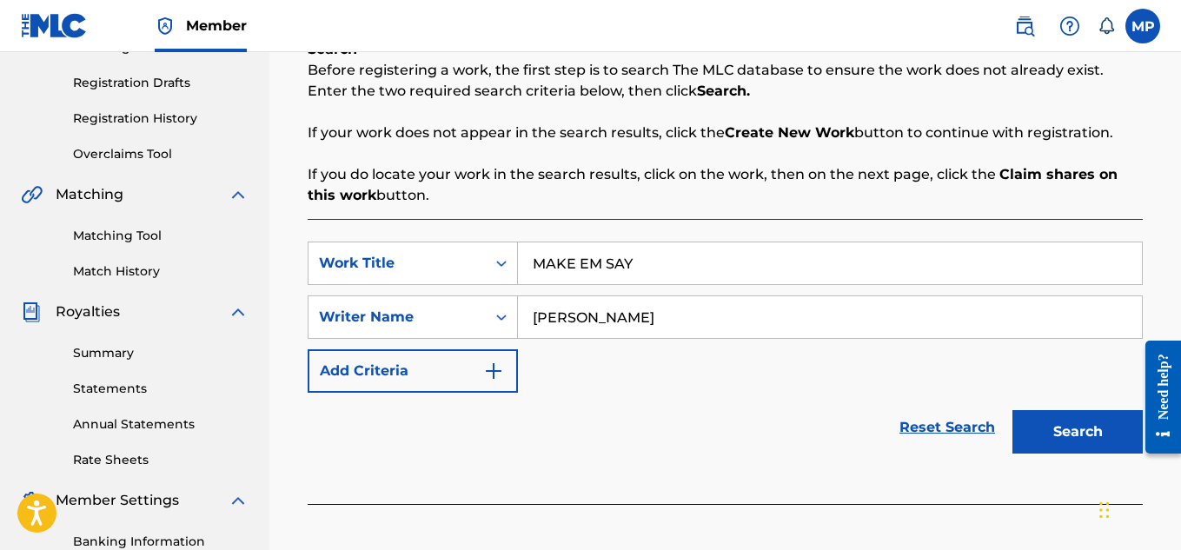
type input "[PERSON_NAME]"
click at [1059, 422] on button "Search" at bounding box center [1077, 431] width 130 height 43
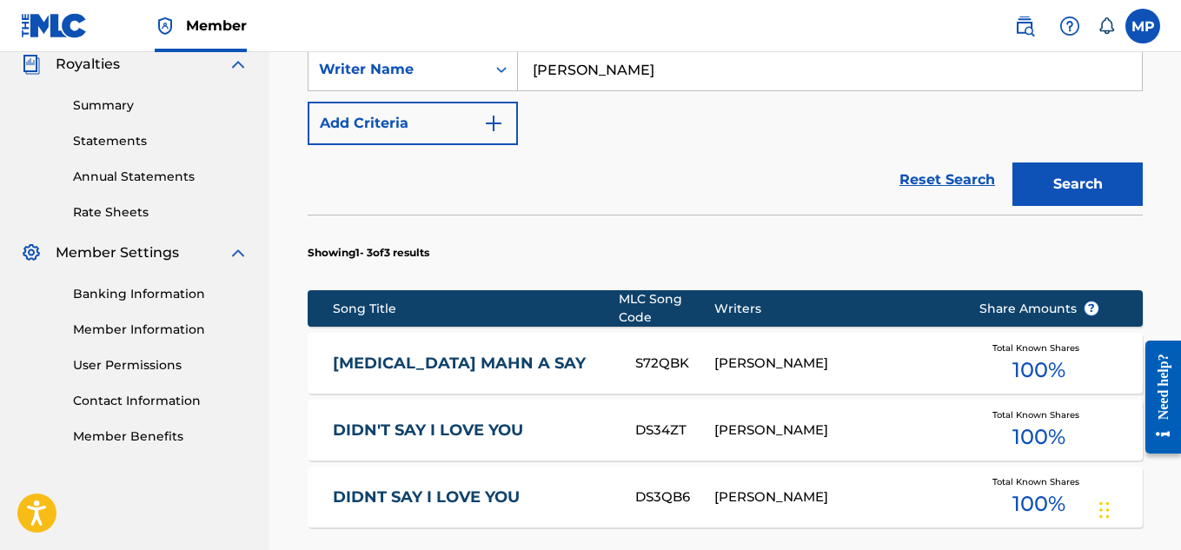
scroll to position [818, 0]
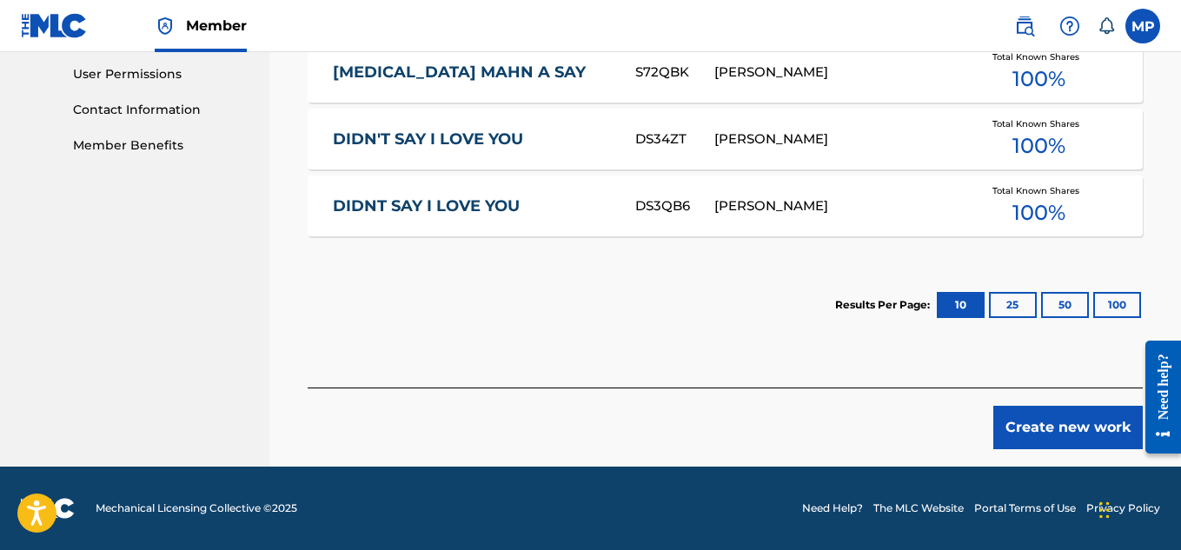
click at [1032, 433] on button "Create new work" at bounding box center [1067, 427] width 149 height 43
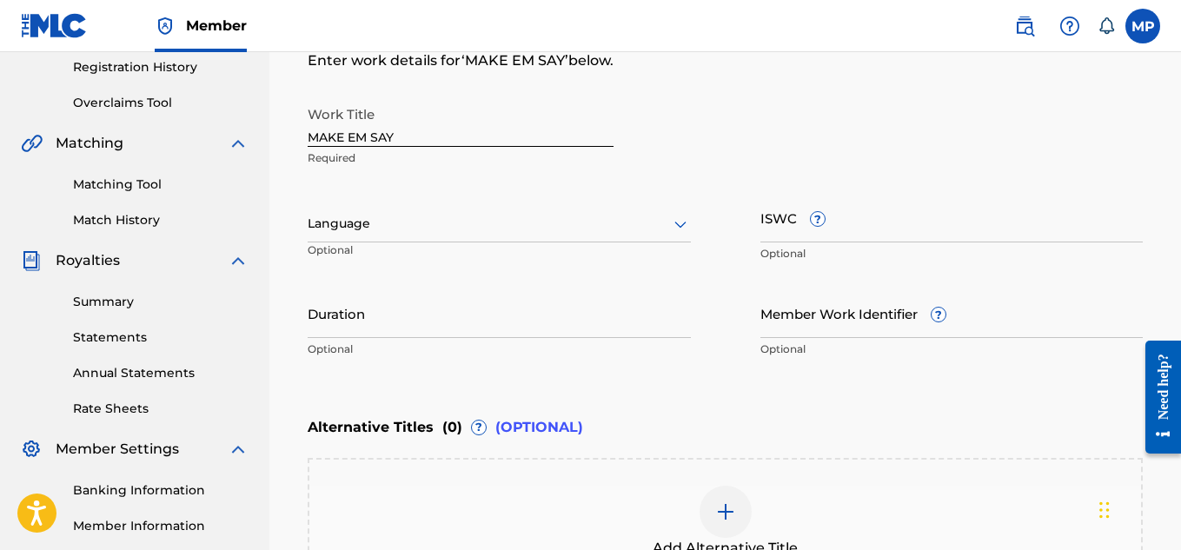
scroll to position [304, 0]
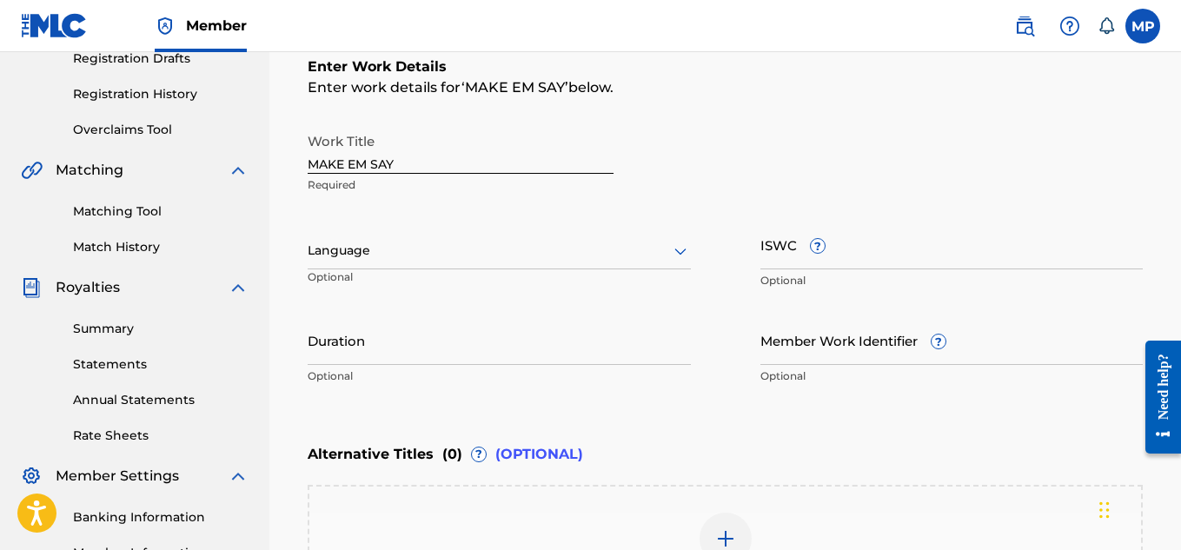
click at [903, 256] on input "ISWC ?" at bounding box center [951, 245] width 383 height 50
paste input "T9232277155"
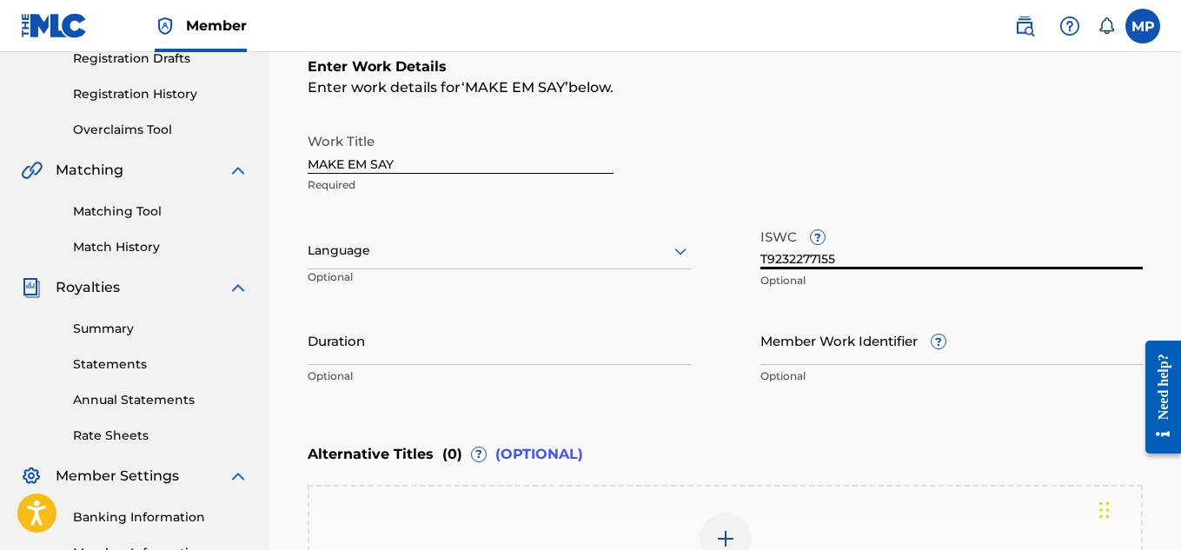
type input "T9232277155"
click at [806, 363] on input "Member Work Identifier ?" at bounding box center [951, 340] width 383 height 50
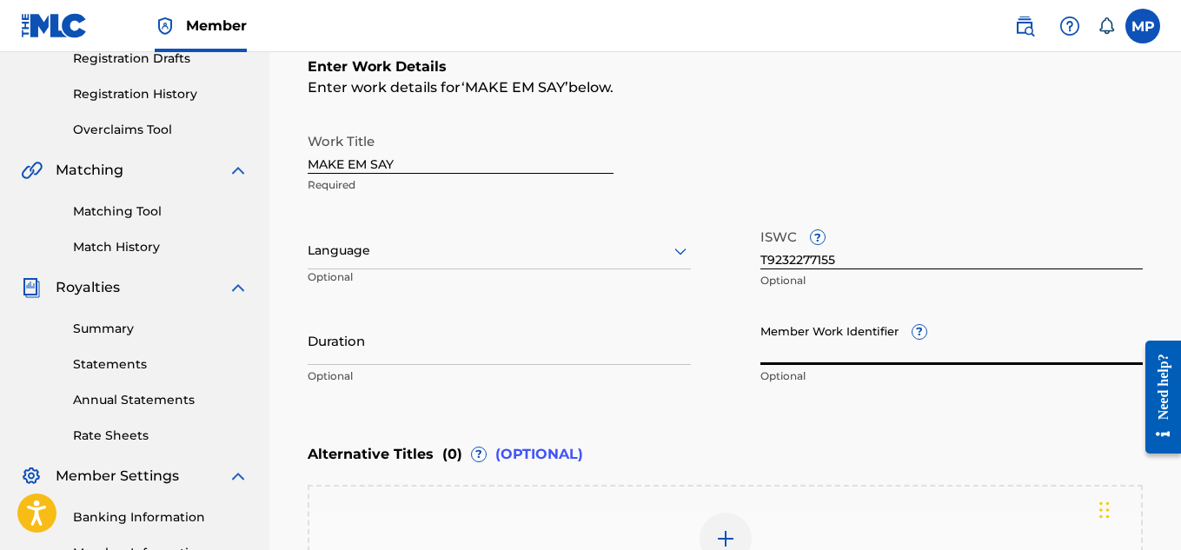
paste input "893686071"
type input "893686071"
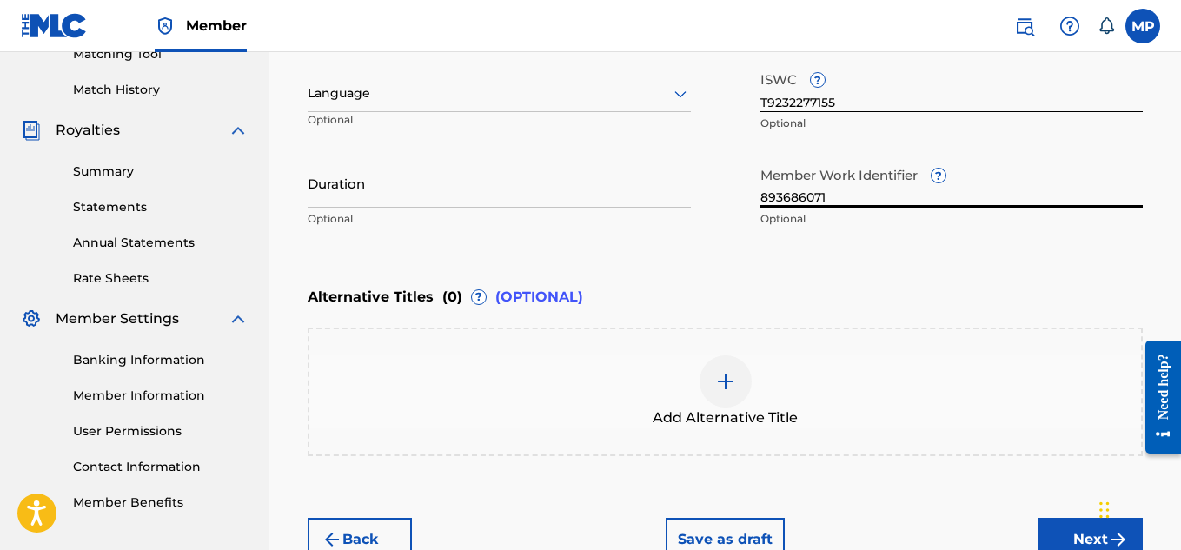
scroll to position [573, 0]
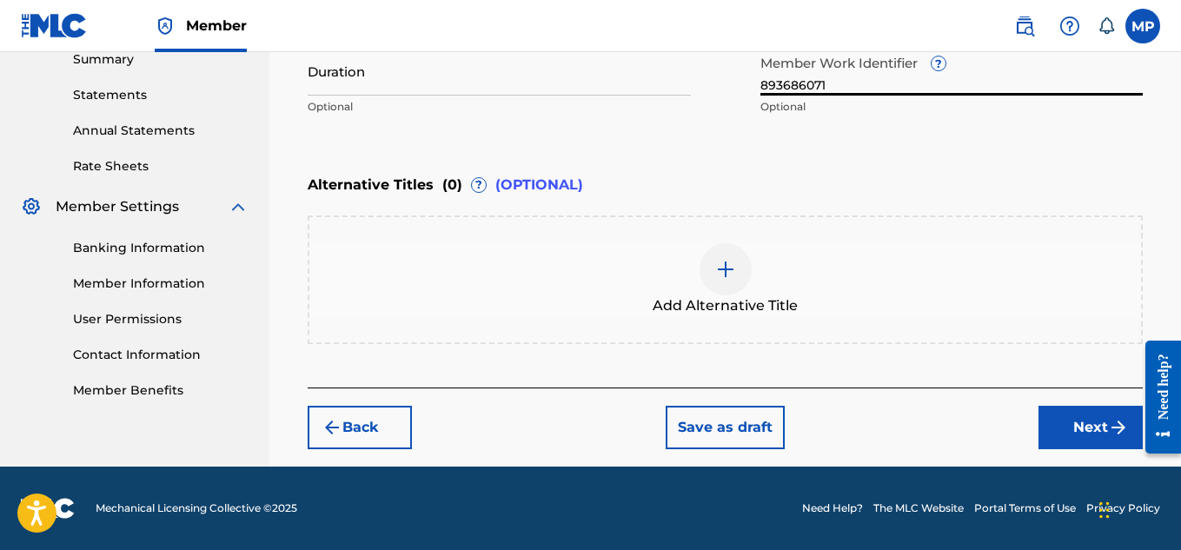
click at [1091, 434] on button "Next" at bounding box center [1090, 427] width 104 height 43
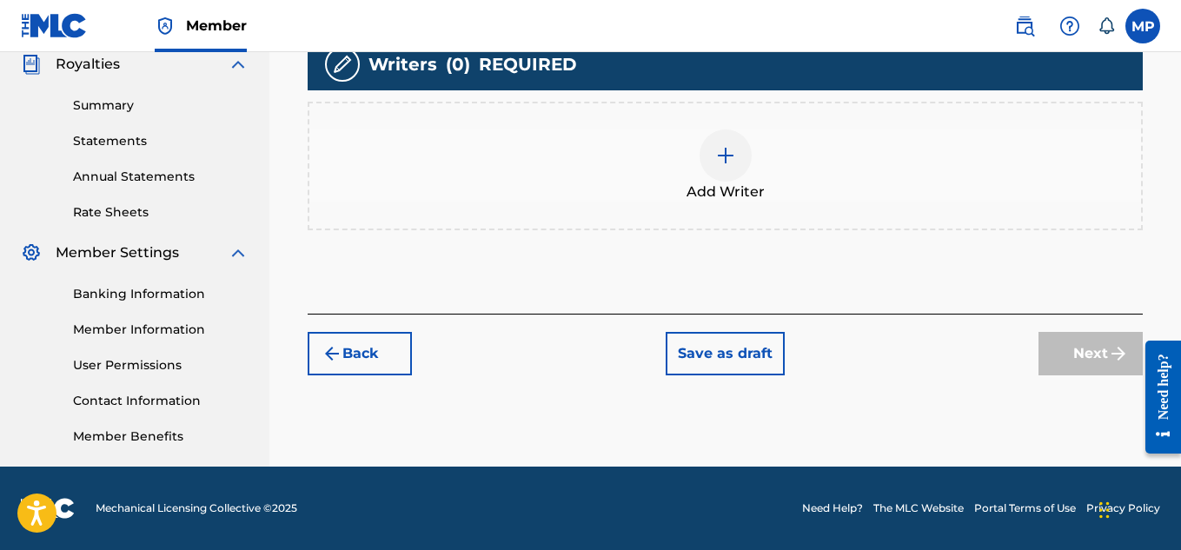
click at [711, 182] on div at bounding box center [725, 155] width 52 height 52
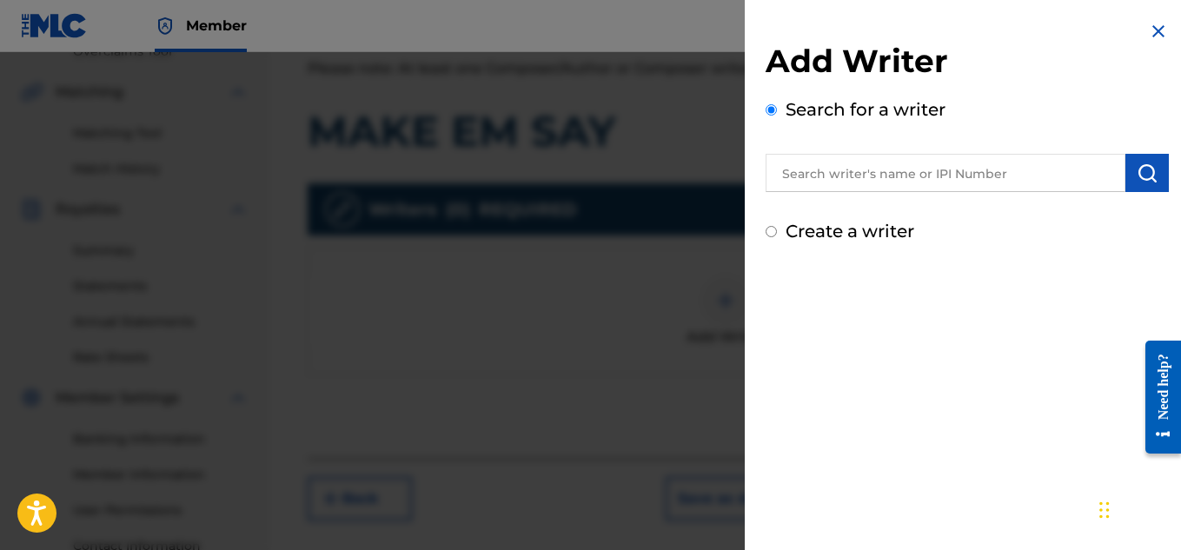
click at [890, 178] on input "text" at bounding box center [945, 173] width 360 height 38
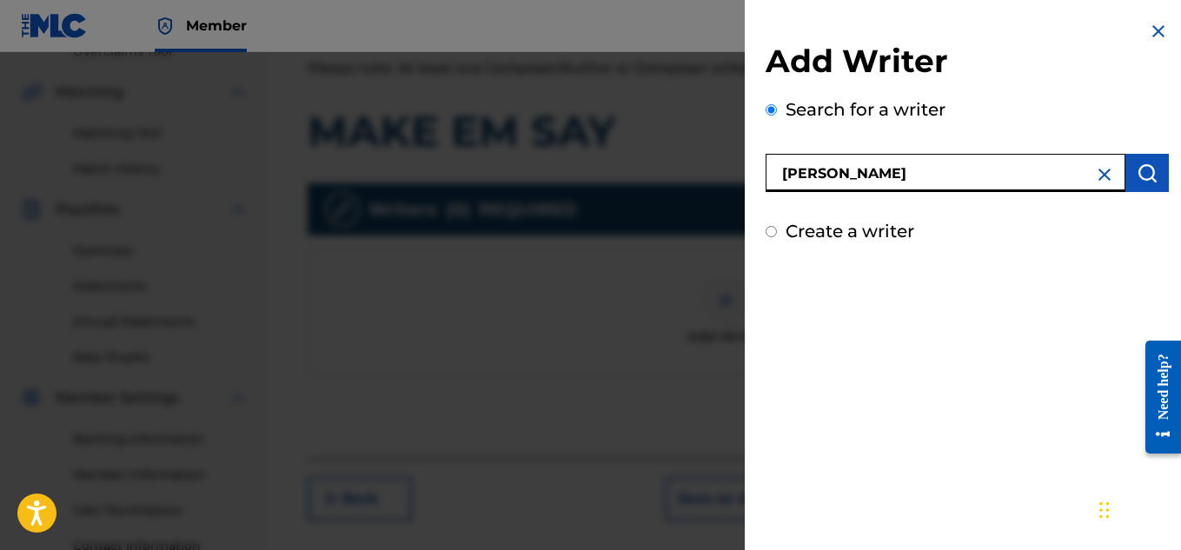
type input "[PERSON_NAME]"
click at [1148, 182] on img "submit" at bounding box center [1146, 172] width 21 height 21
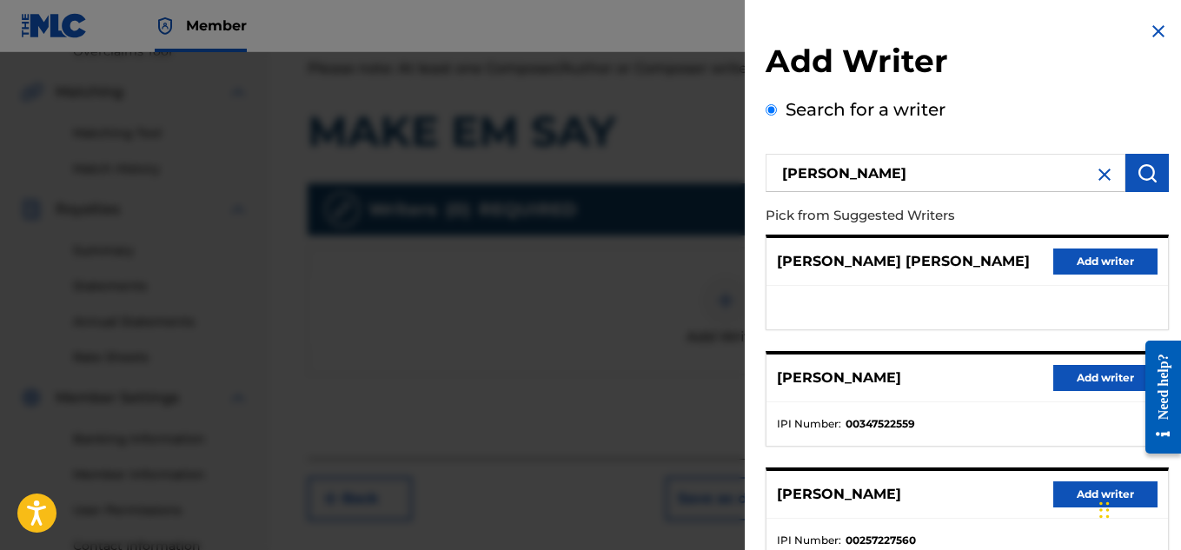
click at [1082, 372] on button "Add writer" at bounding box center [1105, 378] width 104 height 26
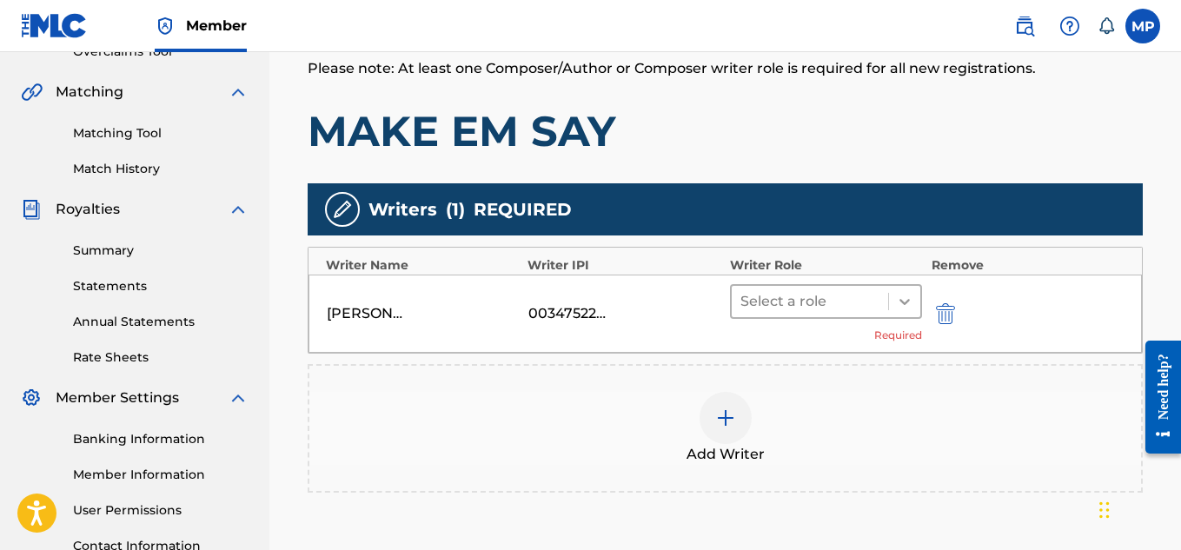
click at [910, 299] on icon at bounding box center [904, 301] width 17 height 17
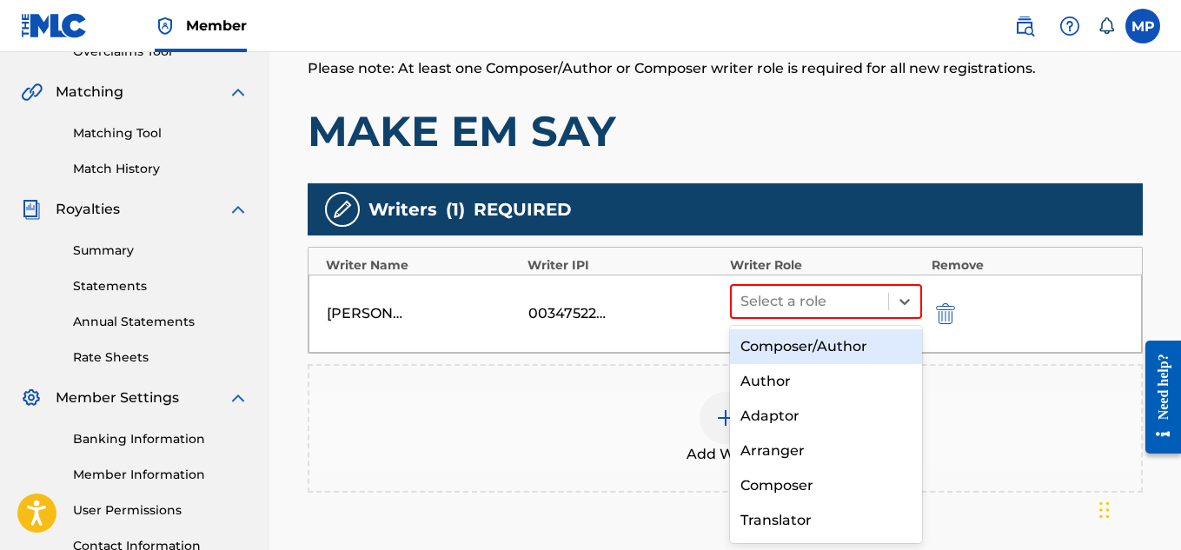
click at [845, 340] on div "Composer/Author" at bounding box center [826, 346] width 193 height 35
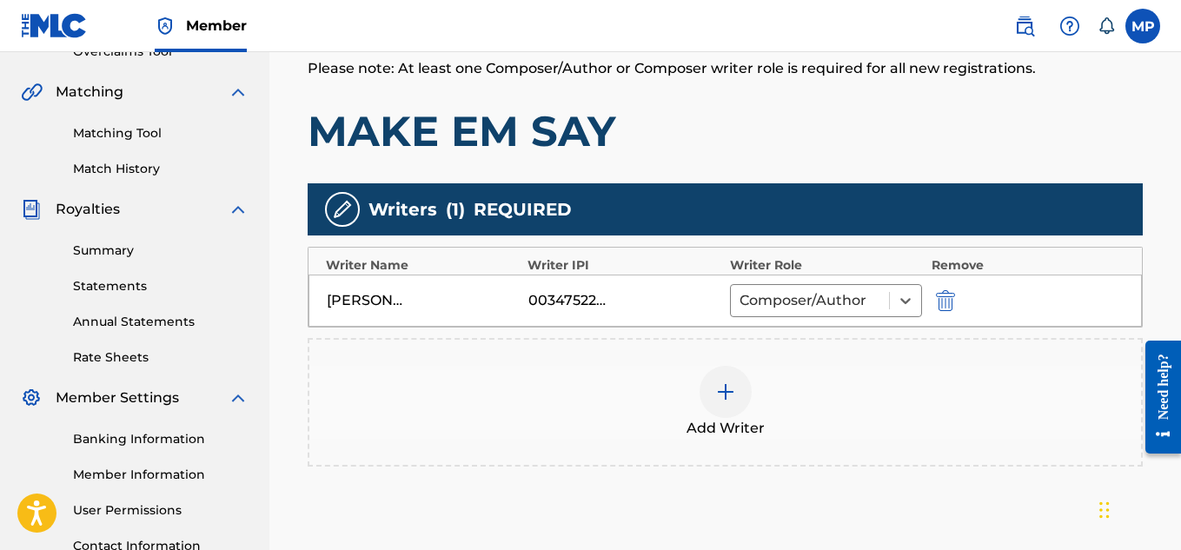
scroll to position [524, 0]
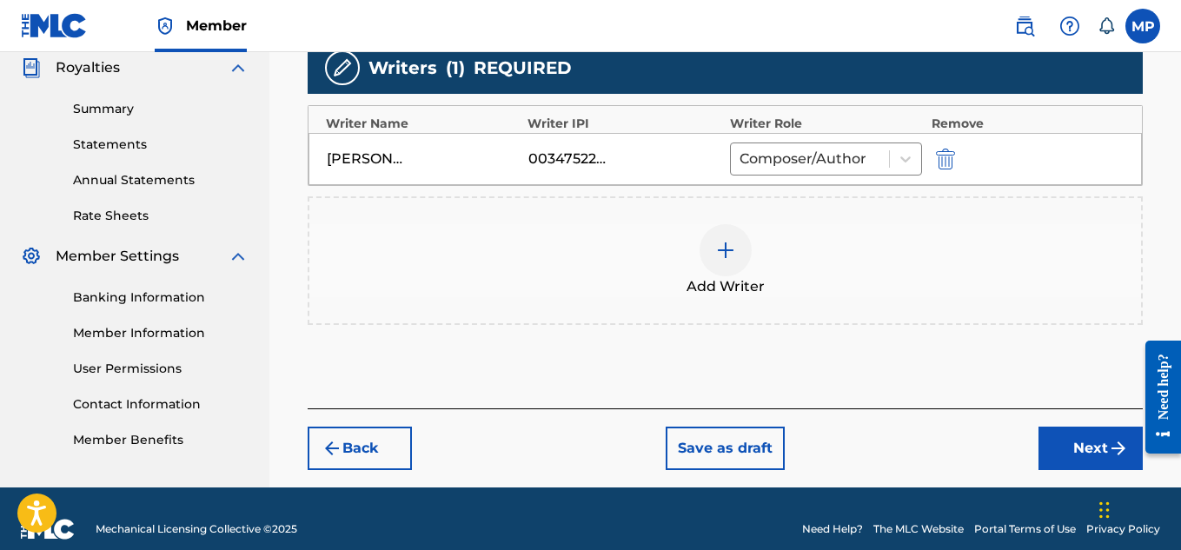
click at [1049, 427] on button "Next" at bounding box center [1090, 448] width 104 height 43
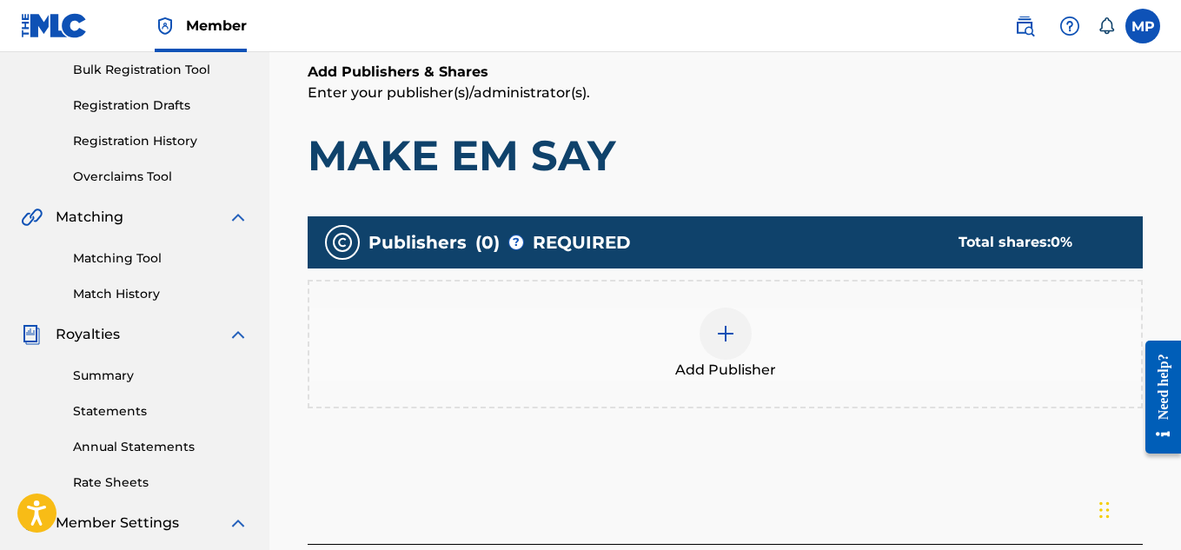
scroll to position [268, 0]
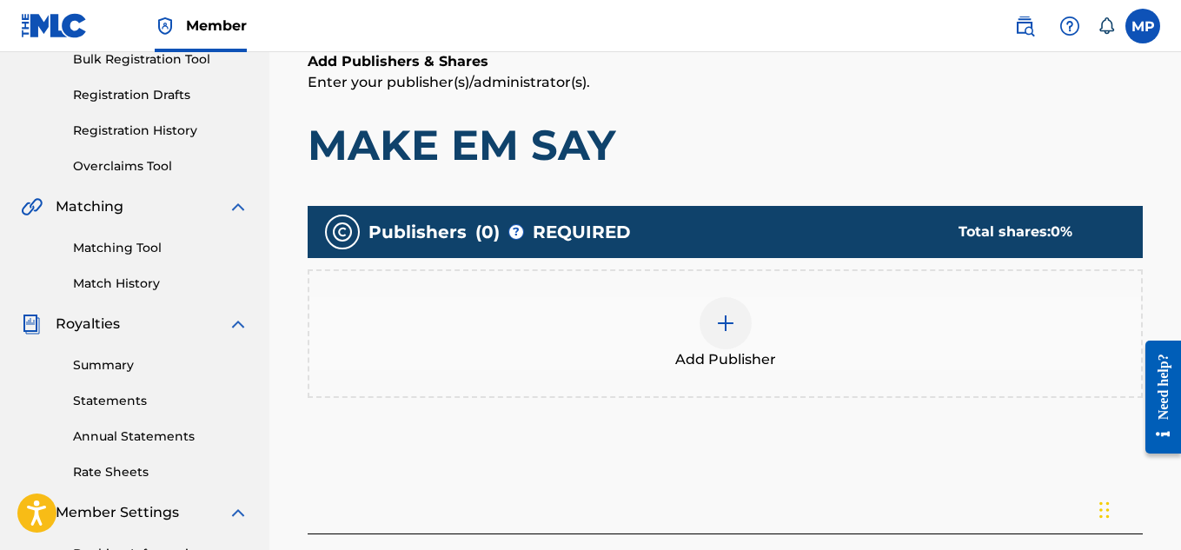
click at [747, 333] on div at bounding box center [725, 323] width 52 height 52
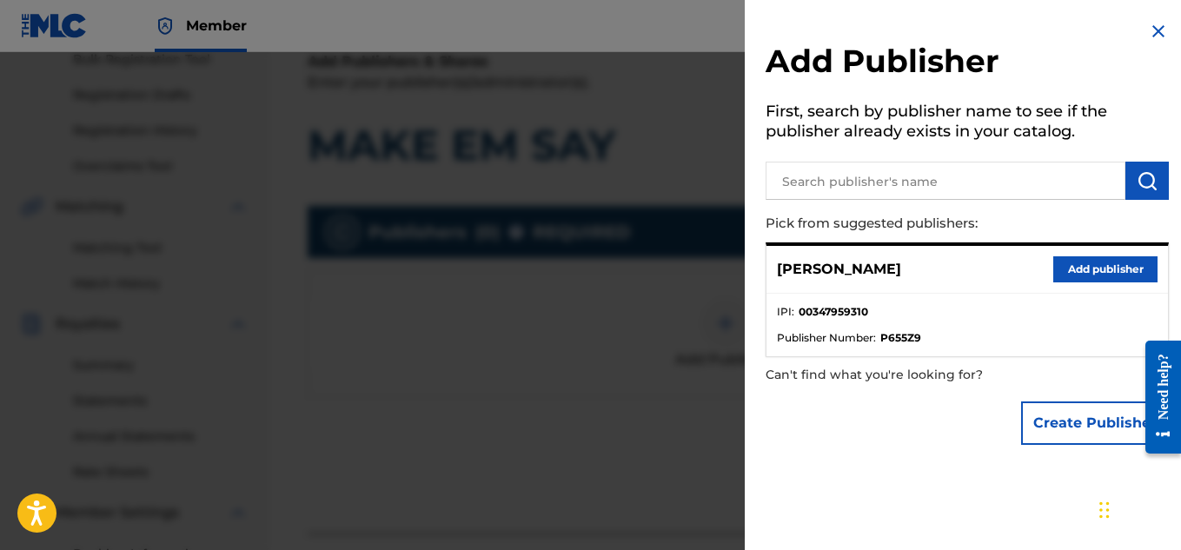
click at [1055, 266] on button "Add publisher" at bounding box center [1105, 269] width 104 height 26
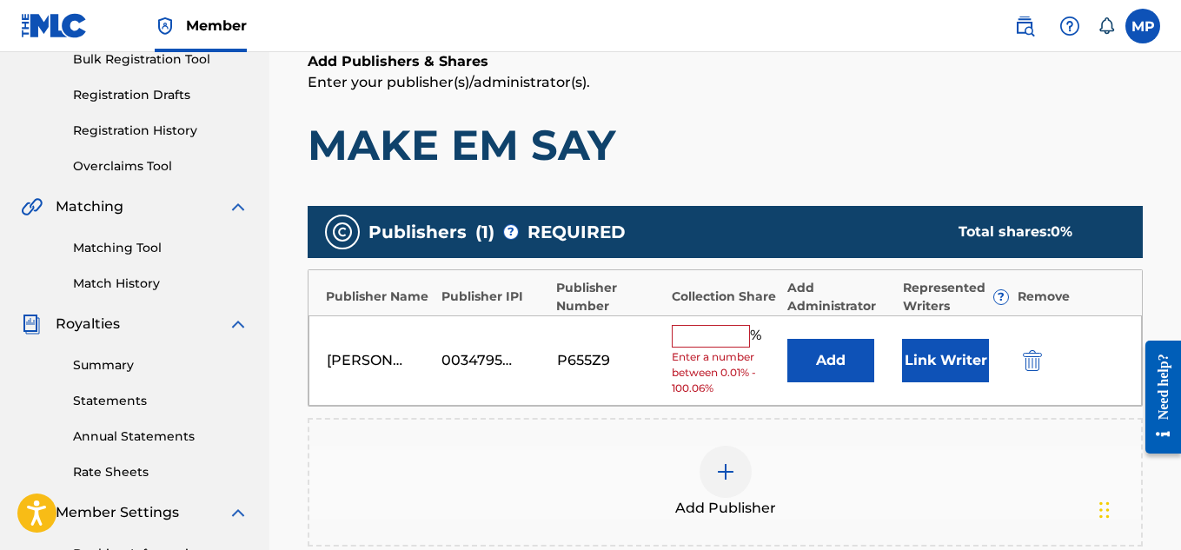
click at [729, 335] on input "text" at bounding box center [711, 336] width 78 height 23
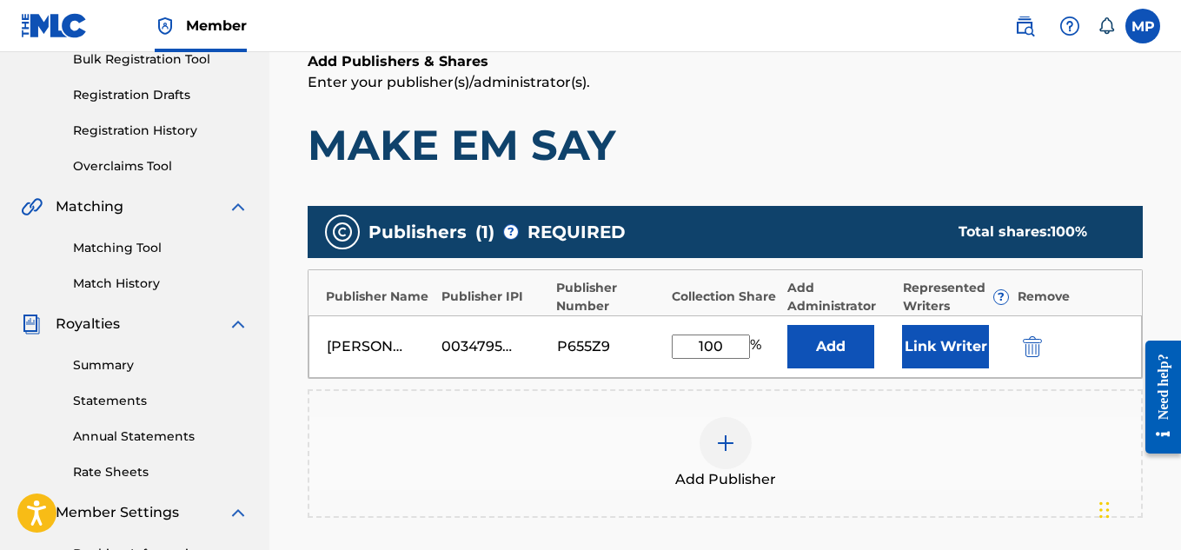
type input "100"
click at [927, 350] on button "Link Writer" at bounding box center [945, 346] width 87 height 43
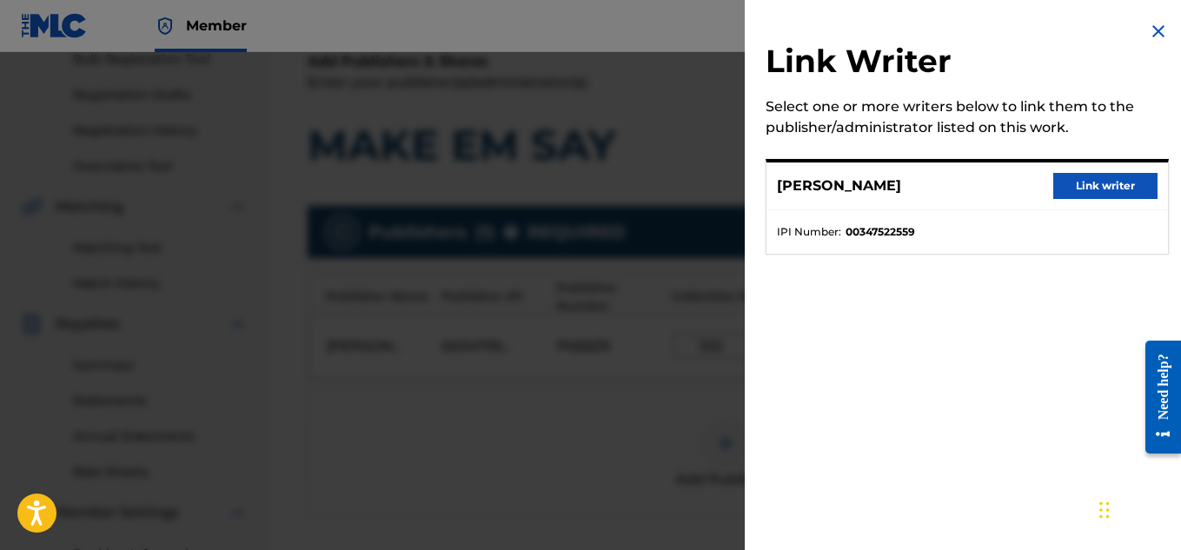
click at [1082, 197] on button "Link writer" at bounding box center [1105, 186] width 104 height 26
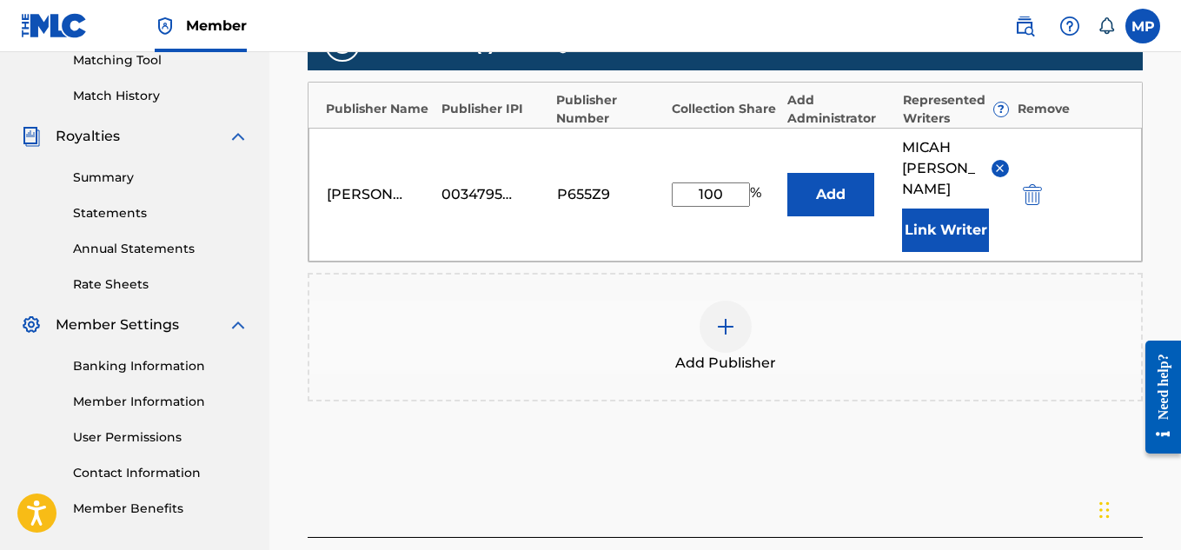
scroll to position [584, 0]
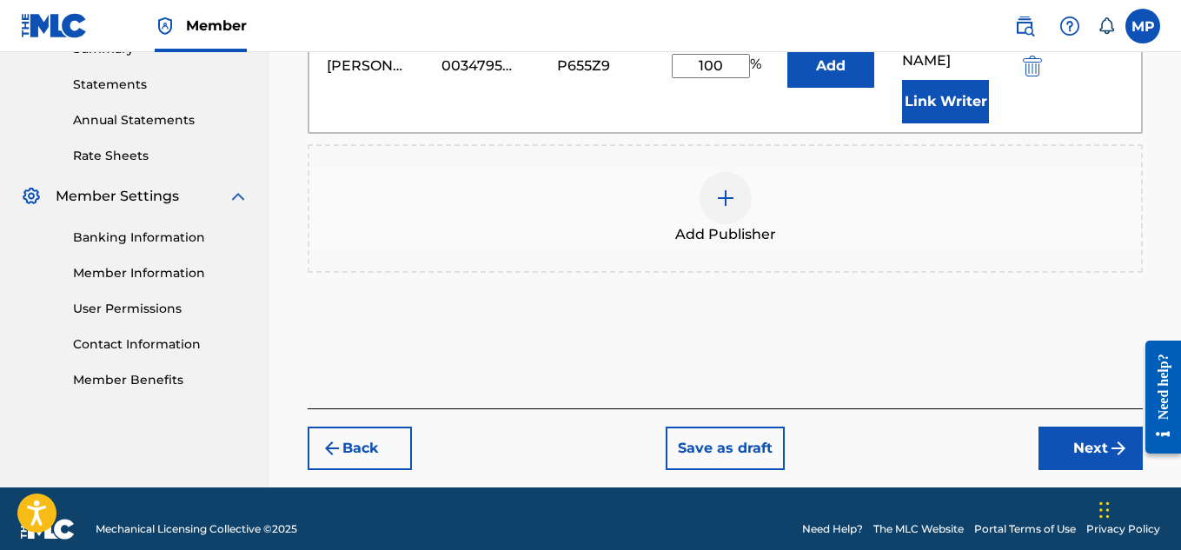
click at [1057, 427] on button "Next" at bounding box center [1090, 448] width 104 height 43
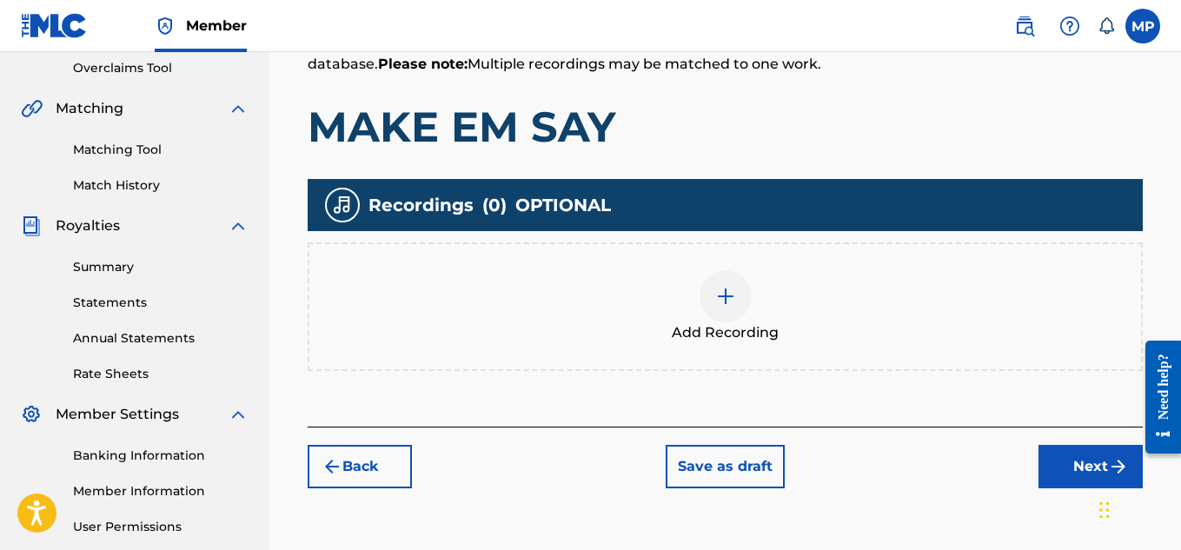
scroll to position [367, 0]
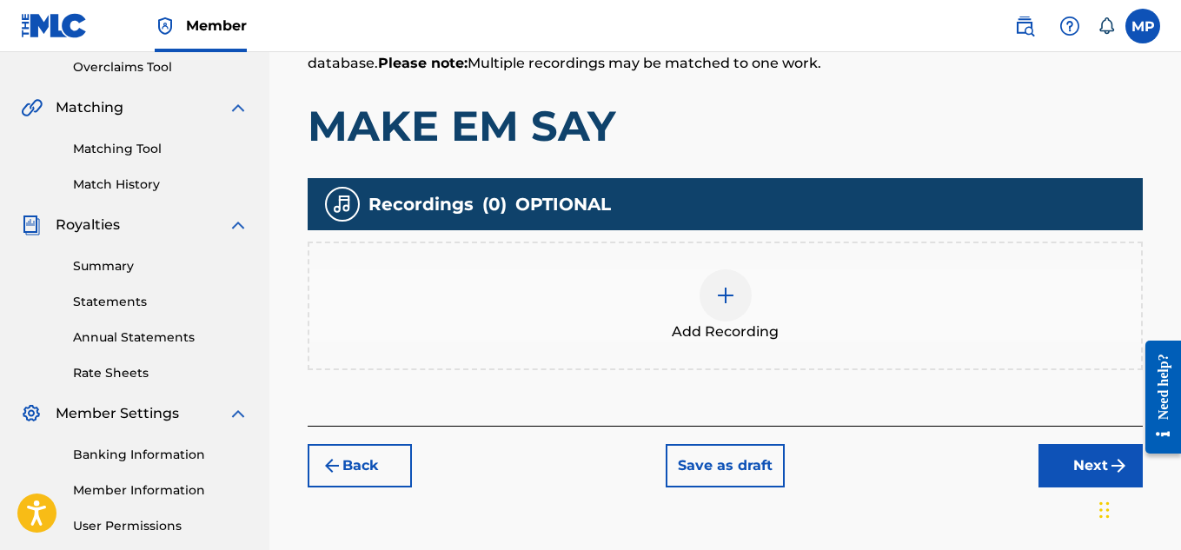
click at [720, 310] on div at bounding box center [725, 295] width 52 height 52
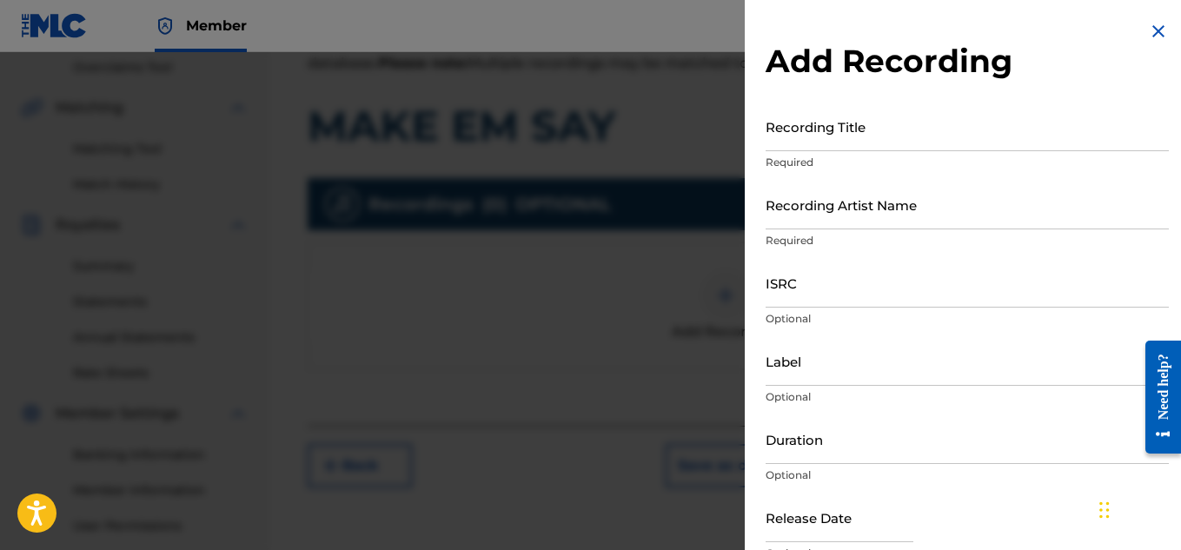
click at [808, 290] on input "ISRC" at bounding box center [966, 283] width 403 height 50
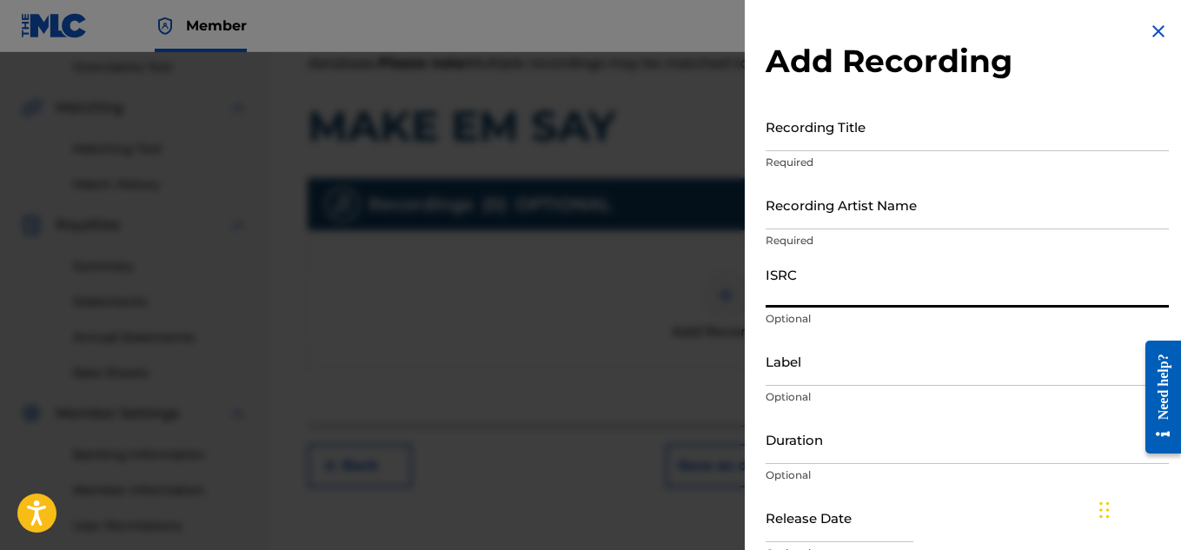
paste input "QZAPG1703134"
type input "QZAPG1703134"
click at [797, 210] on input "Recording Artist Name" at bounding box center [966, 205] width 403 height 50
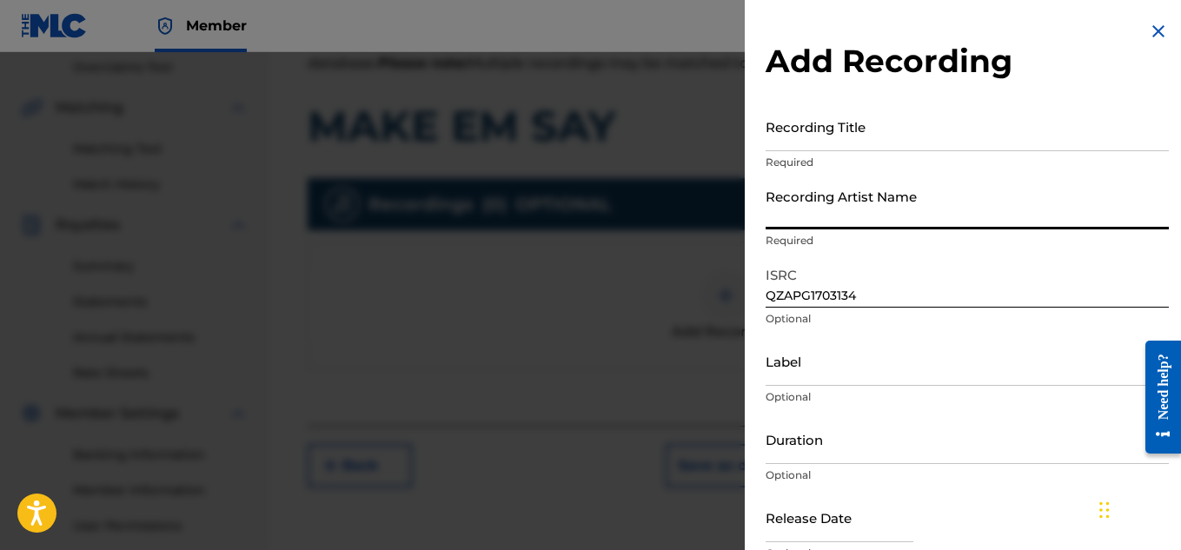
click at [845, 202] on input "Recording Artist Name" at bounding box center [966, 205] width 403 height 50
paste input "WAYNE DREADSKI"
type input "WAYNE DREADSKI"
click at [796, 149] on input "Recording Title" at bounding box center [966, 127] width 403 height 50
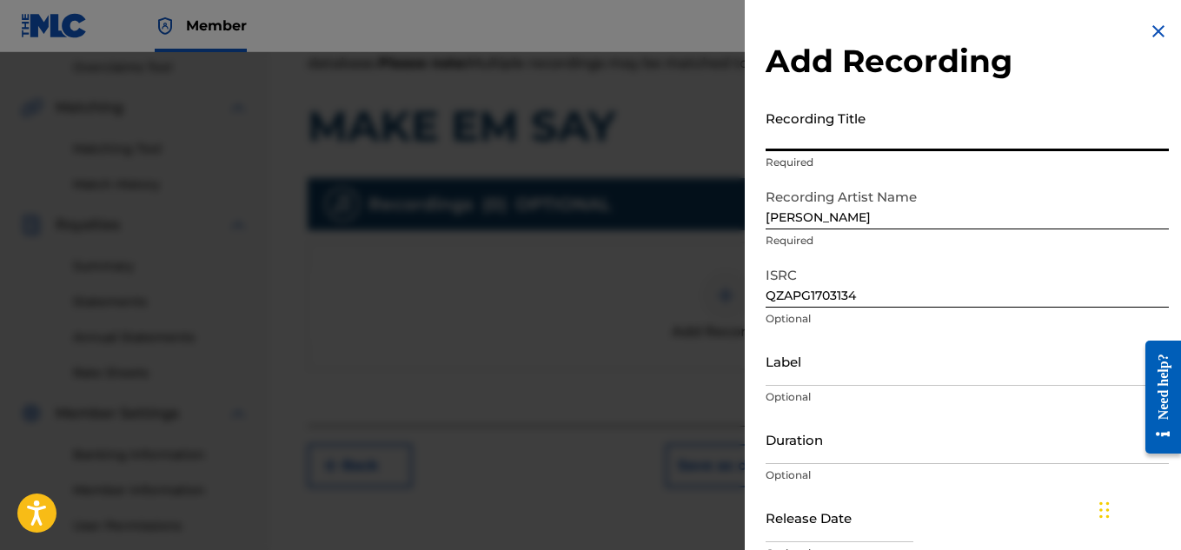
paste input "MAKE EM SAY"
type input "MAKE EM SAY"
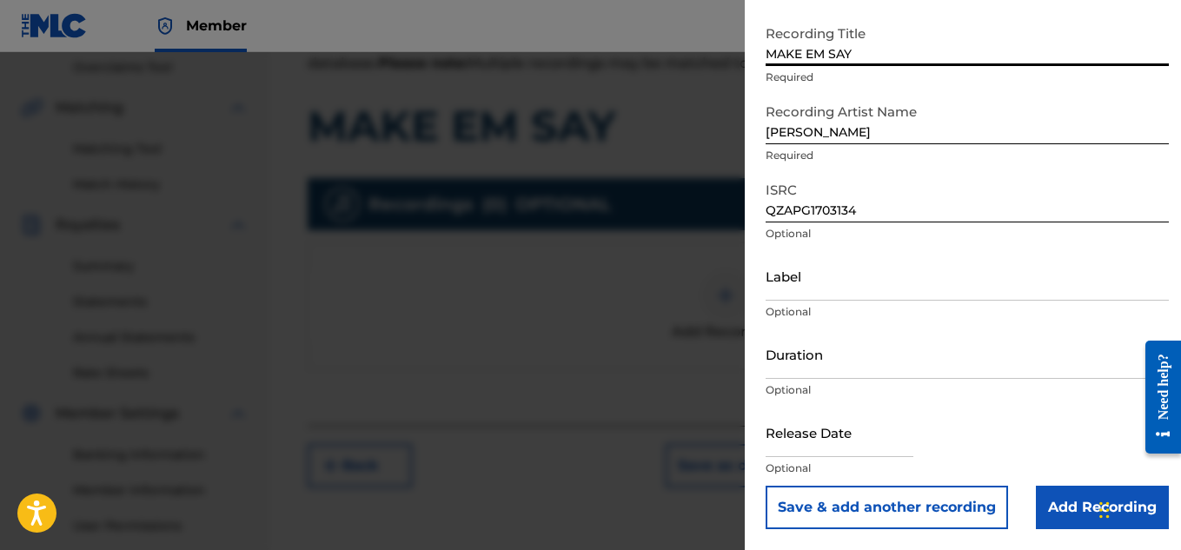
click at [1066, 504] on input "Add Recording" at bounding box center [1101, 507] width 133 height 43
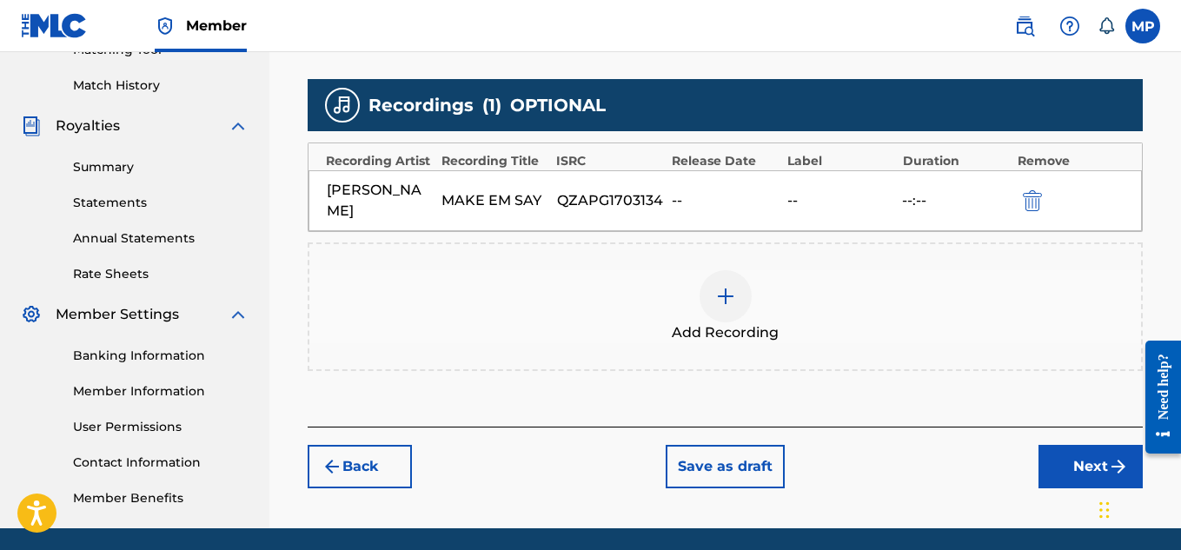
scroll to position [471, 0]
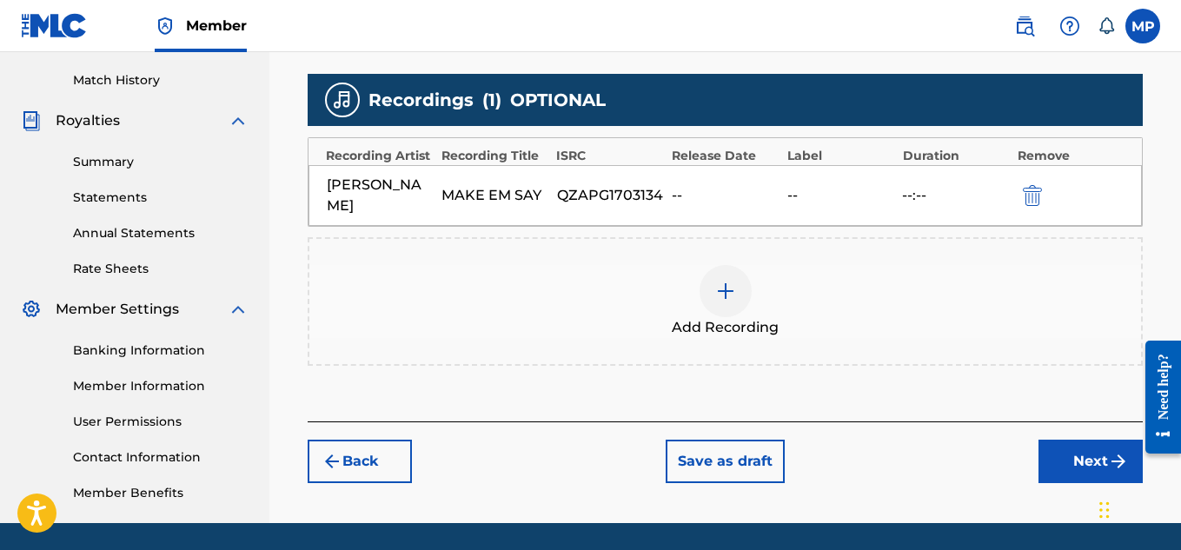
click at [1069, 463] on button "Next" at bounding box center [1090, 461] width 104 height 43
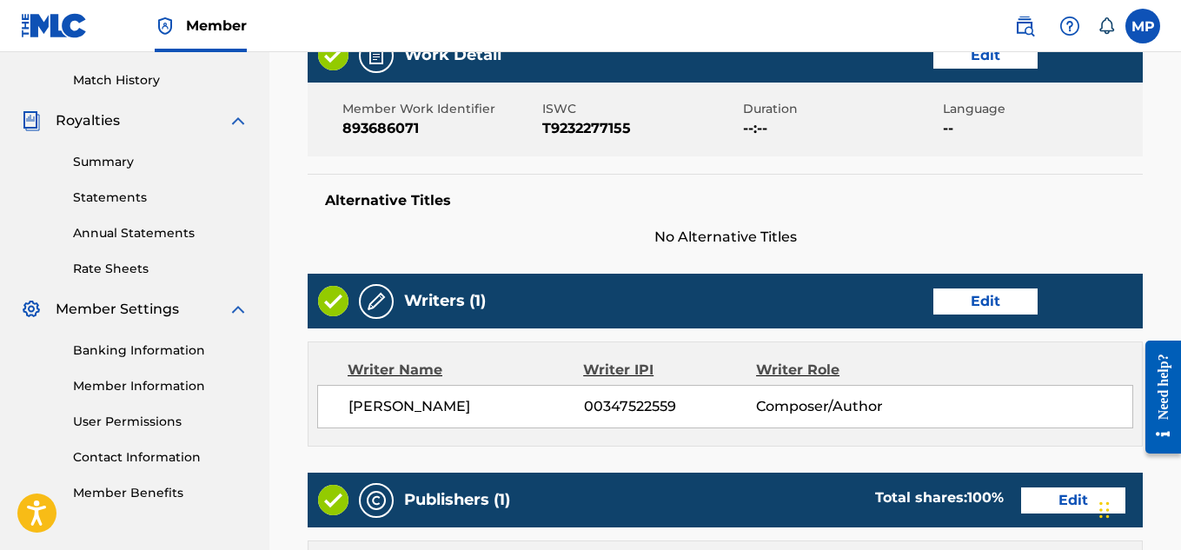
scroll to position [78, 0]
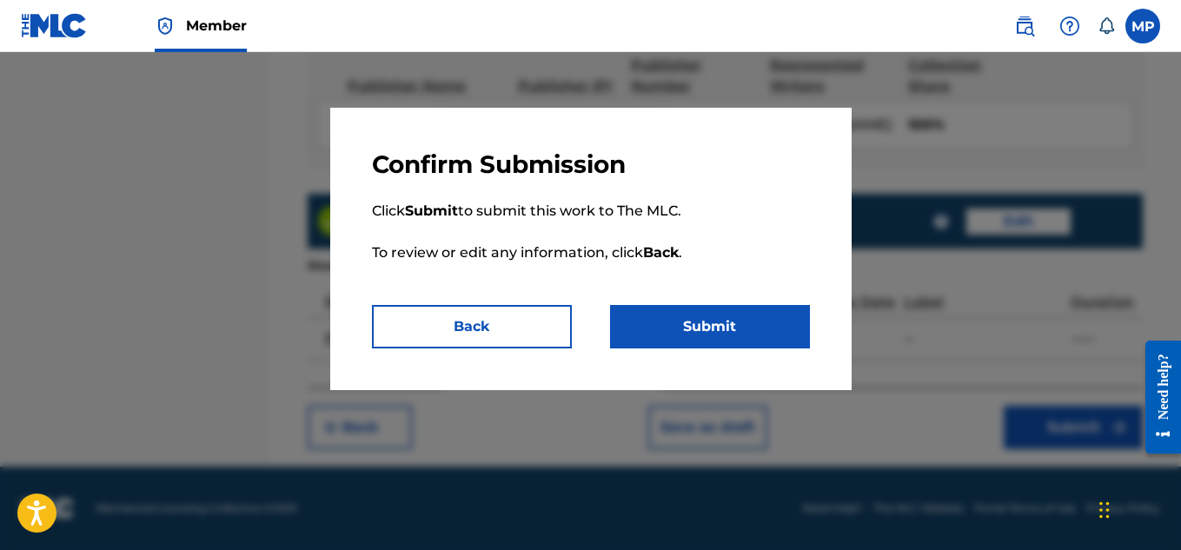
click at [748, 317] on button "Submit" at bounding box center [710, 326] width 200 height 43
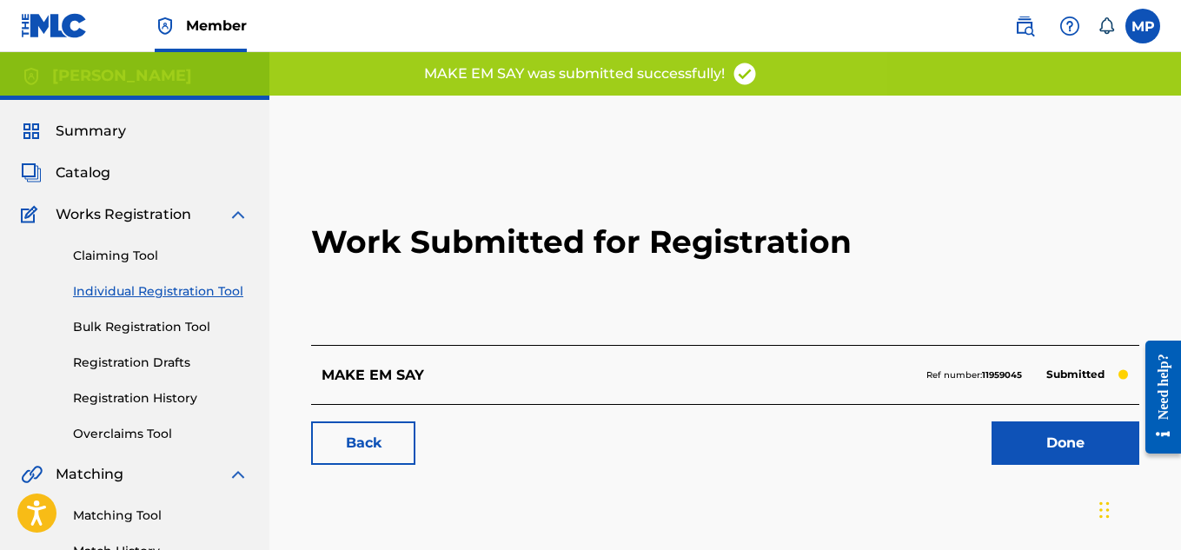
click at [385, 427] on link "Back" at bounding box center [363, 442] width 104 height 43
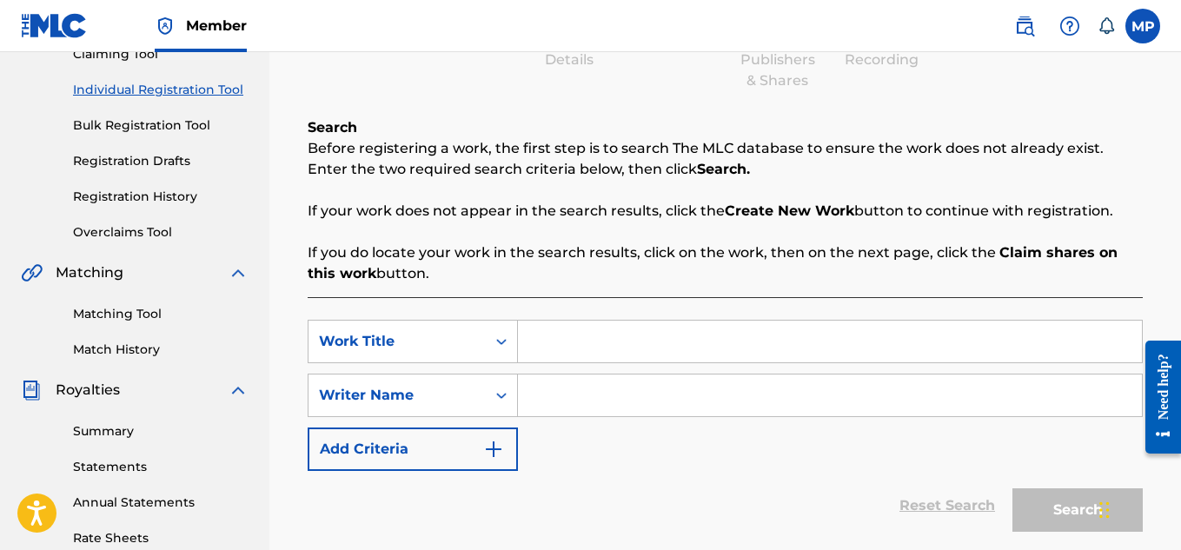
scroll to position [202, 0]
click at [636, 328] on input "Search Form" at bounding box center [830, 341] width 624 height 42
paste input "LOVE CONQUERS ALL"
type input "LOVE CONQUERS ALL"
click at [576, 394] on input "Search Form" at bounding box center [830, 395] width 624 height 42
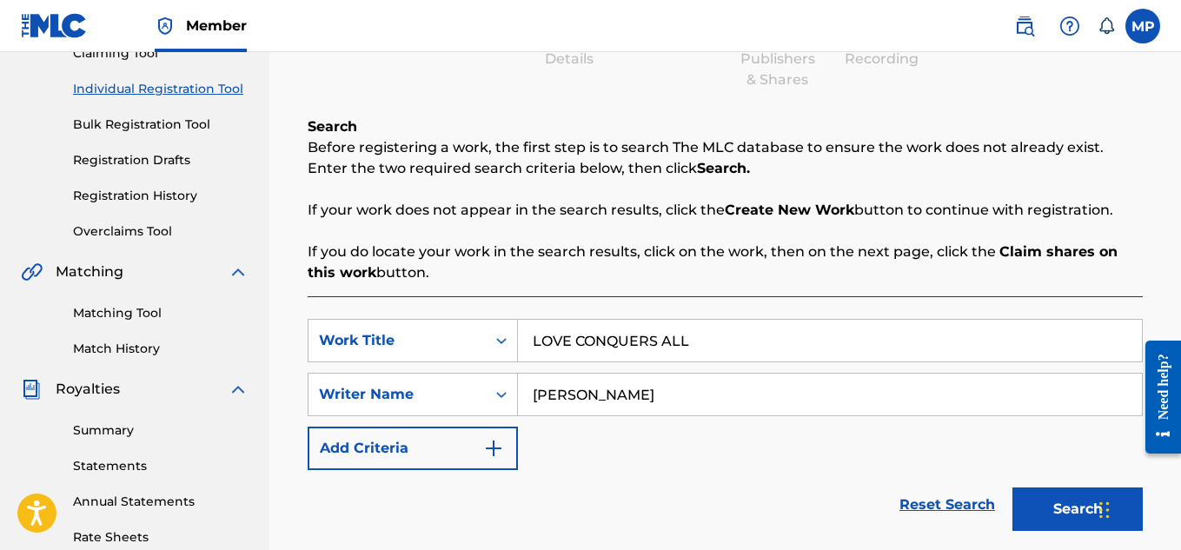
type input "[PERSON_NAME]"
click at [1069, 487] on button "Search" at bounding box center [1077, 508] width 130 height 43
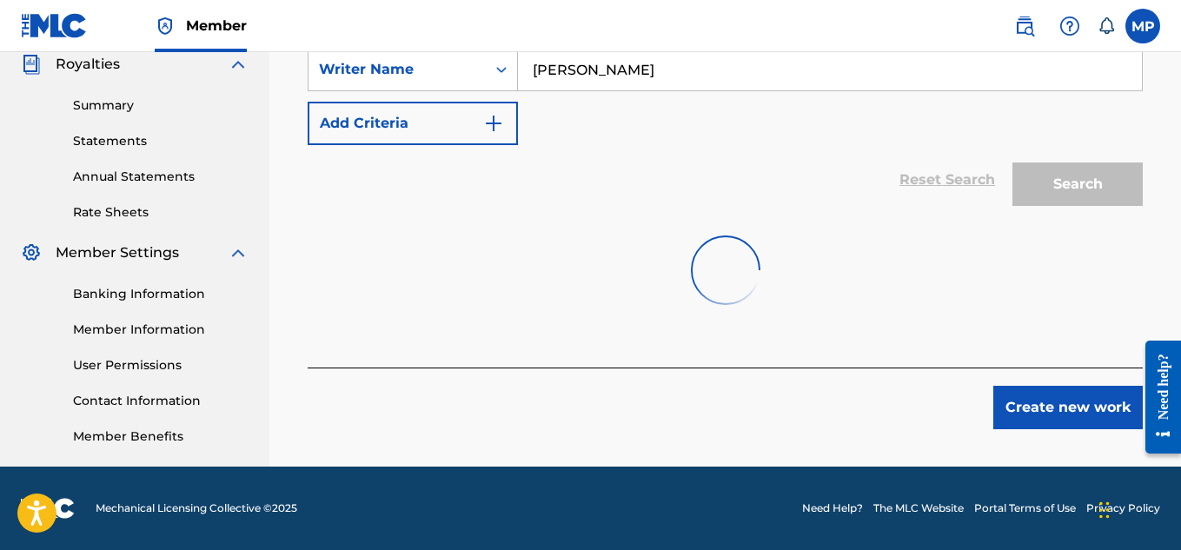
scroll to position [638, 0]
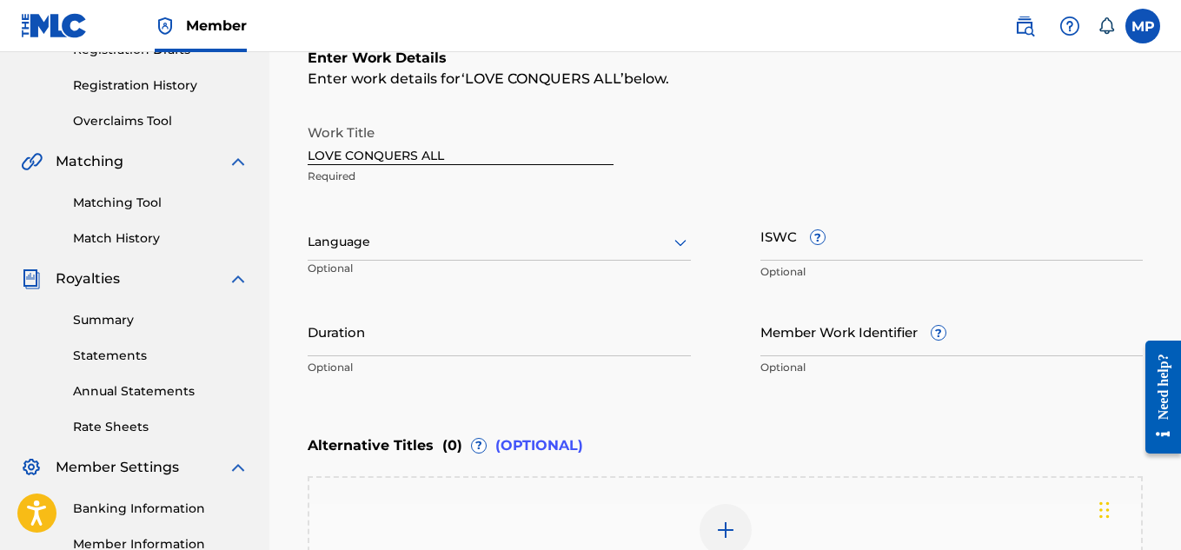
scroll to position [290, 0]
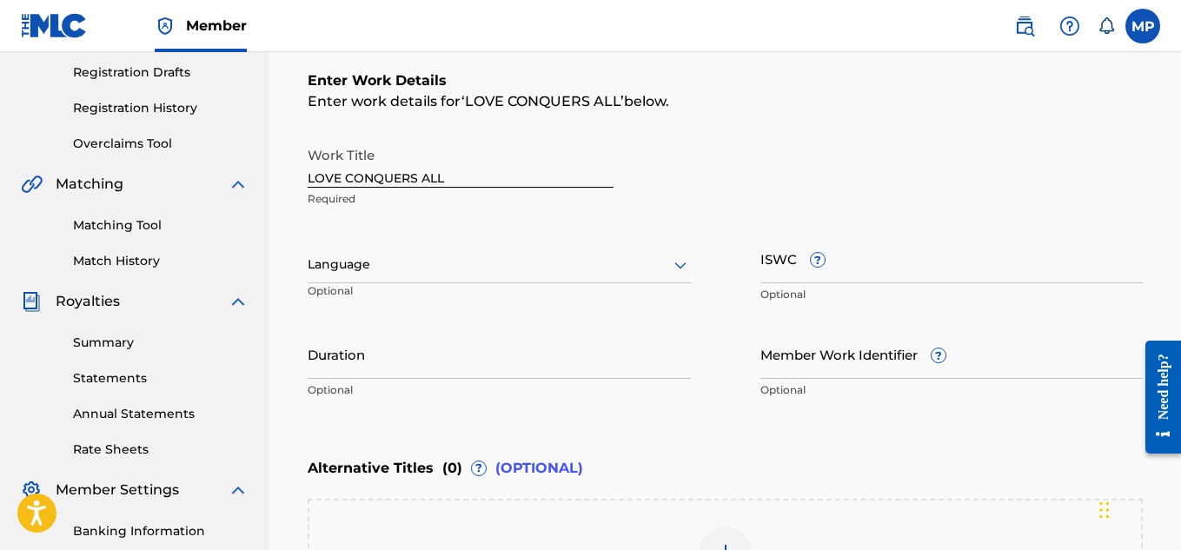
click at [972, 278] on input "ISWC ?" at bounding box center [951, 259] width 383 height 50
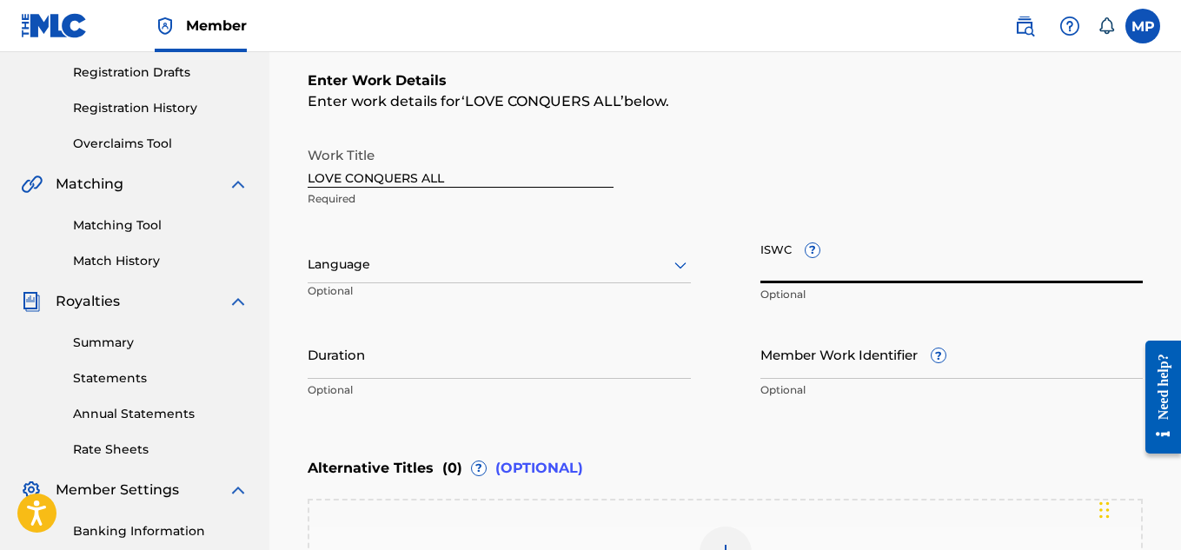
paste input "T9232277199"
type input "T9232277199"
click at [791, 355] on input "Member Work Identifier ?" at bounding box center [951, 354] width 383 height 50
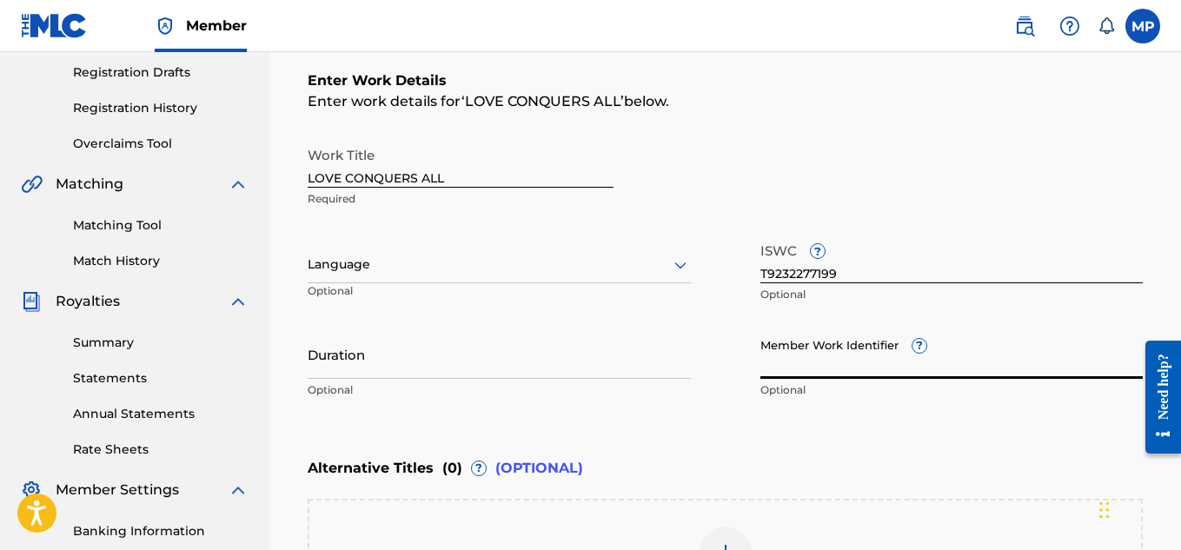
paste input "893686076"
type input "893686076"
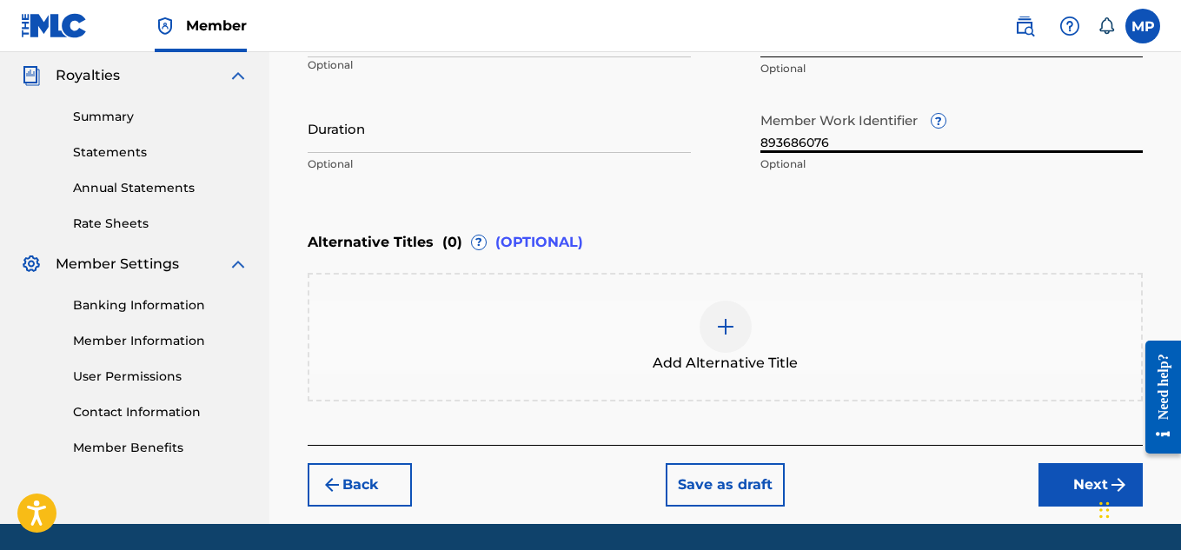
scroll to position [572, 0]
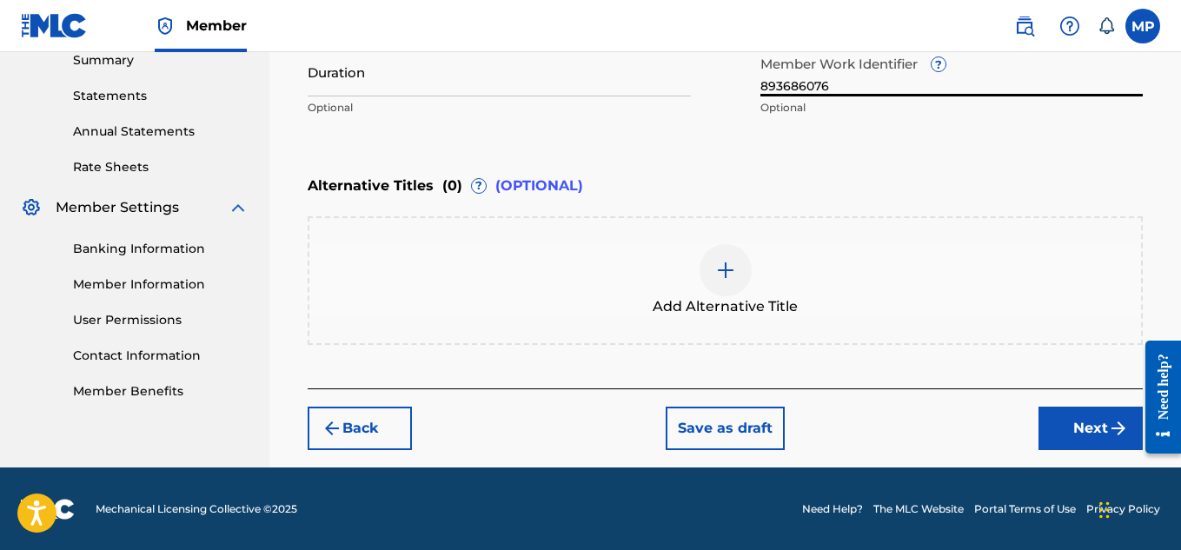
click at [1082, 437] on button "Next" at bounding box center [1090, 428] width 104 height 43
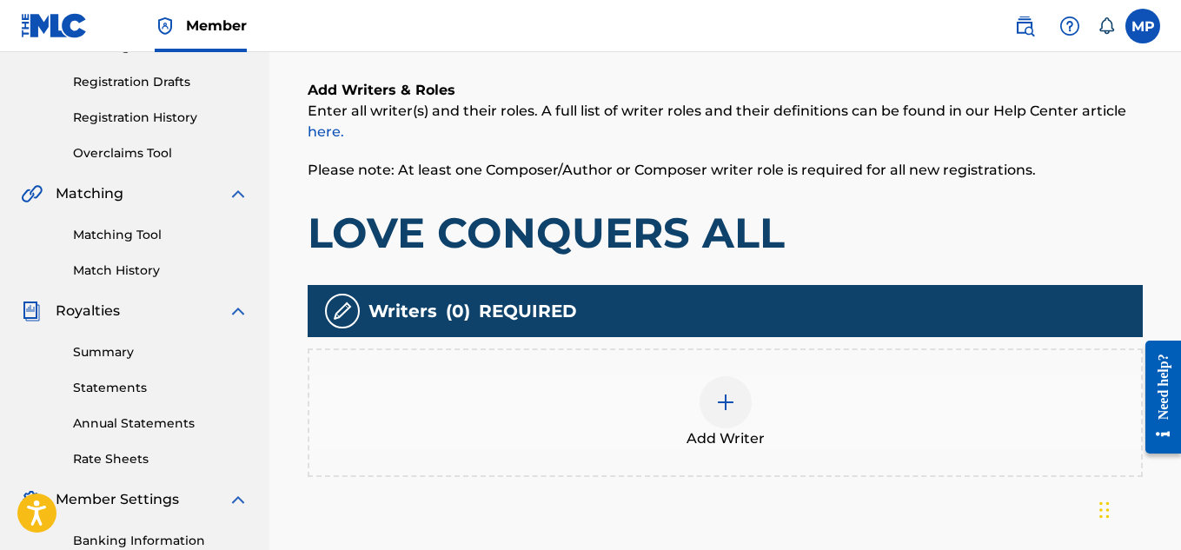
scroll to position [380, 0]
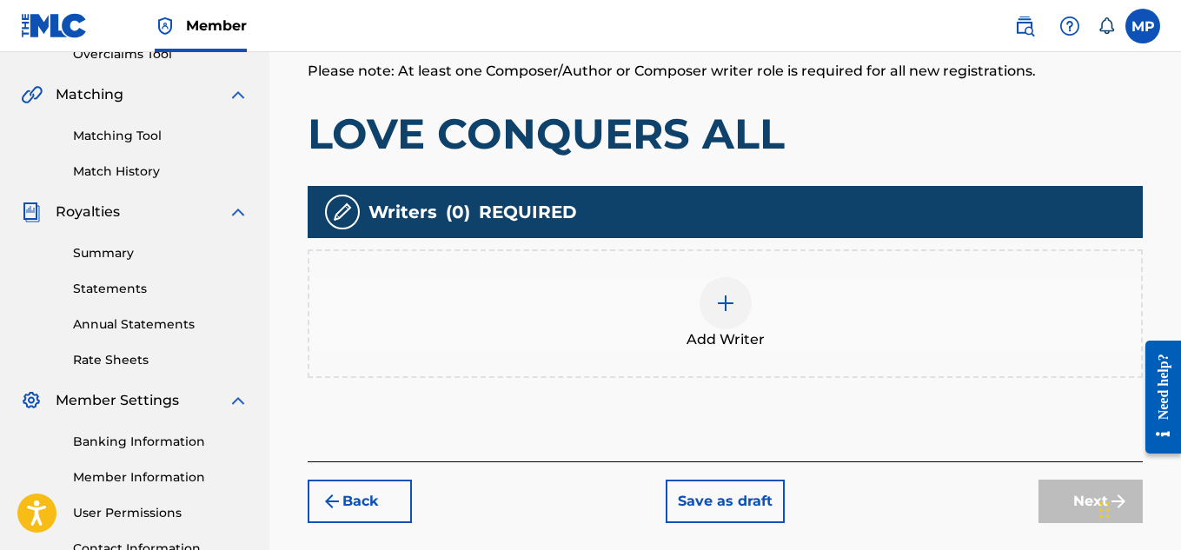
click at [684, 277] on div "Add Writer" at bounding box center [724, 313] width 831 height 73
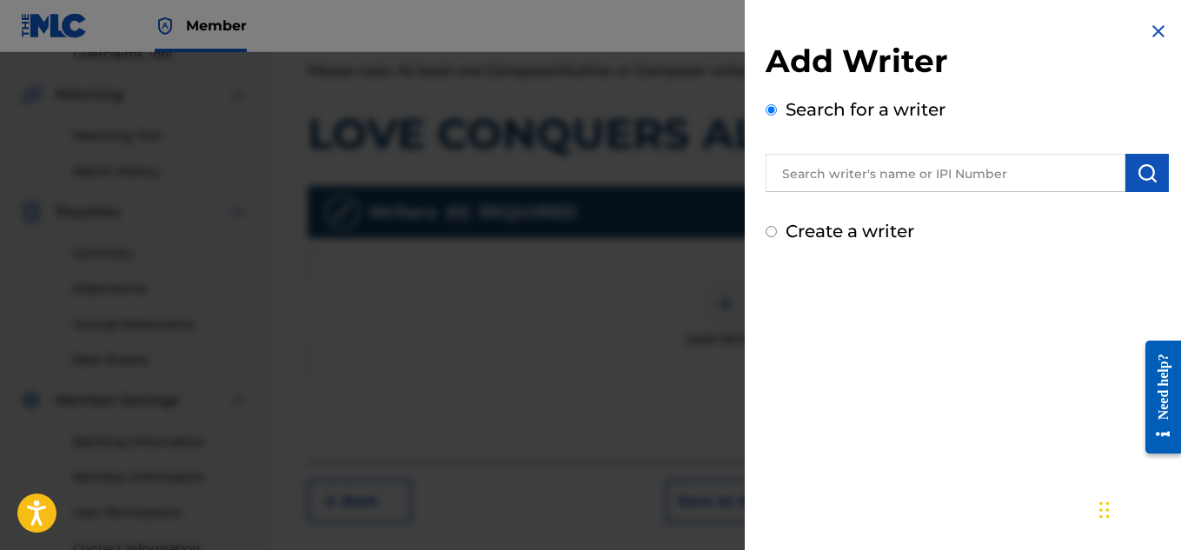
click at [866, 175] on input "text" at bounding box center [945, 173] width 360 height 38
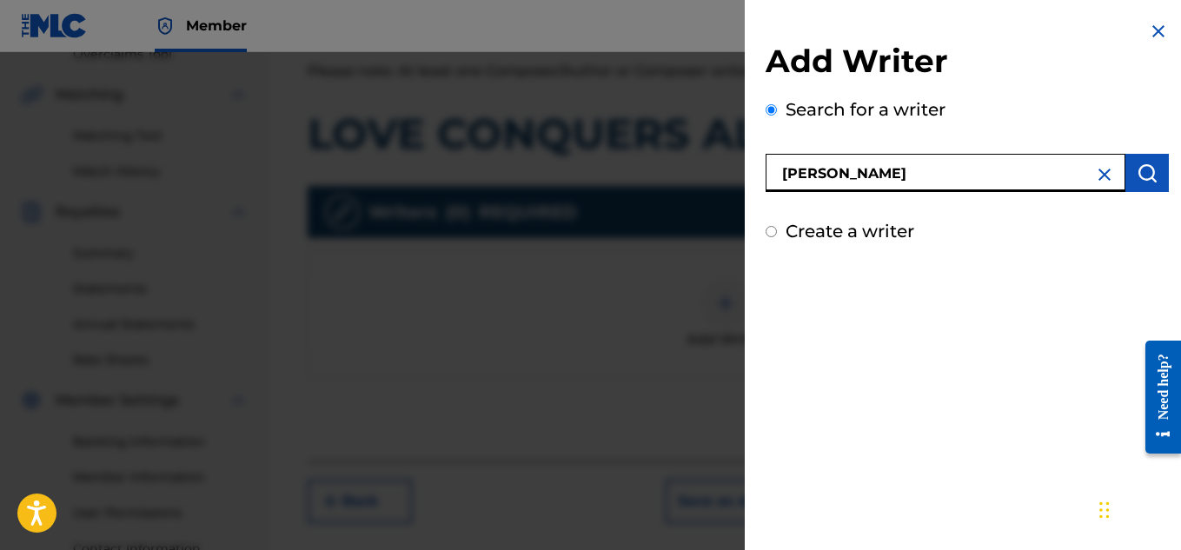
type input "Micah PEnny"
click at [1138, 175] on img "submit" at bounding box center [1146, 172] width 21 height 21
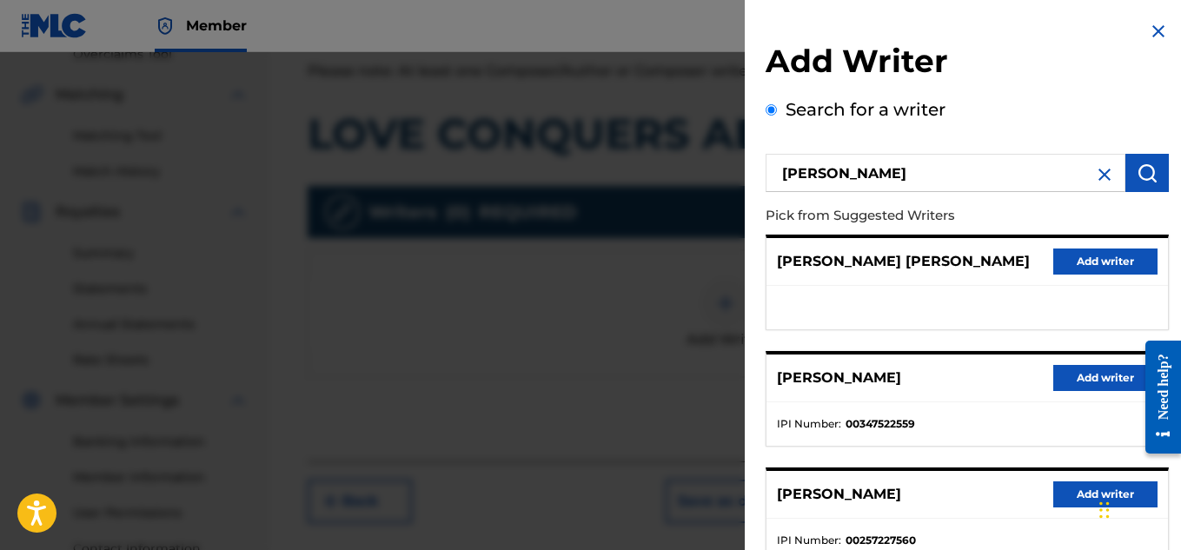
click at [1088, 367] on button "Add writer" at bounding box center [1105, 378] width 104 height 26
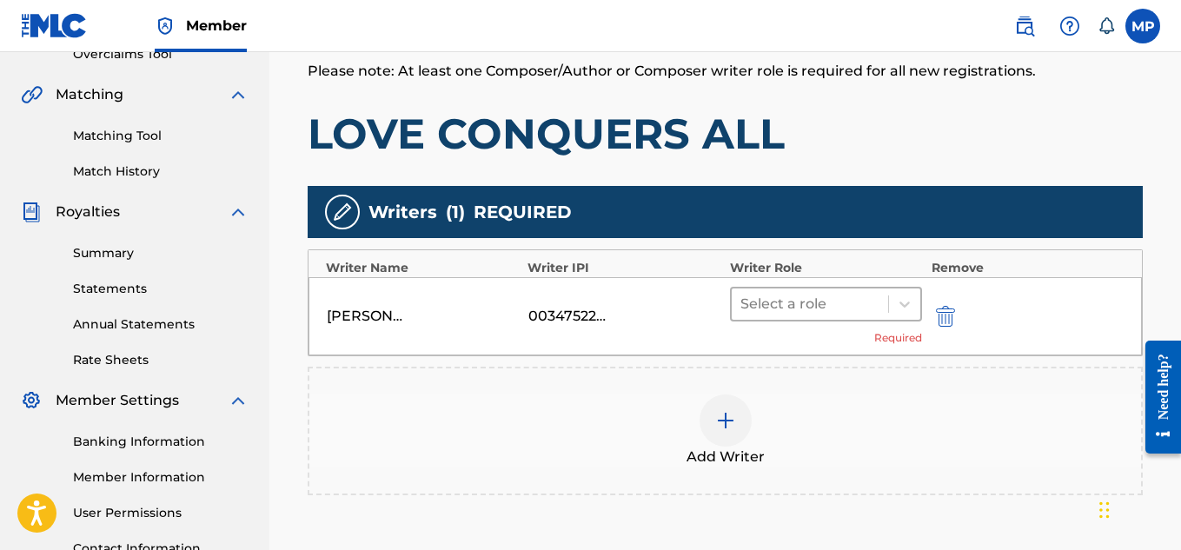
click at [910, 295] on icon at bounding box center [904, 303] width 17 height 17
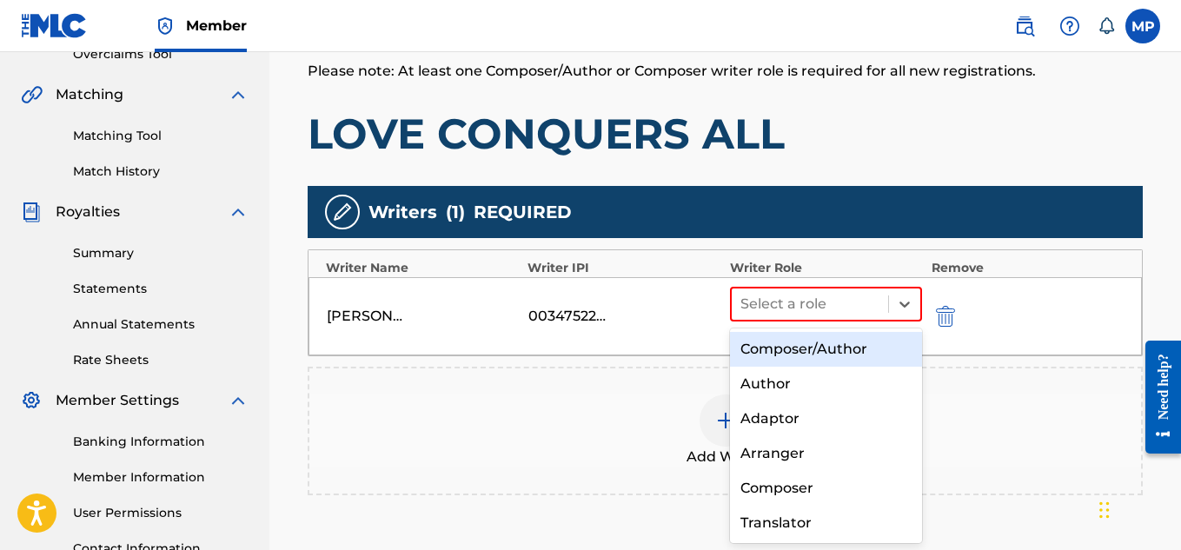
click at [837, 333] on div "Composer/Author" at bounding box center [826, 349] width 193 height 35
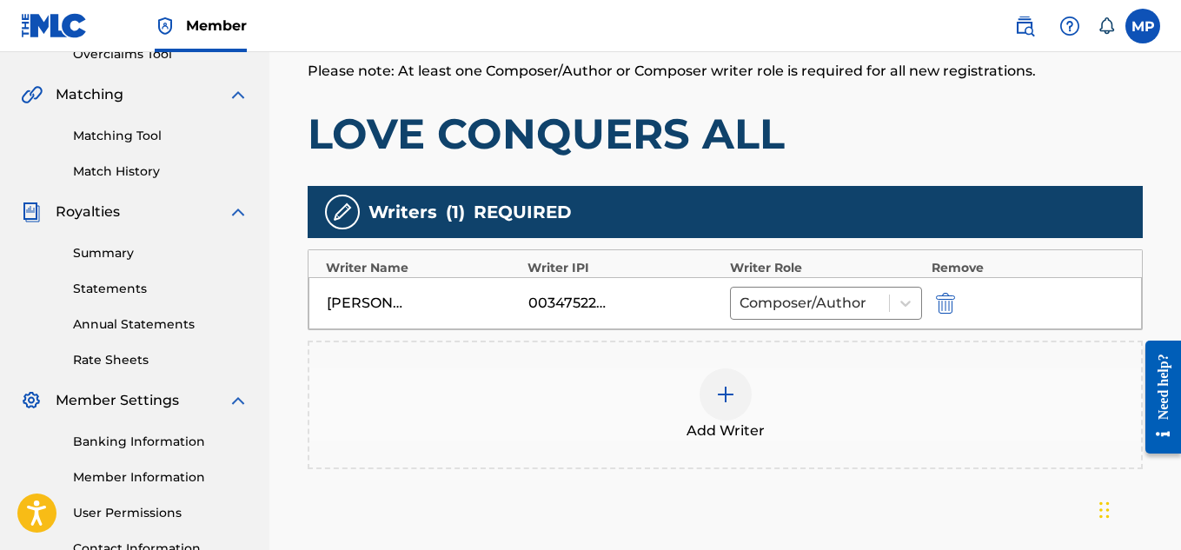
scroll to position [545, 0]
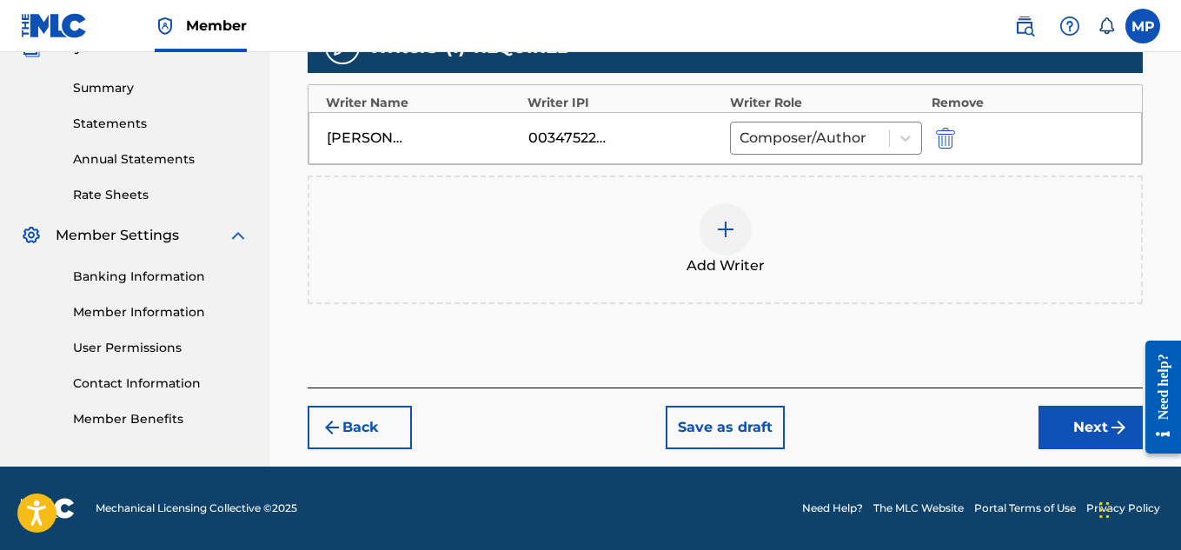
click at [1097, 450] on div "Register Work Search Enter Work Details Add Writers Add Publishers & Shares Add…" at bounding box center [725, 9] width 870 height 916
click at [1090, 440] on button "Next" at bounding box center [1090, 427] width 104 height 43
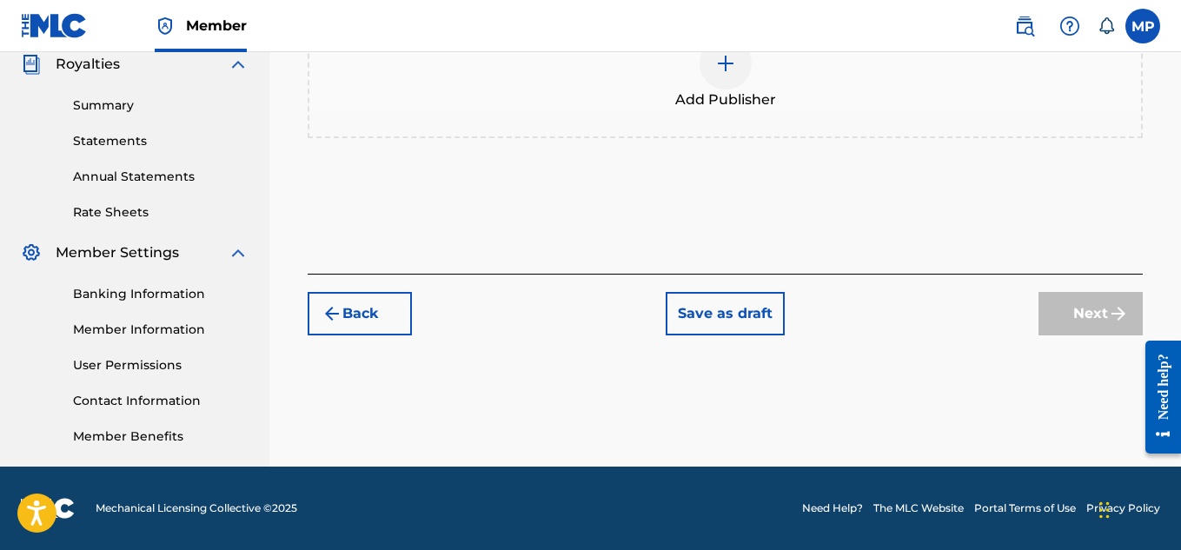
scroll to position [205, 0]
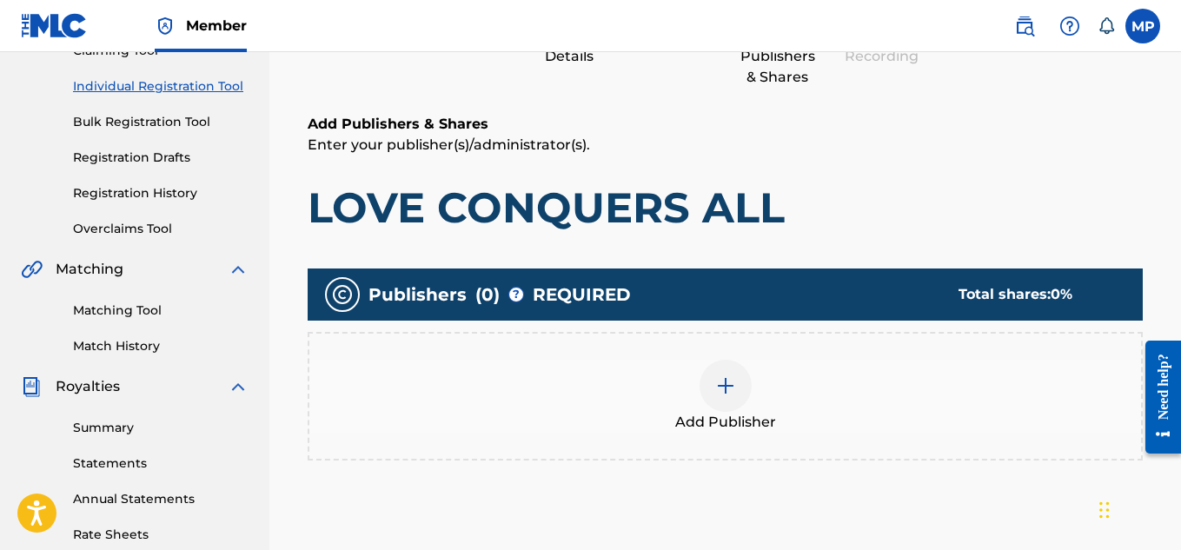
click at [723, 375] on img at bounding box center [725, 385] width 21 height 21
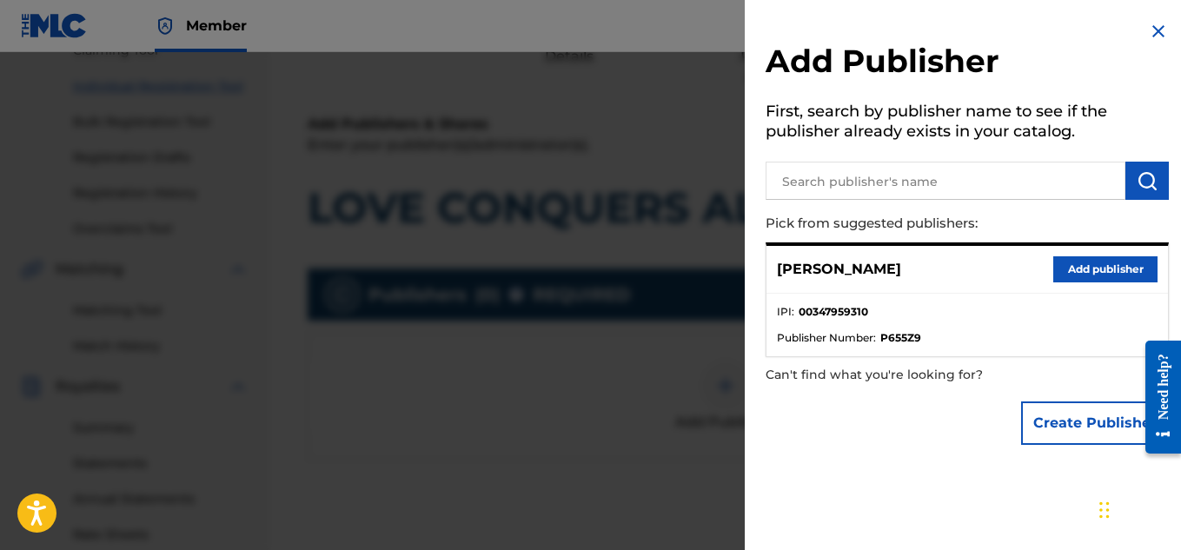
click at [1038, 179] on input "text" at bounding box center [945, 181] width 360 height 38
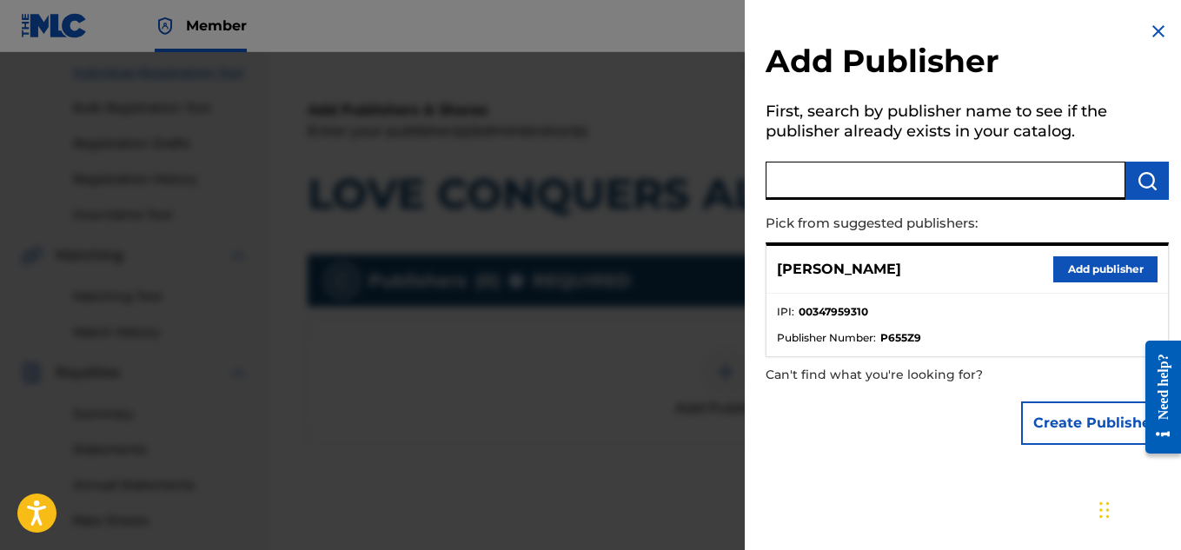
click at [1085, 269] on button "Add publisher" at bounding box center [1105, 269] width 104 height 26
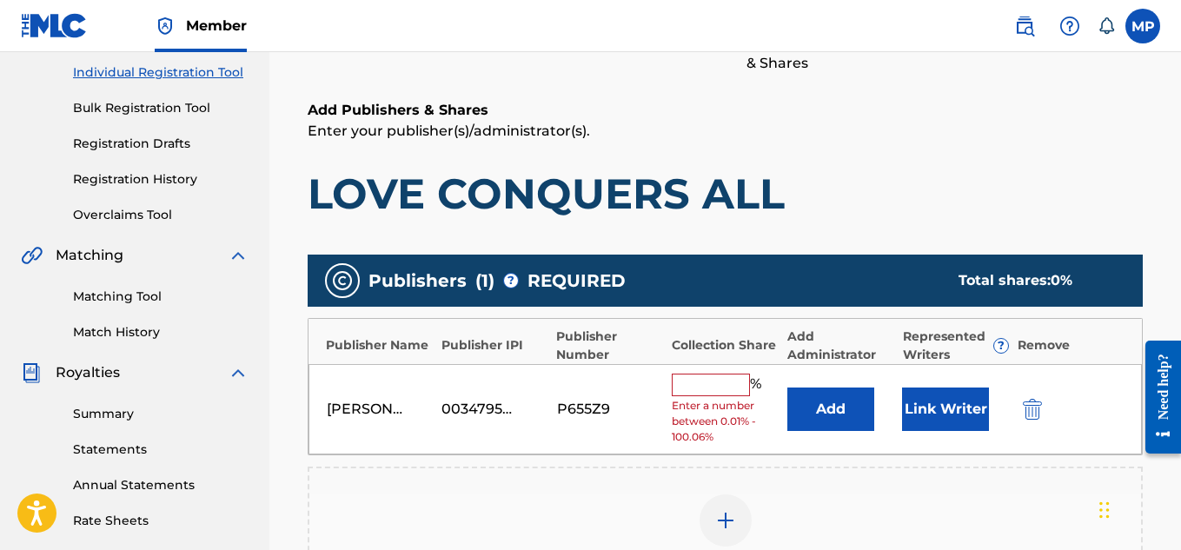
click at [697, 395] on div "% Enter a number between 0.01% - 100.06%" at bounding box center [725, 410] width 106 height 72
click at [692, 390] on input "text" at bounding box center [711, 385] width 78 height 23
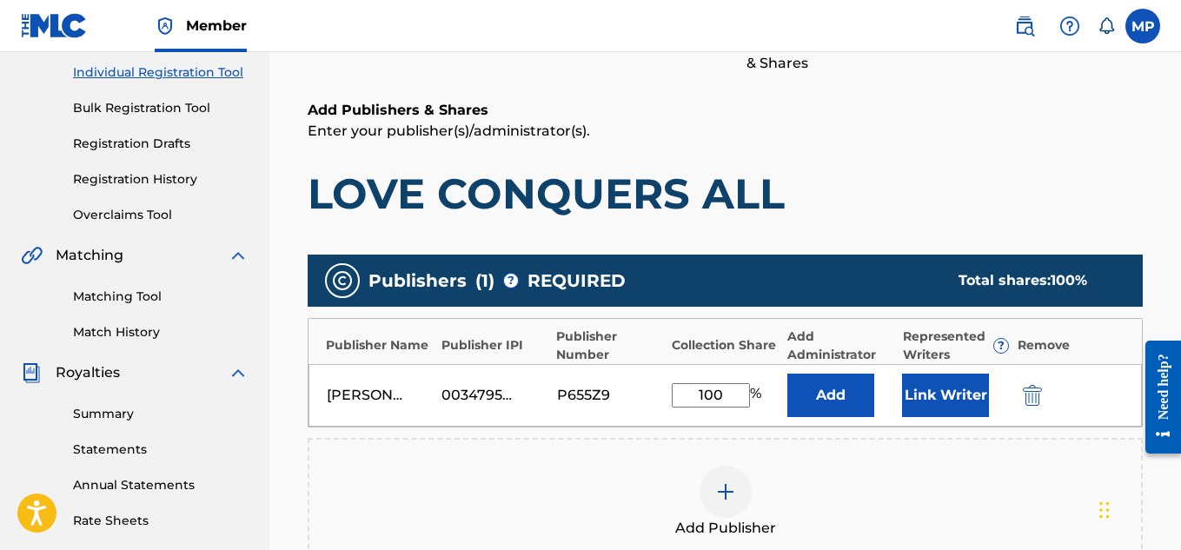
type input "100"
click at [936, 385] on button "Link Writer" at bounding box center [945, 395] width 87 height 43
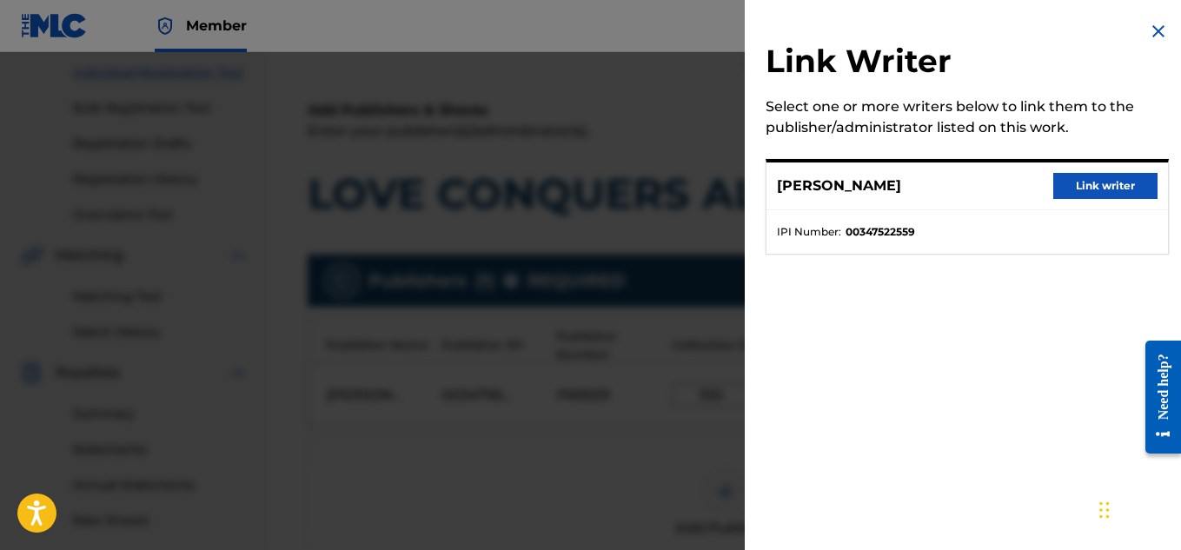
click at [1083, 184] on button "Link writer" at bounding box center [1105, 186] width 104 height 26
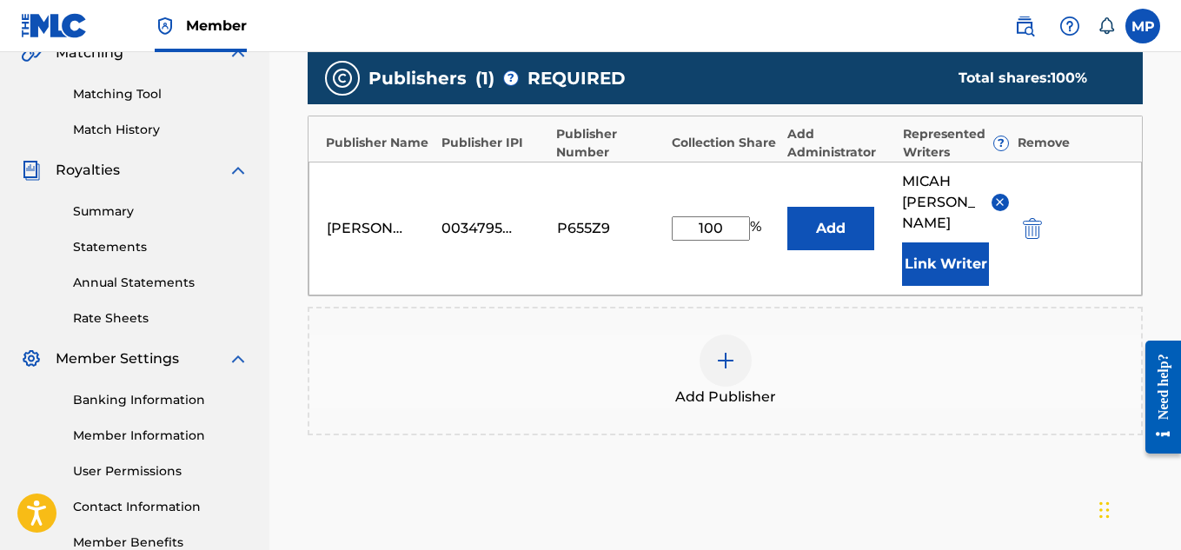
scroll to position [584, 0]
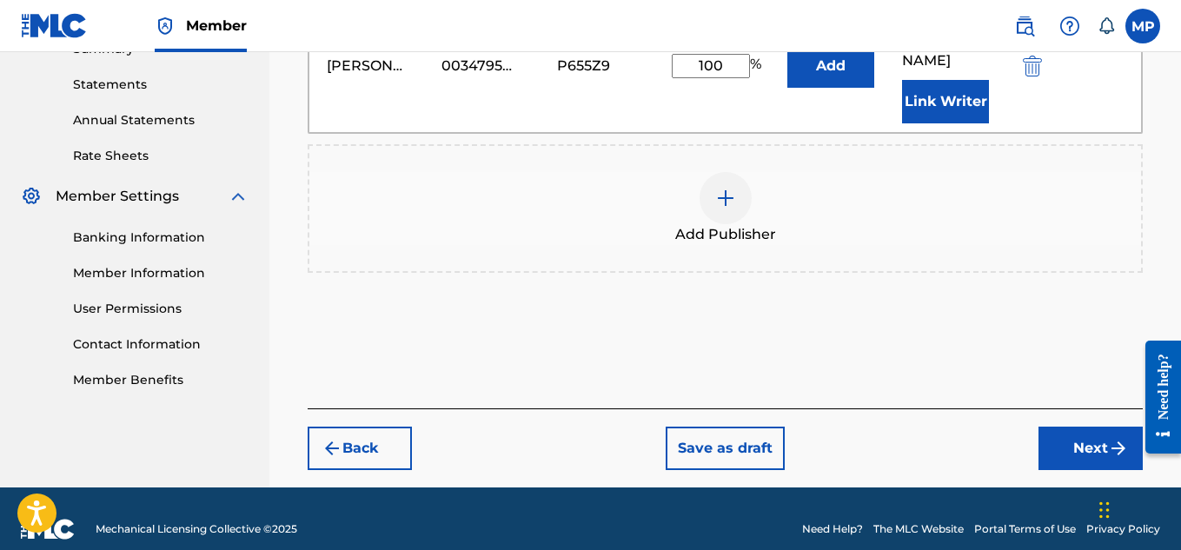
click at [1071, 427] on button "Next" at bounding box center [1090, 448] width 104 height 43
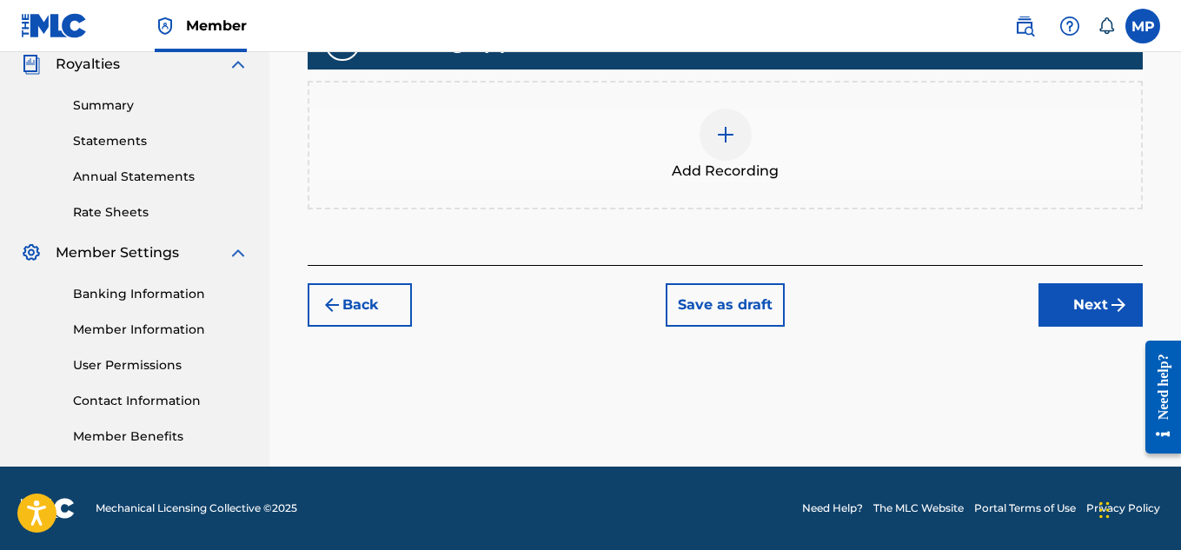
scroll to position [328, 0]
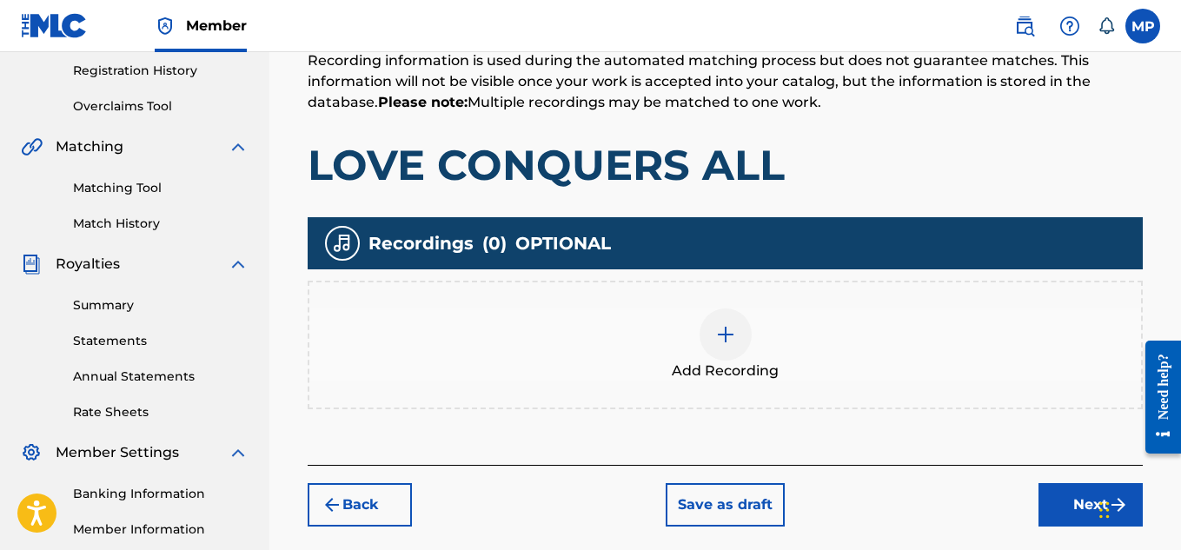
click at [703, 312] on div at bounding box center [725, 334] width 52 height 52
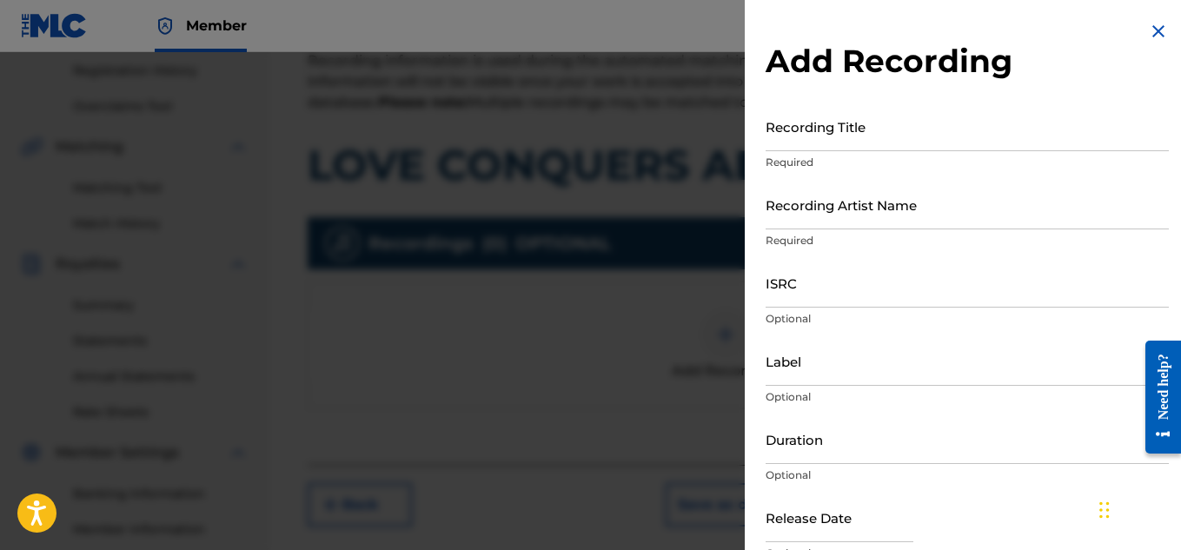
scroll to position [347, 0]
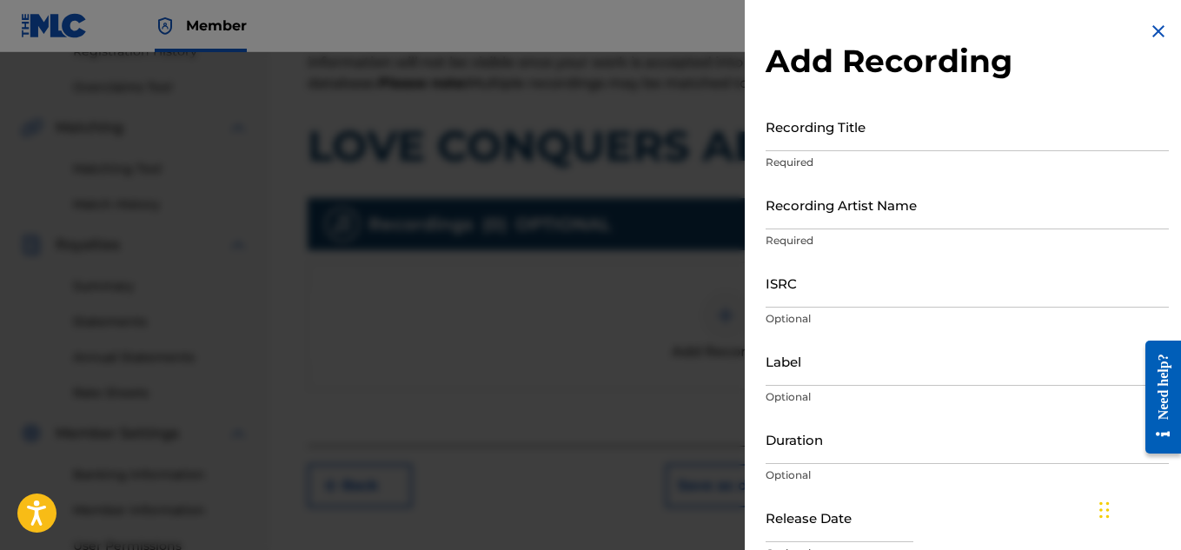
click at [861, 126] on input "Recording Title" at bounding box center [966, 127] width 403 height 50
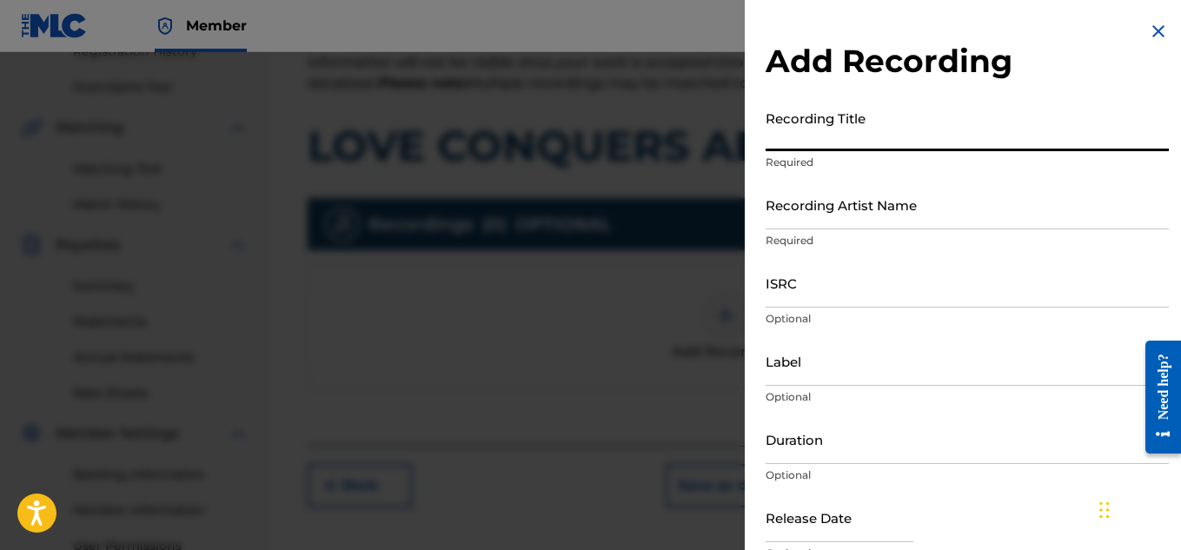
paste input "LOVE CONQUERS ALL"
type input "LOVE CONQUERS ALL"
click at [831, 215] on input "Recording Artist Name" at bounding box center [966, 205] width 403 height 50
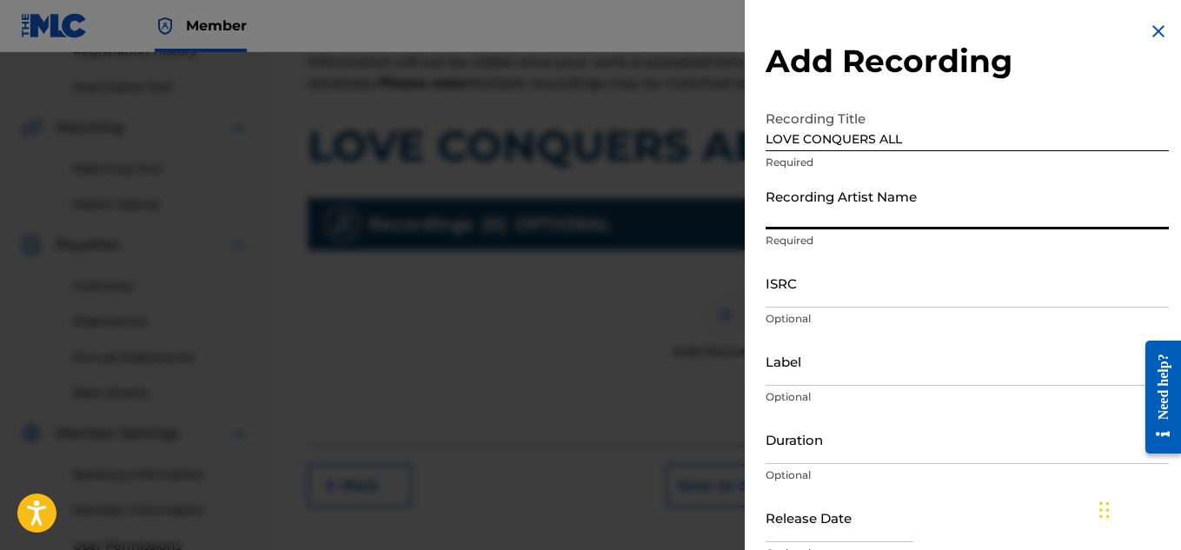
paste input "WAYNE DREADSKI"
type input "WAYNE DREADSKI"
click at [824, 281] on input "ISRC" at bounding box center [966, 283] width 403 height 50
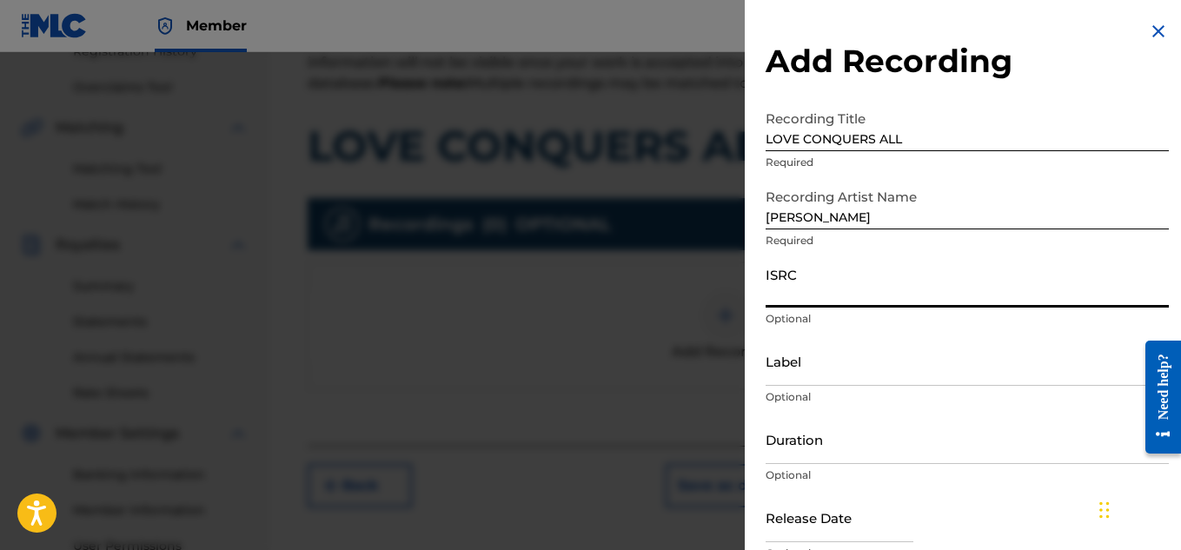
paste input "QZAPG1707878"
type input "QZAPG1707878"
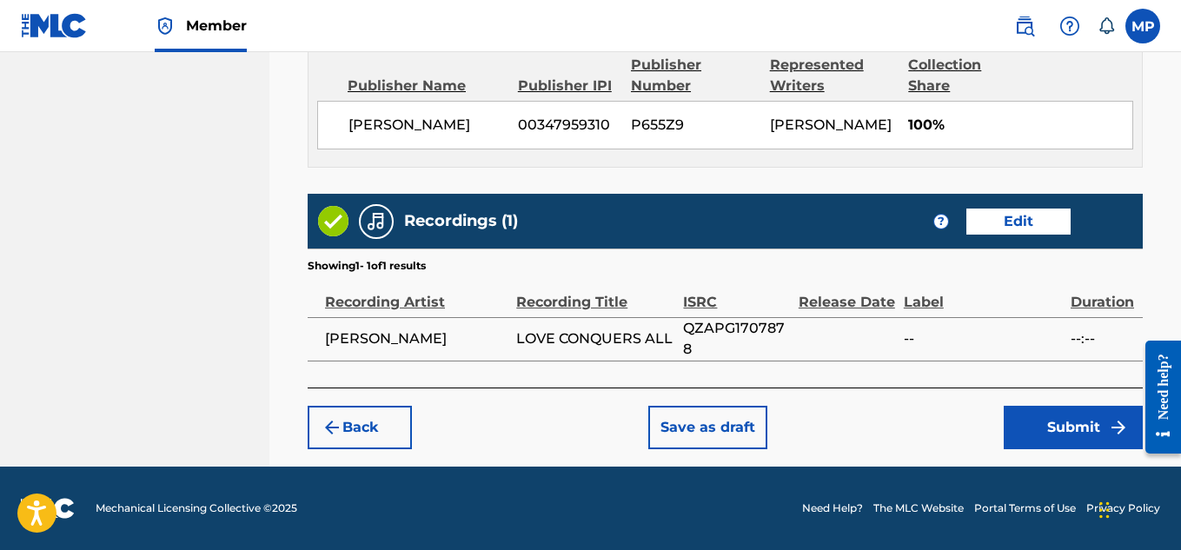
click at [1038, 411] on button "Submit" at bounding box center [1072, 427] width 139 height 43
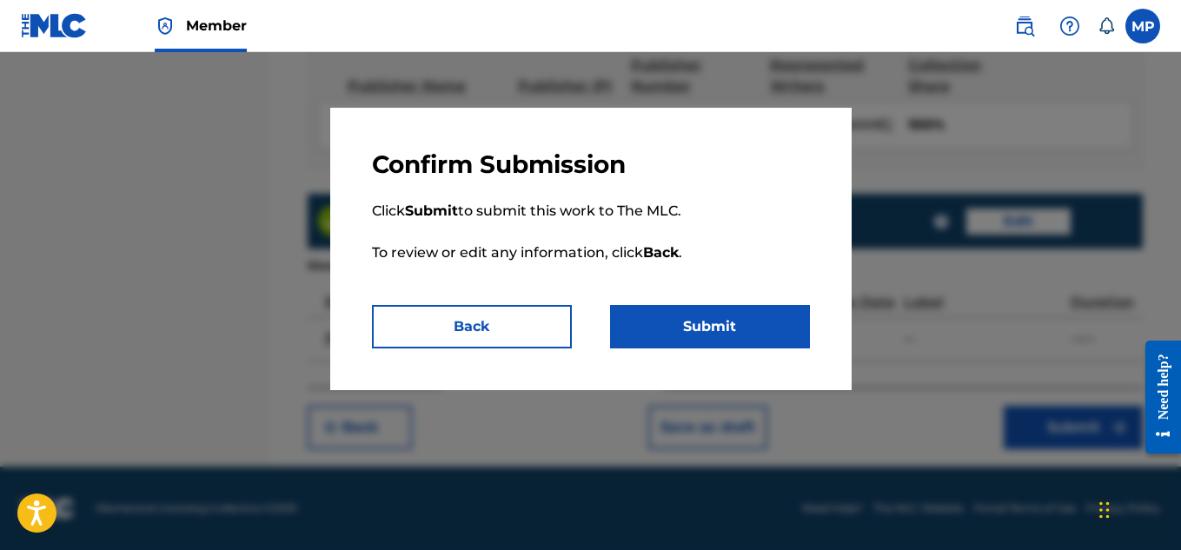
click at [751, 314] on button "Submit" at bounding box center [710, 326] width 200 height 43
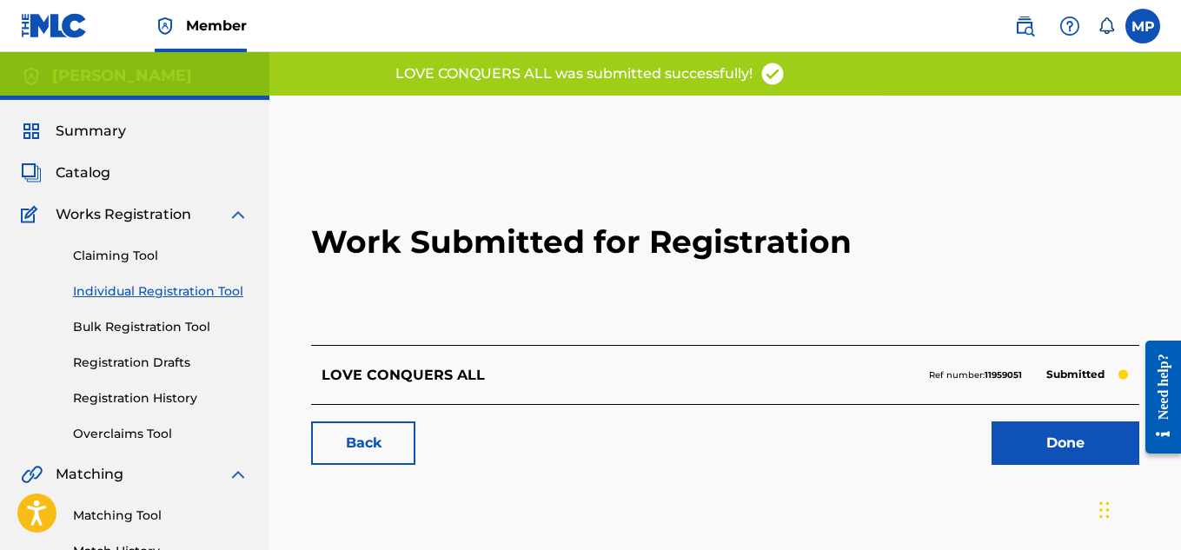
click at [376, 421] on link "Back" at bounding box center [363, 442] width 104 height 43
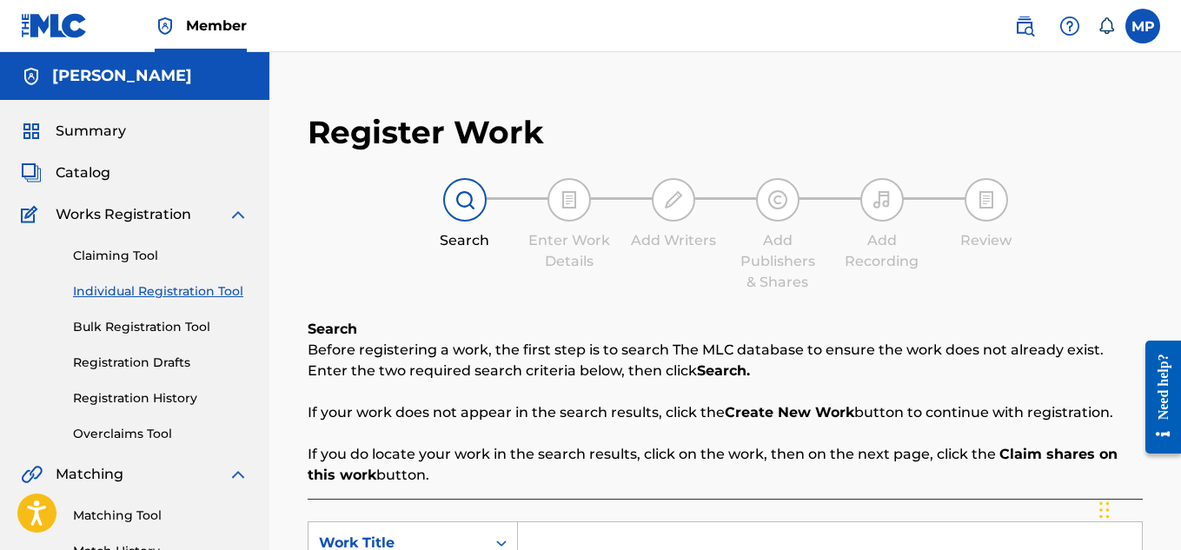
click at [590, 522] on input "Search Form" at bounding box center [830, 543] width 624 height 42
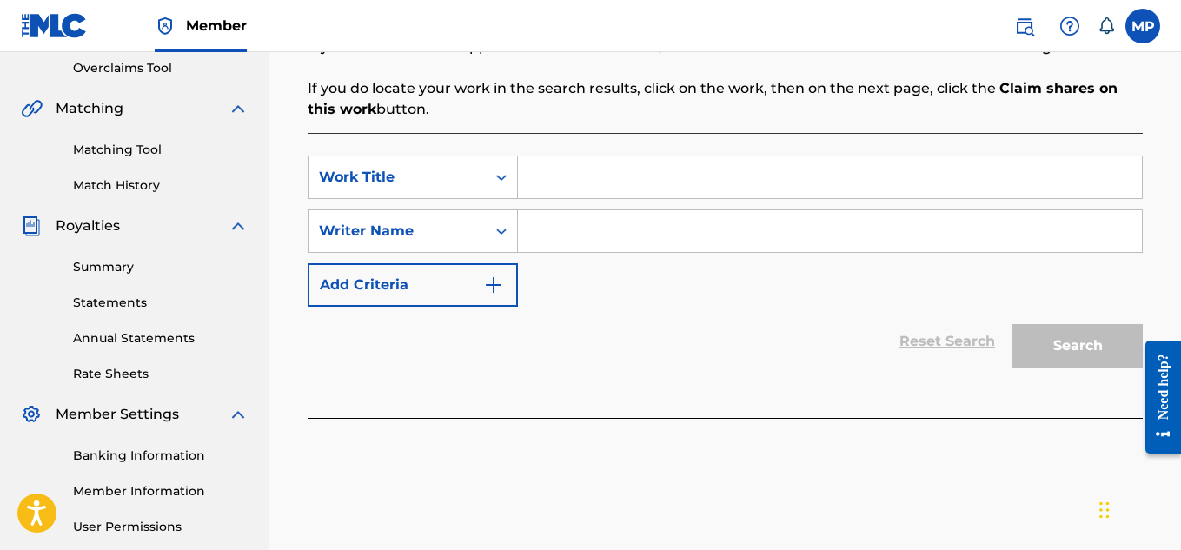
click at [575, 190] on input "Search Form" at bounding box center [830, 177] width 624 height 42
paste input "LIK A SHOT"
type input "LIK A SHOT"
click at [565, 219] on input "Search Form" at bounding box center [830, 231] width 624 height 42
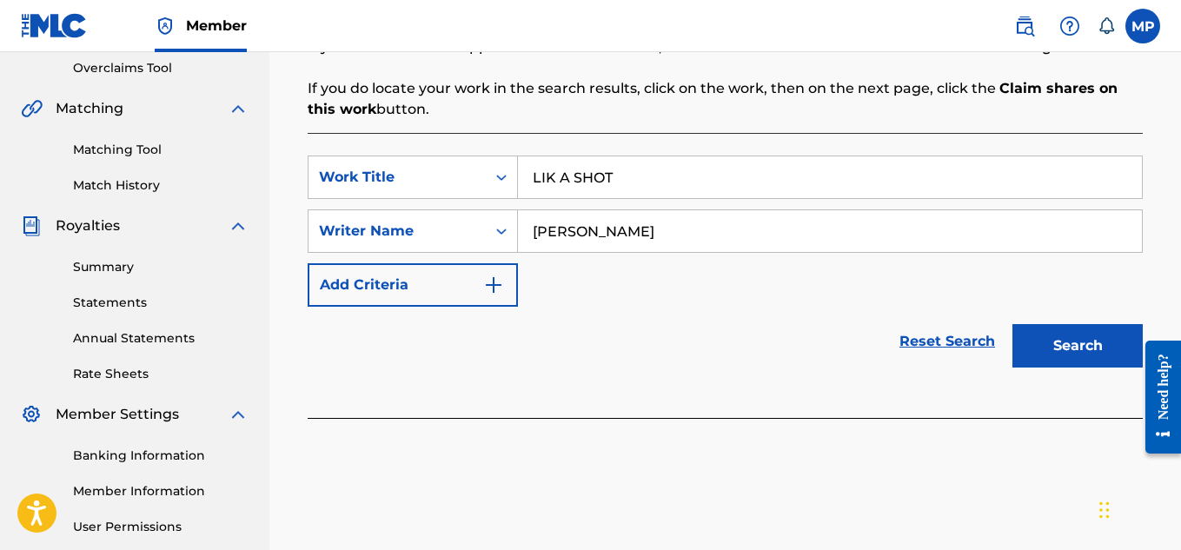
type input "[PERSON_NAME]"
click at [1080, 345] on button "Search" at bounding box center [1077, 345] width 130 height 43
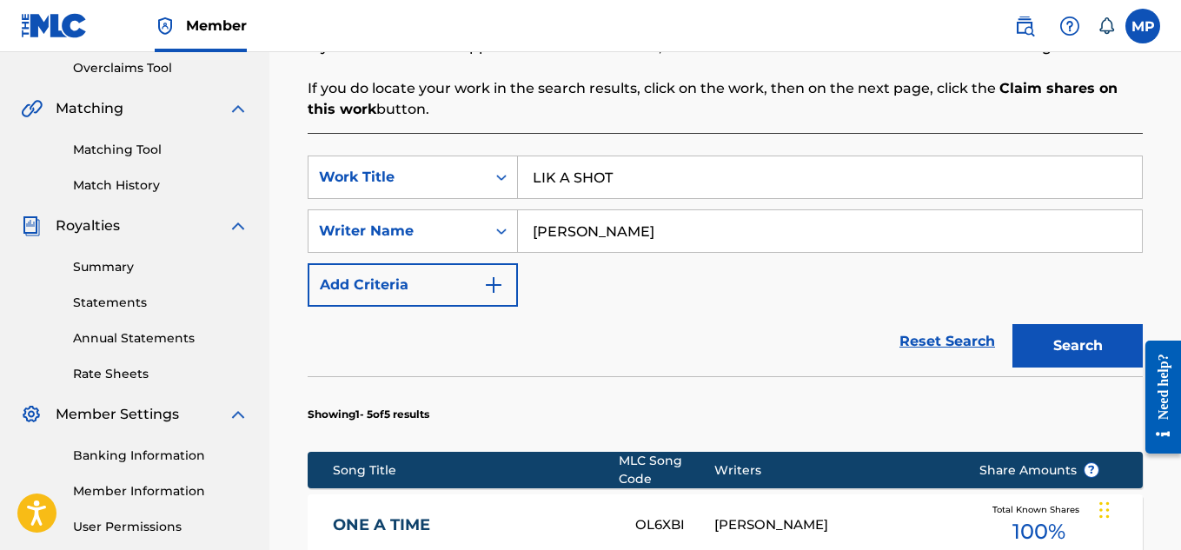
scroll to position [952, 0]
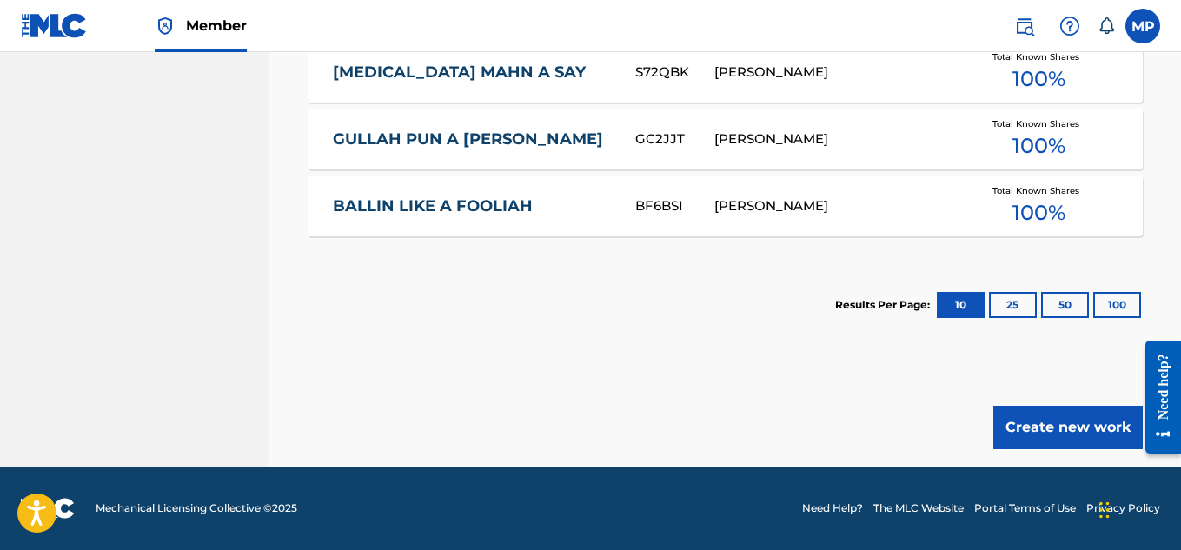
click at [1075, 420] on button "Create new work" at bounding box center [1067, 427] width 149 height 43
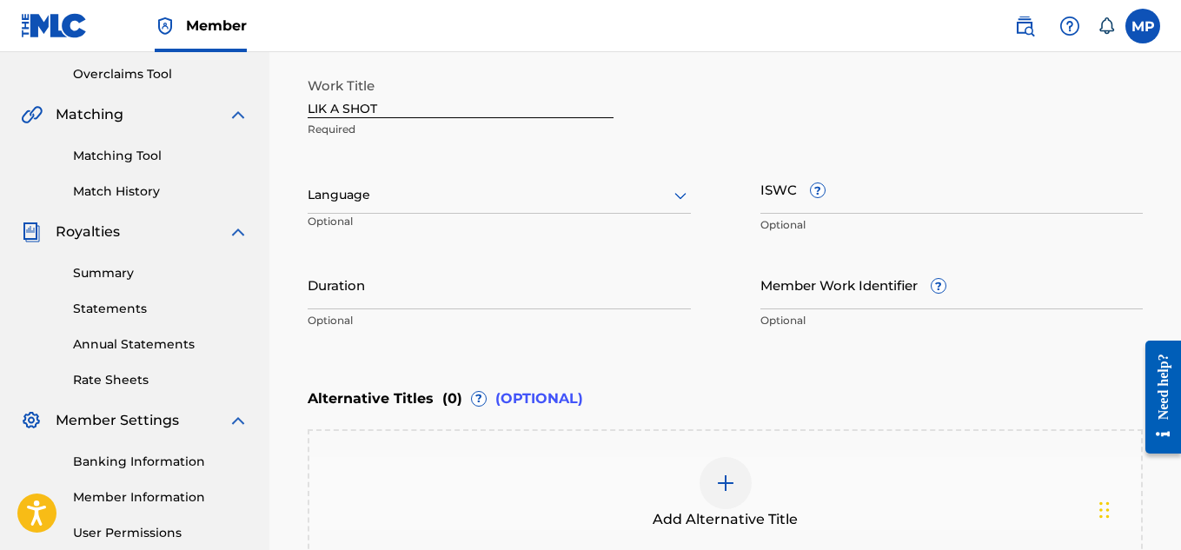
scroll to position [321, 0]
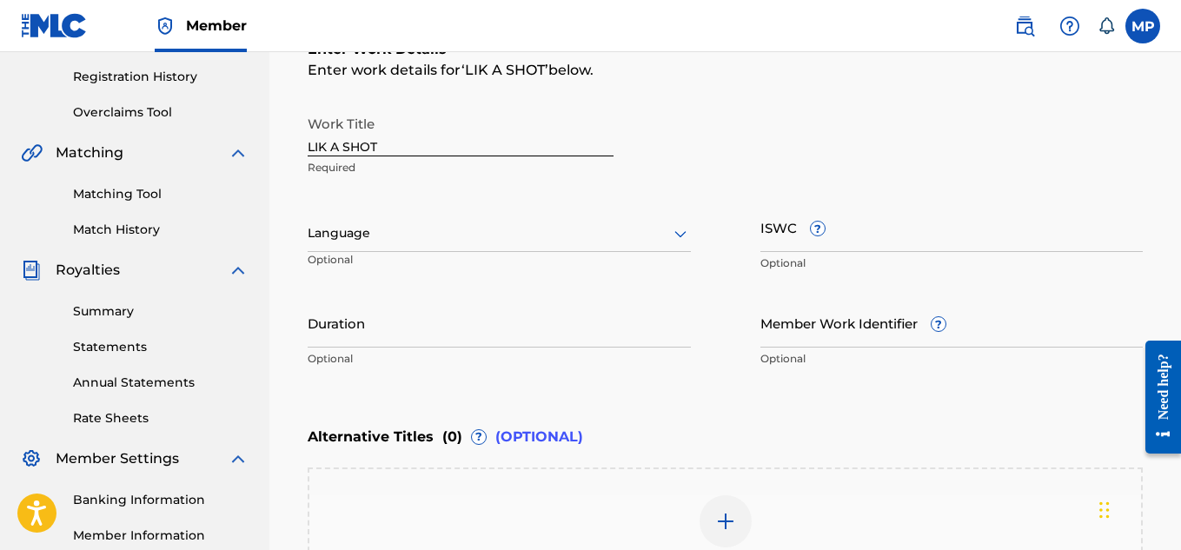
click at [929, 245] on input "ISWC ?" at bounding box center [951, 227] width 383 height 50
paste input "T9232277188"
type input "T9232277188"
click at [806, 344] on input "Member Work Identifier ?" at bounding box center [951, 323] width 383 height 50
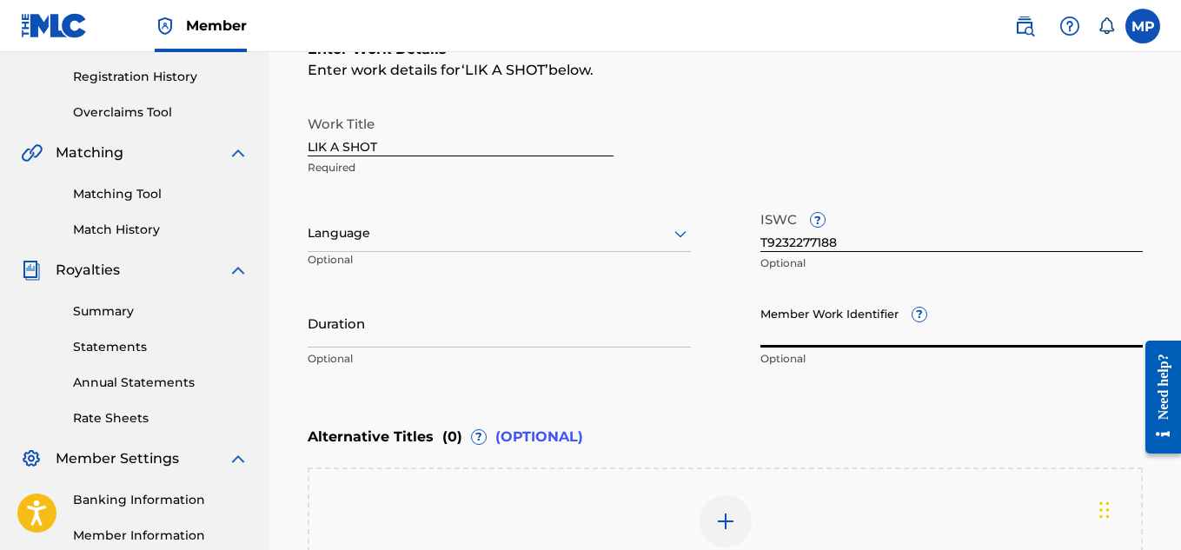
paste input "893686075"
type input "893686075"
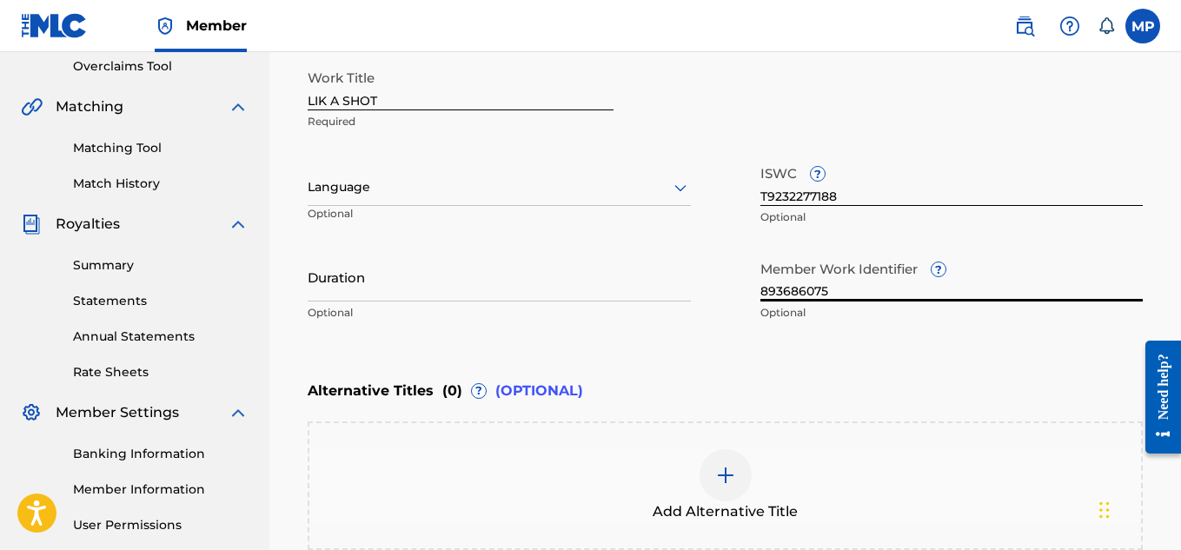
scroll to position [573, 0]
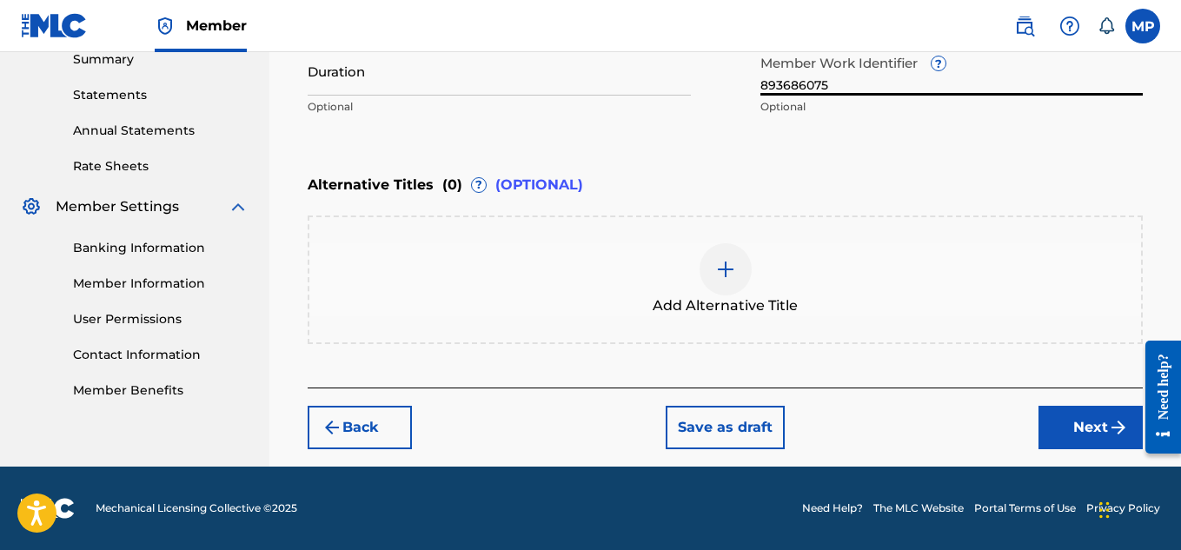
click at [1079, 441] on button "Next" at bounding box center [1090, 427] width 104 height 43
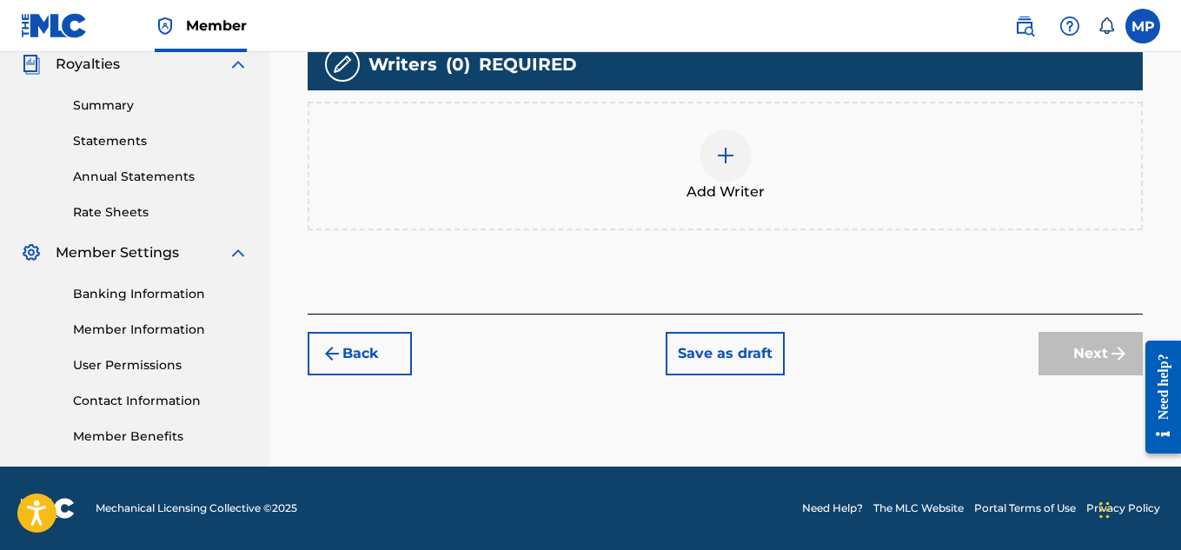
scroll to position [348, 0]
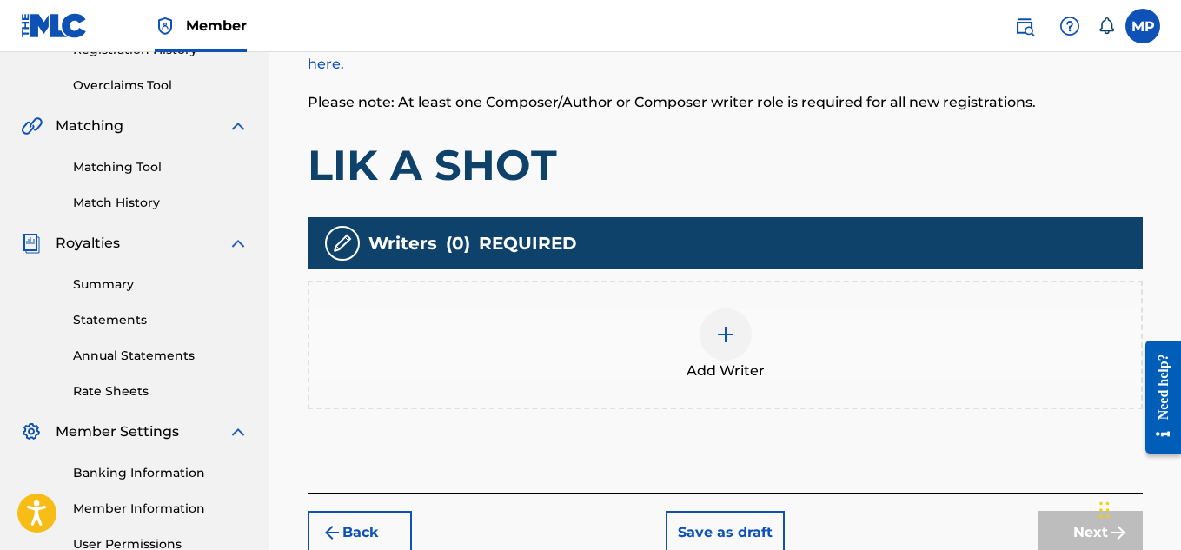
click at [743, 335] on div at bounding box center [725, 334] width 52 height 52
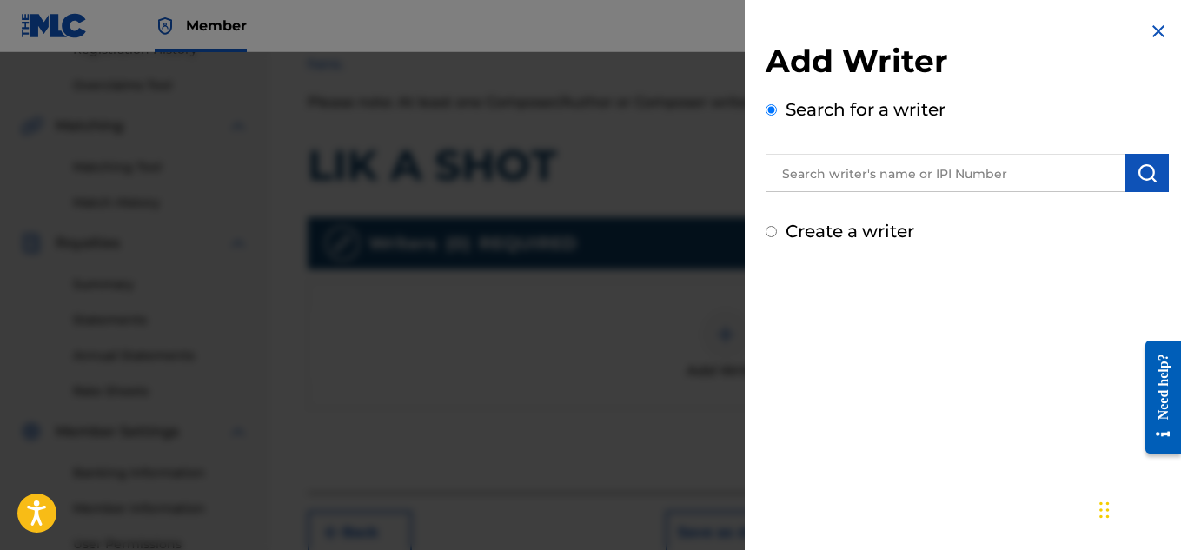
click at [956, 181] on input "text" at bounding box center [945, 173] width 360 height 38
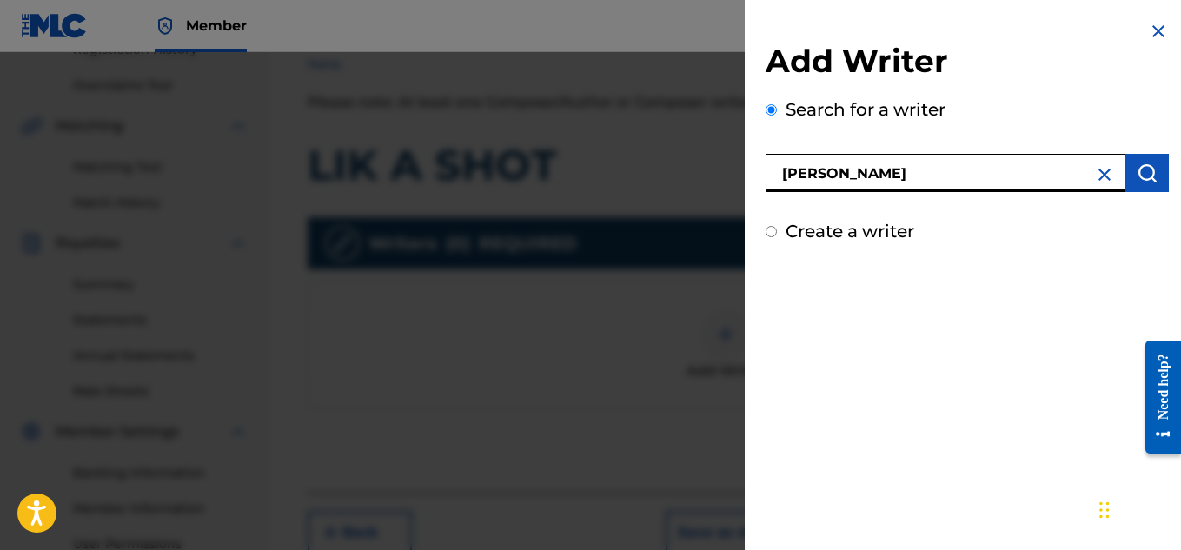
type input "[PERSON_NAME]"
click at [1148, 190] on button "submit" at bounding box center [1146, 173] width 43 height 38
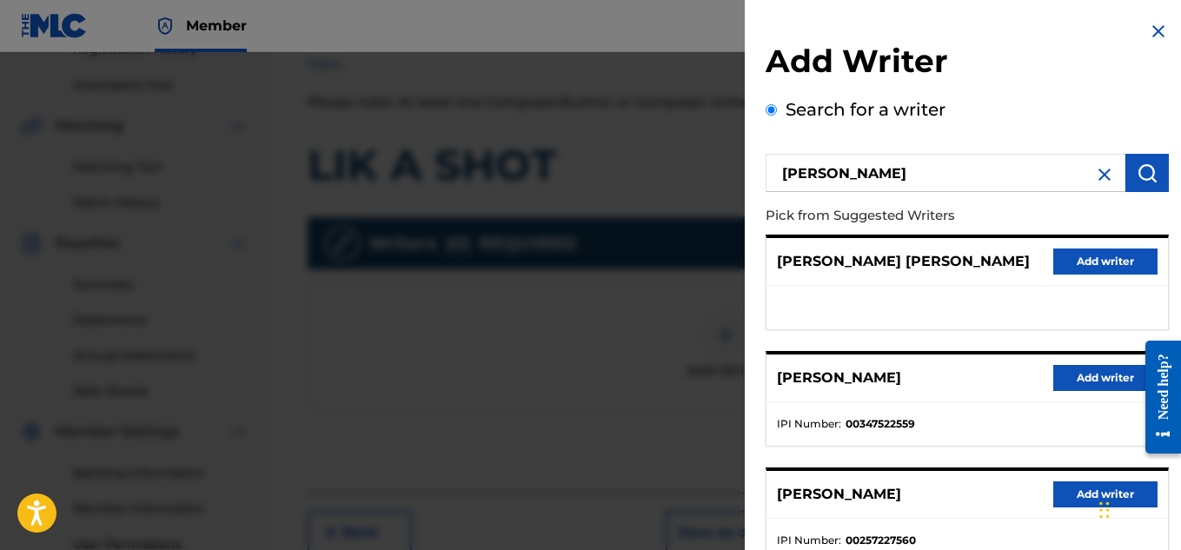
click at [1067, 379] on button "Add writer" at bounding box center [1105, 378] width 104 height 26
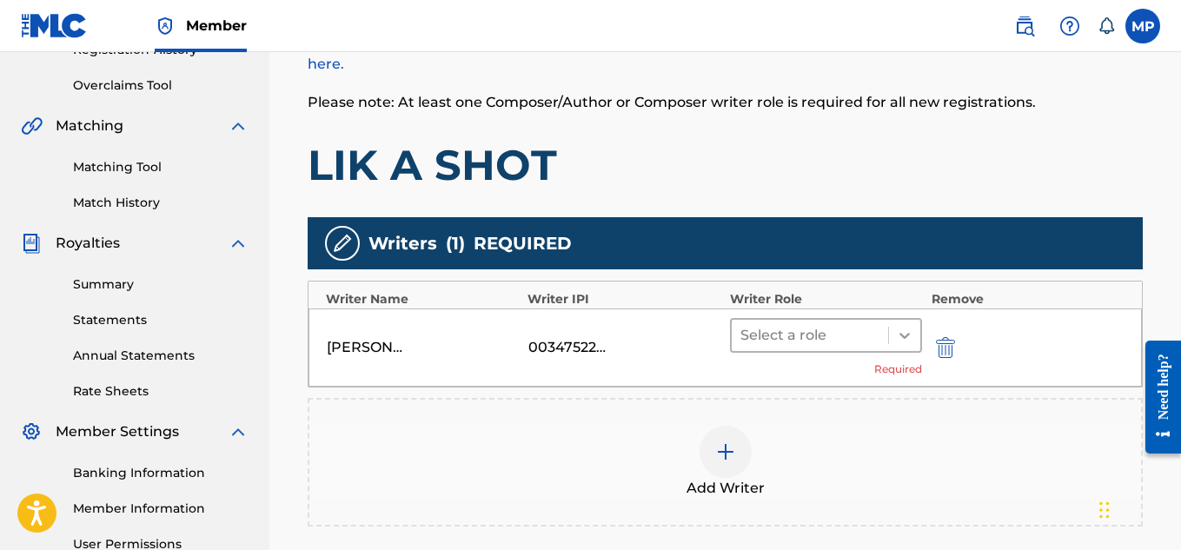
click at [900, 335] on icon at bounding box center [904, 335] width 17 height 17
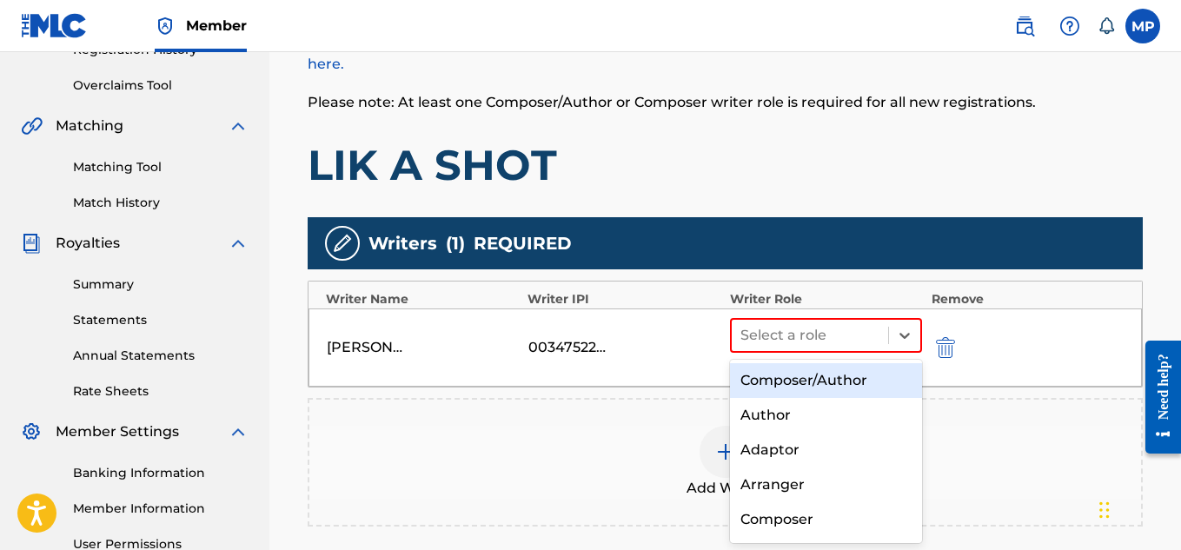
click at [829, 374] on div "Composer/Author" at bounding box center [826, 380] width 193 height 35
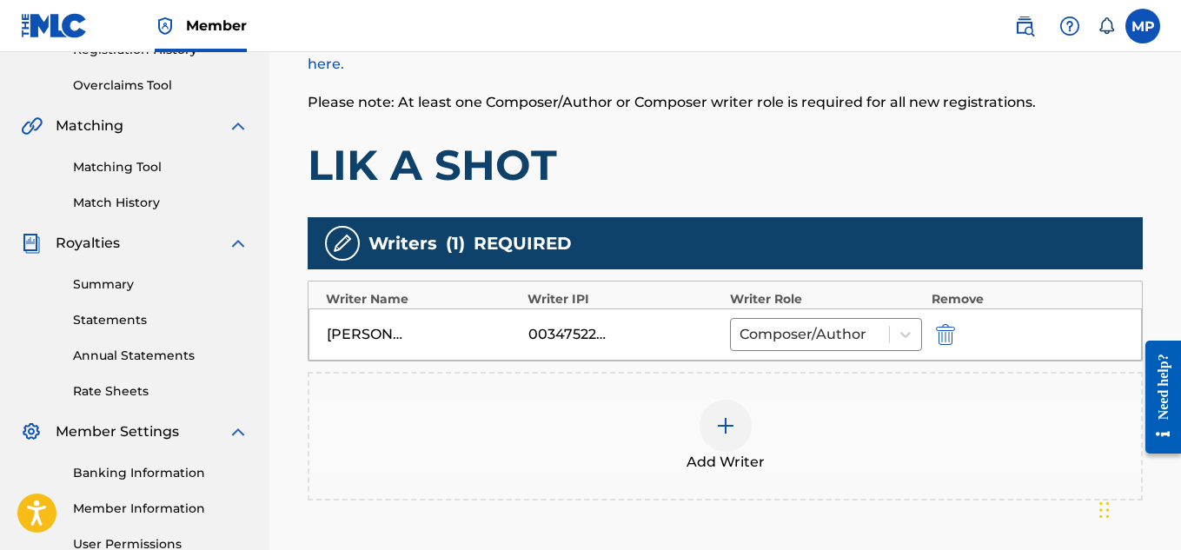
scroll to position [545, 0]
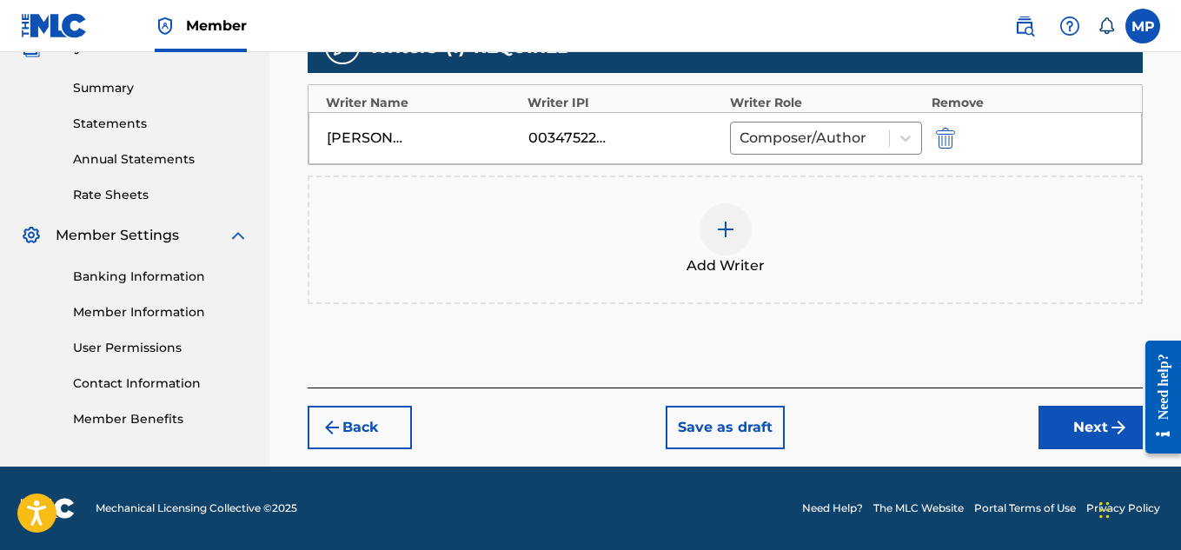
click at [1062, 413] on button "Next" at bounding box center [1090, 427] width 104 height 43
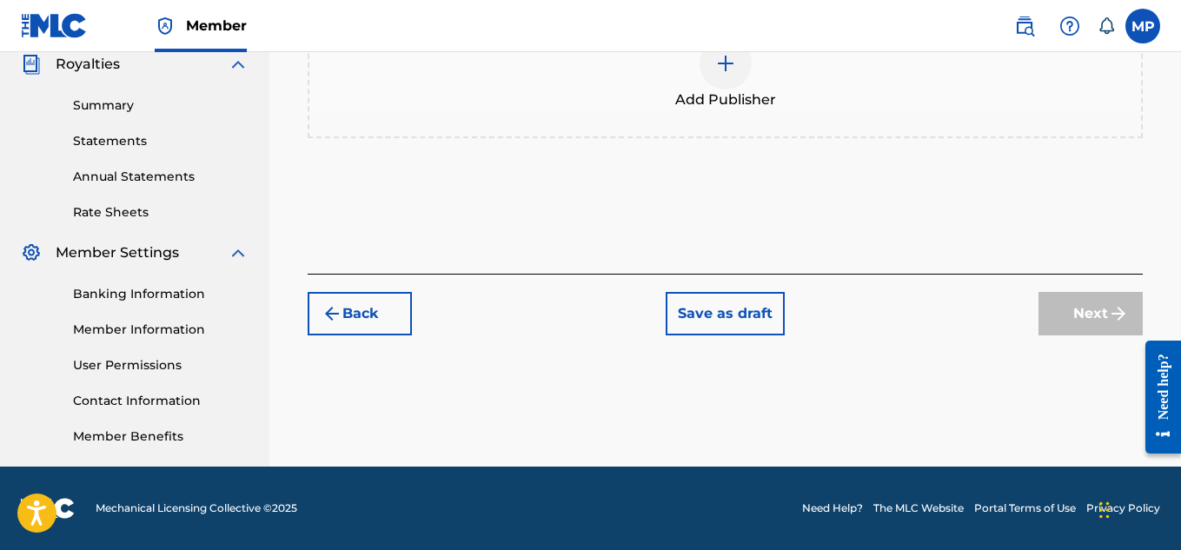
click at [751, 110] on div "Add Publisher" at bounding box center [724, 73] width 831 height 73
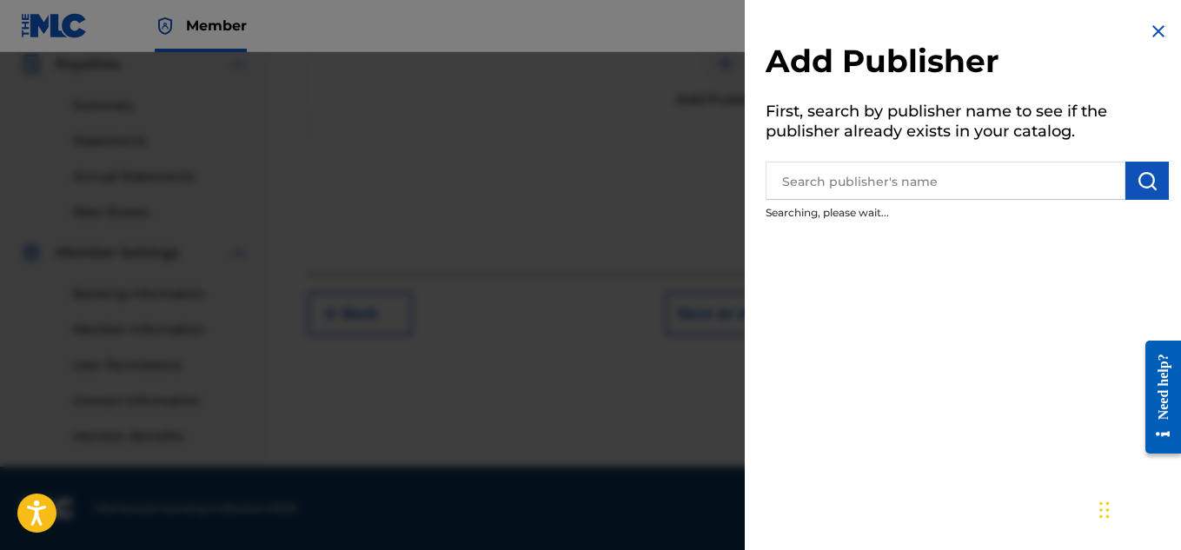
scroll to position [303, 0]
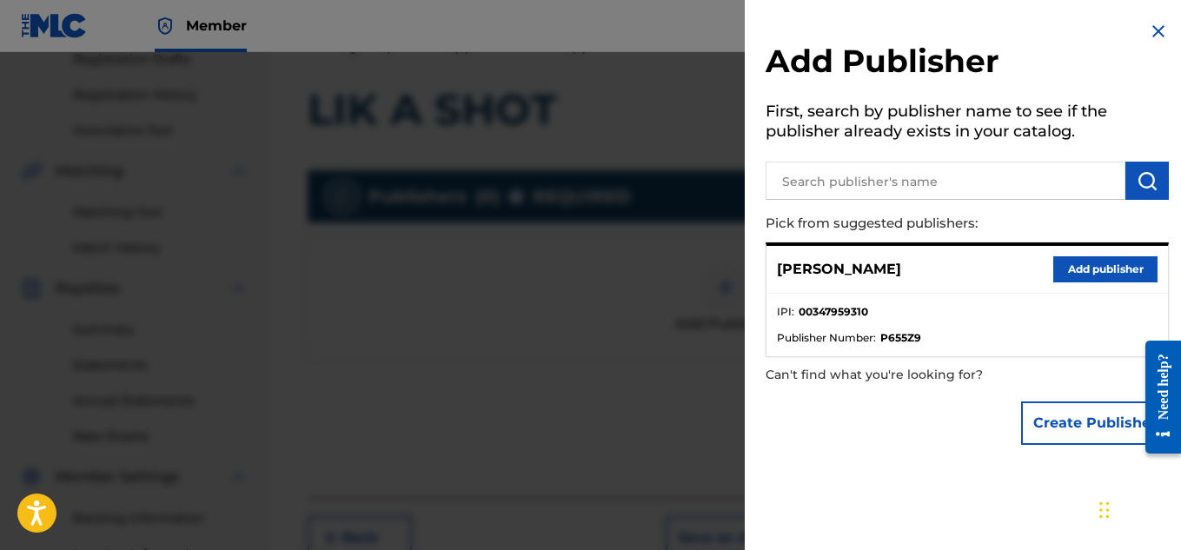
click at [1078, 271] on button "Add publisher" at bounding box center [1105, 269] width 104 height 26
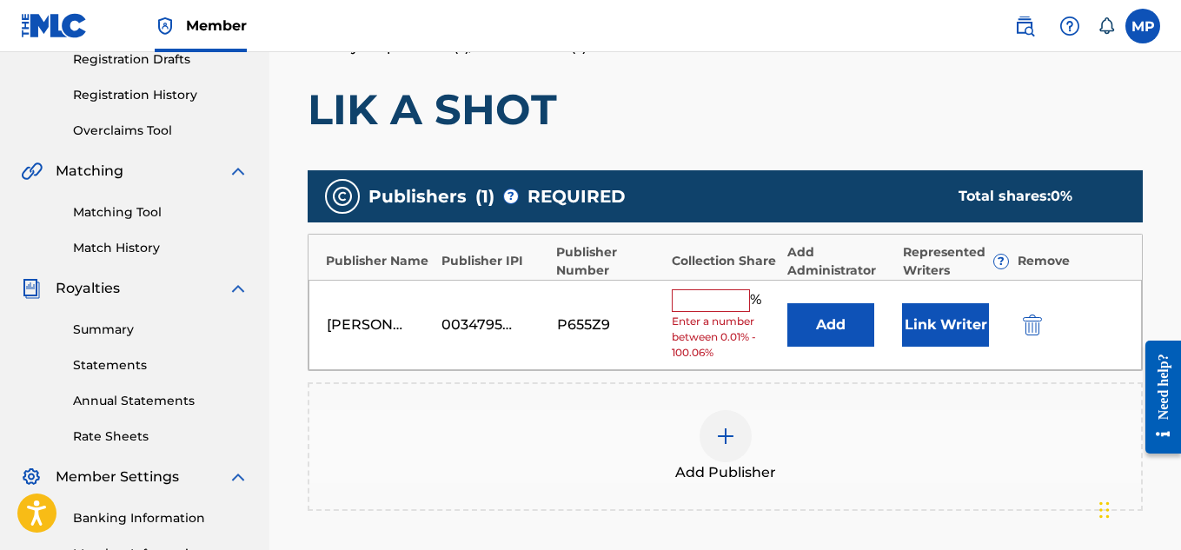
click at [731, 294] on input "text" at bounding box center [711, 300] width 78 height 23
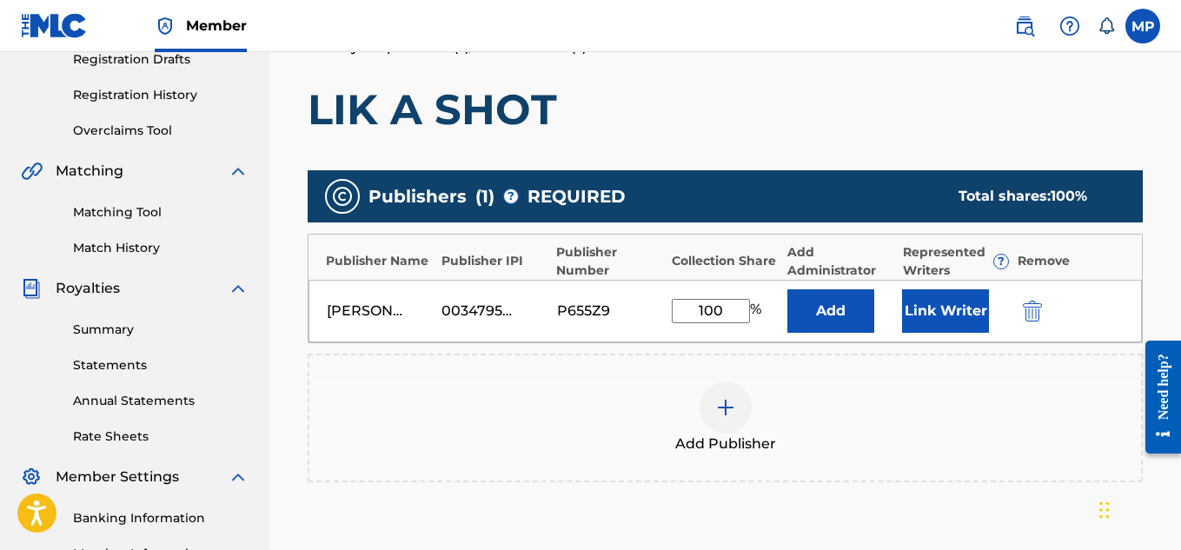
type input "100"
click at [927, 291] on button "Link Writer" at bounding box center [945, 310] width 87 height 43
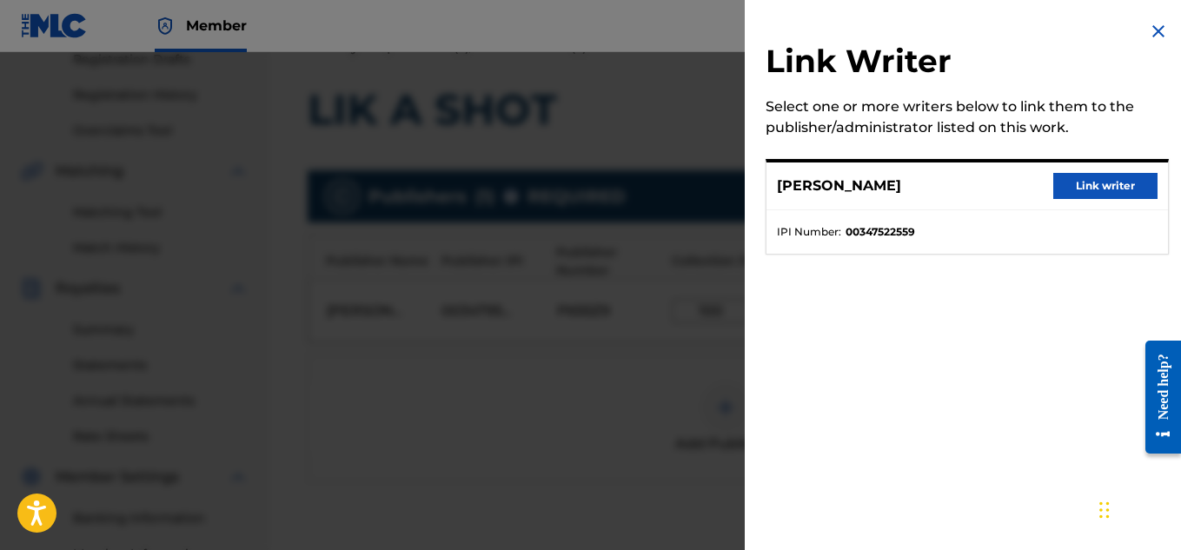
click at [1080, 180] on button "Link writer" at bounding box center [1105, 186] width 104 height 26
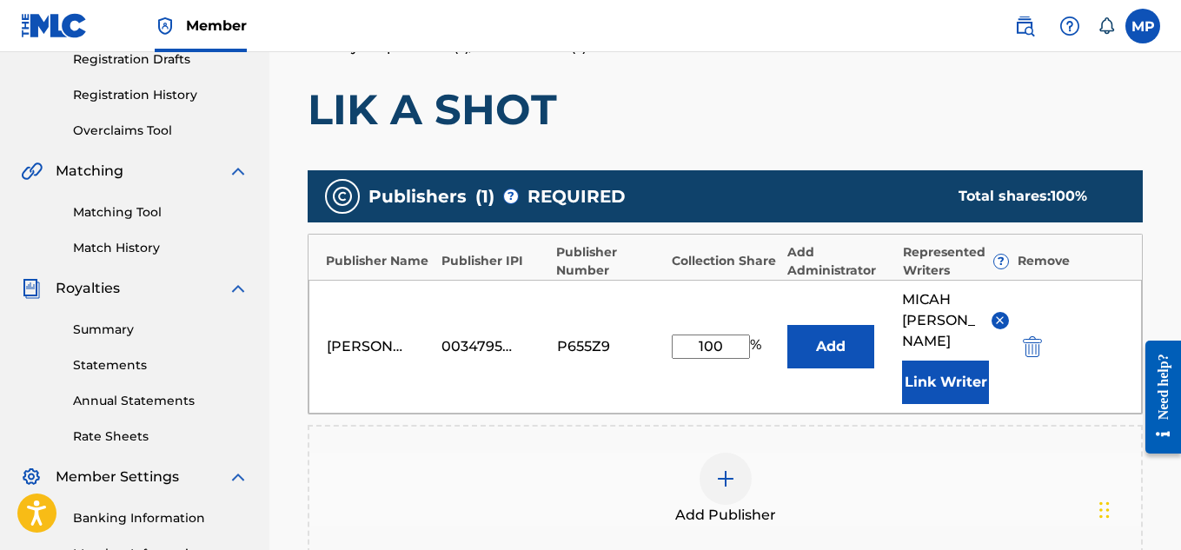
scroll to position [584, 0]
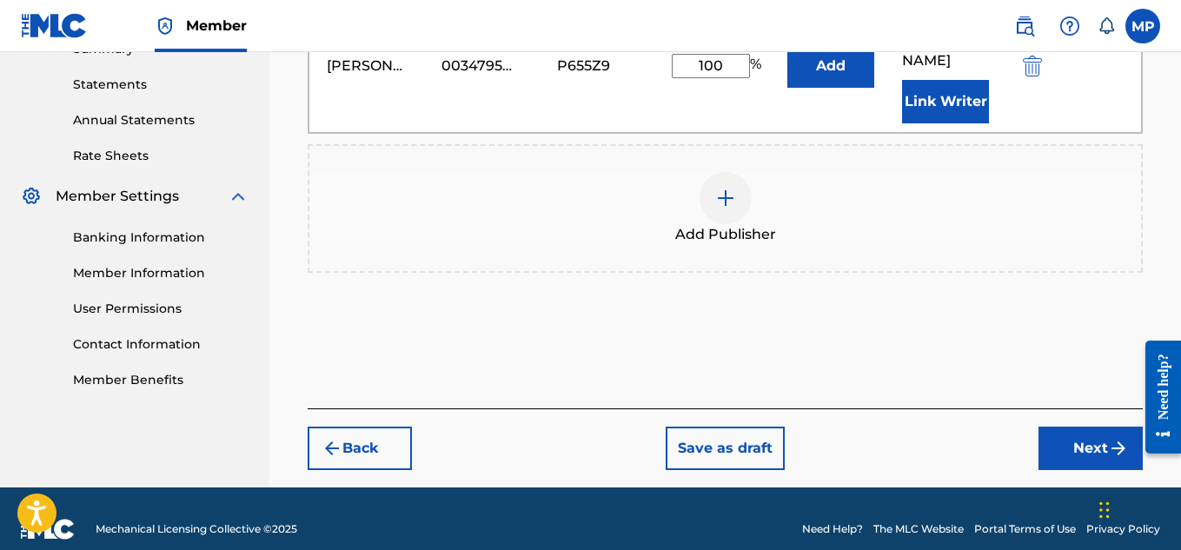
click at [1059, 427] on button "Next" at bounding box center [1090, 448] width 104 height 43
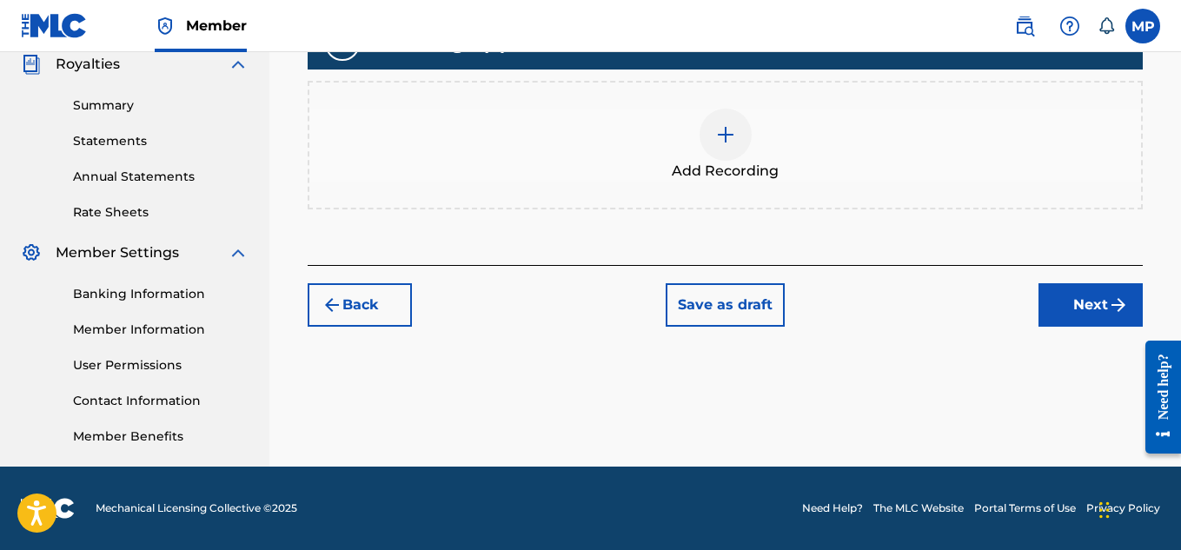
click at [703, 161] on div at bounding box center [725, 135] width 52 height 52
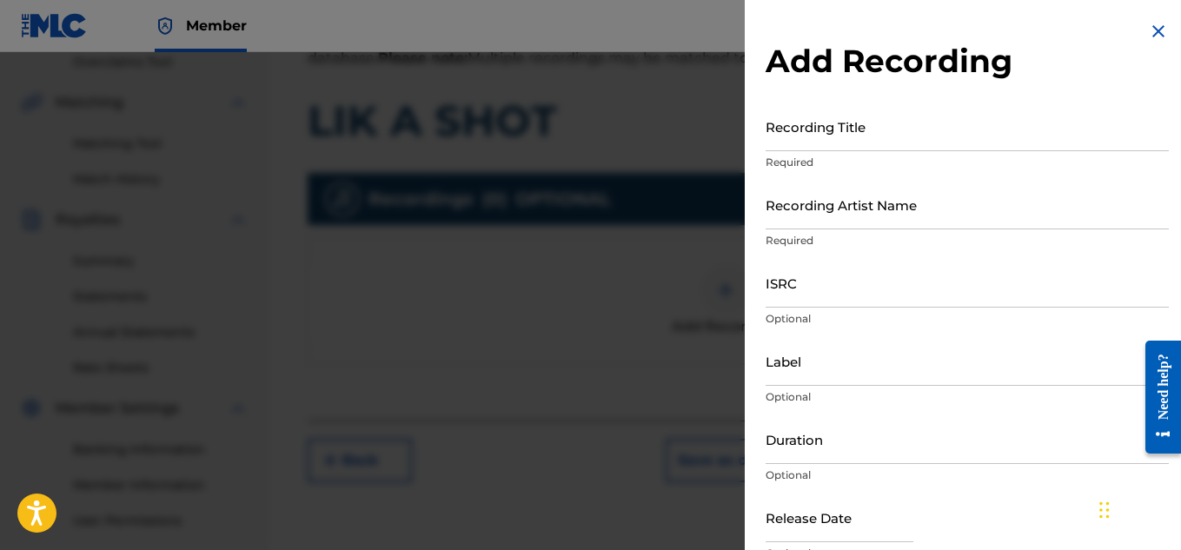
click at [906, 146] on input "Recording Title" at bounding box center [966, 127] width 403 height 50
paste input "LIK A SHOT"
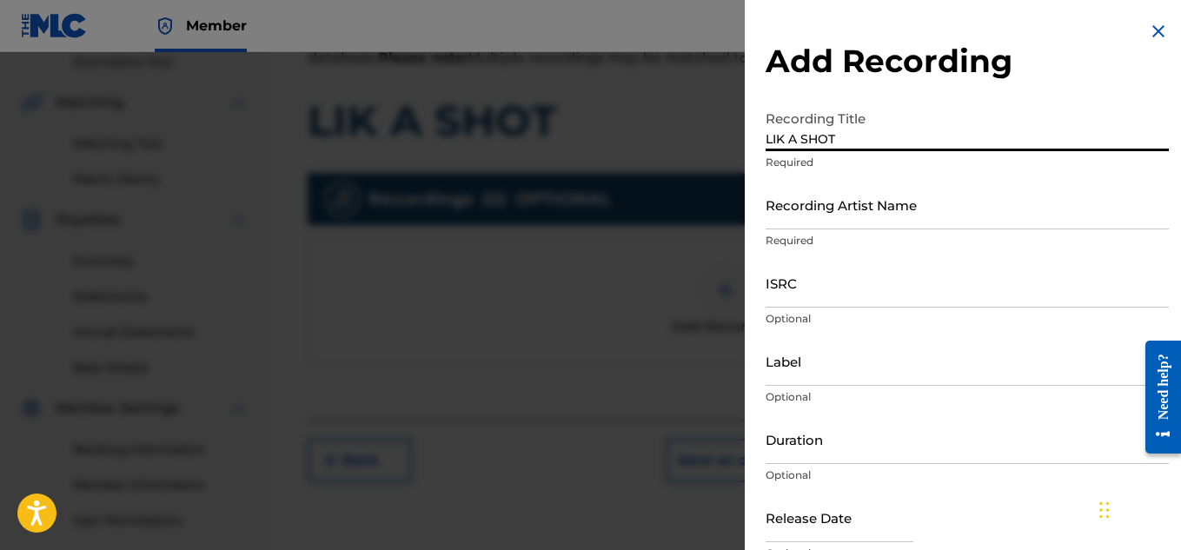
type input "LIK A SHOT"
click at [816, 222] on input "Recording Artist Name" at bounding box center [966, 205] width 403 height 50
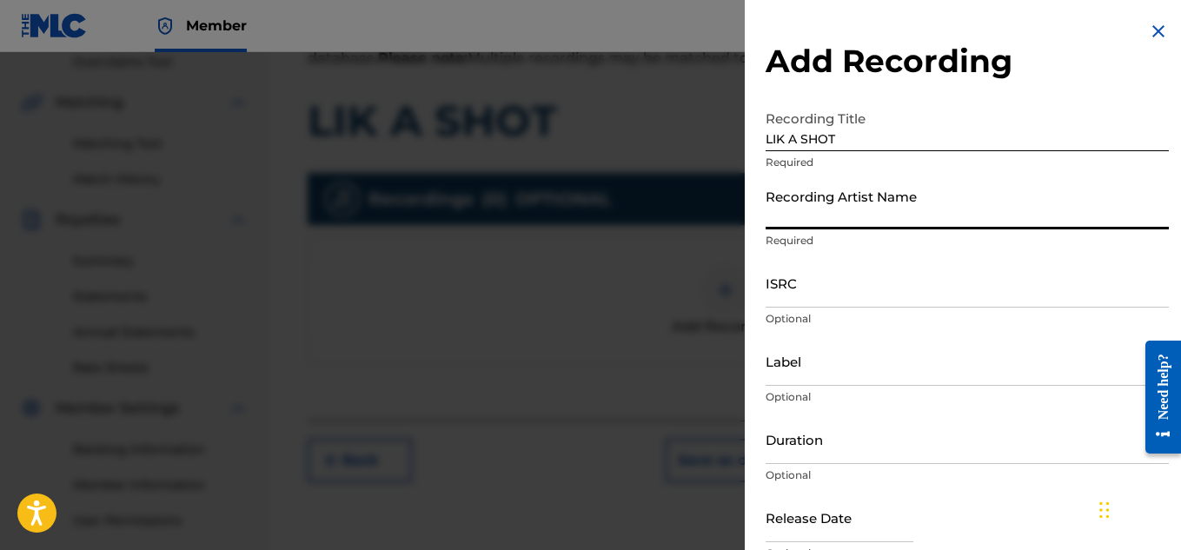
paste input "WAYNE DREADSKI"
type input "WAYNE DREADSKI"
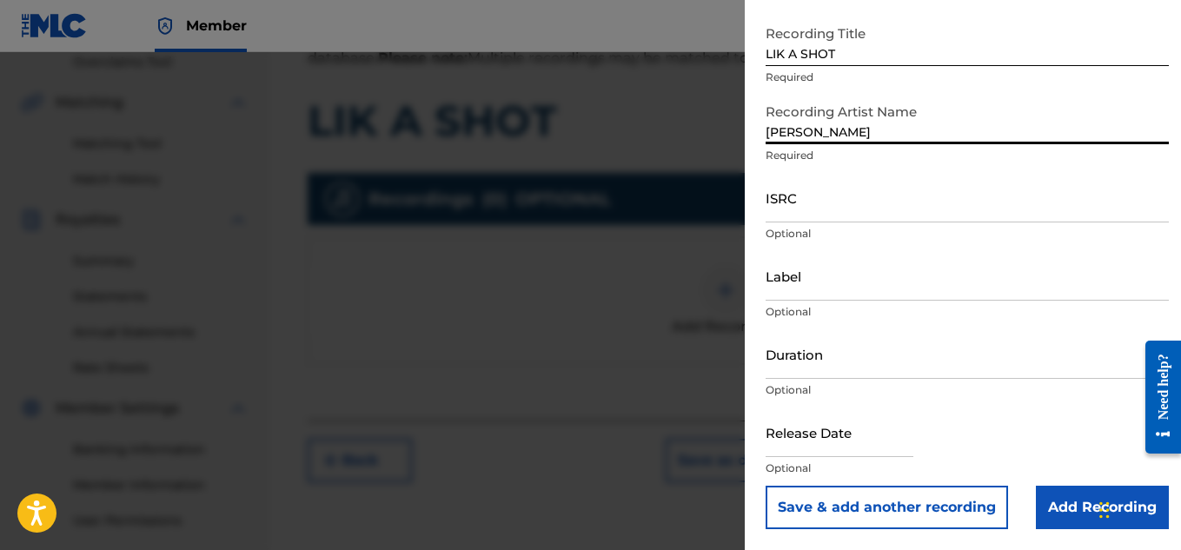
click at [1046, 520] on input "Add Recording" at bounding box center [1101, 507] width 133 height 43
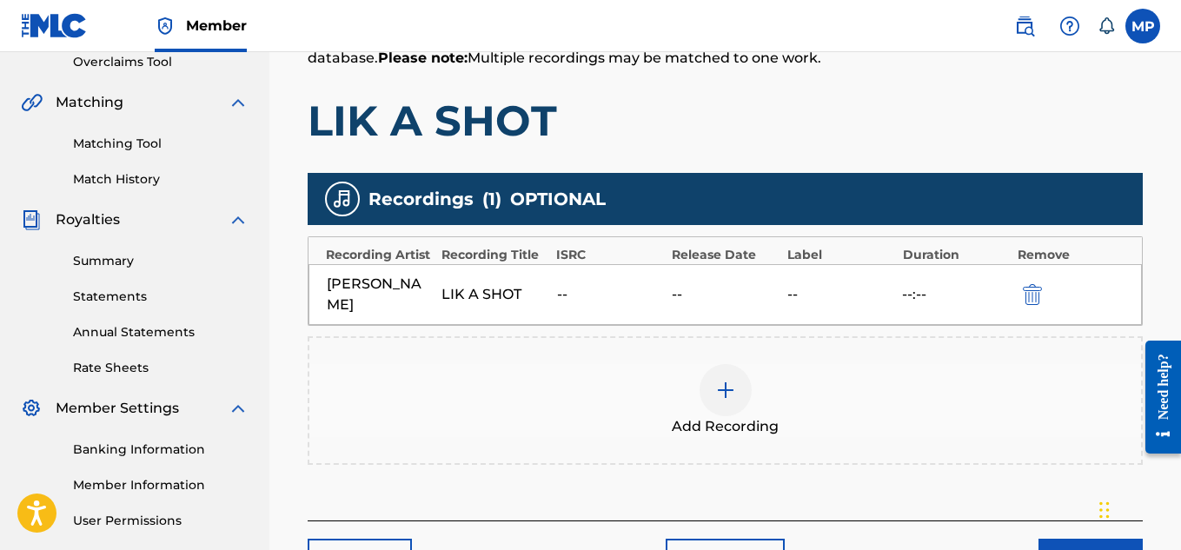
click at [1056, 539] on button "Next" at bounding box center [1090, 560] width 104 height 43
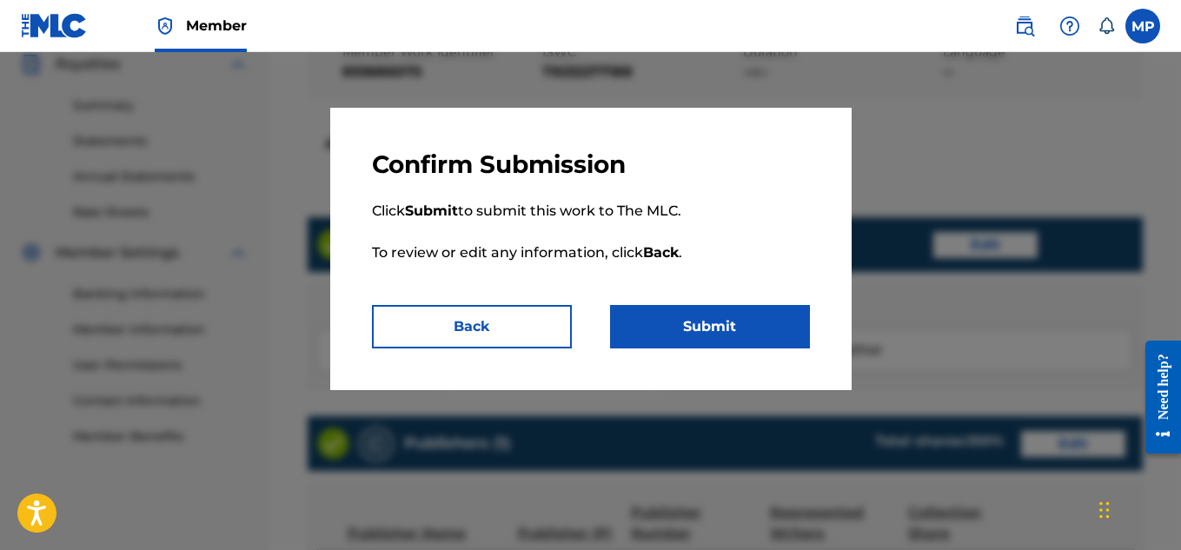
click at [730, 314] on button "Submit" at bounding box center [710, 326] width 200 height 43
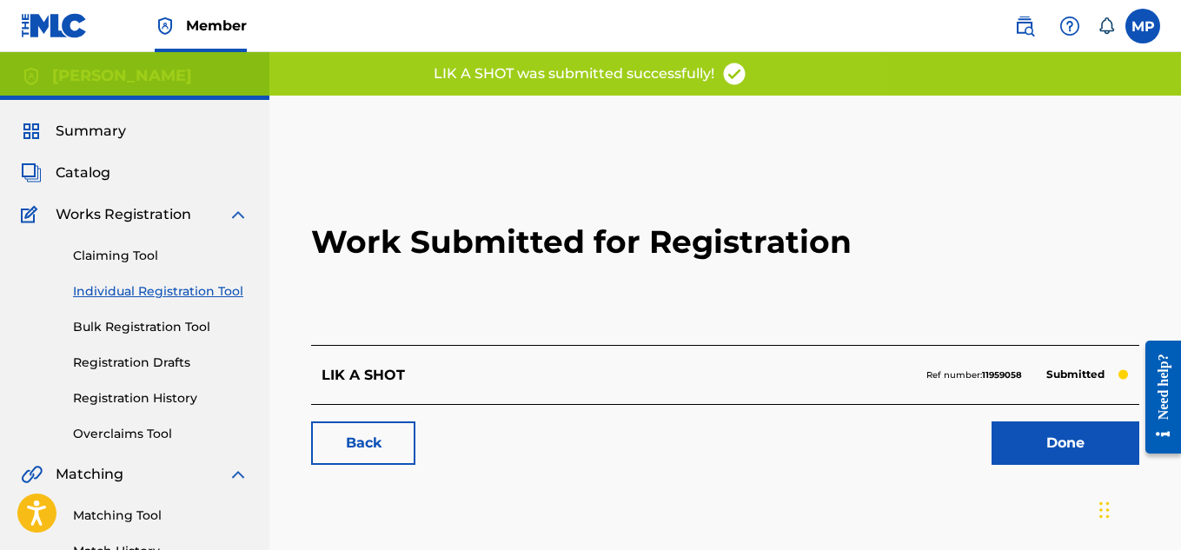
click at [373, 453] on link "Back" at bounding box center [363, 442] width 104 height 43
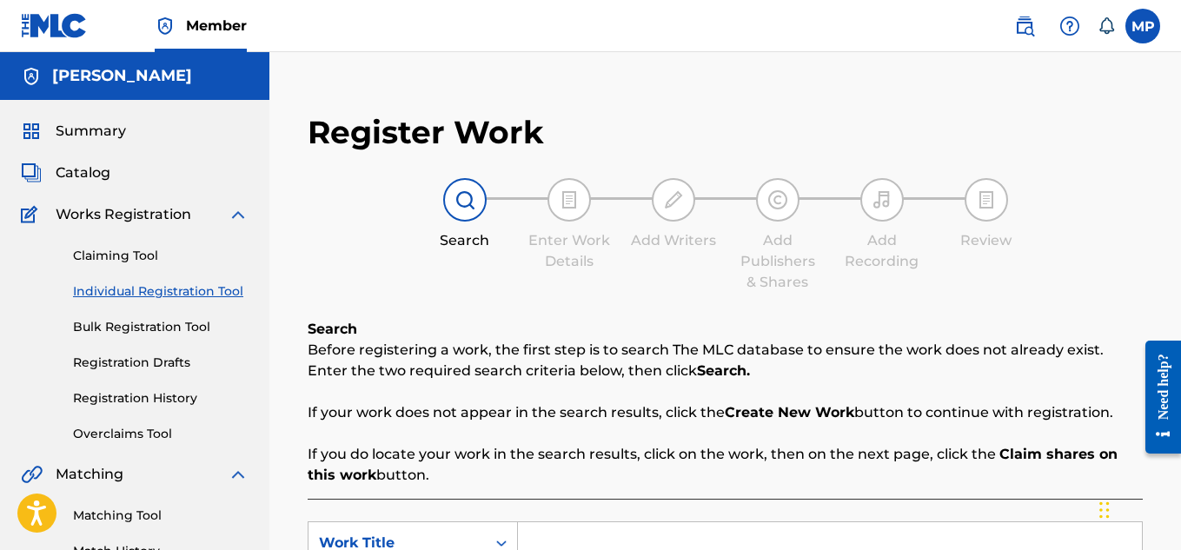
scroll to position [427, 0]
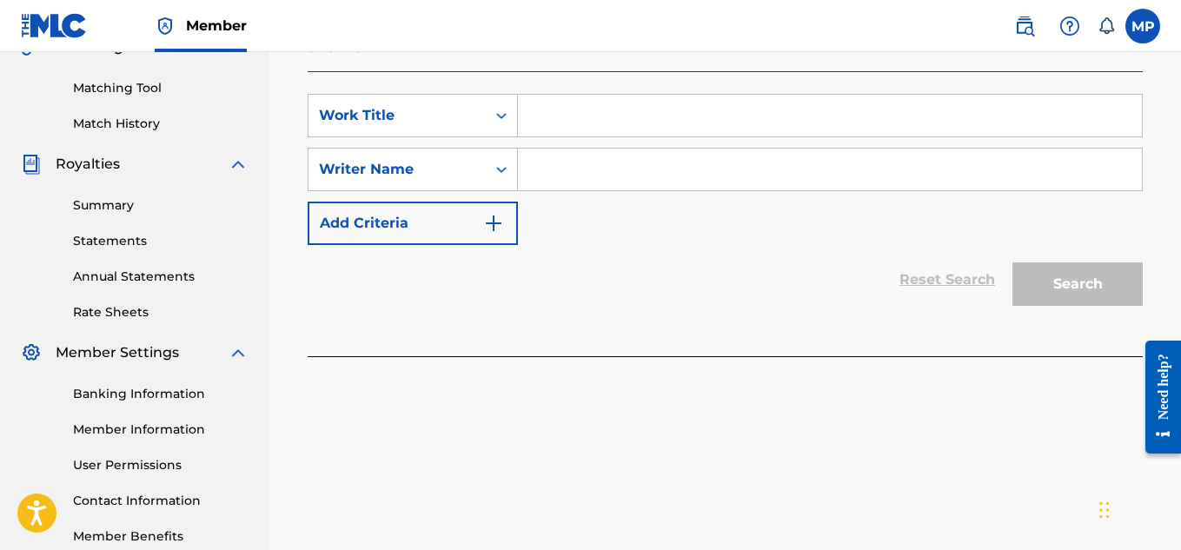
click at [567, 118] on input "Search Form" at bounding box center [830, 116] width 624 height 42
paste input "WAYNE DREADSKI"
type input "WAYNE DREADSKI"
click at [579, 190] on div "Search Form" at bounding box center [830, 169] width 625 height 43
click at [572, 178] on input "Search Form" at bounding box center [830, 170] width 624 height 42
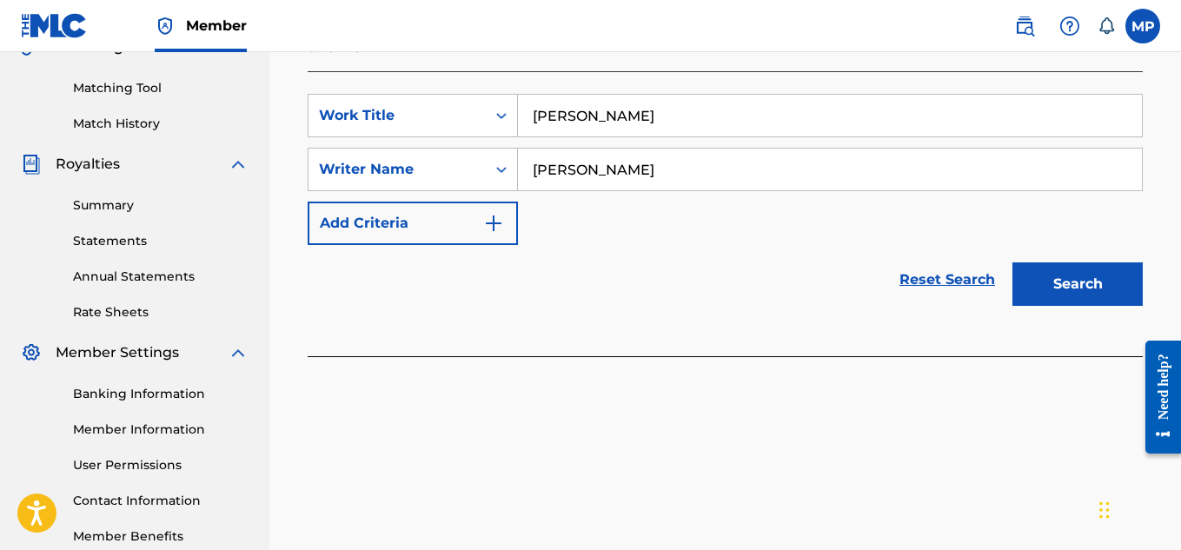
type input "[PERSON_NAME]"
click at [1042, 277] on button "Search" at bounding box center [1077, 283] width 130 height 43
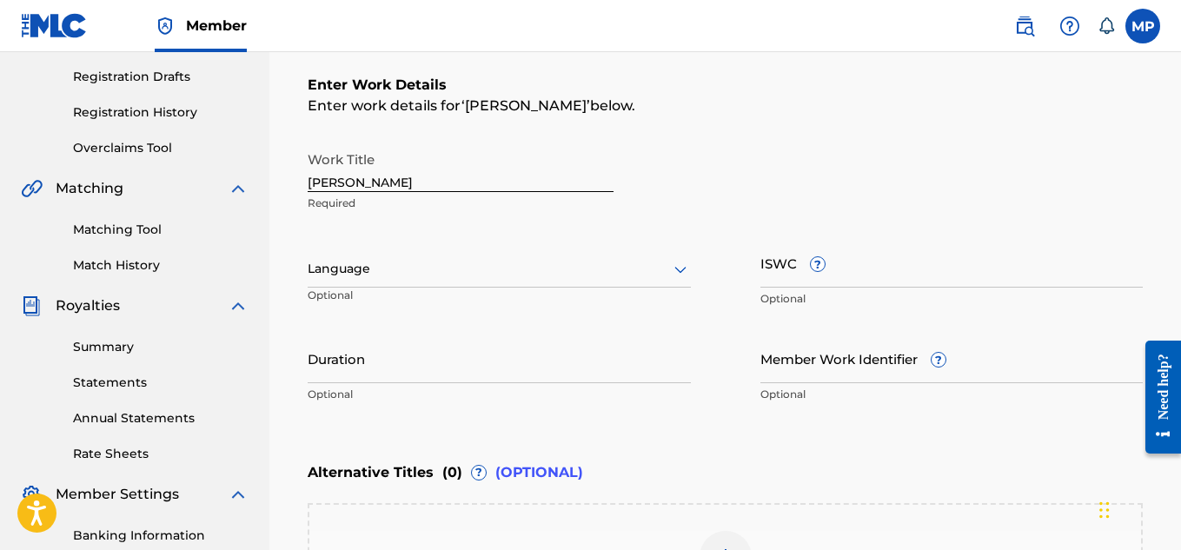
scroll to position [280, 0]
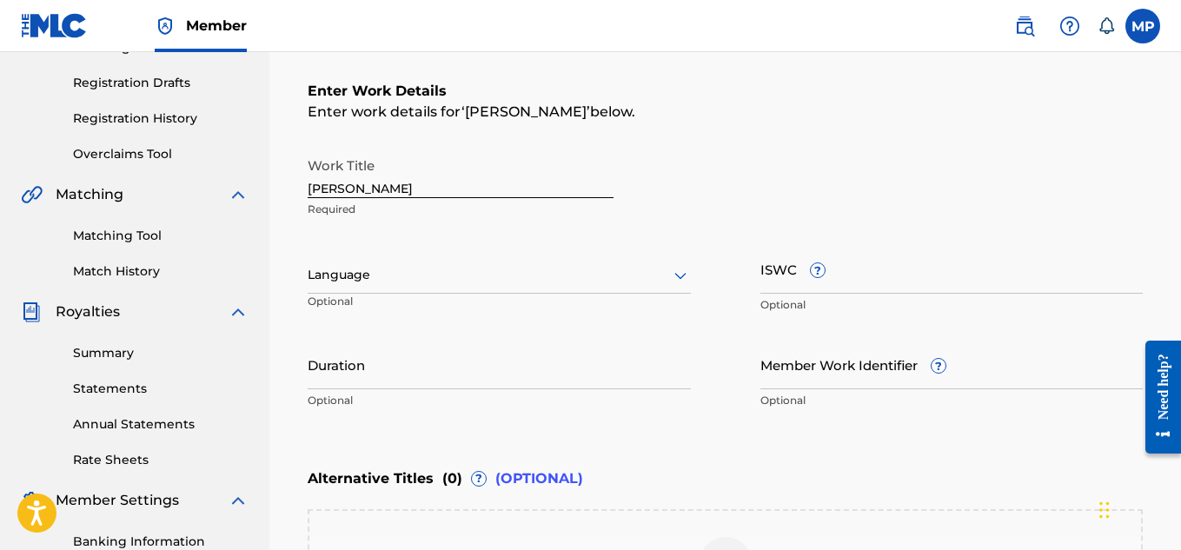
click at [886, 287] on input "ISWC ?" at bounding box center [951, 269] width 383 height 50
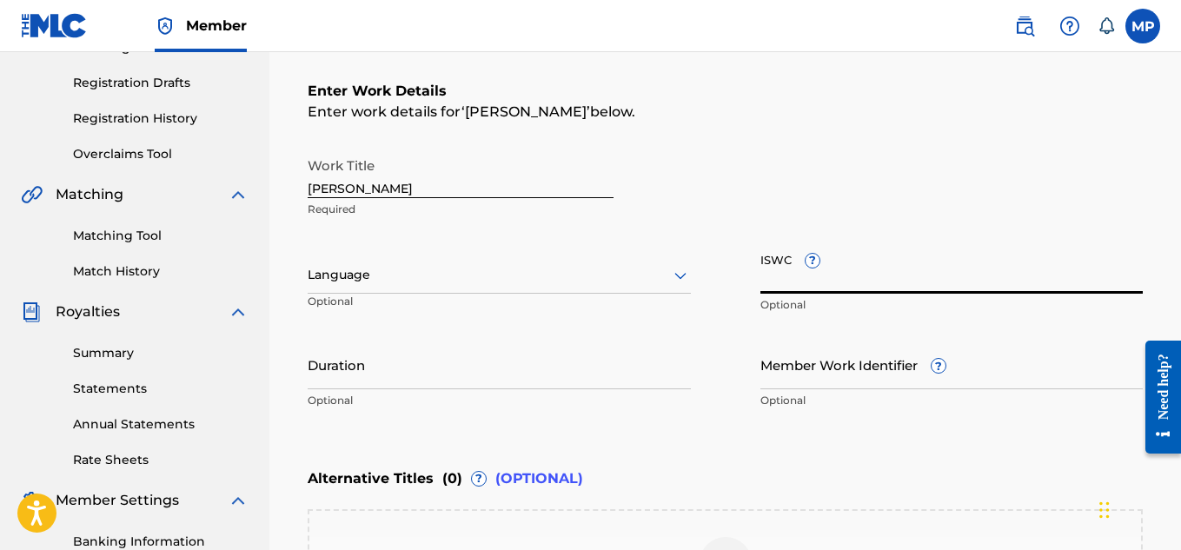
paste input "T9232277122"
type input "T9232277122"
click at [815, 367] on input "Member Work Identifier ?" at bounding box center [951, 365] width 383 height 50
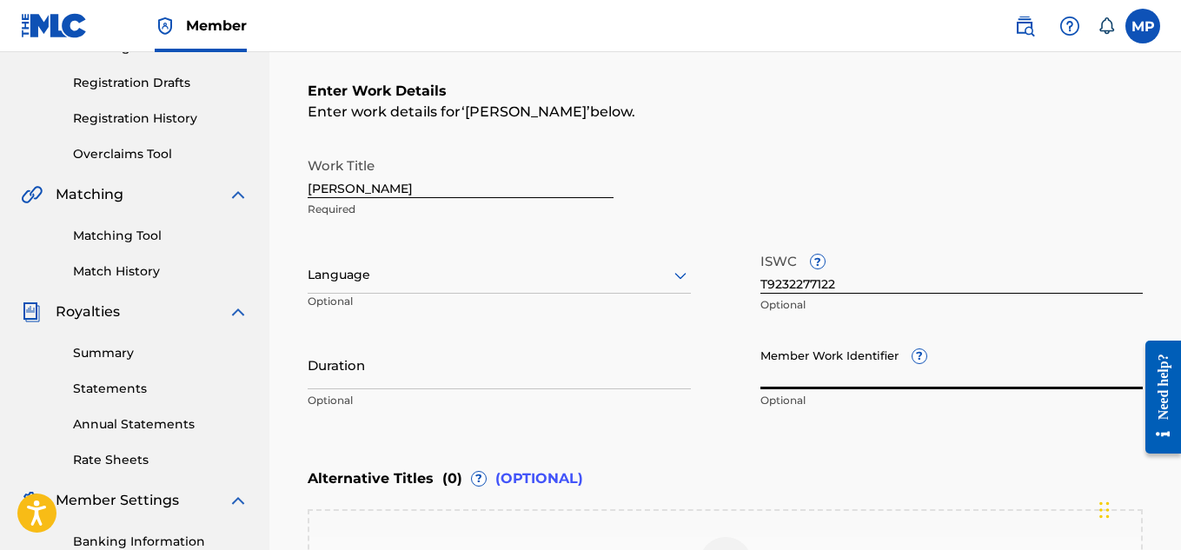
paste input "893686068"
type input "893686068"
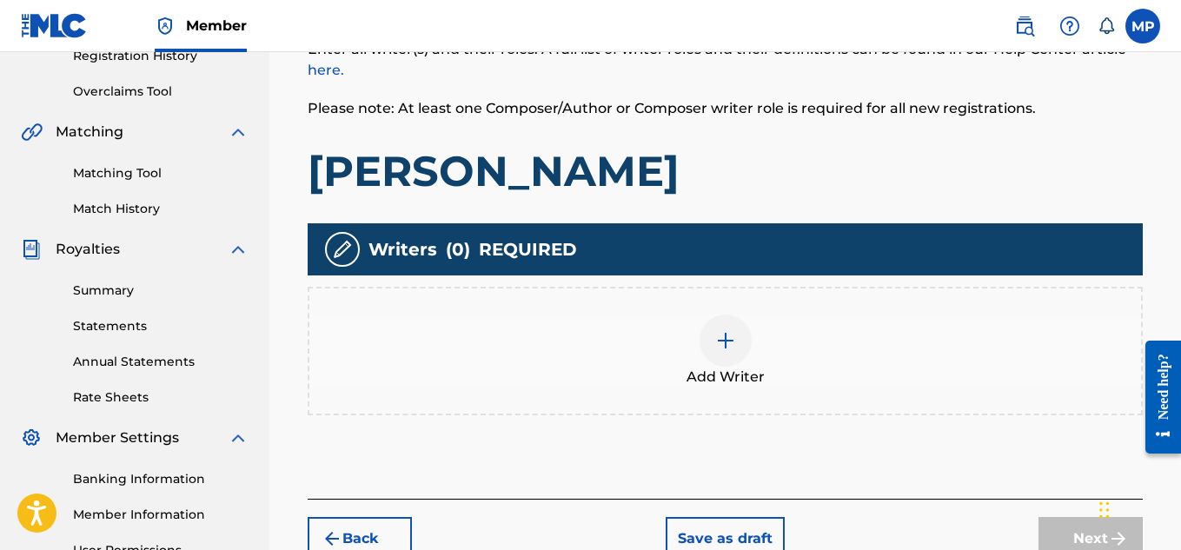
scroll to position [436, 0]
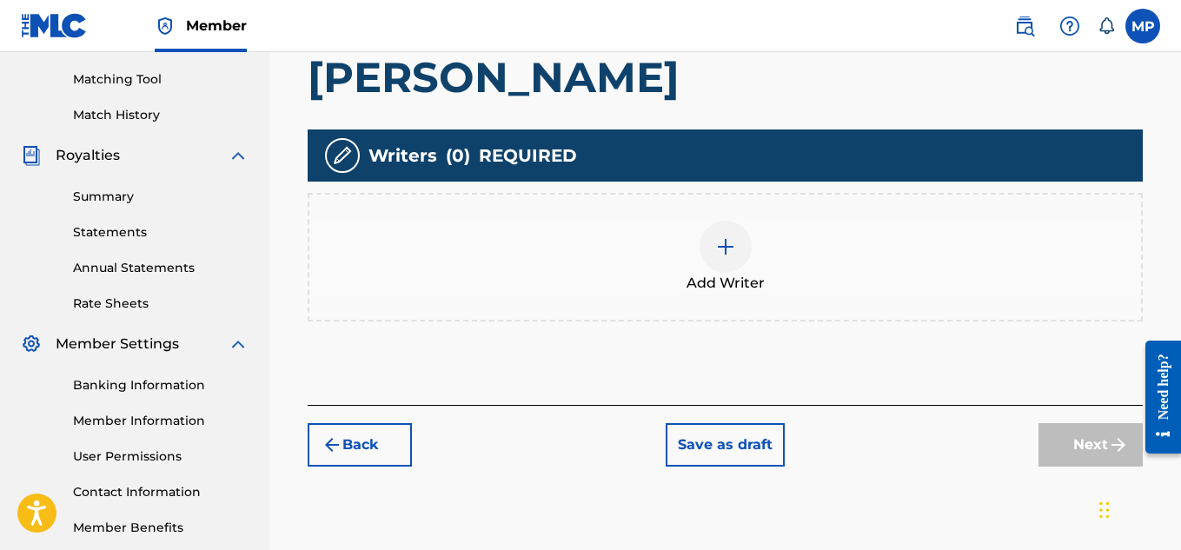
click at [736, 242] on div at bounding box center [725, 247] width 52 height 52
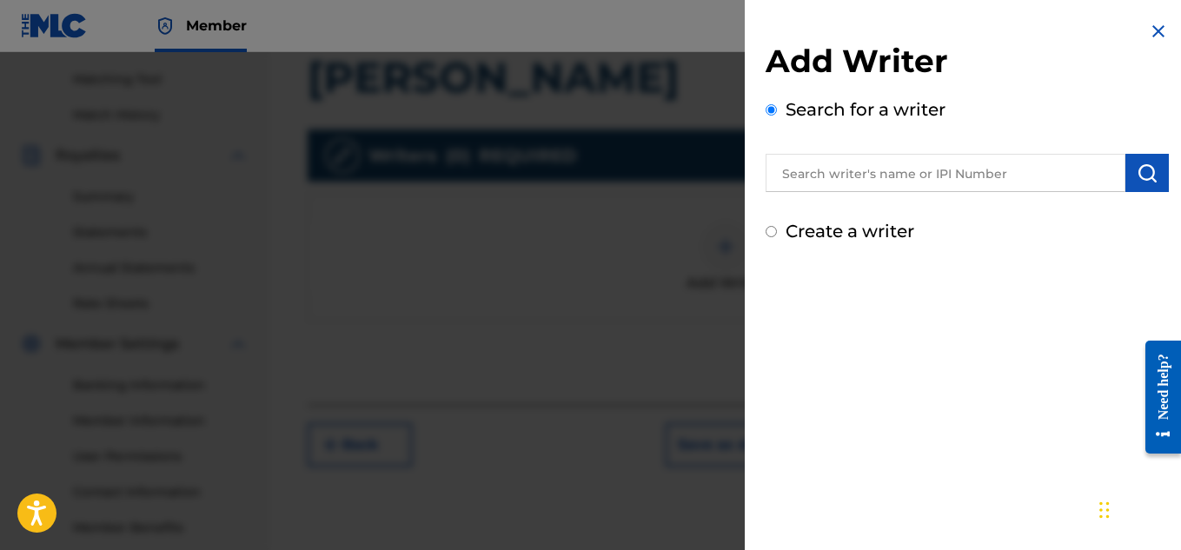
click at [842, 174] on input "text" at bounding box center [945, 173] width 360 height 38
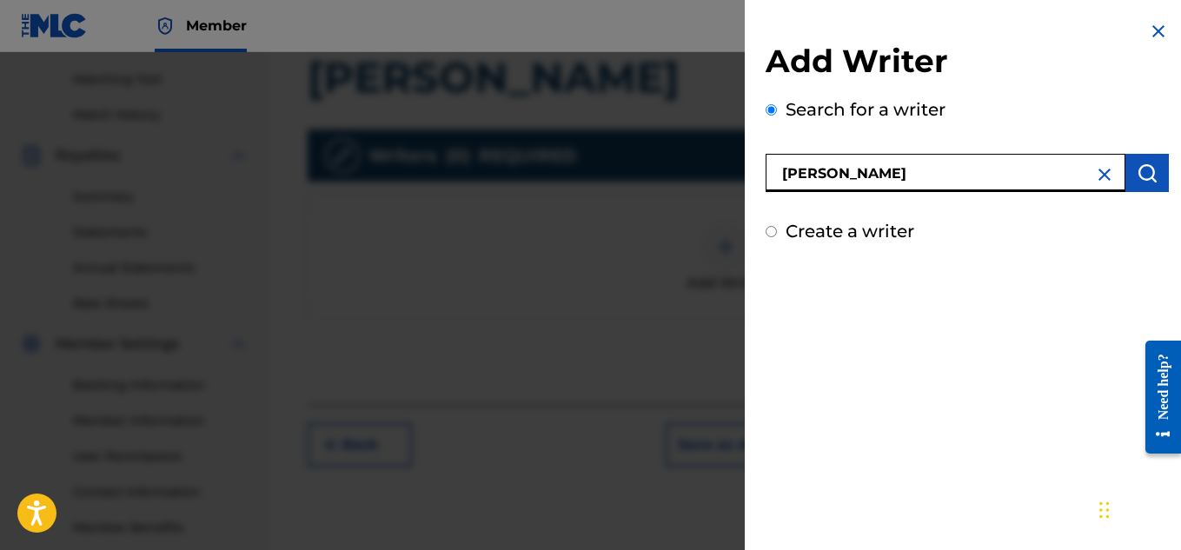
type input "[PERSON_NAME]"
click at [1140, 164] on img "submit" at bounding box center [1146, 172] width 21 height 21
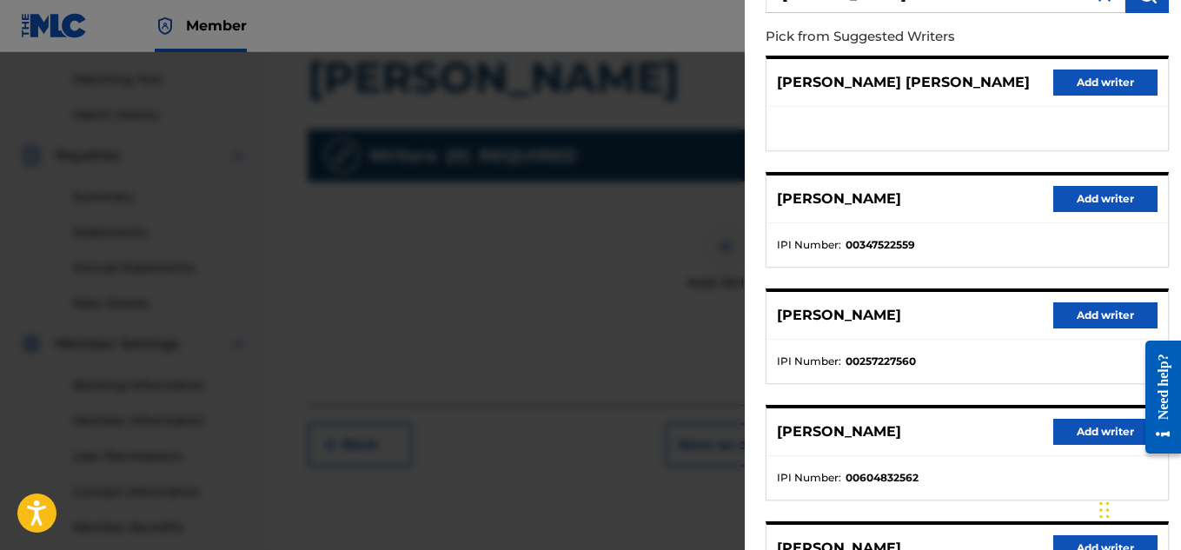
scroll to position [184, 0]
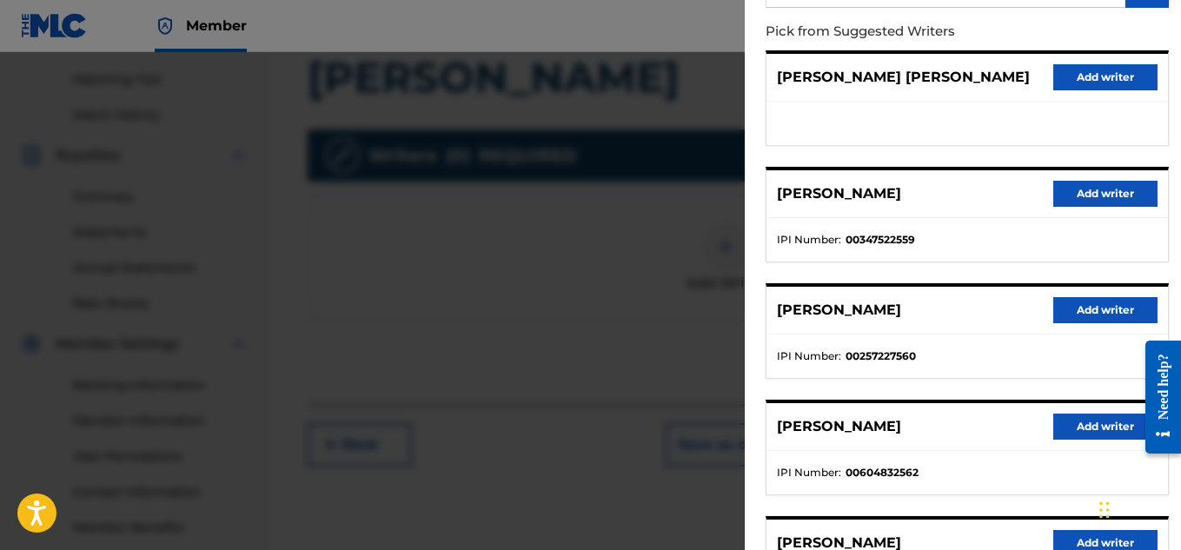
click at [1108, 196] on button "Add writer" at bounding box center [1105, 194] width 104 height 26
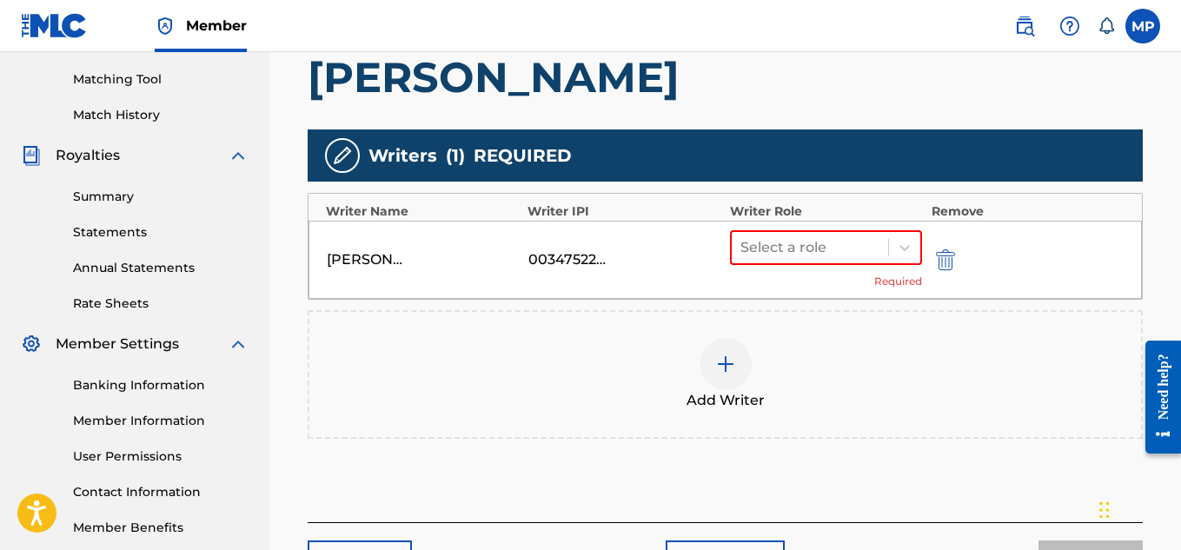
scroll to position [571, 0]
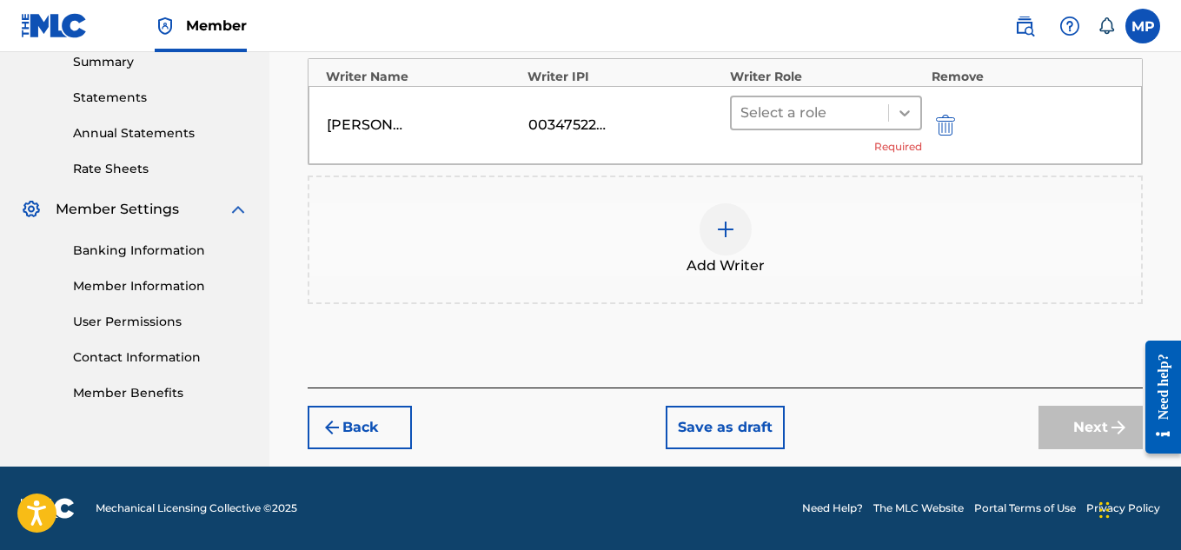
click at [891, 113] on div at bounding box center [904, 112] width 31 height 31
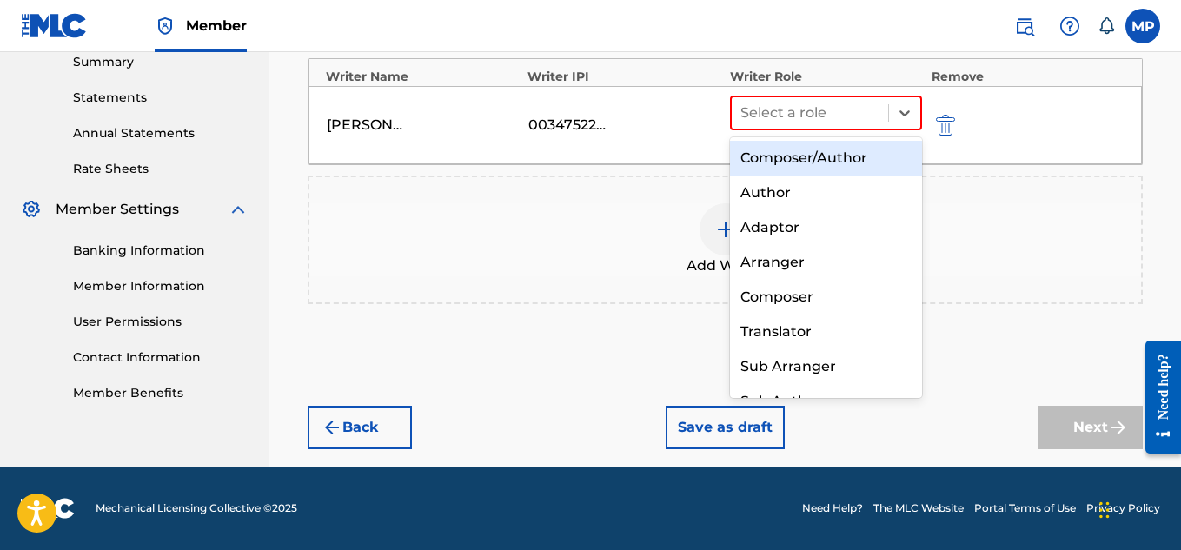
click at [832, 151] on div "Composer/Author" at bounding box center [826, 158] width 193 height 35
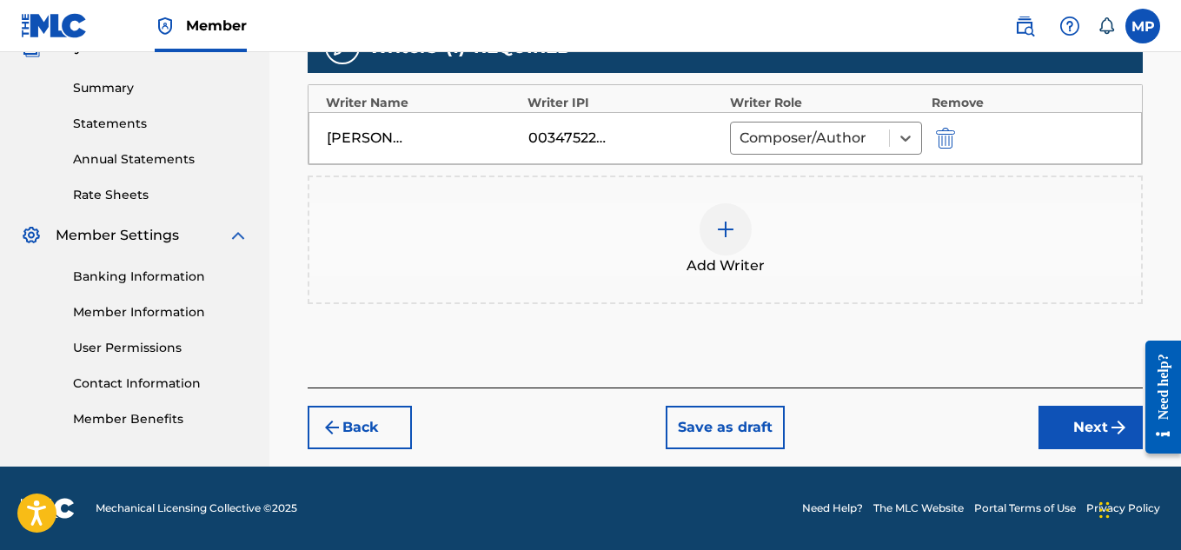
scroll to position [545, 0]
click at [1053, 415] on button "Next" at bounding box center [1090, 427] width 104 height 43
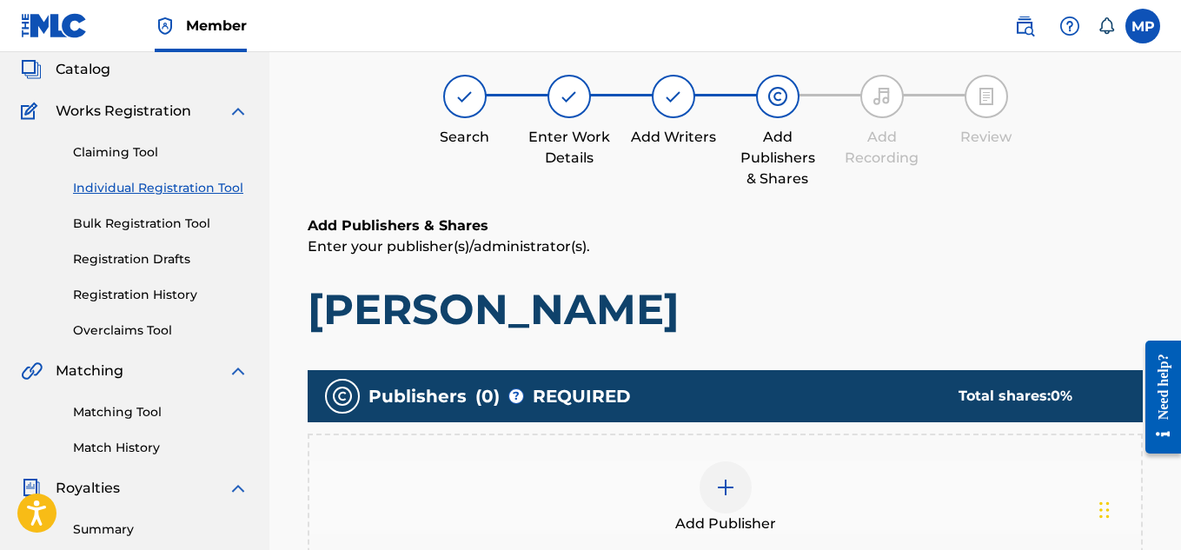
scroll to position [393, 0]
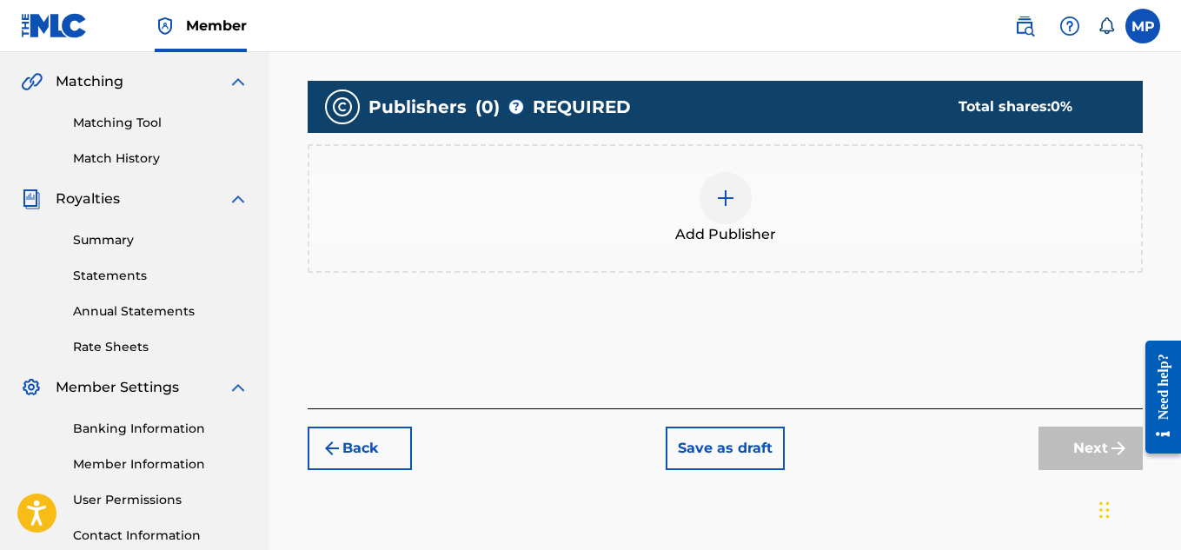
click at [735, 197] on img at bounding box center [725, 198] width 21 height 21
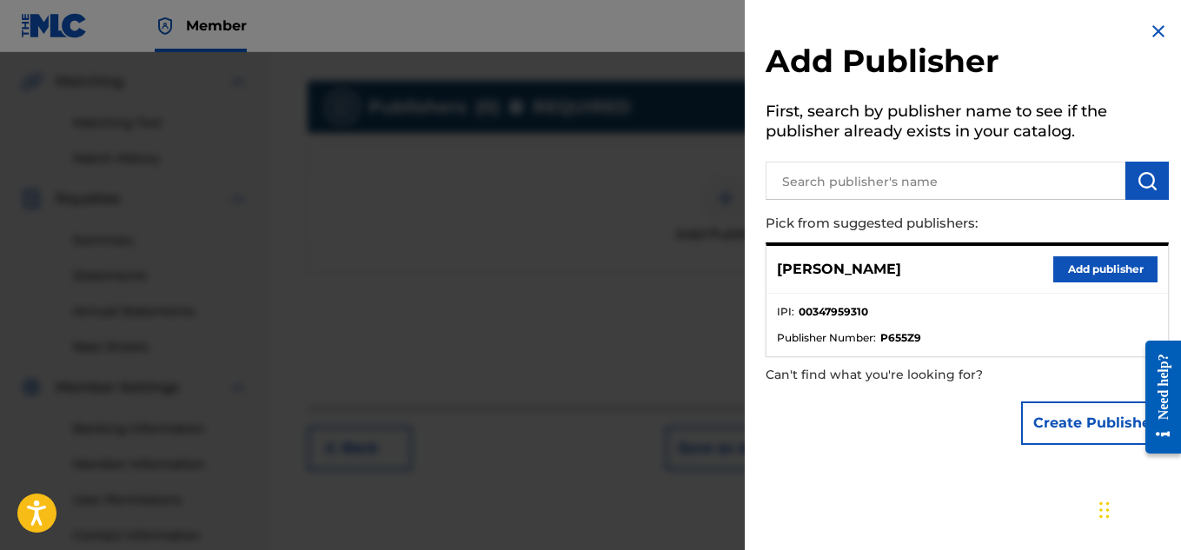
click at [1079, 275] on button "Add publisher" at bounding box center [1105, 269] width 104 height 26
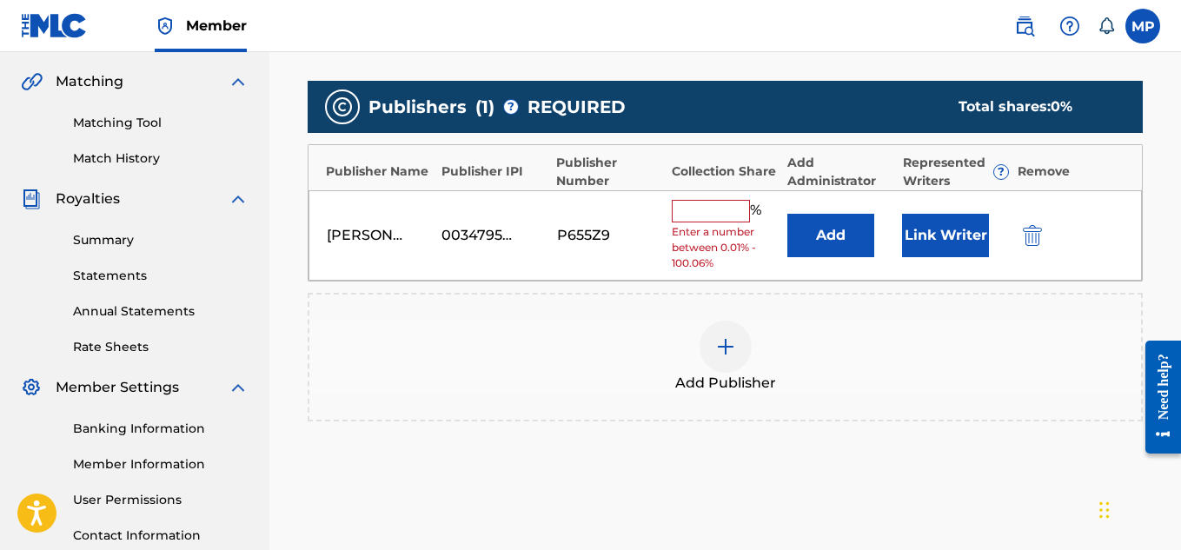
click at [715, 200] on input "text" at bounding box center [711, 211] width 78 height 23
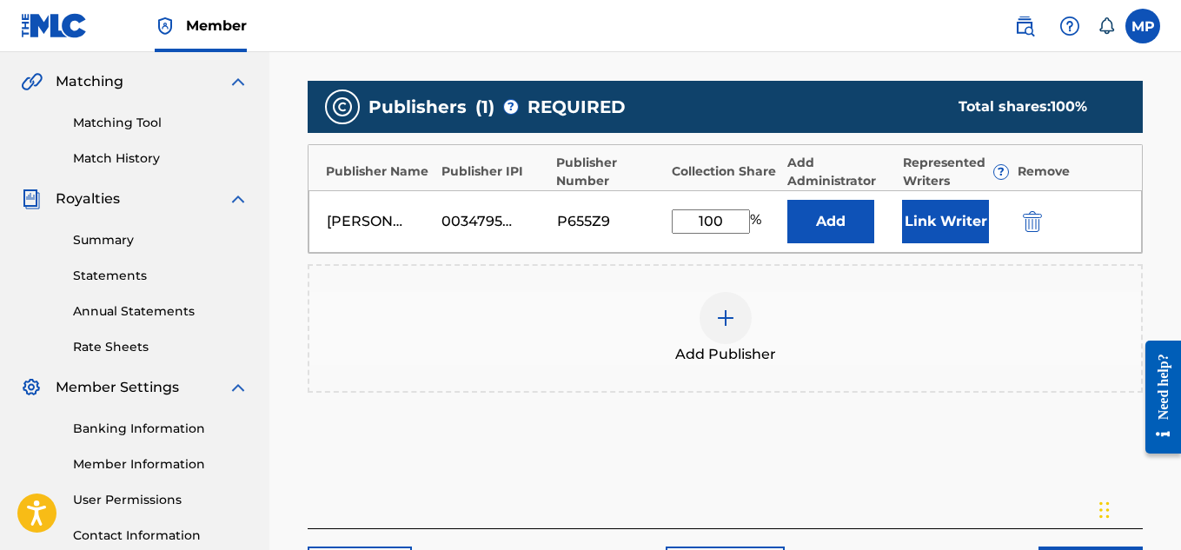
type input "100"
click at [916, 223] on button "Link Writer" at bounding box center [945, 221] width 87 height 43
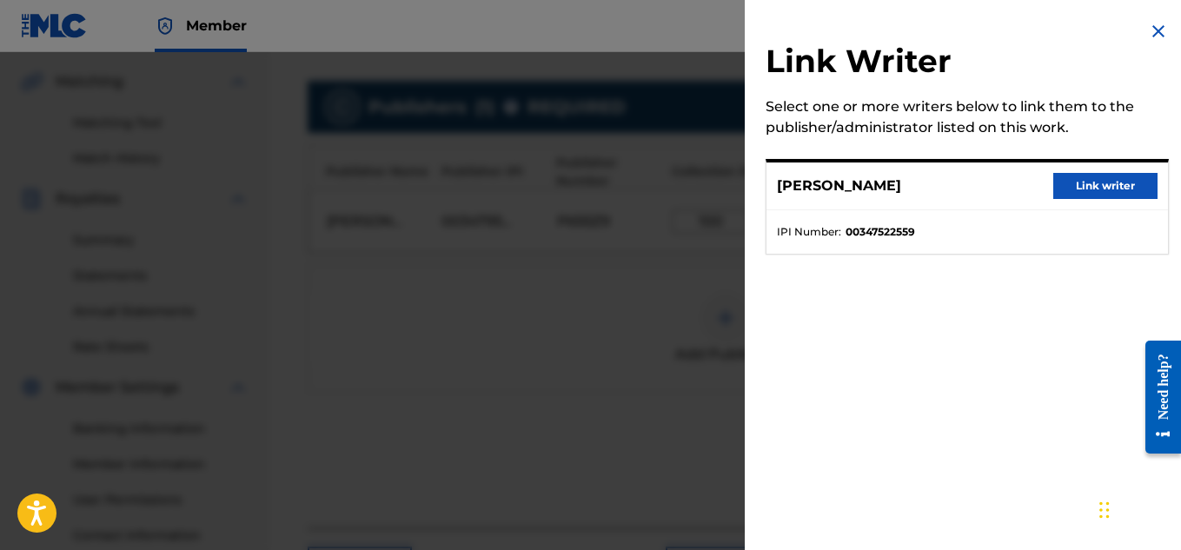
click at [1067, 189] on button "Link writer" at bounding box center [1105, 186] width 104 height 26
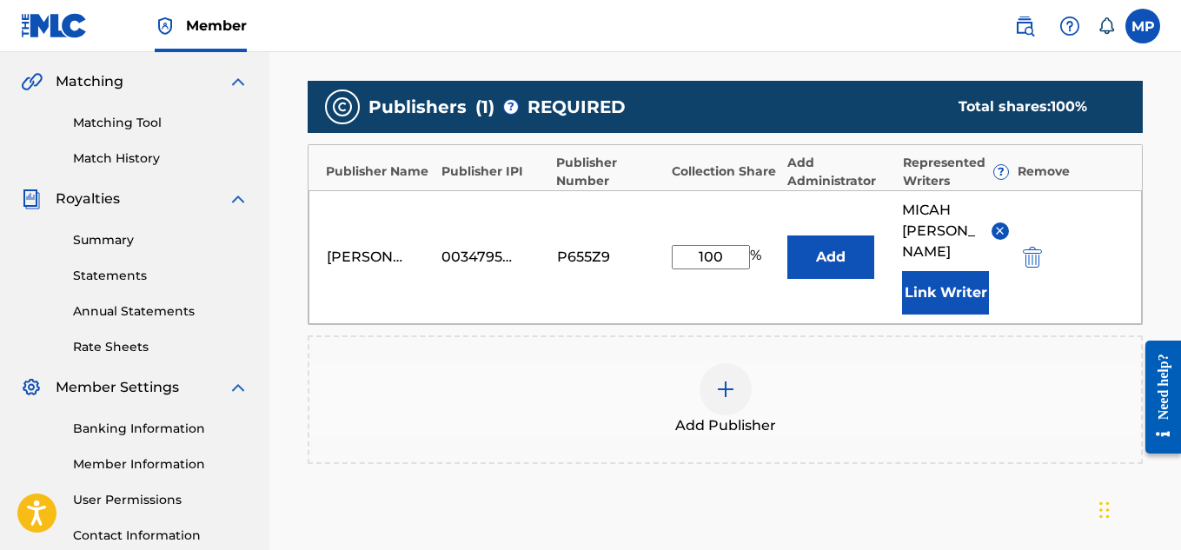
scroll to position [584, 0]
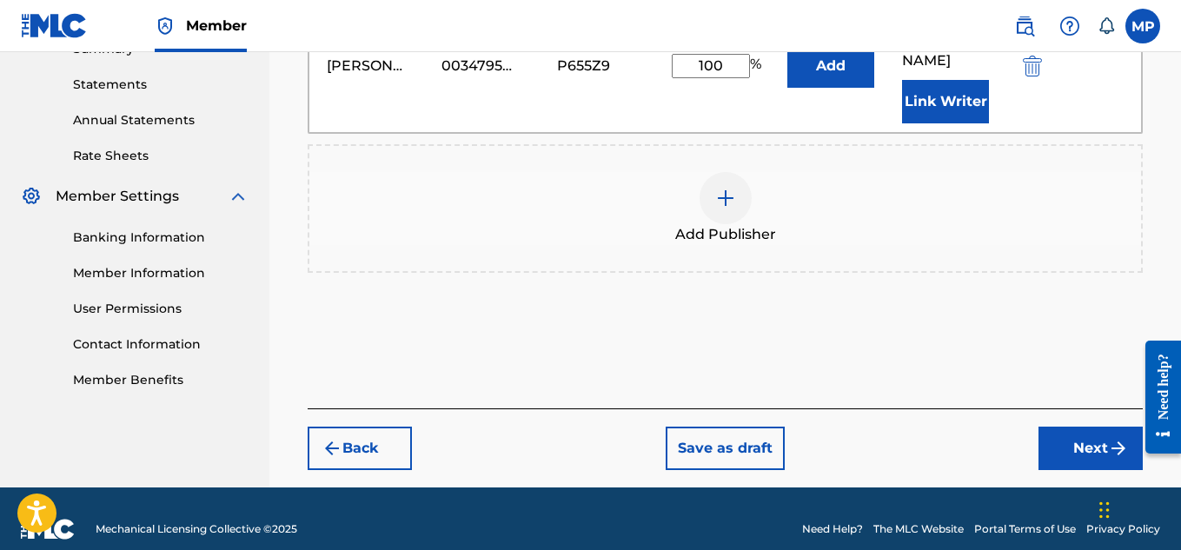
click at [1081, 427] on button "Next" at bounding box center [1090, 448] width 104 height 43
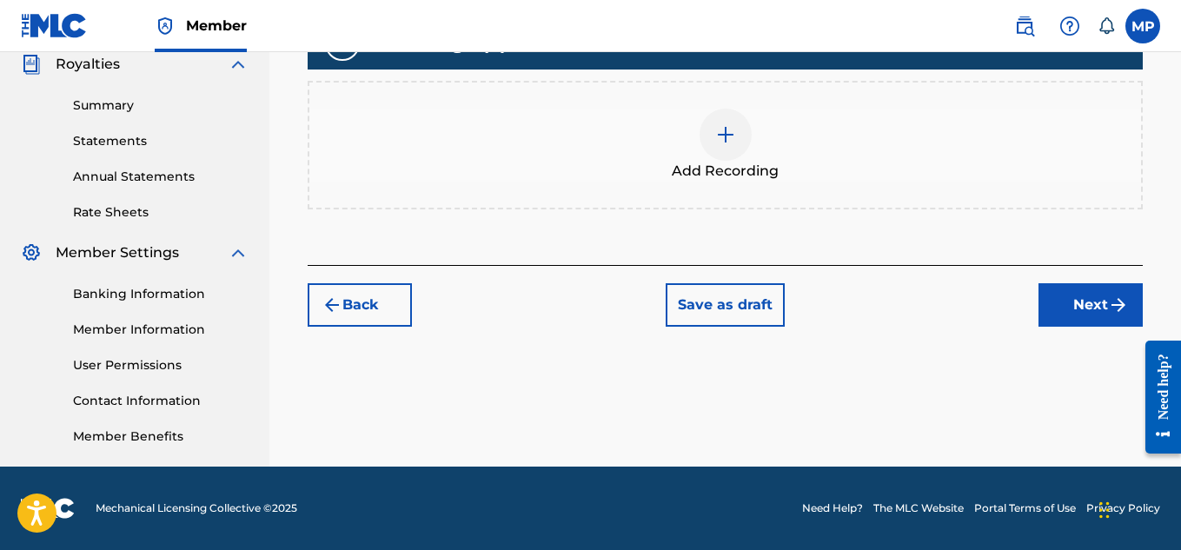
scroll to position [119, 0]
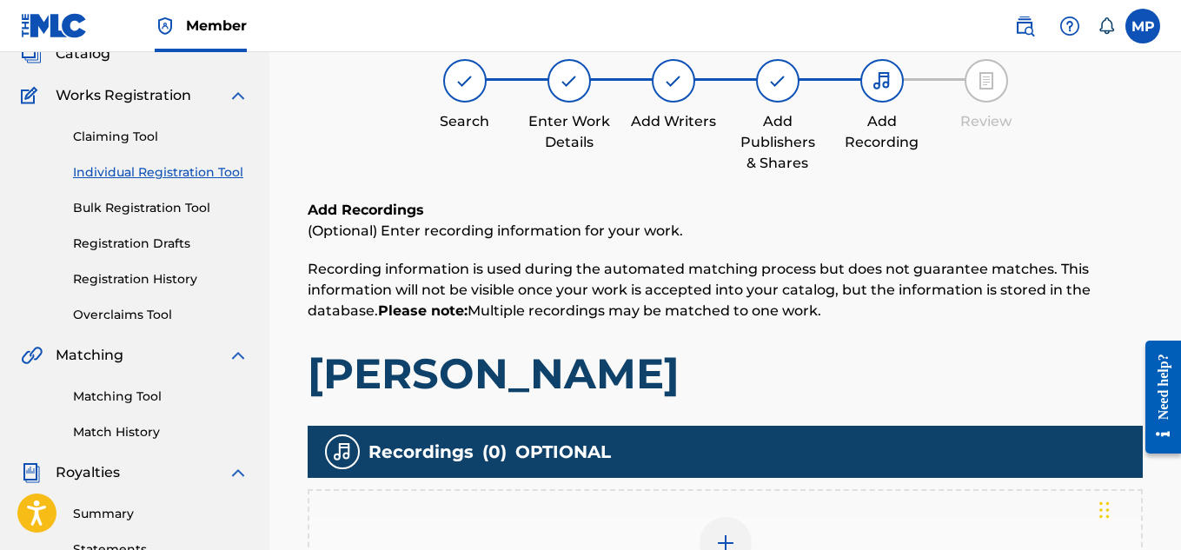
click at [723, 533] on img at bounding box center [725, 543] width 21 height 21
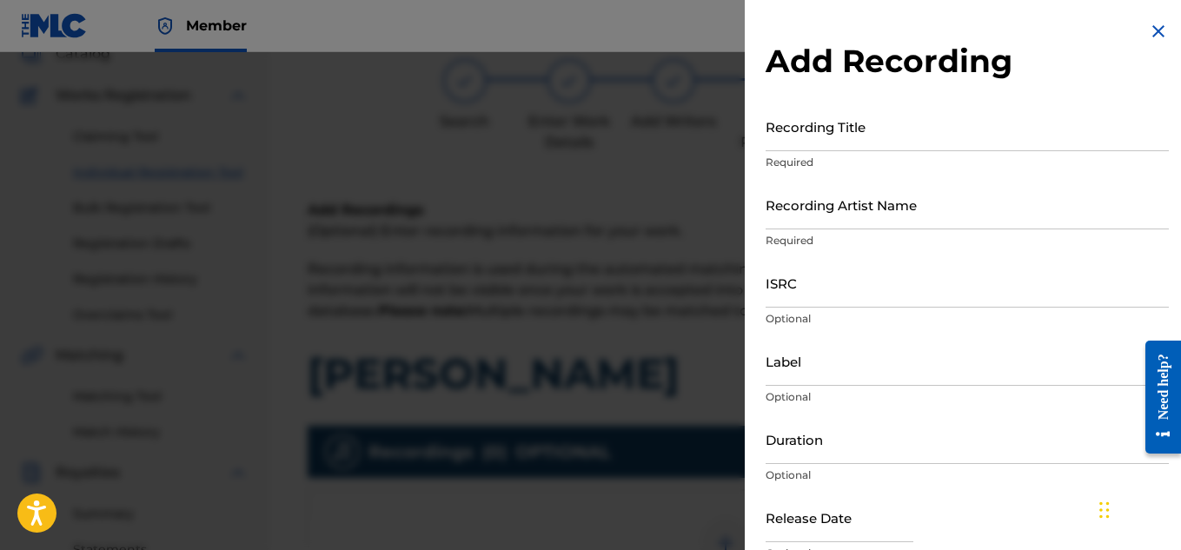
scroll to position [339, 0]
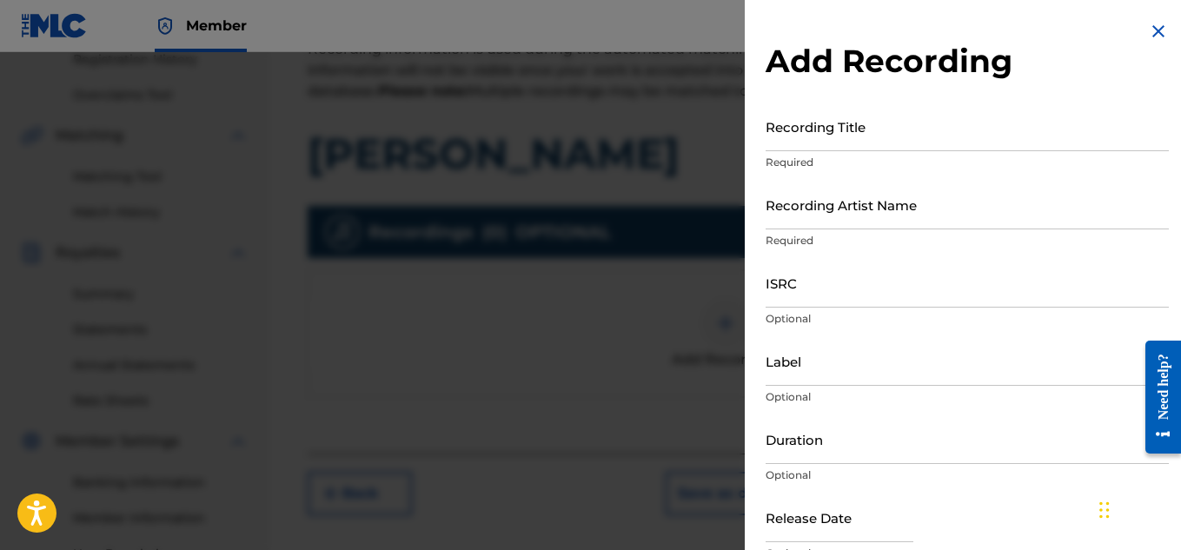
click at [834, 155] on p "Required" at bounding box center [966, 163] width 403 height 16
click at [814, 139] on input "Recording Title" at bounding box center [966, 127] width 403 height 50
paste input "LICK A SHOT"
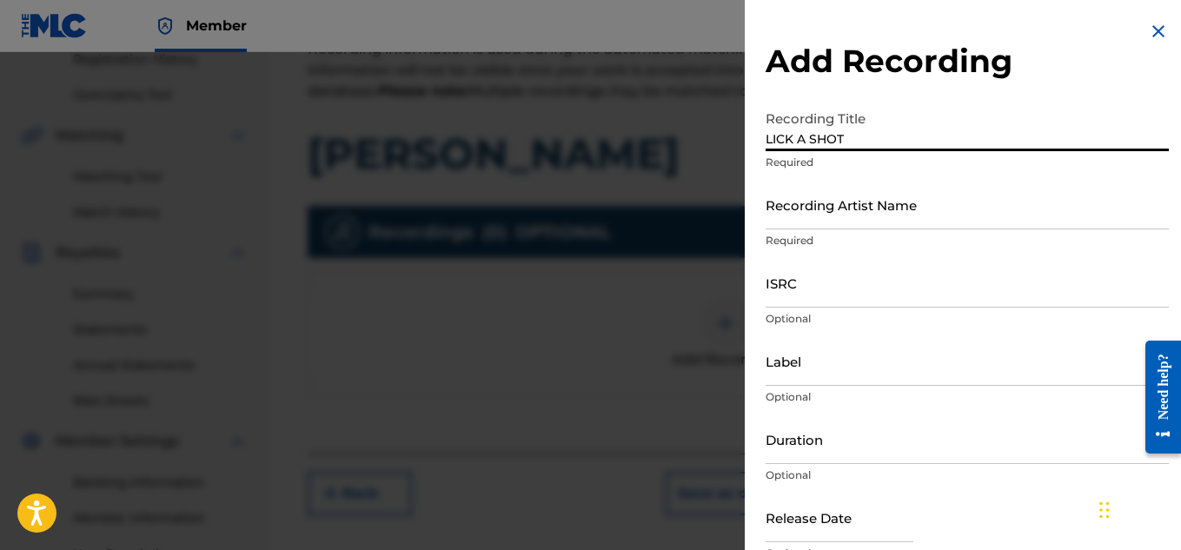
type input "LICK A SHOT"
click at [810, 296] on input "ISRC" at bounding box center [966, 283] width 403 height 50
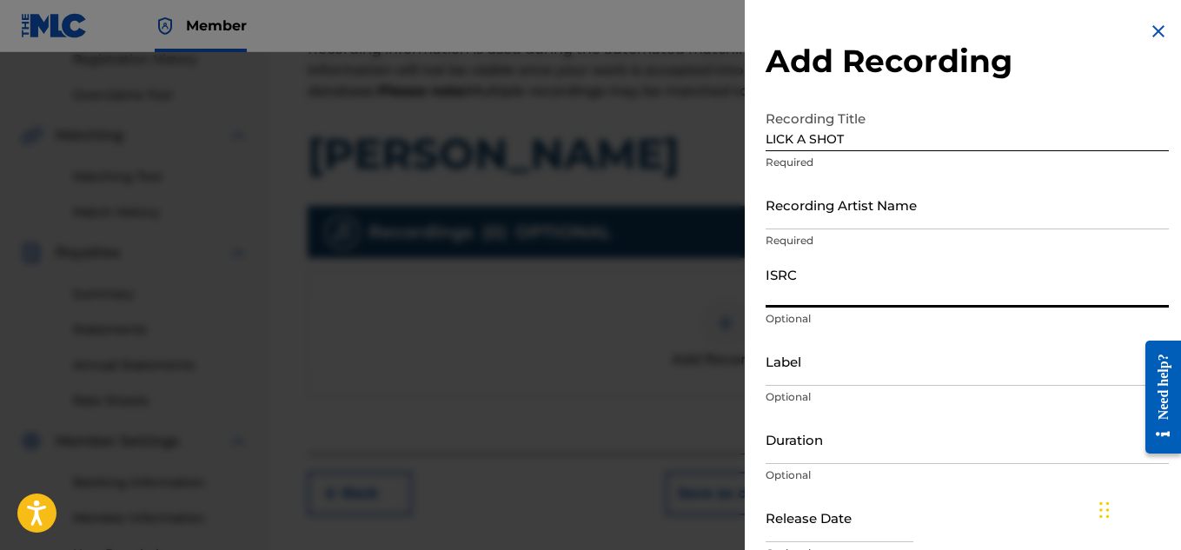
paste input "QMEZE1753422"
type input "QMEZE1753422"
click at [862, 215] on input "Recording Artist Name" at bounding box center [966, 205] width 403 height 50
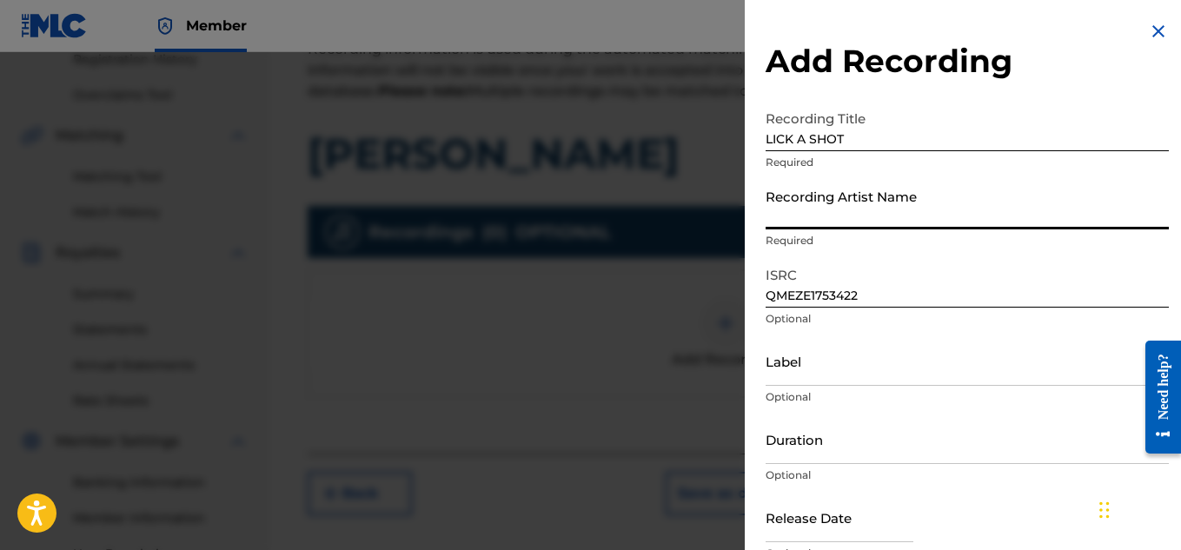
paste input "WAYNE DREADSKI"
type input "WAYNE DREADSKI"
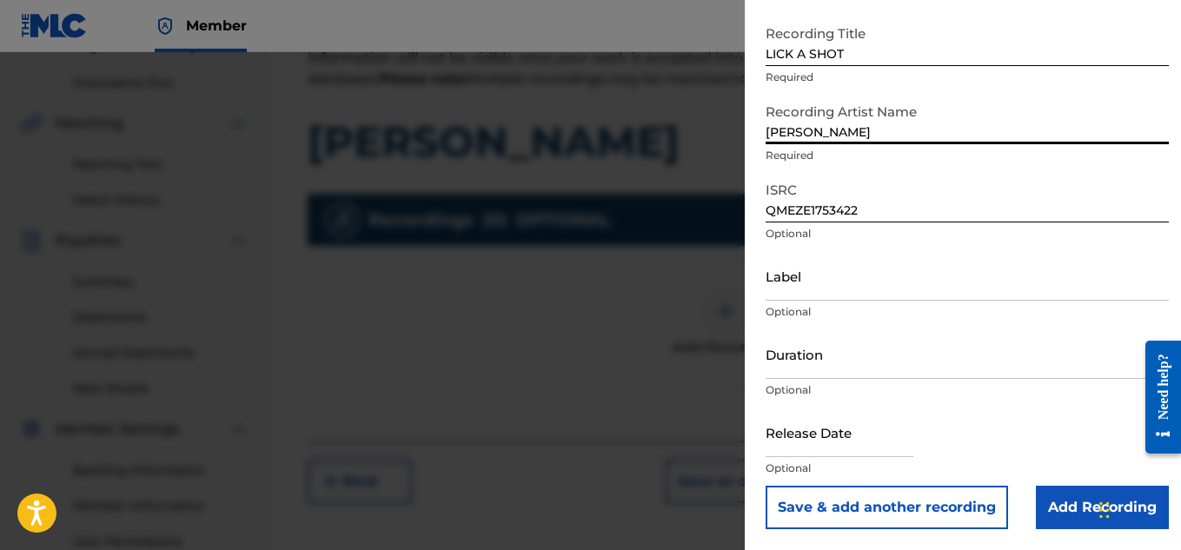
scroll to position [352, 0]
click at [1055, 507] on input "Add Recording" at bounding box center [1101, 507] width 133 height 43
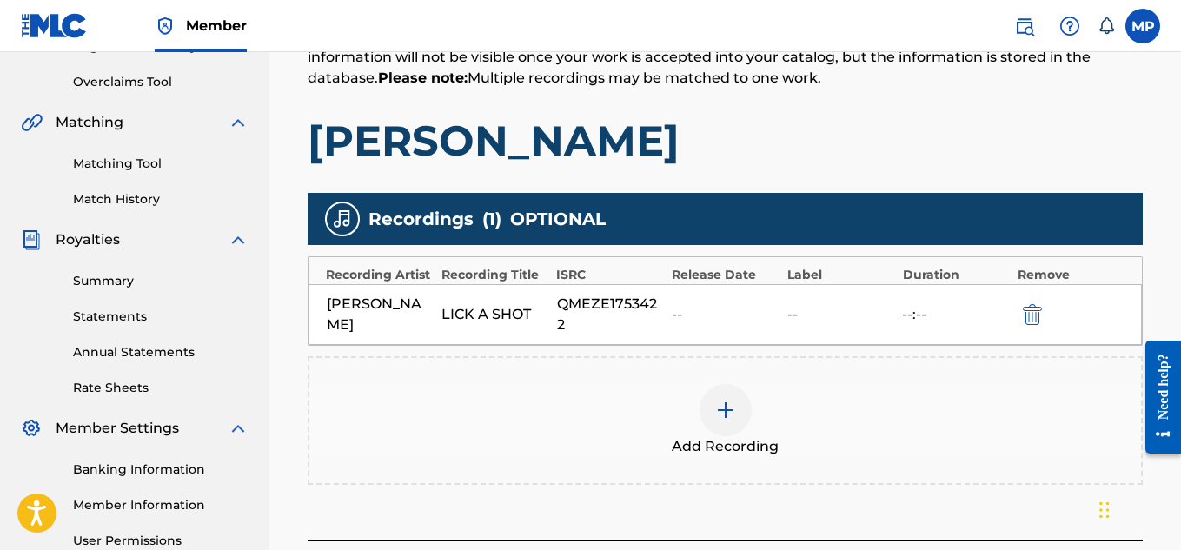
scroll to position [277, 0]
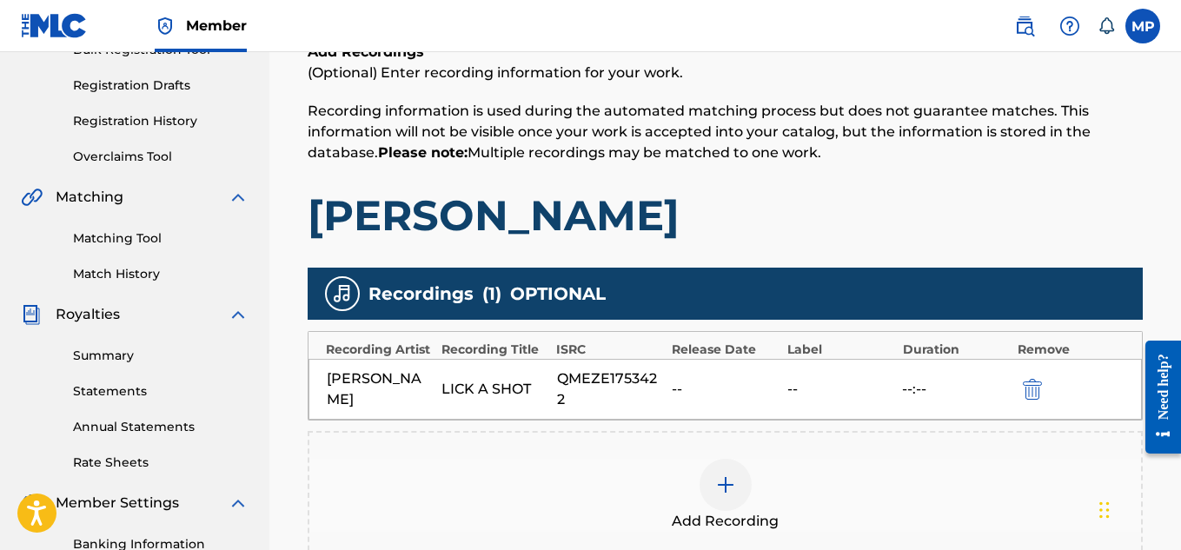
click at [1036, 475] on div "Add Recording" at bounding box center [724, 495] width 831 height 73
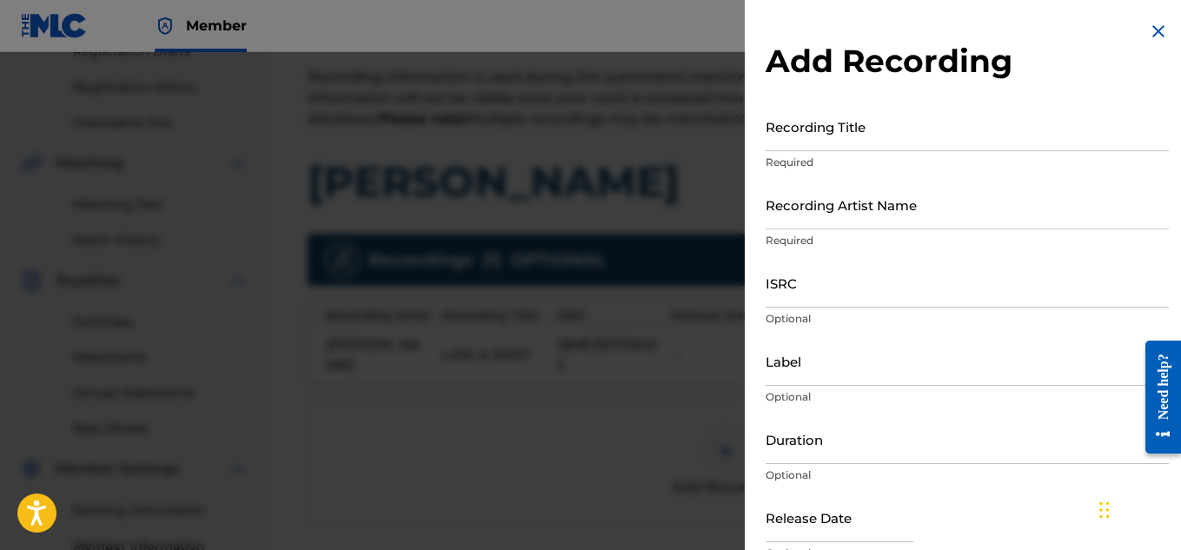
scroll to position [0, 0]
click at [1155, 30] on img at bounding box center [1158, 31] width 21 height 21
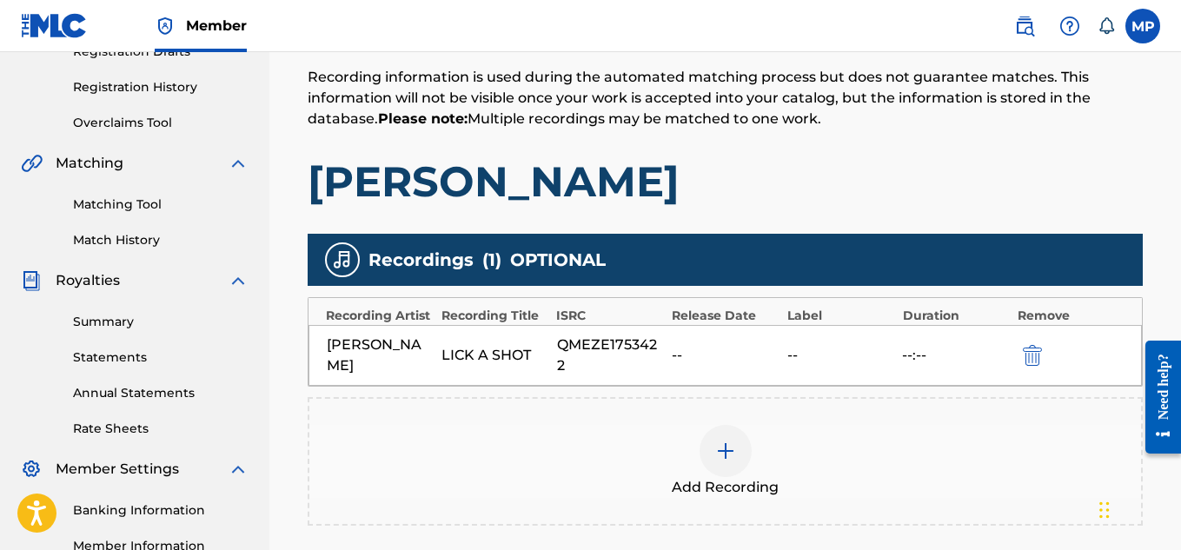
scroll to position [527, 0]
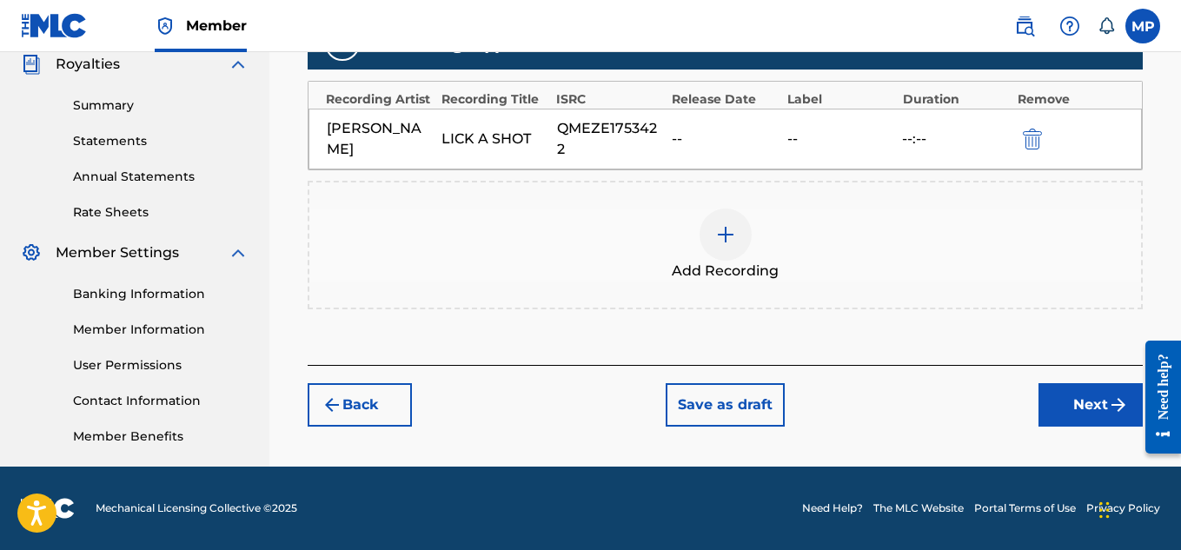
click at [1082, 396] on button "Next" at bounding box center [1090, 404] width 104 height 43
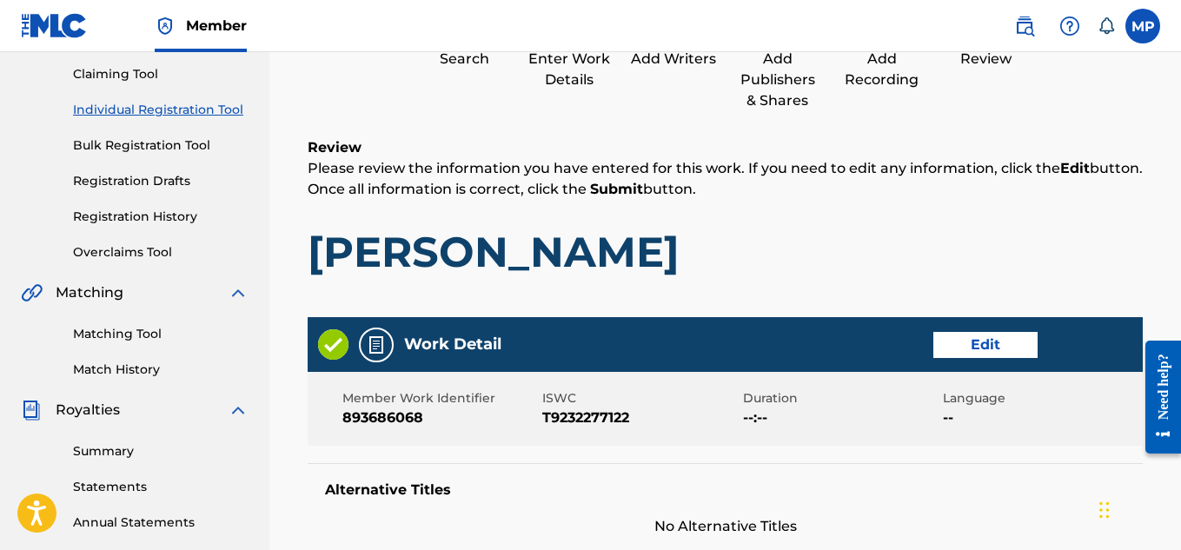
scroll to position [191, 0]
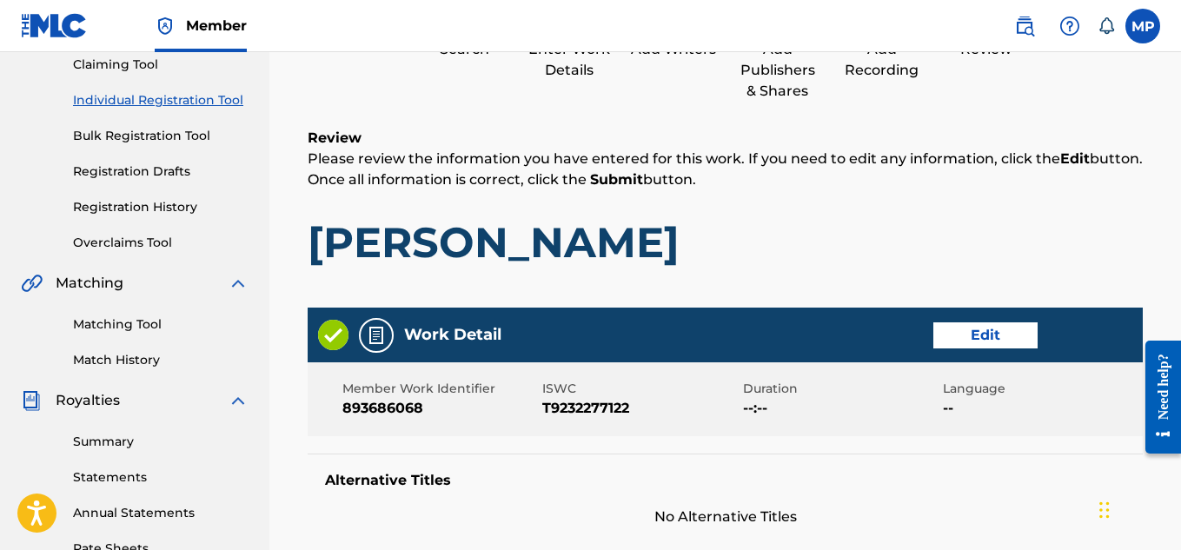
click at [1000, 327] on button "Edit" at bounding box center [985, 335] width 104 height 26
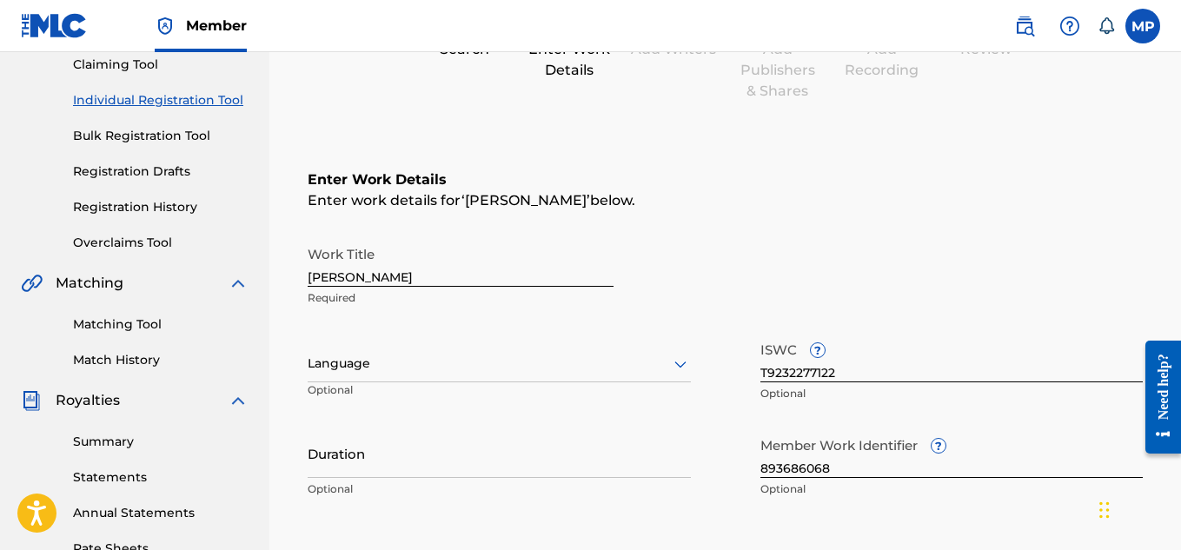
click at [364, 284] on input "WAYNE DREADSKI" at bounding box center [461, 262] width 306 height 50
paste input "LICK A SHOT"
type input "LICK A SHOT"
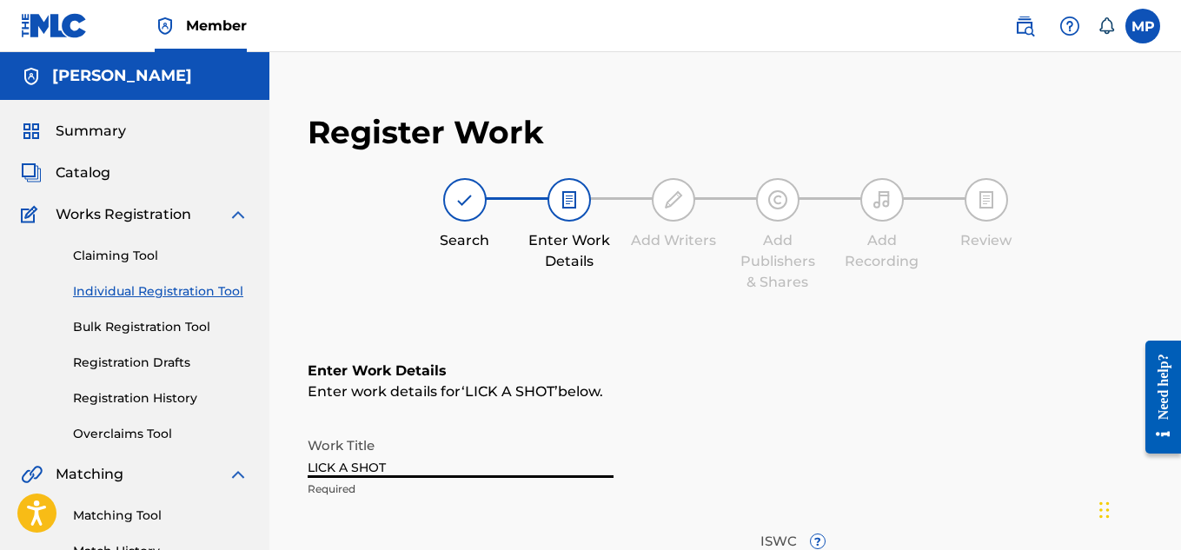
scroll to position [573, 0]
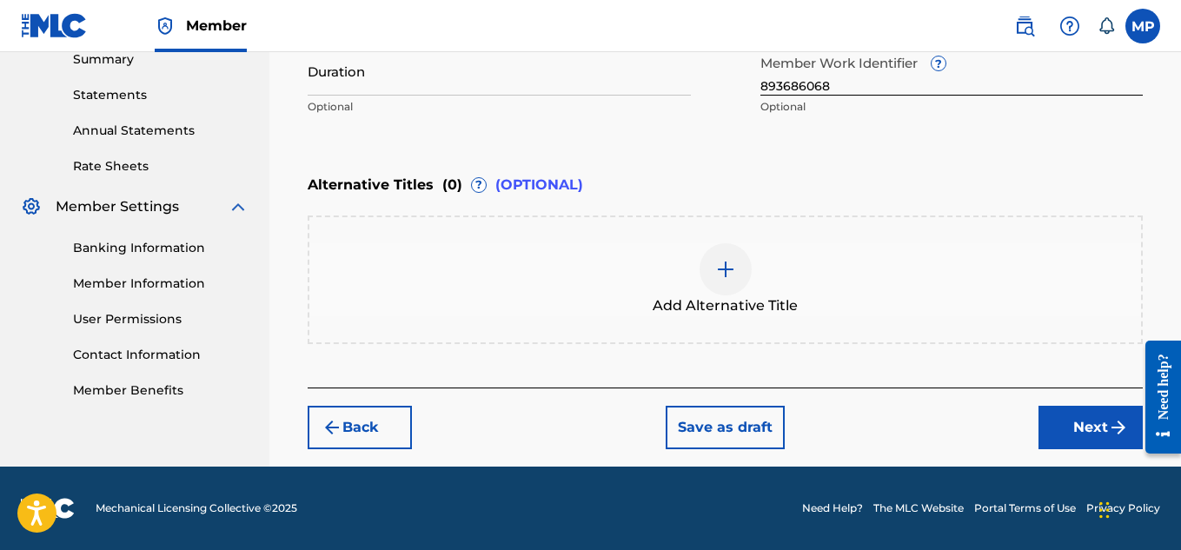
click at [1067, 417] on button "Next" at bounding box center [1090, 427] width 104 height 43
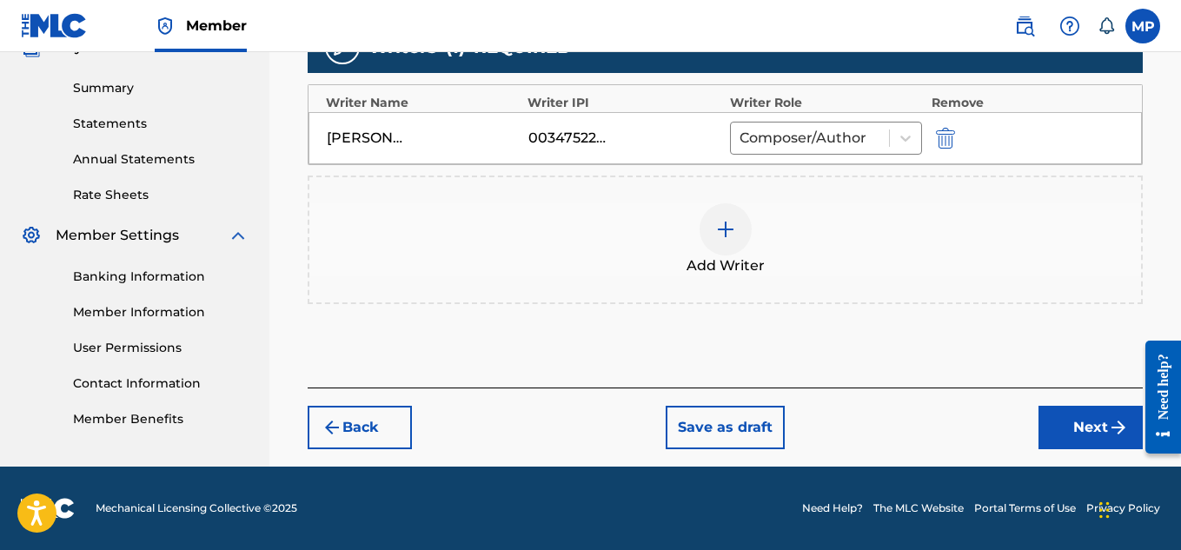
scroll to position [508, 0]
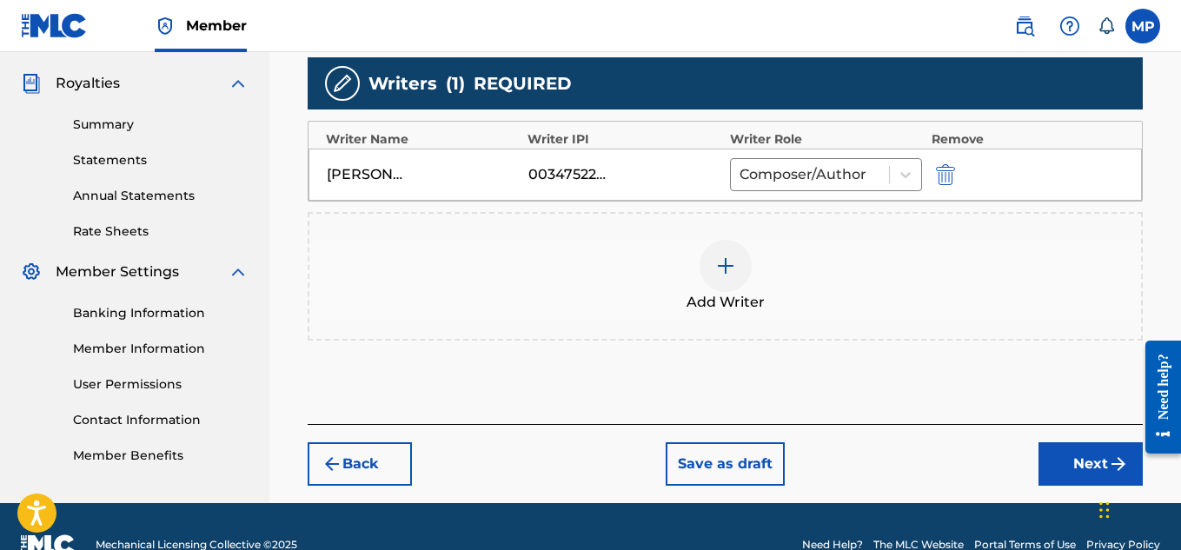
click at [1075, 462] on button "Next" at bounding box center [1090, 463] width 104 height 43
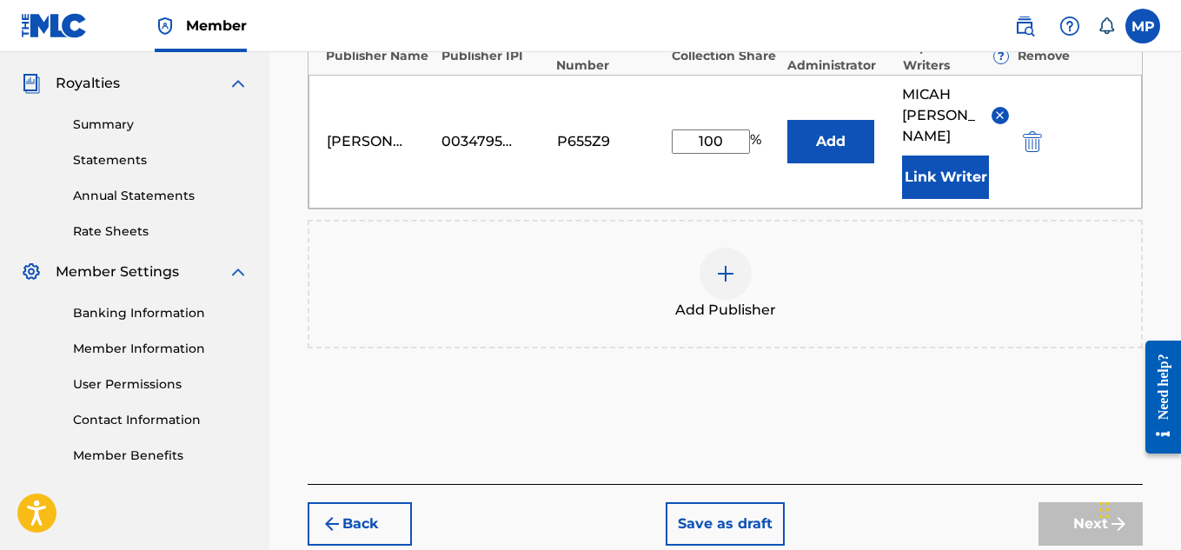
scroll to position [451, 0]
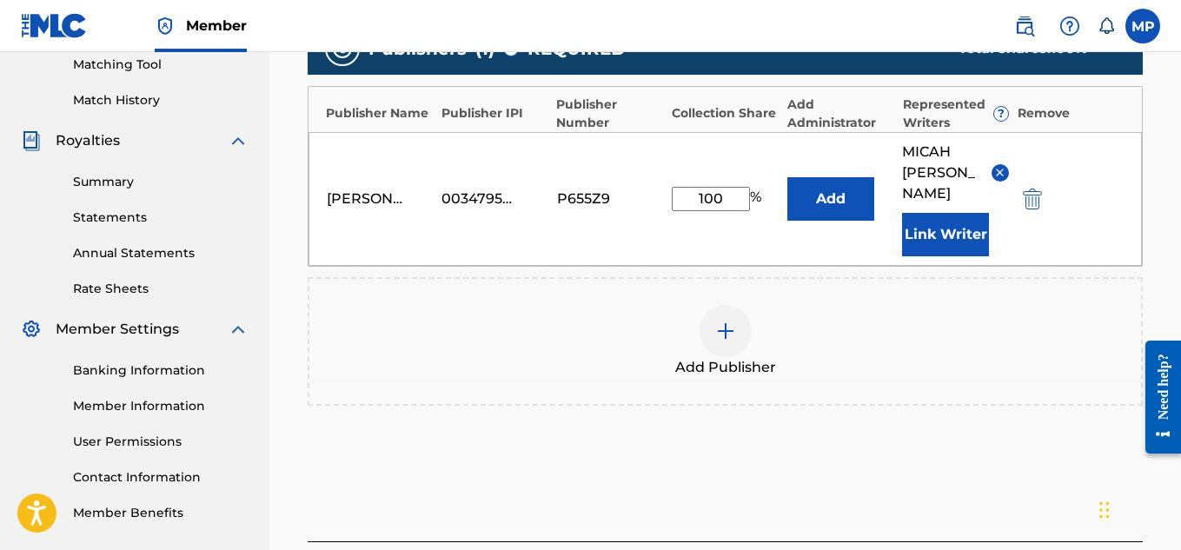
click at [979, 367] on div "Add Publisher" at bounding box center [724, 341] width 831 height 73
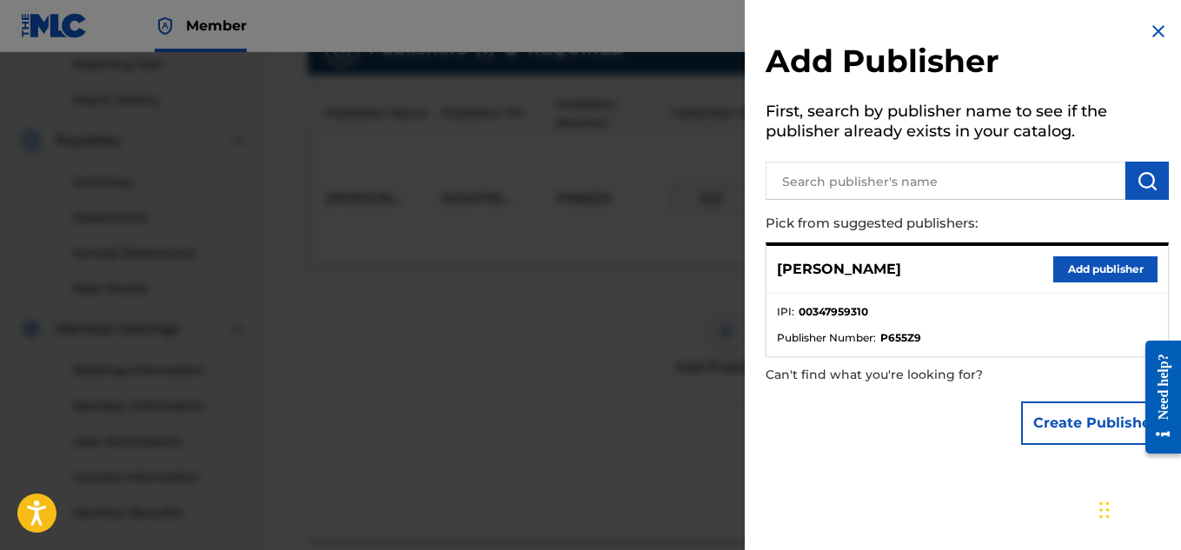
scroll to position [584, 0]
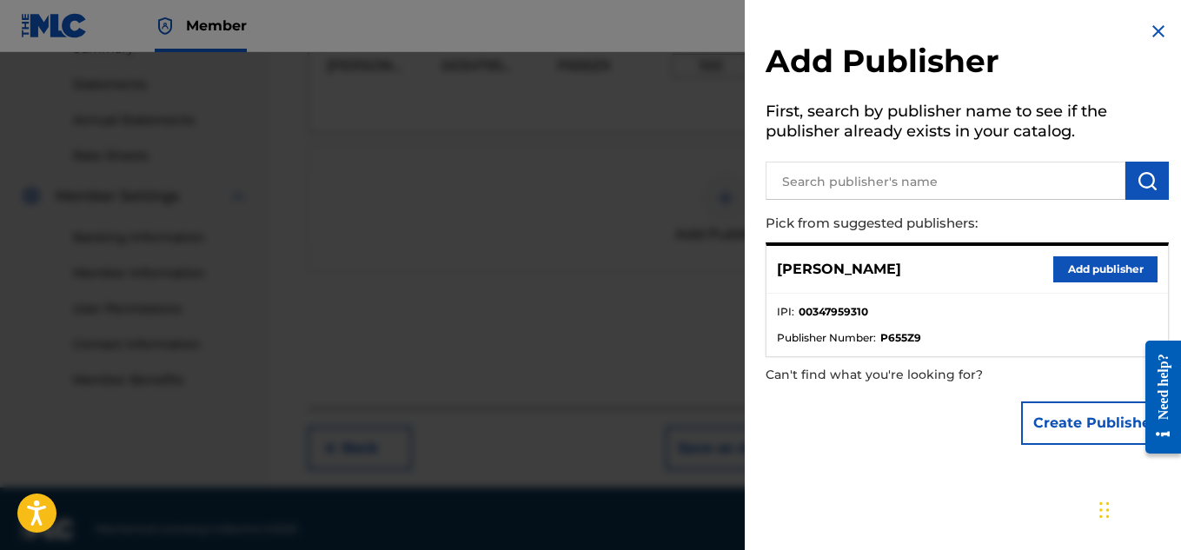
click at [1155, 32] on img at bounding box center [1158, 31] width 21 height 21
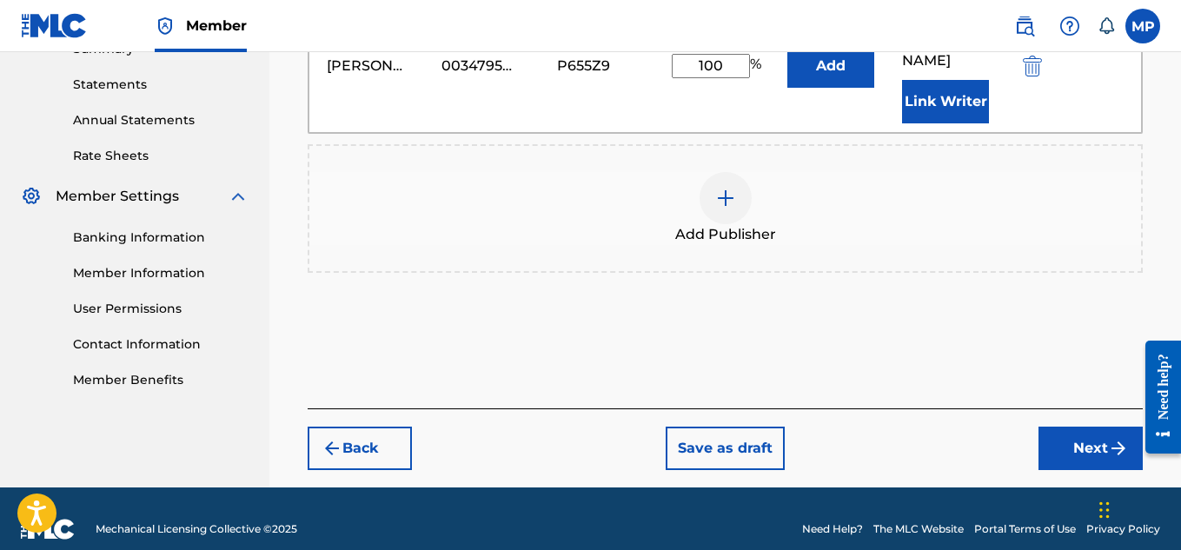
click at [1057, 427] on button "Next" at bounding box center [1090, 448] width 104 height 43
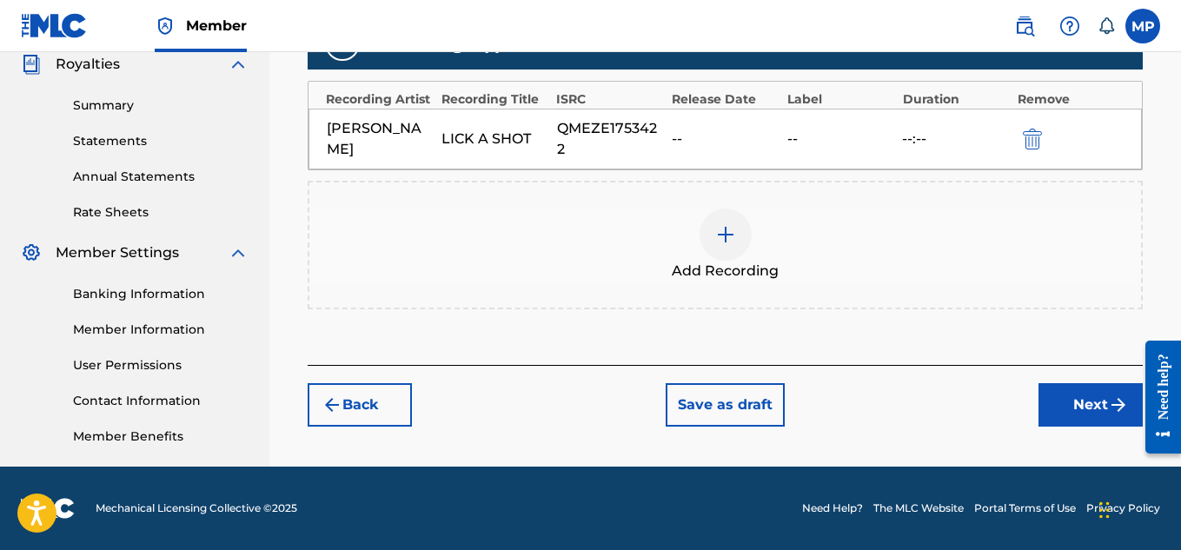
scroll to position [527, 0]
click at [394, 395] on button "Back" at bounding box center [360, 404] width 104 height 43
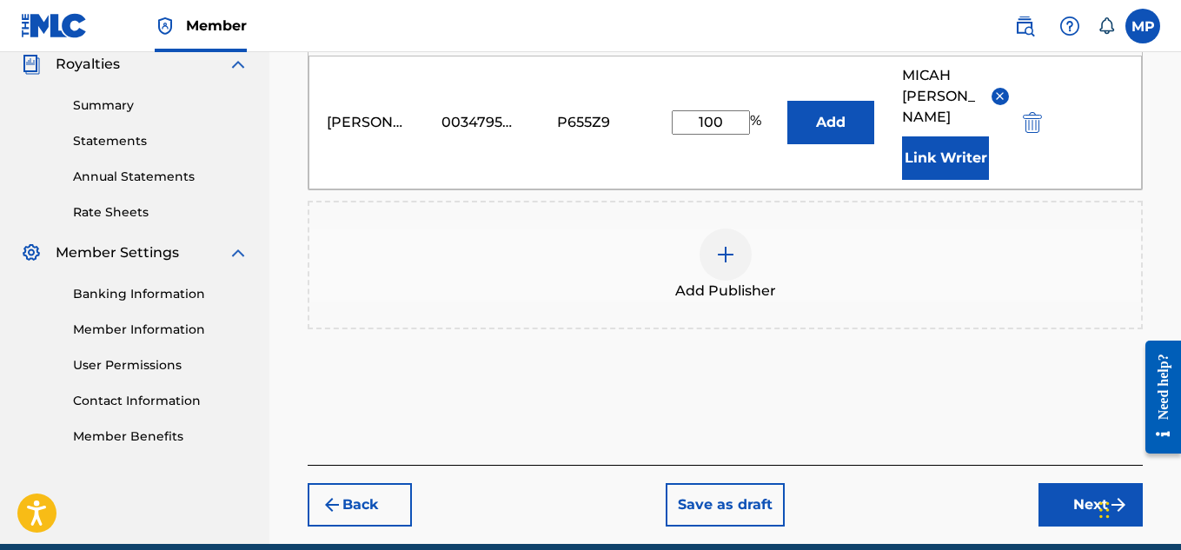
click at [1049, 483] on button "Next" at bounding box center [1090, 504] width 104 height 43
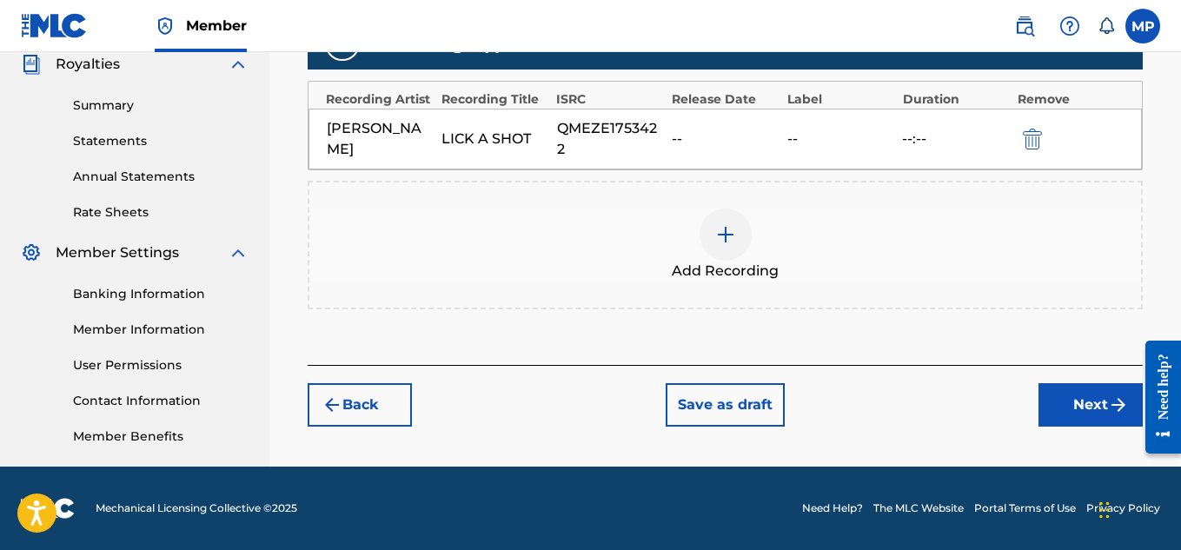
click at [1068, 400] on button "Next" at bounding box center [1090, 404] width 104 height 43
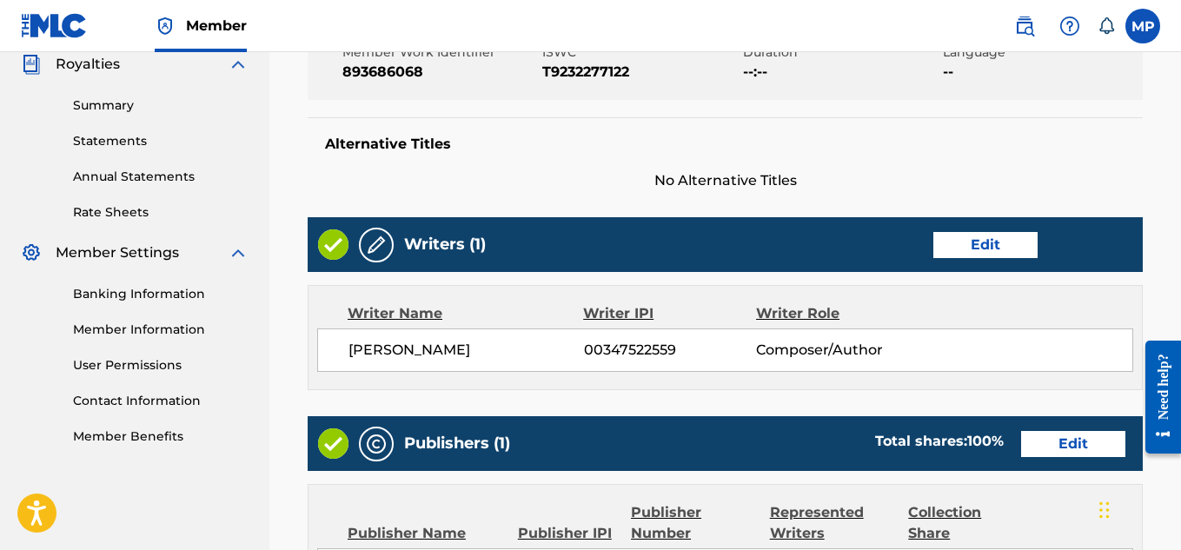
scroll to position [975, 0]
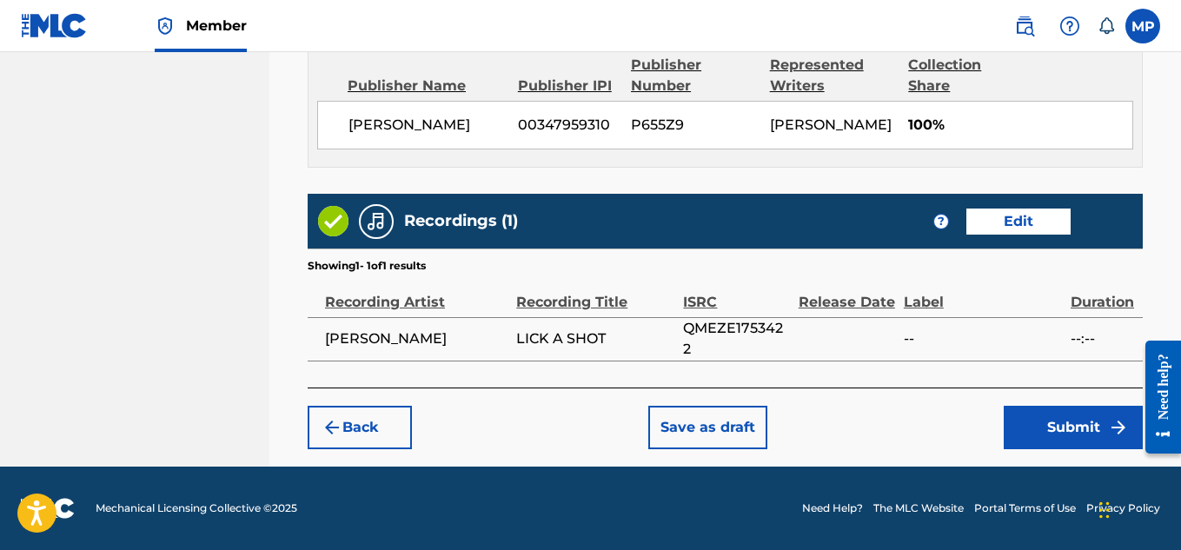
click at [1078, 419] on button "Submit" at bounding box center [1072, 427] width 139 height 43
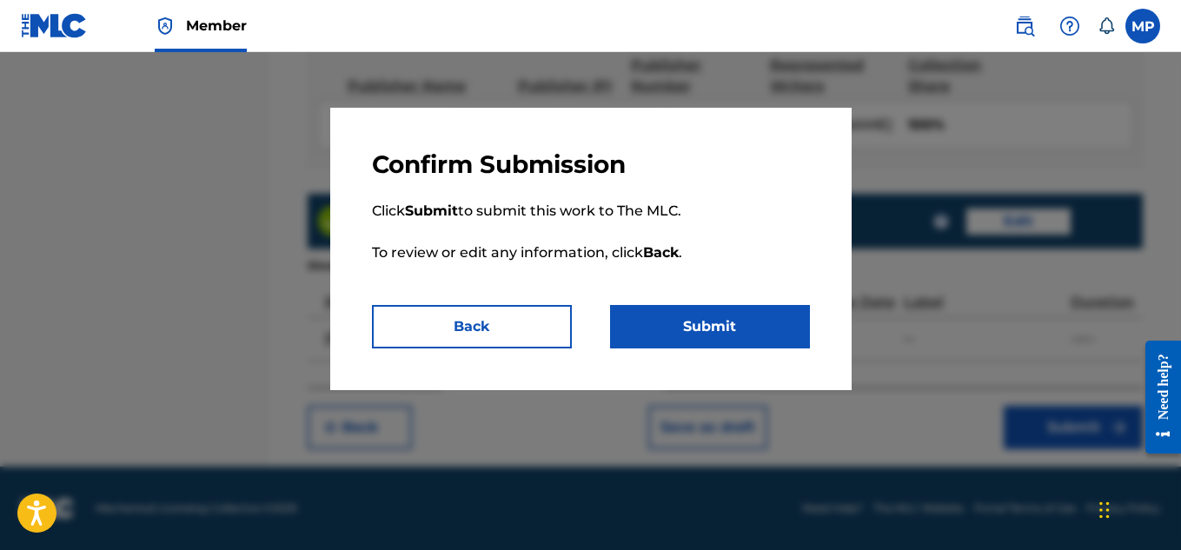
click at [778, 321] on button "Submit" at bounding box center [710, 326] width 200 height 43
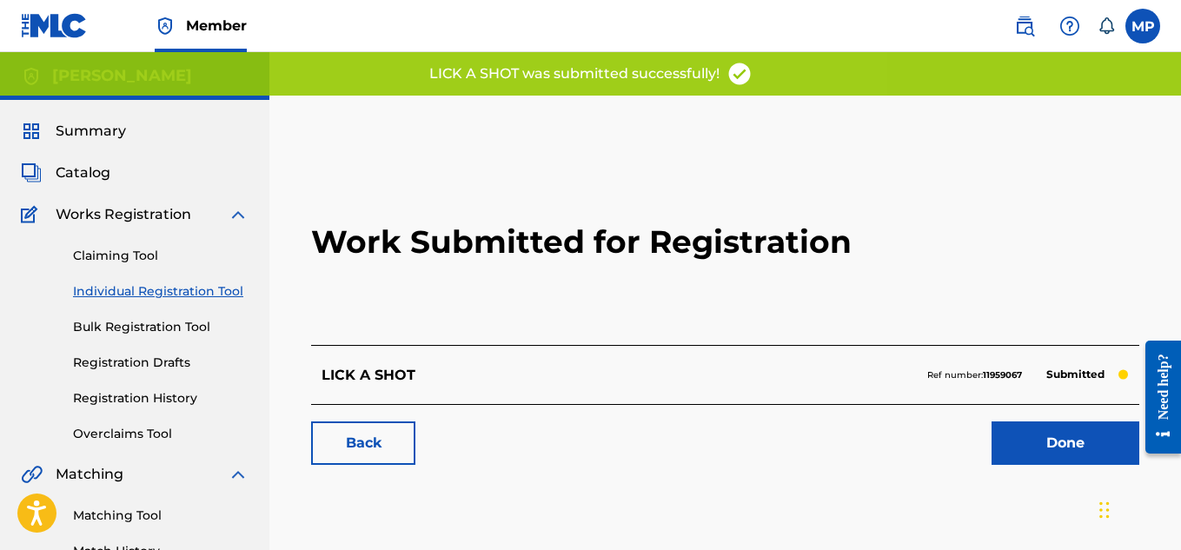
click at [360, 445] on link "Back" at bounding box center [363, 442] width 104 height 43
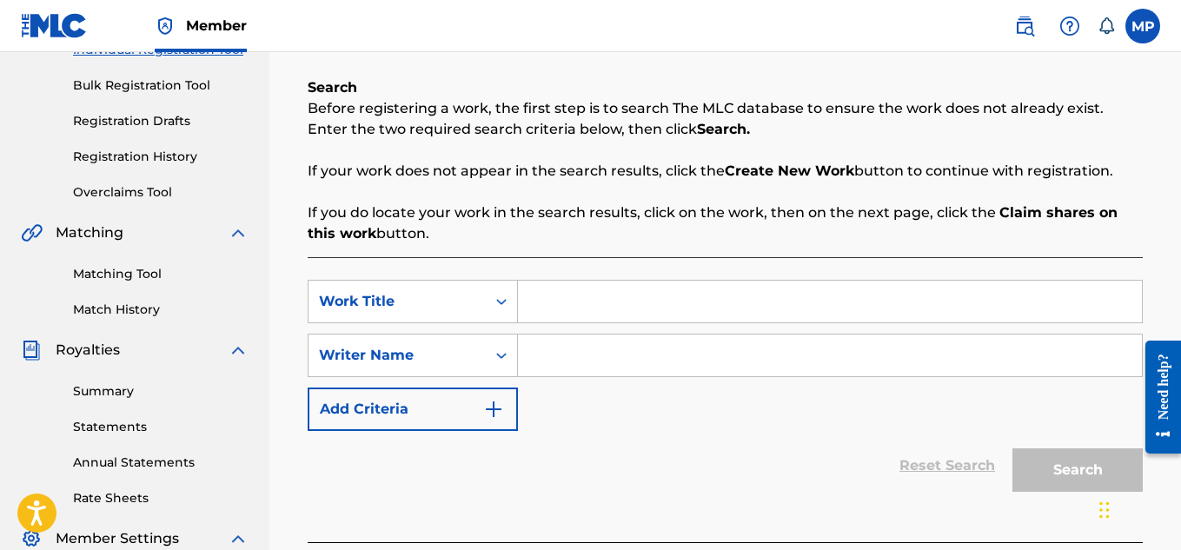
scroll to position [270, 0]
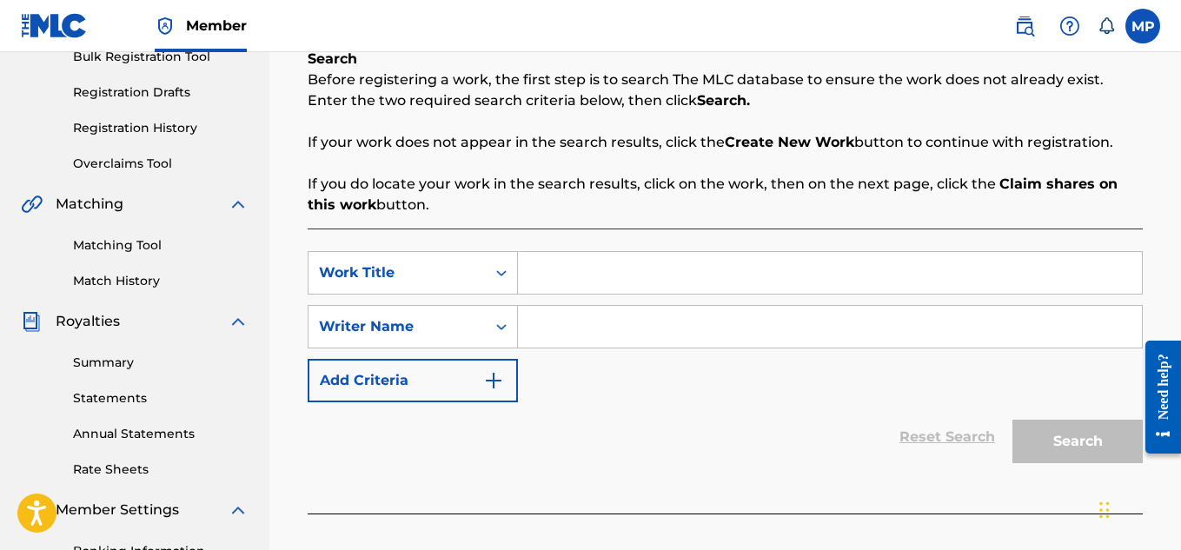
click at [601, 256] on input "Search Form" at bounding box center [830, 273] width 624 height 42
paste input "FUTURE REGGAE"
type input "FUTURE REGGAE"
click at [597, 324] on input "Search Form" at bounding box center [830, 327] width 624 height 42
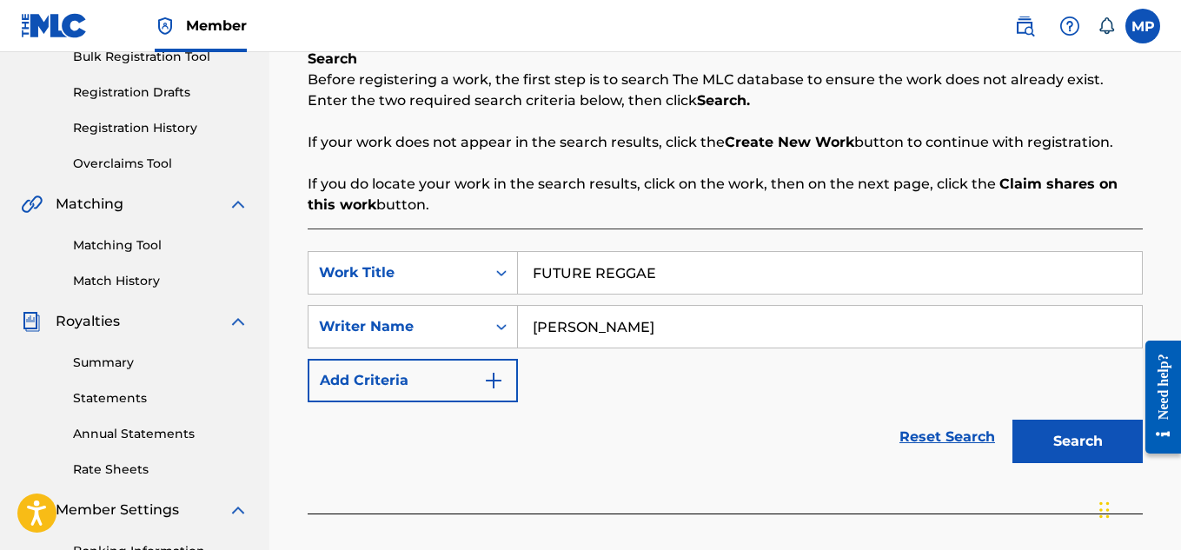
type input "[PERSON_NAME]"
click at [1078, 445] on button "Search" at bounding box center [1077, 441] width 130 height 43
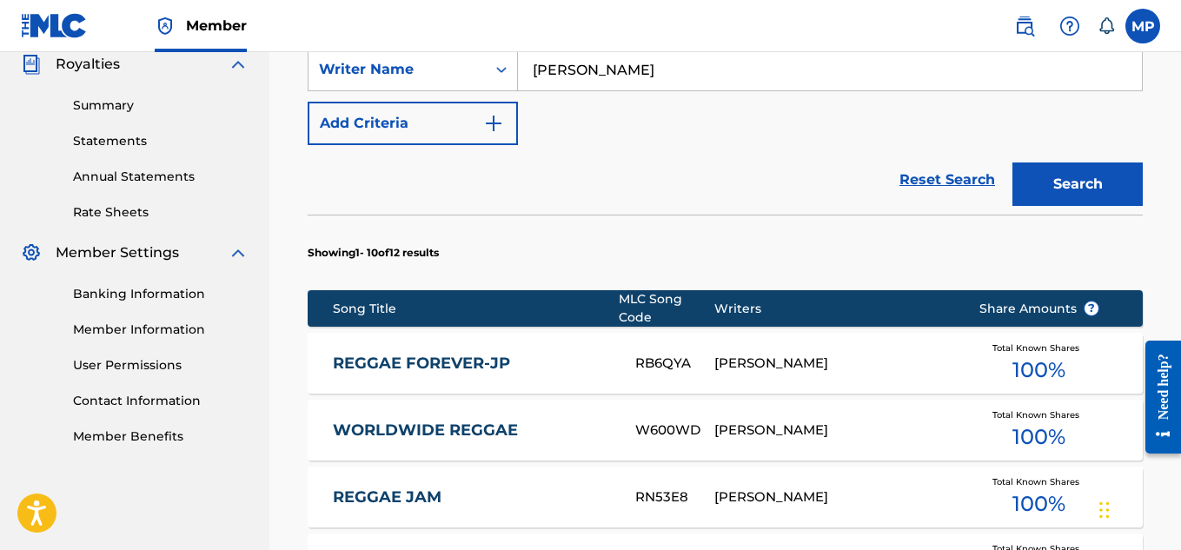
scroll to position [1294, 0]
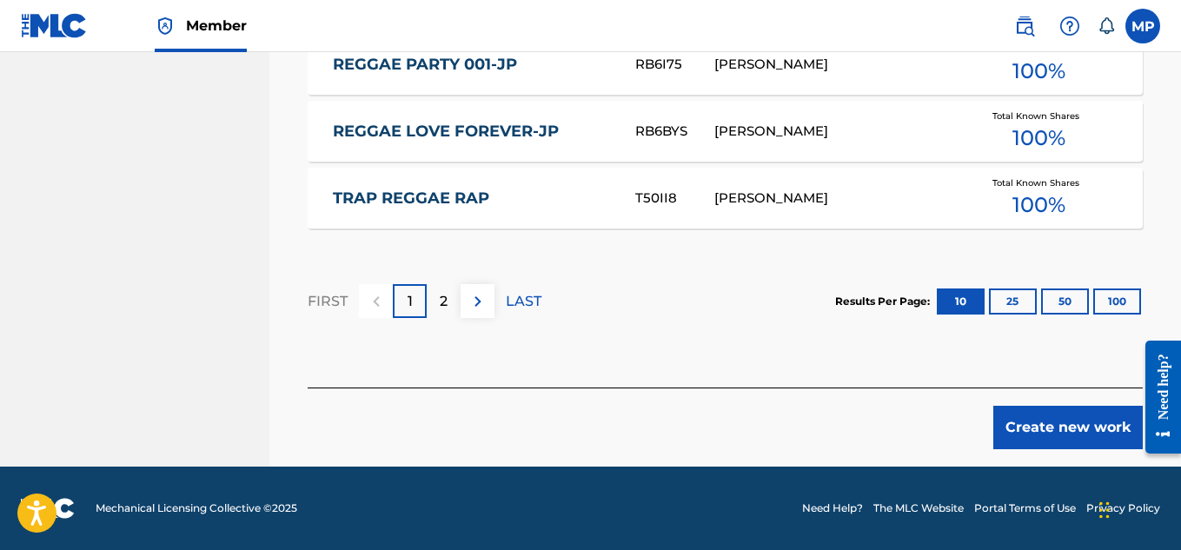
click at [1063, 430] on button "Create new work" at bounding box center [1067, 427] width 149 height 43
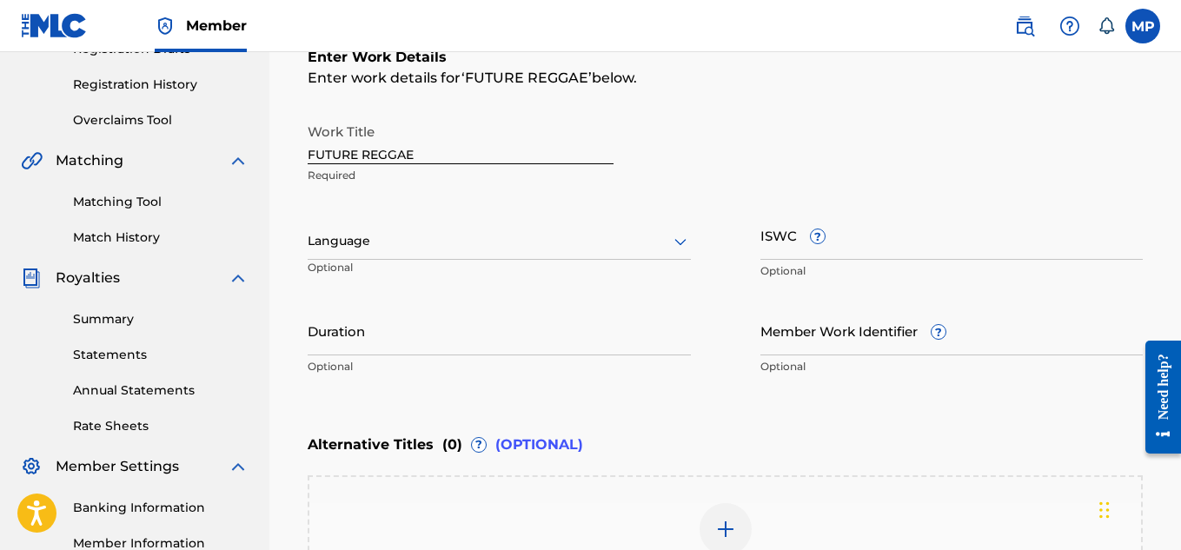
scroll to position [257, 0]
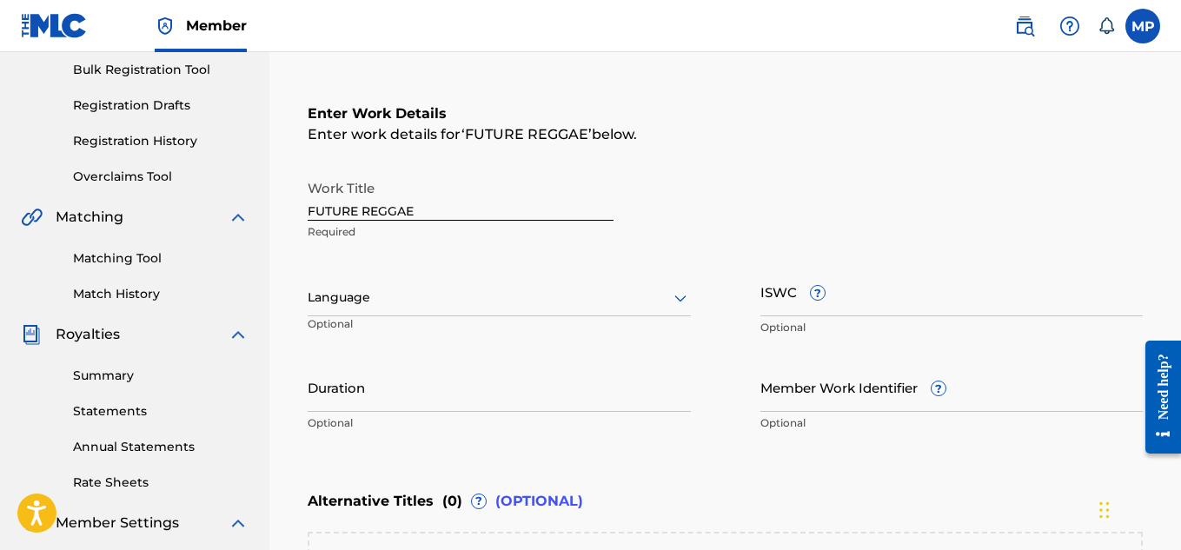
click at [905, 288] on input "ISWC ?" at bounding box center [951, 292] width 383 height 50
paste input "T9232277111"
type input "T9232277111"
click at [957, 401] on input "Member Work Identifier ?" at bounding box center [951, 387] width 383 height 50
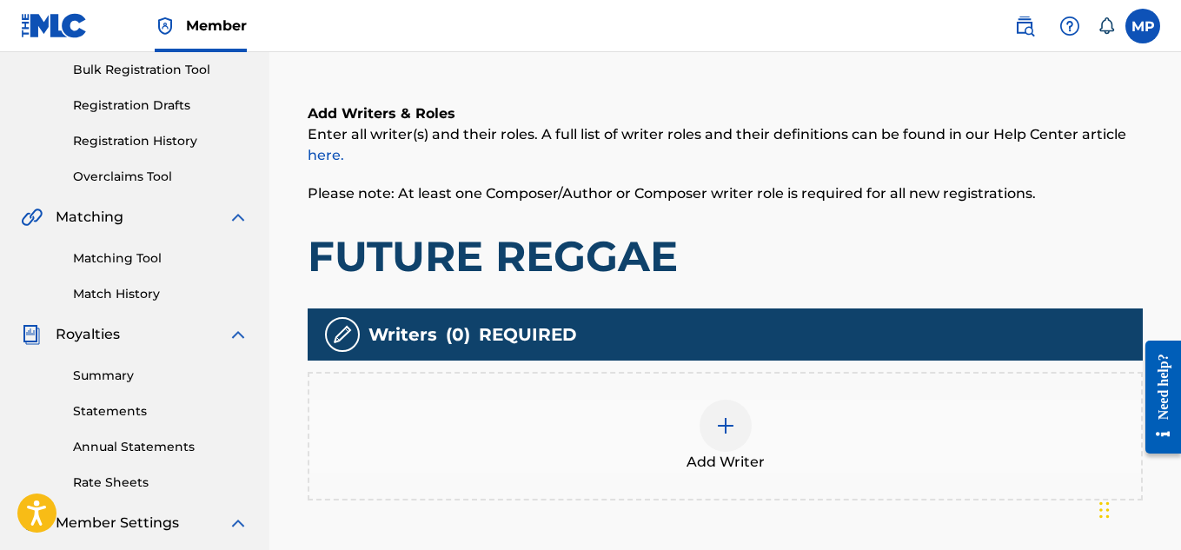
scroll to position [527, 0]
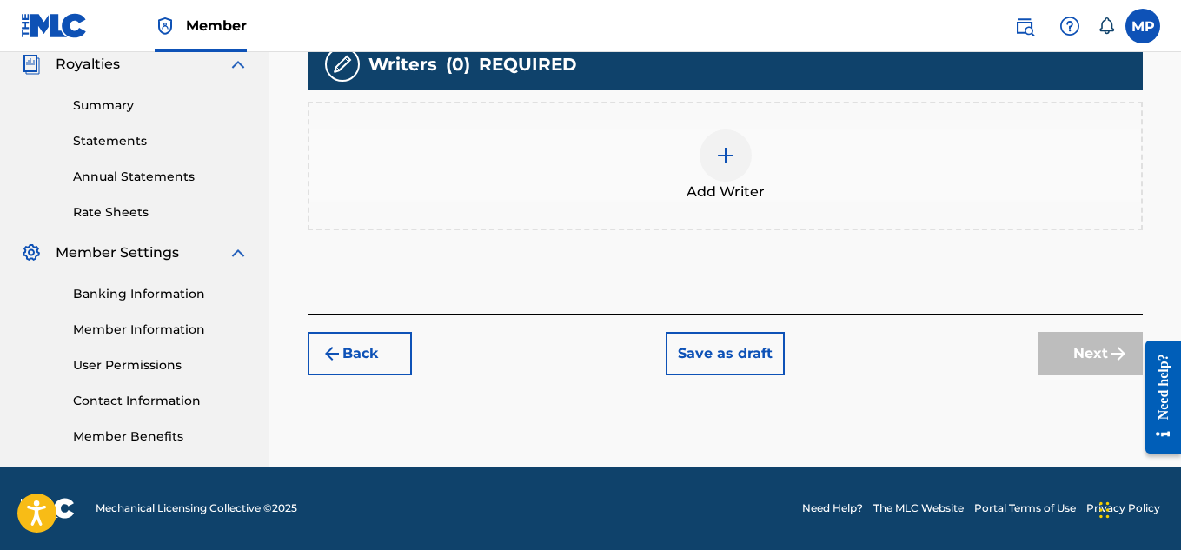
click at [724, 182] on div at bounding box center [725, 155] width 52 height 52
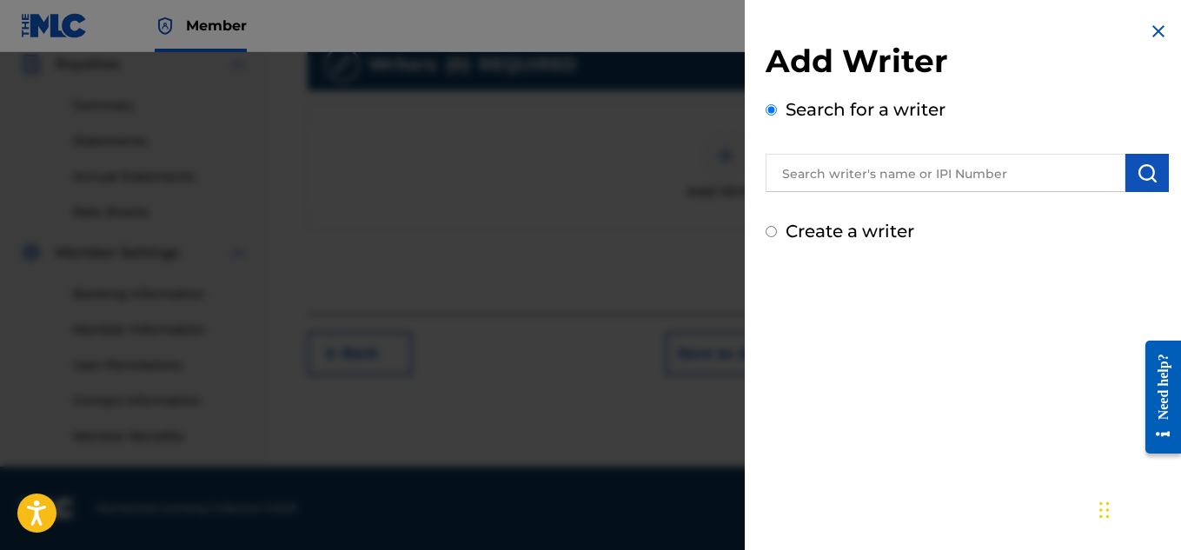
click at [961, 176] on input "text" at bounding box center [945, 173] width 360 height 38
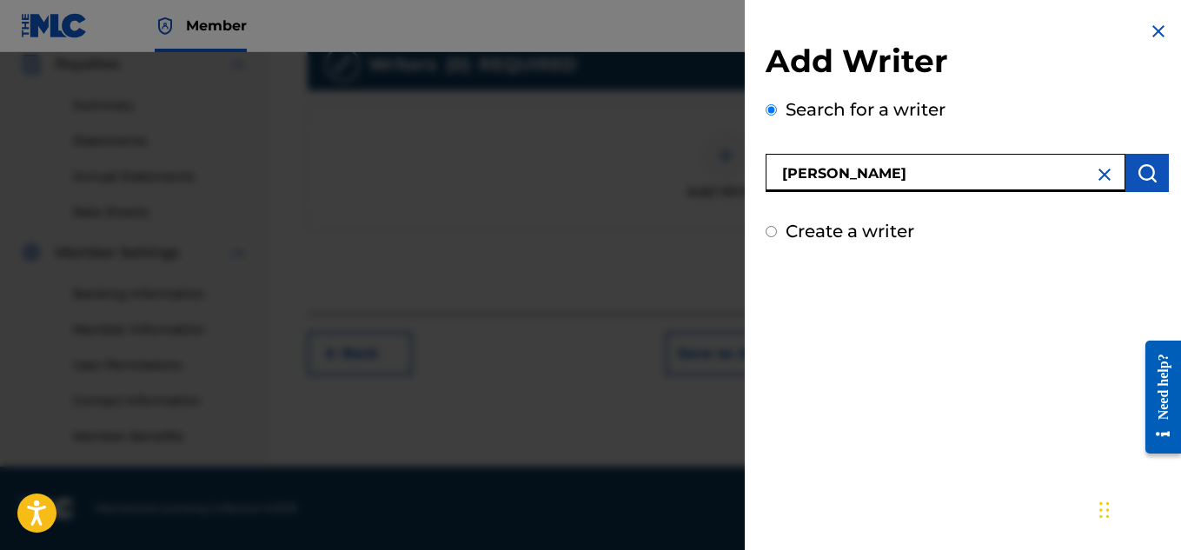
type input "[PERSON_NAME]"
click at [1147, 175] on img "submit" at bounding box center [1146, 172] width 21 height 21
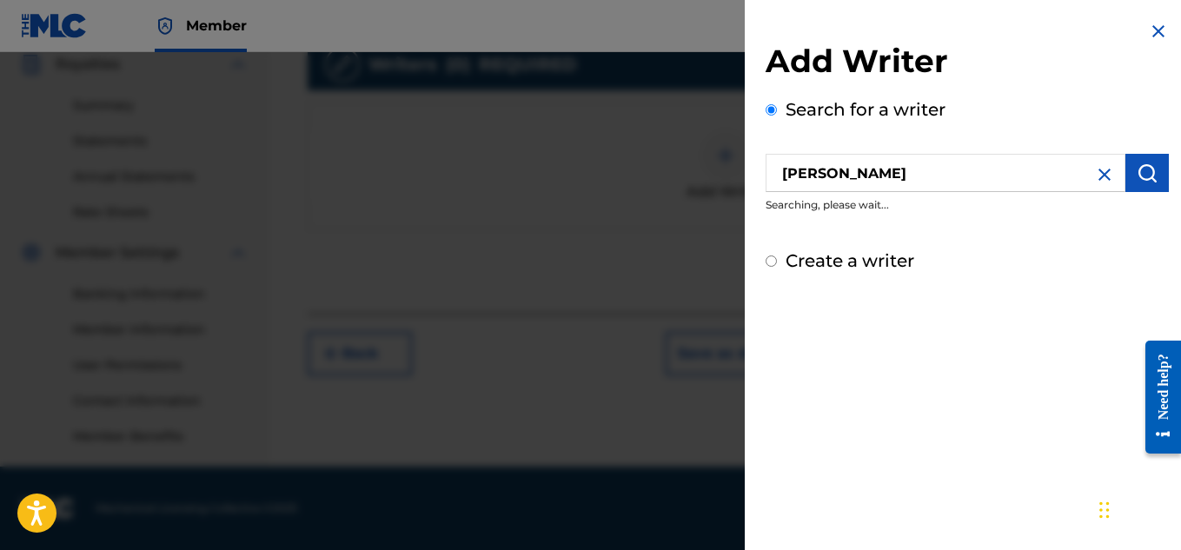
scroll to position [372, 0]
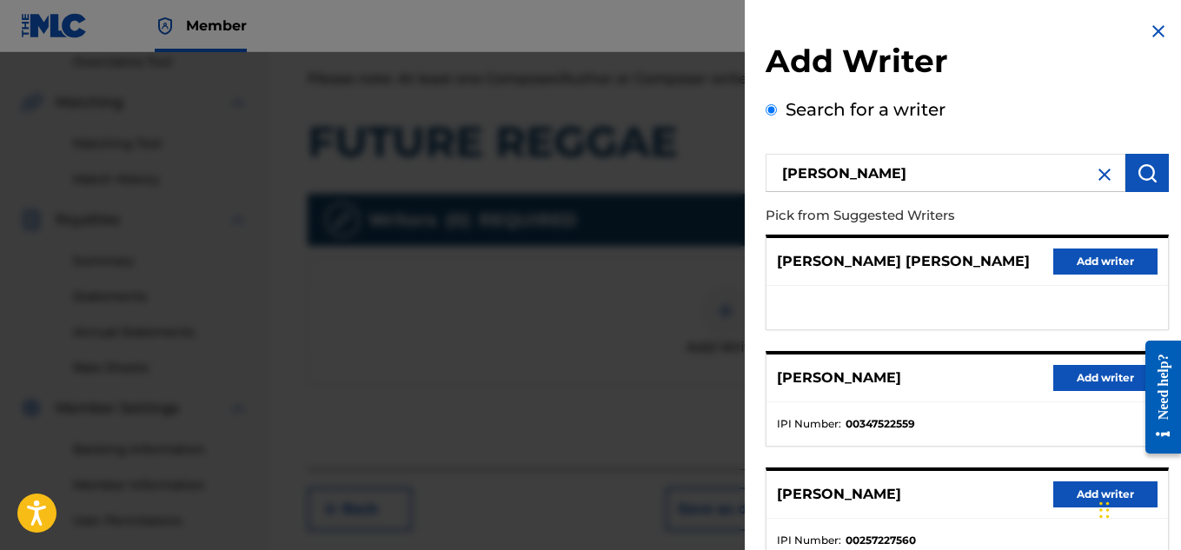
click at [1115, 359] on div "MICAH PENNY Add writer" at bounding box center [966, 378] width 401 height 48
click at [1108, 372] on button "Add writer" at bounding box center [1105, 378] width 104 height 26
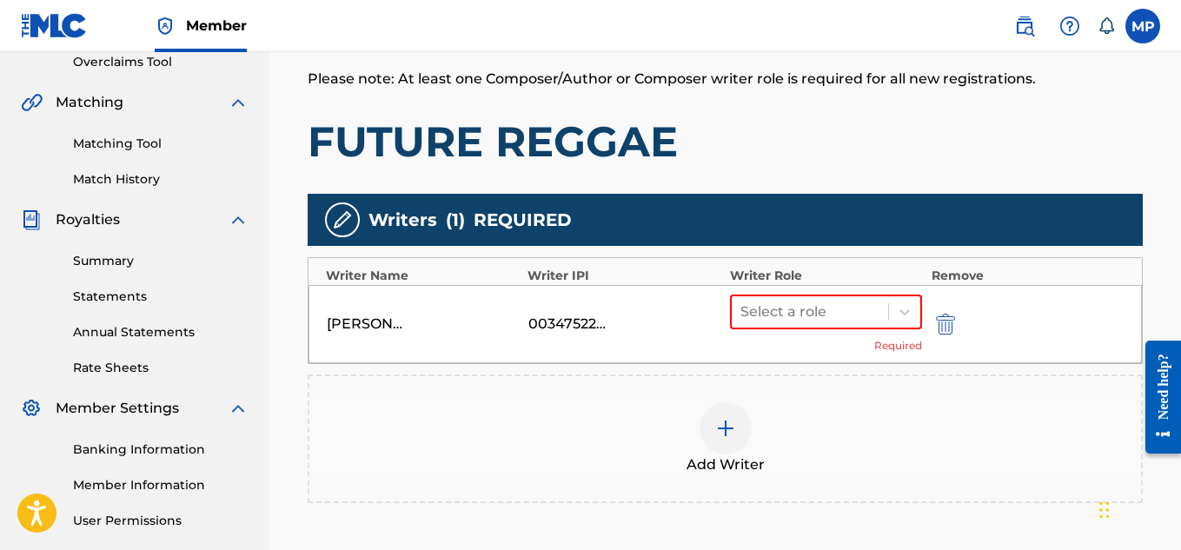
click at [906, 311] on icon at bounding box center [904, 312] width 10 height 6
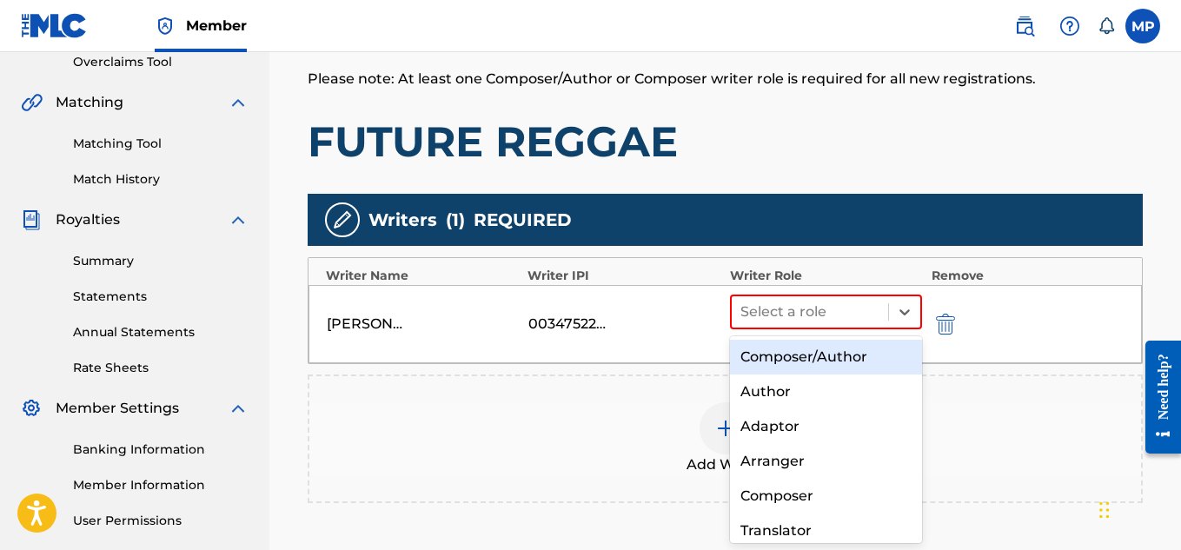
click at [852, 348] on div "Composer/Author" at bounding box center [826, 357] width 193 height 35
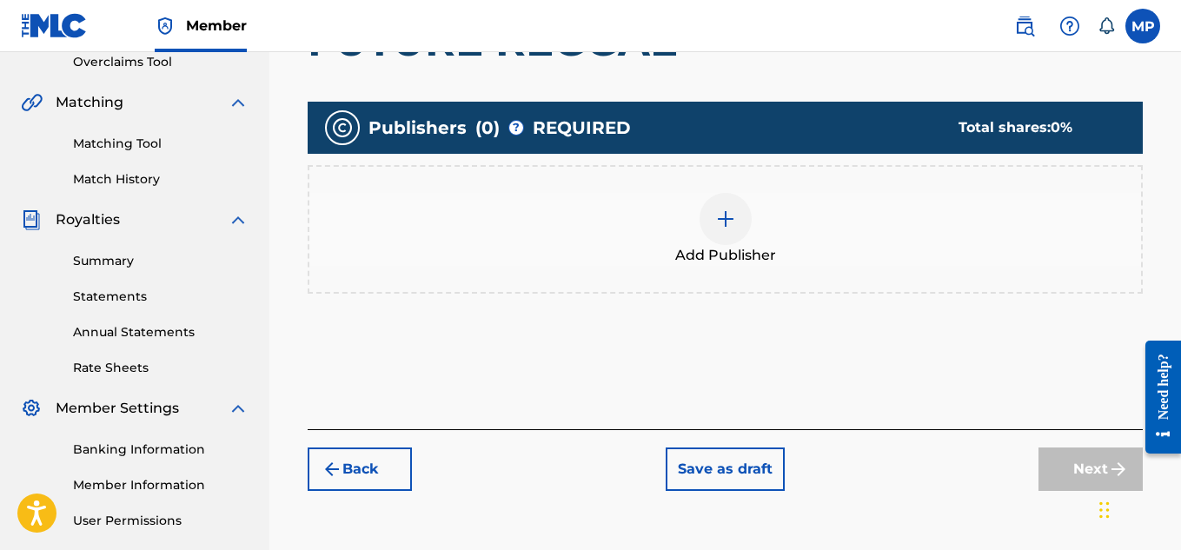
scroll to position [439, 0]
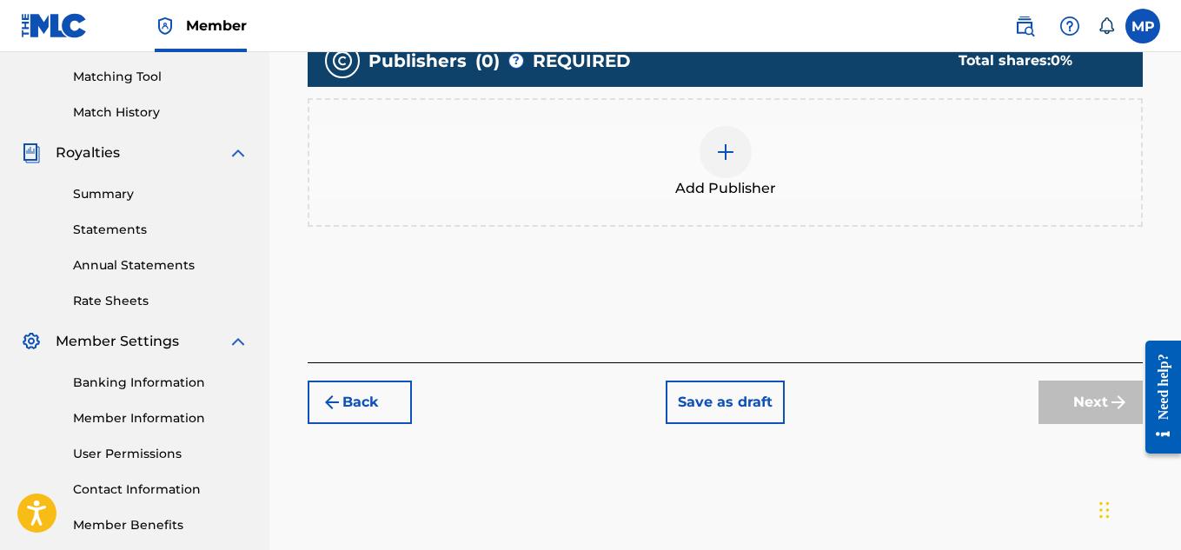
click at [719, 178] on span "Add Publisher" at bounding box center [725, 188] width 101 height 21
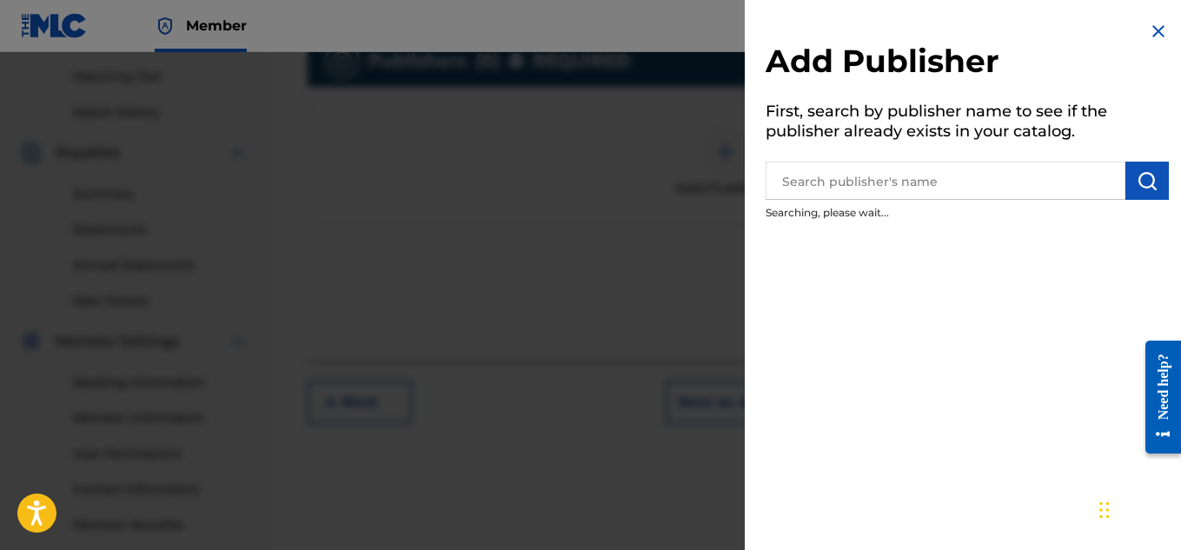
scroll to position [527, 0]
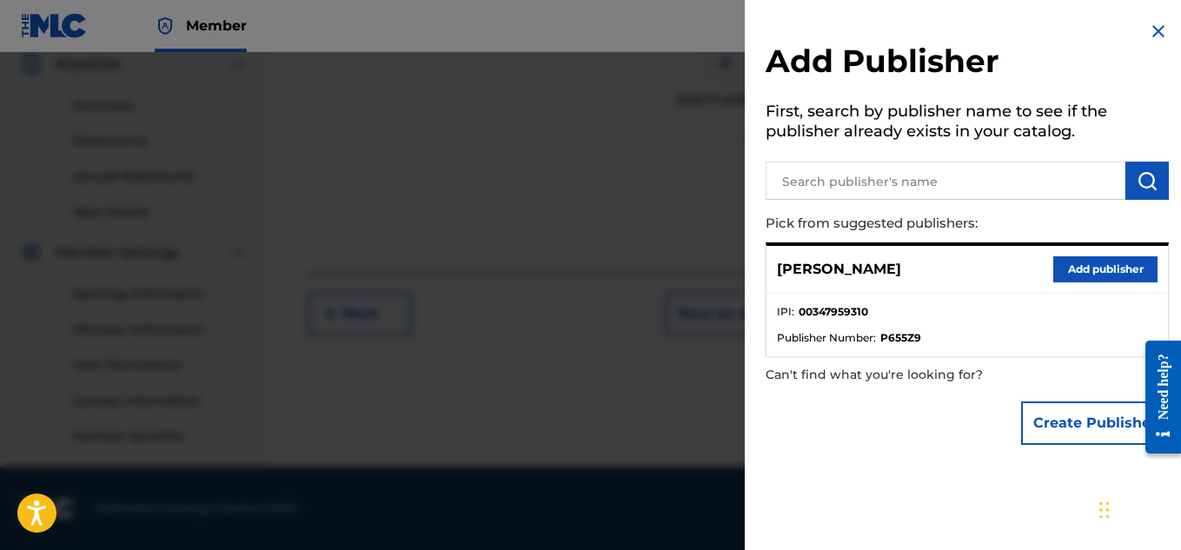
click at [1096, 276] on button "Add publisher" at bounding box center [1105, 269] width 104 height 26
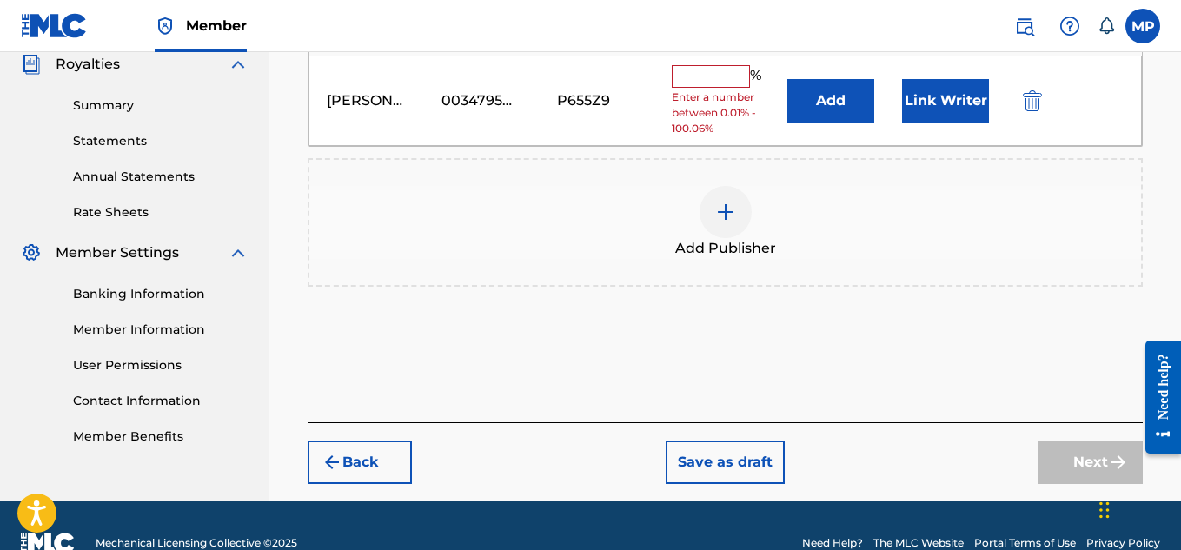
click at [719, 88] on input "text" at bounding box center [711, 76] width 78 height 23
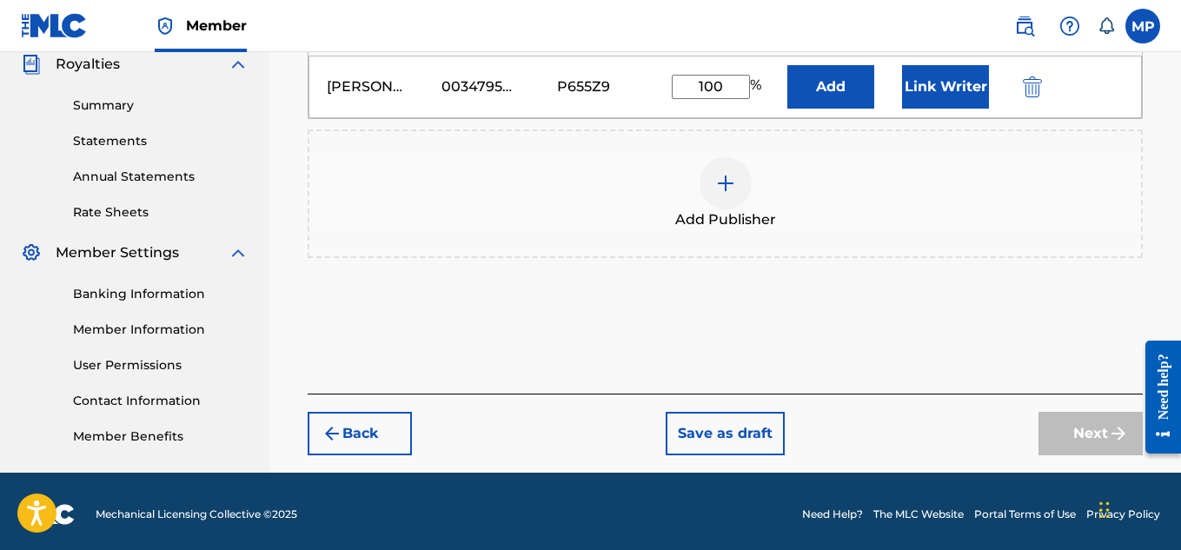
scroll to position [420, 0]
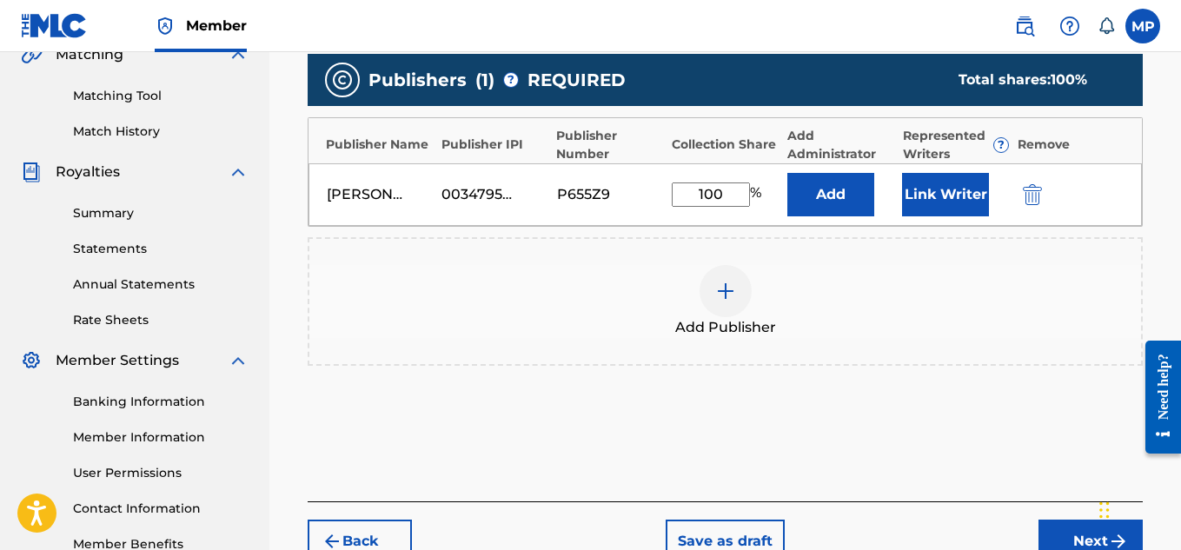
type input "100"
click at [960, 173] on button "Link Writer" at bounding box center [945, 194] width 87 height 43
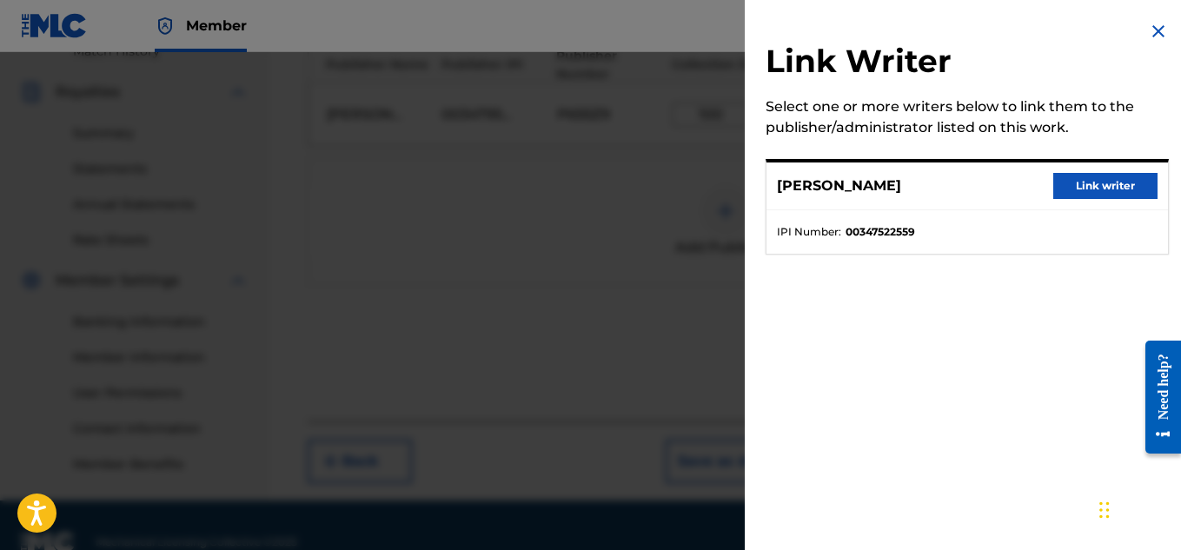
click at [1083, 192] on button "Link writer" at bounding box center [1105, 186] width 104 height 26
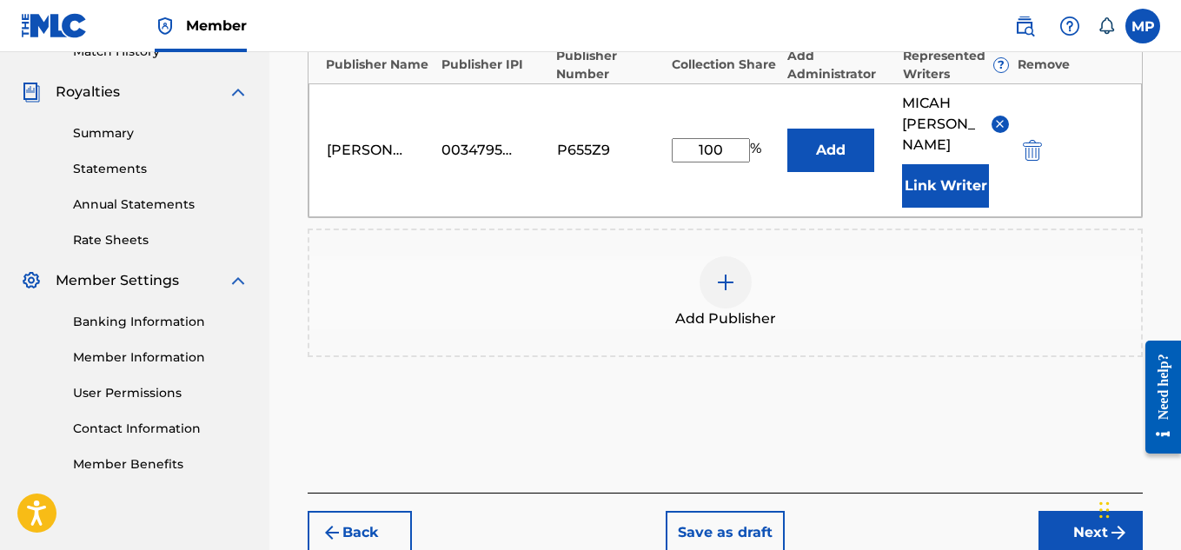
scroll to position [584, 0]
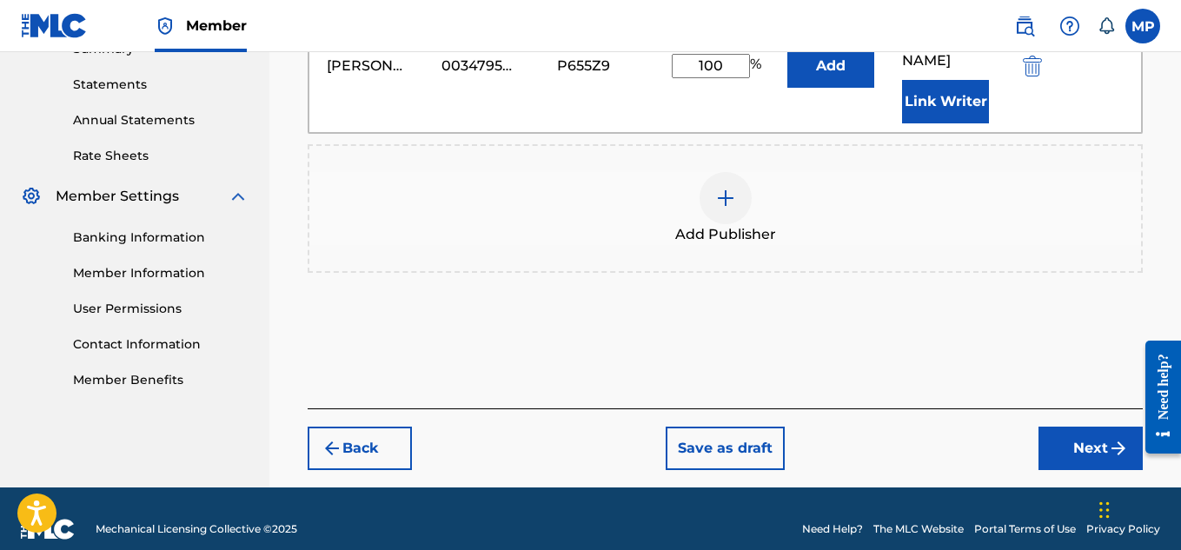
click at [1064, 433] on button "Next" at bounding box center [1090, 448] width 104 height 43
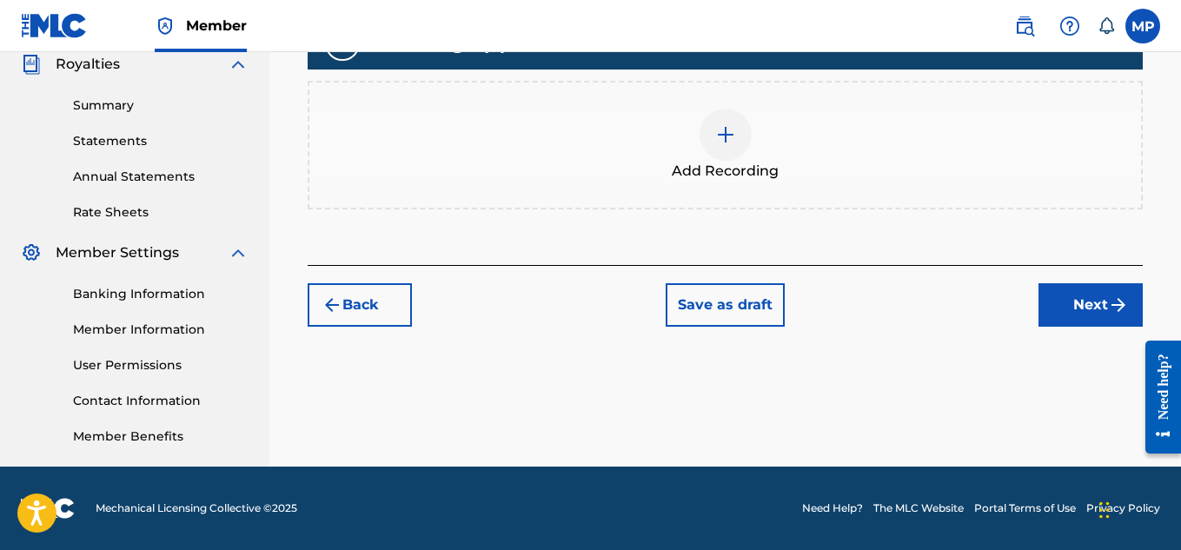
click at [732, 145] on img at bounding box center [725, 134] width 21 height 21
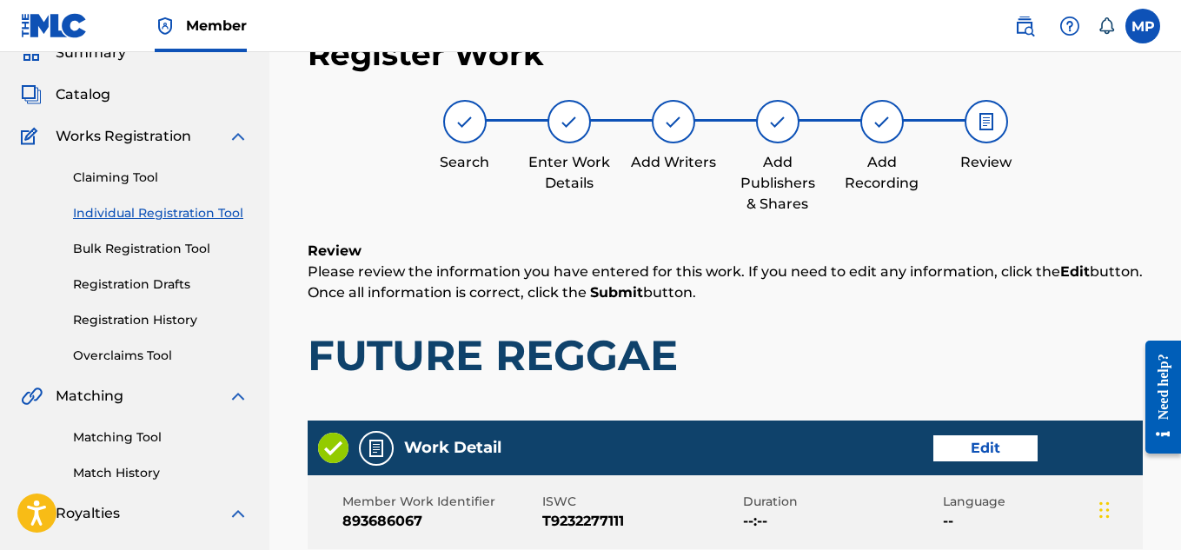
scroll to position [975, 0]
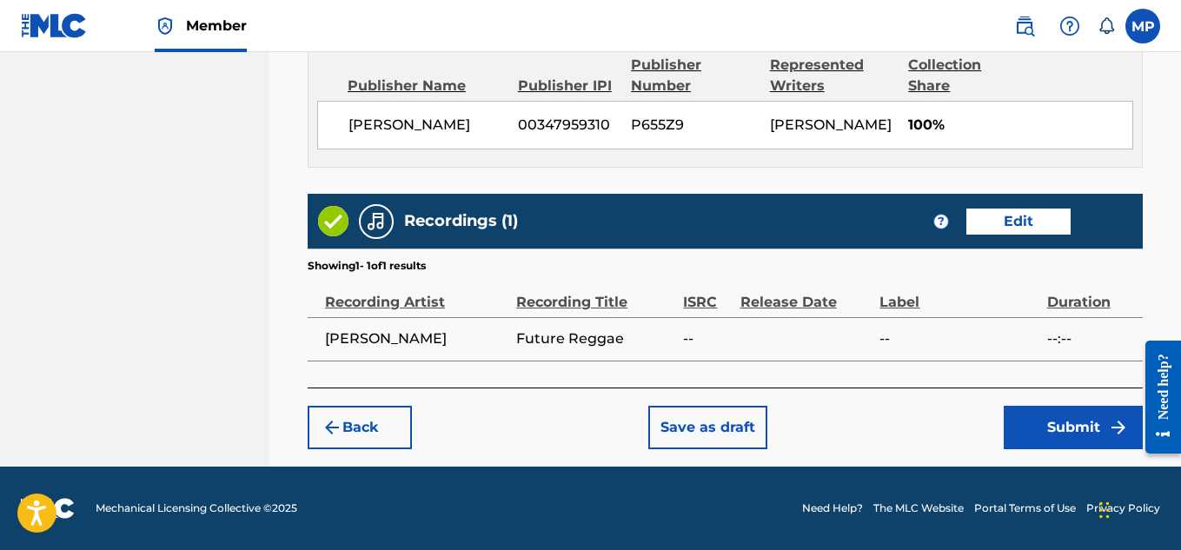
click at [1025, 418] on button "Submit" at bounding box center [1072, 427] width 139 height 43
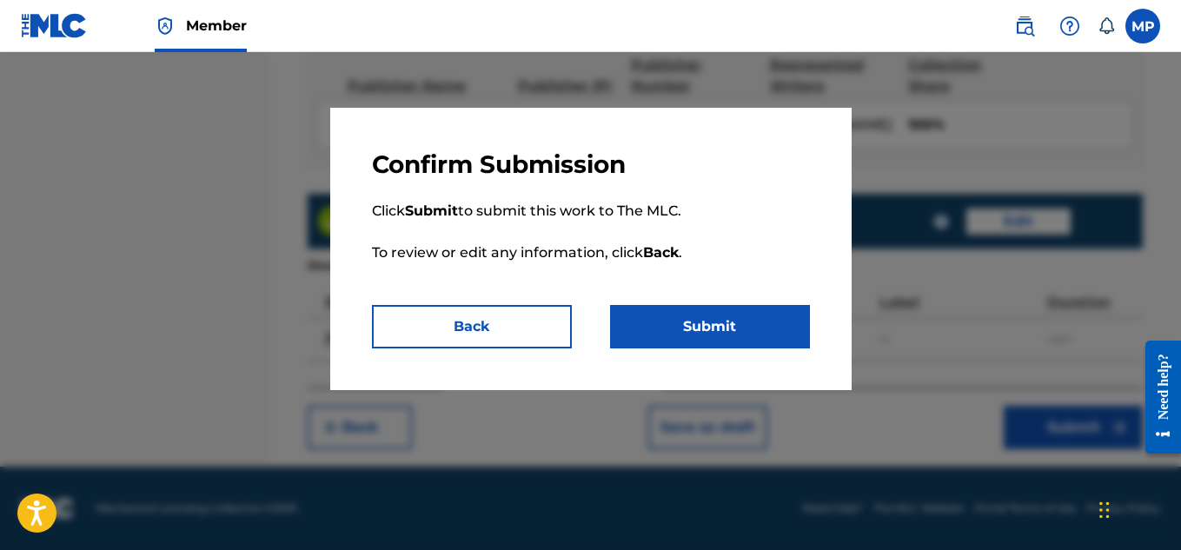
click at [738, 330] on button "Submit" at bounding box center [710, 326] width 200 height 43
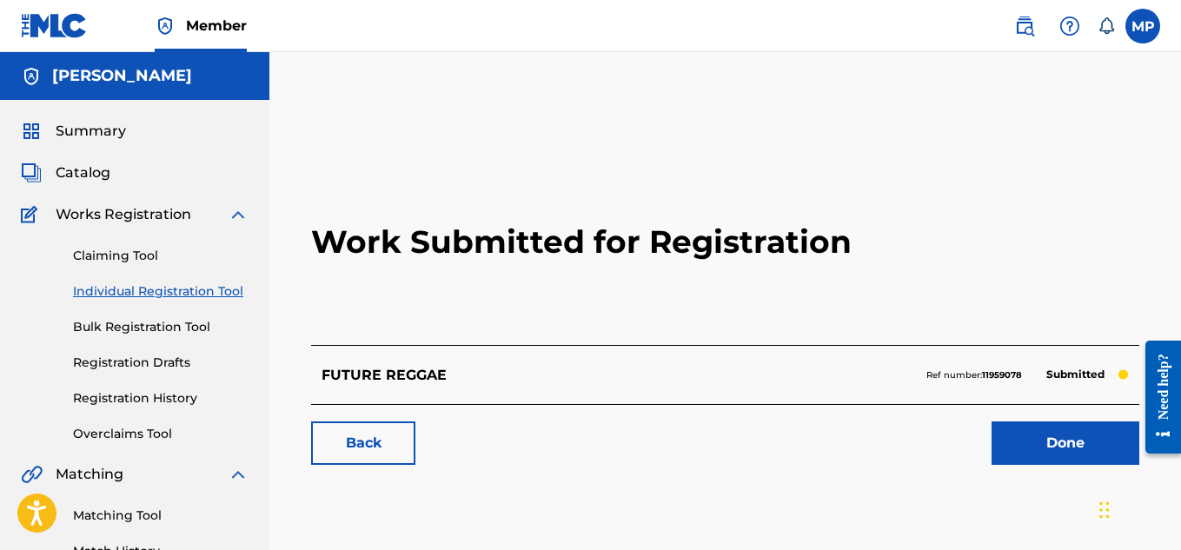
click at [376, 450] on link "Back" at bounding box center [363, 442] width 104 height 43
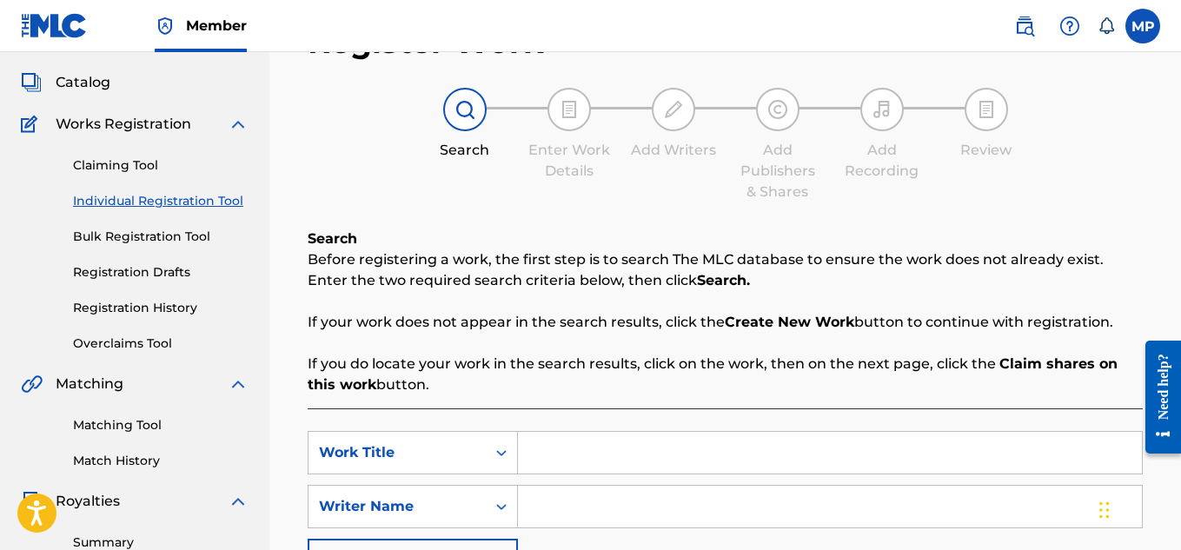
scroll to position [103, 0]
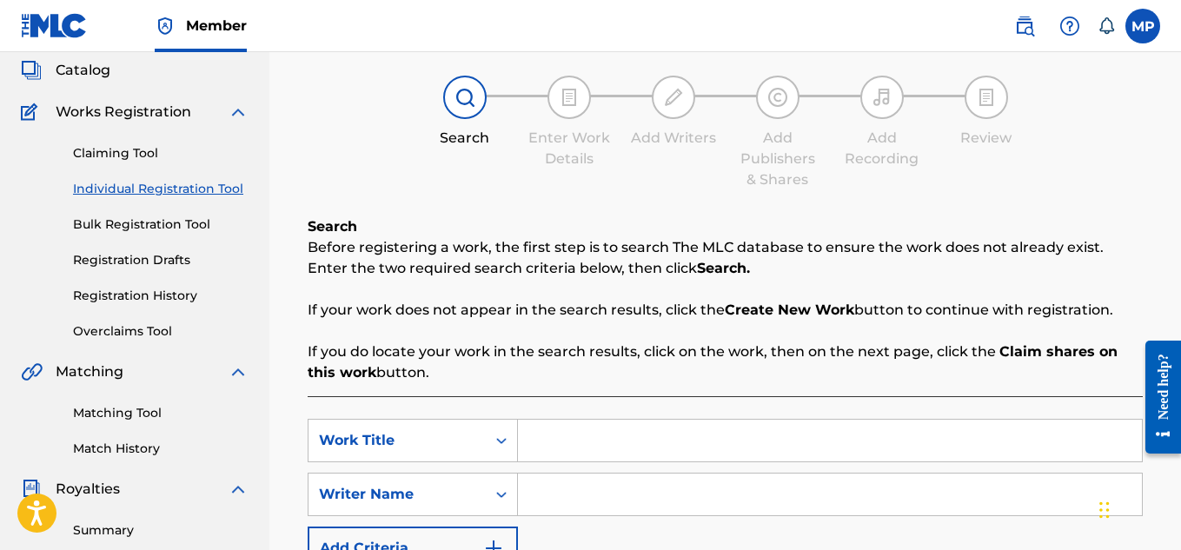
click at [134, 296] on link "Registration History" at bounding box center [160, 296] width 175 height 18
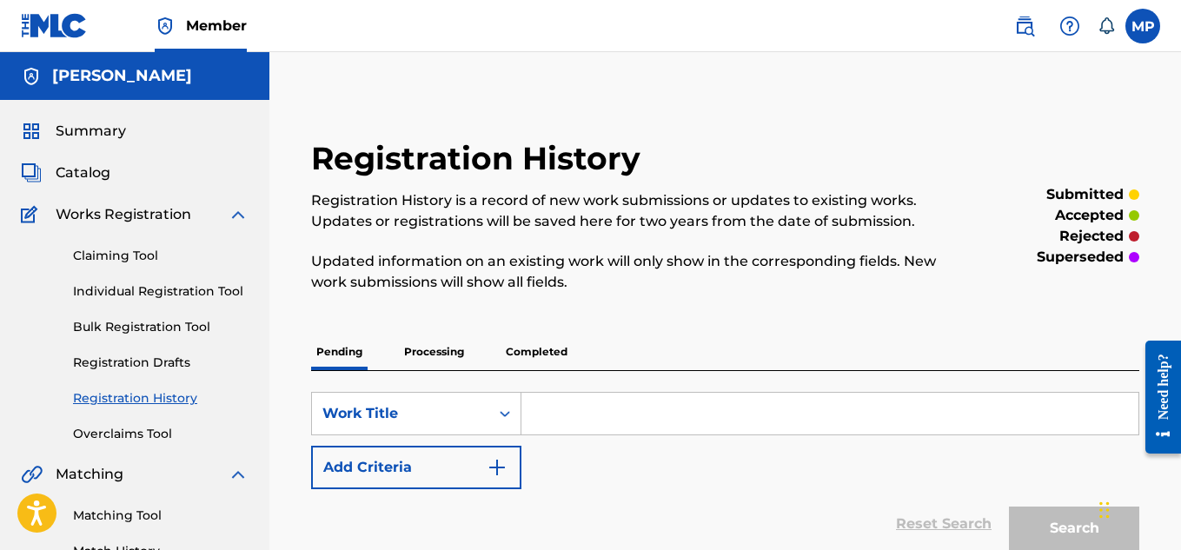
scroll to position [286, 0]
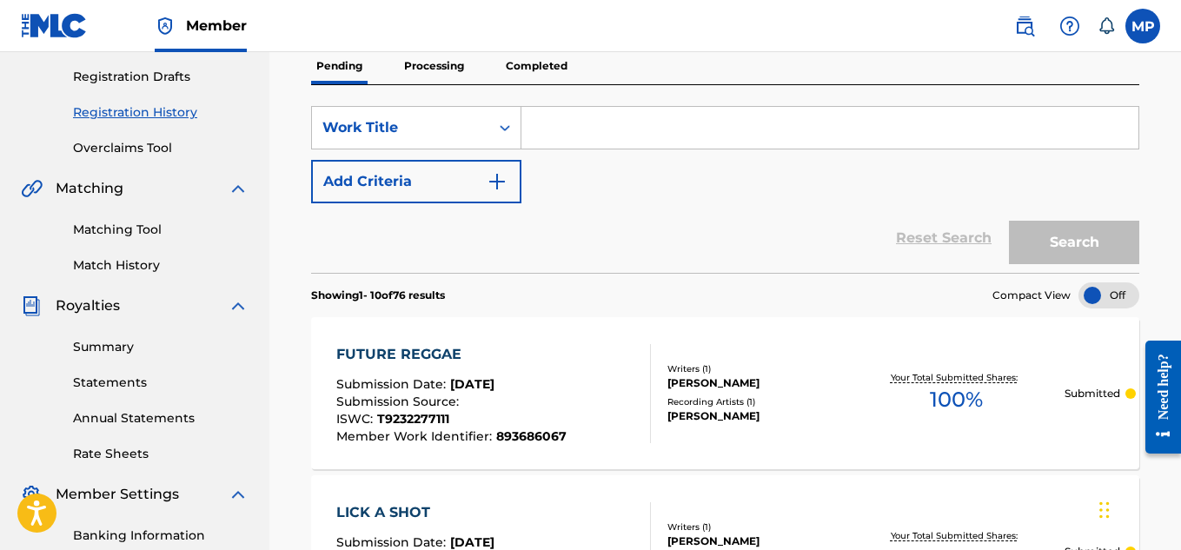
click at [446, 84] on p "Processing" at bounding box center [434, 66] width 70 height 36
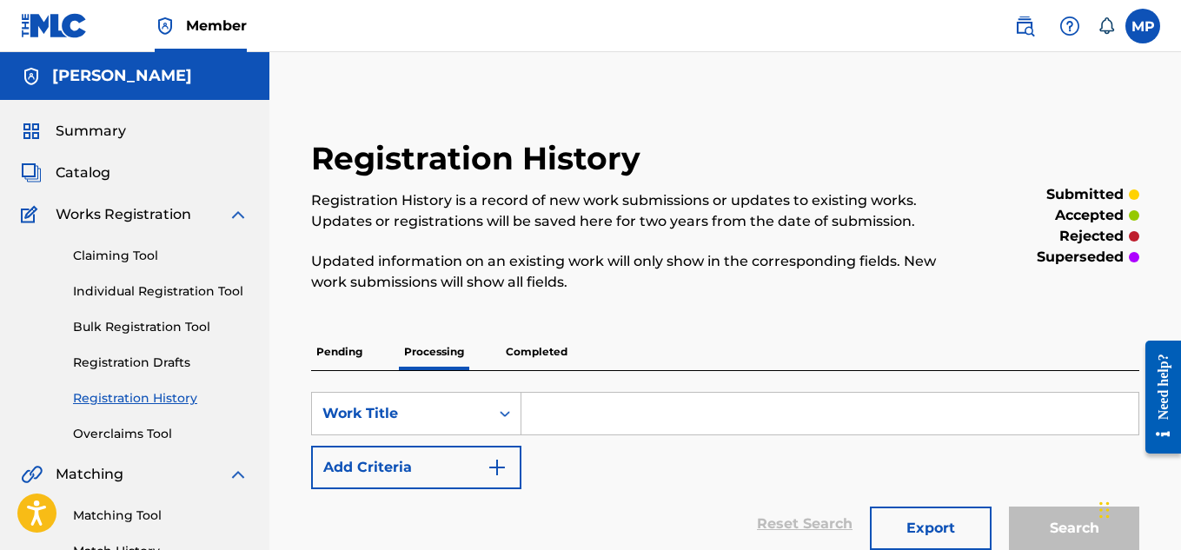
scroll to position [243, 0]
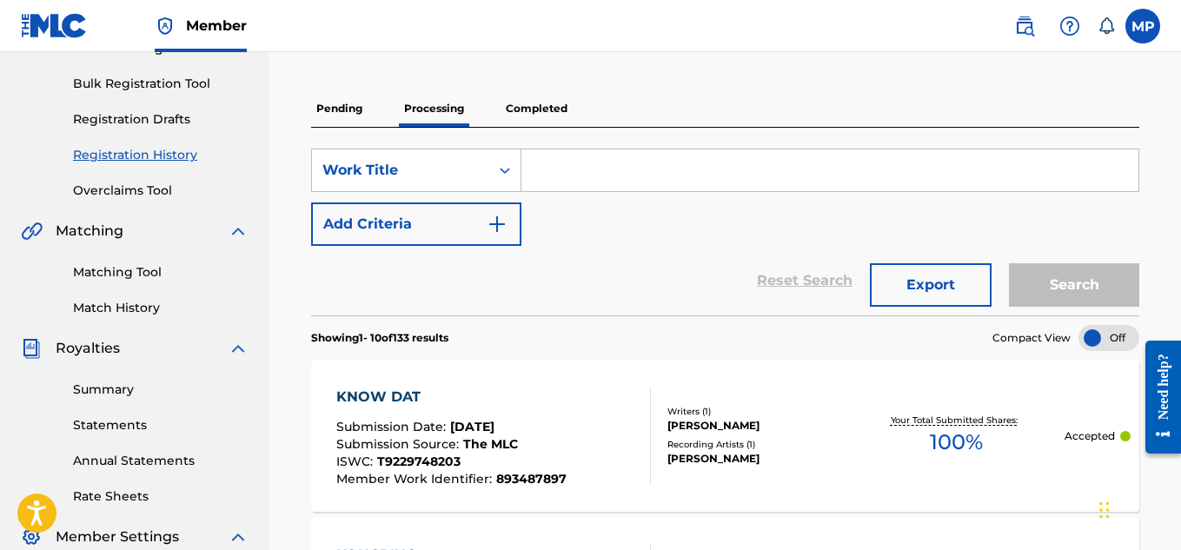
click at [522, 106] on p "Completed" at bounding box center [536, 108] width 72 height 36
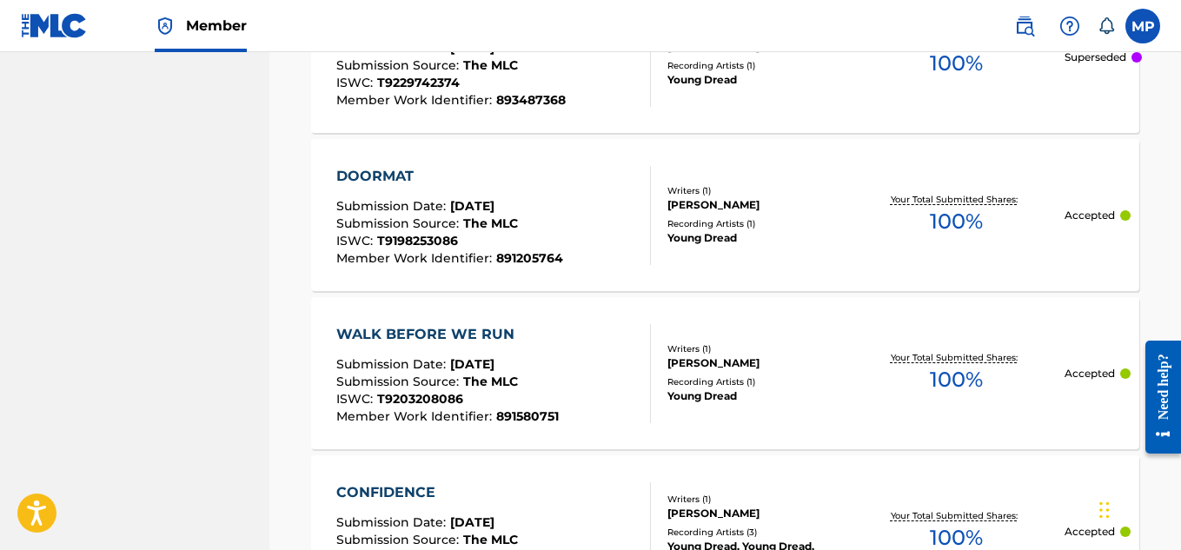
scroll to position [1900, 0]
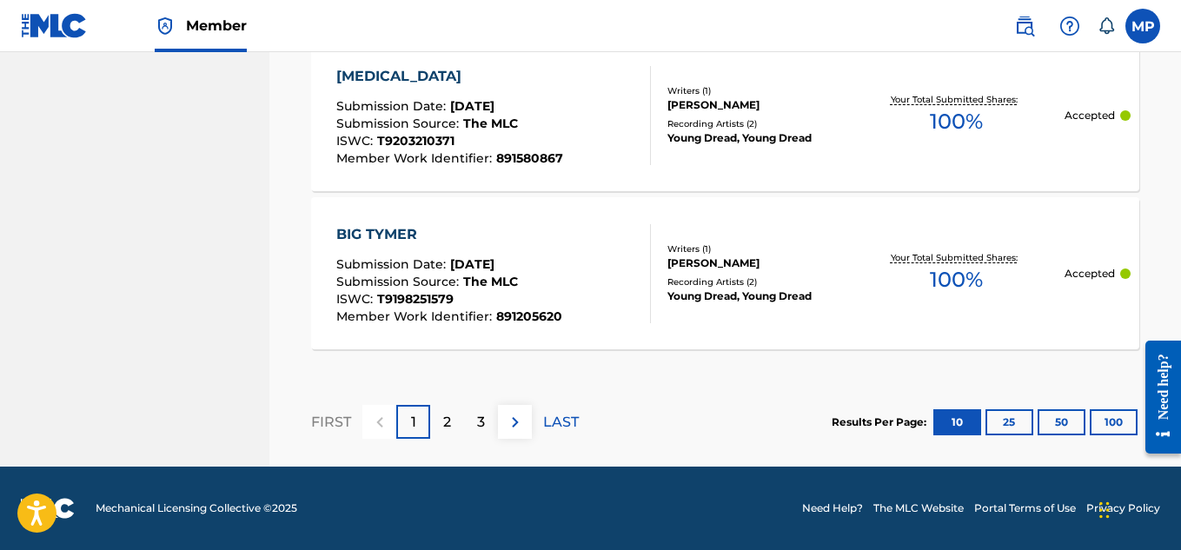
click at [1072, 420] on button "50" at bounding box center [1061, 422] width 48 height 26
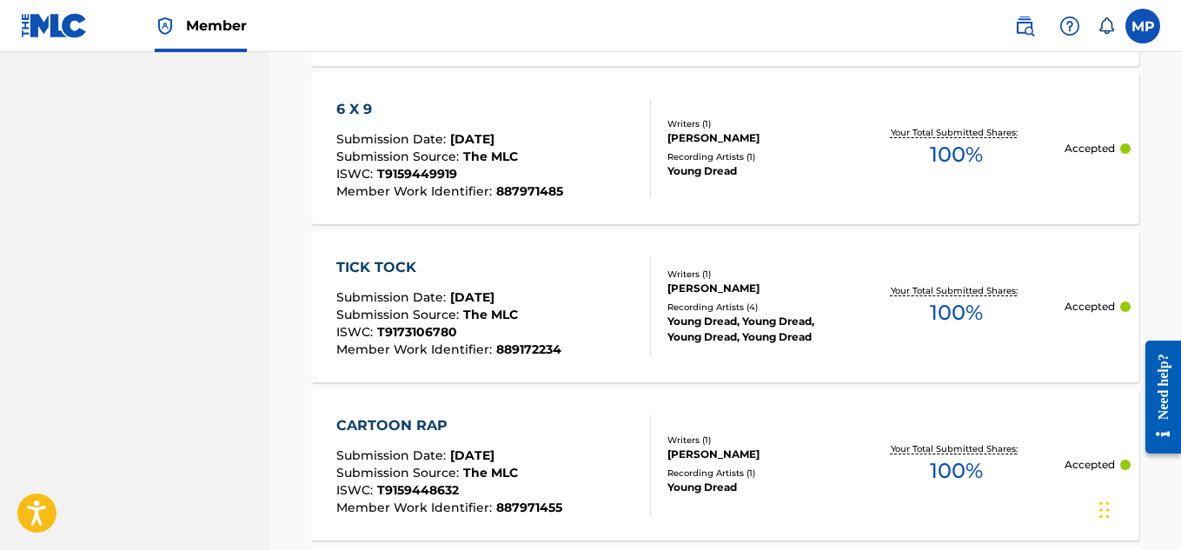
scroll to position [8224, 0]
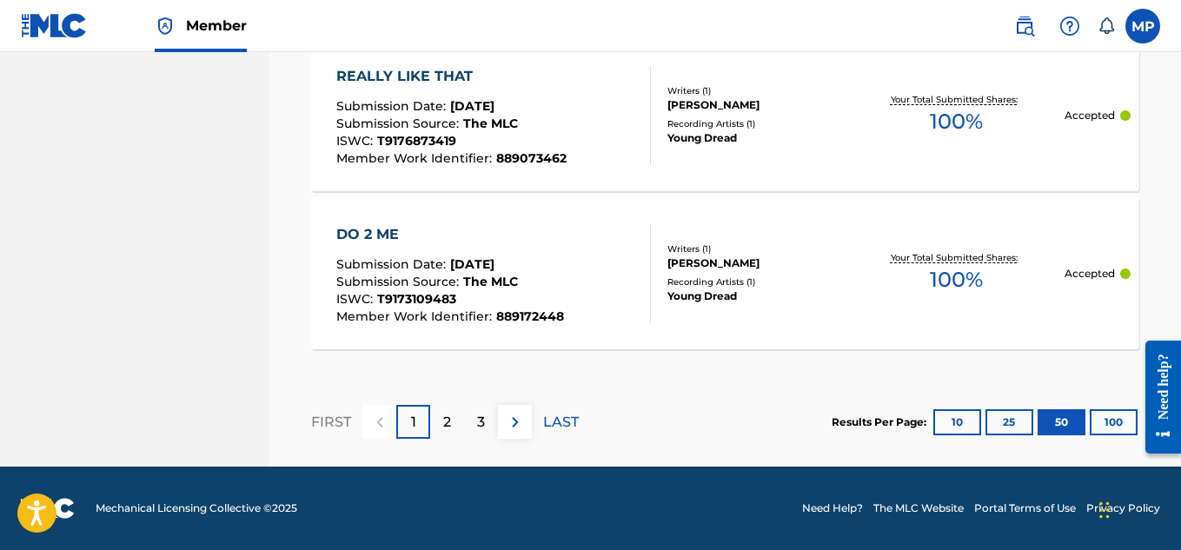
click at [1117, 418] on button "100" at bounding box center [1113, 422] width 48 height 26
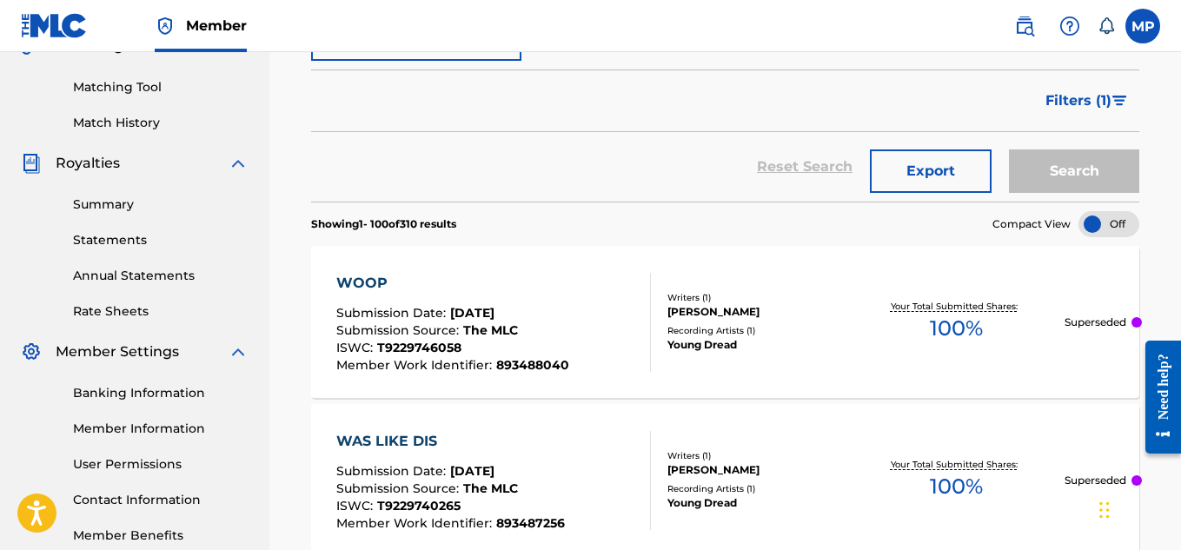
scroll to position [0, 0]
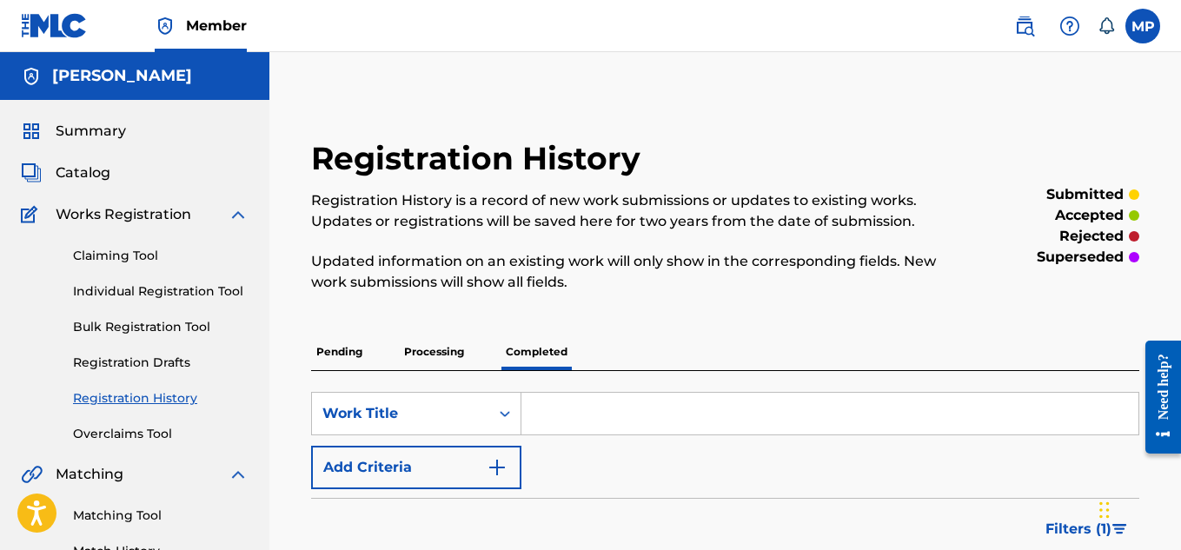
click at [441, 348] on p "Processing" at bounding box center [434, 352] width 70 height 36
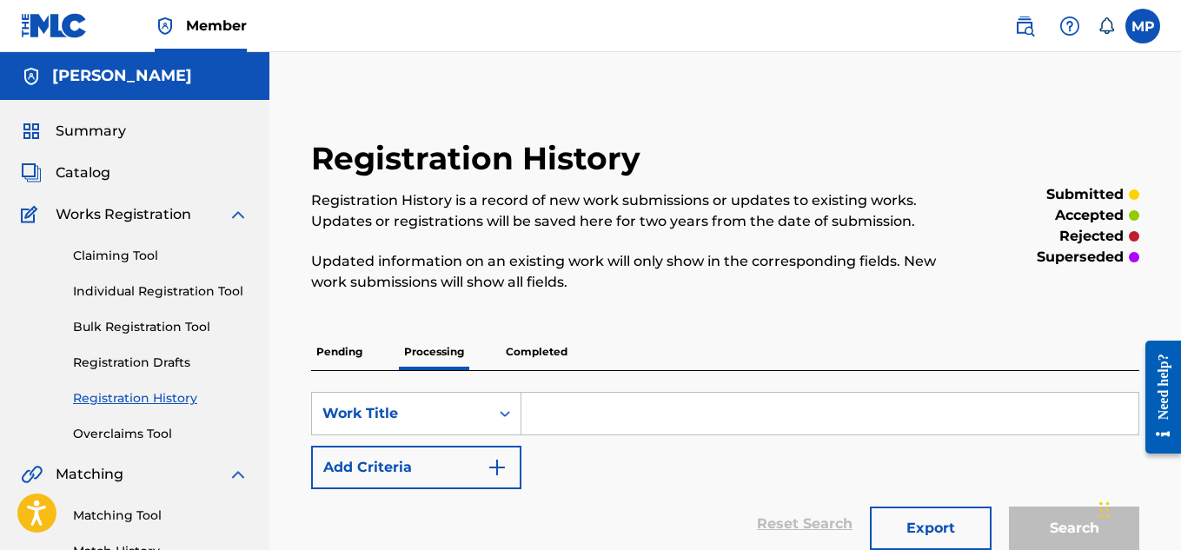
scroll to position [120, 0]
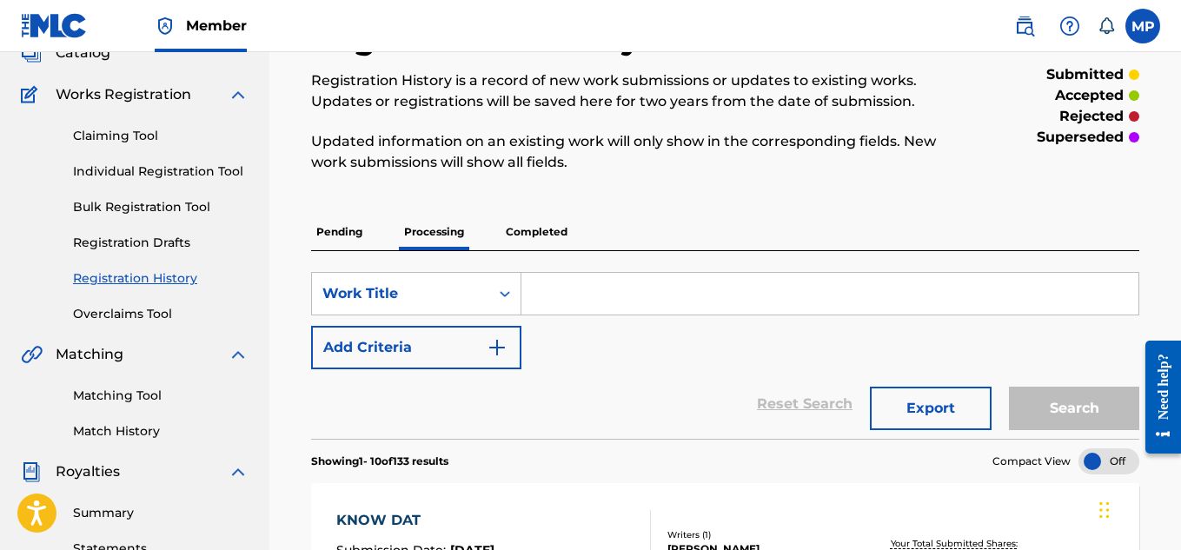
click at [339, 228] on p "Pending" at bounding box center [339, 232] width 56 height 36
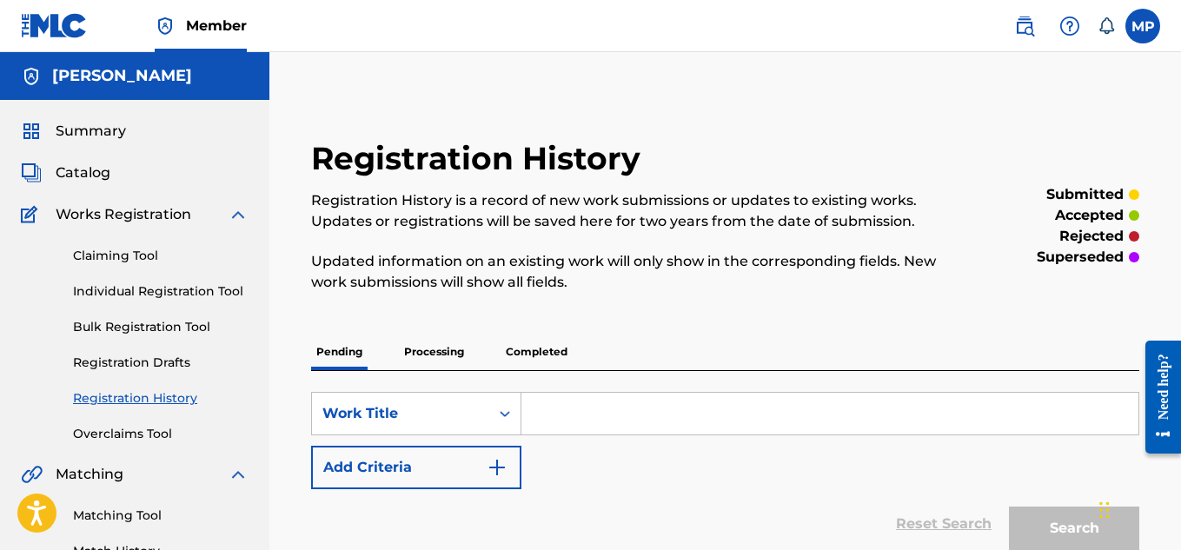
click at [103, 282] on link "Individual Registration Tool" at bounding box center [160, 291] width 175 height 18
